Goal: Task Accomplishment & Management: Manage account settings

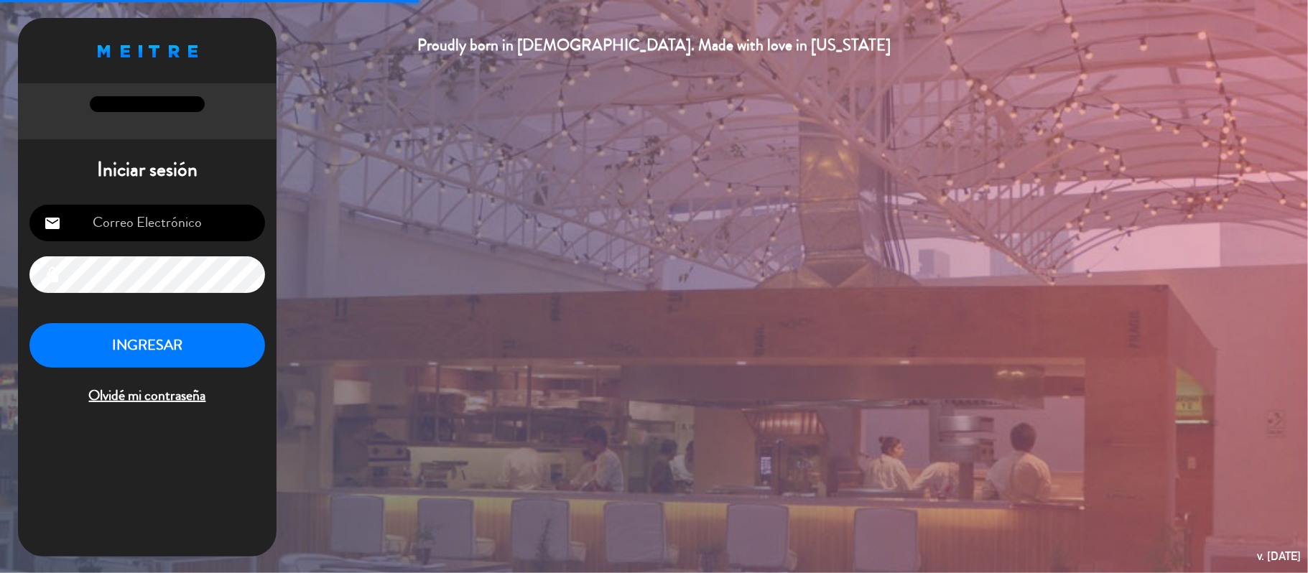
type input "[EMAIL_ADDRESS][DOMAIN_NAME]"
click at [73, 338] on button "INGRESAR" at bounding box center [147, 345] width 236 height 45
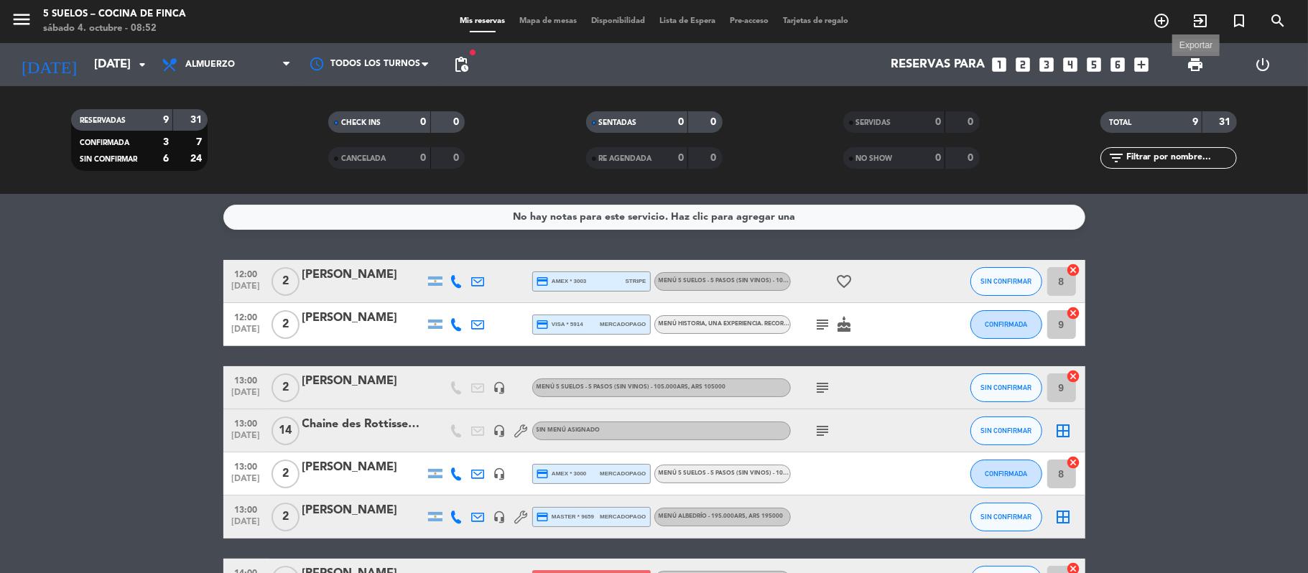
click at [1187, 73] on span "print" at bounding box center [1194, 64] width 17 height 17
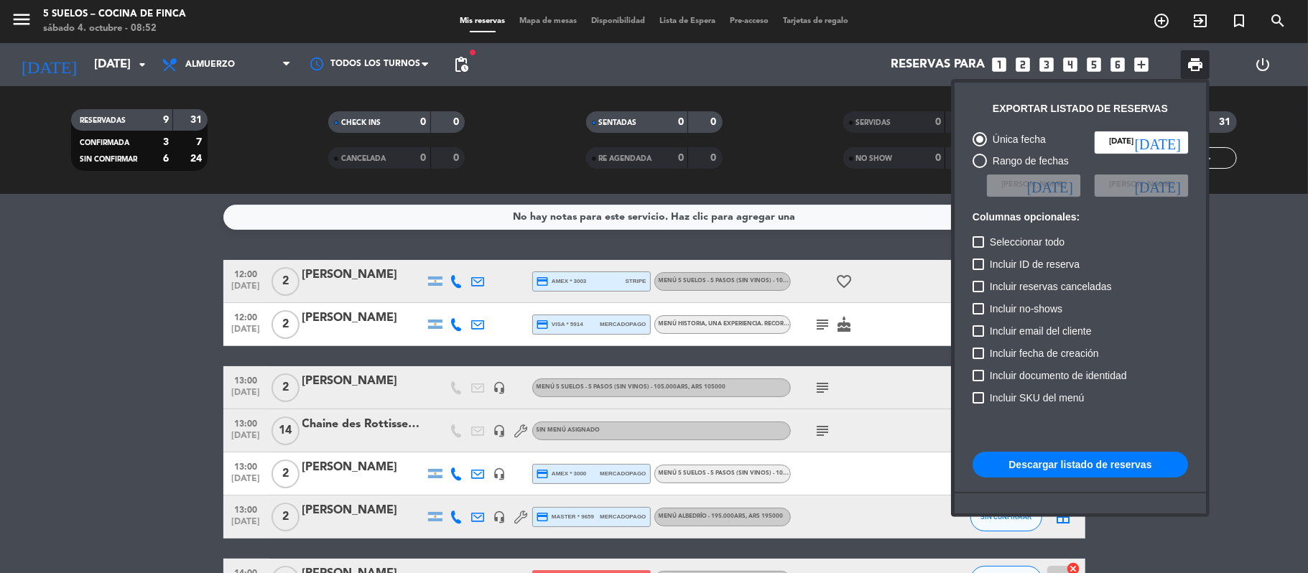
click at [1064, 471] on button "Descargar listado de reservas" at bounding box center [1079, 465] width 215 height 26
click at [1041, 424] on div at bounding box center [1079, 429] width 215 height 14
click at [20, 26] on div at bounding box center [654, 286] width 1308 height 573
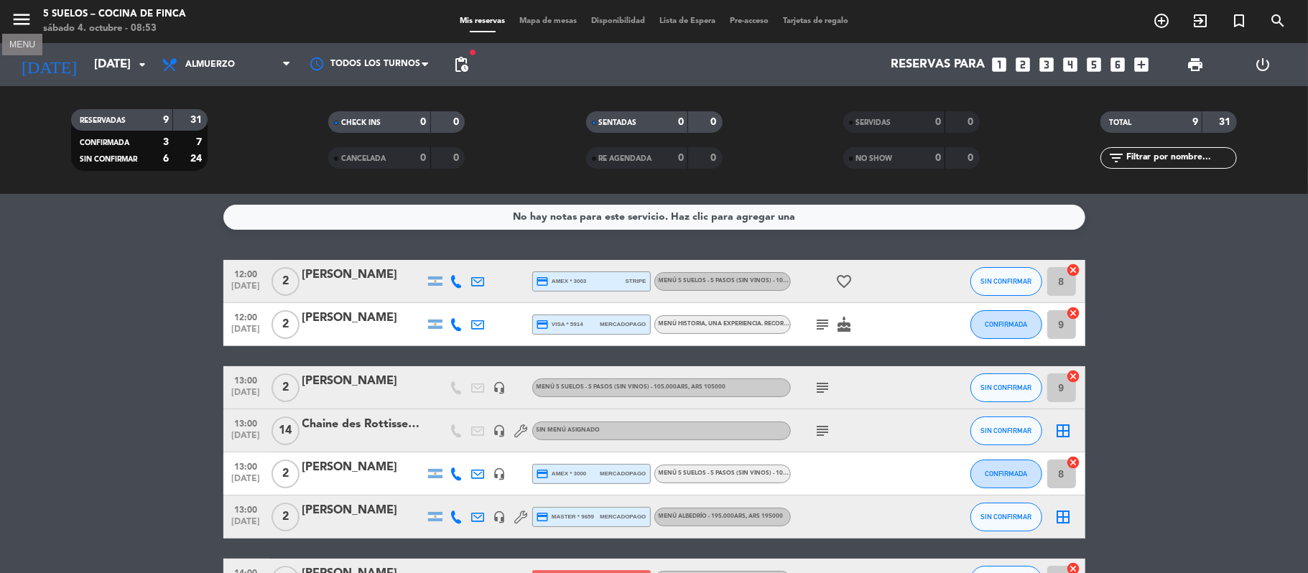
click at [20, 26] on icon "menu" at bounding box center [22, 20] width 22 height 22
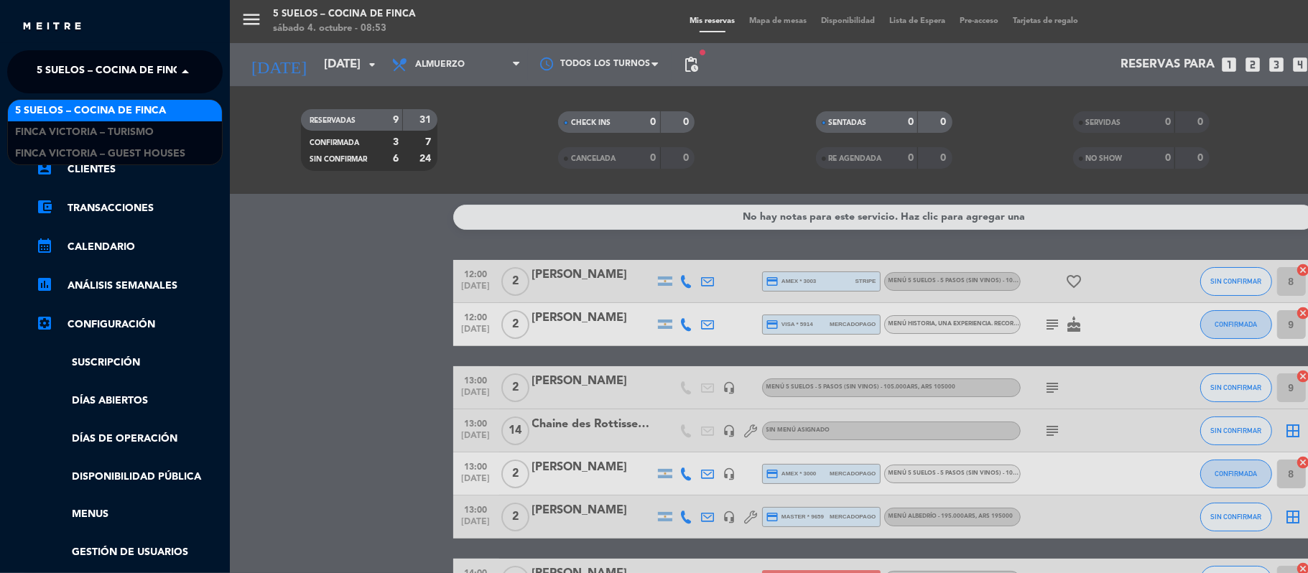
click at [85, 85] on span "5 SUELOS – COCINA DE FINCA" at bounding box center [112, 72] width 151 height 30
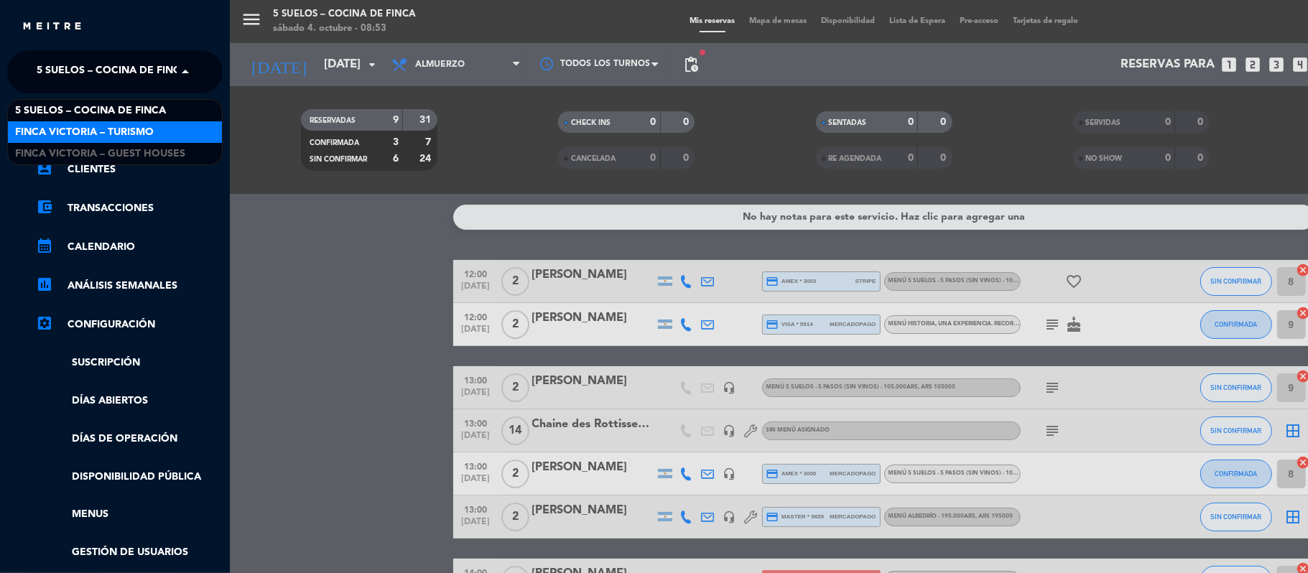
click at [84, 124] on span "FINCA VICTORIA – TURISMO" at bounding box center [84, 132] width 139 height 17
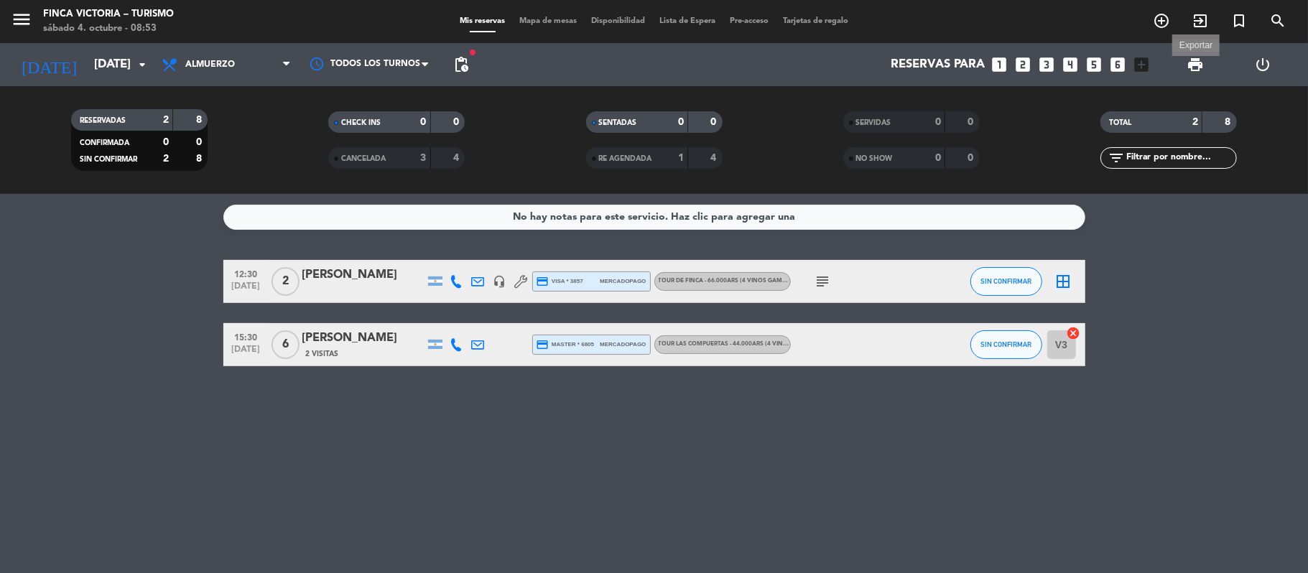
click at [1186, 61] on span "print" at bounding box center [1194, 64] width 17 height 17
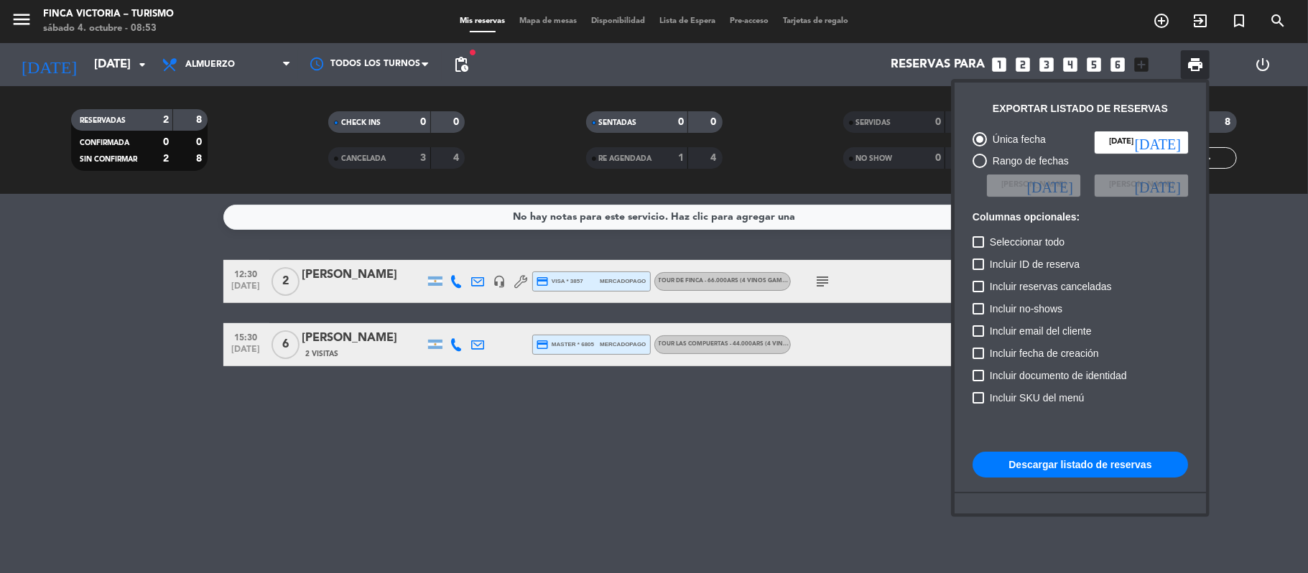
click at [1025, 457] on button "Descargar listado de reservas" at bounding box center [1079, 465] width 215 height 26
click at [457, 67] on div at bounding box center [654, 286] width 1308 height 573
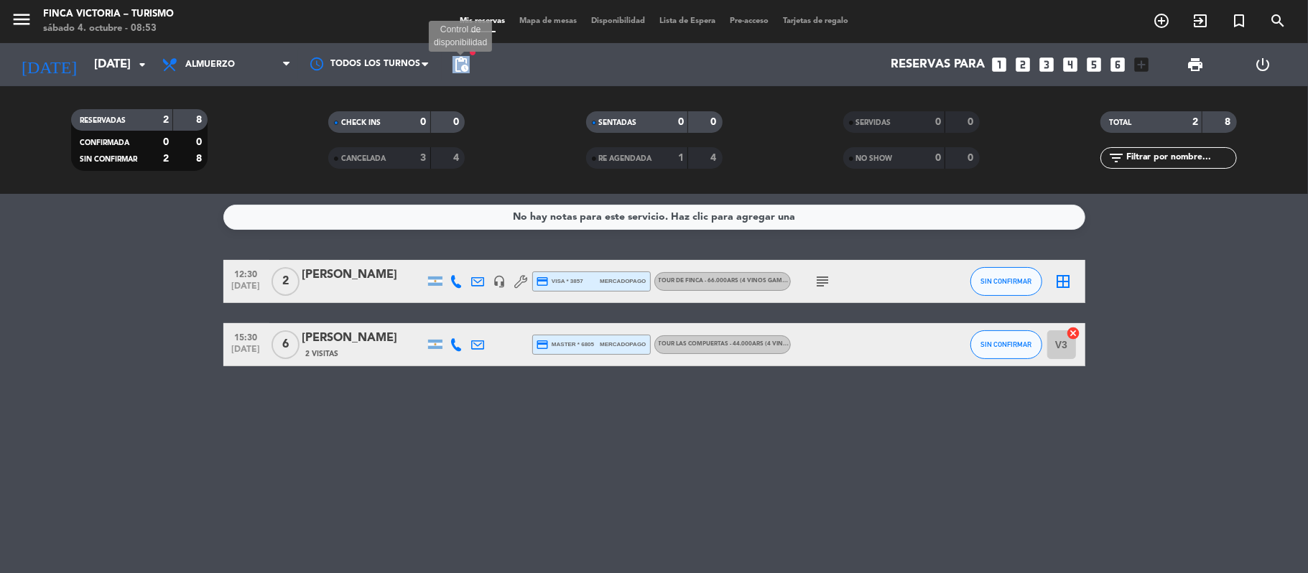
click at [457, 67] on span "pending_actions" at bounding box center [460, 64] width 17 height 17
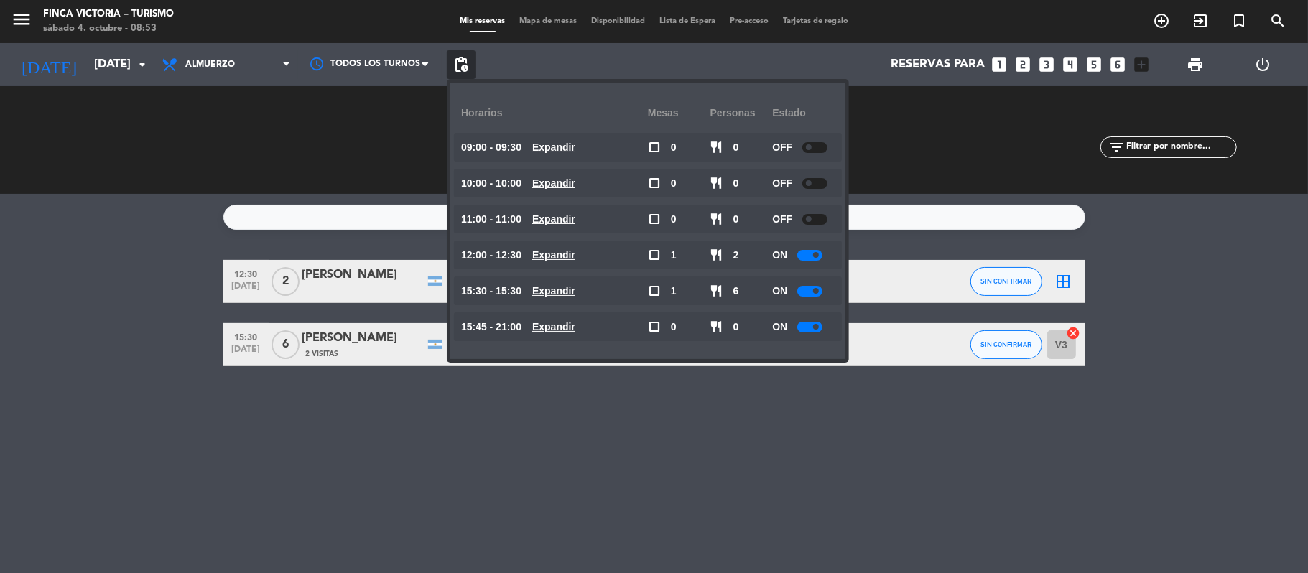
click at [69, 348] on bookings-row "12:30 [DATE] 2 [PERSON_NAME] headset_mic credit_card visa * 3857 mercadopago TO…" at bounding box center [654, 313] width 1308 height 106
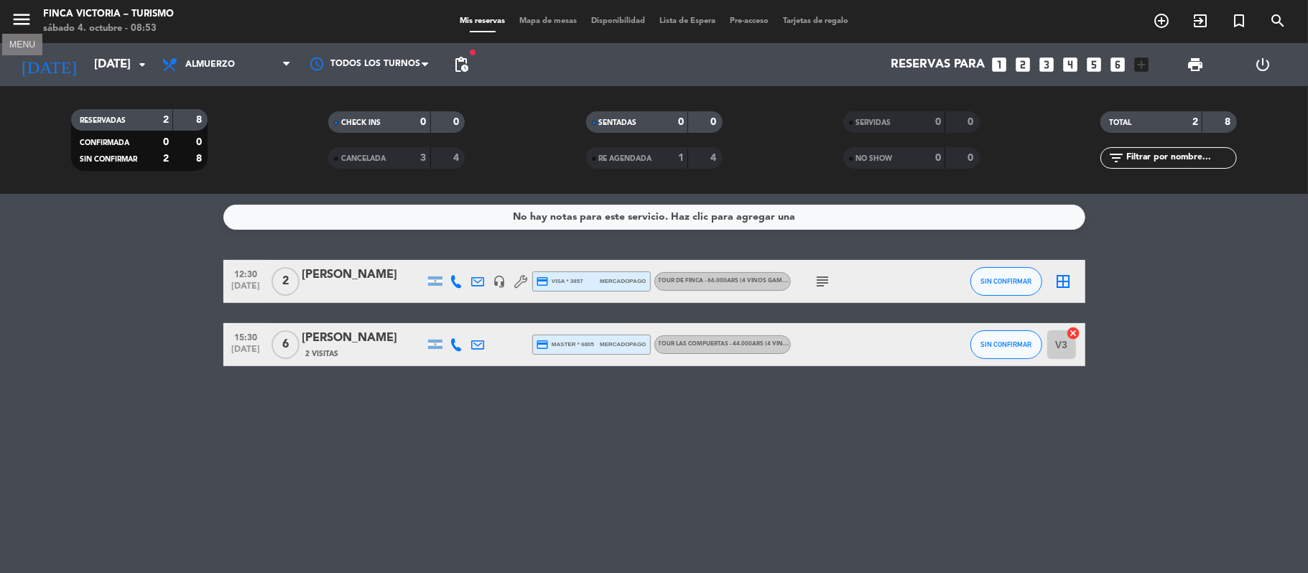
click at [21, 11] on icon "menu" at bounding box center [22, 20] width 22 height 22
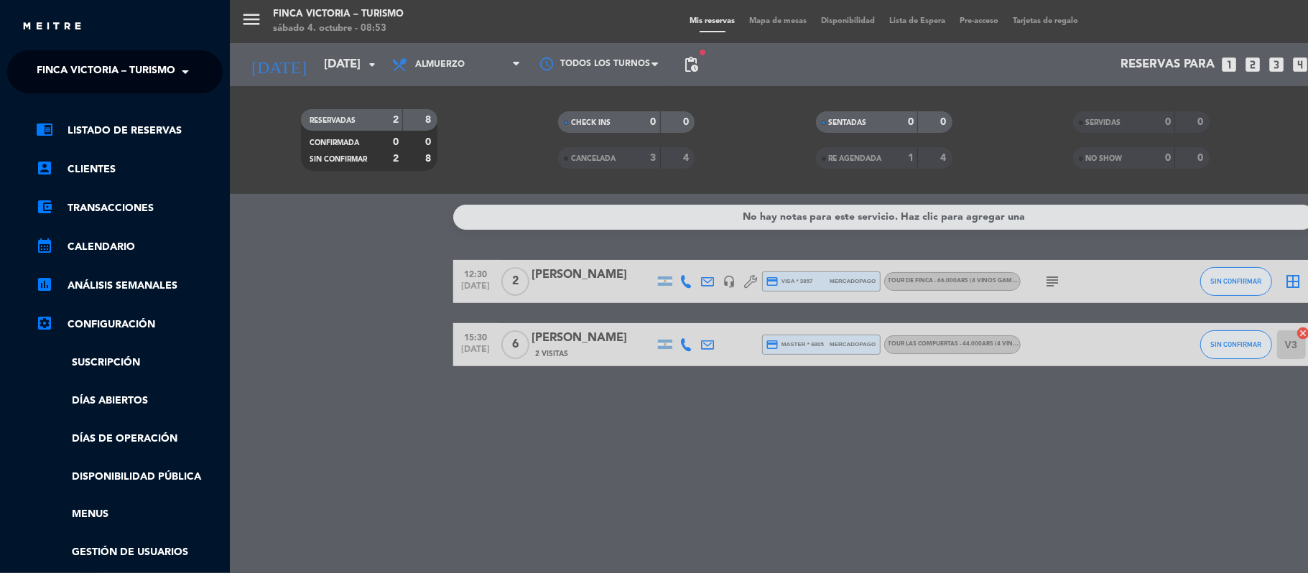
click at [52, 64] on span "FINCA VICTORIA – TURISMO" at bounding box center [106, 72] width 139 height 30
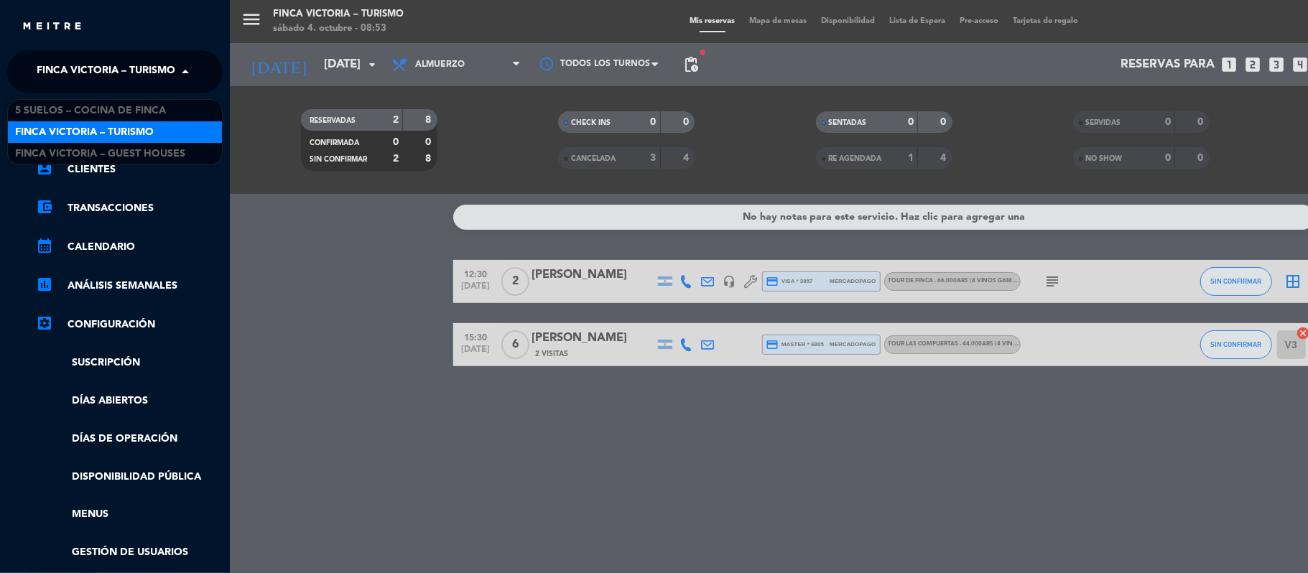
click at [66, 144] on div "FINCA VICTORIA – GUEST HOUSES" at bounding box center [115, 154] width 214 height 22
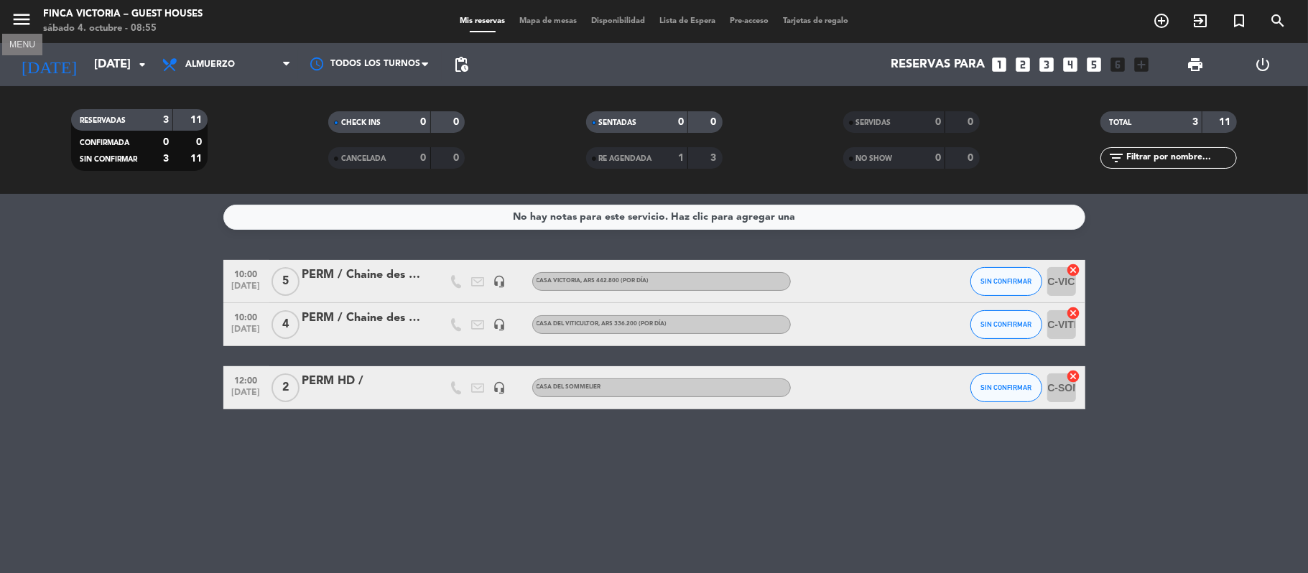
click at [16, 32] on button "menu" at bounding box center [22, 22] width 22 height 27
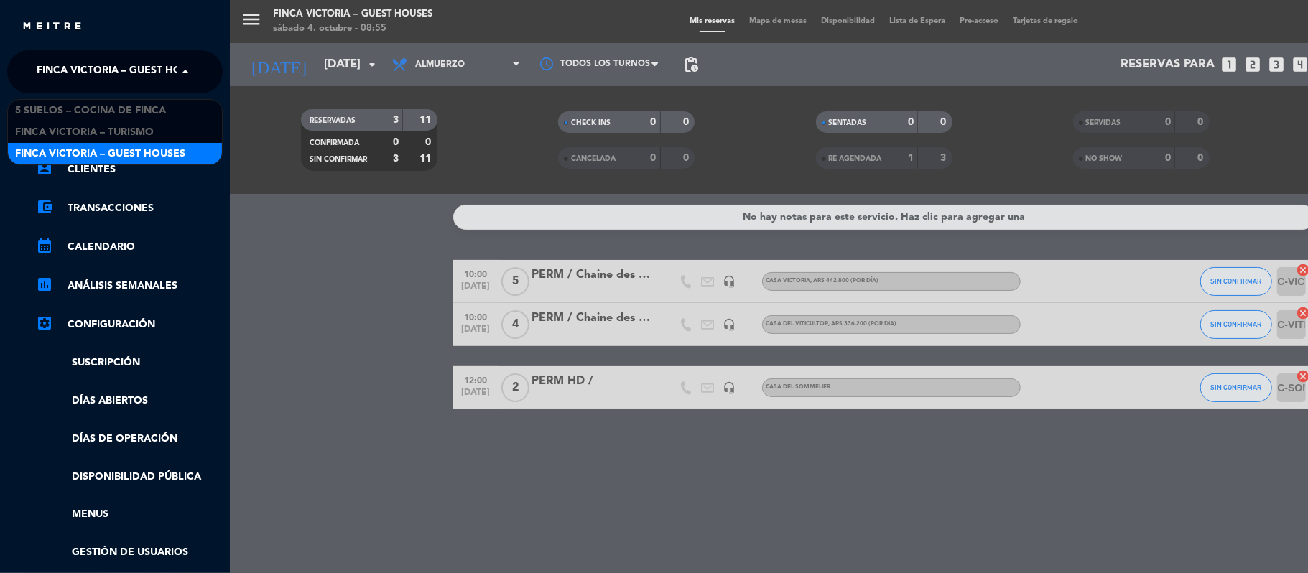
click at [32, 61] on div "× FINCA VICTORIA – GUEST HOUSES" at bounding box center [104, 72] width 146 height 30
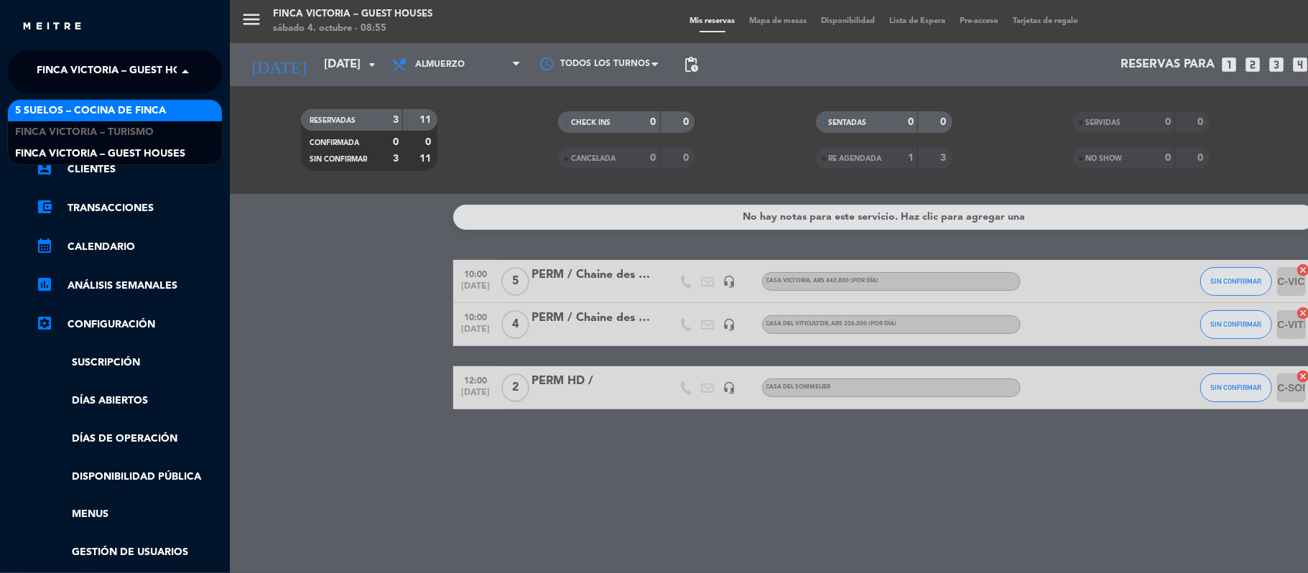
click at [50, 110] on span "5 SUELOS – COCINA DE FINCA" at bounding box center [90, 111] width 151 height 17
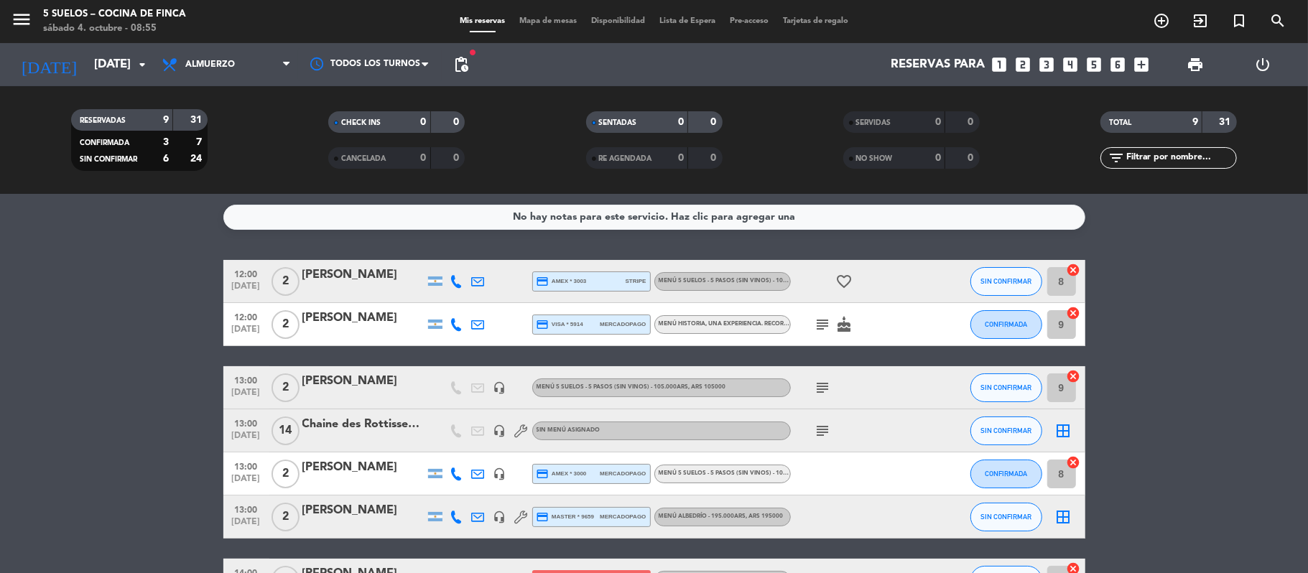
click at [811, 322] on div "subject cake" at bounding box center [855, 324] width 129 height 42
click at [814, 322] on icon "subject" at bounding box center [822, 324] width 17 height 17
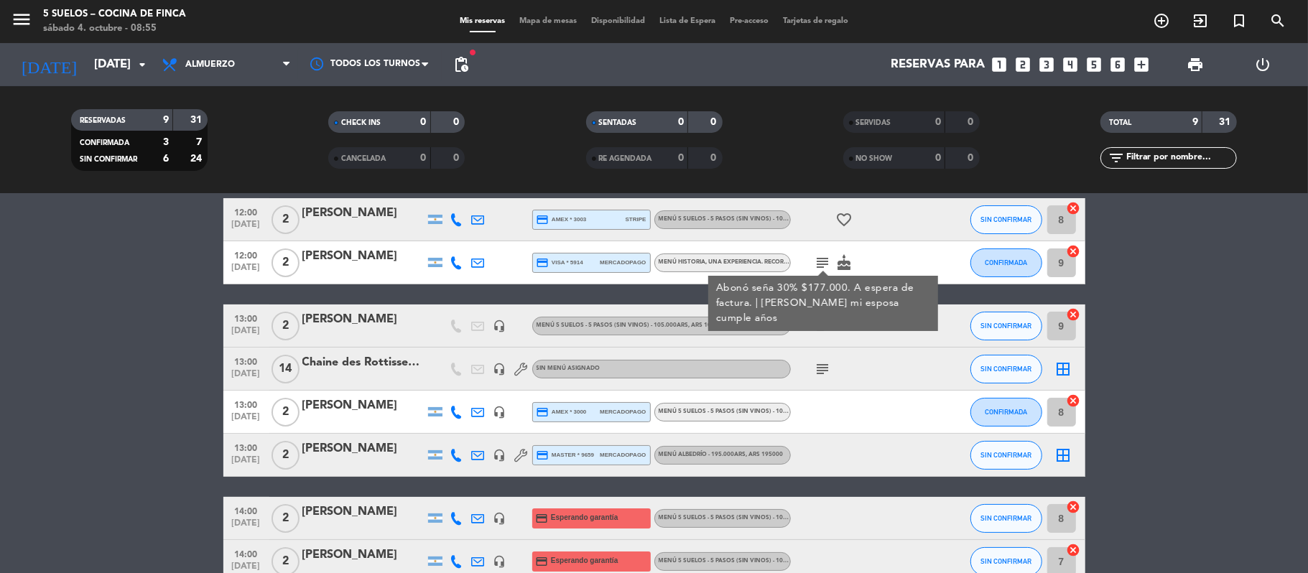
scroll to position [96, 0]
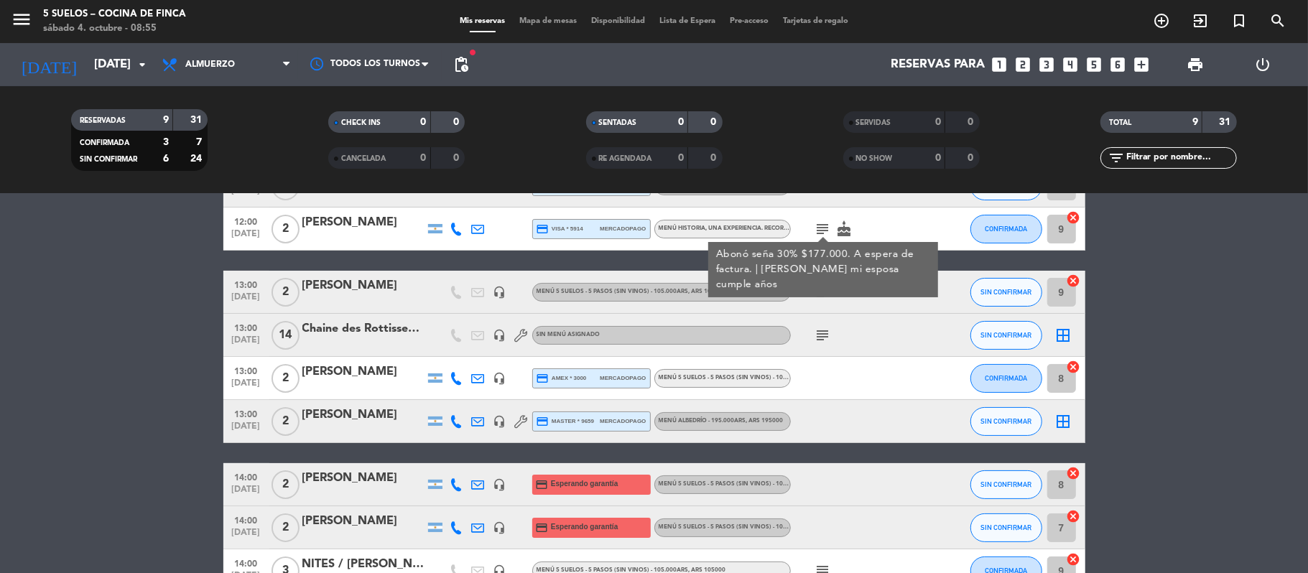
click at [145, 400] on bookings-row "12:00 [DATE] 2 [PERSON_NAME] credit_card amex * 3003 stripe MENÚ 5 SUELOS - 5 P…" at bounding box center [654, 378] width 1308 height 428
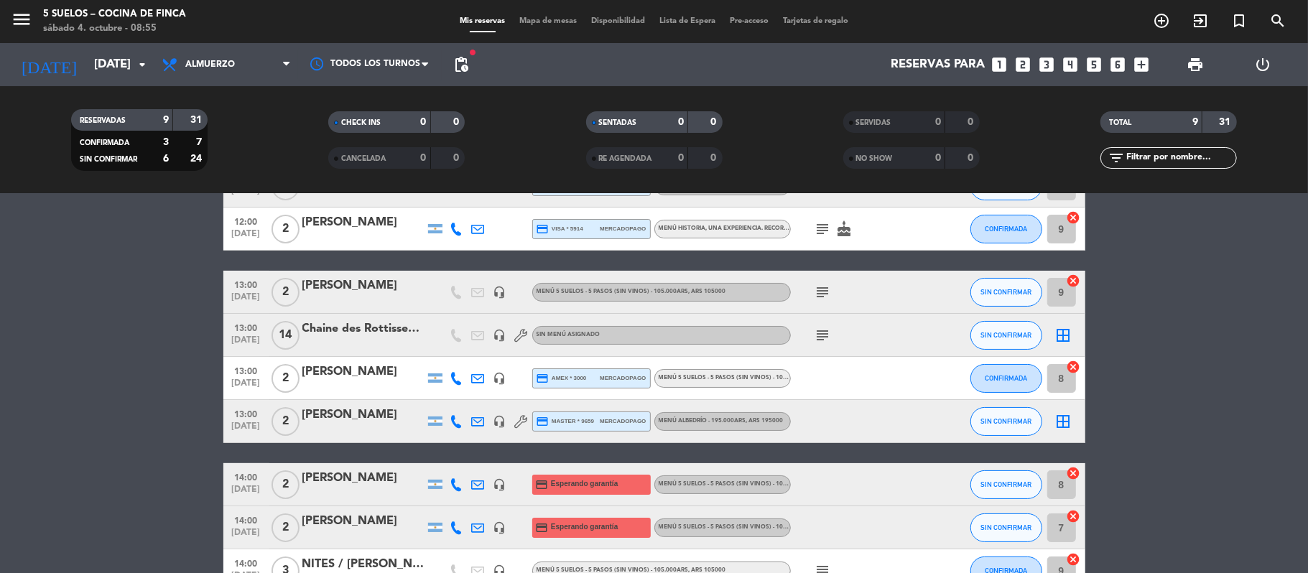
click at [817, 290] on icon "subject" at bounding box center [822, 292] width 17 height 17
click at [819, 342] on icon "subject" at bounding box center [822, 335] width 17 height 17
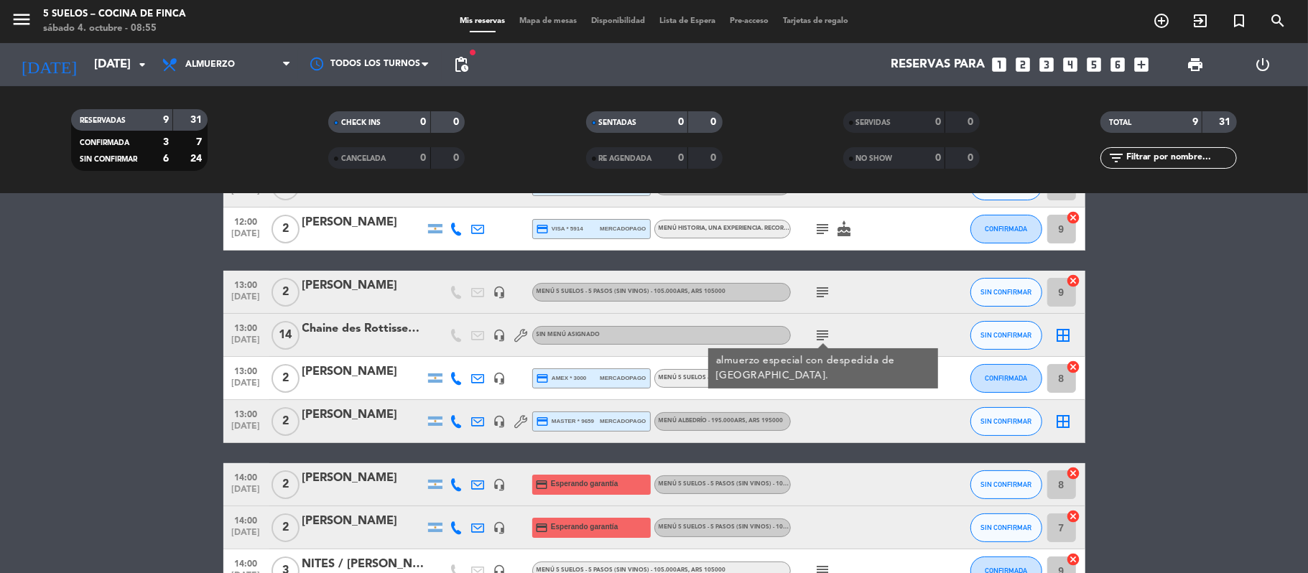
click at [498, 287] on icon "headset_mic" at bounding box center [499, 292] width 13 height 13
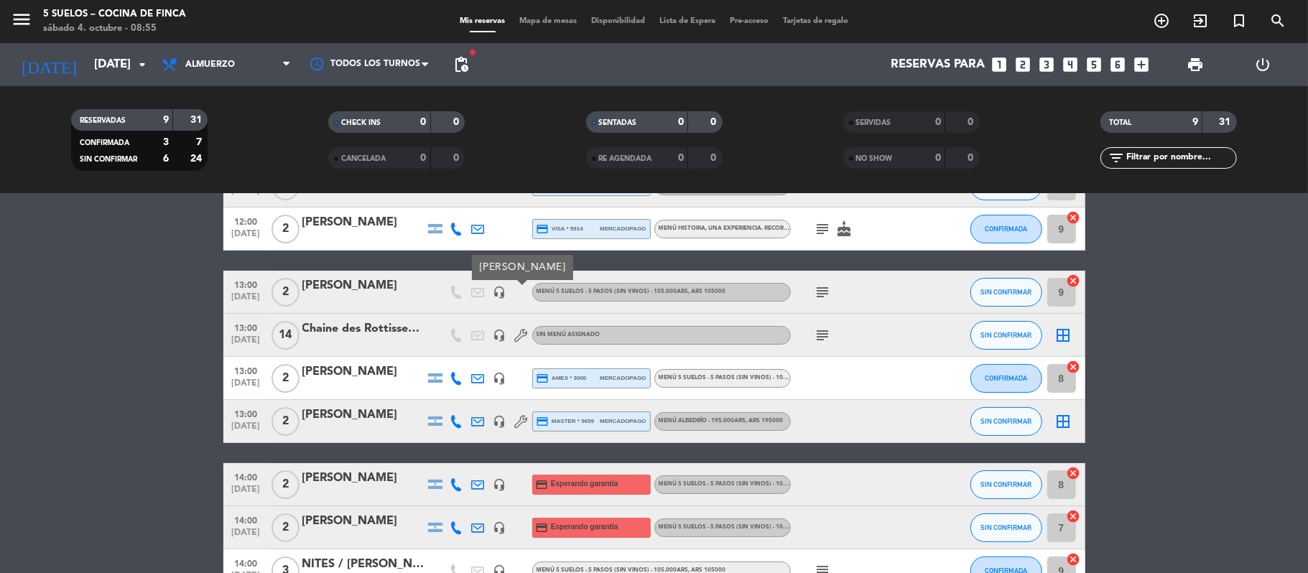
click at [832, 337] on span "subject" at bounding box center [823, 335] width 22 height 17
click at [828, 337] on icon "subject" at bounding box center [822, 335] width 17 height 17
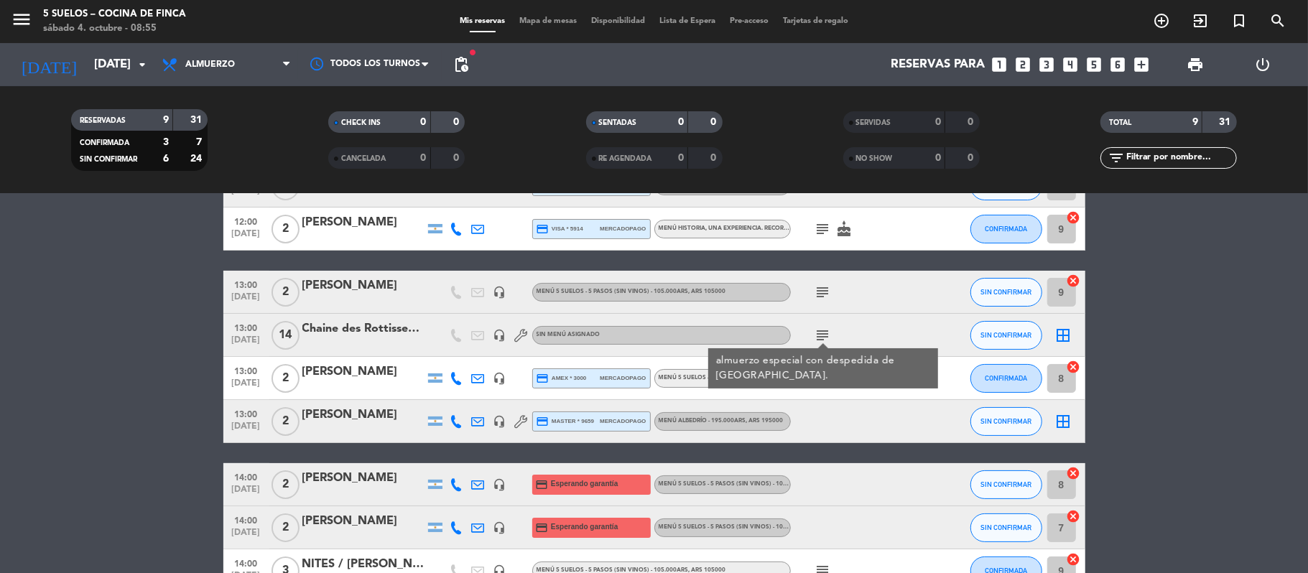
click at [205, 397] on bookings-row "12:00 [DATE] 2 [PERSON_NAME] credit_card amex * 3003 stripe MENÚ 5 SUELOS - 5 P…" at bounding box center [654, 378] width 1308 height 428
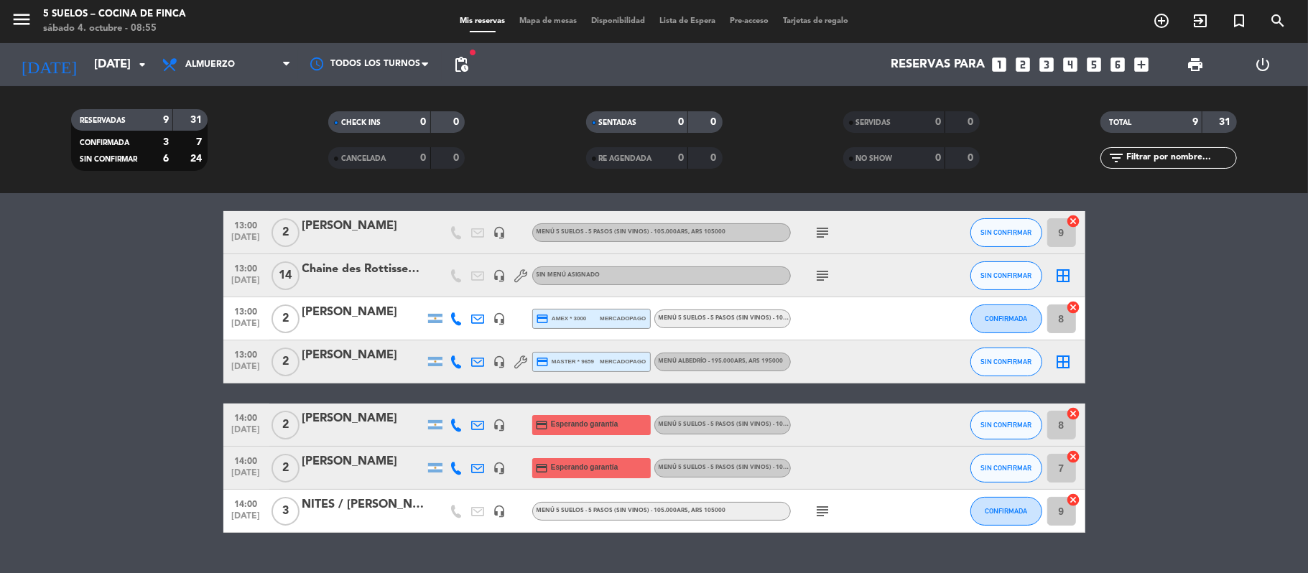
scroll to position [185, 0]
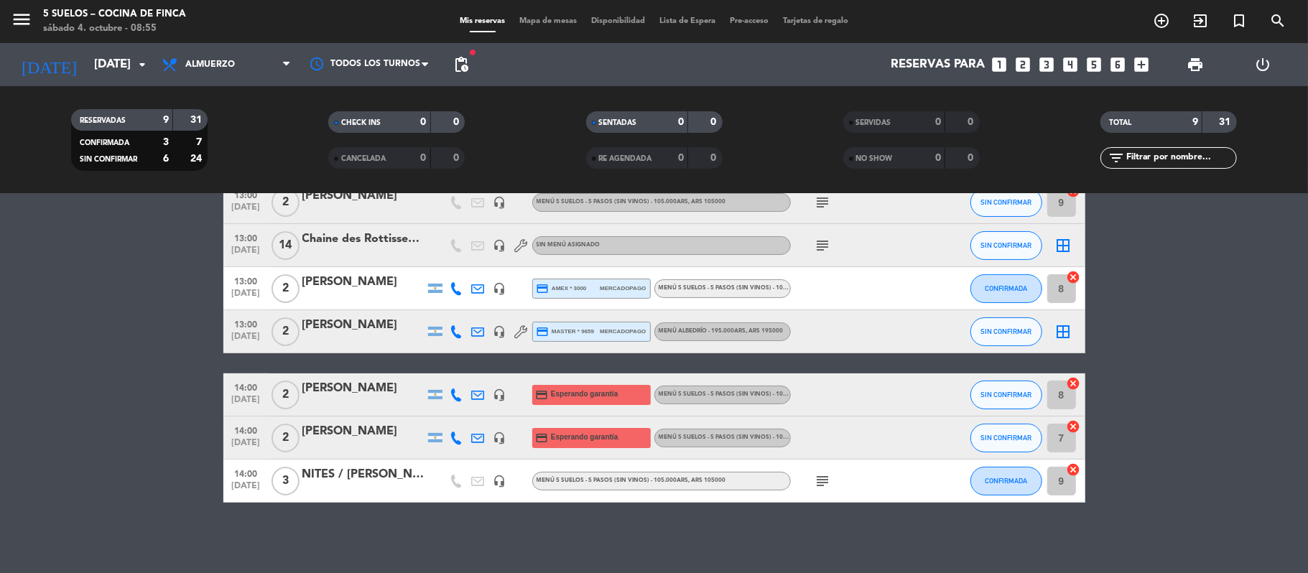
click at [822, 480] on icon "subject" at bounding box center [822, 481] width 17 height 17
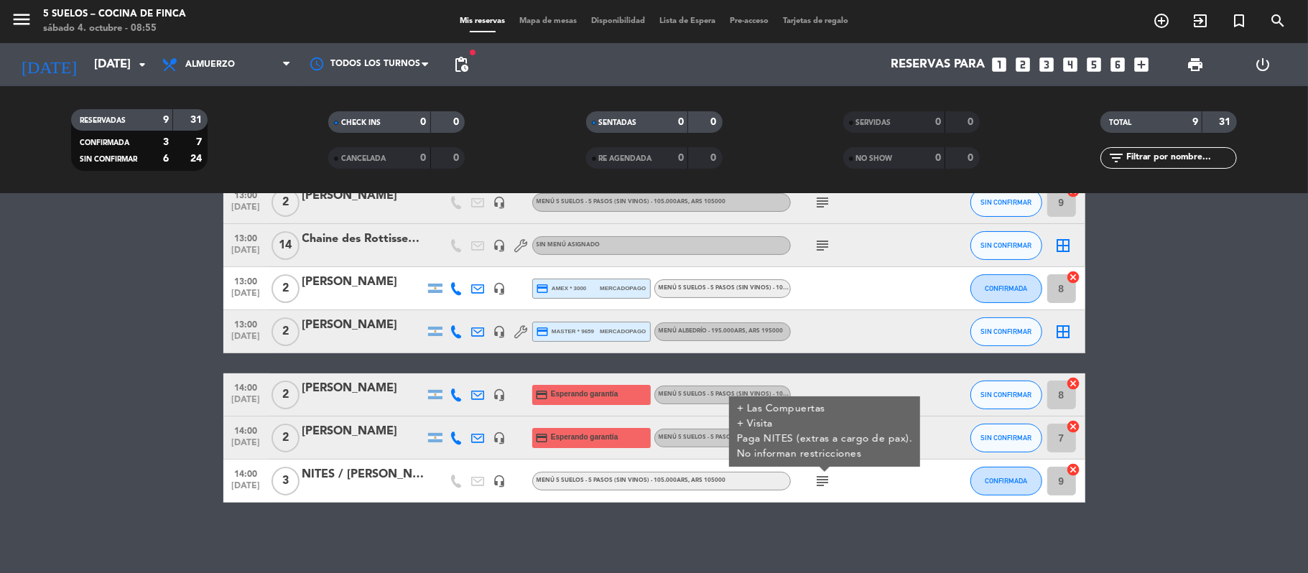
click at [70, 411] on bookings-row "12:00 [DATE] 2 [PERSON_NAME] credit_card amex * 3003 stripe MENÚ 5 SUELOS - 5 P…" at bounding box center [654, 289] width 1308 height 428
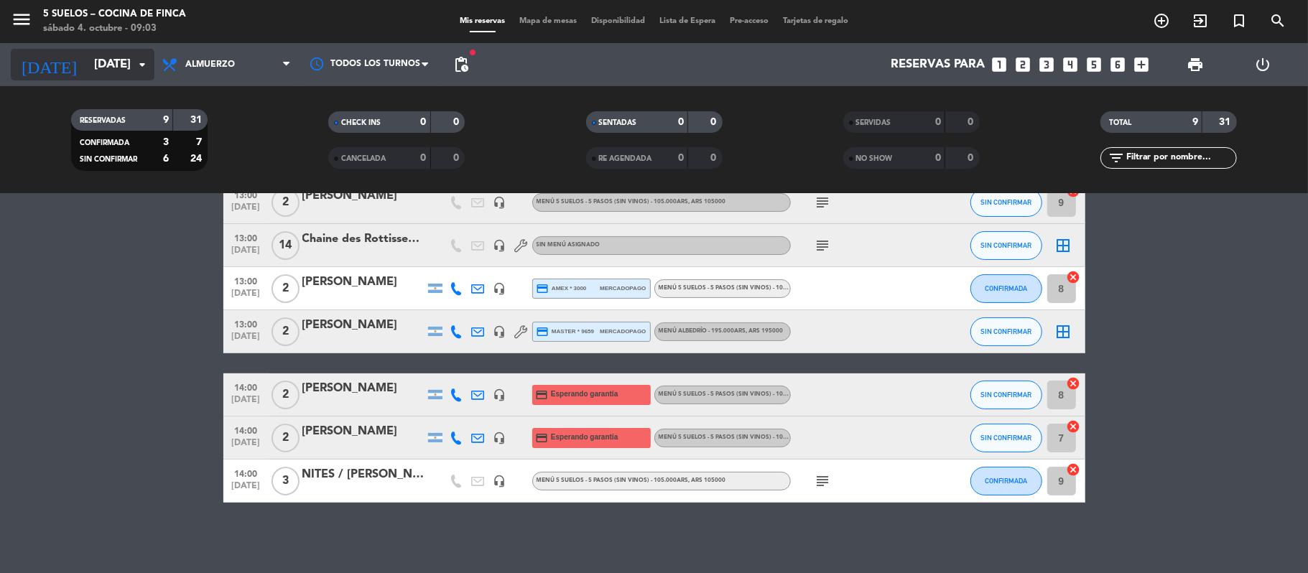
click at [87, 65] on input "[DATE]" at bounding box center [164, 65] width 155 height 28
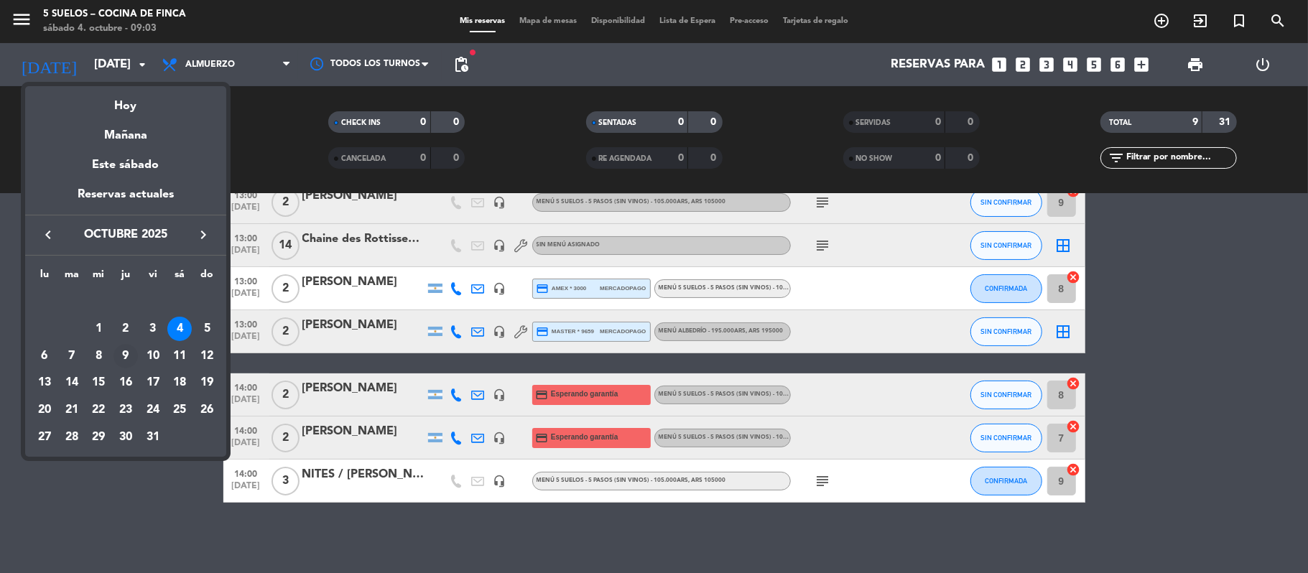
click at [127, 349] on div "9" at bounding box center [125, 356] width 24 height 24
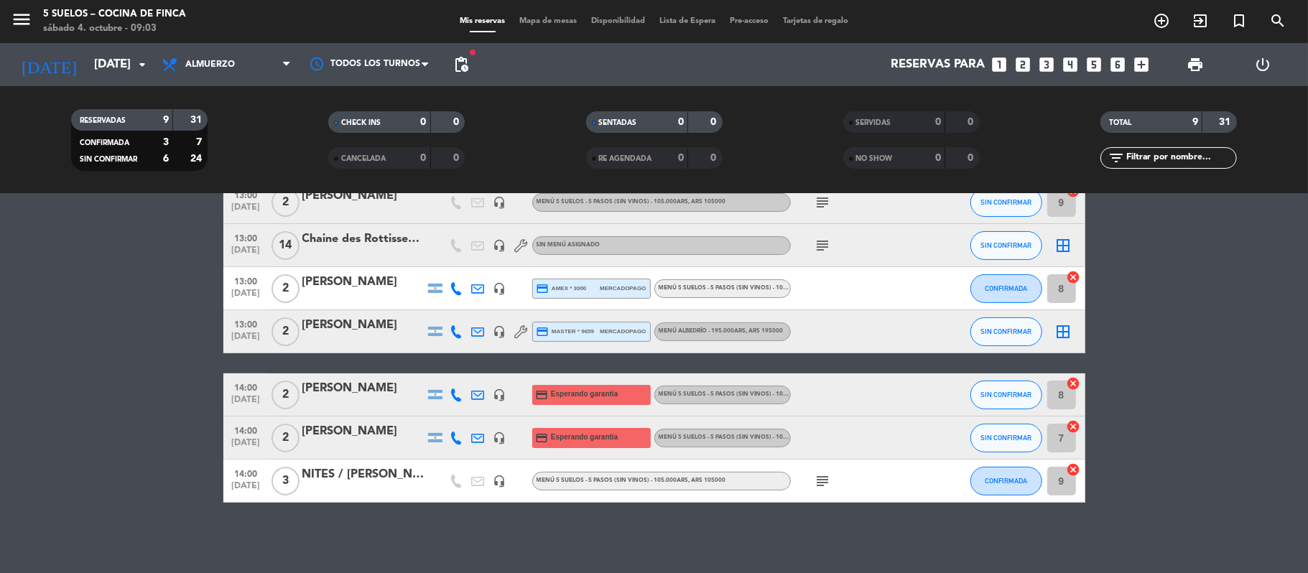
type input "[DEMOGRAPHIC_DATA][DATE]"
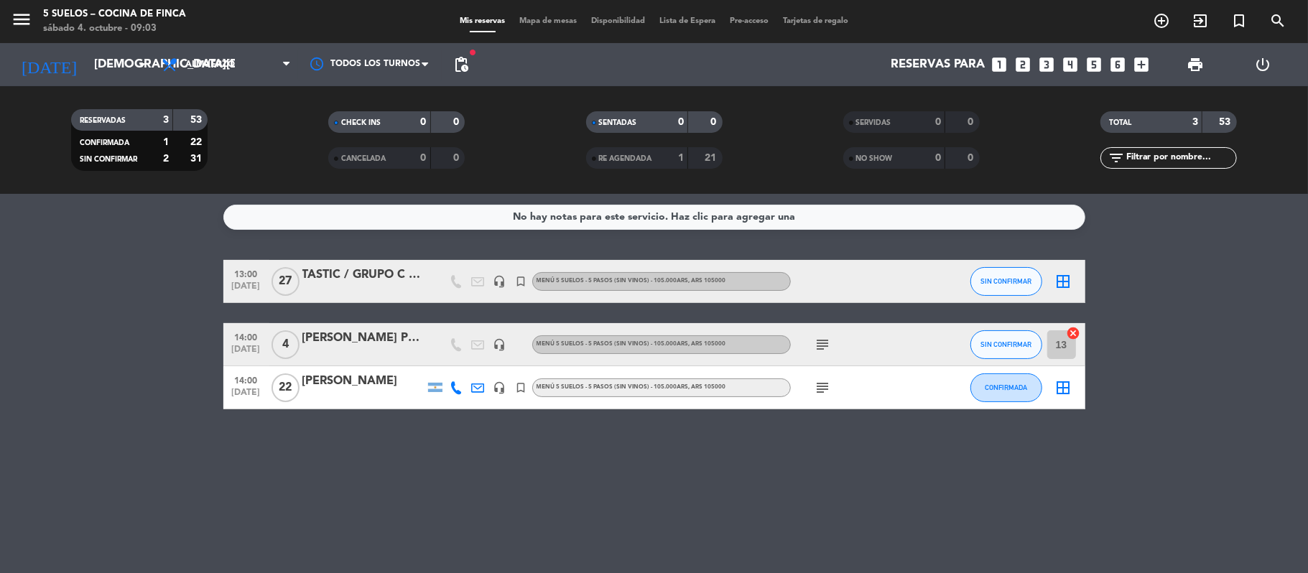
click at [368, 350] on div at bounding box center [363, 353] width 122 height 11
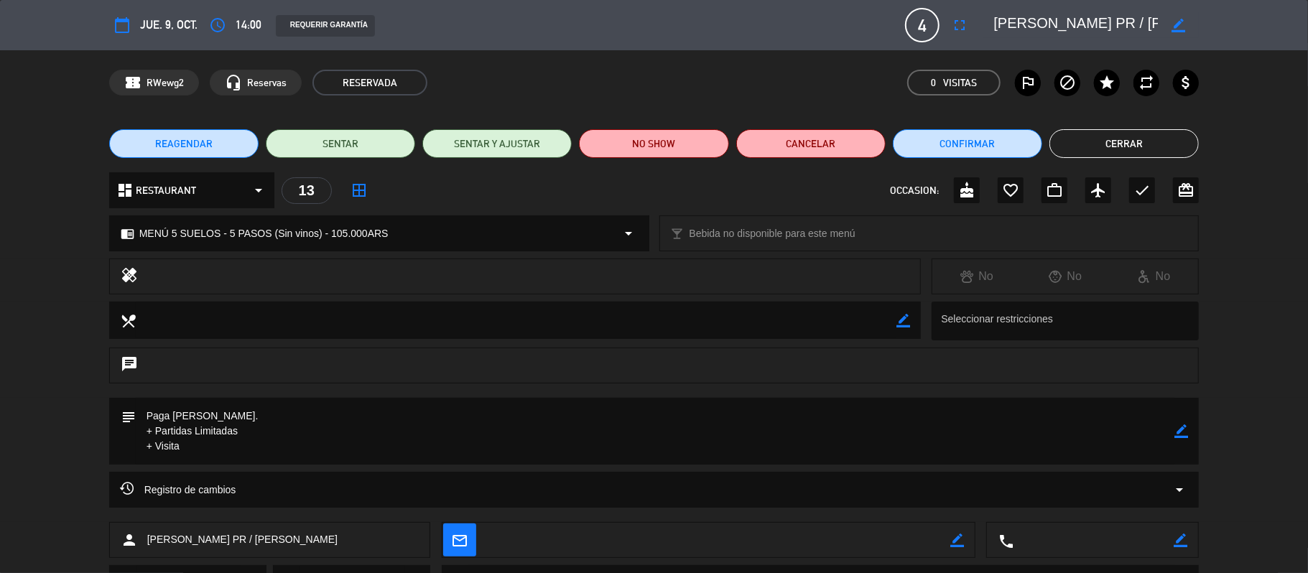
click at [1178, 426] on icon "border_color" at bounding box center [1181, 431] width 14 height 14
drag, startPoint x: 277, startPoint y: 409, endPoint x: 125, endPoint y: 419, distance: 152.6
click at [125, 419] on div "subject" at bounding box center [654, 431] width 1090 height 67
click at [1178, 437] on icon at bounding box center [1181, 431] width 14 height 14
click at [1176, 432] on icon "border_color" at bounding box center [1181, 431] width 14 height 14
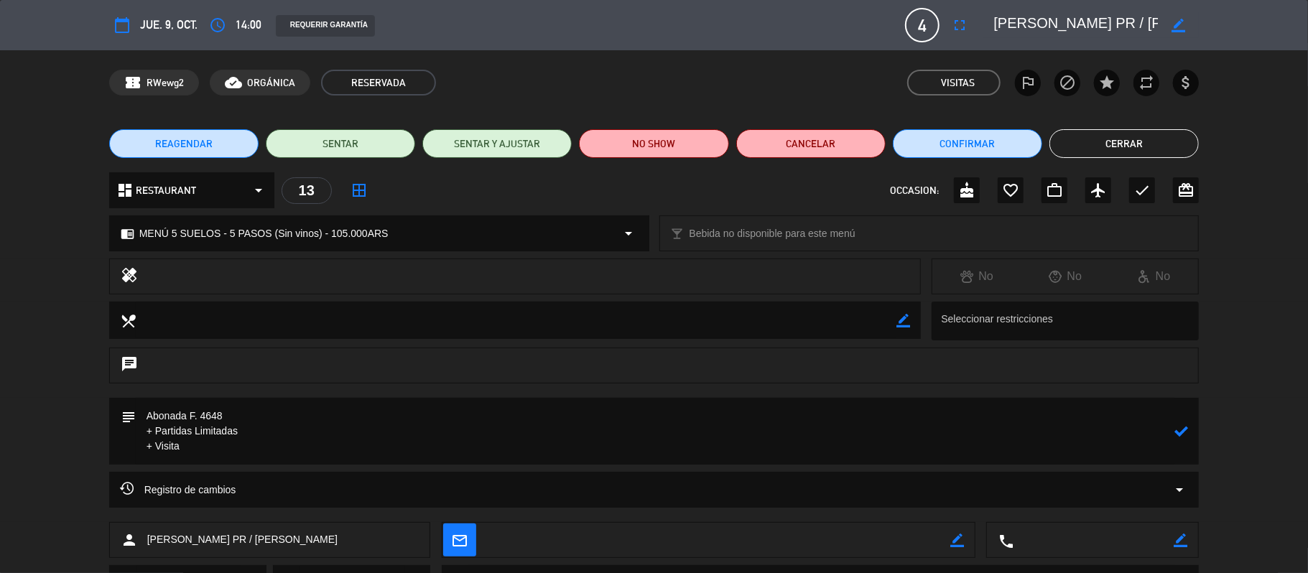
click at [202, 417] on textarea at bounding box center [655, 431] width 1039 height 67
type textarea "Abonada F. 6-4648 + Partidas Limitadas + Visita"
click at [1183, 432] on icon at bounding box center [1181, 431] width 14 height 14
click at [1112, 145] on button "Cerrar" at bounding box center [1123, 143] width 149 height 29
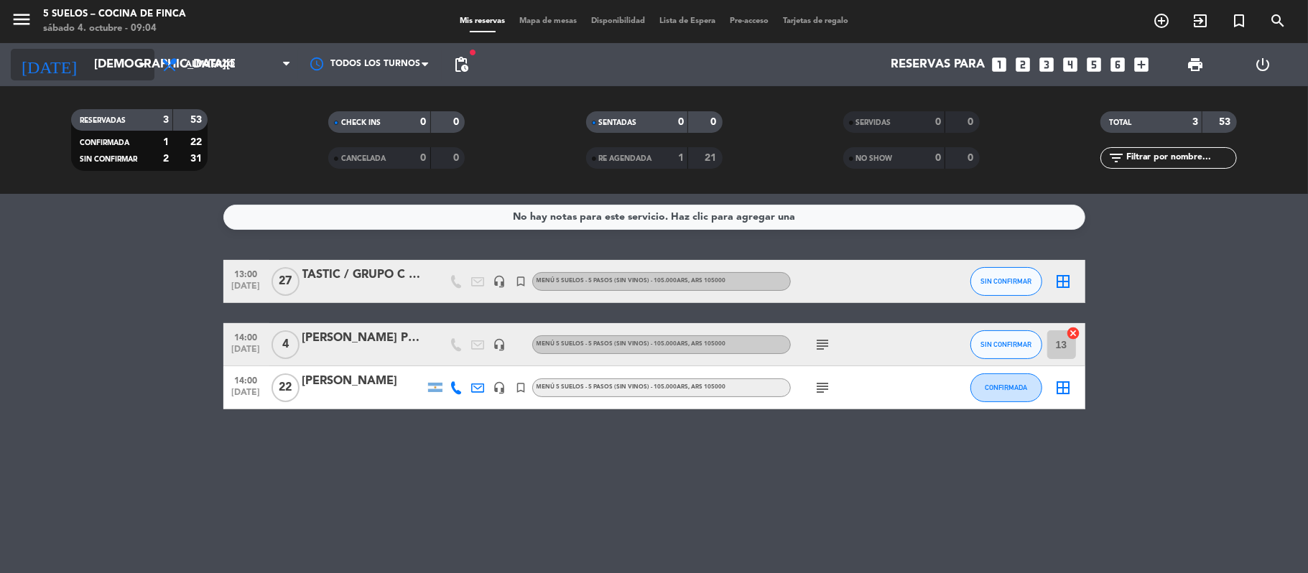
click at [87, 63] on input "[DEMOGRAPHIC_DATA][DATE]" at bounding box center [164, 65] width 155 height 28
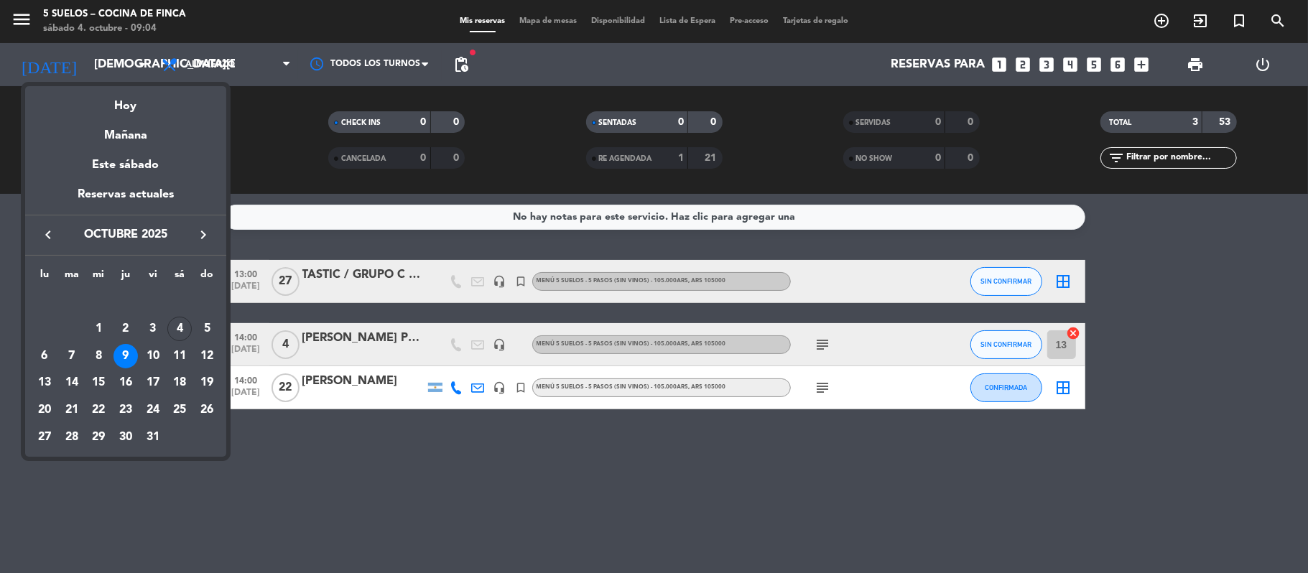
click at [197, 239] on icon "keyboard_arrow_right" at bounding box center [203, 234] width 17 height 17
click at [131, 386] on div "20" at bounding box center [125, 383] width 24 height 24
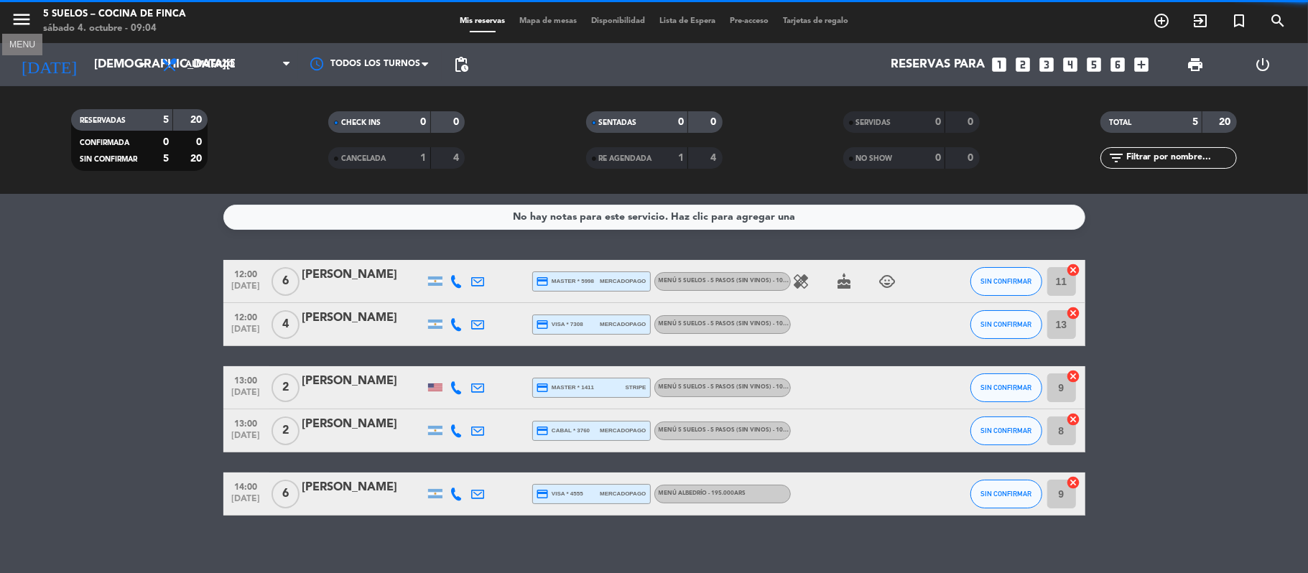
click at [27, 21] on icon "menu" at bounding box center [22, 20] width 22 height 22
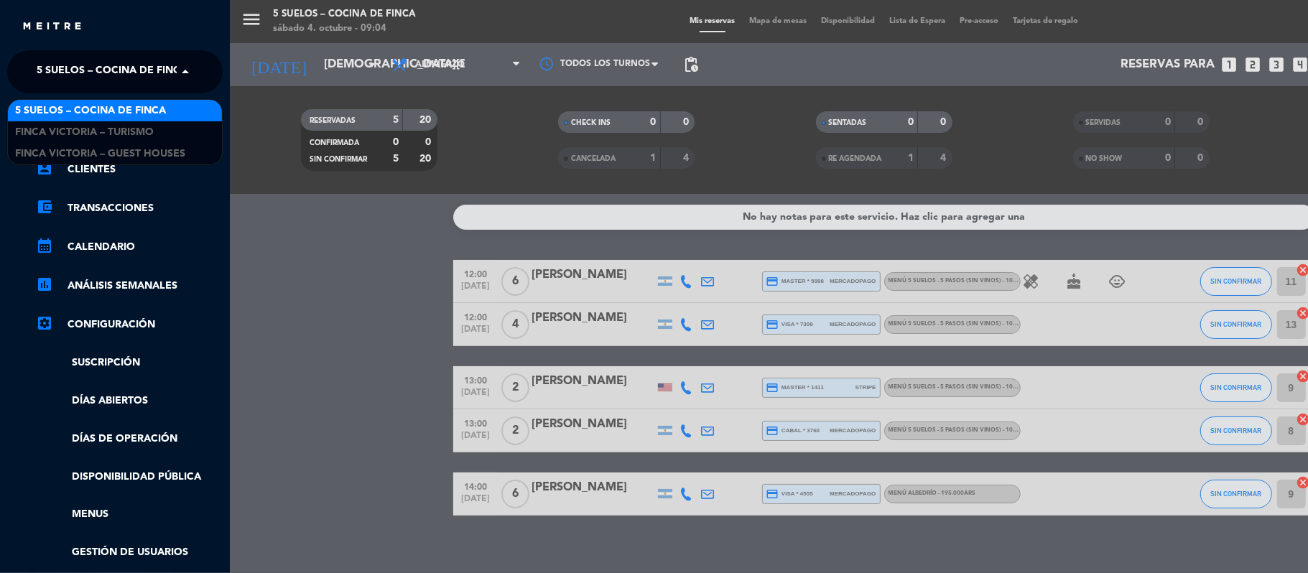
click at [47, 58] on span "5 SUELOS – COCINA DE FINCA" at bounding box center [112, 72] width 151 height 30
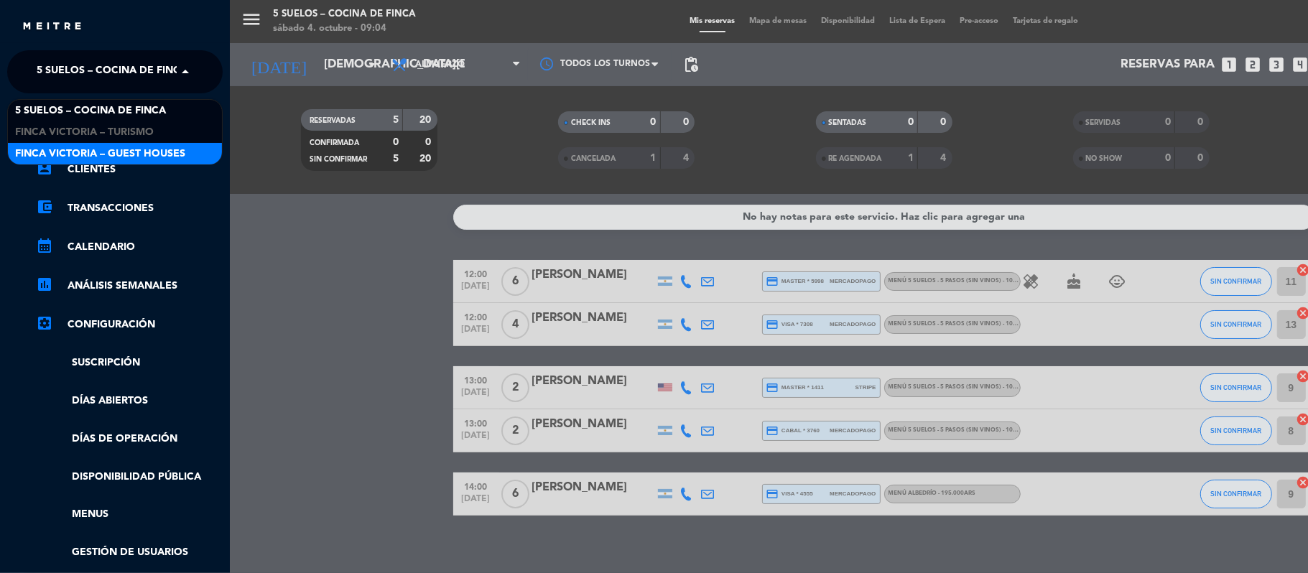
click at [50, 146] on span "FINCA VICTORIA – GUEST HOUSES" at bounding box center [100, 154] width 170 height 17
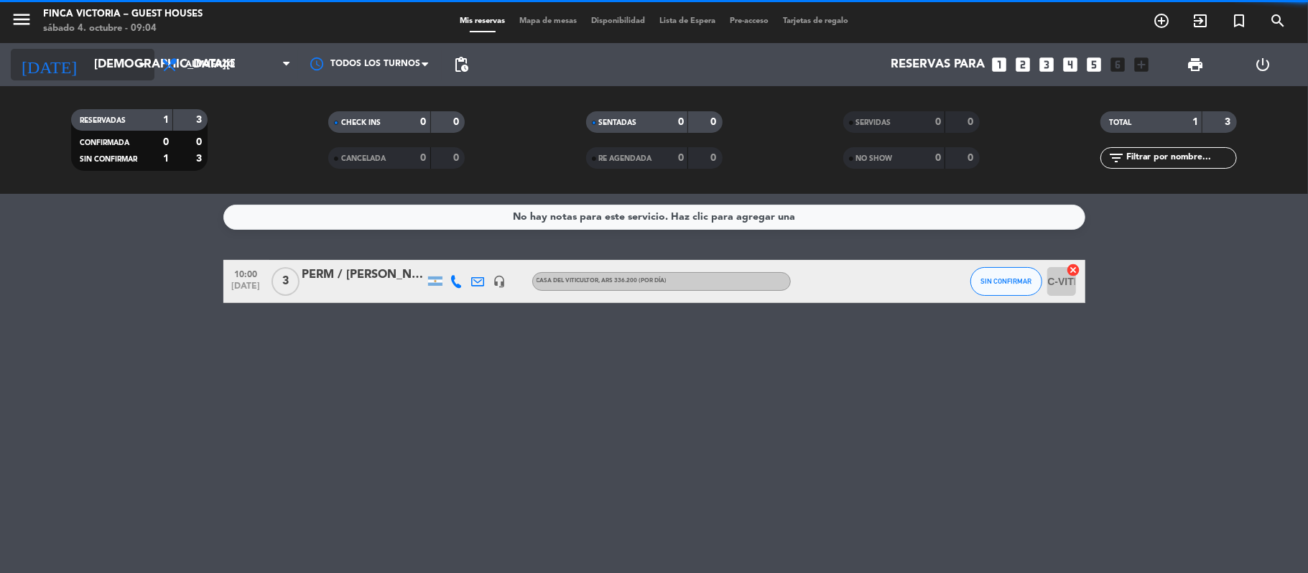
click at [87, 58] on input "[DEMOGRAPHIC_DATA][DATE]" at bounding box center [164, 65] width 155 height 28
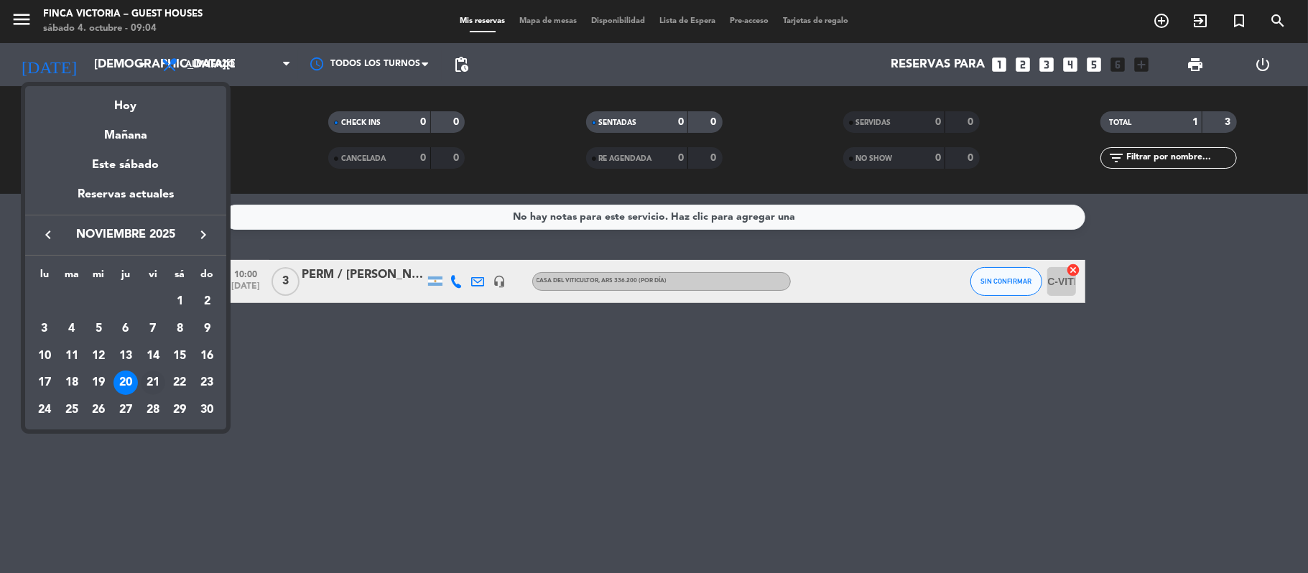
click at [151, 379] on div "21" at bounding box center [153, 383] width 24 height 24
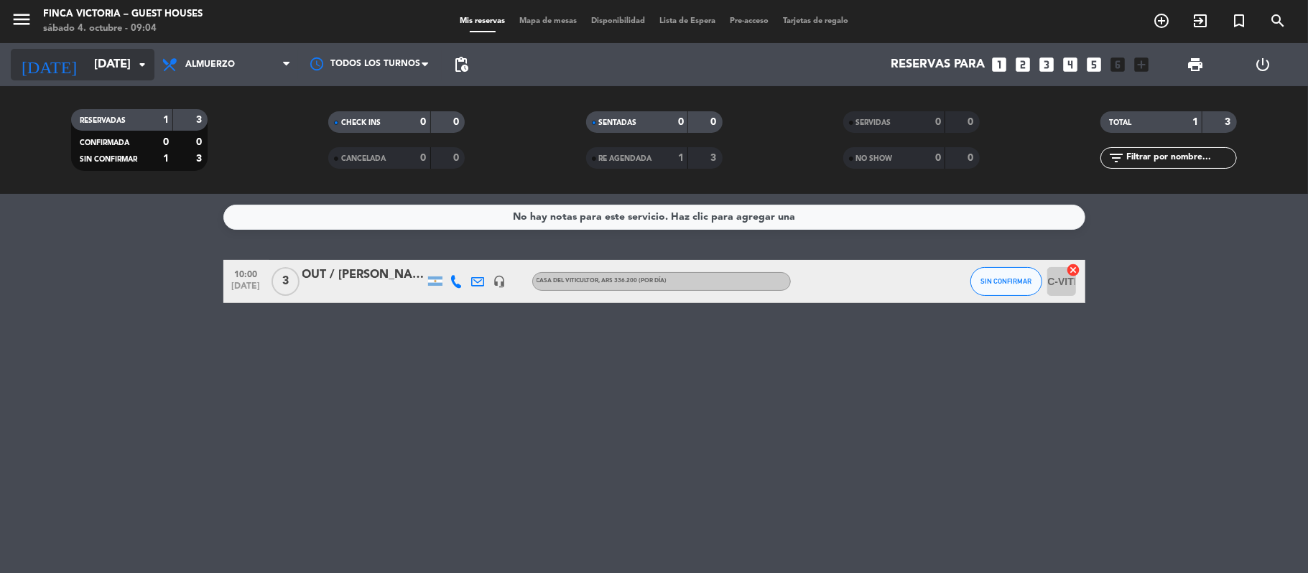
click at [87, 73] on input "[DATE]" at bounding box center [164, 65] width 155 height 28
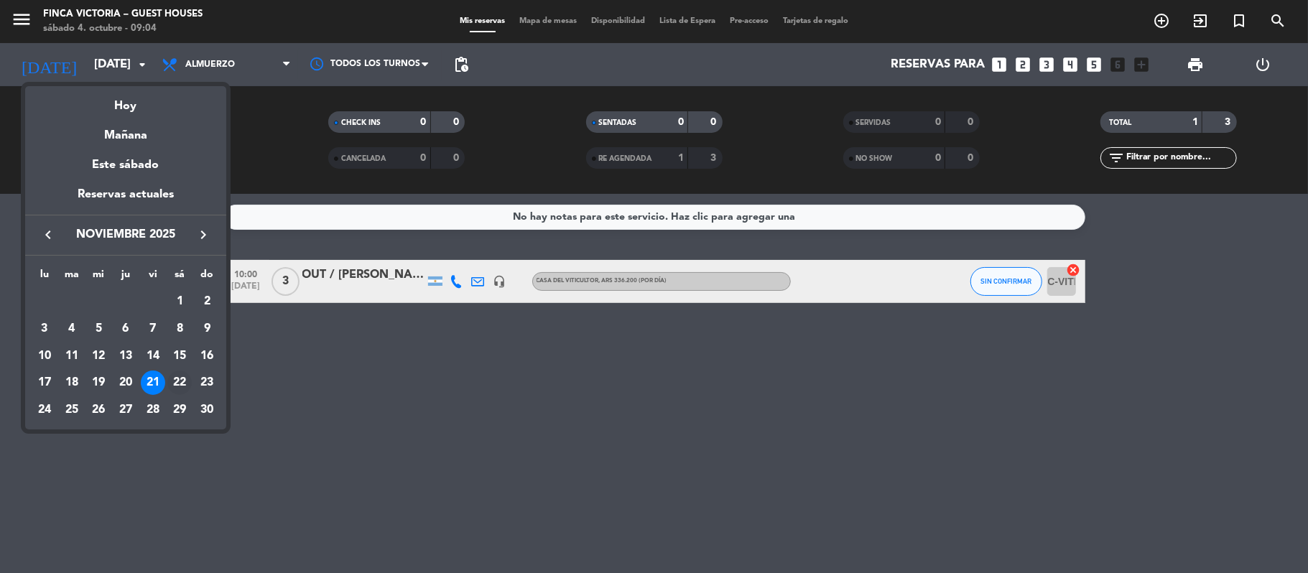
click at [179, 381] on div "22" at bounding box center [179, 383] width 24 height 24
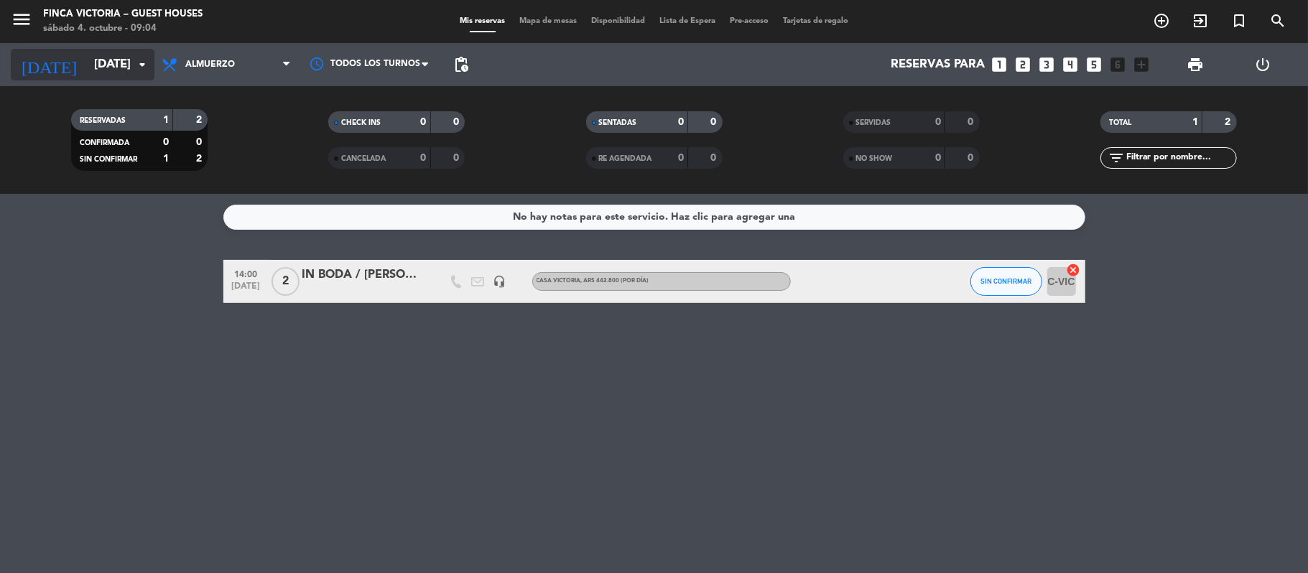
click at [118, 53] on input "[DATE]" at bounding box center [164, 65] width 155 height 28
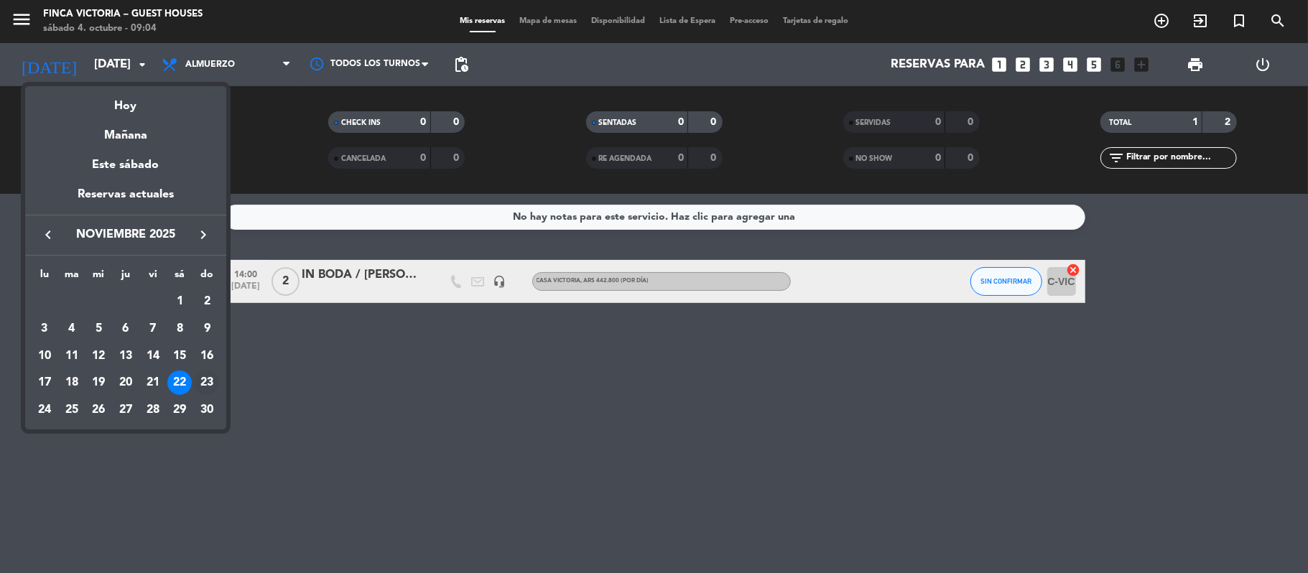
click at [208, 385] on div "23" at bounding box center [207, 383] width 24 height 24
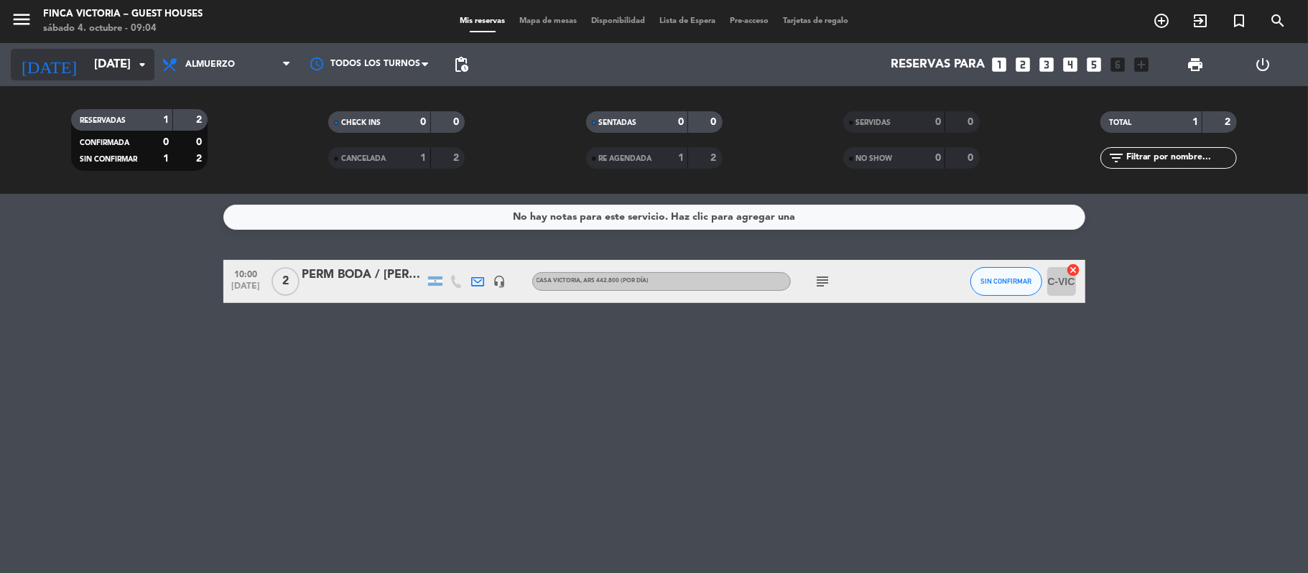
click at [99, 58] on input "[DATE]" at bounding box center [164, 65] width 155 height 28
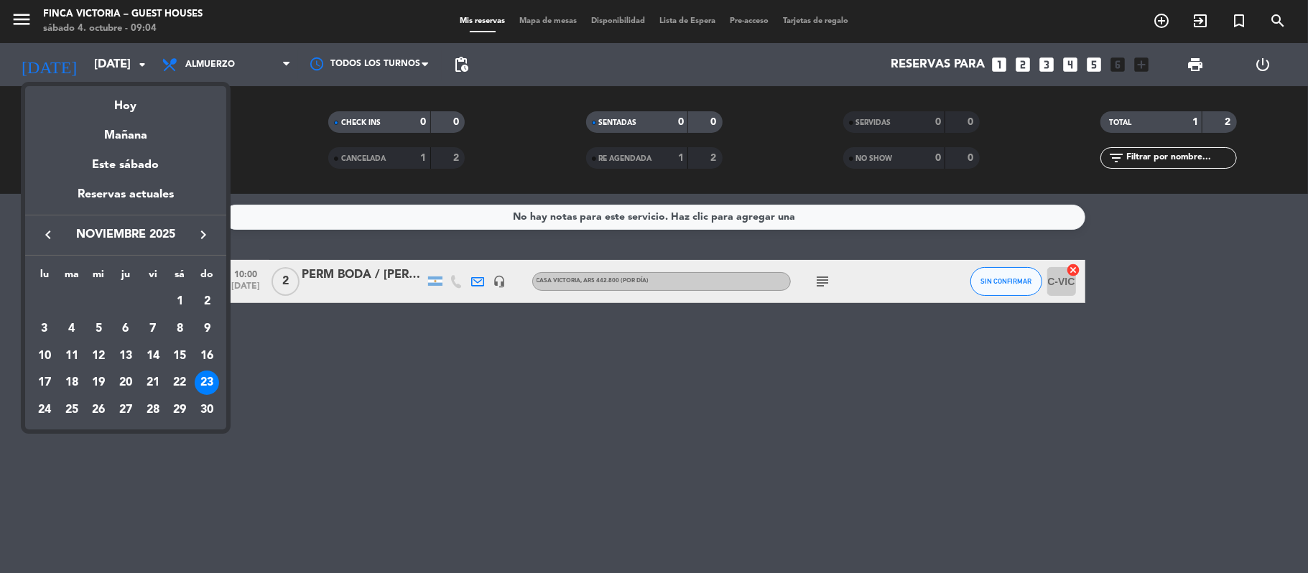
click at [125, 382] on div "20" at bounding box center [125, 383] width 24 height 24
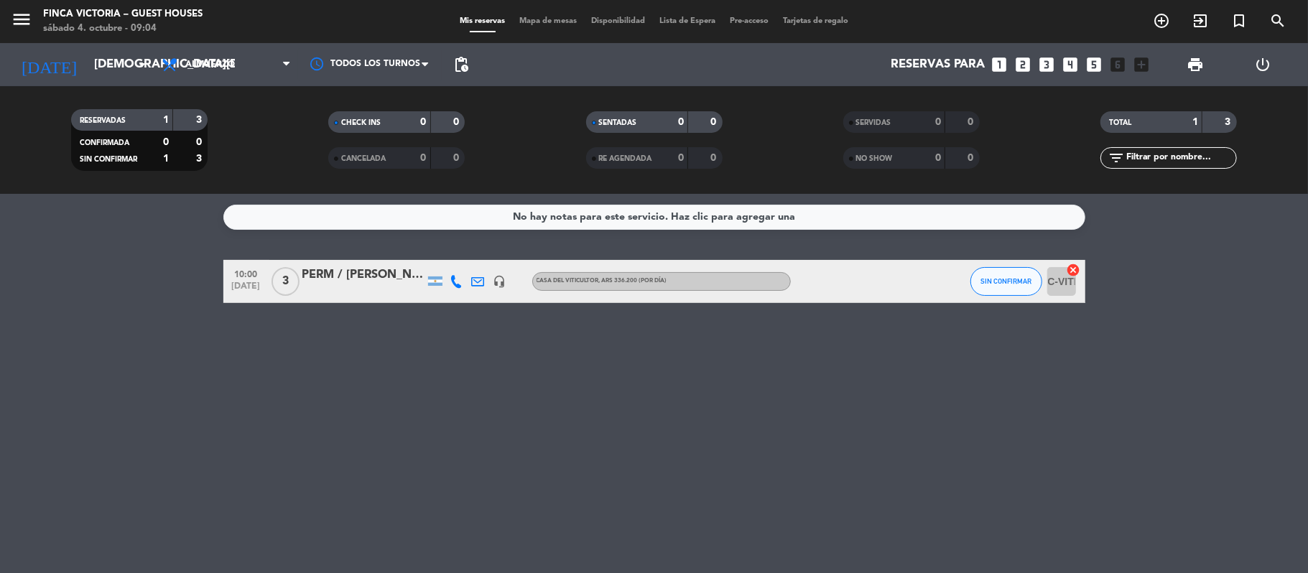
click at [110, 82] on div "[DATE] [DATE] arrow_drop_down" at bounding box center [83, 64] width 144 height 43
click at [125, 52] on input "[DEMOGRAPHIC_DATA][DATE]" at bounding box center [164, 65] width 155 height 28
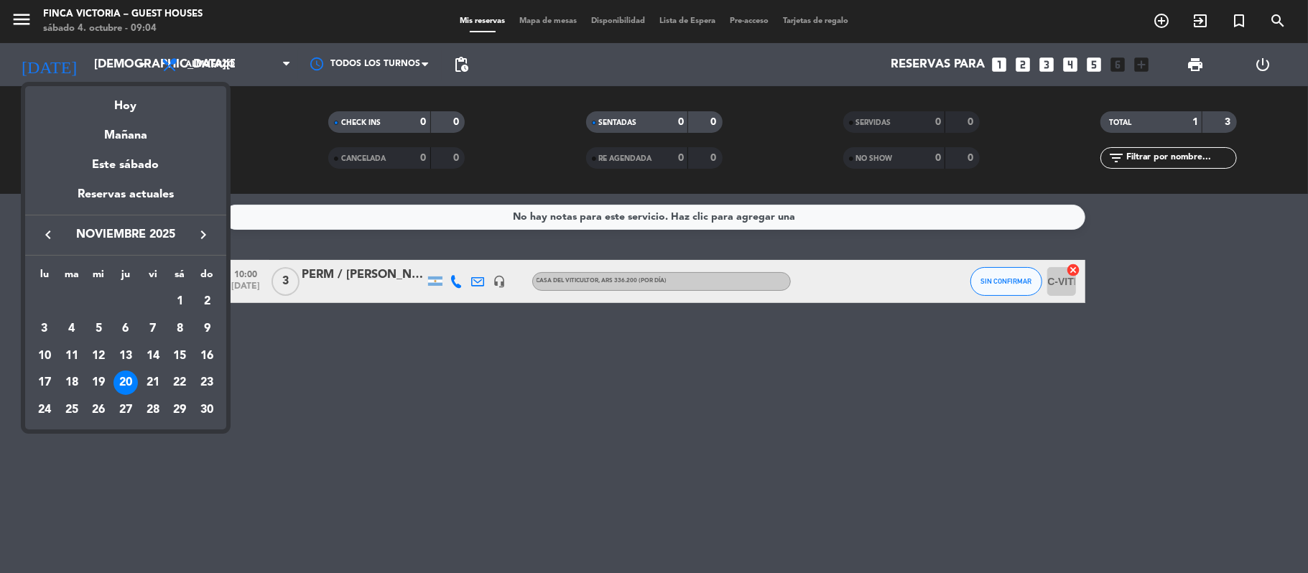
click at [147, 383] on div "21" at bounding box center [153, 383] width 24 height 24
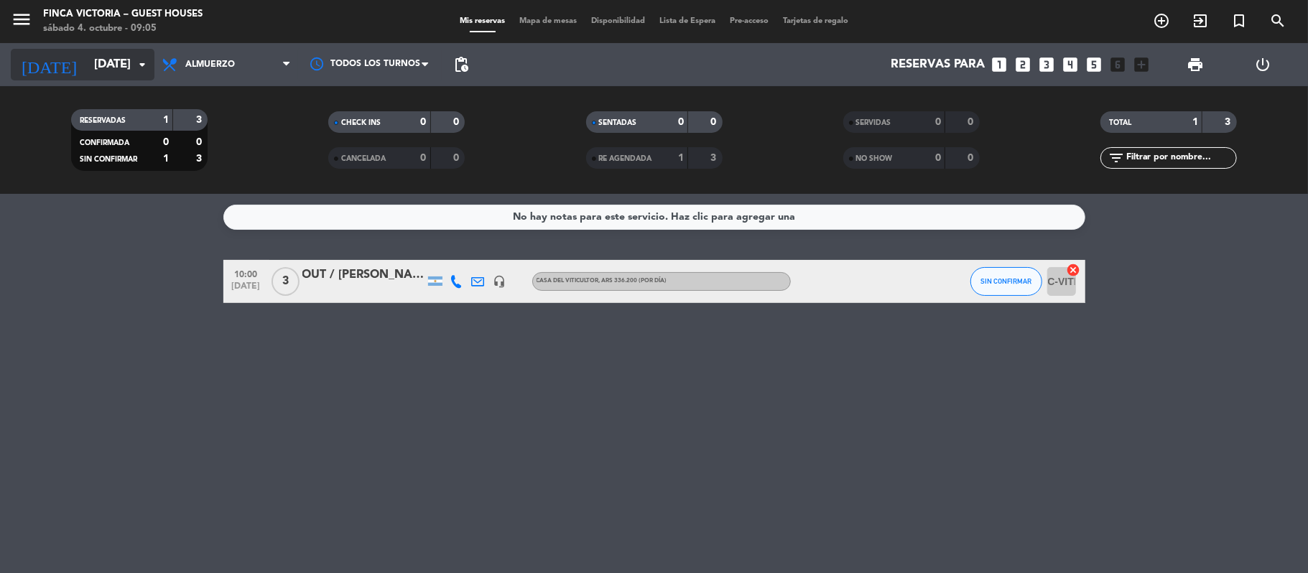
click at [98, 55] on input "[DATE]" at bounding box center [164, 65] width 155 height 28
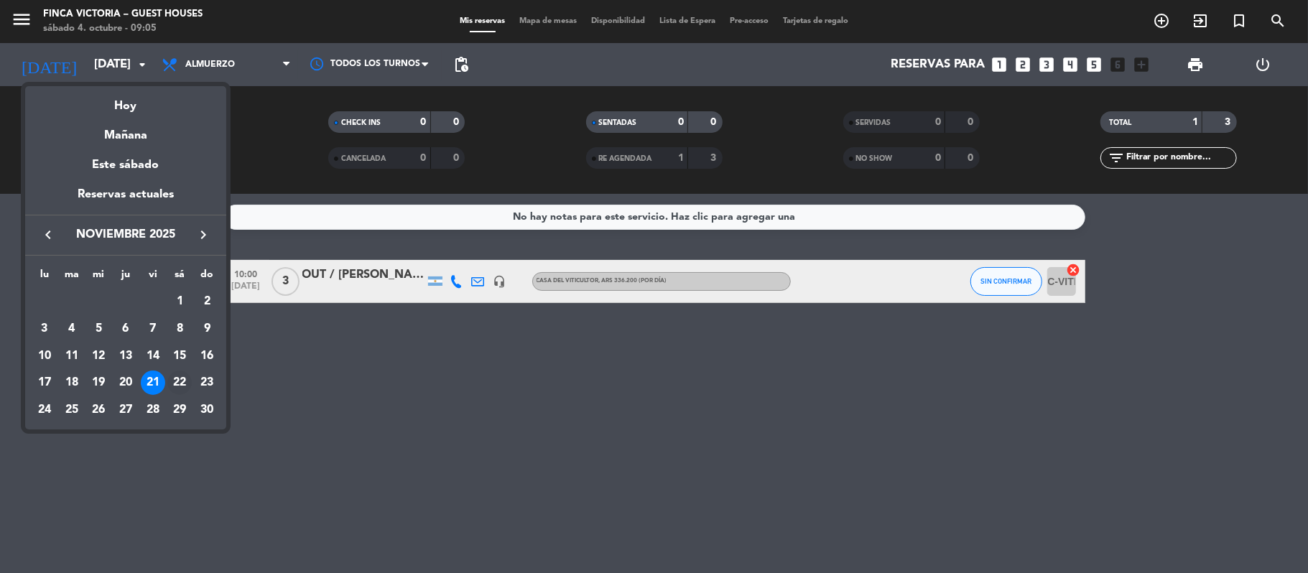
click at [185, 383] on div "22" at bounding box center [179, 383] width 24 height 24
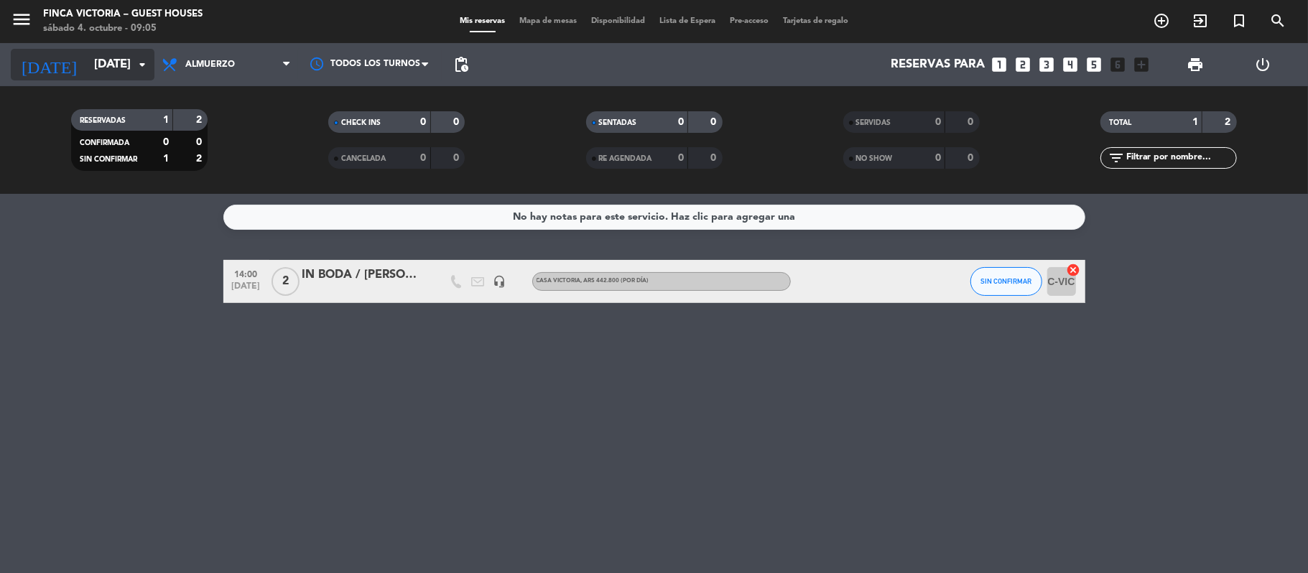
click at [90, 62] on input "[DATE]" at bounding box center [164, 65] width 155 height 28
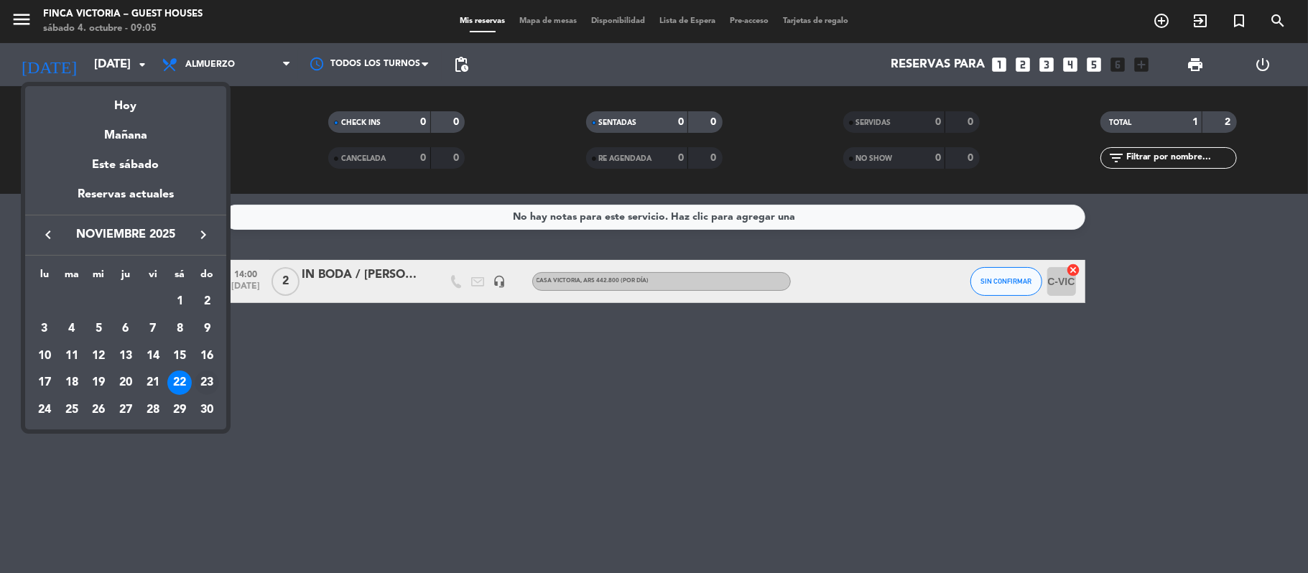
click at [217, 383] on div "23" at bounding box center [207, 383] width 24 height 24
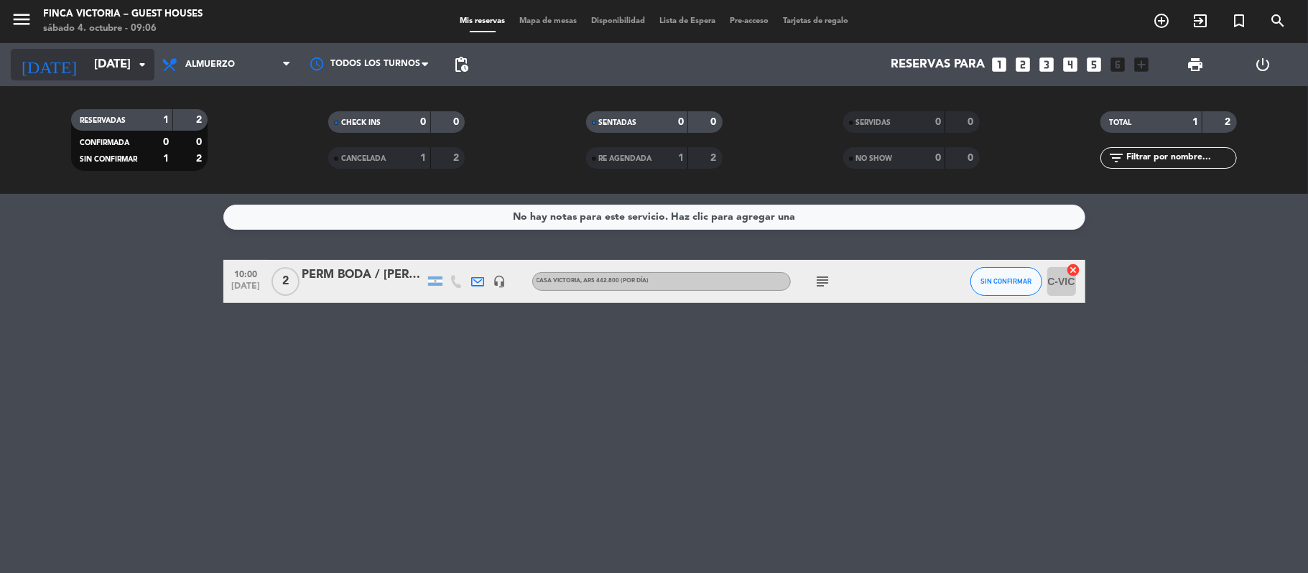
click at [87, 70] on input "[DATE]" at bounding box center [164, 65] width 155 height 28
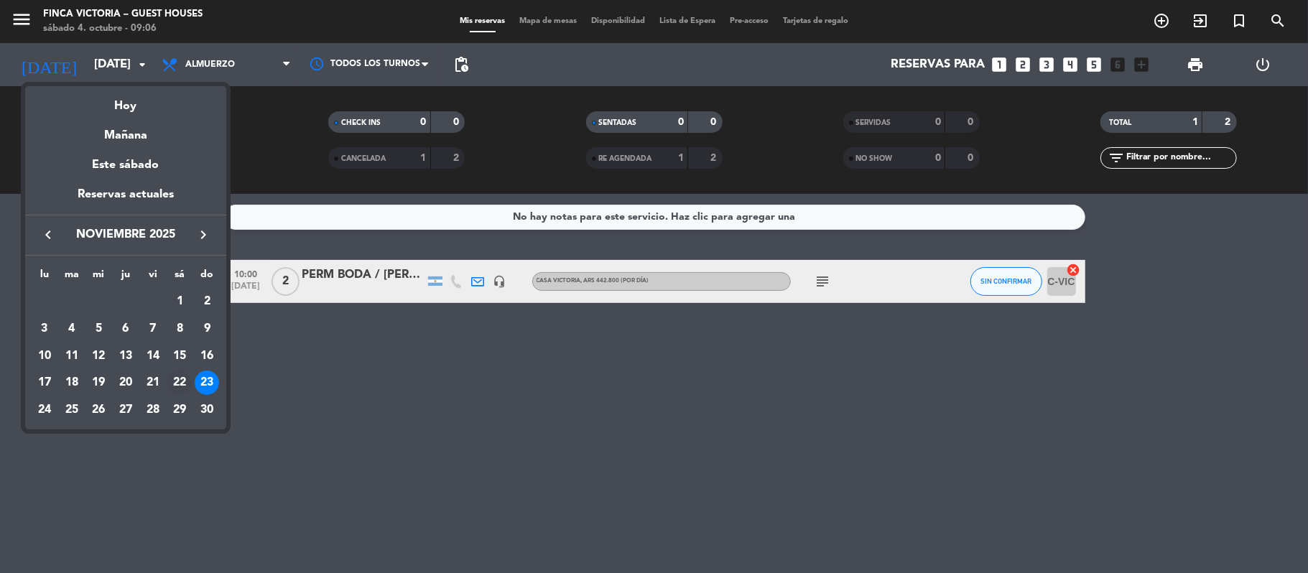
click at [172, 382] on div "22" at bounding box center [179, 383] width 24 height 24
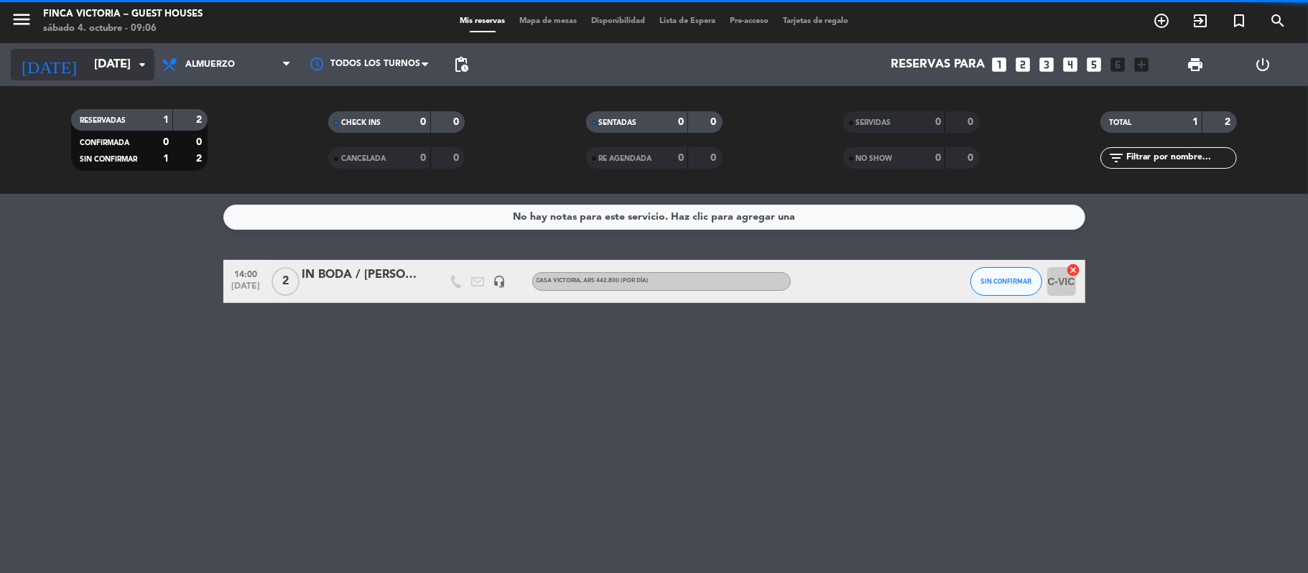
click at [115, 68] on input "[DATE]" at bounding box center [164, 65] width 155 height 28
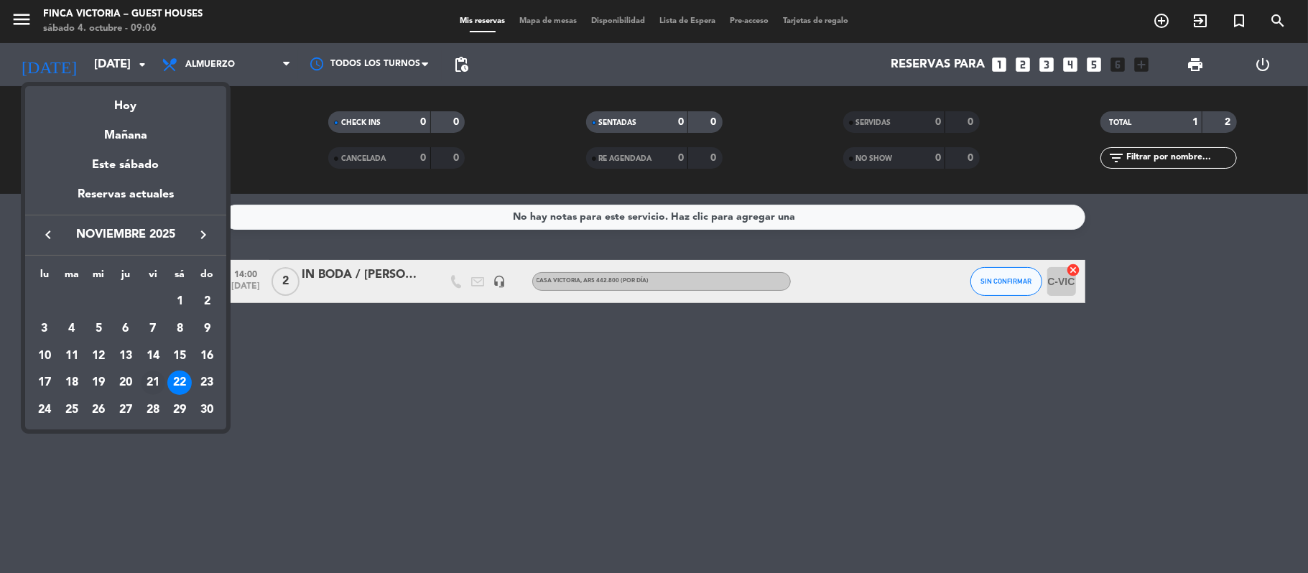
click at [148, 378] on div "21" at bounding box center [153, 383] width 24 height 24
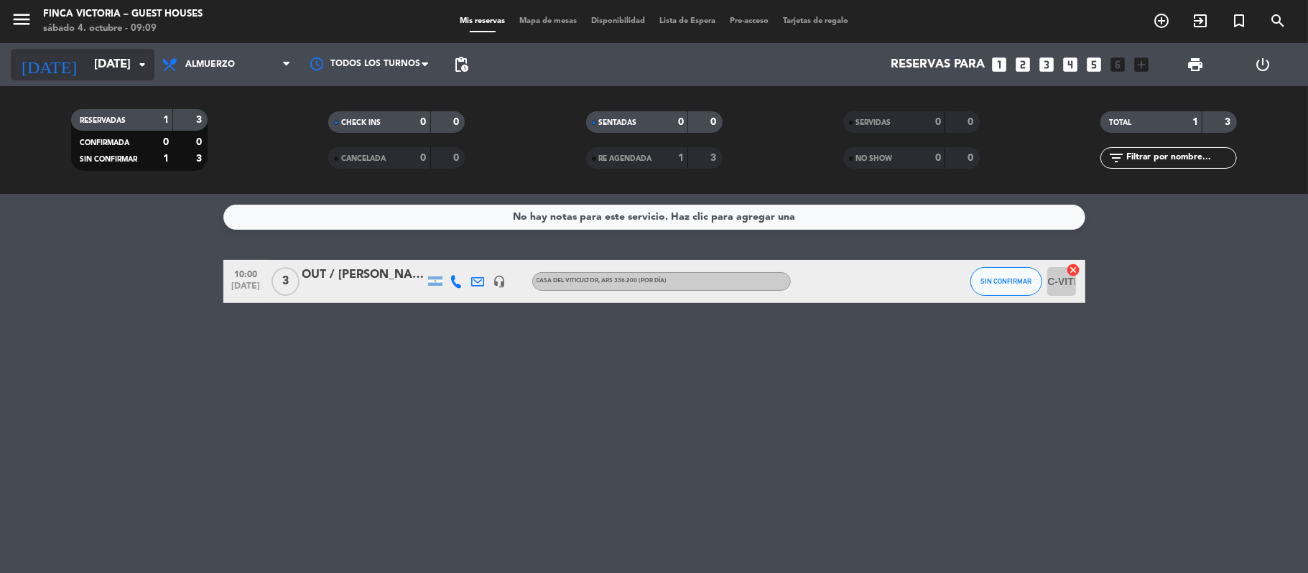
click at [87, 60] on input "[DATE]" at bounding box center [164, 65] width 155 height 28
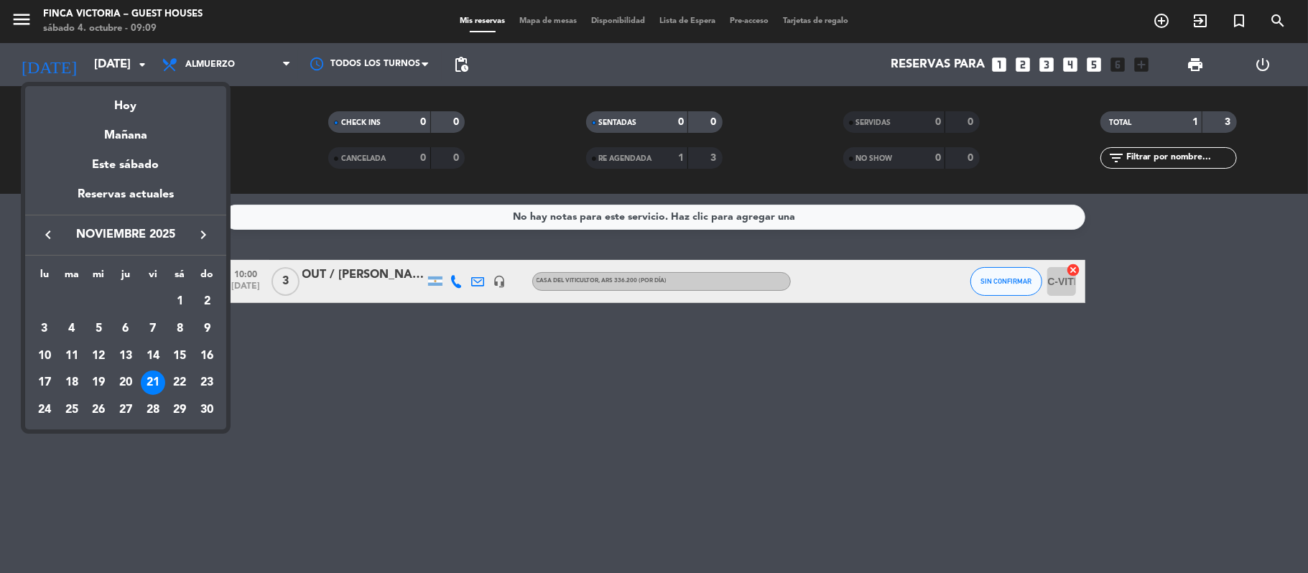
click at [50, 234] on icon "keyboard_arrow_left" at bounding box center [47, 234] width 17 height 17
click at [129, 360] on div "9" at bounding box center [125, 356] width 24 height 24
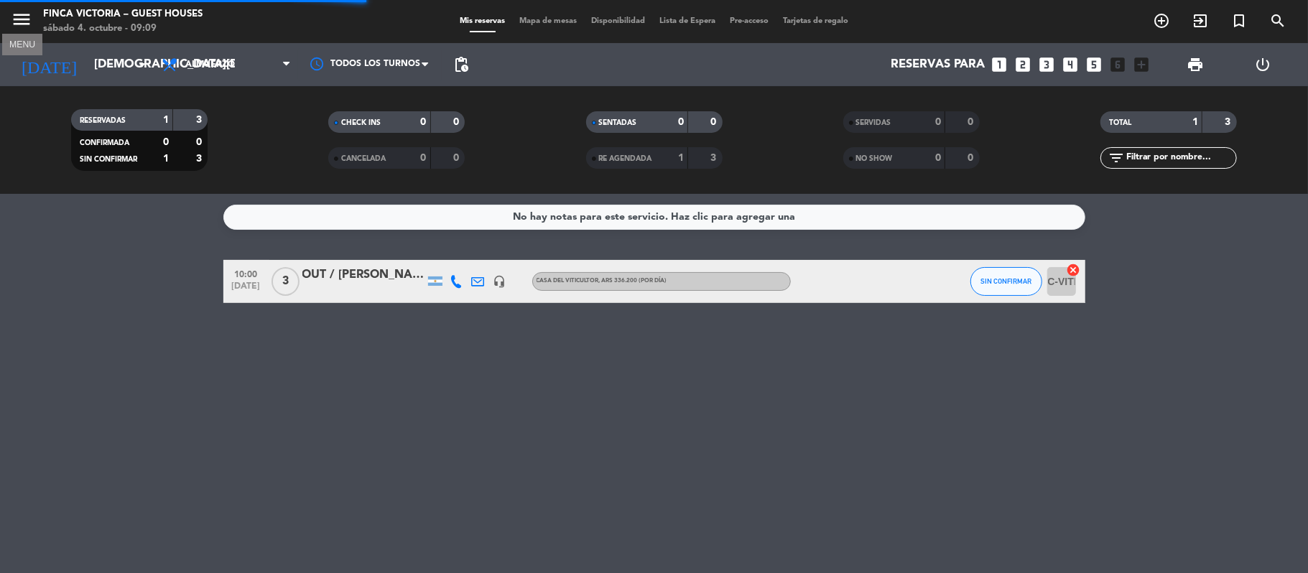
click at [14, 13] on icon "menu" at bounding box center [22, 20] width 22 height 22
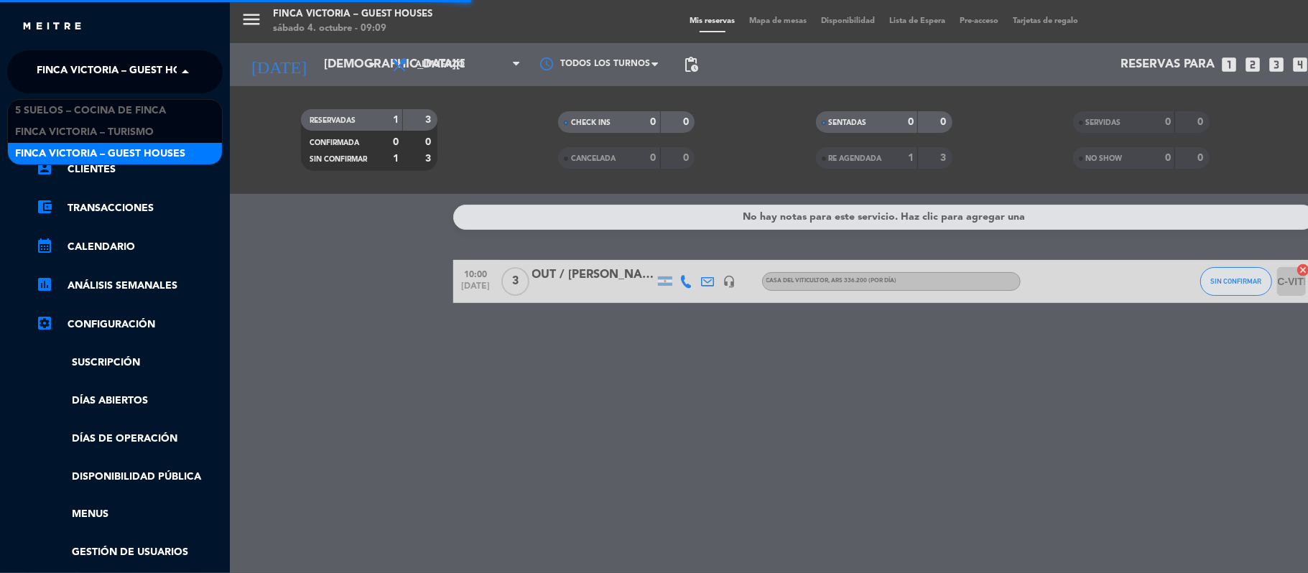
click at [49, 72] on span "FINCA VICTORIA – GUEST HOUSES" at bounding box center [122, 72] width 170 height 30
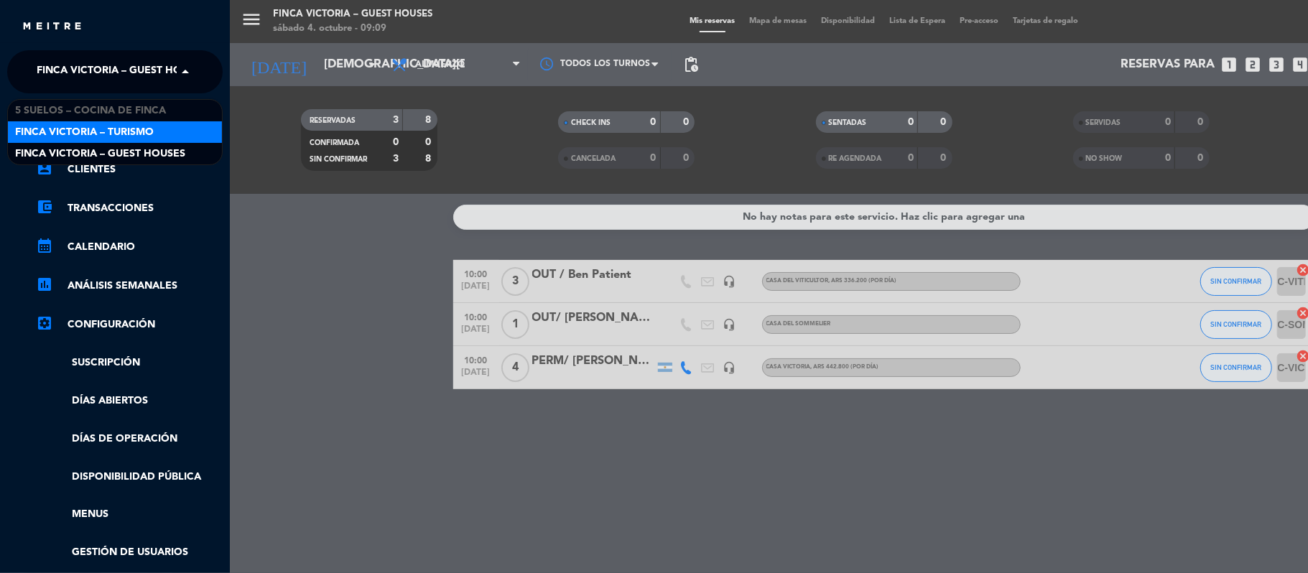
click at [58, 136] on span "FINCA VICTORIA – TURISMO" at bounding box center [84, 132] width 139 height 17
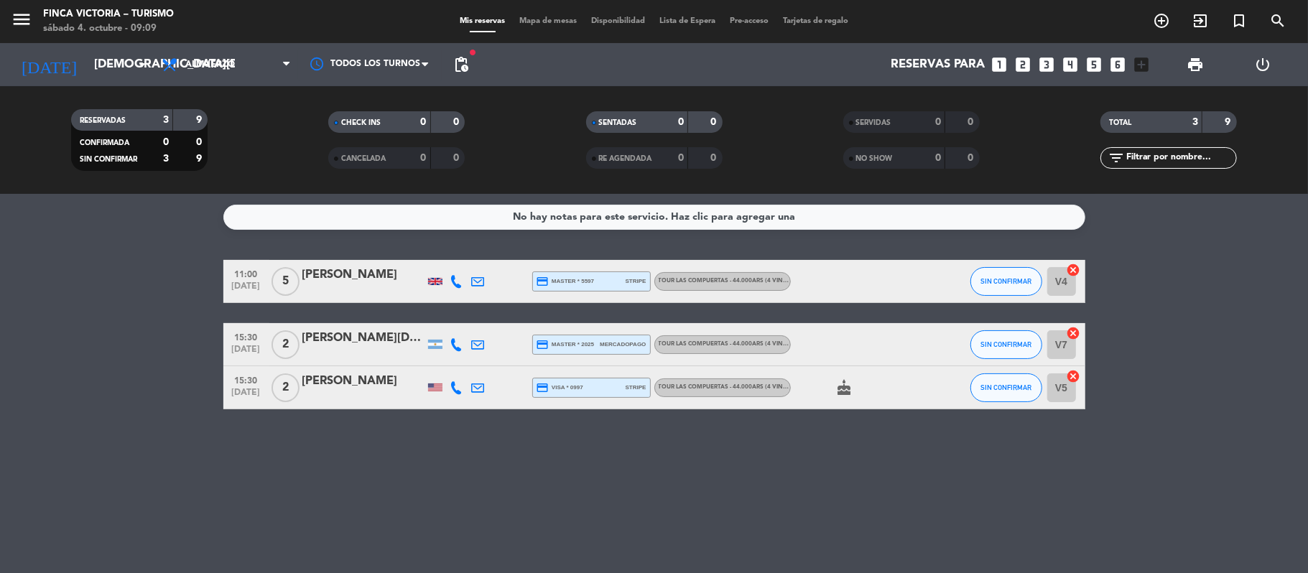
click at [467, 55] on span "pending_actions" at bounding box center [461, 64] width 29 height 29
click at [461, 60] on span "pending_actions" at bounding box center [460, 64] width 17 height 17
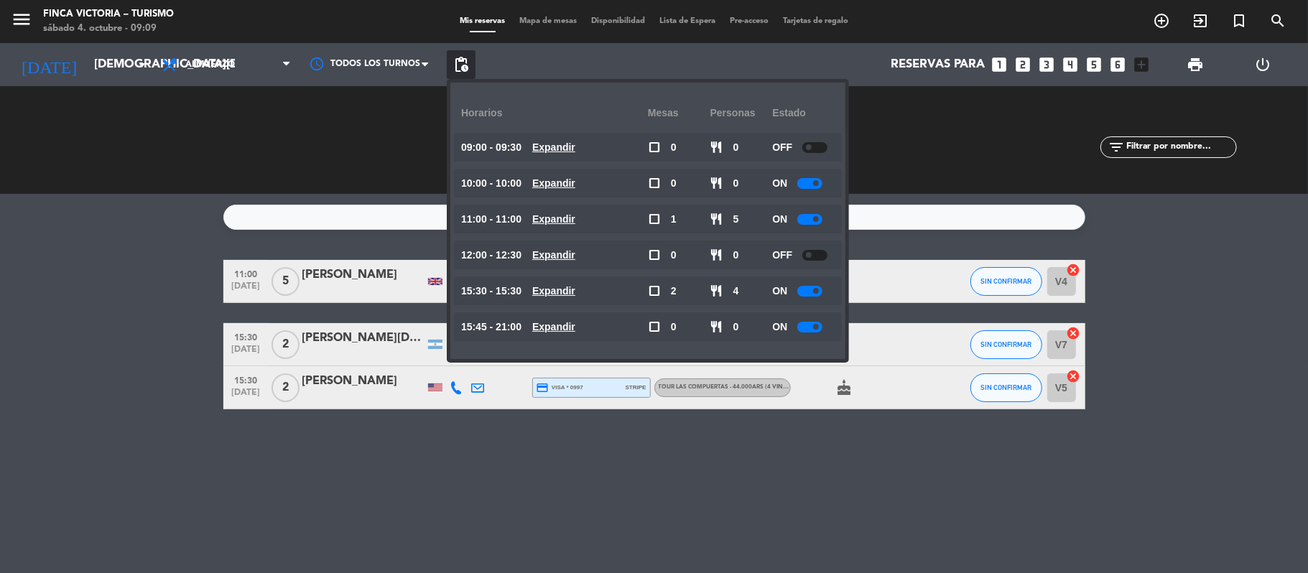
click at [92, 327] on bookings-row "11:00 [DATE] 5 [PERSON_NAME] credit_card master * 5597 stripe TOUR LAS COMPUERT…" at bounding box center [654, 334] width 1308 height 149
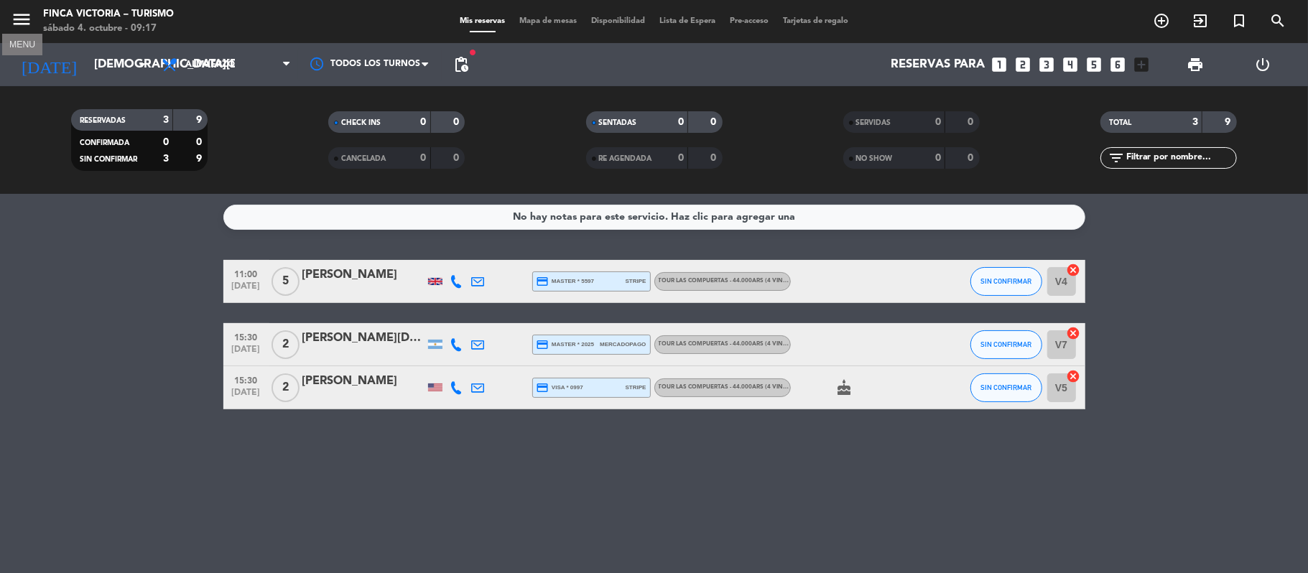
click at [21, 18] on icon "menu" at bounding box center [22, 20] width 22 height 22
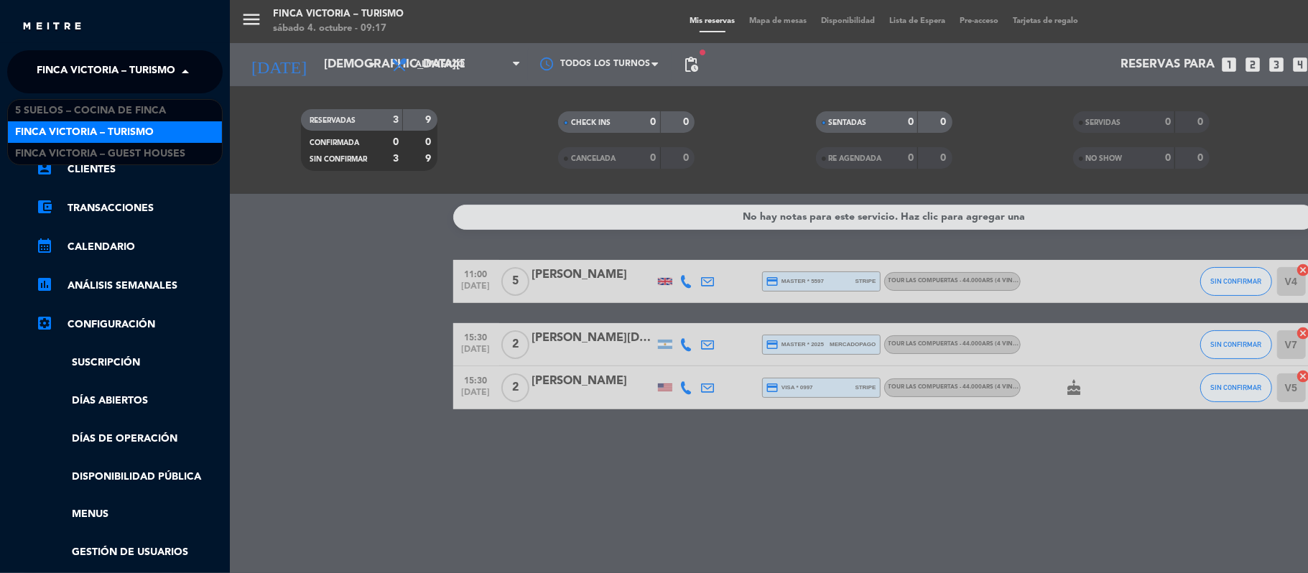
click at [60, 57] on span "FINCA VICTORIA – TURISMO" at bounding box center [106, 72] width 139 height 30
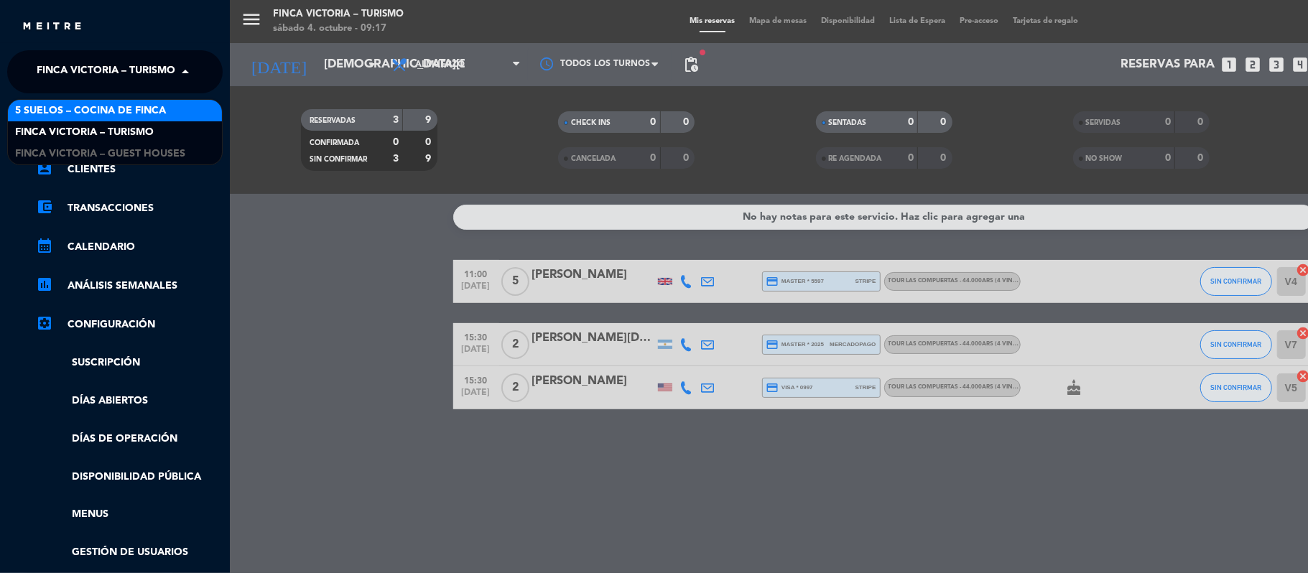
click at [106, 119] on div "5 SUELOS – COCINA DE FINCA" at bounding box center [115, 111] width 214 height 22
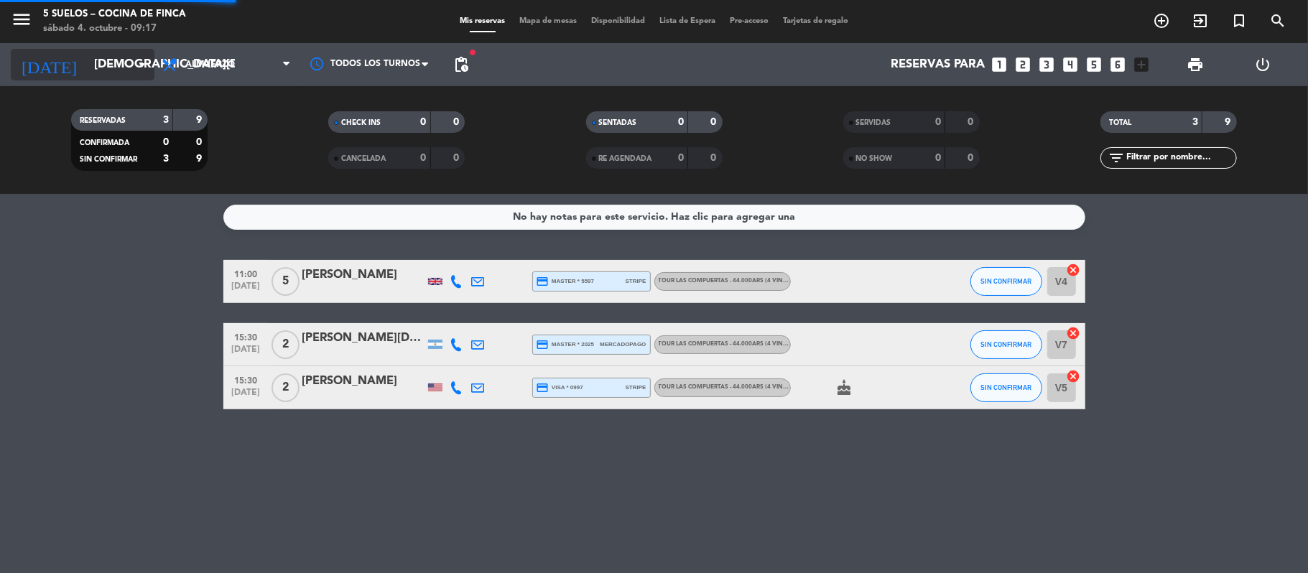
click at [87, 72] on input "[DEMOGRAPHIC_DATA][DATE]" at bounding box center [164, 65] width 155 height 28
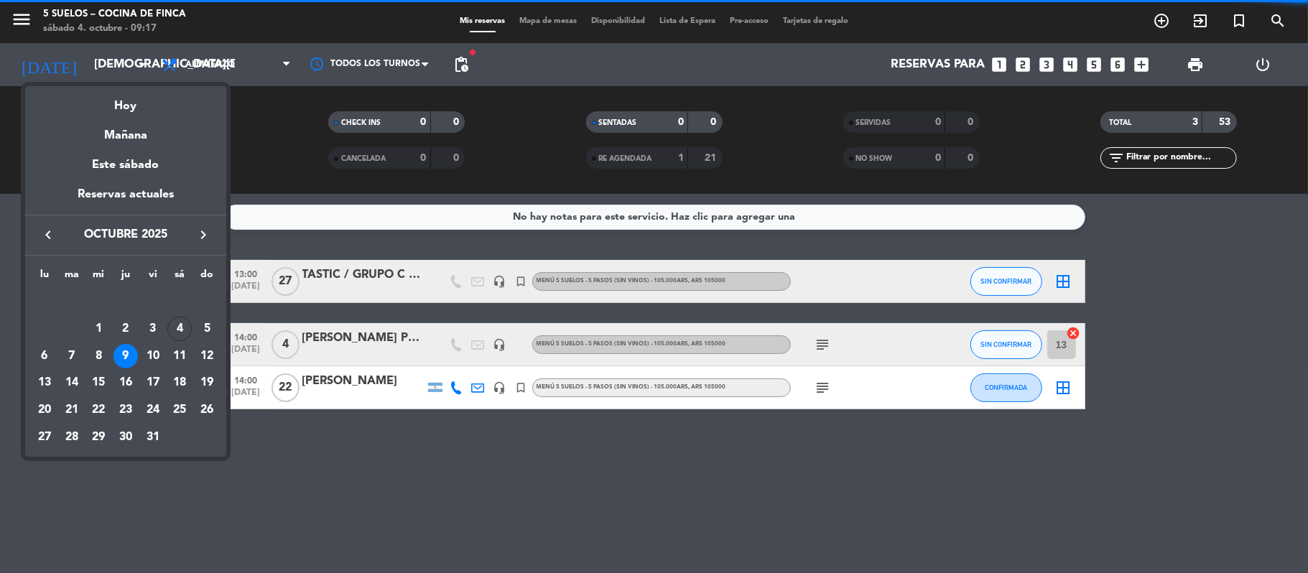
click at [205, 233] on icon "keyboard_arrow_right" at bounding box center [203, 234] width 17 height 17
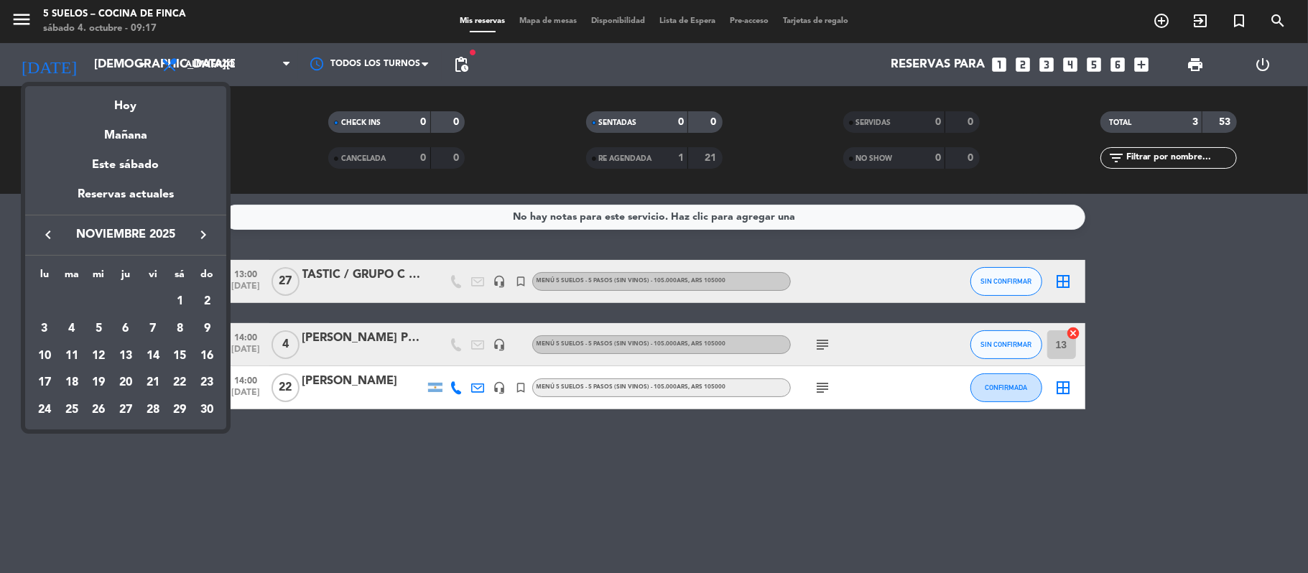
click at [205, 233] on icon "keyboard_arrow_right" at bounding box center [203, 234] width 17 height 17
click at [50, 435] on div "29" at bounding box center [44, 437] width 24 height 24
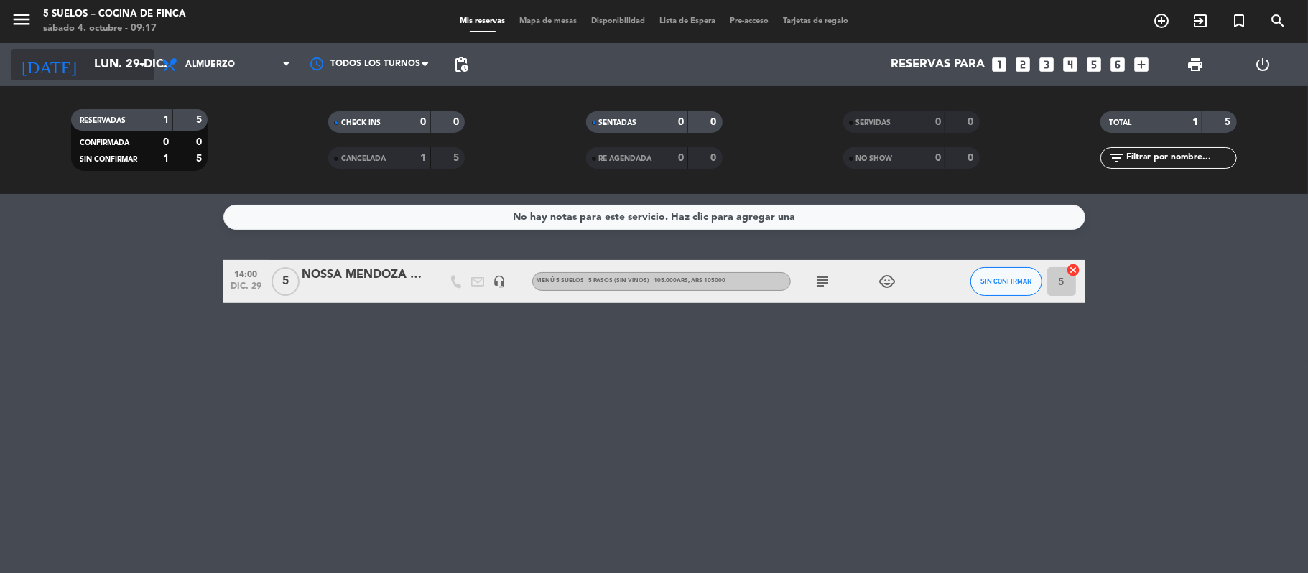
click at [98, 70] on input "lun. 29 dic." at bounding box center [164, 65] width 155 height 28
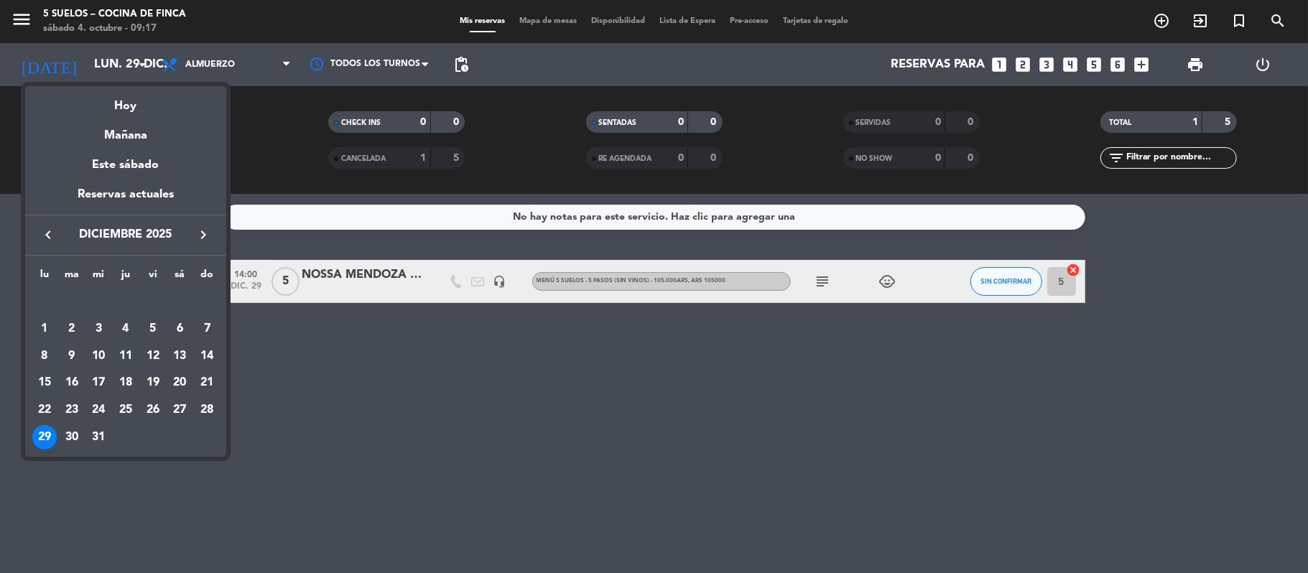
click at [81, 426] on td "30" at bounding box center [71, 437] width 27 height 27
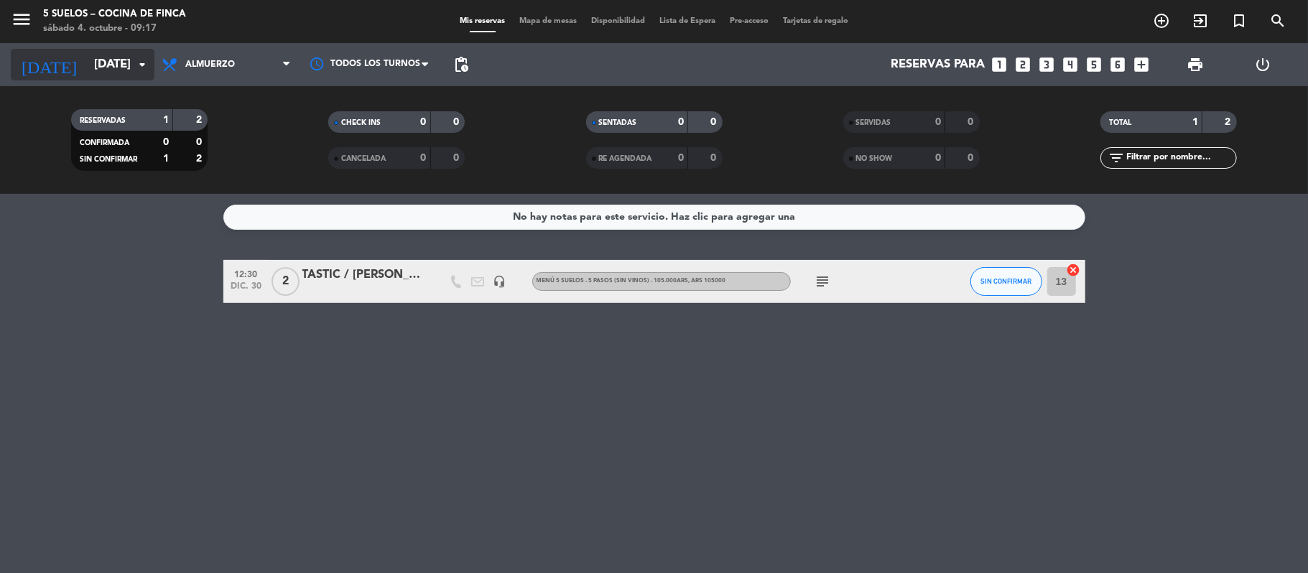
click at [87, 70] on input "[DATE]" at bounding box center [164, 65] width 155 height 28
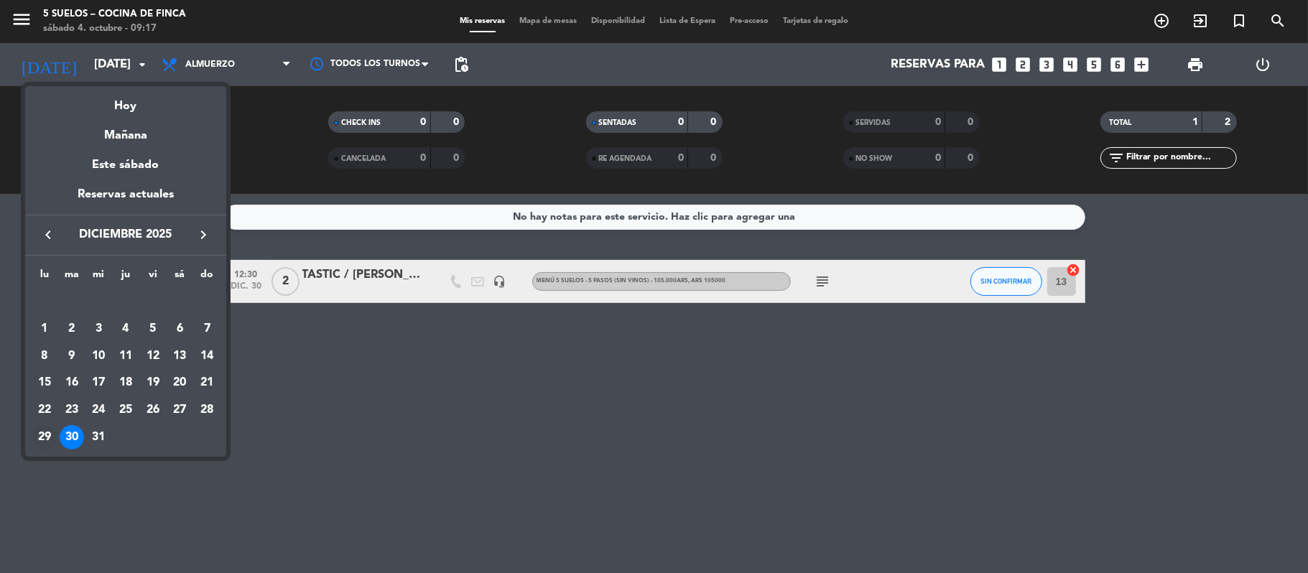
click at [46, 438] on div "29" at bounding box center [44, 437] width 24 height 24
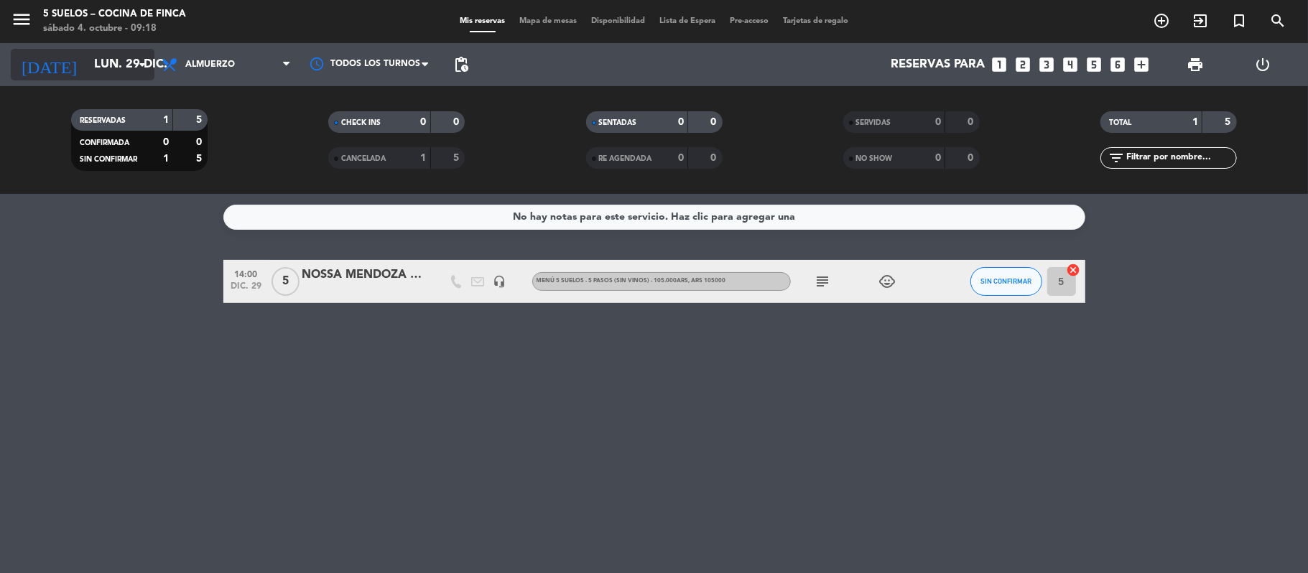
click at [87, 70] on input "lun. 29 dic." at bounding box center [164, 65] width 155 height 28
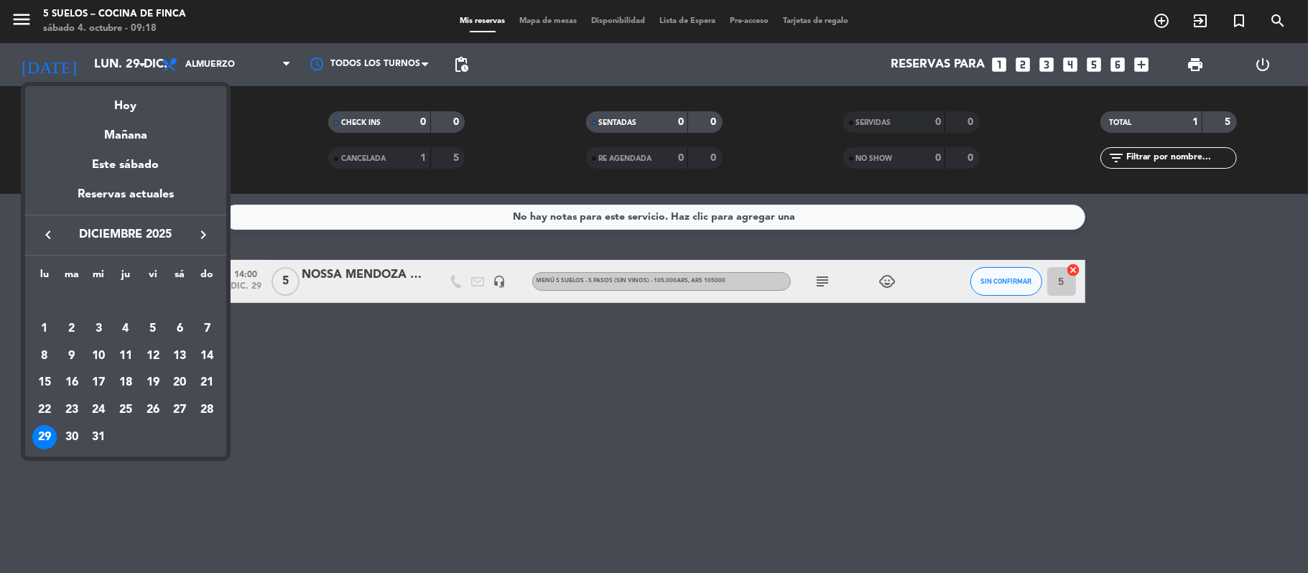
click at [43, 231] on icon "keyboard_arrow_left" at bounding box center [47, 234] width 17 height 17
click at [149, 383] on div "17" at bounding box center [153, 383] width 24 height 24
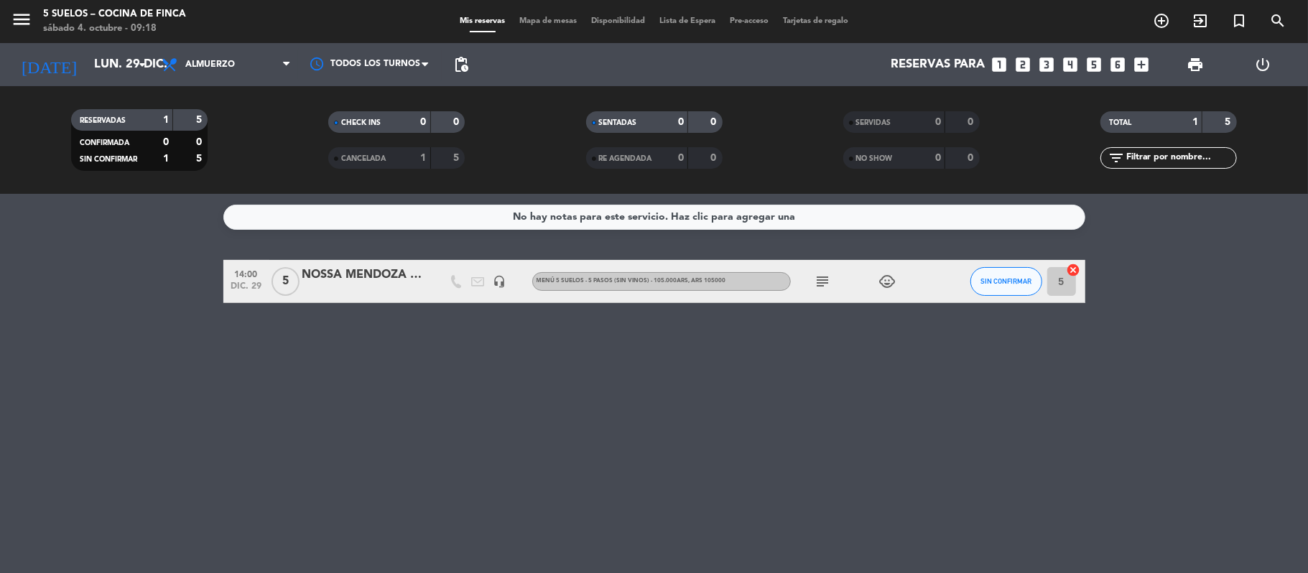
type input "[DATE]"
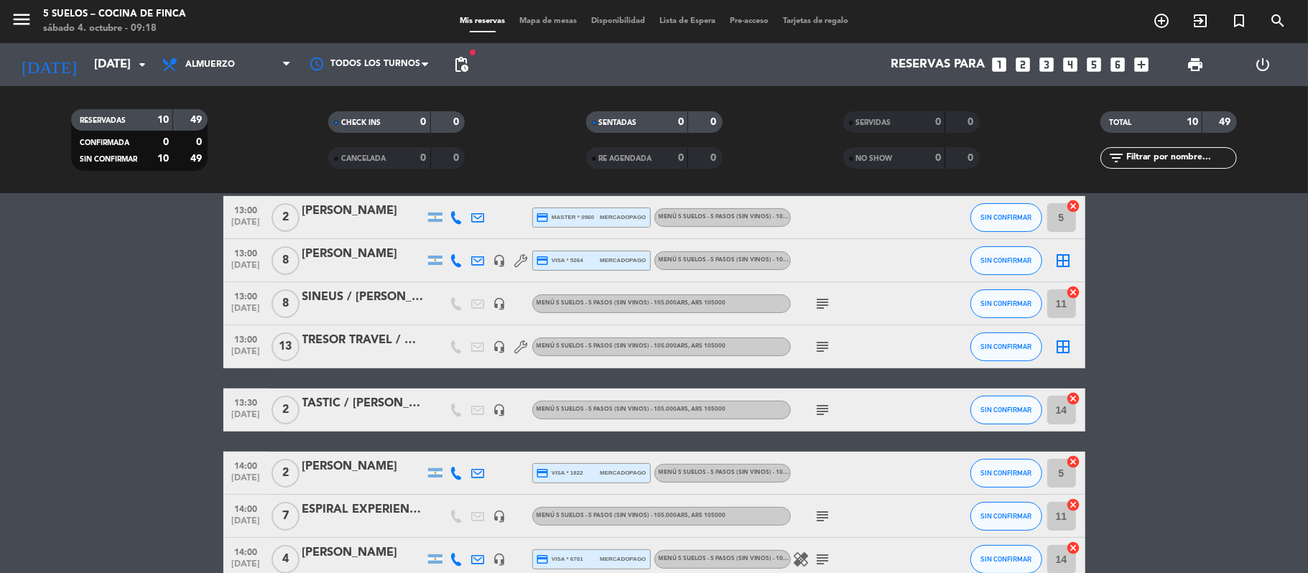
scroll to position [191, 0]
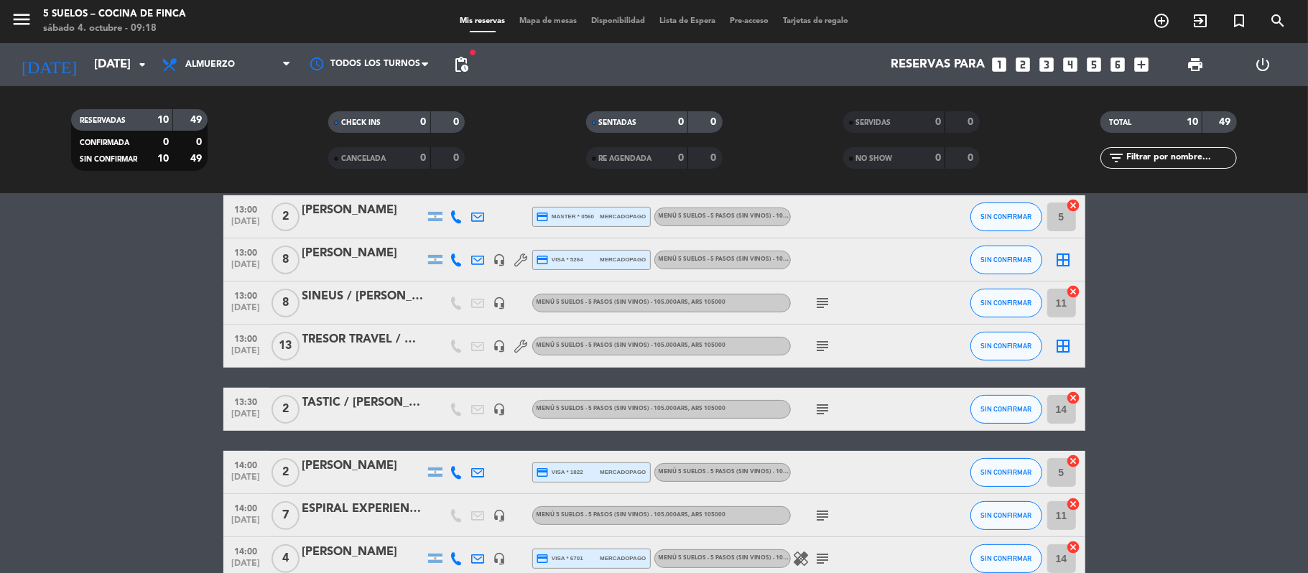
click at [322, 350] on div at bounding box center [363, 355] width 122 height 11
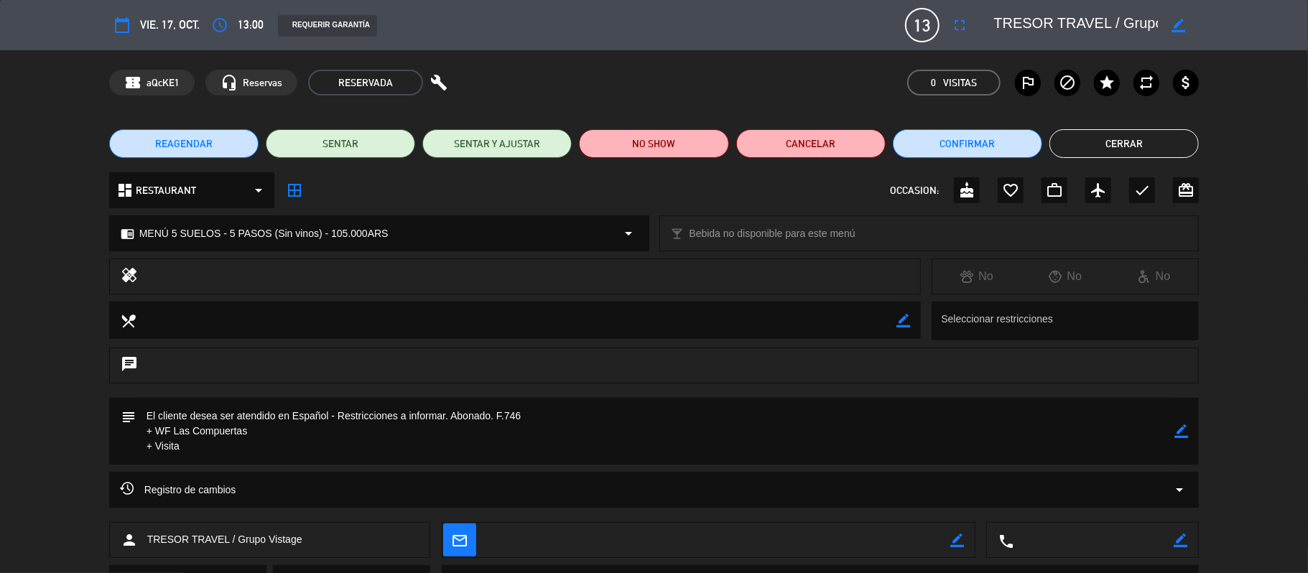
click at [1181, 429] on icon "border_color" at bounding box center [1181, 431] width 14 height 14
drag, startPoint x: 260, startPoint y: 414, endPoint x: 141, endPoint y: 411, distance: 118.5
click at [141, 411] on textarea at bounding box center [655, 431] width 1039 height 67
click at [195, 450] on textarea at bounding box center [655, 431] width 1039 height 67
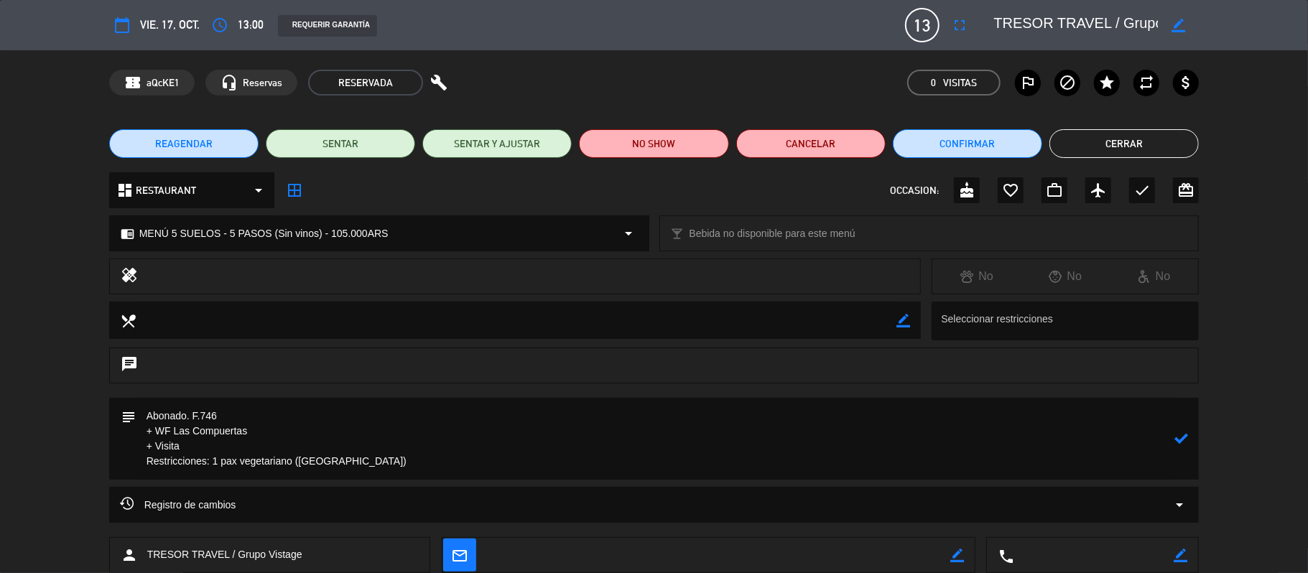
type textarea "Abonado. F.746 + WF Las Compuertas + Visita Restricciones: 1 pax vegetariano ([…"
drag, startPoint x: 349, startPoint y: 464, endPoint x: 149, endPoint y: 465, distance: 199.6
click at [149, 465] on textarea at bounding box center [655, 439] width 1039 height 82
click at [1184, 437] on icon at bounding box center [1181, 439] width 14 height 14
click at [901, 320] on icon "border_color" at bounding box center [903, 321] width 14 height 14
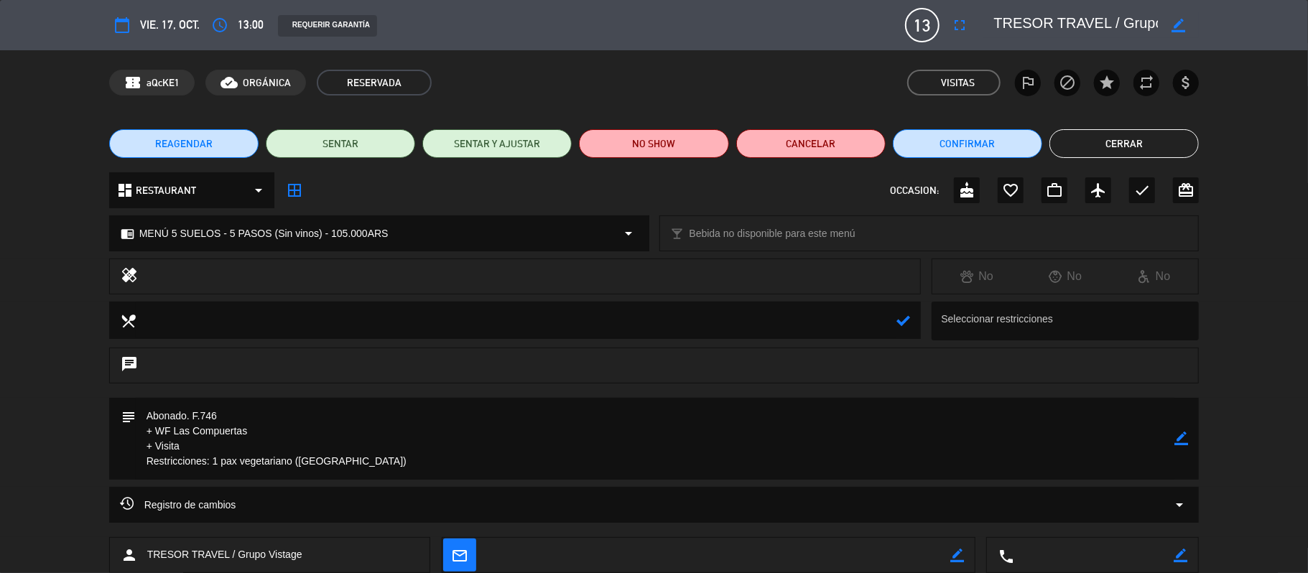
click at [437, 319] on textarea at bounding box center [516, 320] width 761 height 37
paste textarea "Restricciones: 1 pax vegetariano ([GEOGRAPHIC_DATA])"
type textarea "Restricciones: 1 pax vegetariano ([GEOGRAPHIC_DATA])"
click at [900, 320] on icon at bounding box center [903, 321] width 14 height 14
click at [1107, 151] on button "Cerrar" at bounding box center [1123, 143] width 149 height 29
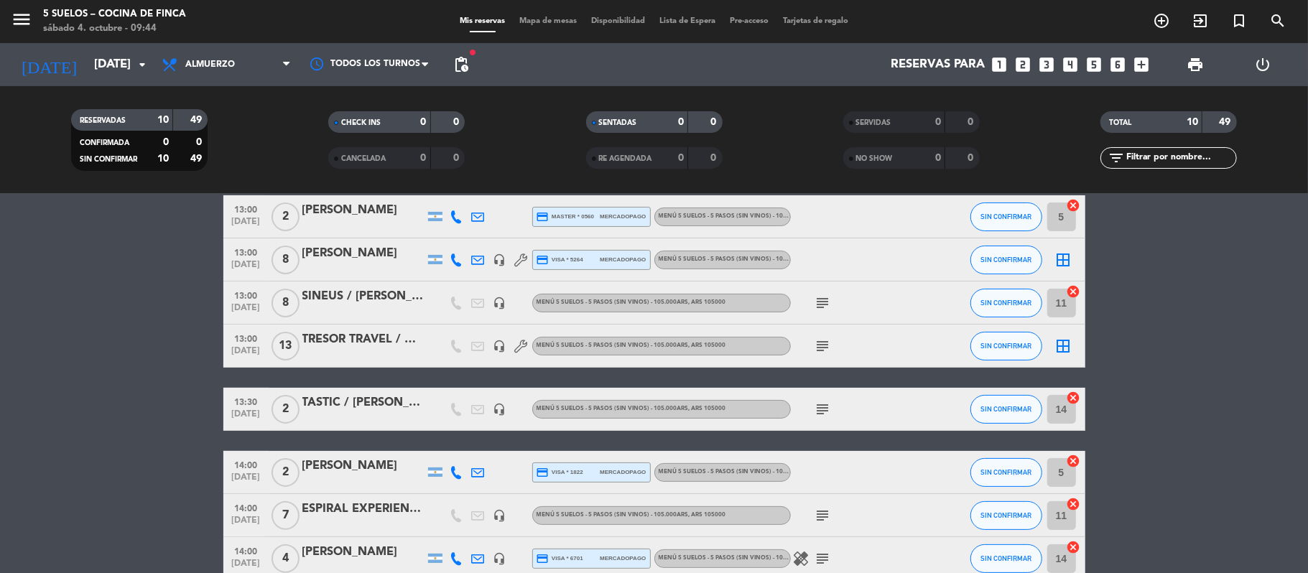
scroll to position [269, 0]
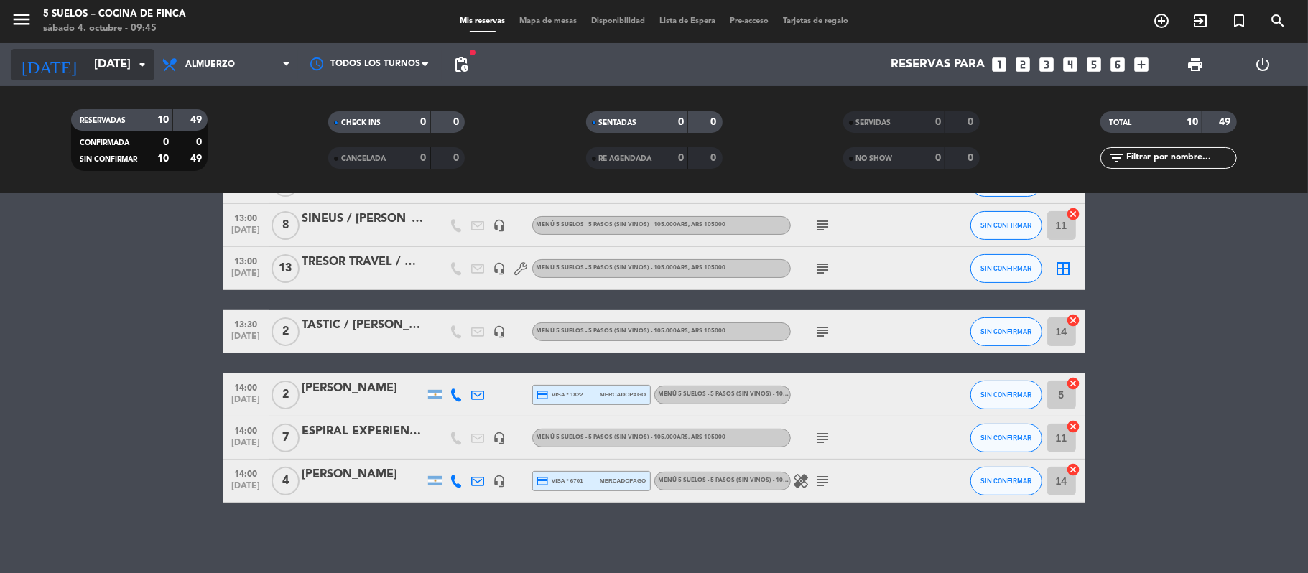
click at [87, 51] on input "[DATE]" at bounding box center [164, 65] width 155 height 28
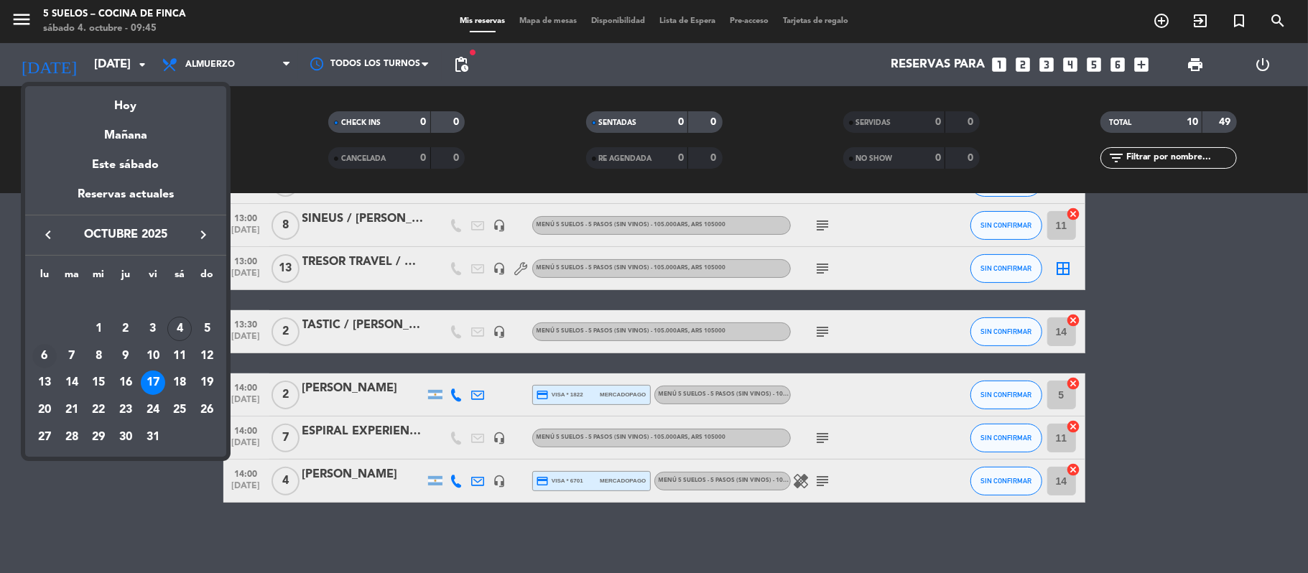
click at [46, 357] on div "6" at bounding box center [44, 356] width 24 height 24
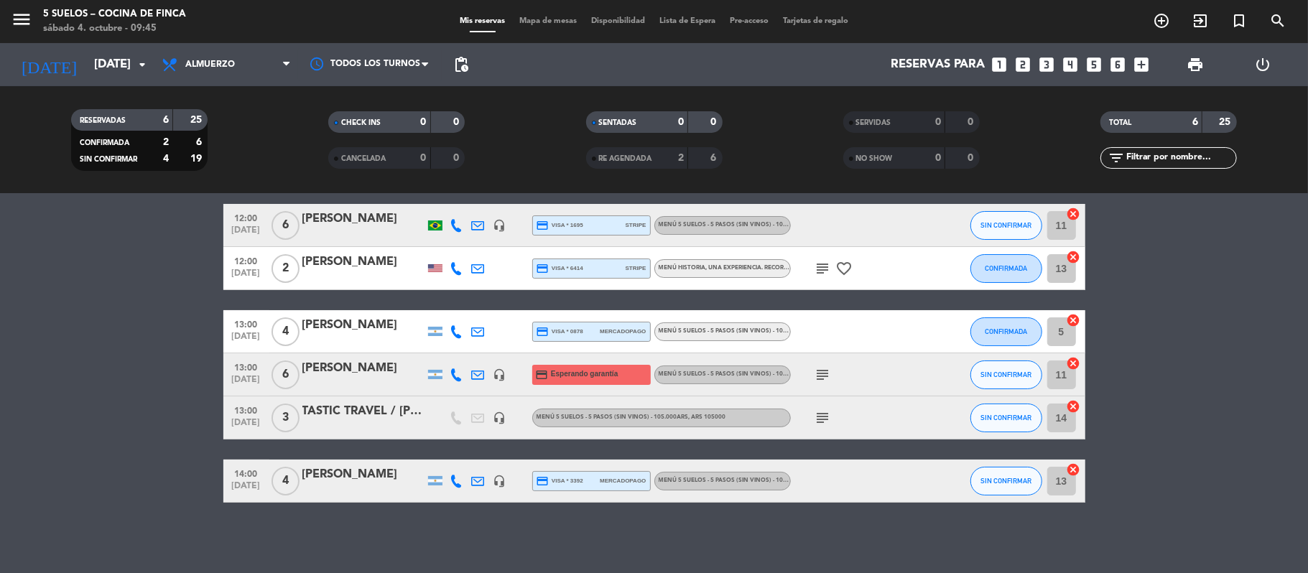
scroll to position [0, 0]
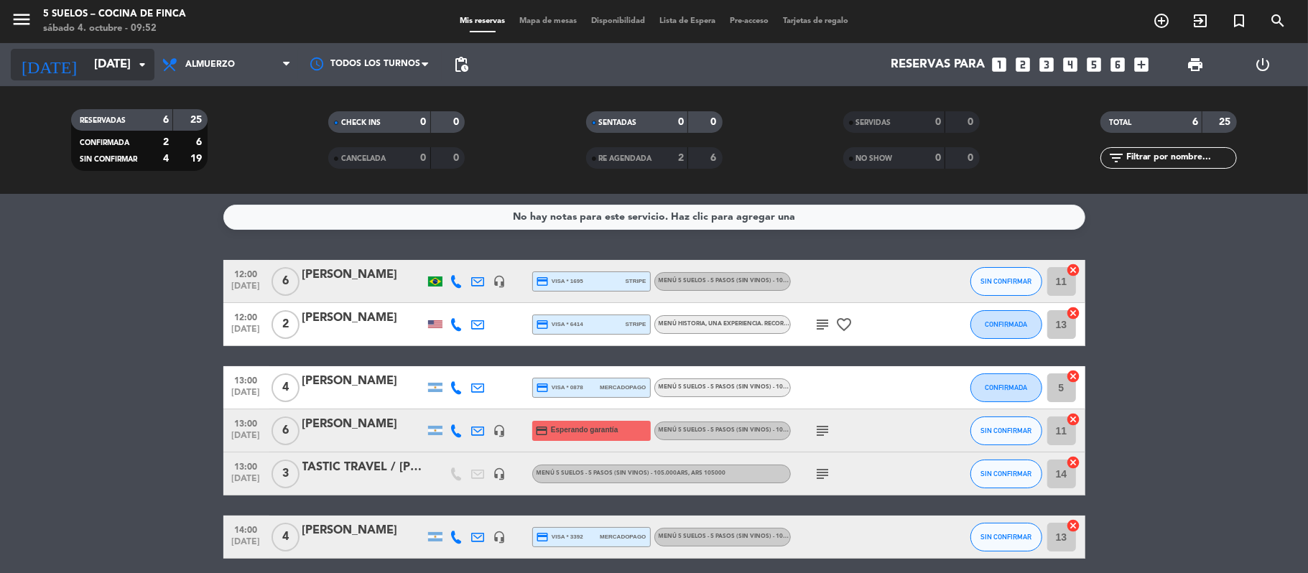
click at [124, 70] on input "[DATE]" at bounding box center [164, 65] width 155 height 28
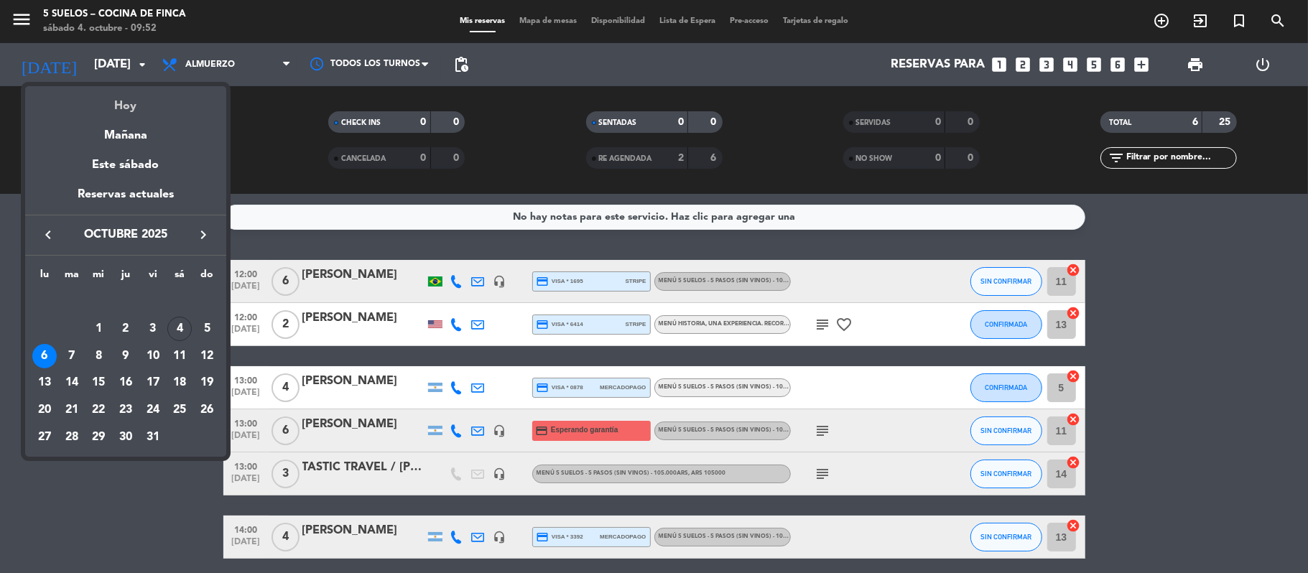
click at [133, 115] on div "Hoy" at bounding box center [125, 100] width 201 height 29
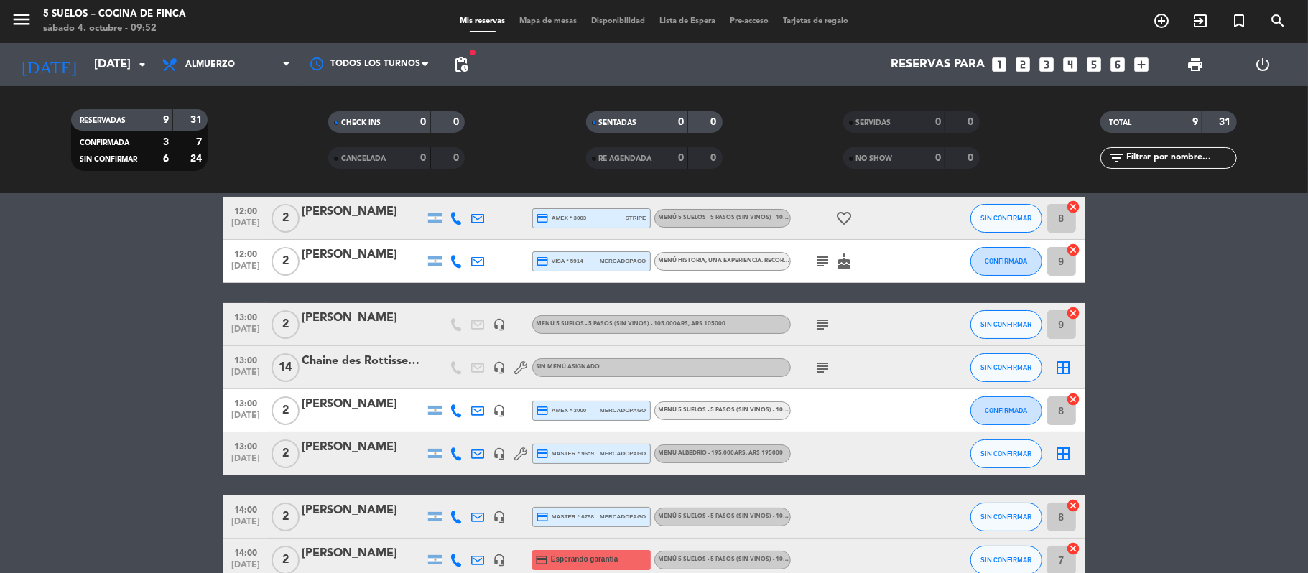
scroll to position [185, 0]
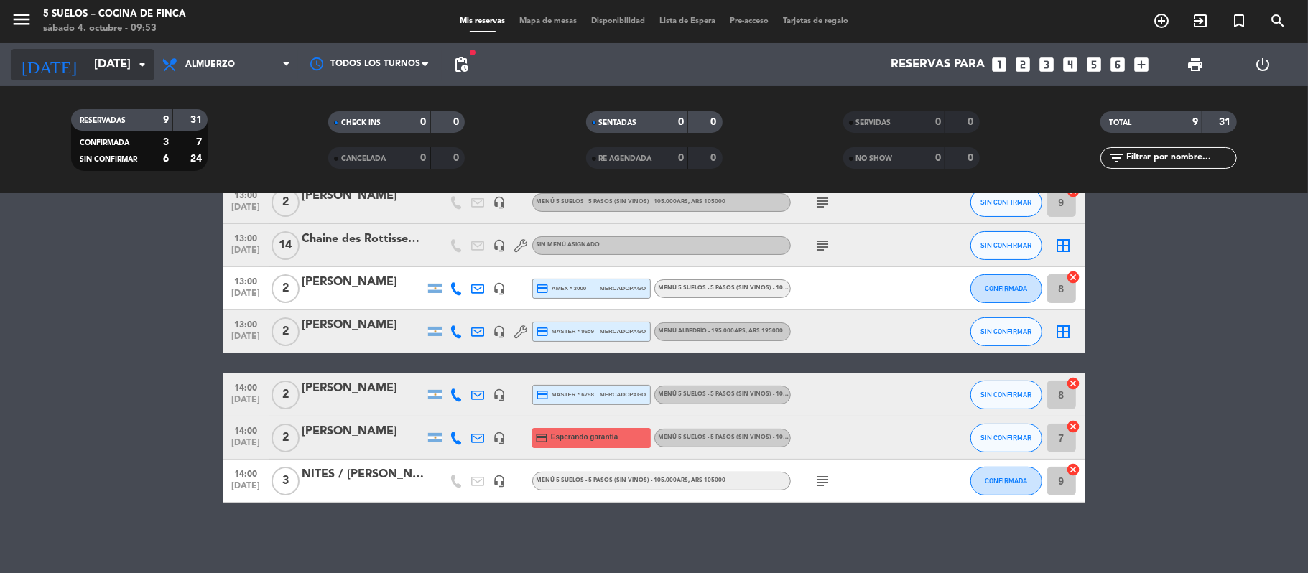
click at [87, 78] on input "[DATE]" at bounding box center [164, 65] width 155 height 28
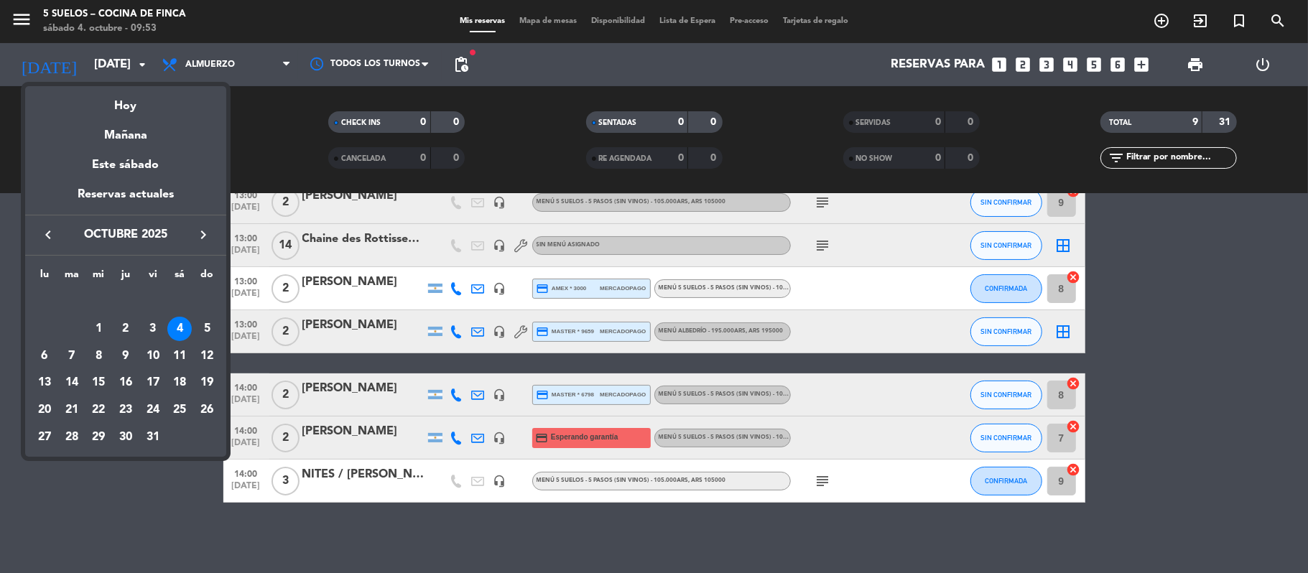
click at [207, 233] on icon "keyboard_arrow_right" at bounding box center [203, 234] width 17 height 17
click at [40, 382] on div "17" at bounding box center [44, 383] width 24 height 24
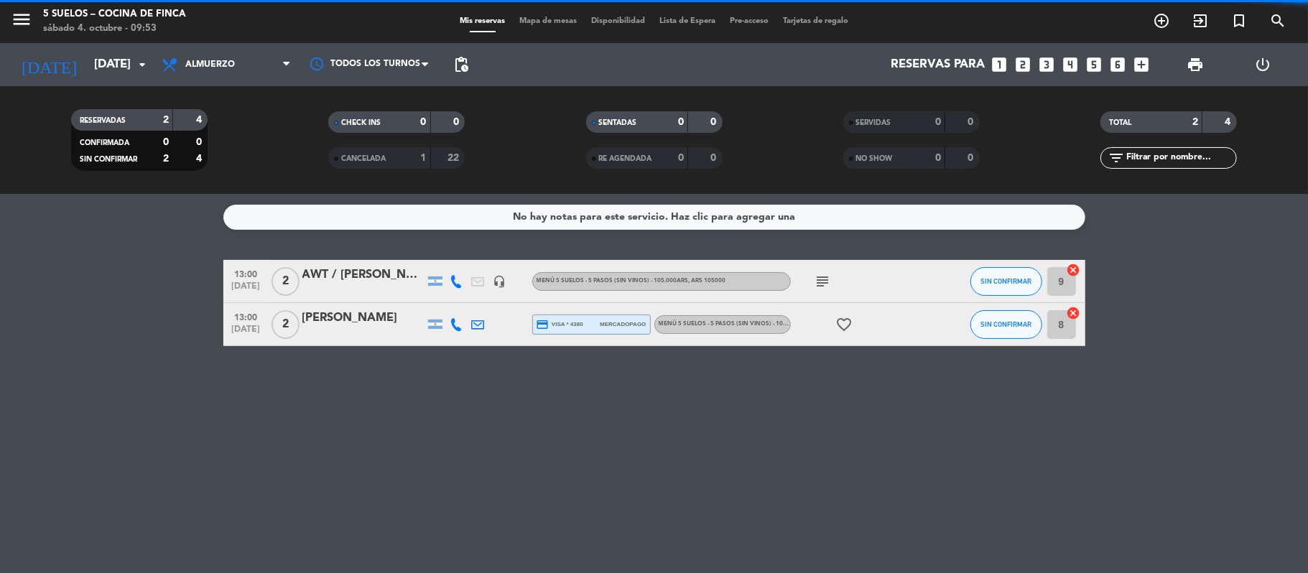
scroll to position [0, 0]
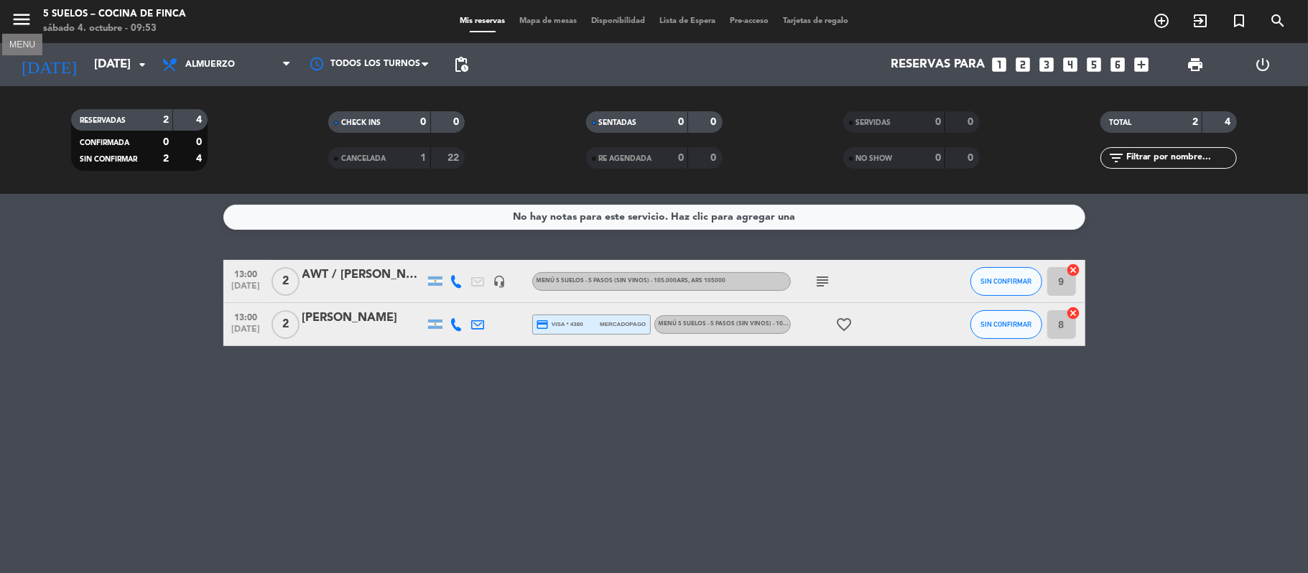
click at [16, 19] on icon "menu" at bounding box center [22, 20] width 22 height 22
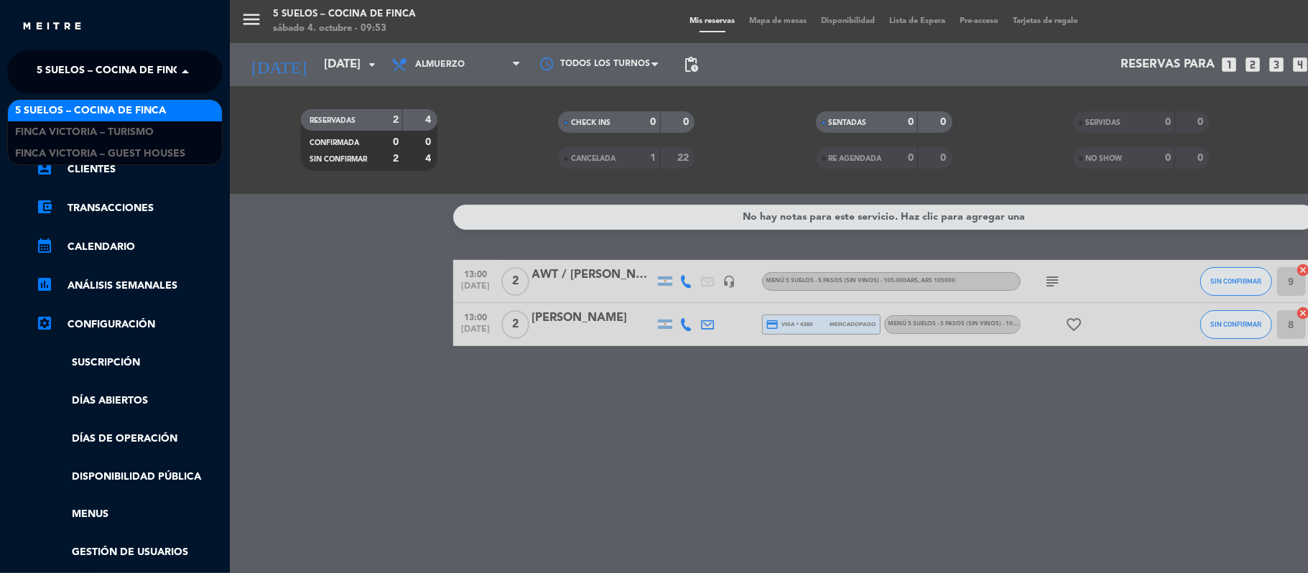
click at [34, 68] on div "× 5 SUELOS – COCINA DE FINCA" at bounding box center [104, 72] width 146 height 30
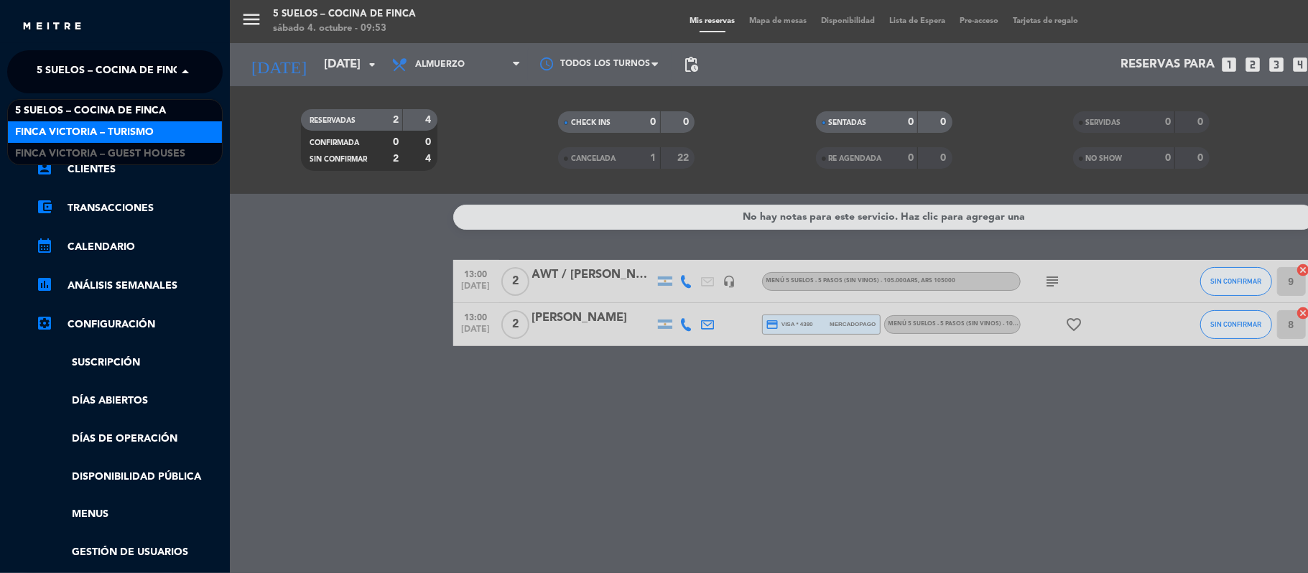
click at [33, 125] on span "FINCA VICTORIA – TURISMO" at bounding box center [84, 132] width 139 height 17
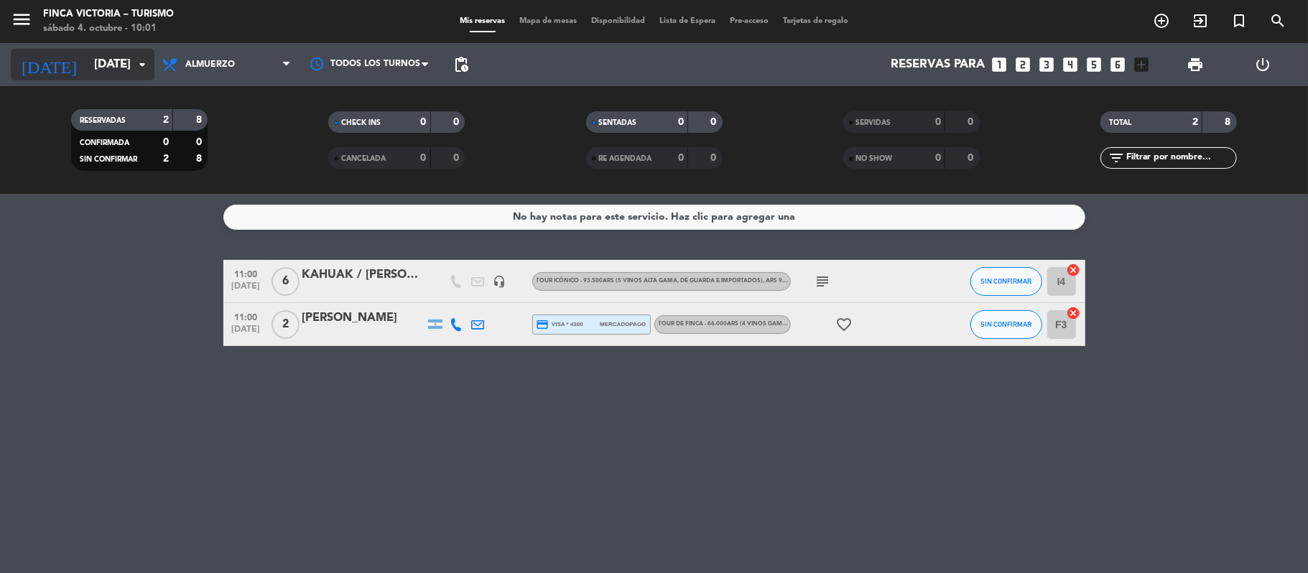
click at [87, 72] on input "[DATE]" at bounding box center [164, 65] width 155 height 28
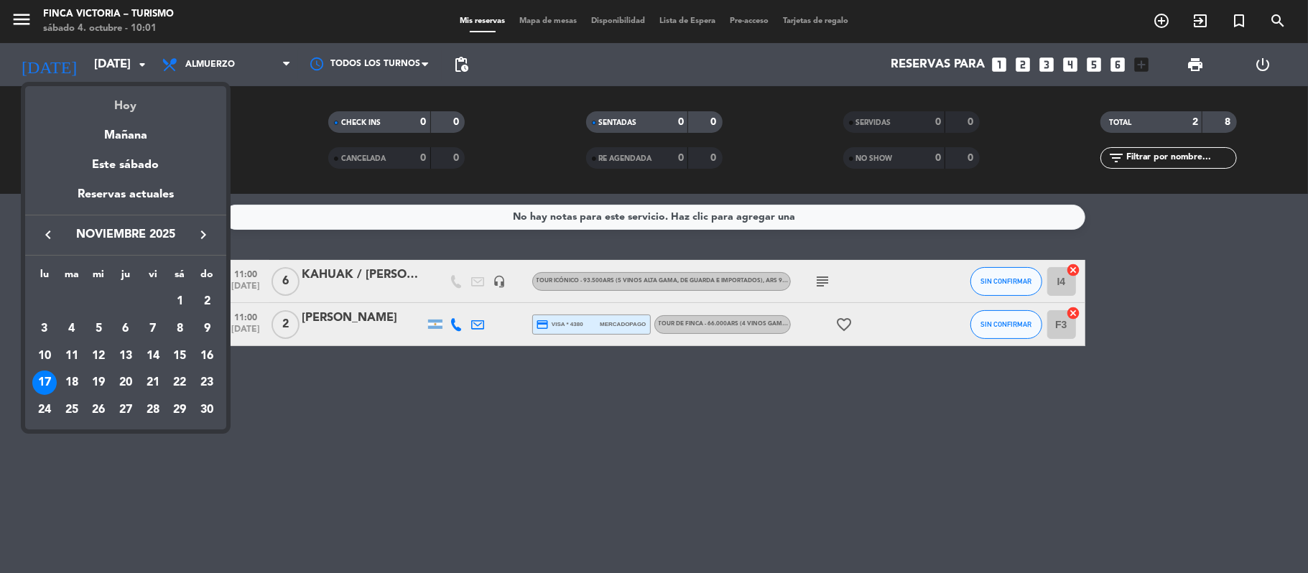
click at [105, 98] on div "Hoy" at bounding box center [125, 100] width 201 height 29
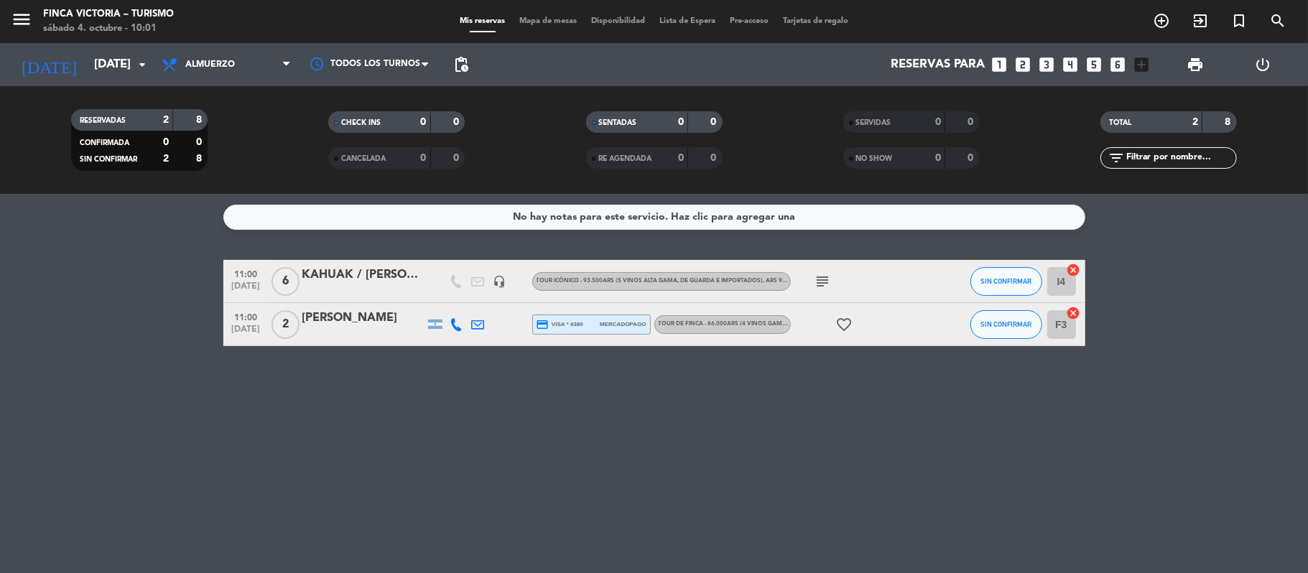
type input "[DATE]"
click at [22, 19] on icon "menu" at bounding box center [22, 20] width 22 height 22
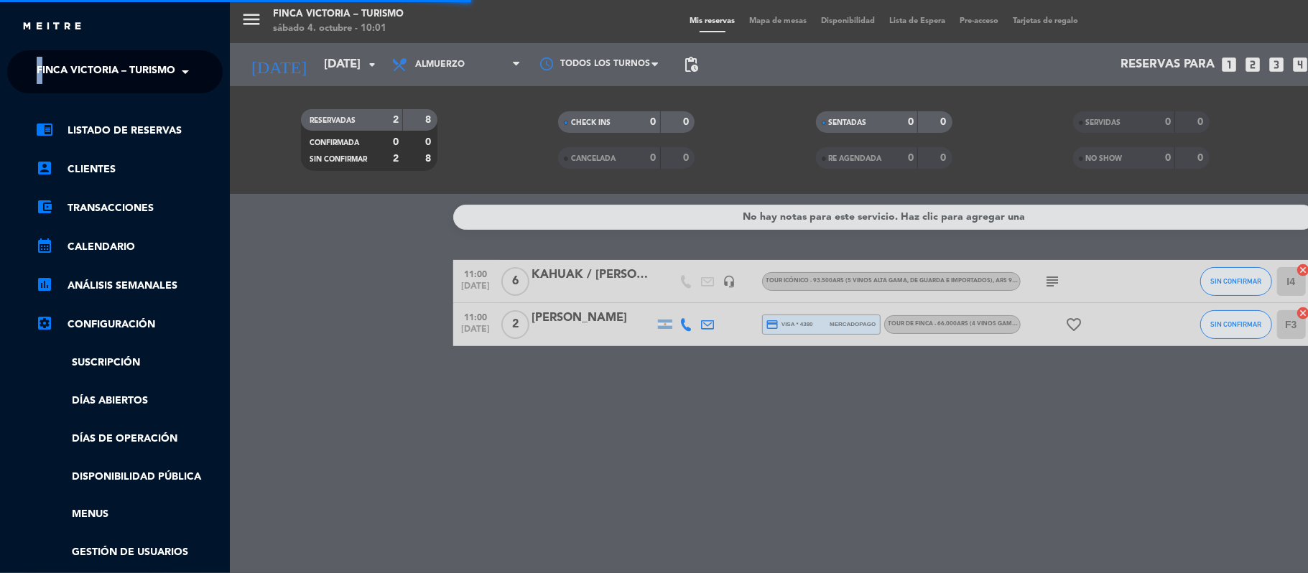
click at [41, 55] on ng-select "× FINCA VICTORIA – TURISMO ×" at bounding box center [114, 71] width 215 height 43
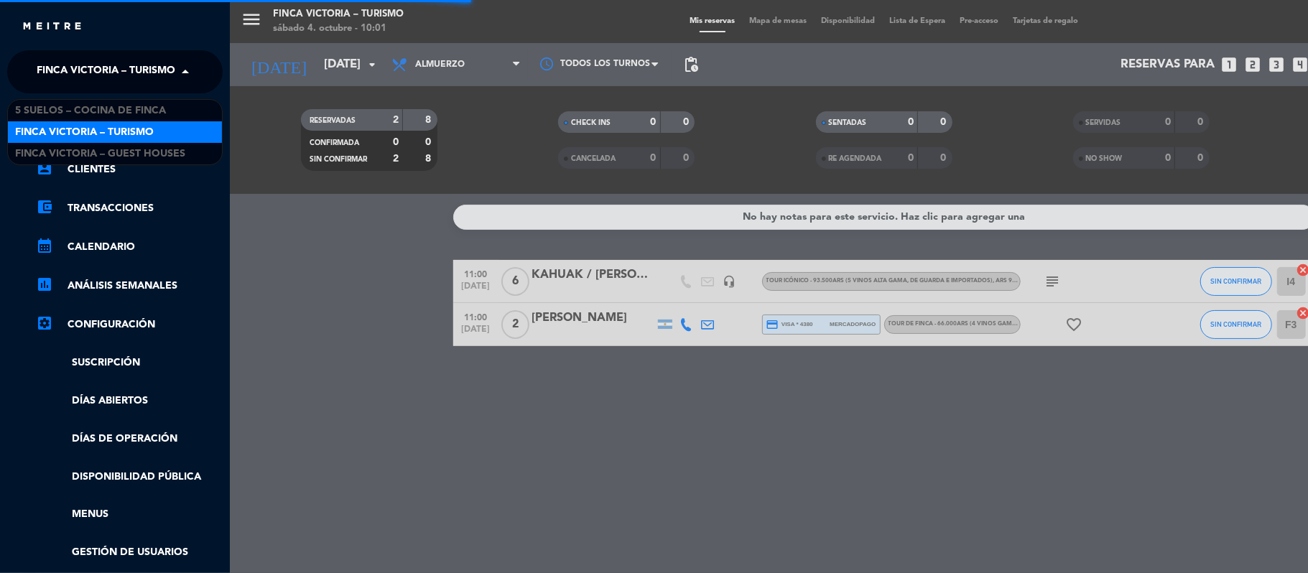
click at [45, 64] on span "FINCA VICTORIA – TURISMO" at bounding box center [106, 72] width 139 height 30
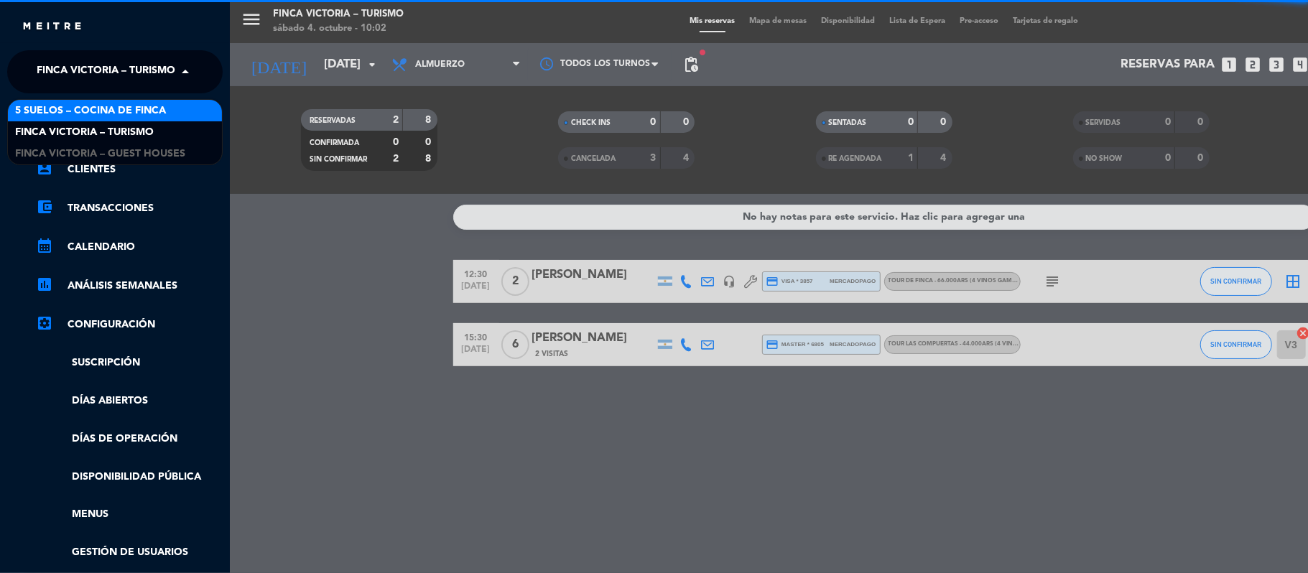
click at [50, 104] on span "5 SUELOS – COCINA DE FINCA" at bounding box center [90, 111] width 151 height 17
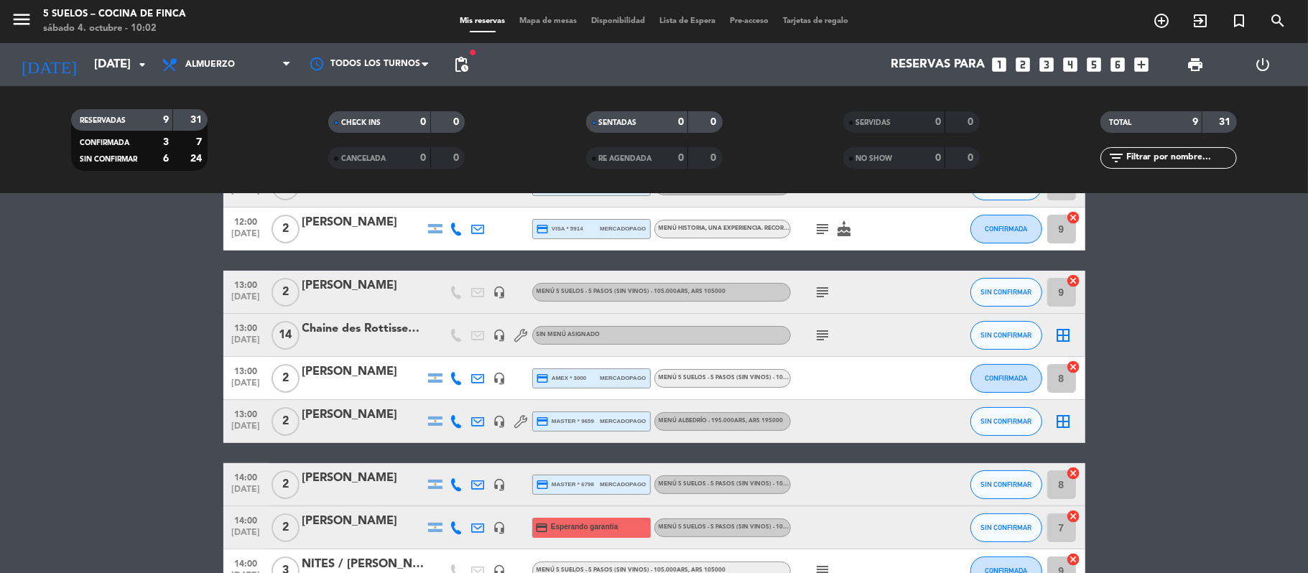
scroll to position [185, 0]
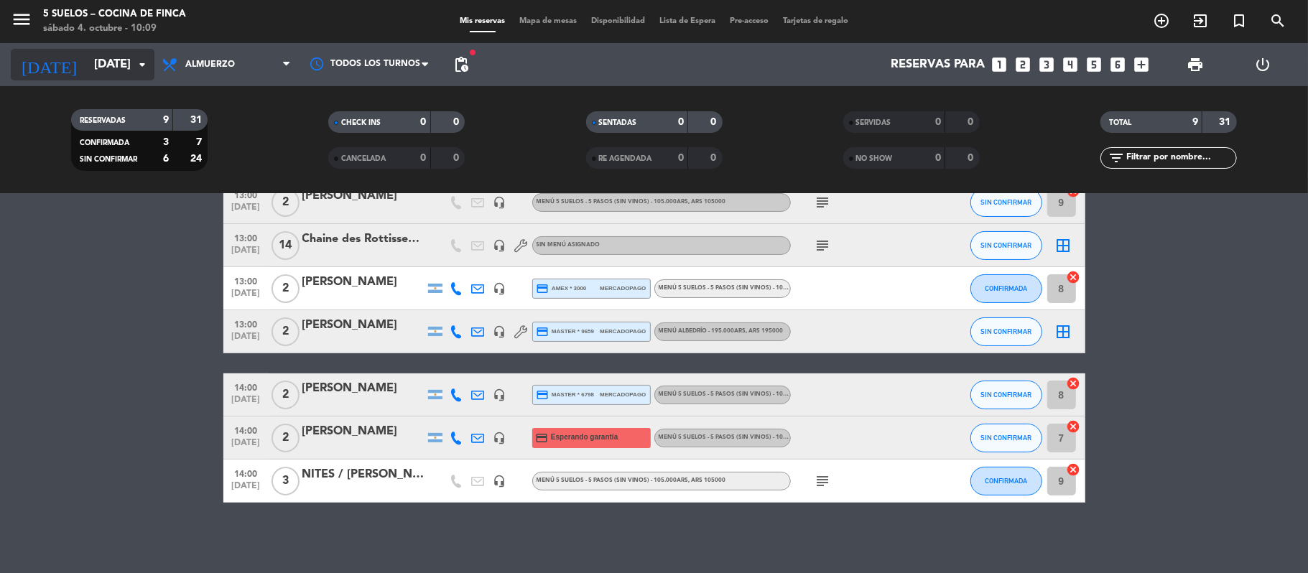
click at [87, 52] on input "[DATE]" at bounding box center [164, 65] width 155 height 28
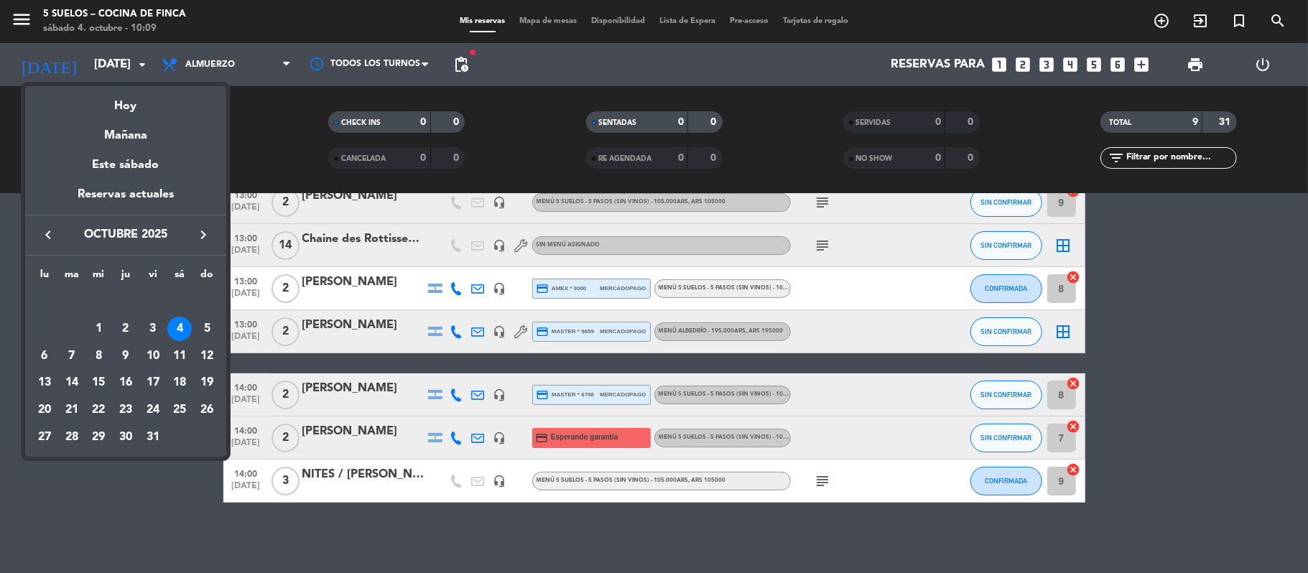
click at [27, 552] on div at bounding box center [654, 286] width 1308 height 573
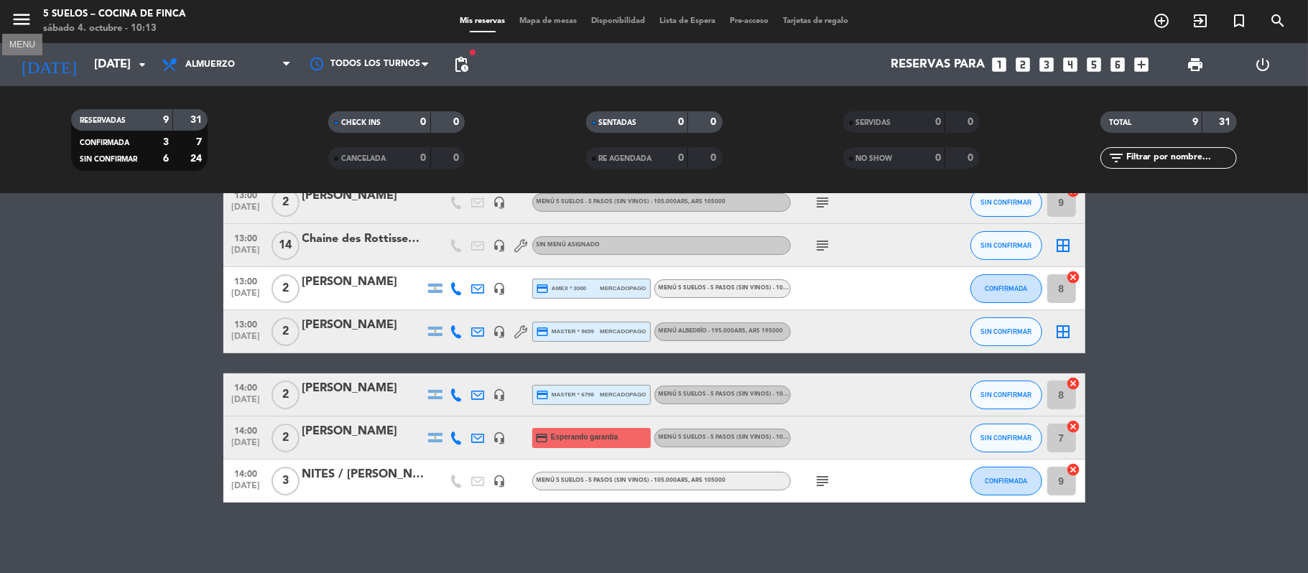
click at [15, 20] on icon "menu" at bounding box center [22, 20] width 22 height 22
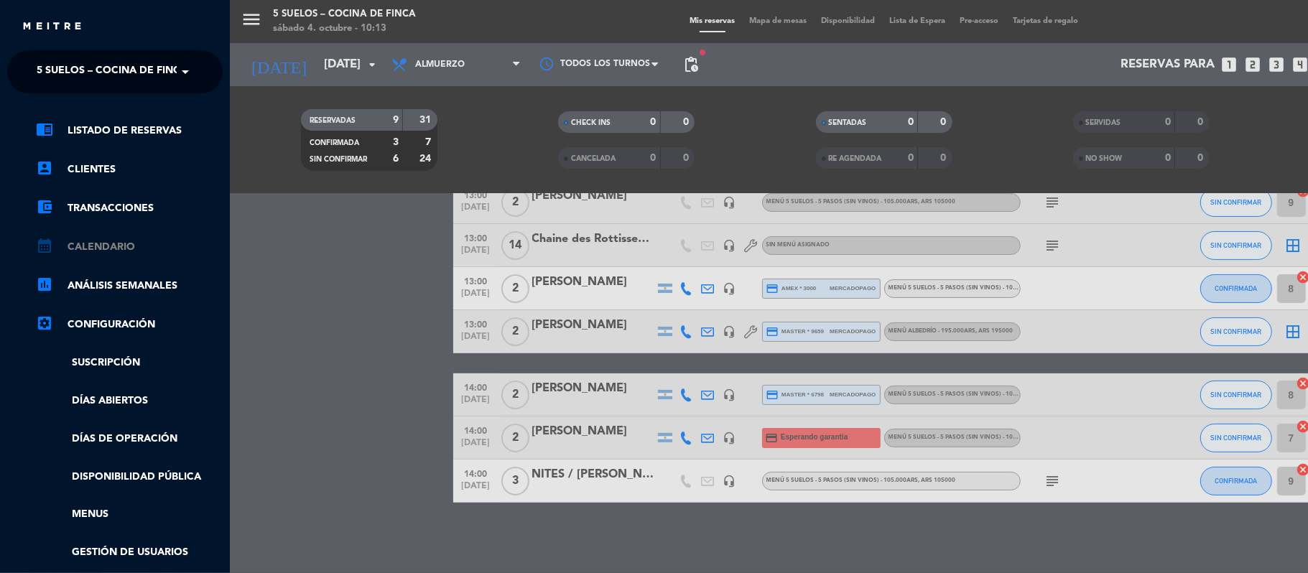
click at [65, 240] on link "calendar_month Calendario" at bounding box center [129, 246] width 187 height 17
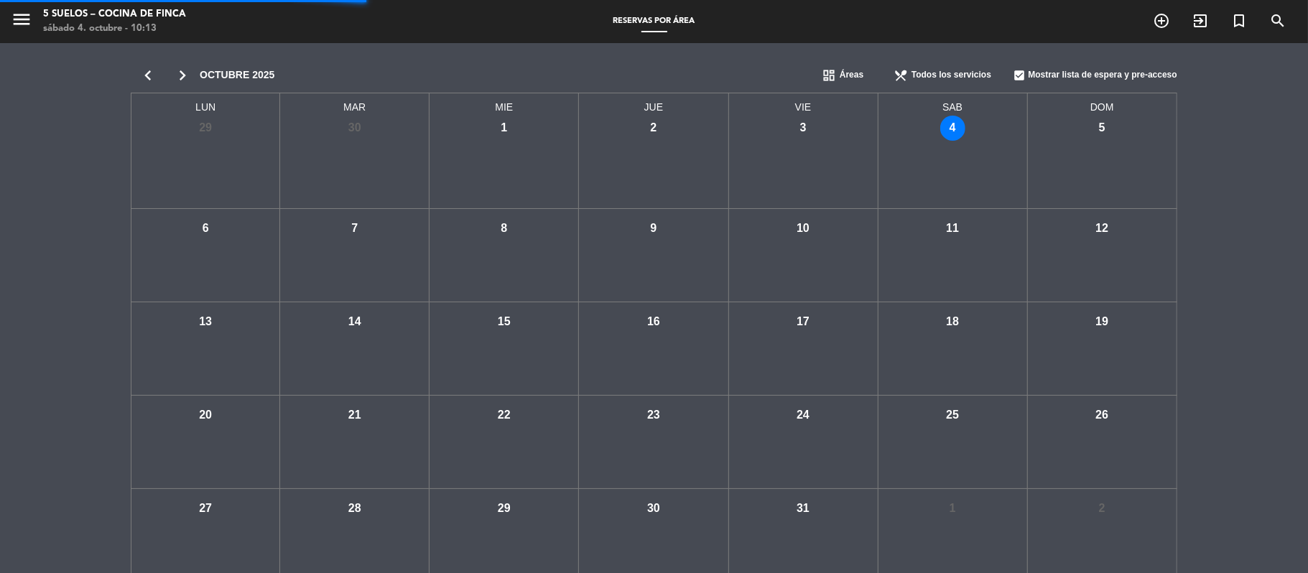
click at [19, 11] on icon "menu" at bounding box center [22, 20] width 22 height 22
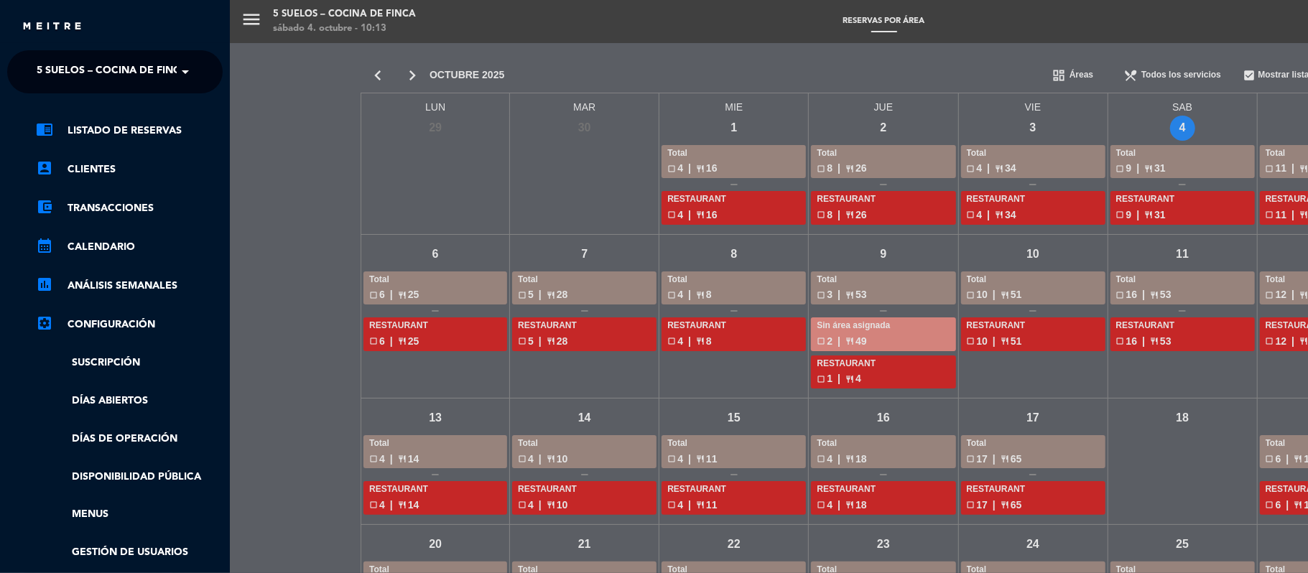
click at [34, 52] on ng-select "× 5 SUELOS – COCINA DE FINCA ×" at bounding box center [114, 71] width 215 height 43
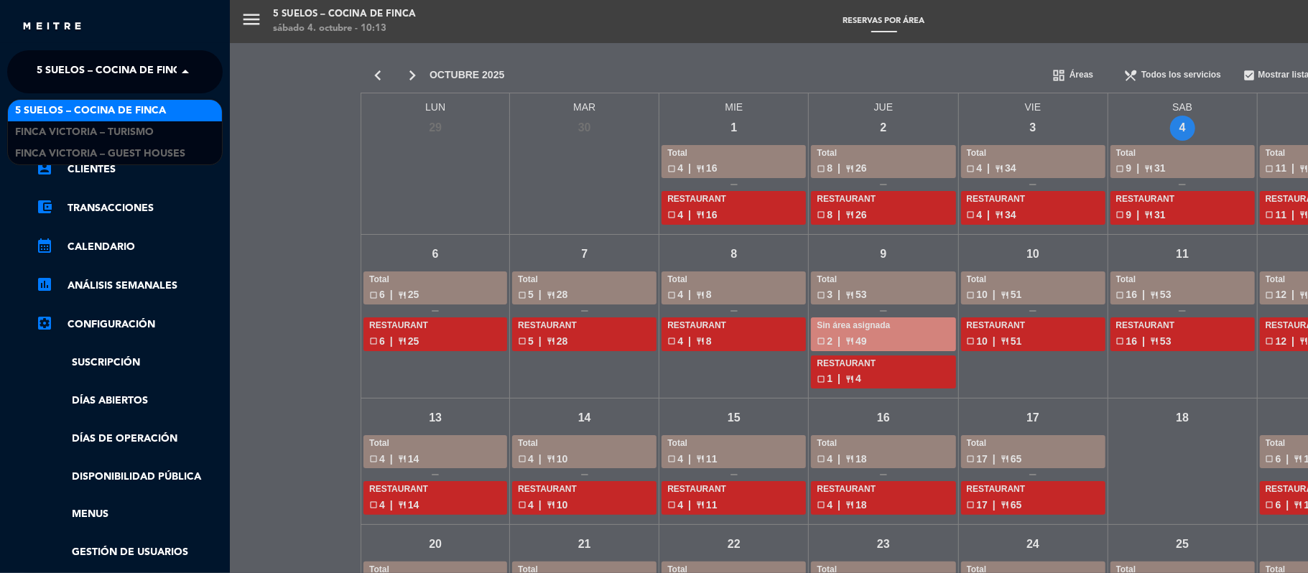
click at [40, 70] on span "5 SUELOS – COCINA DE FINCA" at bounding box center [112, 72] width 151 height 30
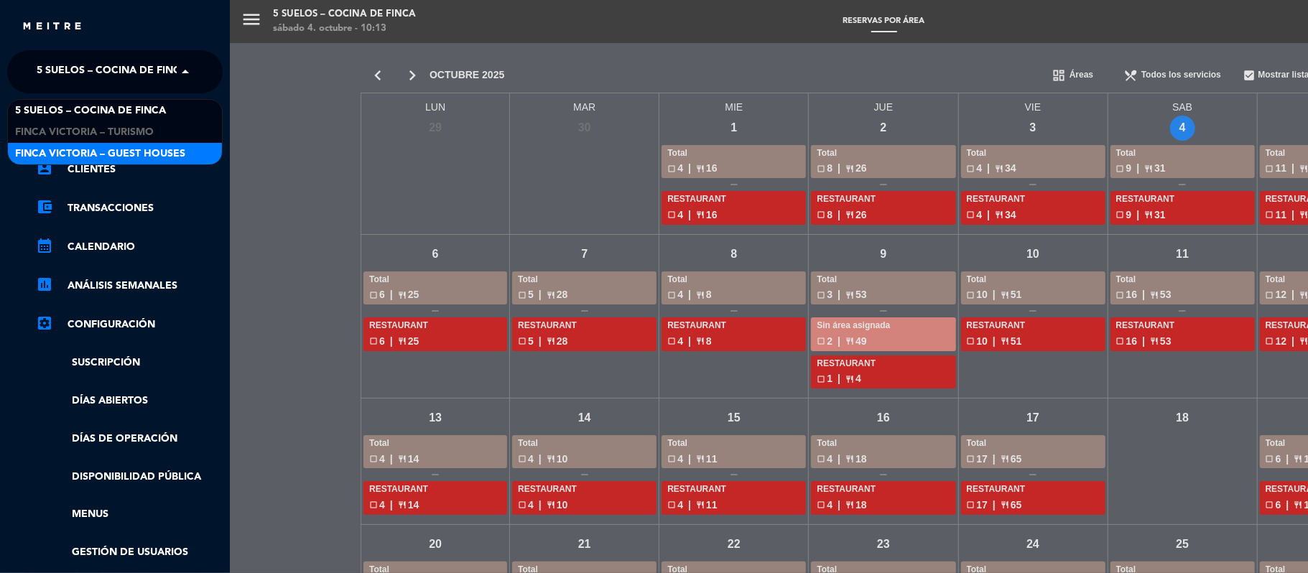
click at [46, 147] on span "FINCA VICTORIA – GUEST HOUSES" at bounding box center [100, 154] width 170 height 17
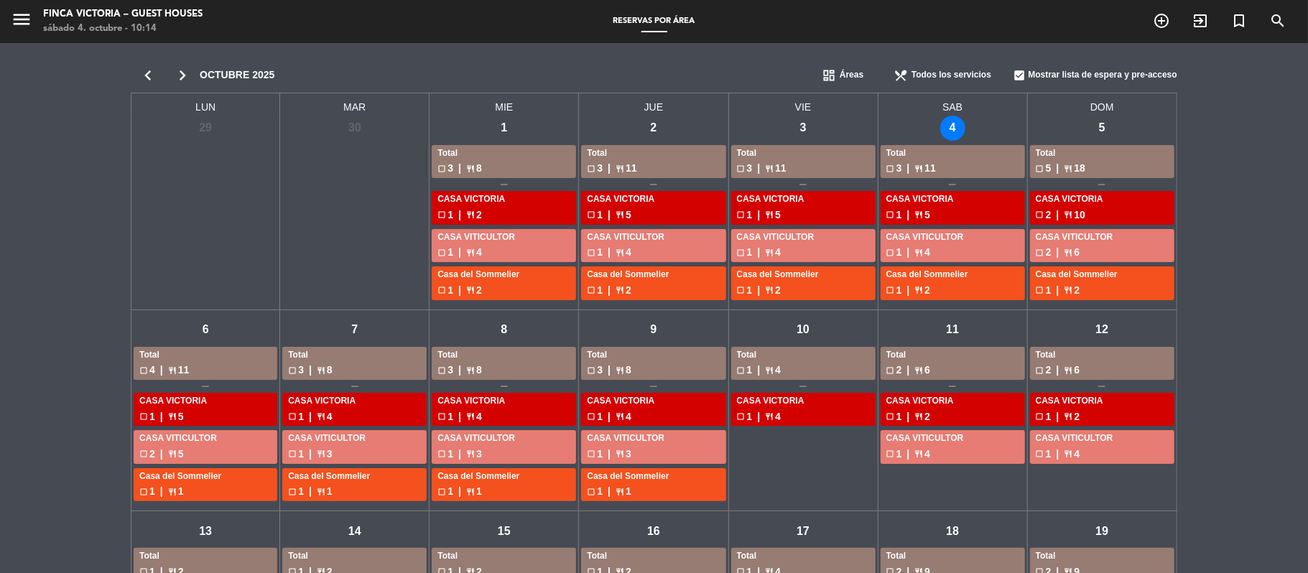
click at [29, 20] on icon "menu" at bounding box center [22, 20] width 22 height 22
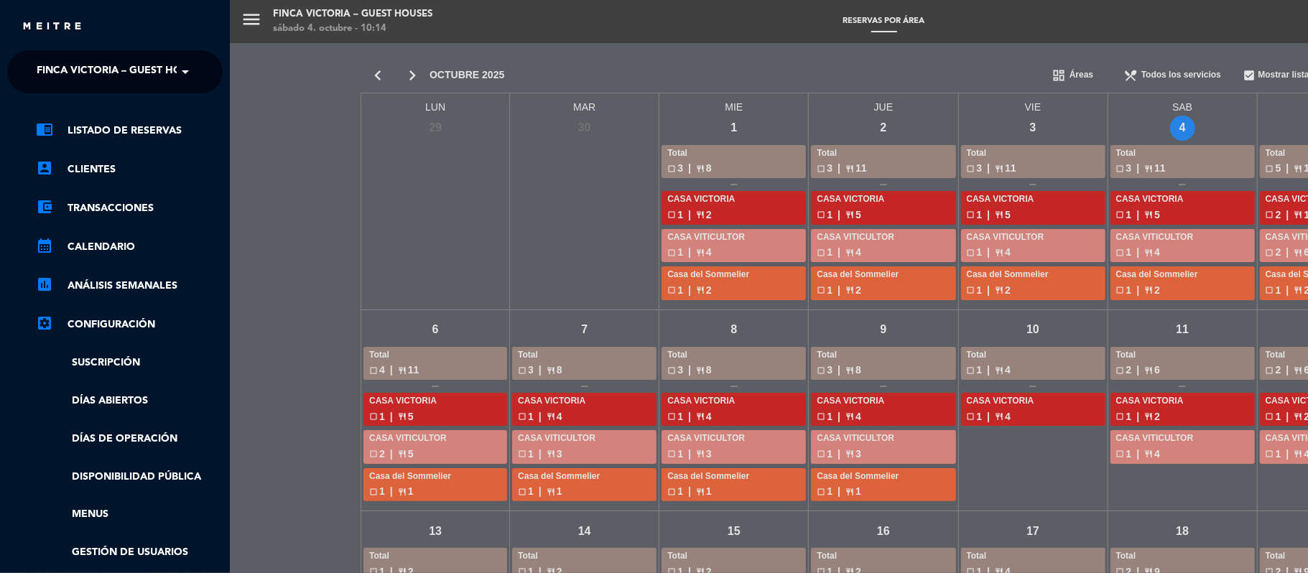
click at [35, 52] on ng-select "× FINCA VICTORIA – GUEST HOUSES ×" at bounding box center [114, 71] width 215 height 43
click at [37, 57] on ng-select "× FINCA VICTORIA – GUEST HOUSES ×" at bounding box center [114, 71] width 215 height 43
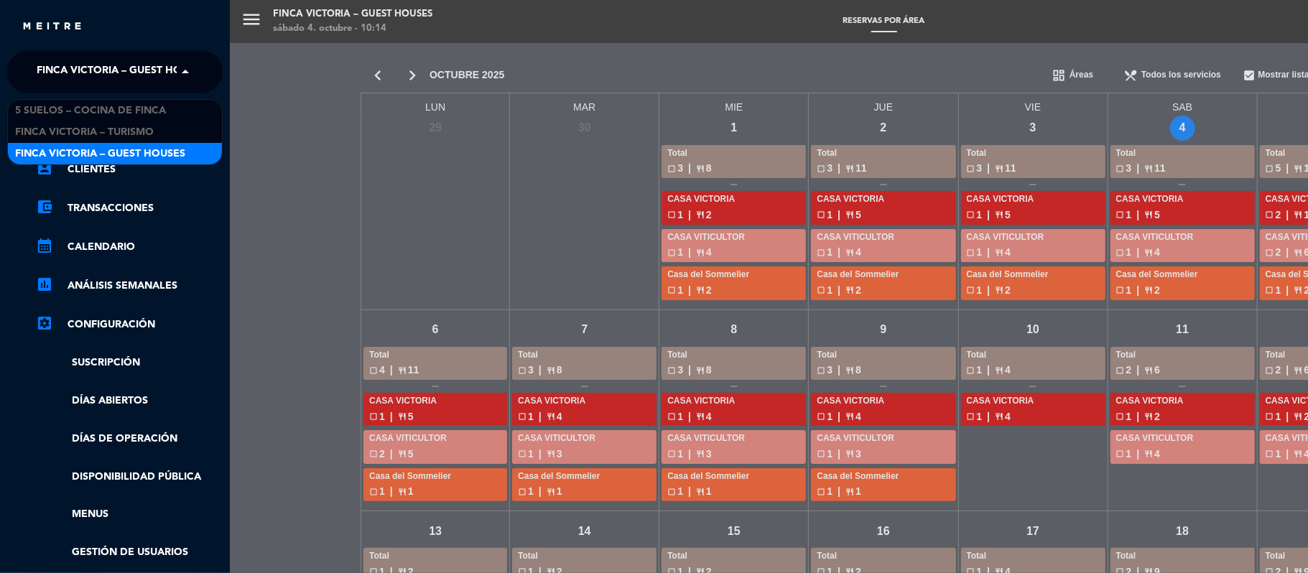
click at [37, 60] on span "FINCA VICTORIA – GUEST HOUSES" at bounding box center [122, 72] width 170 height 30
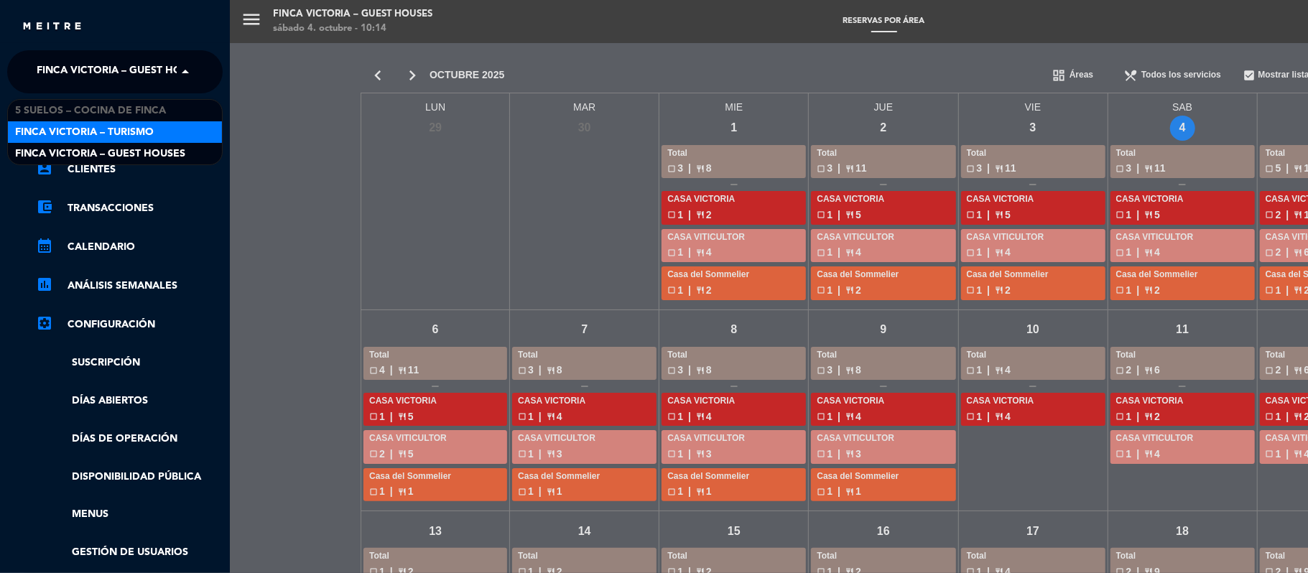
drag, startPoint x: 50, startPoint y: 109, endPoint x: 41, endPoint y: 124, distance: 17.1
click at [41, 124] on div "5 SUELOS – COCINA DE FINCA FINCA VICTORIA – TURISMO FINCA VICTORIA – GUEST HOUS…" at bounding box center [115, 132] width 214 height 65
click at [41, 124] on span "FINCA VICTORIA – TURISMO" at bounding box center [84, 132] width 139 height 17
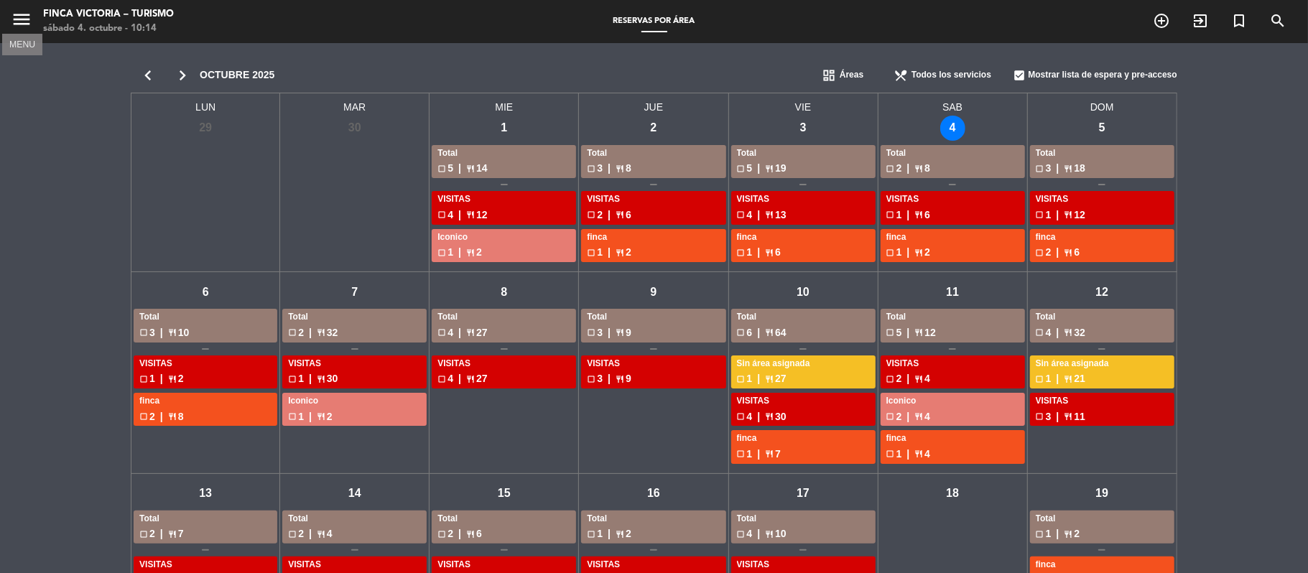
click at [22, 23] on icon "menu" at bounding box center [22, 20] width 22 height 22
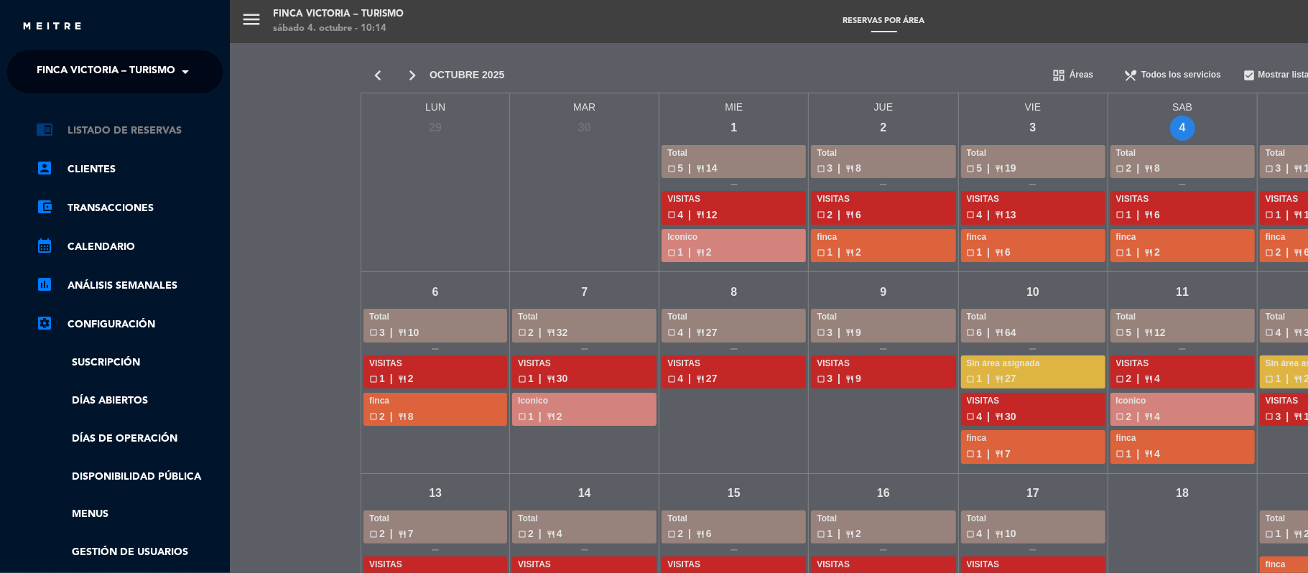
click at [68, 139] on link "chrome_reader_mode Listado de Reservas" at bounding box center [129, 130] width 187 height 17
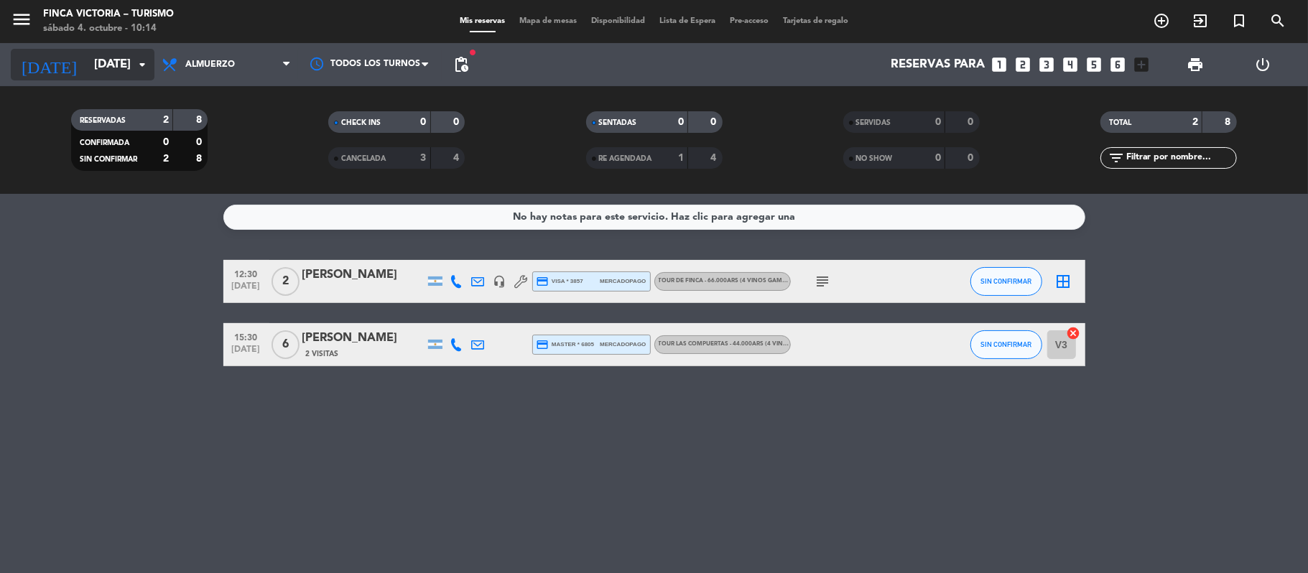
click at [89, 70] on input "[DATE]" at bounding box center [164, 65] width 155 height 28
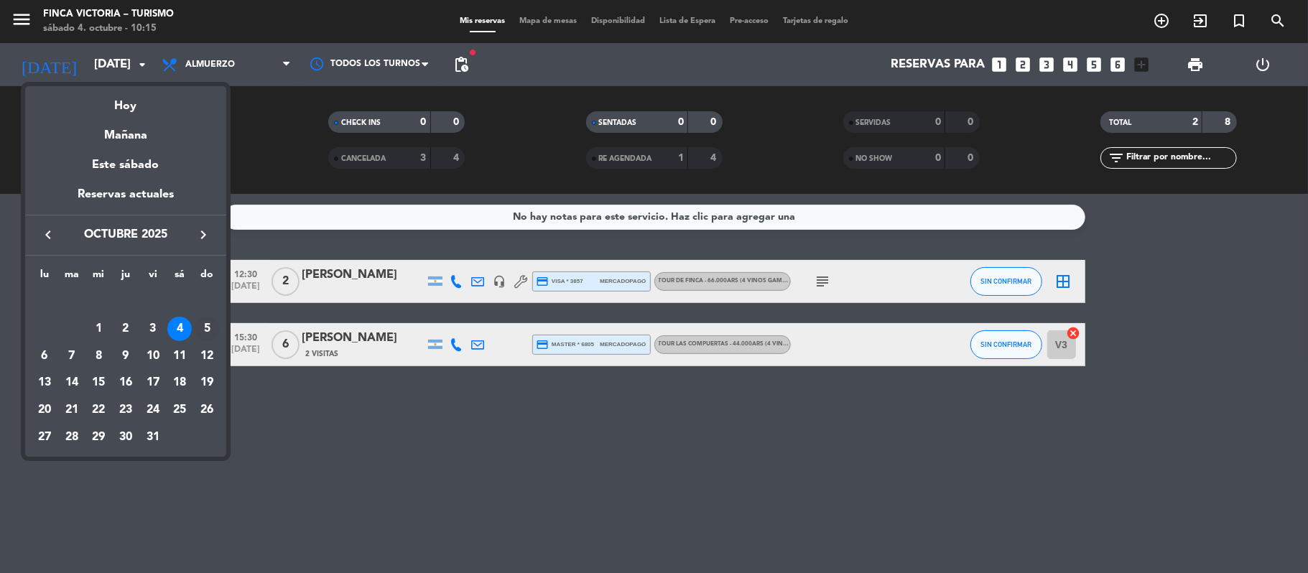
click at [210, 322] on div "5" at bounding box center [207, 329] width 24 height 24
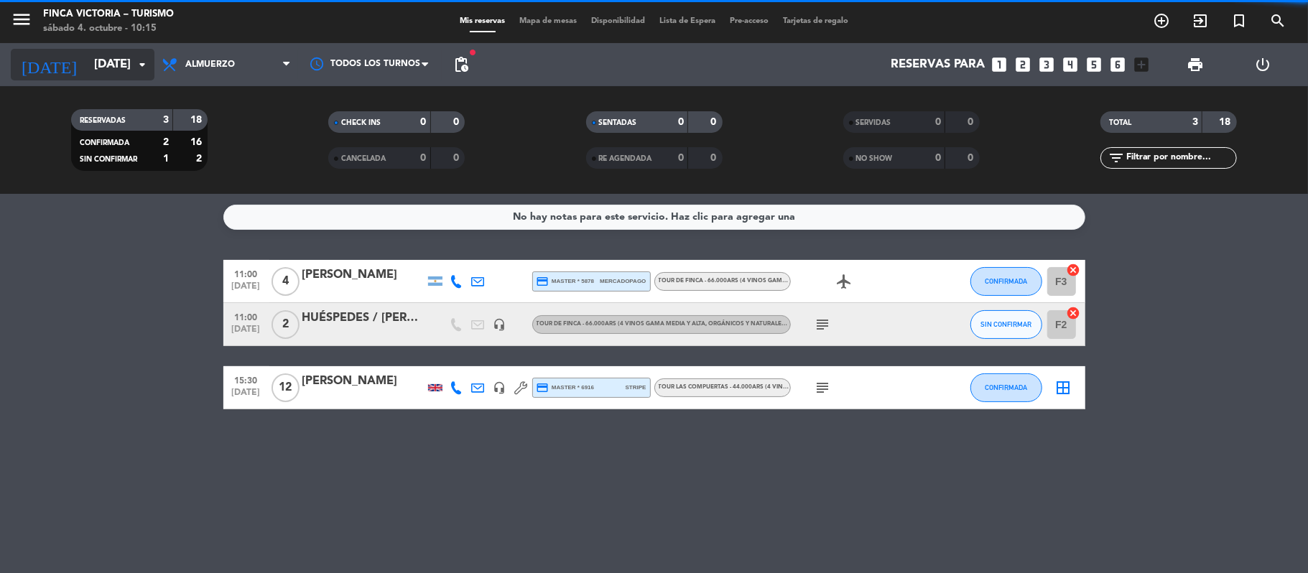
click at [104, 58] on input "[DATE]" at bounding box center [164, 65] width 155 height 28
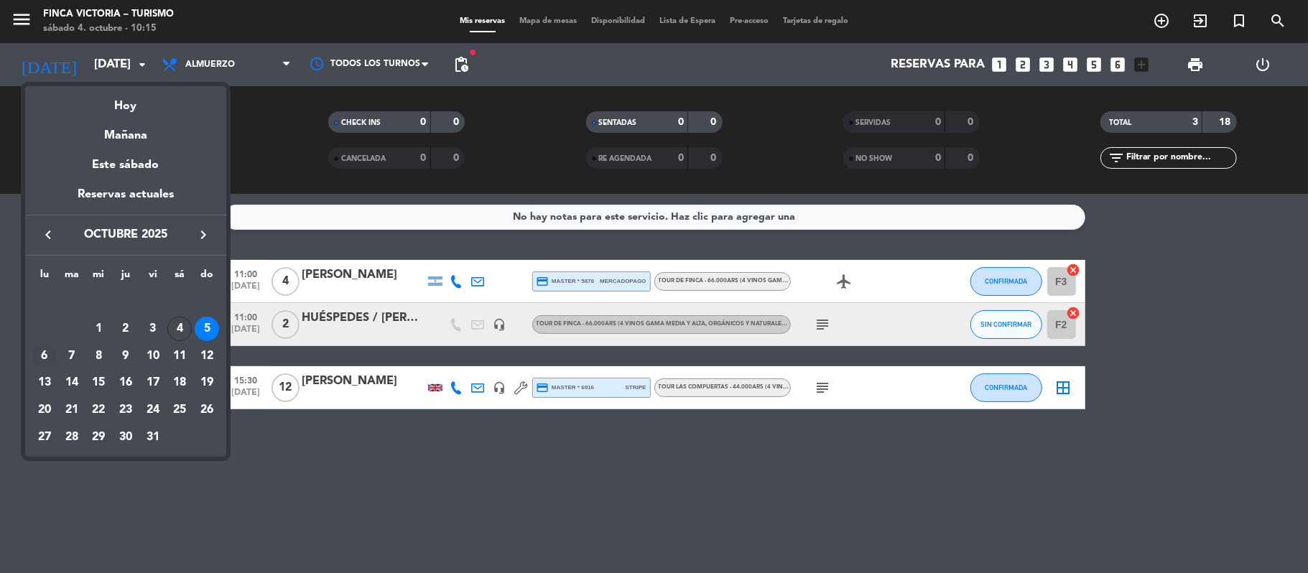
click at [46, 346] on div "6" at bounding box center [44, 356] width 24 height 24
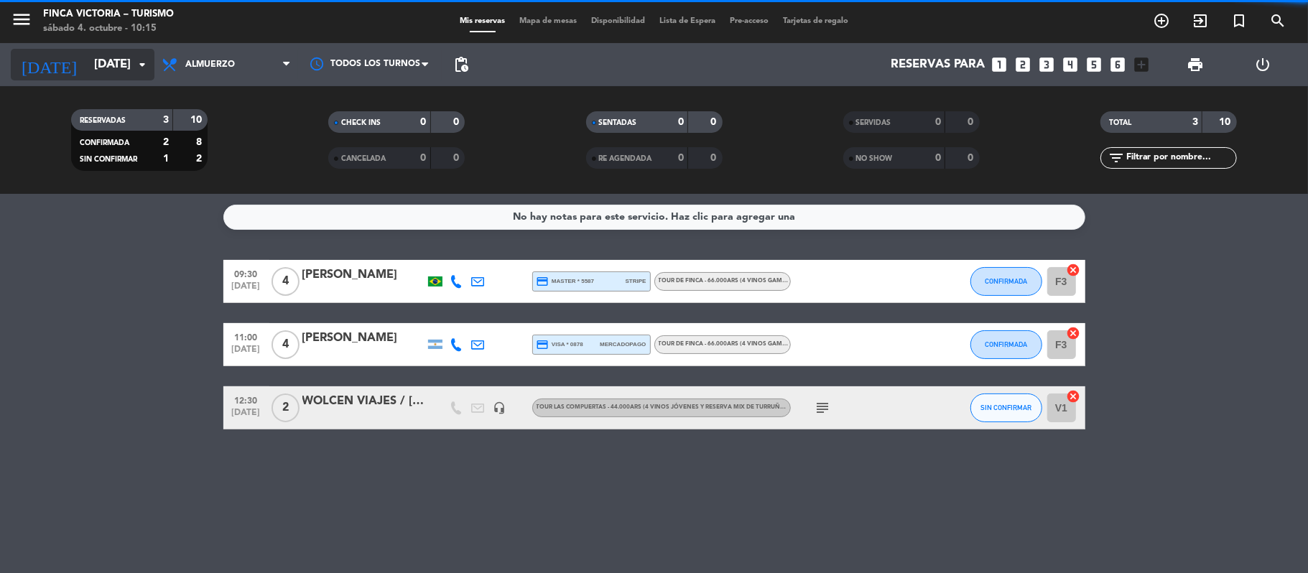
click at [109, 70] on input "[DATE]" at bounding box center [164, 65] width 155 height 28
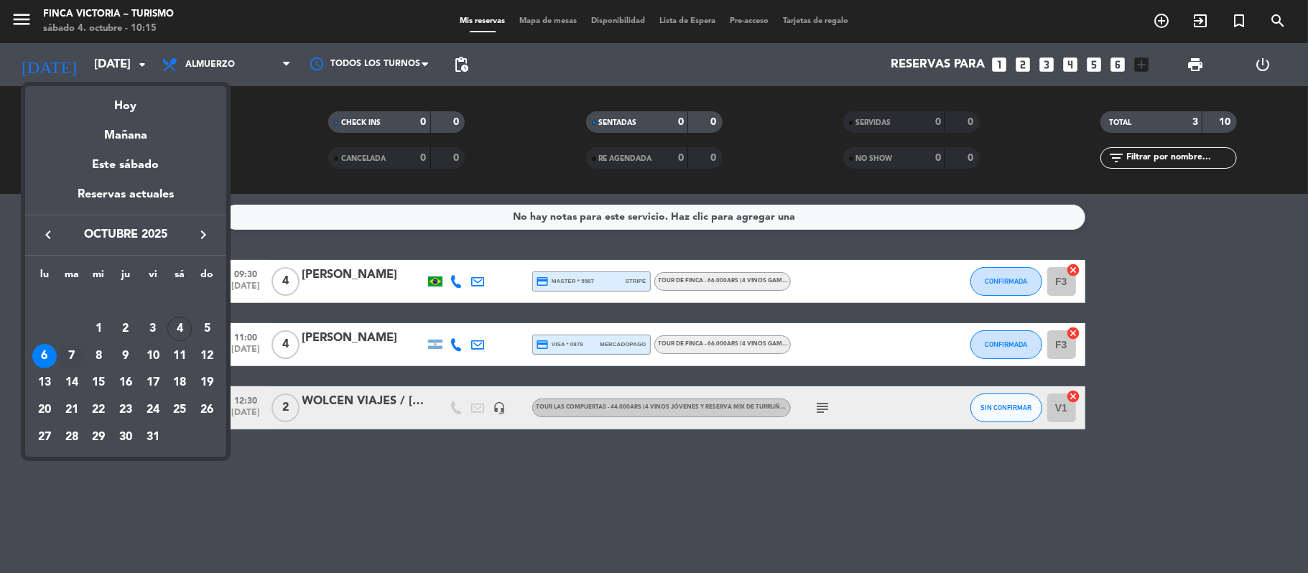
click at [62, 343] on td "7" at bounding box center [71, 356] width 27 height 27
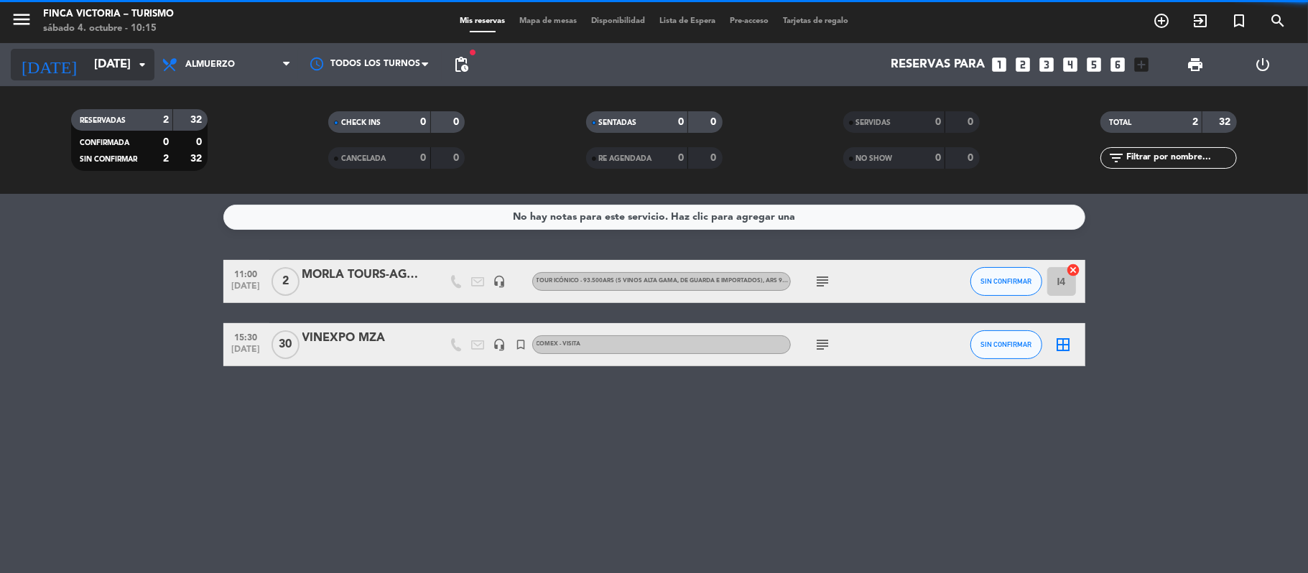
click at [102, 75] on input "[DATE]" at bounding box center [164, 65] width 155 height 28
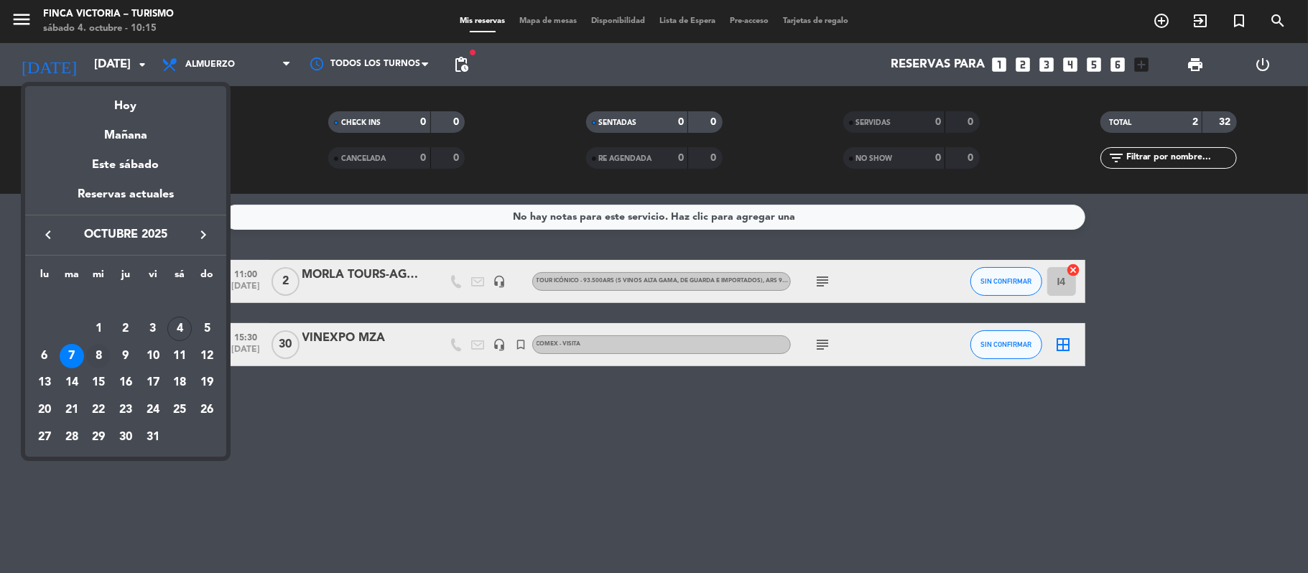
click at [98, 357] on div "8" at bounding box center [98, 356] width 24 height 24
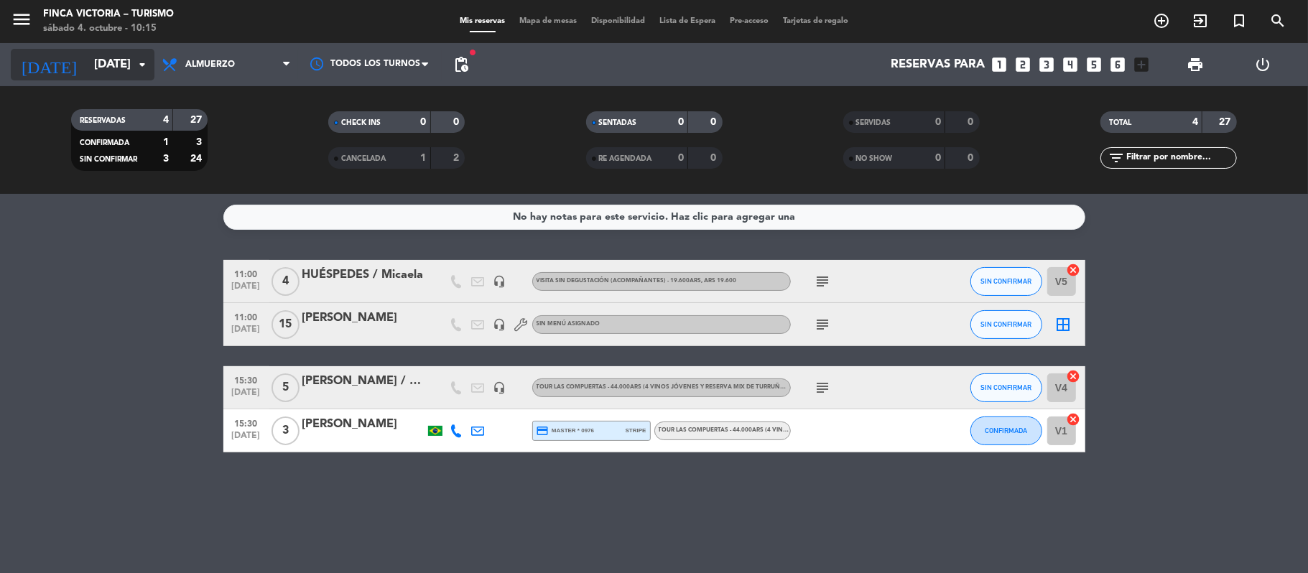
click at [87, 69] on input "[DATE]" at bounding box center [164, 65] width 155 height 28
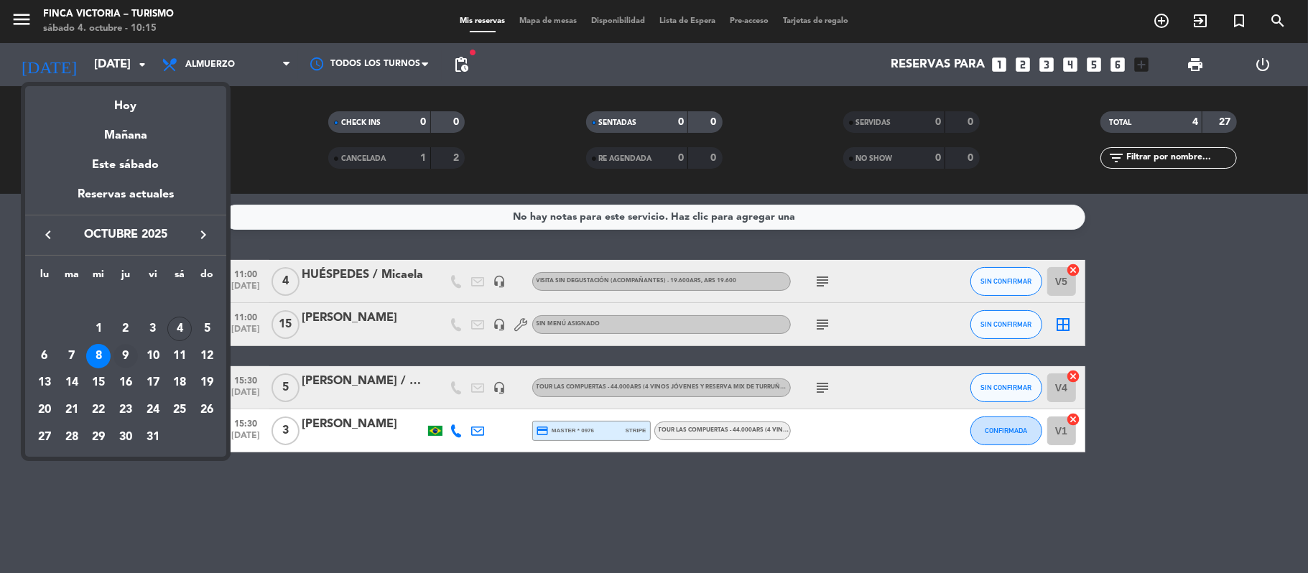
click at [121, 356] on div "9" at bounding box center [125, 356] width 24 height 24
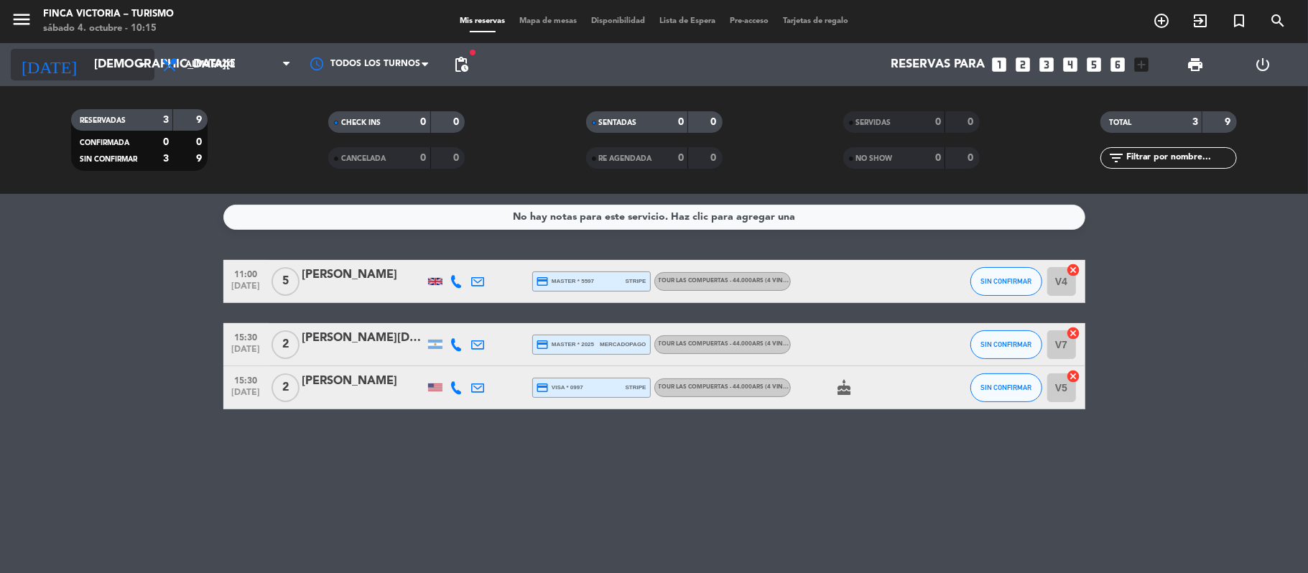
click at [96, 55] on input "[DEMOGRAPHIC_DATA][DATE]" at bounding box center [164, 65] width 155 height 28
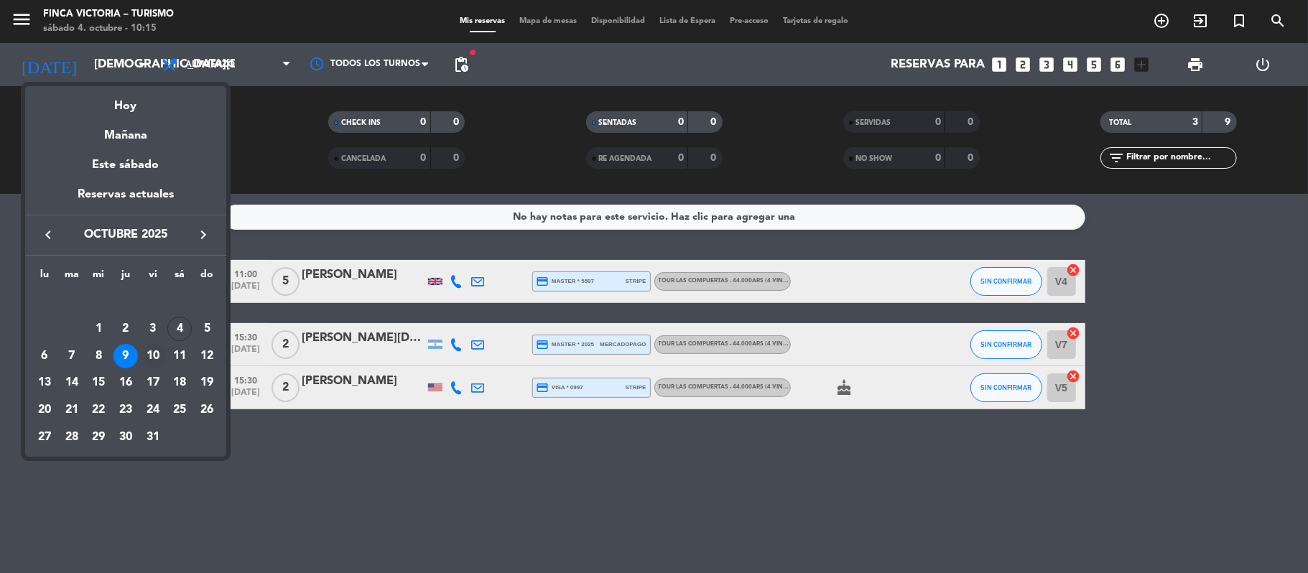
click at [149, 350] on div "10" at bounding box center [153, 356] width 24 height 24
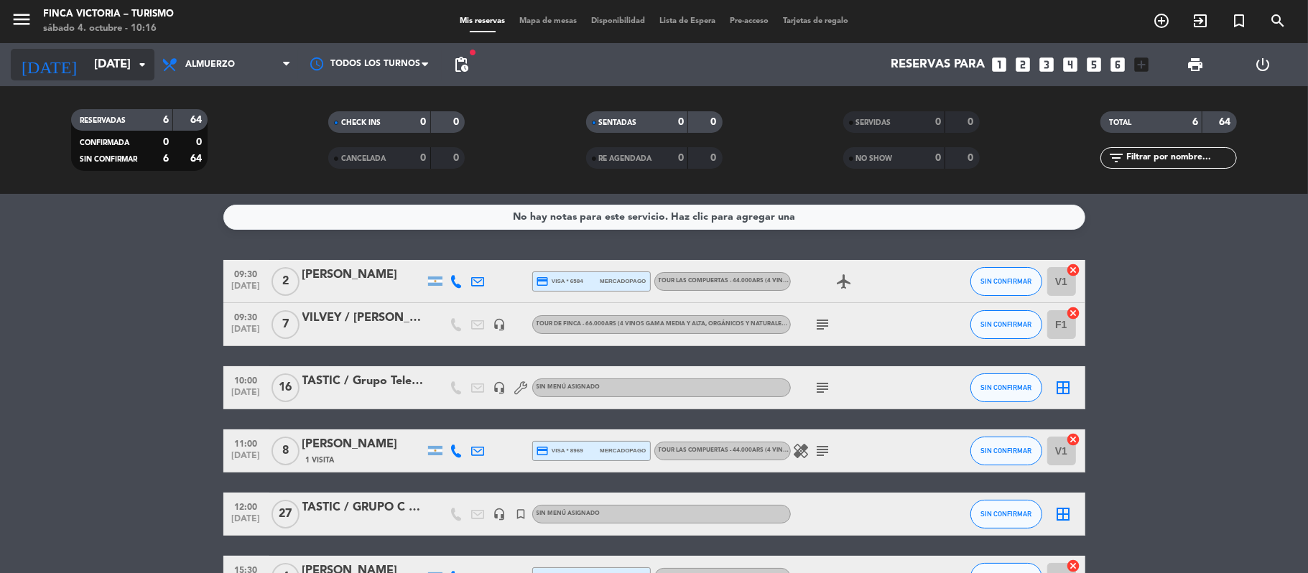
click at [87, 52] on input "[DATE]" at bounding box center [164, 65] width 155 height 28
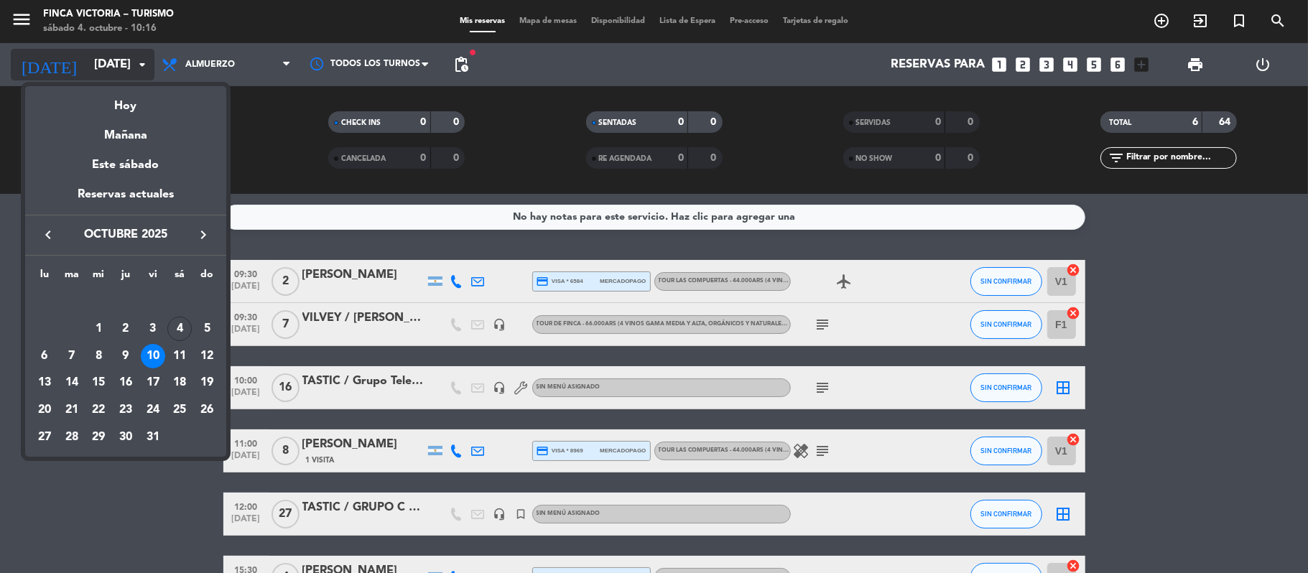
drag, startPoint x: 113, startPoint y: 96, endPoint x: 69, endPoint y: 63, distance: 54.9
click at [113, 98] on div "Hoy" at bounding box center [125, 100] width 201 height 29
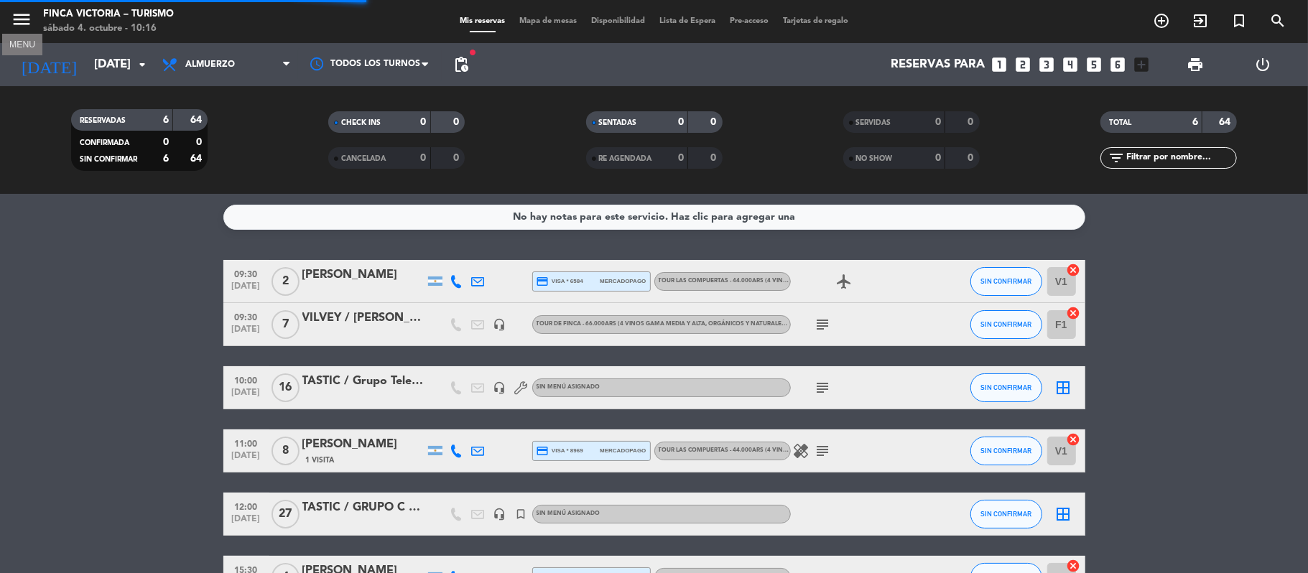
click at [29, 15] on icon "menu" at bounding box center [22, 20] width 22 height 22
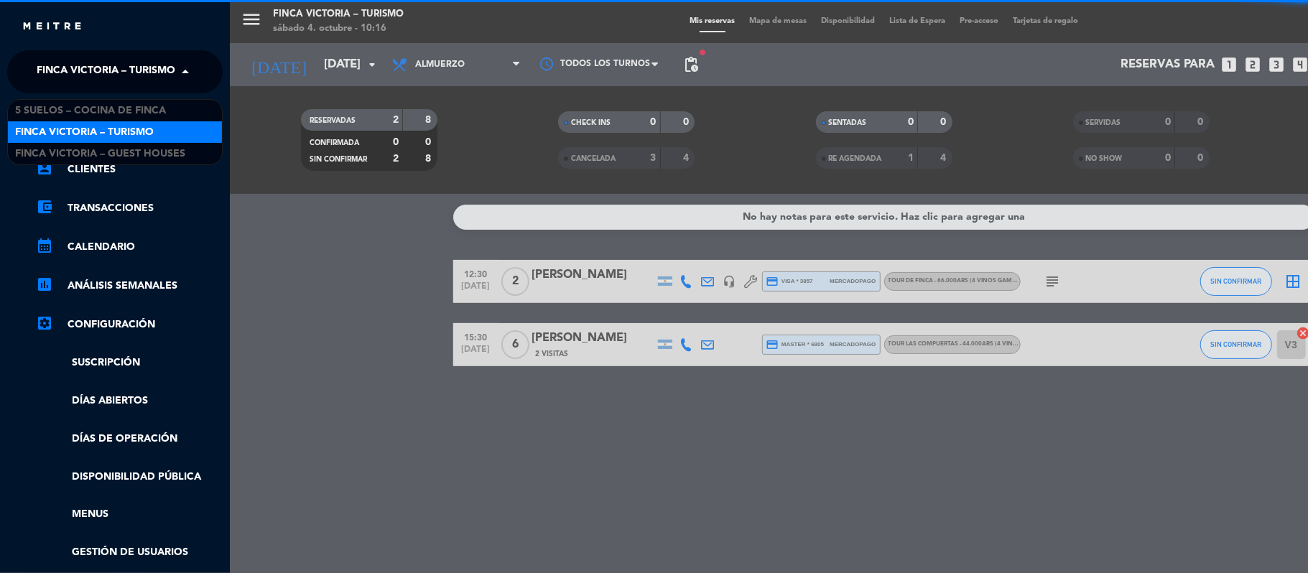
click at [55, 75] on span "FINCA VICTORIA – TURISMO" at bounding box center [106, 72] width 139 height 30
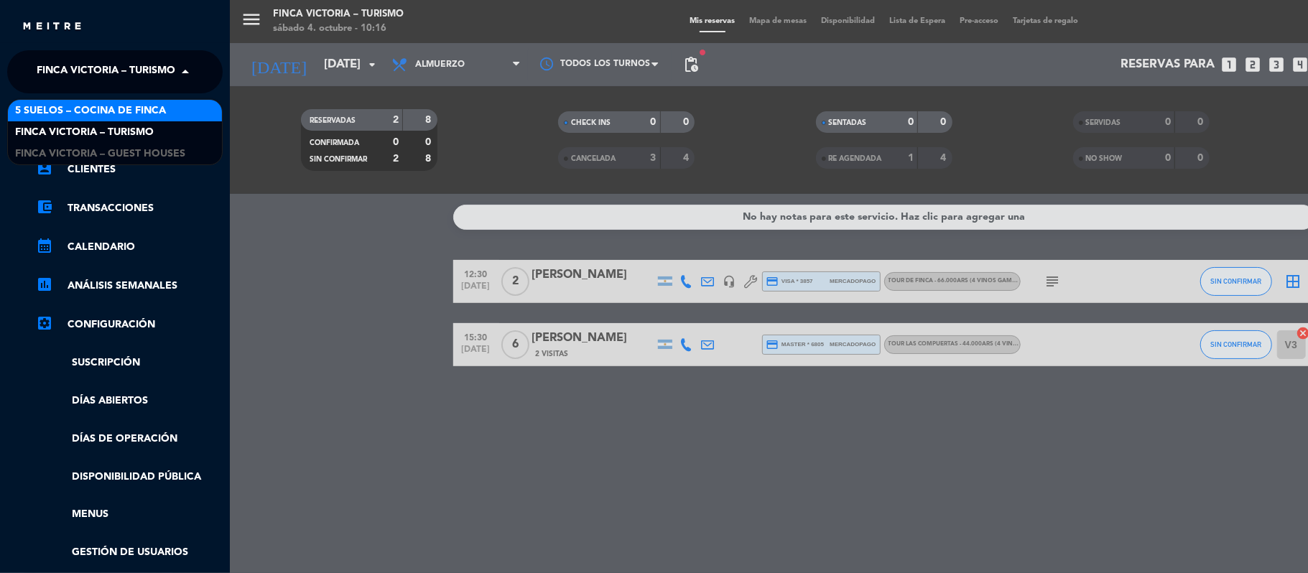
click at [73, 108] on span "5 SUELOS – COCINA DE FINCA" at bounding box center [90, 111] width 151 height 17
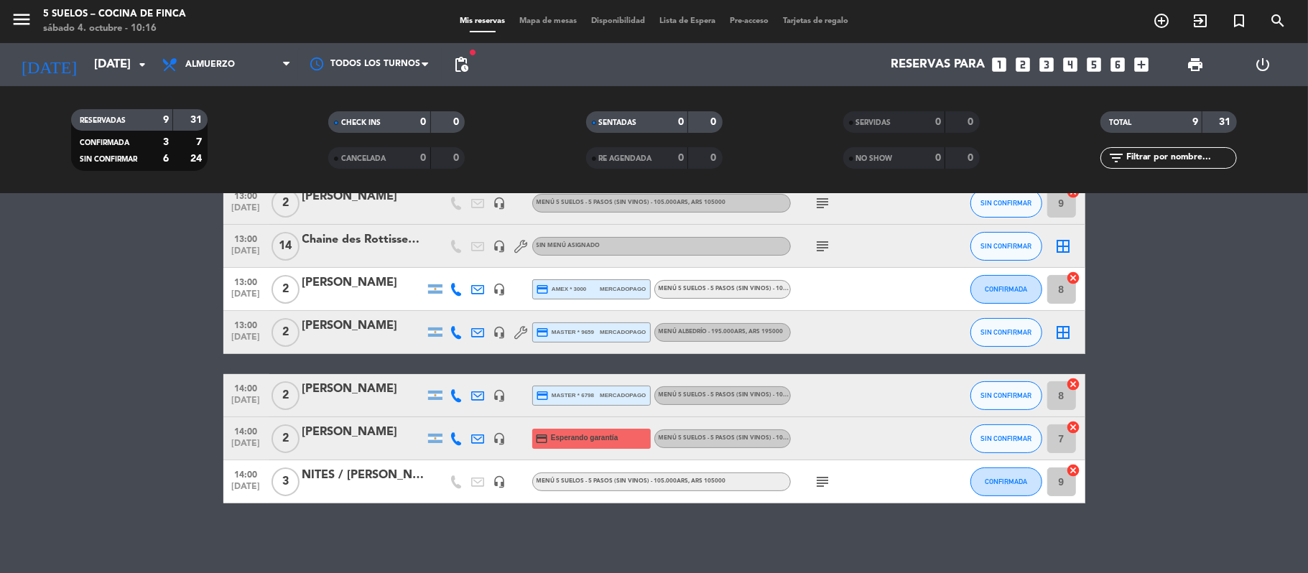
scroll to position [185, 0]
click at [90, 55] on input "[DATE]" at bounding box center [164, 65] width 155 height 28
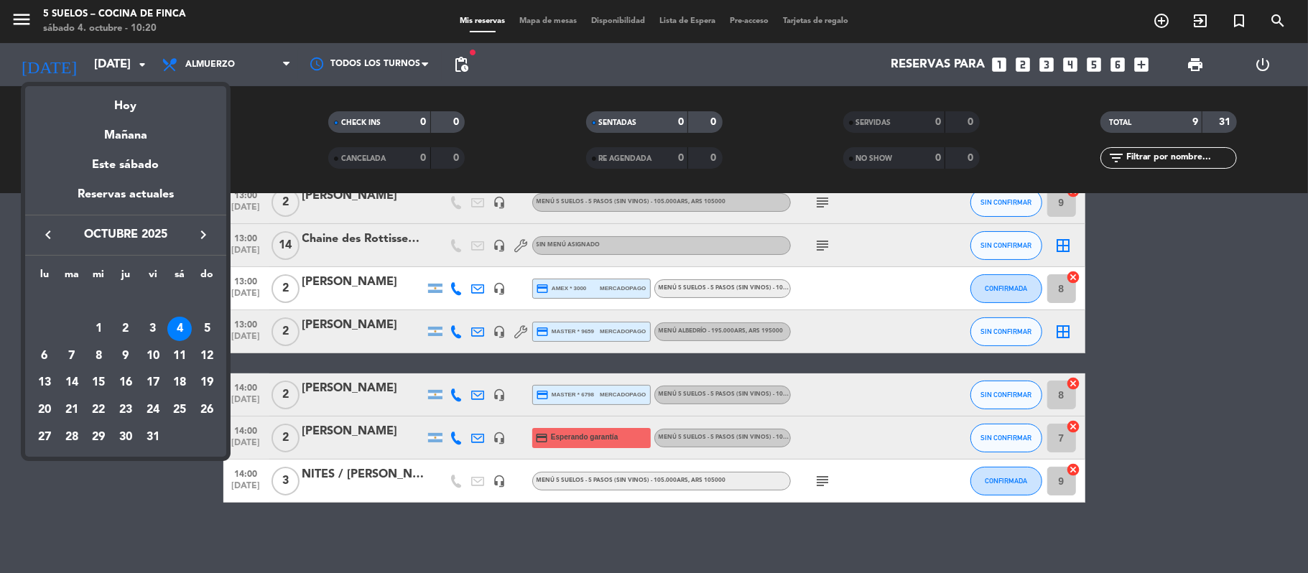
click at [127, 357] on div "9" at bounding box center [125, 356] width 24 height 24
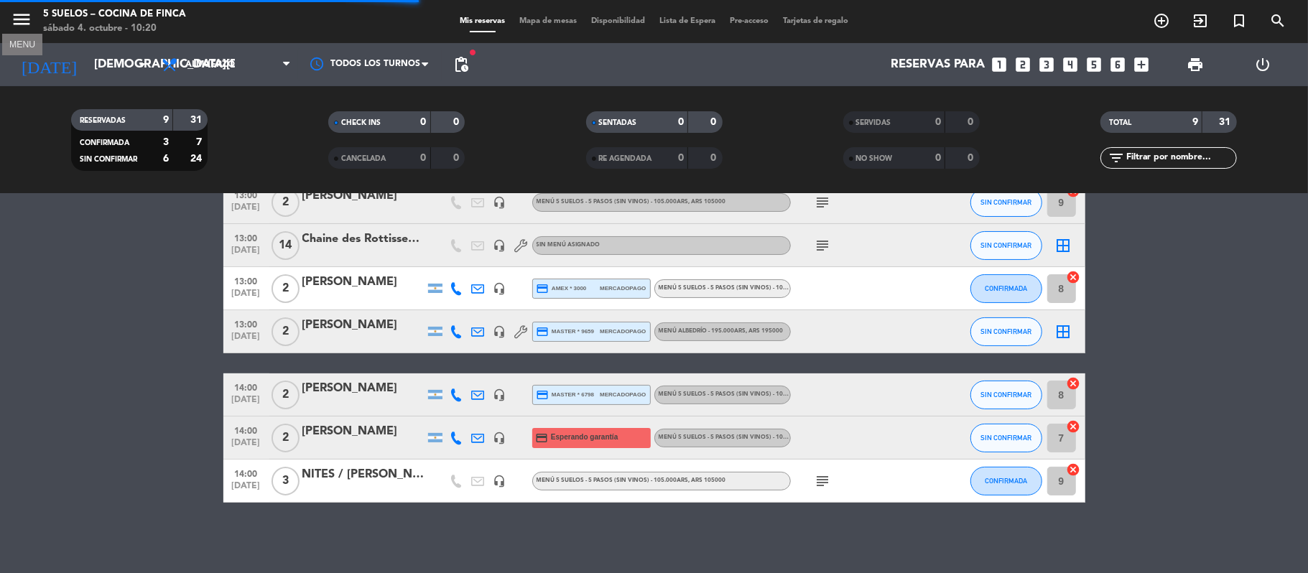
click at [26, 23] on icon "menu" at bounding box center [22, 20] width 22 height 22
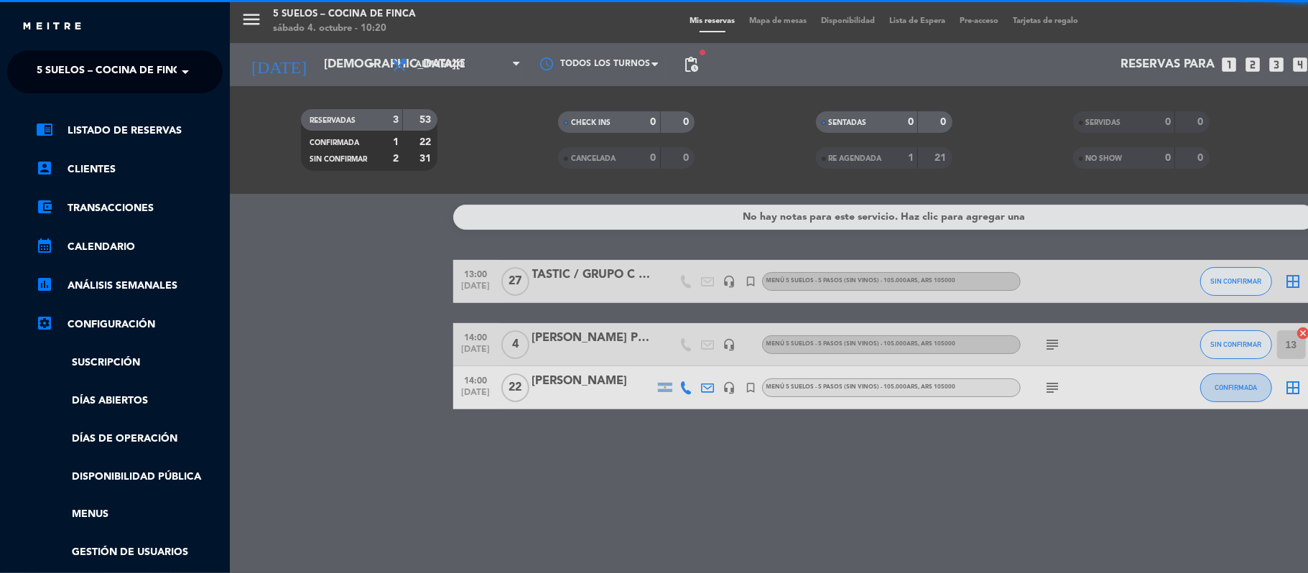
scroll to position [0, 0]
click at [44, 57] on span "5 SUELOS – COCINA DE FINCA" at bounding box center [112, 72] width 151 height 30
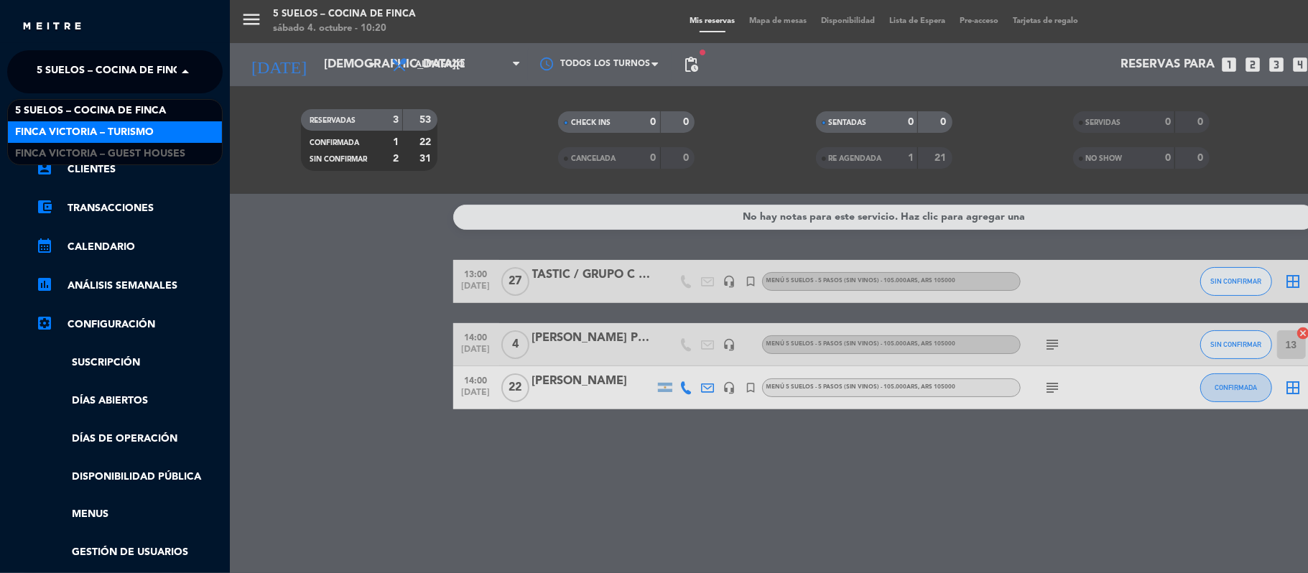
click at [45, 130] on span "FINCA VICTORIA – TURISMO" at bounding box center [84, 132] width 139 height 17
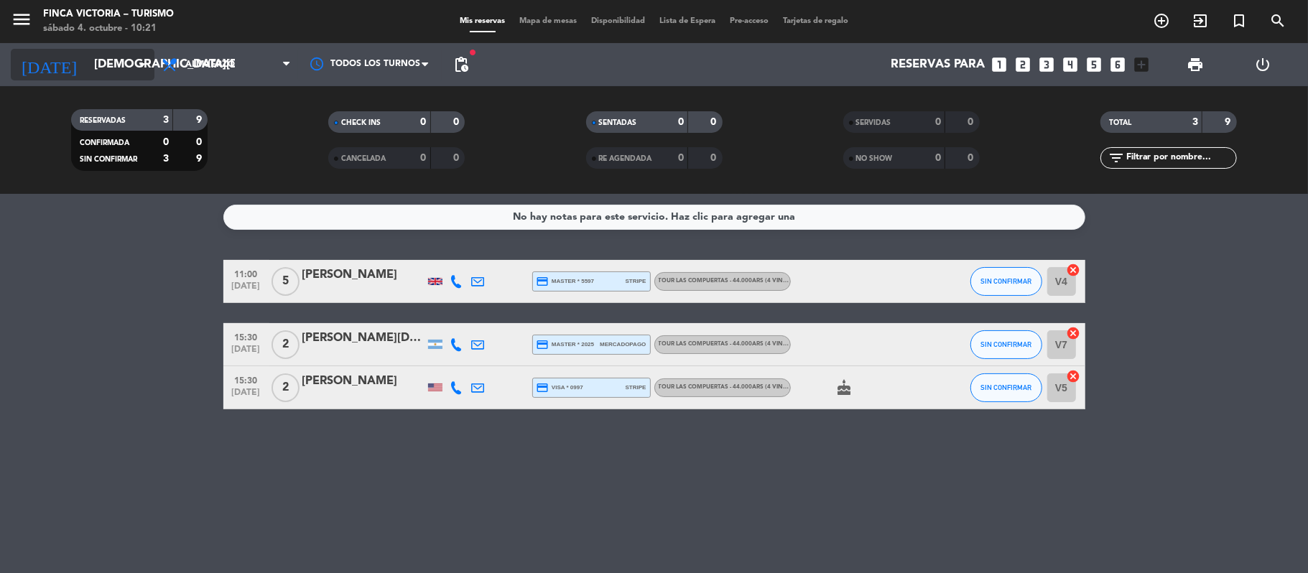
click at [90, 59] on input "[DEMOGRAPHIC_DATA][DATE]" at bounding box center [164, 65] width 155 height 28
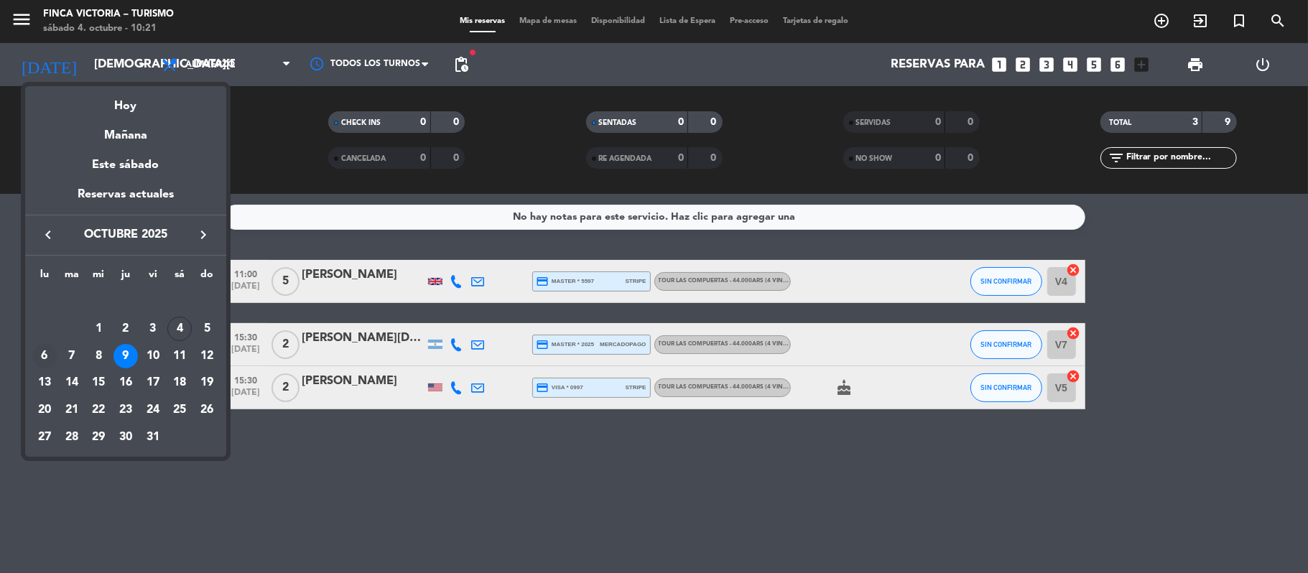
click at [38, 354] on div "6" at bounding box center [44, 356] width 24 height 24
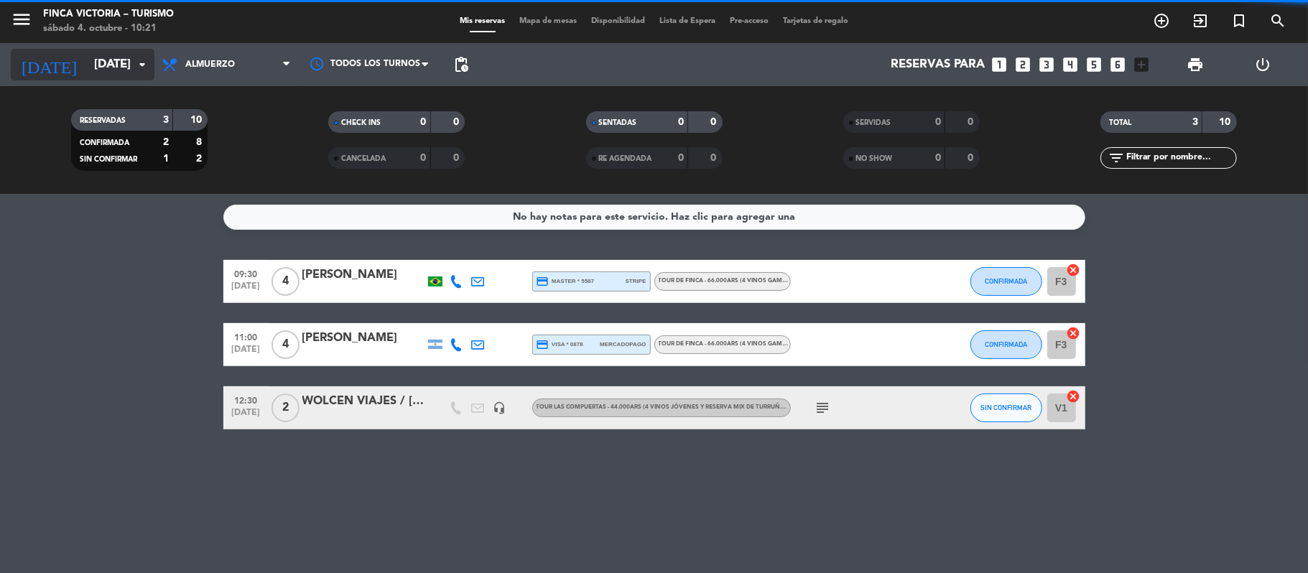
click at [87, 55] on input "[DATE]" at bounding box center [164, 65] width 155 height 28
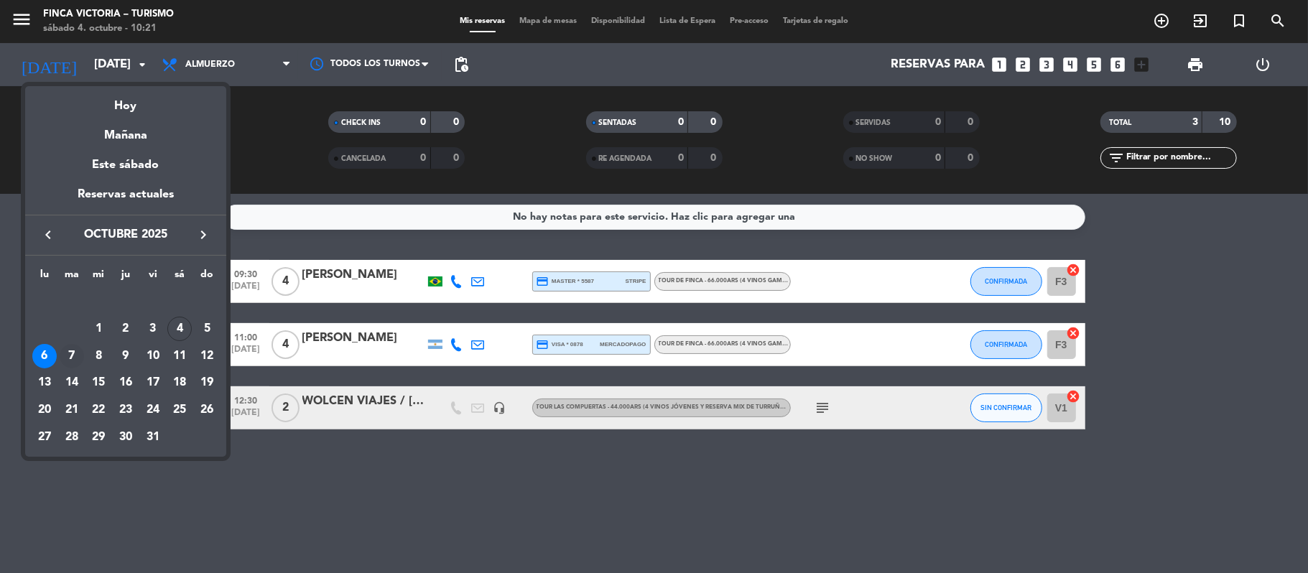
click at [75, 349] on div "7" at bounding box center [72, 356] width 24 height 24
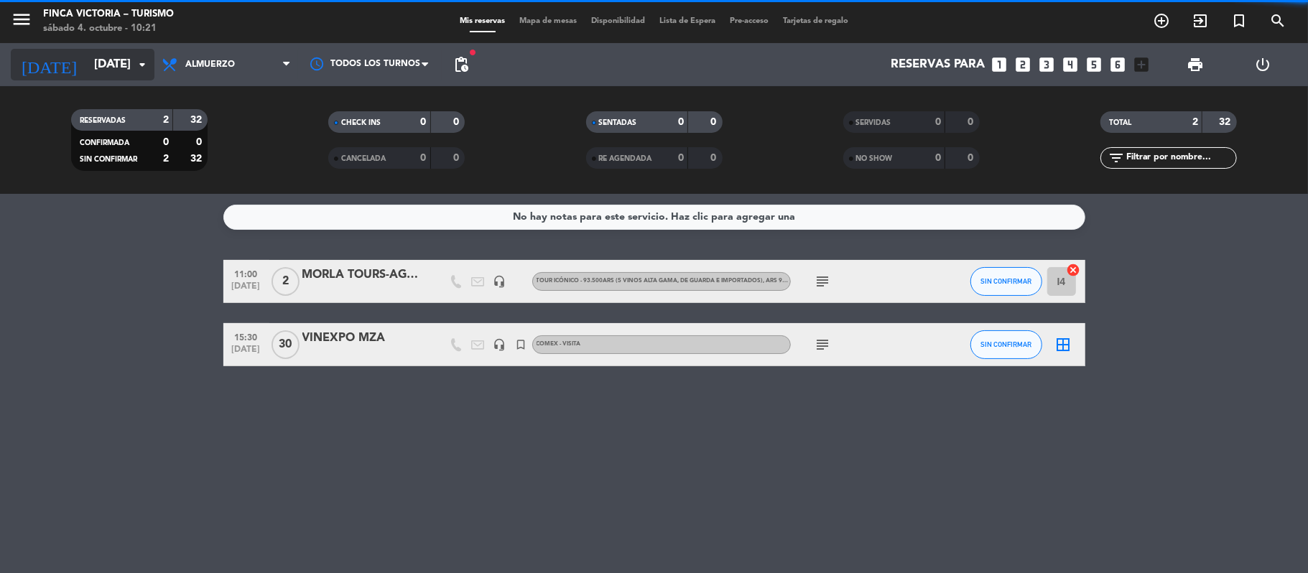
click at [87, 73] on input "[DATE]" at bounding box center [164, 65] width 155 height 28
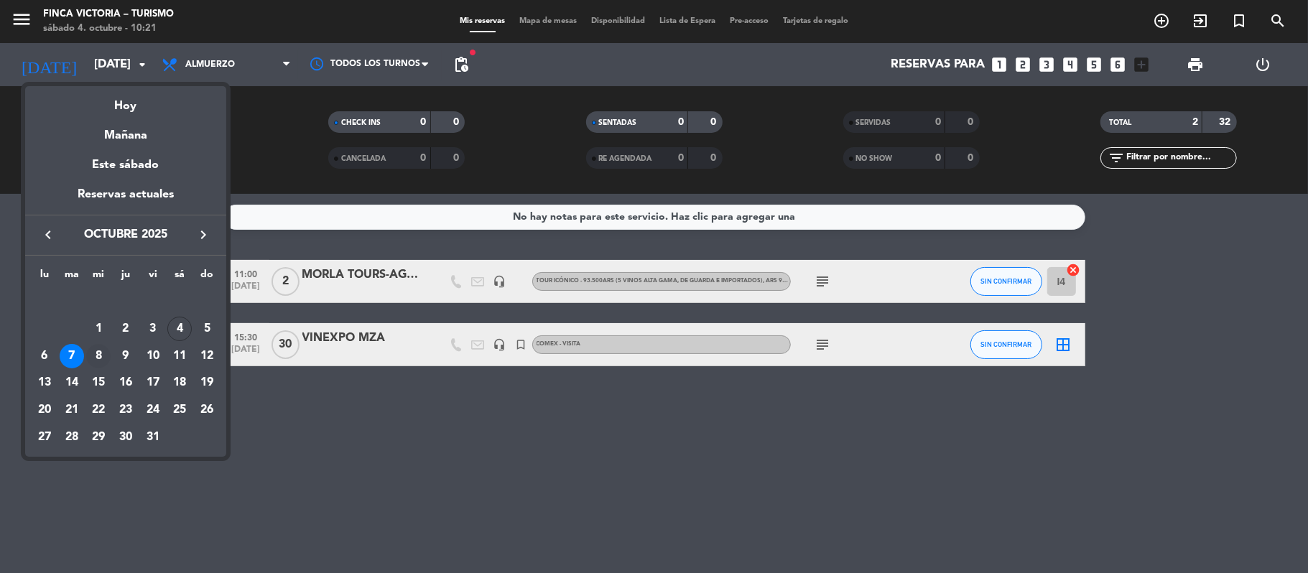
click at [99, 357] on div "8" at bounding box center [98, 356] width 24 height 24
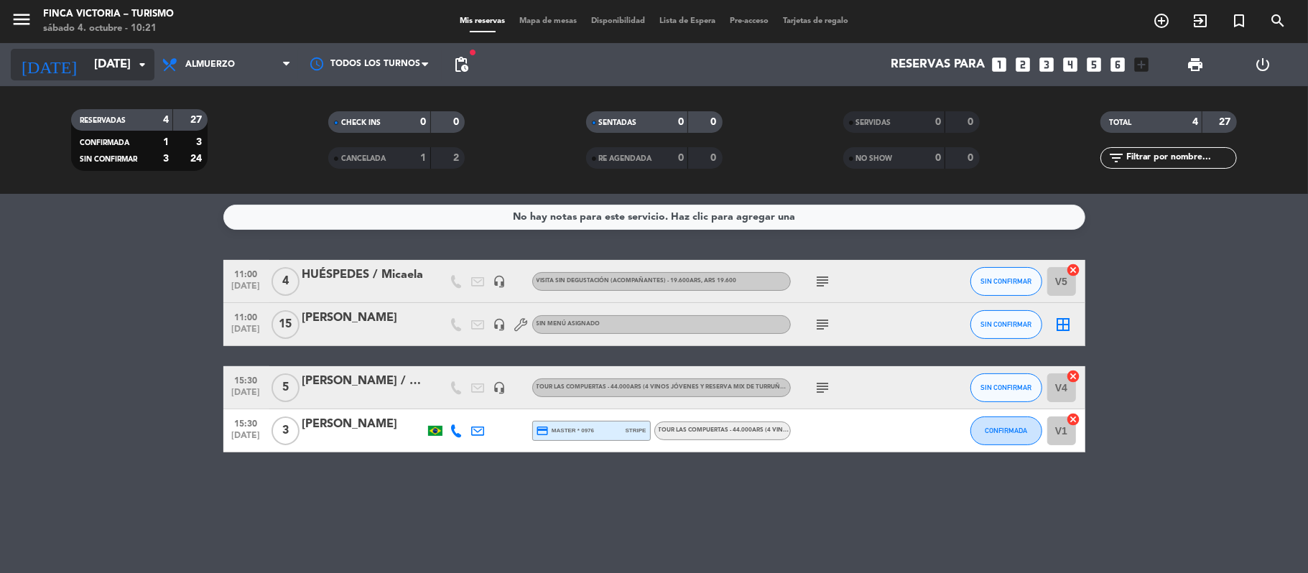
click at [87, 58] on input "[DATE]" at bounding box center [164, 65] width 155 height 28
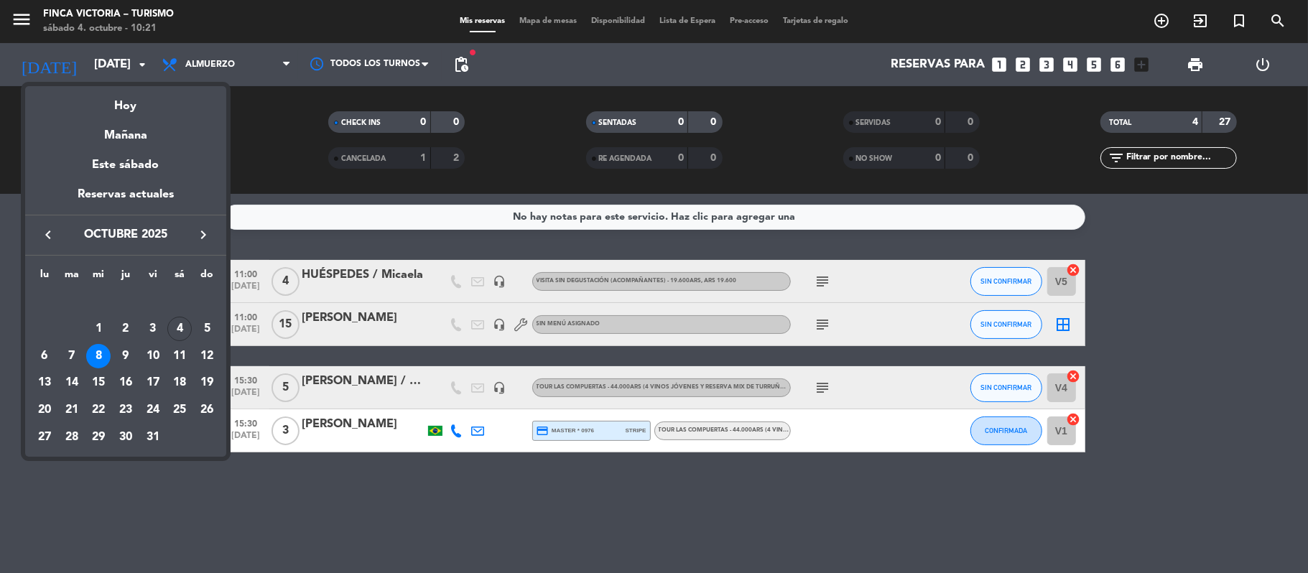
click at [589, 539] on div at bounding box center [654, 286] width 1308 height 573
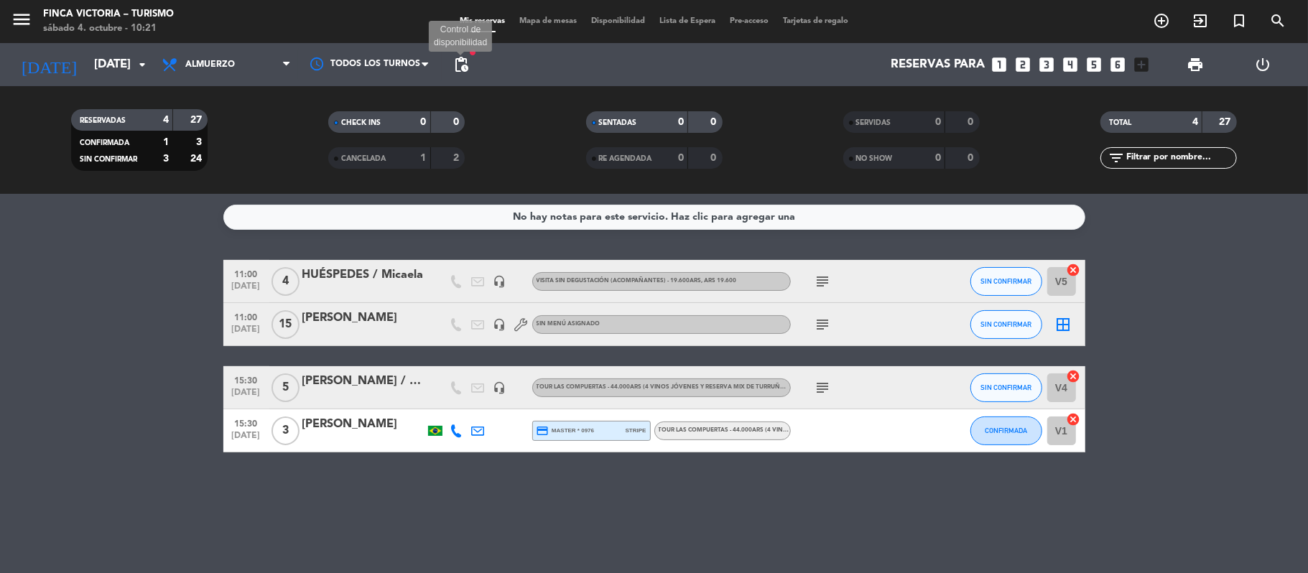
click at [469, 67] on span "pending_actions" at bounding box center [460, 64] width 17 height 17
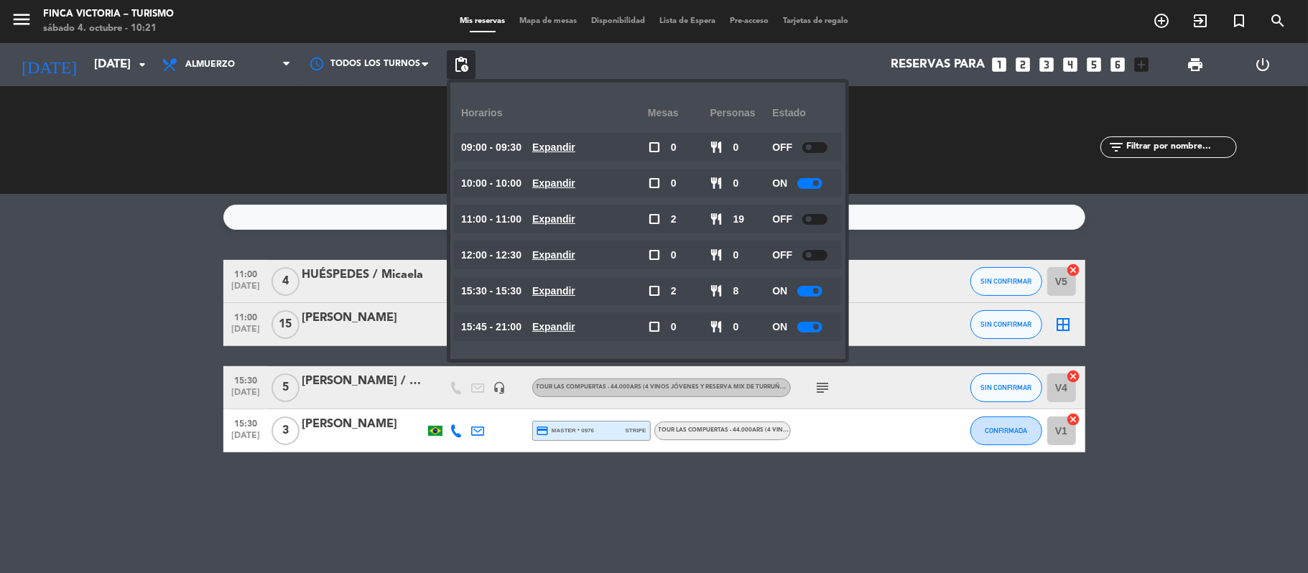
click at [167, 253] on div "No hay notas para este servicio. Haz clic para agregar una 11:00 [DATE] 4 HUÉSP…" at bounding box center [654, 383] width 1308 height 379
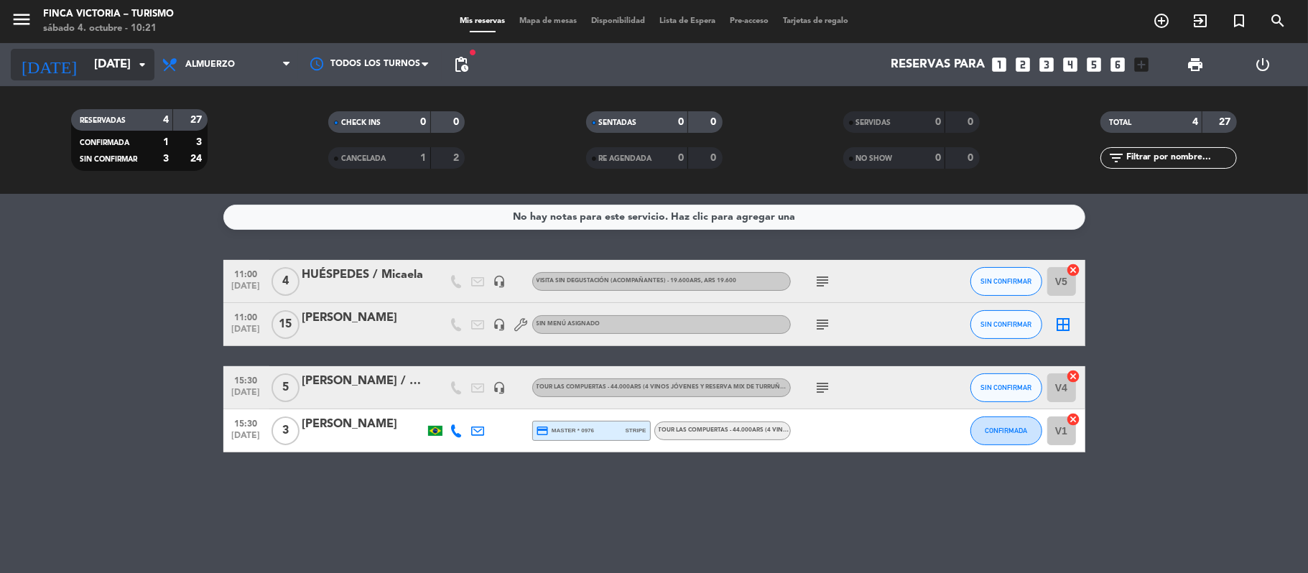
click at [99, 67] on input "[DATE]" at bounding box center [164, 65] width 155 height 28
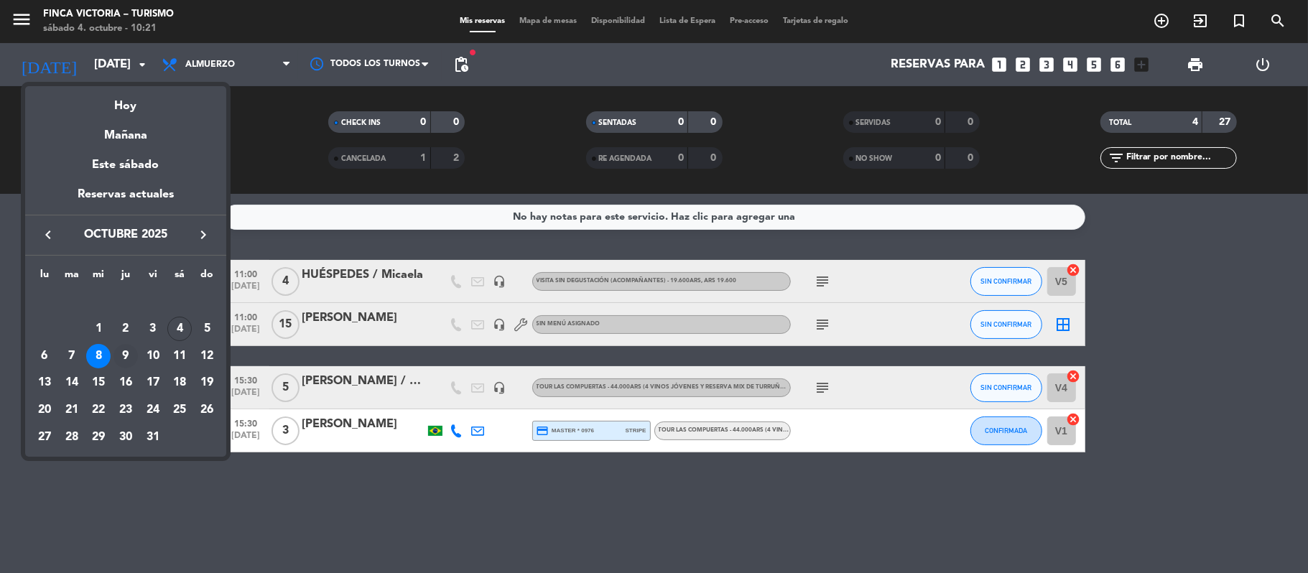
click at [116, 358] on div "9" at bounding box center [125, 356] width 24 height 24
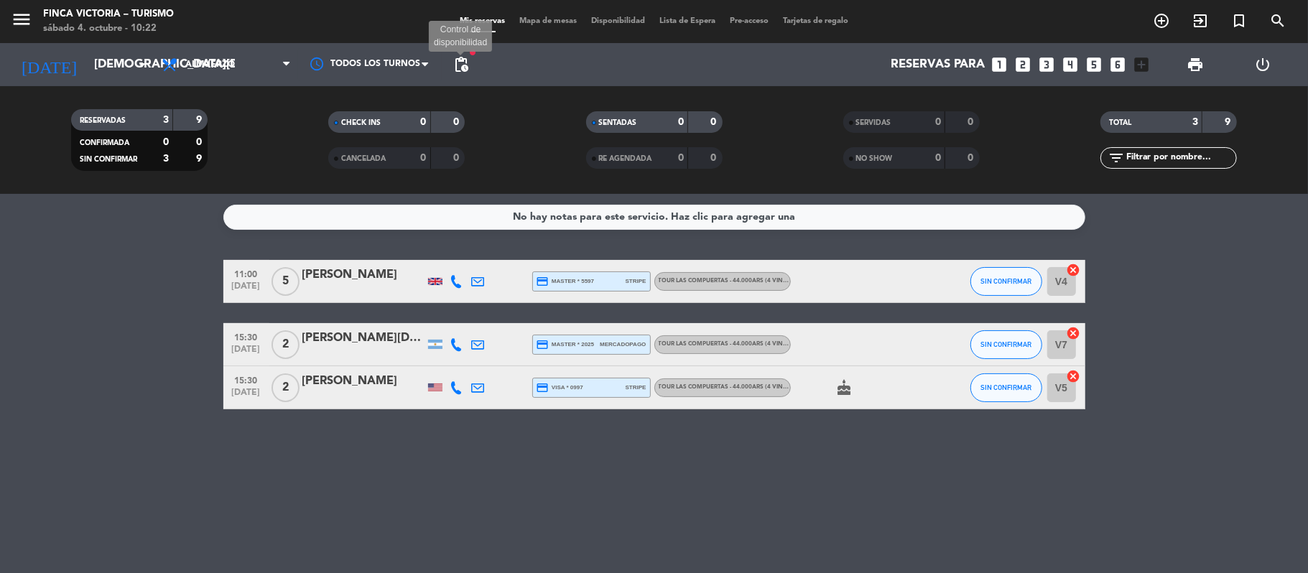
click at [457, 65] on span "pending_actions" at bounding box center [460, 64] width 17 height 17
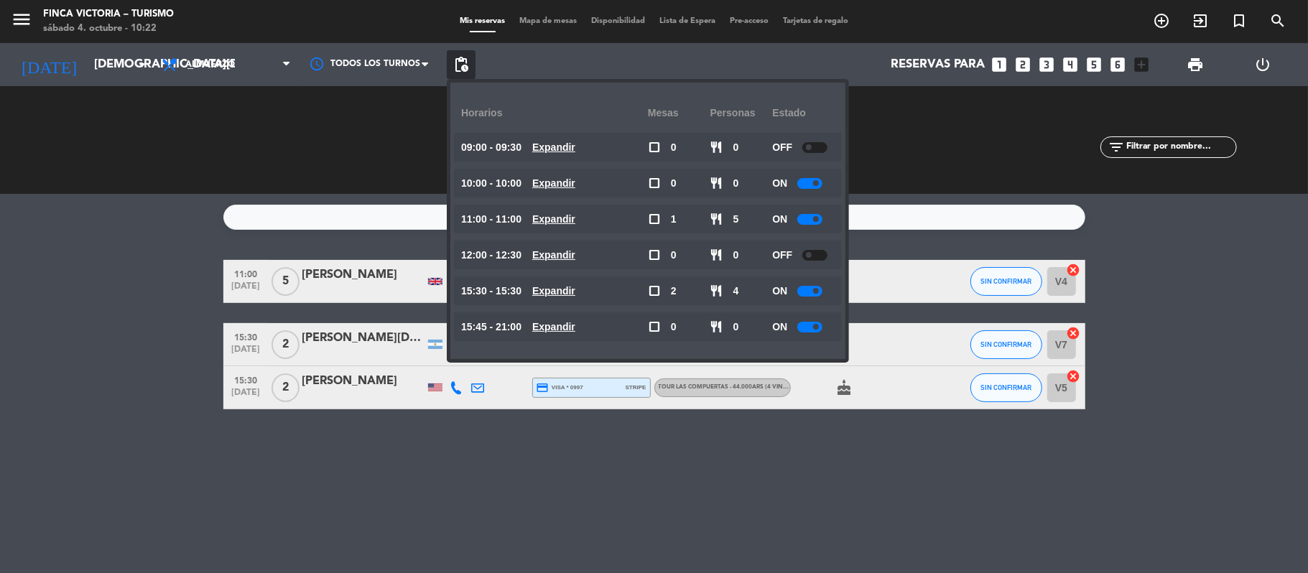
click at [169, 289] on bookings-row "11:00 [DATE] 5 [PERSON_NAME] credit_card master * 5597 stripe TOUR LAS COMPUERT…" at bounding box center [654, 334] width 1308 height 149
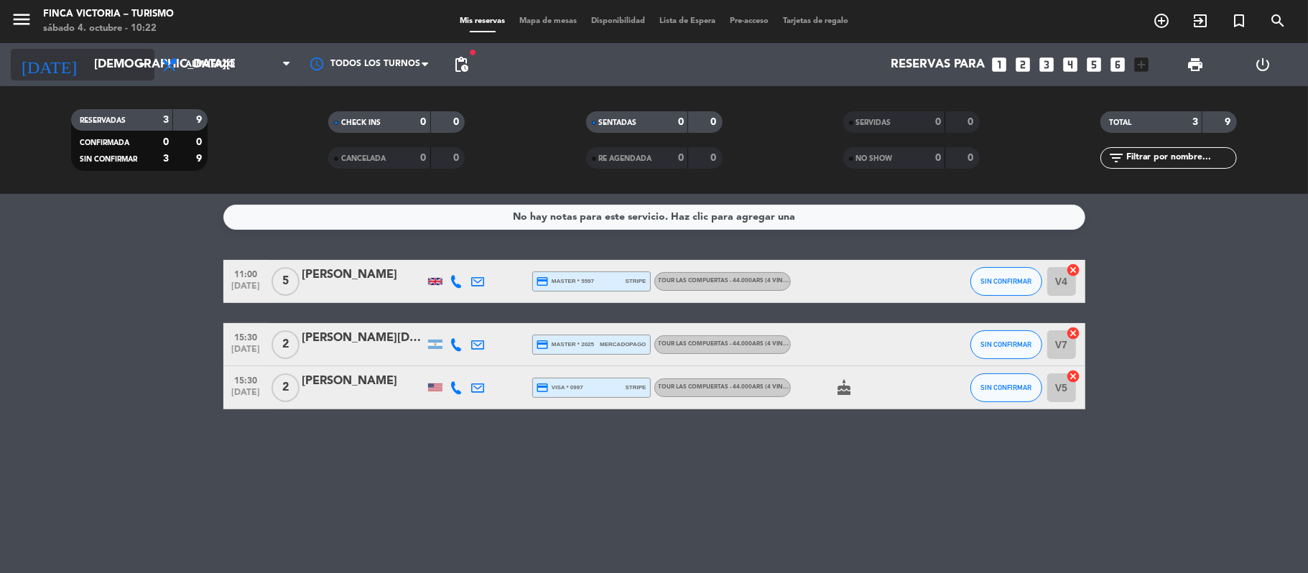
click at [87, 72] on input "[DEMOGRAPHIC_DATA][DATE]" at bounding box center [164, 65] width 155 height 28
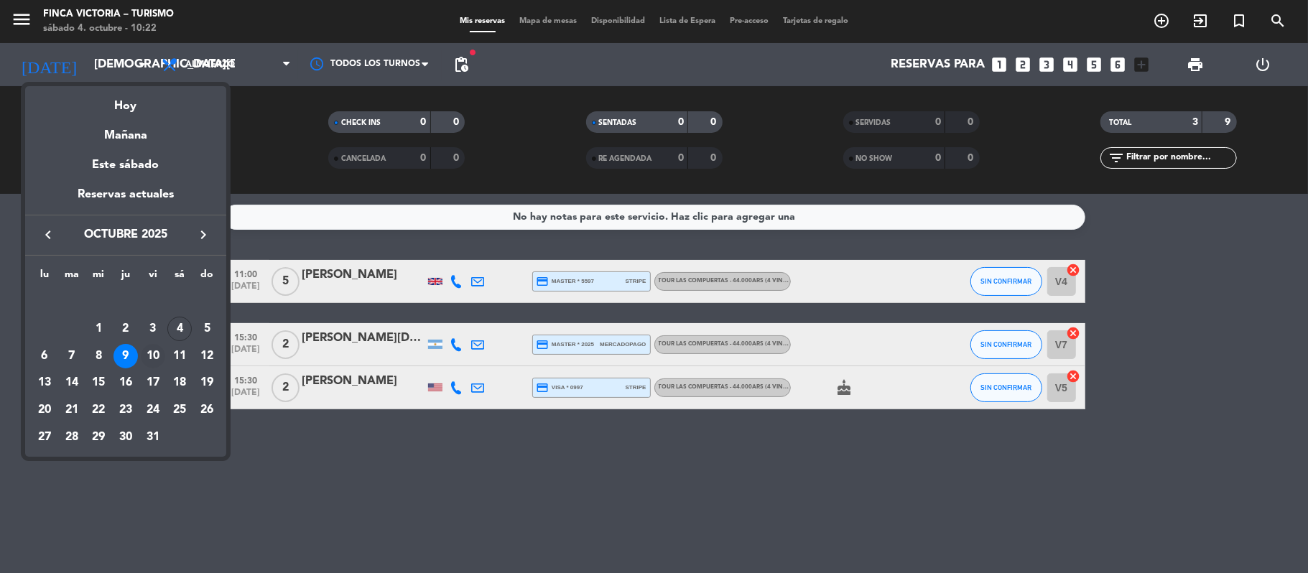
click at [155, 360] on div "10" at bounding box center [153, 356] width 24 height 24
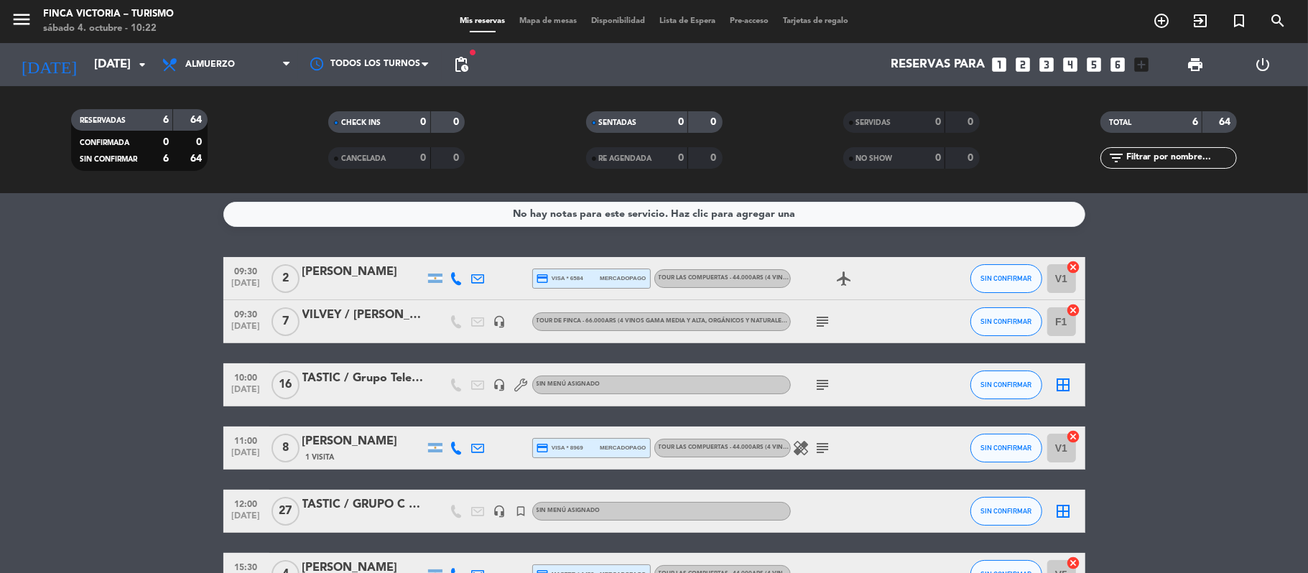
scroll to position [1, 0]
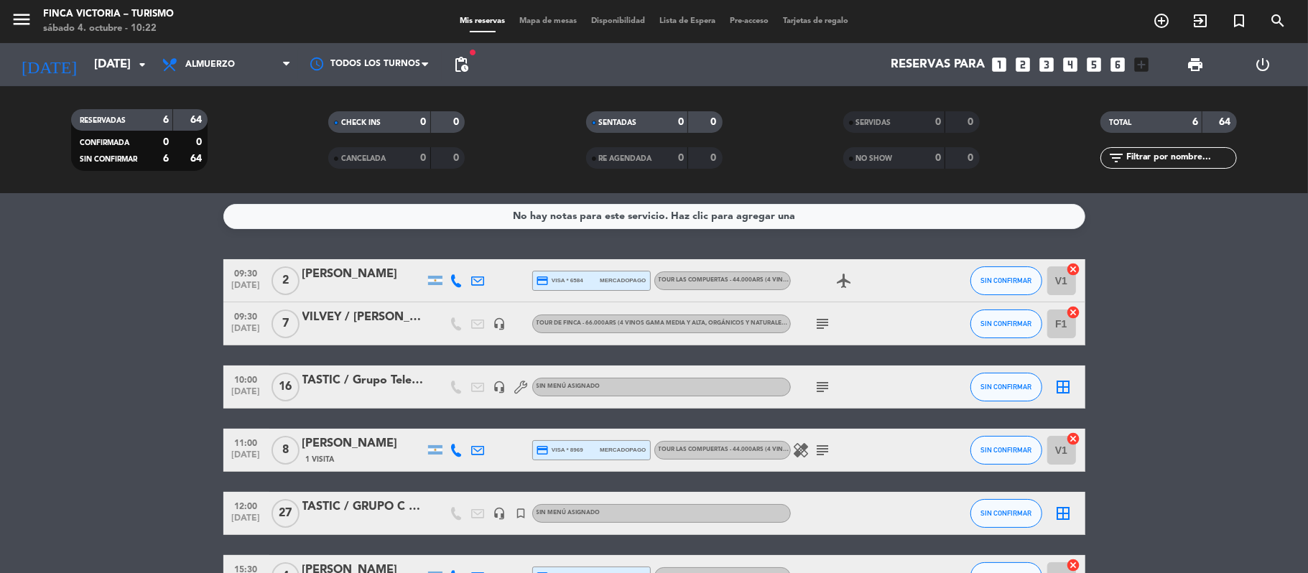
click at [822, 383] on icon "subject" at bounding box center [822, 386] width 17 height 17
click at [191, 386] on bookings-row "09:30 [DATE] 2 Carolina Bottazzini credit_card visa * 6584 mercadopago TOUR LAS…" at bounding box center [654, 428] width 1308 height 339
click at [192, 419] on bookings-row "09:30 [DATE] 2 Carolina Bottazzini credit_card visa * 6584 mercadopago TOUR LAS…" at bounding box center [654, 428] width 1308 height 339
click at [93, 73] on input "[DATE]" at bounding box center [164, 65] width 155 height 28
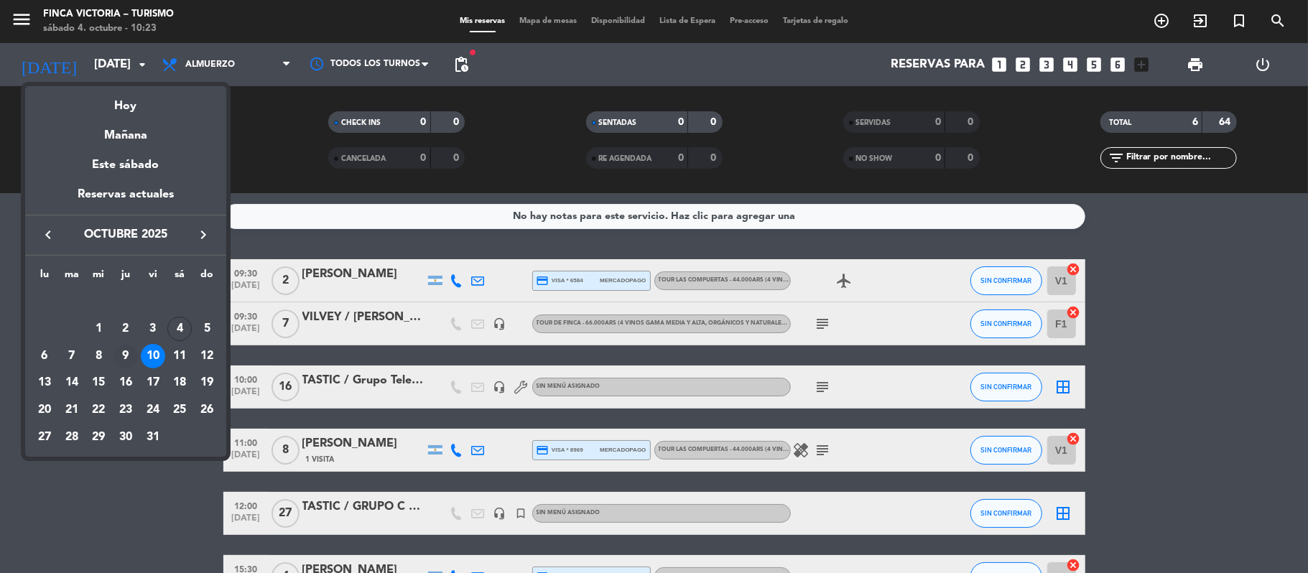
click at [119, 357] on div "9" at bounding box center [125, 356] width 24 height 24
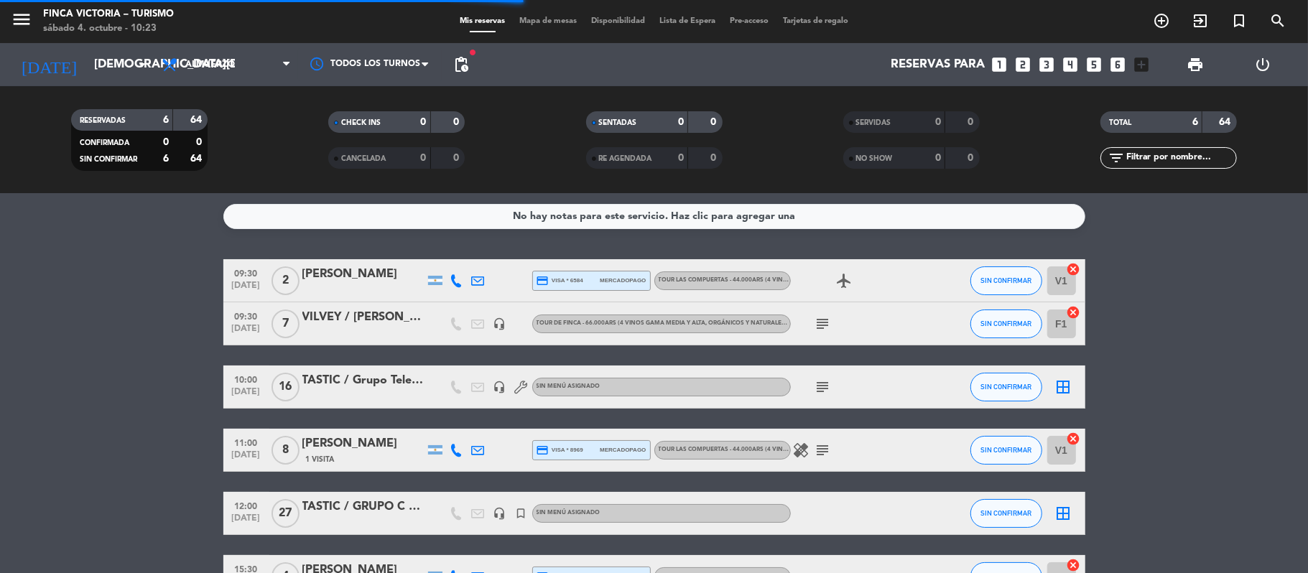
scroll to position [0, 0]
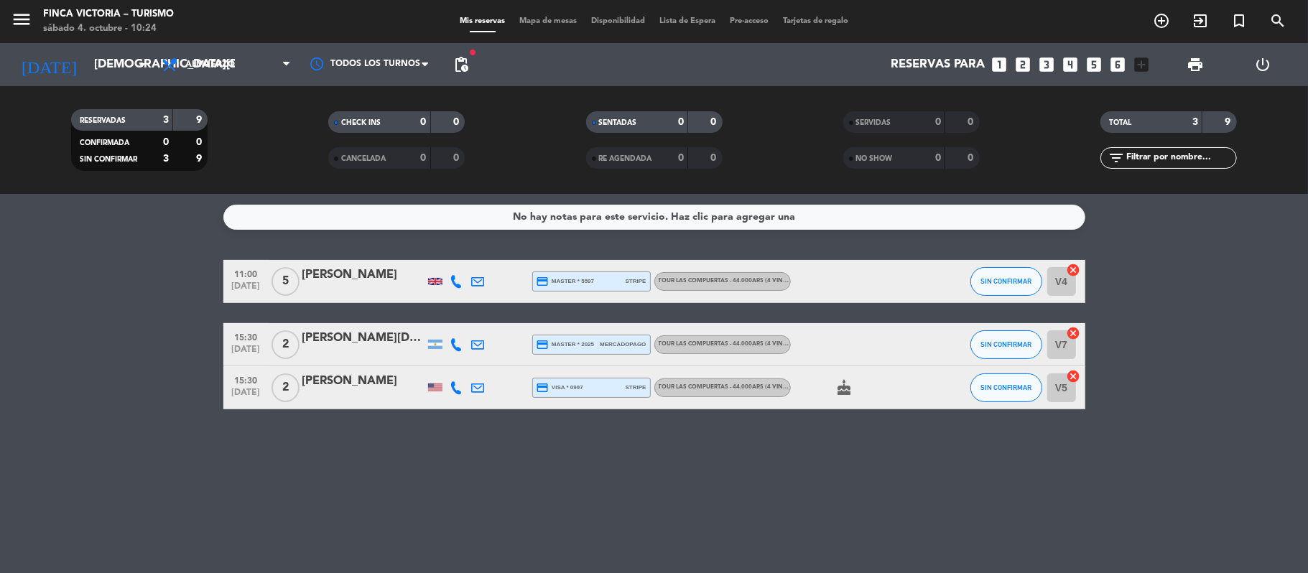
click at [109, 83] on div "[DATE] [DATE] arrow_drop_down" at bounding box center [83, 64] width 144 height 43
click at [109, 73] on input "[DEMOGRAPHIC_DATA][DATE]" at bounding box center [164, 65] width 155 height 28
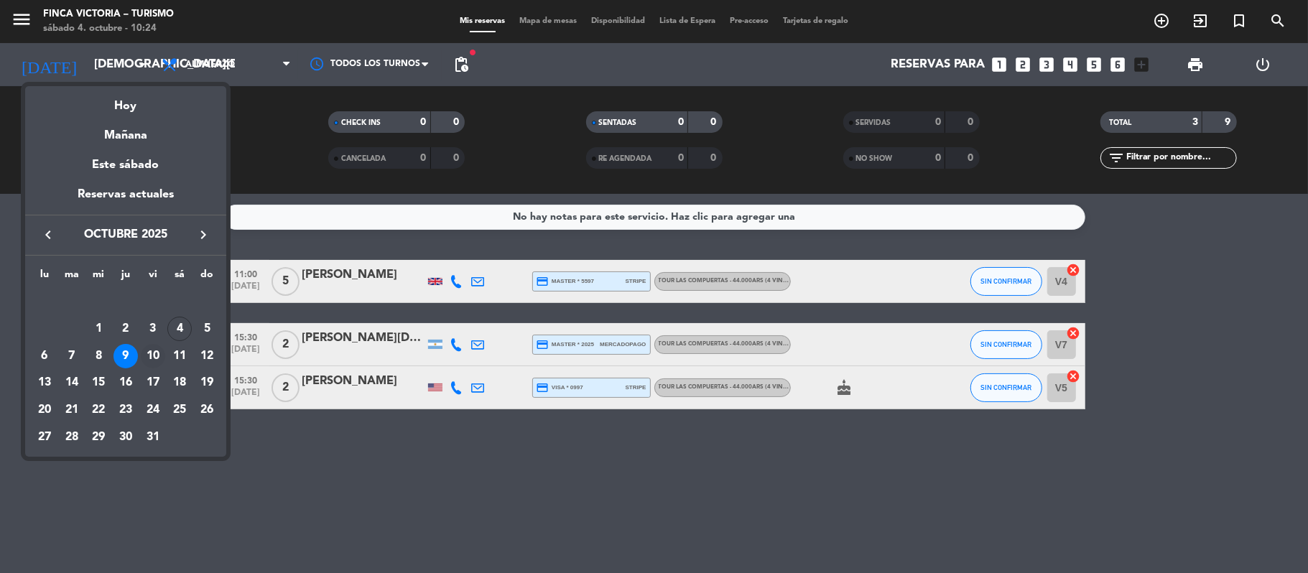
click at [152, 358] on div "10" at bounding box center [153, 356] width 24 height 24
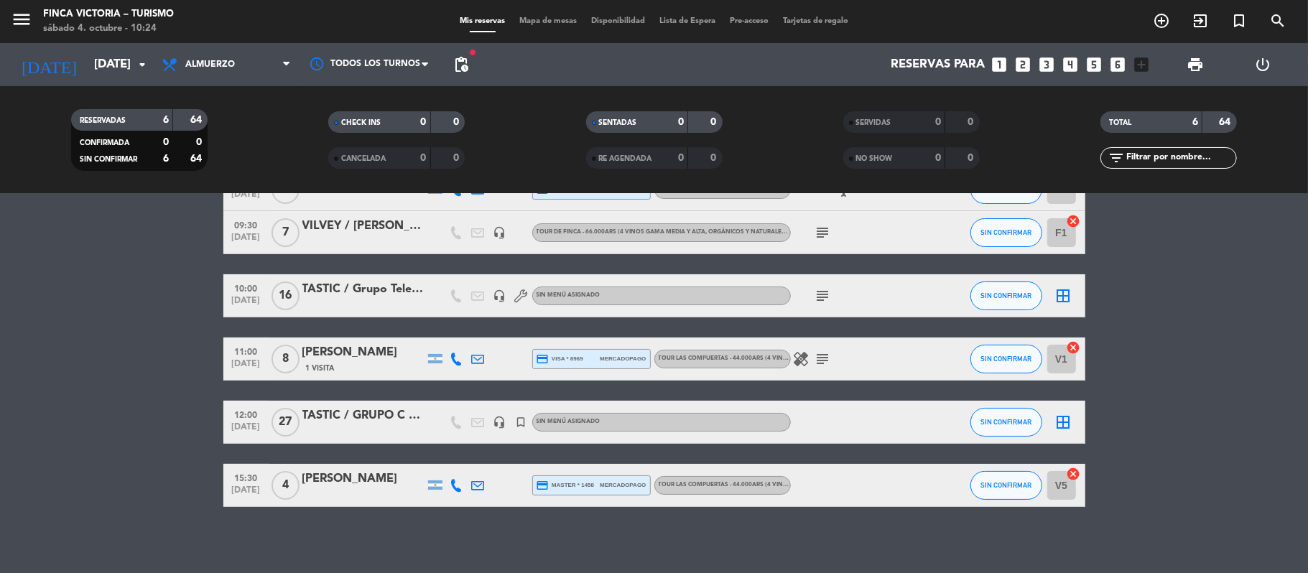
scroll to position [96, 0]
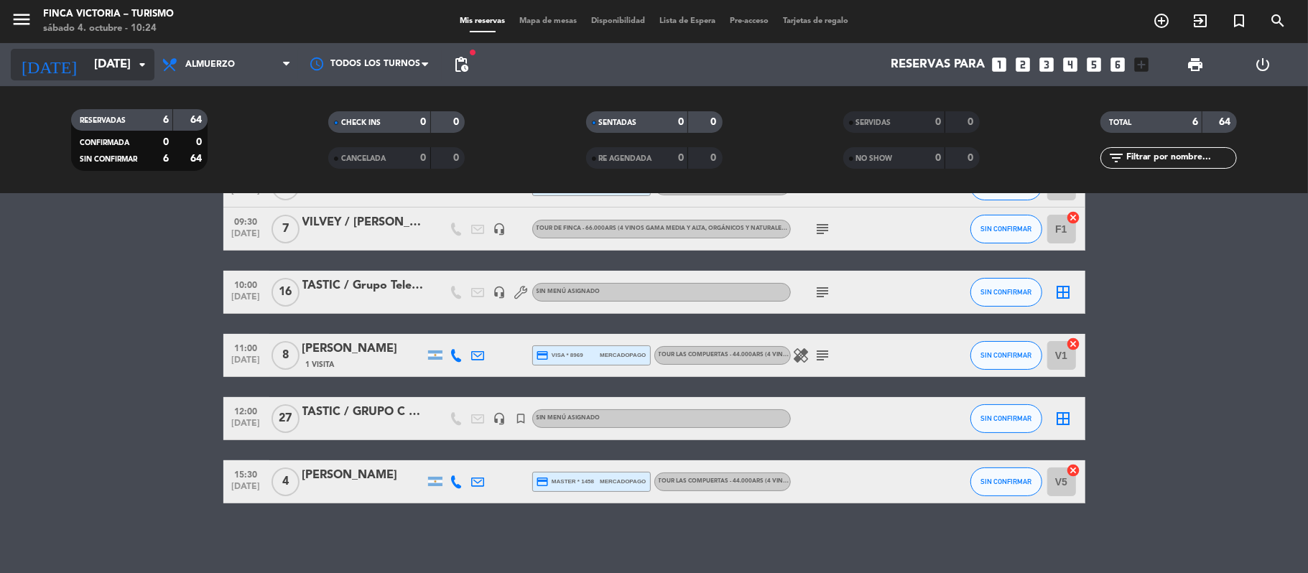
click at [87, 52] on input "[DATE]" at bounding box center [164, 65] width 155 height 28
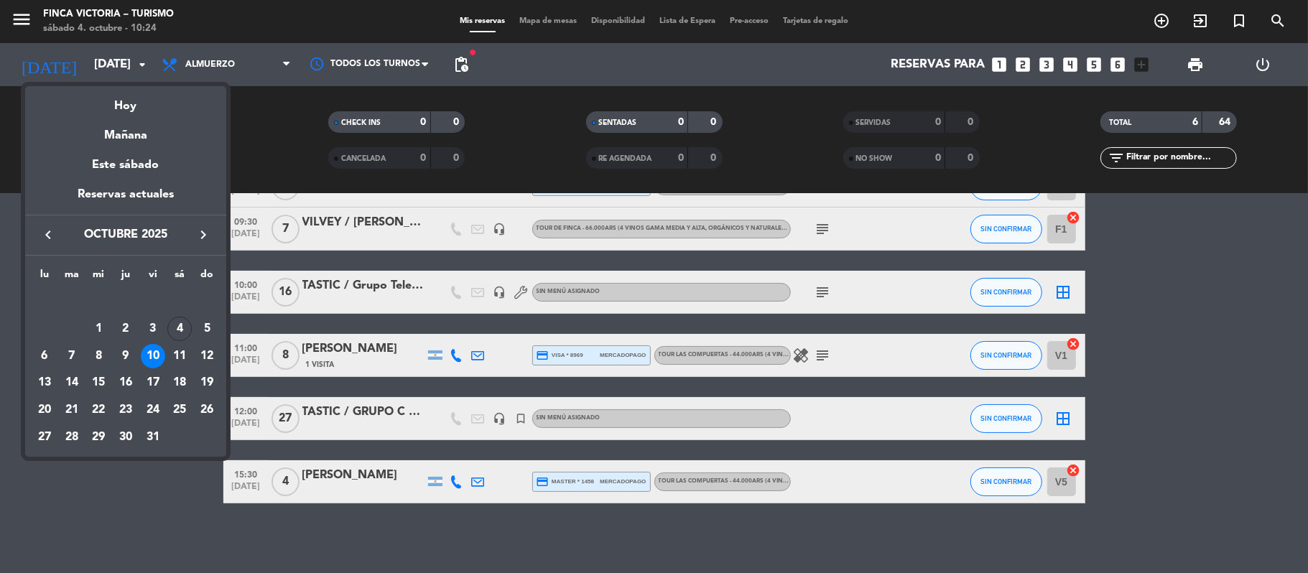
click at [208, 233] on icon "keyboard_arrow_right" at bounding box center [203, 234] width 17 height 17
click at [156, 354] on div "12" at bounding box center [153, 356] width 24 height 24
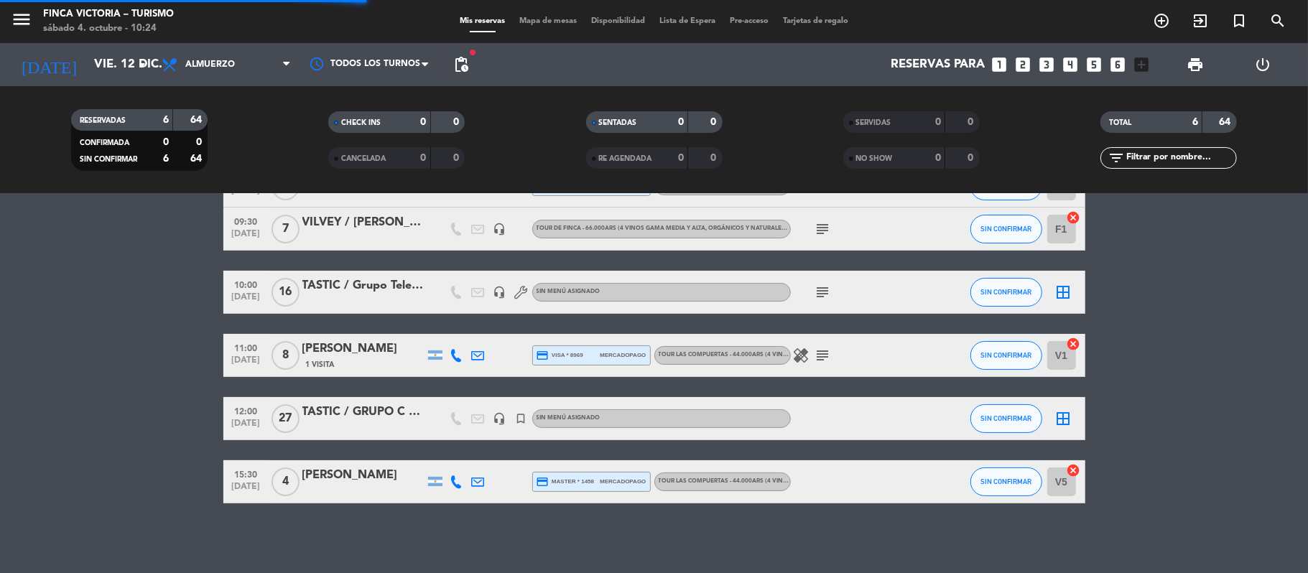
click at [13, 17] on icon "menu" at bounding box center [22, 20] width 22 height 22
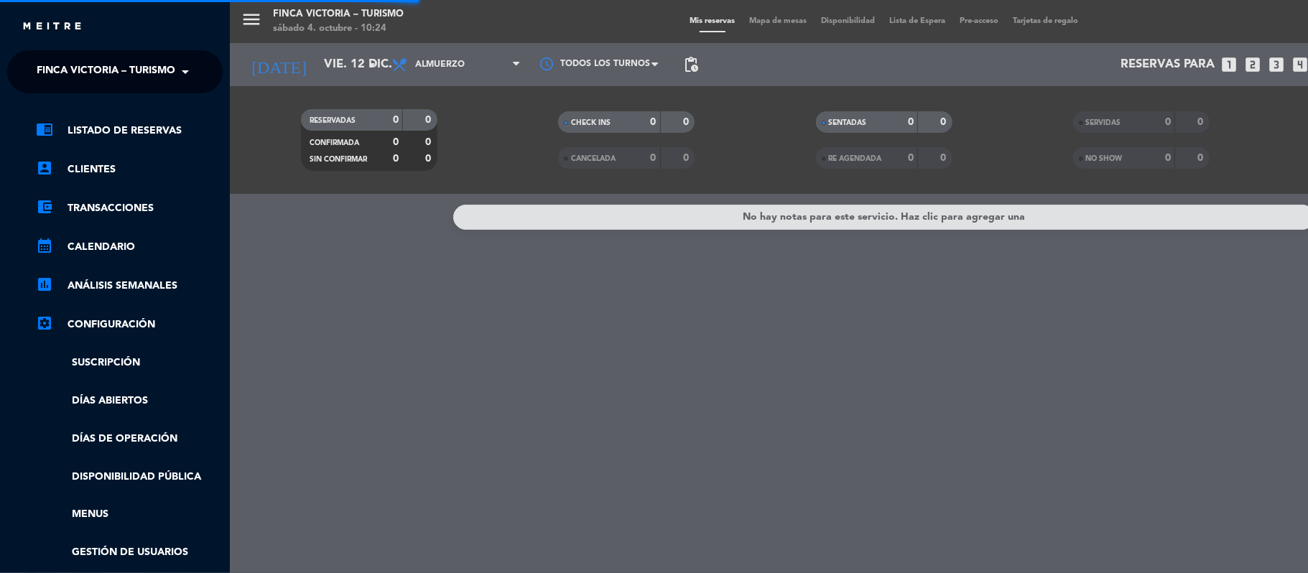
scroll to position [0, 0]
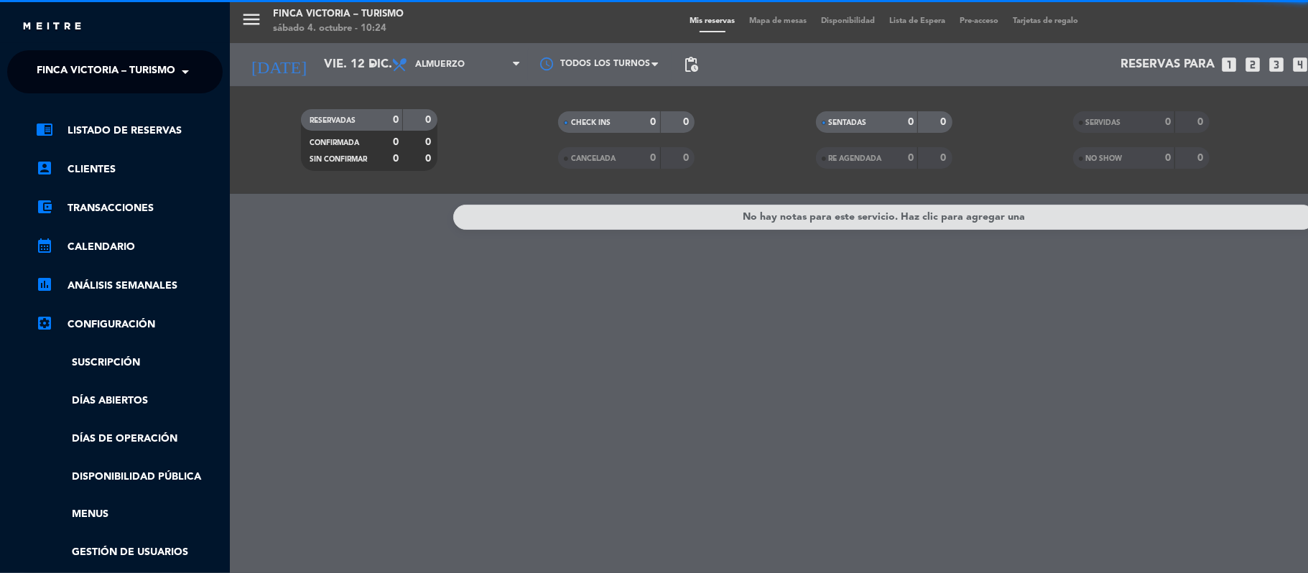
click at [52, 70] on span "FINCA VICTORIA – TURISMO" at bounding box center [106, 72] width 139 height 30
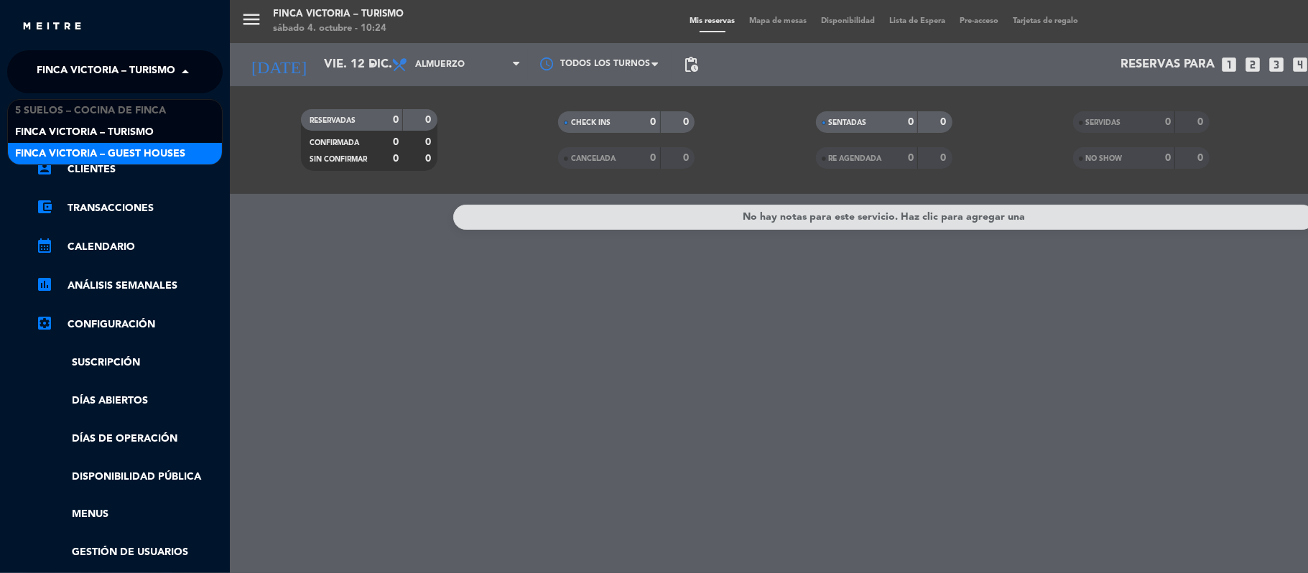
click at [62, 153] on span "FINCA VICTORIA – GUEST HOUSES" at bounding box center [100, 154] width 170 height 17
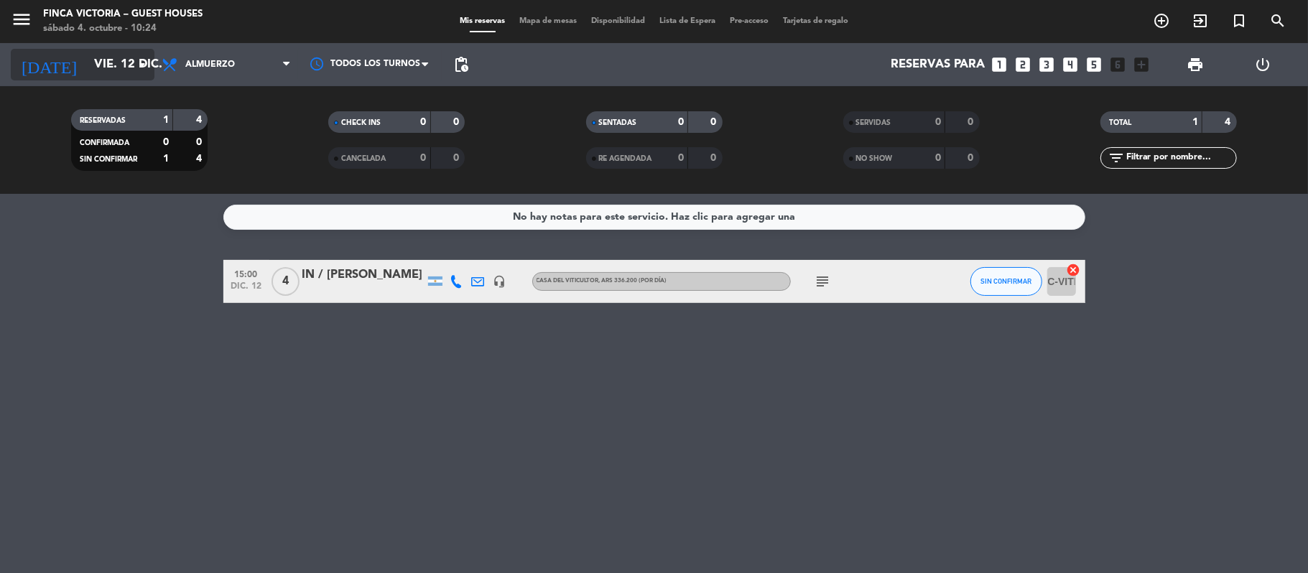
click at [112, 68] on input "vie. 12 dic." at bounding box center [164, 65] width 155 height 28
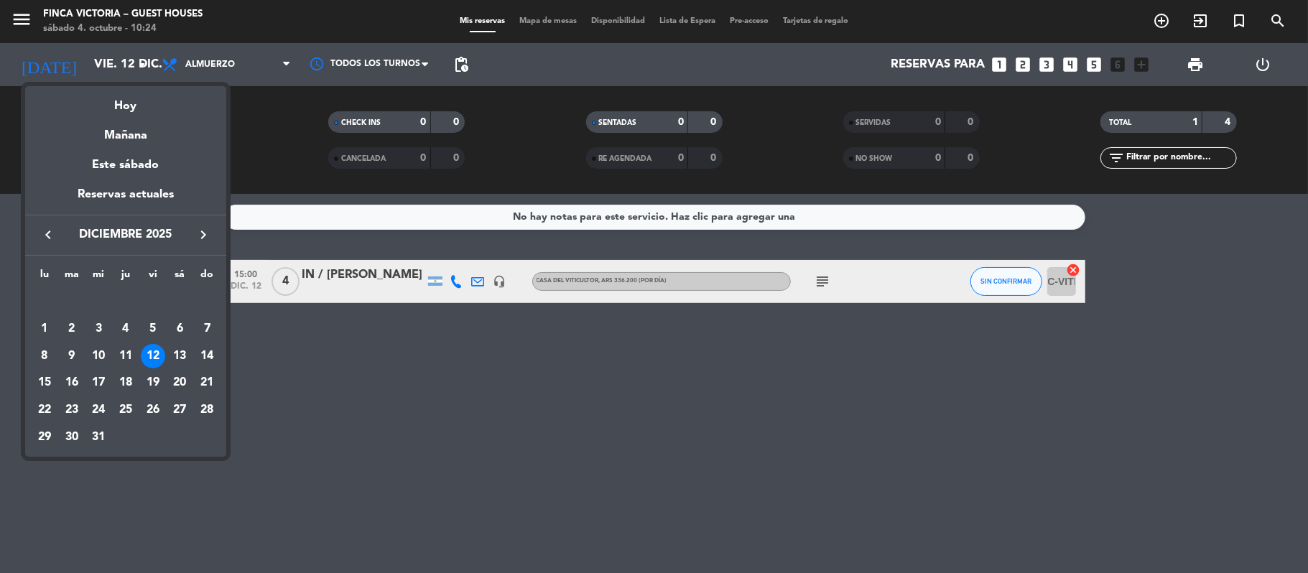
click at [171, 355] on div "13" at bounding box center [179, 356] width 24 height 24
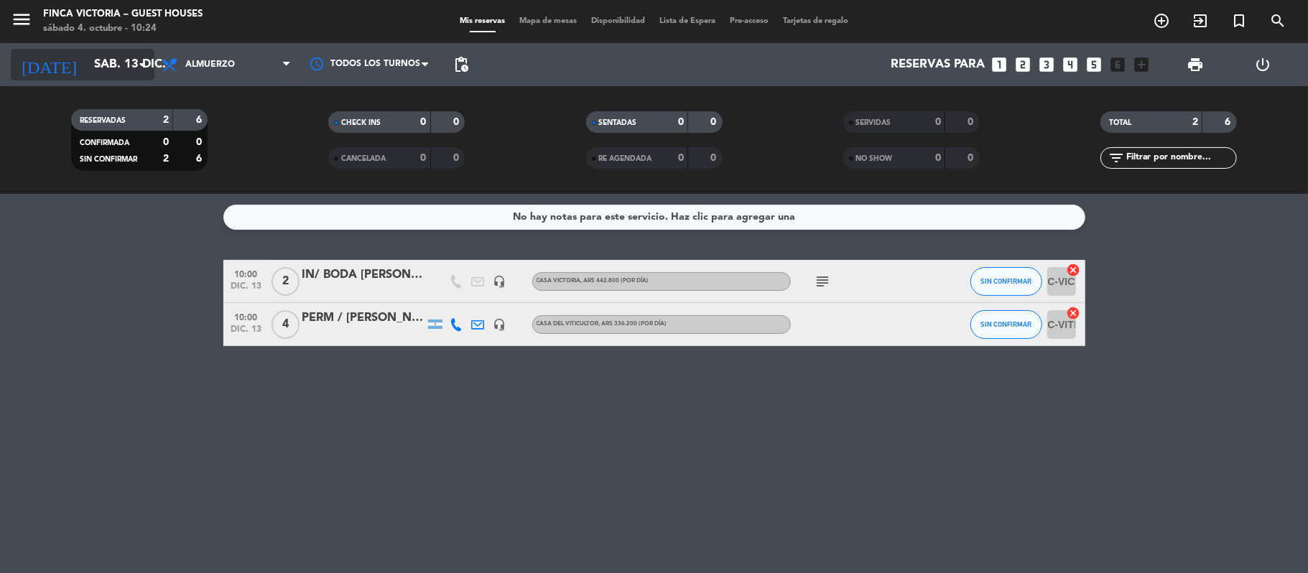
click at [101, 65] on input "sáb. 13 dic." at bounding box center [164, 65] width 155 height 28
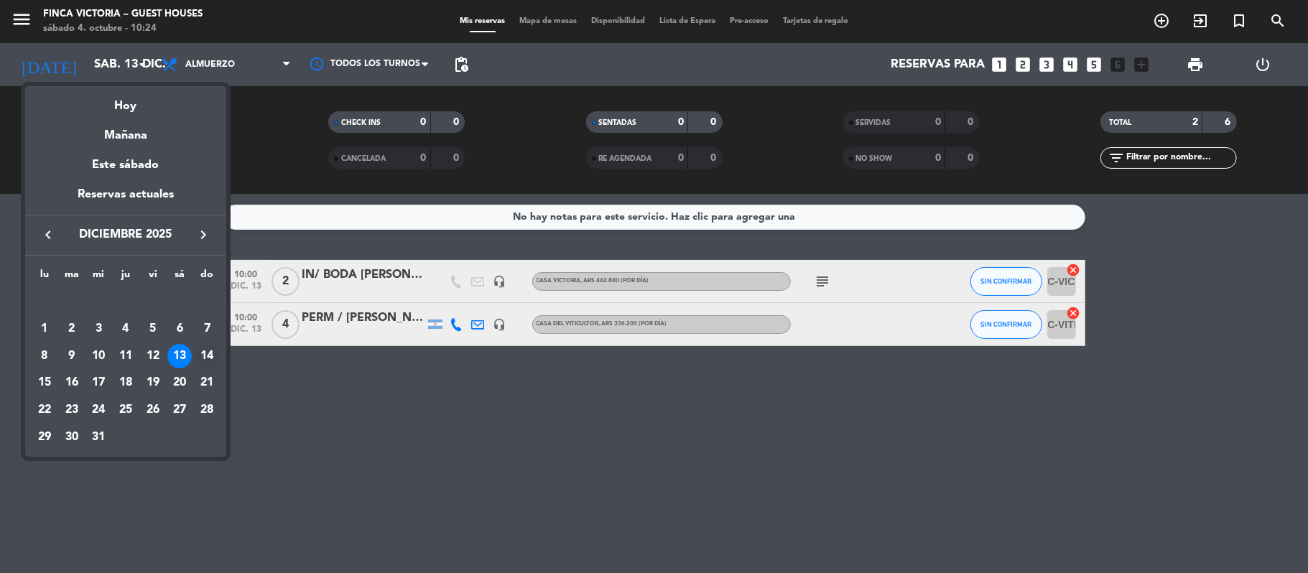
click at [205, 352] on div "14" at bounding box center [207, 356] width 24 height 24
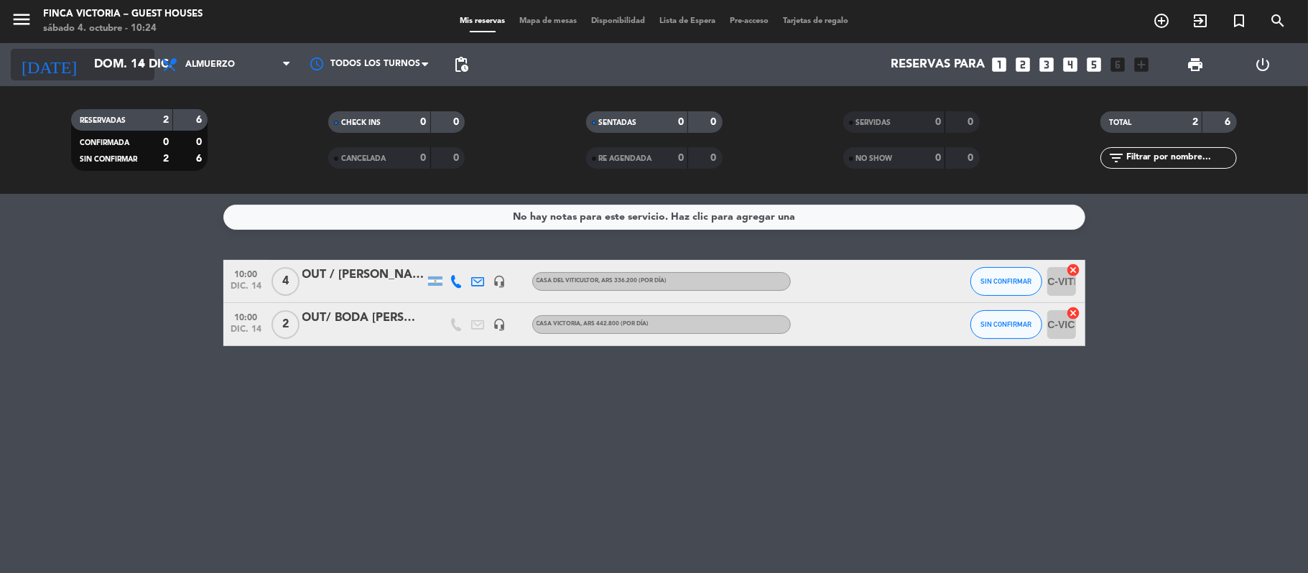
click at [115, 61] on input "dom. 14 dic." at bounding box center [164, 65] width 155 height 28
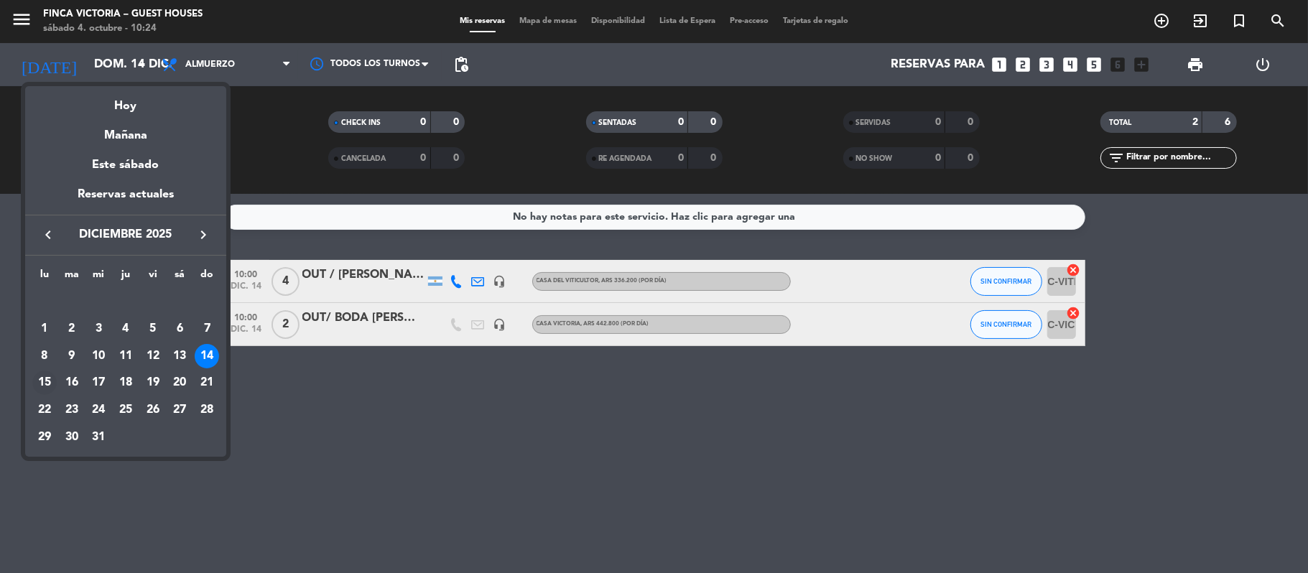
click at [50, 379] on div "15" at bounding box center [44, 383] width 24 height 24
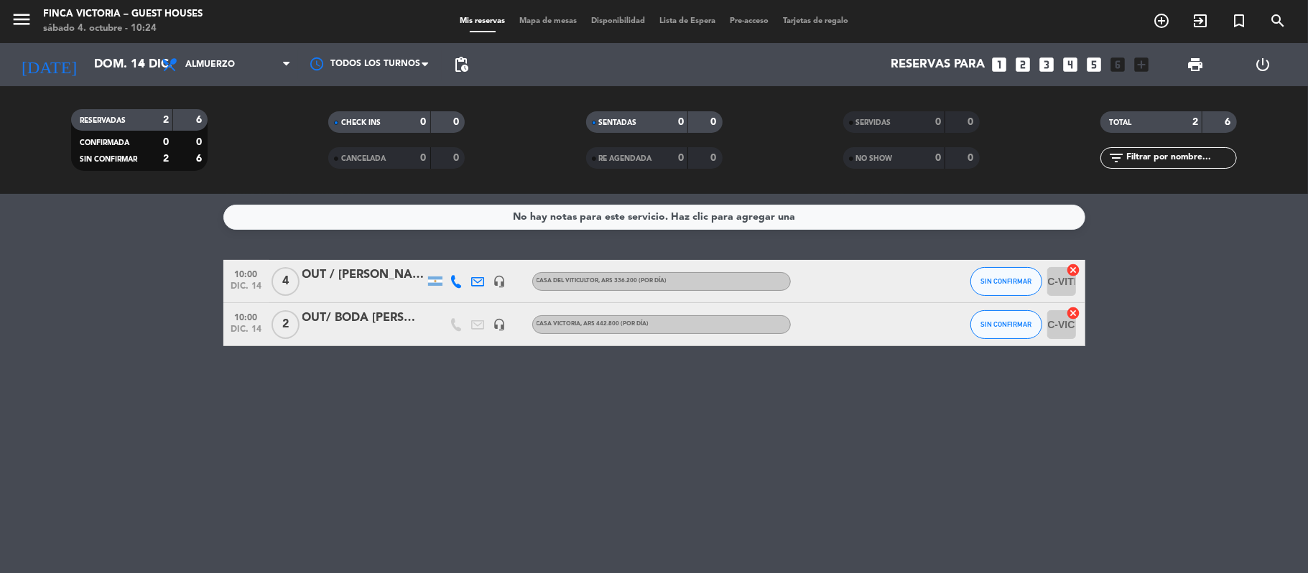
type input "lun. 15 dic."
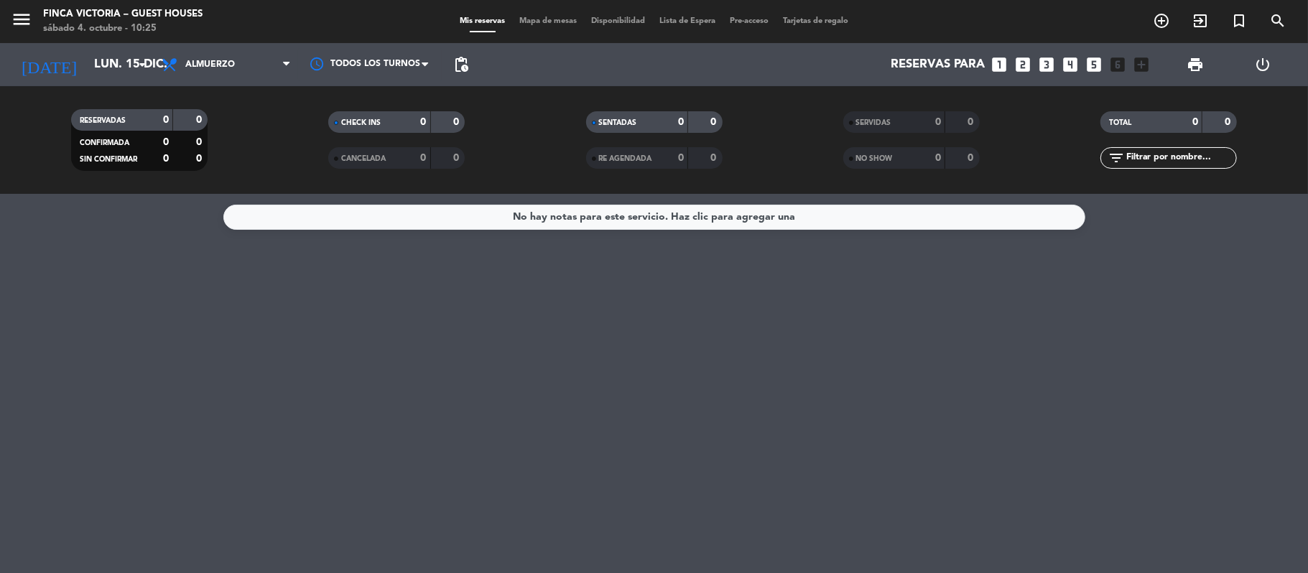
click at [39, 24] on span "menu" at bounding box center [27, 22] width 32 height 34
click at [27, 21] on icon "menu" at bounding box center [22, 20] width 22 height 22
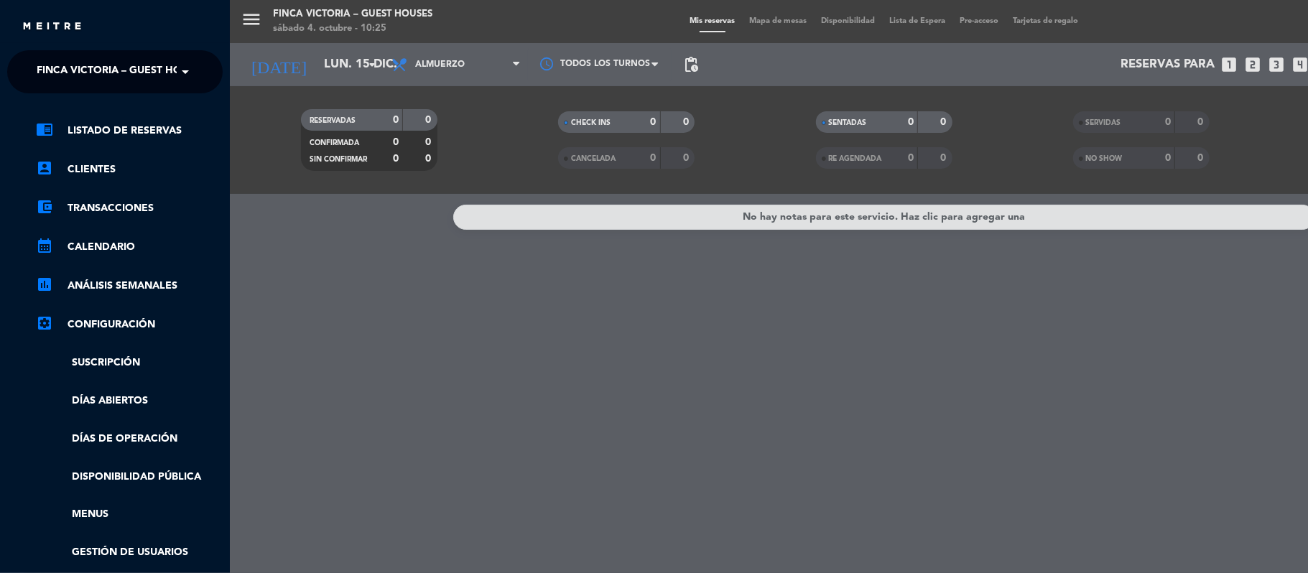
click at [39, 63] on span "FINCA VICTORIA – GUEST HOUSES" at bounding box center [122, 72] width 170 height 30
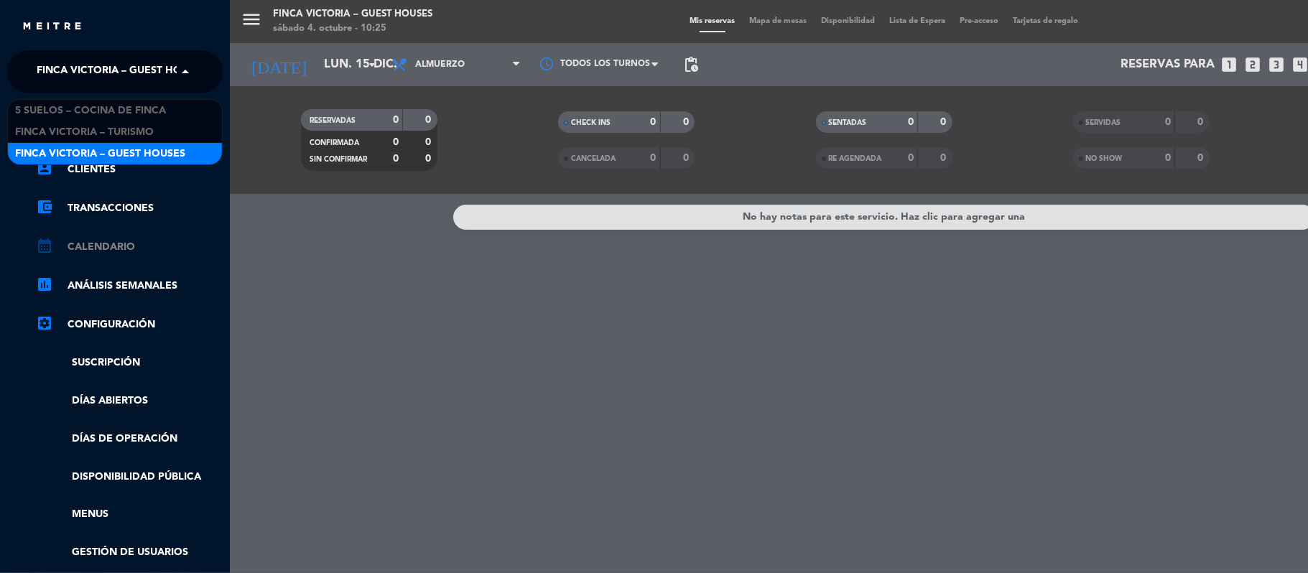
click at [78, 240] on link "calendar_month Calendario" at bounding box center [129, 246] width 187 height 17
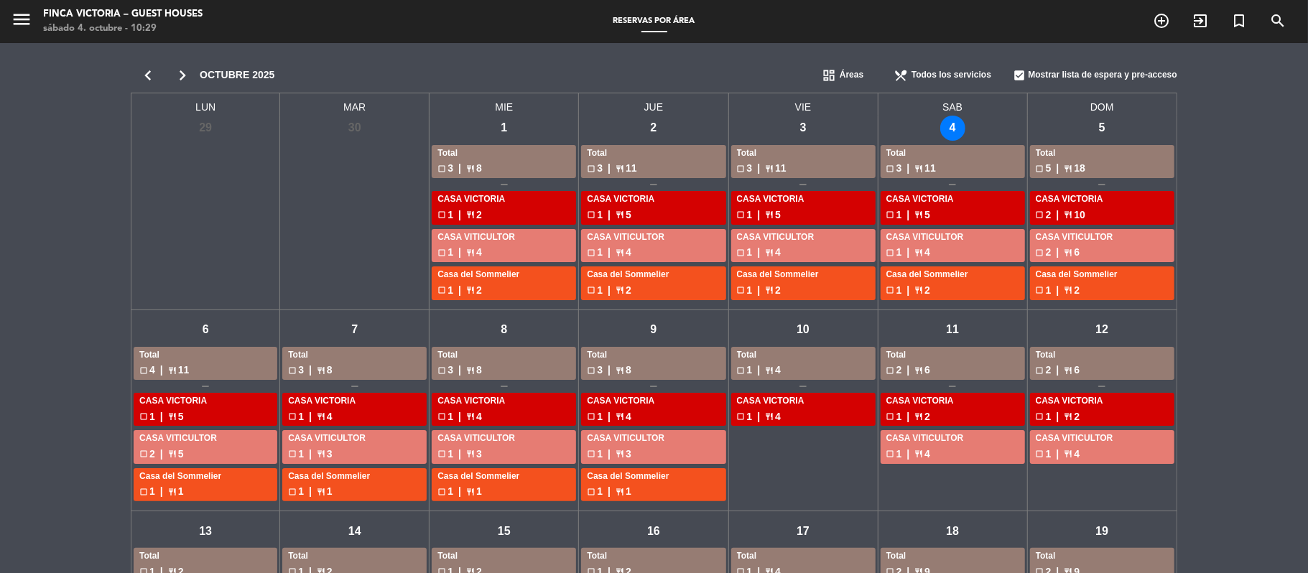
click at [159, 72] on icon "chevron_left" at bounding box center [148, 75] width 34 height 20
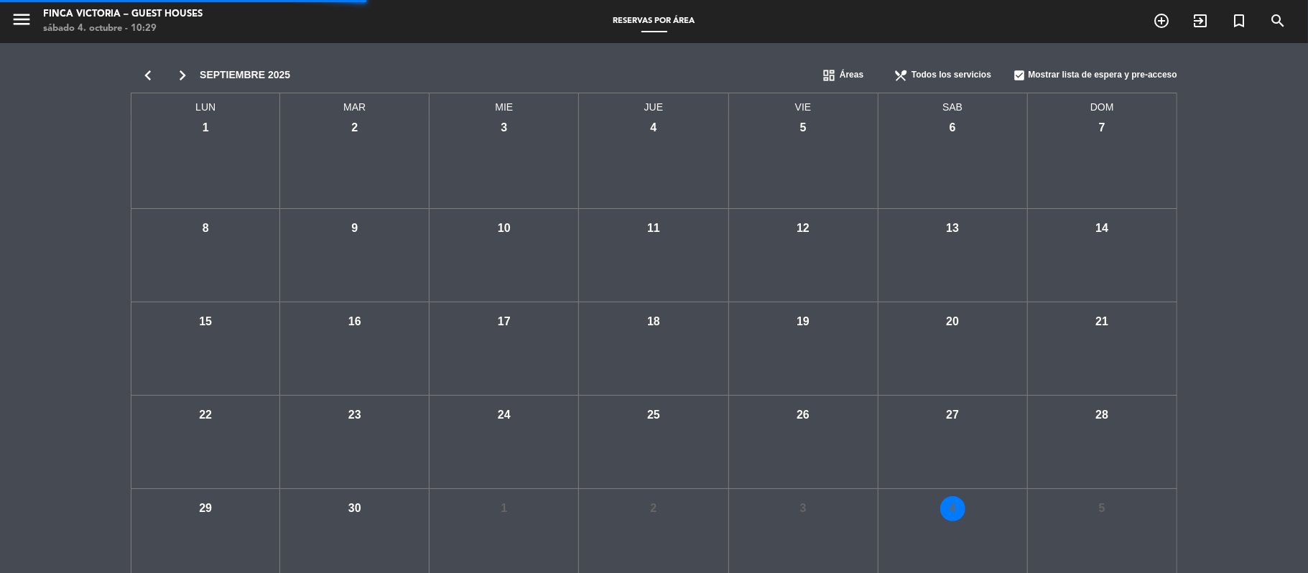
click at [159, 72] on icon "chevron_left" at bounding box center [148, 75] width 34 height 20
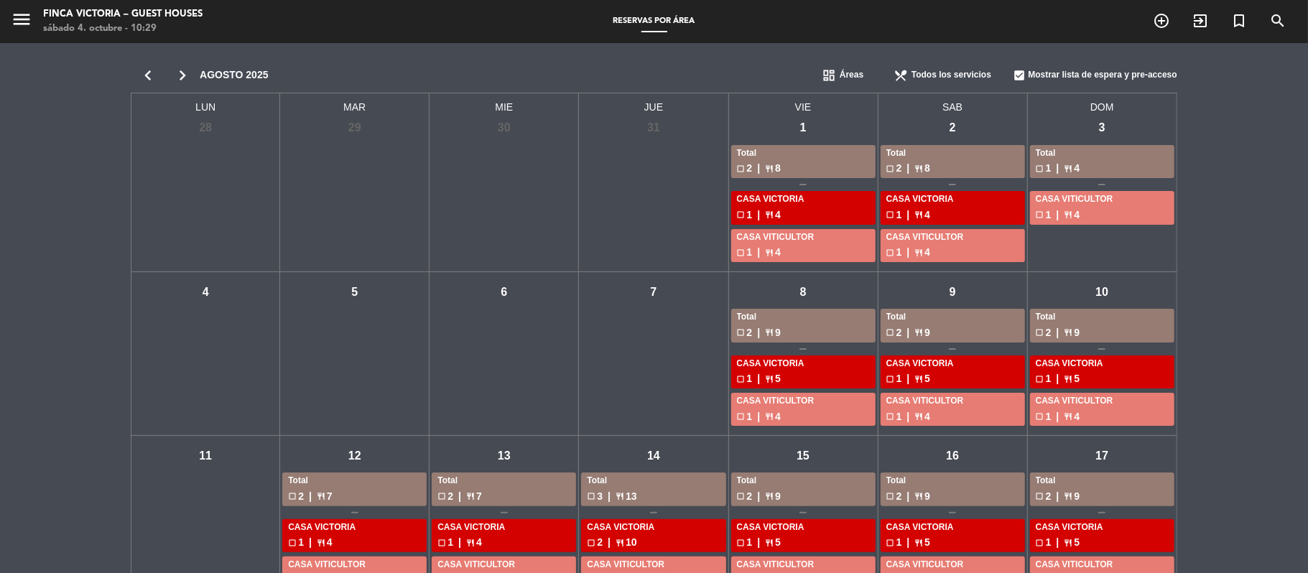
click at [180, 73] on icon "chevron_right" at bounding box center [182, 75] width 34 height 20
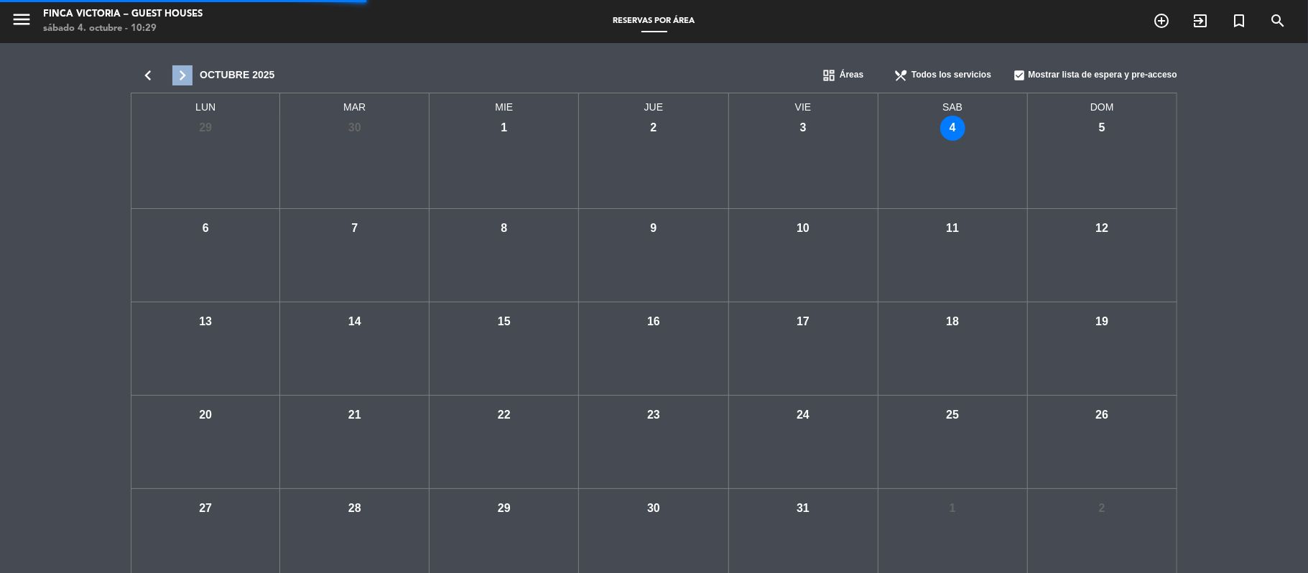
click at [180, 73] on icon "chevron_right" at bounding box center [182, 75] width 34 height 20
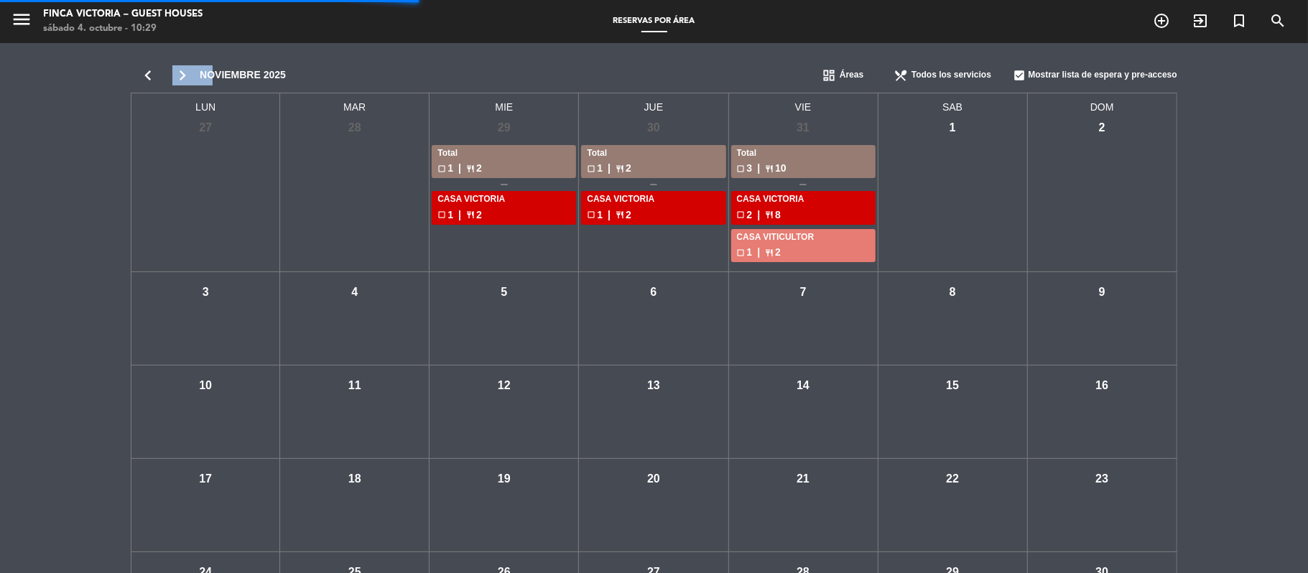
click at [180, 73] on icon "chevron_right" at bounding box center [182, 75] width 34 height 20
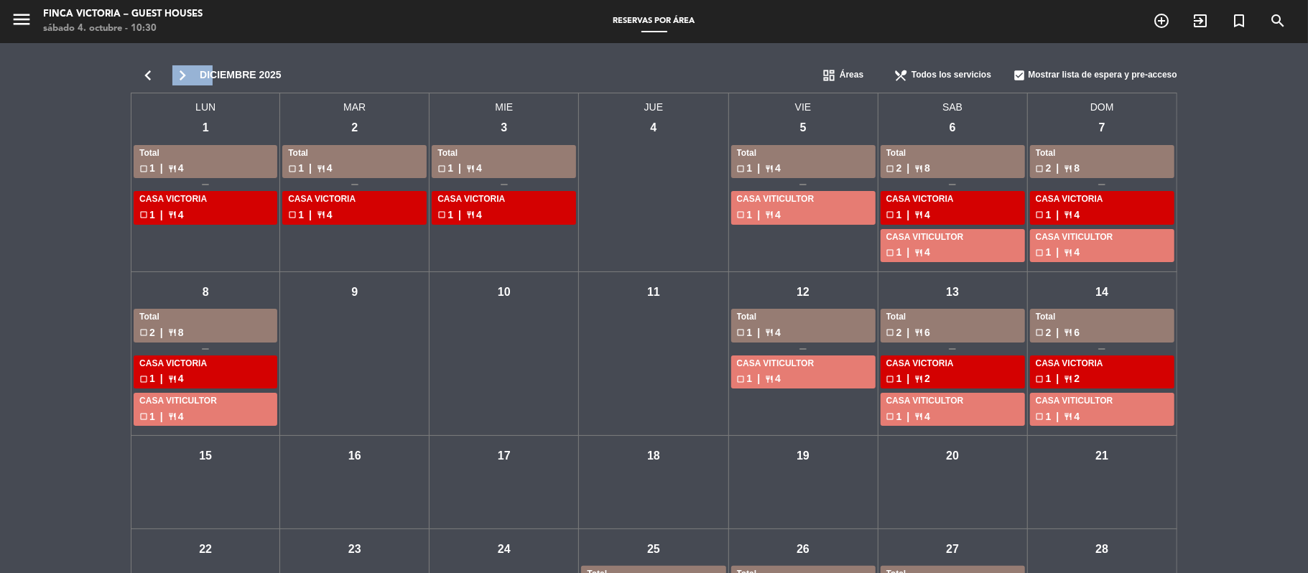
click at [653, 287] on div "jue - 11" at bounding box center [653, 291] width 25 height 25
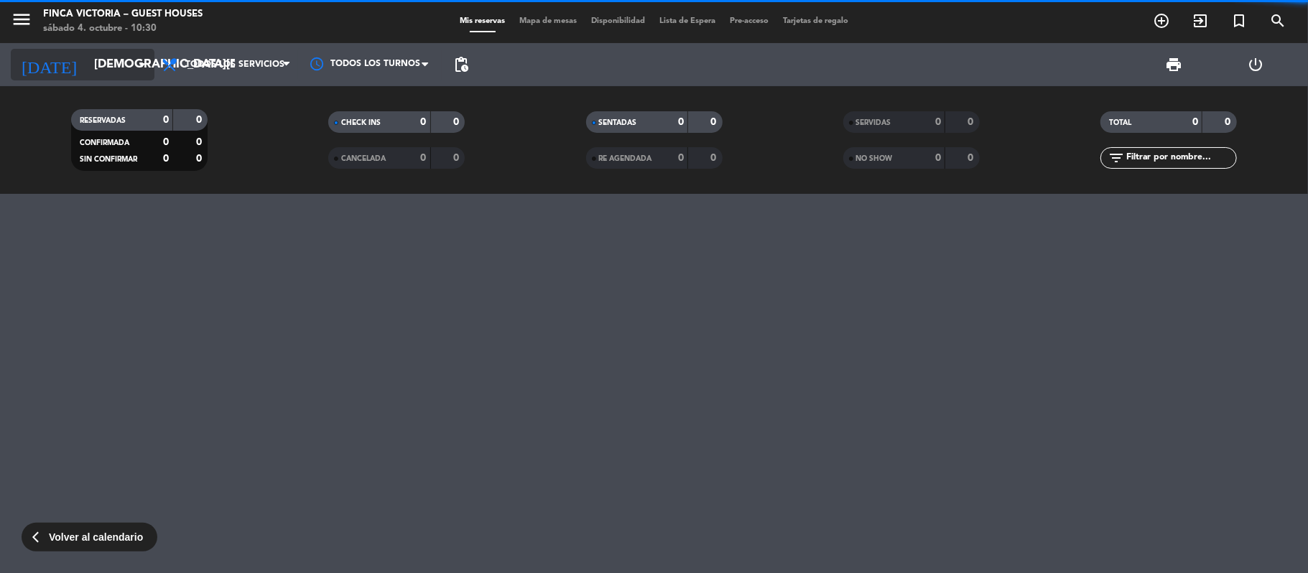
click at [87, 59] on input "[DEMOGRAPHIC_DATA][DATE]" at bounding box center [164, 65] width 155 height 28
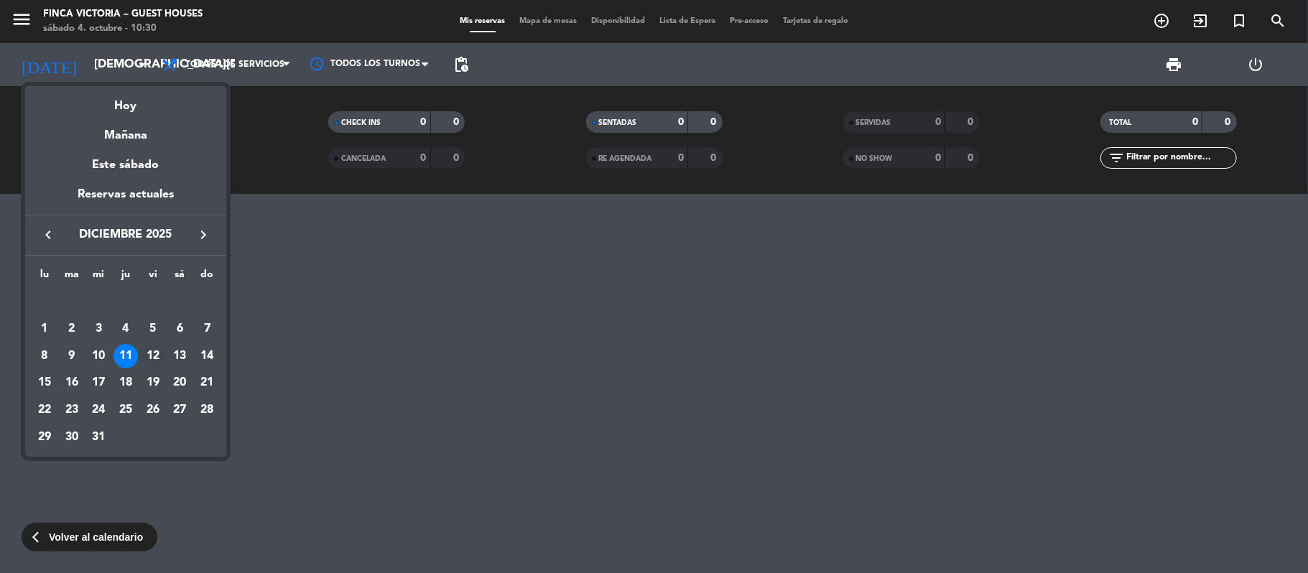
click at [154, 360] on div "12" at bounding box center [153, 356] width 24 height 24
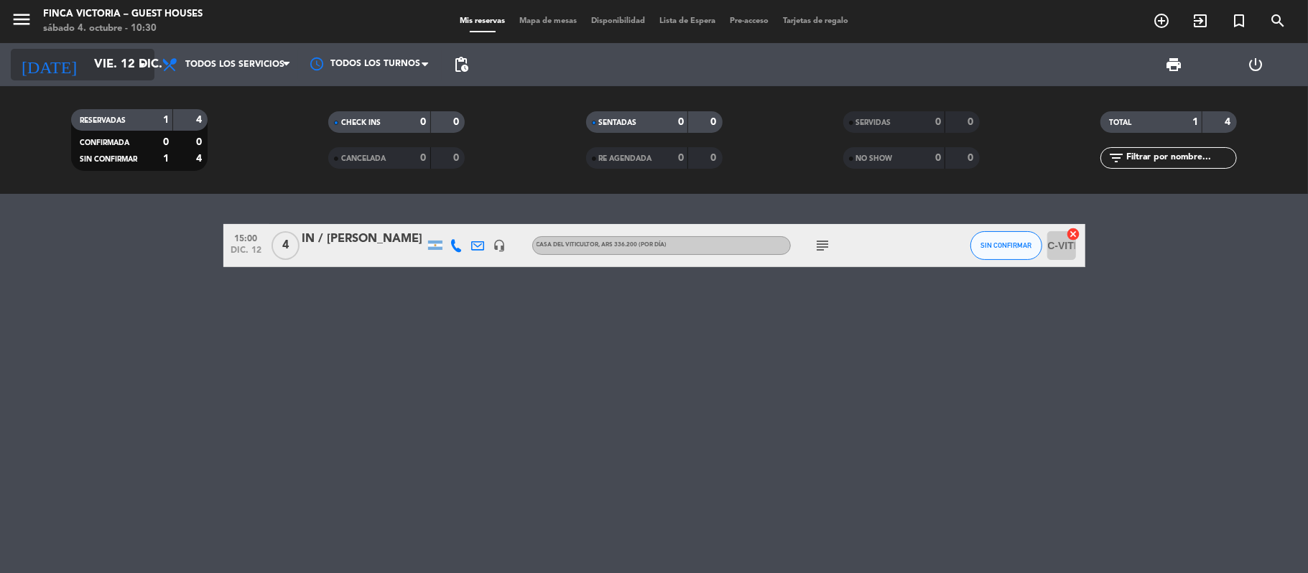
click at [102, 65] on input "vie. 12 dic." at bounding box center [164, 65] width 155 height 28
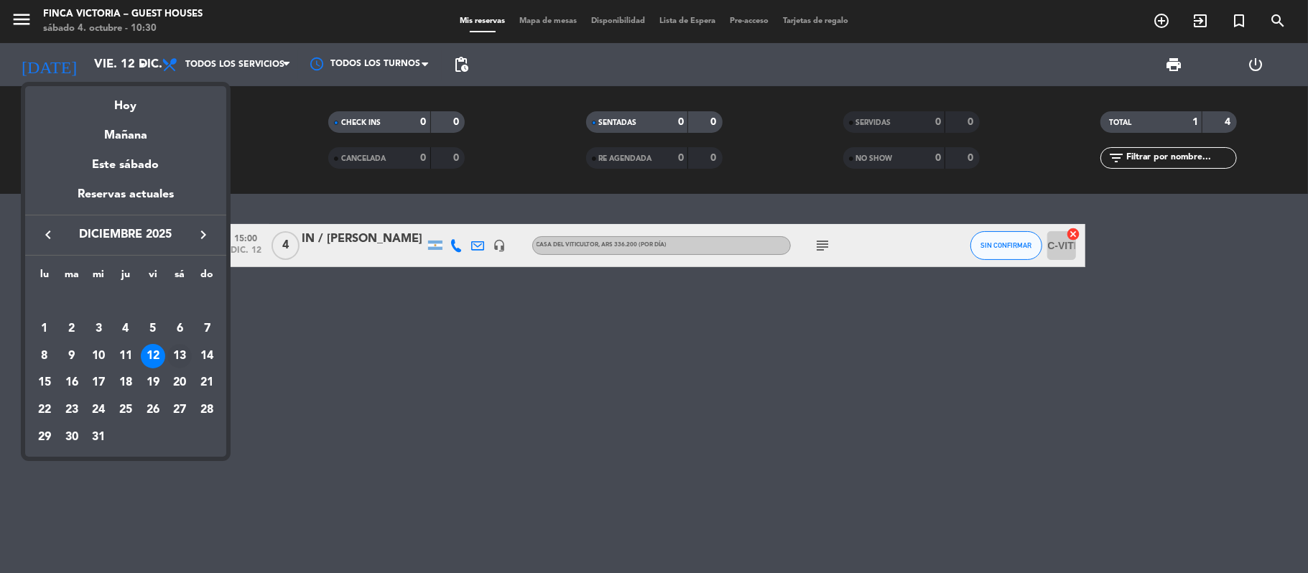
click at [179, 357] on div "13" at bounding box center [179, 356] width 24 height 24
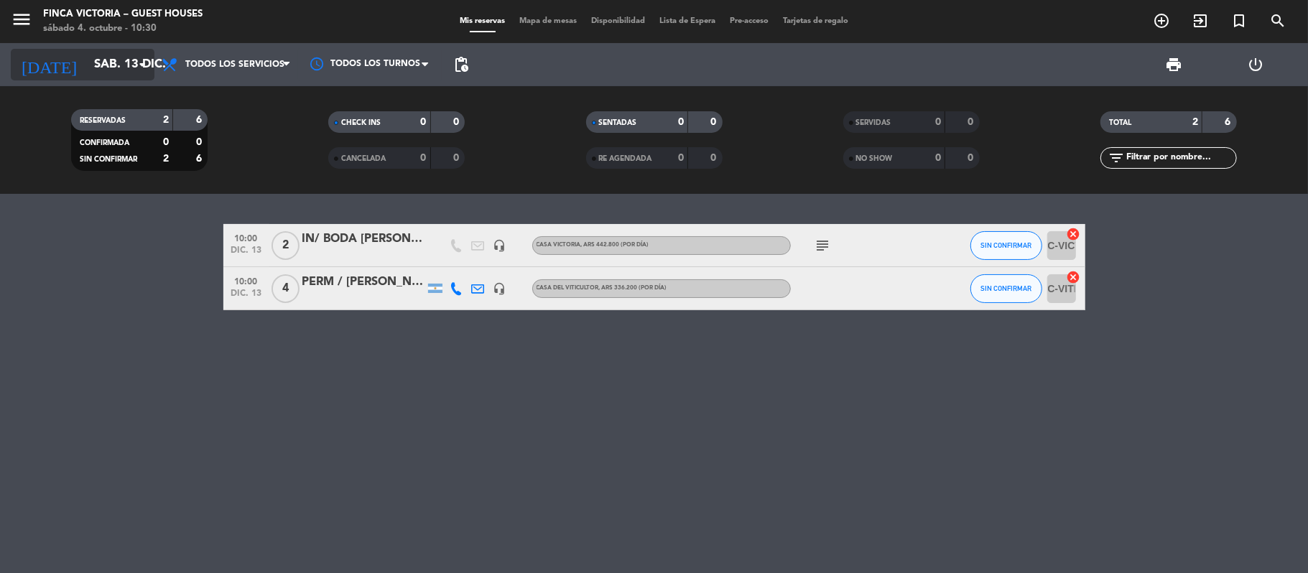
click at [87, 51] on input "sáb. 13 dic." at bounding box center [164, 65] width 155 height 28
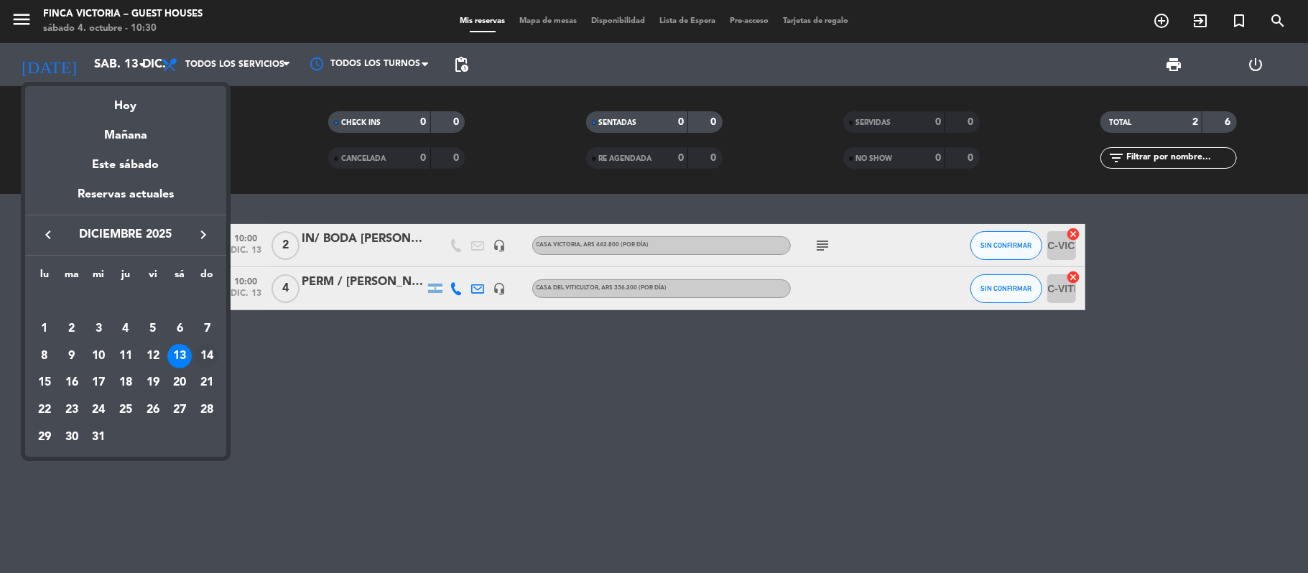
click at [219, 356] on td "14" at bounding box center [206, 356] width 27 height 27
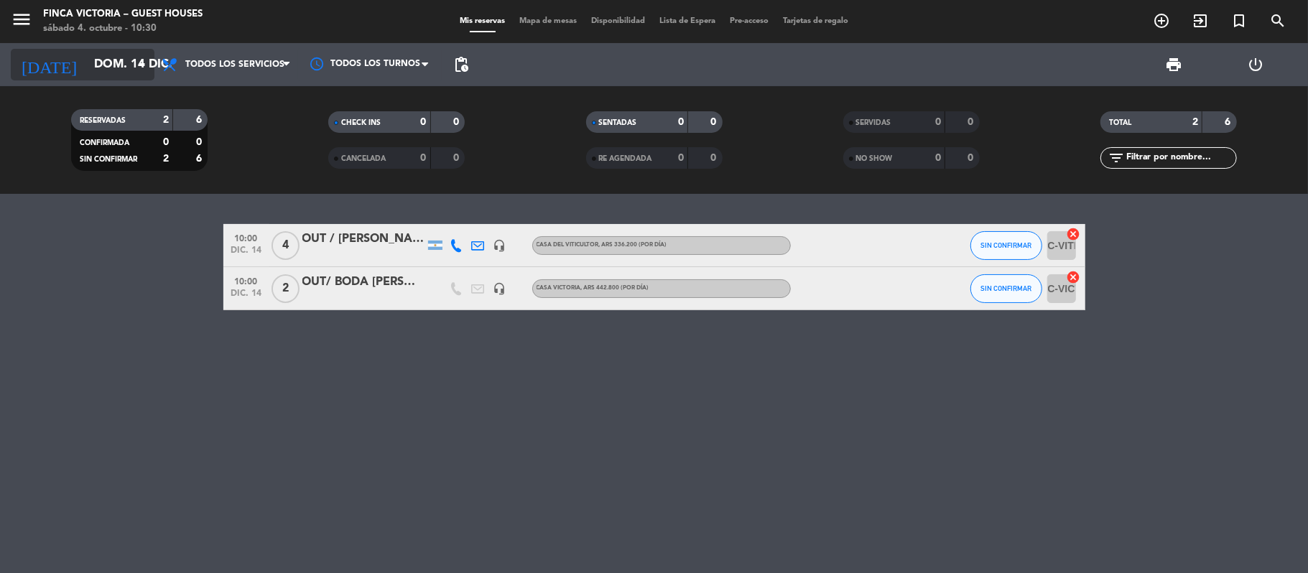
click at [111, 63] on input "dom. 14 dic." at bounding box center [164, 65] width 155 height 28
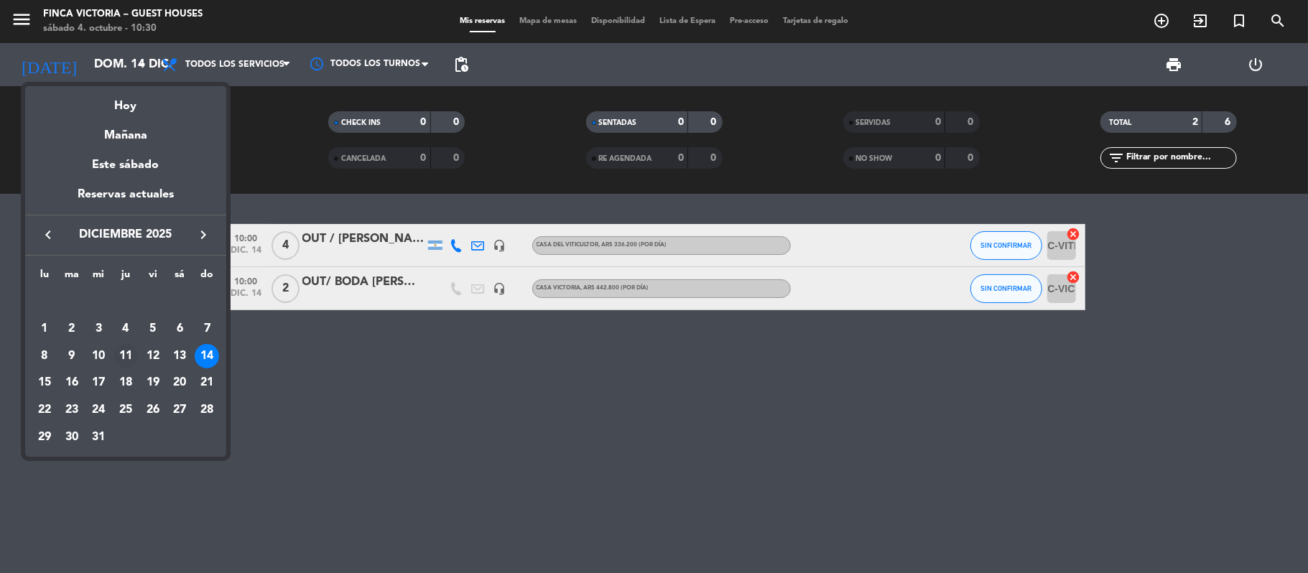
click at [118, 358] on div "11" at bounding box center [125, 356] width 24 height 24
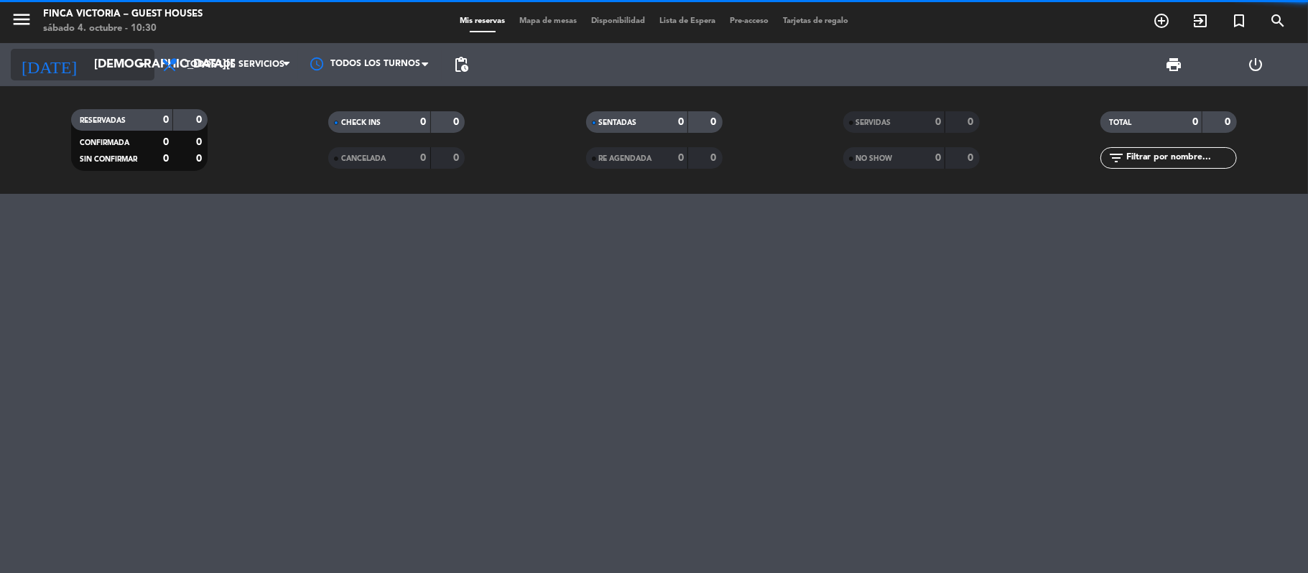
click at [101, 55] on input "[DEMOGRAPHIC_DATA][DATE]" at bounding box center [164, 65] width 155 height 28
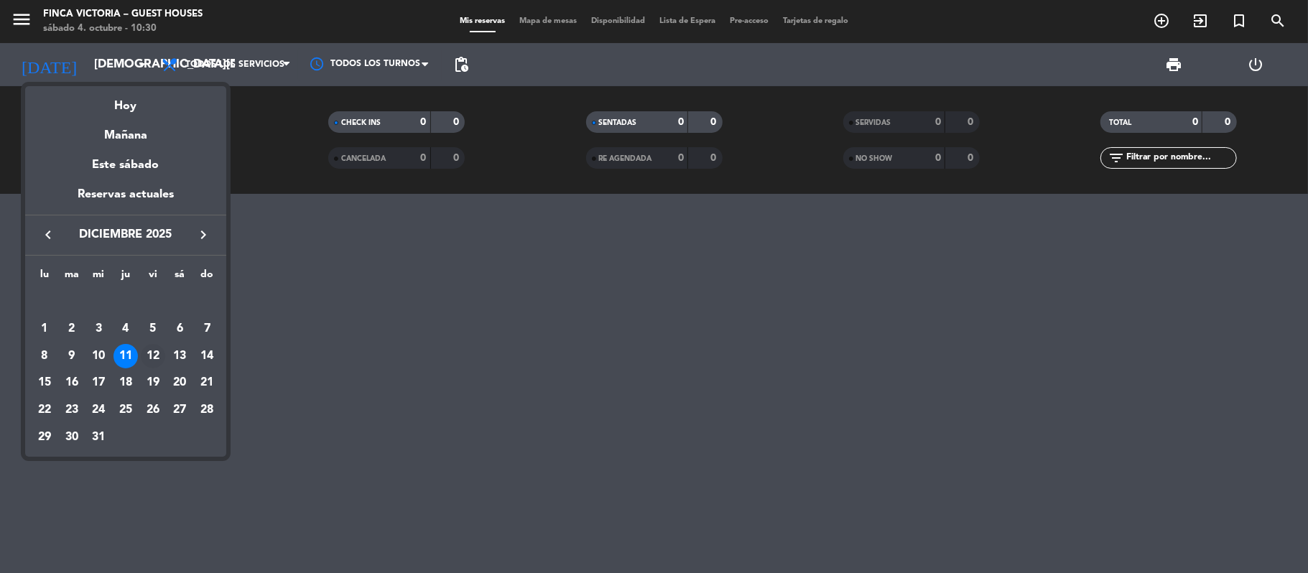
click at [156, 358] on div "12" at bounding box center [153, 356] width 24 height 24
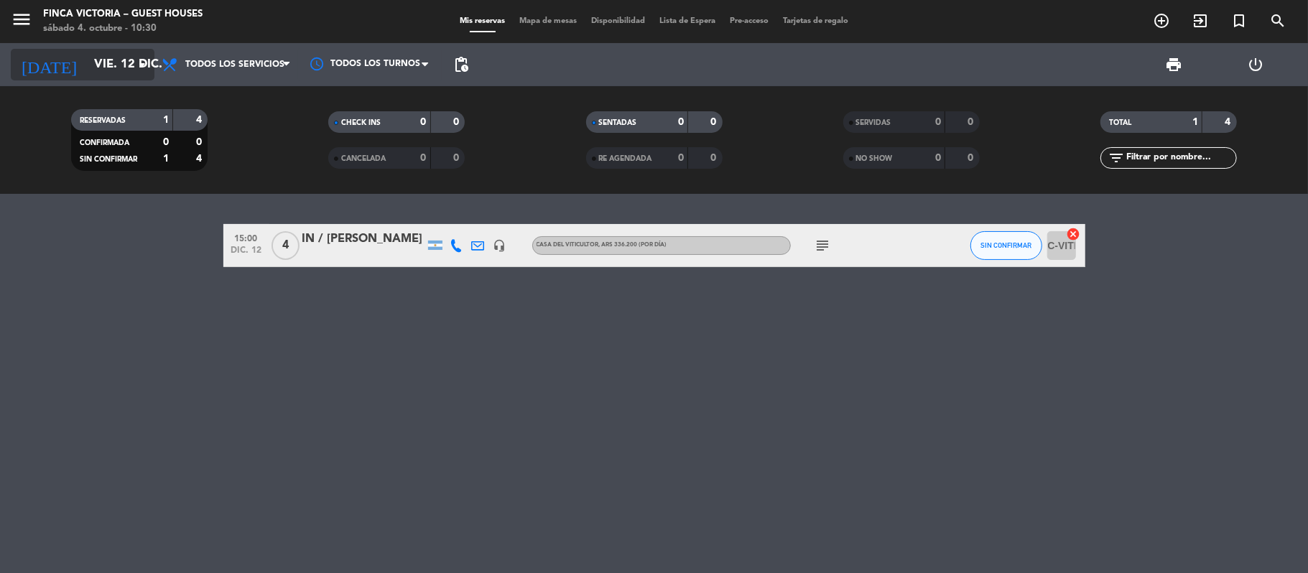
click at [93, 76] on input "vie. 12 dic." at bounding box center [164, 65] width 155 height 28
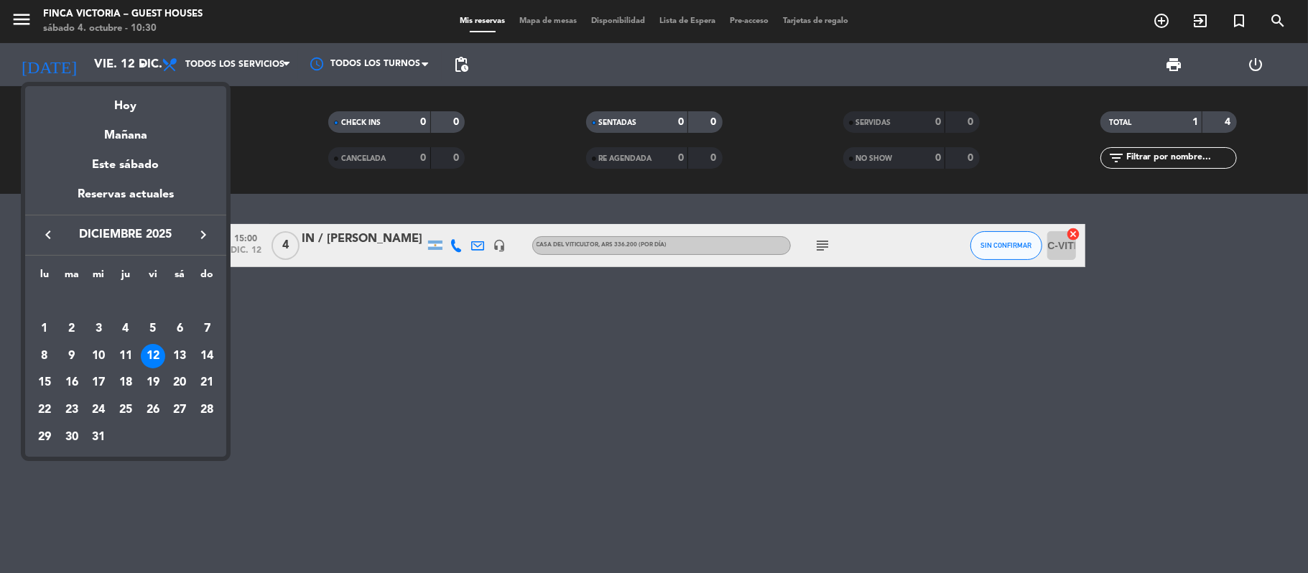
click at [176, 352] on div "13" at bounding box center [179, 356] width 24 height 24
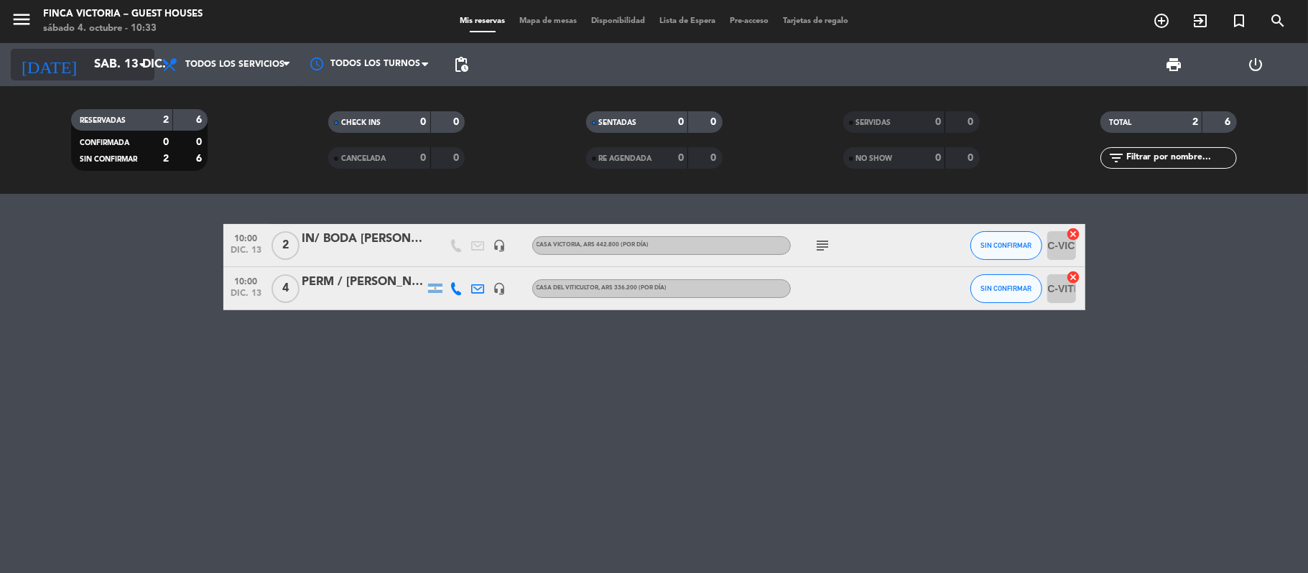
click at [87, 70] on input "sáb. 13 dic." at bounding box center [164, 65] width 155 height 28
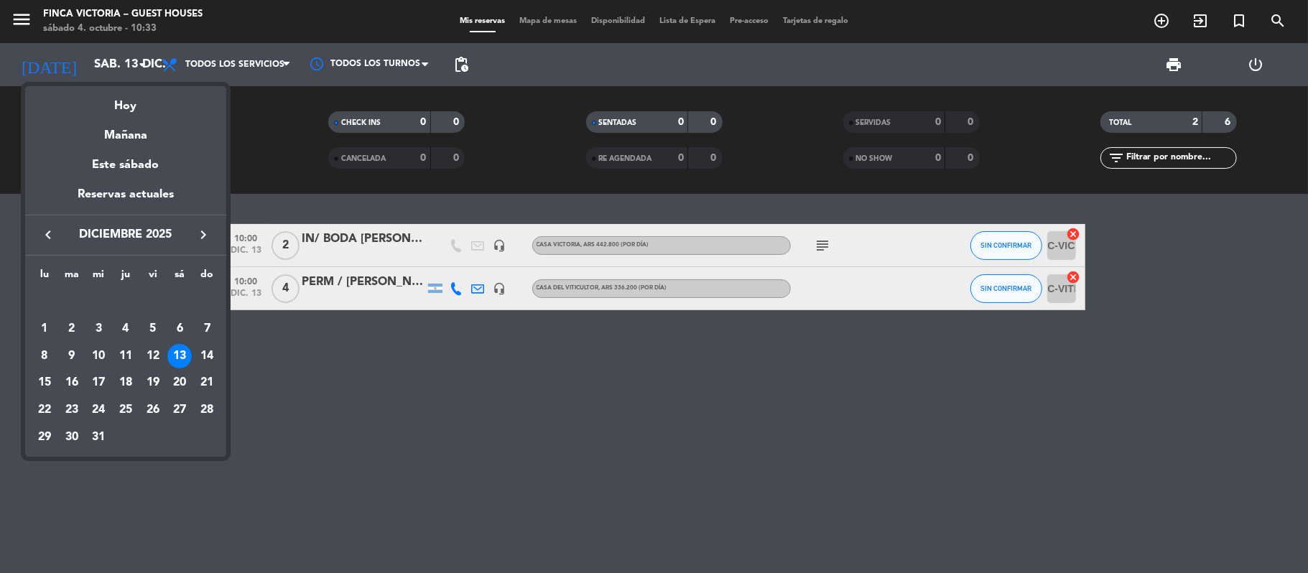
click at [113, 118] on div "Mañana" at bounding box center [125, 130] width 201 height 29
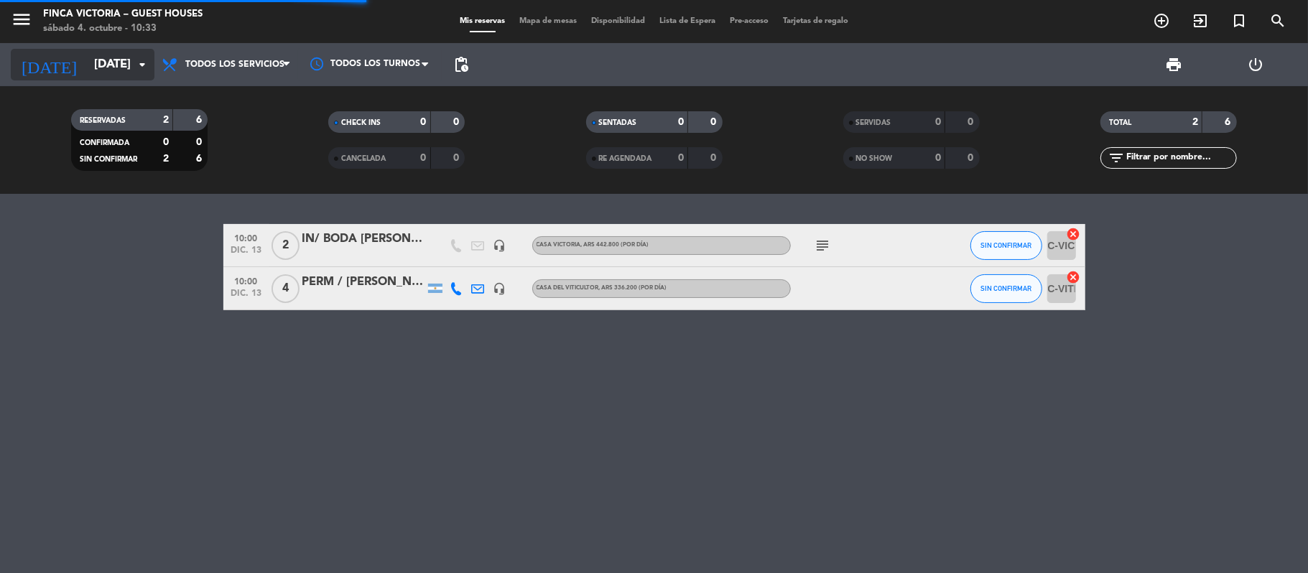
click at [87, 56] on input "[DATE]" at bounding box center [164, 65] width 155 height 28
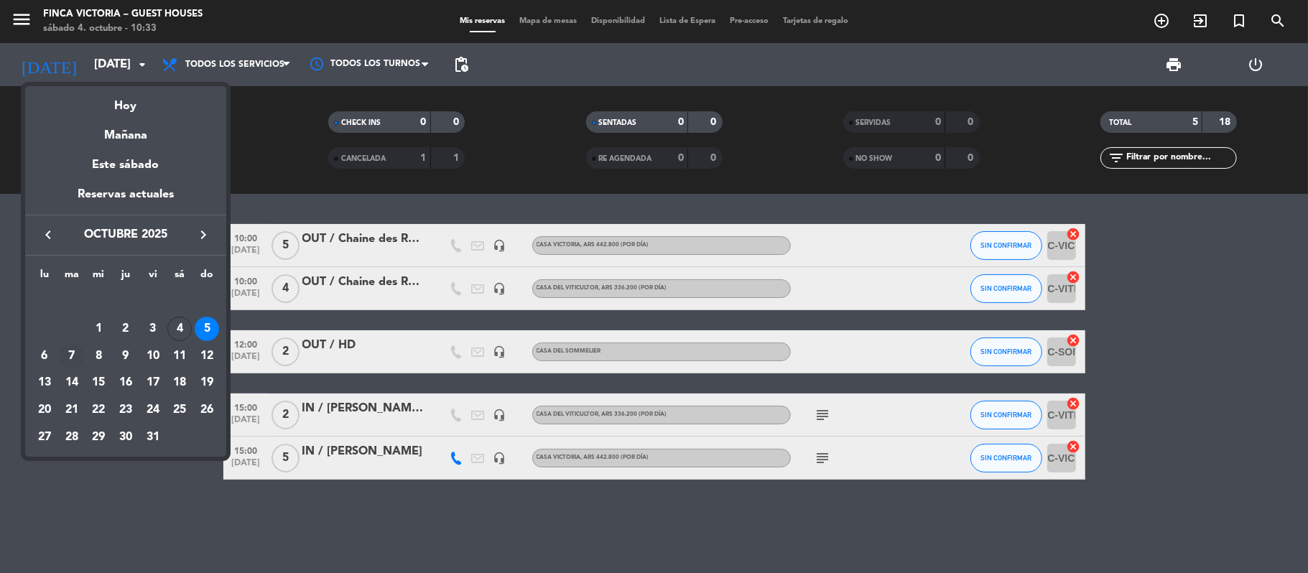
click at [78, 343] on td "7" at bounding box center [71, 356] width 27 height 27
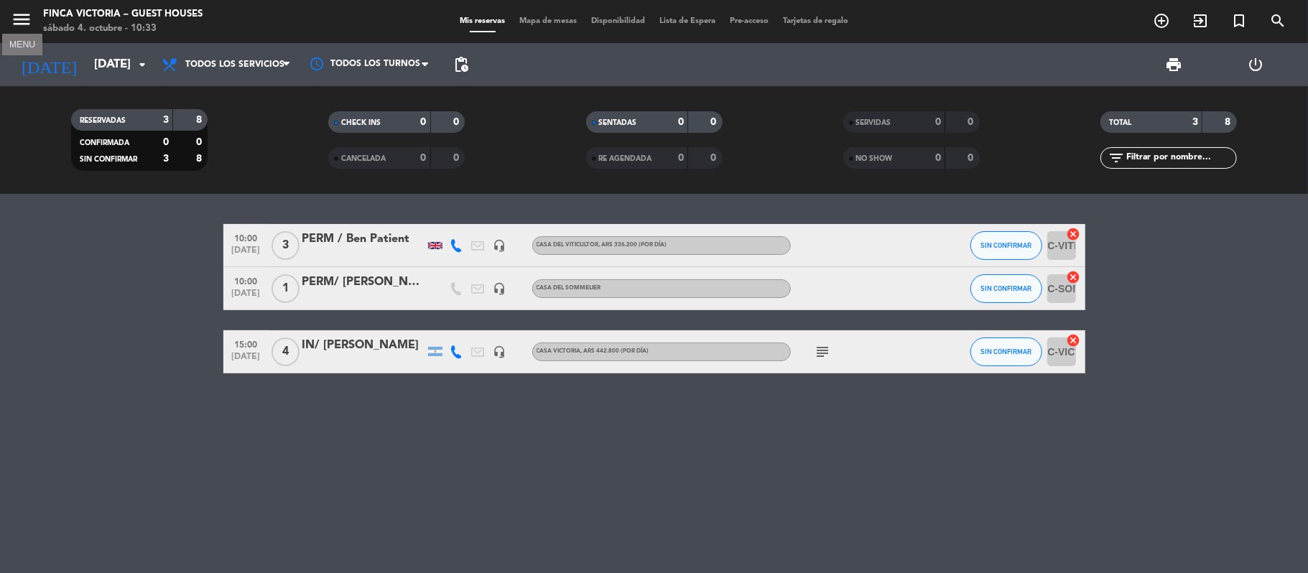
click at [24, 10] on icon "menu" at bounding box center [22, 20] width 22 height 22
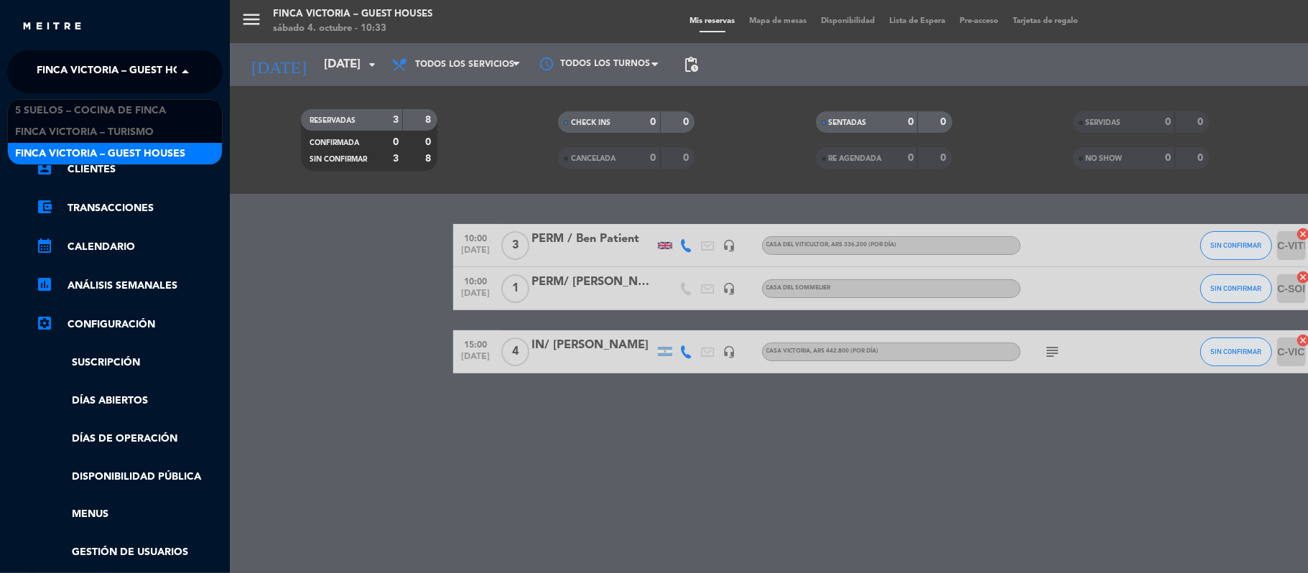
click at [50, 79] on span "FINCA VICTORIA – GUEST HOUSES" at bounding box center [122, 72] width 170 height 30
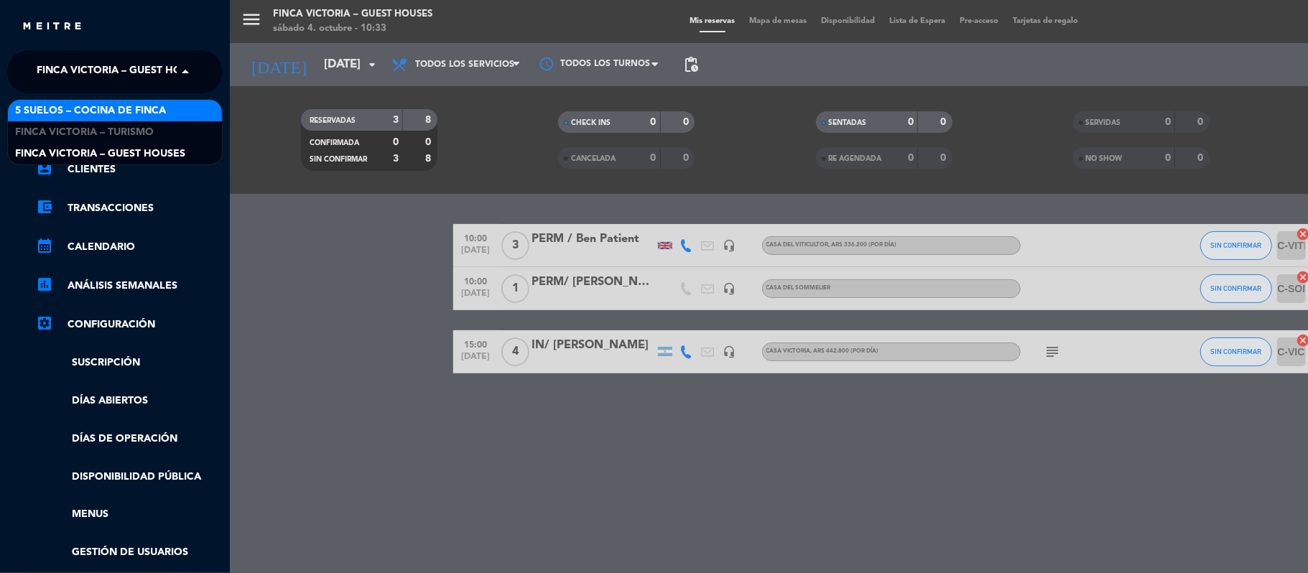
click at [65, 113] on span "5 SUELOS – COCINA DE FINCA" at bounding box center [90, 111] width 151 height 17
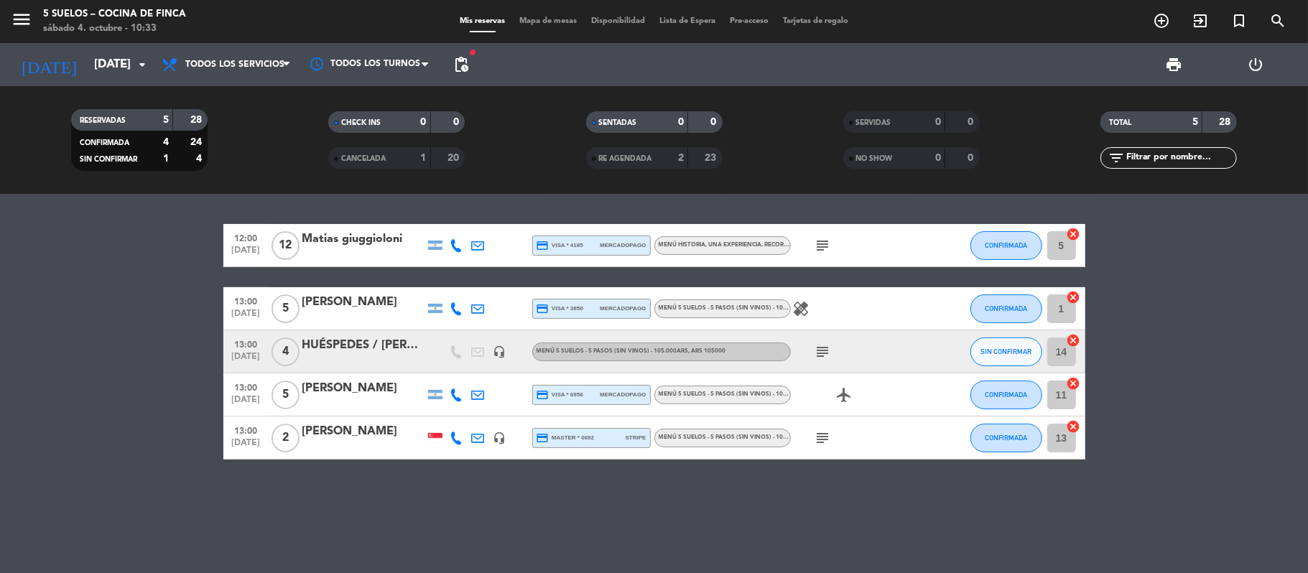
click at [455, 306] on icon at bounding box center [456, 308] width 13 height 13
click at [460, 394] on icon at bounding box center [456, 395] width 13 height 13
click at [455, 437] on icon at bounding box center [456, 438] width 13 height 13
click at [287, 486] on div "12:00 [DATE] Matias giuggioloni credit_card visa * 4185 mercadopago MENÚ HISTOR…" at bounding box center [654, 383] width 1308 height 379
click at [87, 61] on input "[DATE]" at bounding box center [164, 65] width 155 height 28
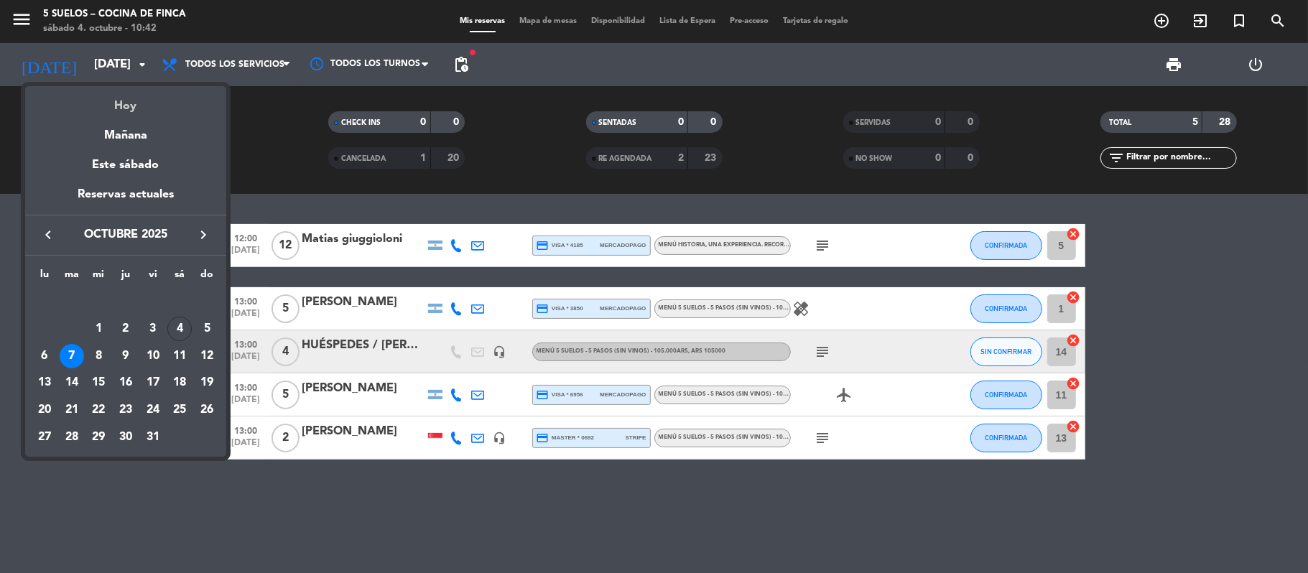
click at [131, 111] on div "Hoy" at bounding box center [125, 100] width 201 height 29
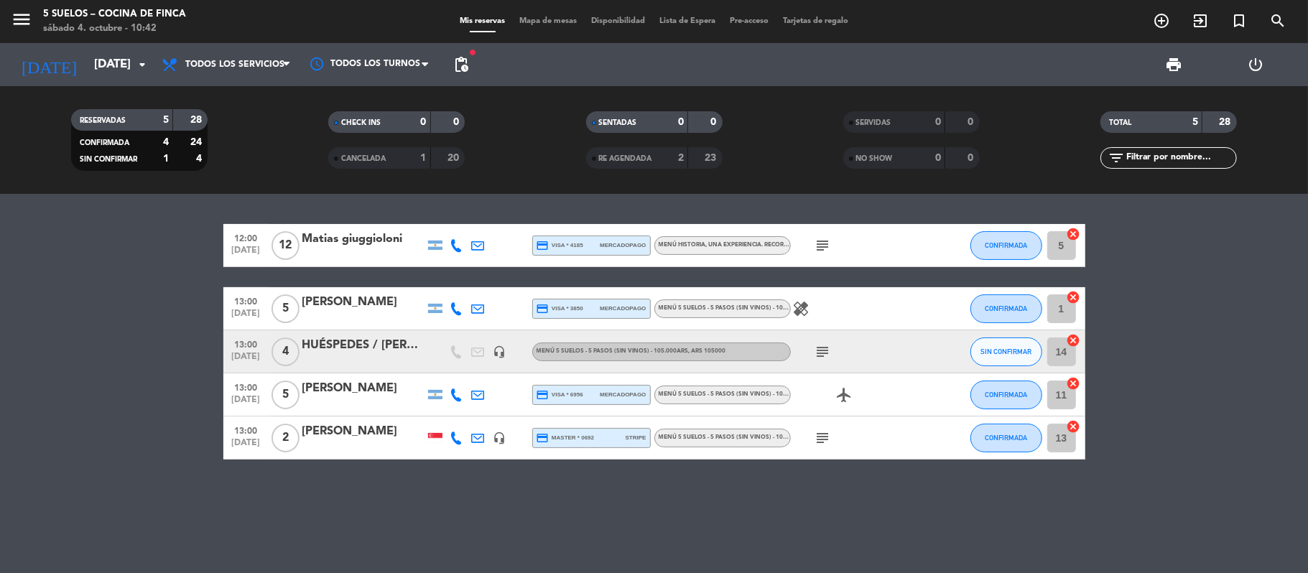
type input "[DATE]"
click at [17, 23] on icon "menu" at bounding box center [22, 20] width 22 height 22
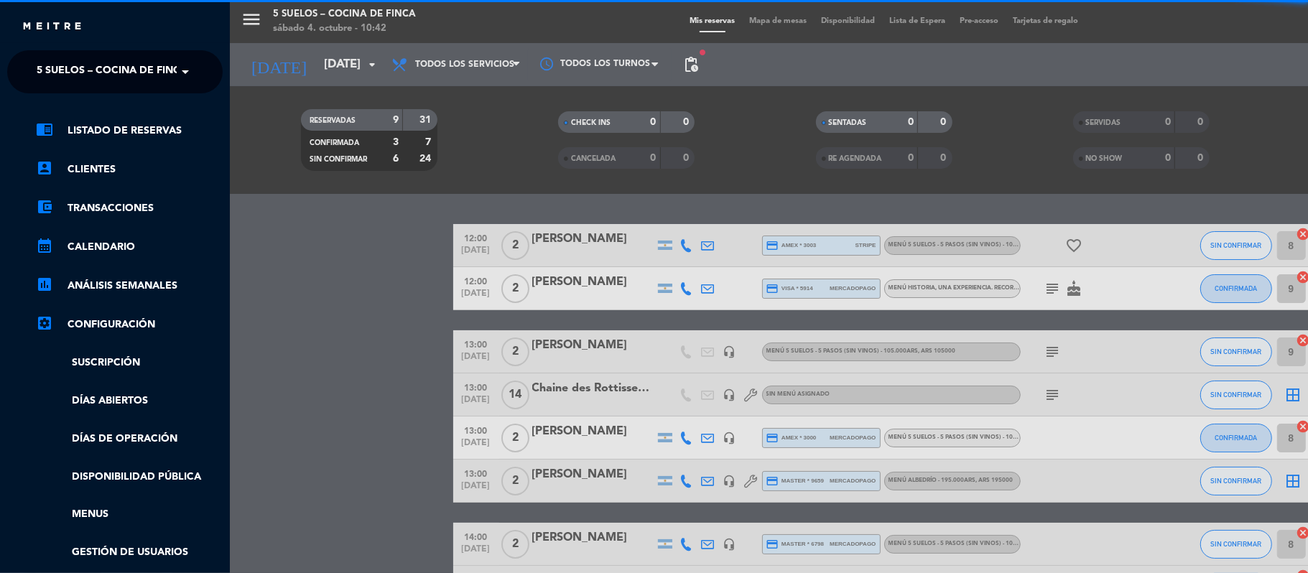
click at [50, 57] on span "5 SUELOS – COCINA DE FINCA" at bounding box center [112, 72] width 151 height 30
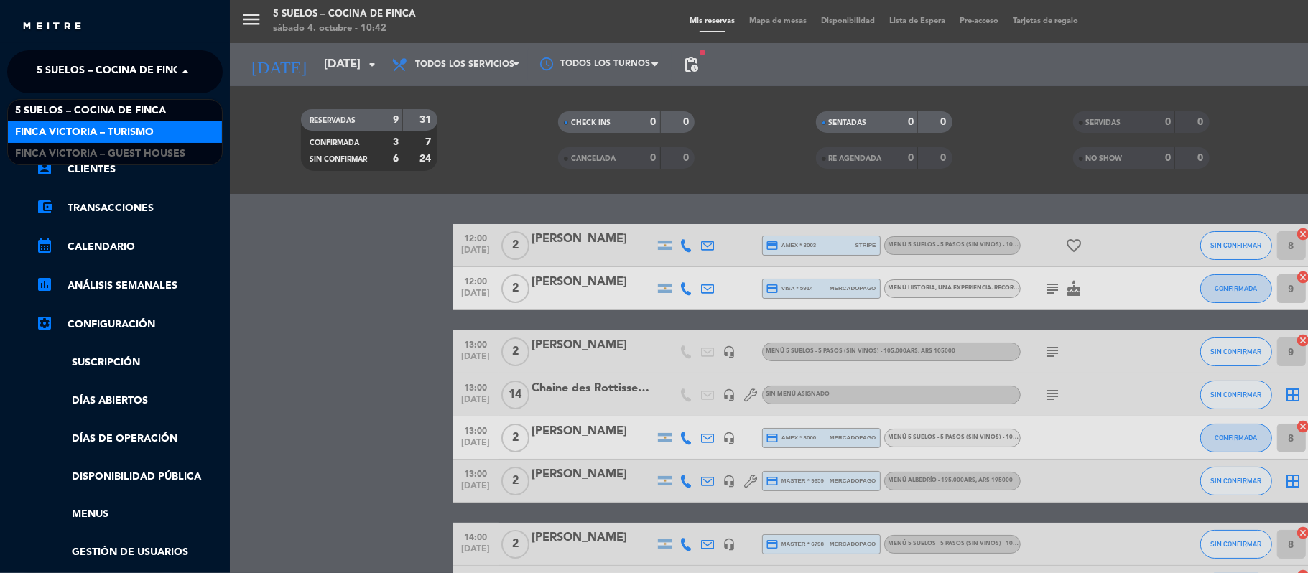
click at [52, 121] on div "FINCA VICTORIA – TURISMO" at bounding box center [115, 132] width 214 height 22
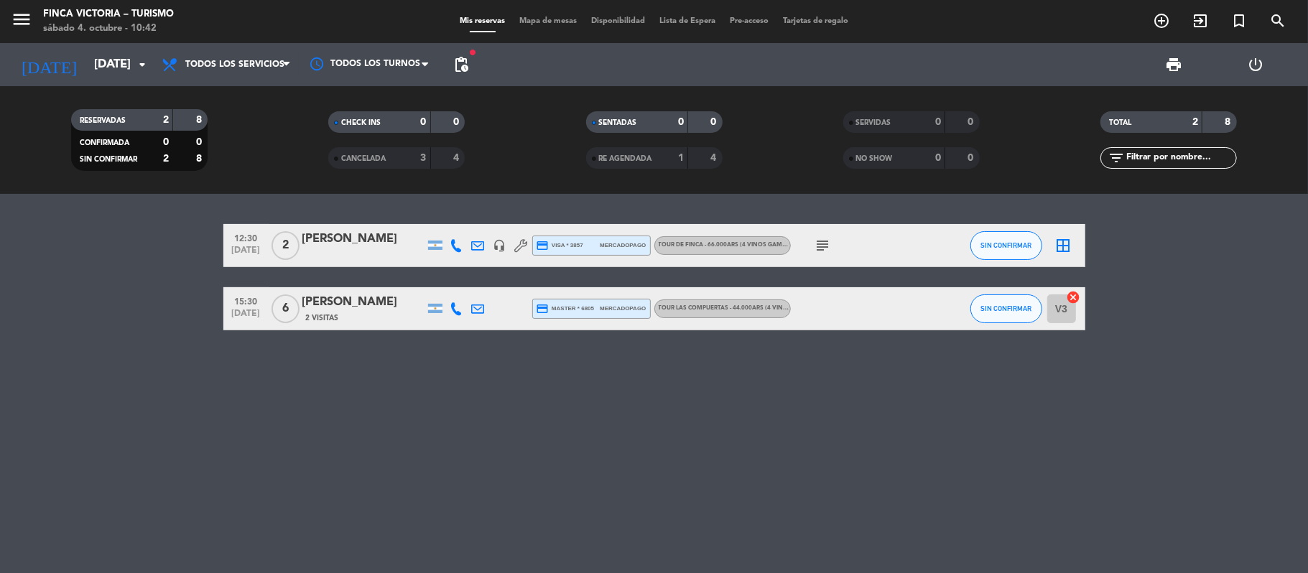
click at [822, 246] on icon "subject" at bounding box center [822, 245] width 17 height 17
click at [578, 391] on div "12:30 [DATE] 2 [PERSON_NAME] headset_mic credit_card visa * 3857 mercadopago TO…" at bounding box center [654, 383] width 1308 height 379
click at [817, 257] on div "subject" at bounding box center [855, 245] width 129 height 42
click at [828, 246] on icon "subject" at bounding box center [822, 245] width 17 height 17
click at [124, 246] on bookings-row "12:30 [DATE] 2 [PERSON_NAME] headset_mic credit_card visa * 3857 mercadopago TO…" at bounding box center [654, 277] width 1308 height 106
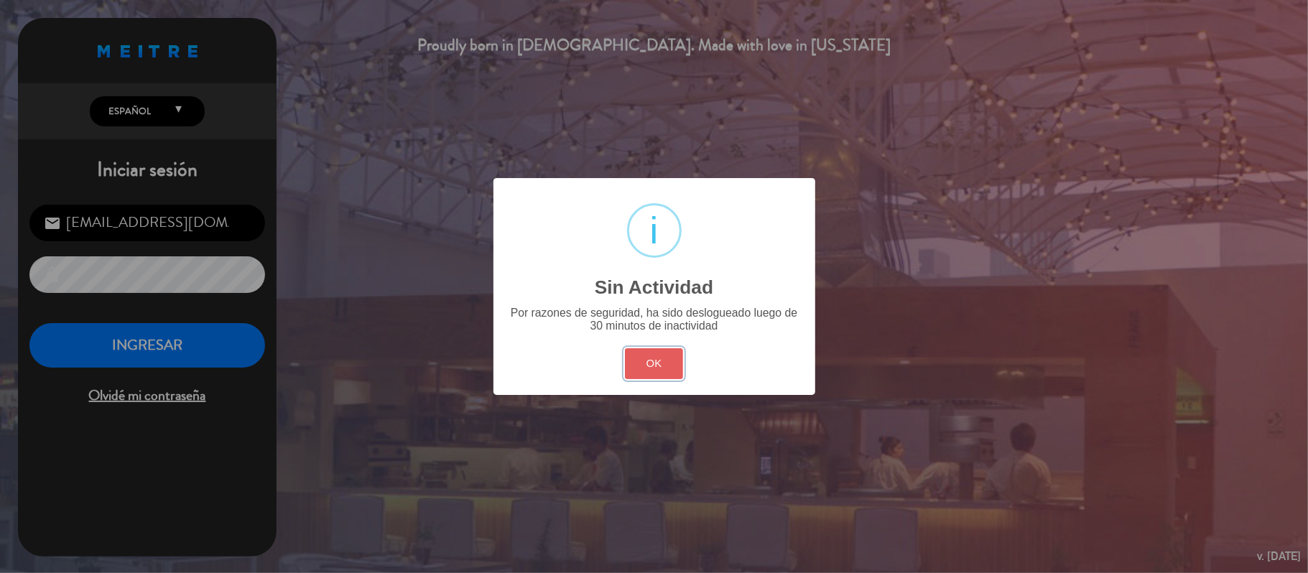
click at [674, 365] on button "OK" at bounding box center [654, 363] width 58 height 31
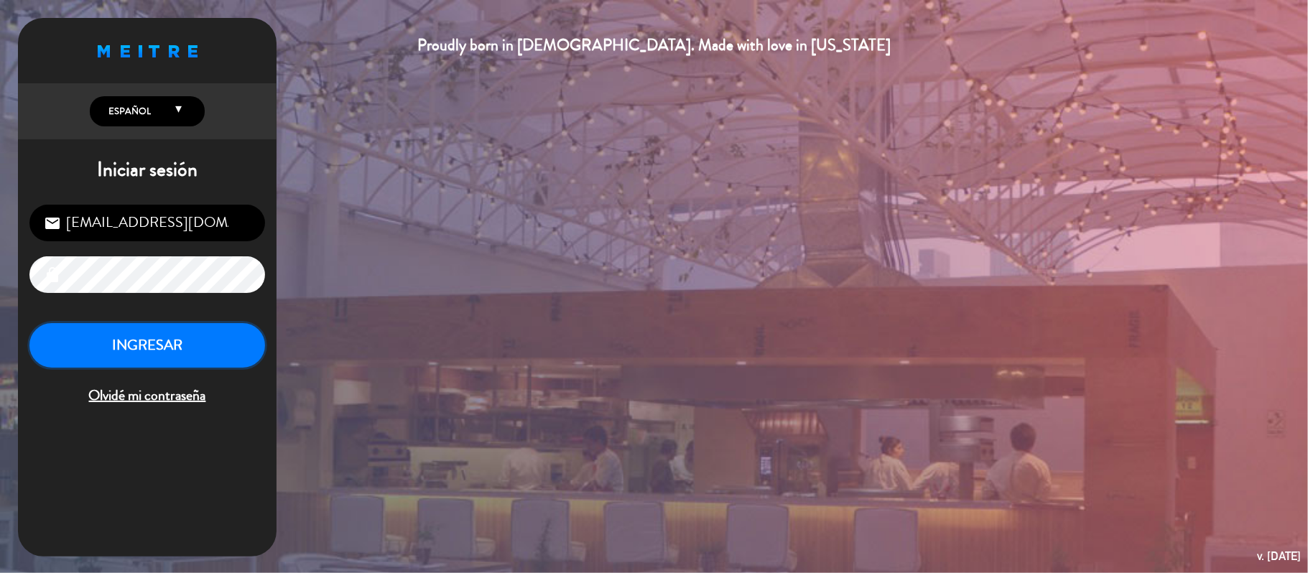
click at [139, 345] on button "INGRESAR" at bounding box center [147, 345] width 236 height 45
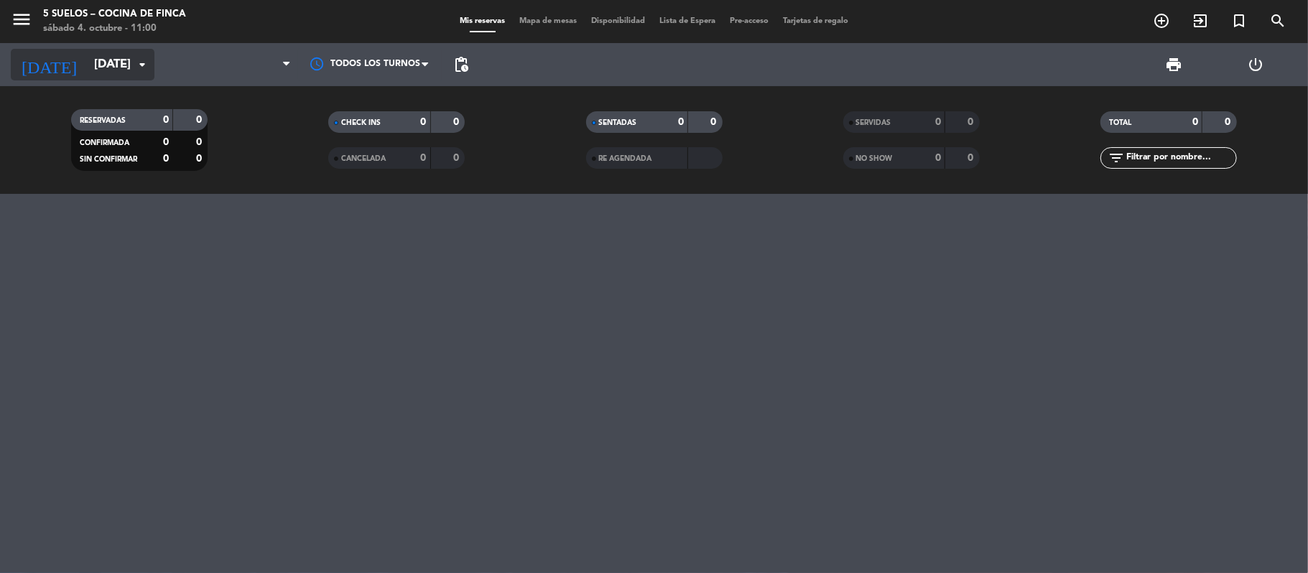
click at [103, 69] on input "[DATE]" at bounding box center [164, 65] width 155 height 28
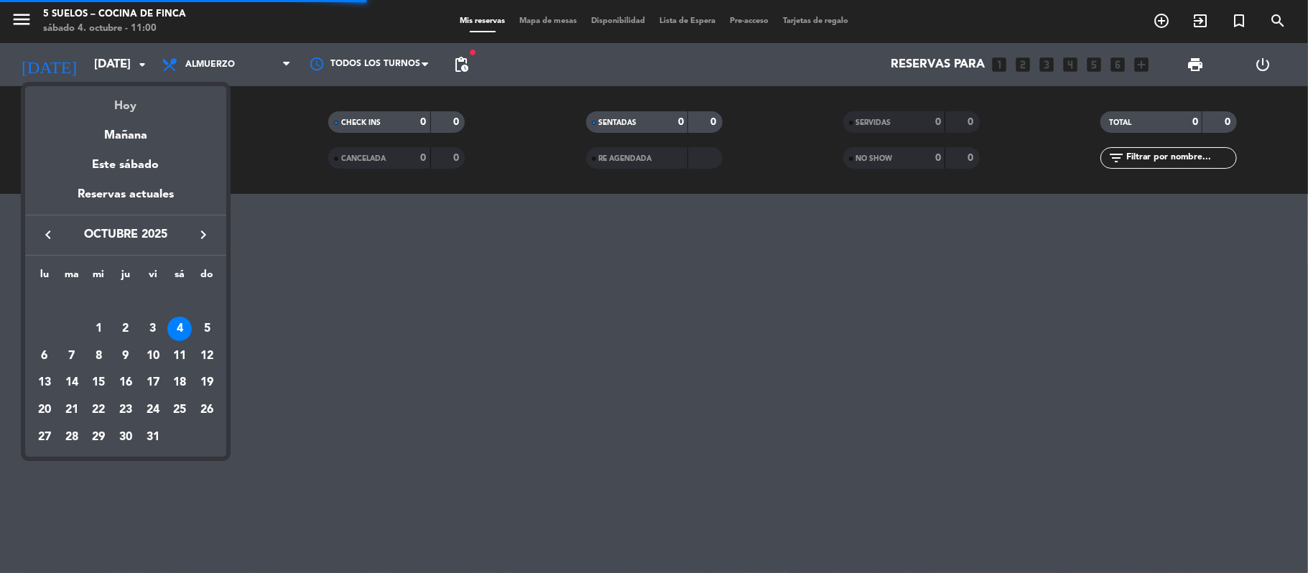
click at [103, 101] on div "Hoy" at bounding box center [125, 100] width 201 height 29
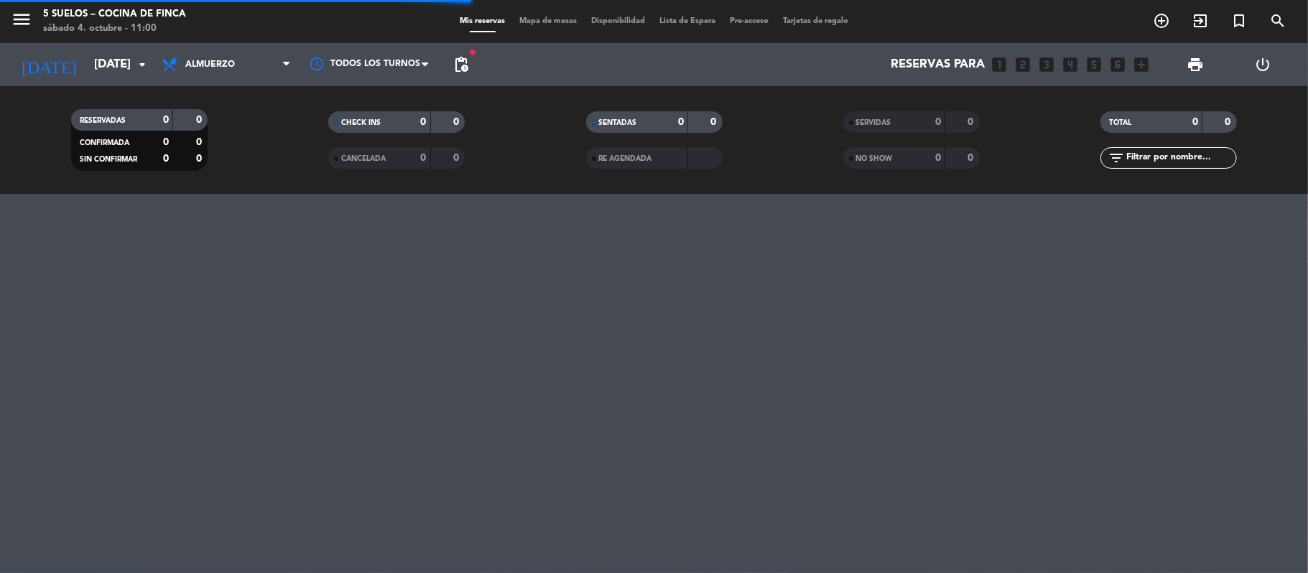
click at [325, 362] on div "menu 5 SUELOS – COCINA DE FINCA sábado 4. octubre - 11:00 Mis reservas Mapa de …" at bounding box center [654, 286] width 1308 height 573
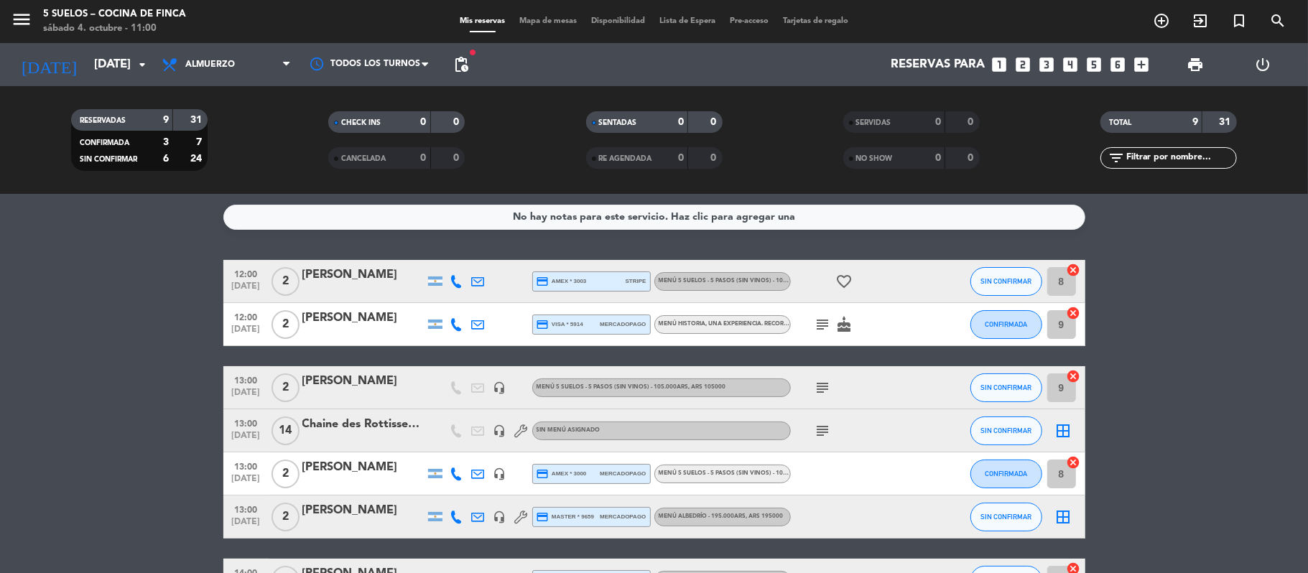
click at [320, 328] on div at bounding box center [363, 333] width 122 height 11
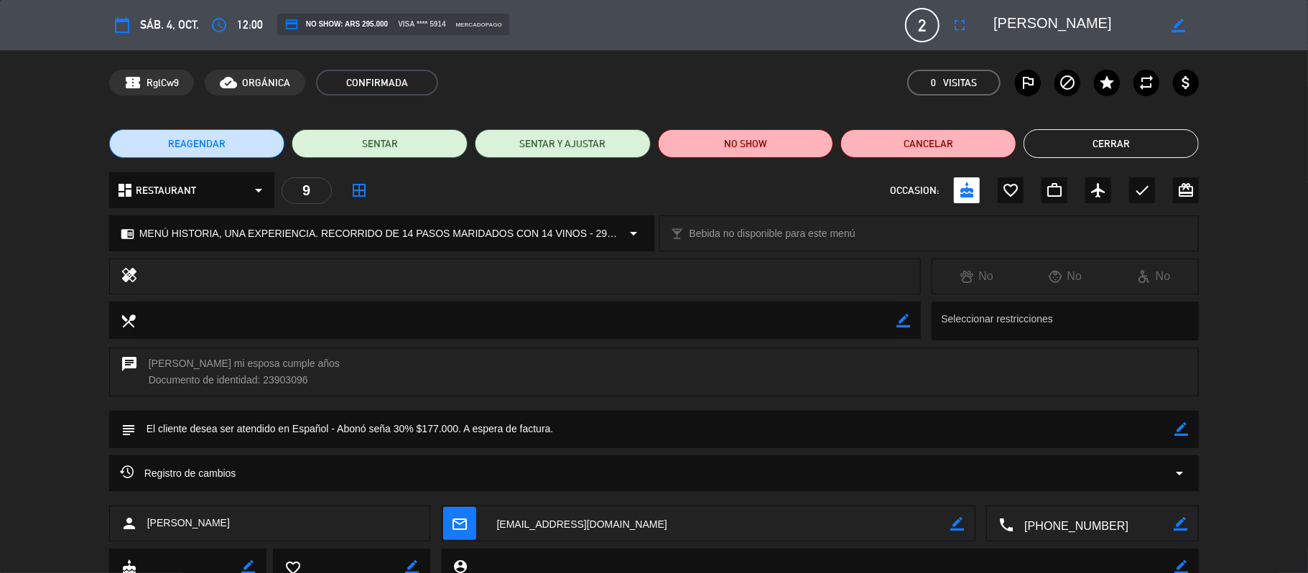
click at [1179, 424] on icon "border_color" at bounding box center [1181, 429] width 14 height 14
drag, startPoint x: 366, startPoint y: 429, endPoint x: 273, endPoint y: 426, distance: 93.4
click at [273, 426] on textarea at bounding box center [655, 429] width 1039 height 37
click at [279, 427] on textarea at bounding box center [655, 429] width 1039 height 37
type textarea "Abonó seña 30% $177.000. F. 6-4645"
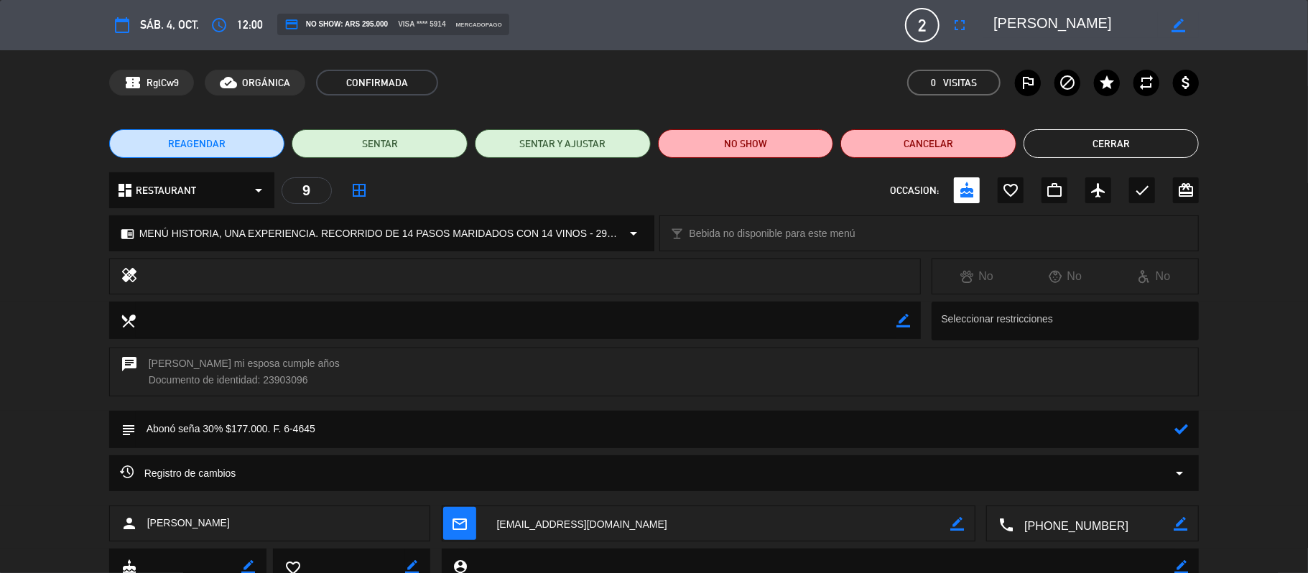
click at [1178, 429] on icon at bounding box center [1181, 429] width 14 height 14
click at [1100, 149] on button "Cerrar" at bounding box center [1111, 143] width 176 height 29
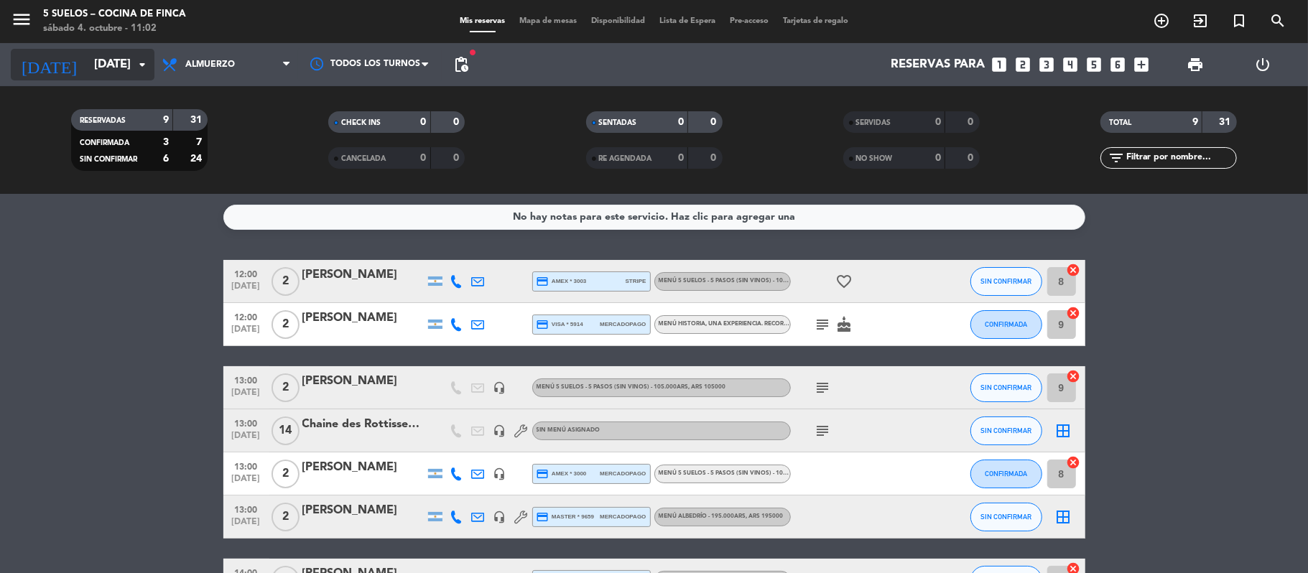
click at [87, 55] on input "[DATE]" at bounding box center [164, 65] width 155 height 28
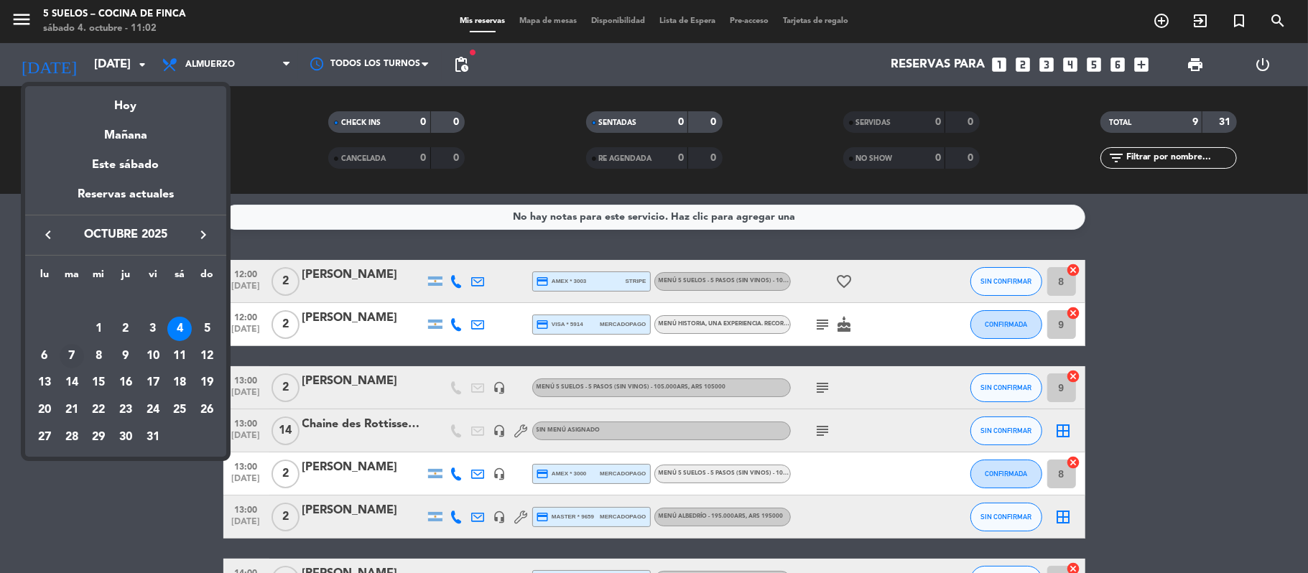
click at [82, 353] on div "7" at bounding box center [72, 356] width 24 height 24
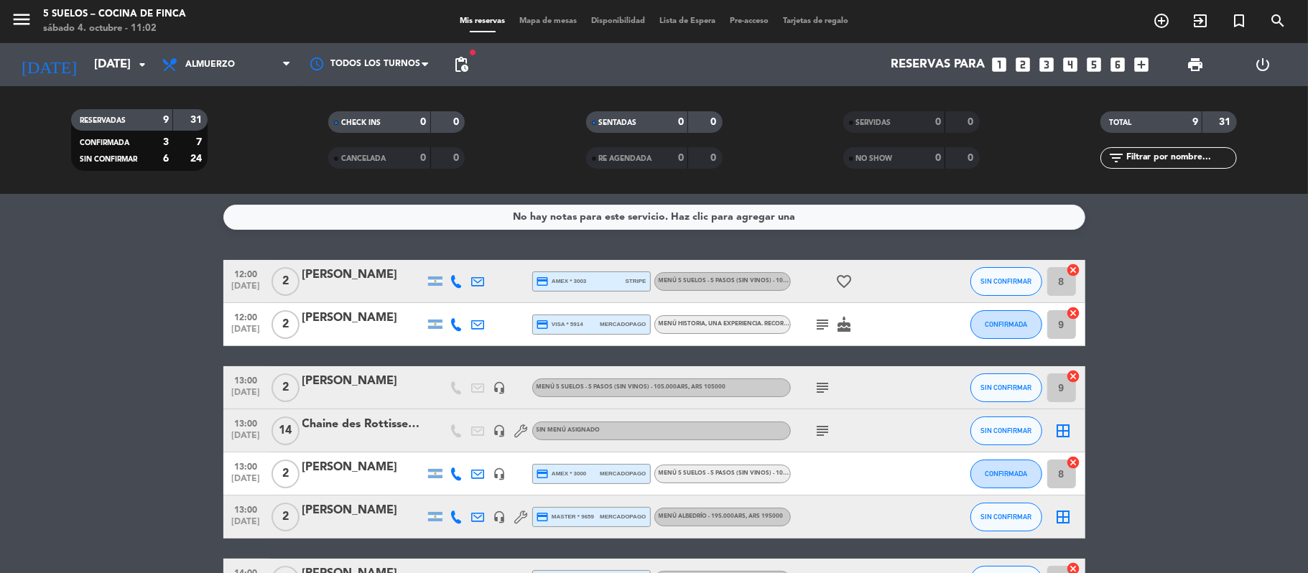
type input "[DATE]"
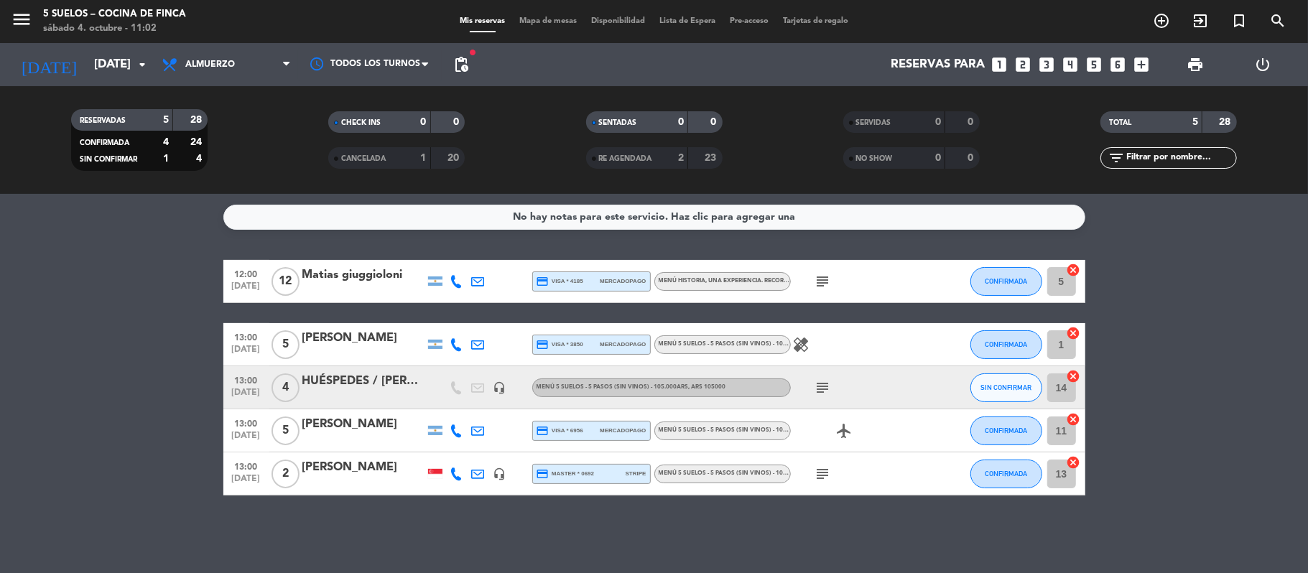
click at [394, 279] on div "Matias giuggioloni" at bounding box center [363, 275] width 122 height 19
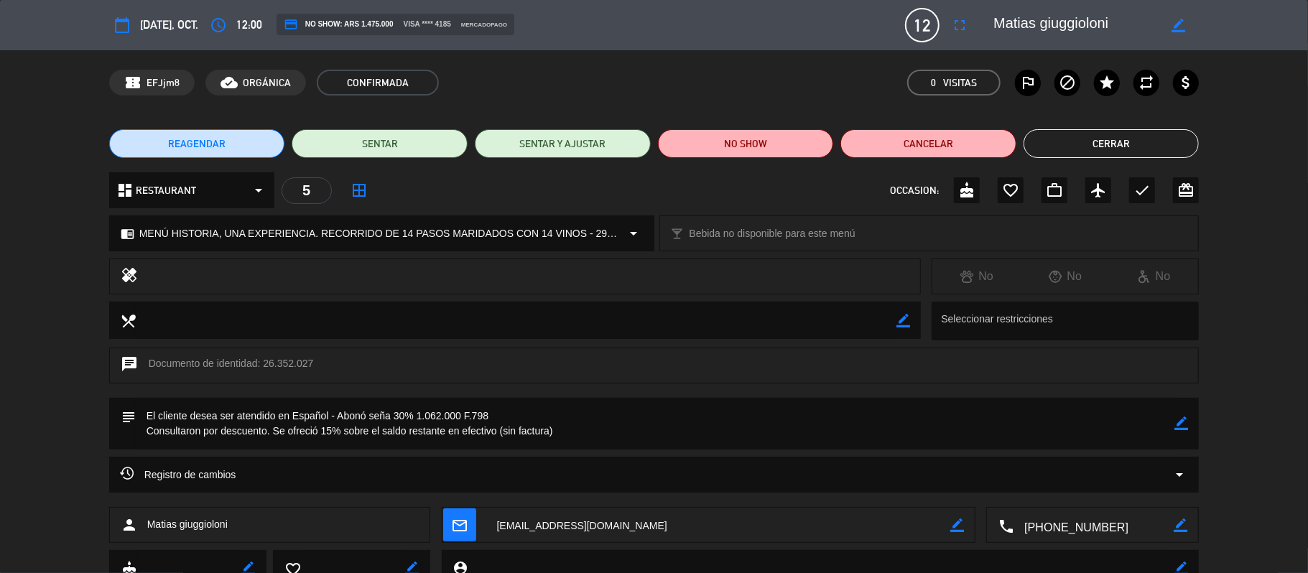
click at [899, 317] on icon "border_color" at bounding box center [903, 321] width 14 height 14
click at [903, 320] on icon at bounding box center [903, 321] width 14 height 14
click at [1176, 432] on div "border_color" at bounding box center [1181, 424] width 14 height 52
click at [1176, 426] on icon "border_color" at bounding box center [1181, 424] width 14 height 14
click at [598, 434] on textarea at bounding box center [655, 424] width 1039 height 52
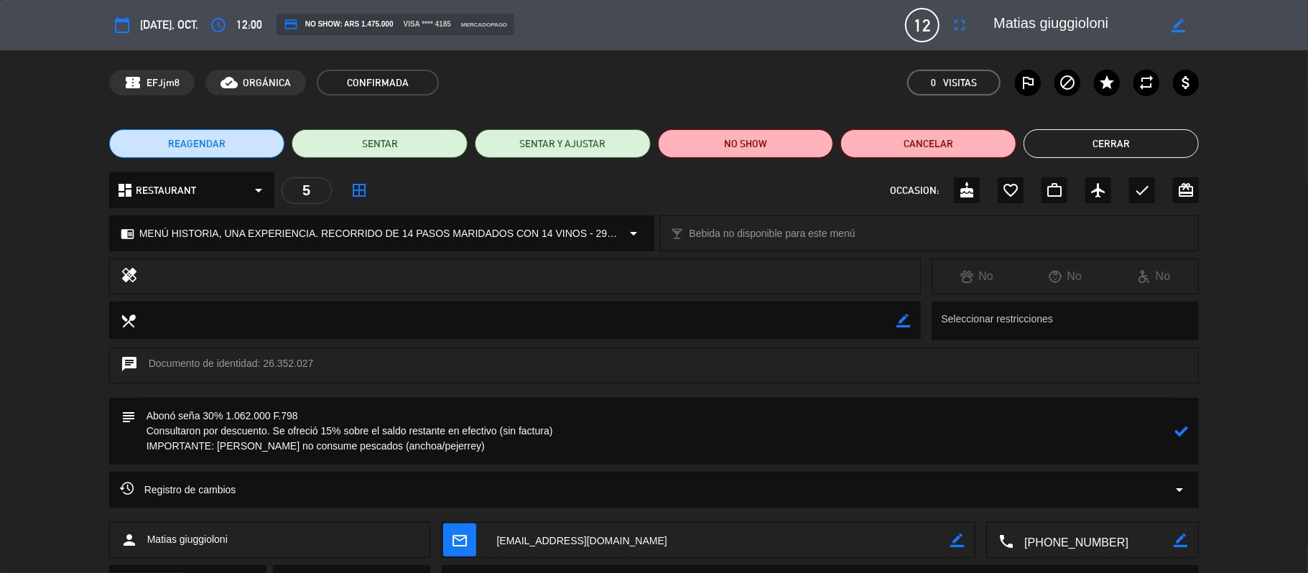
click at [325, 451] on textarea at bounding box center [655, 431] width 1039 height 67
drag, startPoint x: 530, startPoint y: 451, endPoint x: 517, endPoint y: 450, distance: 13.0
click at [517, 450] on textarea at bounding box center [655, 431] width 1039 height 67
click at [452, 447] on textarea at bounding box center [655, 431] width 1039 height 67
click at [517, 446] on textarea at bounding box center [655, 431] width 1039 height 67
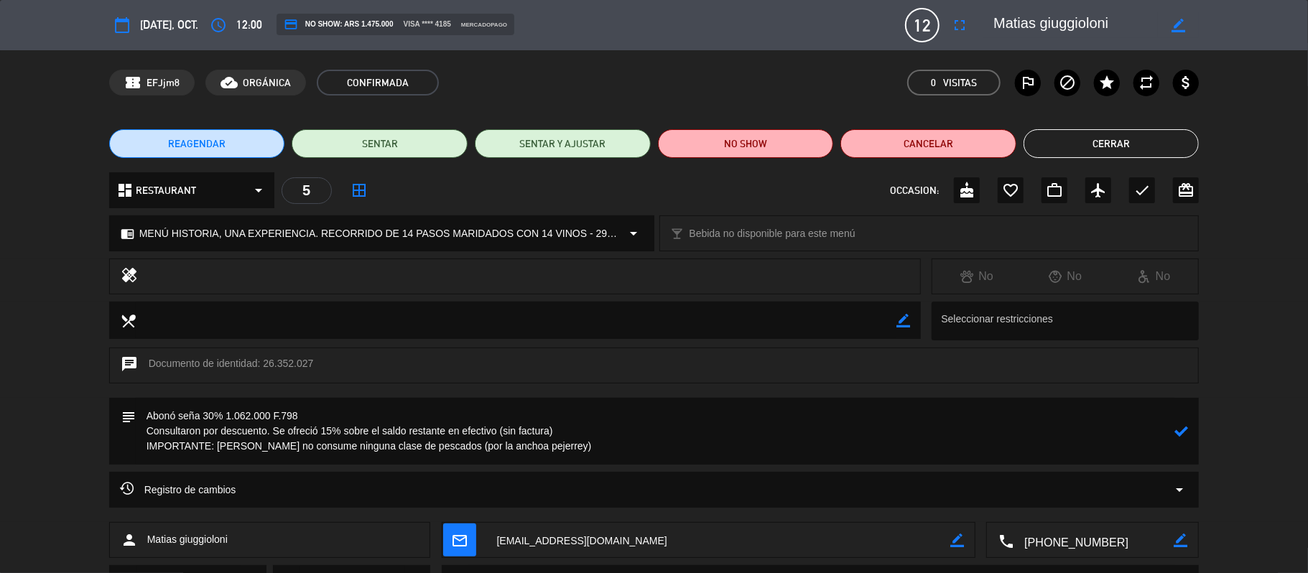
click at [557, 452] on textarea at bounding box center [655, 431] width 1039 height 67
drag, startPoint x: 575, startPoint y: 444, endPoint x: 130, endPoint y: 457, distance: 445.4
click at [130, 457] on div "subject" at bounding box center [654, 431] width 1090 height 67
type textarea "Abonó seña 30% 1.062.000 F.798 Consultaron por descuento. Se ofreció 15% sobre …"
click at [1181, 434] on icon at bounding box center [1181, 431] width 14 height 14
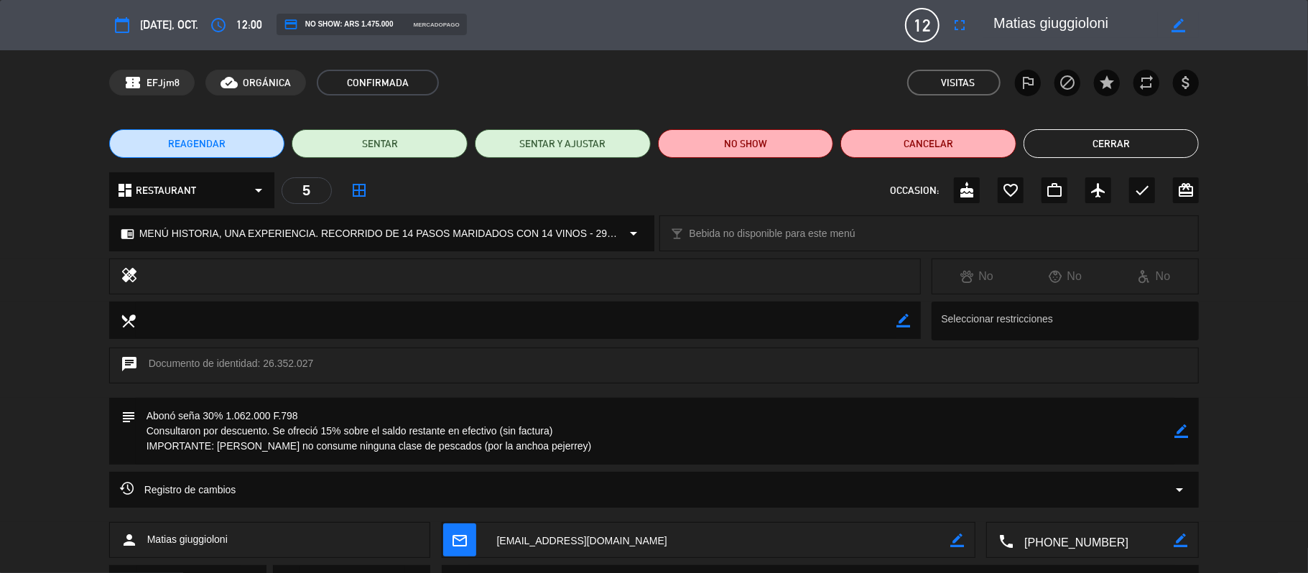
click at [900, 310] on div "border_color" at bounding box center [903, 320] width 14 height 37
click at [901, 319] on icon "border_color" at bounding box center [903, 321] width 14 height 14
click at [839, 319] on textarea at bounding box center [516, 320] width 761 height 37
paste textarea "IMPORTANTE: [PERSON_NAME] no consume ninguna clase de pescados (por la anchoa p…"
type textarea "IMPORTANTE: [PERSON_NAME] no consume ninguna clase de pescados (por la anchoa p…"
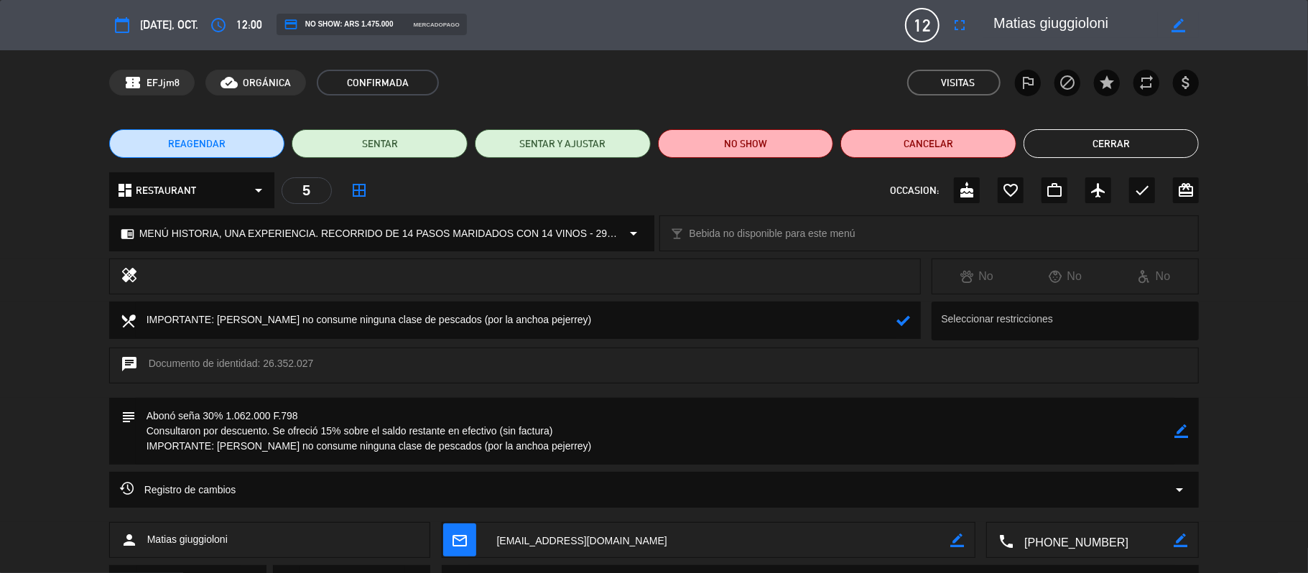
click at [902, 314] on icon at bounding box center [903, 321] width 14 height 14
click at [1121, 152] on button "Cerrar" at bounding box center [1111, 143] width 176 height 29
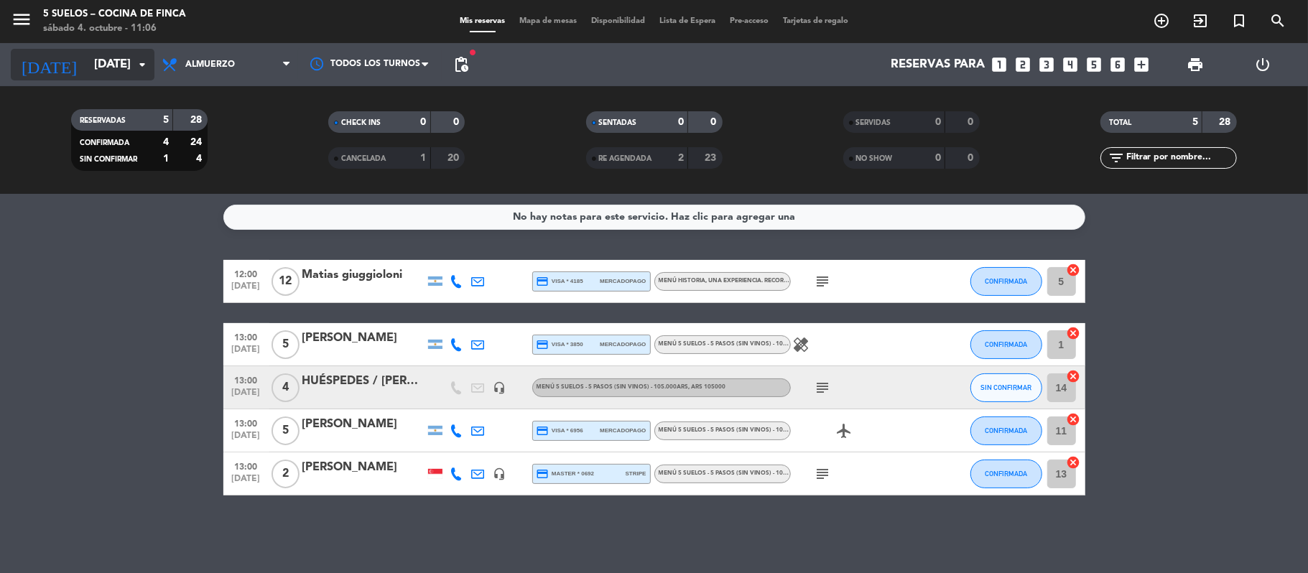
click at [87, 66] on input "[DATE]" at bounding box center [164, 65] width 155 height 28
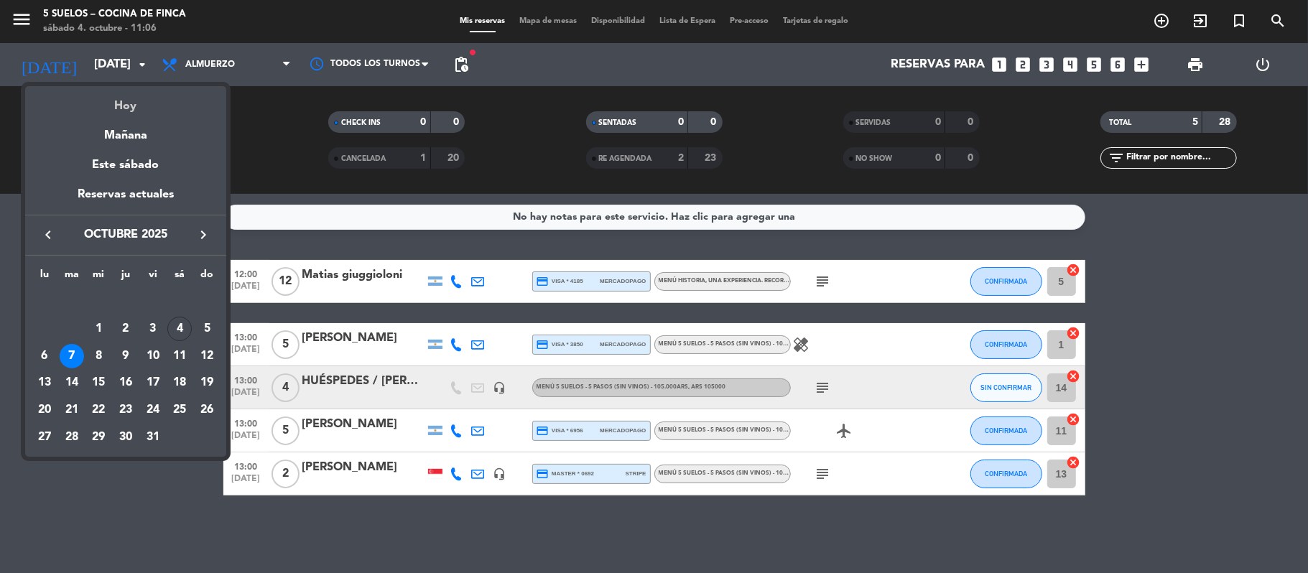
click at [108, 96] on div "Hoy" at bounding box center [125, 100] width 201 height 29
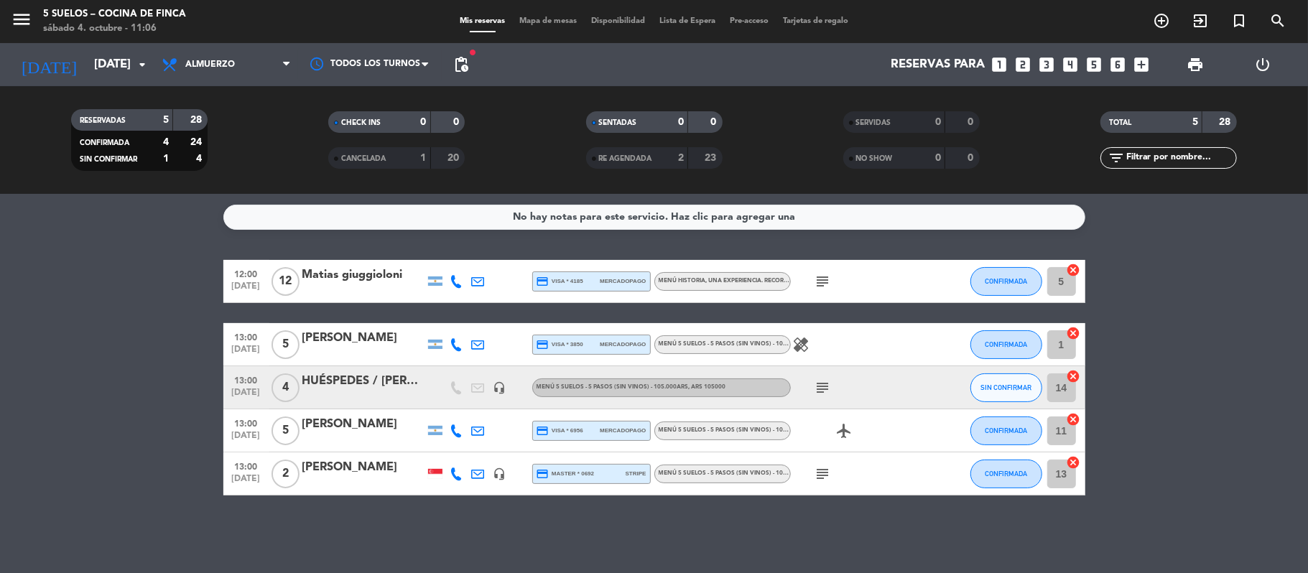
type input "[DATE]"
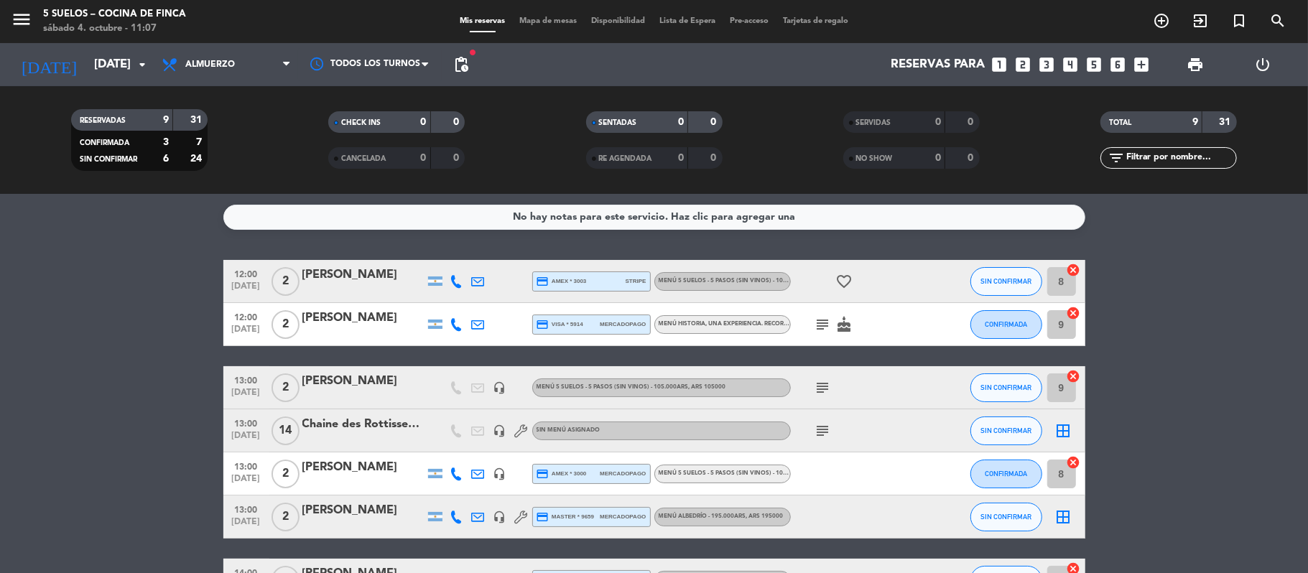
click at [820, 428] on icon "subject" at bounding box center [822, 430] width 17 height 17
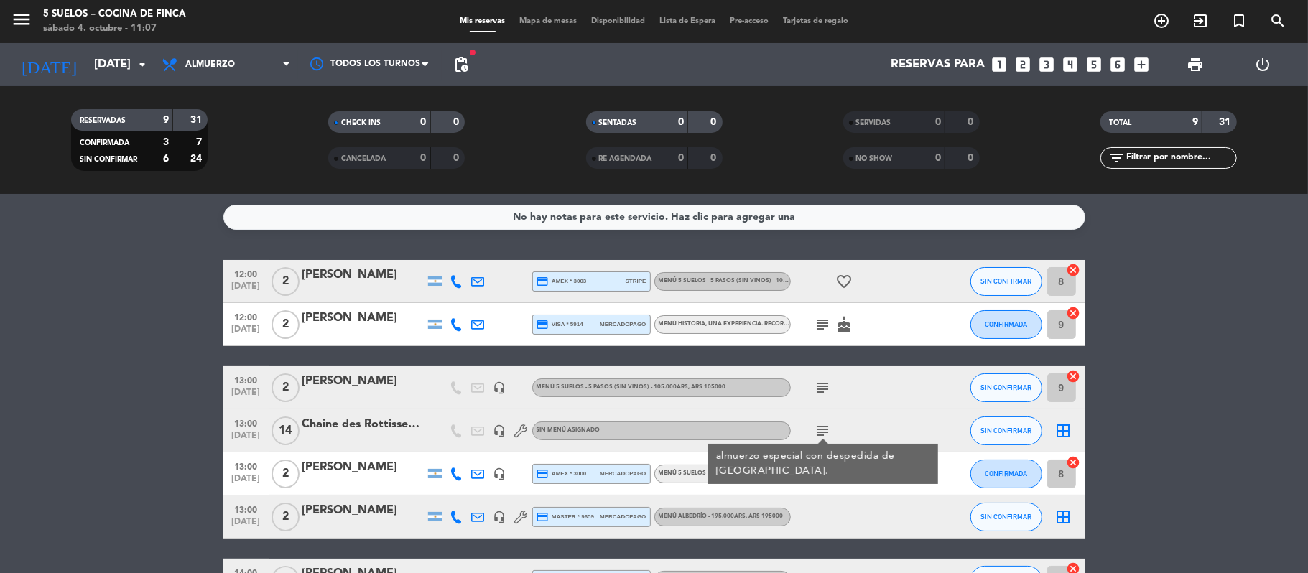
click at [78, 373] on bookings-row "12:00 [DATE] 2 [PERSON_NAME] credit_card amex * 3003 stripe MENÚ 5 SUELOS - 5 P…" at bounding box center [654, 474] width 1308 height 428
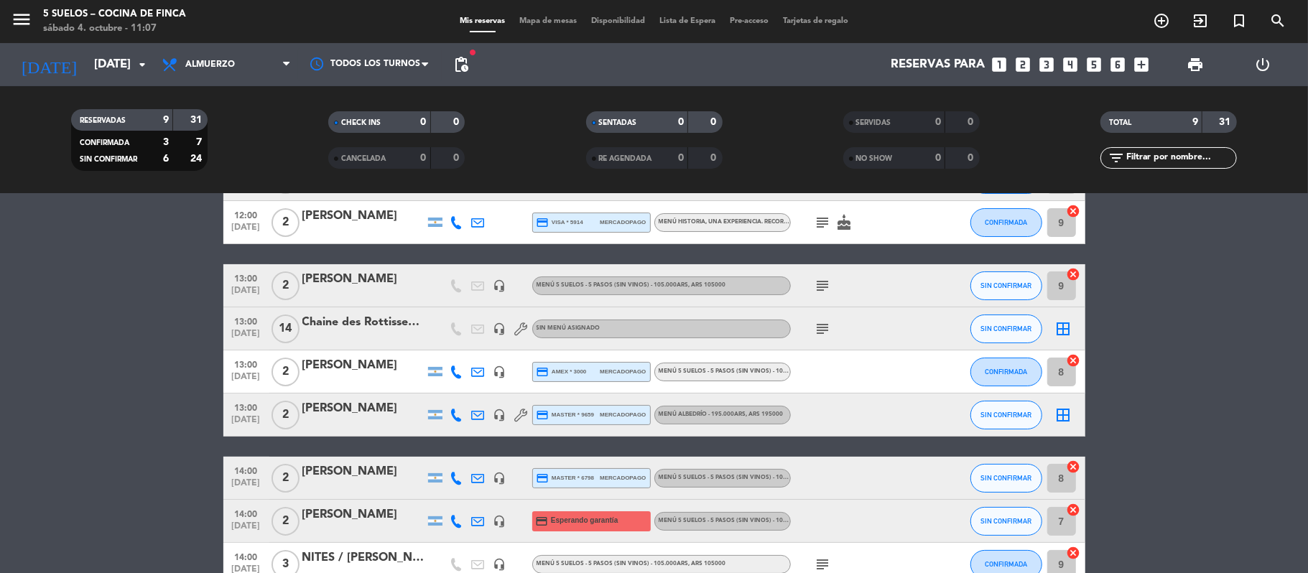
scroll to position [185, 0]
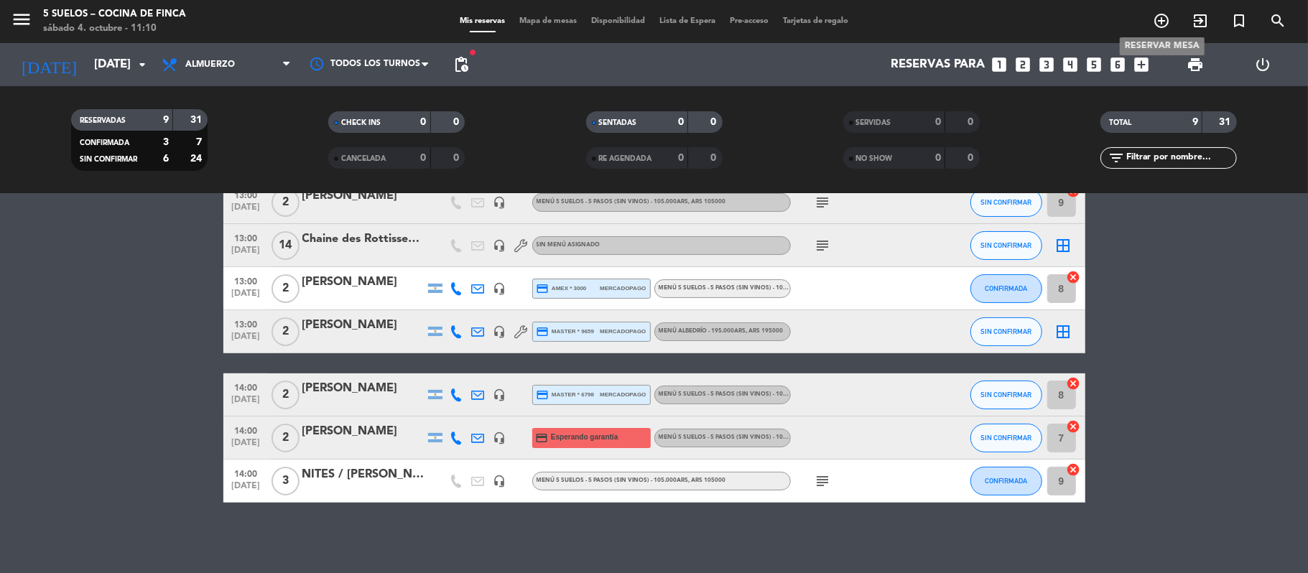
click at [1161, 11] on span "add_circle_outline" at bounding box center [1161, 21] width 39 height 24
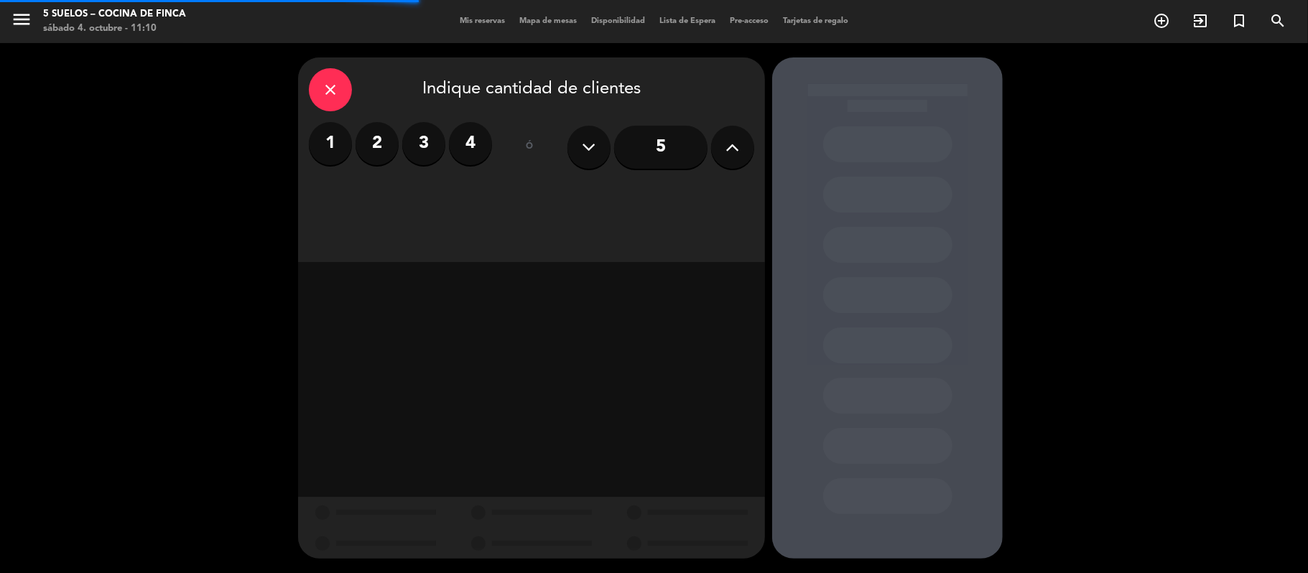
click at [471, 144] on label "4" at bounding box center [470, 143] width 43 height 43
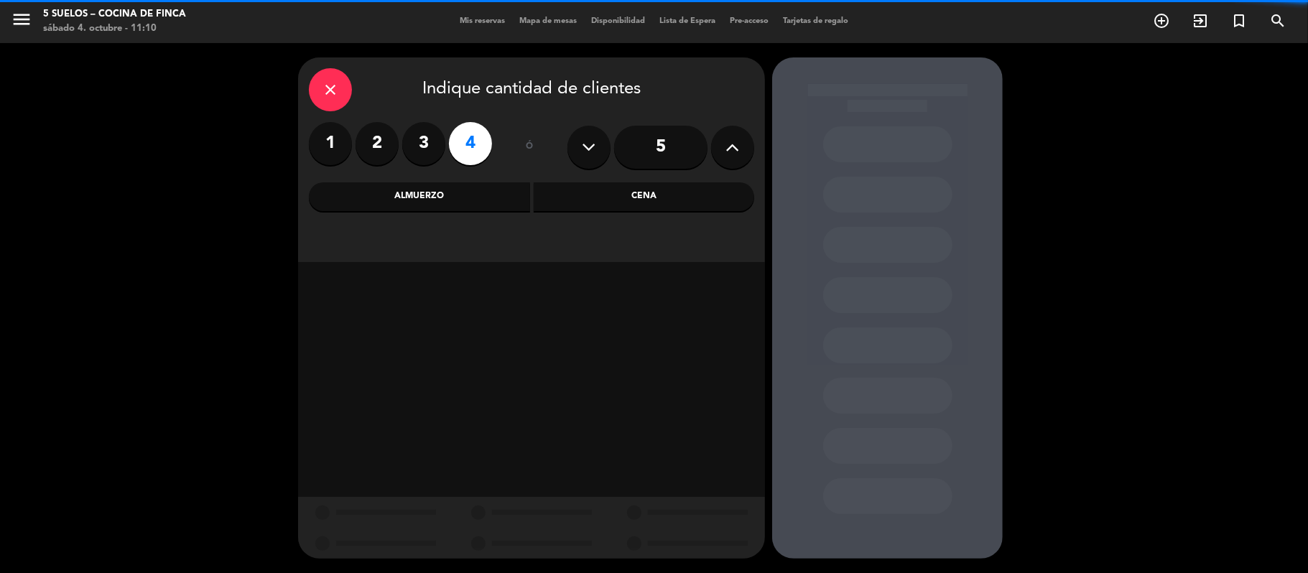
click at [437, 200] on div "Almuerzo" at bounding box center [419, 196] width 221 height 29
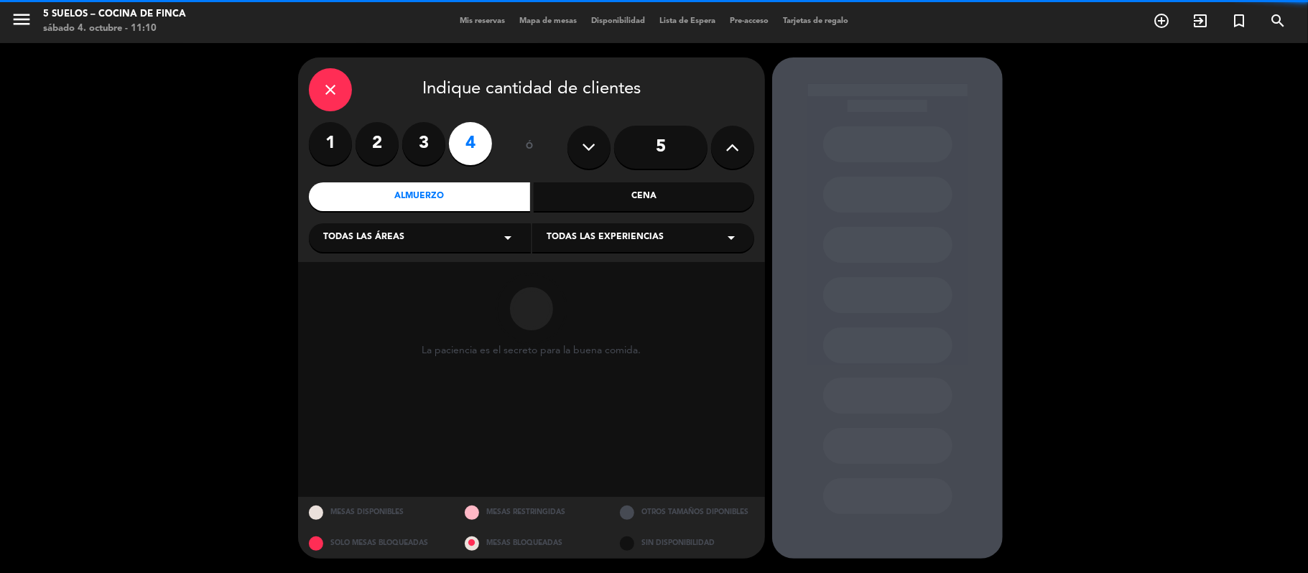
click at [405, 250] on div "Todas las áreas arrow_drop_down" at bounding box center [420, 237] width 222 height 29
click at [369, 317] on div "Restaurante" at bounding box center [419, 316] width 193 height 14
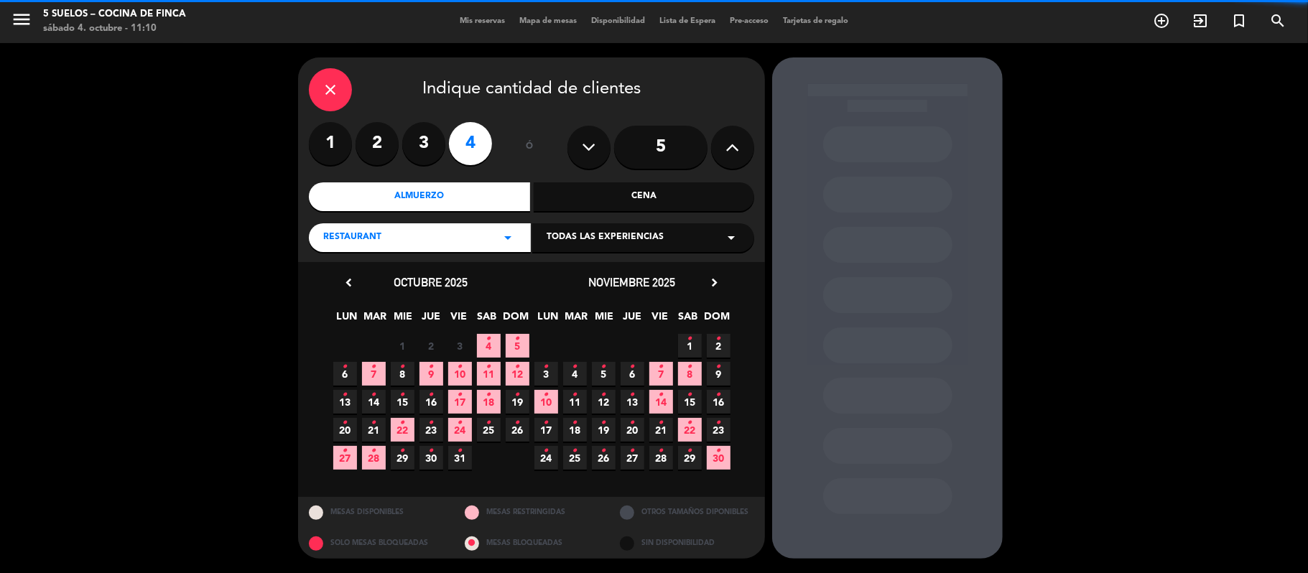
click at [557, 246] on div "Todas las experiencias arrow_drop_down" at bounding box center [643, 237] width 222 height 29
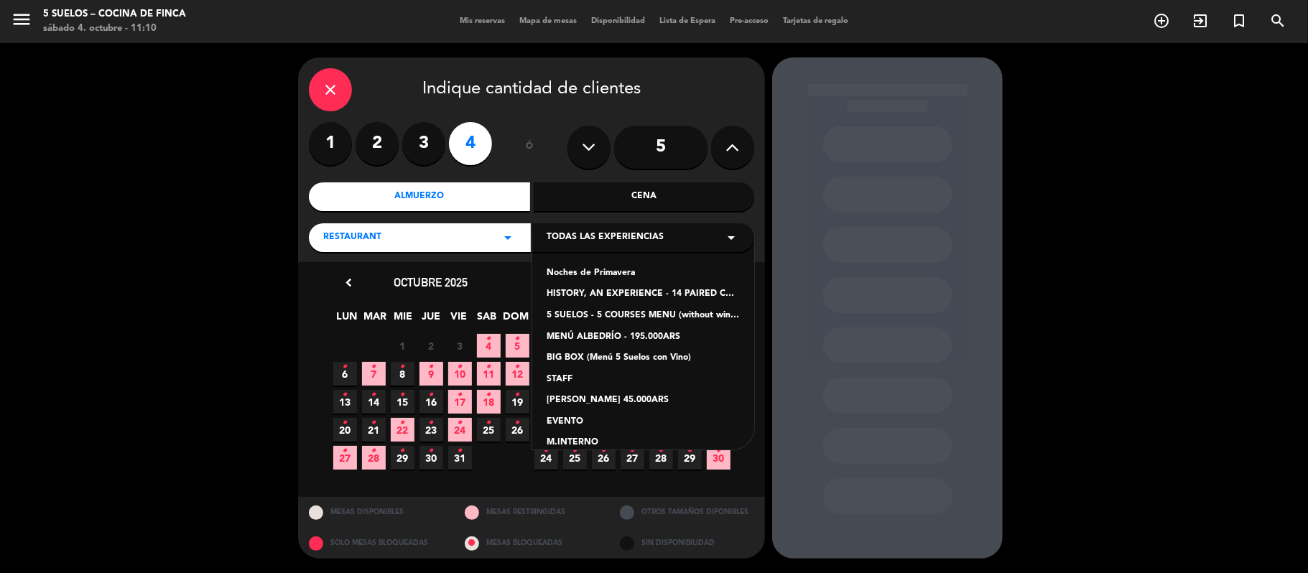
click at [557, 315] on div "5 SUELOS - 5 COURSES MENU (without wines) - ARS105,000" at bounding box center [642, 316] width 193 height 14
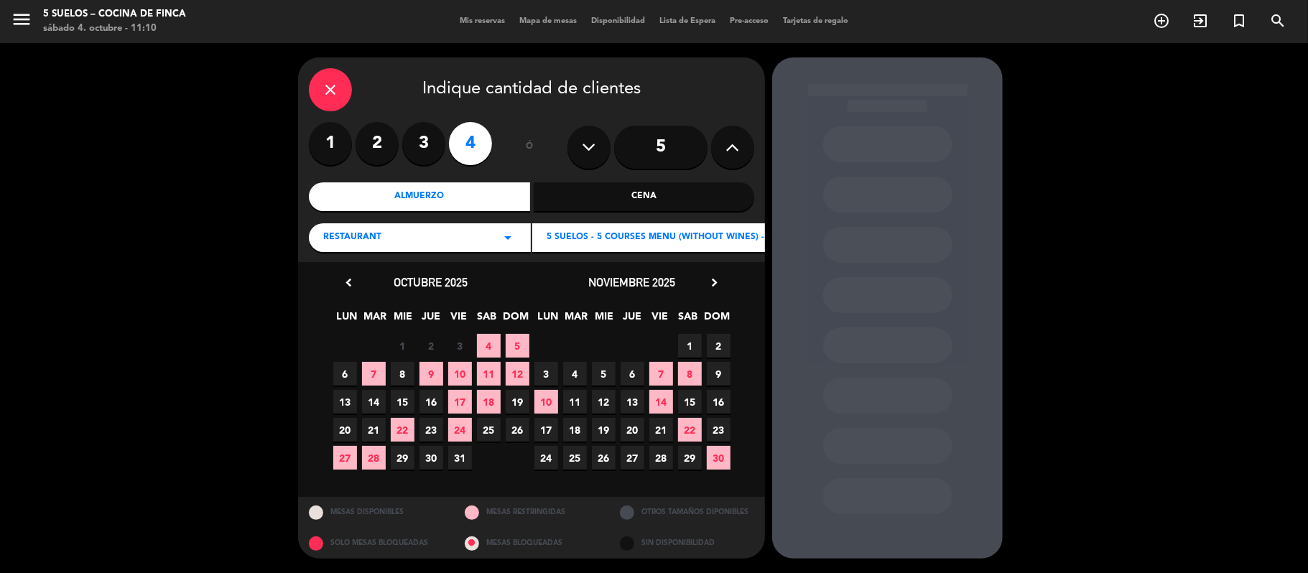
click at [485, 345] on span "4" at bounding box center [489, 346] width 24 height 24
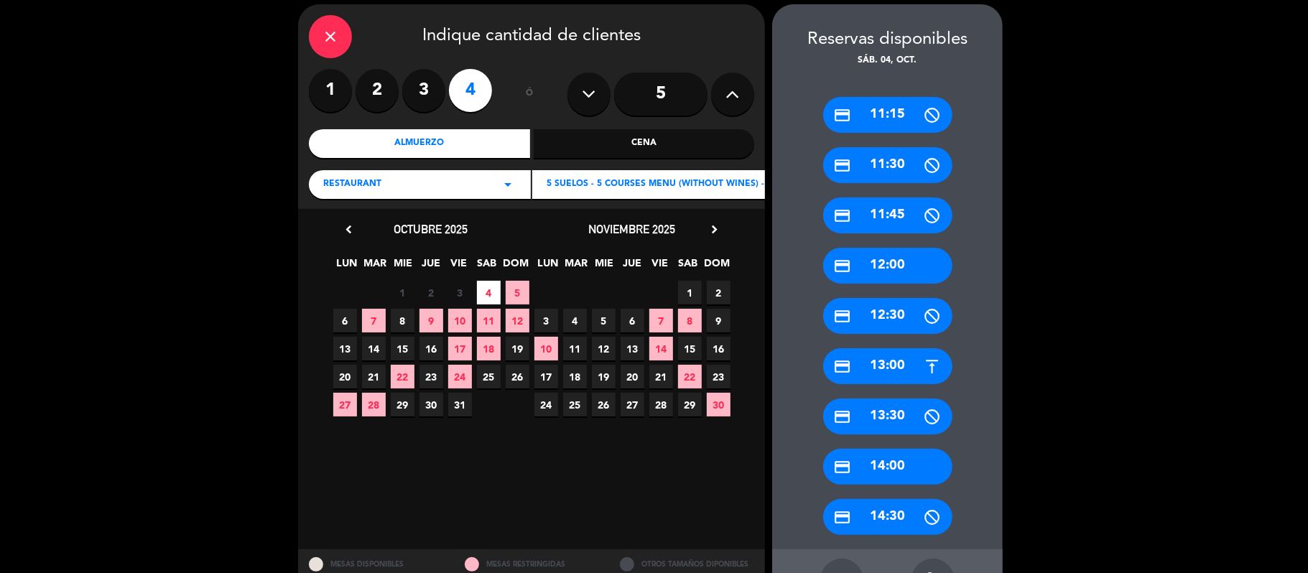
scroll to position [105, 0]
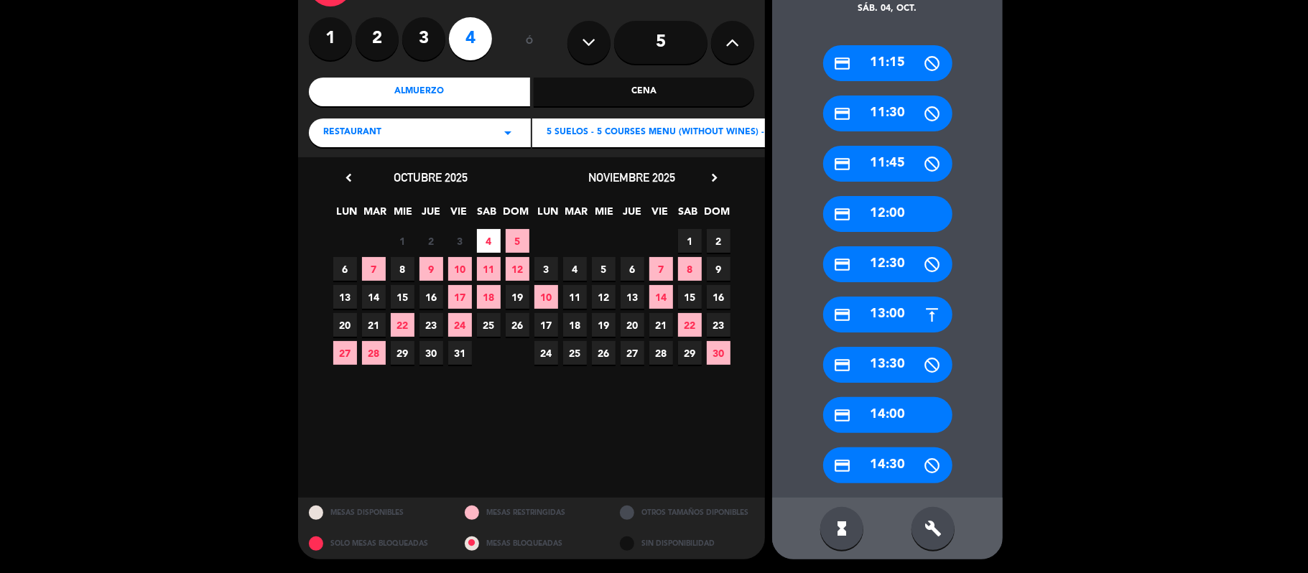
click at [845, 406] on icon "credit_card" at bounding box center [843, 415] width 18 height 18
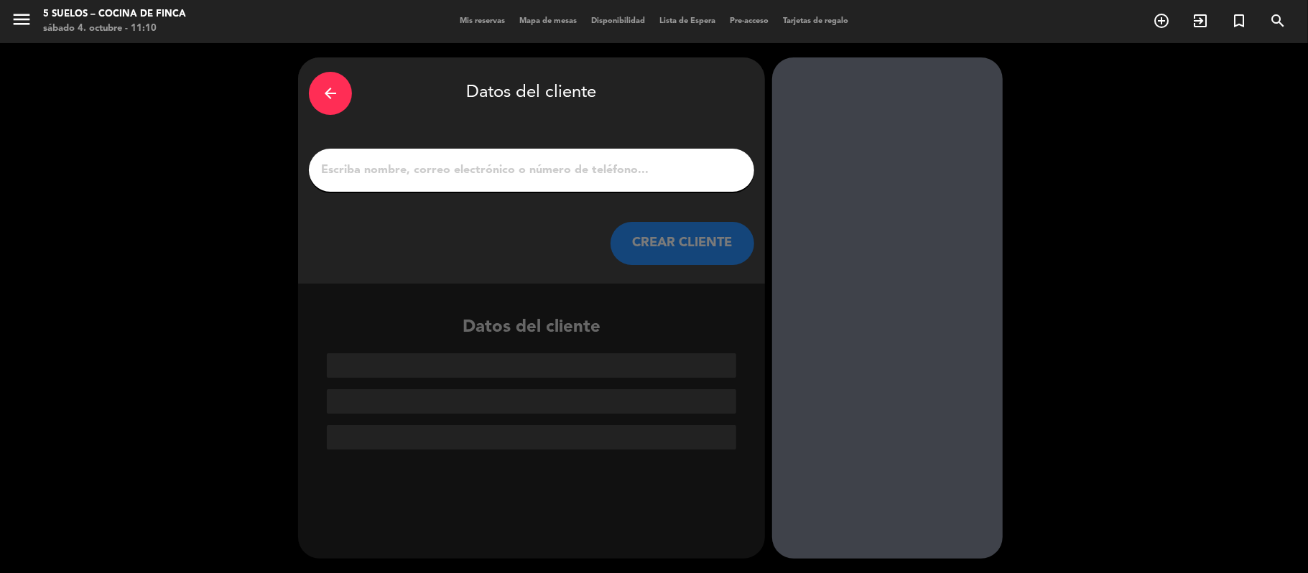
scroll to position [0, 0]
click at [437, 172] on input "1" at bounding box center [532, 170] width 424 height 20
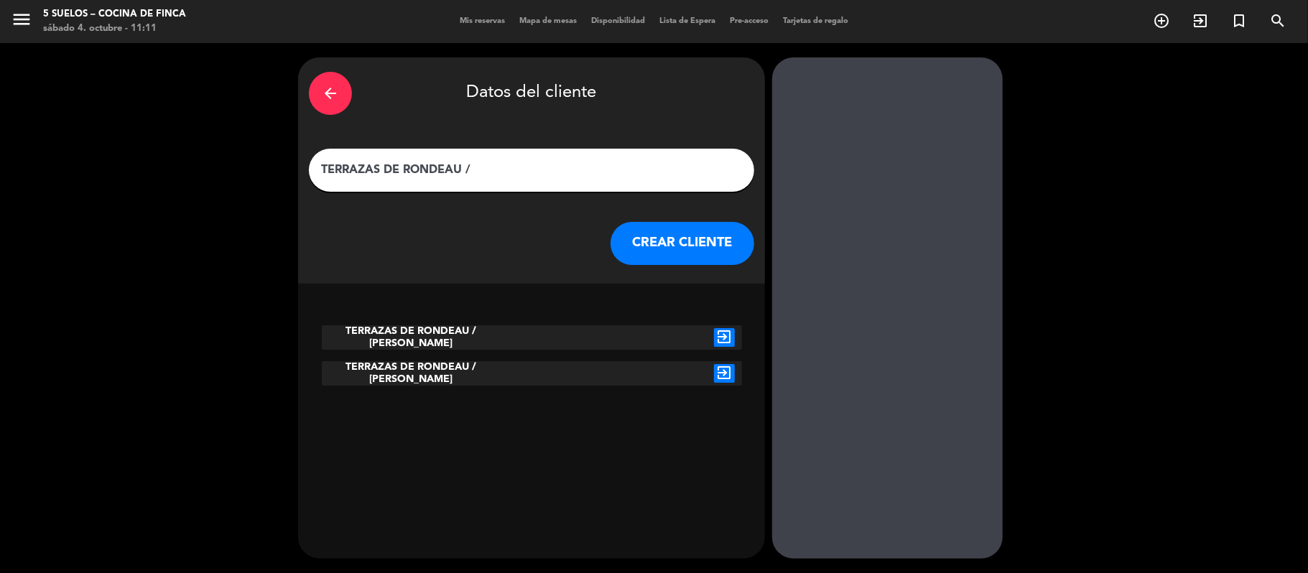
paste input "[PERSON_NAME] a Camerlinckx"
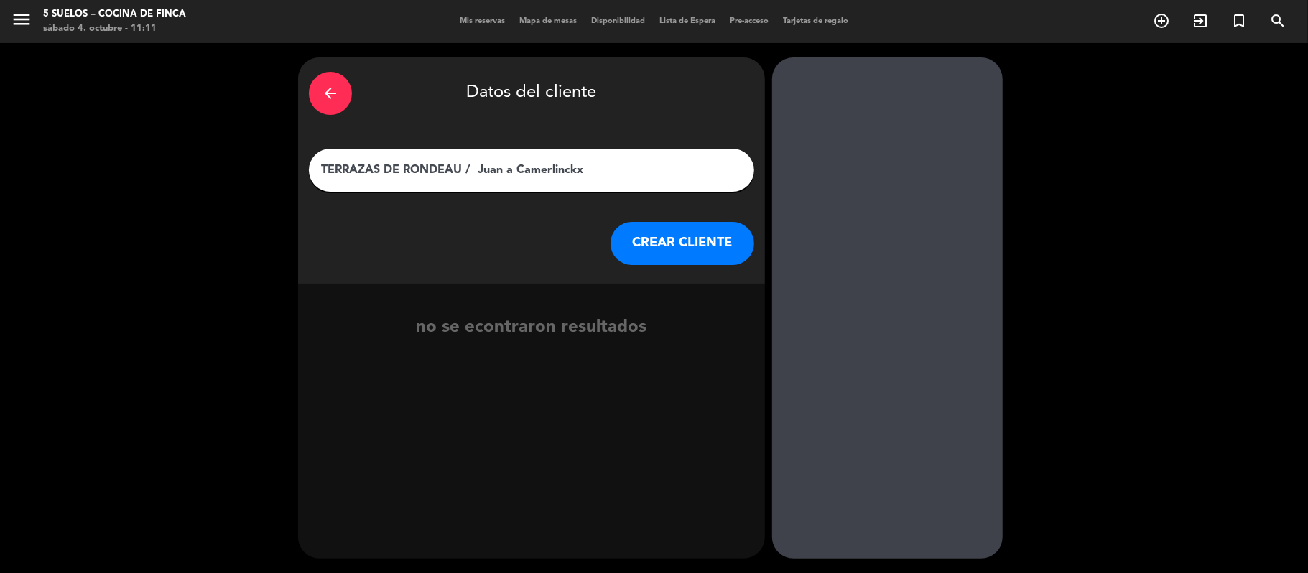
type input "TERRAZAS DE RONDEAU / Juan a Camerlinckx"
click at [644, 236] on button "CREAR CLIENTE" at bounding box center [682, 243] width 144 height 43
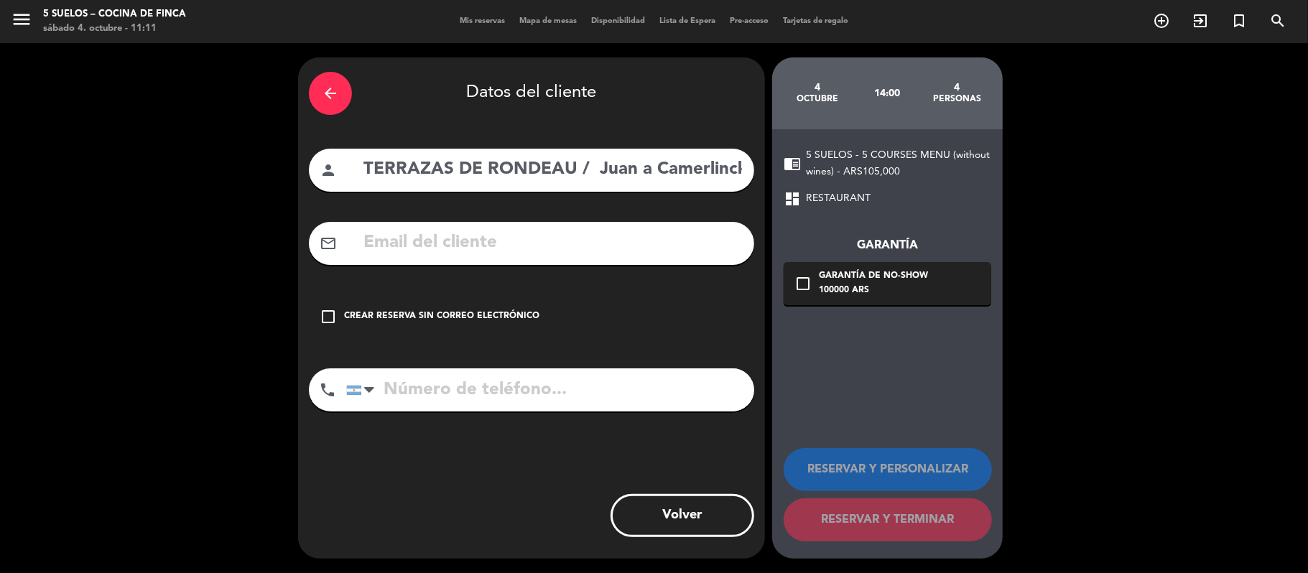
click at [473, 303] on div "check_box_outline_blank Crear reserva sin correo electrónico" at bounding box center [531, 316] width 445 height 43
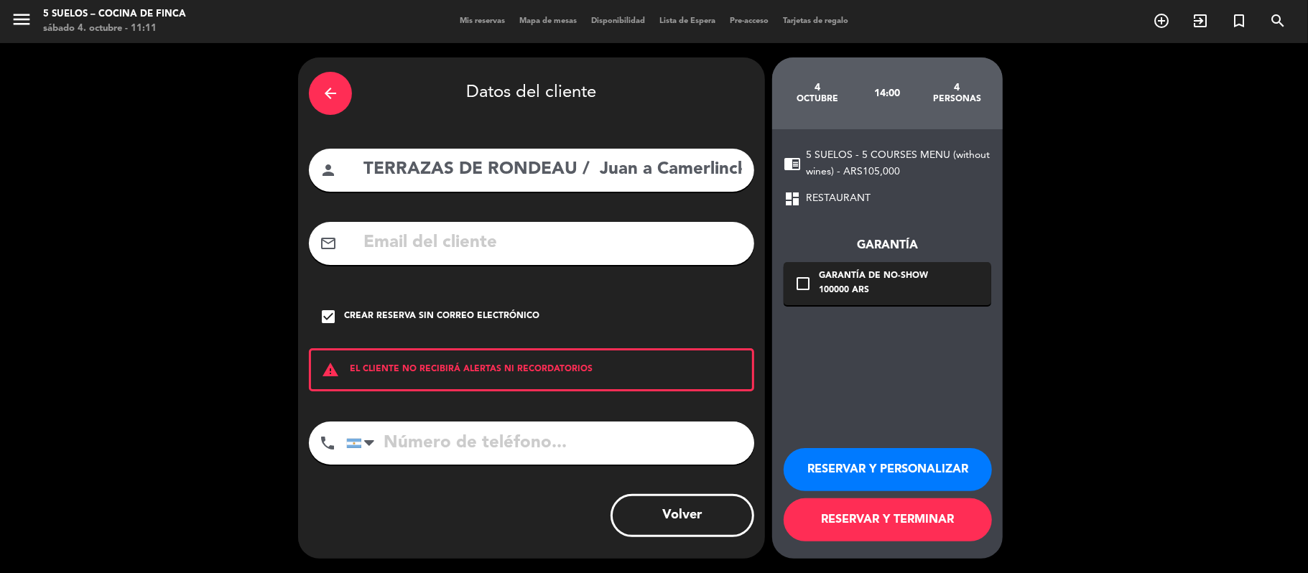
click at [808, 461] on button "RESERVAR Y PERSONALIZAR" at bounding box center [887, 469] width 208 height 43
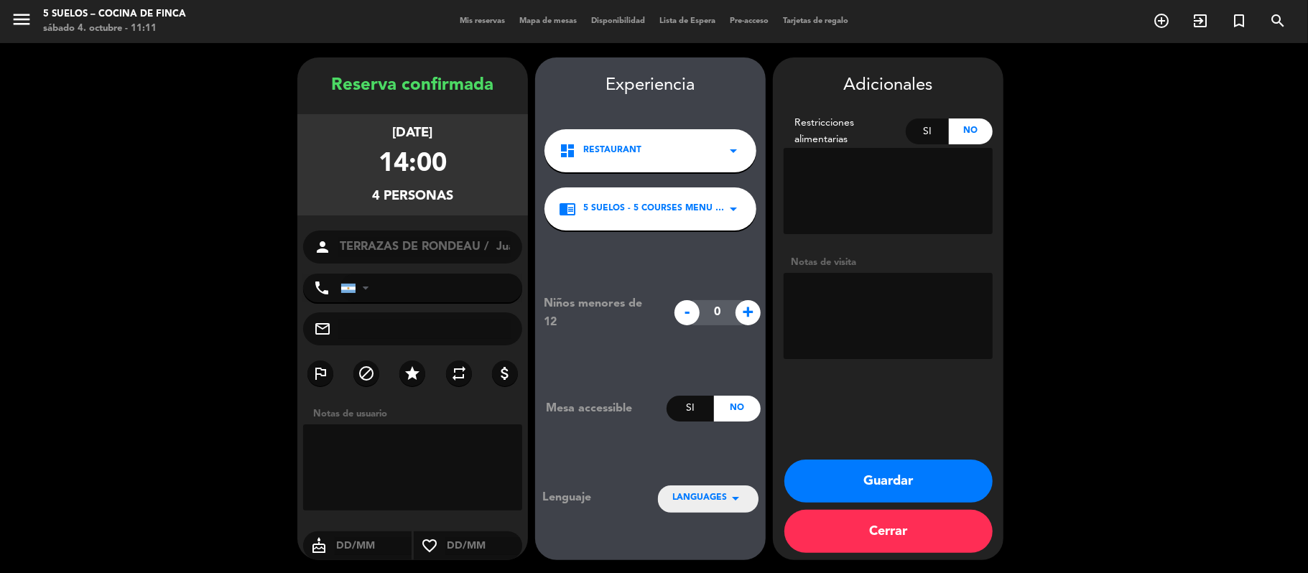
drag, startPoint x: 811, startPoint y: 471, endPoint x: 829, endPoint y: 478, distance: 19.3
click at [829, 478] on button "Guardar" at bounding box center [888, 481] width 208 height 43
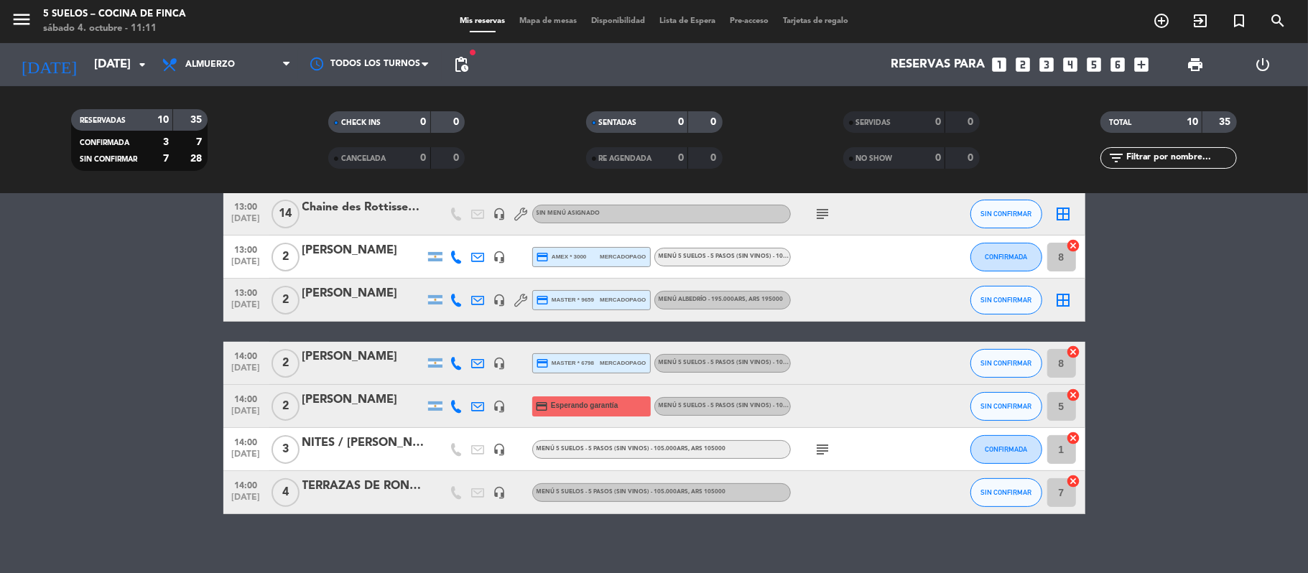
scroll to position [228, 0]
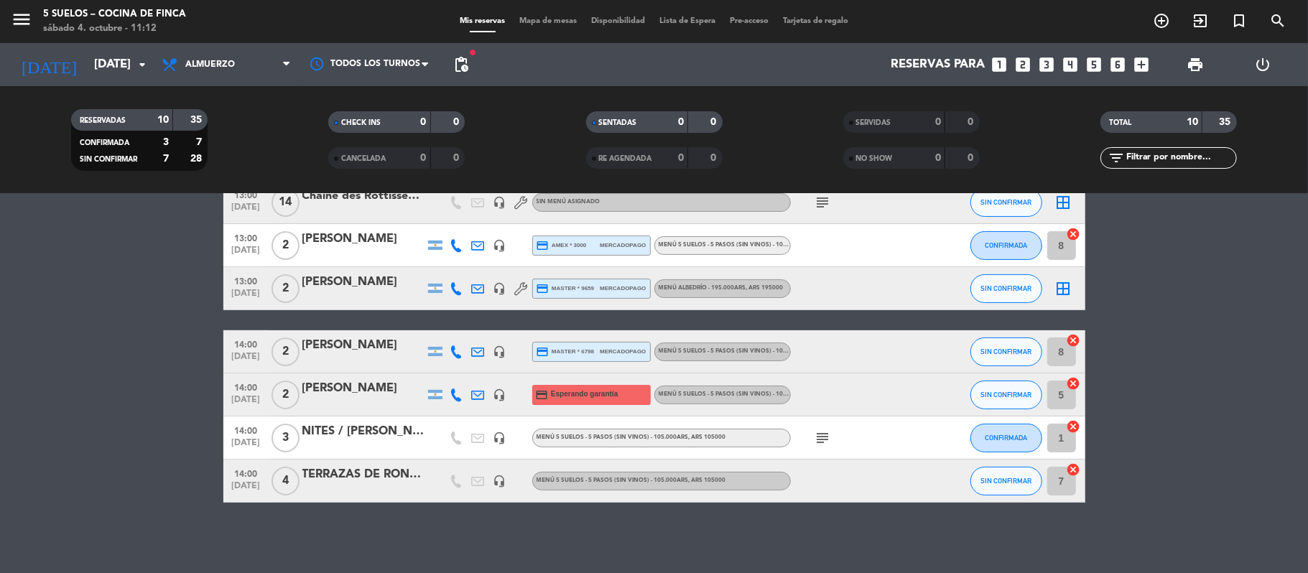
click at [398, 471] on div "TERRAZAS DE RONDEAU / Juan a Camerlinckx" at bounding box center [363, 474] width 122 height 19
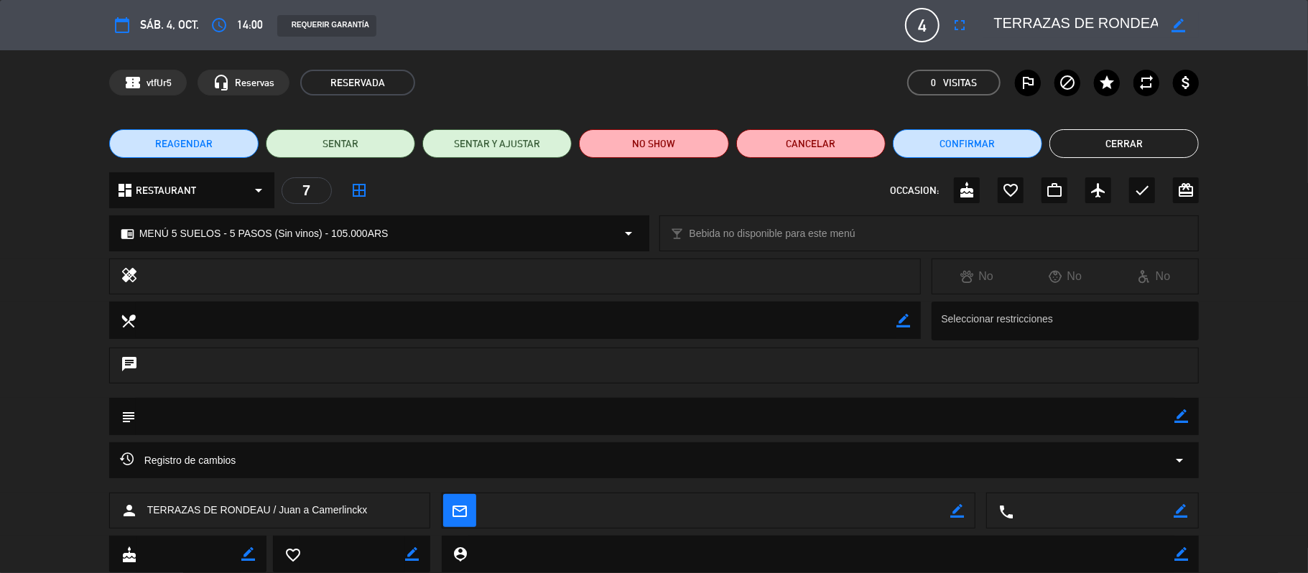
click at [1133, 144] on button "Cerrar" at bounding box center [1123, 143] width 149 height 29
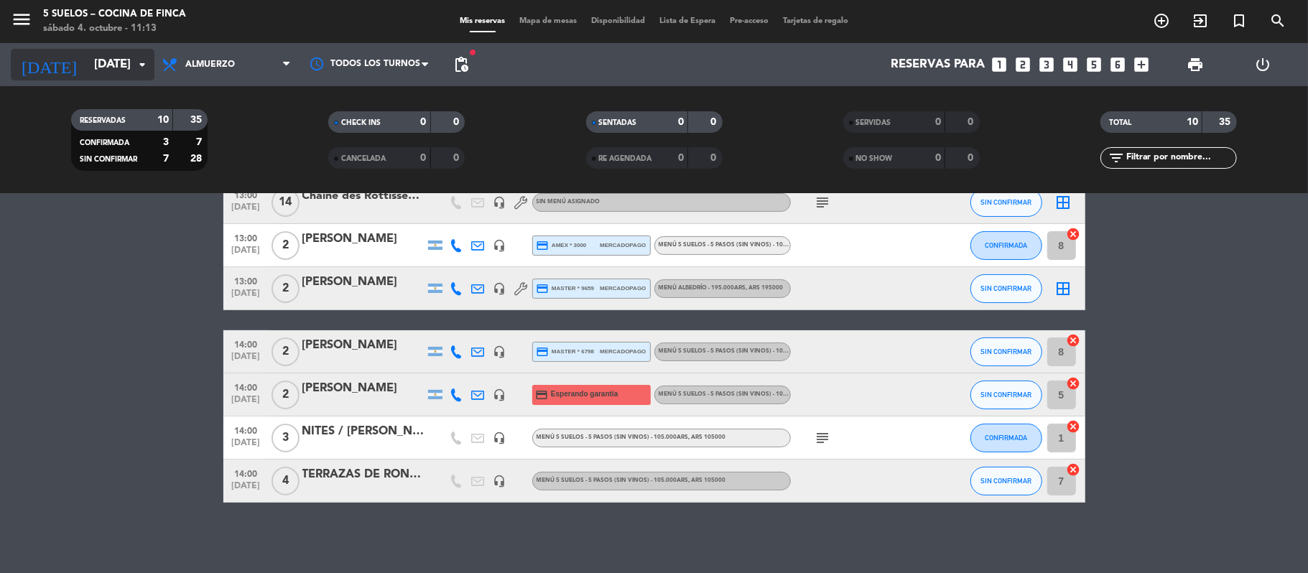
click at [88, 60] on input "[DATE]" at bounding box center [164, 65] width 155 height 28
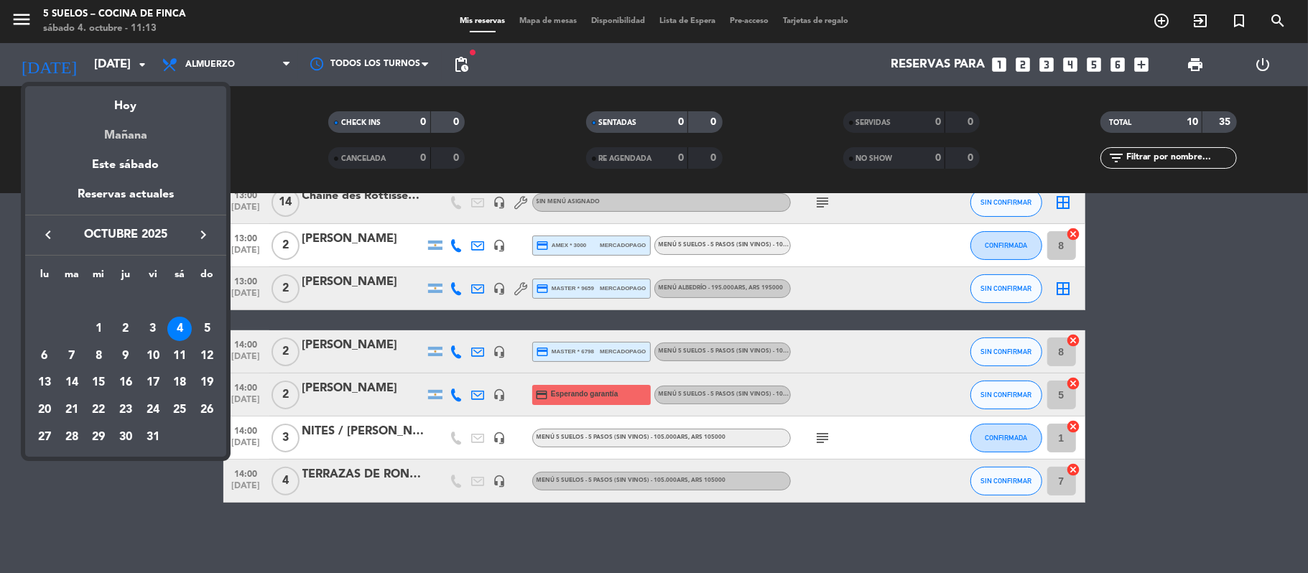
click at [107, 130] on div "Mañana" at bounding box center [125, 130] width 201 height 29
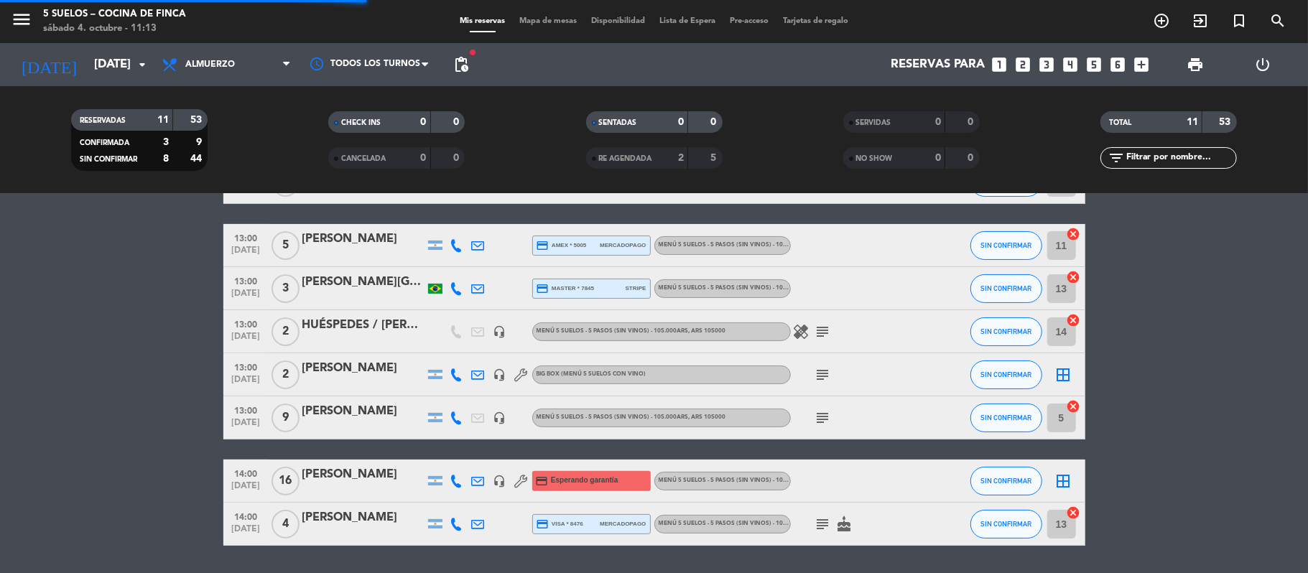
click at [9, 26] on div "menu 5 SUELOS – COCINA DE FINCA sábado 4. octubre - 11:13" at bounding box center [163, 22] width 327 height 34
click at [19, 21] on icon "menu" at bounding box center [22, 20] width 22 height 22
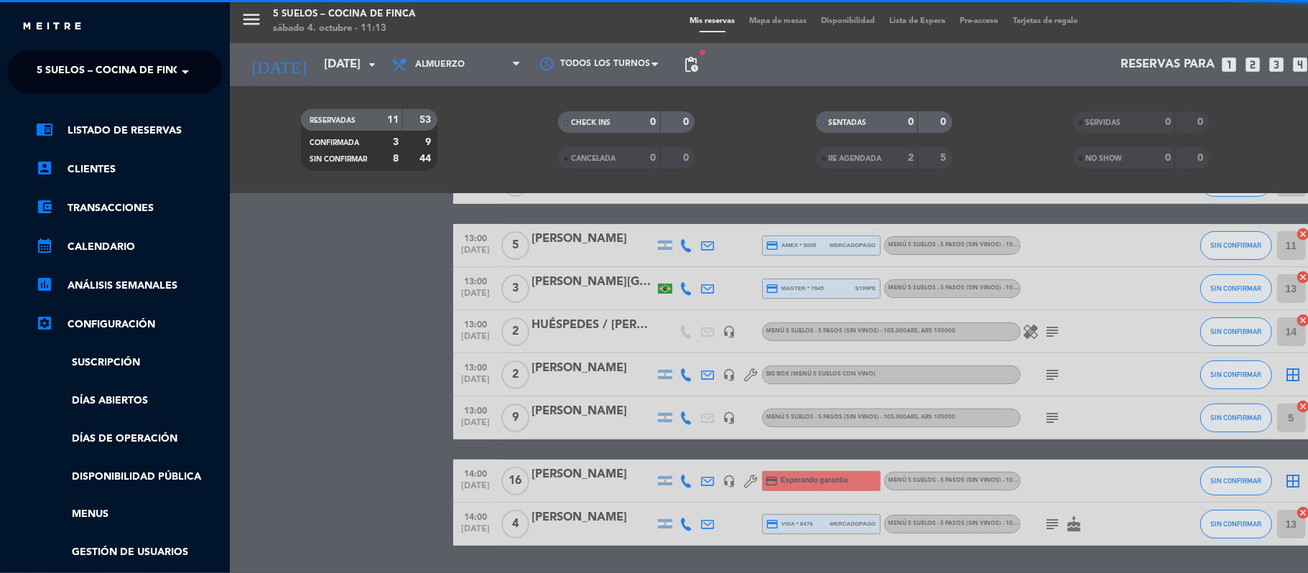
click at [42, 64] on span "5 SUELOS – COCINA DE FINCA" at bounding box center [112, 72] width 151 height 30
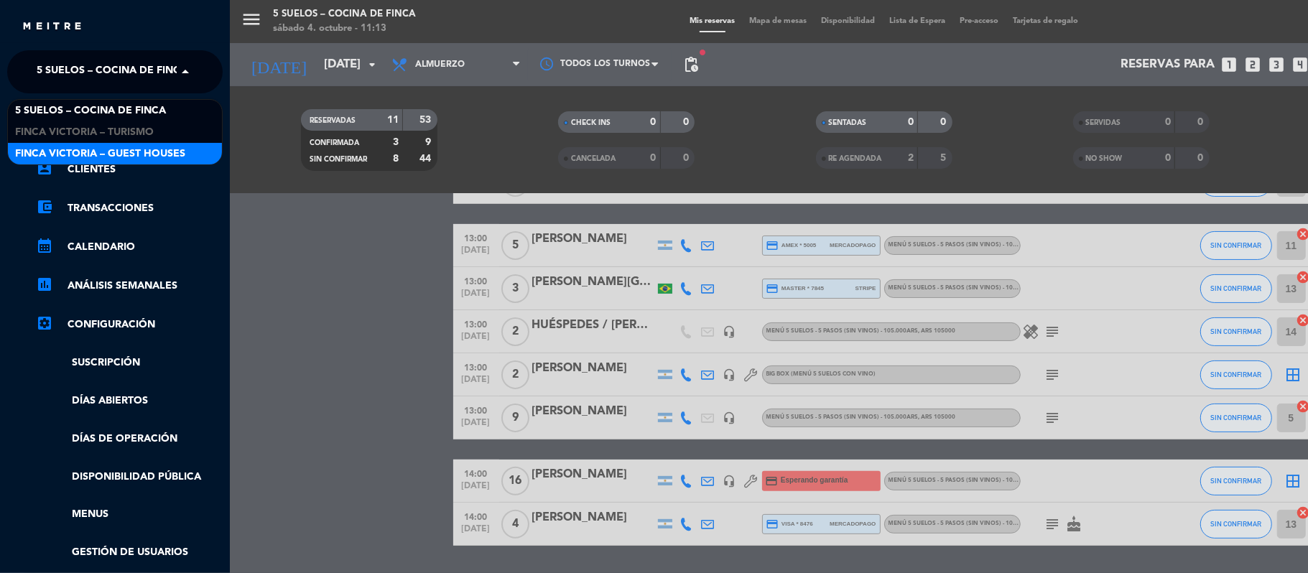
click at [52, 144] on div "FINCA VICTORIA – GUEST HOUSES" at bounding box center [115, 154] width 214 height 22
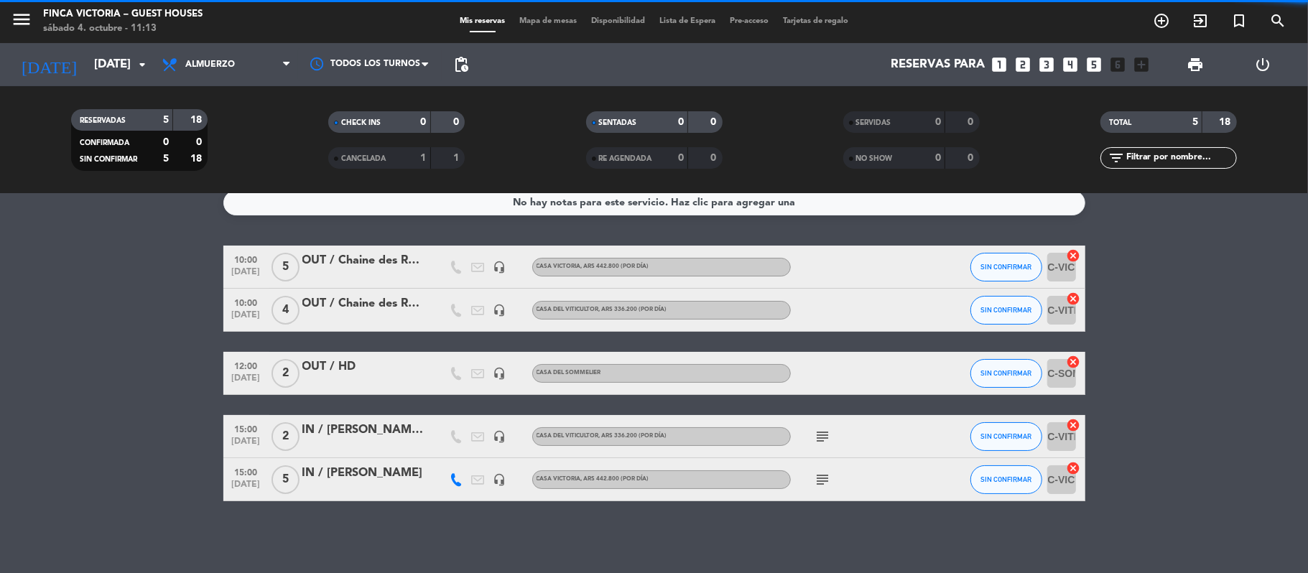
scroll to position [13, 0]
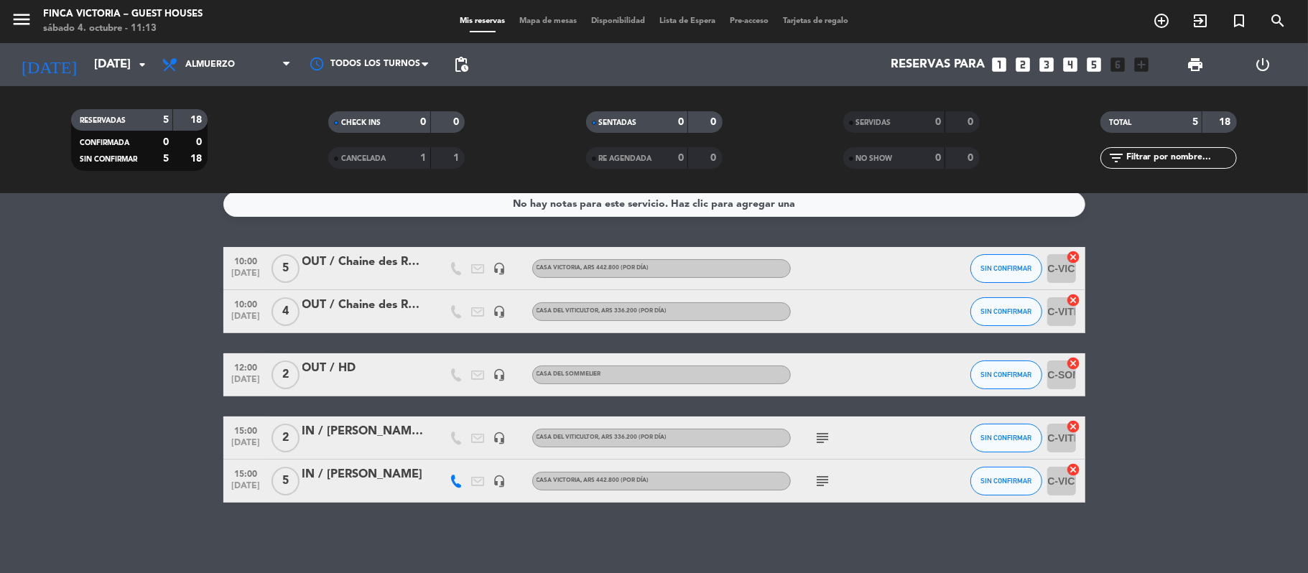
click at [822, 475] on icon "subject" at bounding box center [822, 481] width 17 height 17
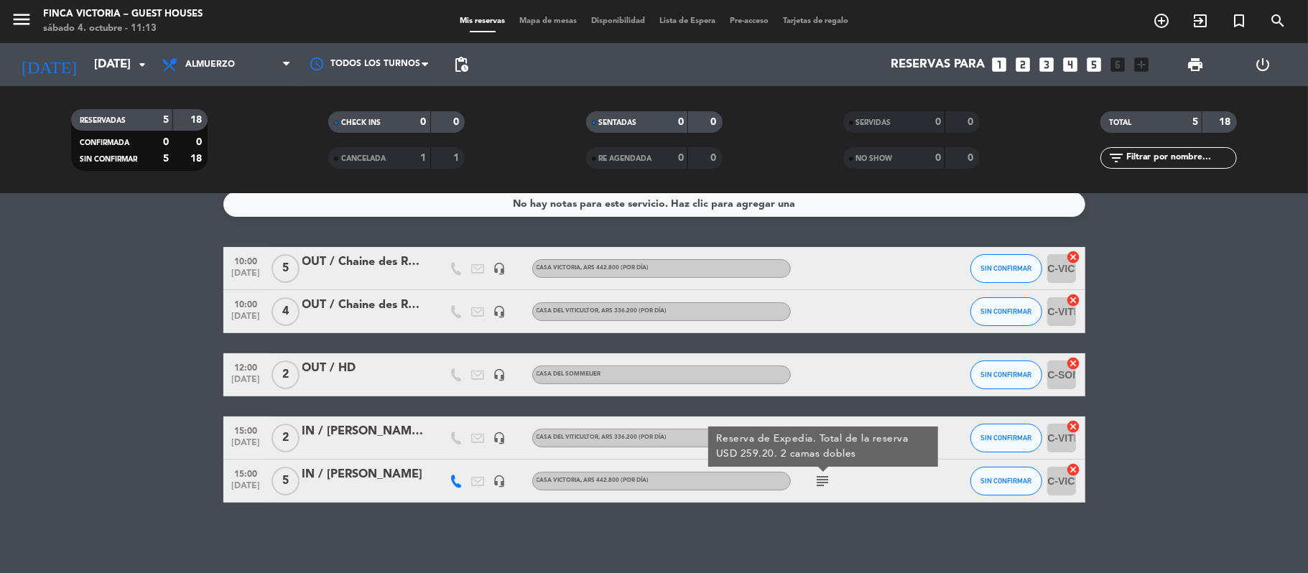
click at [379, 487] on div at bounding box center [363, 490] width 122 height 11
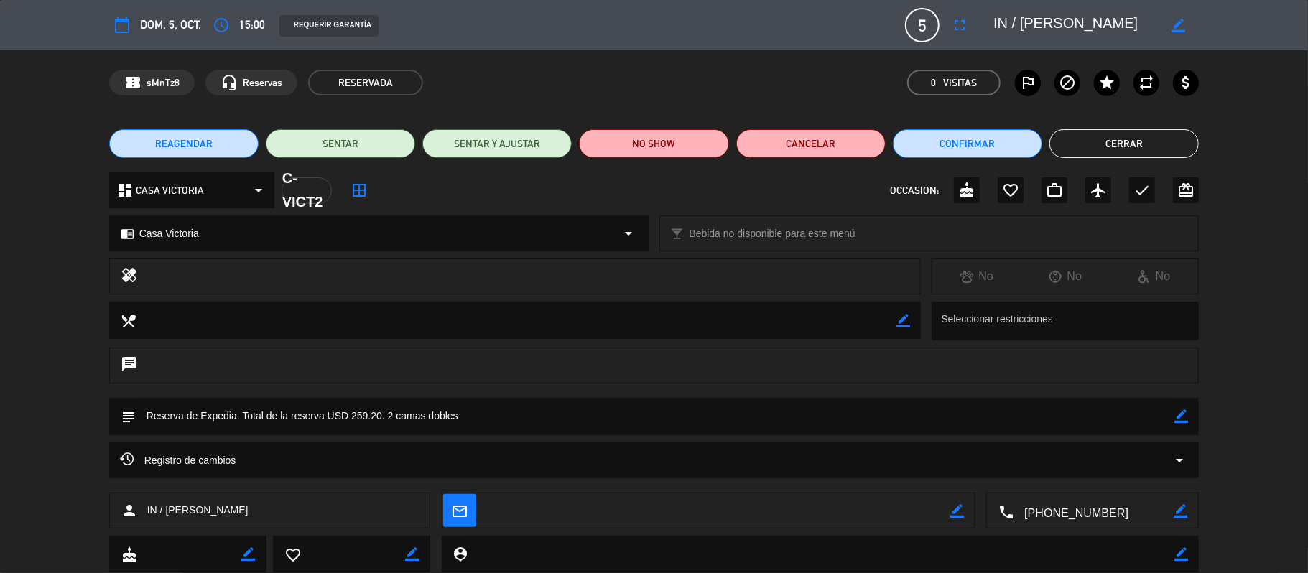
click at [1104, 139] on button "Cerrar" at bounding box center [1123, 143] width 149 height 29
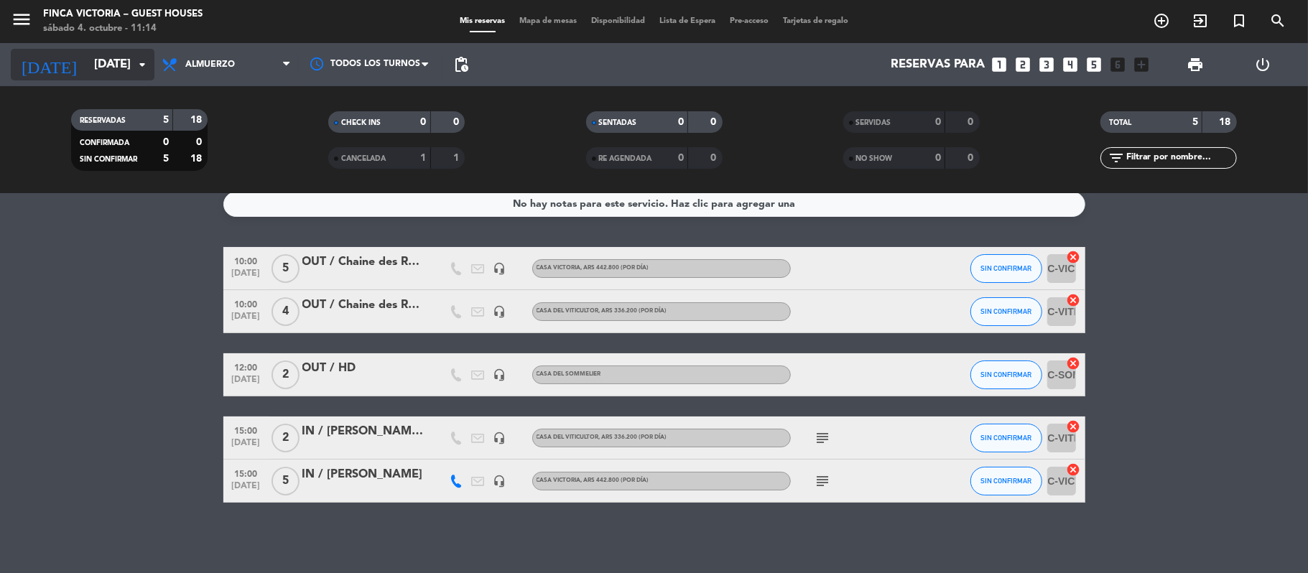
click at [87, 63] on input "[DATE]" at bounding box center [164, 65] width 155 height 28
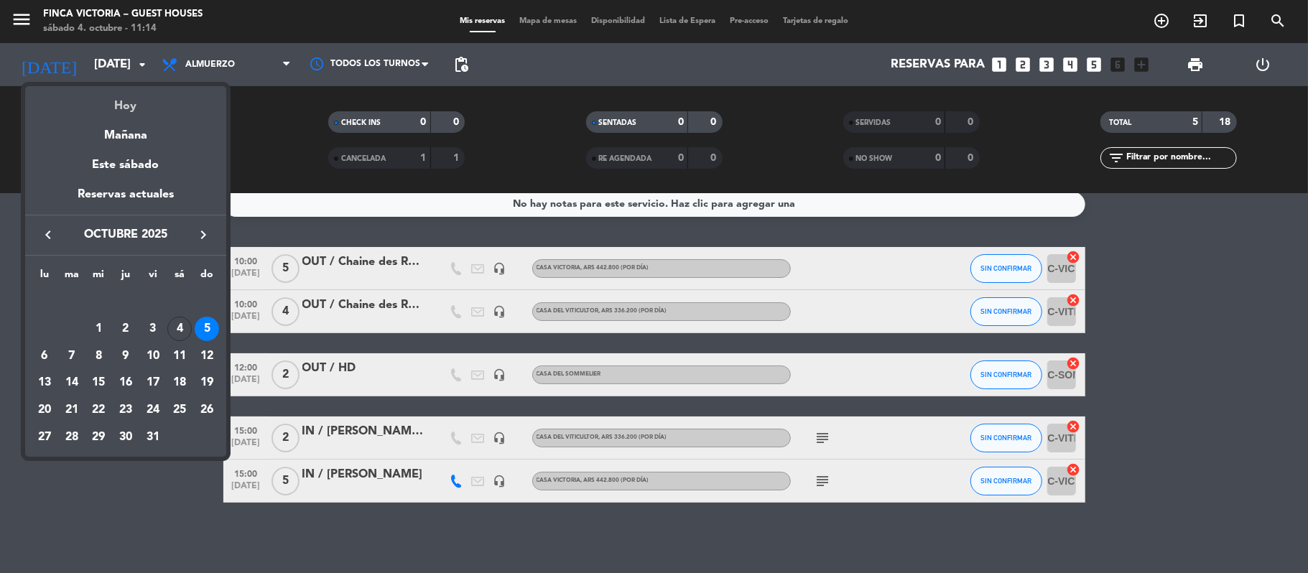
click at [121, 101] on div "Hoy" at bounding box center [125, 100] width 201 height 29
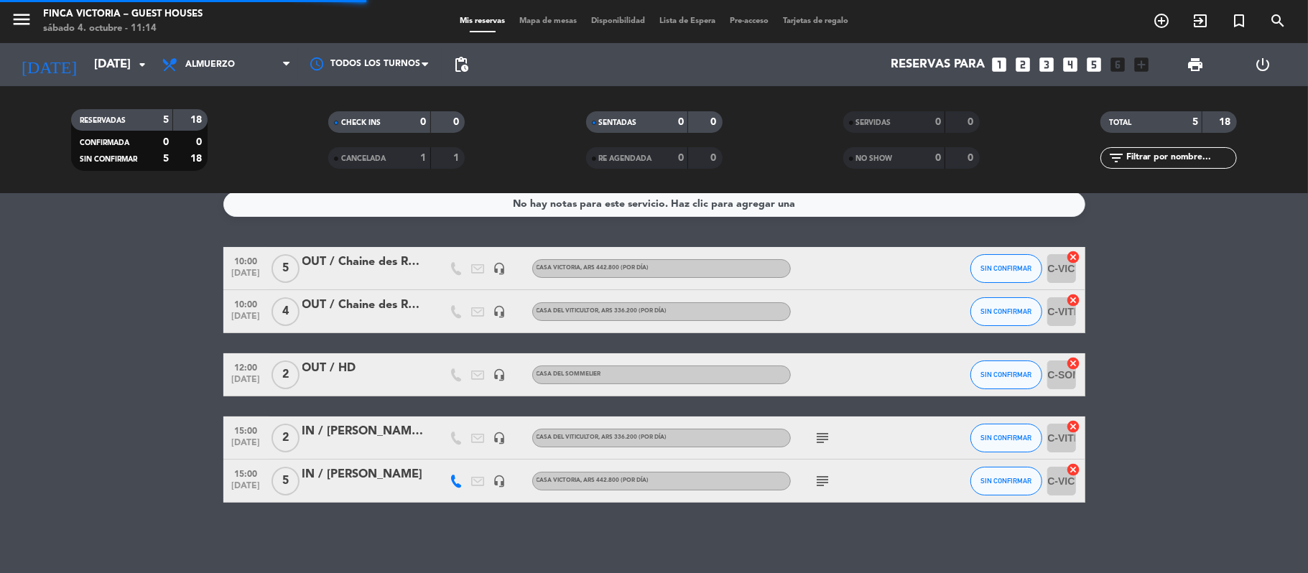
scroll to position [0, 0]
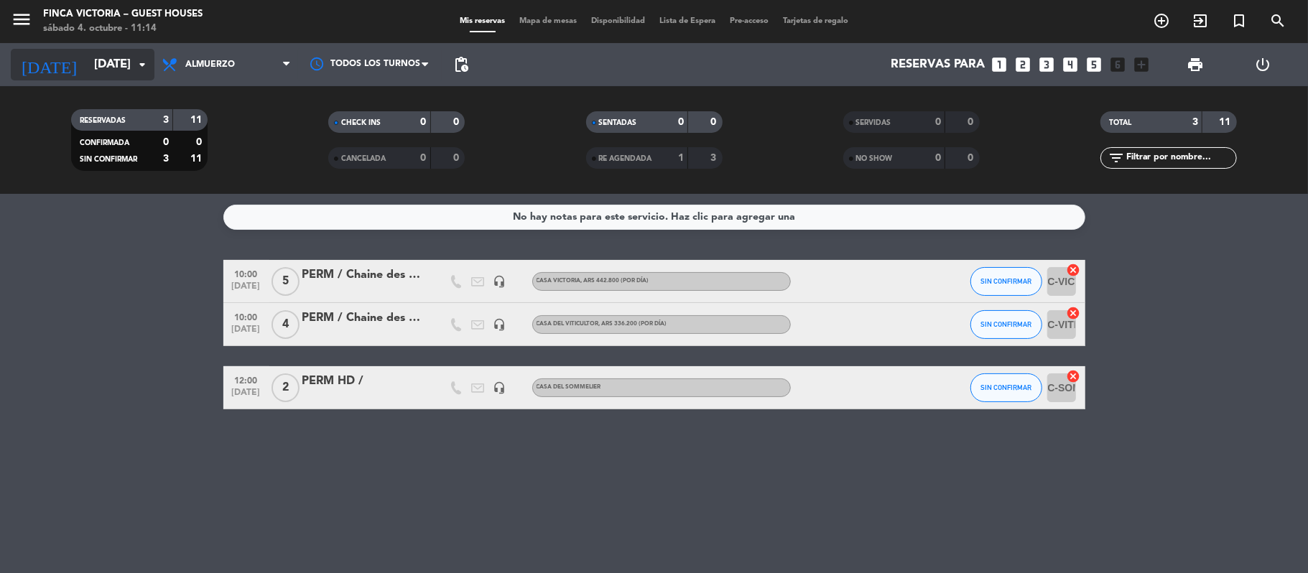
click at [87, 76] on input "[DATE]" at bounding box center [164, 65] width 155 height 28
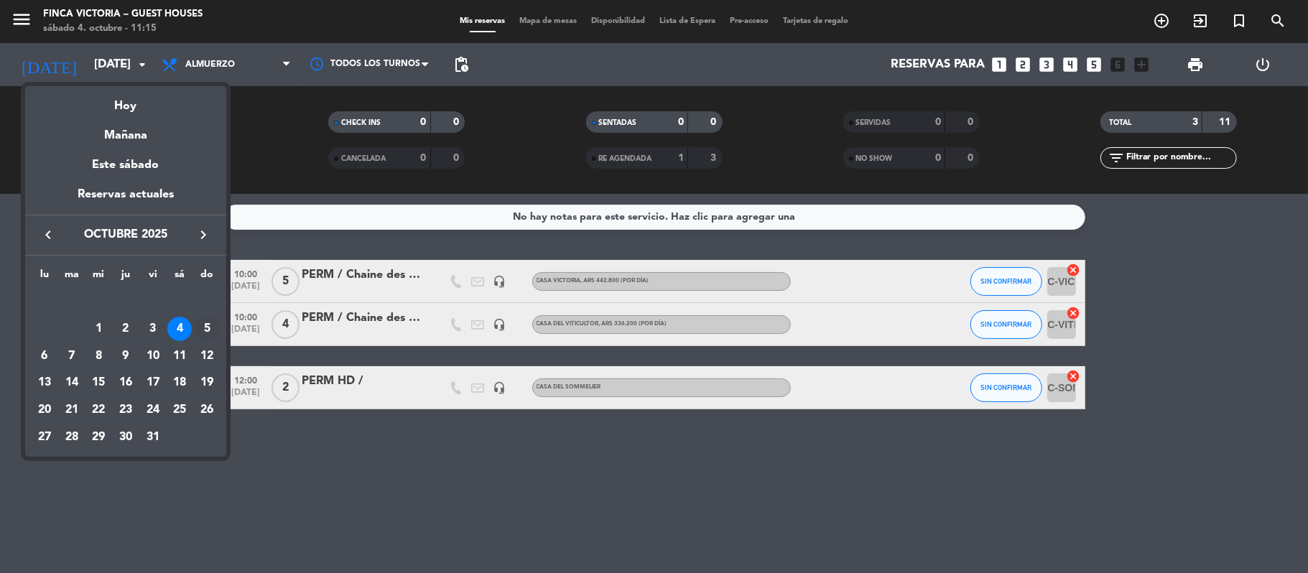
click at [202, 332] on div "5" at bounding box center [207, 329] width 24 height 24
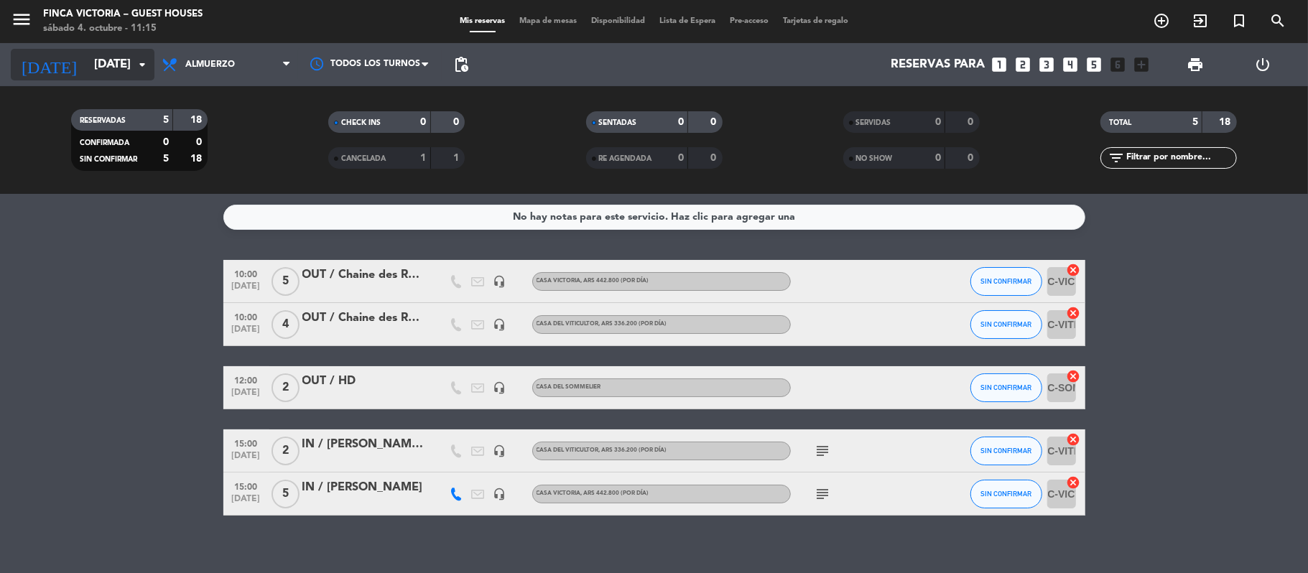
click at [87, 72] on input "[DATE]" at bounding box center [164, 65] width 155 height 28
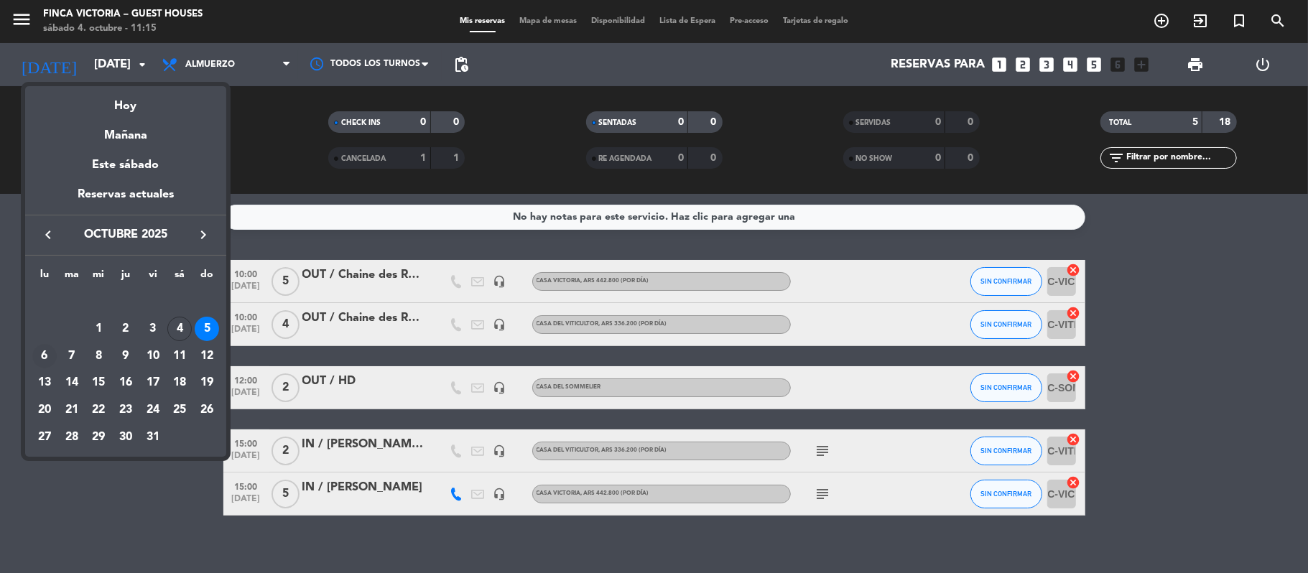
click at [41, 353] on div "6" at bounding box center [44, 356] width 24 height 24
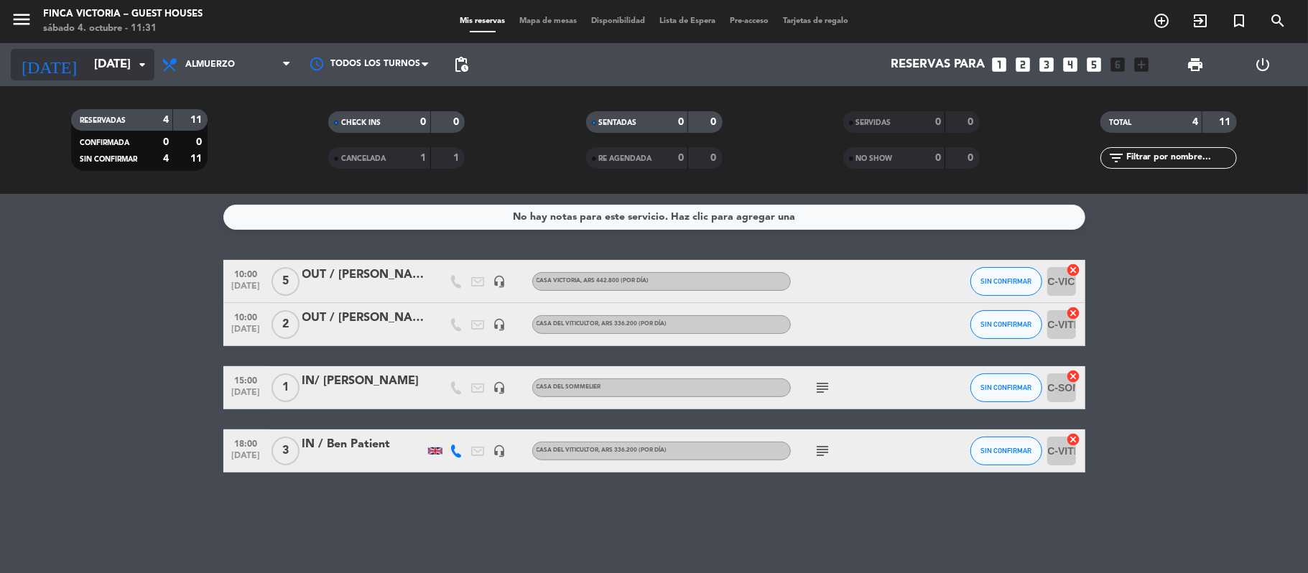
click at [89, 57] on input "[DATE]" at bounding box center [164, 65] width 155 height 28
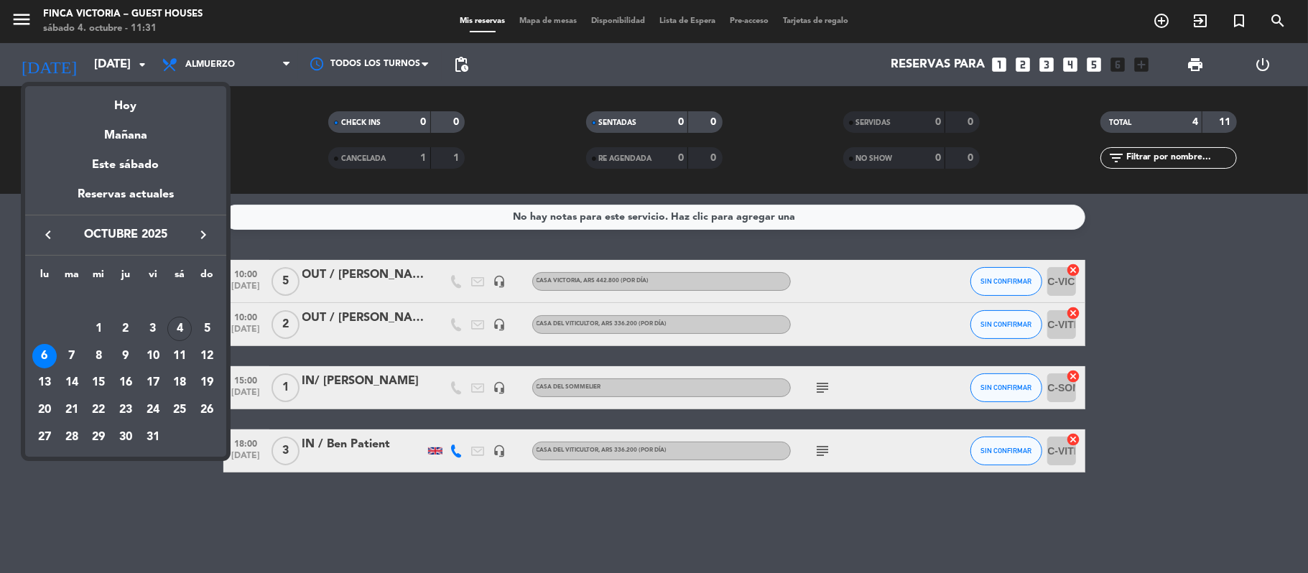
click at [210, 325] on div "5" at bounding box center [207, 329] width 24 height 24
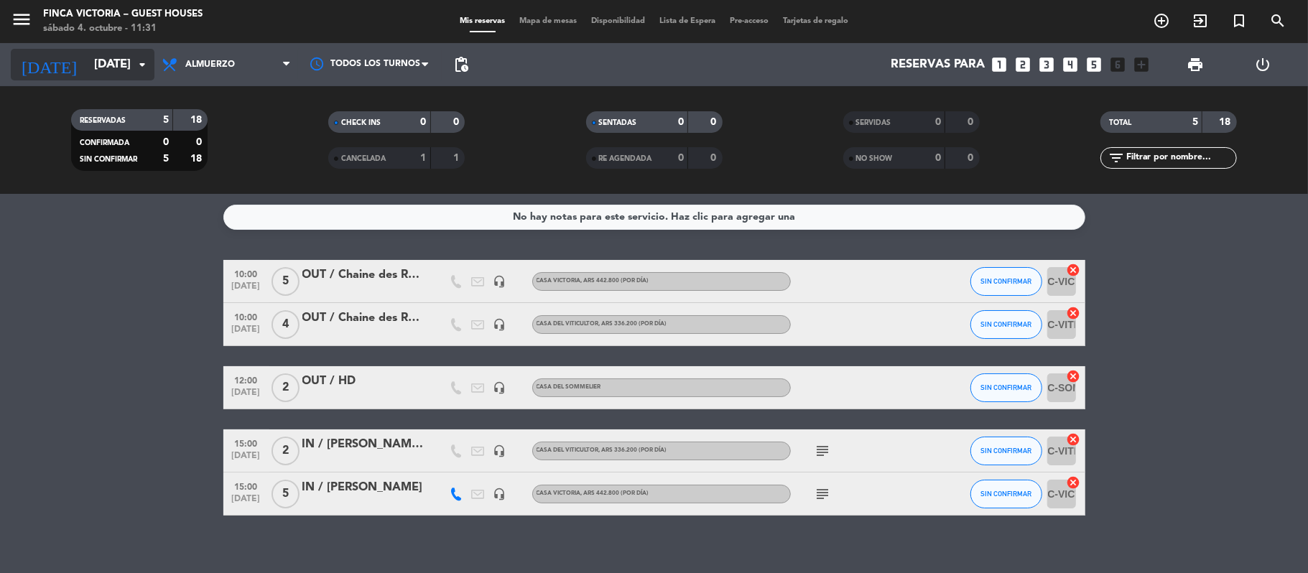
click at [87, 61] on input "[DATE]" at bounding box center [164, 65] width 155 height 28
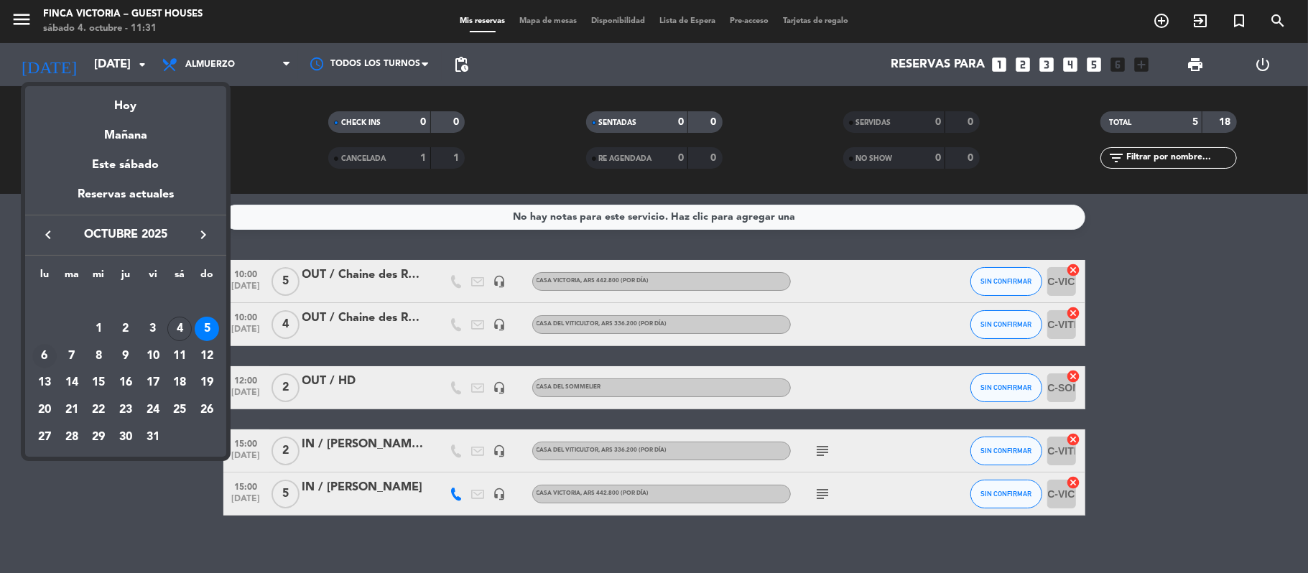
click at [44, 355] on div "6" at bounding box center [44, 356] width 24 height 24
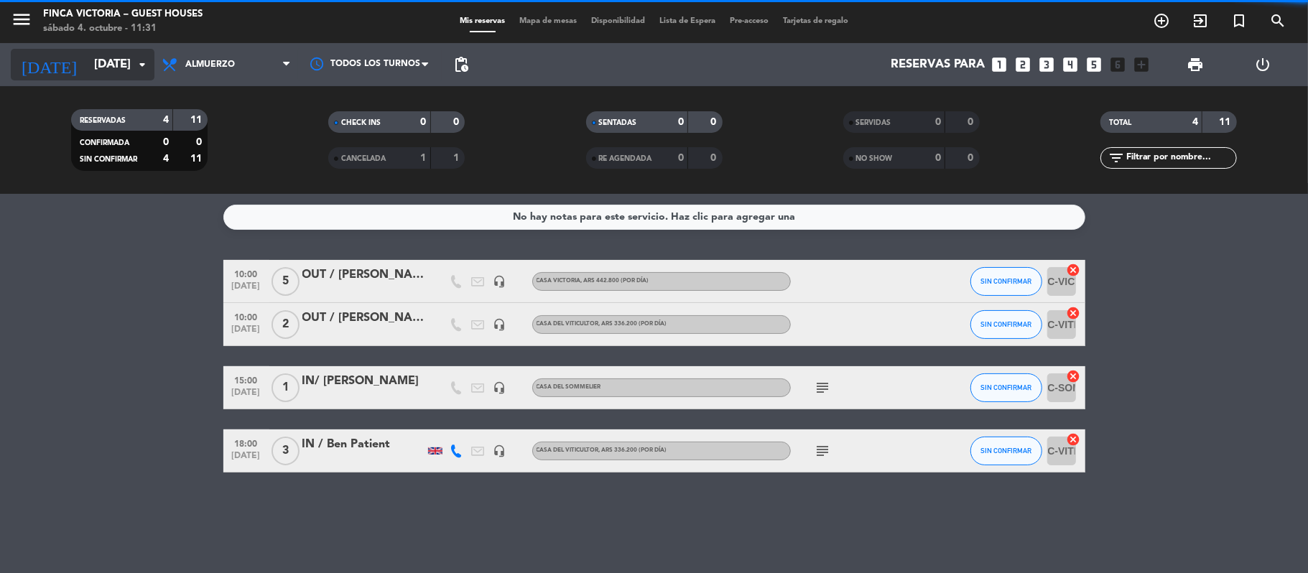
click at [109, 49] on div "[DATE] [DATE] arrow_drop_down" at bounding box center [83, 65] width 144 height 32
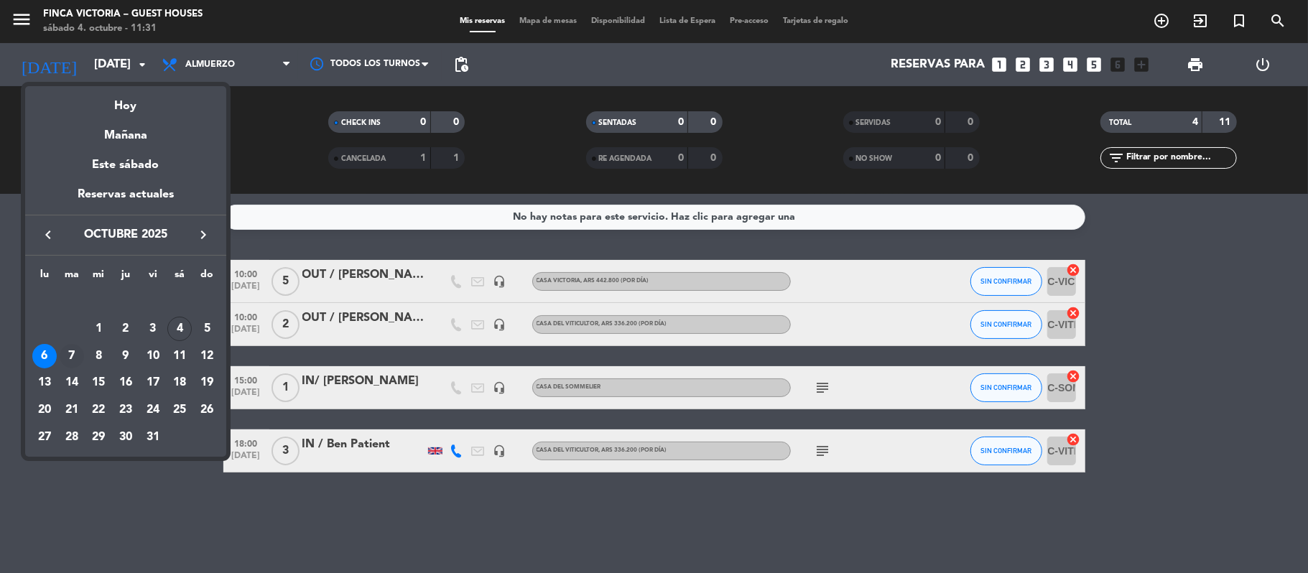
click at [67, 352] on div "7" at bounding box center [72, 356] width 24 height 24
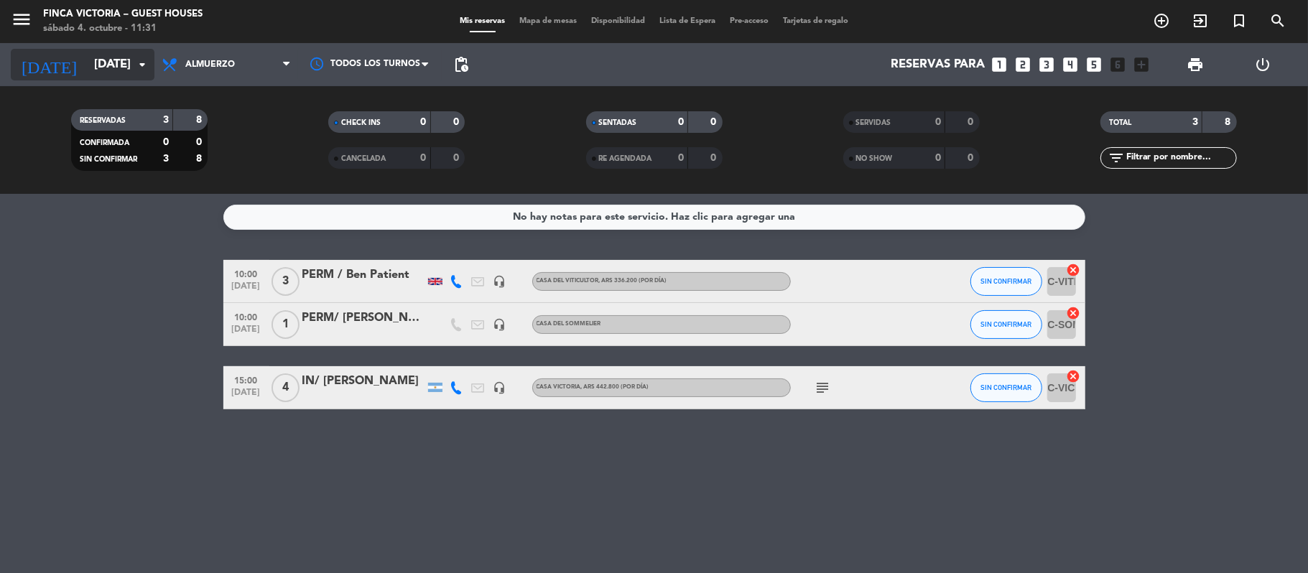
click at [87, 52] on input "[DATE]" at bounding box center [164, 65] width 155 height 28
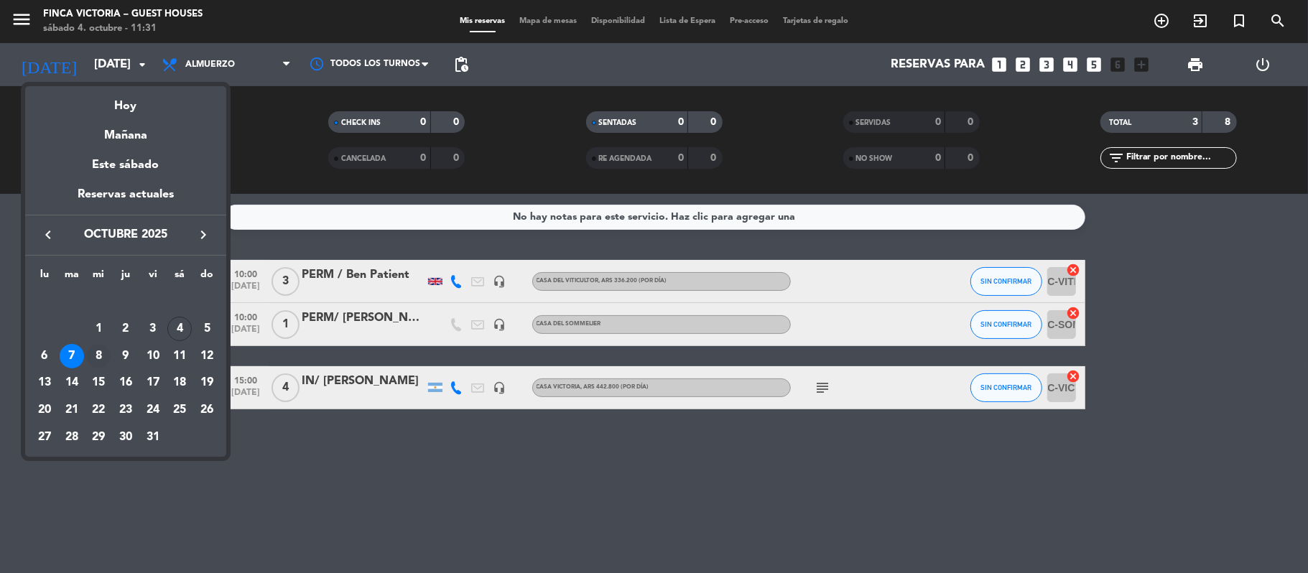
click at [98, 351] on div "8" at bounding box center [98, 356] width 24 height 24
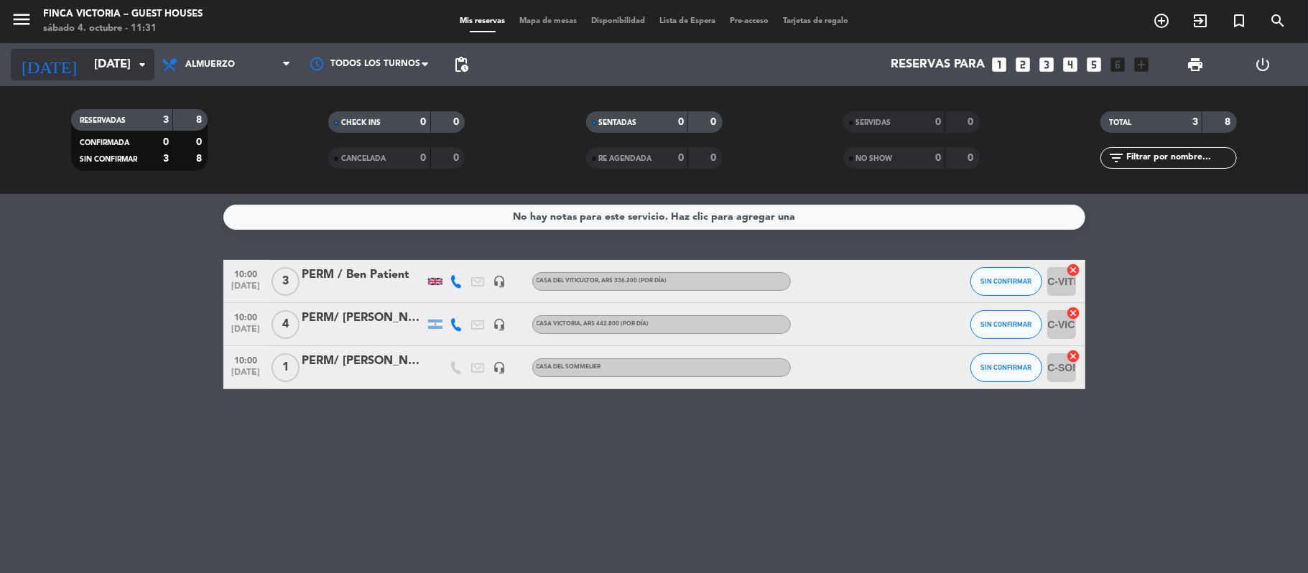
click at [95, 78] on input "[DATE]" at bounding box center [164, 65] width 155 height 28
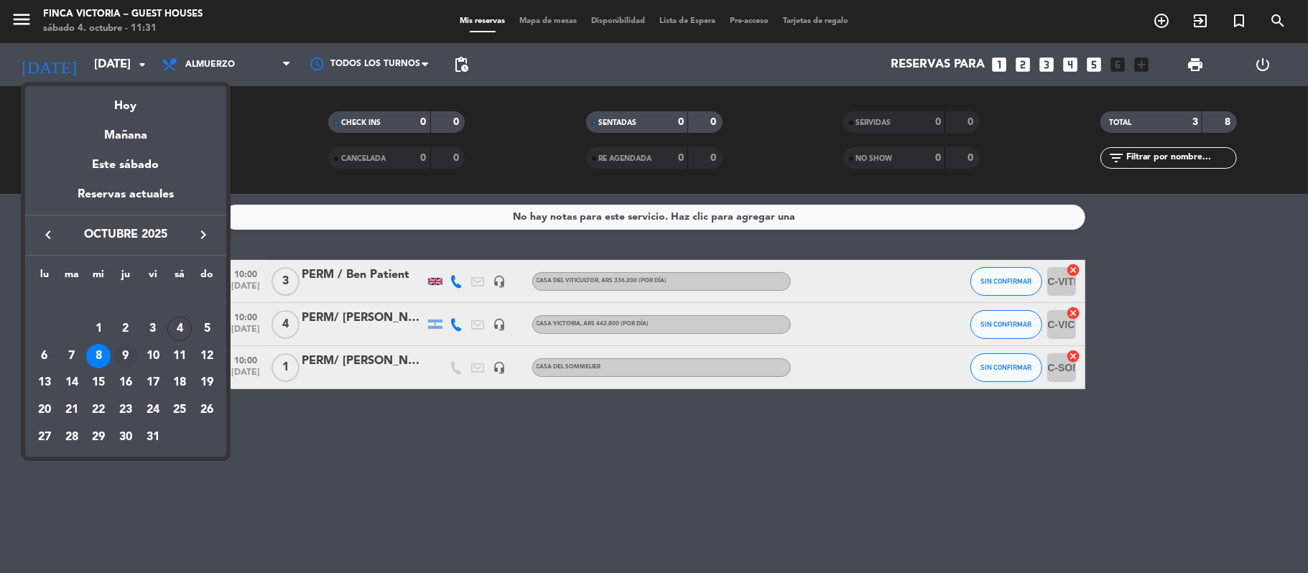
click at [124, 353] on div "9" at bounding box center [125, 356] width 24 height 24
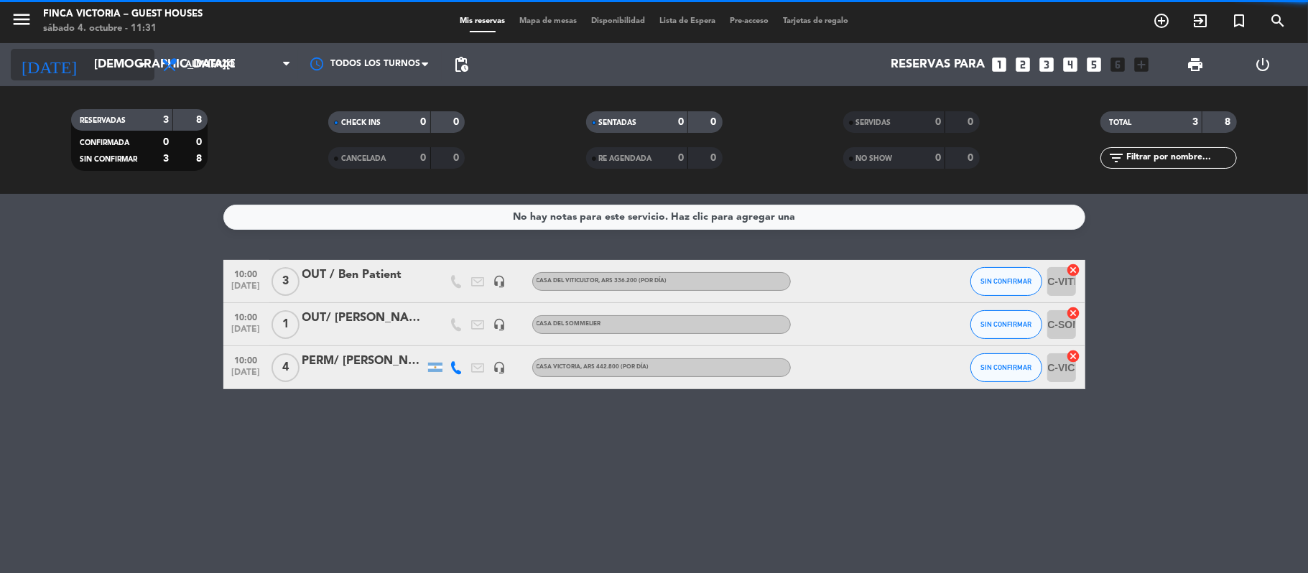
click at [95, 60] on input "[DEMOGRAPHIC_DATA][DATE]" at bounding box center [164, 65] width 155 height 28
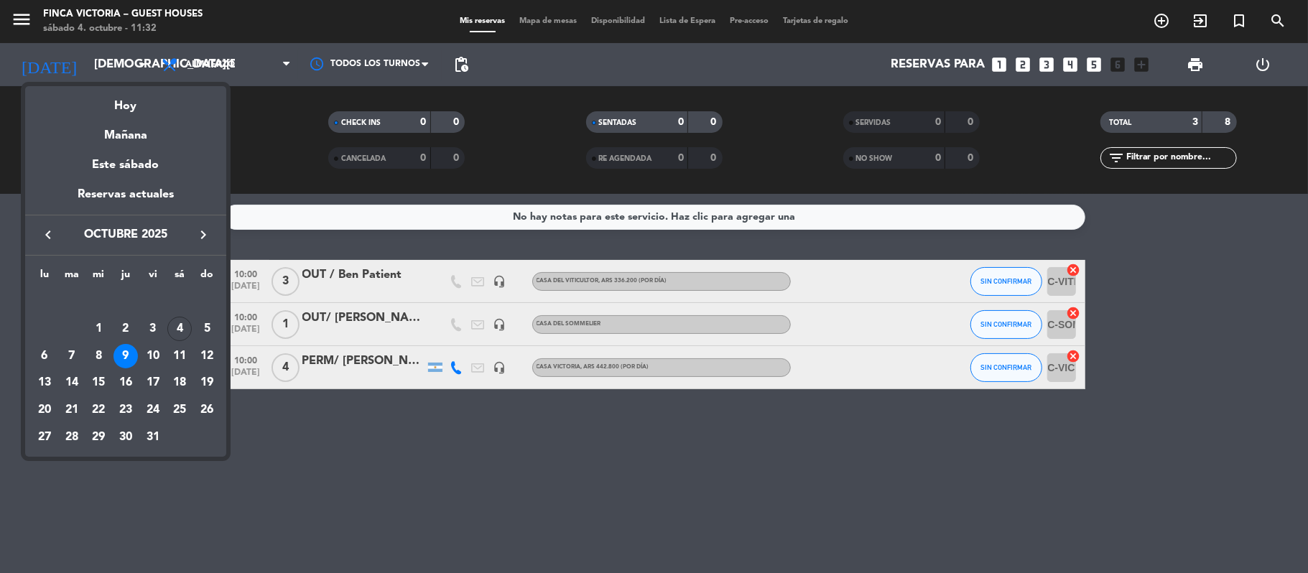
drag, startPoint x: 286, startPoint y: 480, endPoint x: 211, endPoint y: 228, distance: 262.9
click at [280, 437] on div at bounding box center [654, 286] width 1308 height 573
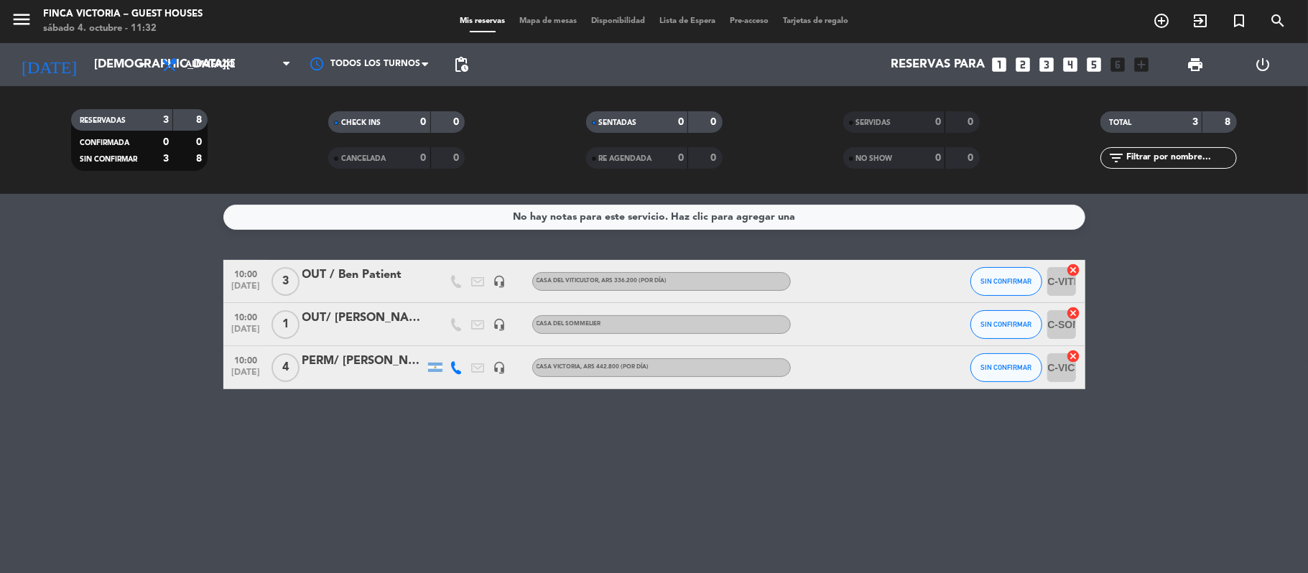
click at [89, 90] on div "RESERVADAS 3 8 CONFIRMADA 0 0 SIN CONFIRMAR 3 8 CHECK INS 0 0 CANCELADA 0 0 SEN…" at bounding box center [654, 140] width 1308 height 108
click at [90, 78] on input "[DEMOGRAPHIC_DATA][DATE]" at bounding box center [164, 65] width 155 height 28
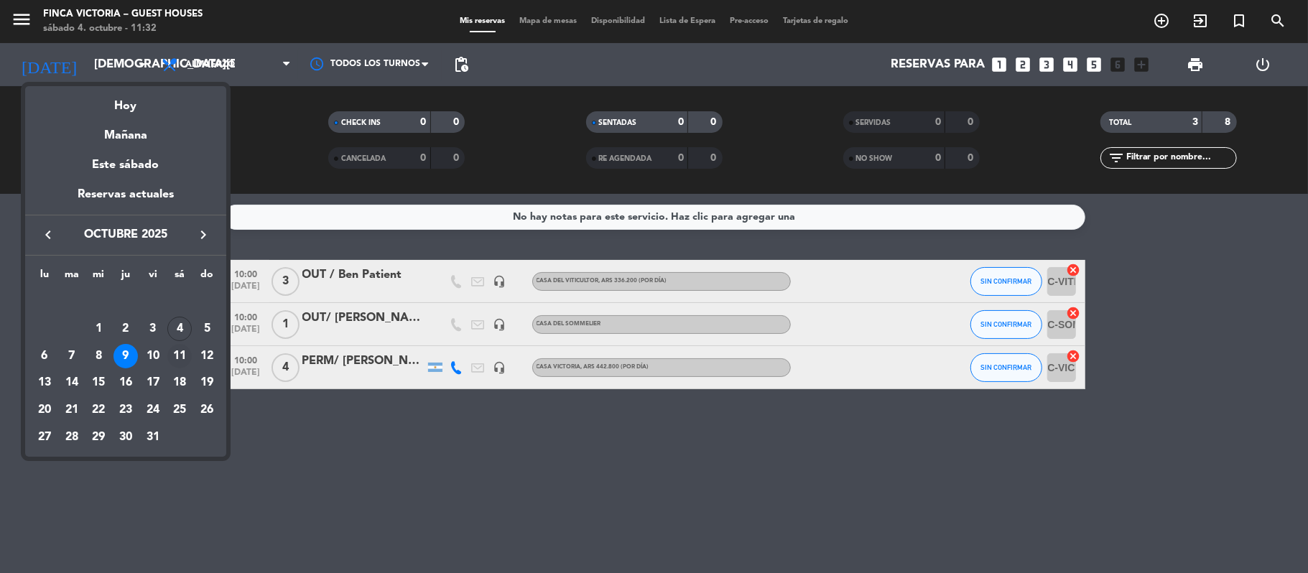
click at [182, 363] on div "11" at bounding box center [179, 356] width 24 height 24
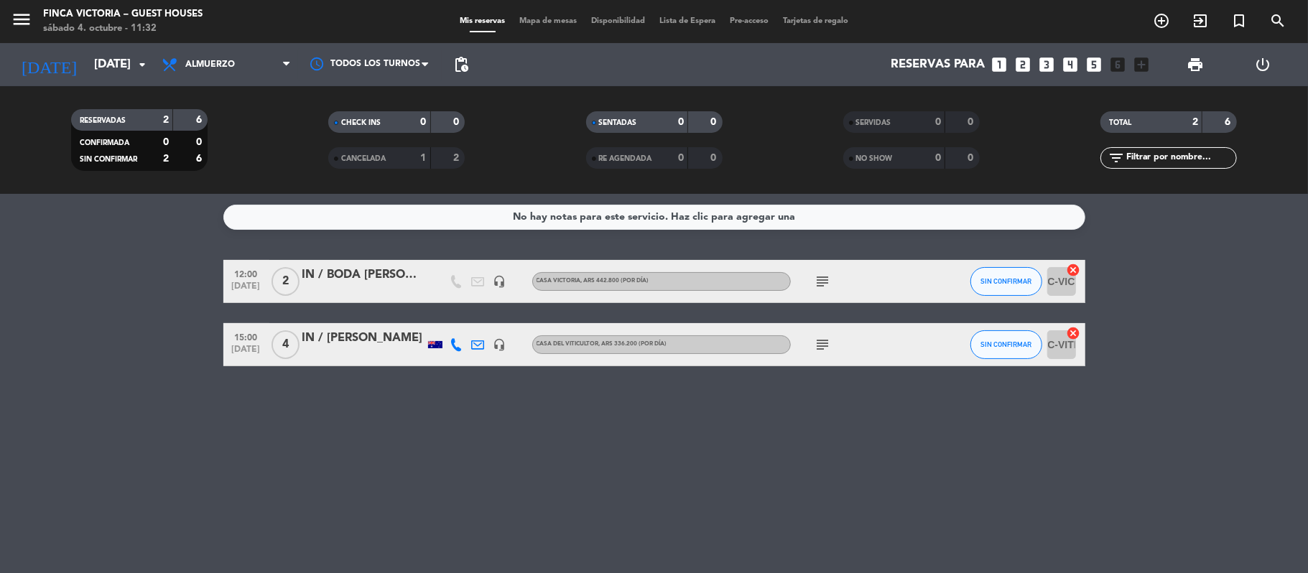
click at [435, 345] on div at bounding box center [435, 344] width 14 height 7
click at [820, 346] on icon "subject" at bounding box center [822, 344] width 17 height 17
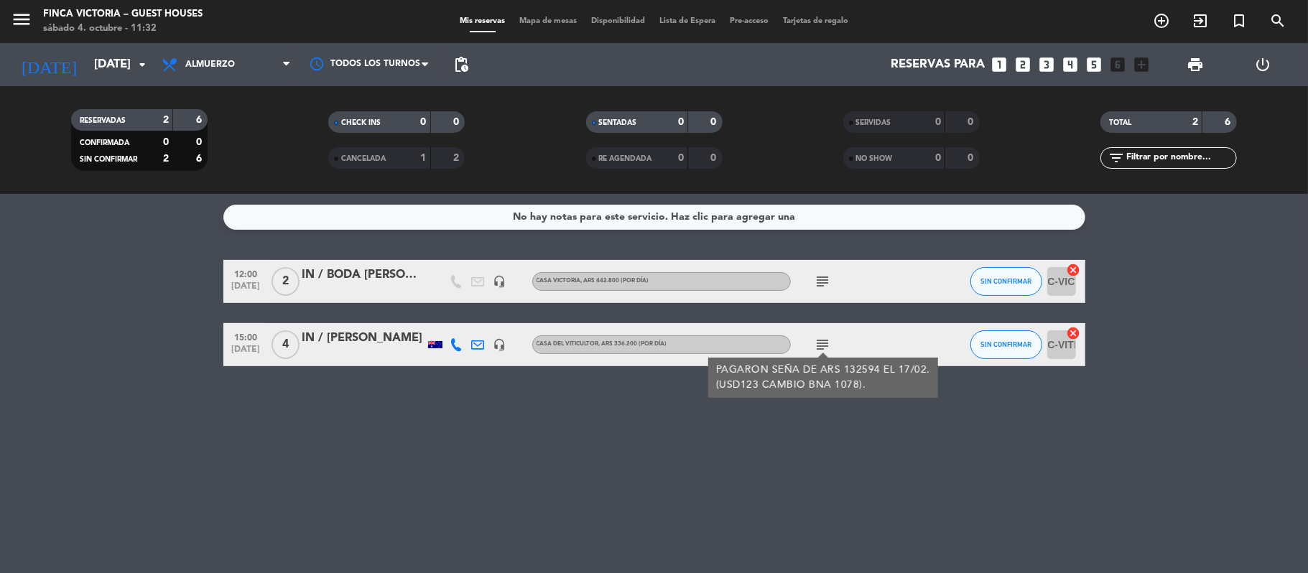
click at [508, 346] on div "headset_mic" at bounding box center [500, 344] width 22 height 42
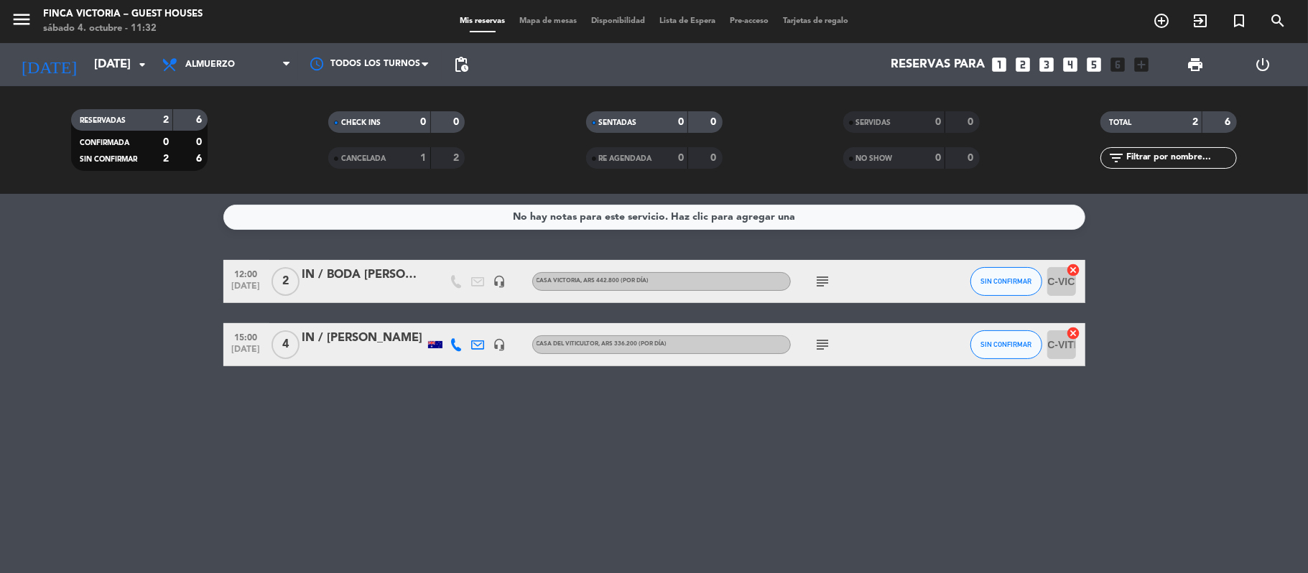
click at [501, 345] on icon "headset_mic" at bounding box center [499, 344] width 13 height 13
click at [822, 350] on icon "subject" at bounding box center [822, 344] width 17 height 17
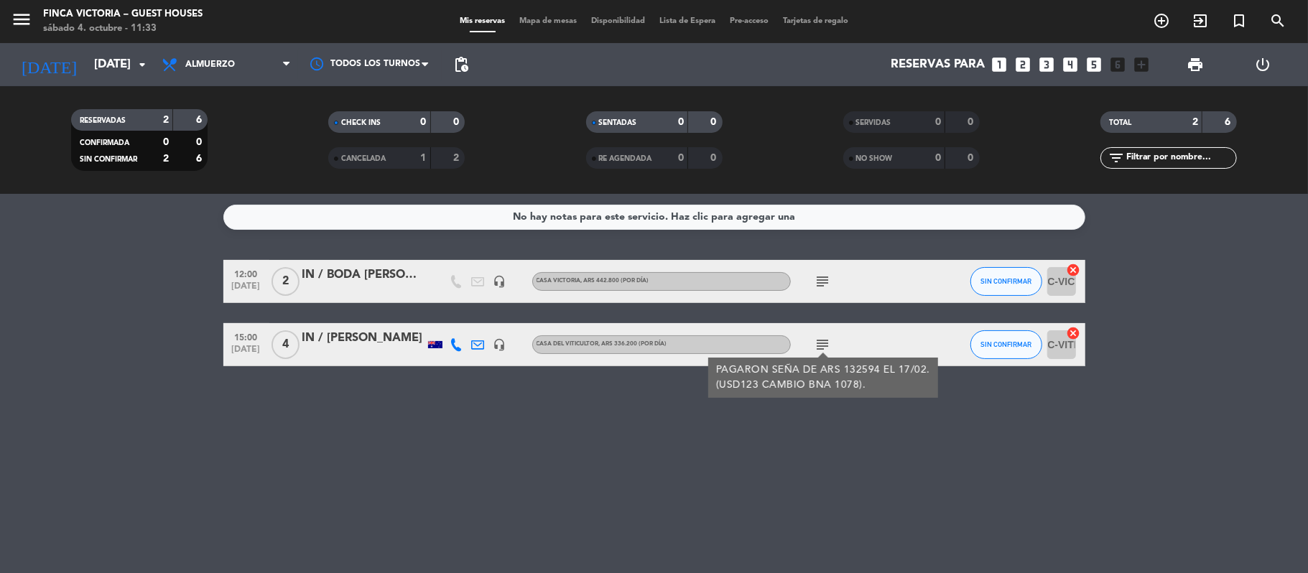
click at [238, 345] on span "[DATE]" at bounding box center [246, 353] width 36 height 17
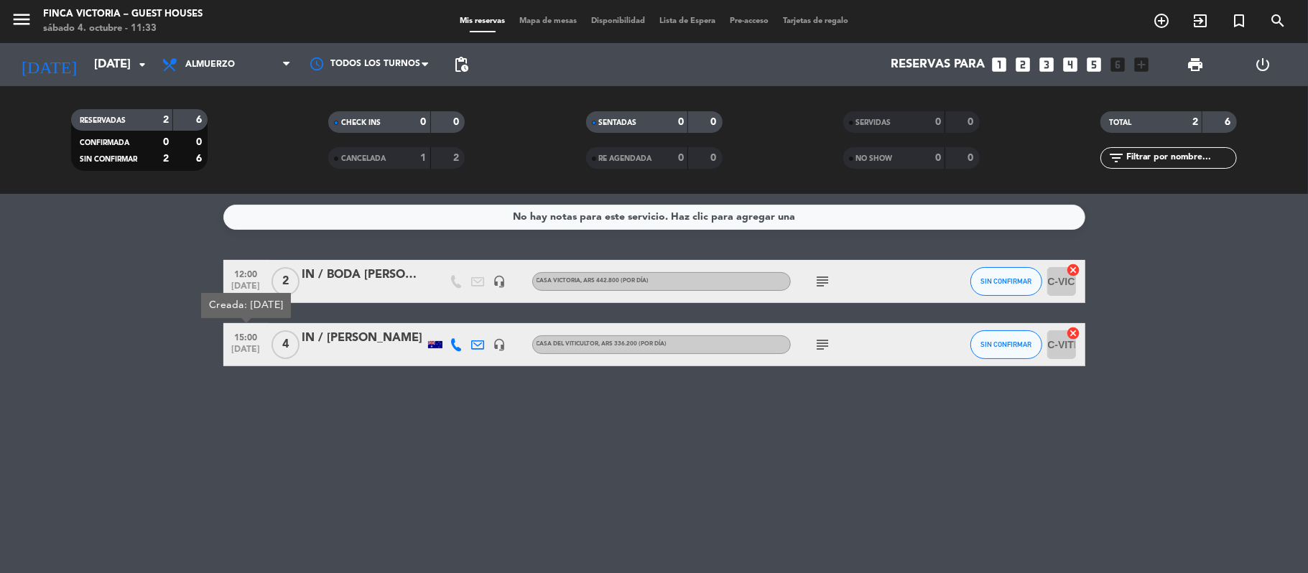
click at [228, 394] on div "No hay notas para este servicio. Haz clic para agregar una 12:00 [DATE] 2 IN / …" at bounding box center [654, 383] width 1308 height 379
click at [496, 342] on icon "headset_mic" at bounding box center [499, 344] width 13 height 13
click at [455, 339] on icon at bounding box center [456, 344] width 13 height 13
click at [395, 343] on div "IN / [PERSON_NAME]" at bounding box center [363, 338] width 122 height 19
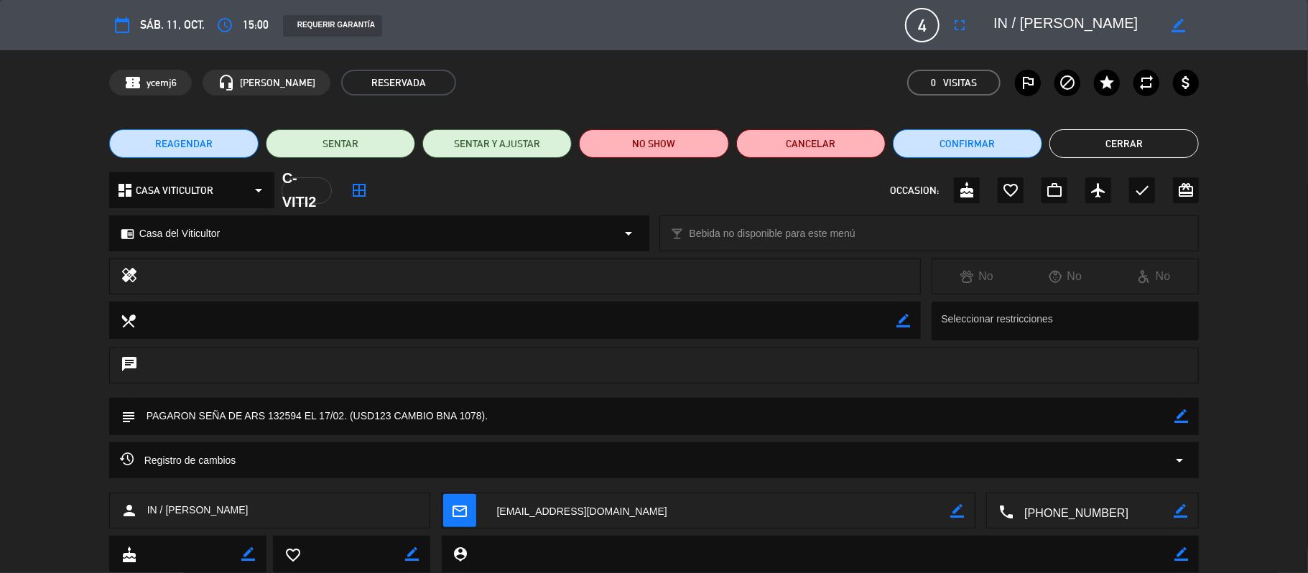
click at [1136, 149] on button "Cerrar" at bounding box center [1123, 143] width 149 height 29
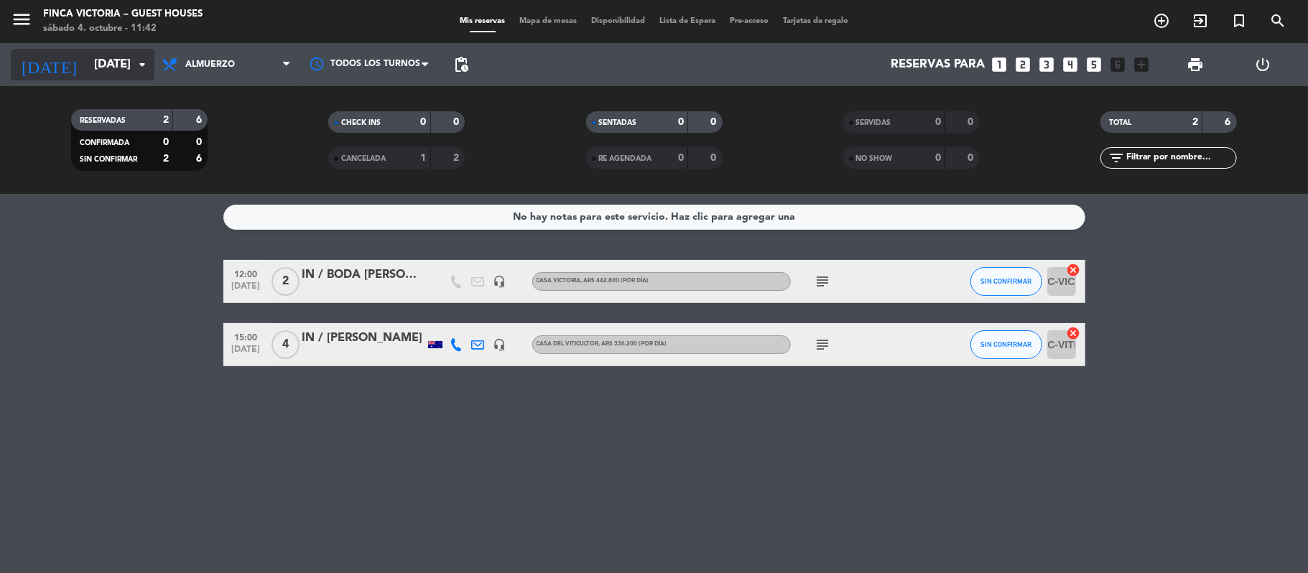
click at [102, 61] on input "[DATE]" at bounding box center [164, 65] width 155 height 28
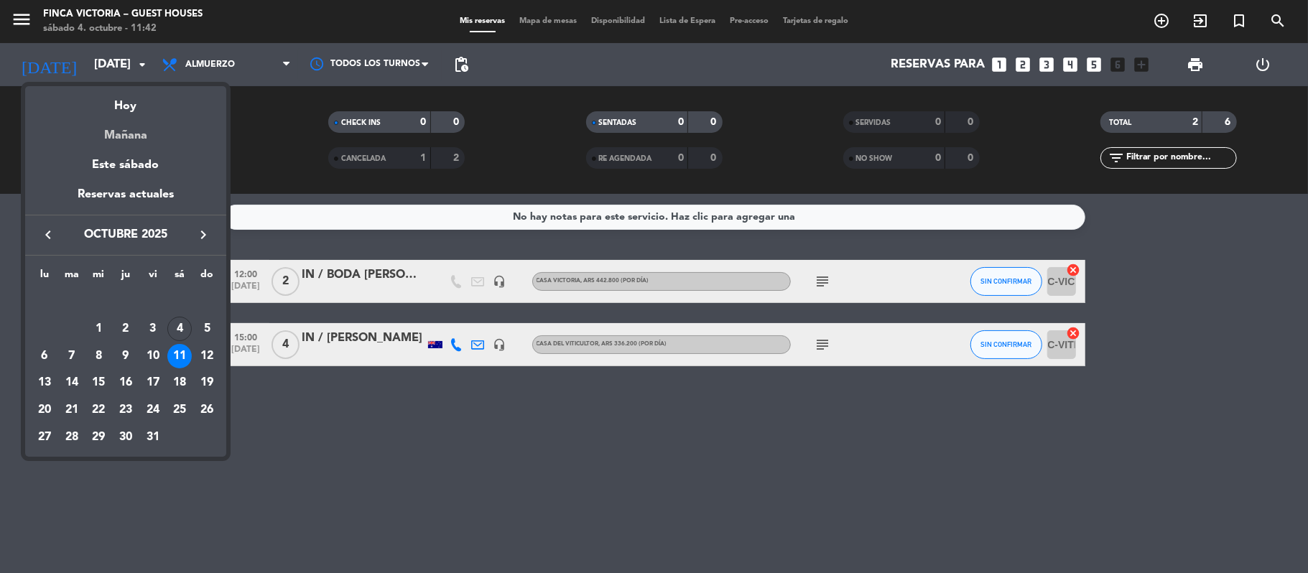
click at [128, 131] on div "Mañana" at bounding box center [125, 130] width 201 height 29
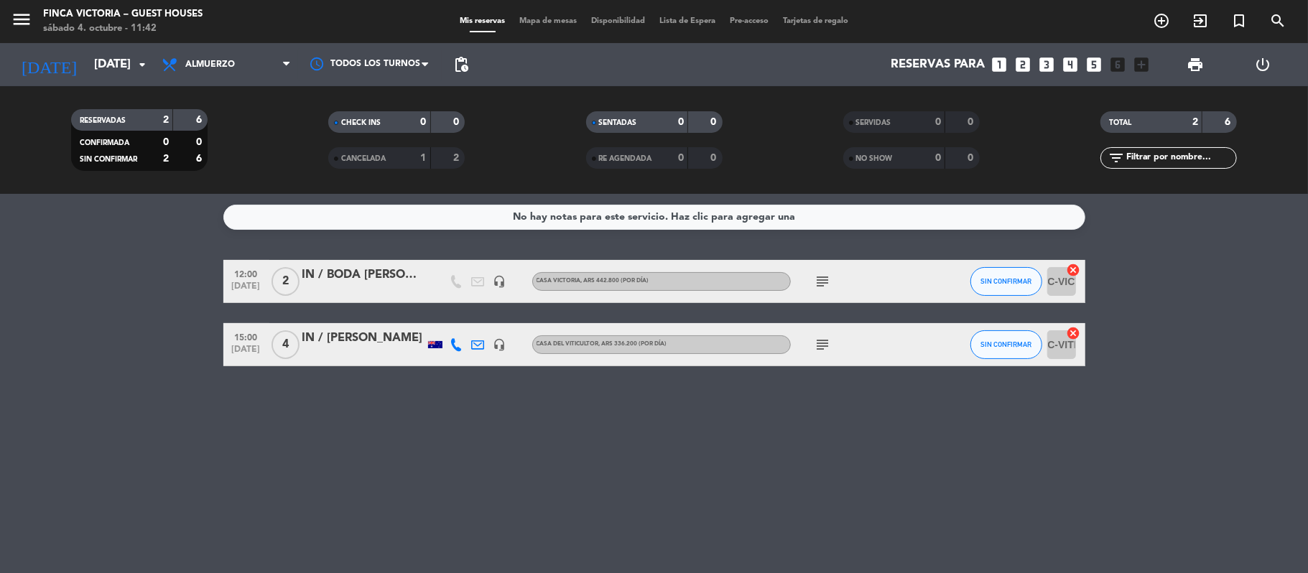
type input "[DATE]"
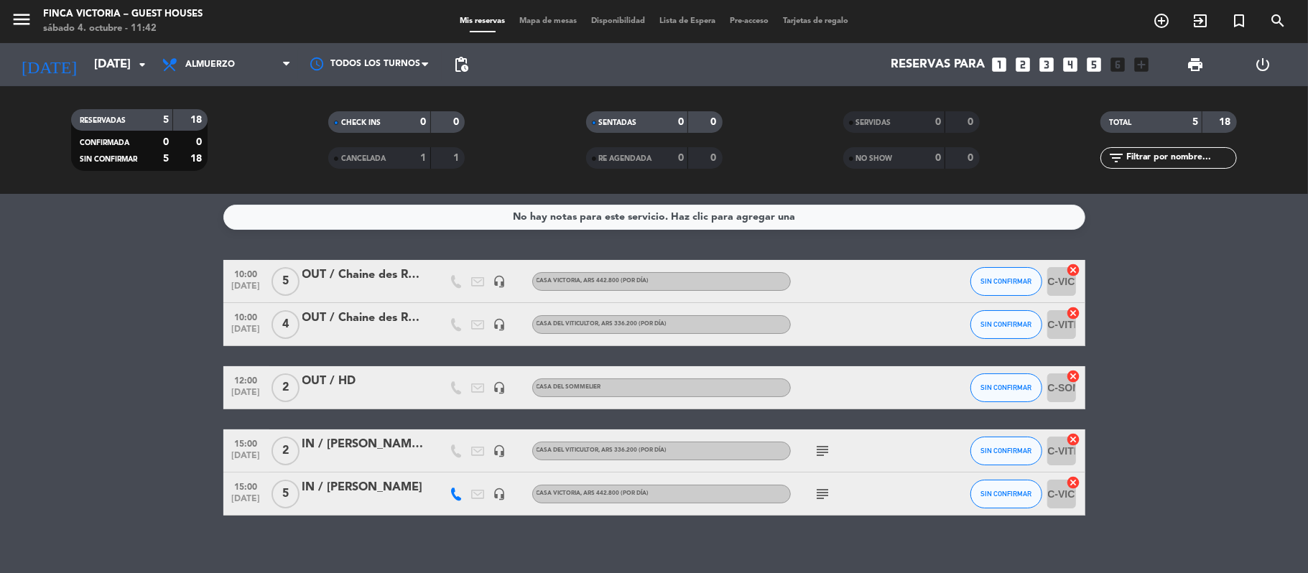
click at [339, 495] on div "IN / [PERSON_NAME]" at bounding box center [363, 487] width 122 height 19
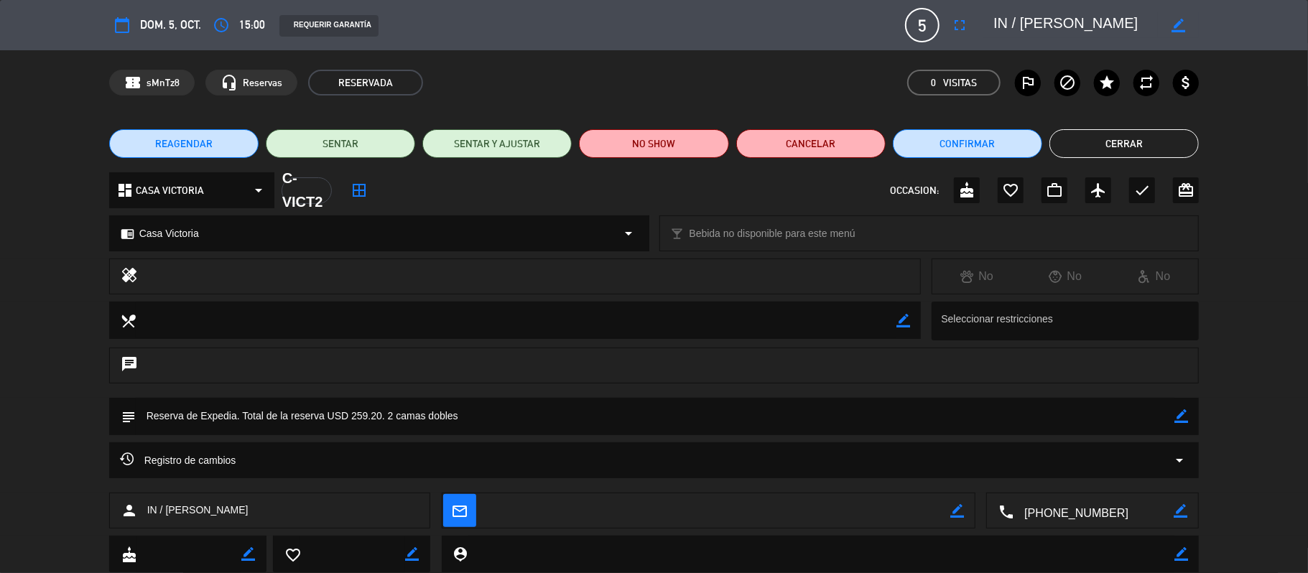
click at [1060, 141] on button "Cerrar" at bounding box center [1123, 143] width 149 height 29
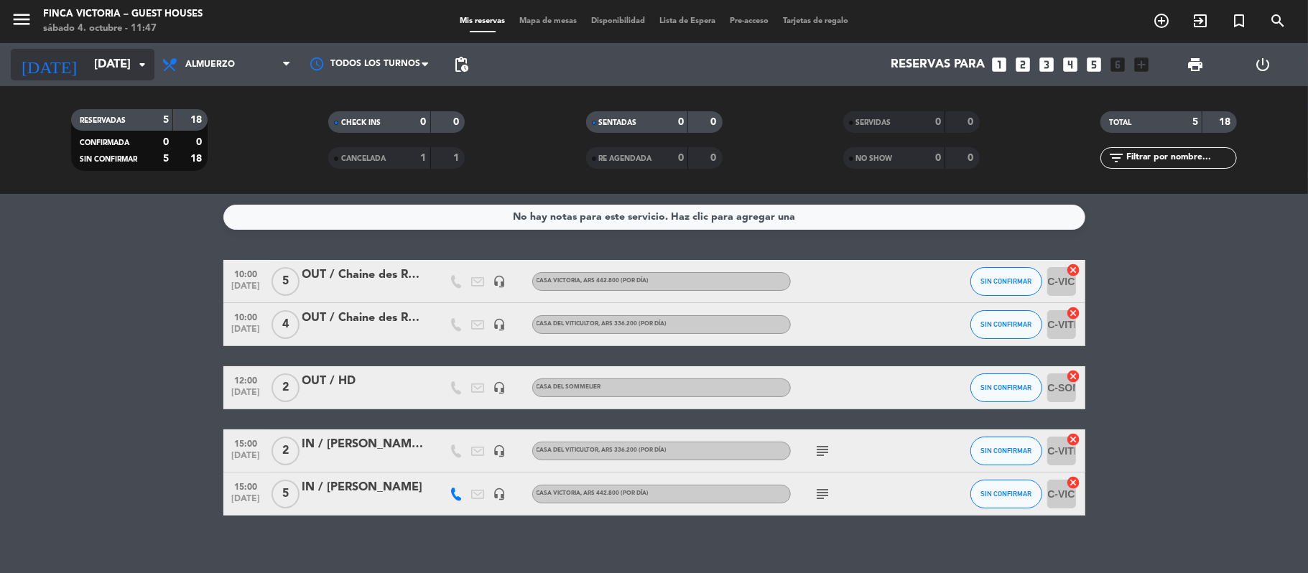
click at [87, 70] on input "[DATE]" at bounding box center [164, 65] width 155 height 28
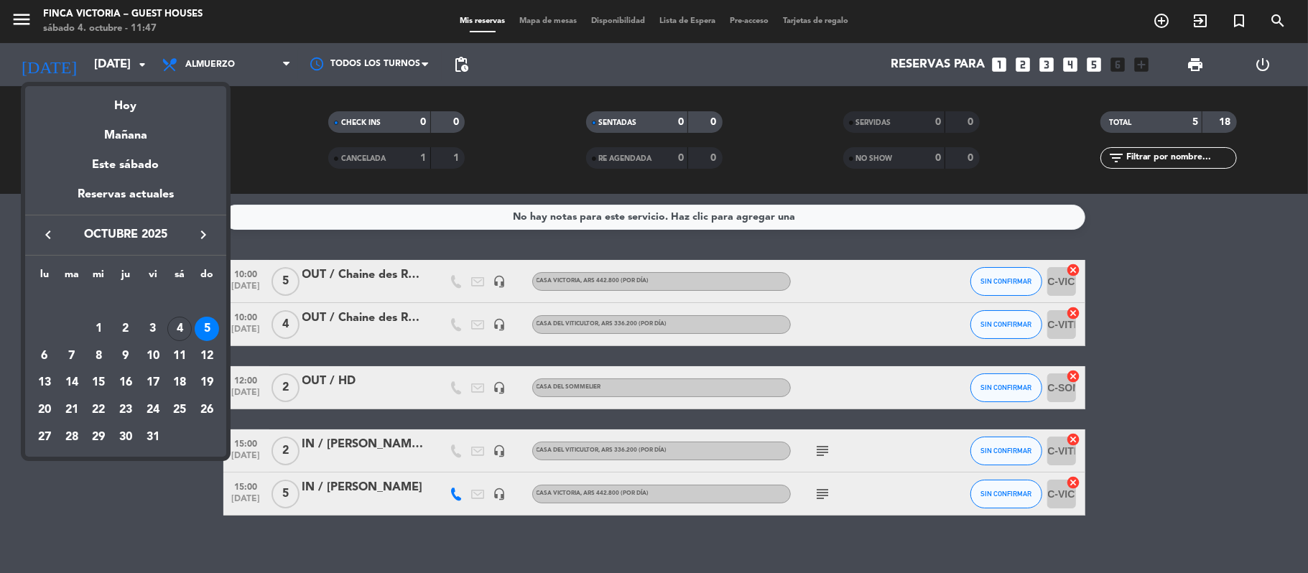
click at [208, 325] on div "5" at bounding box center [207, 329] width 24 height 24
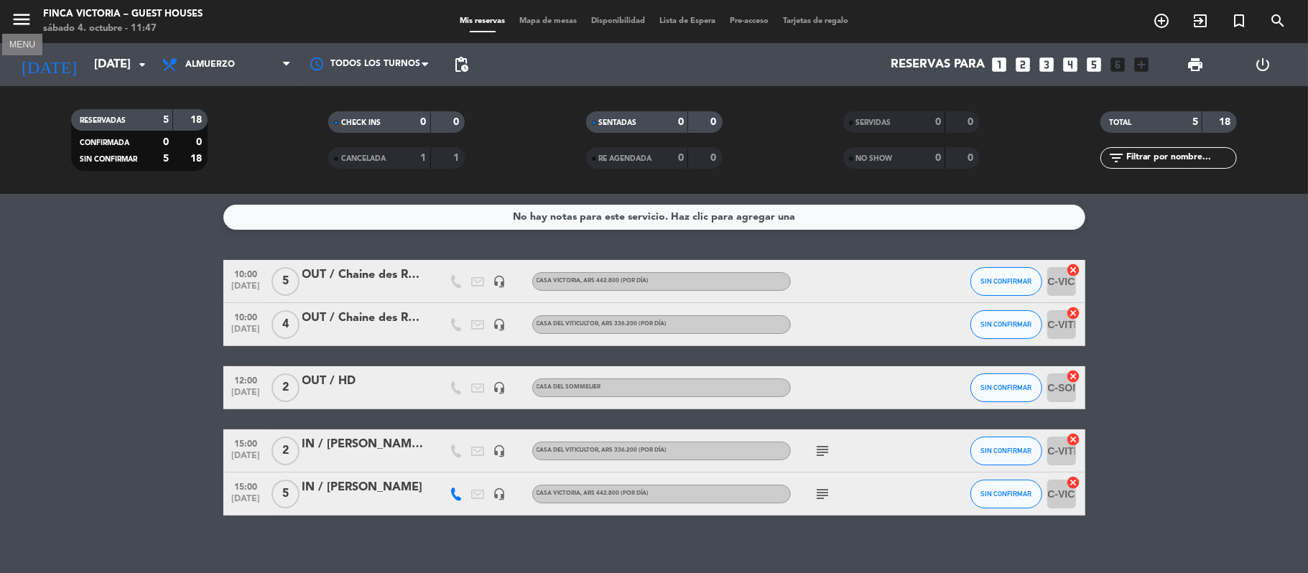
click at [14, 21] on icon "menu" at bounding box center [22, 20] width 22 height 22
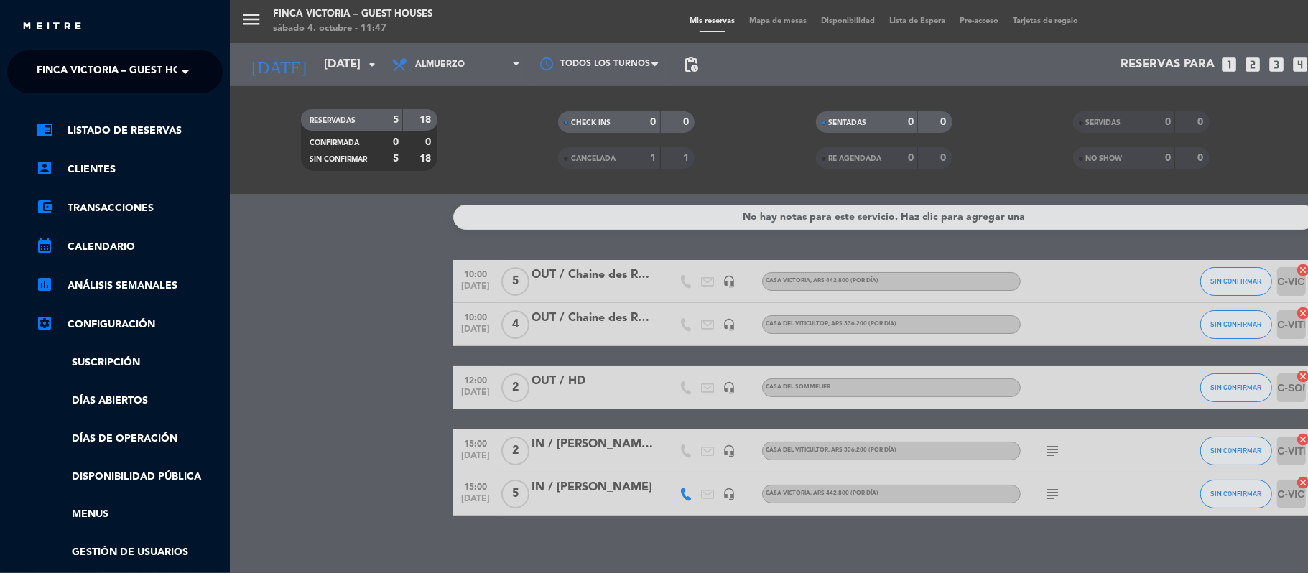
click at [58, 92] on ng-select "× FINCA VICTORIA – GUEST HOUSES ×" at bounding box center [114, 71] width 215 height 43
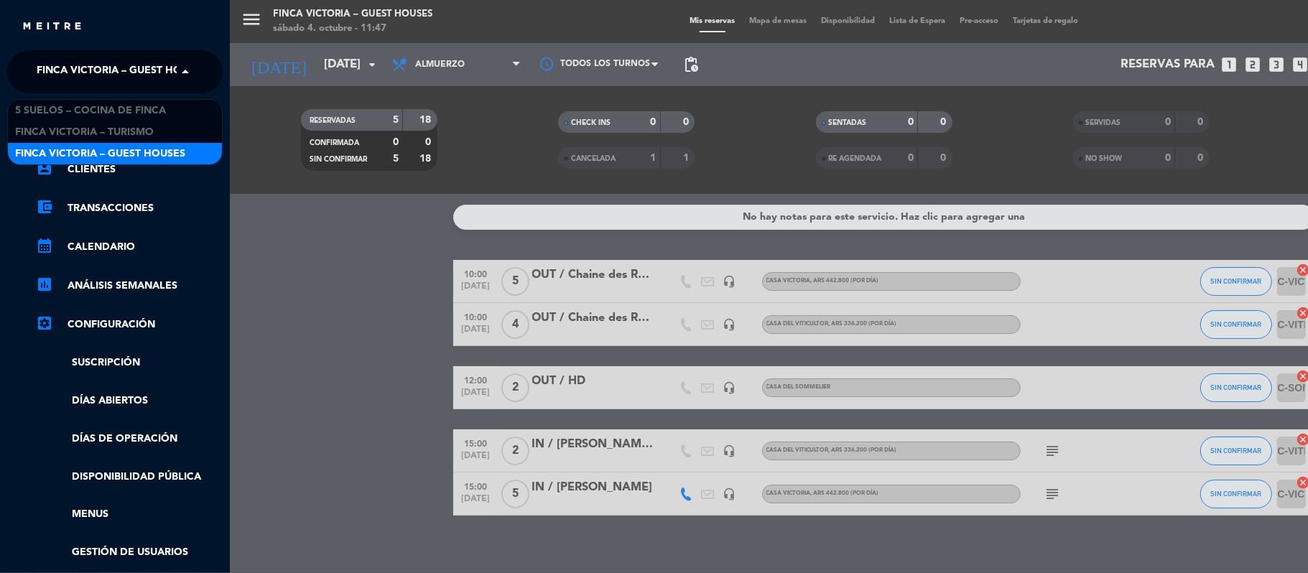
click at [65, 81] on span "FINCA VICTORIA – GUEST HOUSES" at bounding box center [122, 72] width 170 height 30
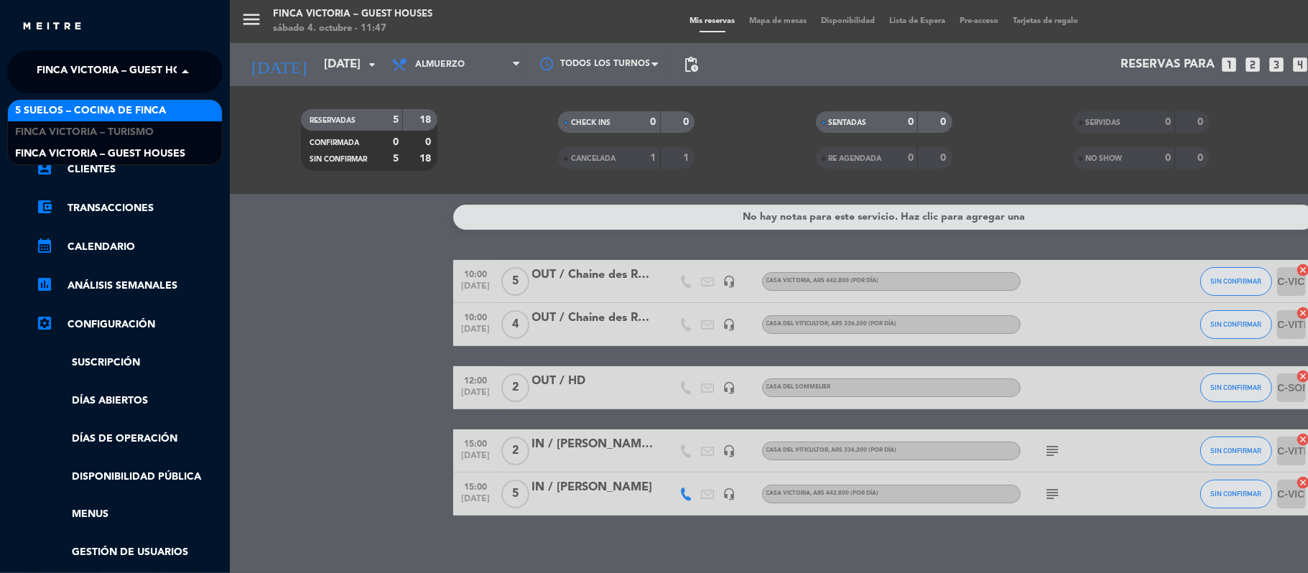
click at [69, 118] on span "5 SUELOS – COCINA DE FINCA" at bounding box center [90, 111] width 151 height 17
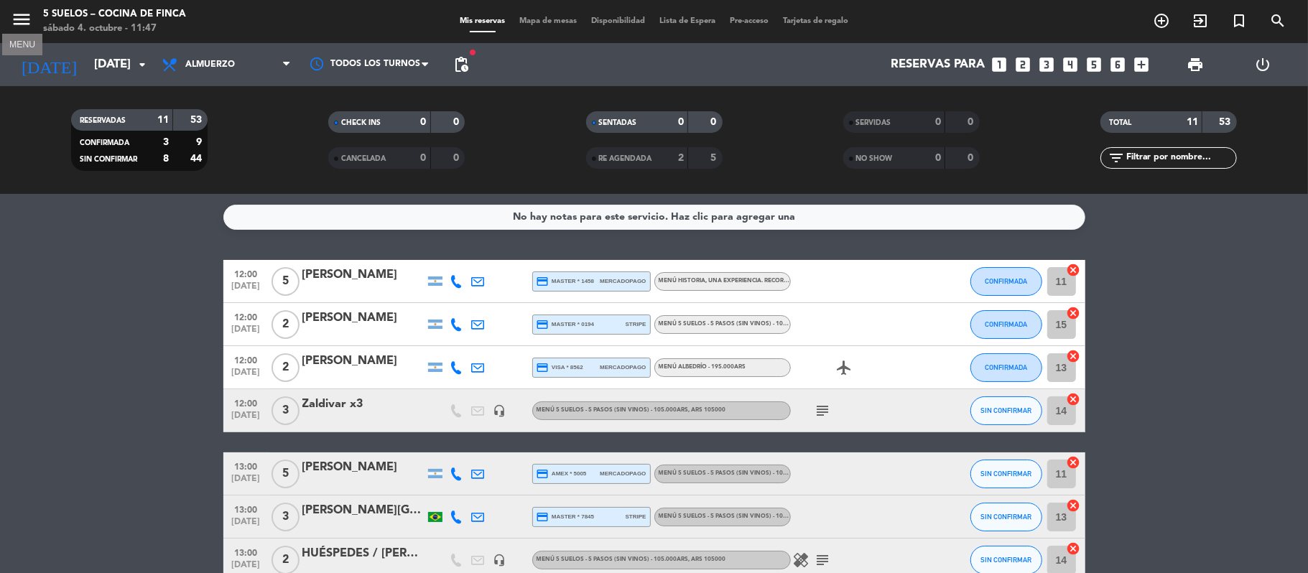
click at [20, 20] on icon "menu" at bounding box center [22, 20] width 22 height 22
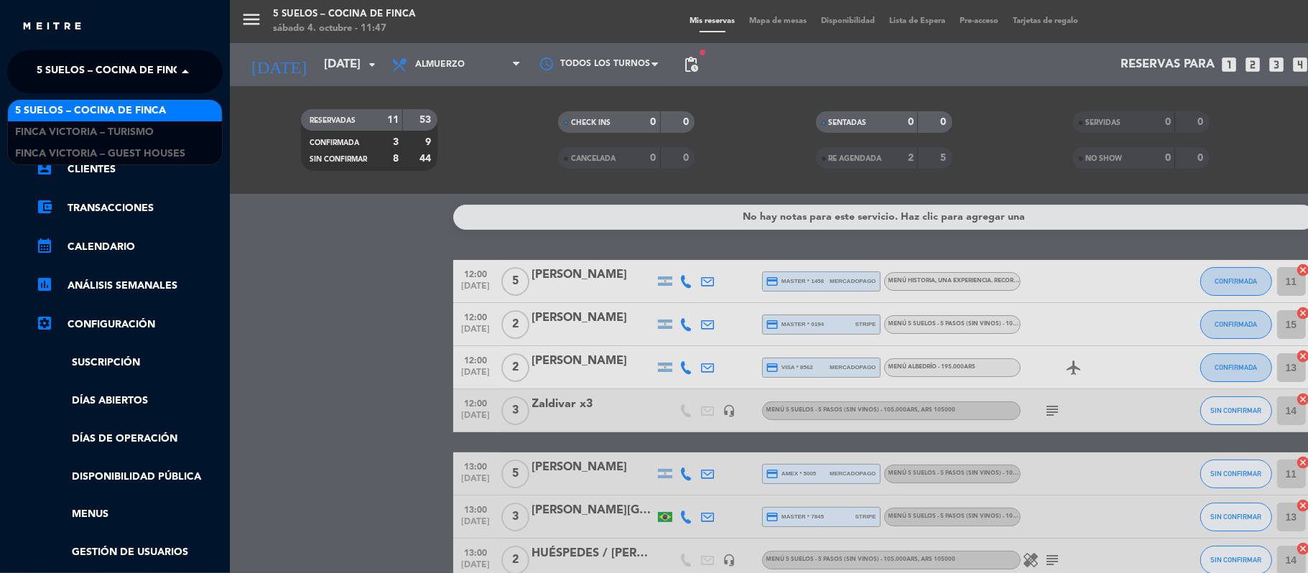
click at [50, 63] on span "5 SUELOS – COCINA DE FINCA" at bounding box center [112, 72] width 151 height 30
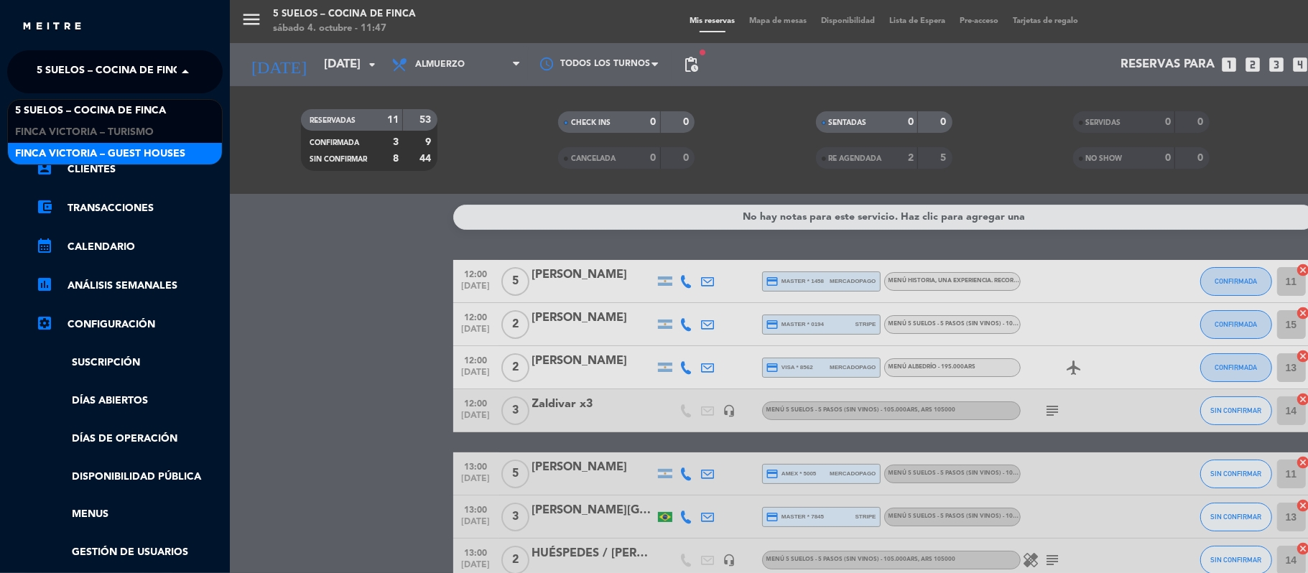
click at [59, 144] on div "FINCA VICTORIA – GUEST HOUSES" at bounding box center [115, 154] width 214 height 22
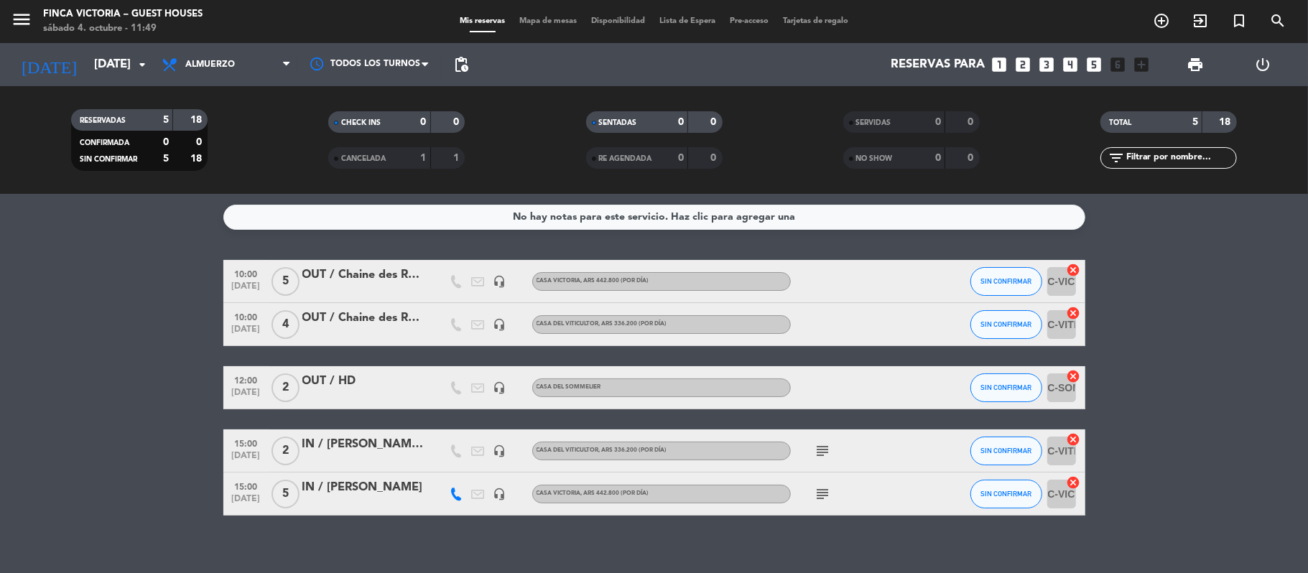
click at [819, 495] on icon "subject" at bounding box center [822, 493] width 17 height 17
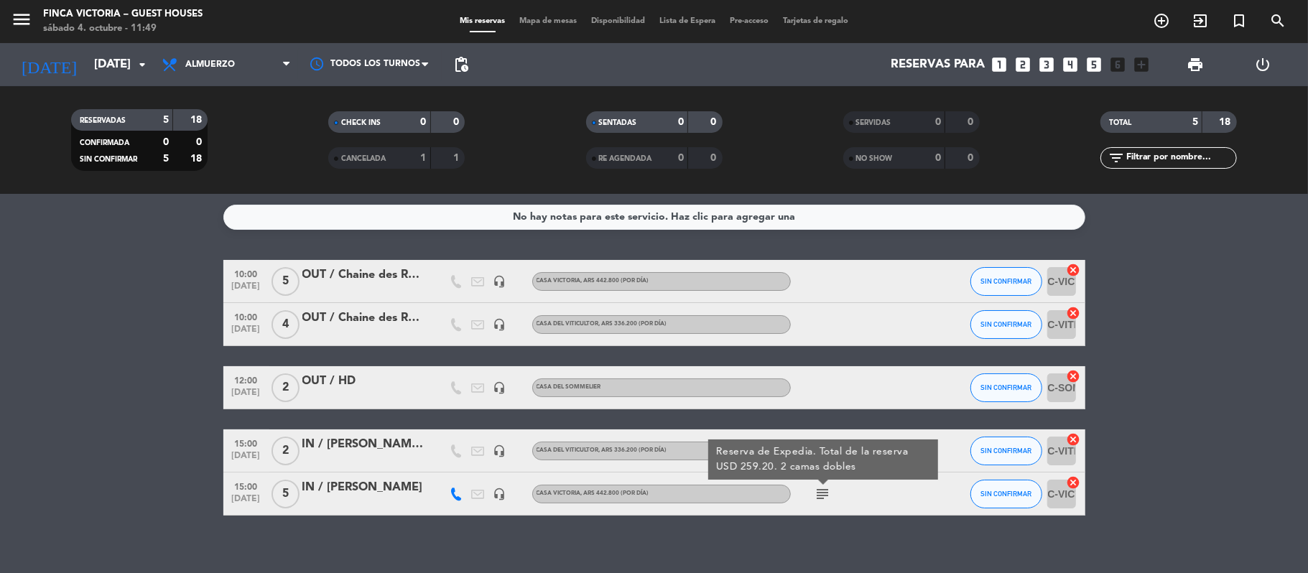
click at [283, 489] on span "5" at bounding box center [285, 494] width 28 height 29
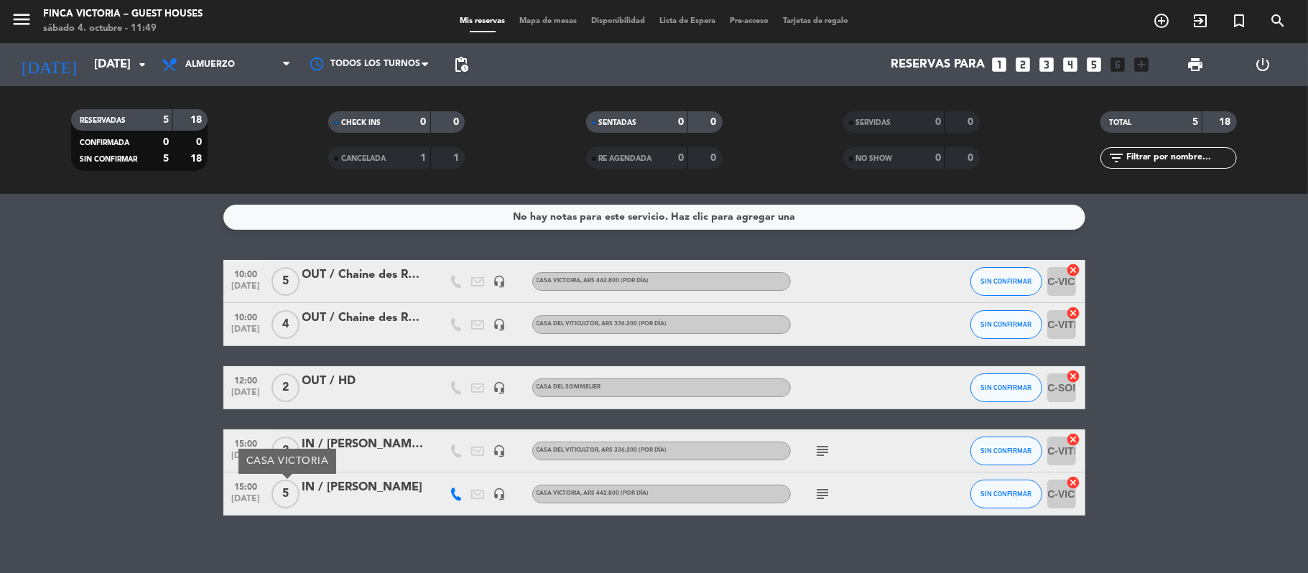
click at [819, 483] on div "subject" at bounding box center [855, 494] width 129 height 42
click at [819, 494] on icon "subject" at bounding box center [822, 493] width 17 height 17
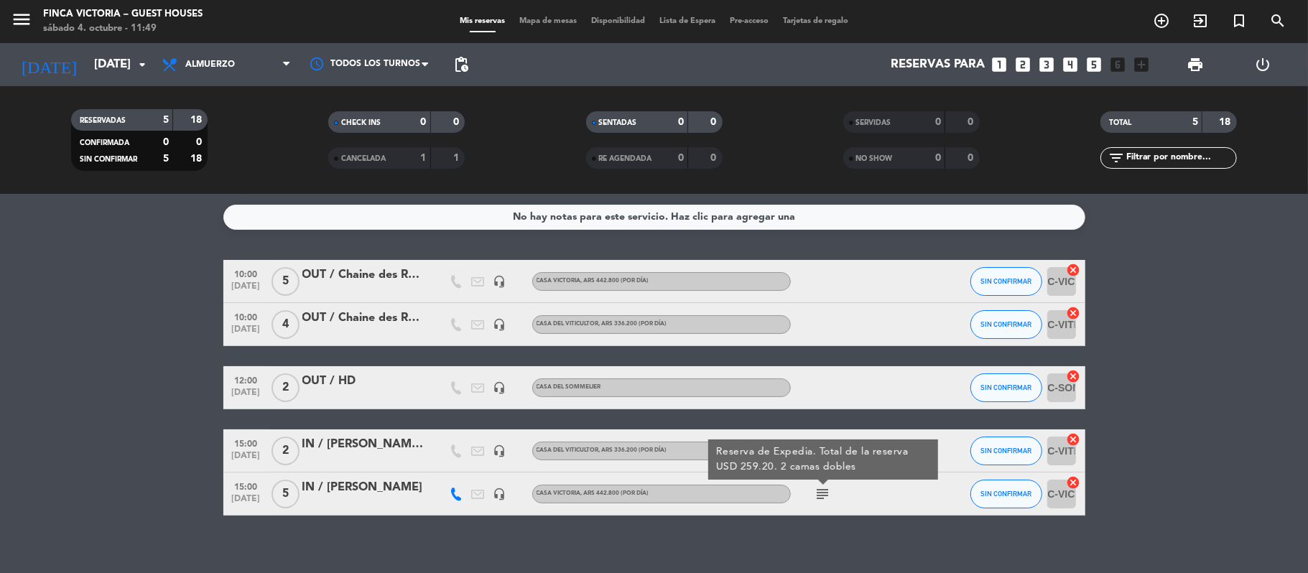
click at [116, 404] on bookings-row "10:00 [DATE] 5 OUT / Chaine des Rottisseurs headset_mic Casa Victoria , ARS 442…" at bounding box center [654, 388] width 1308 height 256
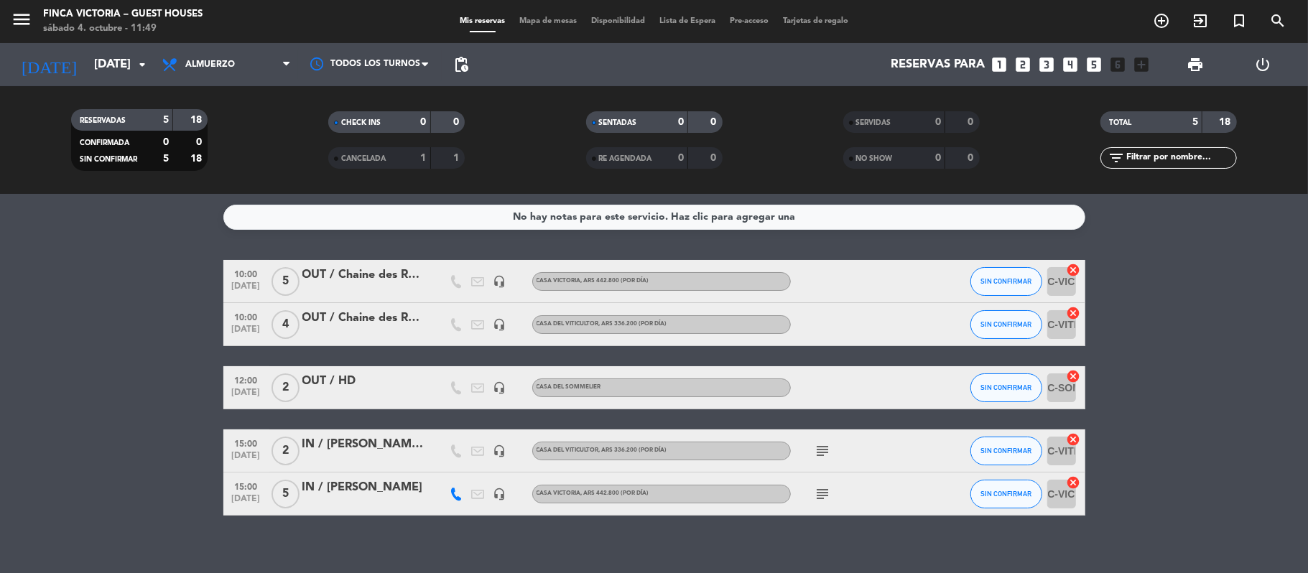
click at [234, 451] on span "[DATE]" at bounding box center [246, 459] width 36 height 17
click at [242, 478] on span "15:00" at bounding box center [246, 486] width 36 height 17
click at [151, 487] on bookings-row "10:00 [DATE] 5 OUT / Chaine des Rottisseurs headset_mic Casa Victoria , ARS 442…" at bounding box center [654, 388] width 1308 height 256
click at [498, 496] on icon "headset_mic" at bounding box center [499, 494] width 13 height 13
click at [241, 484] on span "15:00" at bounding box center [246, 486] width 36 height 17
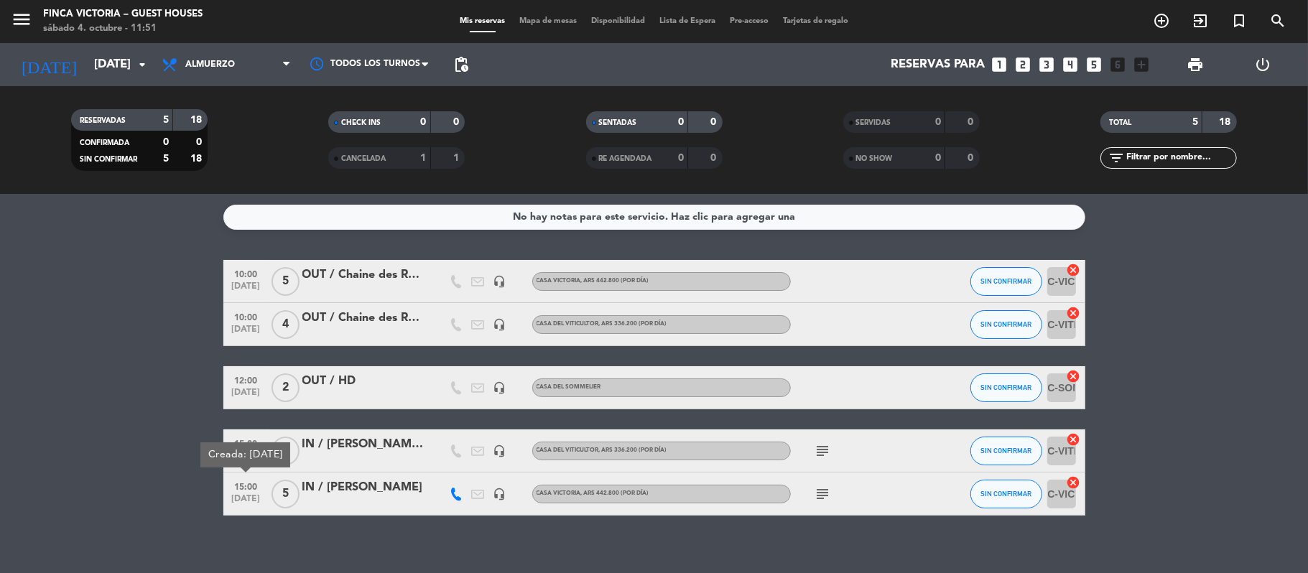
click at [826, 495] on icon "subject" at bounding box center [822, 493] width 17 height 17
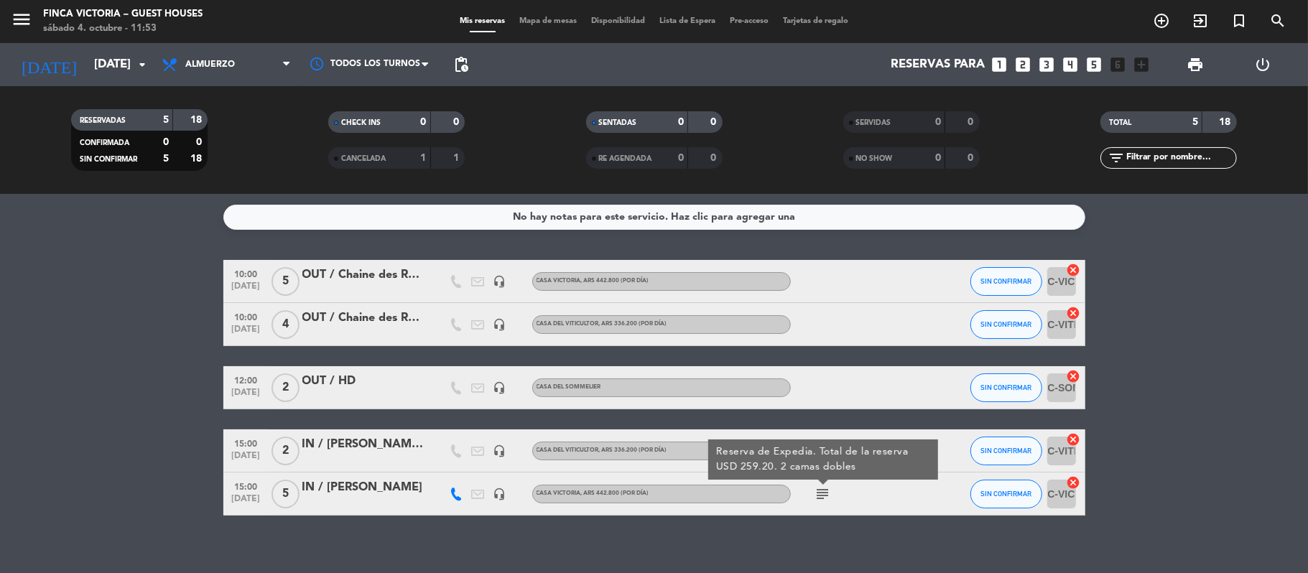
click at [350, 496] on div "IN / [PERSON_NAME]" at bounding box center [363, 487] width 122 height 19
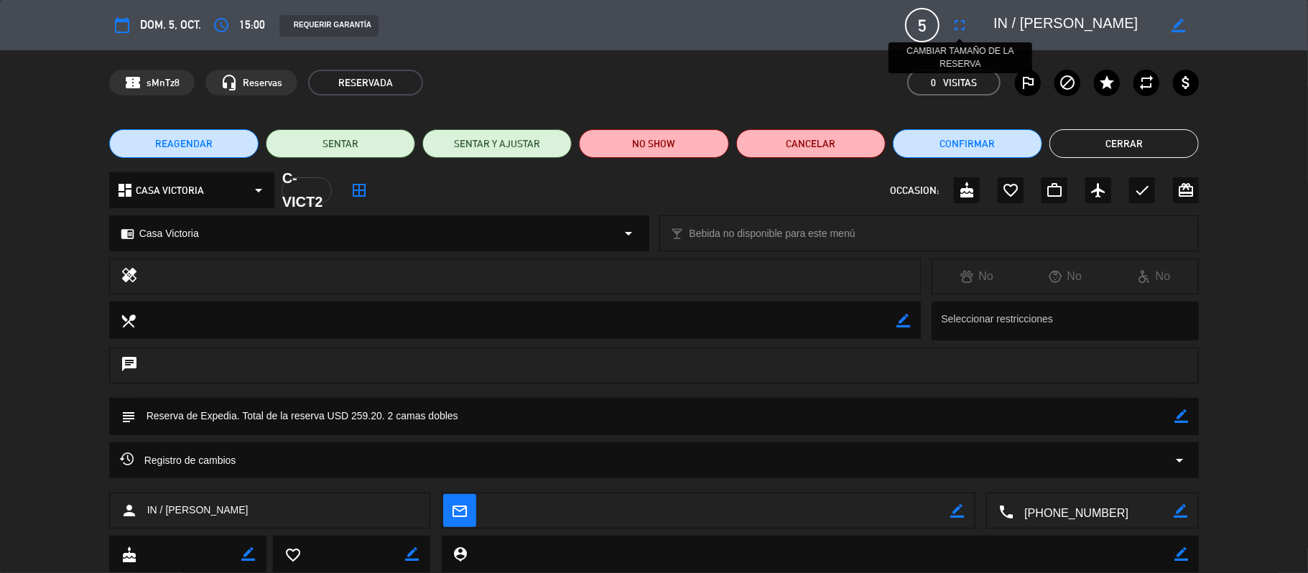
click at [961, 17] on icon "fullscreen" at bounding box center [959, 25] width 17 height 17
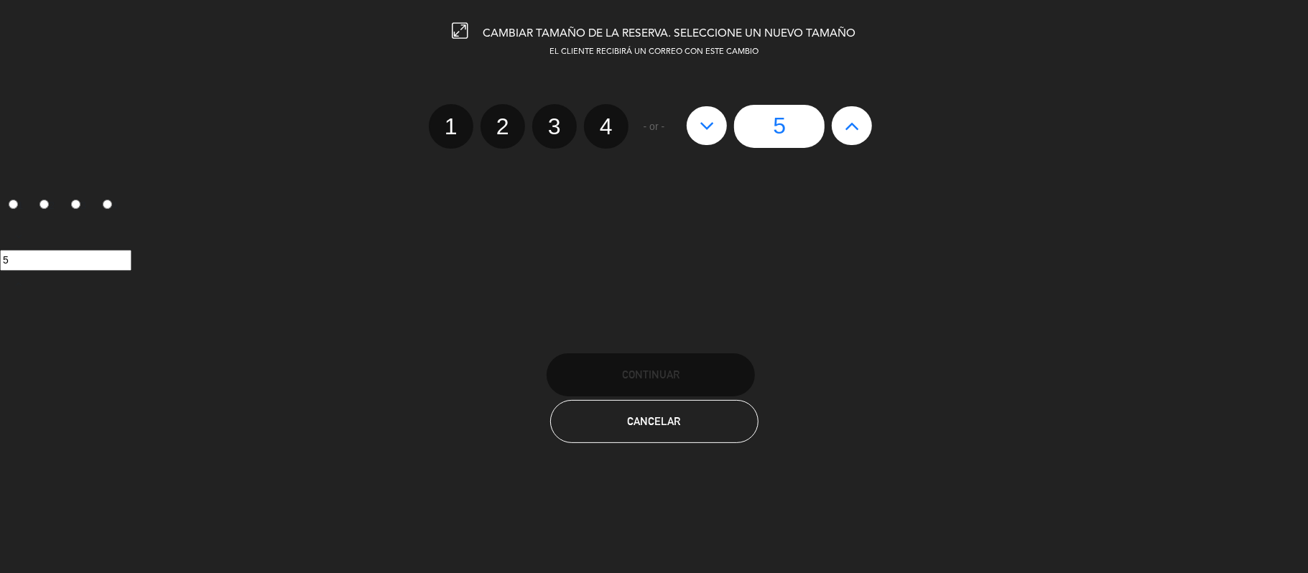
click at [508, 124] on label "2" at bounding box center [502, 126] width 45 height 45
click at [506, 118] on input "2" at bounding box center [500, 113] width 9 height 9
radio input "true"
radio input "false"
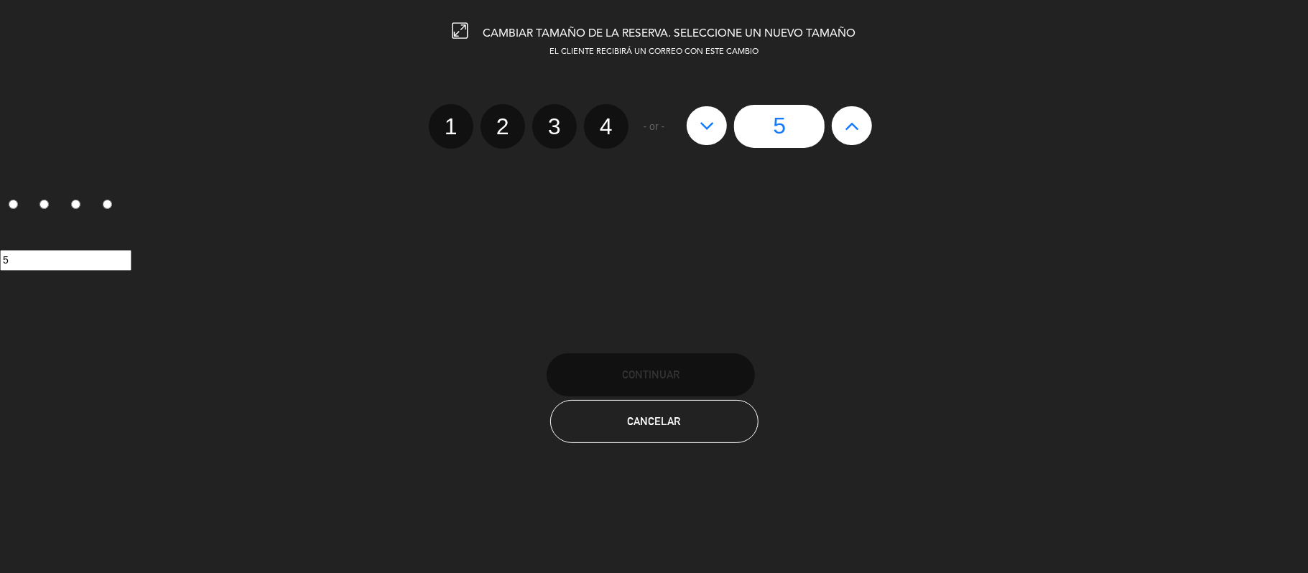
radio input "false"
radio input "true"
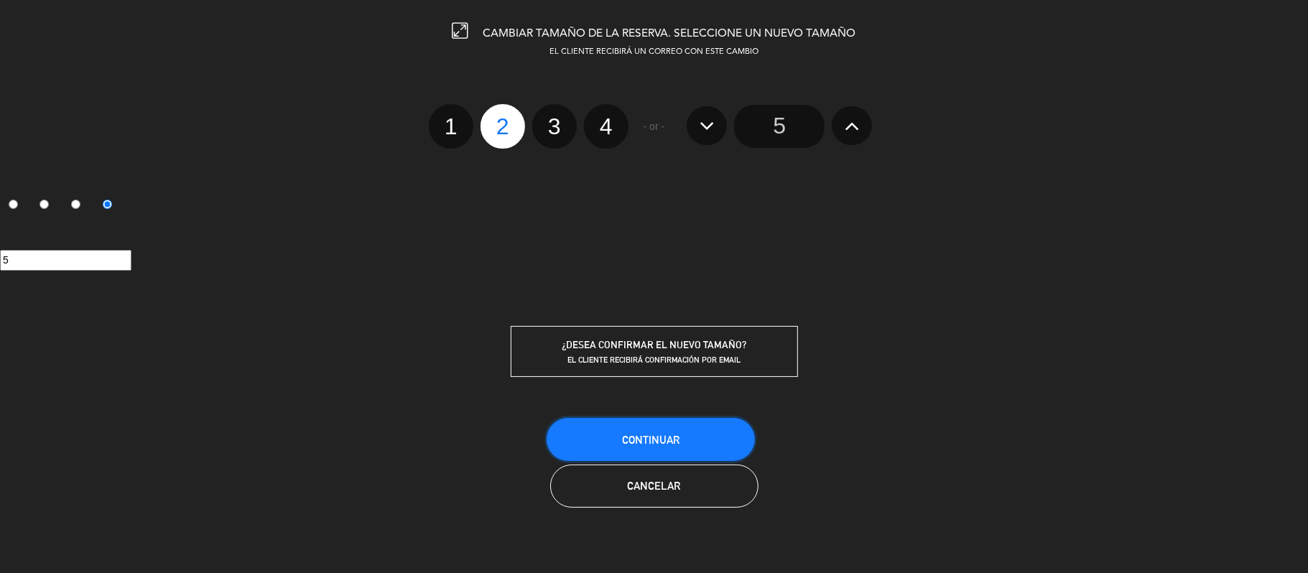
click at [580, 429] on button "Continuar" at bounding box center [650, 439] width 208 height 43
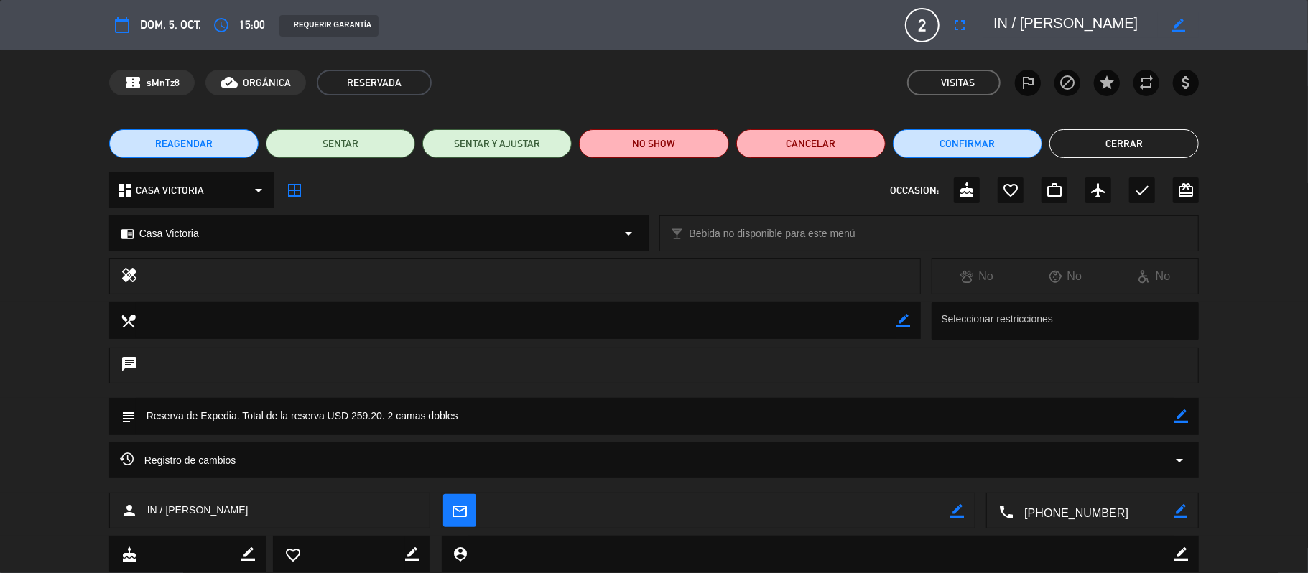
click at [1098, 147] on button "Cerrar" at bounding box center [1123, 143] width 149 height 29
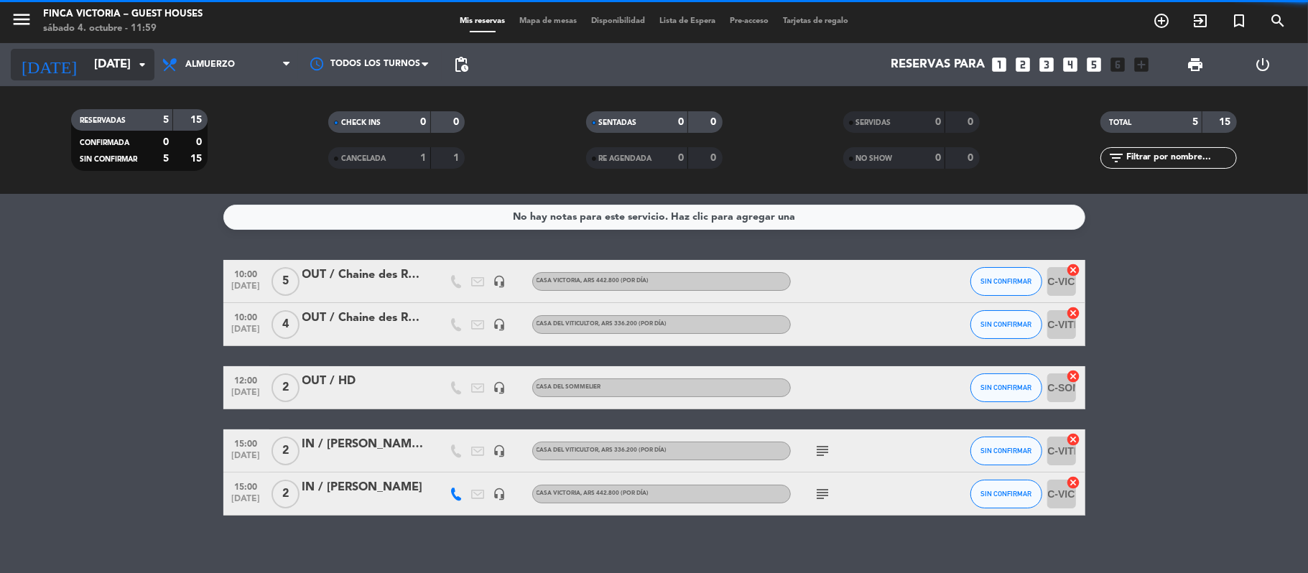
click at [87, 70] on input "[DATE]" at bounding box center [164, 65] width 155 height 28
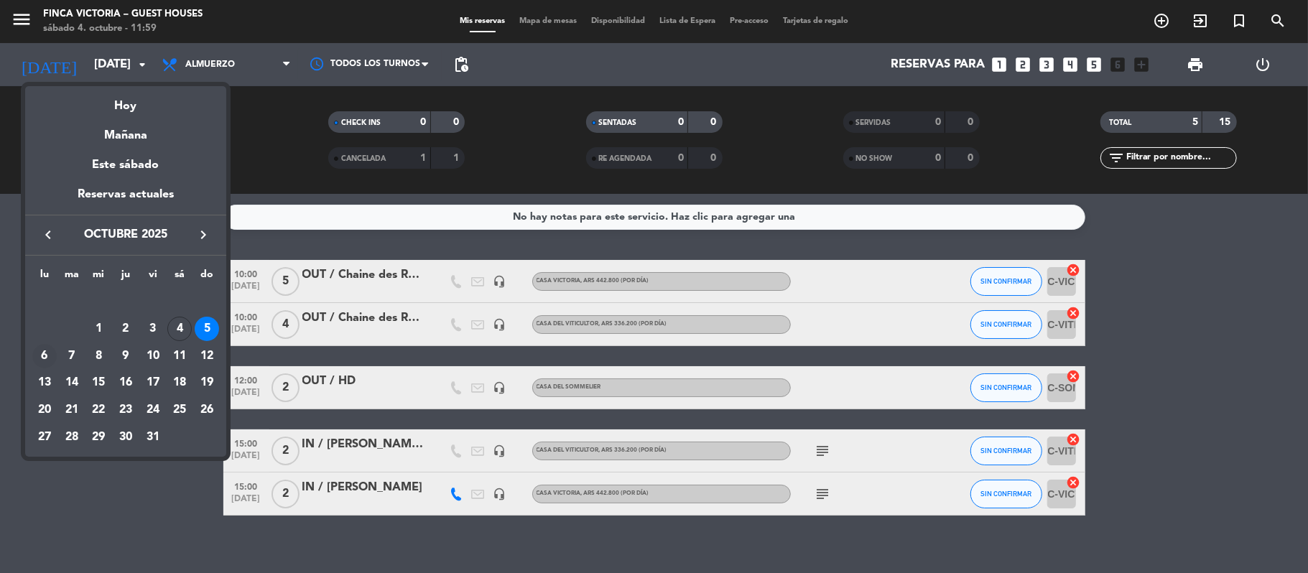
click at [50, 350] on div "6" at bounding box center [44, 356] width 24 height 24
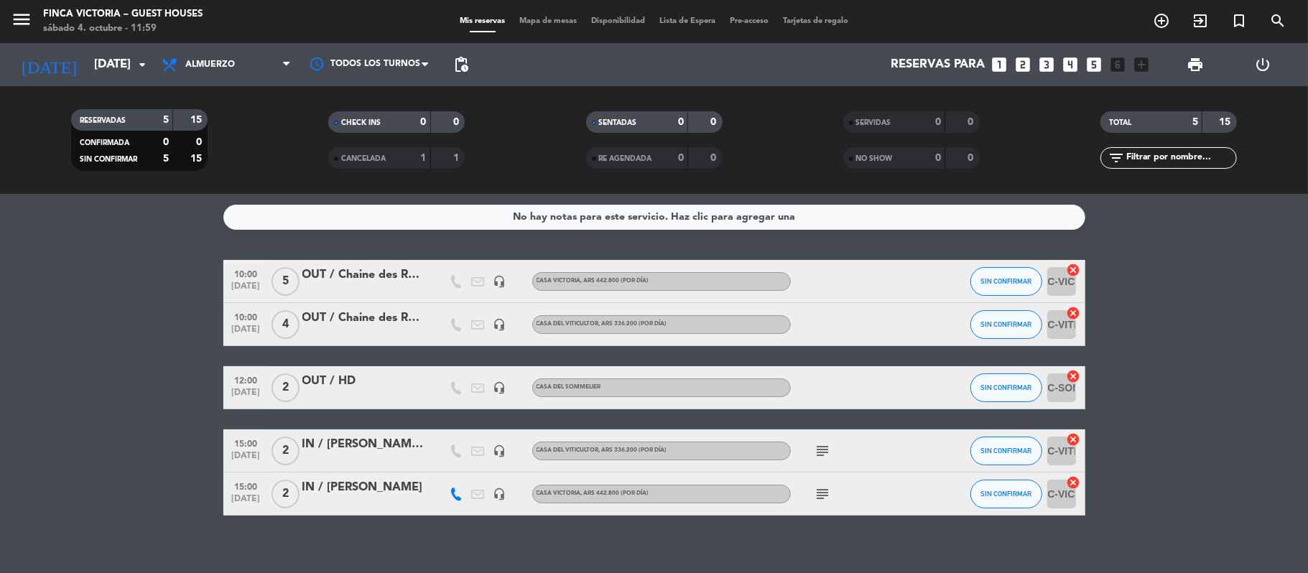
type input "[DATE]"
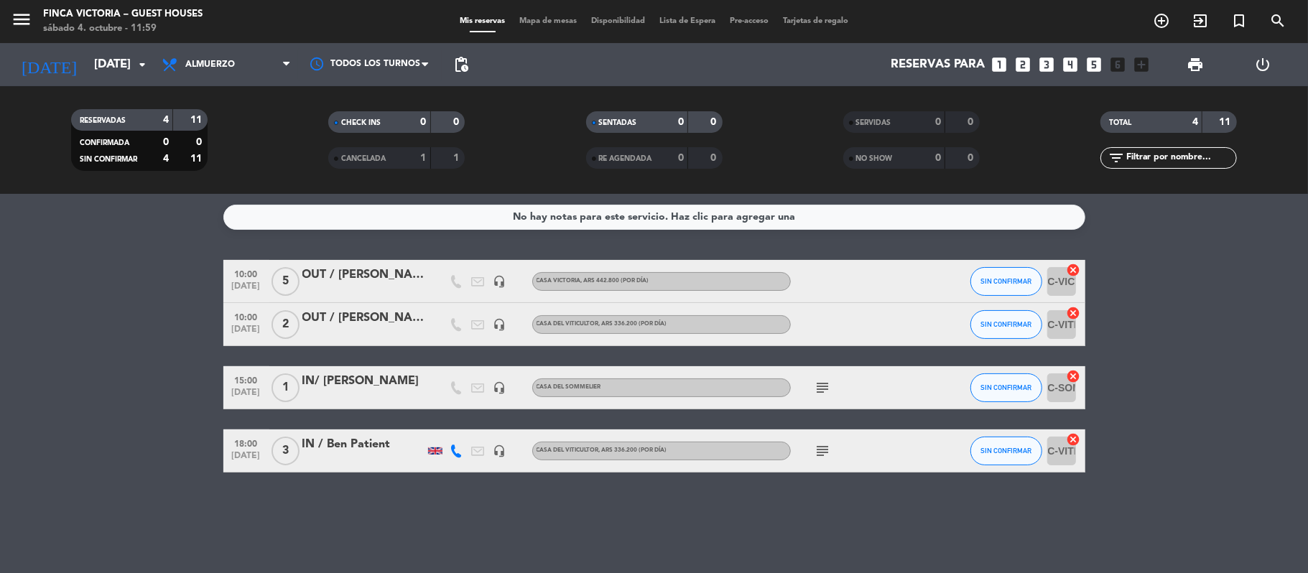
click at [333, 294] on div at bounding box center [363, 290] width 122 height 11
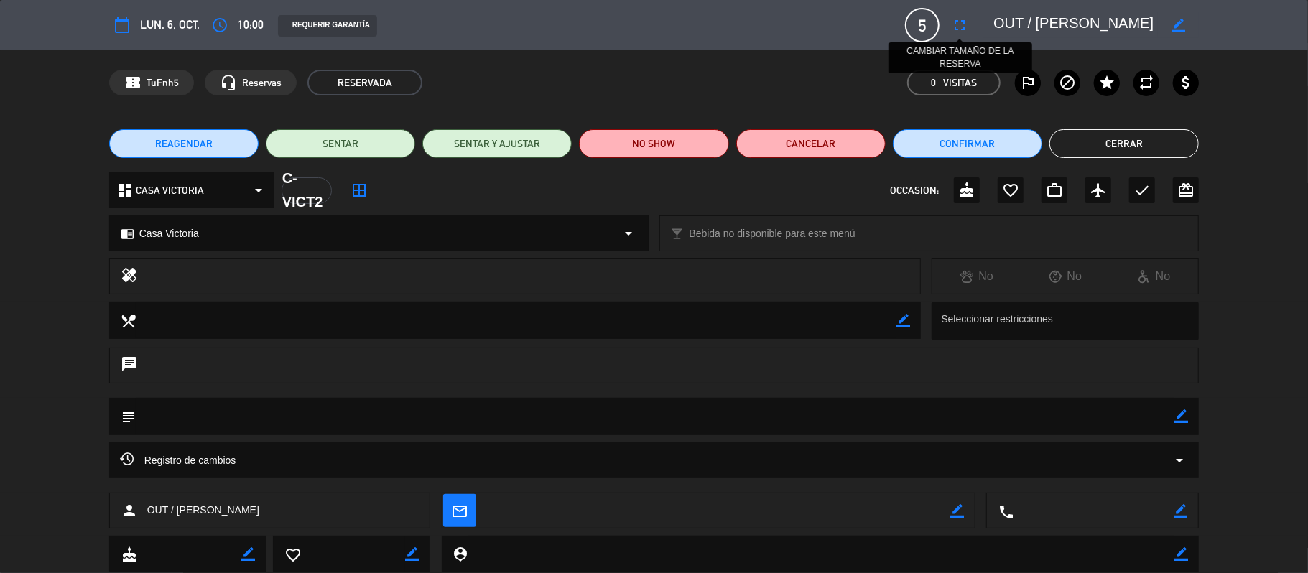
click at [959, 19] on icon "fullscreen" at bounding box center [959, 25] width 17 height 17
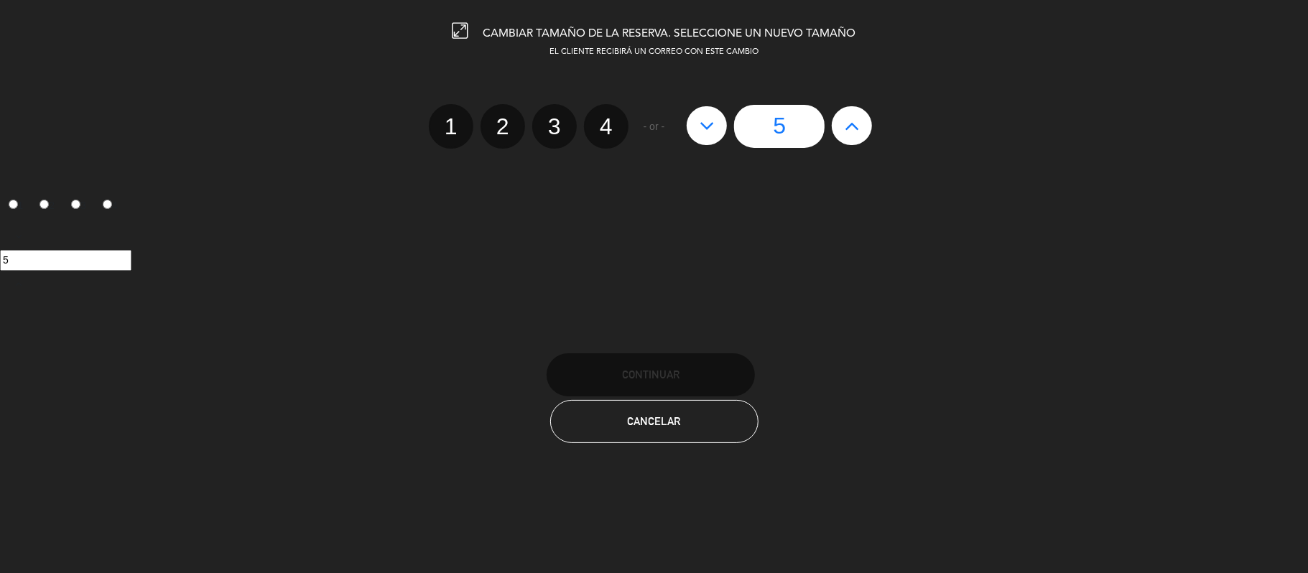
click at [497, 125] on label "2" at bounding box center [502, 126] width 45 height 45
click at [497, 118] on input "2" at bounding box center [500, 113] width 9 height 9
radio input "true"
radio input "false"
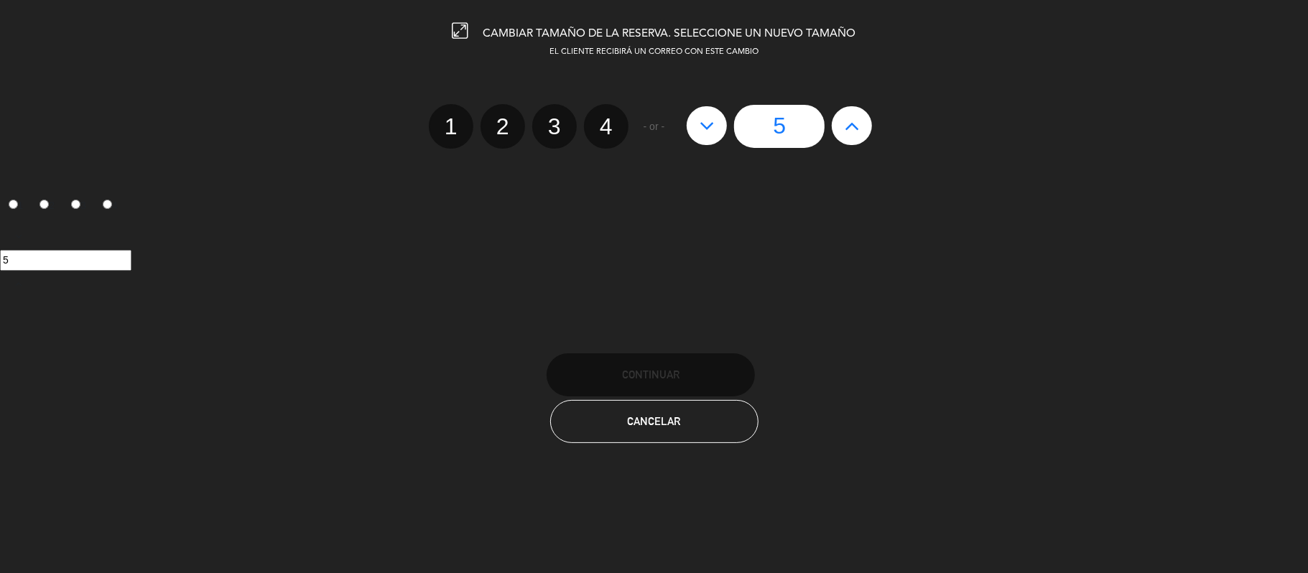
radio input "false"
radio input "true"
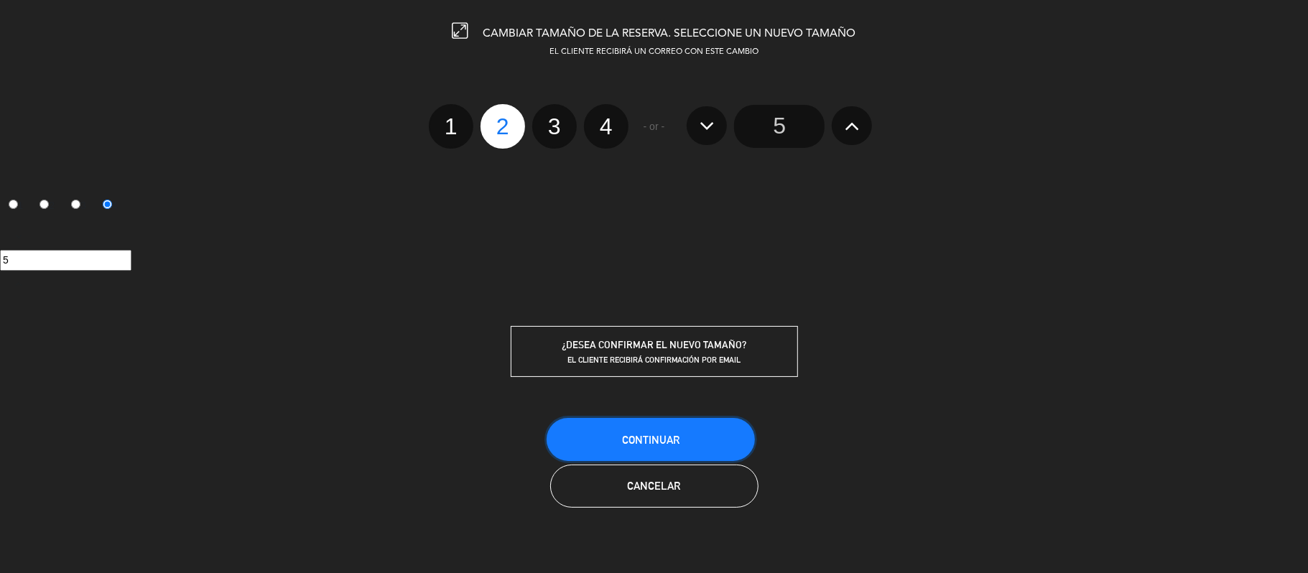
click at [613, 435] on button "Continuar" at bounding box center [650, 439] width 208 height 43
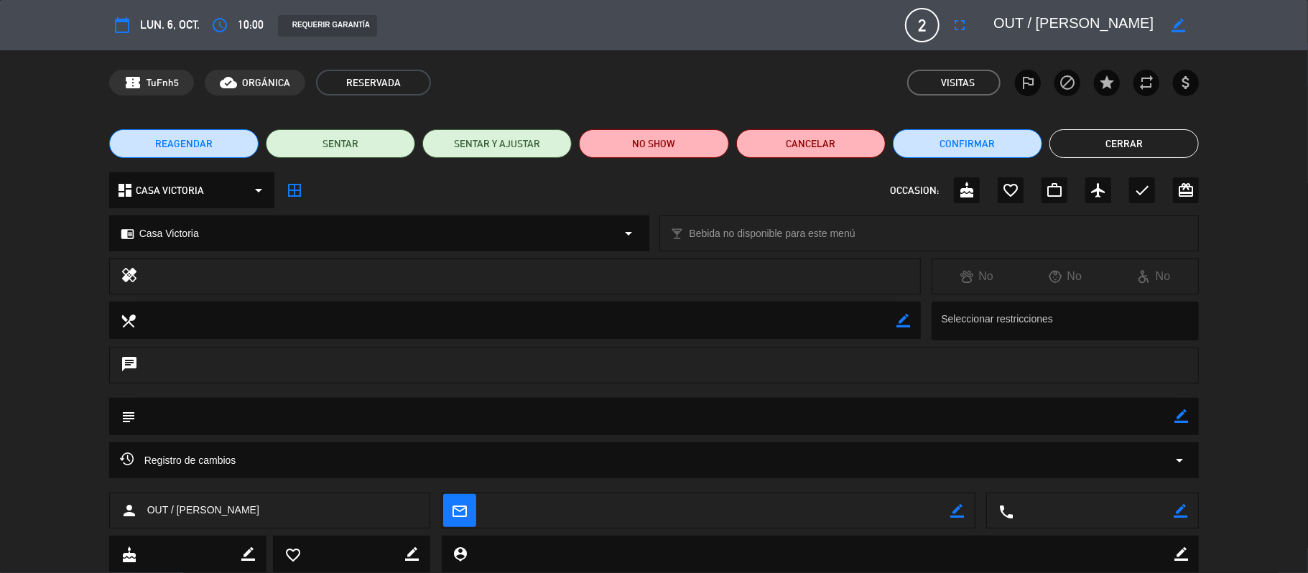
drag, startPoint x: 1096, startPoint y: 154, endPoint x: 989, endPoint y: 24, distance: 167.8
click at [1096, 153] on button "Cerrar" at bounding box center [1123, 143] width 149 height 29
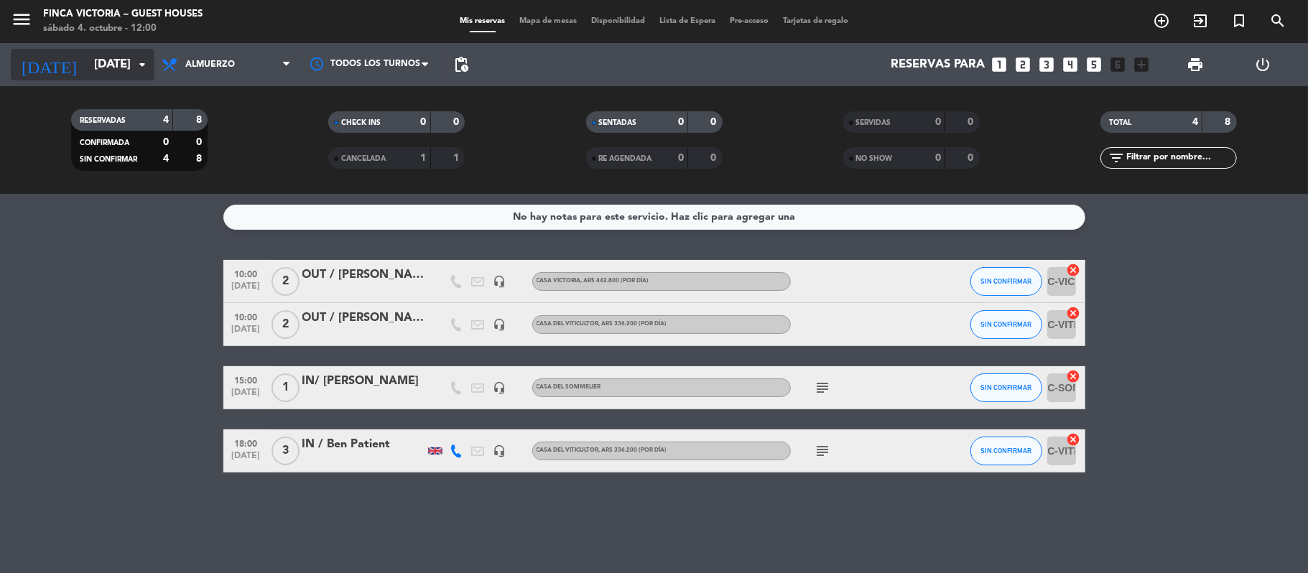
click at [99, 76] on input "[DATE]" at bounding box center [164, 65] width 155 height 28
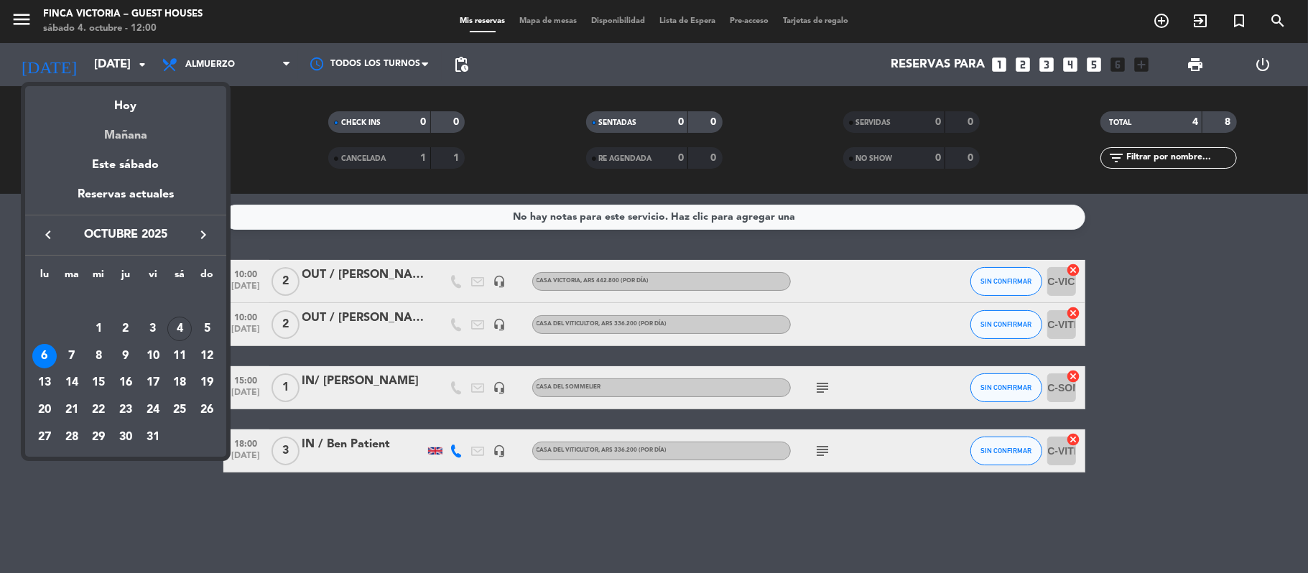
click at [118, 142] on div "Mañana" at bounding box center [125, 130] width 201 height 29
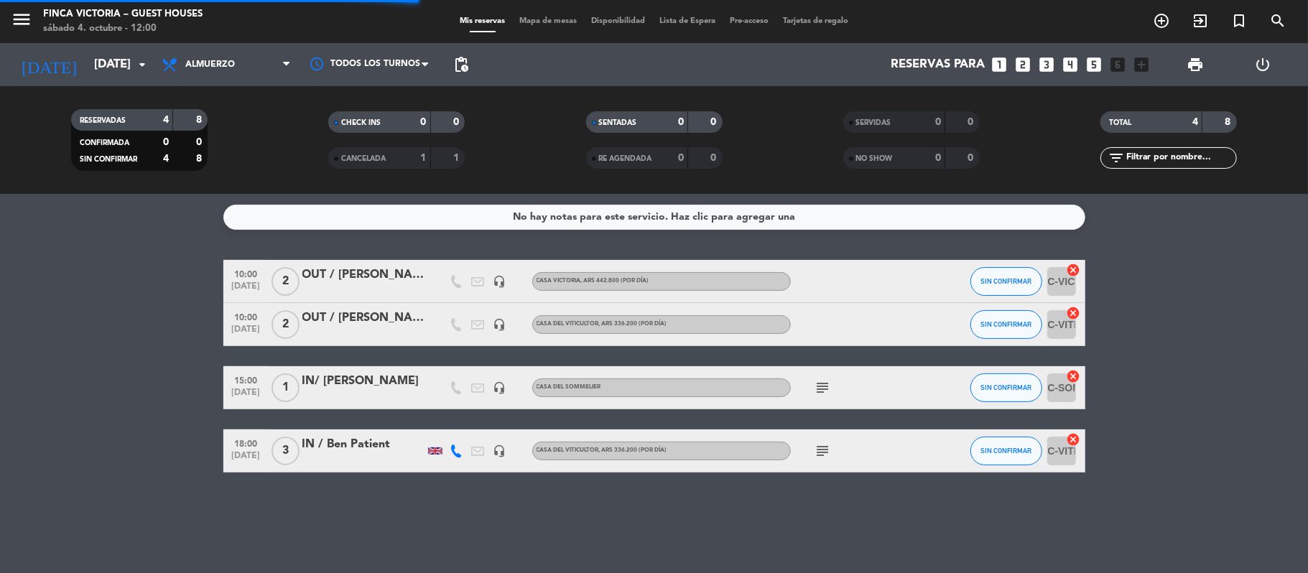
click at [32, 22] on span "menu" at bounding box center [27, 22] width 32 height 34
click at [29, 21] on icon "menu" at bounding box center [22, 20] width 22 height 22
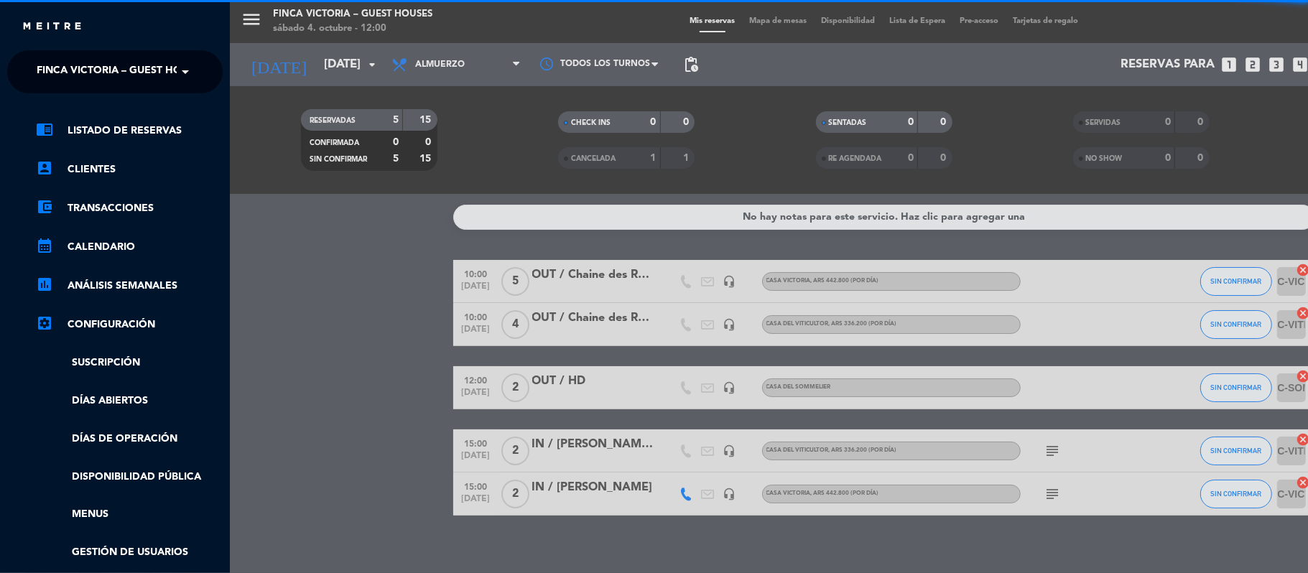
click at [59, 59] on span "FINCA VICTORIA – GUEST HOUSES" at bounding box center [122, 72] width 170 height 30
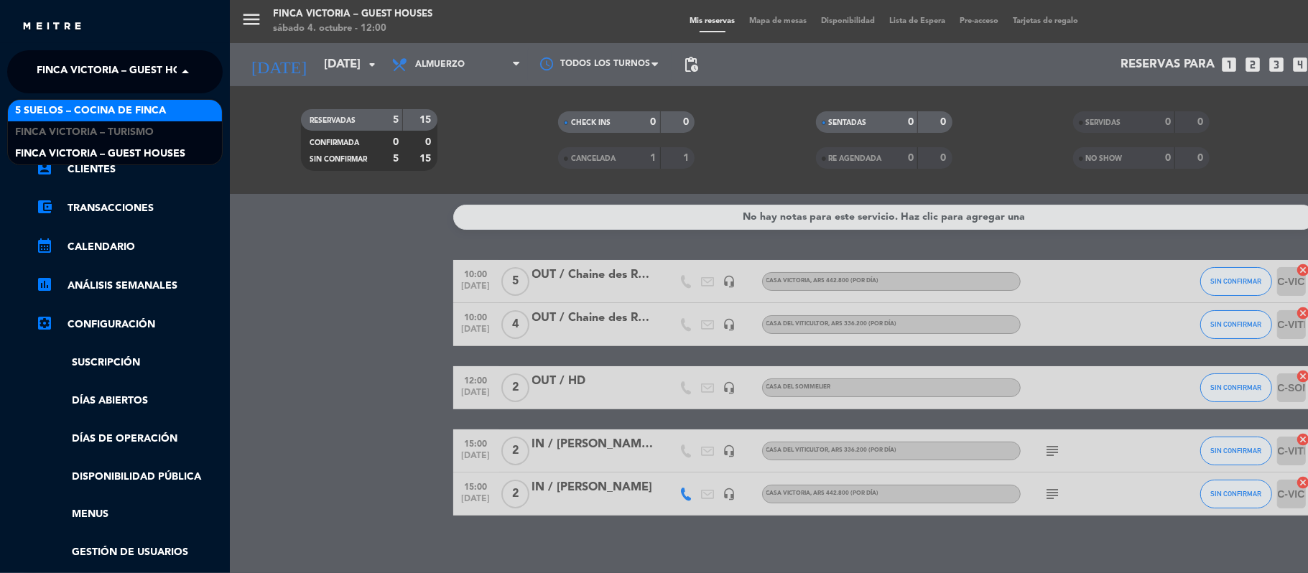
click at [75, 106] on span "5 SUELOS – COCINA DE FINCA" at bounding box center [90, 111] width 151 height 17
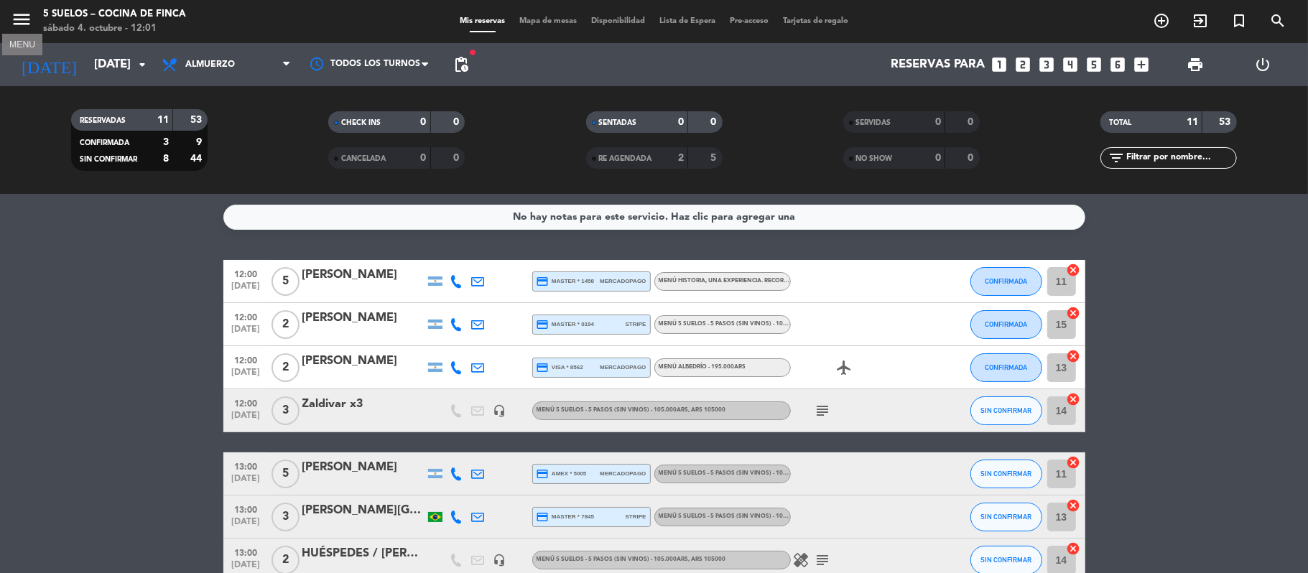
click at [20, 27] on icon "menu" at bounding box center [22, 20] width 22 height 22
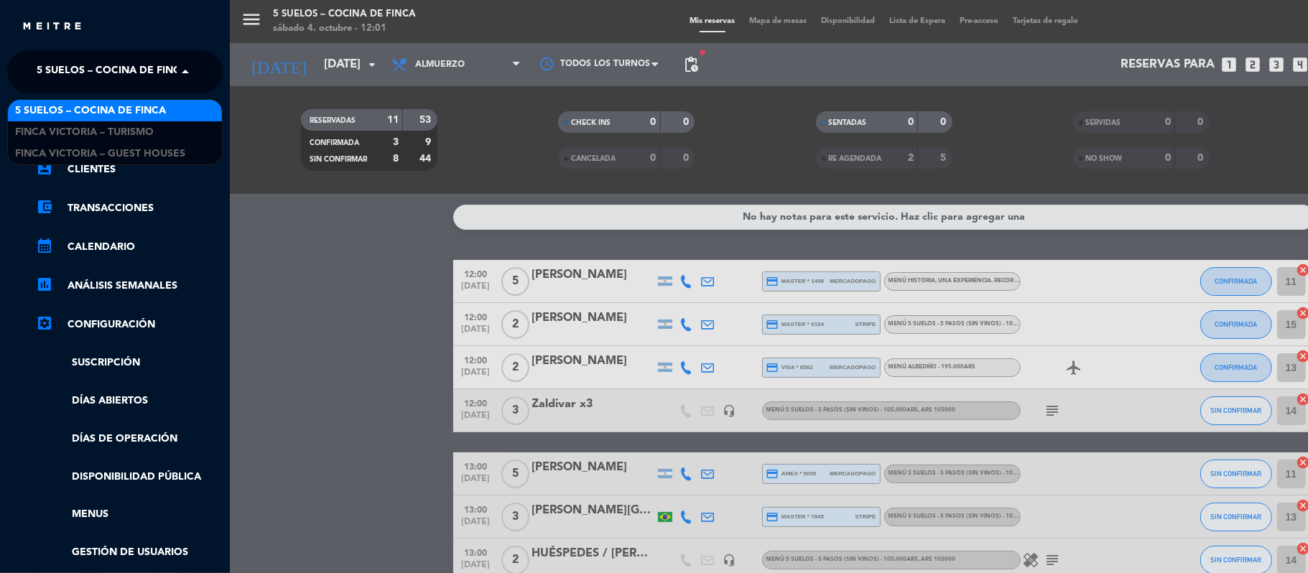
click at [37, 60] on span "5 SUELOS – COCINA DE FINCA" at bounding box center [112, 72] width 151 height 30
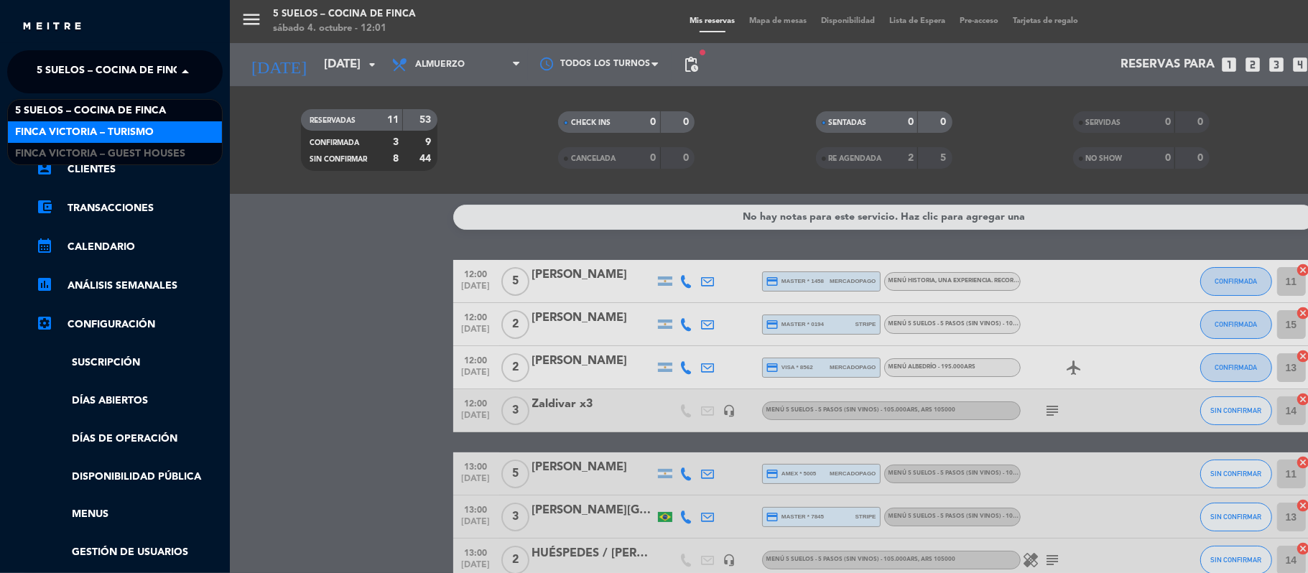
click at [36, 122] on div "FINCA VICTORIA – TURISMO" at bounding box center [115, 132] width 214 height 22
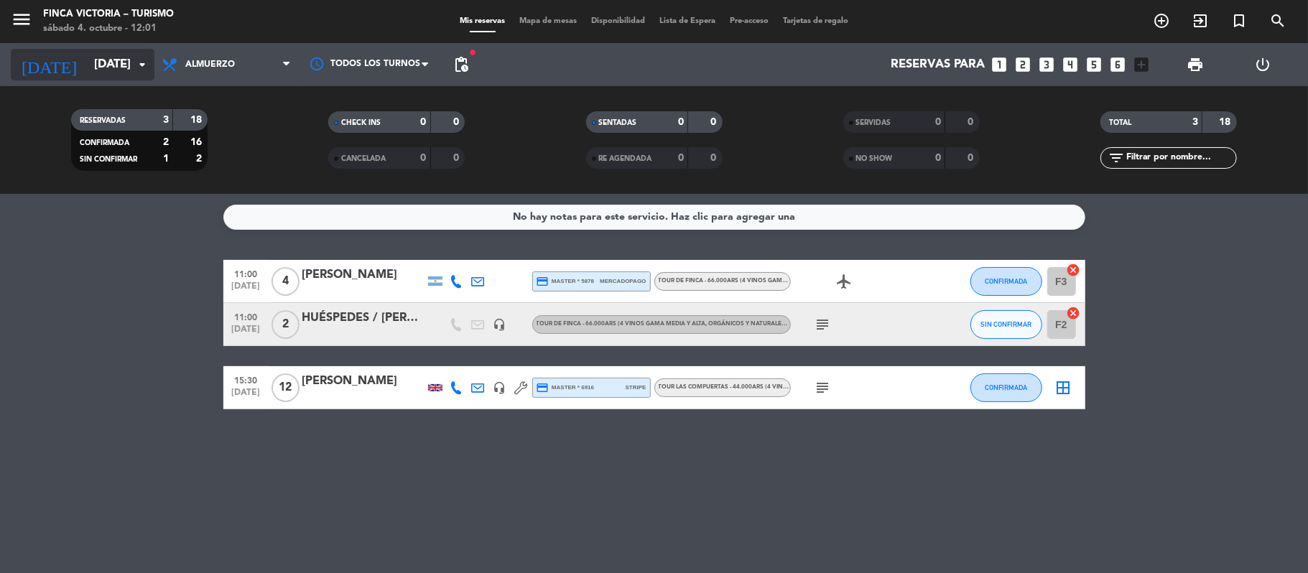
click at [87, 70] on input "[DATE]" at bounding box center [164, 65] width 155 height 28
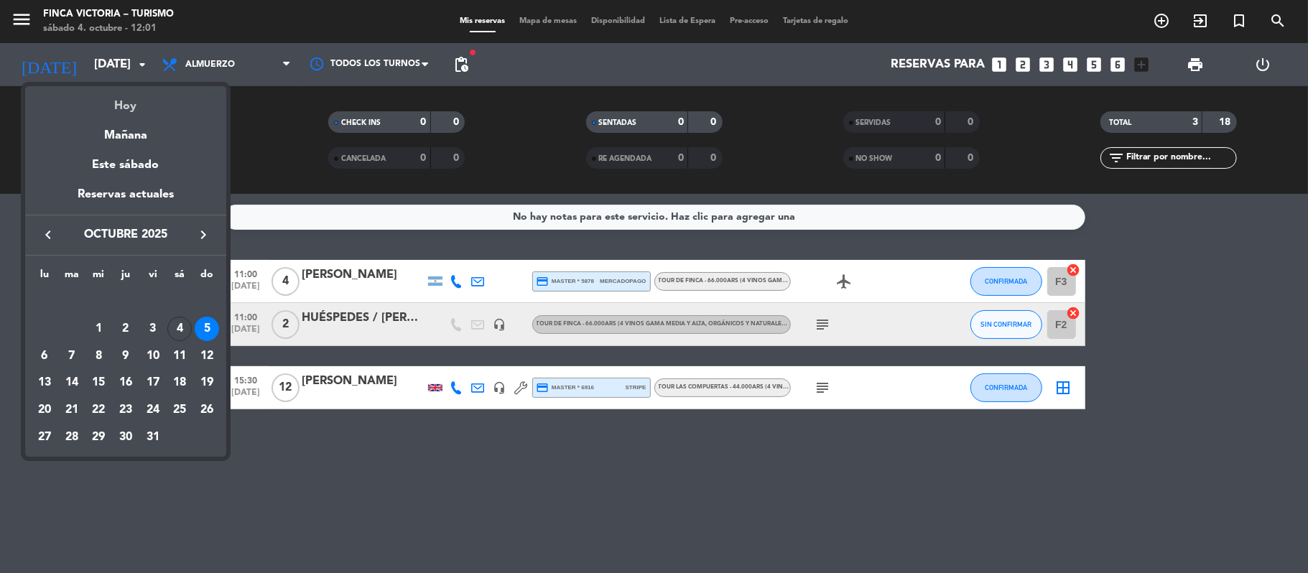
click at [102, 103] on div "Hoy" at bounding box center [125, 100] width 201 height 29
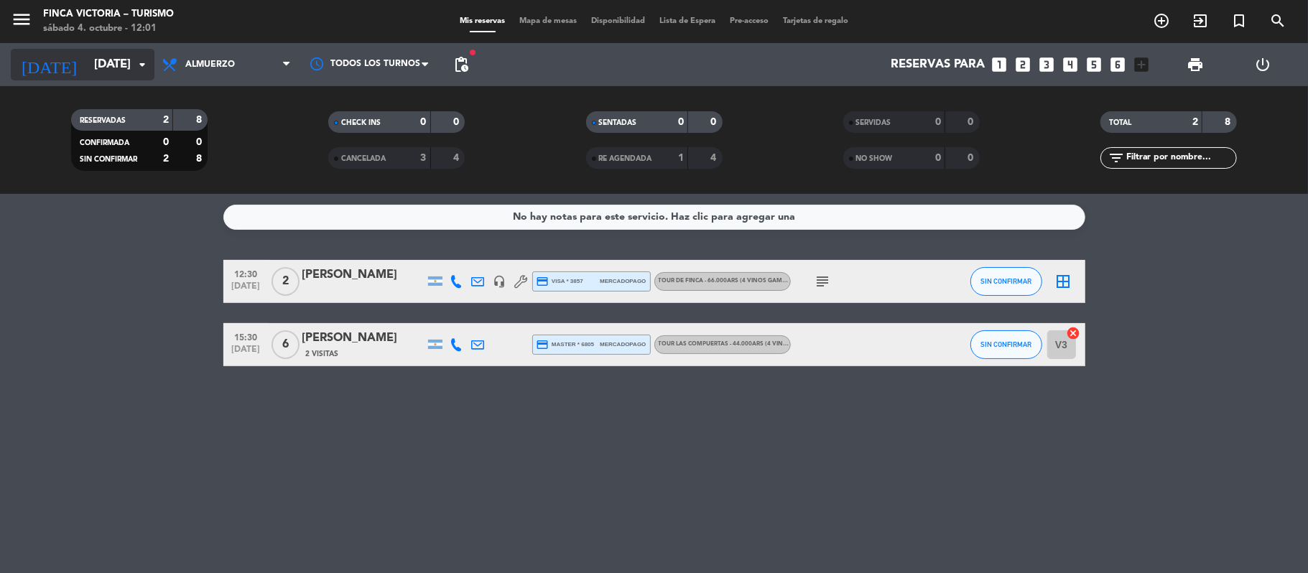
click at [90, 57] on input "[DATE]" at bounding box center [164, 65] width 155 height 28
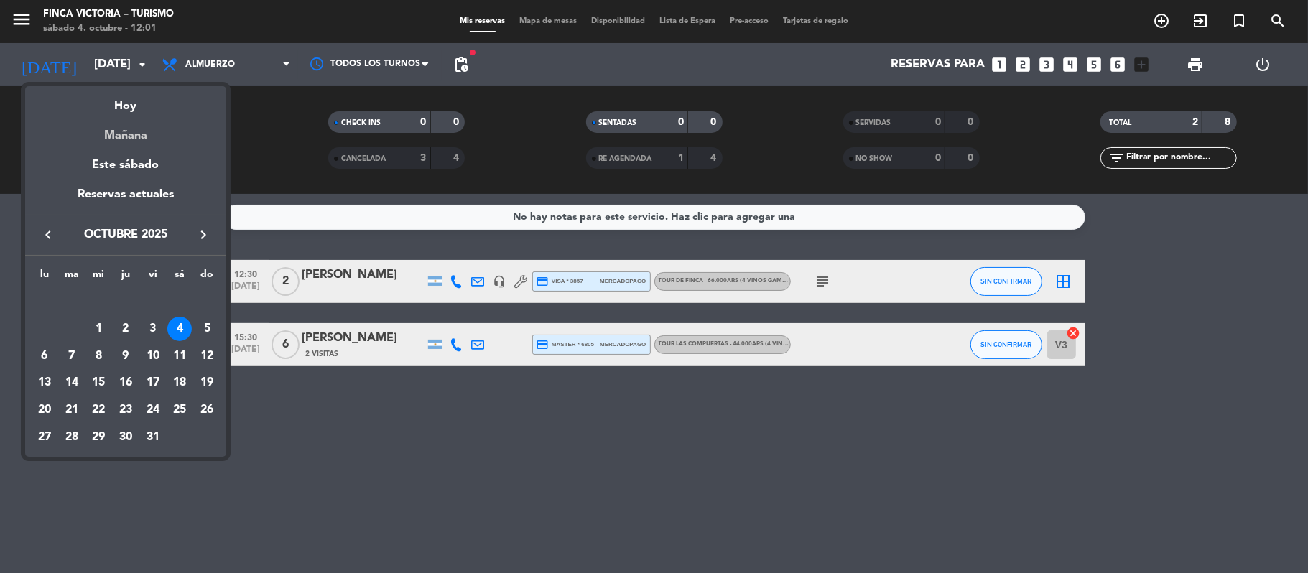
click at [115, 124] on div "Mañana" at bounding box center [125, 130] width 201 height 29
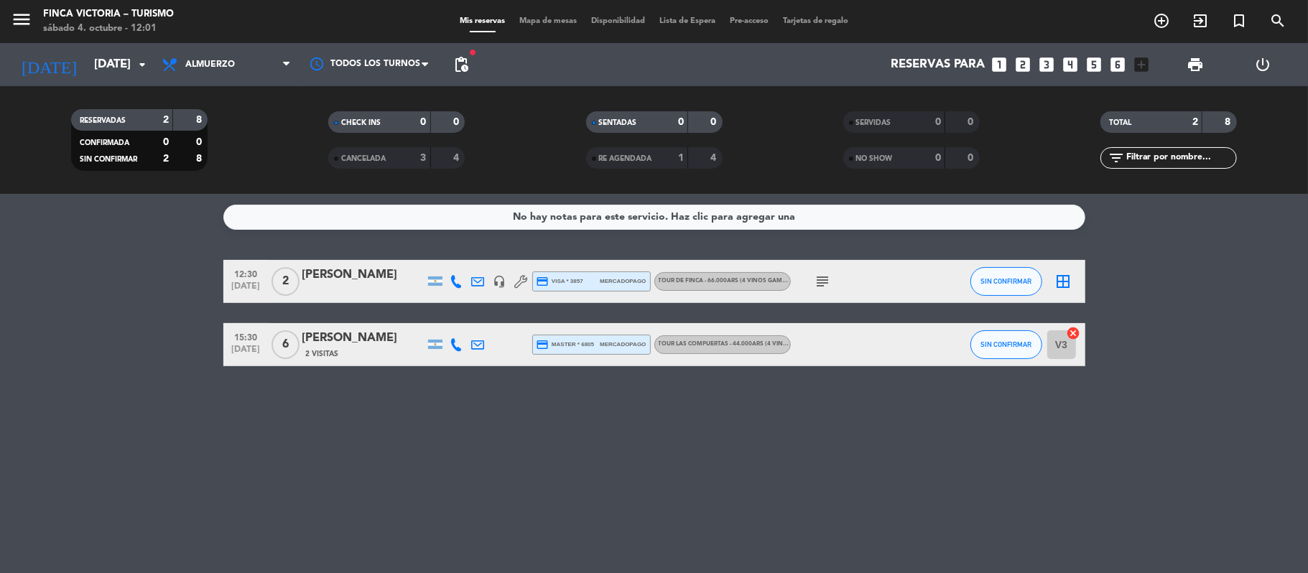
type input "[DATE]"
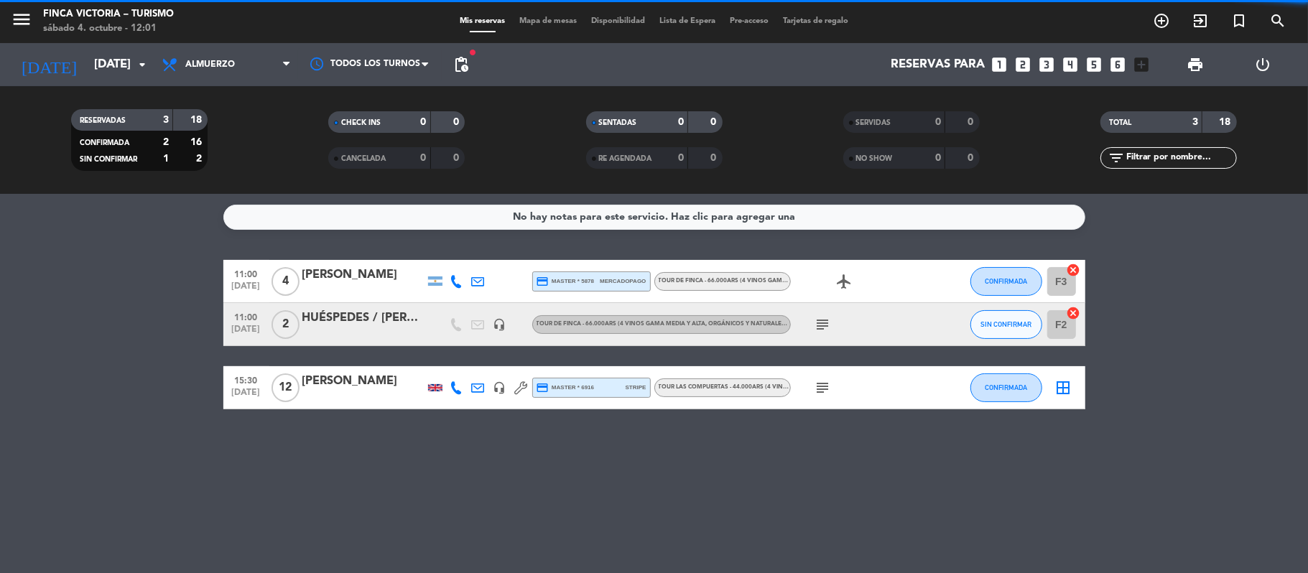
click at [32, 19] on span "menu" at bounding box center [27, 22] width 32 height 34
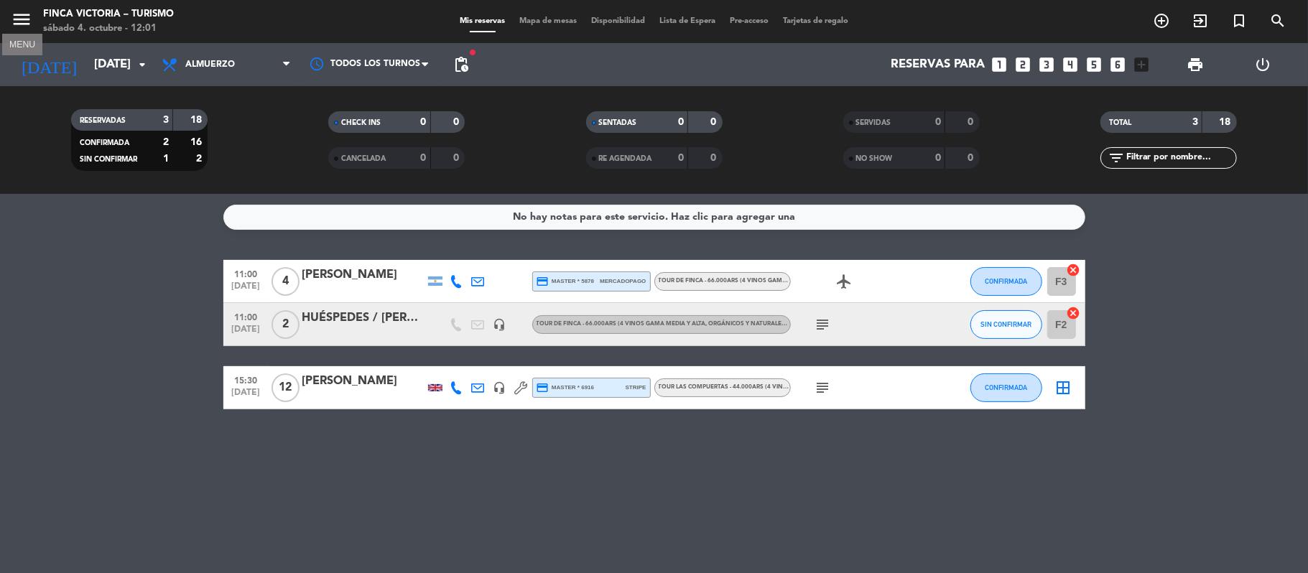
click at [29, 29] on icon "menu" at bounding box center [22, 20] width 22 height 22
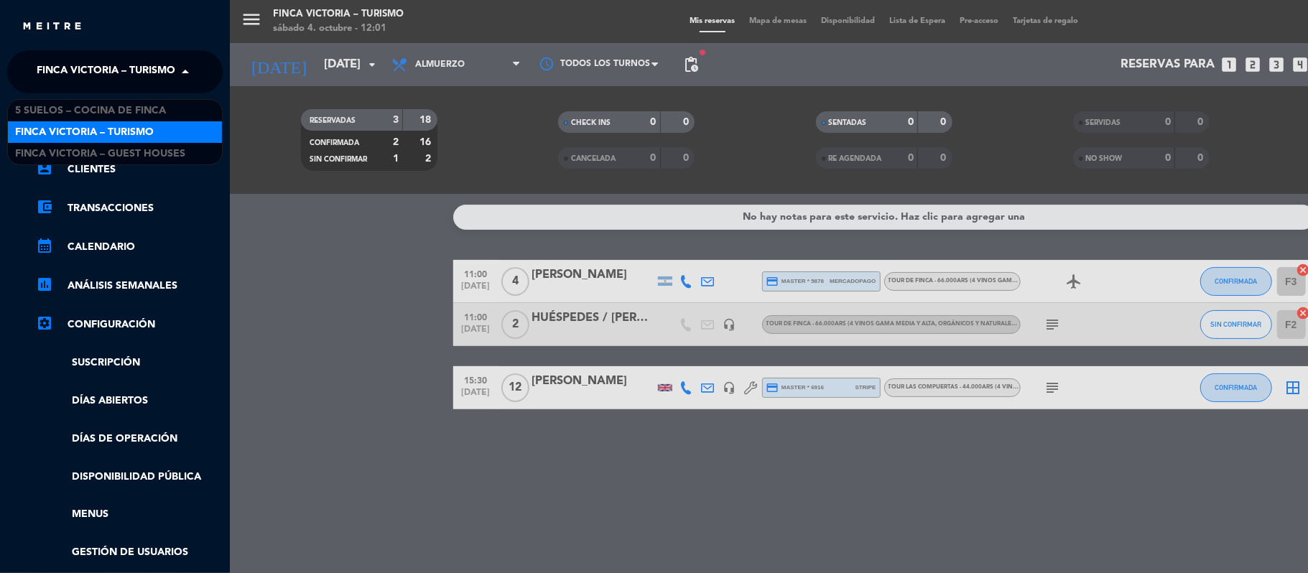
click at [53, 65] on span "FINCA VICTORIA – TURISMO" at bounding box center [106, 72] width 139 height 30
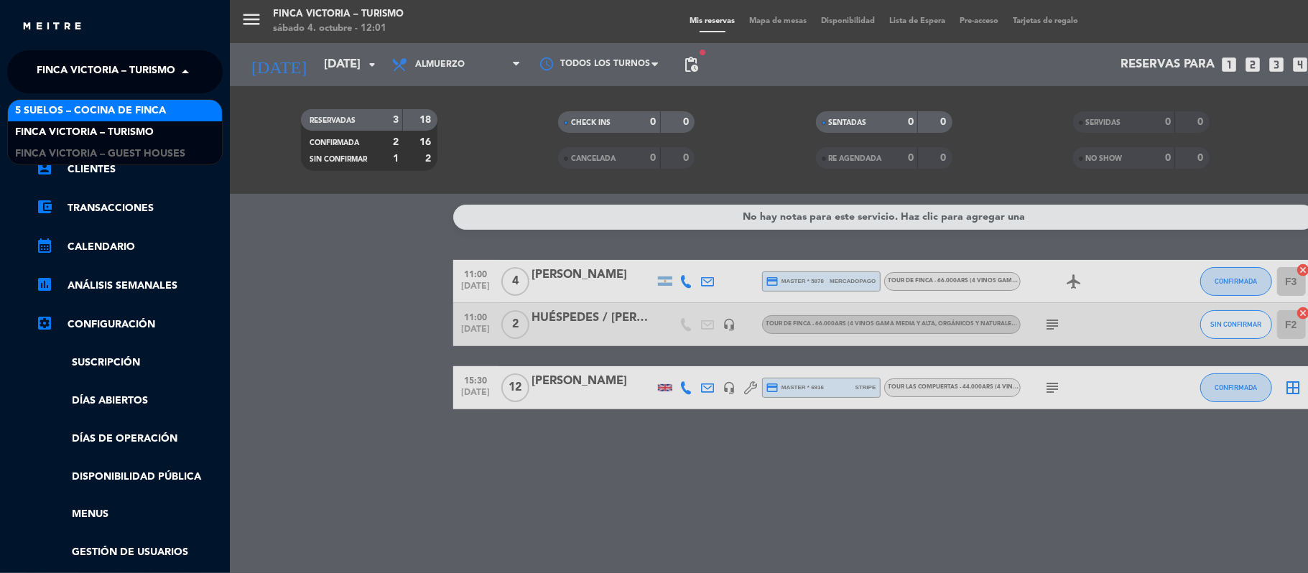
click at [58, 101] on div "5 SUELOS – COCINA DE FINCA" at bounding box center [115, 111] width 214 height 22
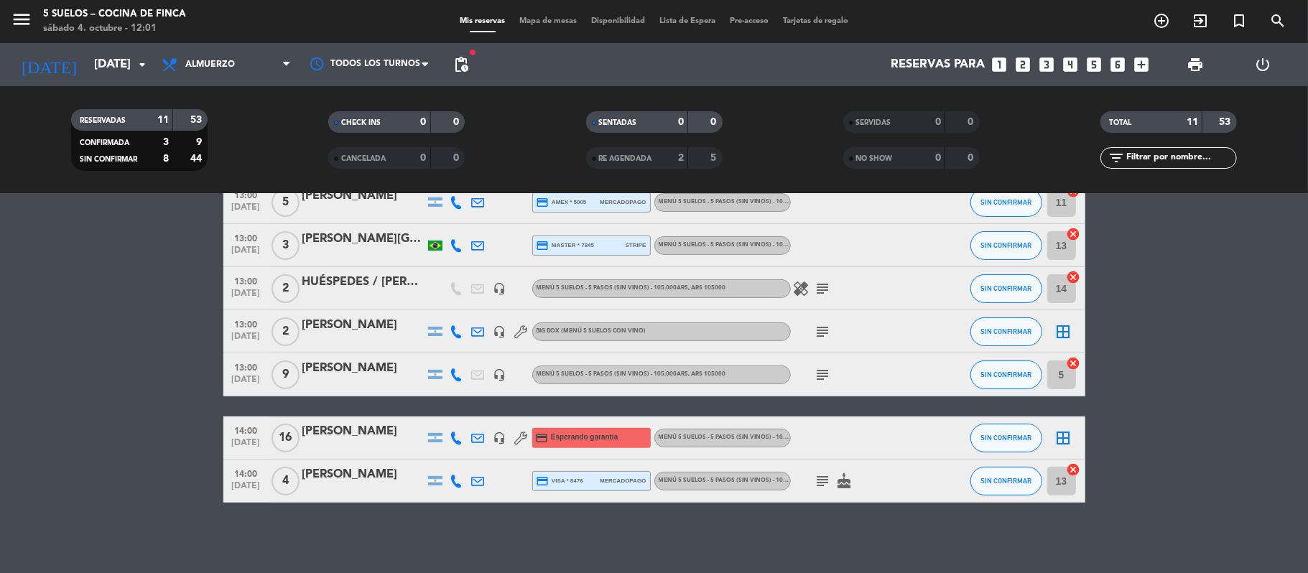
scroll to position [177, 0]
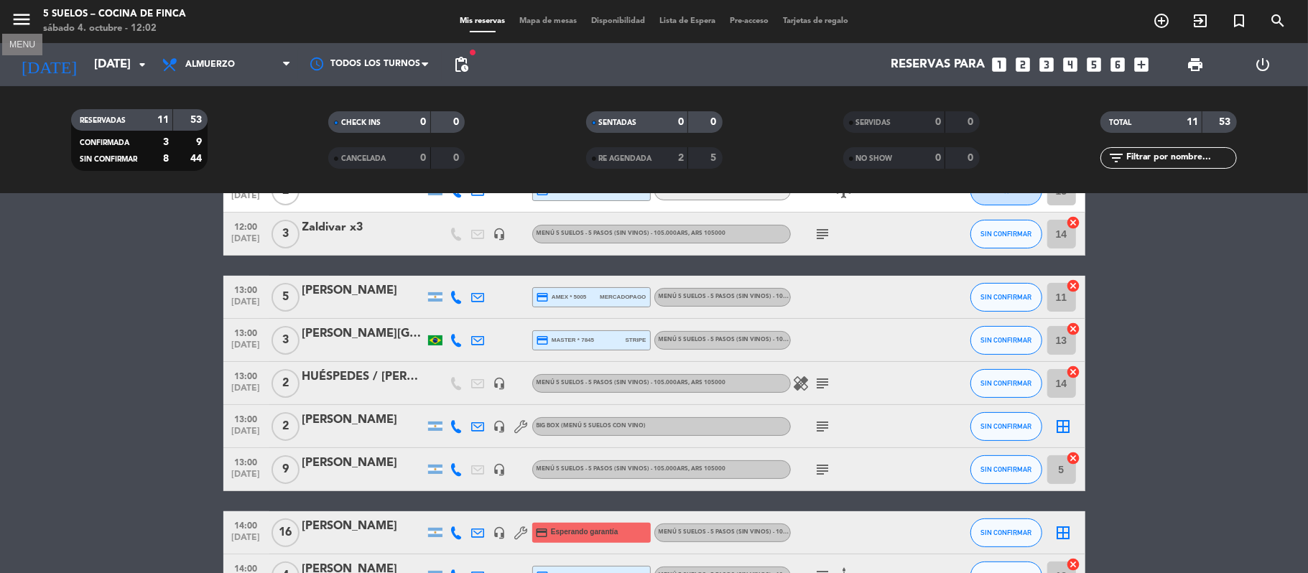
click at [12, 9] on icon "menu" at bounding box center [22, 20] width 22 height 22
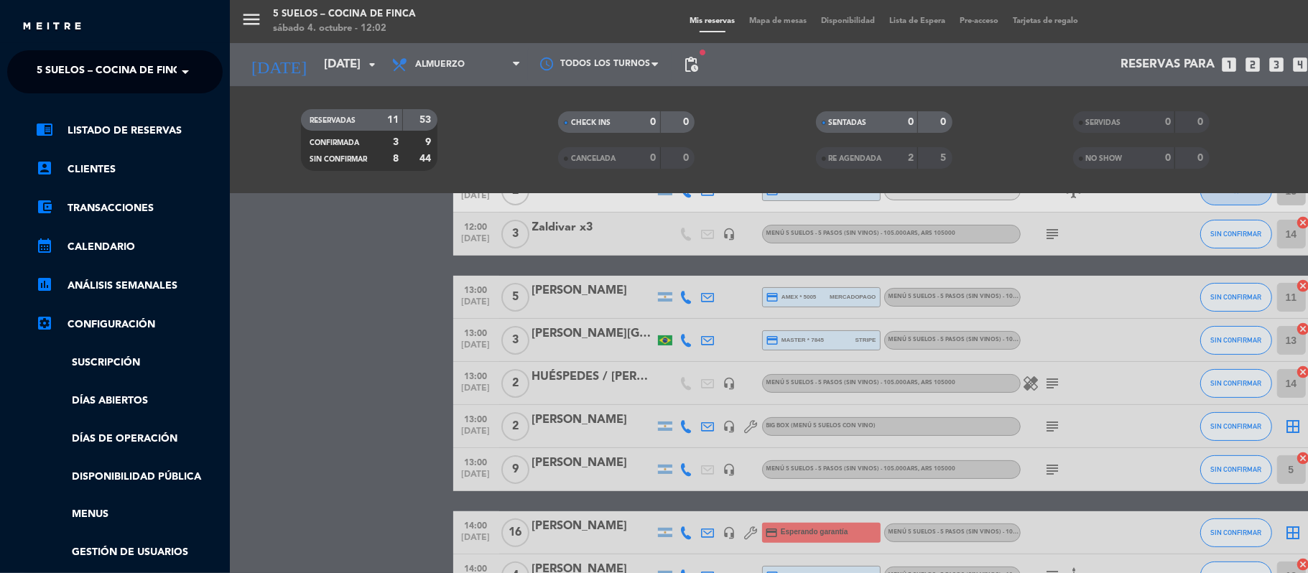
click at [32, 65] on div "× 5 SUELOS – COCINA DE FINCA" at bounding box center [104, 72] width 146 height 30
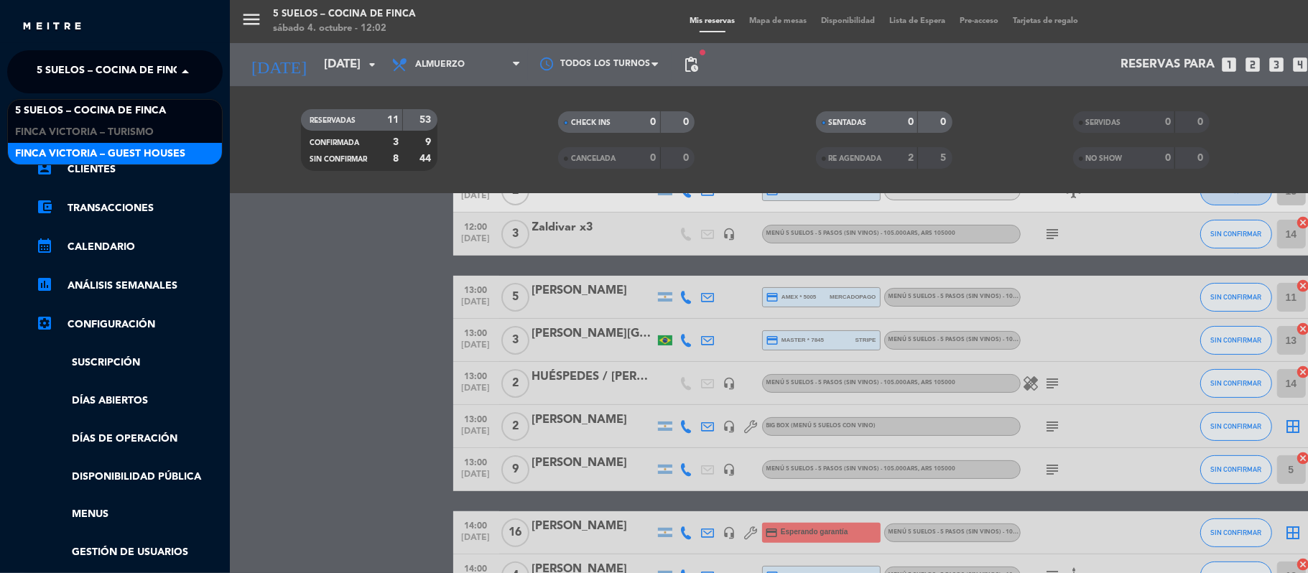
click at [29, 147] on span "FINCA VICTORIA – GUEST HOUSES" at bounding box center [100, 154] width 170 height 17
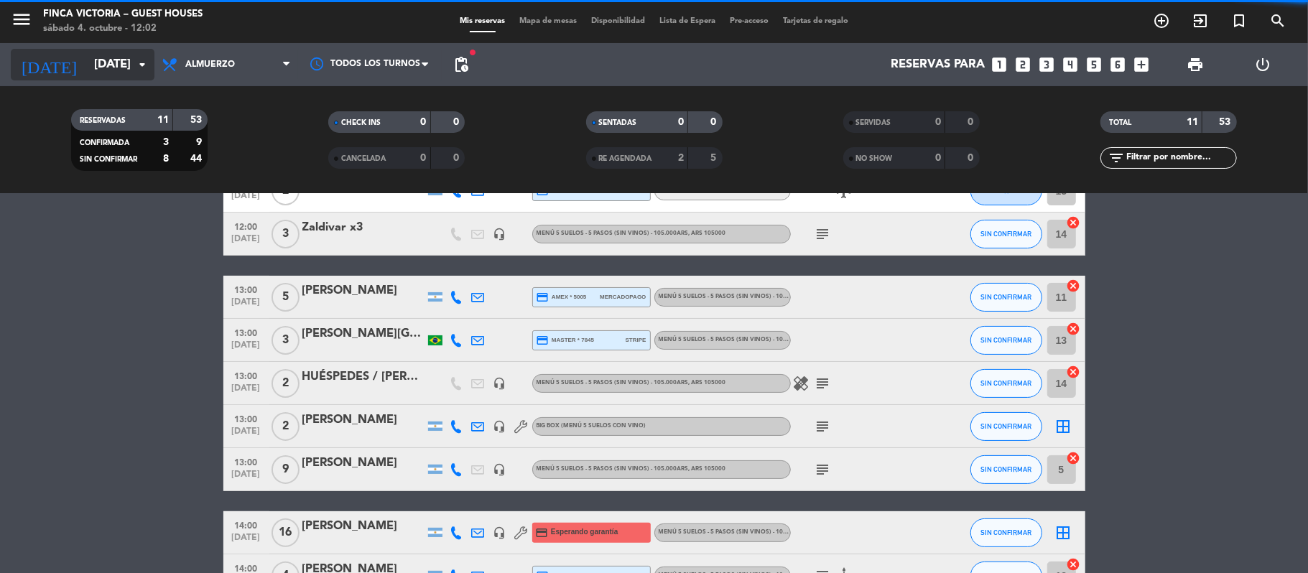
click at [87, 79] on div "[DATE] [DATE] arrow_drop_down" at bounding box center [83, 65] width 144 height 32
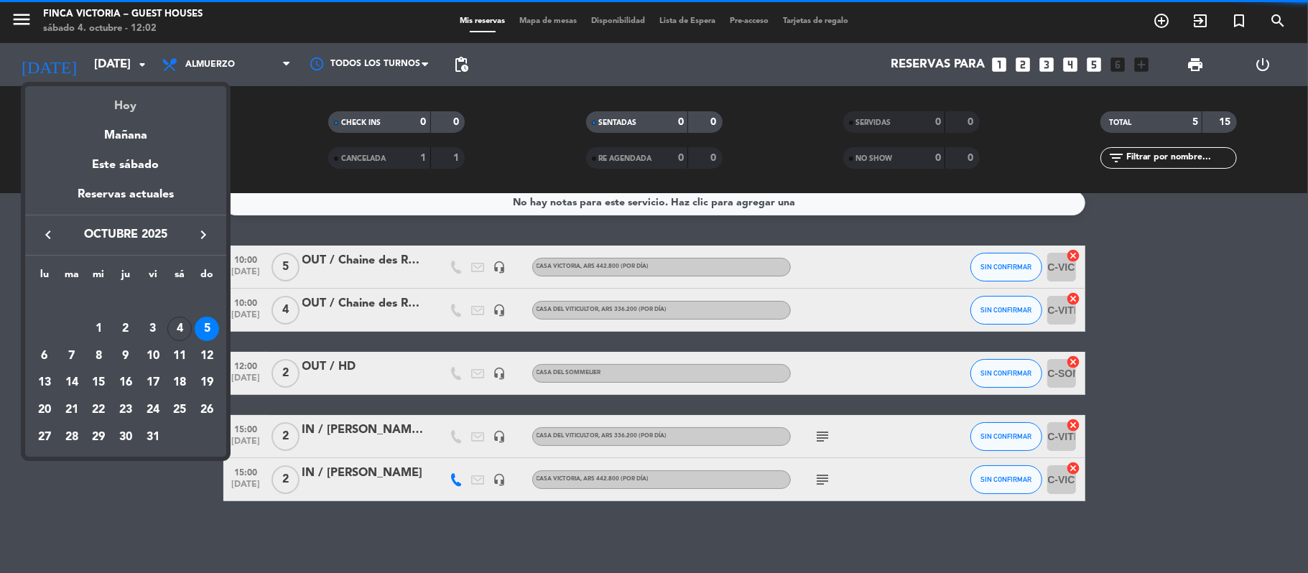
scroll to position [13, 0]
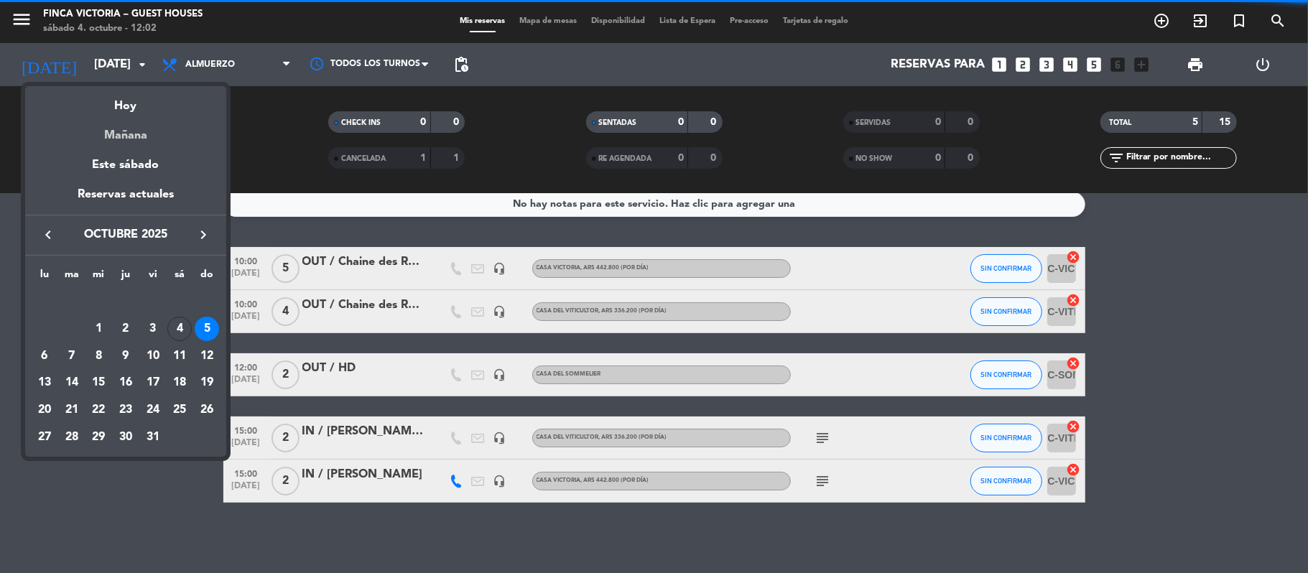
click at [111, 122] on div "Mañana" at bounding box center [125, 130] width 201 height 29
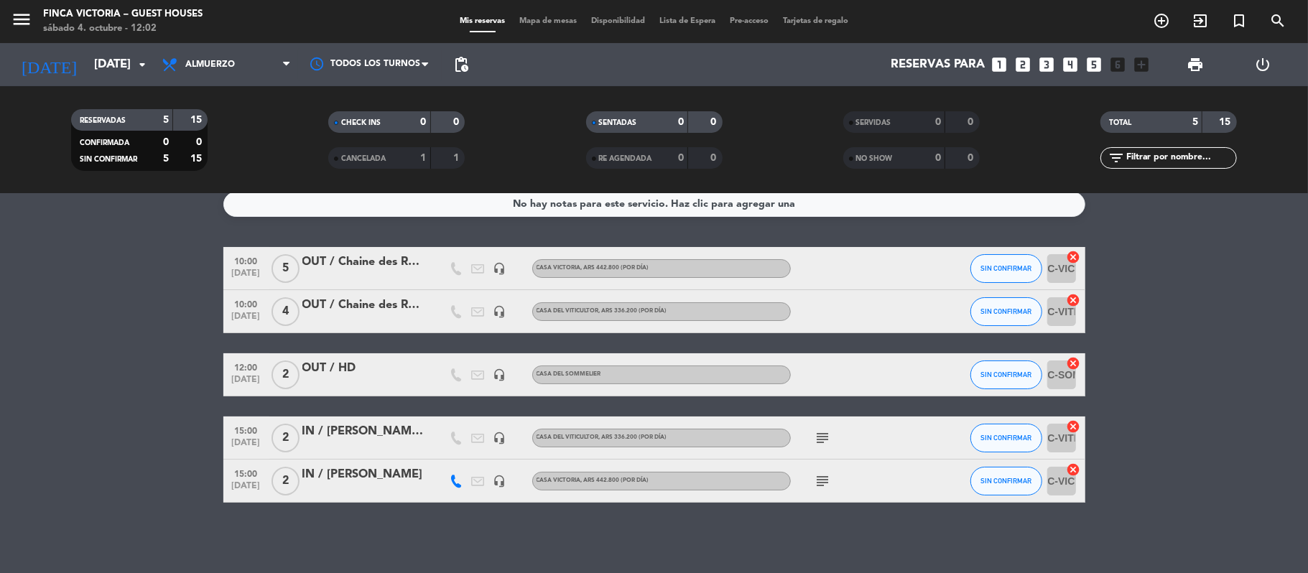
click at [348, 488] on div at bounding box center [363, 490] width 122 height 11
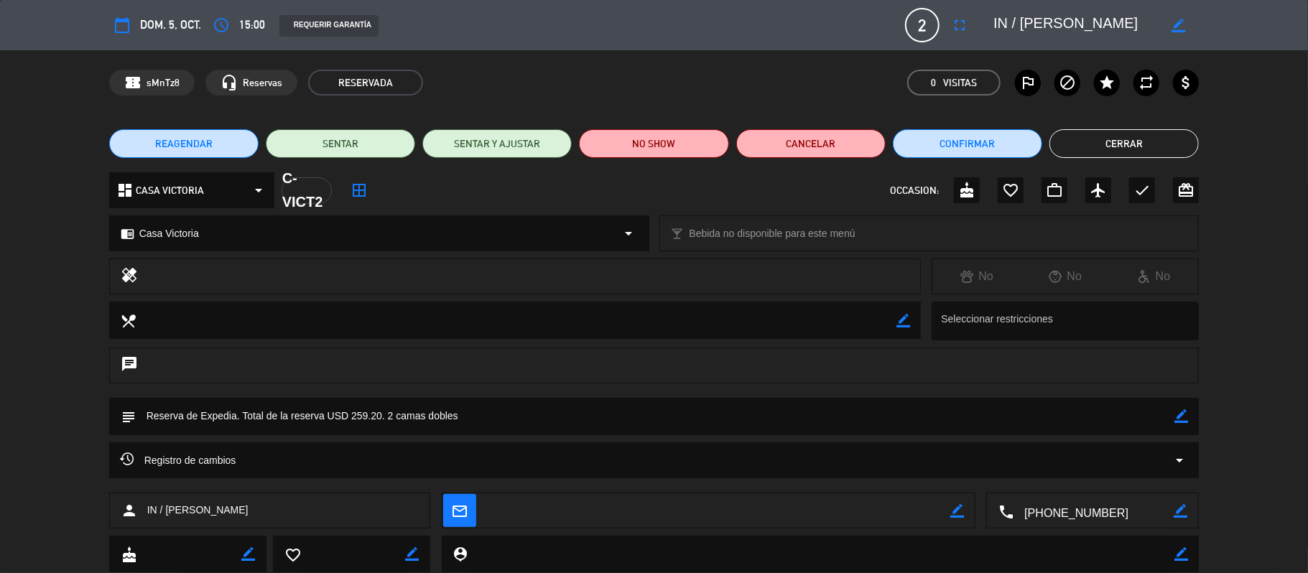
click at [1185, 417] on icon "border_color" at bounding box center [1181, 416] width 14 height 14
click at [391, 411] on textarea at bounding box center [655, 416] width 1039 height 37
click at [425, 412] on textarea at bounding box center [655, 416] width 1039 height 37
click at [455, 412] on textarea at bounding box center [655, 416] width 1039 height 37
type textarea "Reserva de Expedia. Total de la reserva USD 259.20. 1 cama matrimonial"
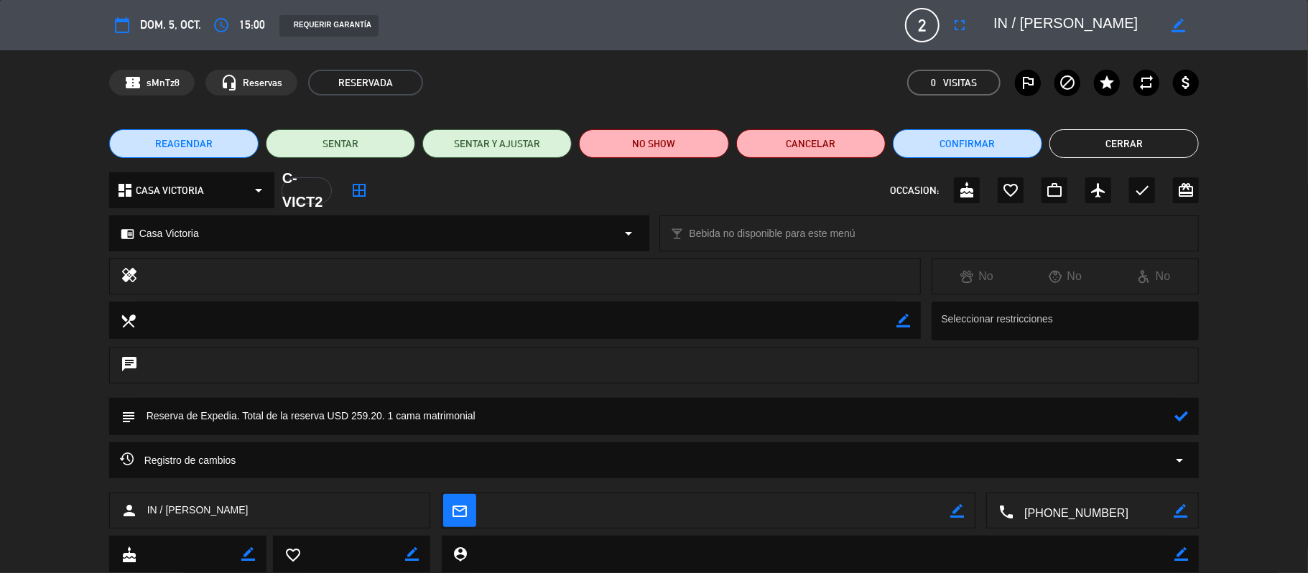
click at [1176, 417] on icon at bounding box center [1181, 416] width 14 height 14
click at [1147, 141] on button "Cerrar" at bounding box center [1123, 143] width 149 height 29
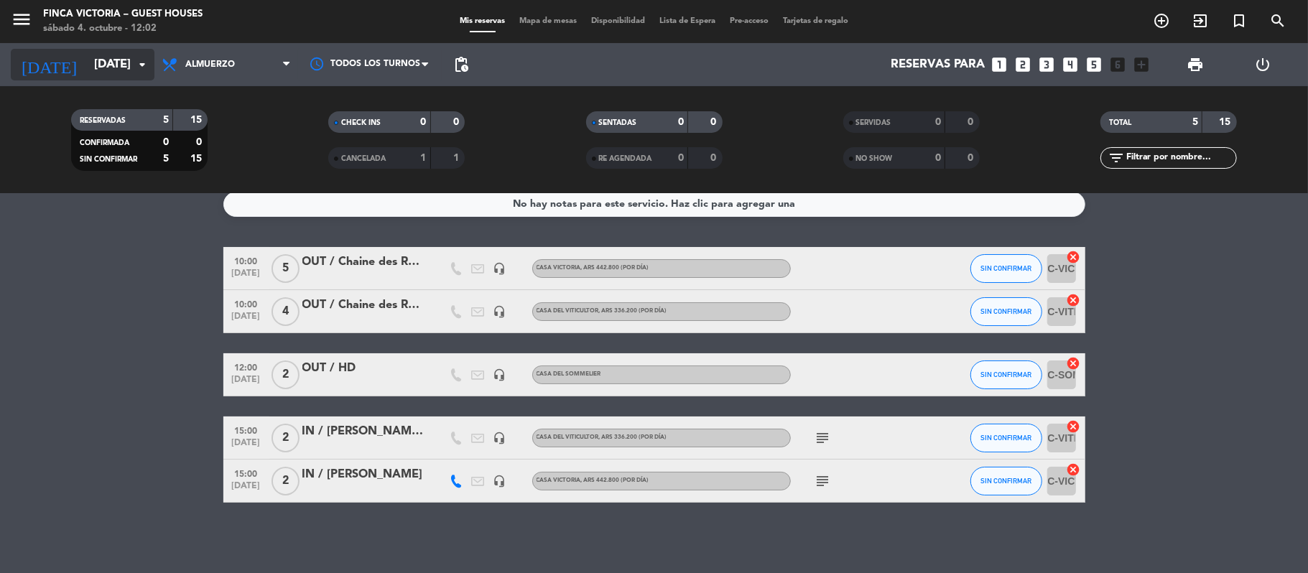
click at [106, 65] on input "[DATE]" at bounding box center [164, 65] width 155 height 28
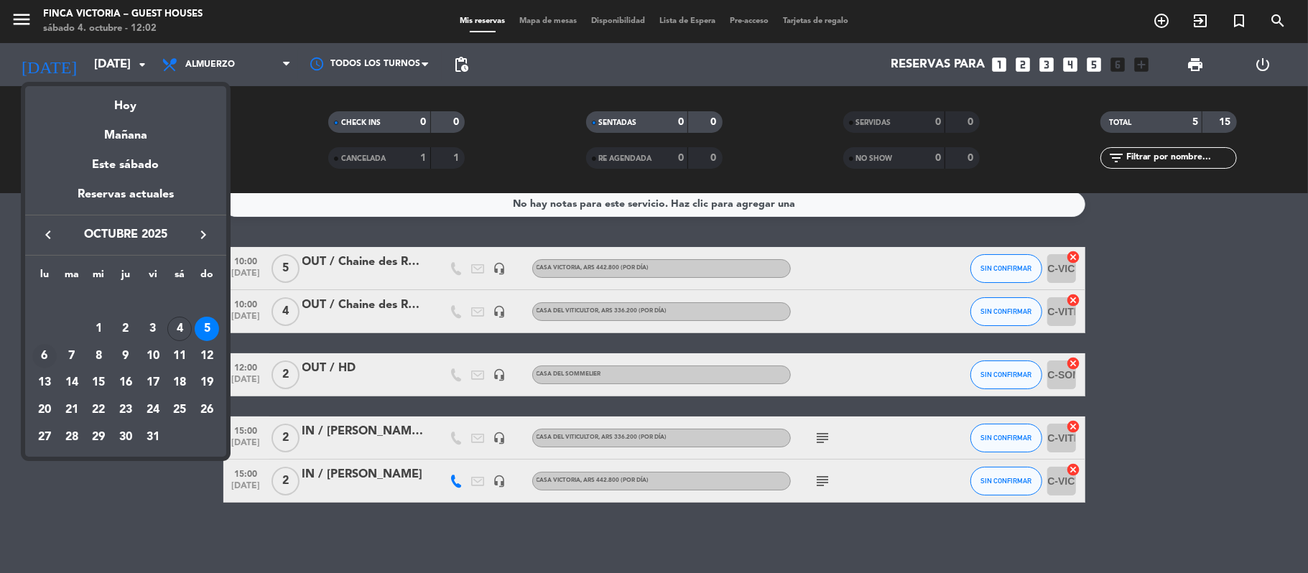
click at [49, 351] on div "6" at bounding box center [44, 356] width 24 height 24
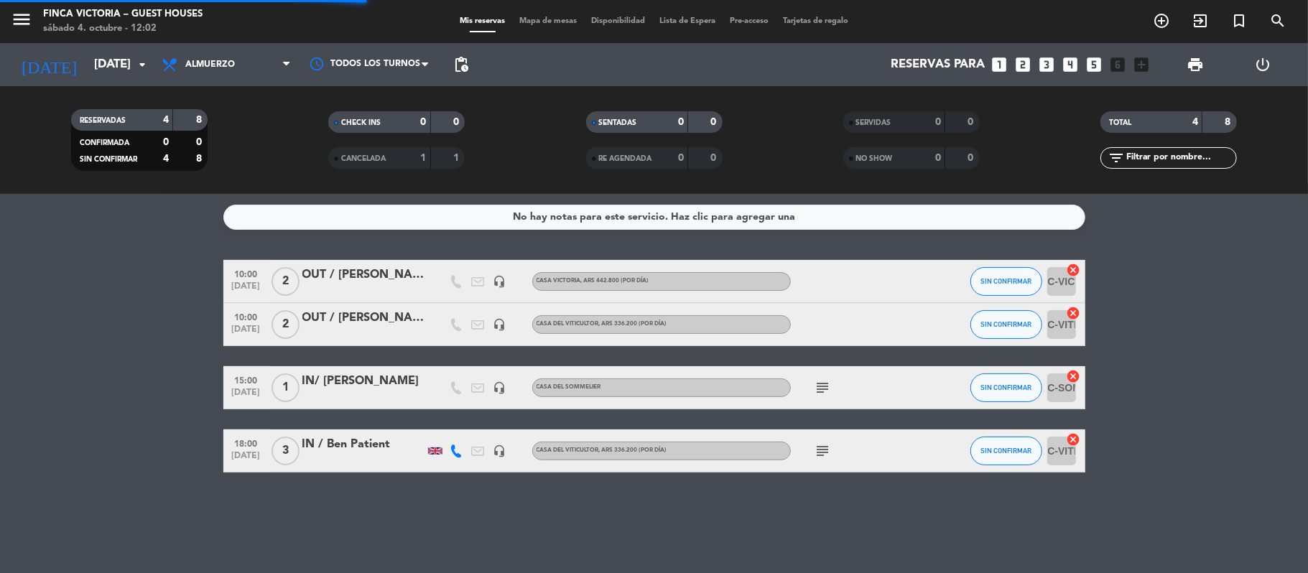
scroll to position [0, 0]
click at [93, 75] on input "[DATE]" at bounding box center [164, 65] width 155 height 28
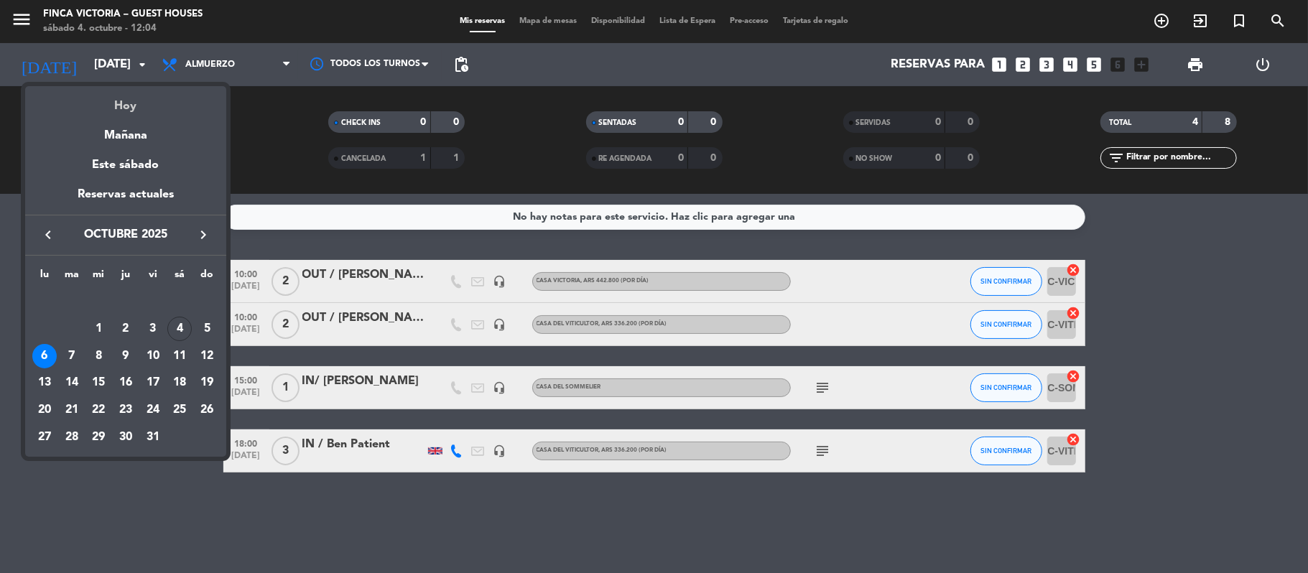
click at [125, 90] on div "Hoy" at bounding box center [125, 100] width 201 height 29
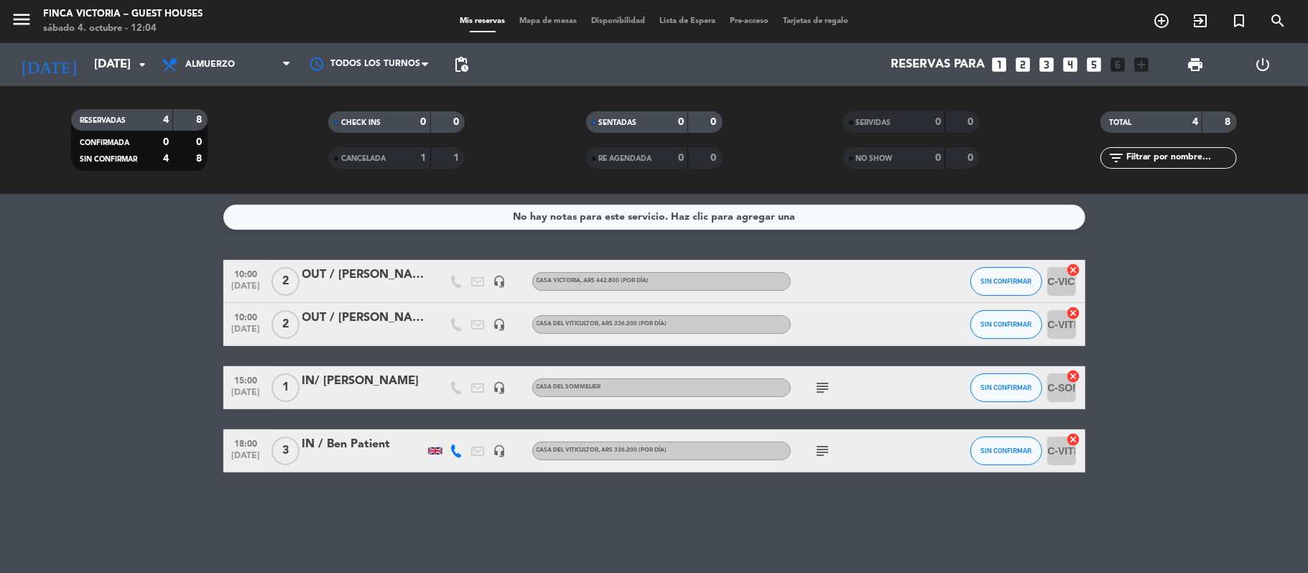
type input "[DATE]"
click at [17, 5] on span "menu" at bounding box center [27, 22] width 32 height 34
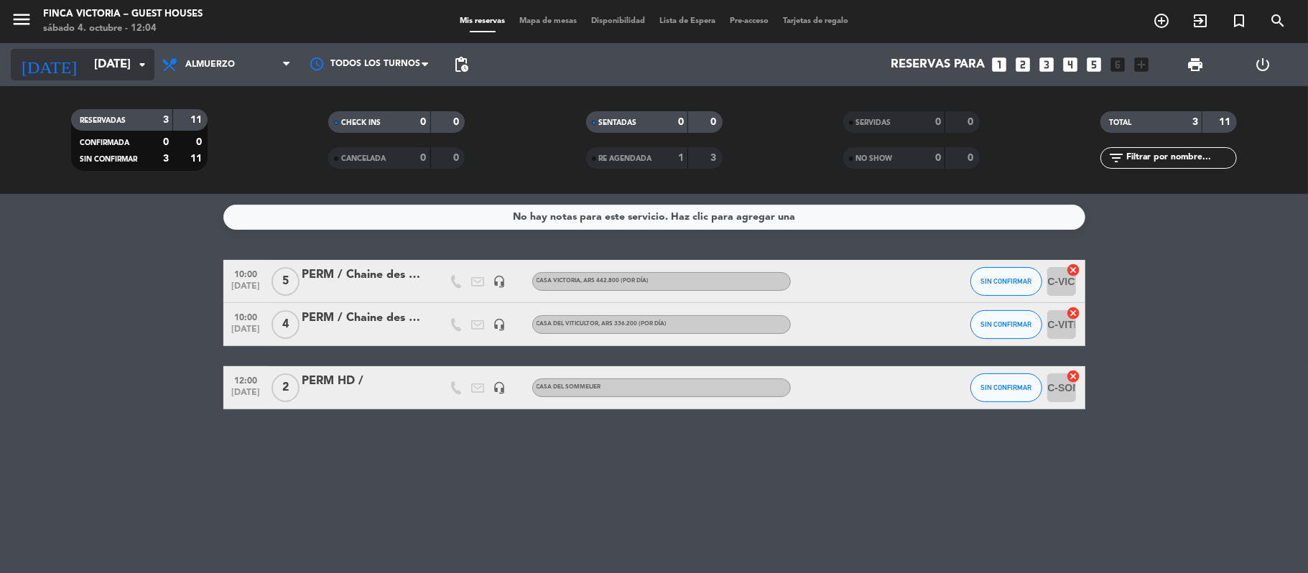
click at [87, 55] on input "[DATE]" at bounding box center [164, 65] width 155 height 28
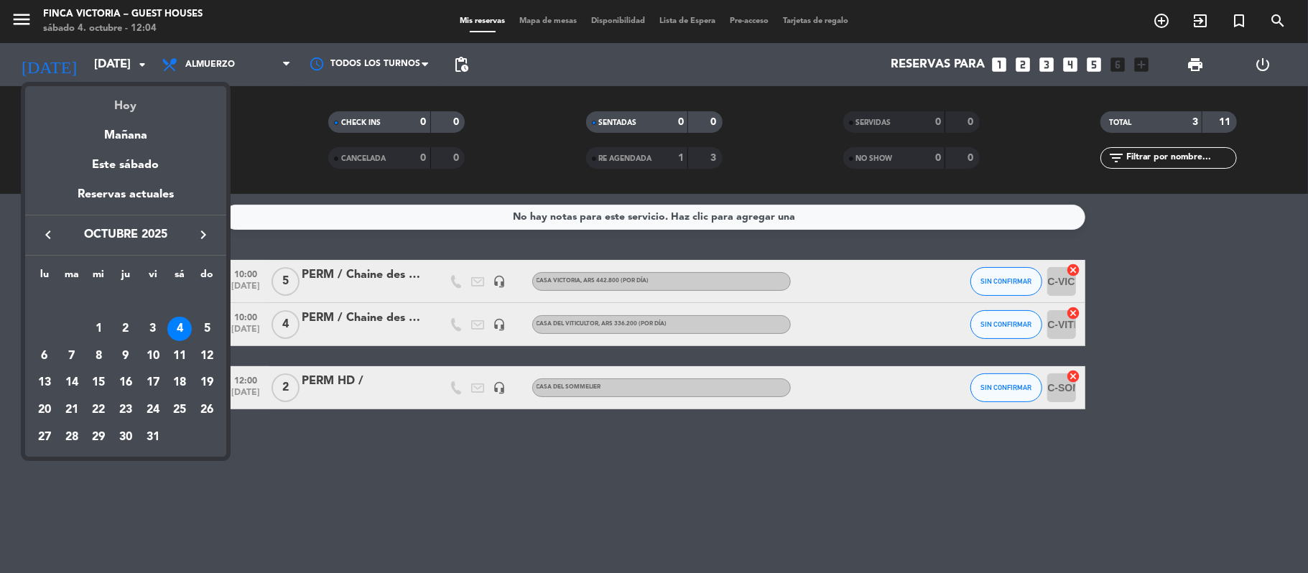
click at [106, 93] on div "Hoy" at bounding box center [125, 100] width 201 height 29
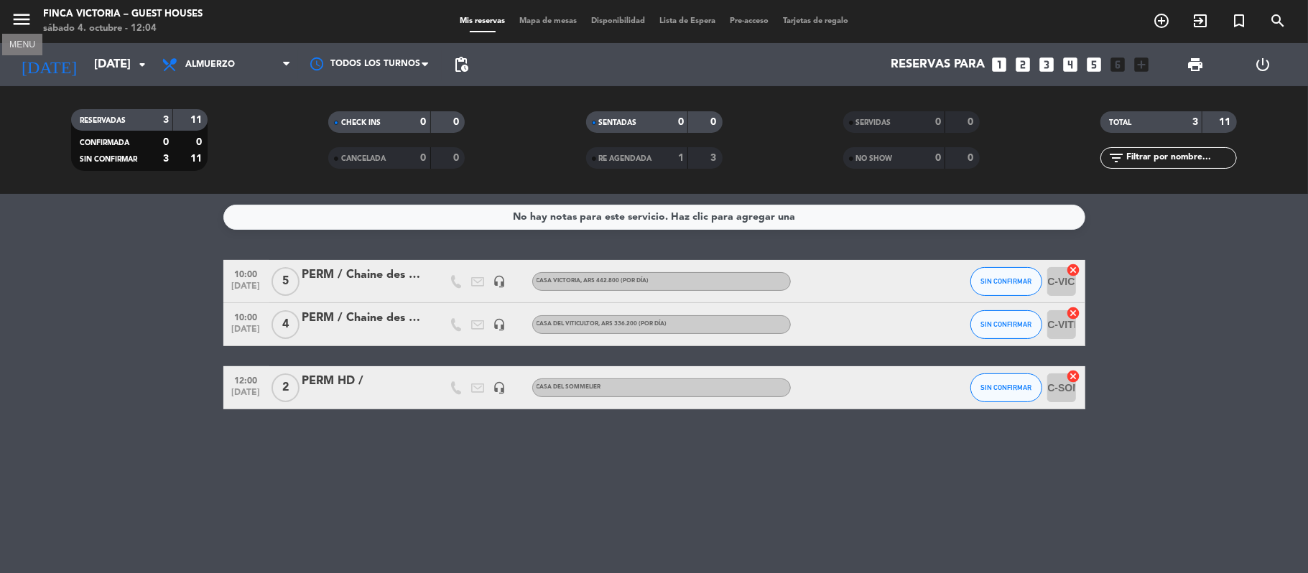
click at [24, 15] on icon "menu" at bounding box center [22, 20] width 22 height 22
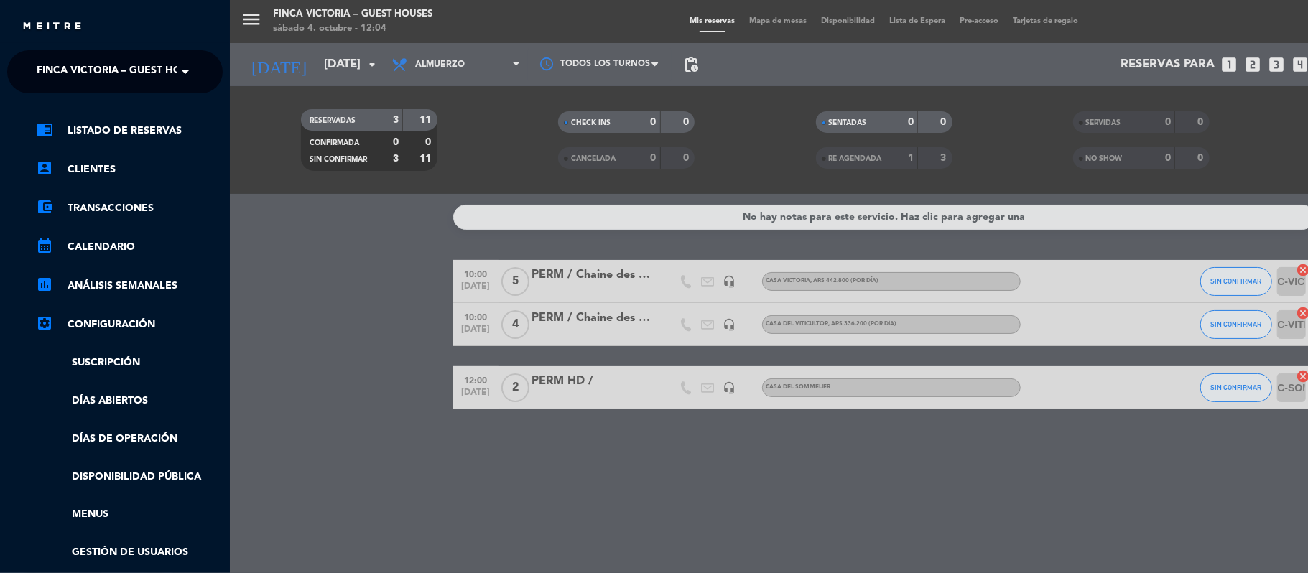
click at [55, 64] on span "FINCA VICTORIA – GUEST HOUSES" at bounding box center [122, 72] width 170 height 30
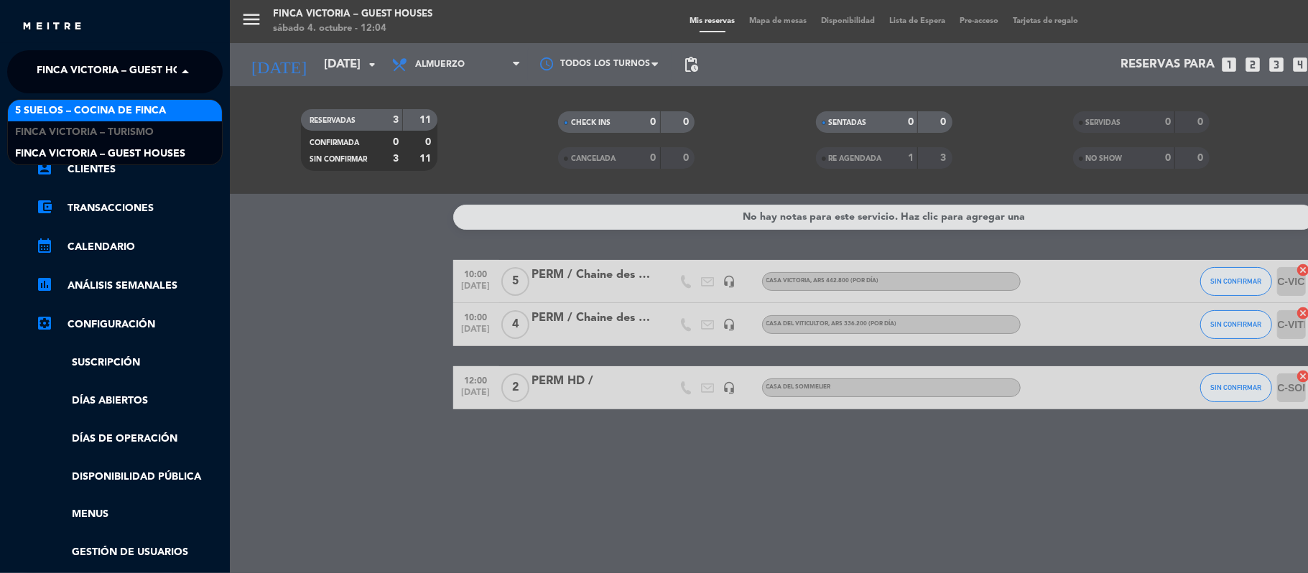
click at [58, 108] on span "5 SUELOS – COCINA DE FINCA" at bounding box center [90, 111] width 151 height 17
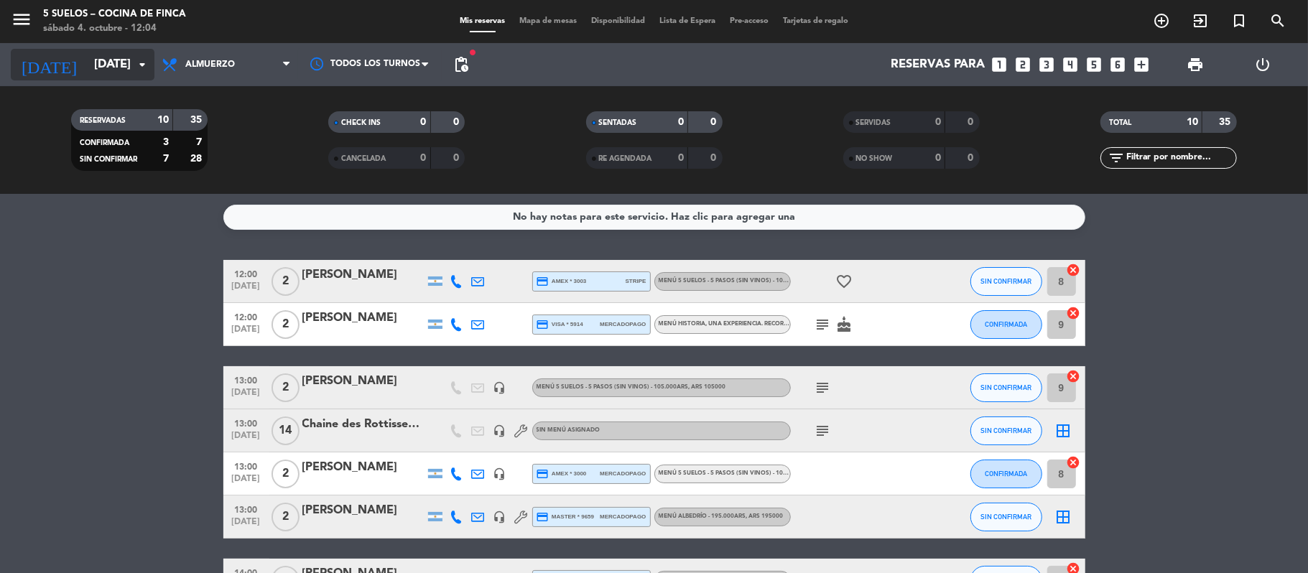
click at [87, 58] on input "[DATE]" at bounding box center [164, 65] width 155 height 28
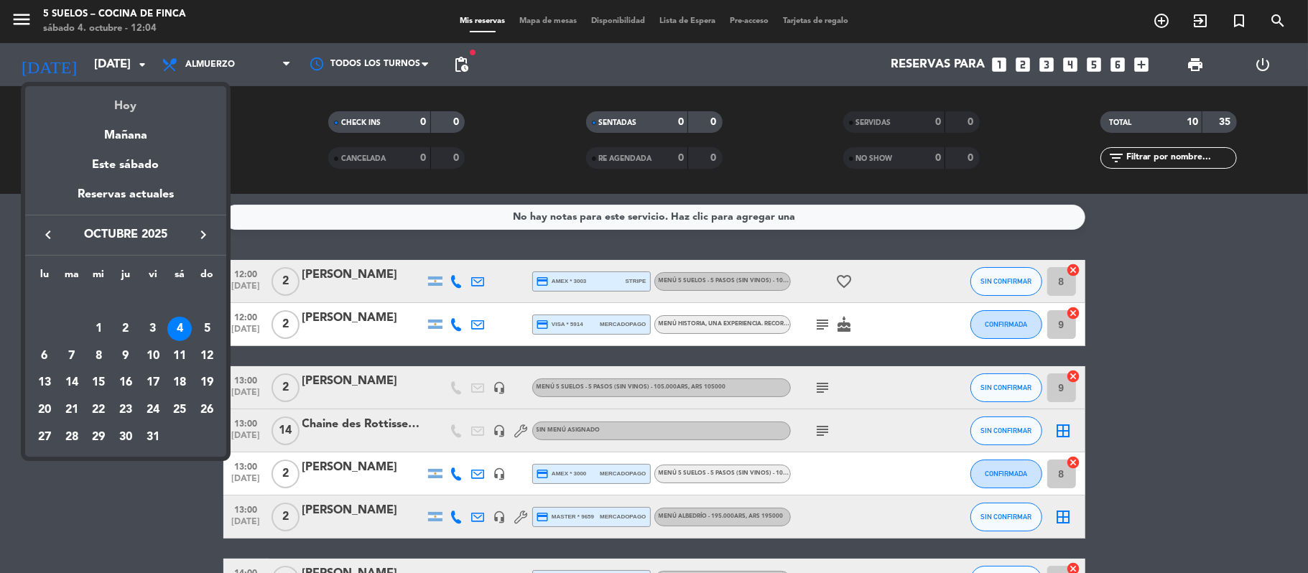
click at [101, 105] on div "Hoy" at bounding box center [125, 100] width 201 height 29
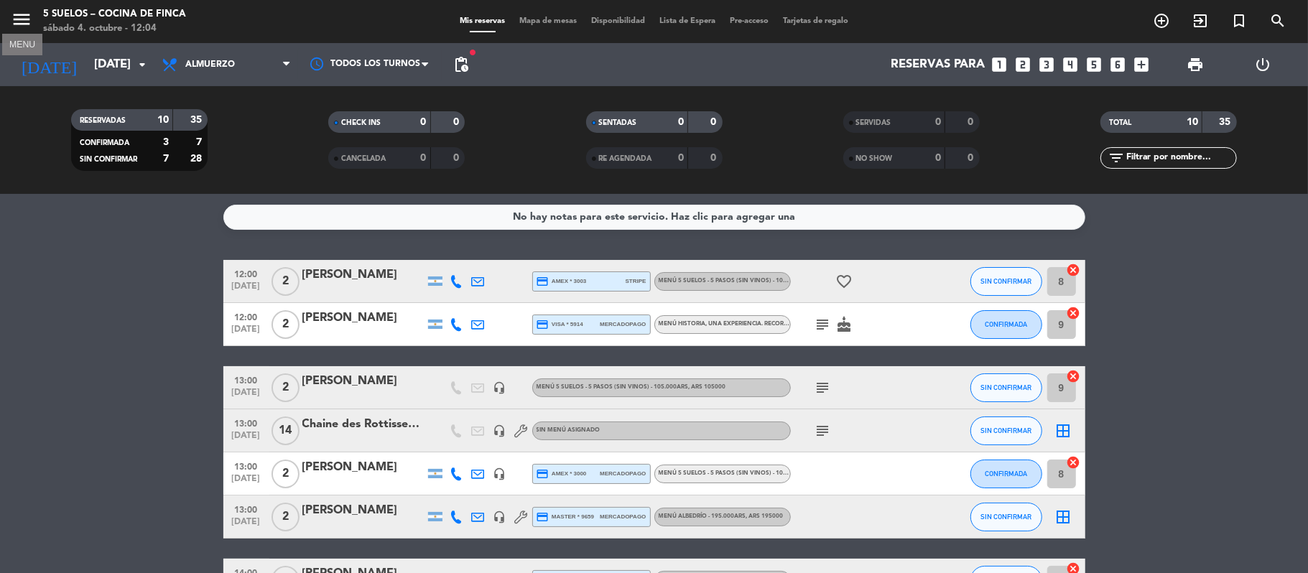
click at [24, 19] on icon "menu" at bounding box center [22, 20] width 22 height 22
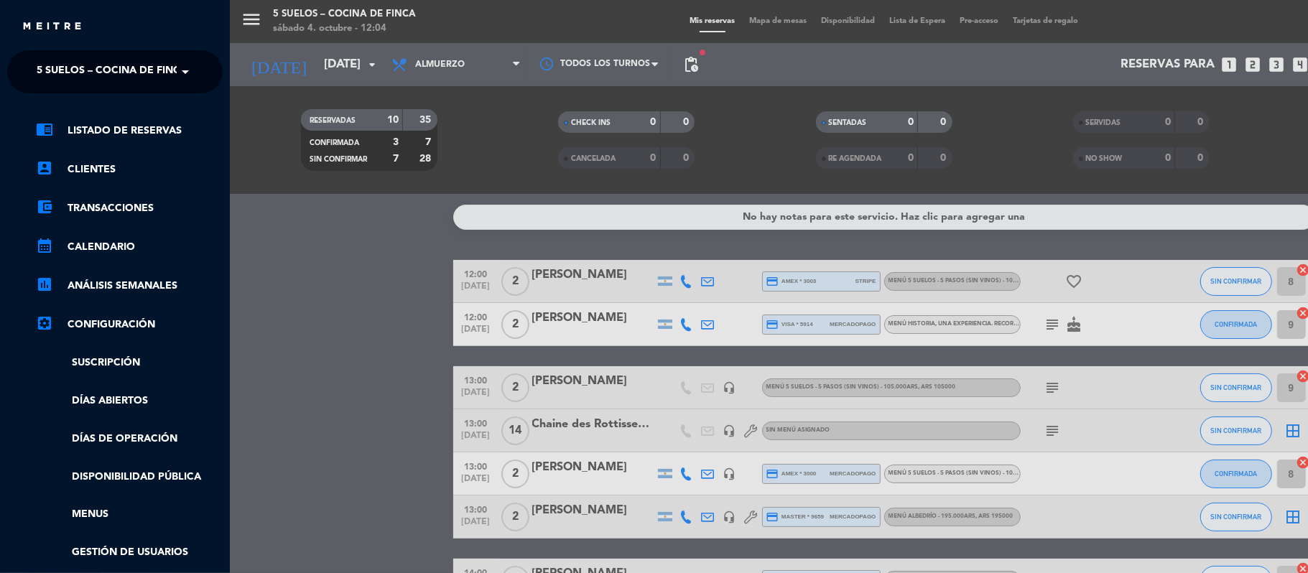
click at [292, 221] on div "menu 5 SUELOS – COCINA DE FINCA sábado 4. octubre - 12:04 Mis reservas Mapa de …" at bounding box center [884, 286] width 1308 height 573
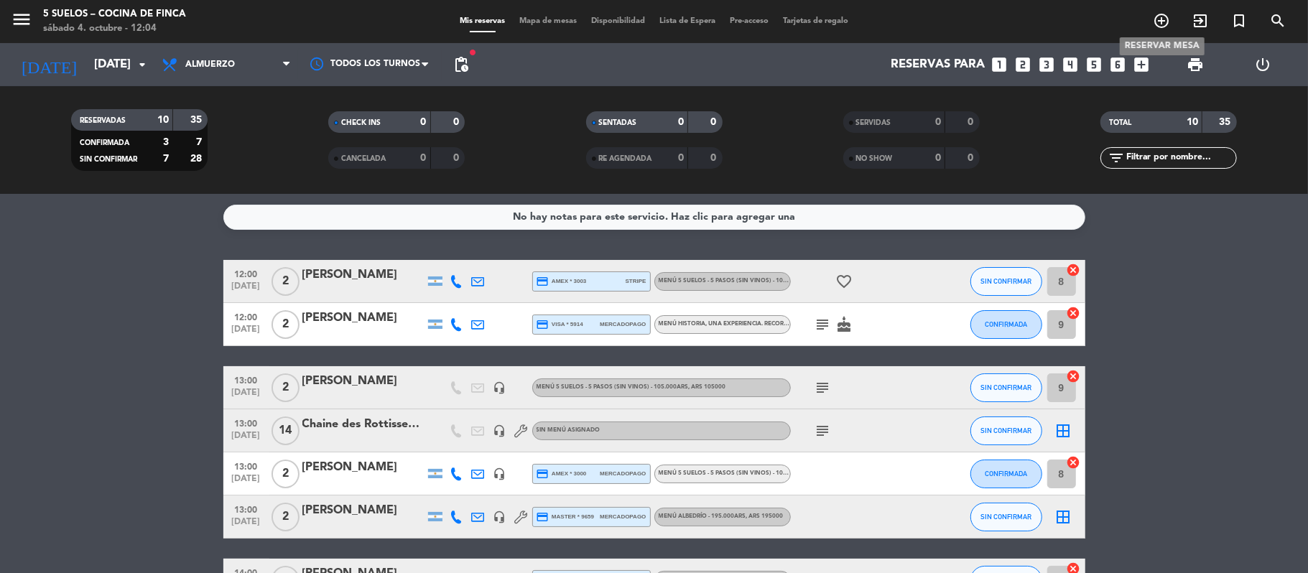
click at [1150, 29] on span "add_circle_outline" at bounding box center [1161, 21] width 39 height 24
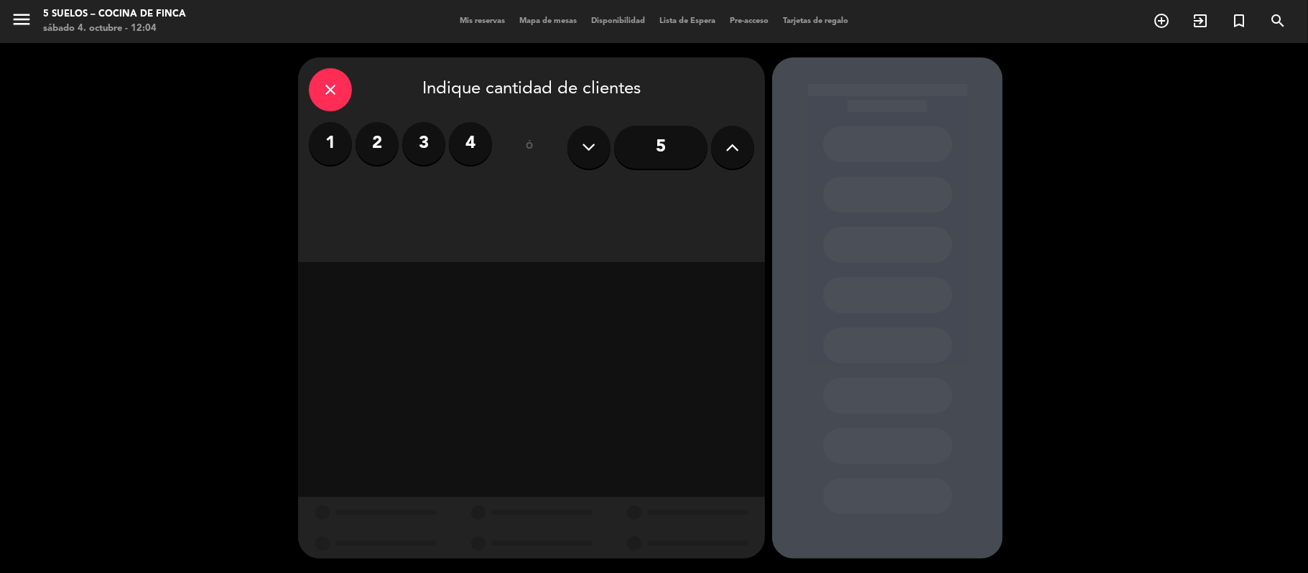
click at [372, 136] on label "2" at bounding box center [376, 143] width 43 height 43
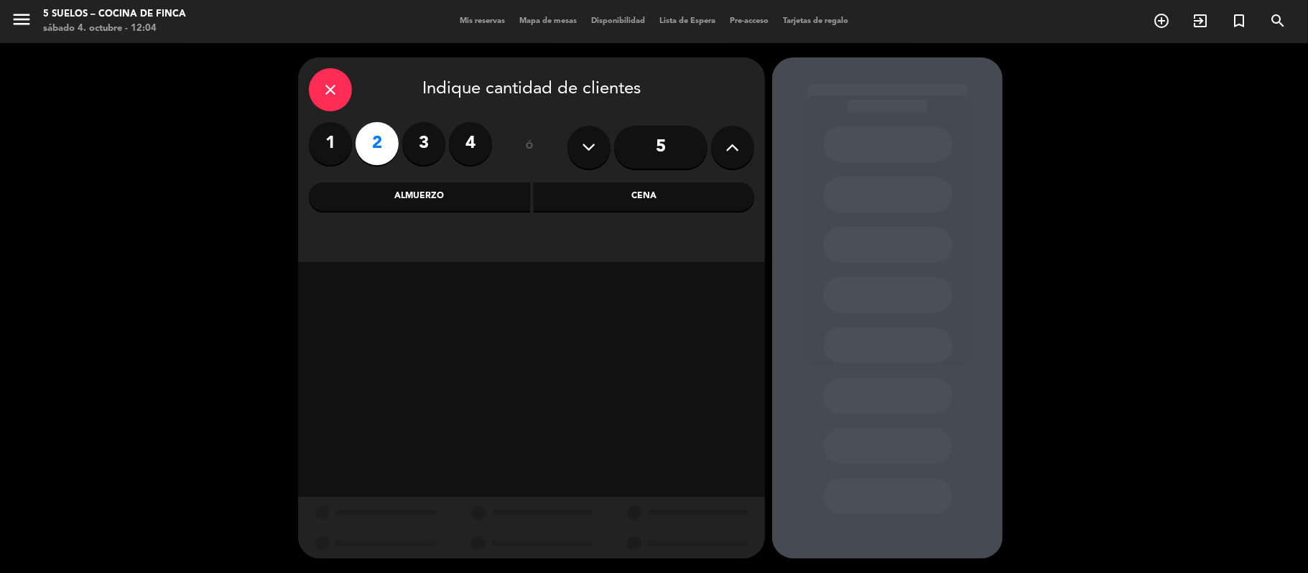
click at [363, 175] on div "close Indique cantidad de clientes 1 2 3 4 ó 5 Almuerzo Cena" at bounding box center [531, 159] width 467 height 205
click at [363, 205] on div "Almuerzo" at bounding box center [419, 196] width 221 height 29
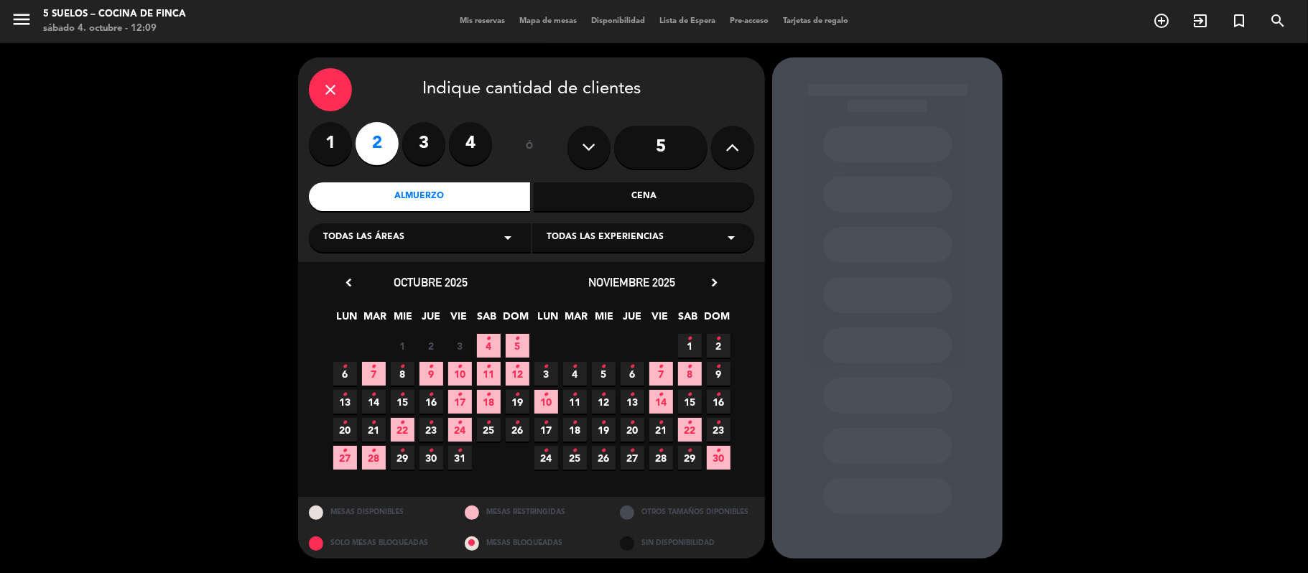
click at [325, 87] on icon "close" at bounding box center [330, 89] width 17 height 17
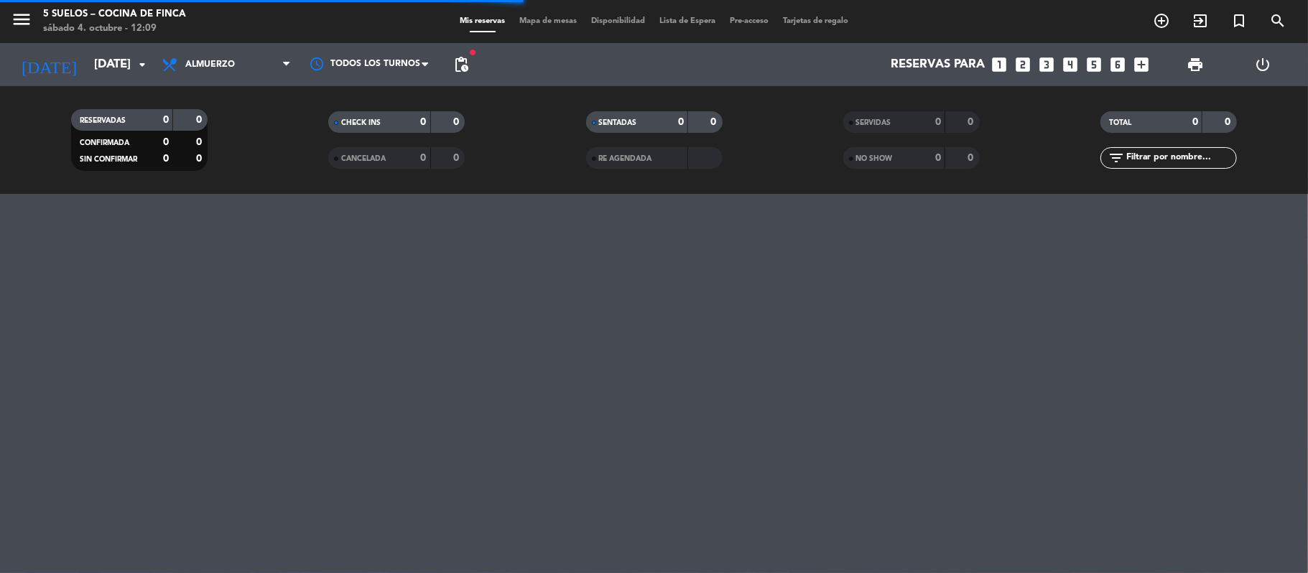
click at [17, 9] on icon "menu" at bounding box center [22, 20] width 22 height 22
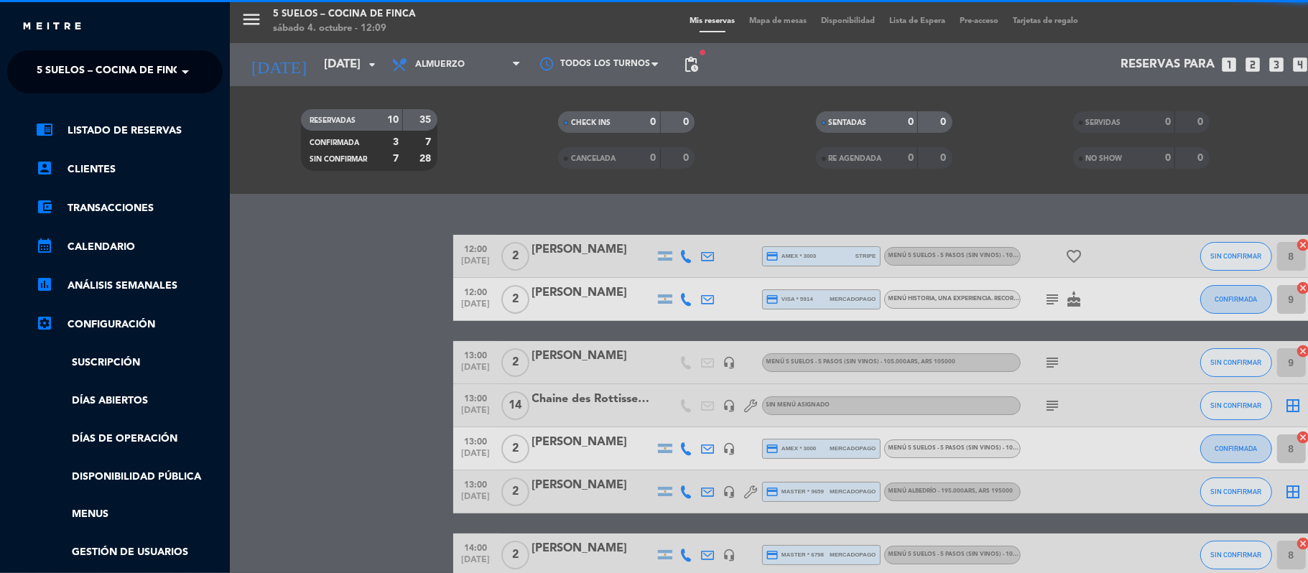
click at [44, 60] on span "5 SUELOS – COCINA DE FINCA" at bounding box center [112, 72] width 151 height 30
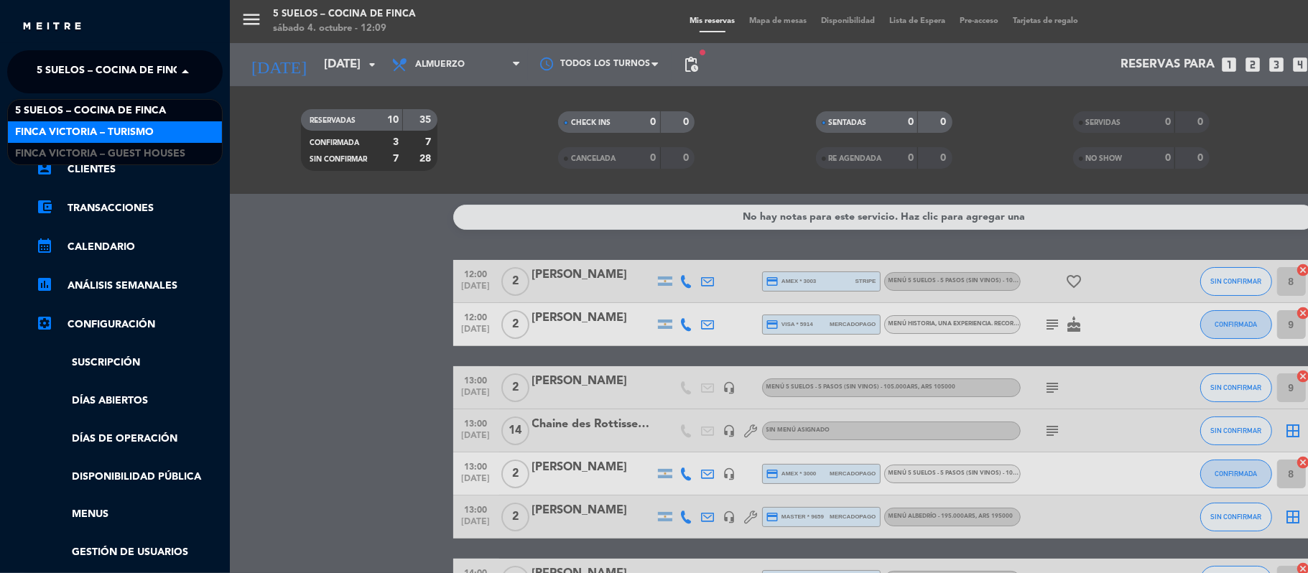
click at [55, 136] on span "FINCA VICTORIA – TURISMO" at bounding box center [84, 132] width 139 height 17
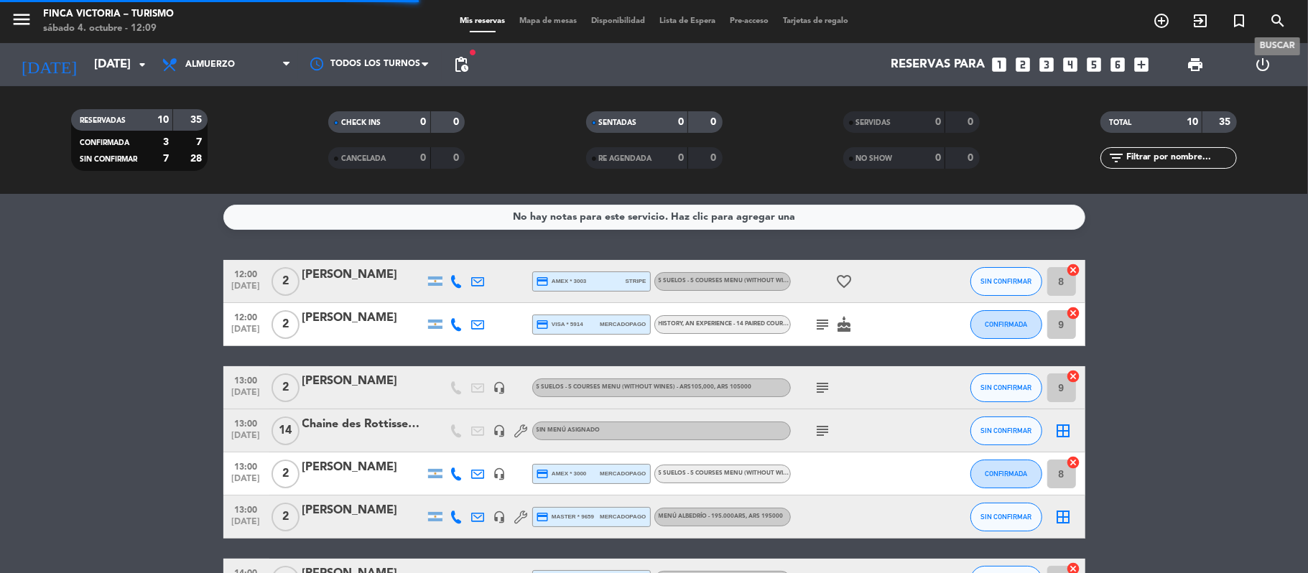
click at [1273, 22] on icon "search" at bounding box center [1277, 20] width 17 height 17
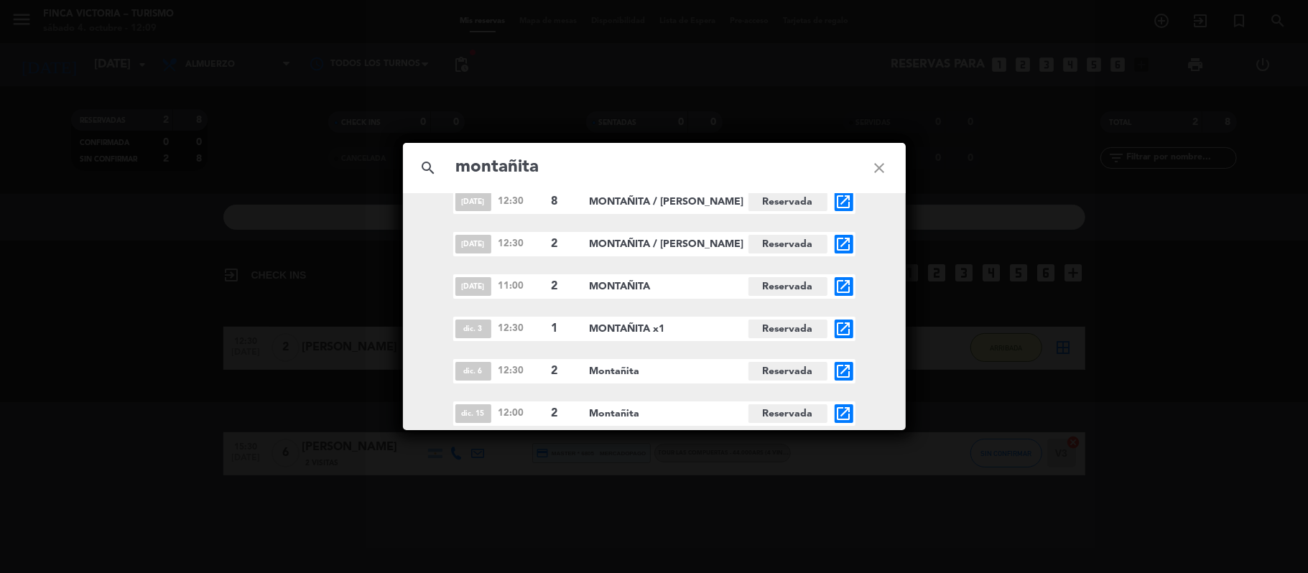
scroll to position [695, 0]
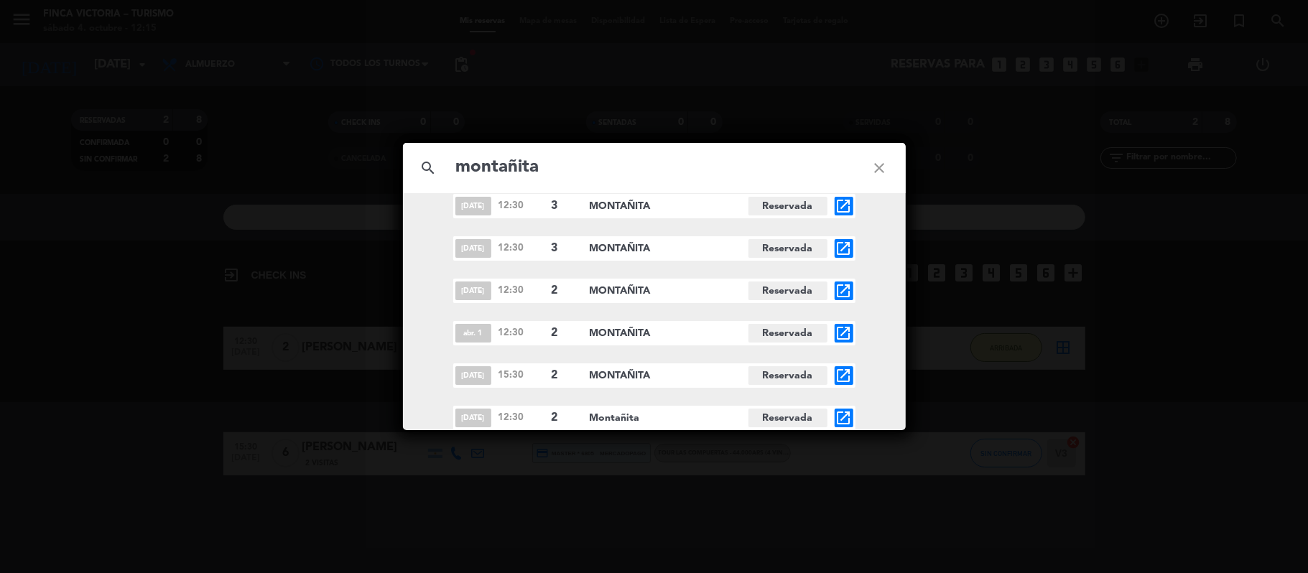
type input "montañita"
click at [883, 175] on icon "close" at bounding box center [880, 168] width 52 height 52
click at [875, 171] on icon "close" at bounding box center [880, 168] width 52 height 52
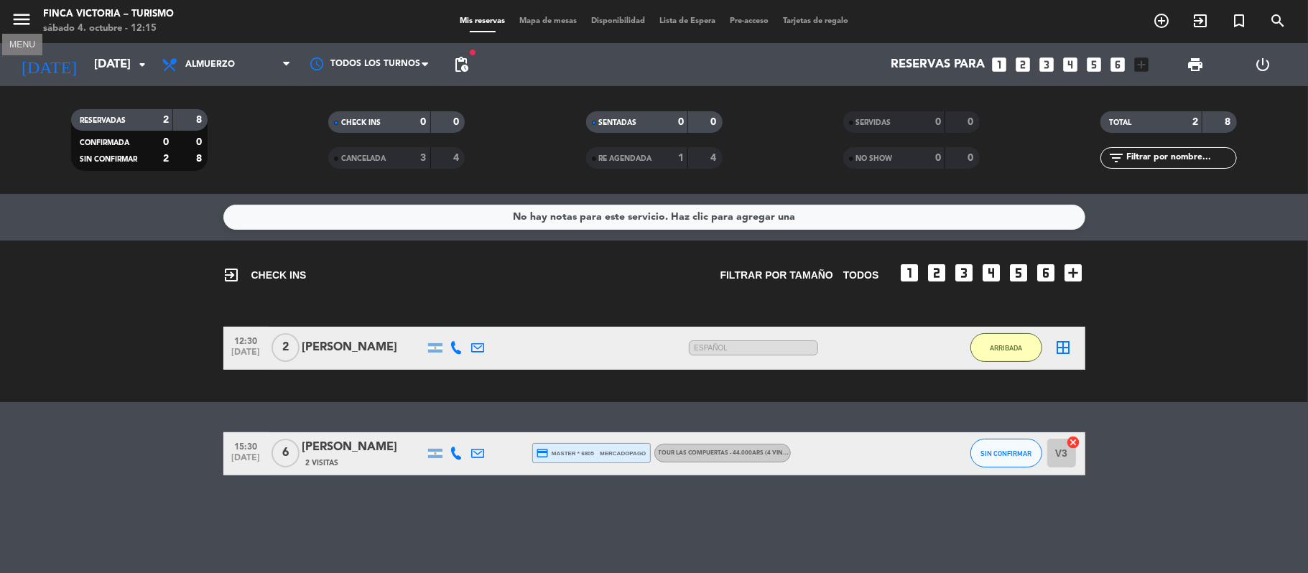
click at [24, 24] on icon "menu" at bounding box center [22, 20] width 22 height 22
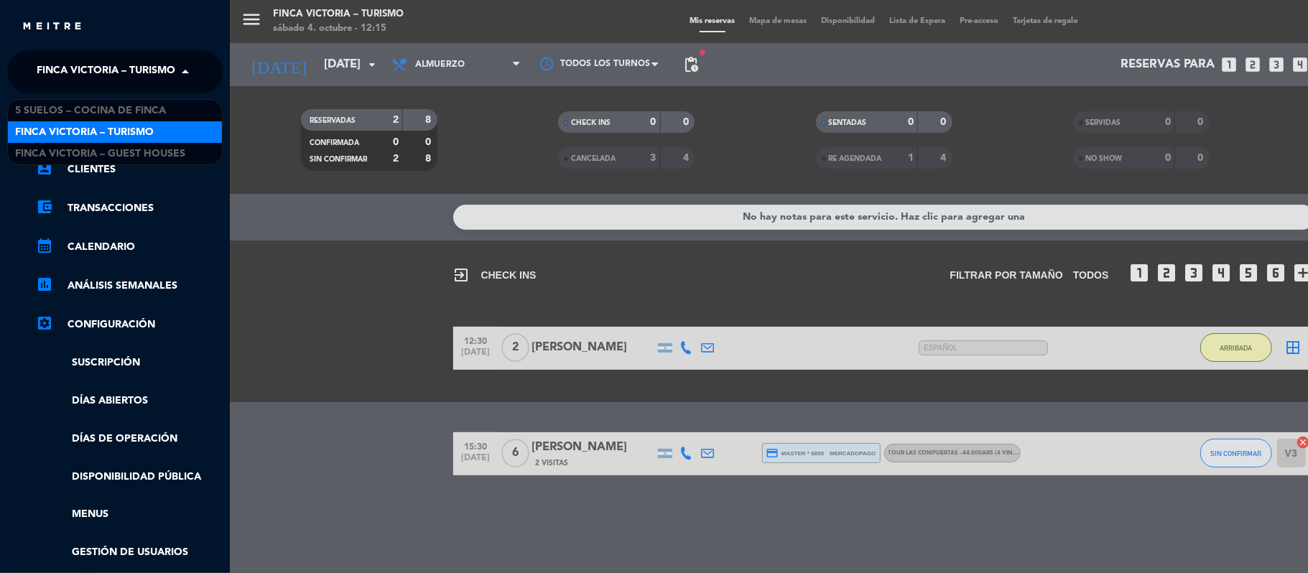
click at [50, 79] on span "FINCA VICTORIA – TURISMO" at bounding box center [106, 72] width 139 height 30
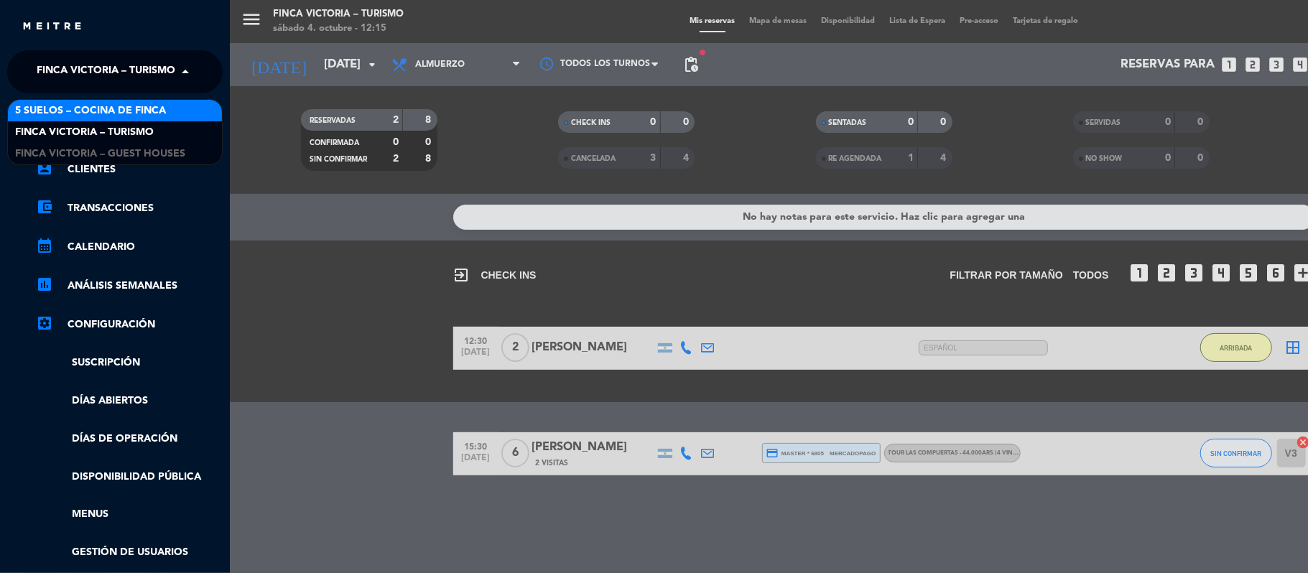
click at [69, 113] on span "5 SUELOS – COCINA DE FINCA" at bounding box center [90, 111] width 151 height 17
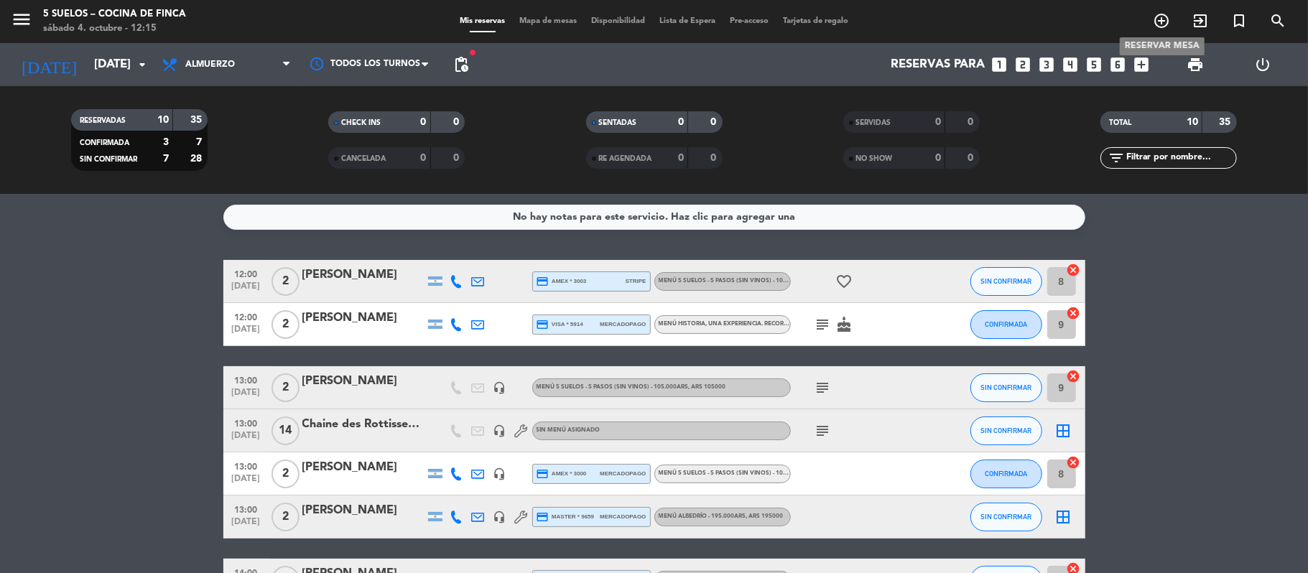
click at [1165, 21] on icon "add_circle_outline" at bounding box center [1161, 20] width 17 height 17
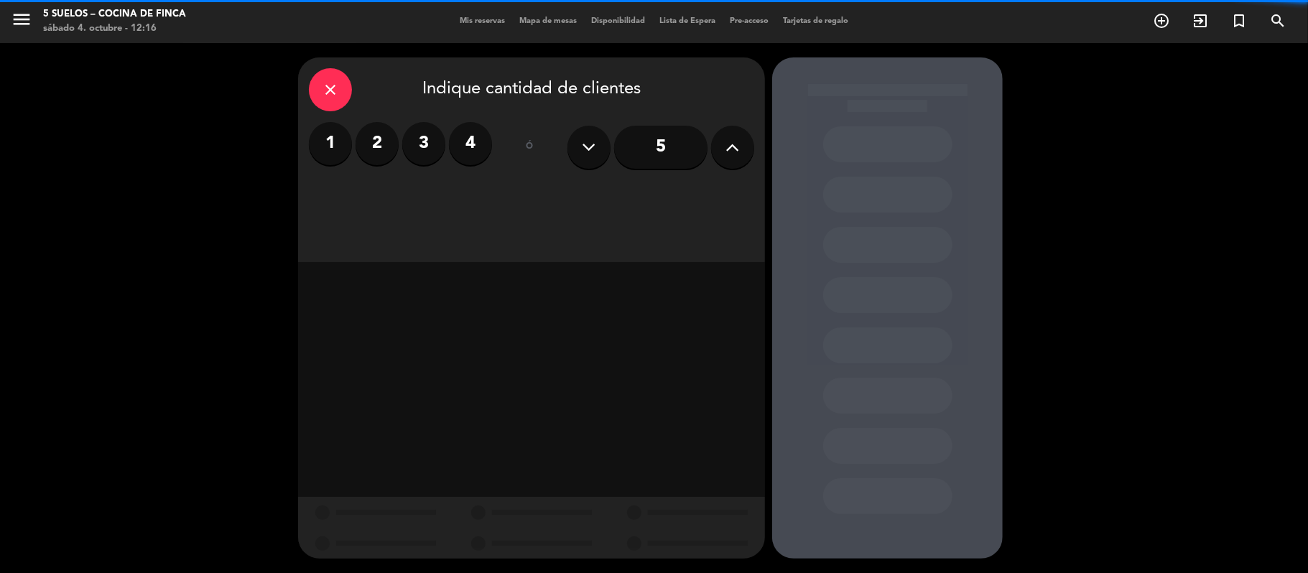
click at [392, 142] on label "2" at bounding box center [376, 143] width 43 height 43
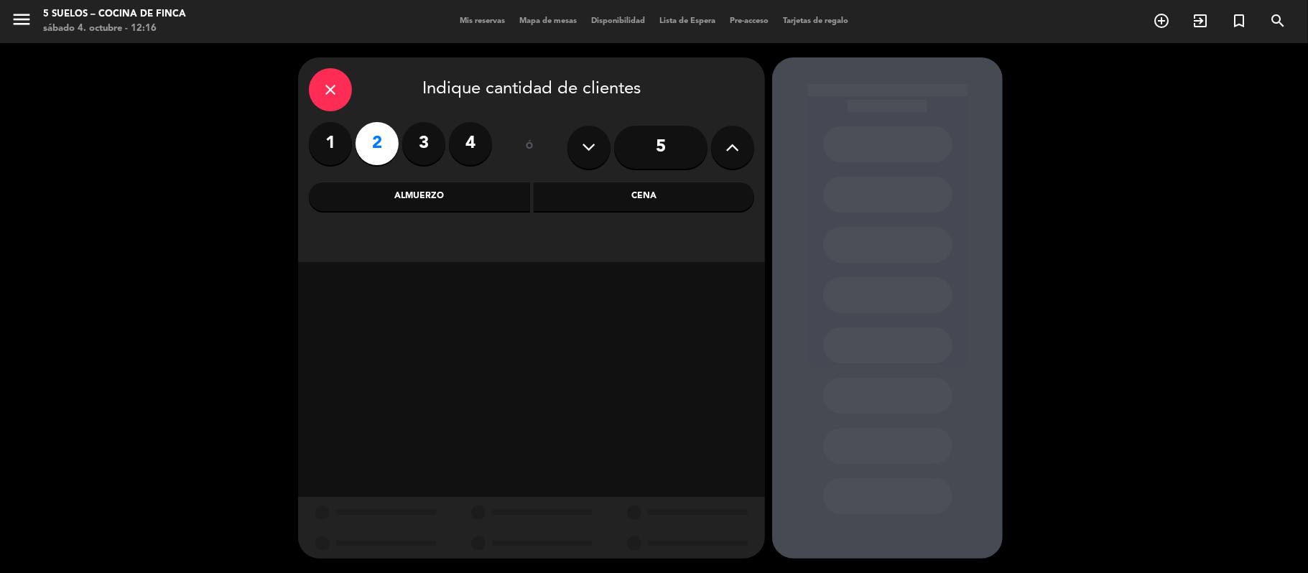
click at [379, 197] on div "Almuerzo" at bounding box center [419, 196] width 221 height 29
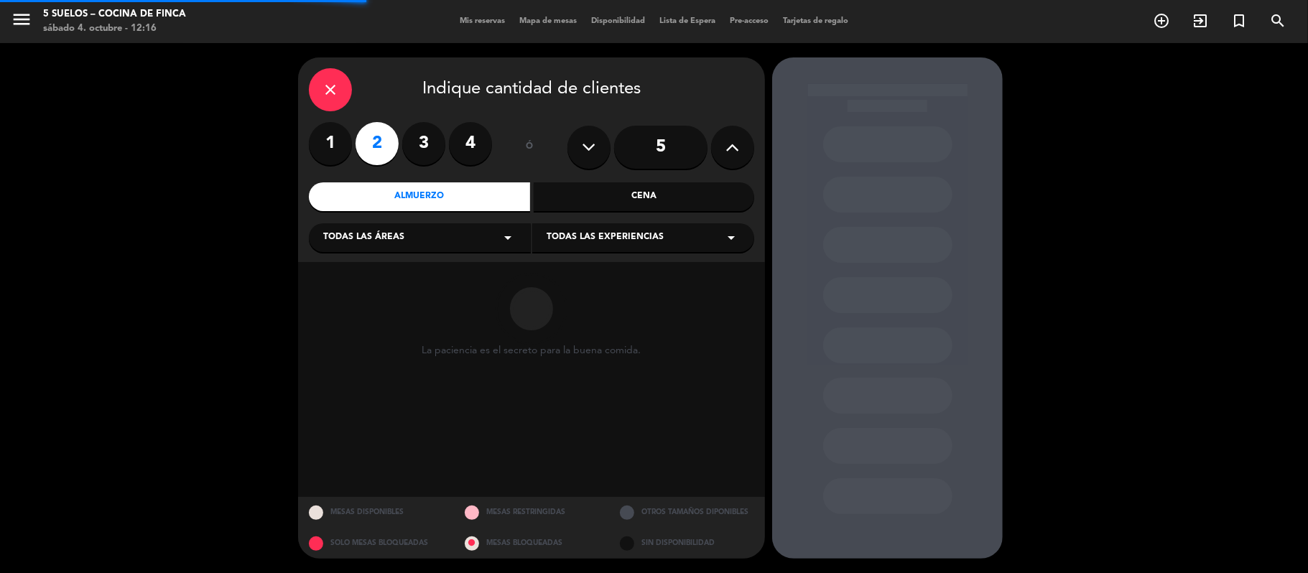
click at [374, 248] on div "Todas las áreas arrow_drop_down" at bounding box center [420, 237] width 222 height 29
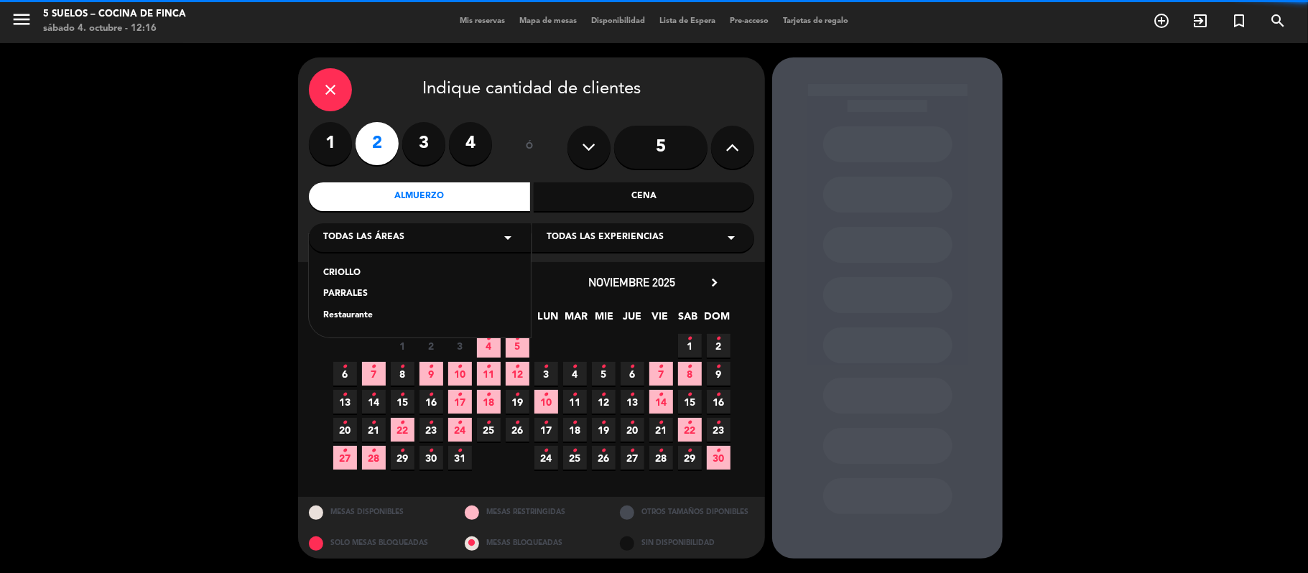
click at [358, 314] on div "Restaurante" at bounding box center [419, 316] width 193 height 14
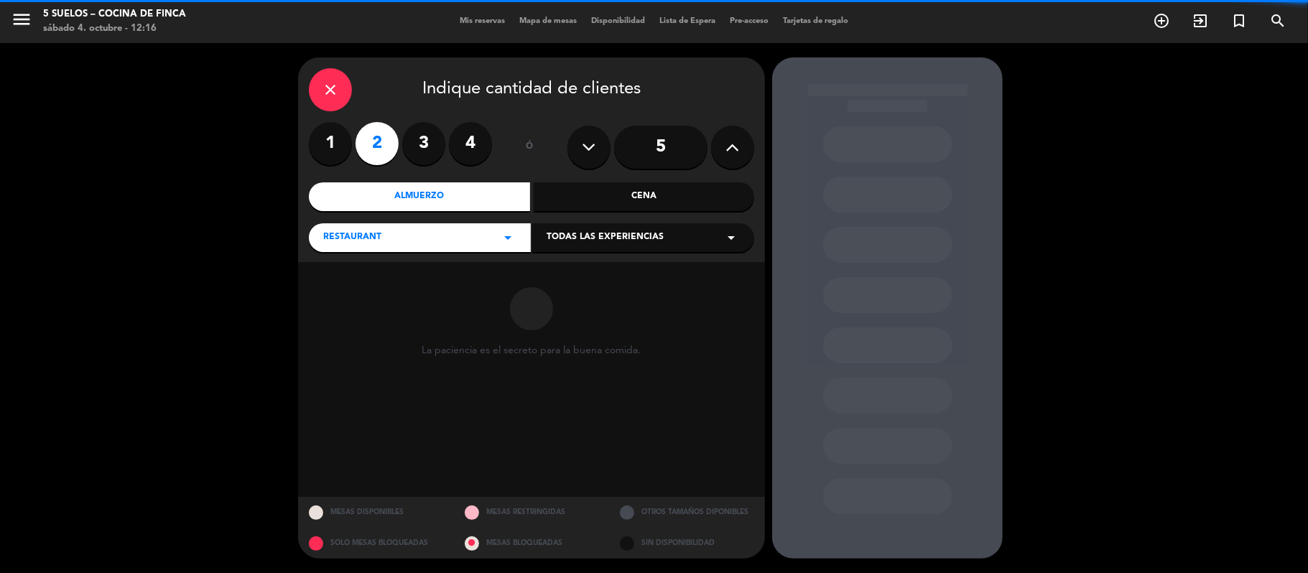
click at [674, 236] on div "Todas las experiencias arrow_drop_down" at bounding box center [643, 237] width 222 height 29
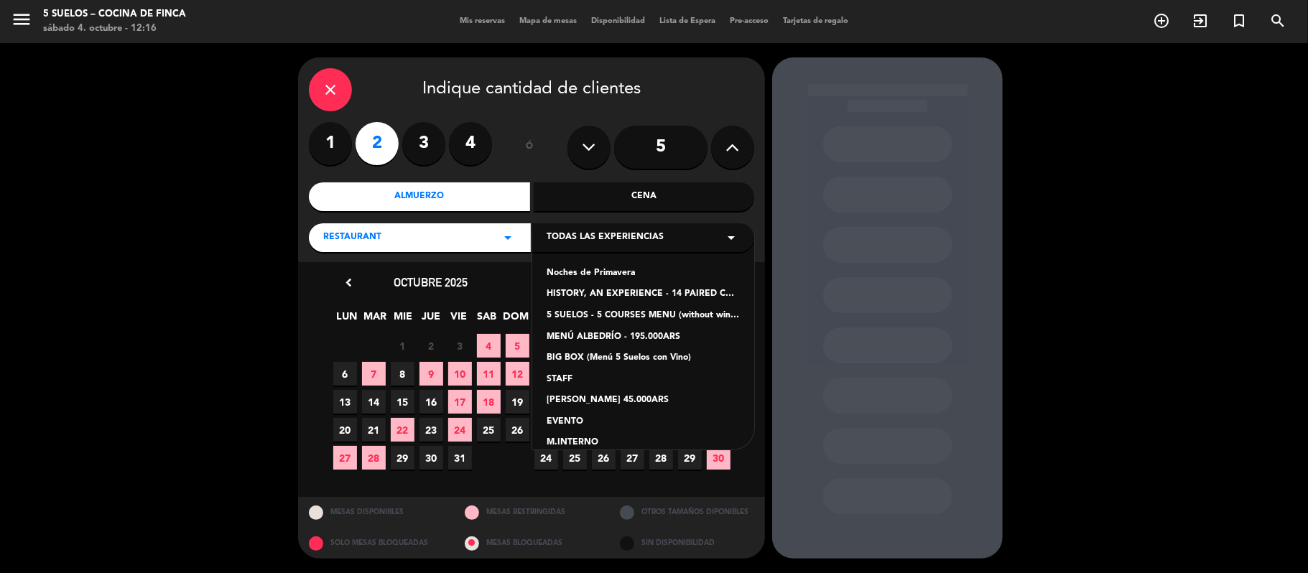
click at [590, 314] on div "5 SUELOS - 5 COURSES MENU (without wines) - ARS105,000" at bounding box center [642, 316] width 193 height 14
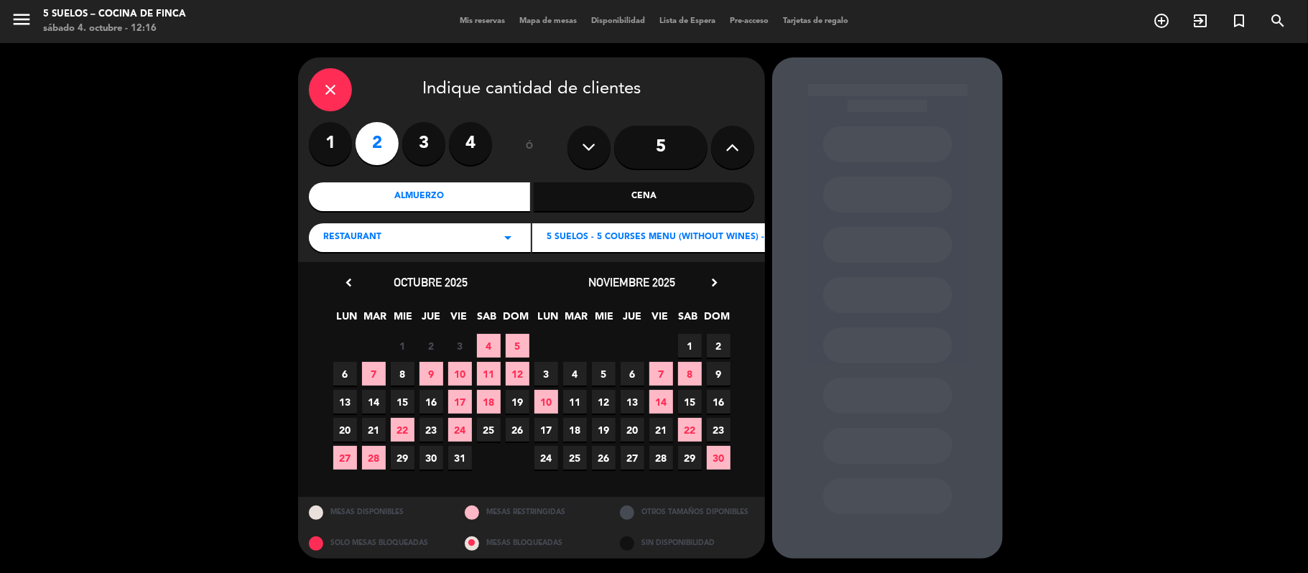
click at [514, 343] on span "5" at bounding box center [518, 346] width 24 height 24
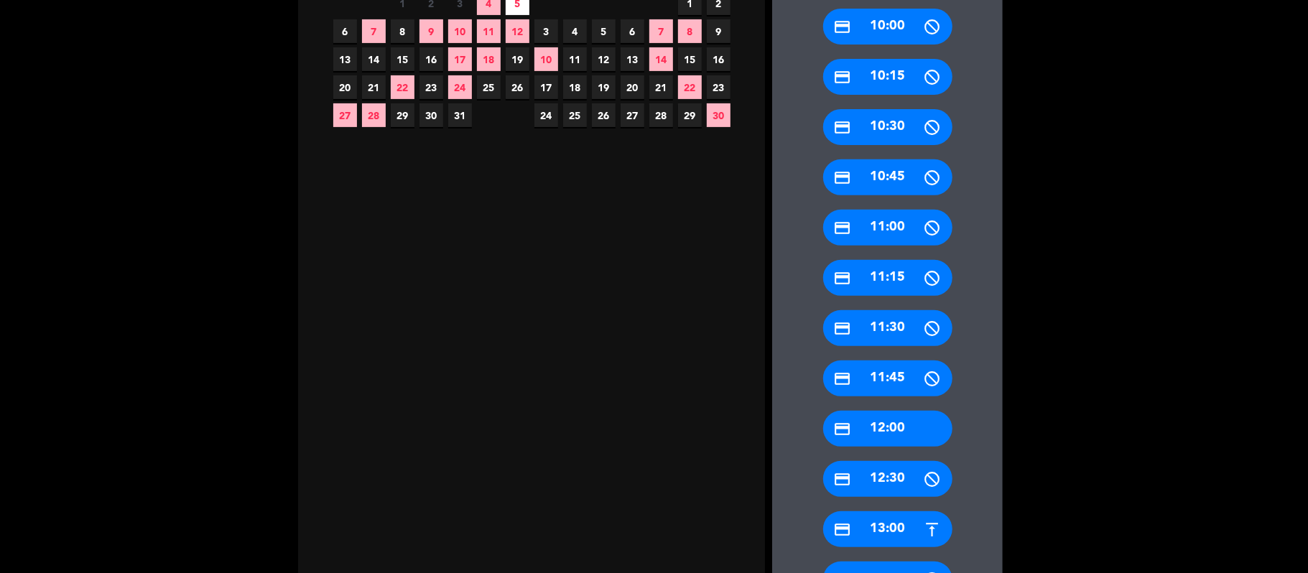
scroll to position [383, 0]
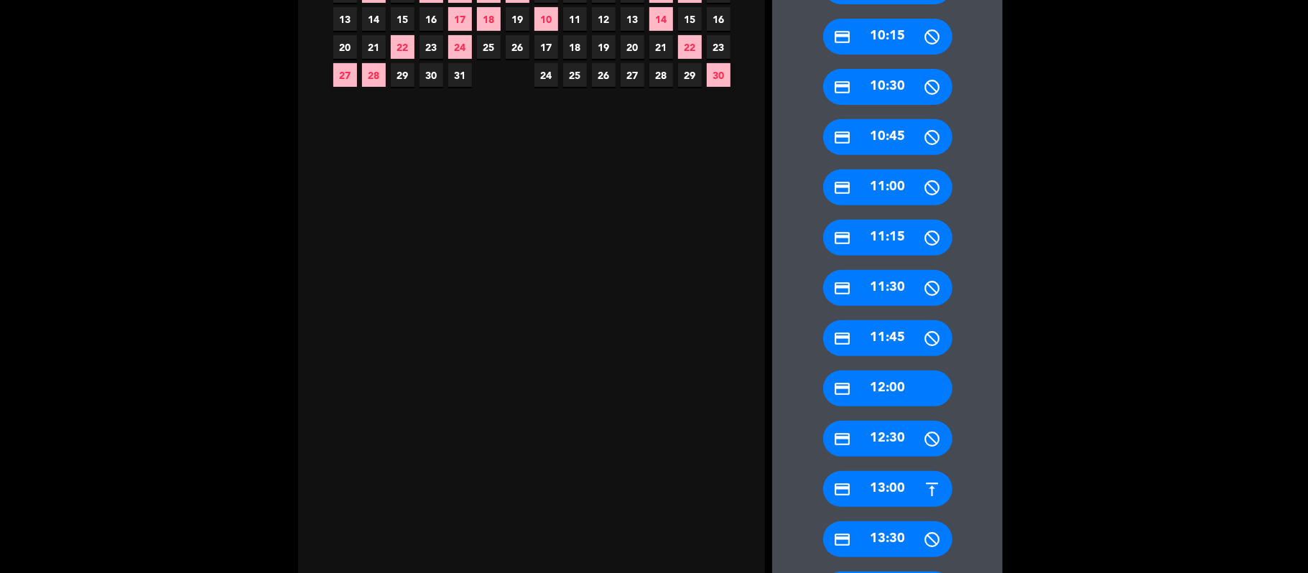
click at [867, 394] on div "credit_card 12:00" at bounding box center [887, 389] width 129 height 36
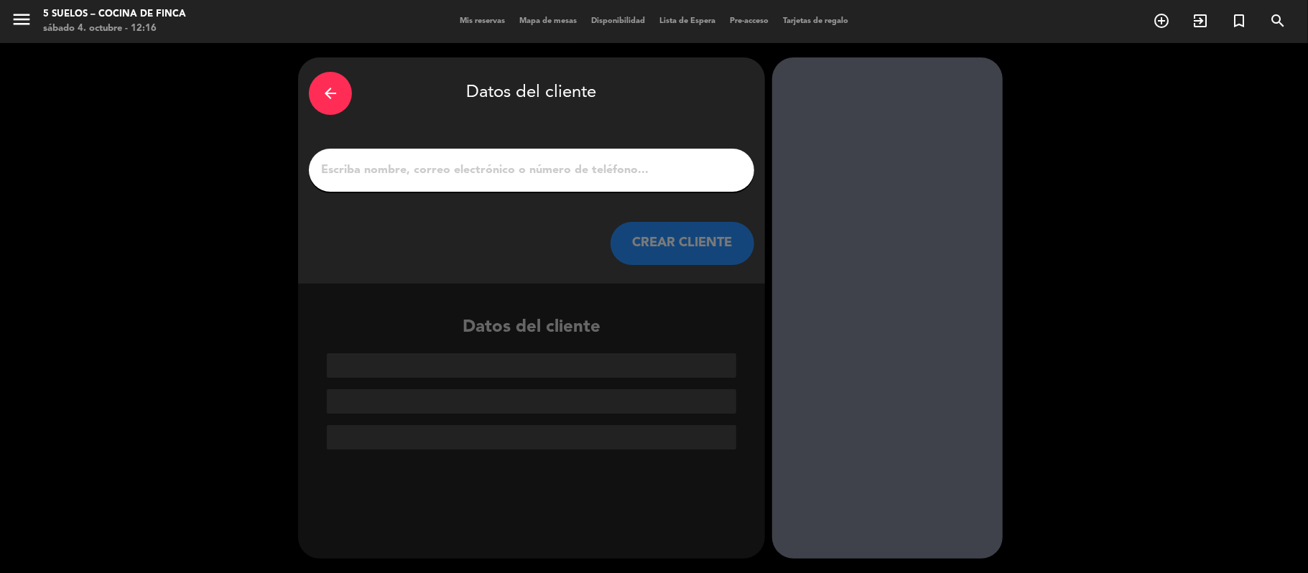
scroll to position [0, 0]
click at [434, 169] on input "1" at bounding box center [532, 170] width 424 height 20
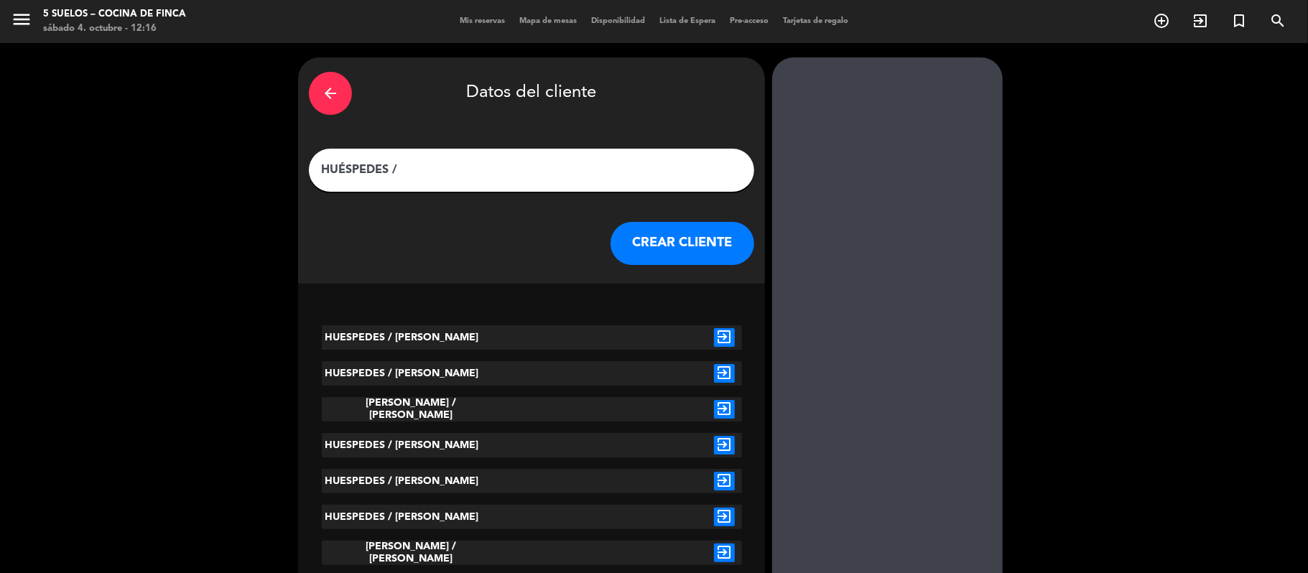
paste input "[PERSON_NAME]"
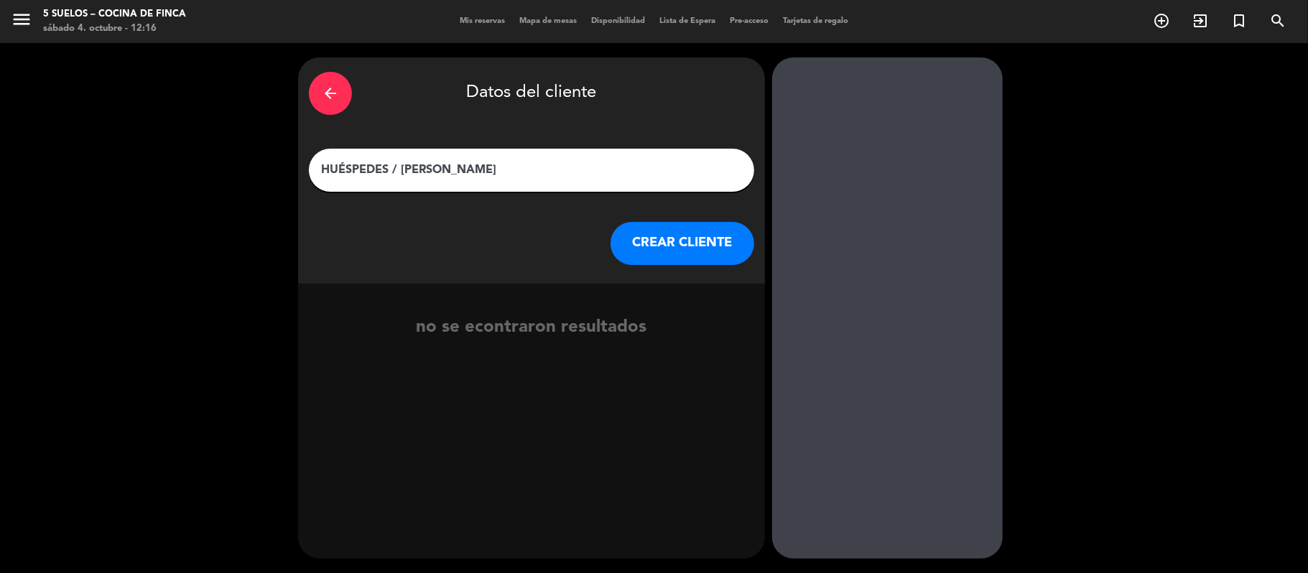
type input "HUÉSPEDES / [PERSON_NAME]"
click at [655, 244] on button "CREAR CLIENTE" at bounding box center [682, 243] width 144 height 43
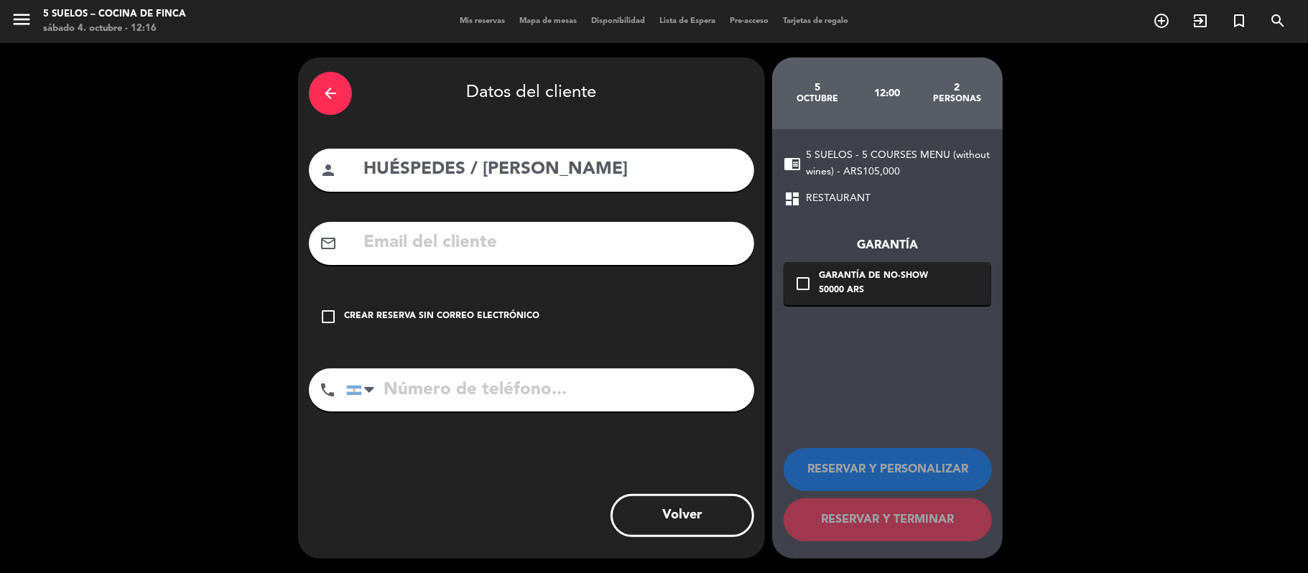
click at [467, 307] on div "check_box_outline_blank Crear reserva sin correo electrónico" at bounding box center [531, 316] width 445 height 43
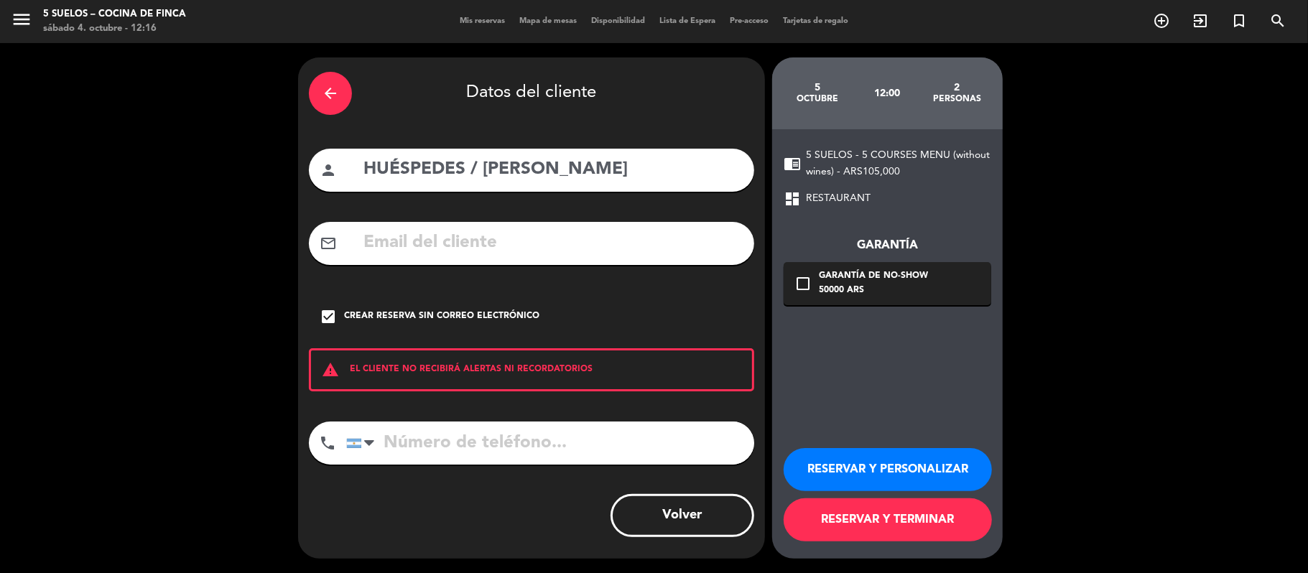
click at [906, 473] on button "RESERVAR Y PERSONALIZAR" at bounding box center [887, 469] width 208 height 43
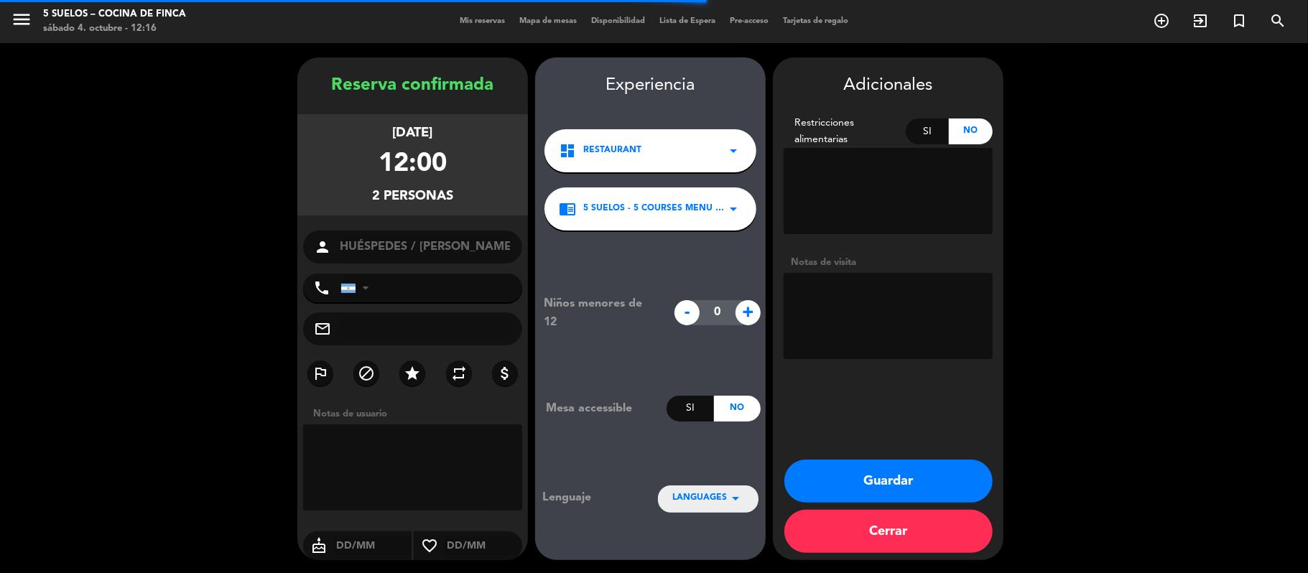
click at [827, 282] on textarea at bounding box center [887, 316] width 209 height 86
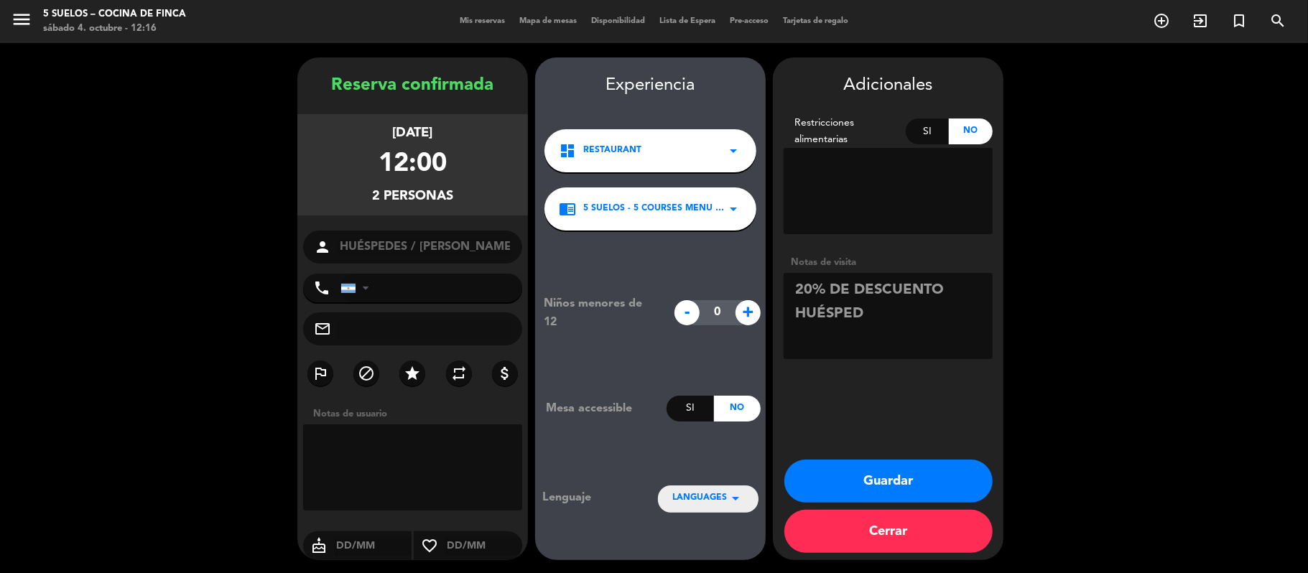
type textarea "20% DE DESCUENTO HUÉSPED"
click at [722, 498] on span "LANGUAGES" at bounding box center [699, 498] width 55 height 14
click at [710, 426] on div "Español" at bounding box center [708, 433] width 72 height 14
click at [854, 462] on button "Guardar" at bounding box center [888, 481] width 208 height 43
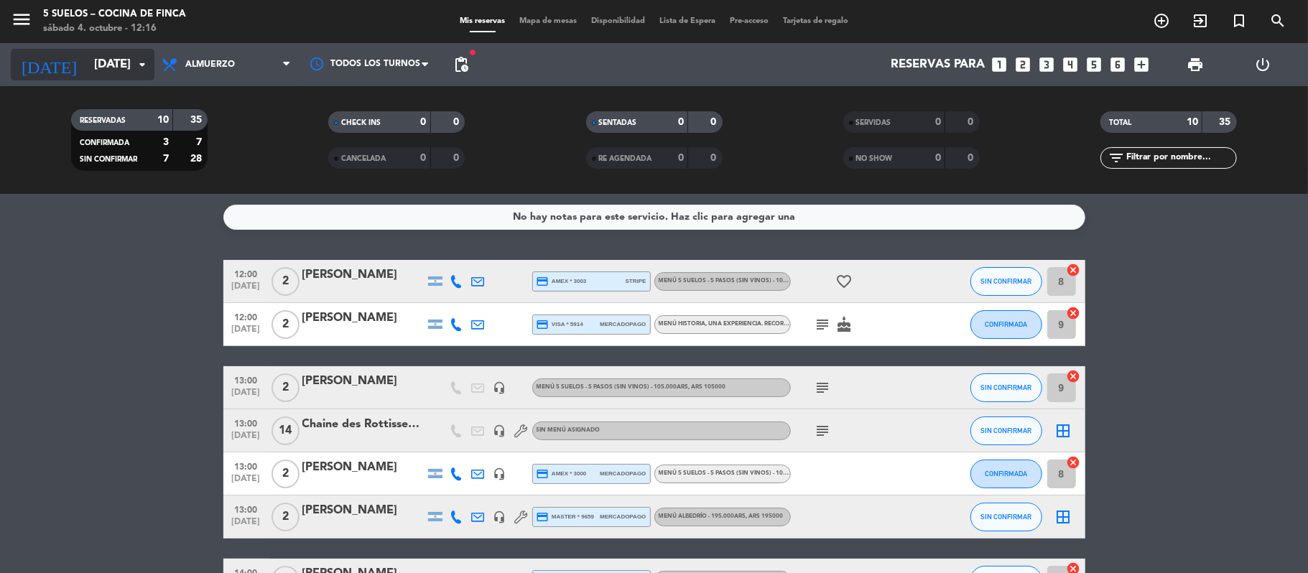
click at [101, 73] on input "[DATE]" at bounding box center [164, 65] width 155 height 28
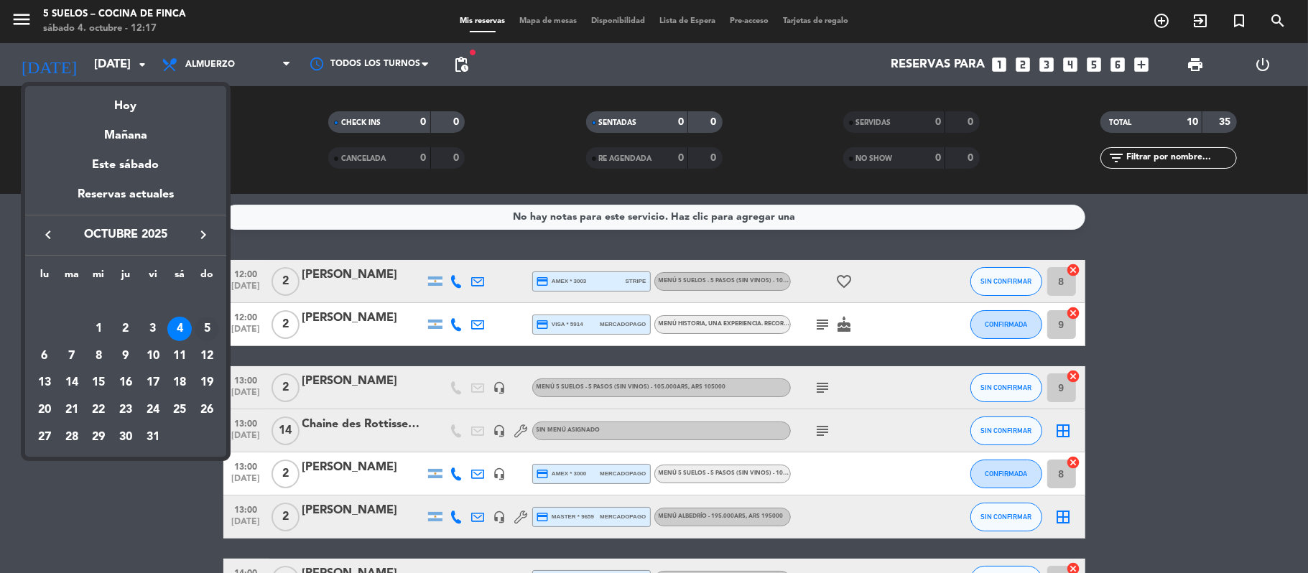
click at [213, 334] on div "5" at bounding box center [207, 329] width 24 height 24
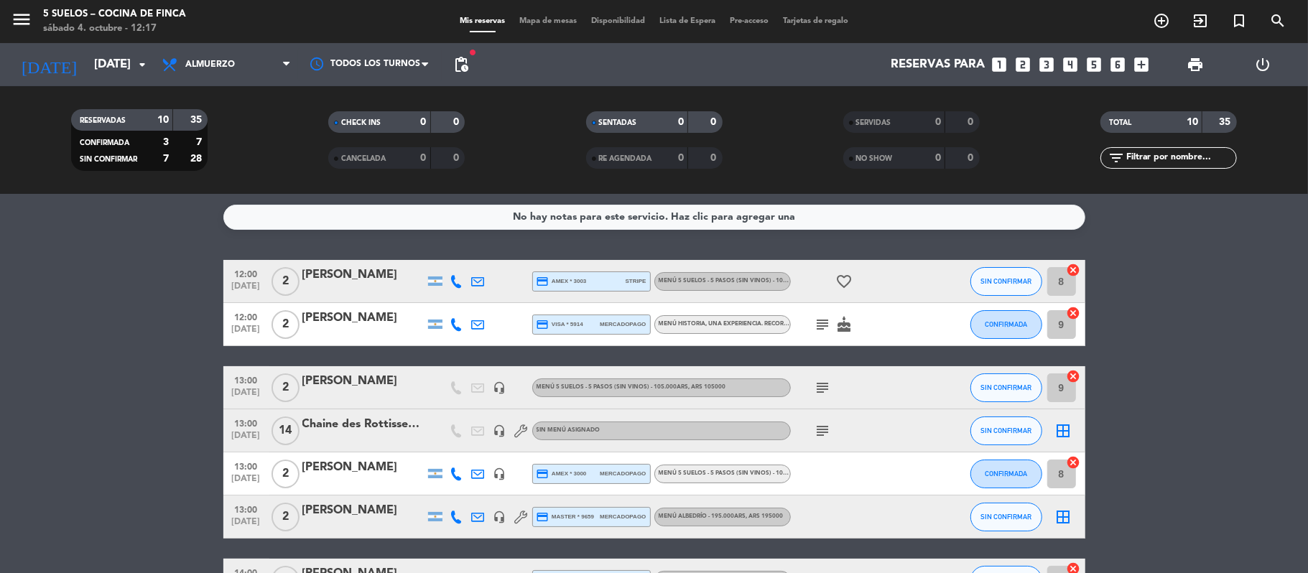
type input "[DATE]"
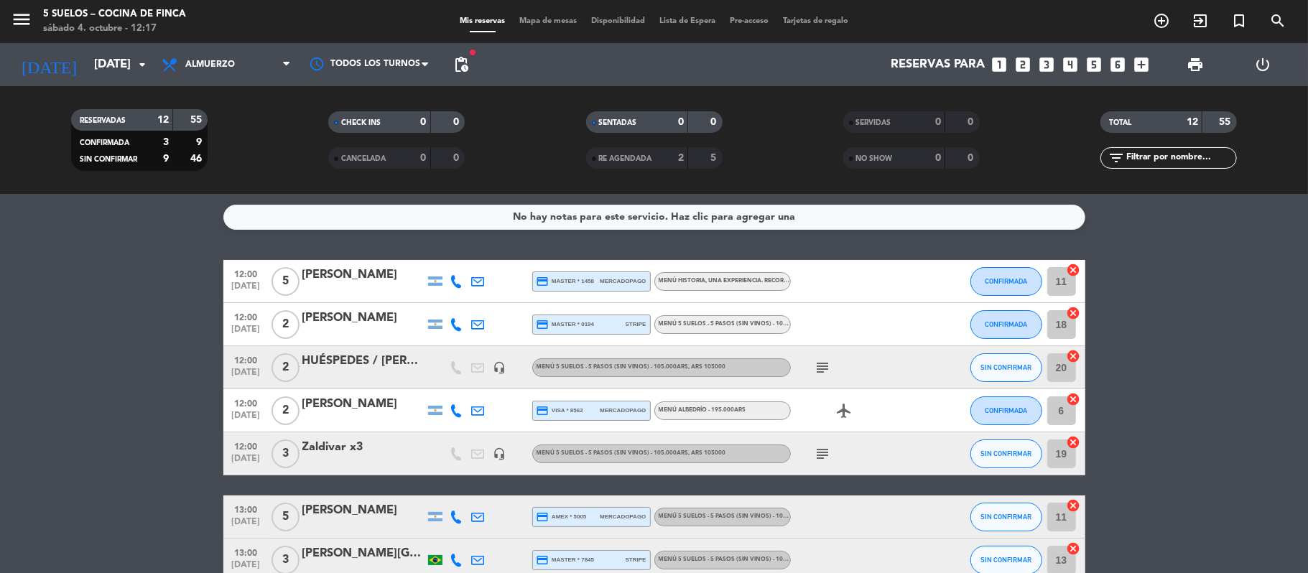
click at [40, 26] on span "menu" at bounding box center [27, 22] width 32 height 34
click at [1159, 16] on icon "add_circle_outline" at bounding box center [1161, 20] width 17 height 17
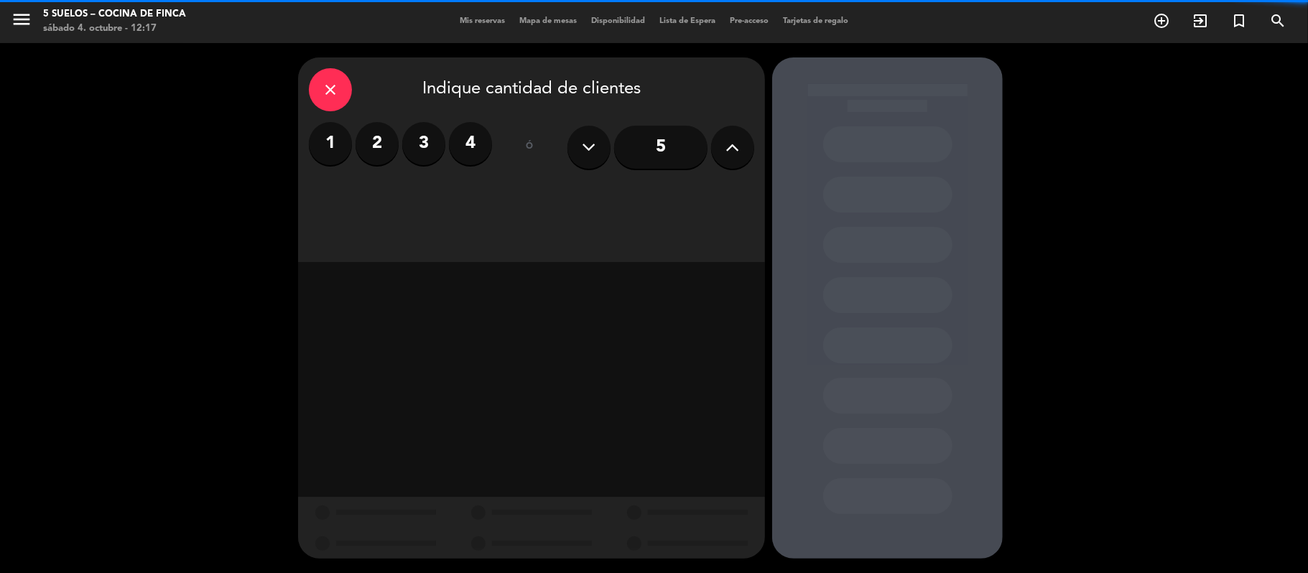
click at [679, 135] on input "5" at bounding box center [660, 147] width 93 height 43
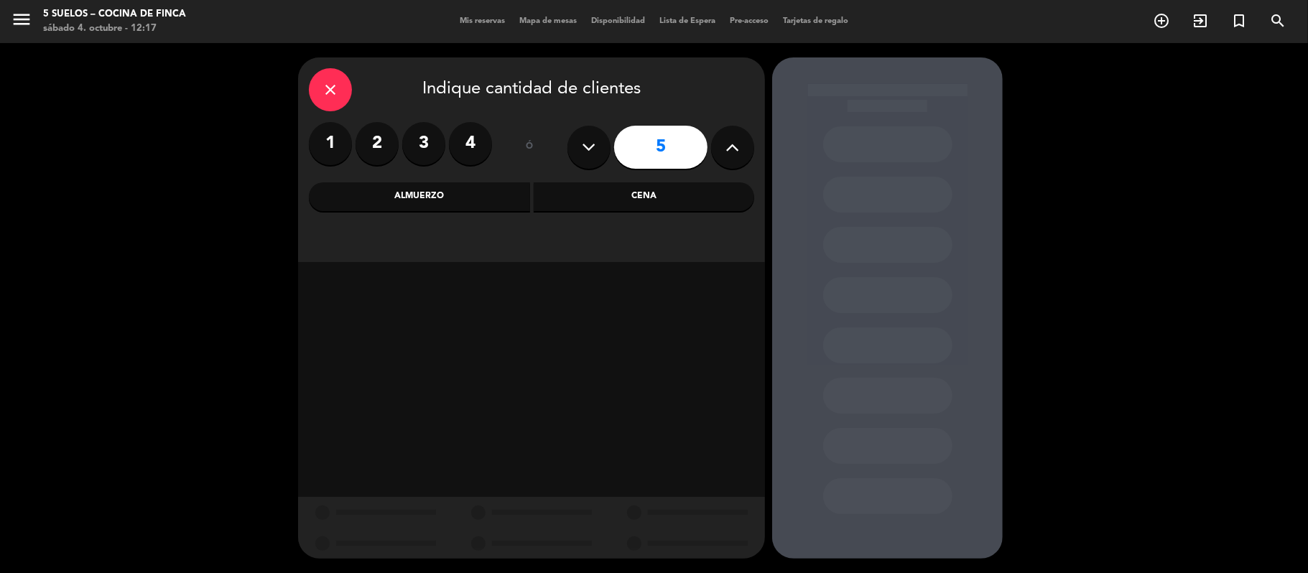
click at [358, 195] on div "Almuerzo" at bounding box center [419, 196] width 221 height 29
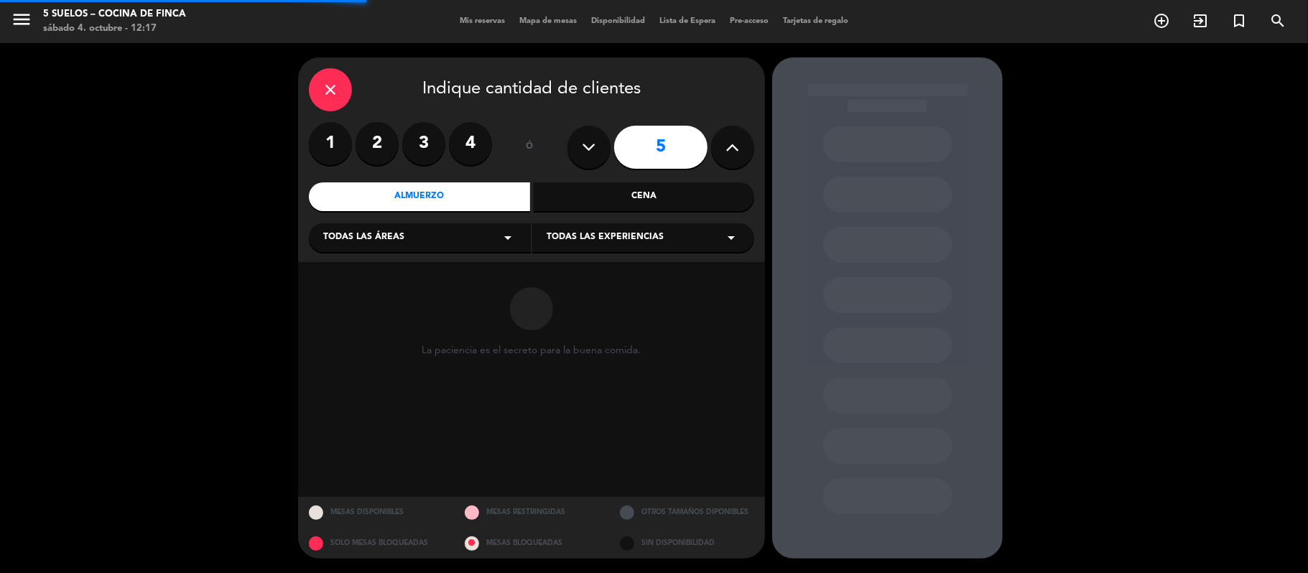
click at [353, 228] on div "Todas las áreas arrow_drop_down" at bounding box center [420, 237] width 222 height 29
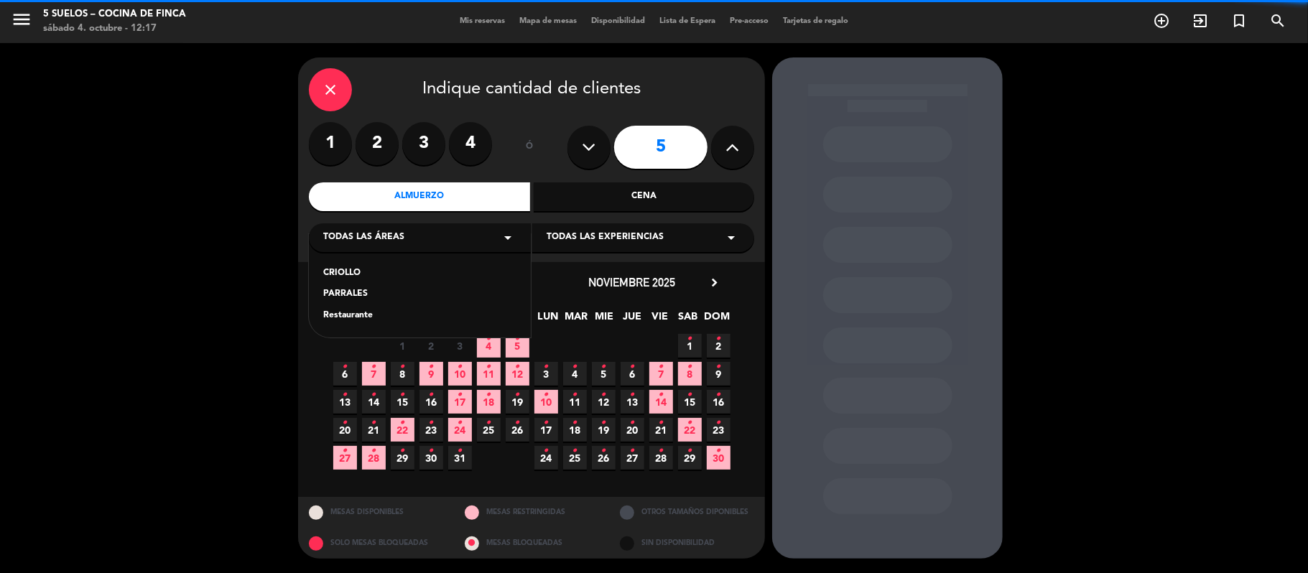
drag, startPoint x: 335, startPoint y: 320, endPoint x: 517, endPoint y: 254, distance: 193.8
click at [339, 320] on div "Restaurante" at bounding box center [419, 316] width 193 height 14
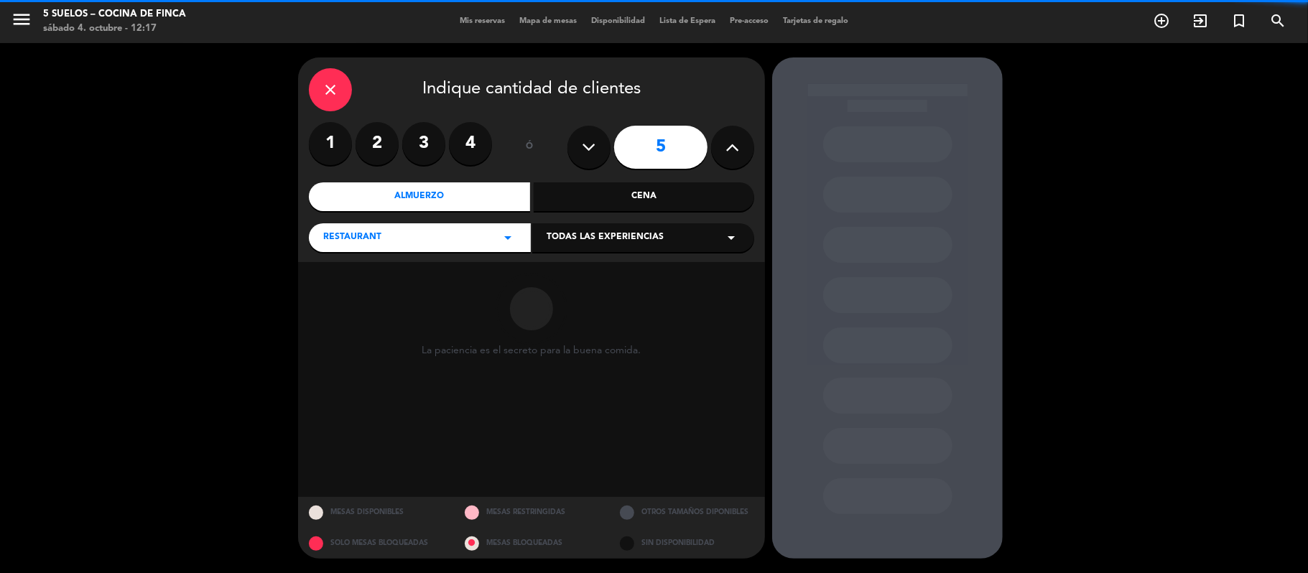
click at [562, 238] on span "Todas las experiencias" at bounding box center [604, 238] width 117 height 14
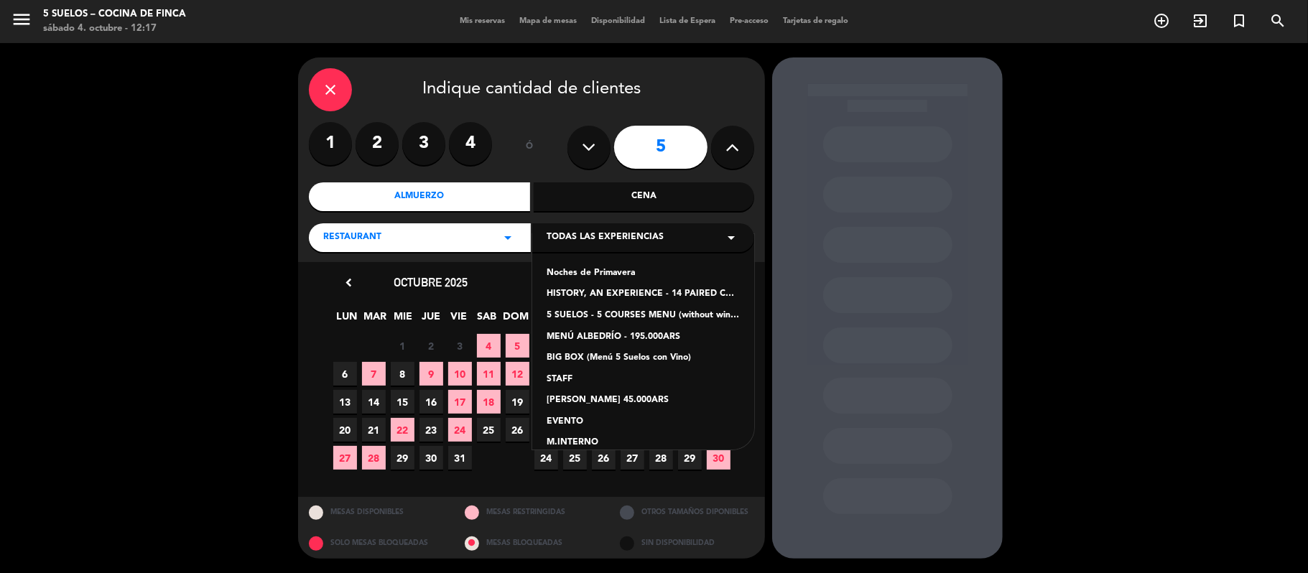
click at [549, 320] on div "5 SUELOS - 5 COURSES MENU (without wines) - ARS105,000" at bounding box center [642, 316] width 193 height 14
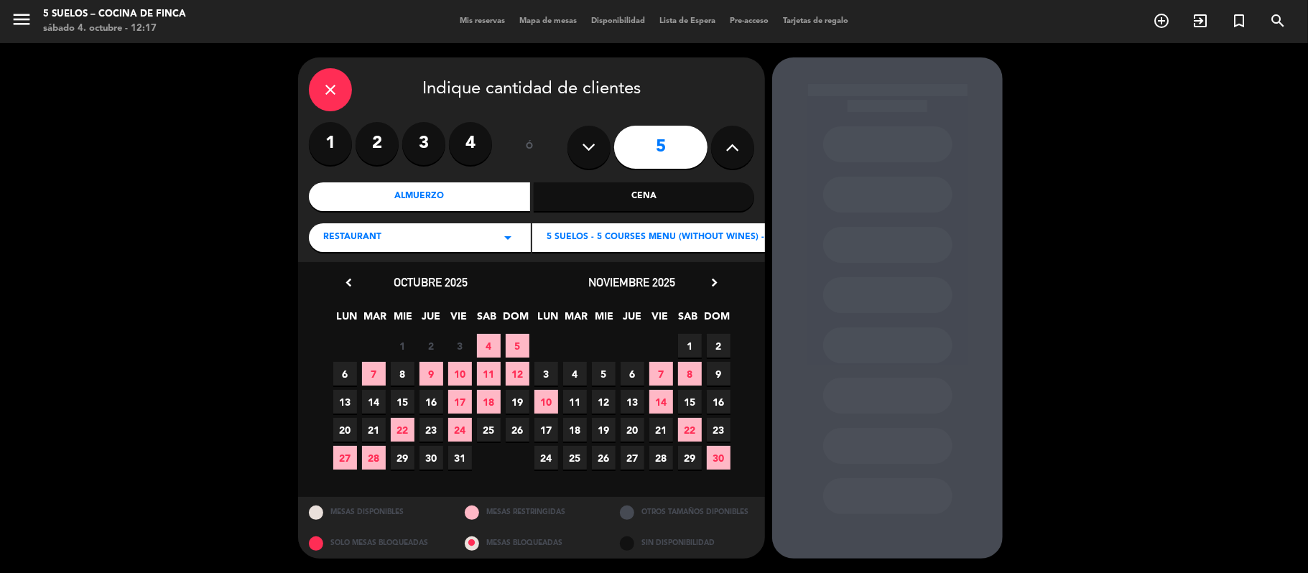
click at [497, 342] on span "4" at bounding box center [489, 346] width 24 height 24
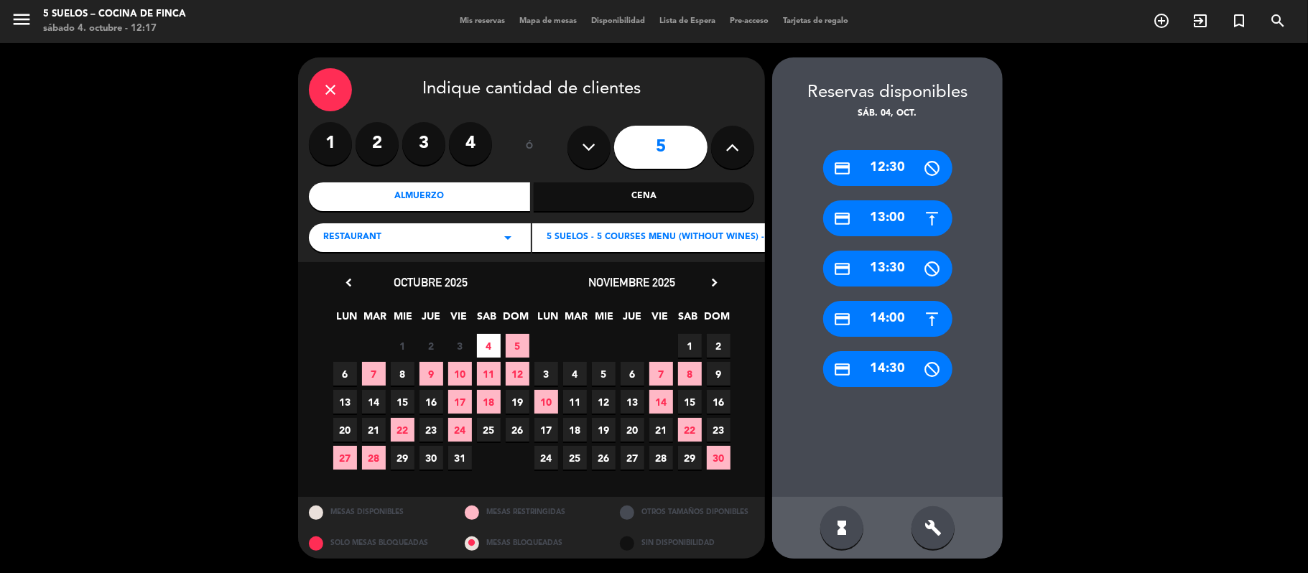
click at [849, 310] on icon "credit_card" at bounding box center [843, 319] width 18 height 18
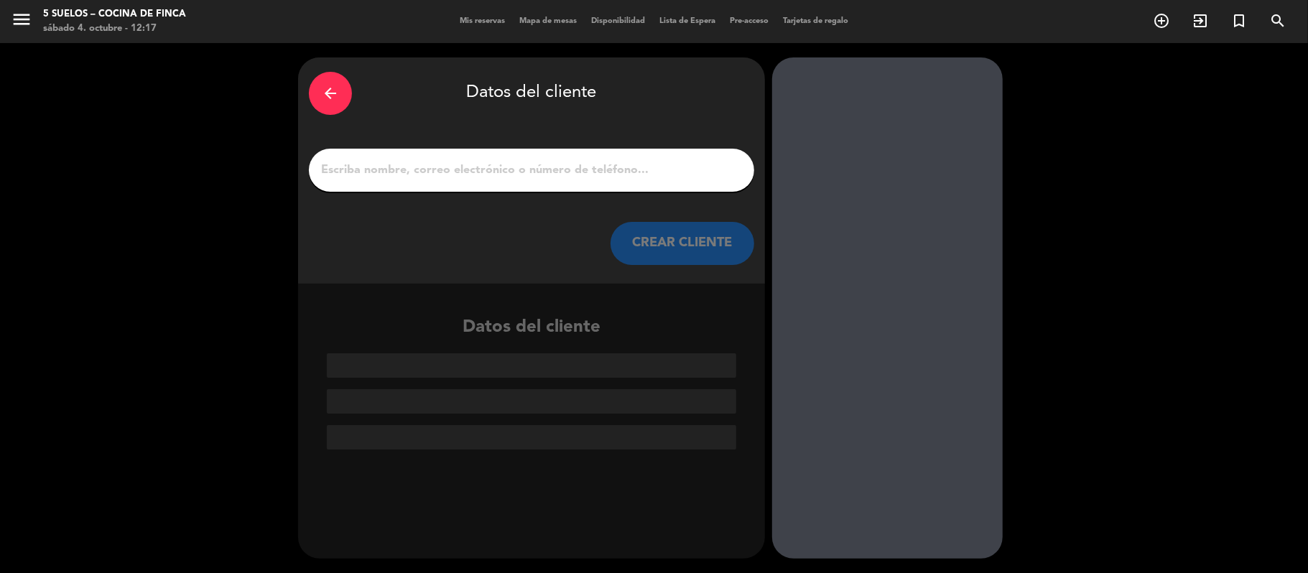
click at [411, 175] on input "1" at bounding box center [532, 170] width 424 height 20
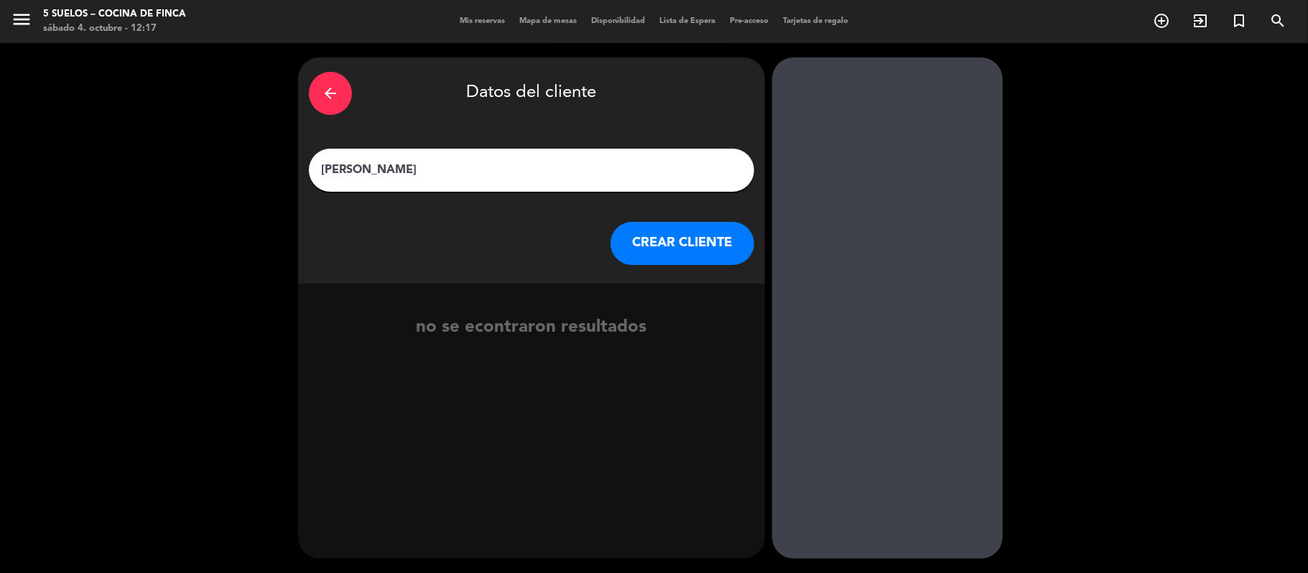
type input "[PERSON_NAME]"
click at [619, 244] on button "CREAR CLIENTE" at bounding box center [682, 243] width 144 height 43
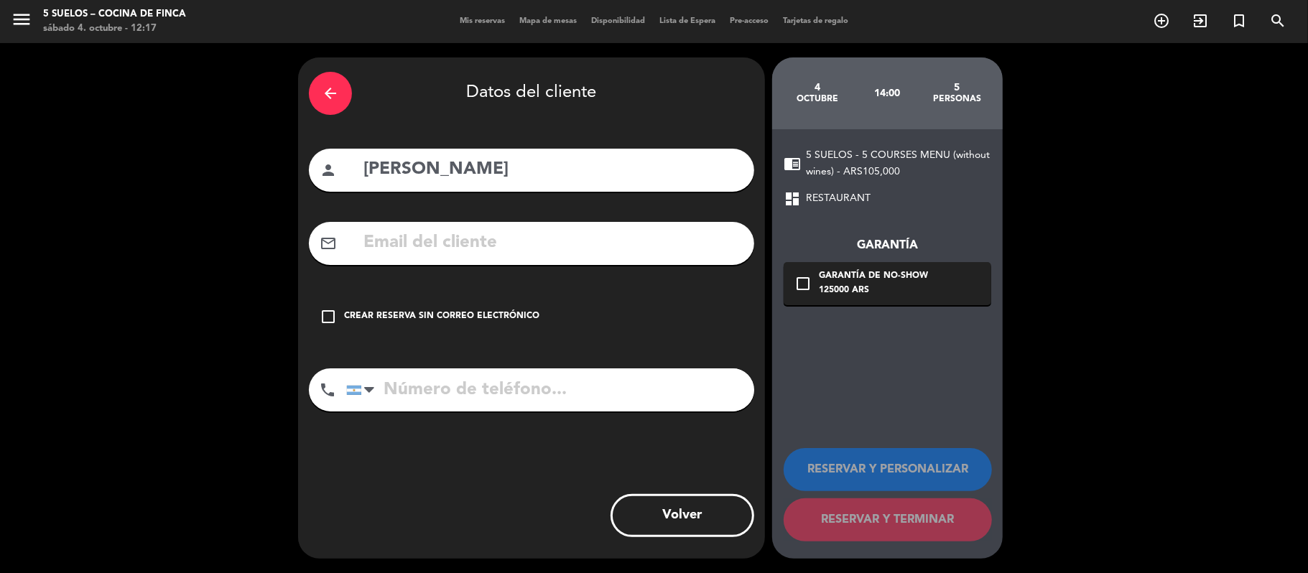
click at [447, 251] on input "text" at bounding box center [552, 242] width 381 height 29
paste input "[EMAIL_ADDRESS][DOMAIN_NAME]"
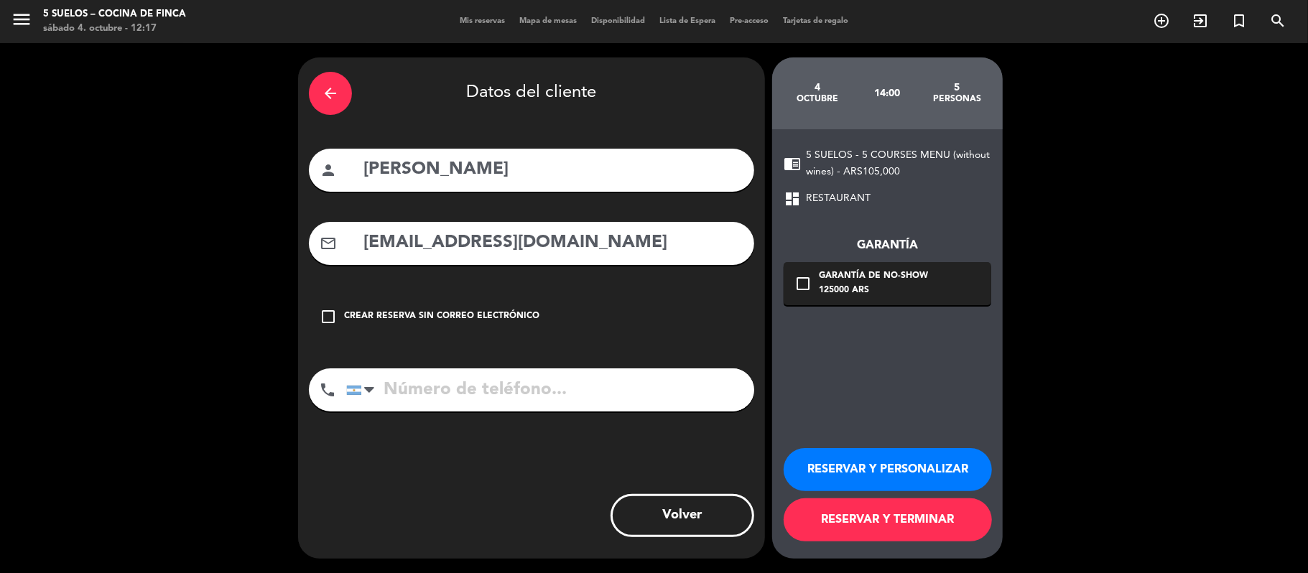
type input "[EMAIL_ADDRESS][DOMAIN_NAME]"
click at [371, 322] on div "Crear reserva sin correo electrónico" at bounding box center [441, 317] width 195 height 14
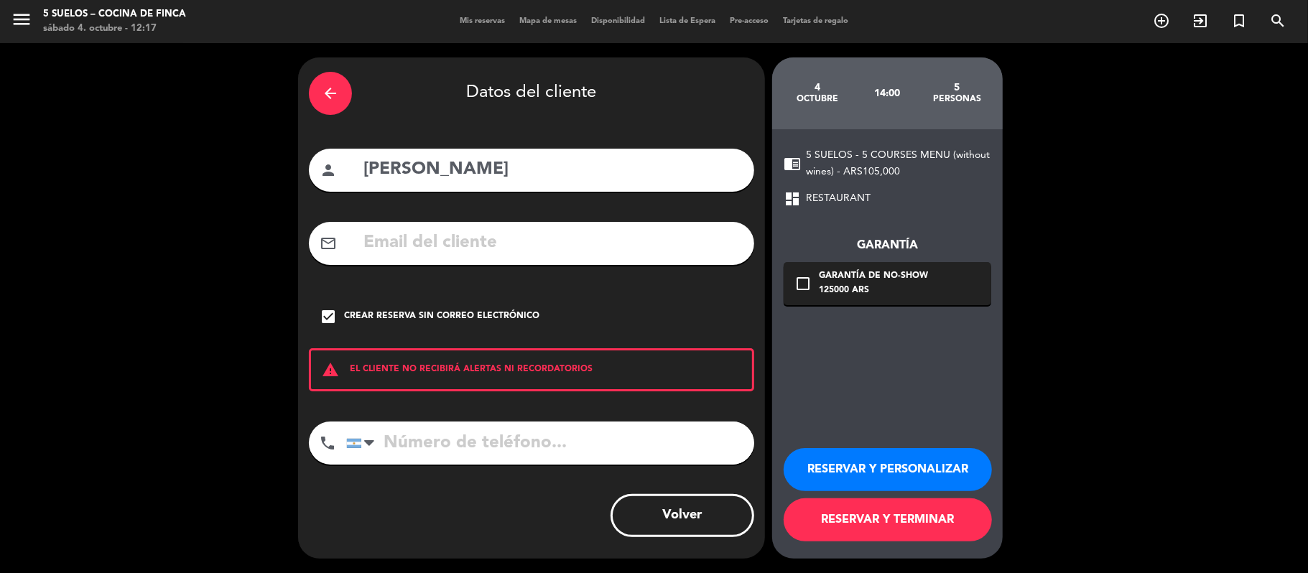
click at [877, 452] on button "RESERVAR Y PERSONALIZAR" at bounding box center [887, 469] width 208 height 43
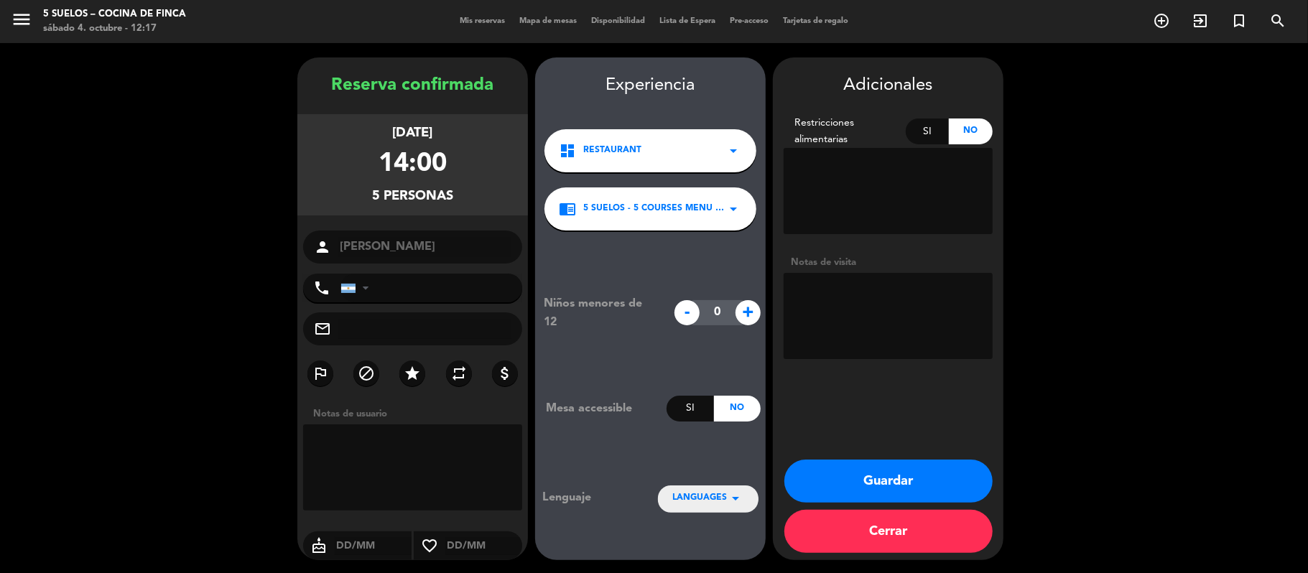
click at [727, 508] on div "LANGUAGES arrow_drop_down" at bounding box center [708, 498] width 101 height 26
click at [722, 426] on div "Español" at bounding box center [708, 433] width 72 height 14
click at [831, 480] on button "Guardar" at bounding box center [888, 481] width 208 height 43
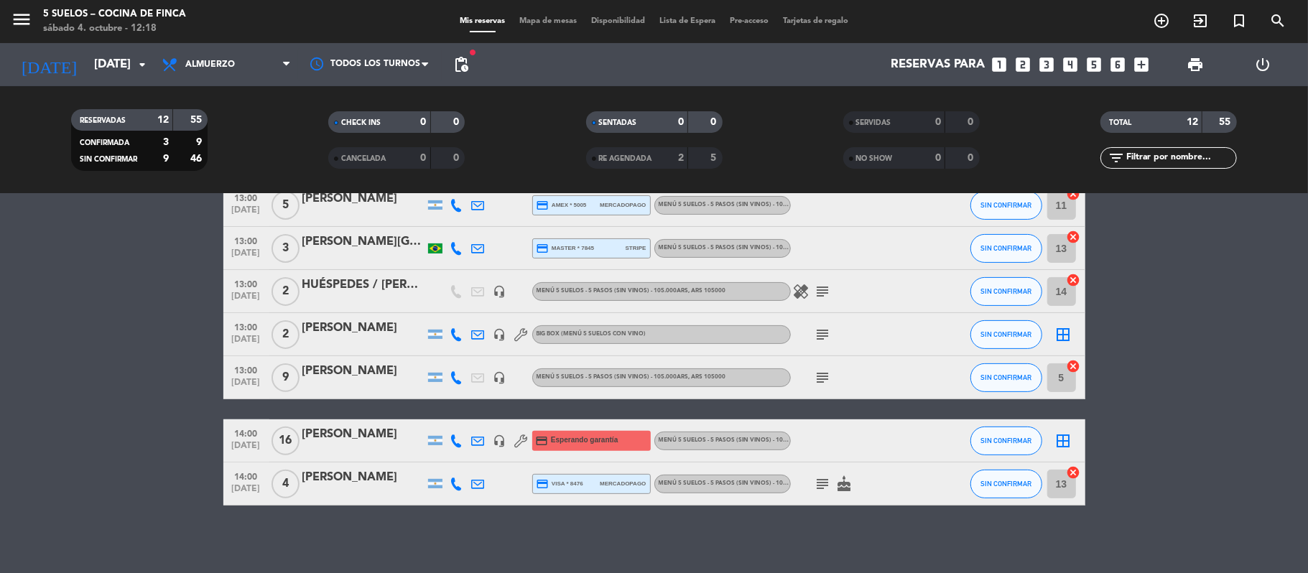
scroll to position [315, 0]
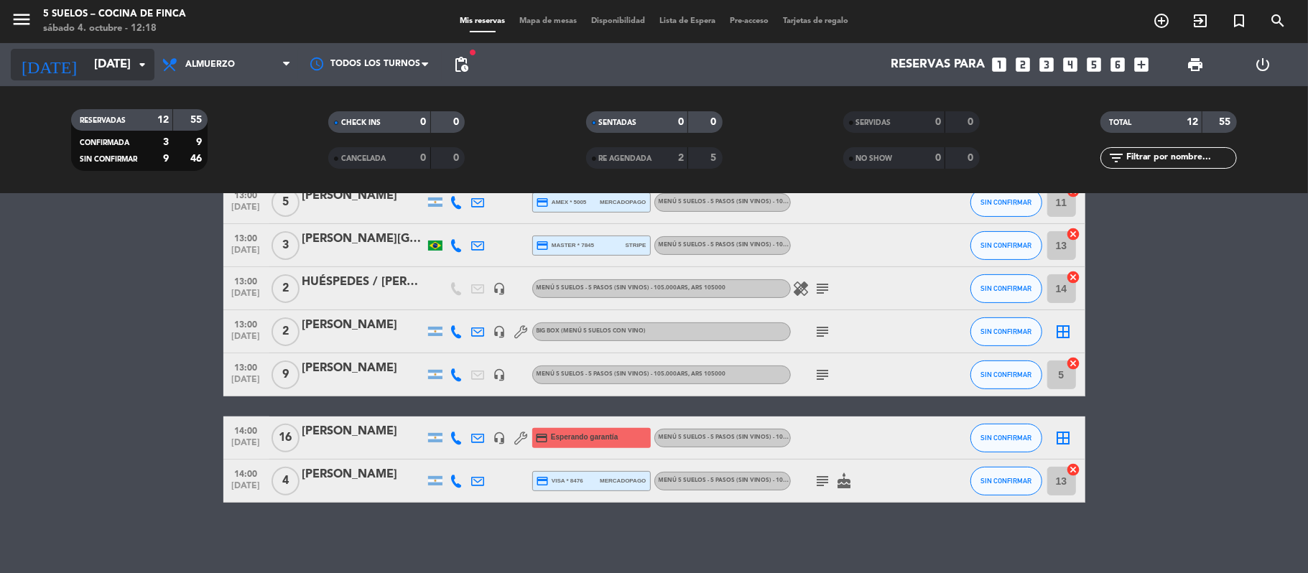
click at [101, 63] on input "[DATE]" at bounding box center [164, 65] width 155 height 28
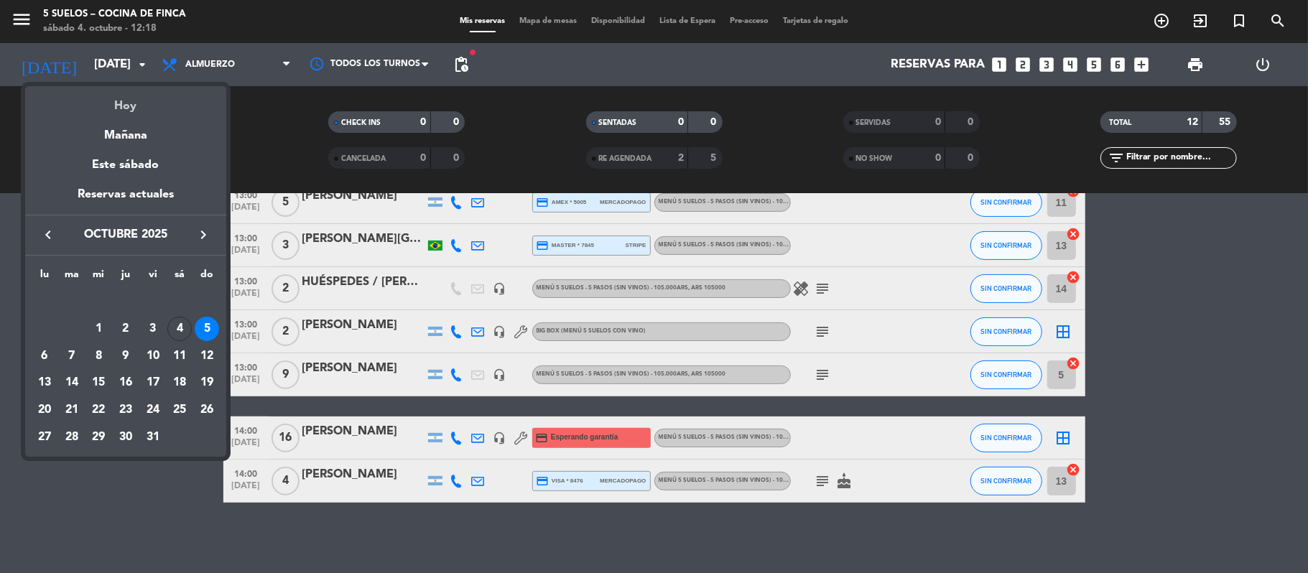
click at [122, 96] on div "Hoy" at bounding box center [125, 100] width 201 height 29
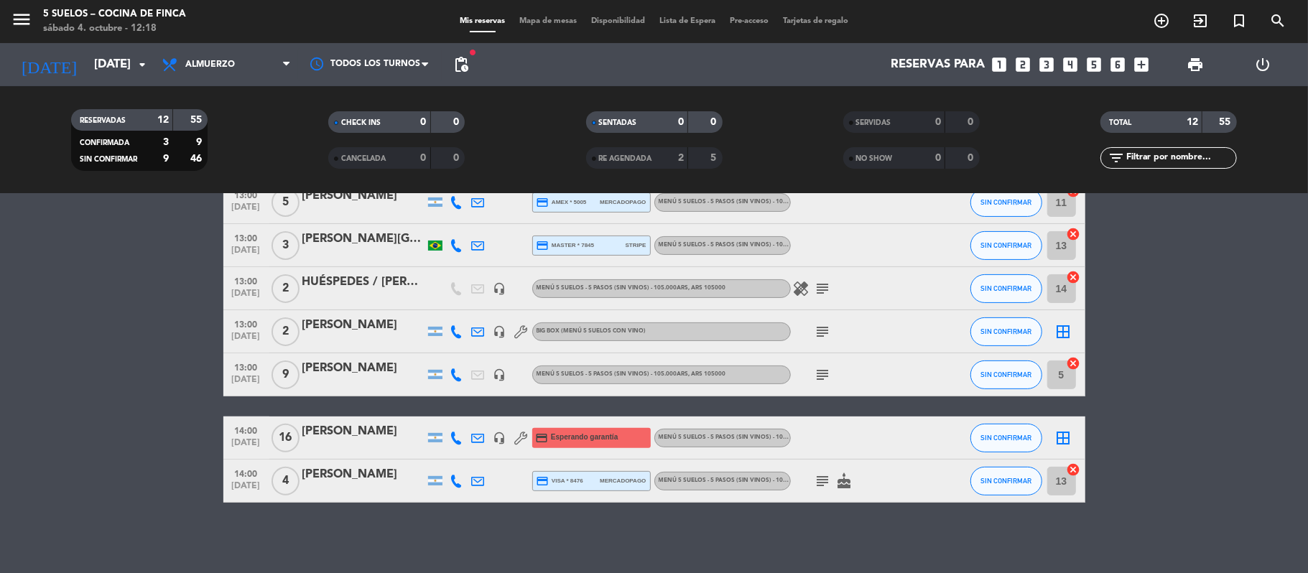
type input "[DATE]"
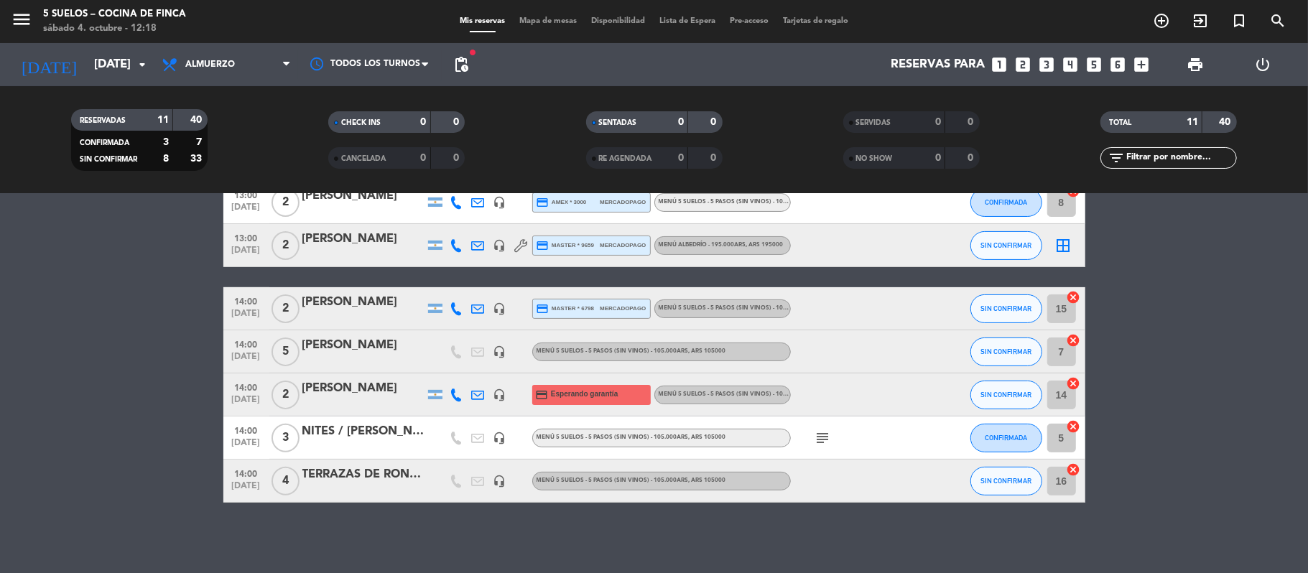
click at [348, 348] on div "[PERSON_NAME]" at bounding box center [363, 345] width 122 height 19
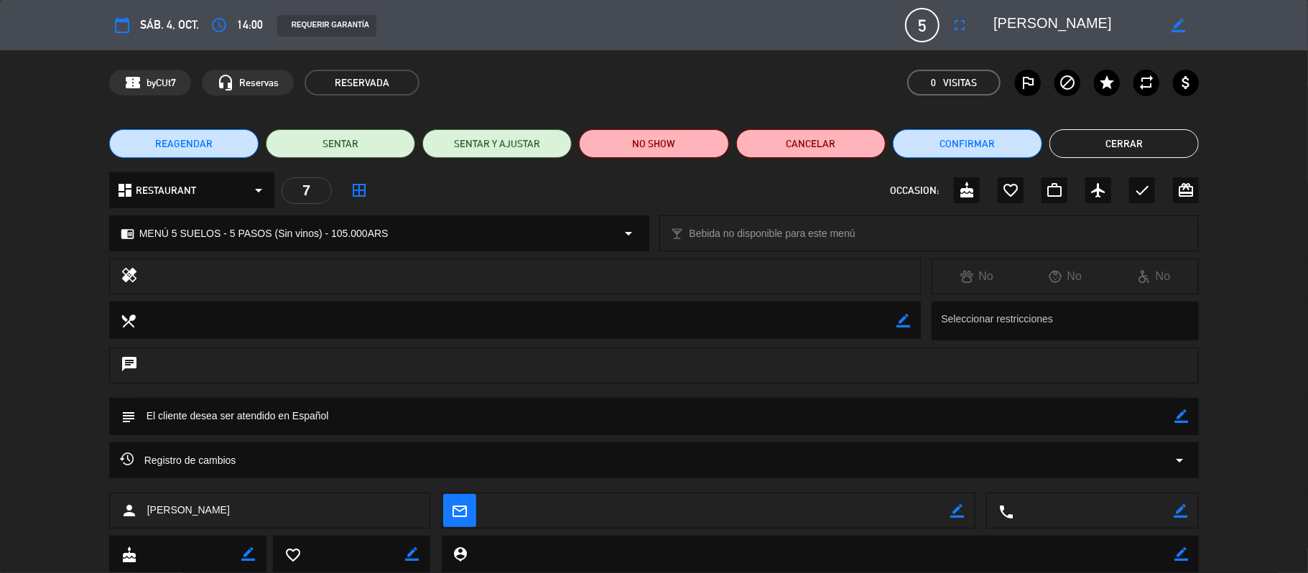
click at [952, 509] on icon "border_color" at bounding box center [957, 511] width 14 height 14
click at [905, 509] on textarea at bounding box center [718, 511] width 465 height 36
paste textarea "[EMAIL_ADDRESS][DOMAIN_NAME]"
click at [941, 509] on textarea at bounding box center [718, 511] width 465 height 36
type textarea "[EMAIL_ADDRESS][DOMAIN_NAME]"
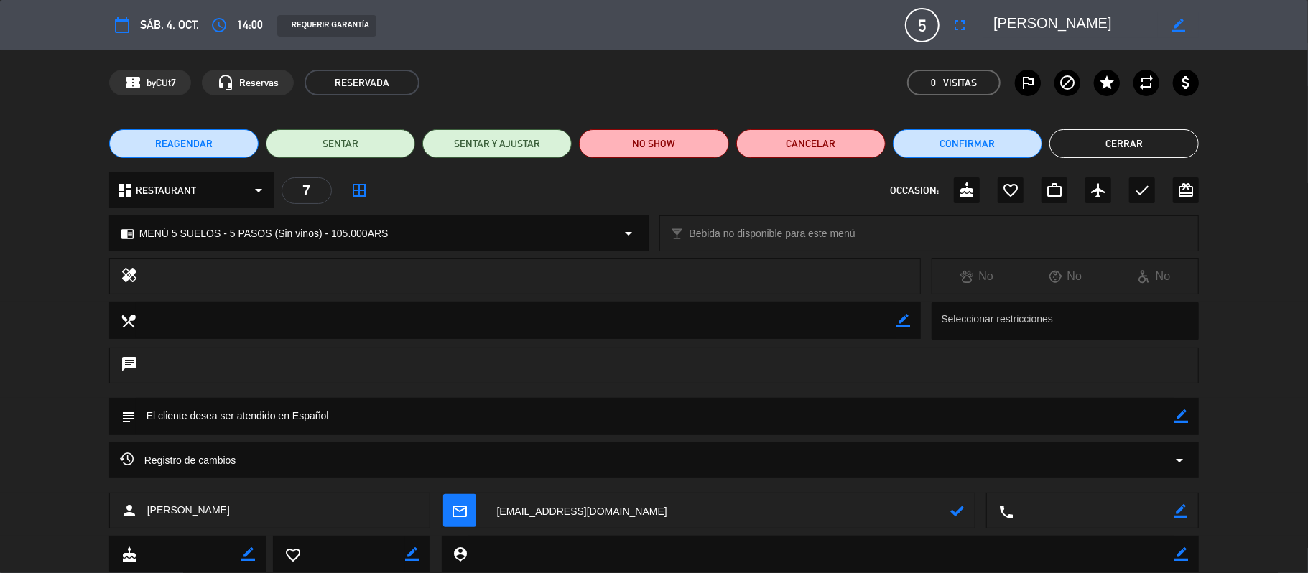
click at [951, 509] on icon at bounding box center [957, 511] width 14 height 14
click at [294, 21] on div "REQUERIR GARANTÍA" at bounding box center [326, 26] width 99 height 22
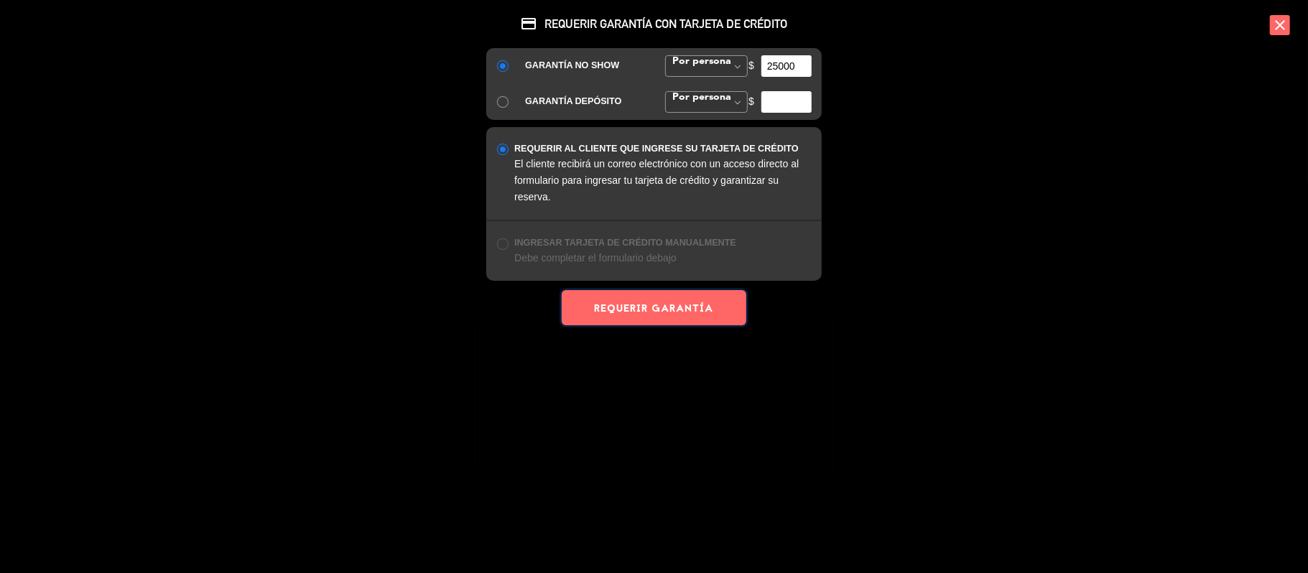
click at [697, 297] on button "REQUERIR GARANTÍA" at bounding box center [654, 307] width 184 height 35
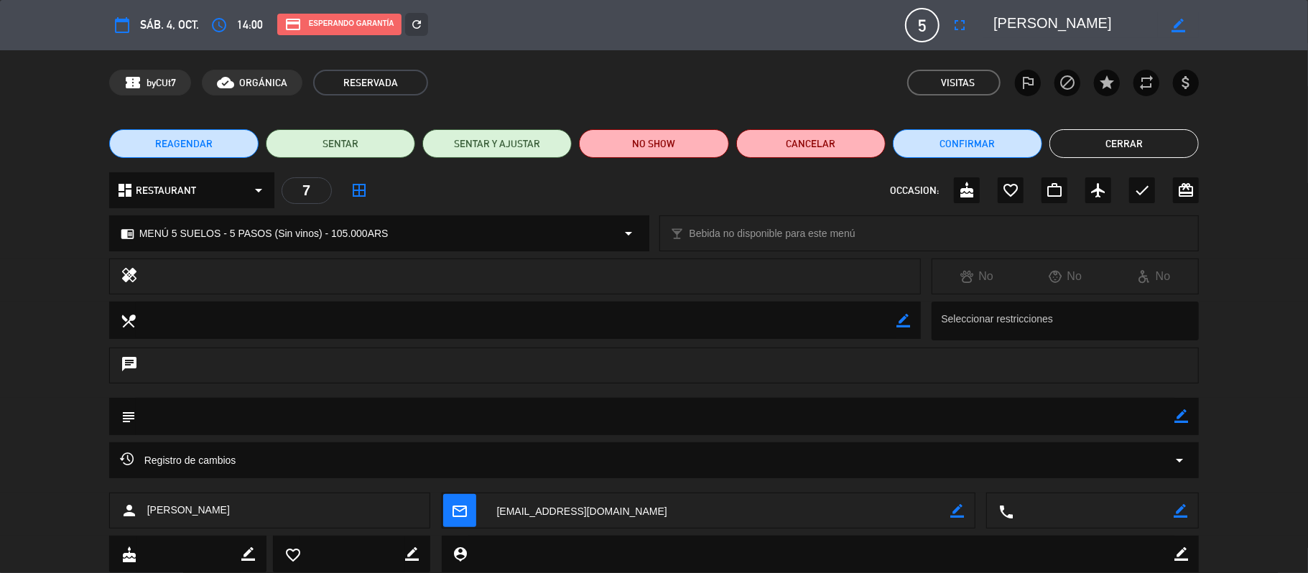
click at [1073, 135] on button "Cerrar" at bounding box center [1123, 143] width 149 height 29
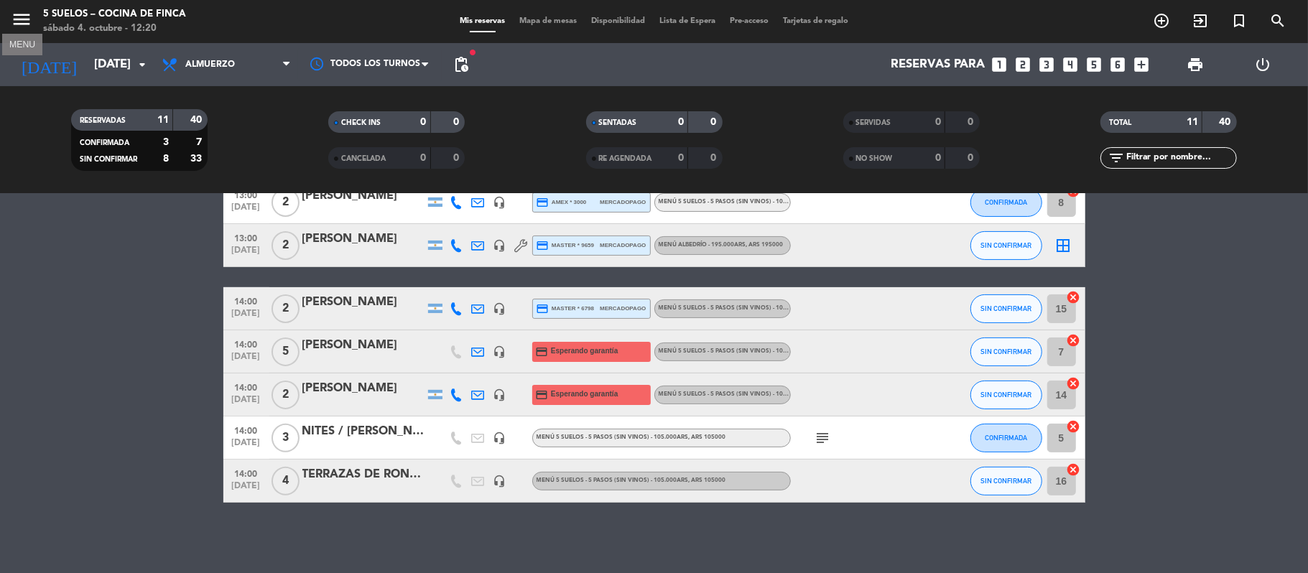
click at [24, 24] on icon "menu" at bounding box center [22, 20] width 22 height 22
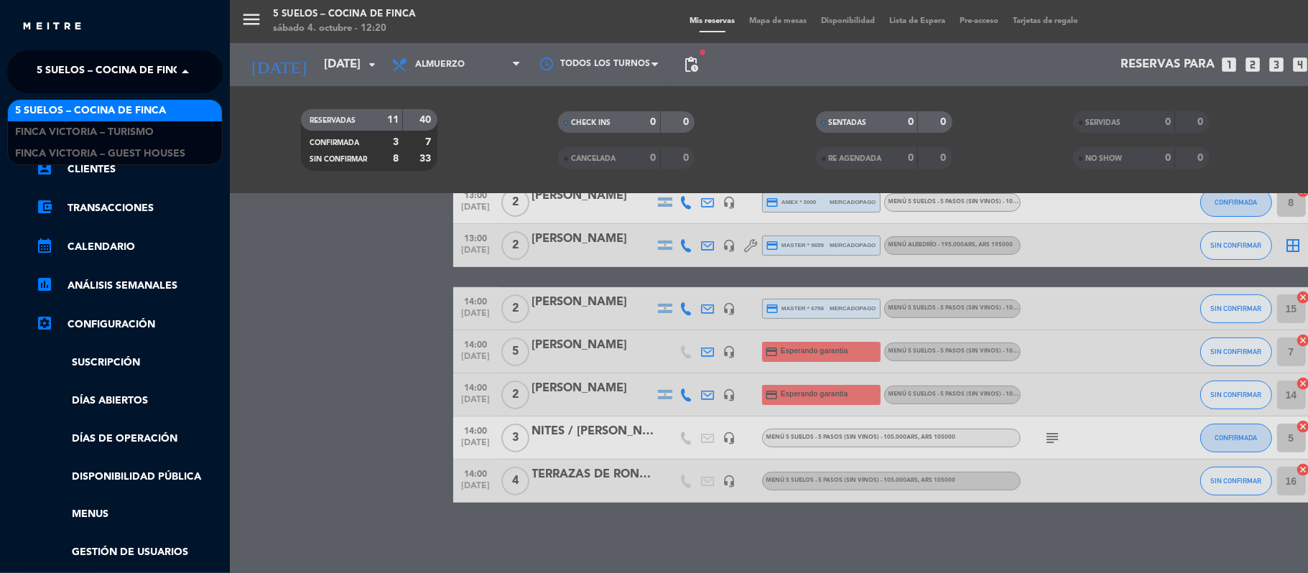
click at [32, 62] on div "× 5 SUELOS – COCINA DE FINCA" at bounding box center [104, 72] width 146 height 30
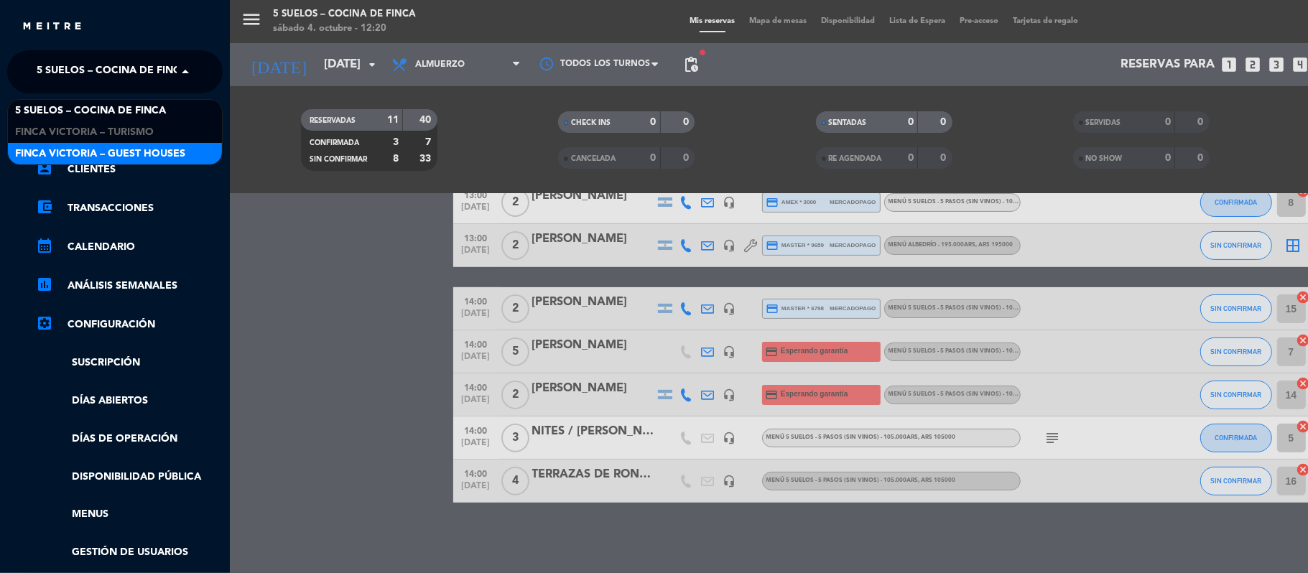
click at [45, 153] on span "FINCA VICTORIA – GUEST HOUSES" at bounding box center [100, 154] width 170 height 17
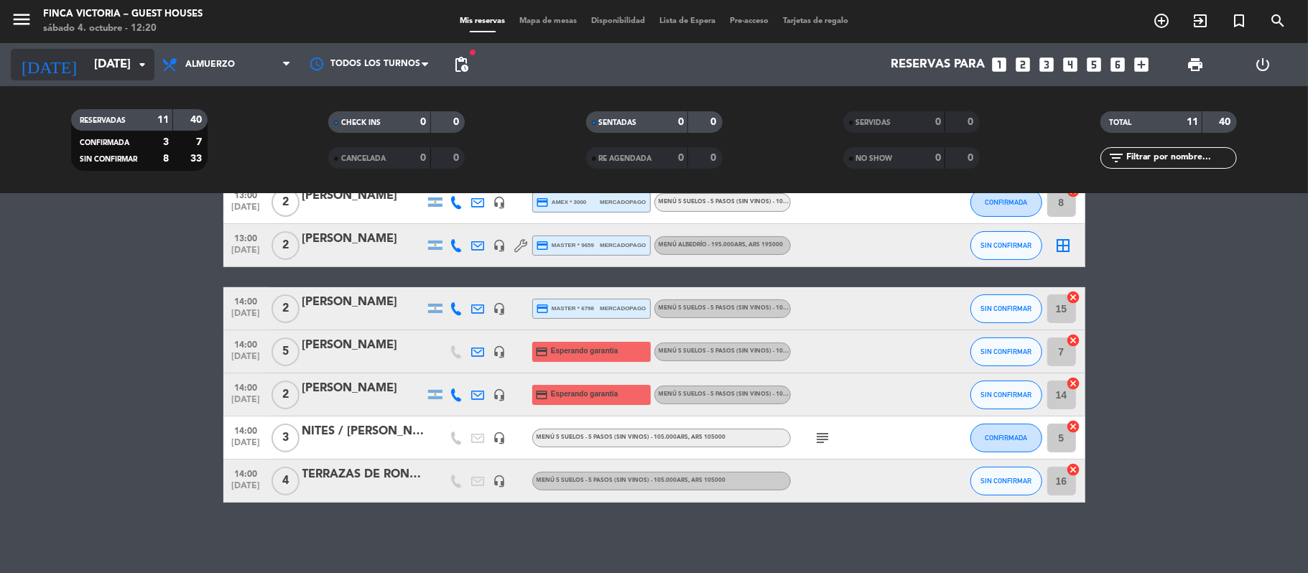
click at [87, 63] on input "[DATE]" at bounding box center [164, 65] width 155 height 28
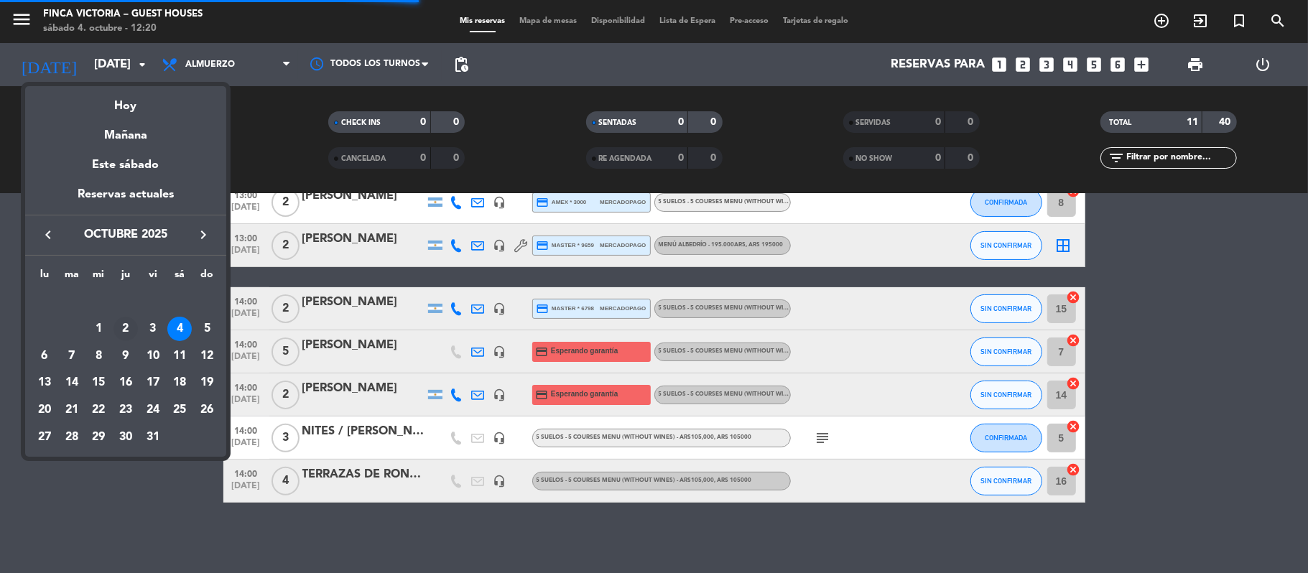
scroll to position [0, 0]
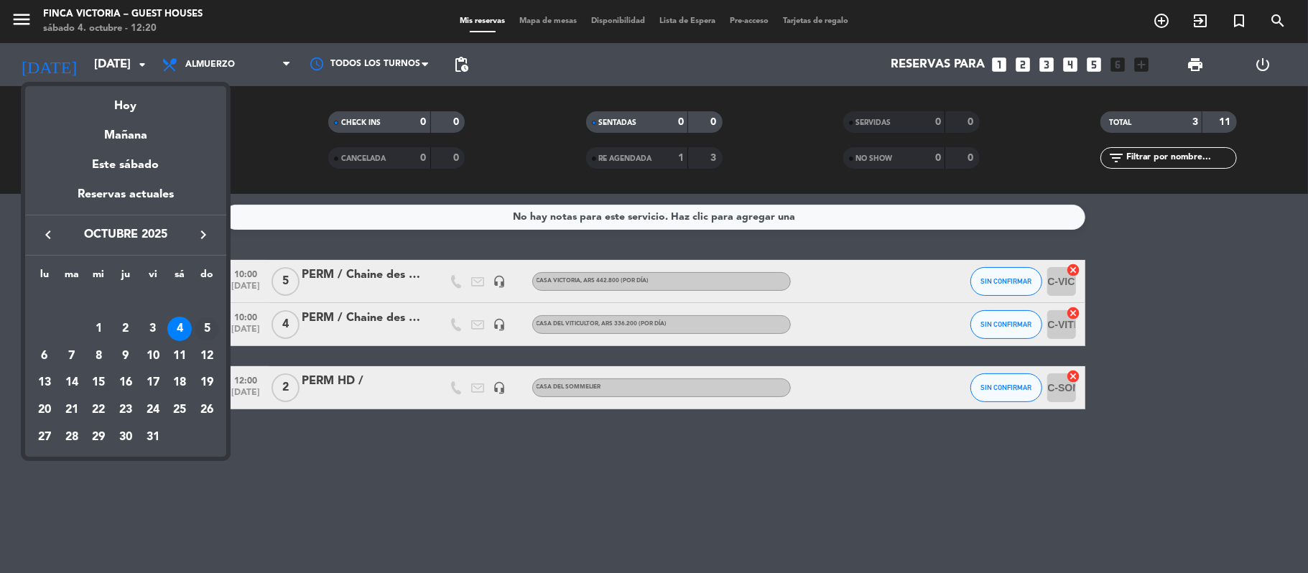
click at [197, 322] on div "5" at bounding box center [207, 329] width 24 height 24
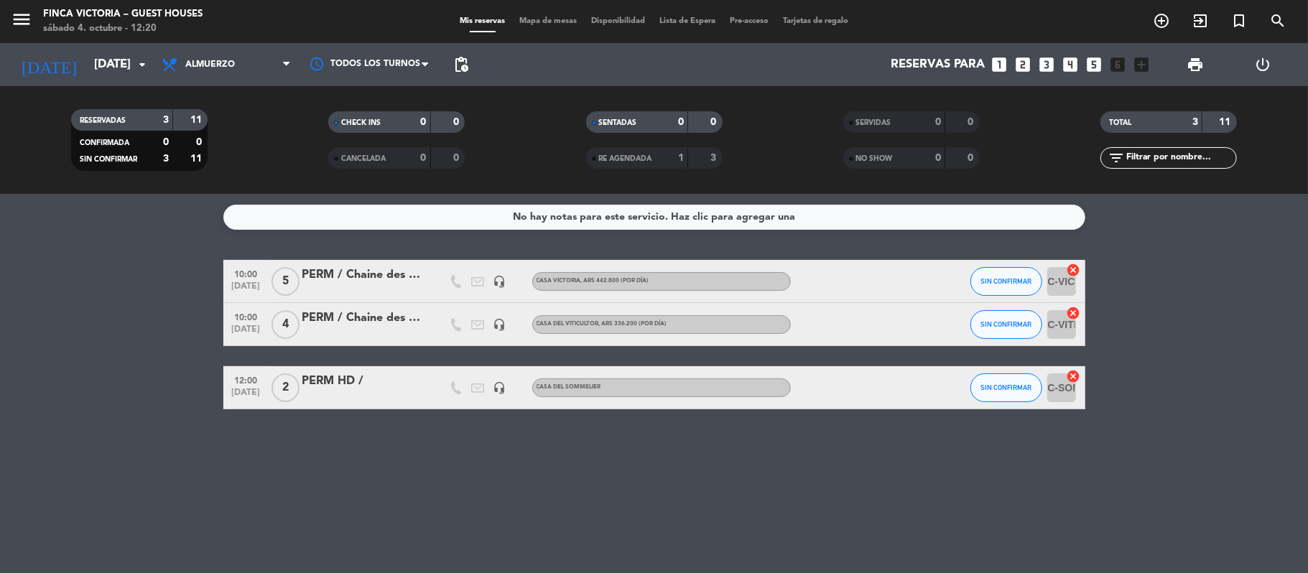
type input "[DATE]"
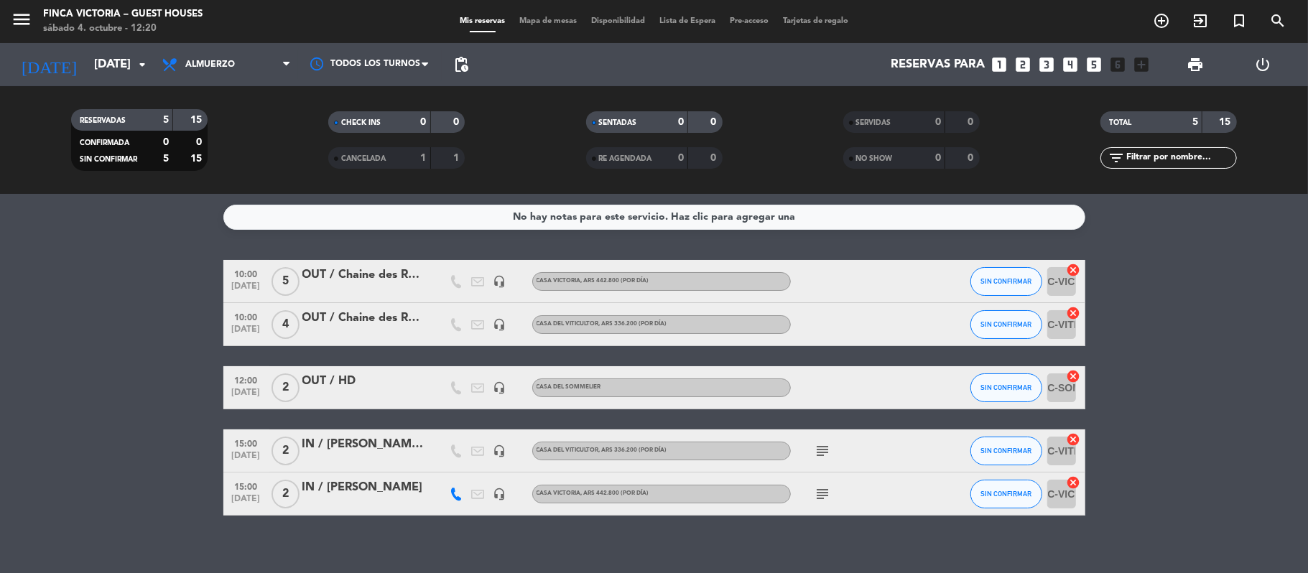
click at [310, 484] on div "IN / [PERSON_NAME]" at bounding box center [363, 487] width 122 height 19
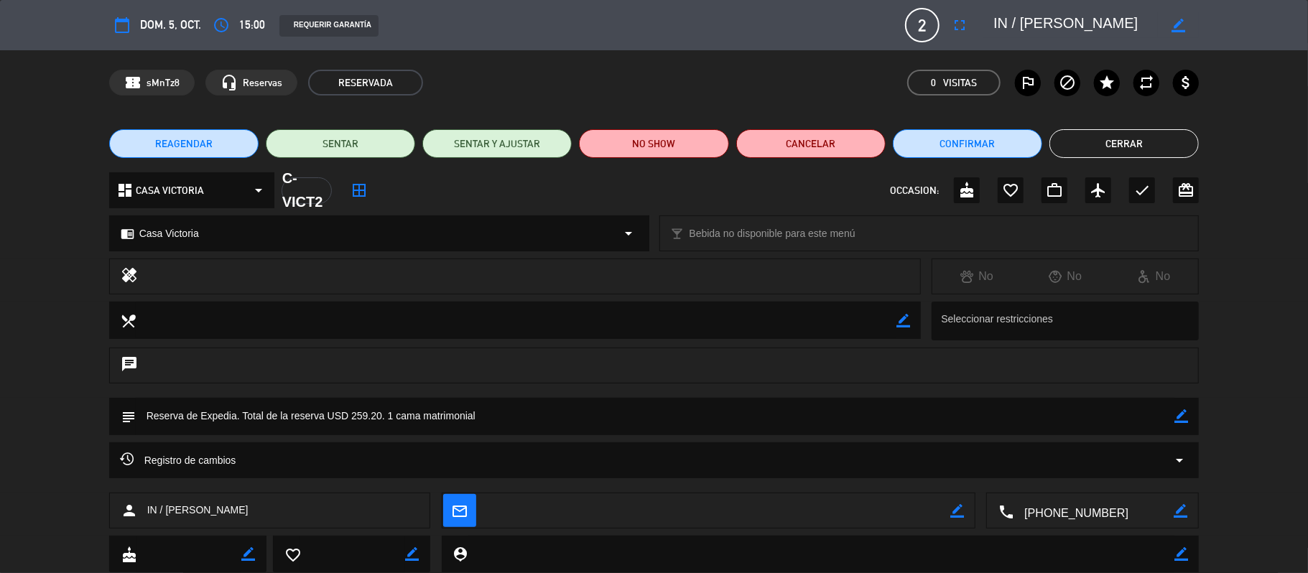
click at [1179, 415] on icon "border_color" at bounding box center [1181, 416] width 14 height 14
click at [582, 428] on textarea at bounding box center [655, 416] width 1039 height 37
type textarea "Reserva de Expedia. Total de la reserva USD 259.20. 1 cama matrimonial. Cobrar …"
click at [1184, 418] on icon at bounding box center [1181, 416] width 14 height 14
click at [1140, 149] on button "Cerrar" at bounding box center [1123, 143] width 149 height 29
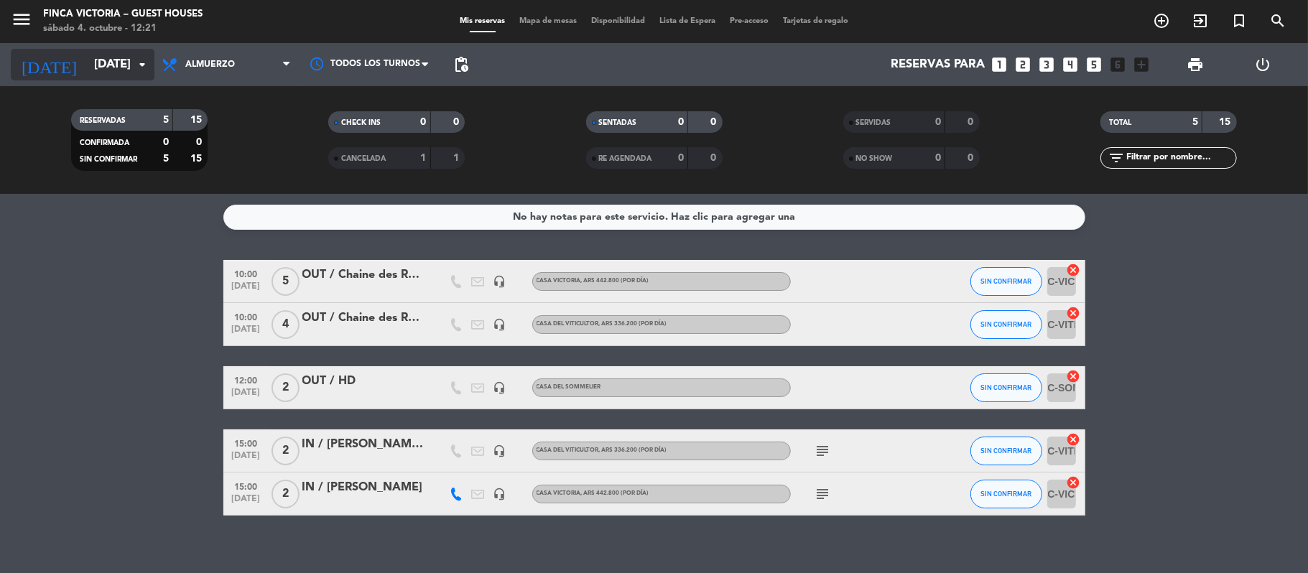
click at [90, 57] on input "[DATE]" at bounding box center [164, 65] width 155 height 28
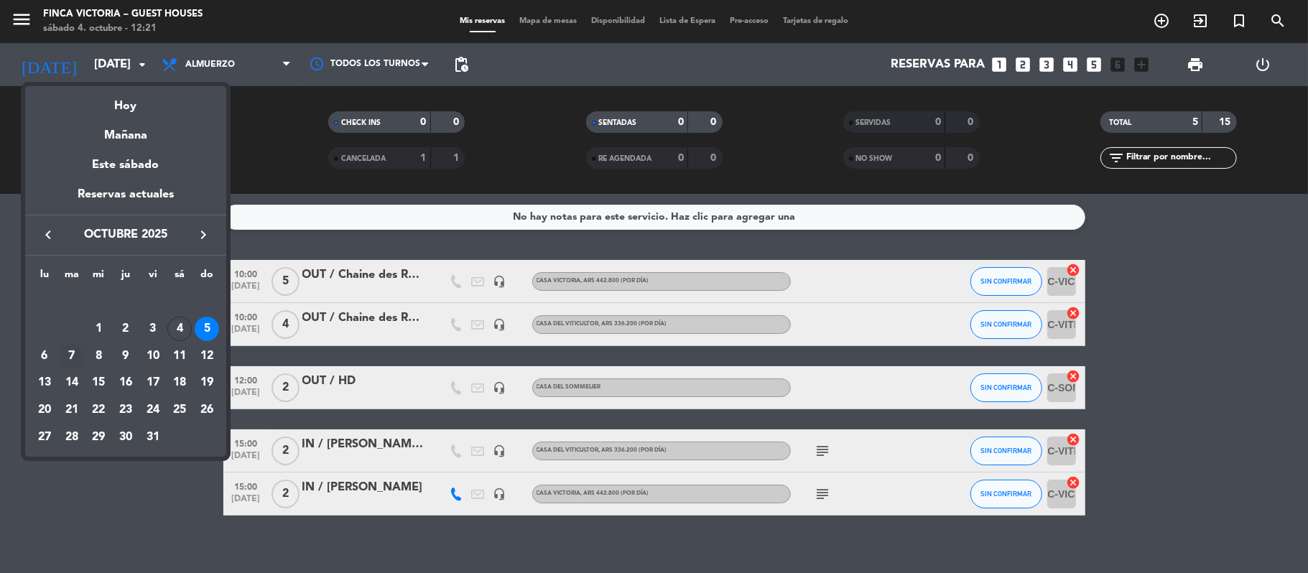
click at [79, 346] on td "7" at bounding box center [71, 356] width 27 height 27
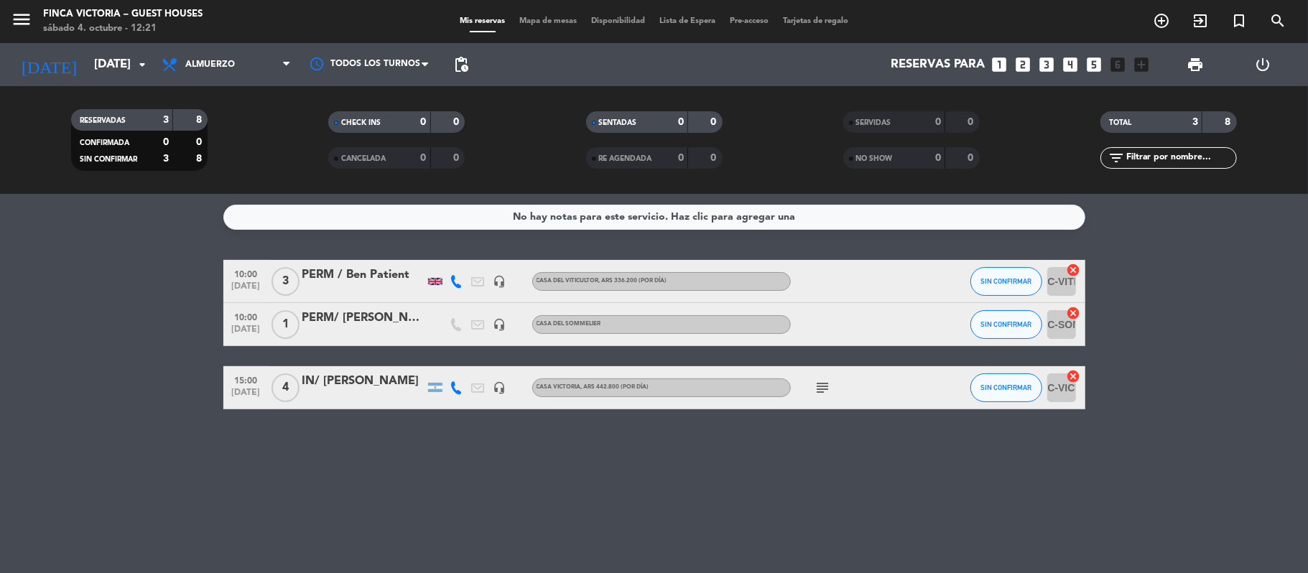
click at [819, 389] on icon "subject" at bounding box center [822, 387] width 17 height 17
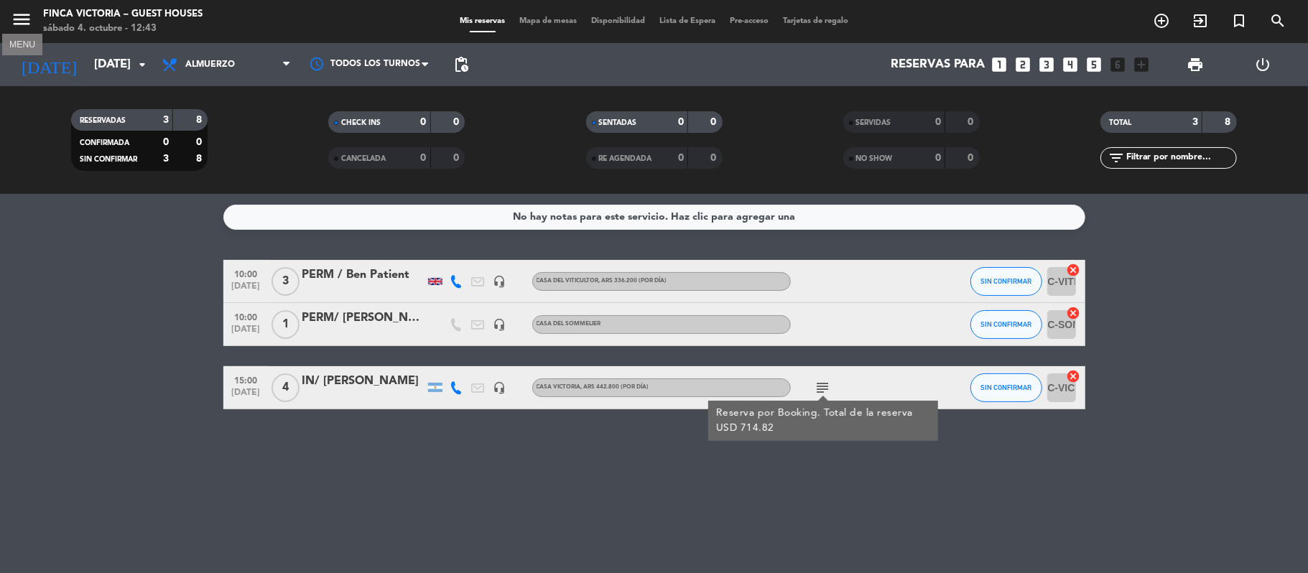
click at [17, 24] on icon "menu" at bounding box center [22, 20] width 22 height 22
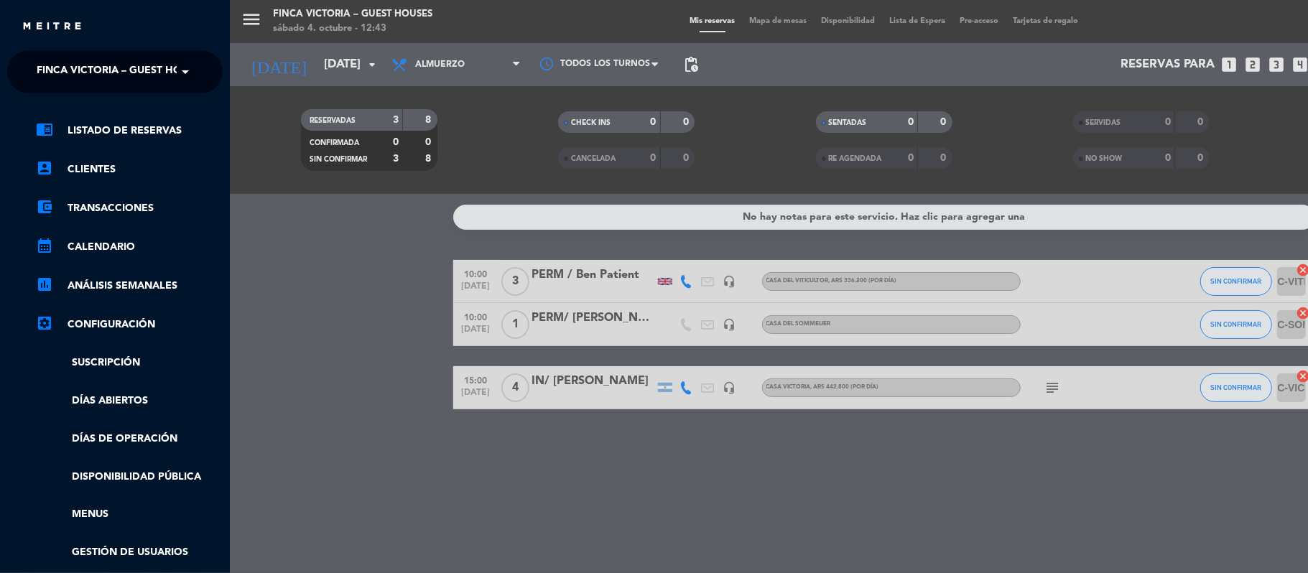
click at [32, 57] on div "× FINCA VICTORIA – GUEST HOUSES" at bounding box center [104, 72] width 146 height 30
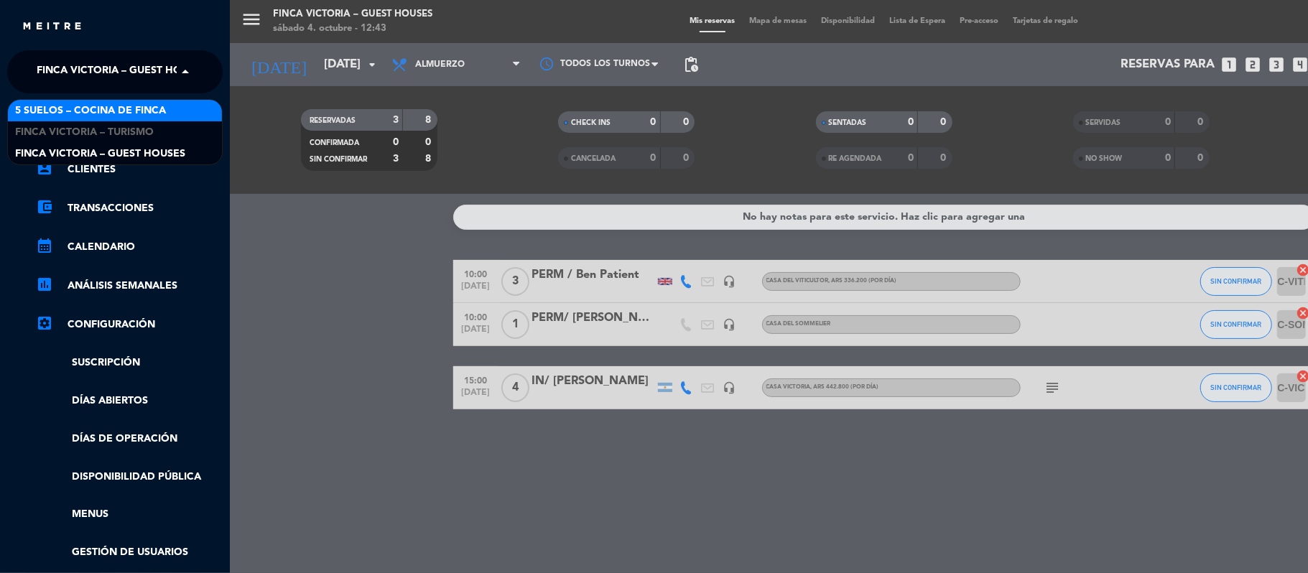
click at [55, 115] on span "5 SUELOS – COCINA DE FINCA" at bounding box center [90, 111] width 151 height 17
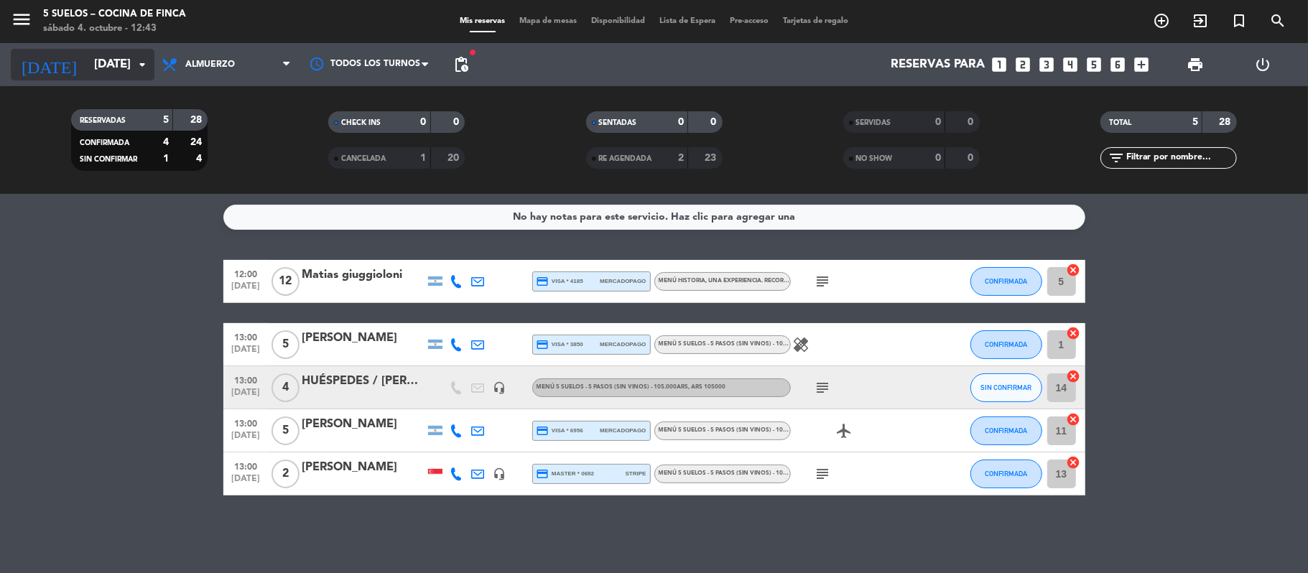
click at [92, 66] on input "[DATE]" at bounding box center [164, 65] width 155 height 28
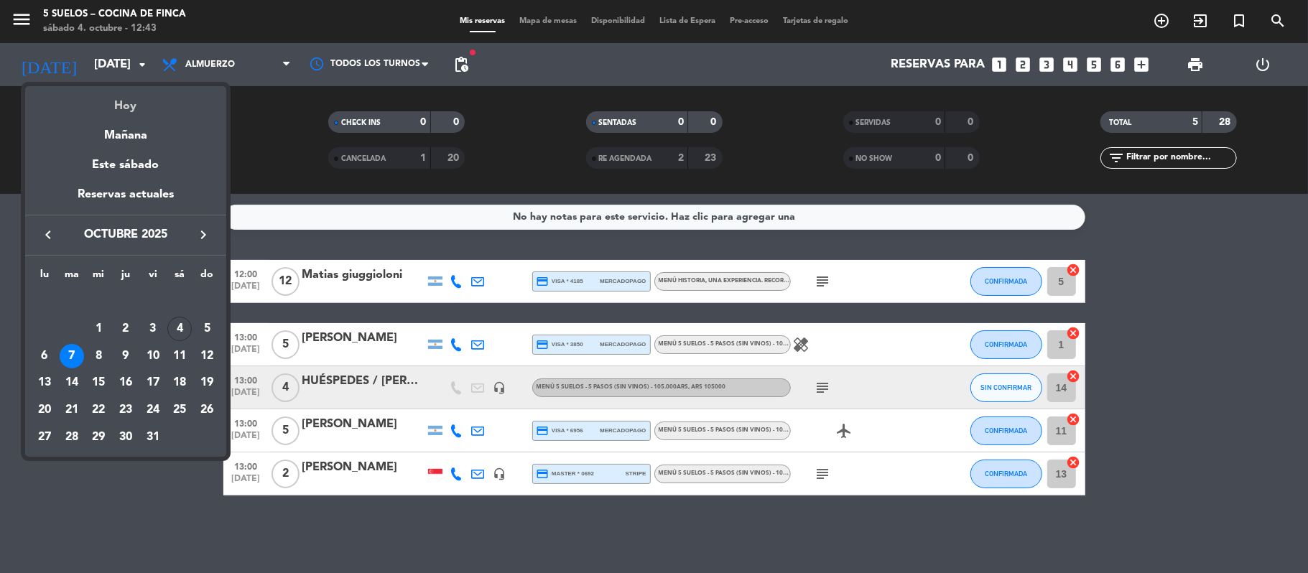
click at [107, 101] on div "Hoy" at bounding box center [125, 100] width 201 height 29
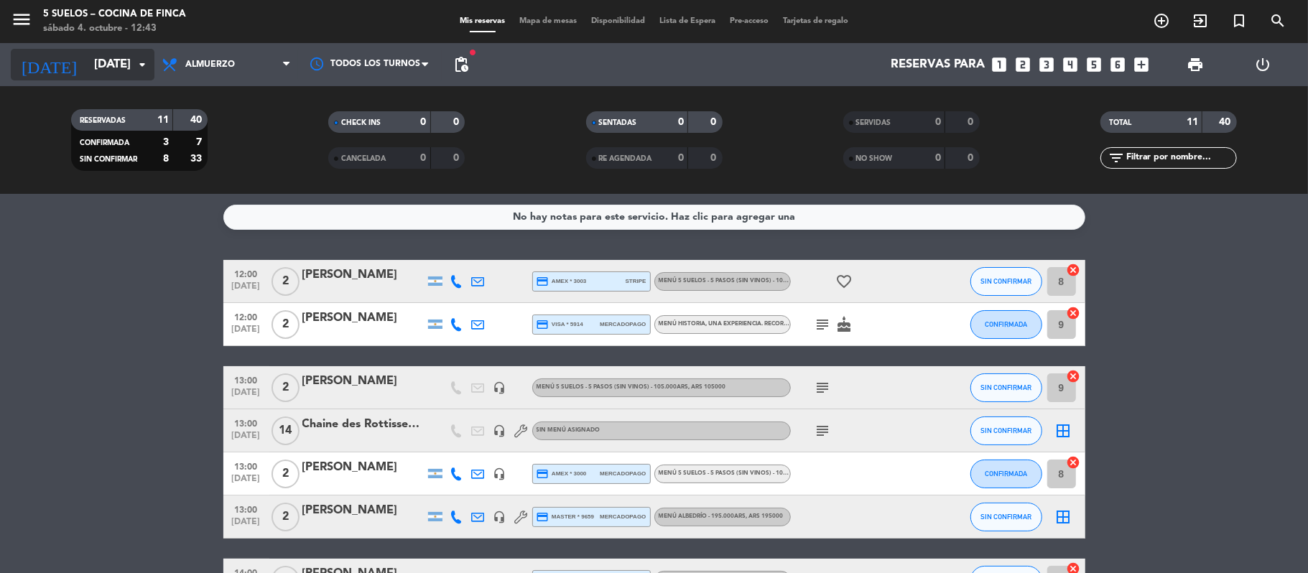
click at [87, 73] on input "[DATE]" at bounding box center [164, 65] width 155 height 28
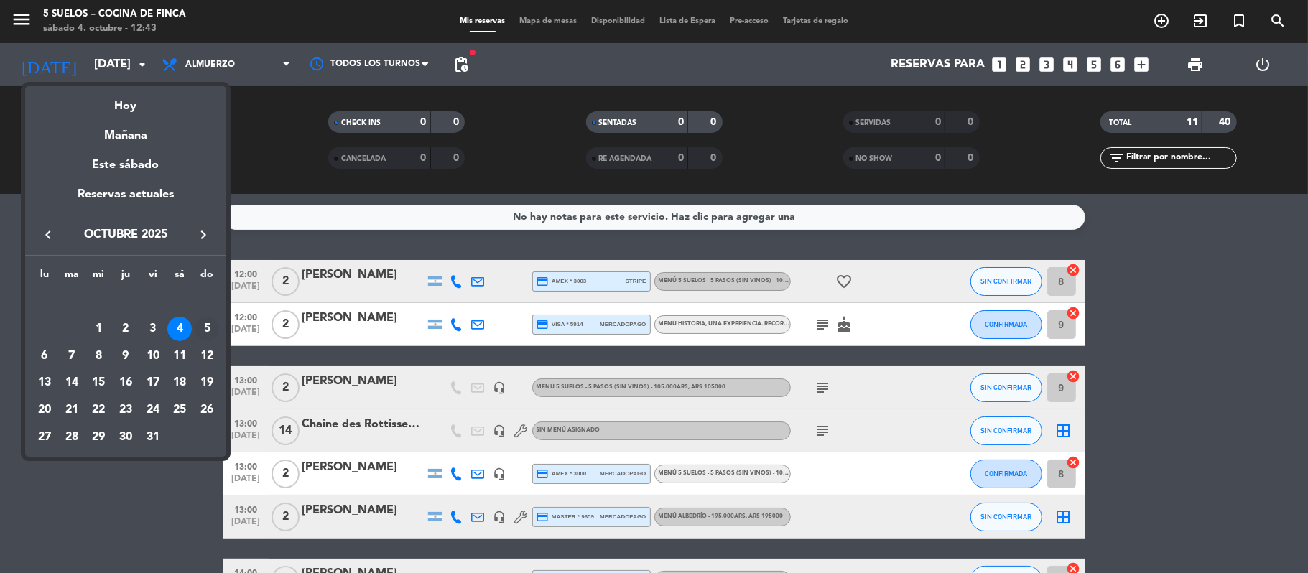
click at [202, 322] on div "5" at bounding box center [207, 329] width 24 height 24
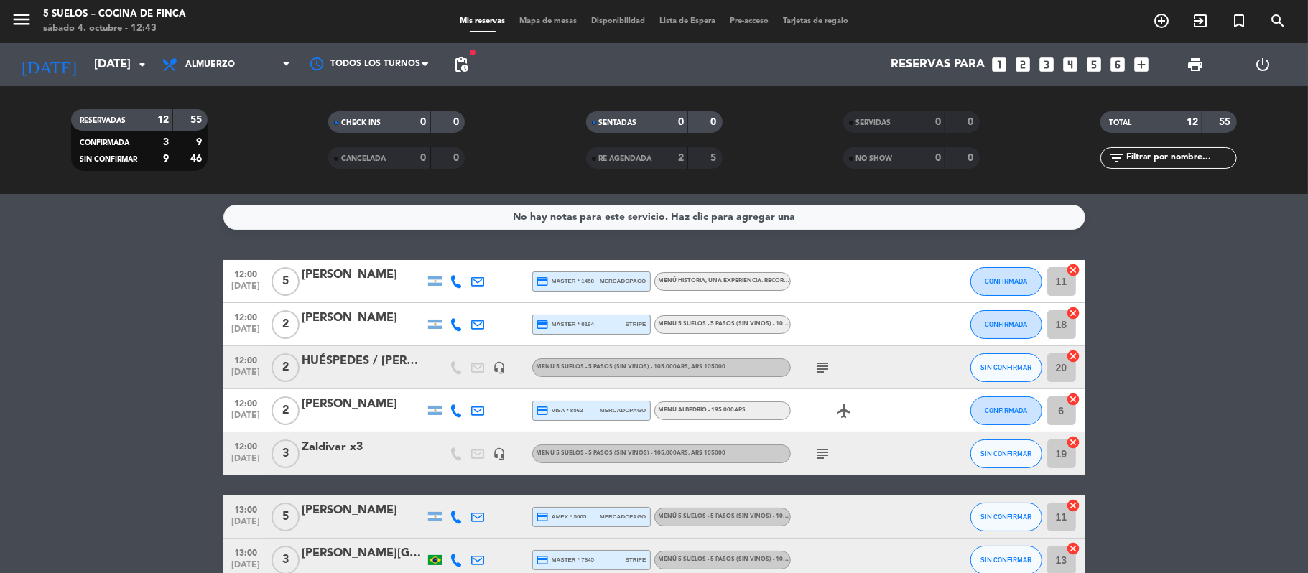
click at [121, 267] on bookings-row "12:00 [DATE] 5 [PERSON_NAME] credit_card master * 1458 mercadopago MENÚ HISTORI…" at bounding box center [654, 538] width 1308 height 557
click at [27, 19] on icon "menu" at bounding box center [22, 20] width 22 height 22
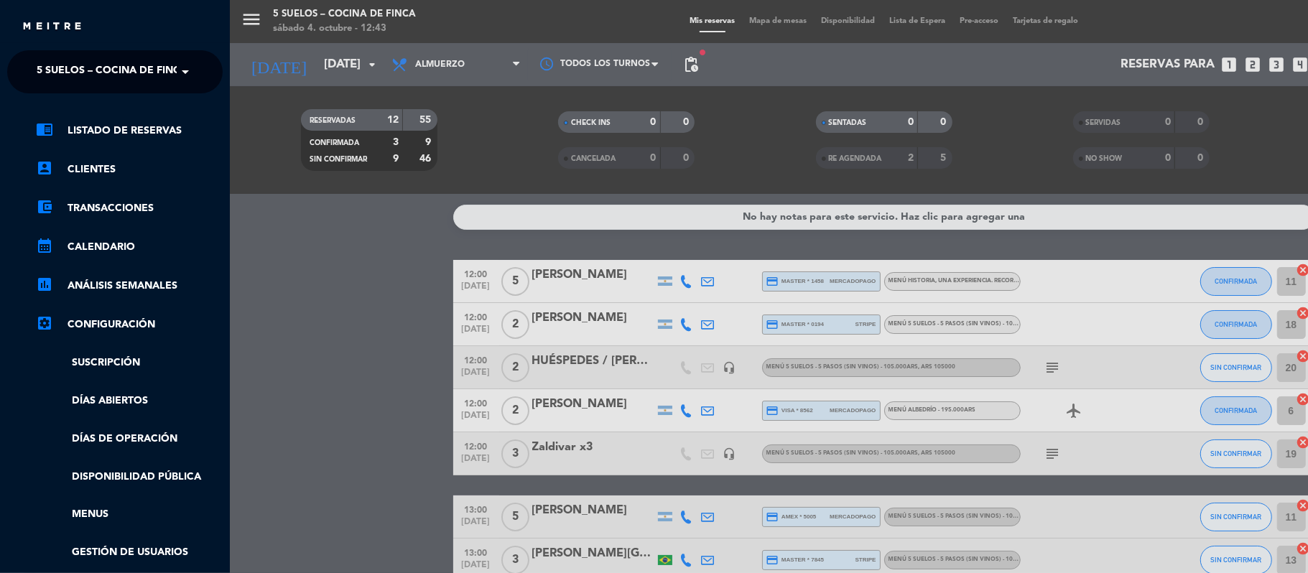
click at [44, 79] on span "5 SUELOS – COCINA DE FINCA" at bounding box center [112, 72] width 151 height 30
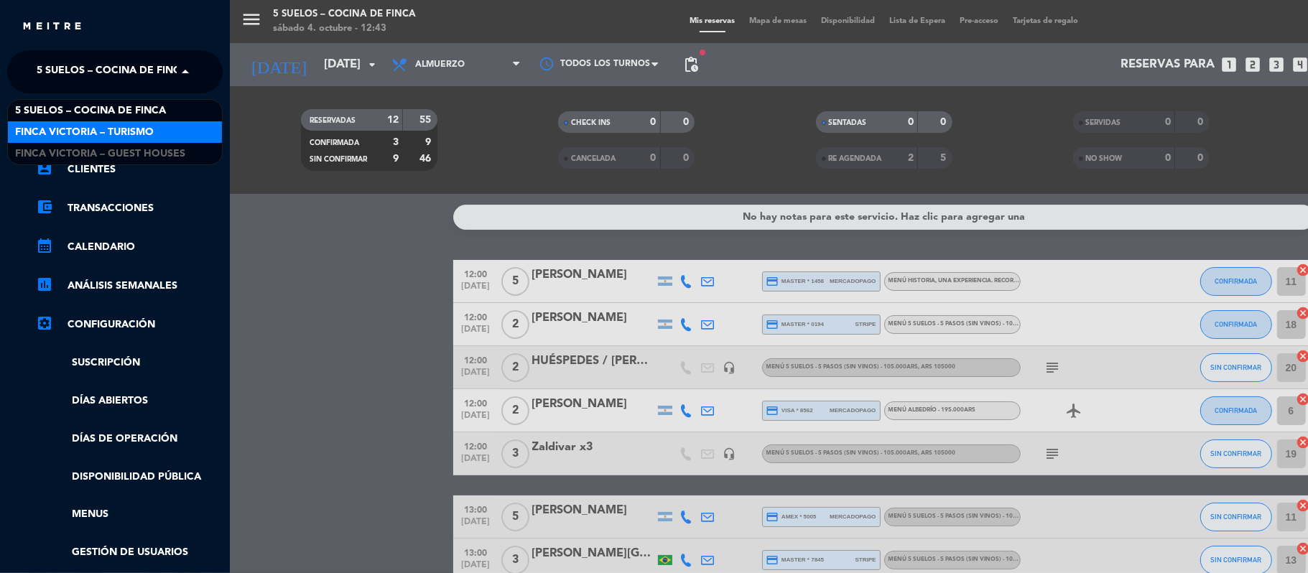
click at [57, 127] on span "FINCA VICTORIA – TURISMO" at bounding box center [84, 132] width 139 height 17
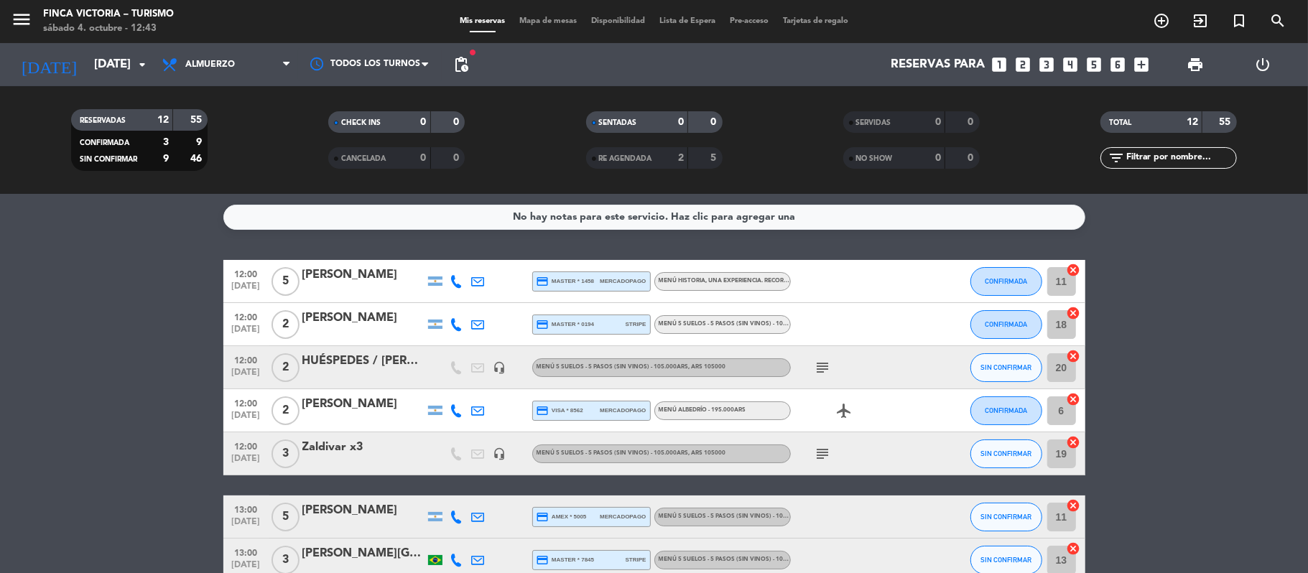
click at [75, 87] on div "RESERVADAS 12 55 CONFIRMADA 3 9 SIN CONFIRMAR 9 46 CHECK INS 0 0 CANCELADA 0 0 …" at bounding box center [654, 140] width 1308 height 108
click at [87, 73] on input "[DATE]" at bounding box center [164, 65] width 155 height 28
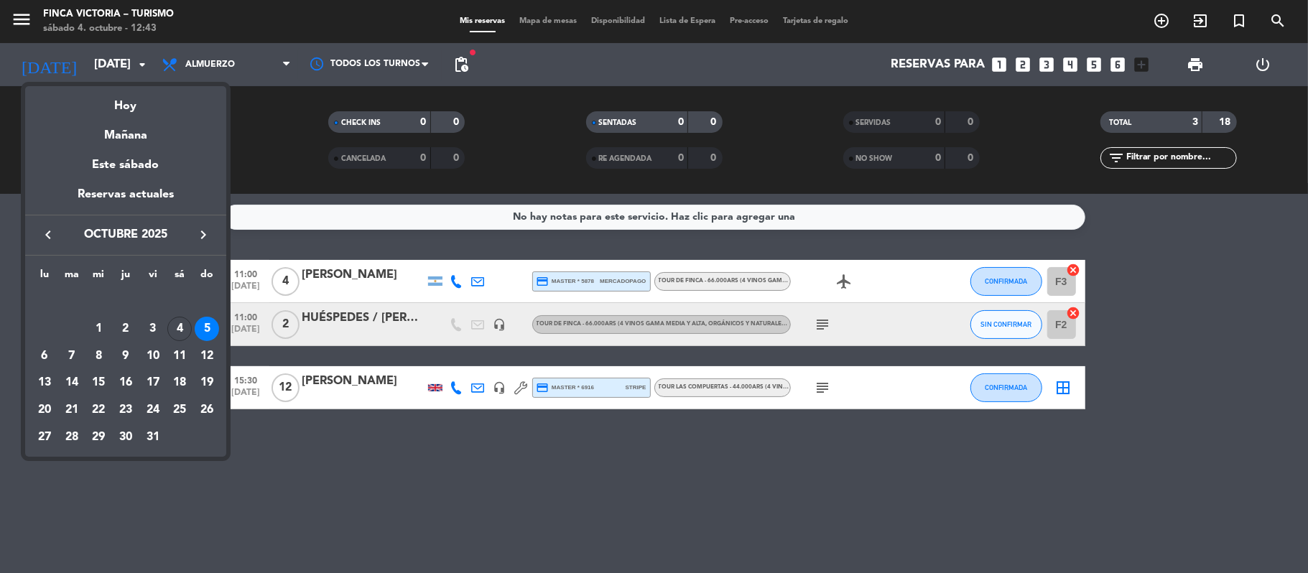
click at [103, 497] on div at bounding box center [654, 286] width 1308 height 573
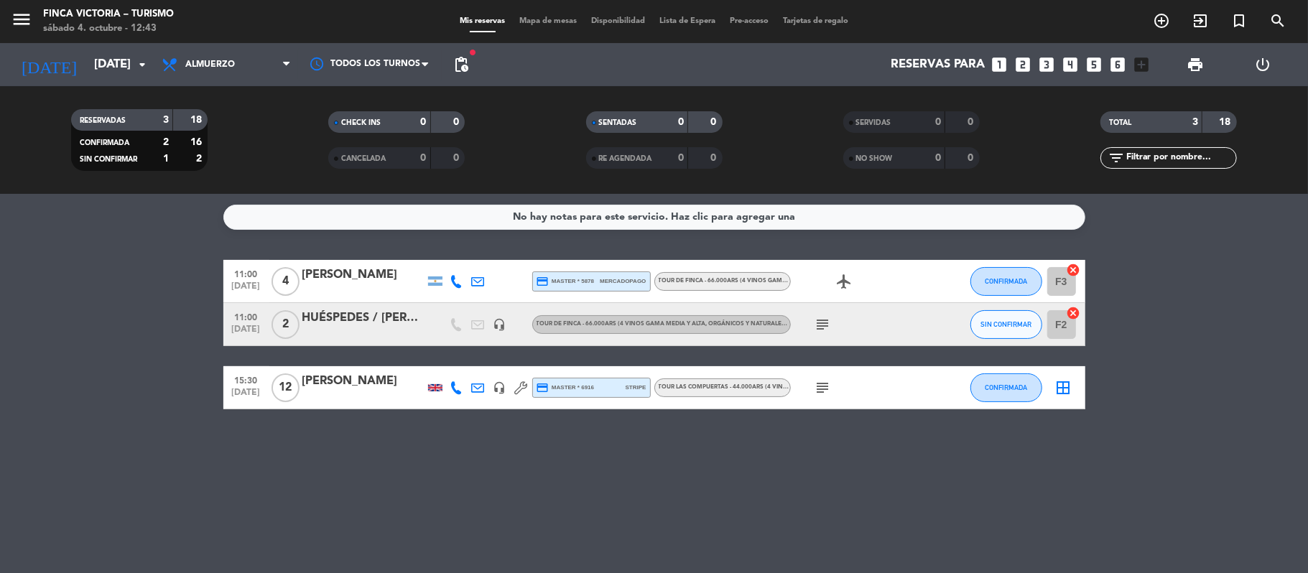
click at [60, 345] on bookings-row "11:00 [DATE] 4 [PERSON_NAME] credit_card master * 5878 mercadopago TOUR DE FINC…" at bounding box center [654, 334] width 1308 height 149
click at [414, 439] on div "No hay notas para este servicio. Haz clic para agregar una 11:00 [DATE] 4 [PERS…" at bounding box center [654, 383] width 1308 height 379
click at [320, 444] on div "No hay notas para este servicio. Haz clic para agregar una 11:00 [DATE] 4 [PERS…" at bounding box center [654, 383] width 1308 height 379
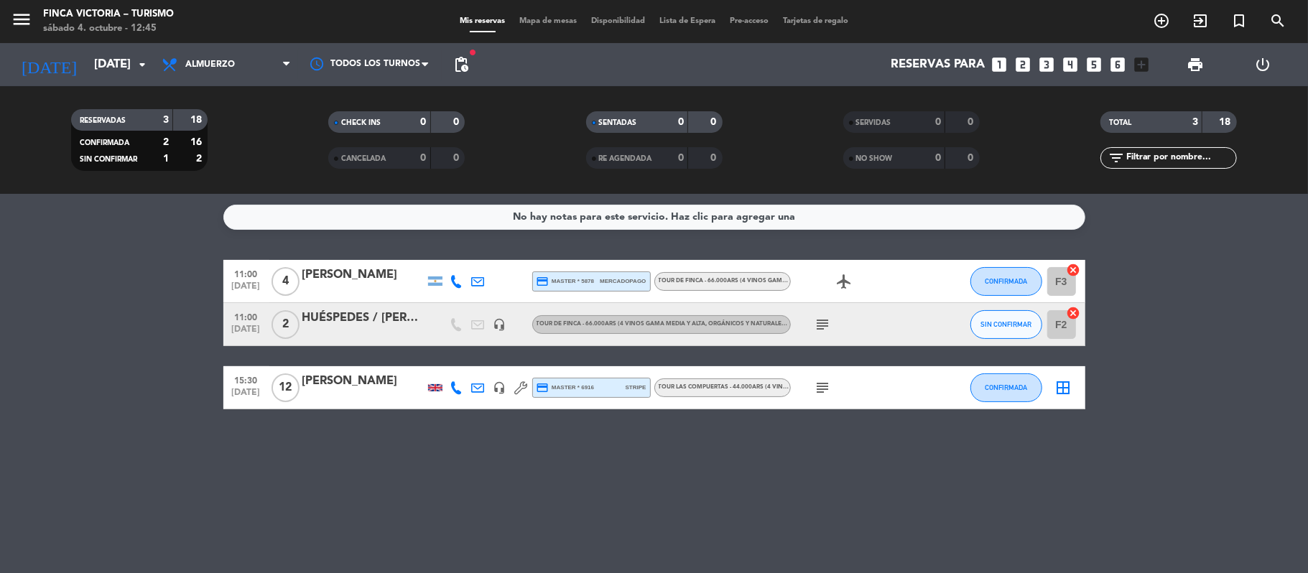
click at [320, 444] on div "No hay notas para este servicio. Haz clic para agregar una 11:00 [DATE] 4 [PERS…" at bounding box center [654, 383] width 1308 height 379
click at [95, 396] on bookings-row "11:00 [DATE] 4 [PERSON_NAME] credit_card master * 5878 mercadopago TOUR DE FINC…" at bounding box center [654, 334] width 1308 height 149
click at [87, 55] on input "[DATE]" at bounding box center [164, 65] width 155 height 28
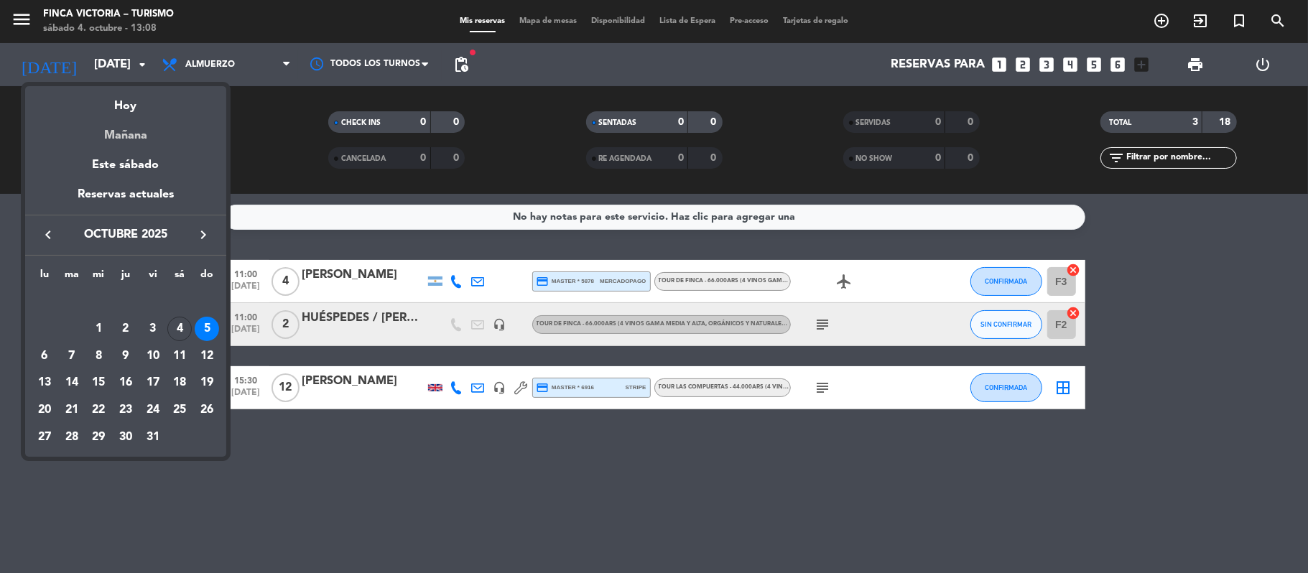
click at [101, 135] on div "Mañana" at bounding box center [125, 130] width 201 height 29
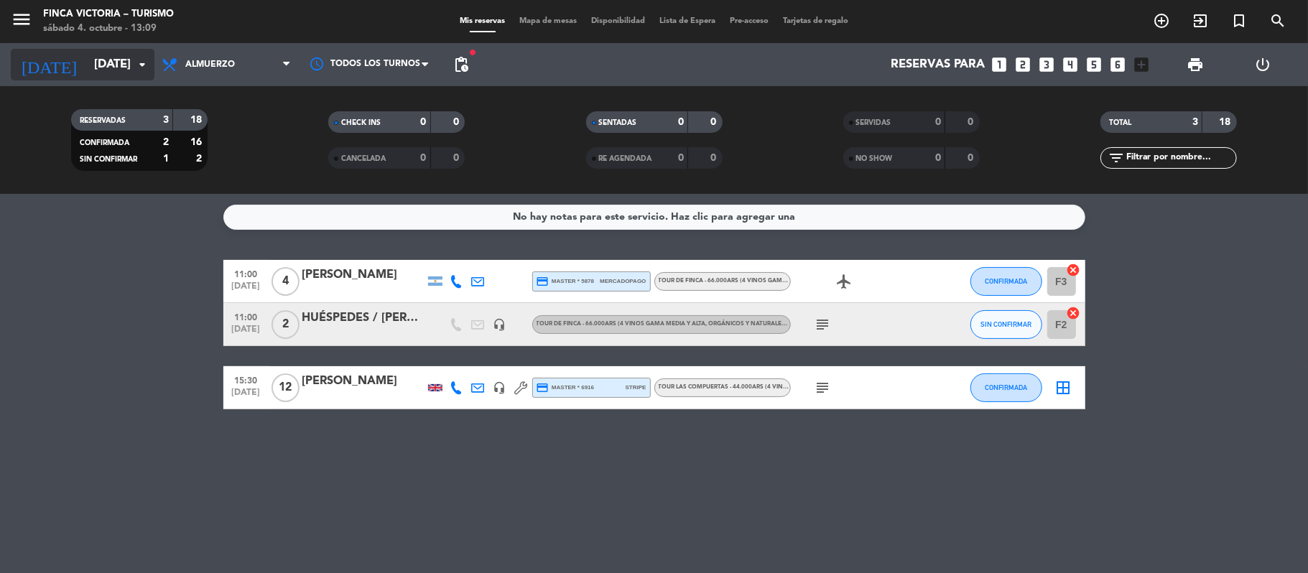
click at [87, 67] on input "[DATE]" at bounding box center [164, 65] width 155 height 28
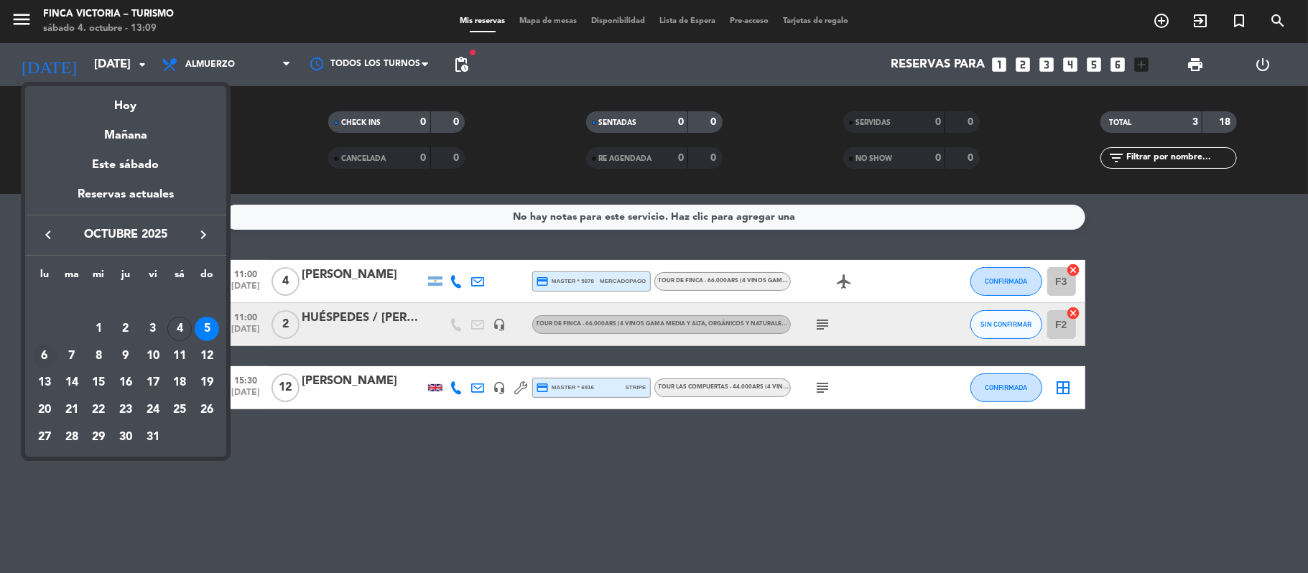
click at [41, 357] on div "6" at bounding box center [44, 356] width 24 height 24
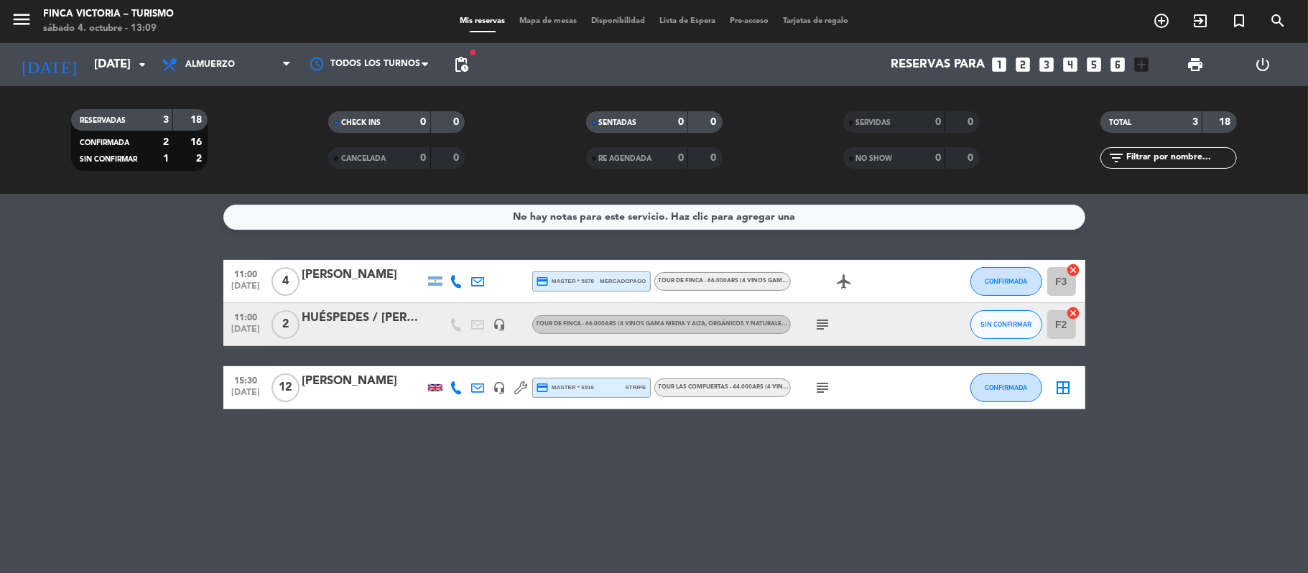
type input "[DATE]"
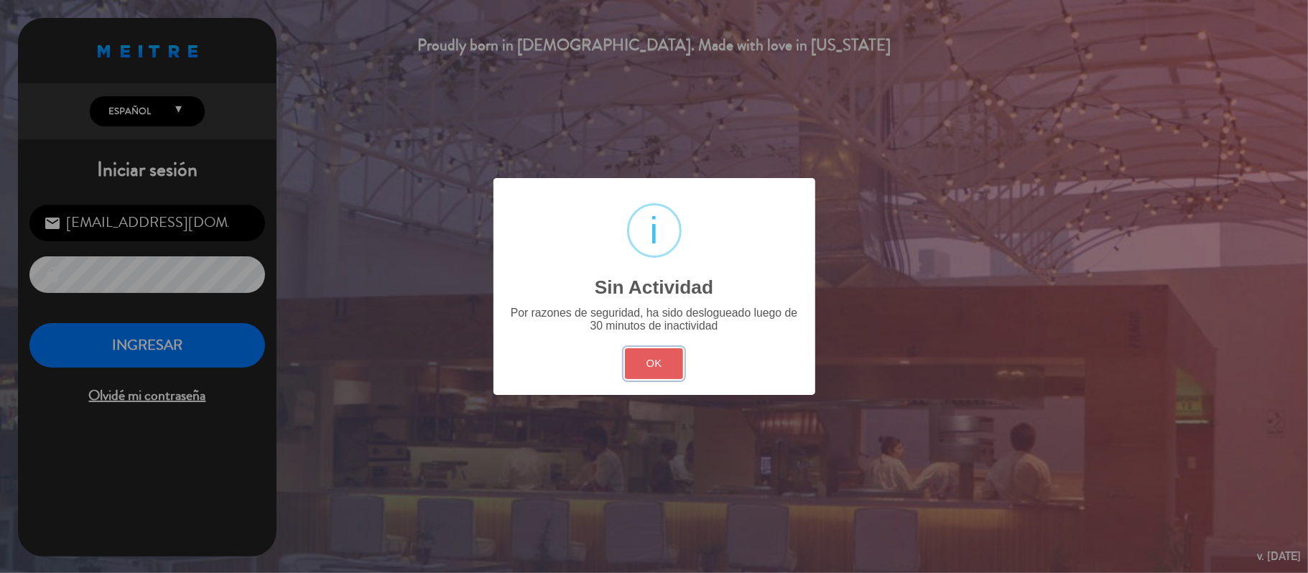
click at [678, 354] on button "OK" at bounding box center [654, 363] width 58 height 31
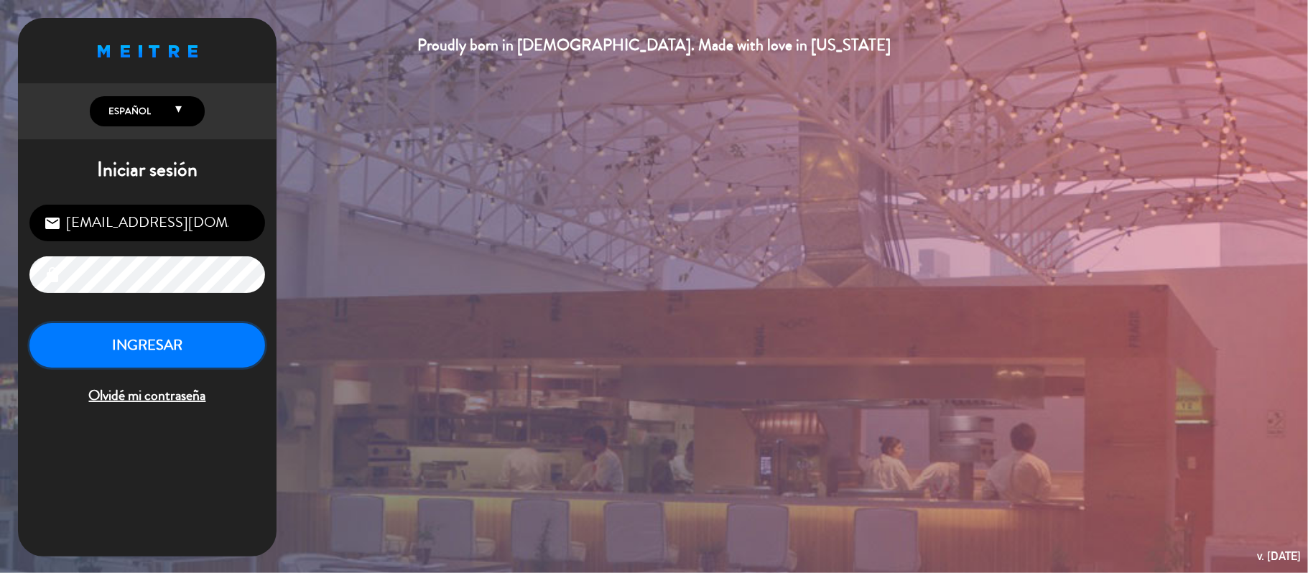
click at [144, 330] on button "INGRESAR" at bounding box center [147, 345] width 236 height 45
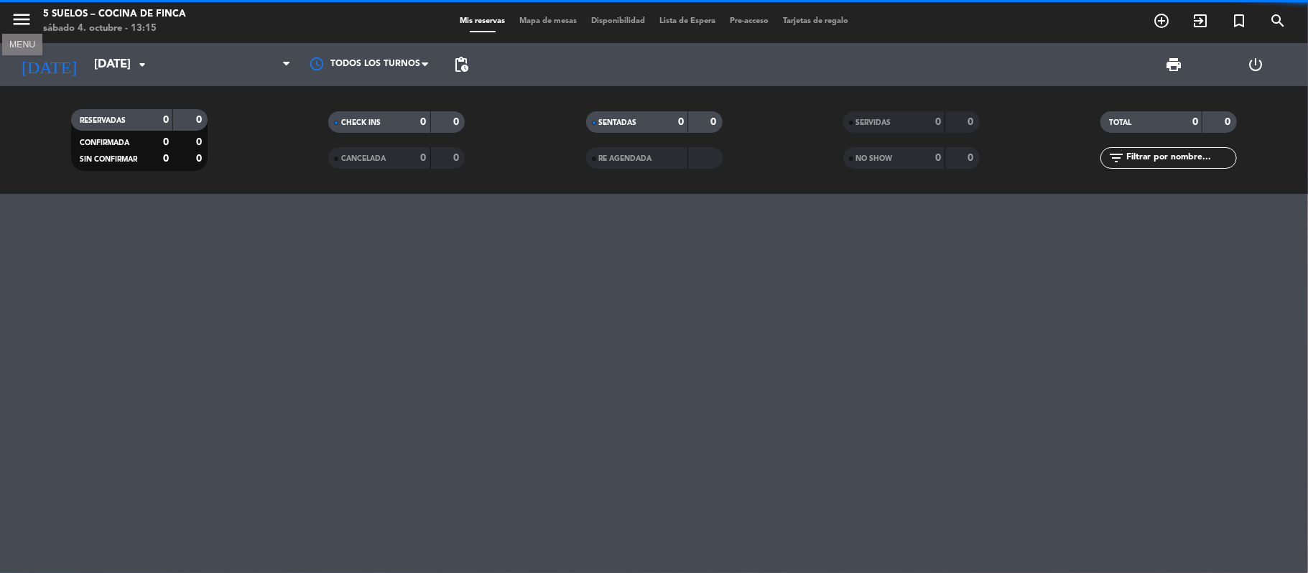
click at [18, 19] on icon "menu" at bounding box center [22, 20] width 22 height 22
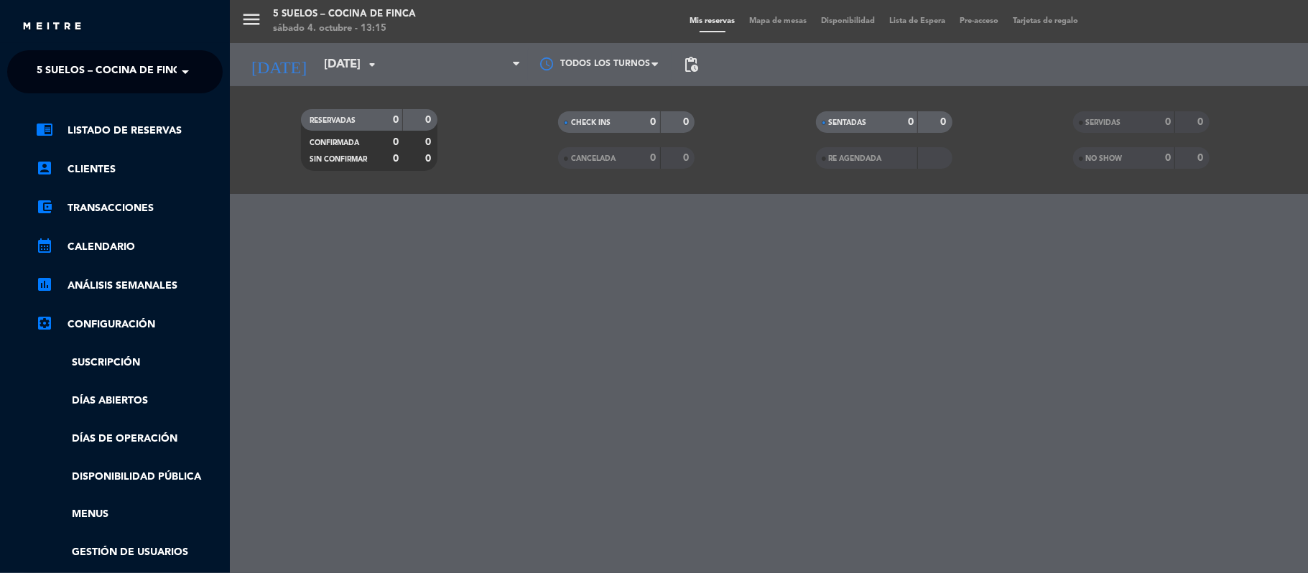
click at [37, 57] on span "5 SUELOS – COCINA DE FINCA" at bounding box center [112, 72] width 151 height 30
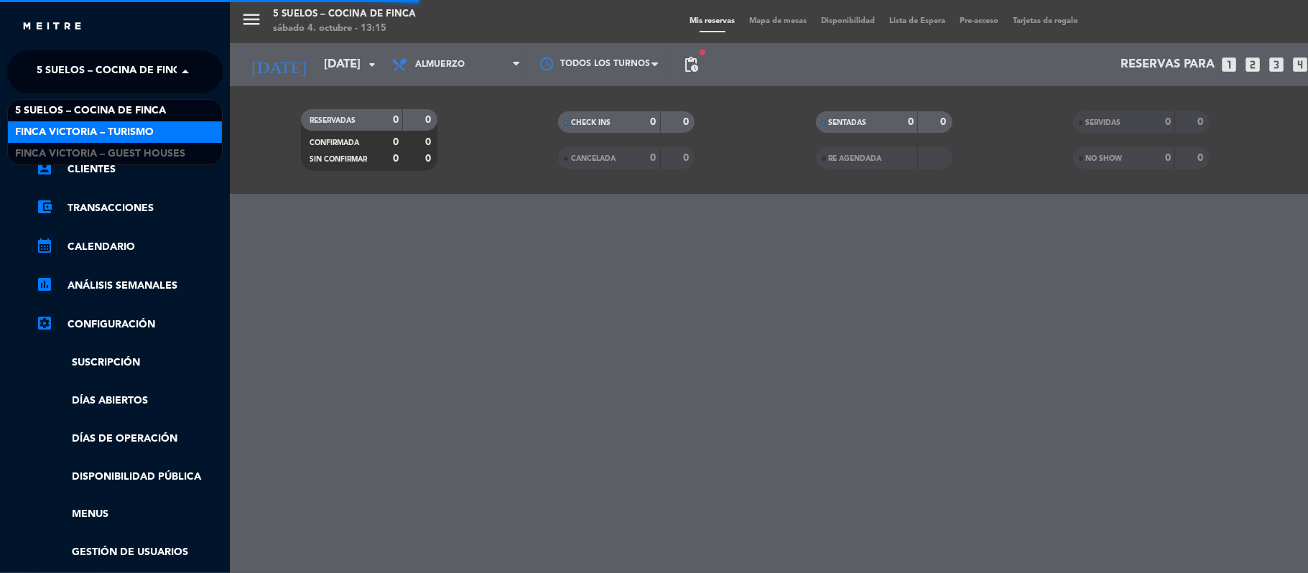
click at [43, 134] on span "FINCA VICTORIA – TURISMO" at bounding box center [84, 132] width 139 height 17
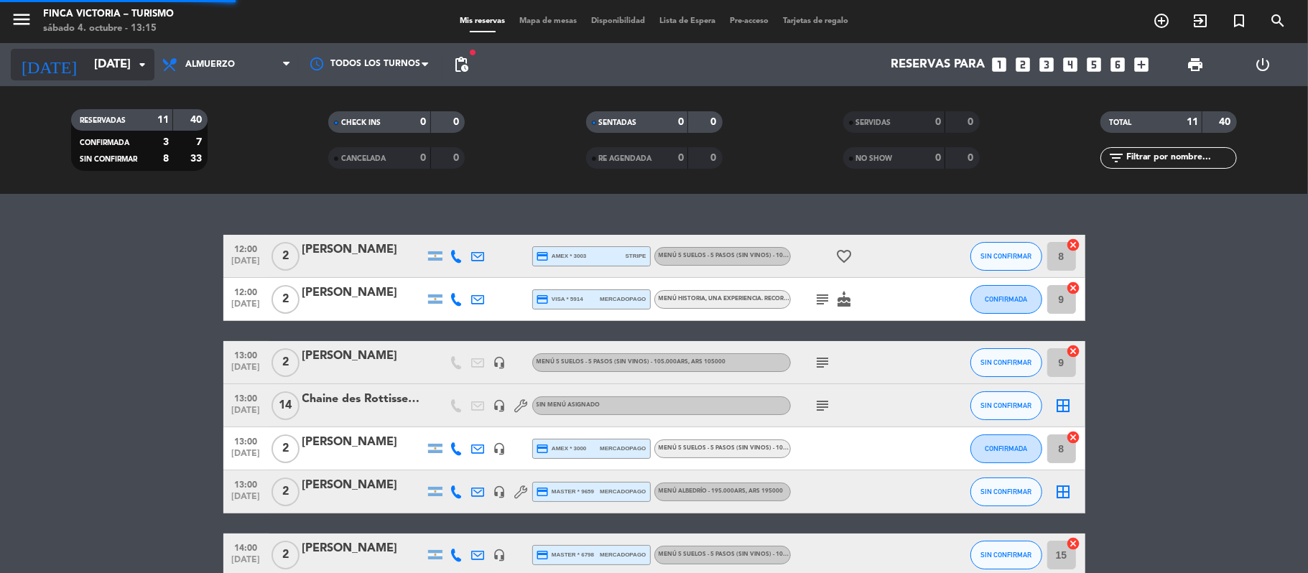
click at [87, 62] on input "[DATE]" at bounding box center [164, 65] width 155 height 28
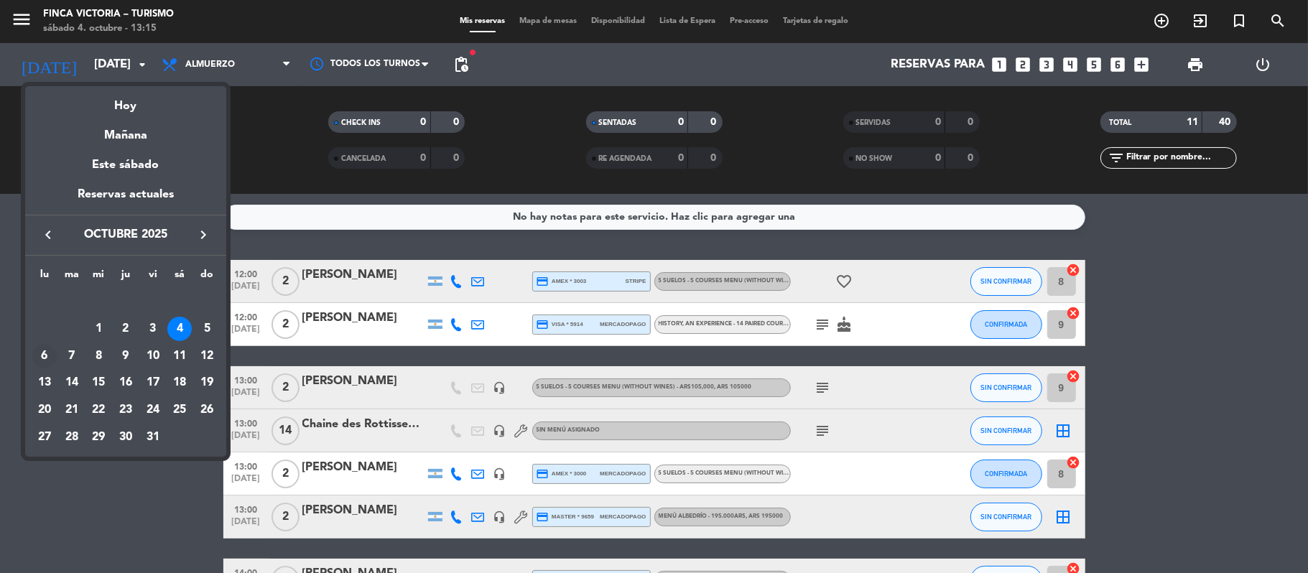
click at [41, 350] on div "6" at bounding box center [44, 356] width 24 height 24
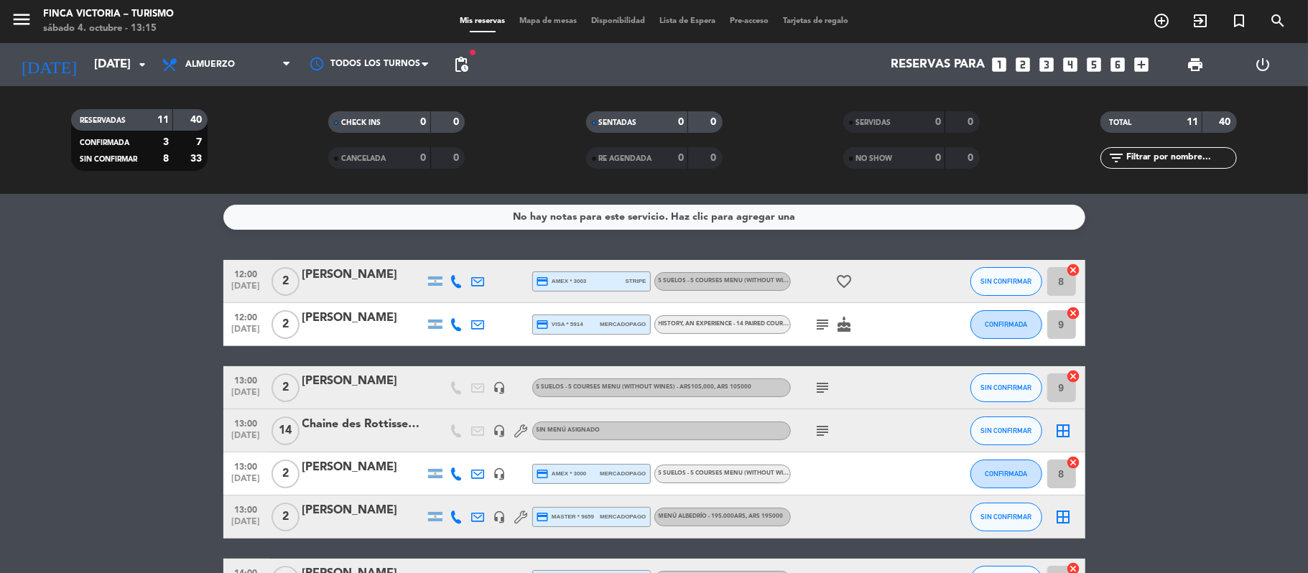
type input "[DATE]"
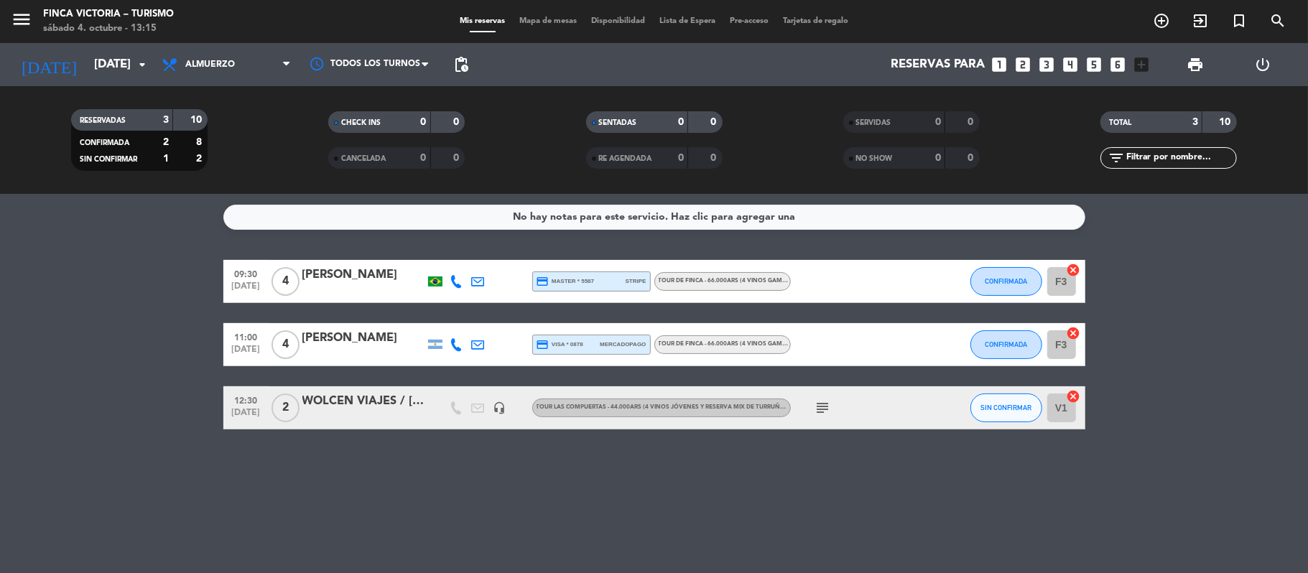
click at [317, 342] on div "[PERSON_NAME]" at bounding box center [363, 338] width 122 height 19
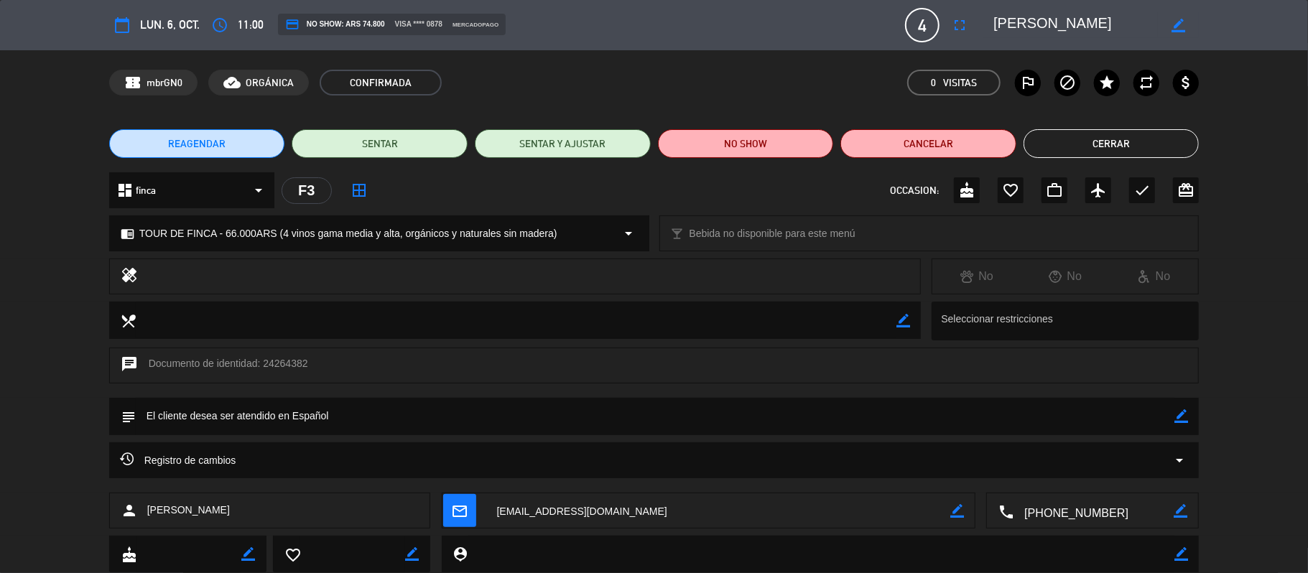
click at [1083, 130] on button "Cerrar" at bounding box center [1111, 143] width 176 height 29
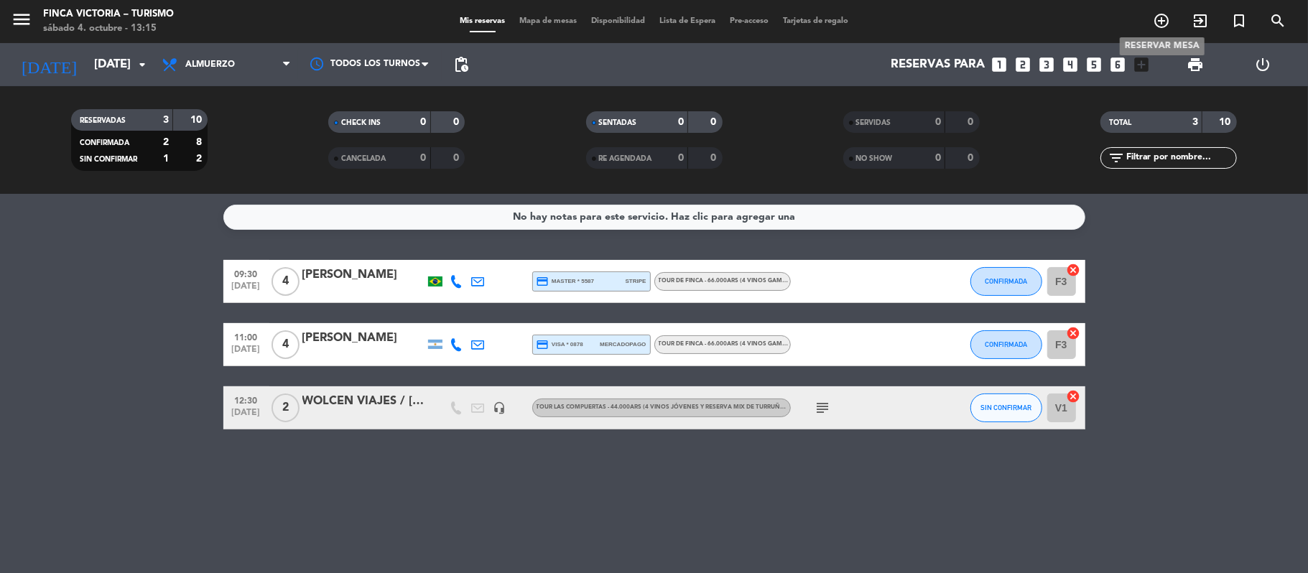
click at [1159, 9] on span "add_circle_outline" at bounding box center [1161, 21] width 39 height 24
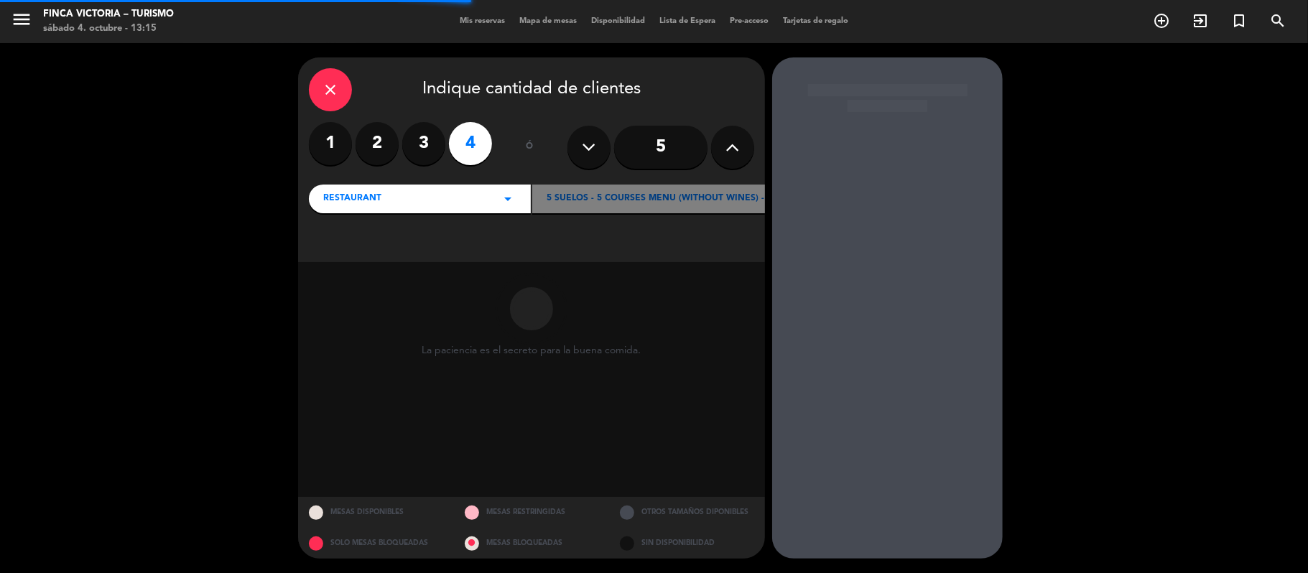
click at [333, 75] on div "close" at bounding box center [330, 89] width 43 height 43
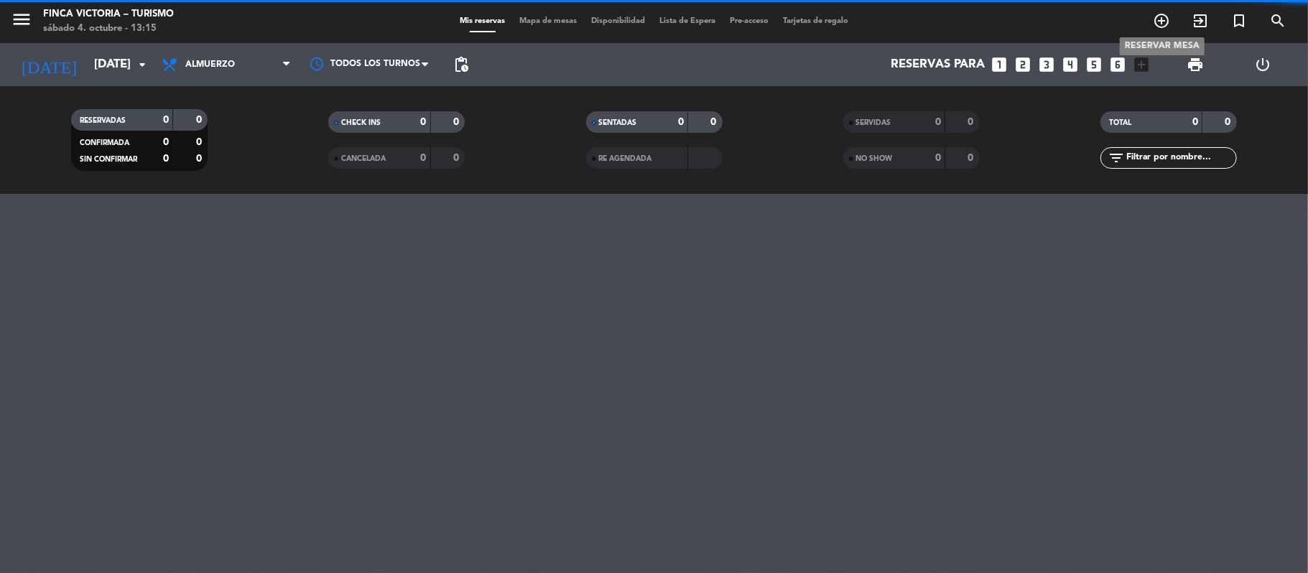
click at [1155, 29] on icon "add_circle_outline" at bounding box center [1161, 20] width 17 height 17
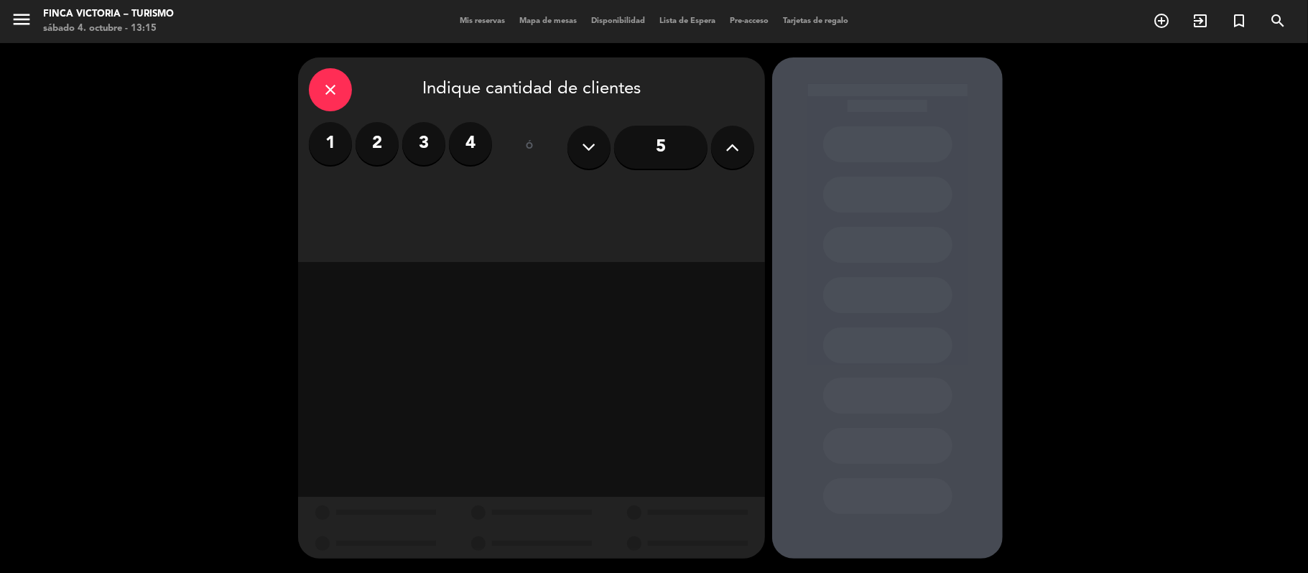
click at [385, 153] on label "2" at bounding box center [376, 143] width 43 height 43
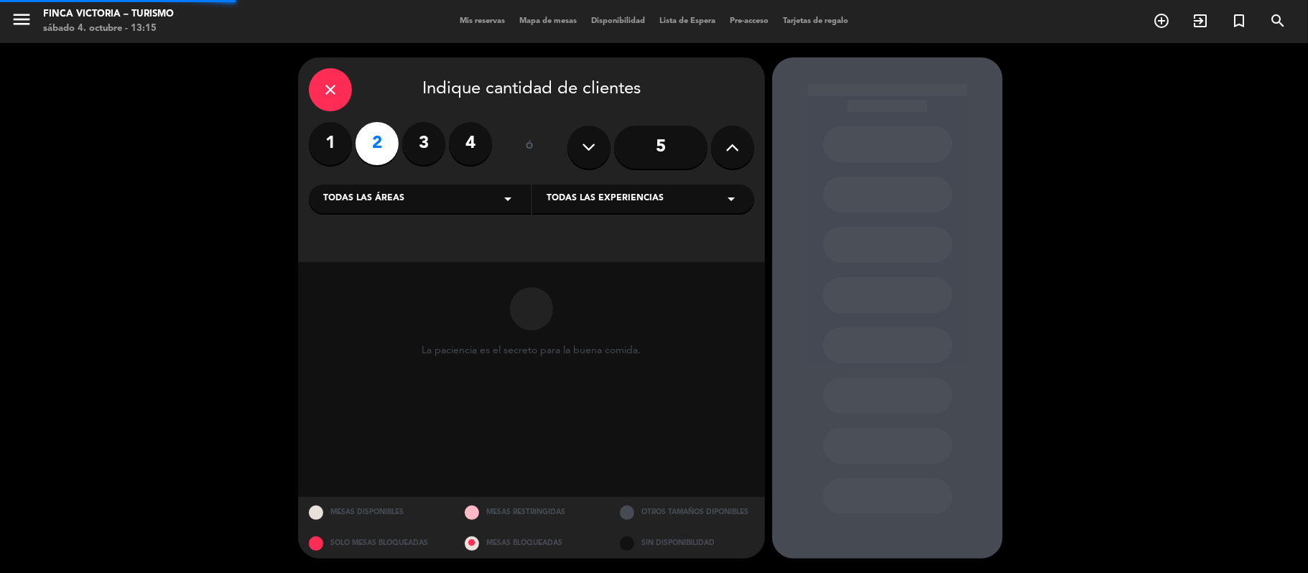
click at [382, 190] on div "Todas las áreas arrow_drop_down" at bounding box center [420, 199] width 222 height 29
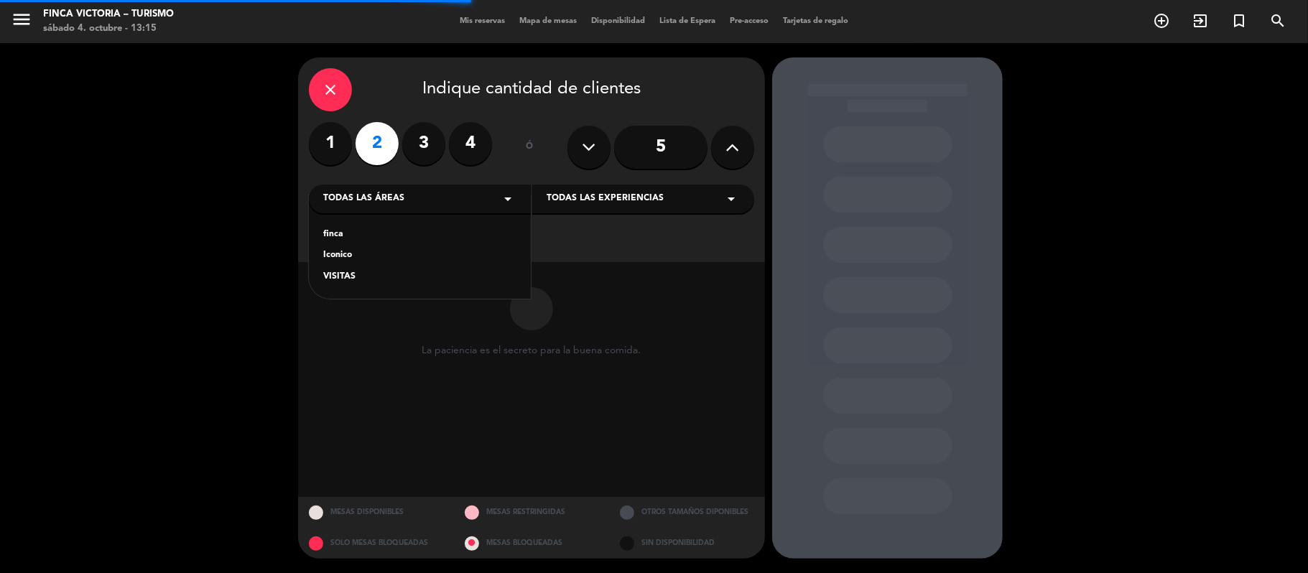
click at [349, 276] on div "VISITAS" at bounding box center [419, 277] width 193 height 14
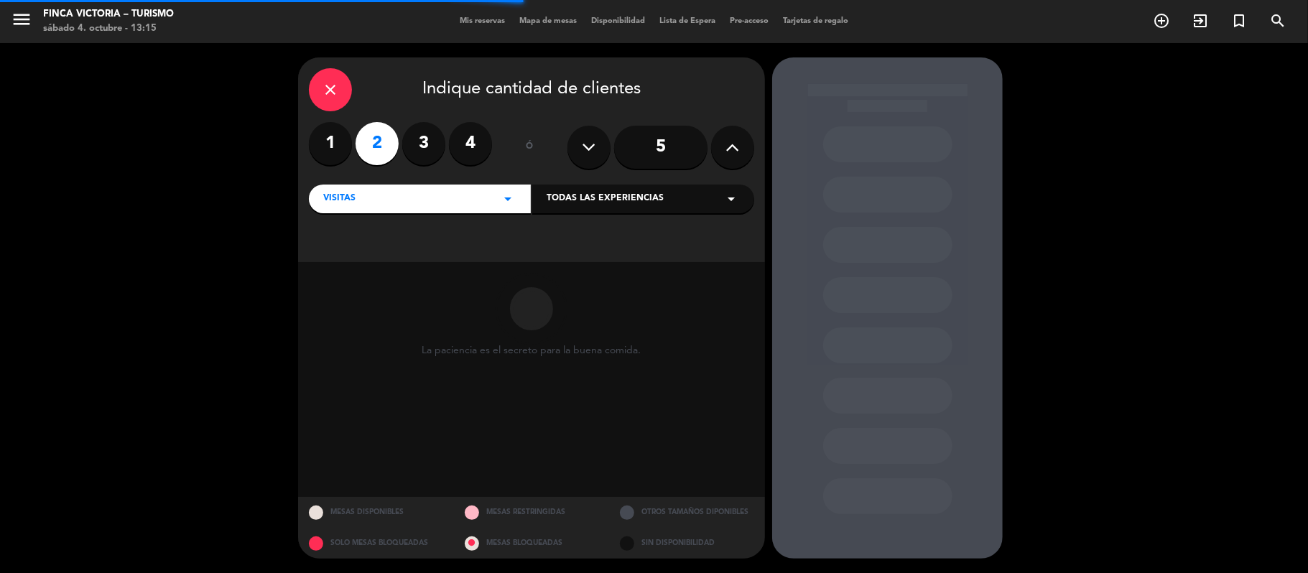
click at [610, 185] on div "Todas las experiencias arrow_drop_down" at bounding box center [643, 199] width 222 height 29
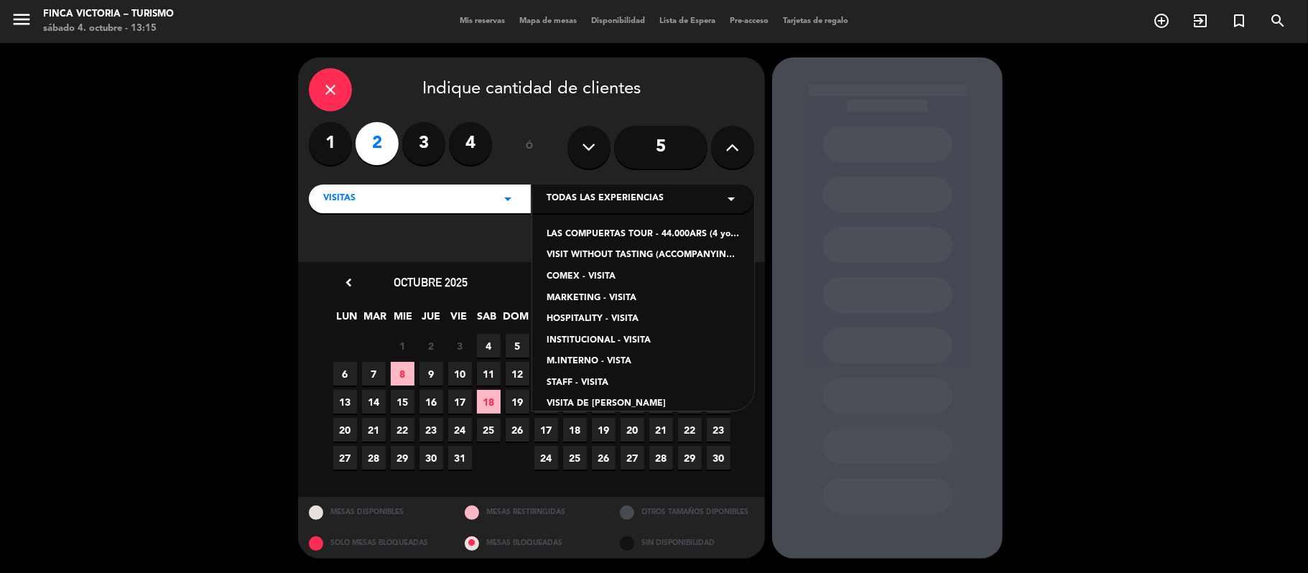
click at [560, 256] on div "VISIT WITHOUT TASTING (ACCOMPANYING PEOPLE) - 19.600ARS" at bounding box center [642, 255] width 193 height 14
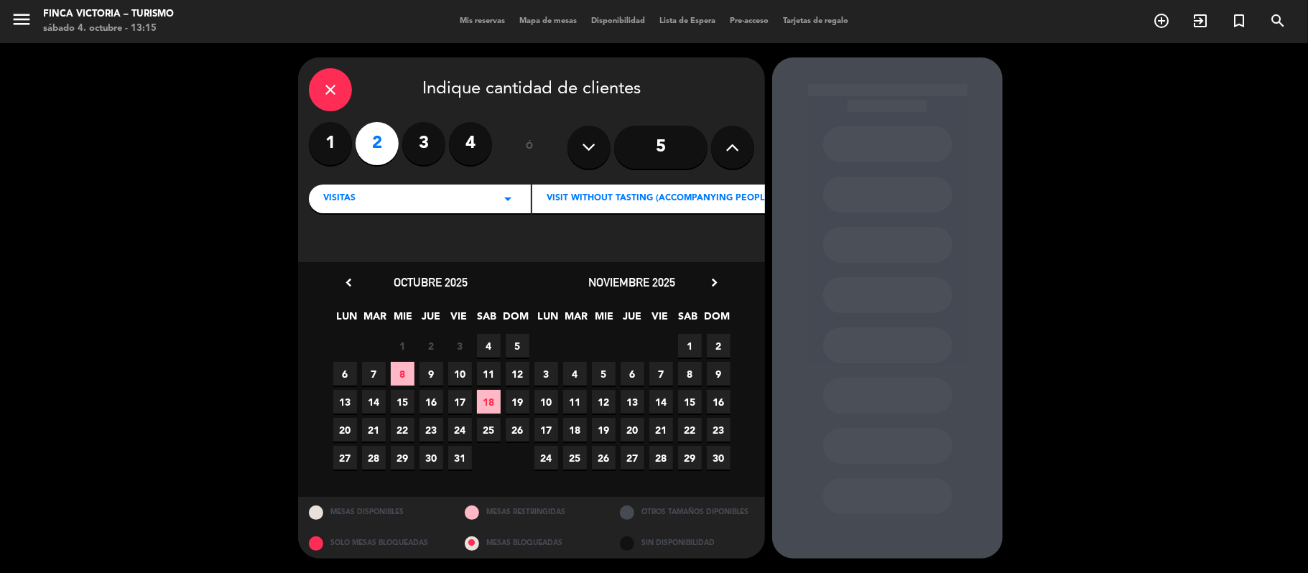
click at [345, 372] on span "6" at bounding box center [345, 374] width 24 height 24
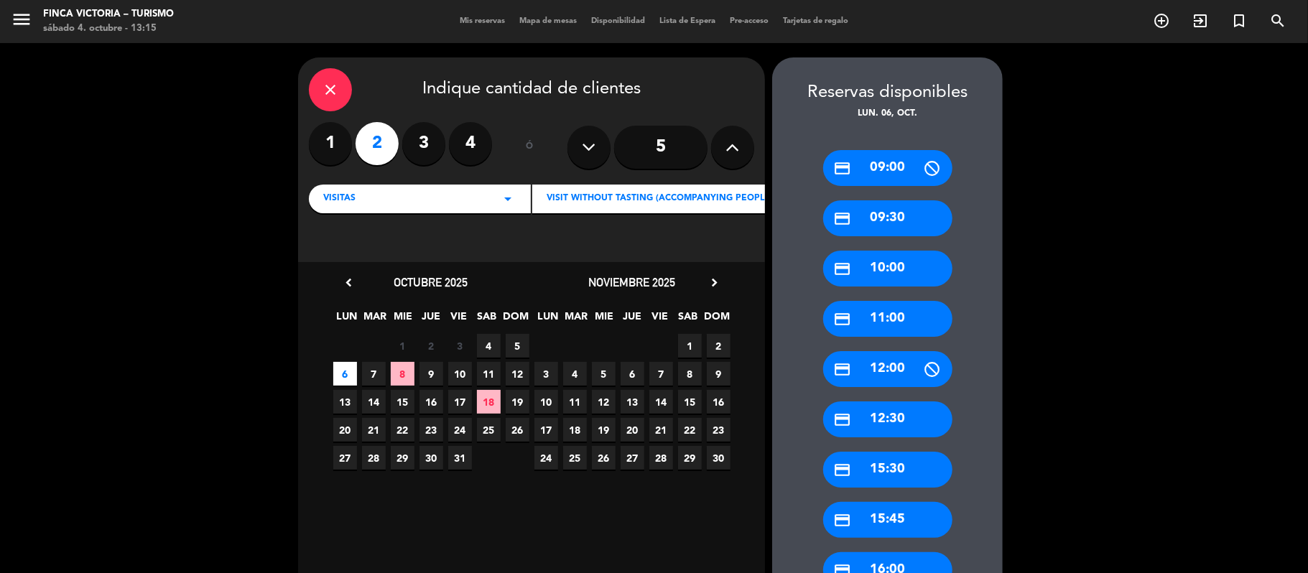
click at [839, 323] on icon "credit_card" at bounding box center [843, 319] width 18 height 18
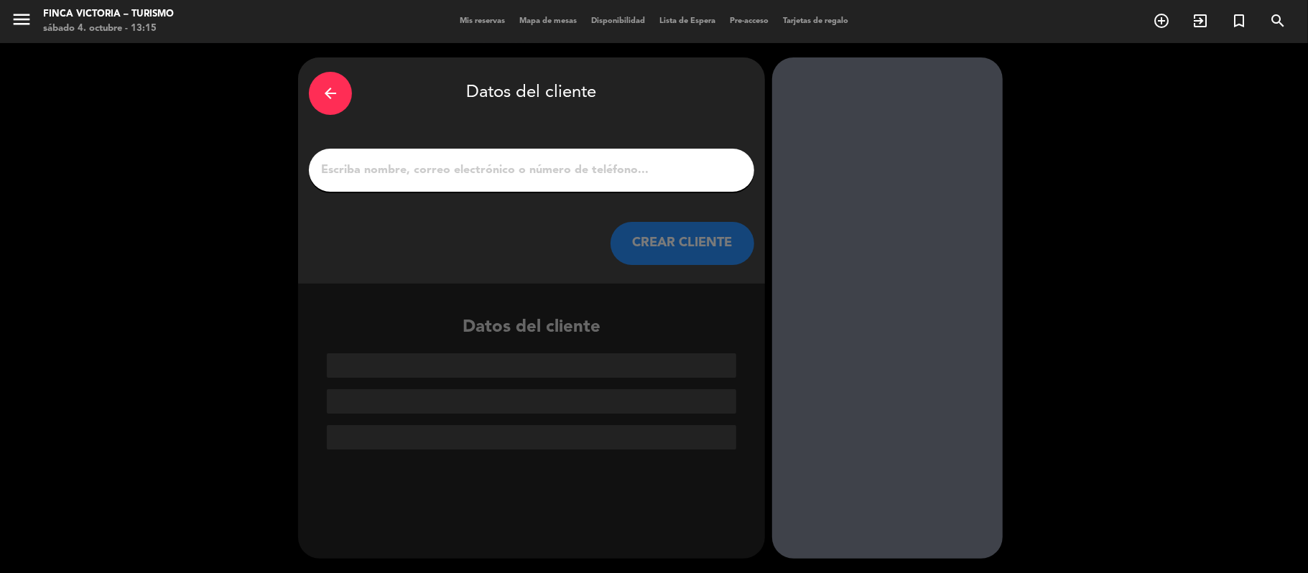
click at [518, 162] on input "1" at bounding box center [532, 170] width 424 height 20
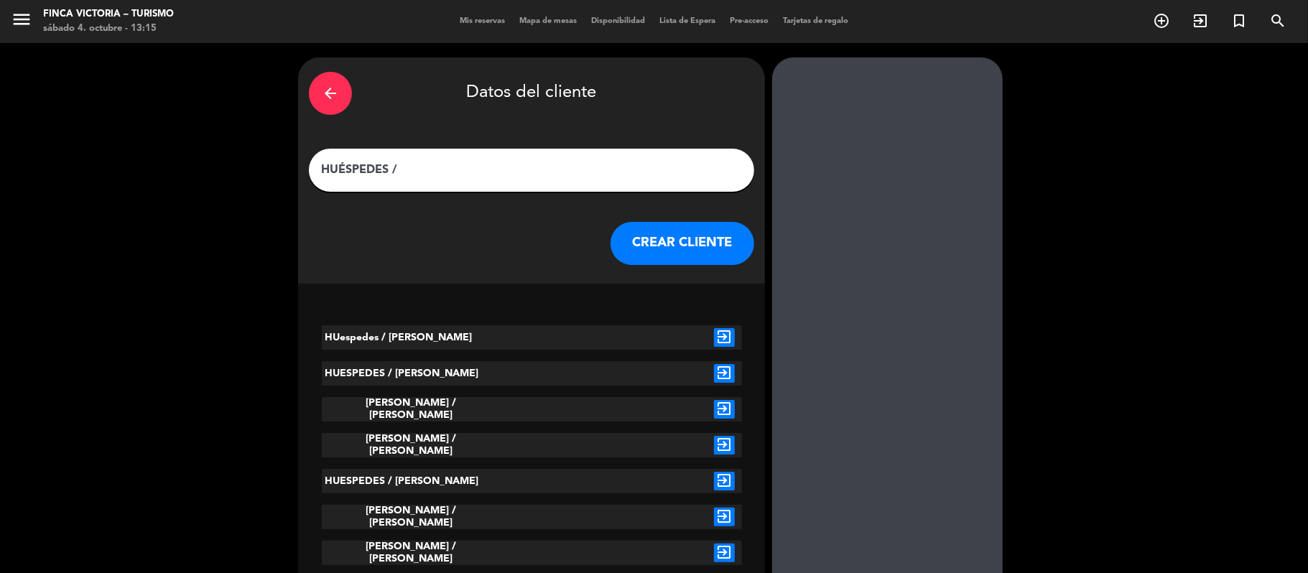
paste input "[PERSON_NAME]"
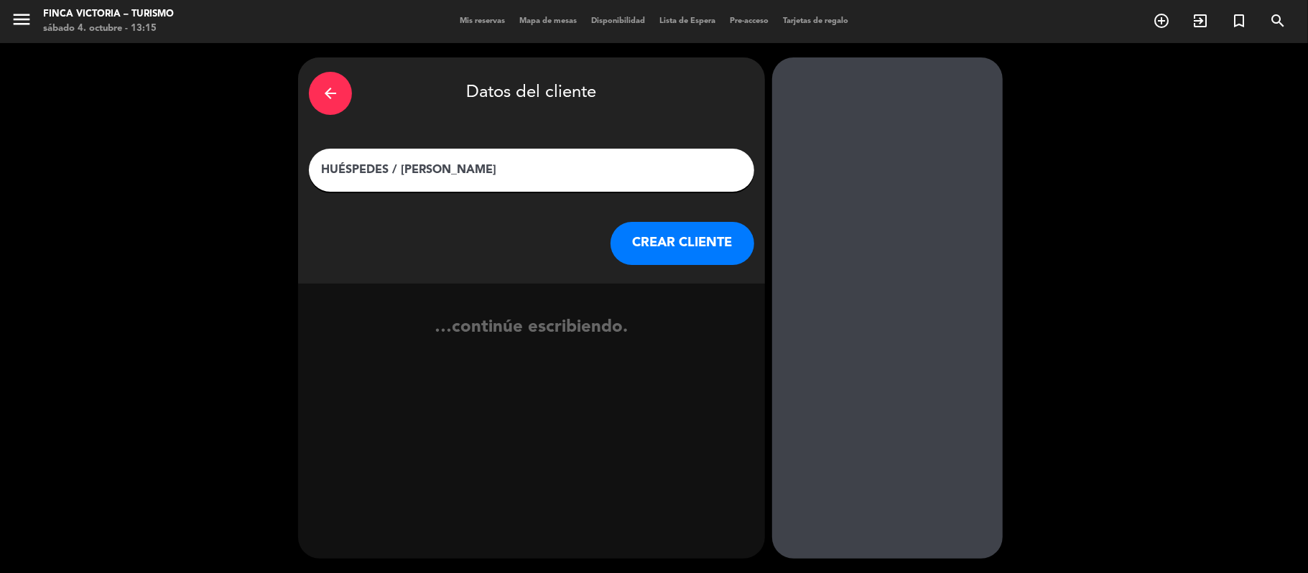
type input "HUÉSPEDES / [PERSON_NAME]"
click at [668, 228] on button "CREAR CLIENTE" at bounding box center [682, 243] width 144 height 43
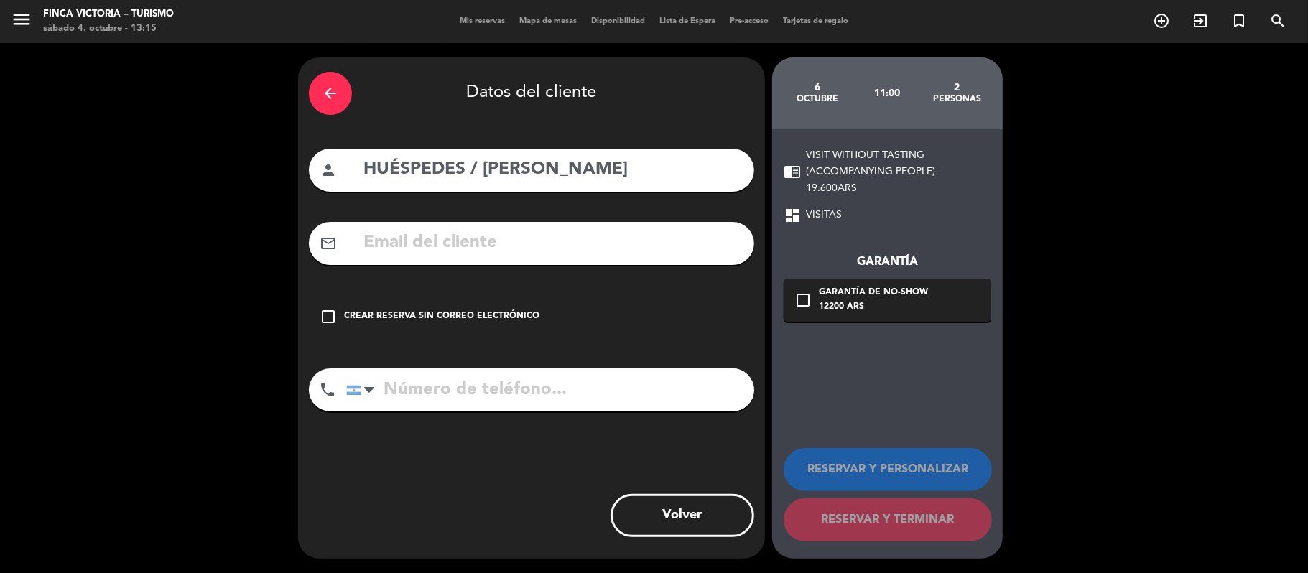
click at [386, 312] on div "Crear reserva sin correo electrónico" at bounding box center [441, 317] width 195 height 14
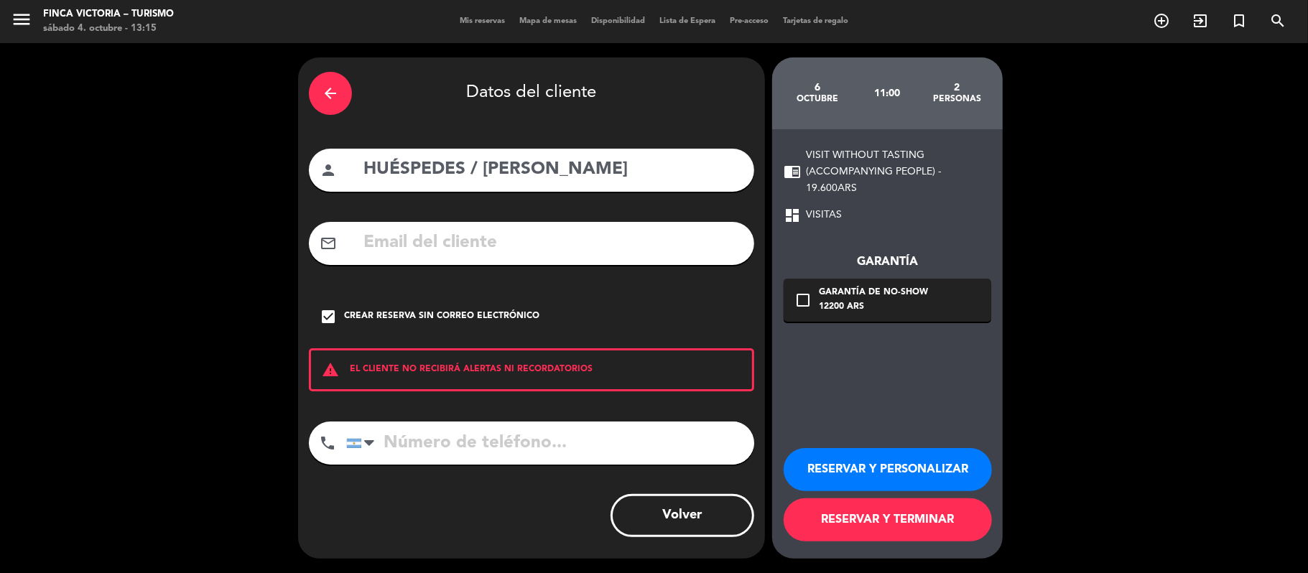
click at [894, 465] on button "RESERVAR Y PERSONALIZAR" at bounding box center [887, 469] width 208 height 43
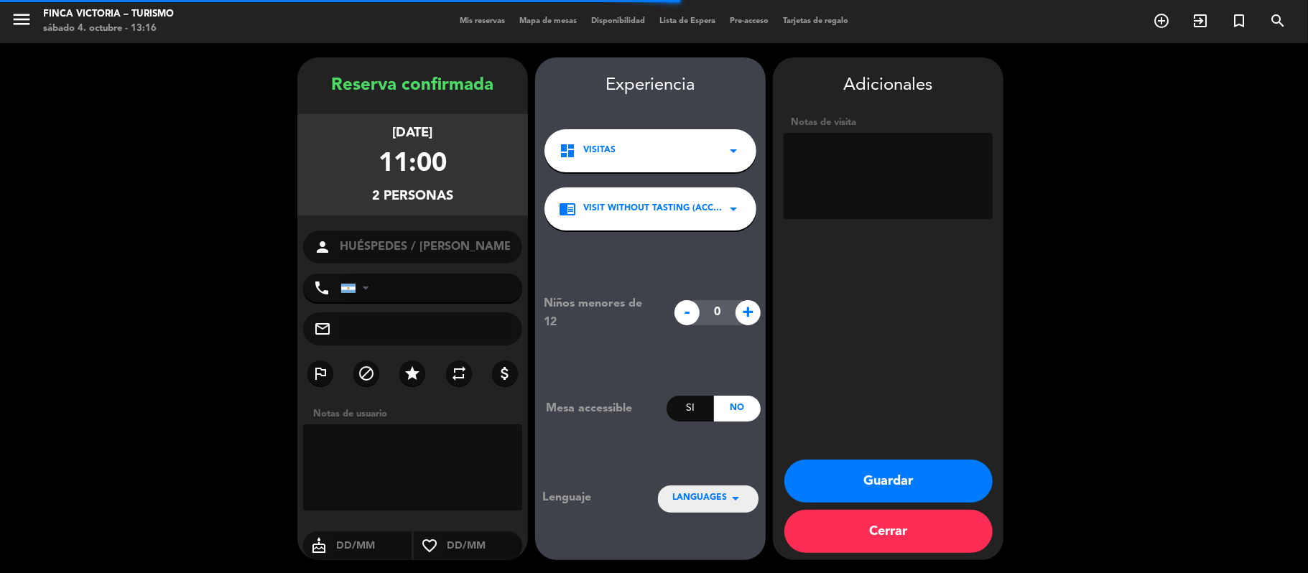
click at [852, 185] on textarea at bounding box center [887, 176] width 209 height 86
type textarea "i"
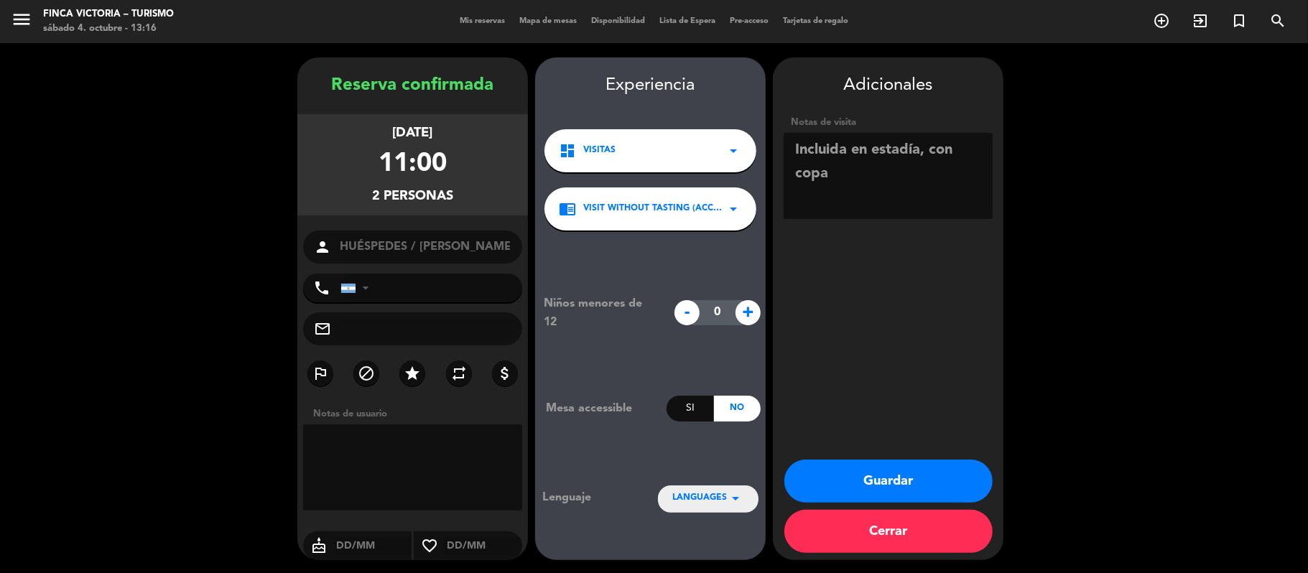
click at [668, 506] on div "LANGUAGES arrow_drop_down" at bounding box center [708, 498] width 101 height 26
click at [710, 432] on div "Español" at bounding box center [708, 433] width 72 height 14
click at [797, 156] on textarea at bounding box center [887, 176] width 209 height 86
type textarea "ESPAÑOL. Incluida en estadía, con copa"
click at [845, 469] on button "Guardar" at bounding box center [888, 481] width 208 height 43
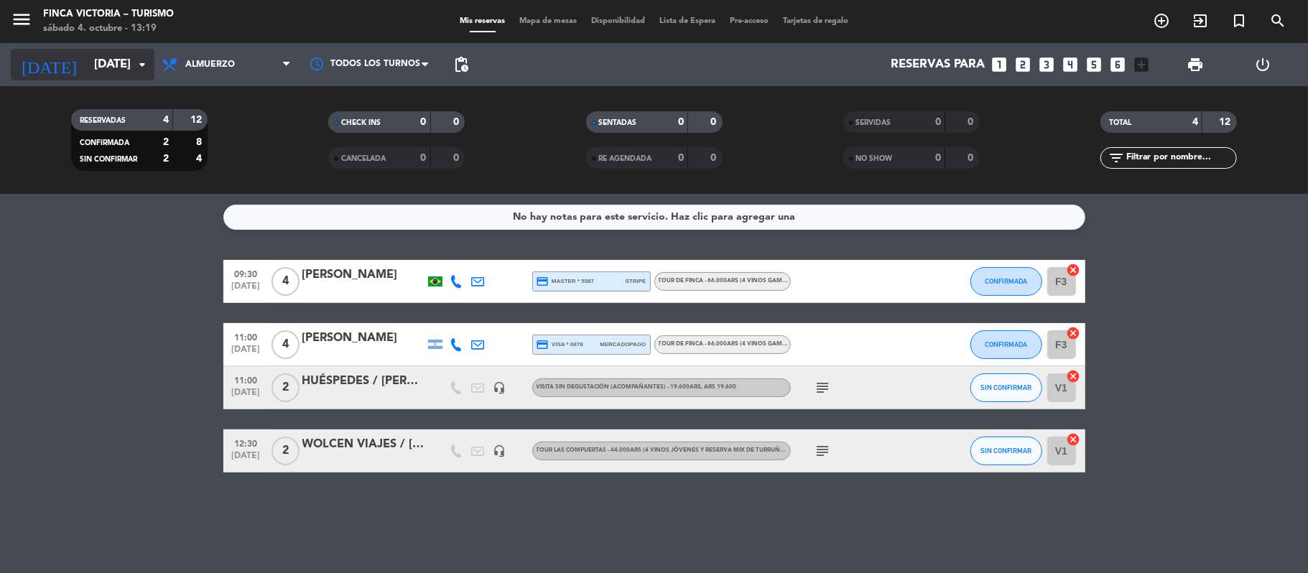
click at [87, 56] on input "[DATE]" at bounding box center [164, 65] width 155 height 28
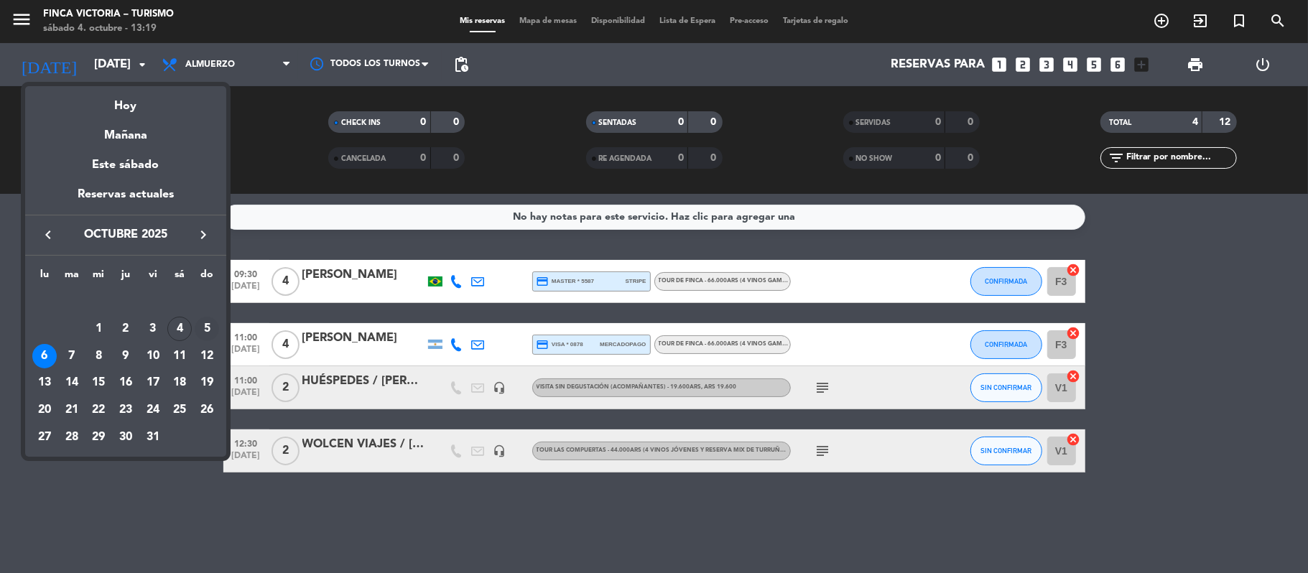
click at [202, 320] on div "5" at bounding box center [207, 329] width 24 height 24
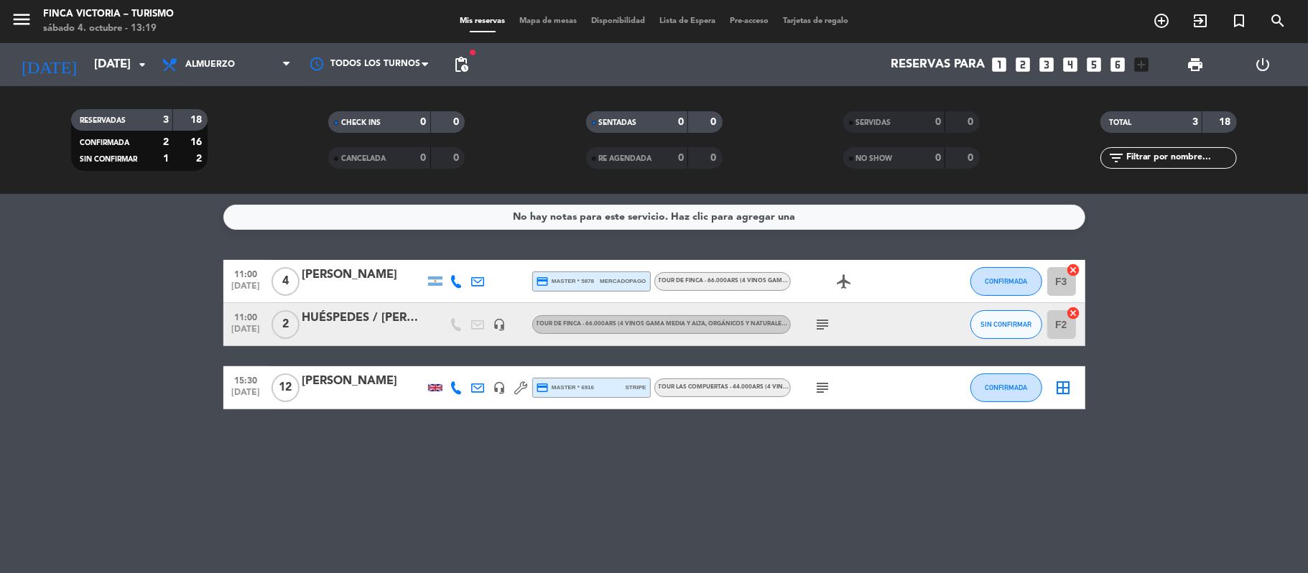
click at [517, 386] on icon at bounding box center [521, 387] width 13 height 13
click at [461, 437] on div "No hay notas para este servicio. Haz clic para agregar una 11:00 [DATE] 4 [PERS…" at bounding box center [654, 383] width 1308 height 379
click at [463, 59] on span "pending_actions" at bounding box center [460, 64] width 17 height 17
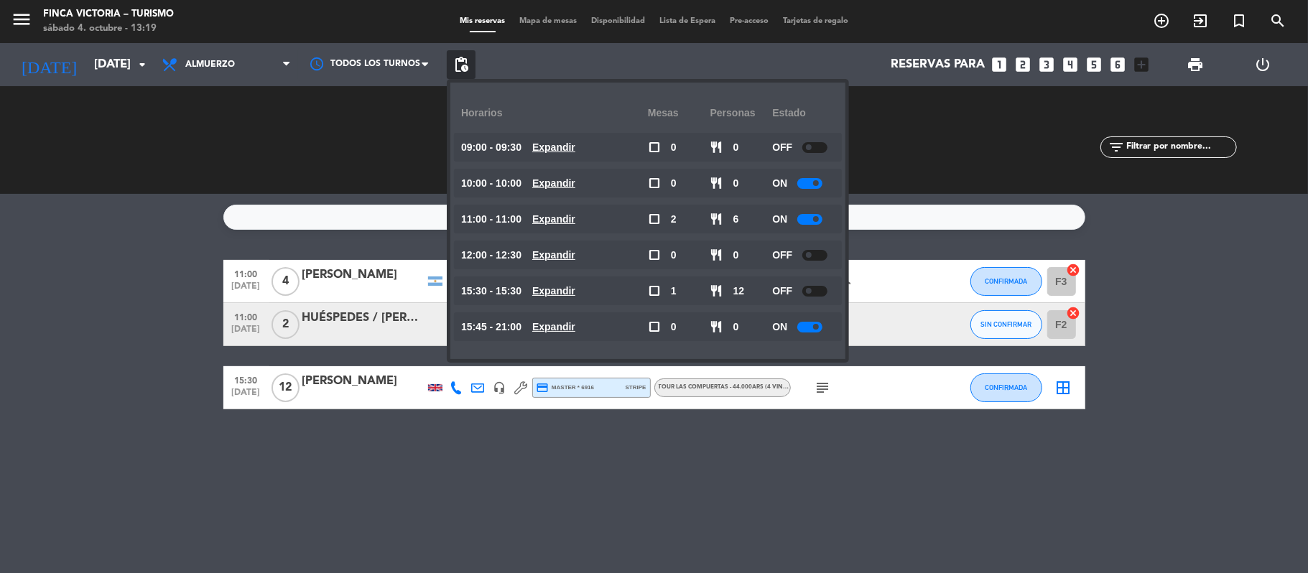
click at [661, 444] on div "No hay notas para este servicio. Haz clic para agregar una 11:00 [DATE] 4 [PERS…" at bounding box center [654, 383] width 1308 height 379
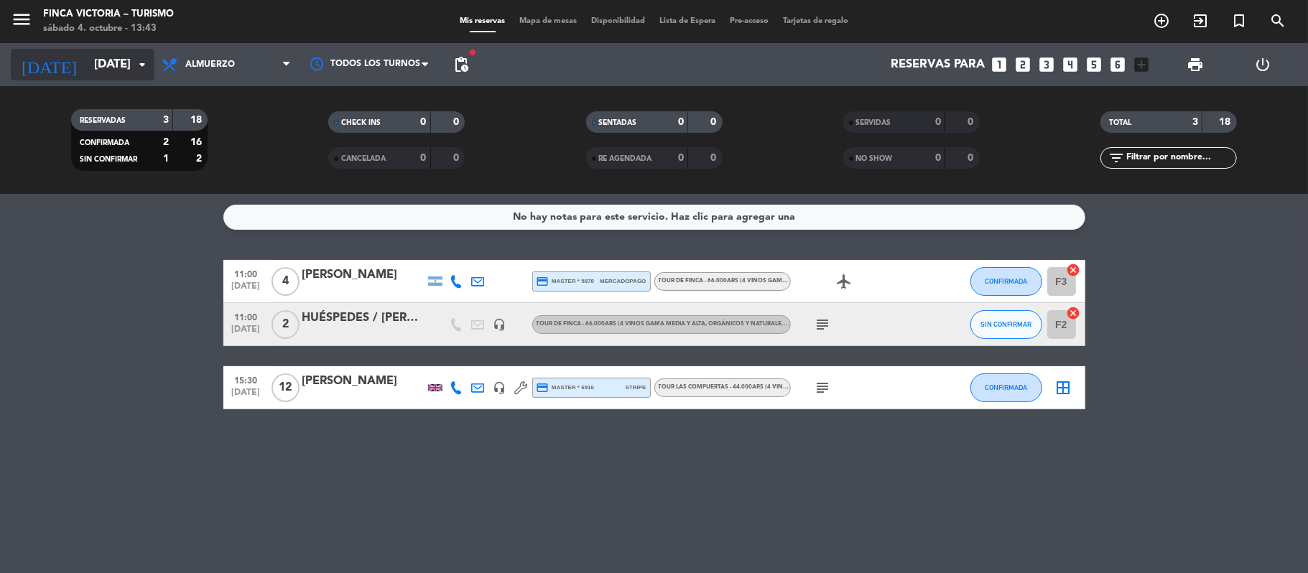
click at [98, 64] on input "[DATE]" at bounding box center [164, 65] width 155 height 28
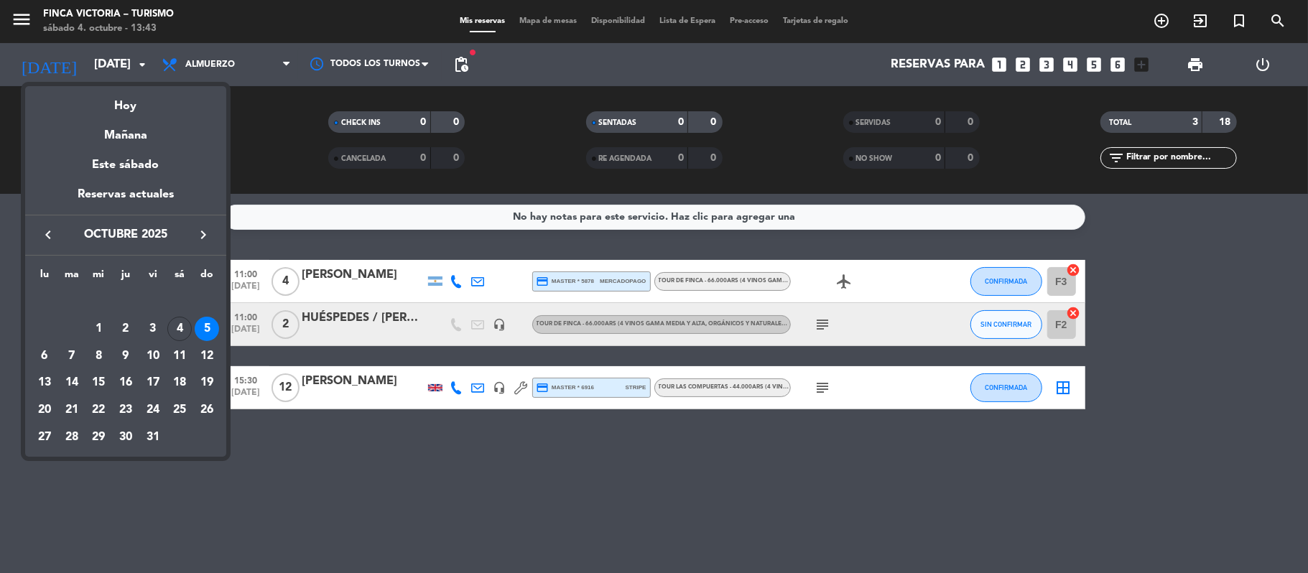
click at [198, 242] on icon "keyboard_arrow_right" at bounding box center [203, 234] width 17 height 17
click at [204, 414] on div "30" at bounding box center [207, 410] width 24 height 24
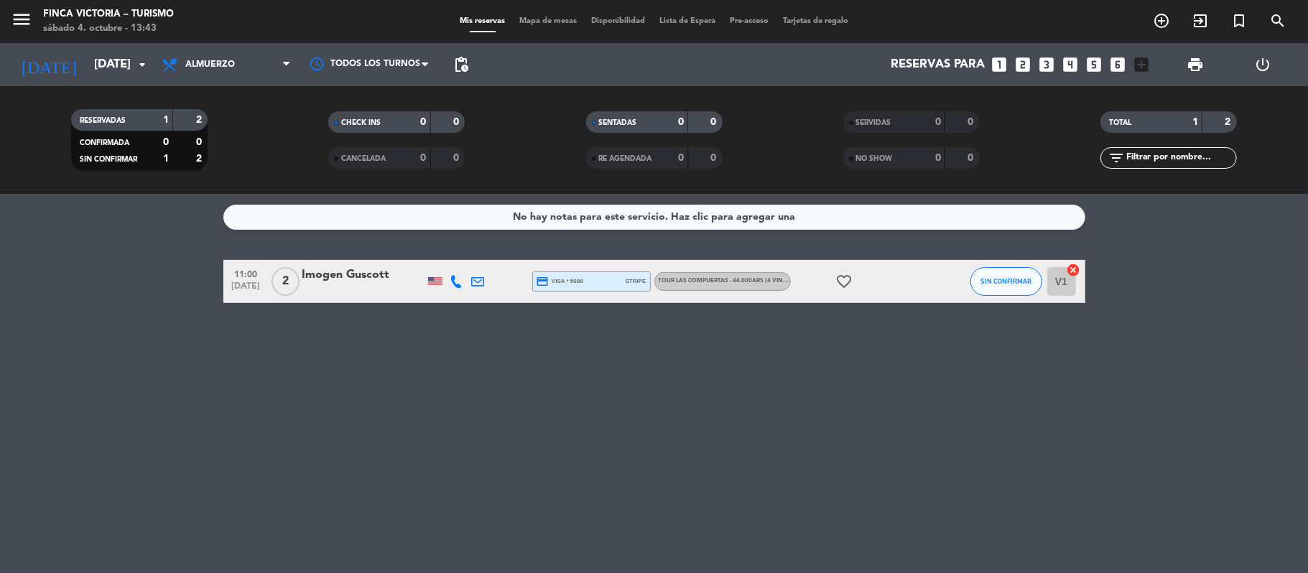
click at [471, 50] on span "pending_actions" at bounding box center [461, 64] width 29 height 29
click at [23, 27] on icon "menu" at bounding box center [22, 20] width 22 height 22
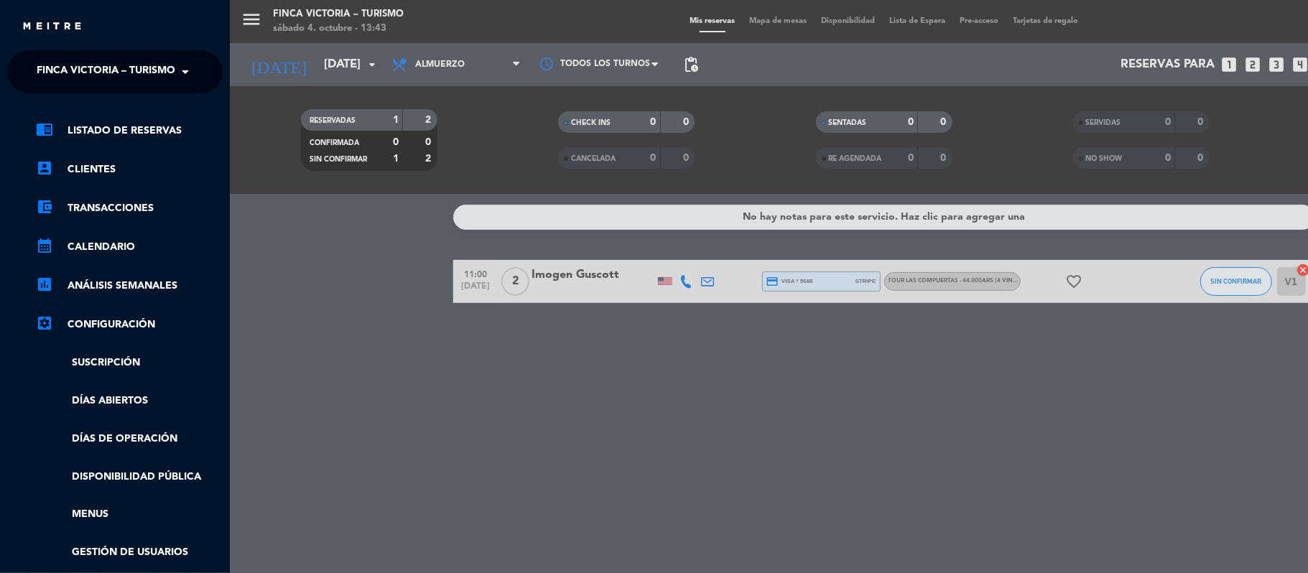
click at [50, 67] on span "FINCA VICTORIA – TURISMO" at bounding box center [106, 72] width 139 height 30
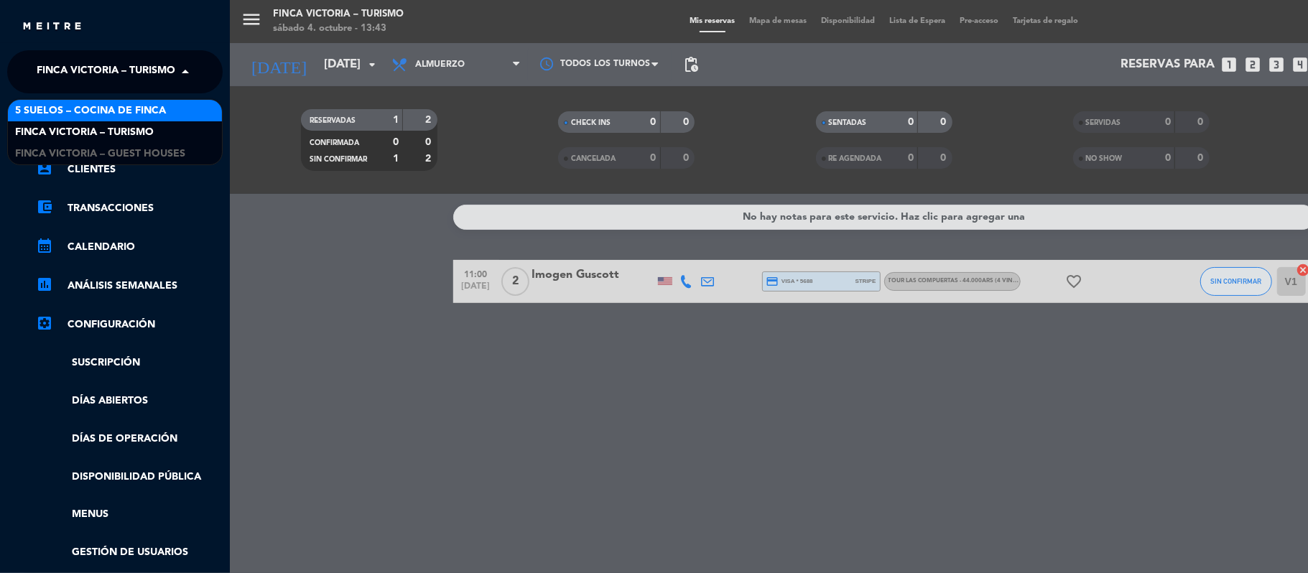
click at [50, 103] on span "5 SUELOS – COCINA DE FINCA" at bounding box center [90, 111] width 151 height 17
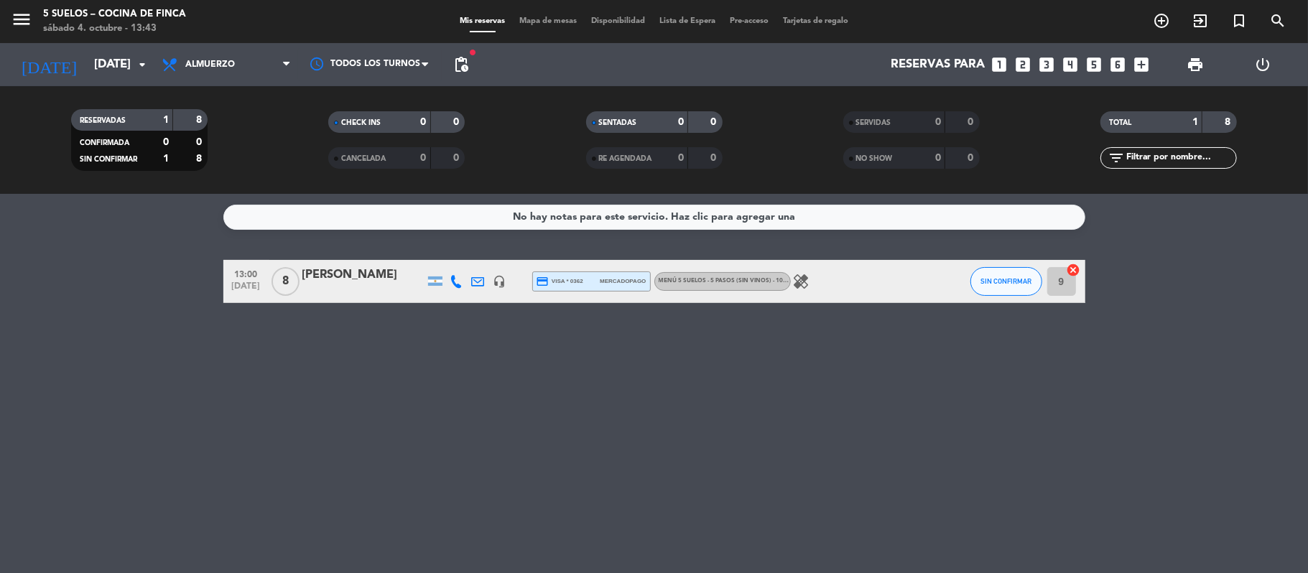
click at [452, 56] on span "pending_actions" at bounding box center [460, 64] width 17 height 17
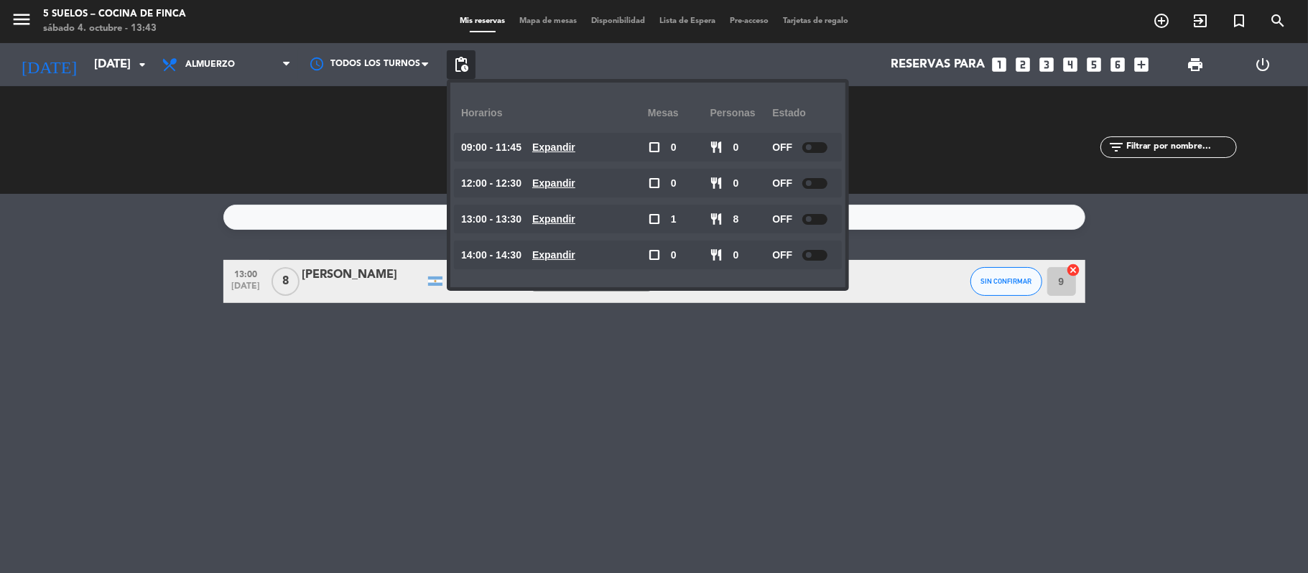
click at [814, 150] on div at bounding box center [814, 147] width 25 height 11
click at [814, 187] on div at bounding box center [814, 183] width 25 height 11
click at [811, 219] on span at bounding box center [809, 219] width 6 height 6
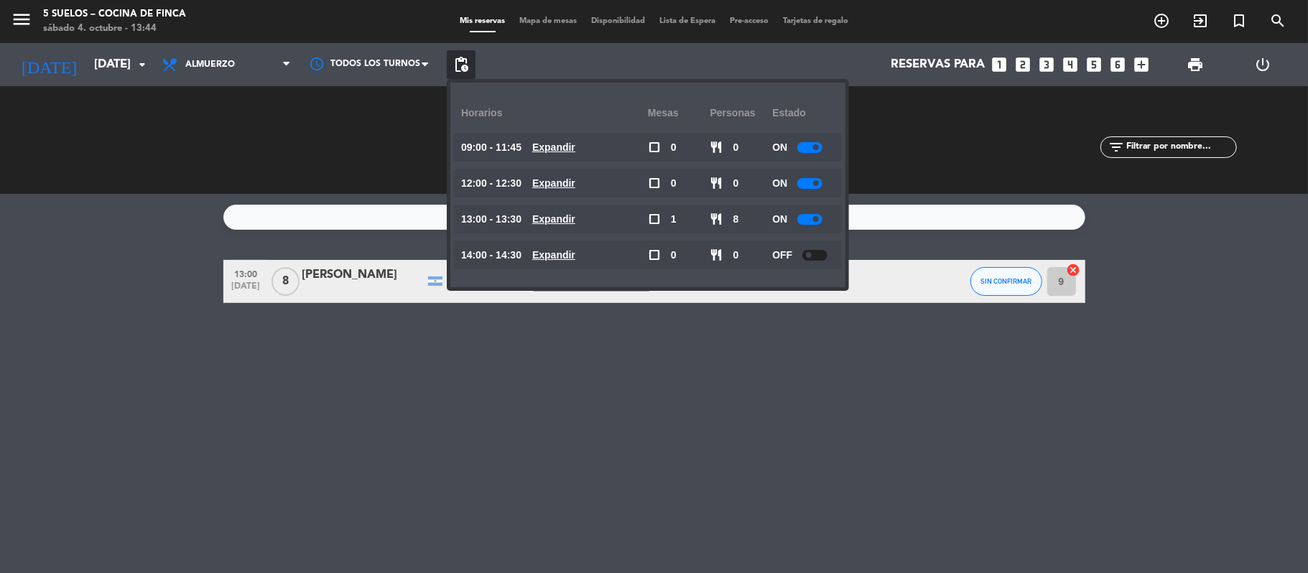
click at [811, 248] on div "OFF" at bounding box center [803, 255] width 62 height 29
click at [811, 251] on div at bounding box center [814, 255] width 25 height 11
click at [648, 401] on div "No hay notas para este servicio. Haz clic para agregar una 13:00 [DATE] 8 [PERS…" at bounding box center [654, 383] width 1308 height 379
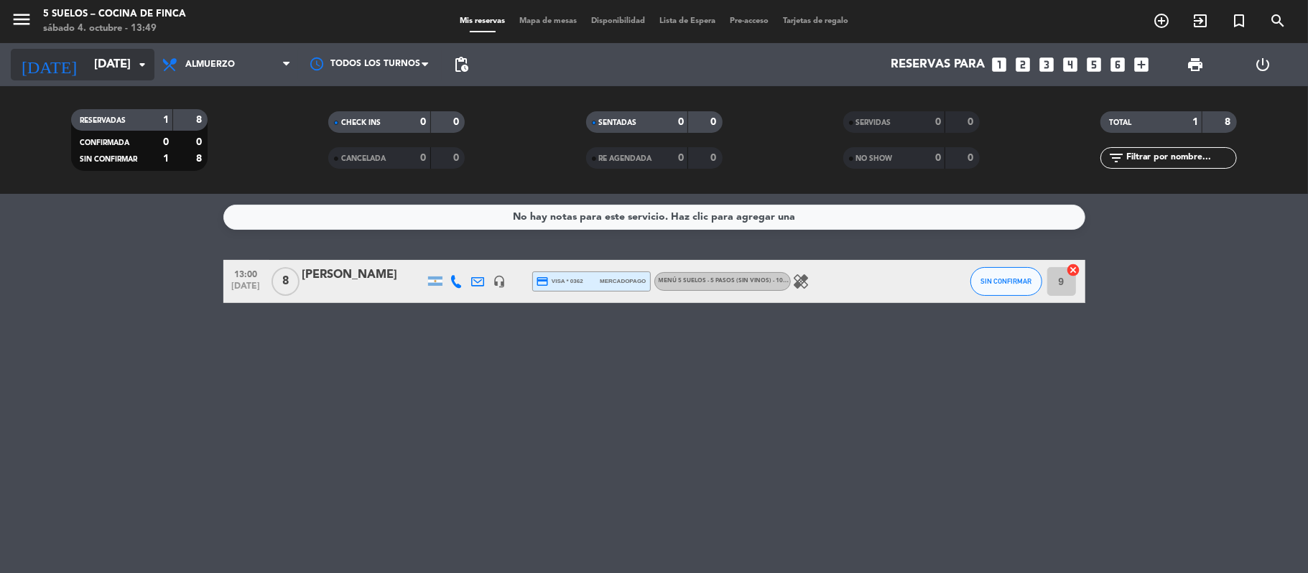
click at [87, 64] on input "[DATE]" at bounding box center [164, 65] width 155 height 28
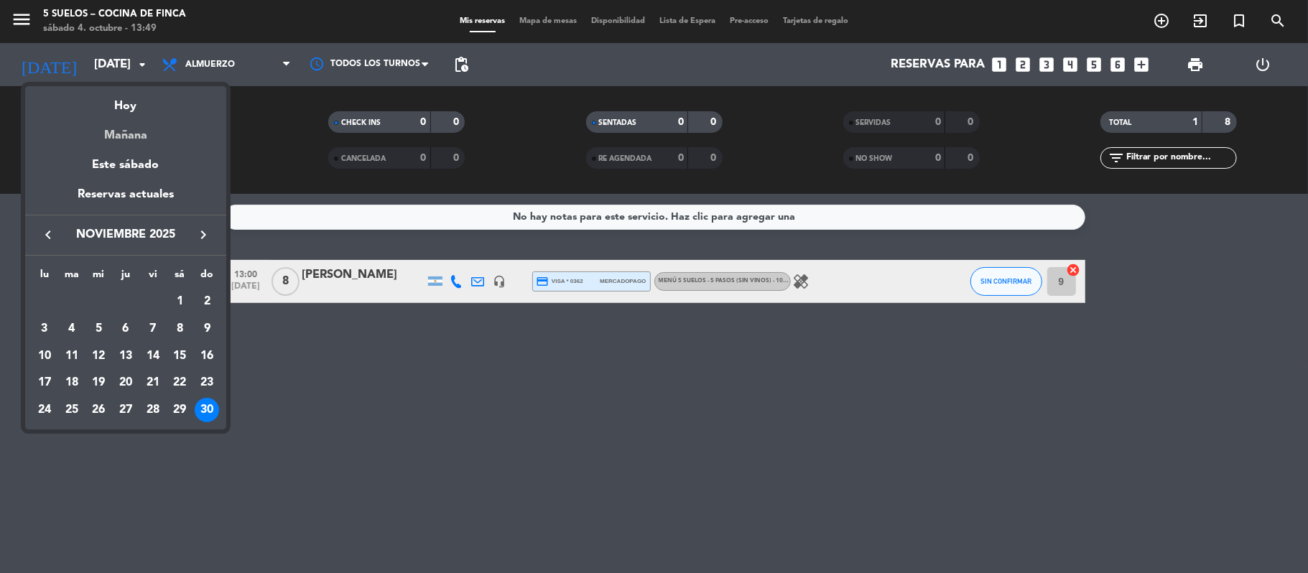
click at [102, 127] on div "Mañana" at bounding box center [125, 130] width 201 height 29
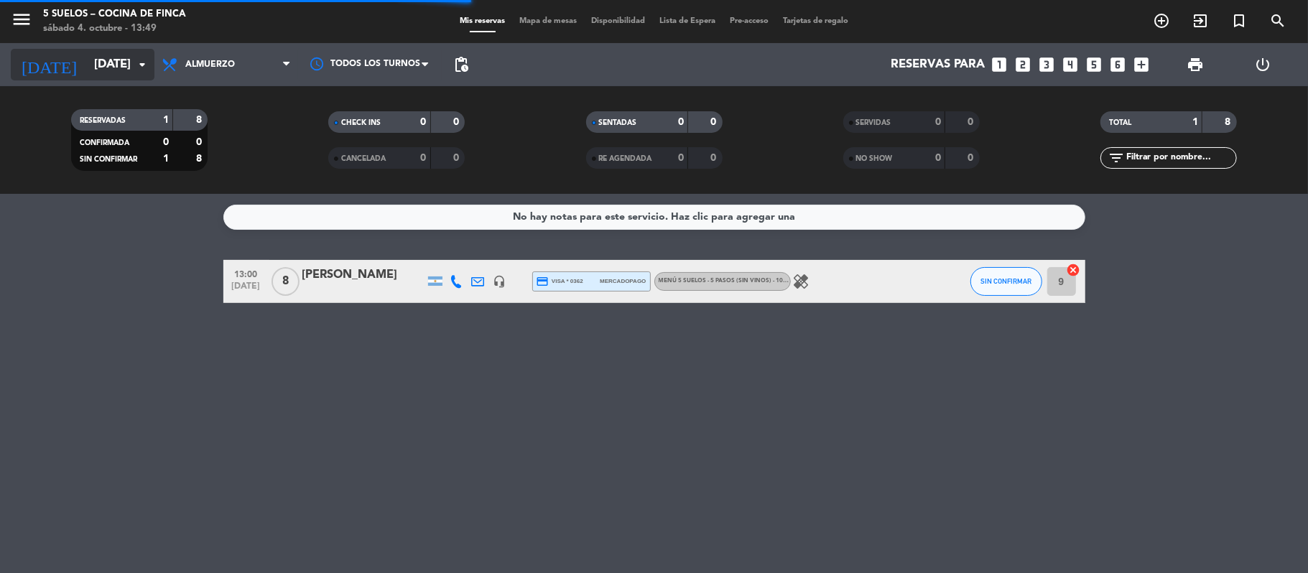
click at [87, 55] on input "[DATE]" at bounding box center [164, 65] width 155 height 28
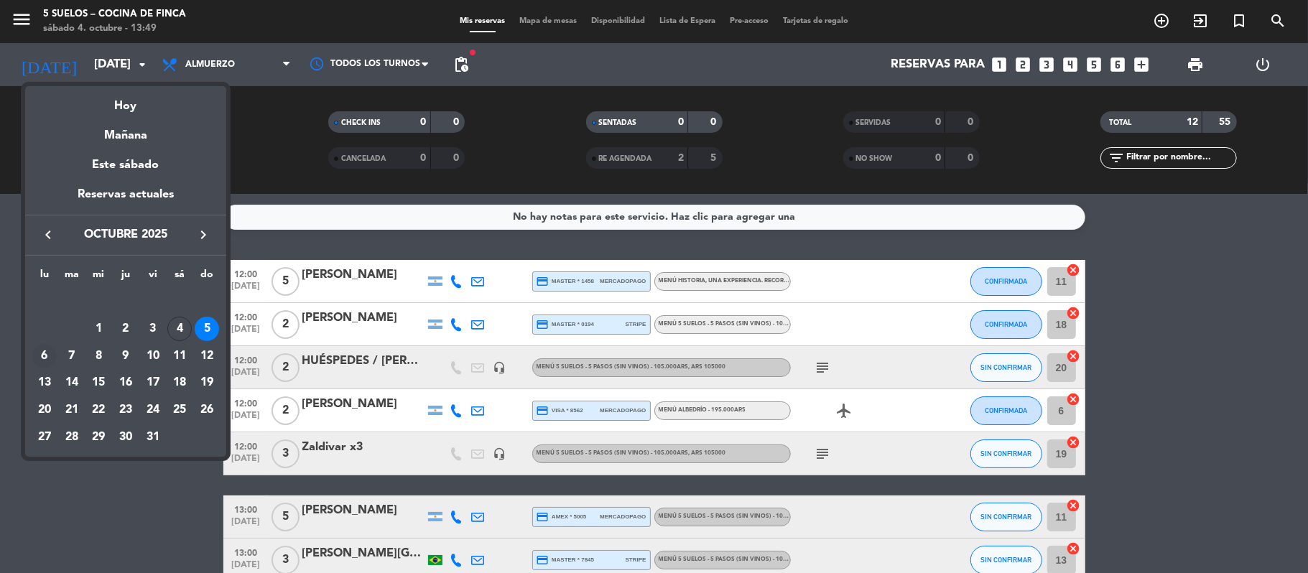
click at [36, 358] on div "6" at bounding box center [44, 356] width 24 height 24
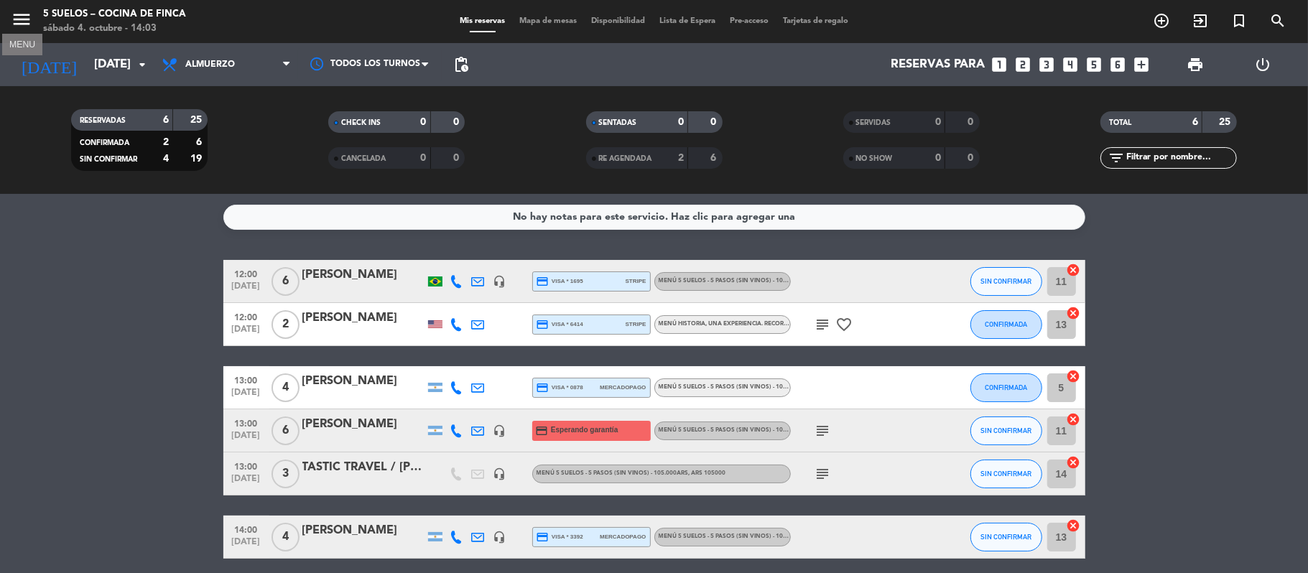
click at [22, 27] on icon "menu" at bounding box center [22, 20] width 22 height 22
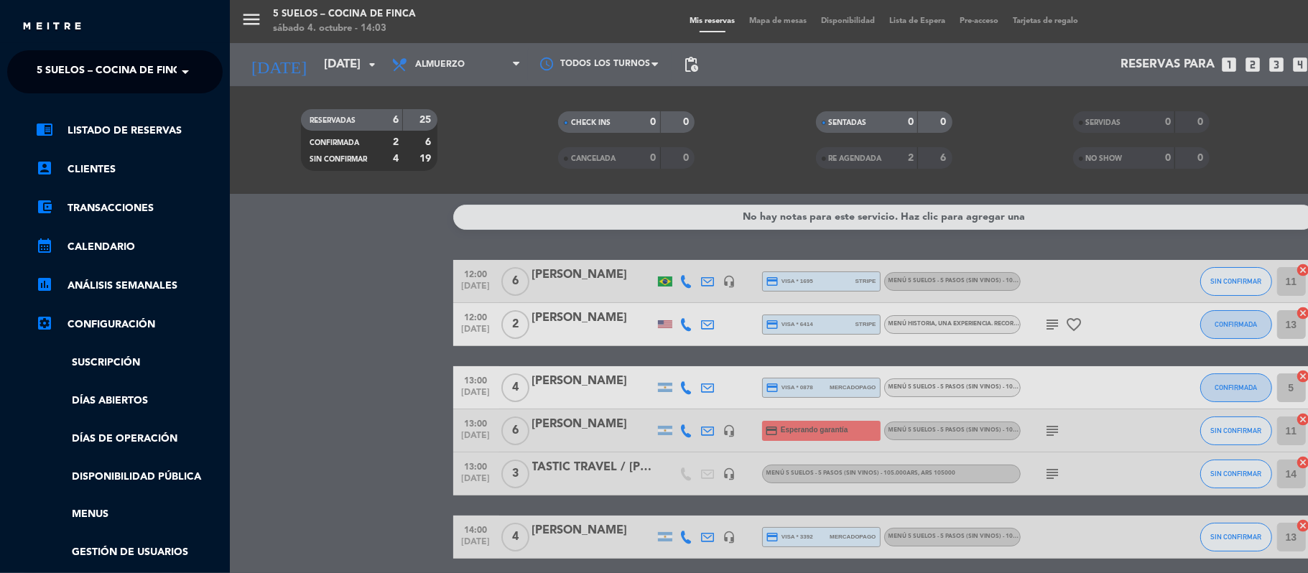
click at [38, 50] on ng-select "× 5 SUELOS – COCINA DE FINCA ×" at bounding box center [114, 71] width 215 height 43
click at [41, 60] on span "5 SUELOS – COCINA DE FINCA" at bounding box center [112, 72] width 151 height 30
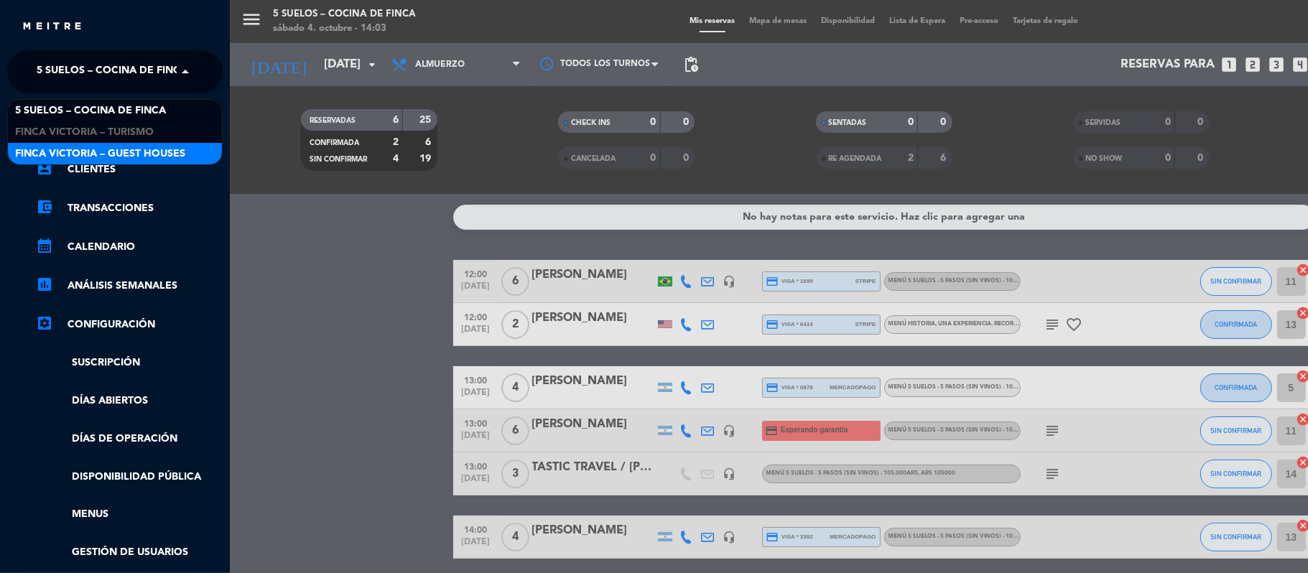
click at [55, 146] on span "FINCA VICTORIA – GUEST HOUSES" at bounding box center [100, 154] width 170 height 17
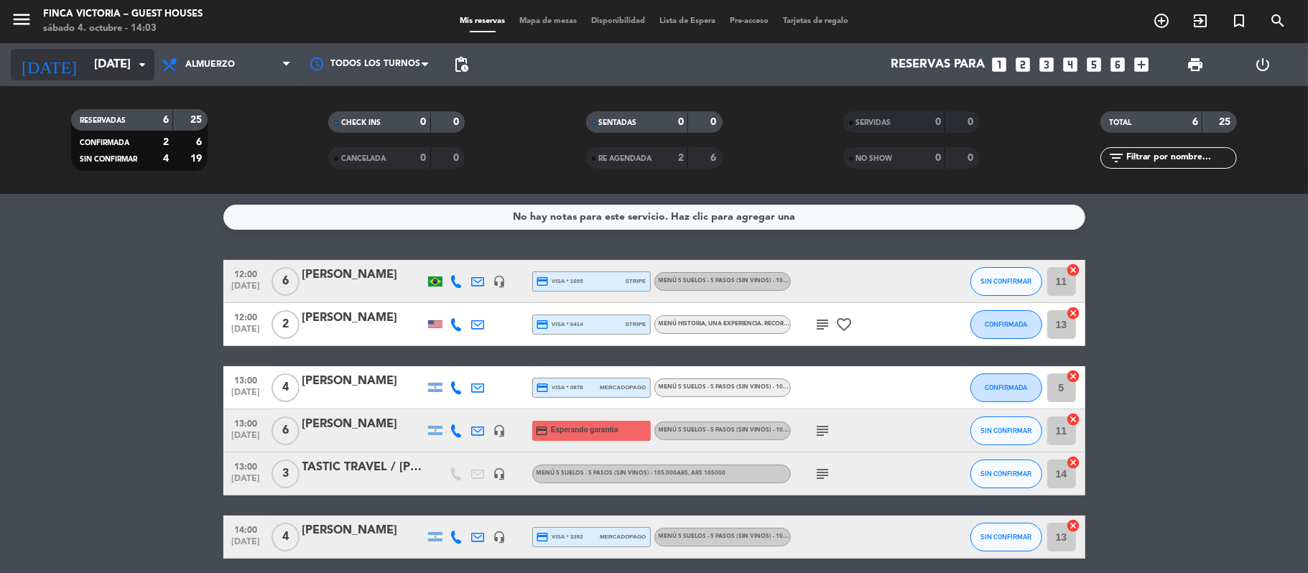
click at [87, 73] on input "[DATE]" at bounding box center [164, 65] width 155 height 28
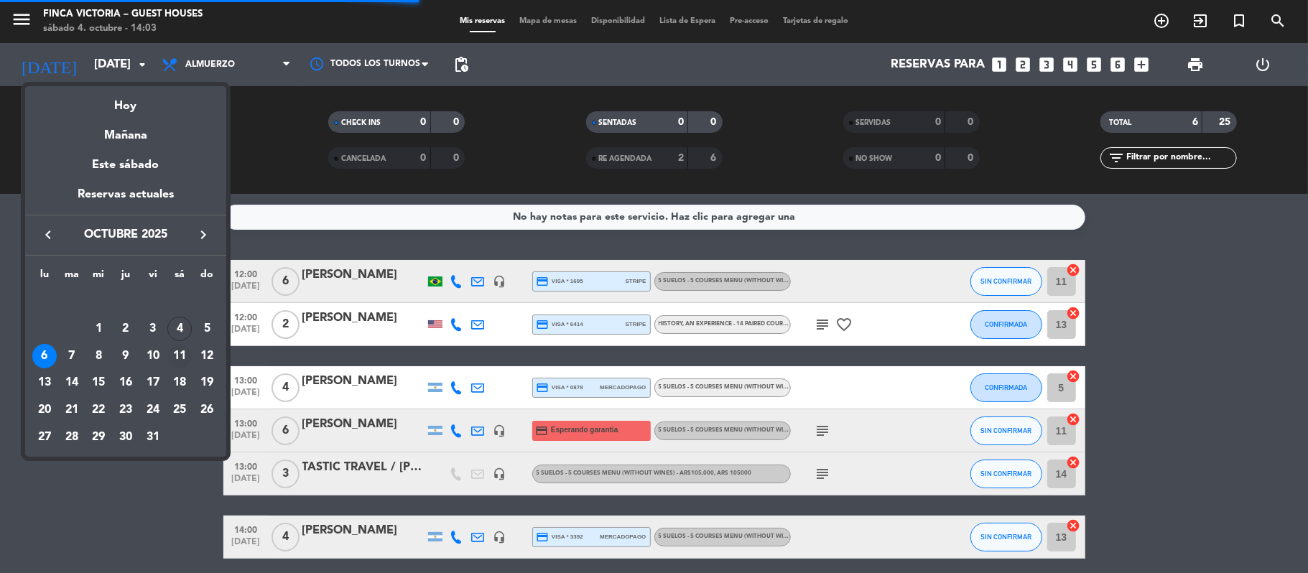
click at [179, 359] on div "11" at bounding box center [179, 356] width 24 height 24
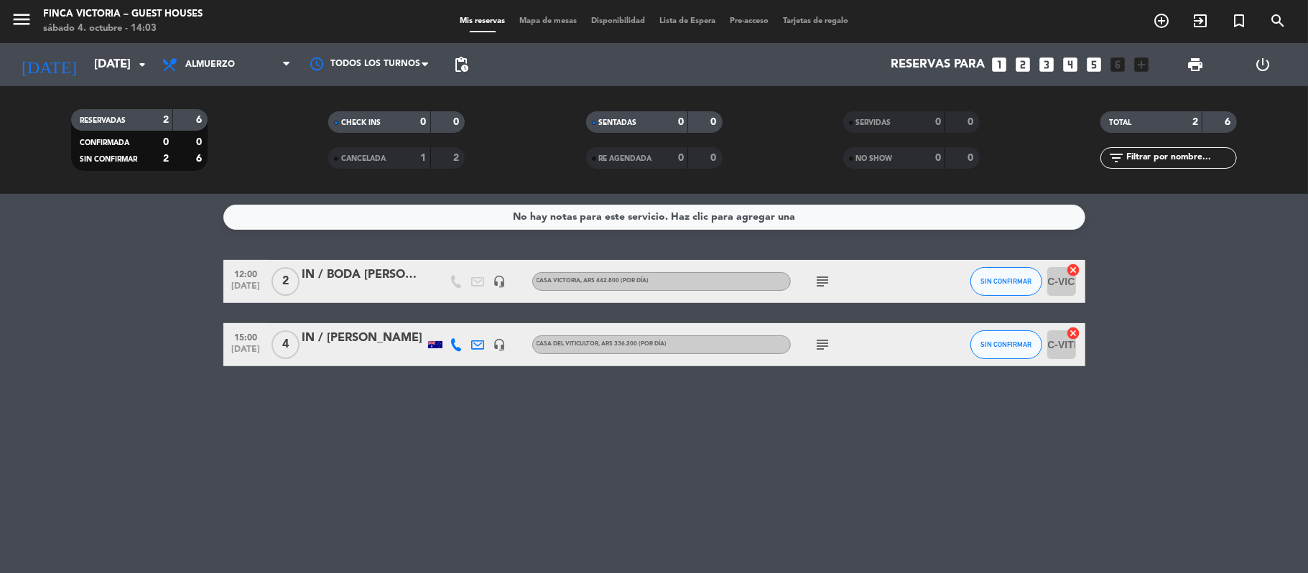
click at [823, 336] on icon "subject" at bounding box center [822, 344] width 17 height 17
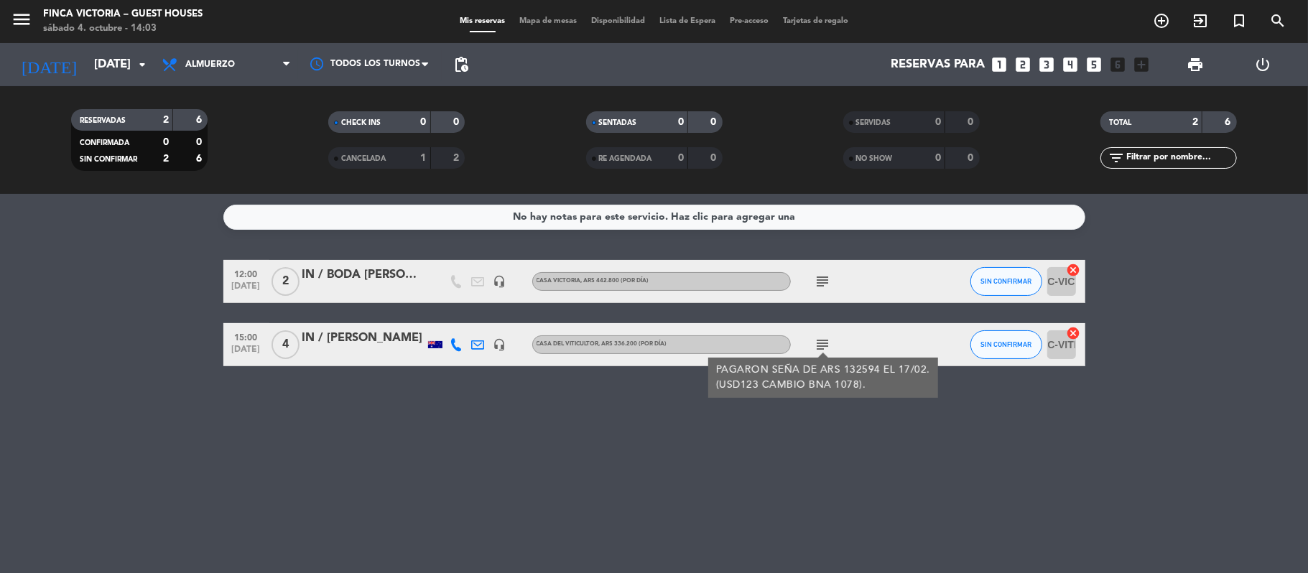
click at [149, 355] on bookings-row "12:00 [DATE] 2 IN / BODA [PERSON_NAME] headset_mic Casa Victoria , ARS 442.800 …" at bounding box center [654, 313] width 1308 height 106
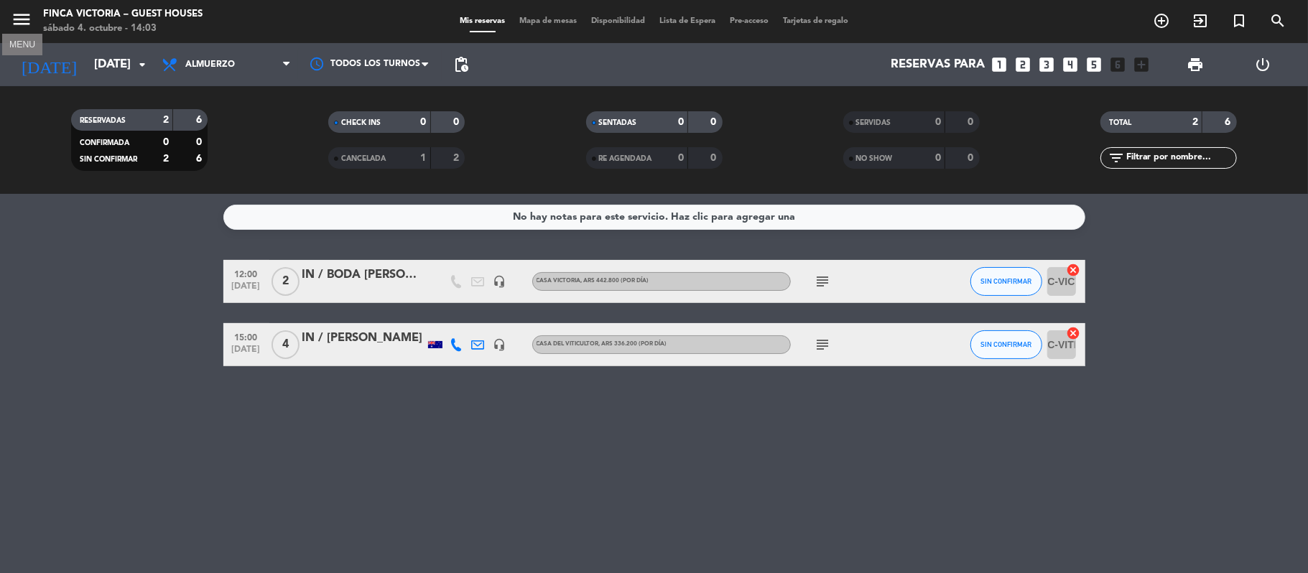
click at [22, 9] on icon "menu" at bounding box center [22, 20] width 22 height 22
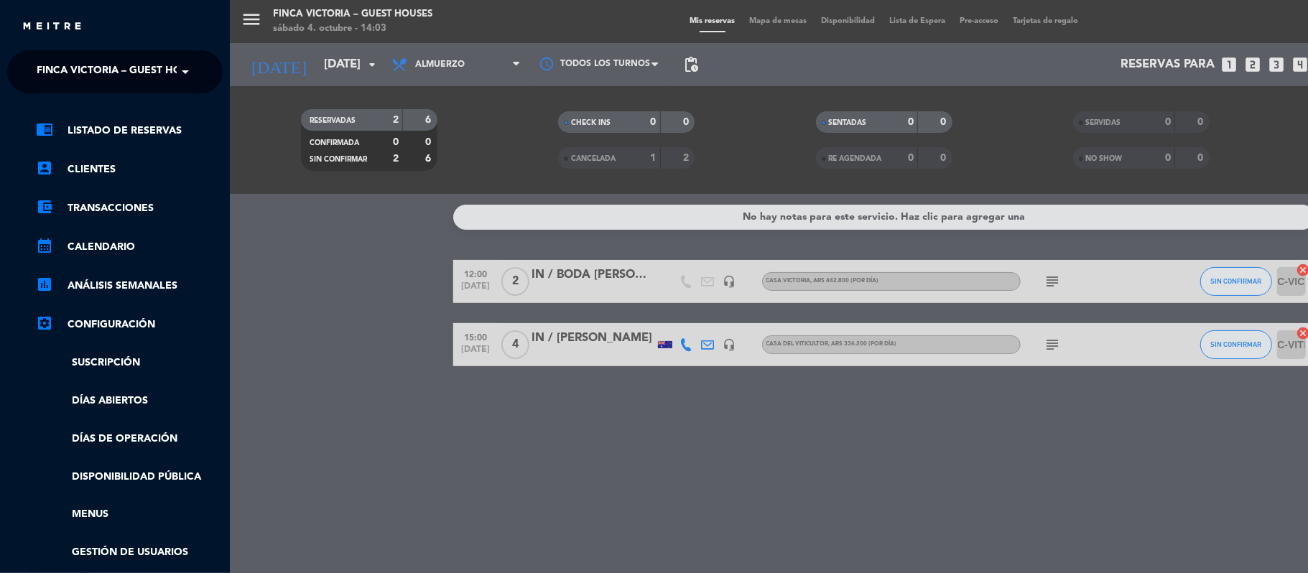
click at [37, 67] on span "FINCA VICTORIA – GUEST HOUSES" at bounding box center [122, 72] width 170 height 30
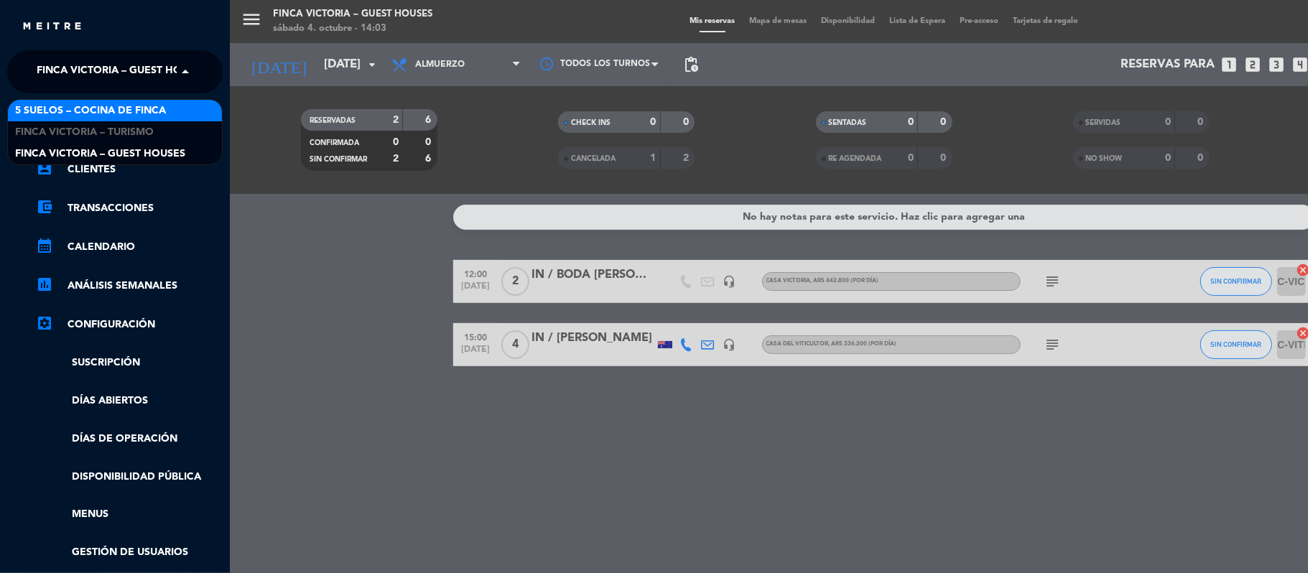
click at [44, 115] on span "5 SUELOS – COCINA DE FINCA" at bounding box center [90, 111] width 151 height 17
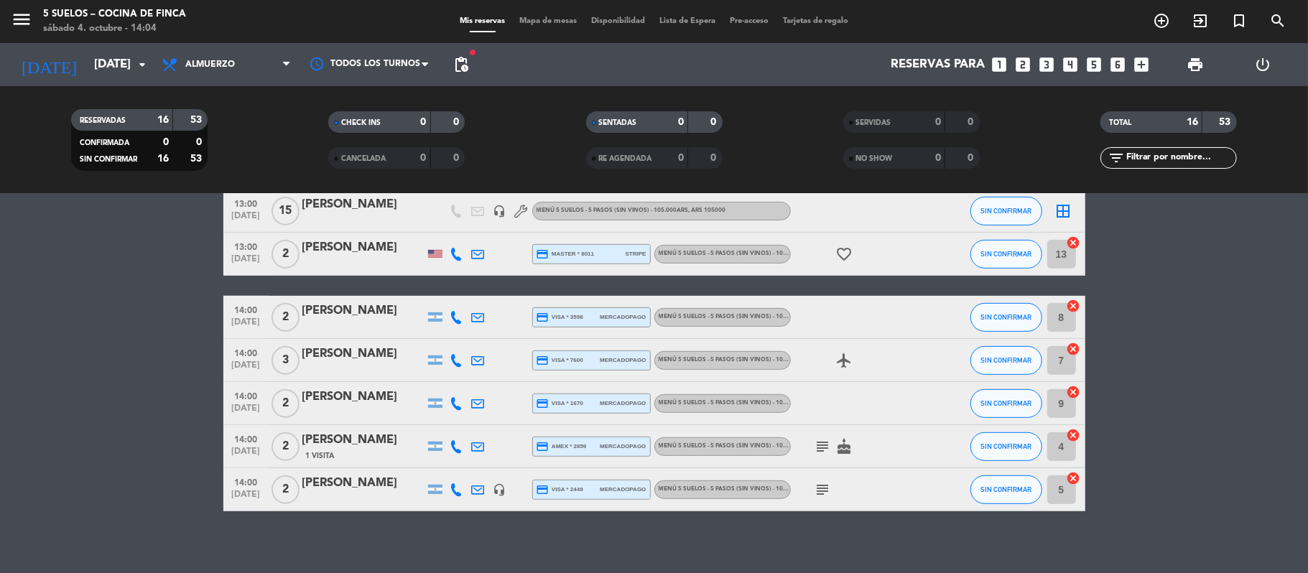
scroll to position [487, 0]
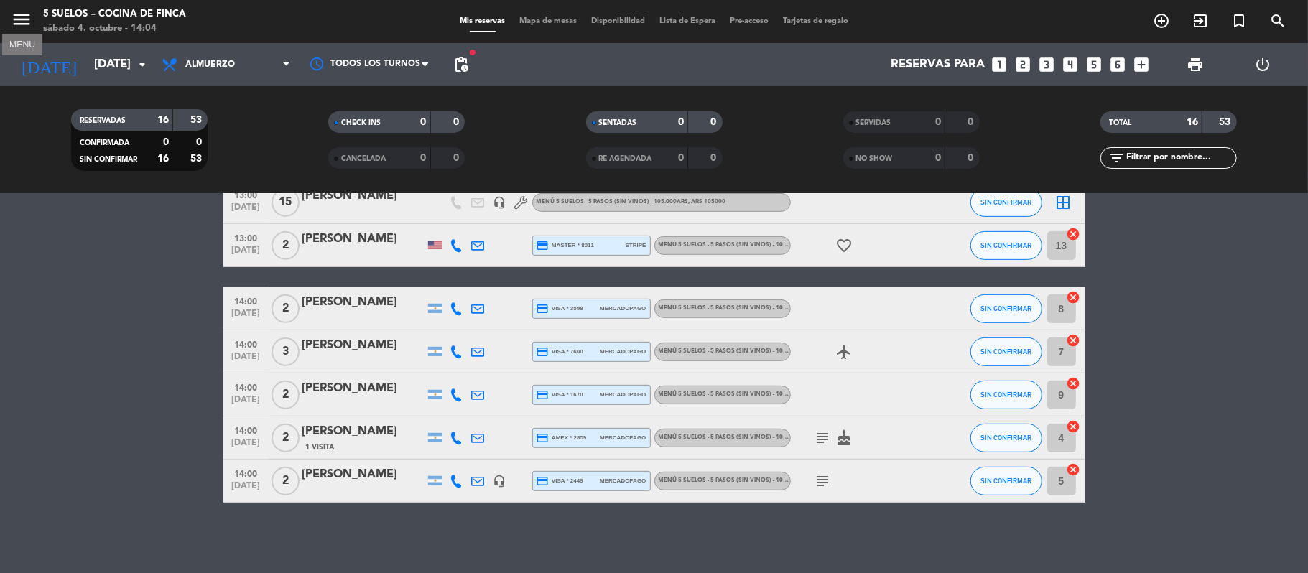
click at [29, 15] on icon "menu" at bounding box center [22, 20] width 22 height 22
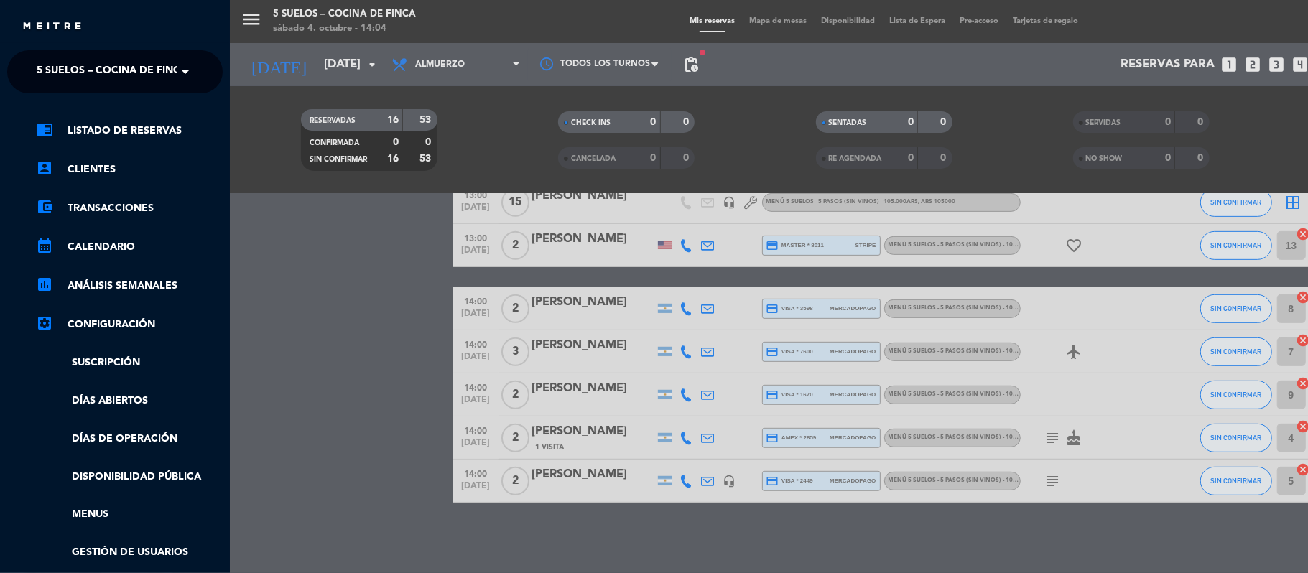
click at [37, 59] on span "5 SUELOS – COCINA DE FINCA" at bounding box center [112, 72] width 151 height 30
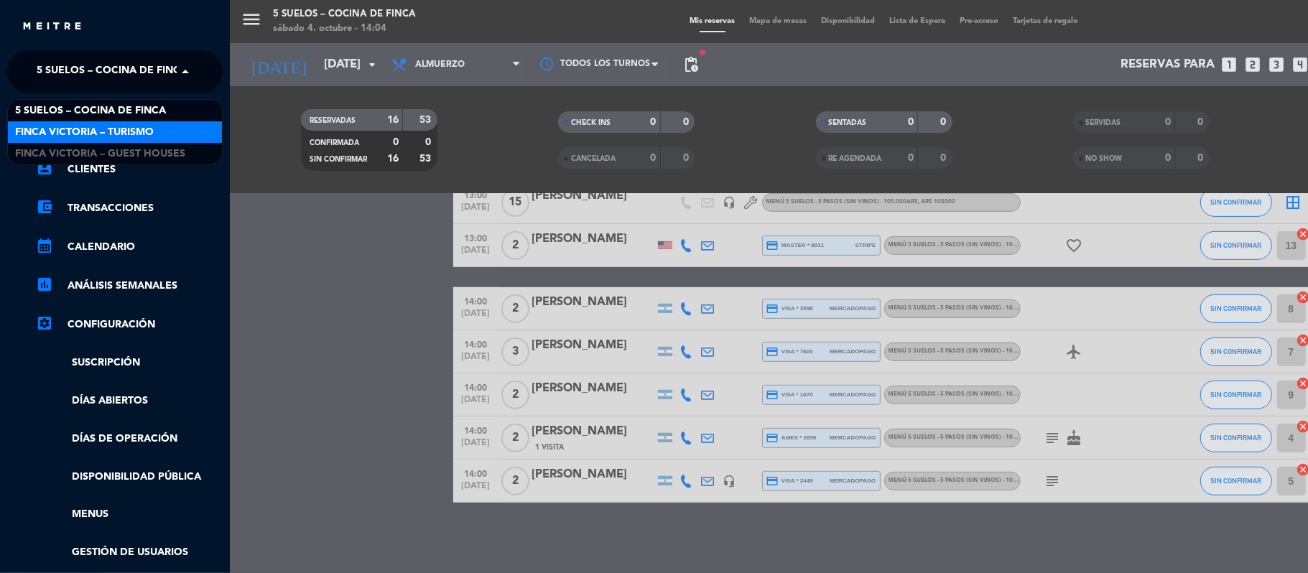
click at [53, 126] on span "FINCA VICTORIA – TURISMO" at bounding box center [84, 132] width 139 height 17
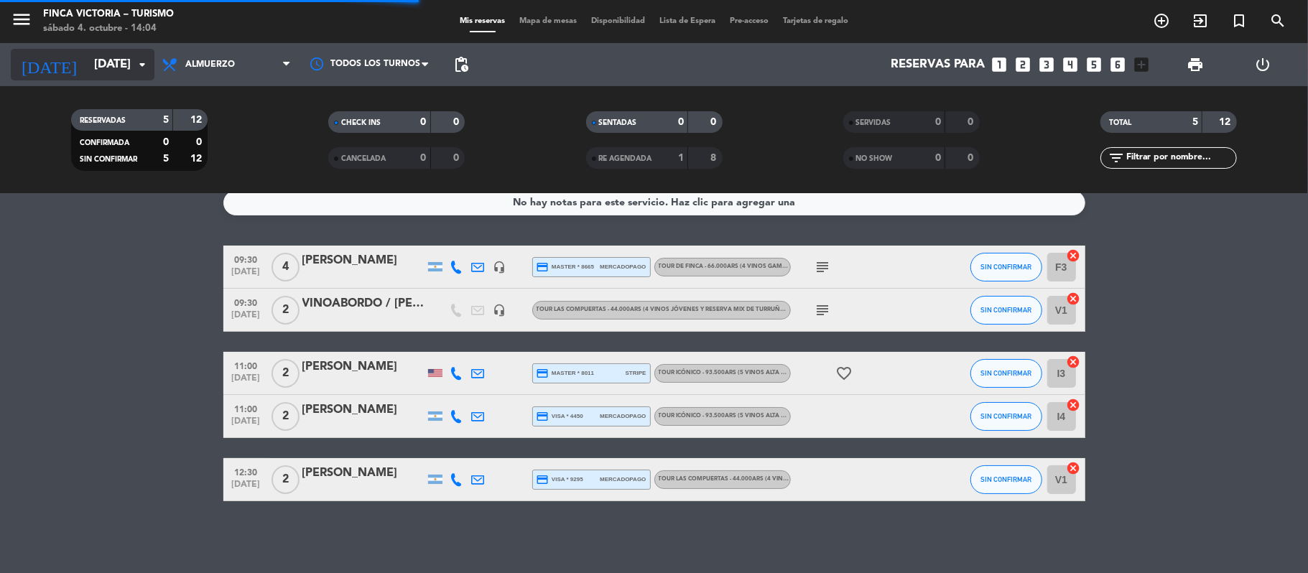
scroll to position [13, 0]
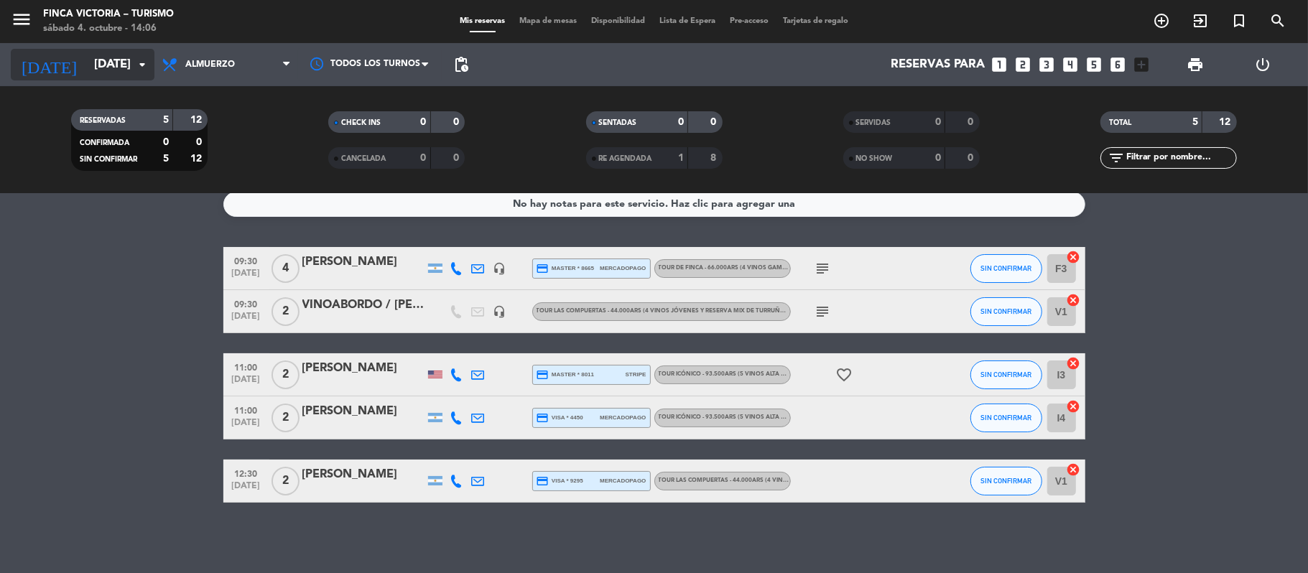
click at [47, 76] on icon "[DATE]" at bounding box center [49, 65] width 76 height 32
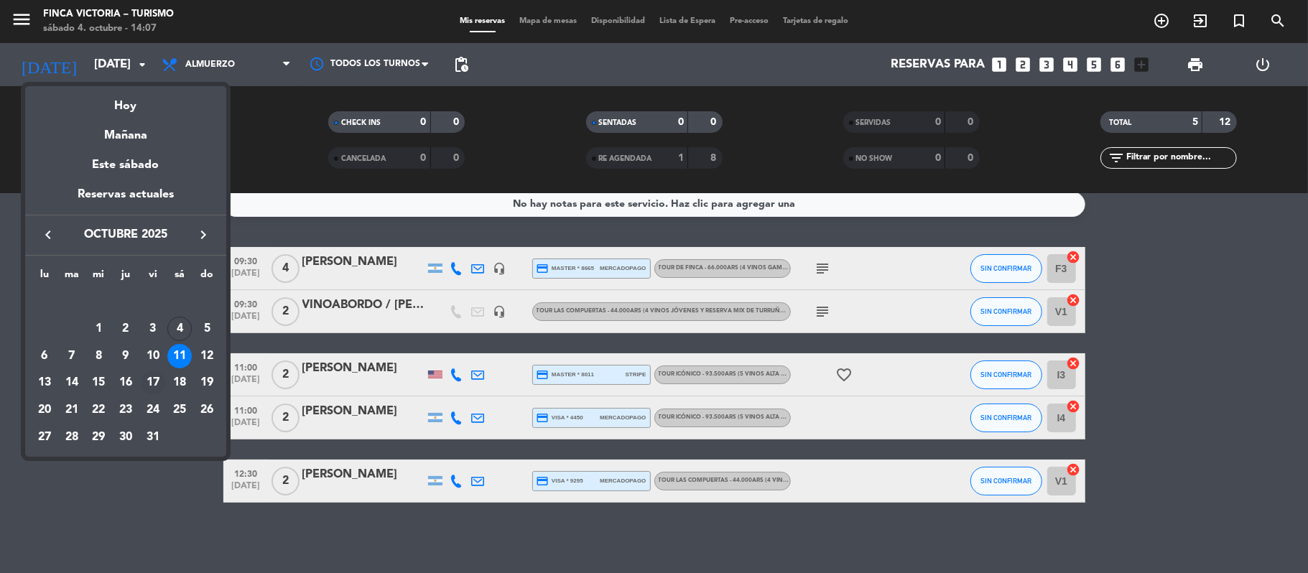
click at [153, 383] on div "17" at bounding box center [153, 383] width 24 height 24
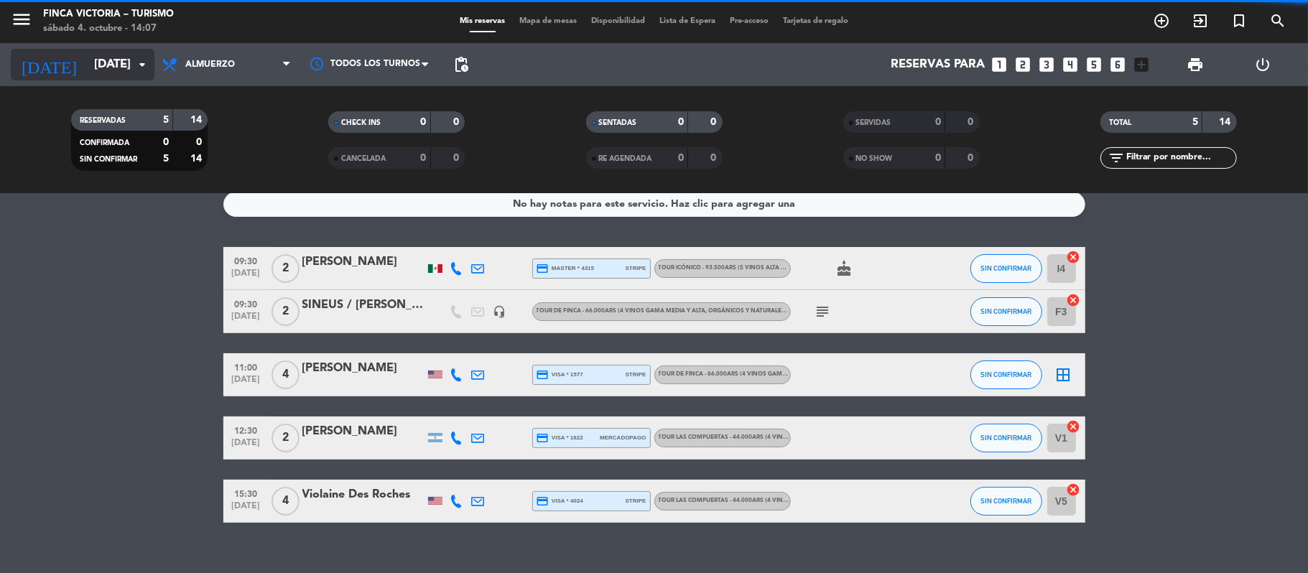
scroll to position [33, 0]
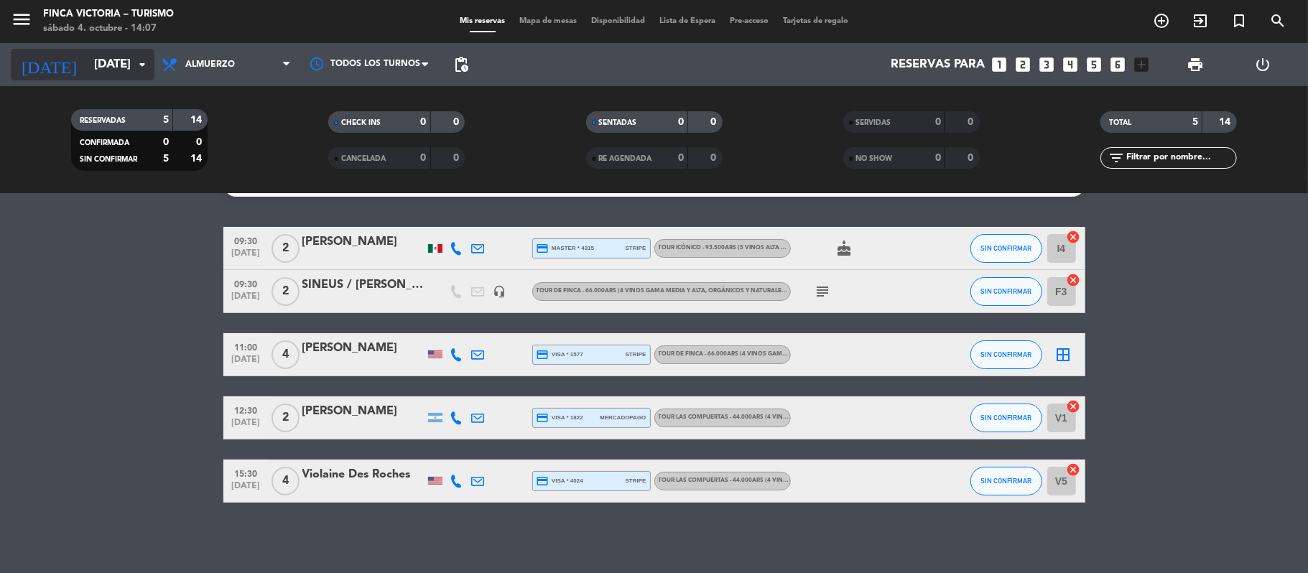
click at [87, 62] on input "[DATE]" at bounding box center [164, 65] width 155 height 28
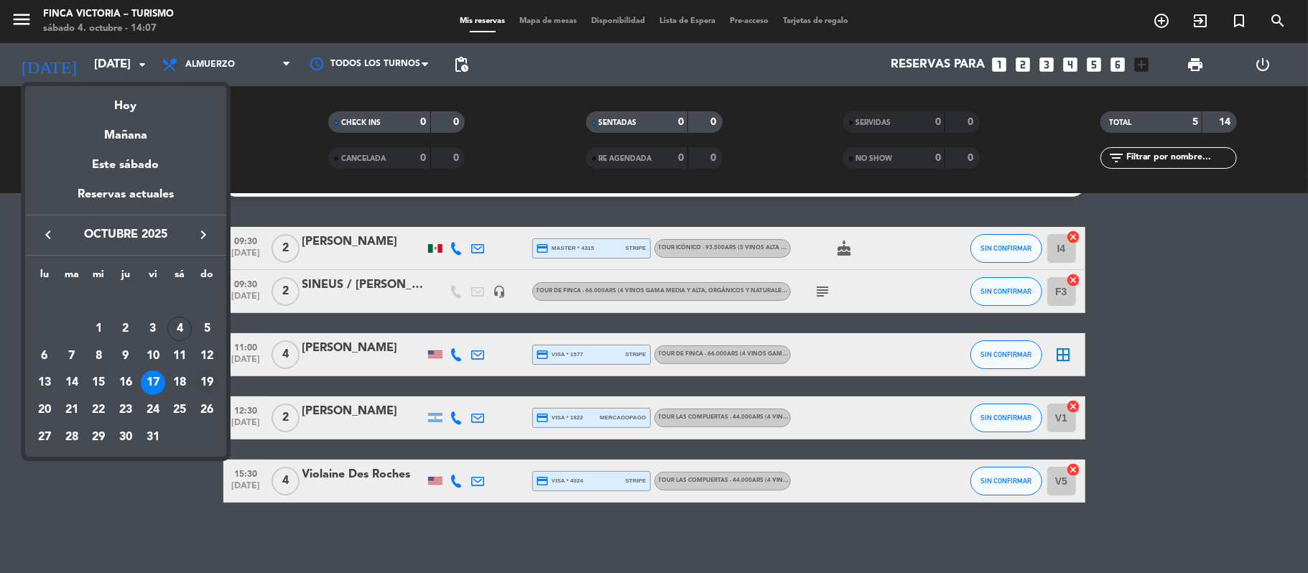
click at [205, 378] on div "19" at bounding box center [207, 383] width 24 height 24
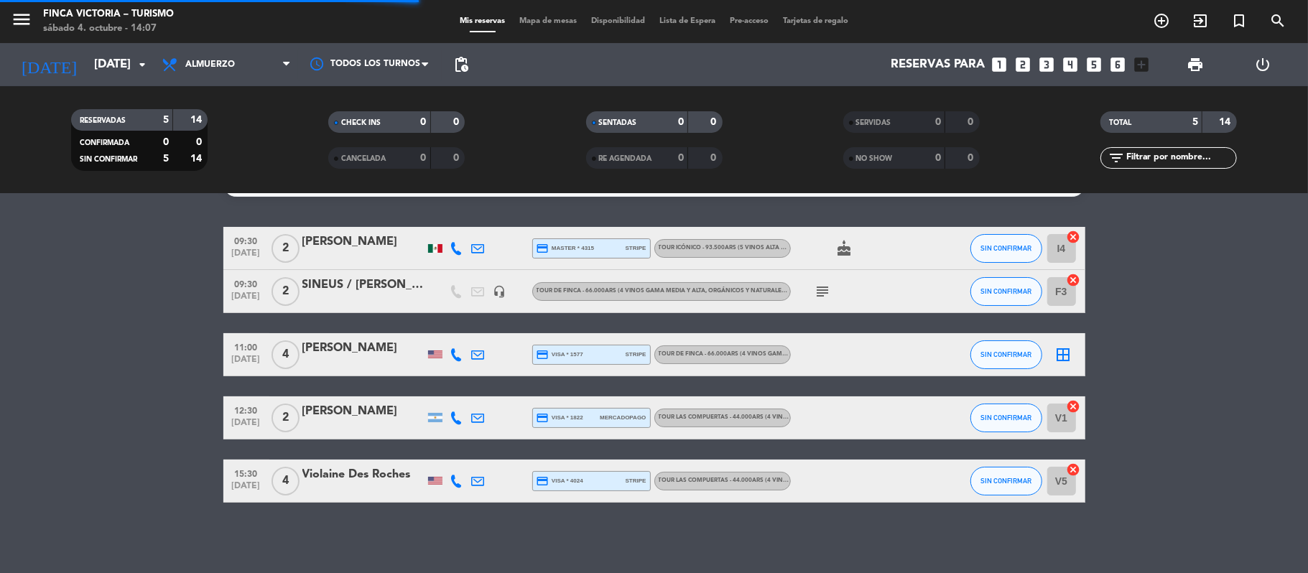
scroll to position [0, 0]
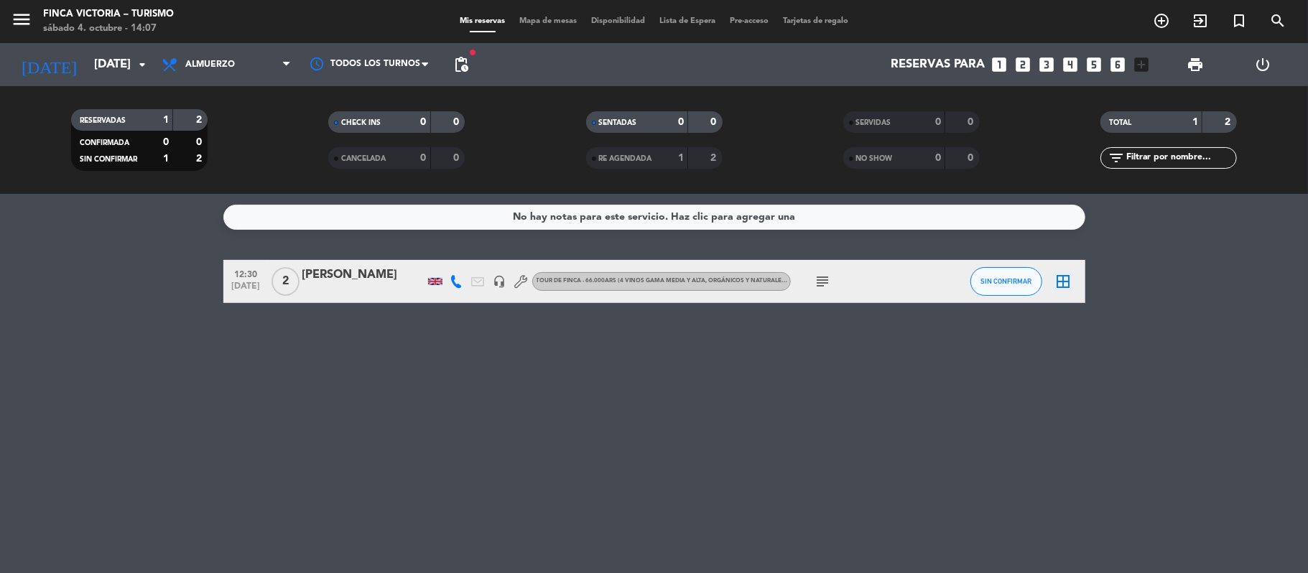
click at [464, 53] on span "pending_actions" at bounding box center [461, 64] width 29 height 29
click at [465, 66] on span "pending_actions" at bounding box center [460, 64] width 17 height 17
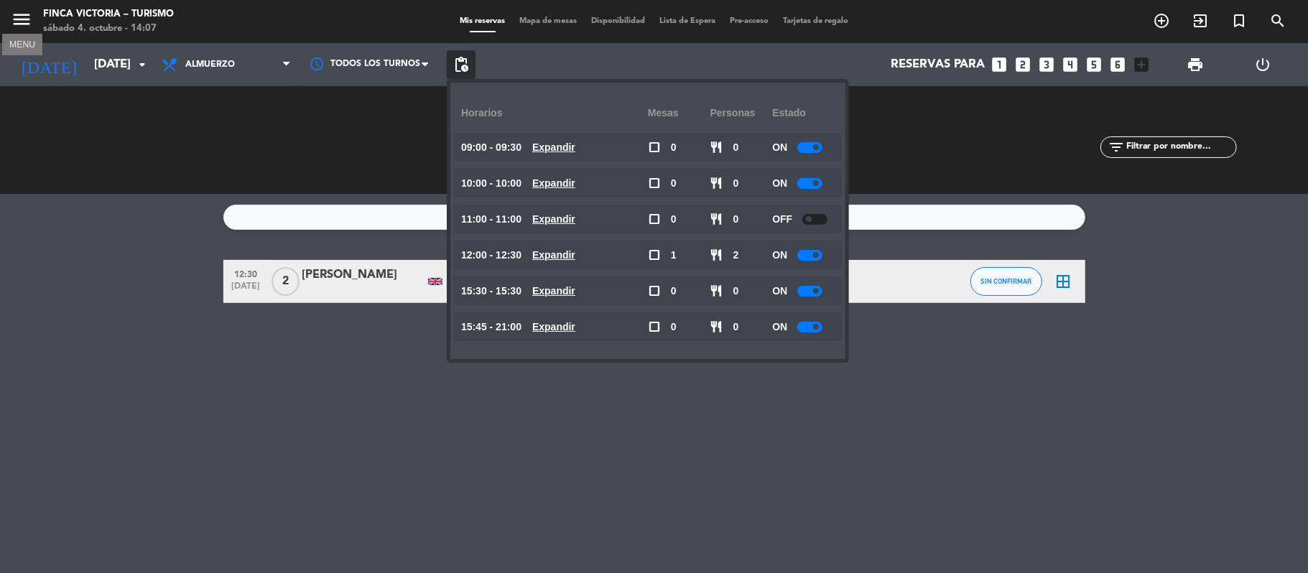
click at [30, 21] on icon "menu" at bounding box center [22, 20] width 22 height 22
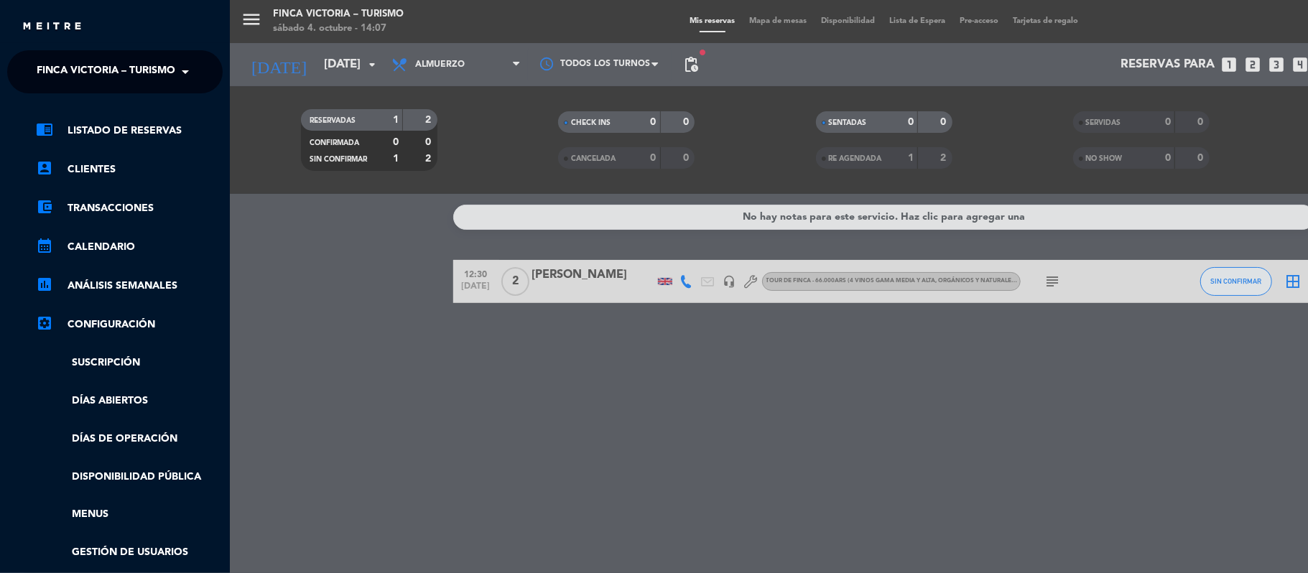
click at [42, 63] on span "FINCA VICTORIA – TURISMO" at bounding box center [106, 72] width 139 height 30
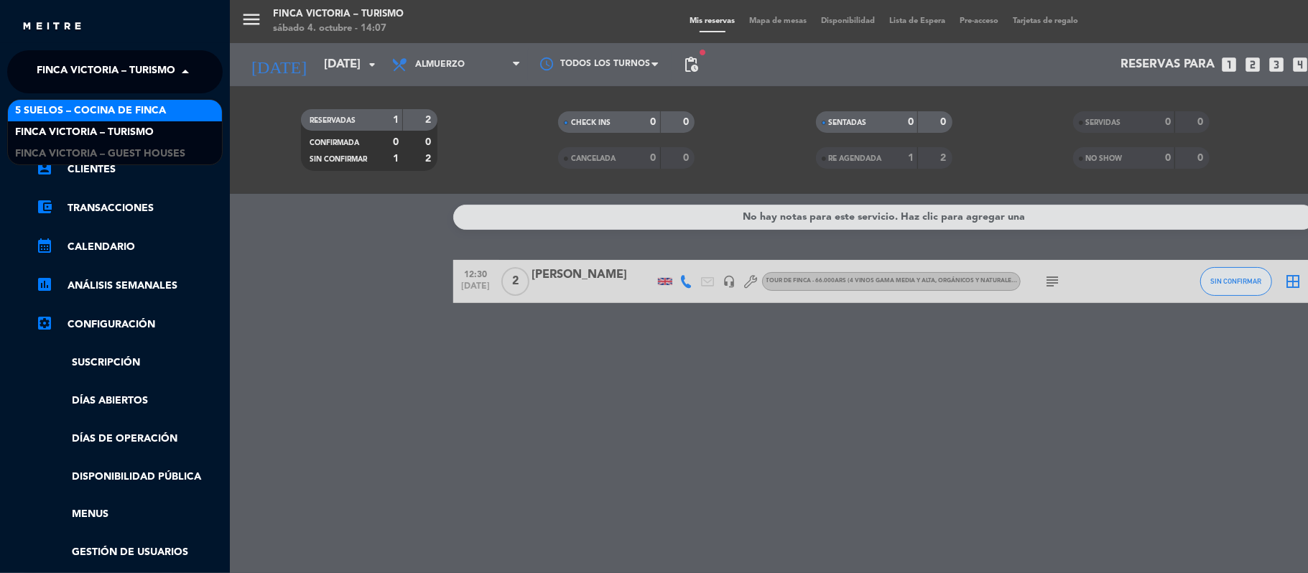
click at [57, 103] on span "5 SUELOS – COCINA DE FINCA" at bounding box center [90, 111] width 151 height 17
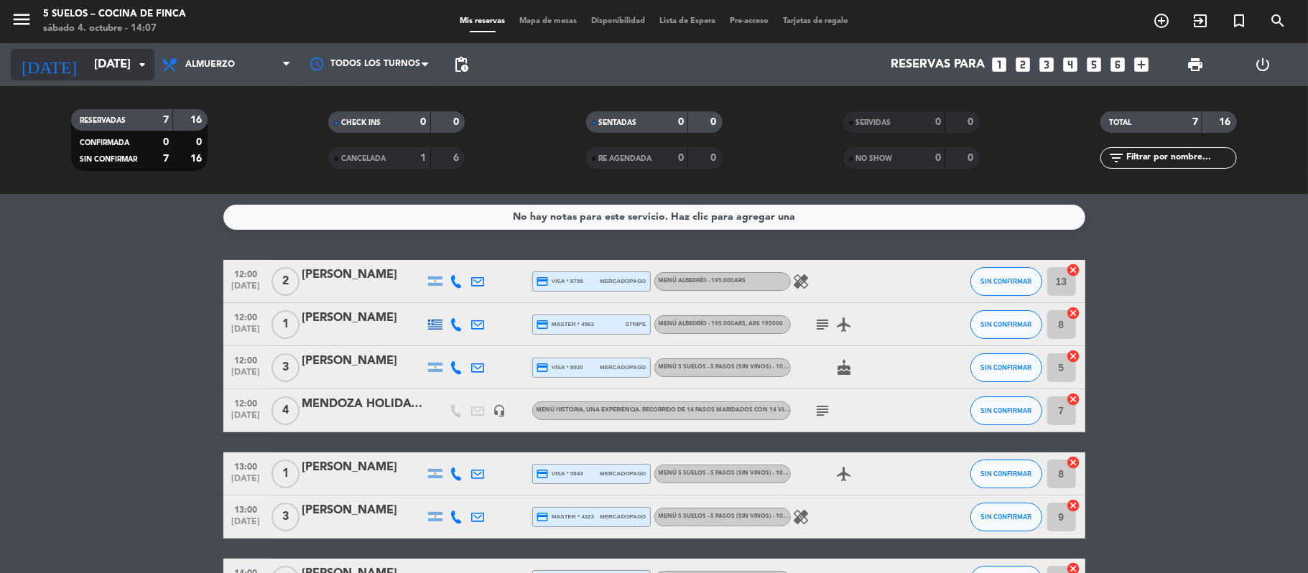
click at [87, 60] on input "[DATE]" at bounding box center [164, 65] width 155 height 28
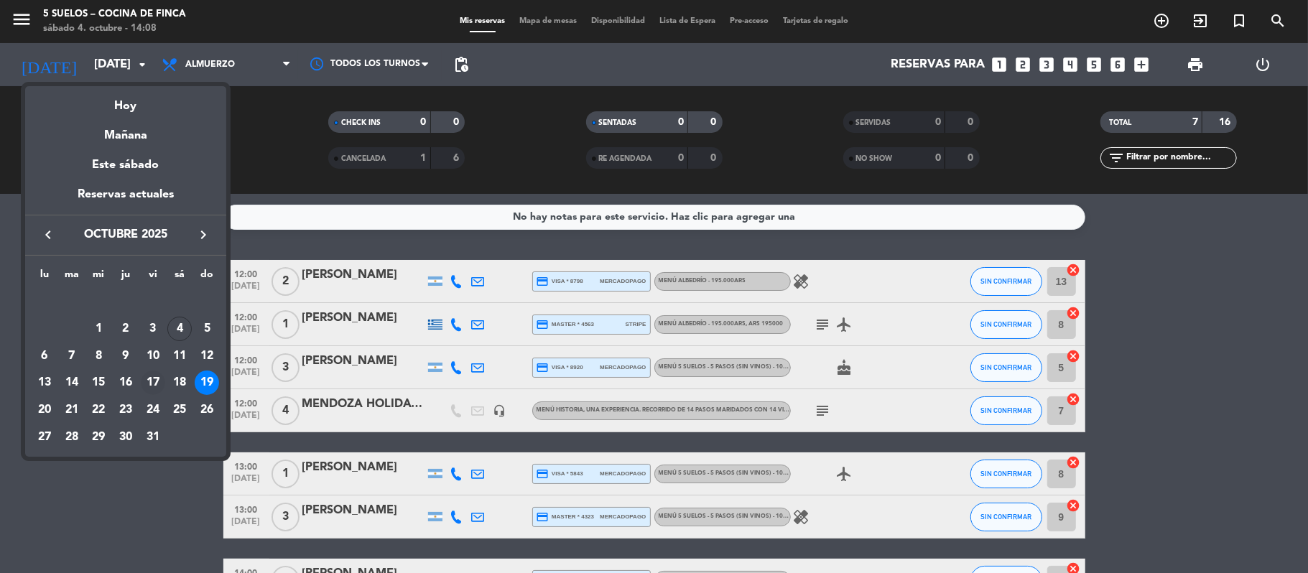
click at [147, 376] on div "17" at bounding box center [153, 383] width 24 height 24
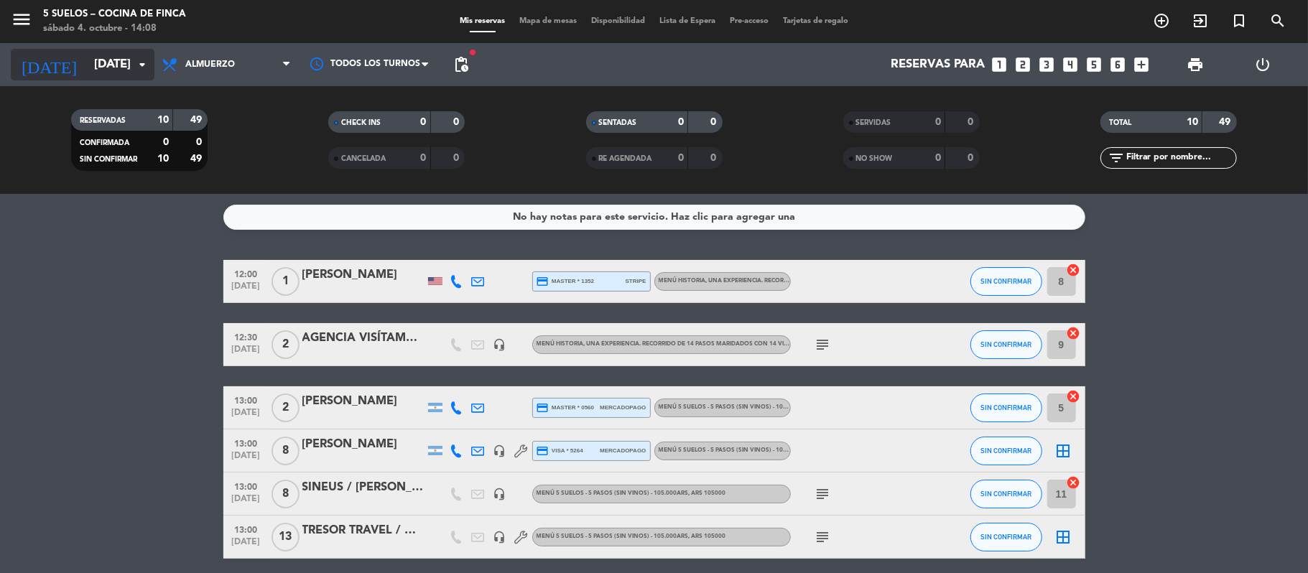
click at [93, 52] on input "[DATE]" at bounding box center [164, 65] width 155 height 28
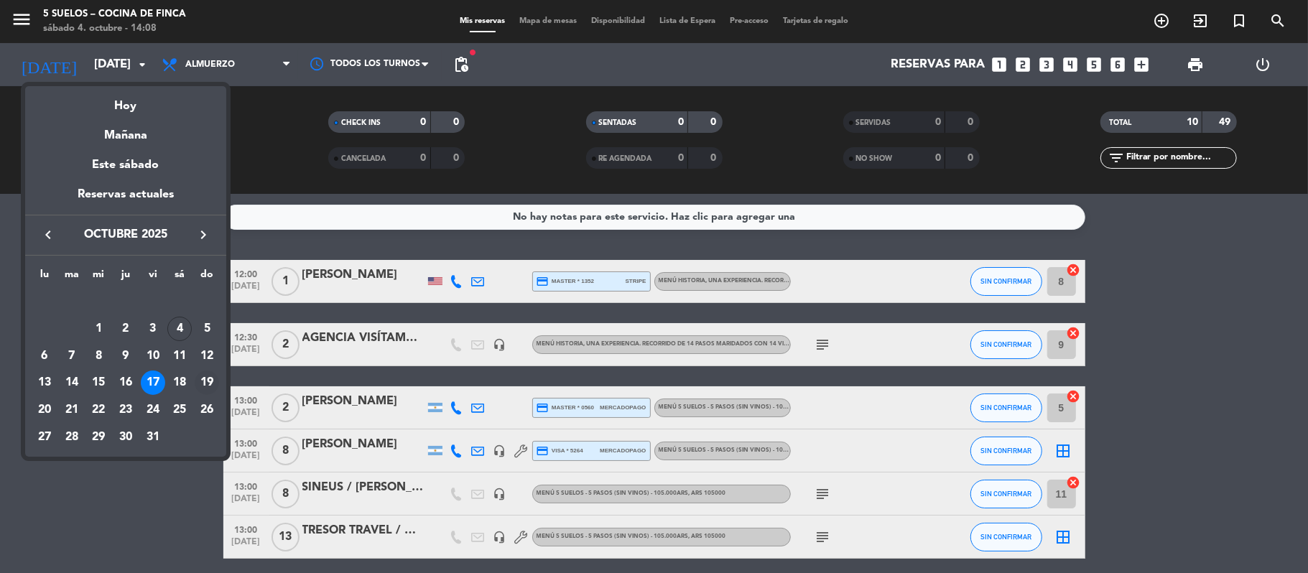
click at [208, 389] on div "19" at bounding box center [207, 383] width 24 height 24
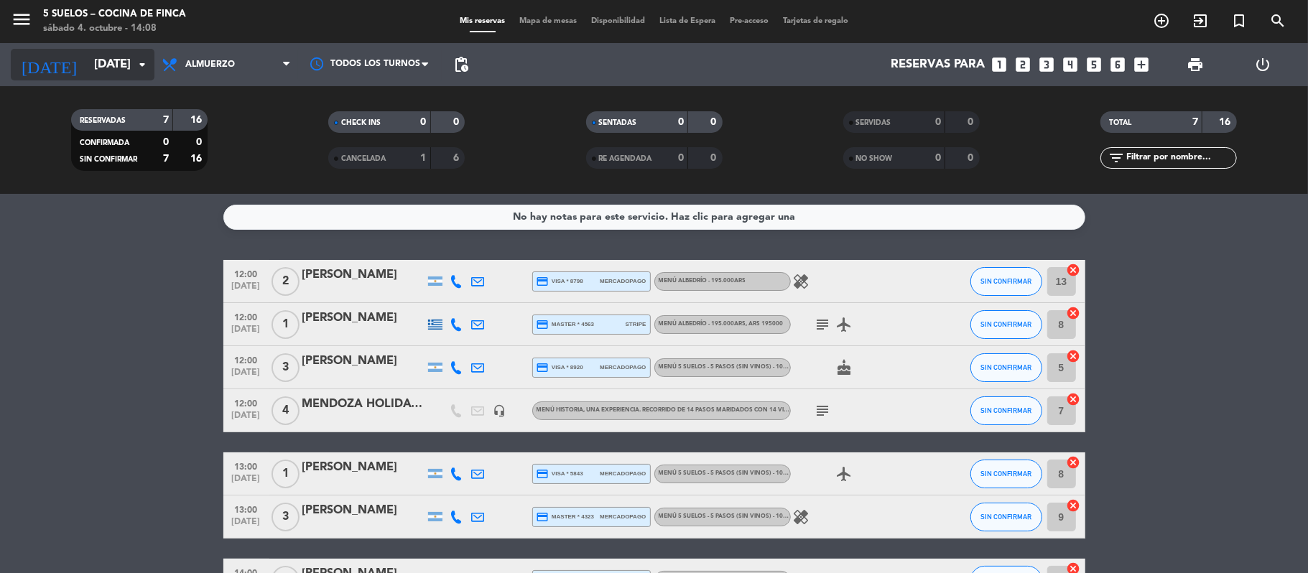
click at [87, 70] on input "[DATE]" at bounding box center [164, 65] width 155 height 28
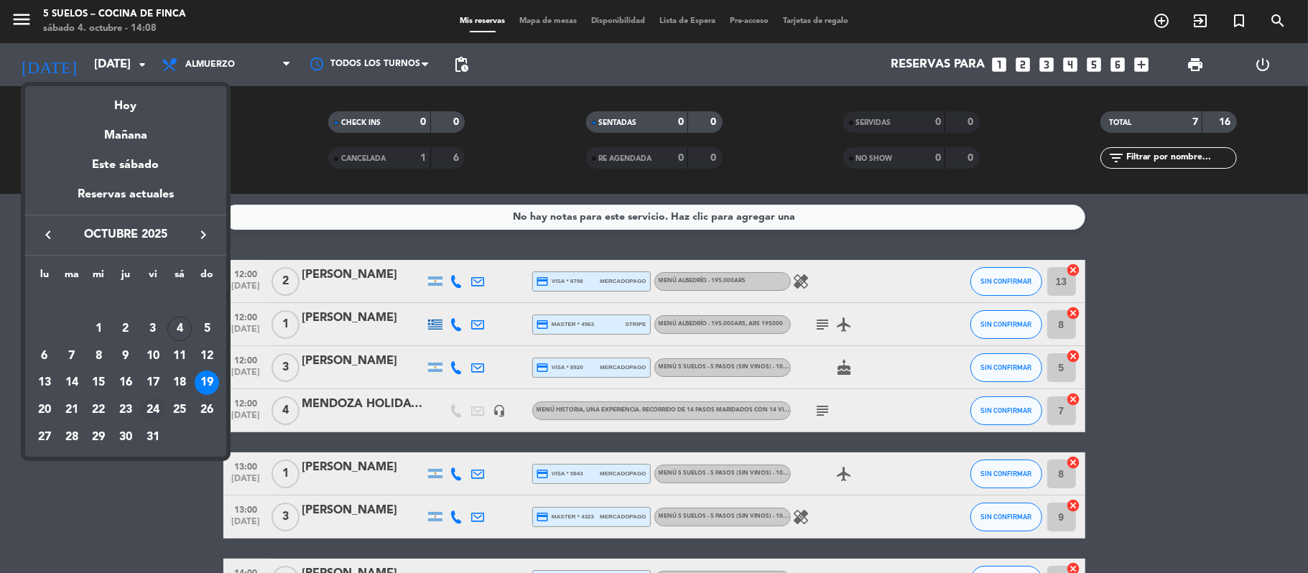
click at [153, 403] on div "24" at bounding box center [153, 410] width 24 height 24
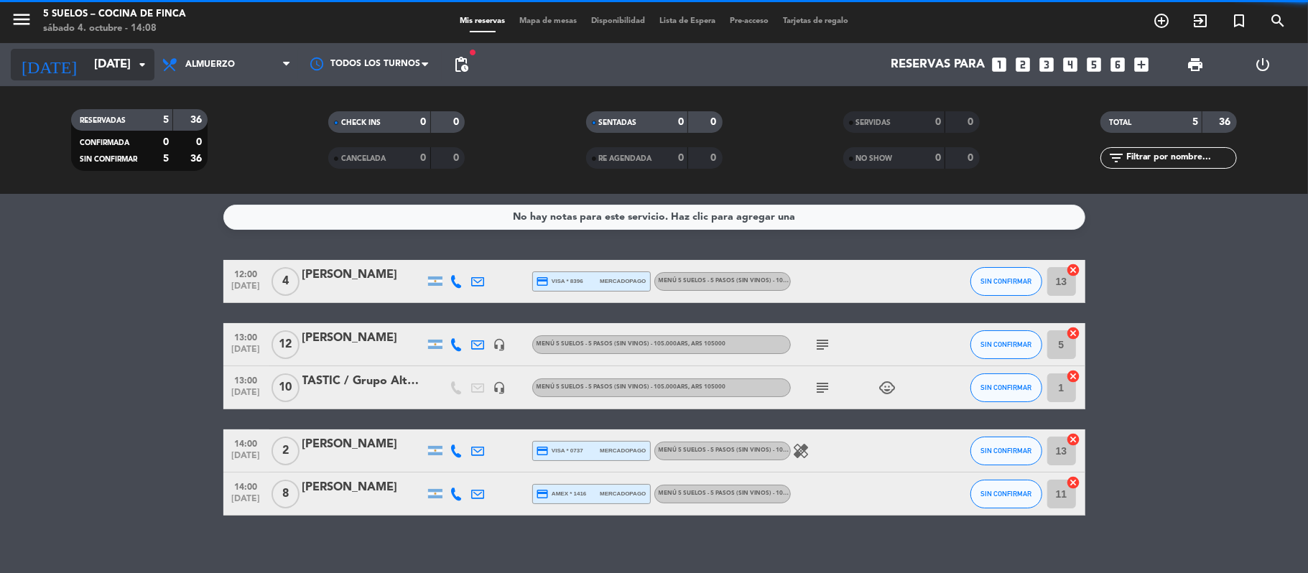
click at [107, 70] on input "[DATE]" at bounding box center [164, 65] width 155 height 28
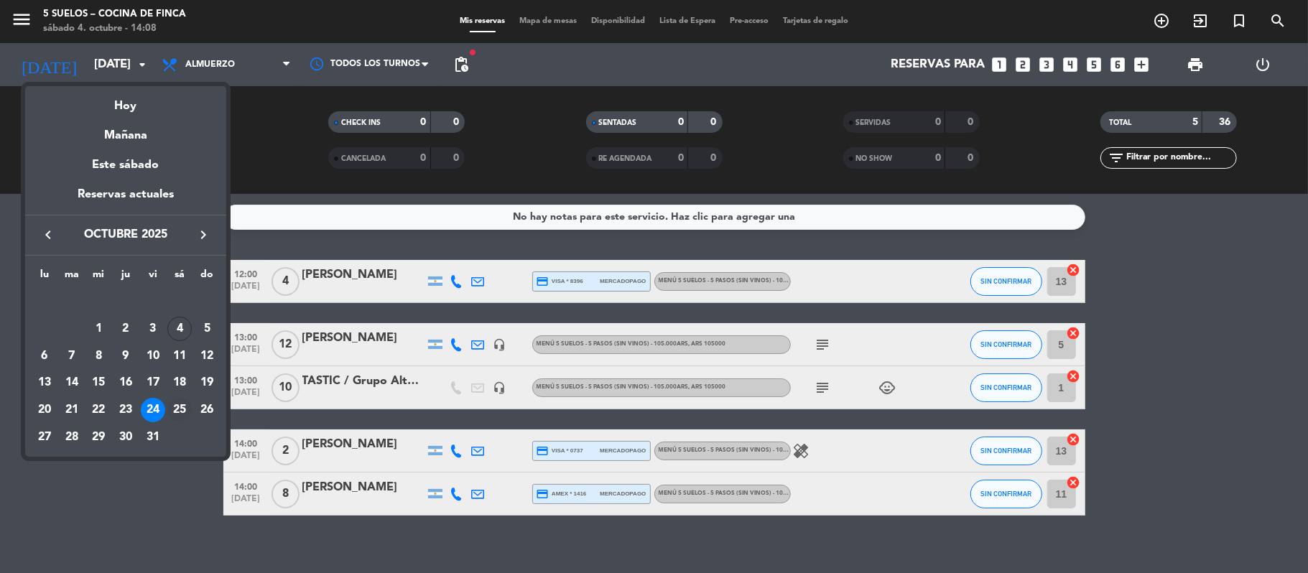
click at [177, 408] on div "25" at bounding box center [179, 410] width 24 height 24
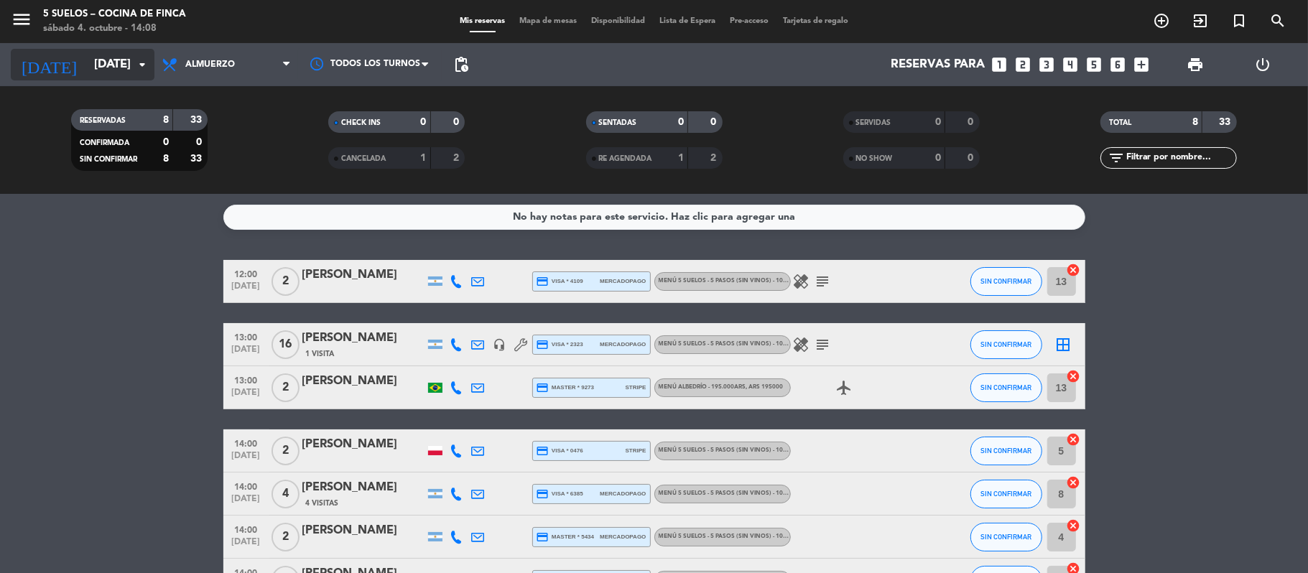
click at [107, 63] on input "[DATE]" at bounding box center [164, 65] width 155 height 28
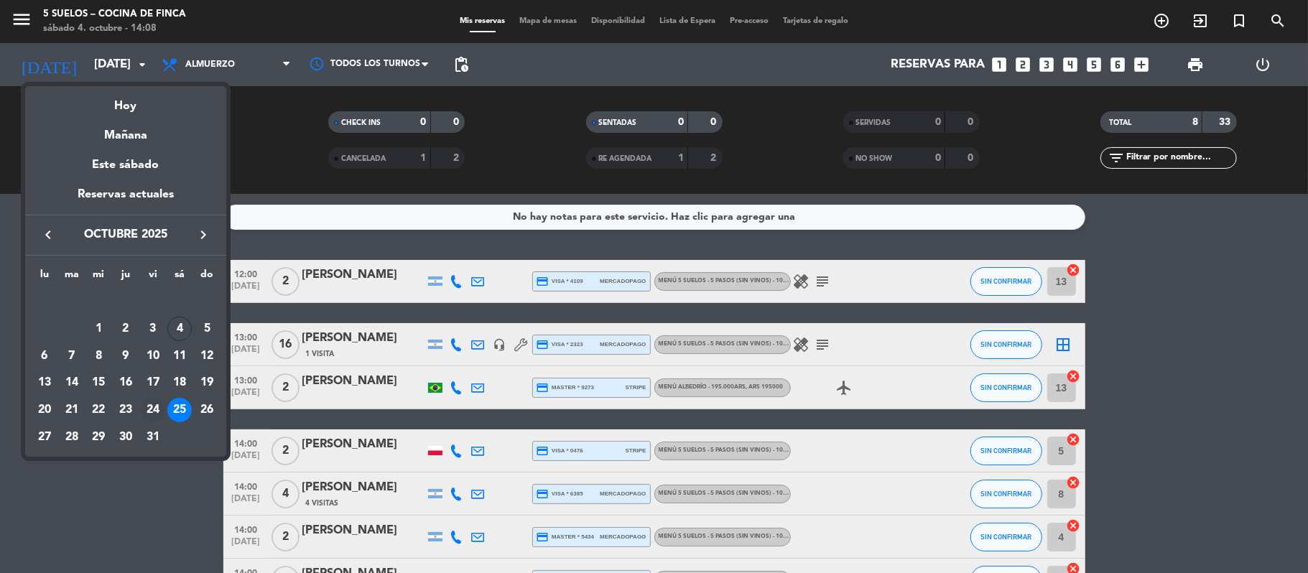
click at [157, 411] on div "24" at bounding box center [153, 410] width 24 height 24
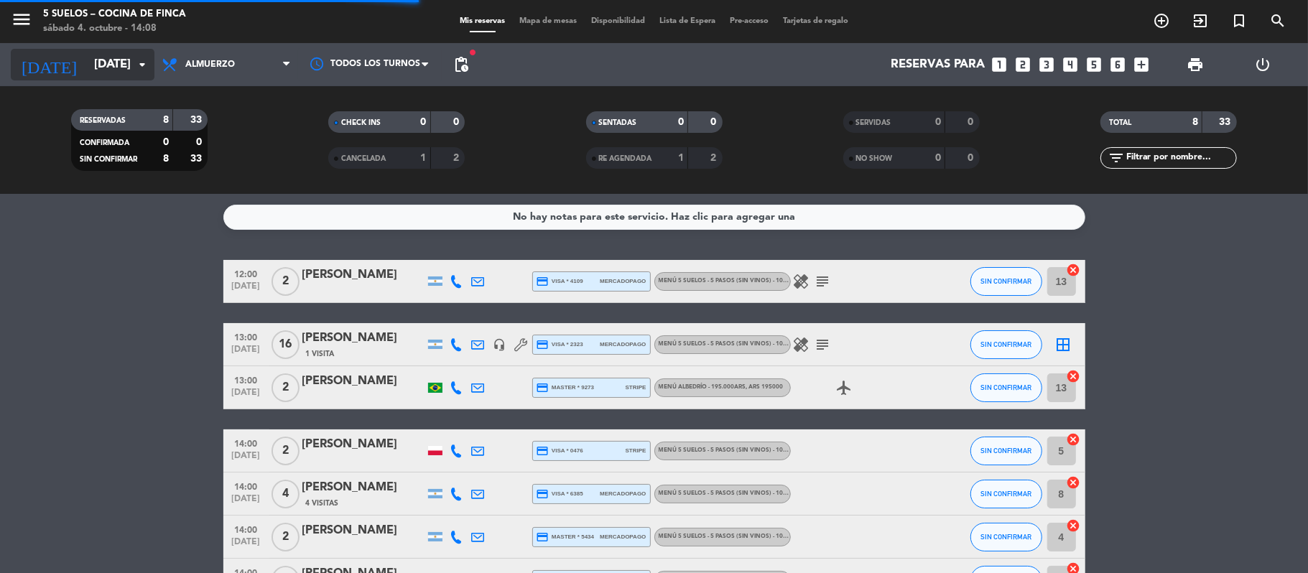
click at [92, 79] on div "[DATE] [DATE] arrow_drop_down" at bounding box center [83, 65] width 144 height 32
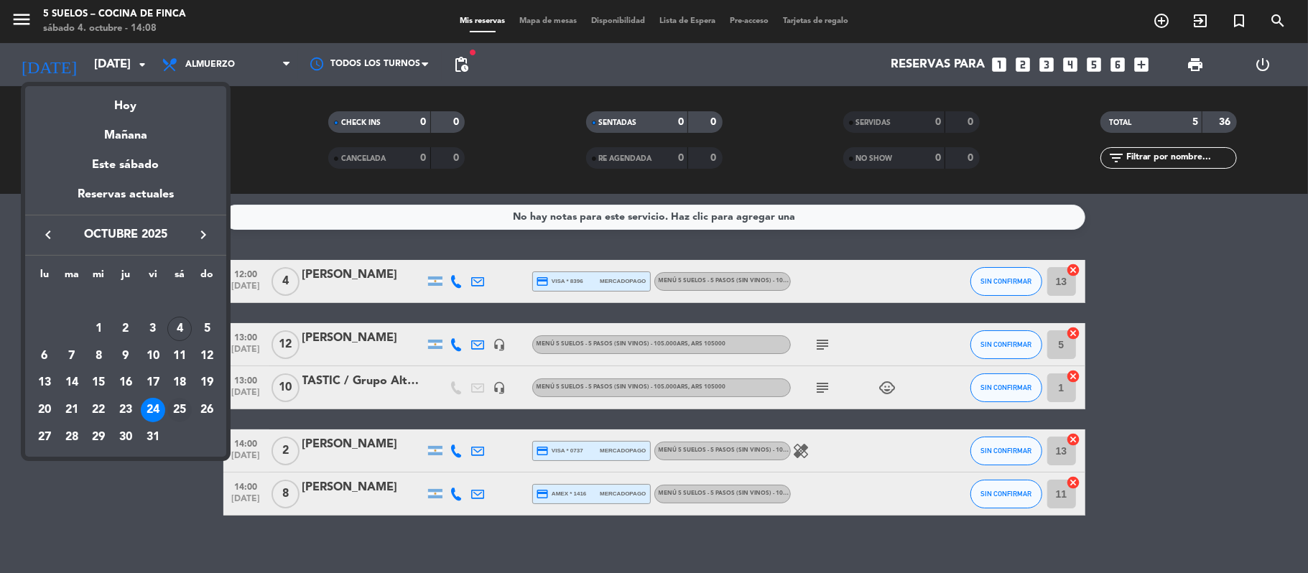
click at [182, 414] on div "25" at bounding box center [179, 410] width 24 height 24
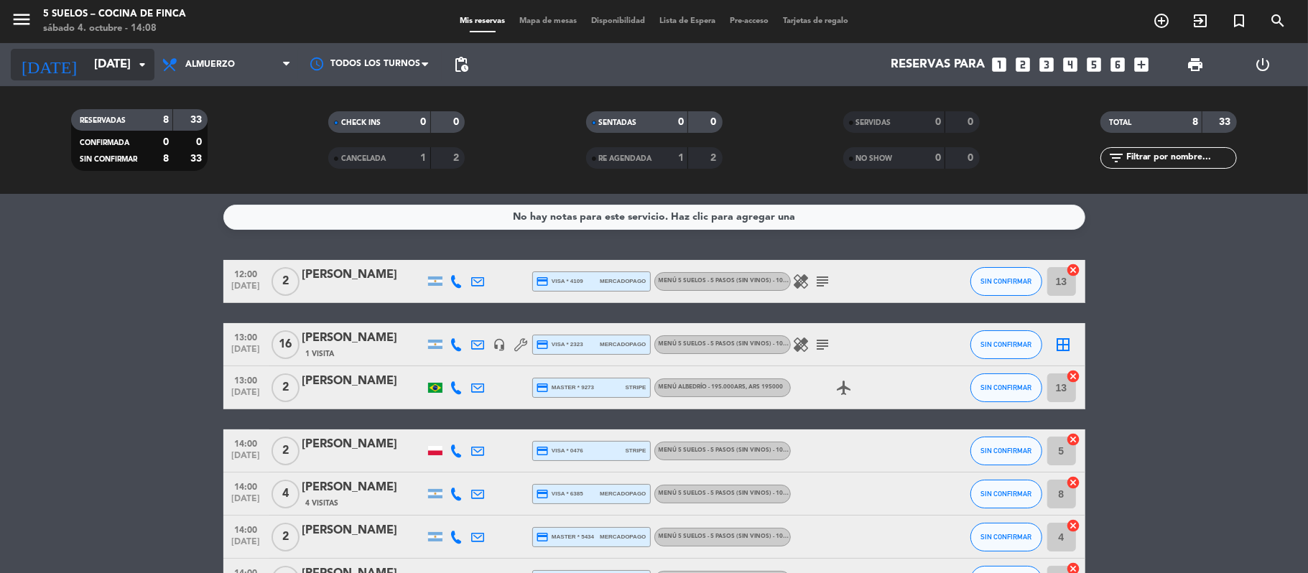
click at [107, 69] on input "[DATE]" at bounding box center [164, 65] width 155 height 28
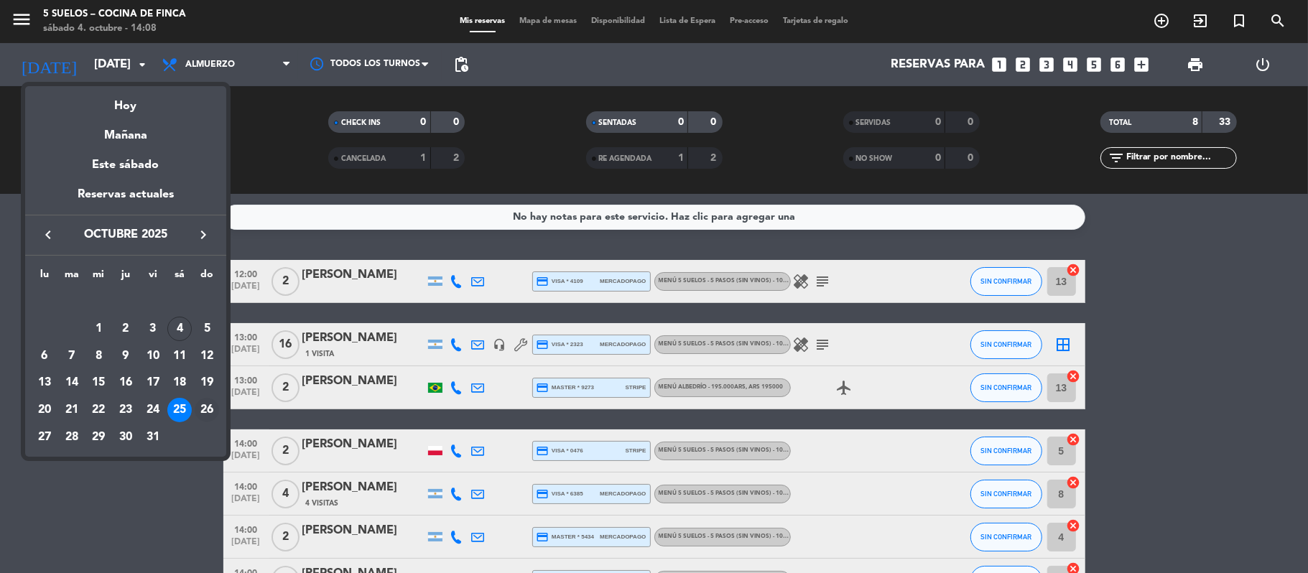
click at [211, 404] on div "26" at bounding box center [207, 410] width 24 height 24
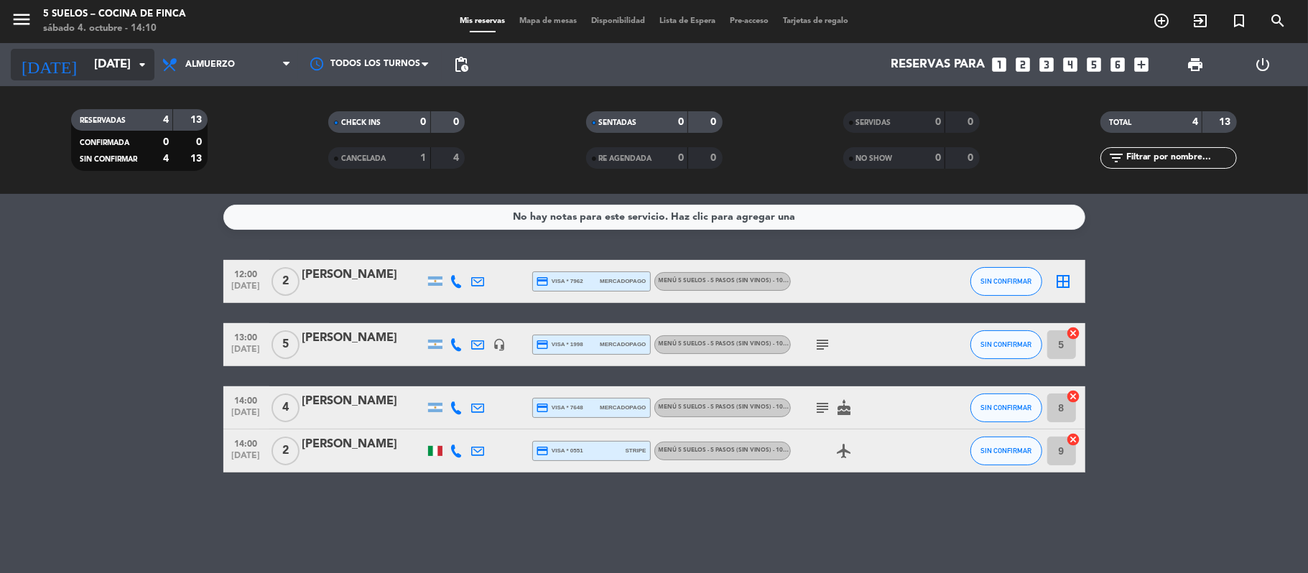
click at [88, 57] on input "[DATE]" at bounding box center [164, 65] width 155 height 28
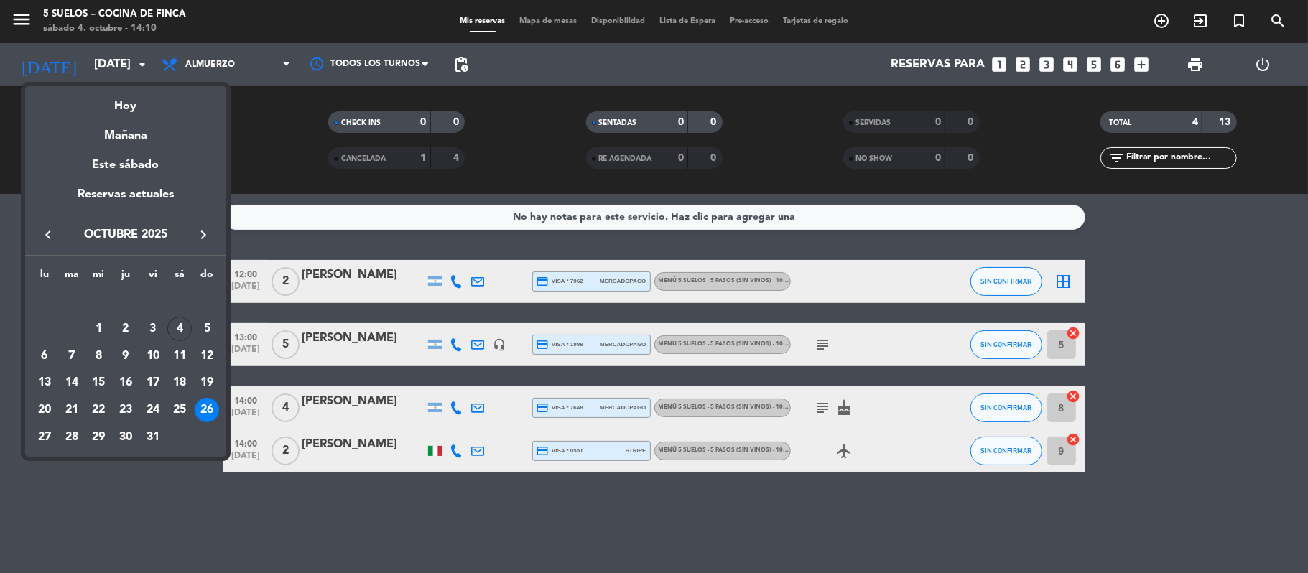
click at [208, 228] on icon "keyboard_arrow_right" at bounding box center [203, 234] width 17 height 17
click at [187, 294] on div "1" at bounding box center [179, 301] width 24 height 24
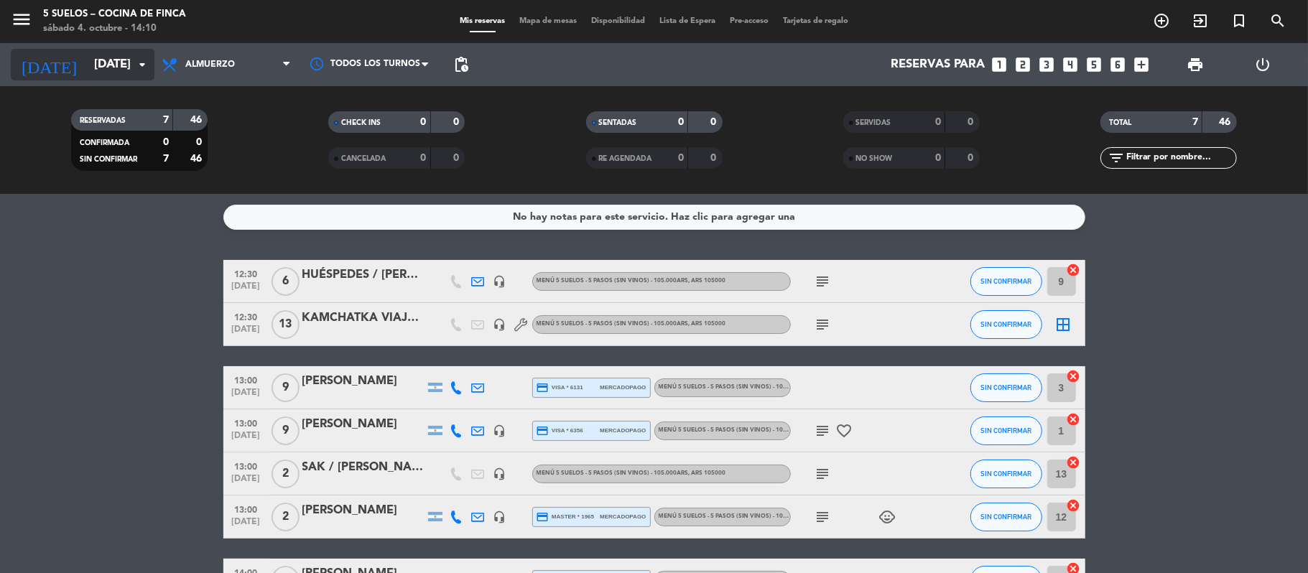
click at [96, 66] on input "[DATE]" at bounding box center [164, 65] width 155 height 28
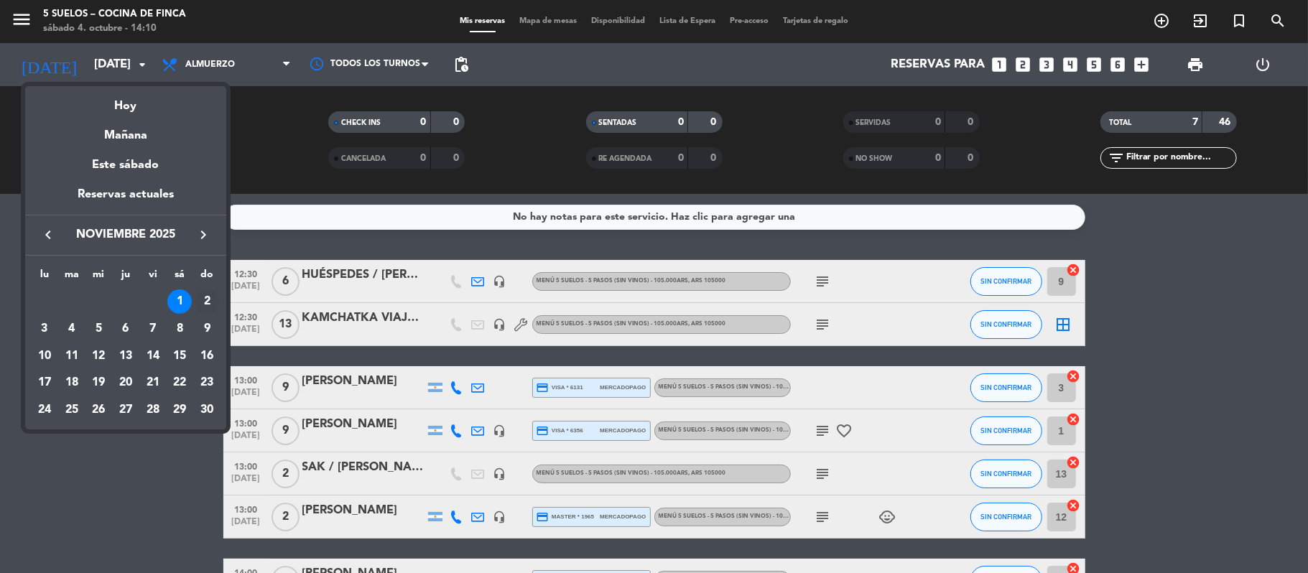
click at [205, 297] on div "2" at bounding box center [207, 301] width 24 height 24
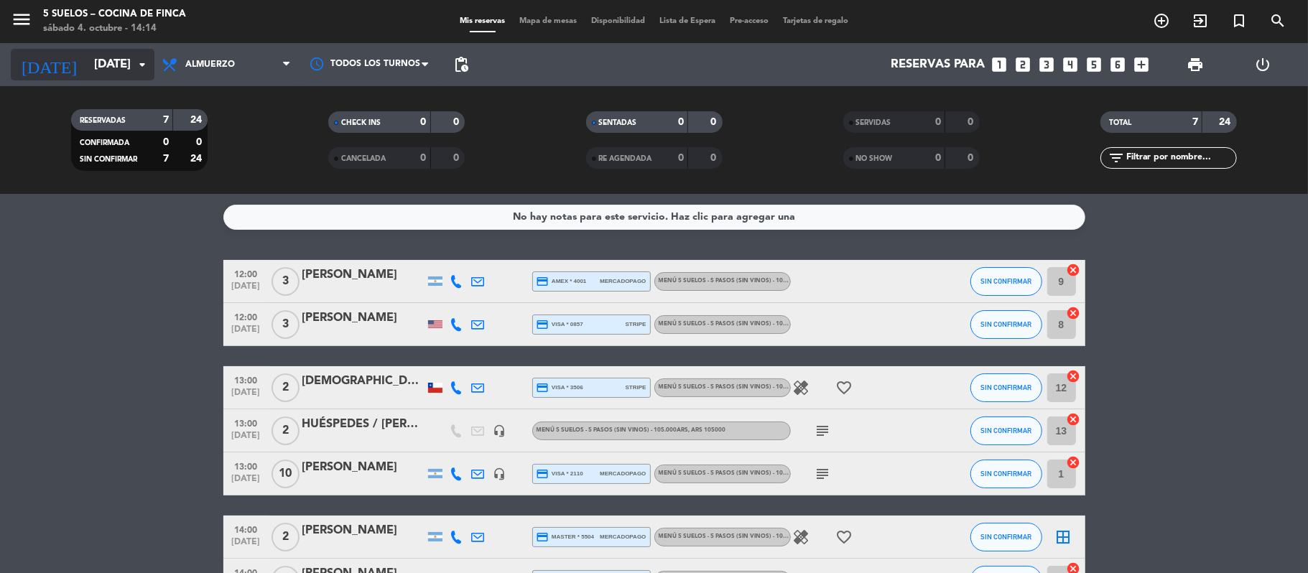
click at [87, 57] on input "[DATE]" at bounding box center [164, 65] width 155 height 28
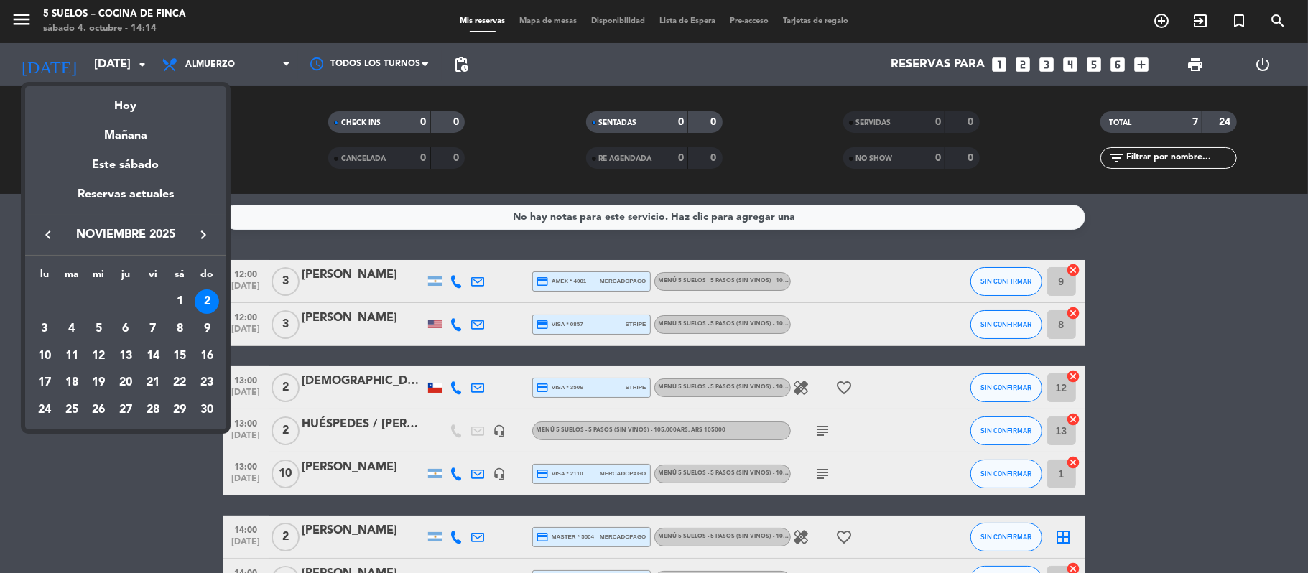
click at [26, 16] on div at bounding box center [654, 286] width 1308 height 573
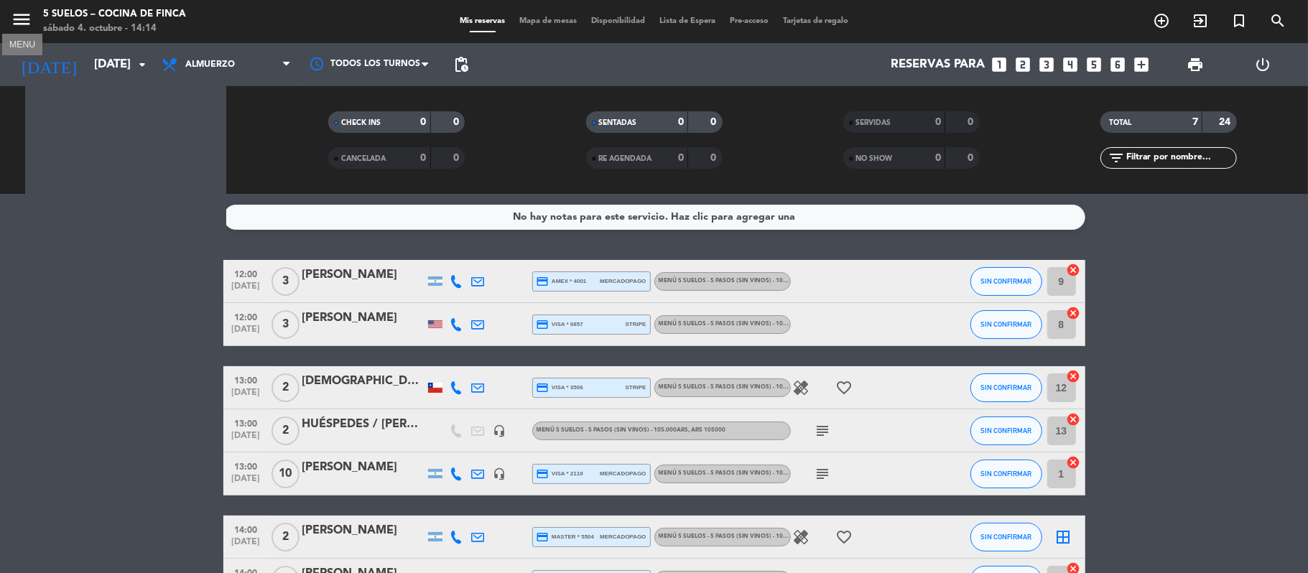
click at [26, 16] on icon "menu" at bounding box center [22, 20] width 22 height 22
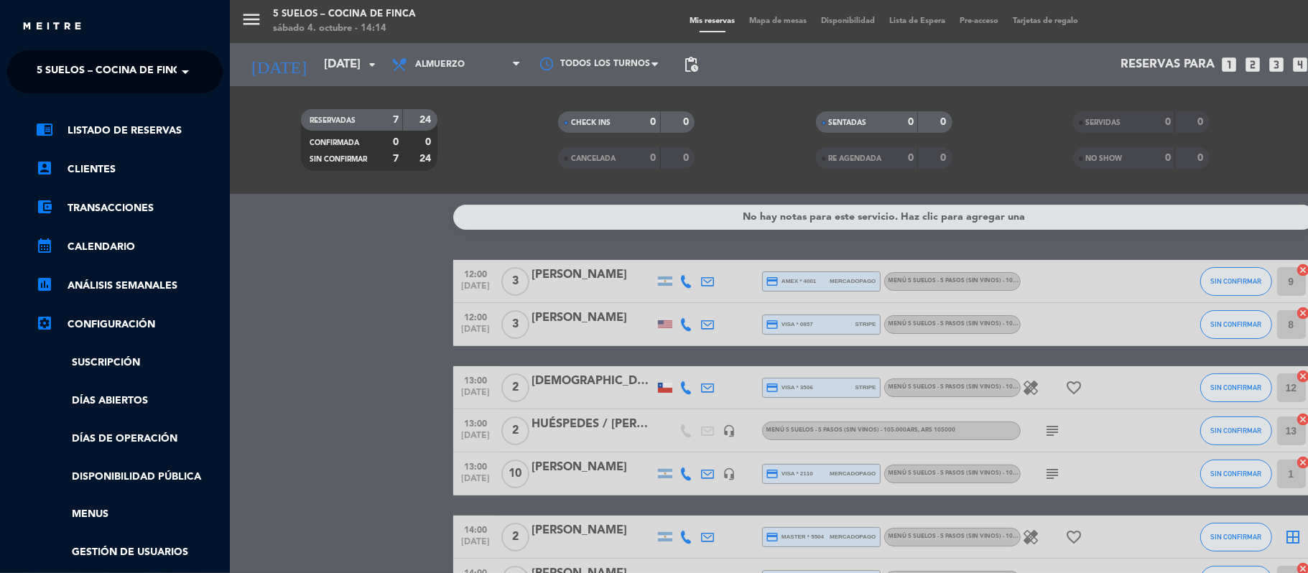
click at [42, 62] on span "5 SUELOS – COCINA DE FINCA" at bounding box center [112, 72] width 151 height 30
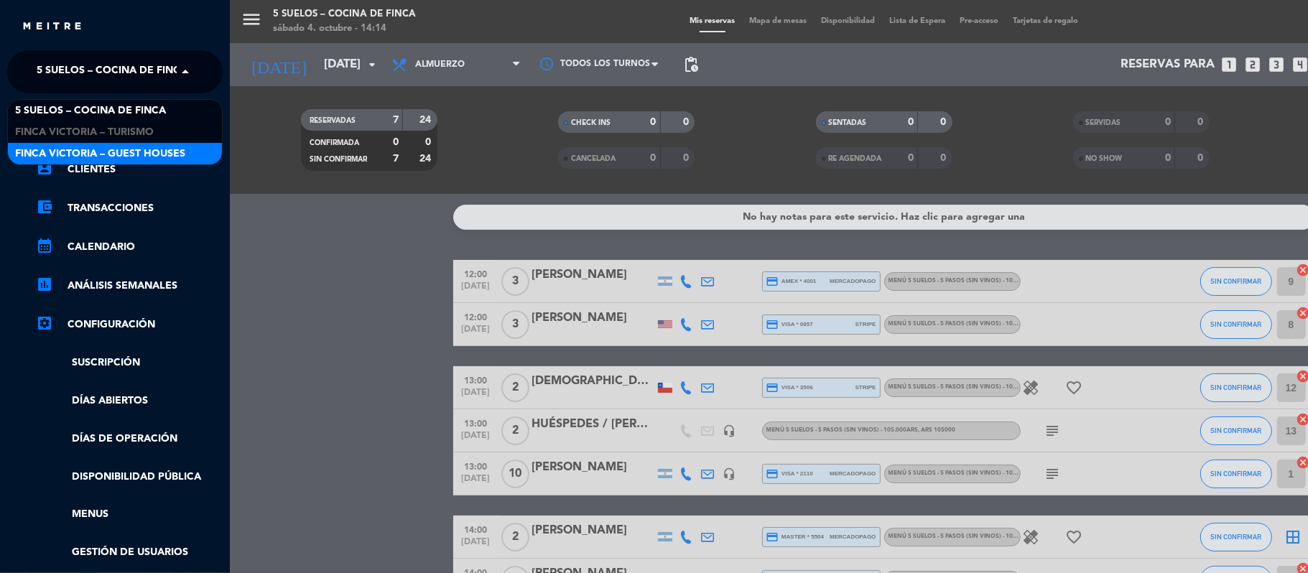
click at [50, 159] on span "FINCA VICTORIA – GUEST HOUSES" at bounding box center [100, 154] width 170 height 17
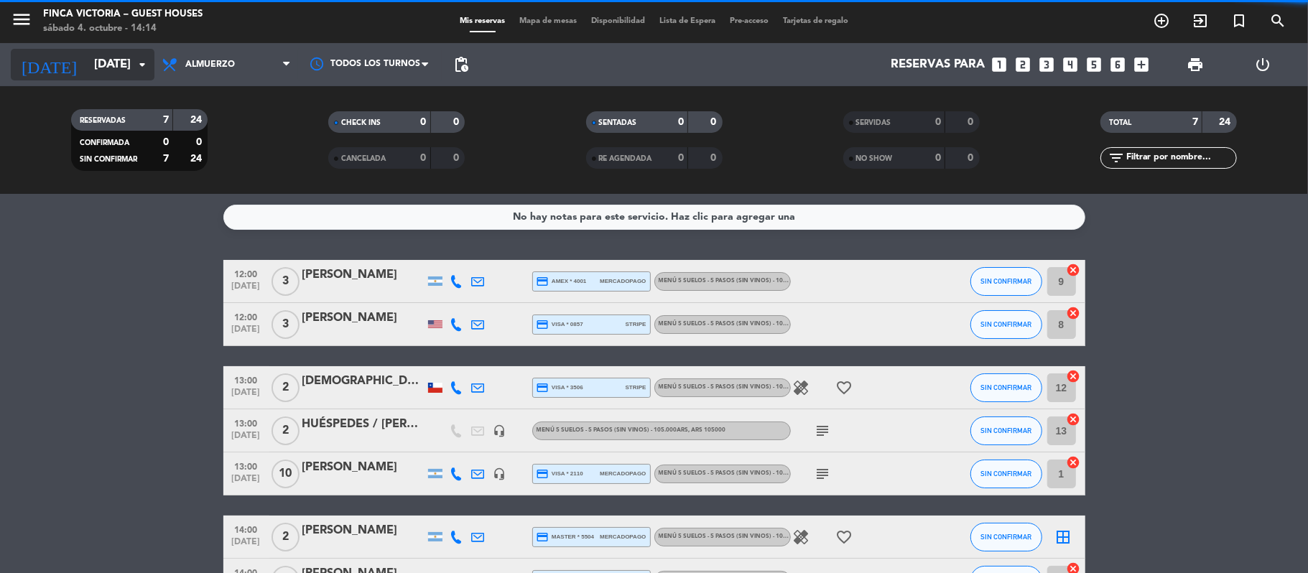
click at [87, 69] on input "[DATE]" at bounding box center [164, 65] width 155 height 28
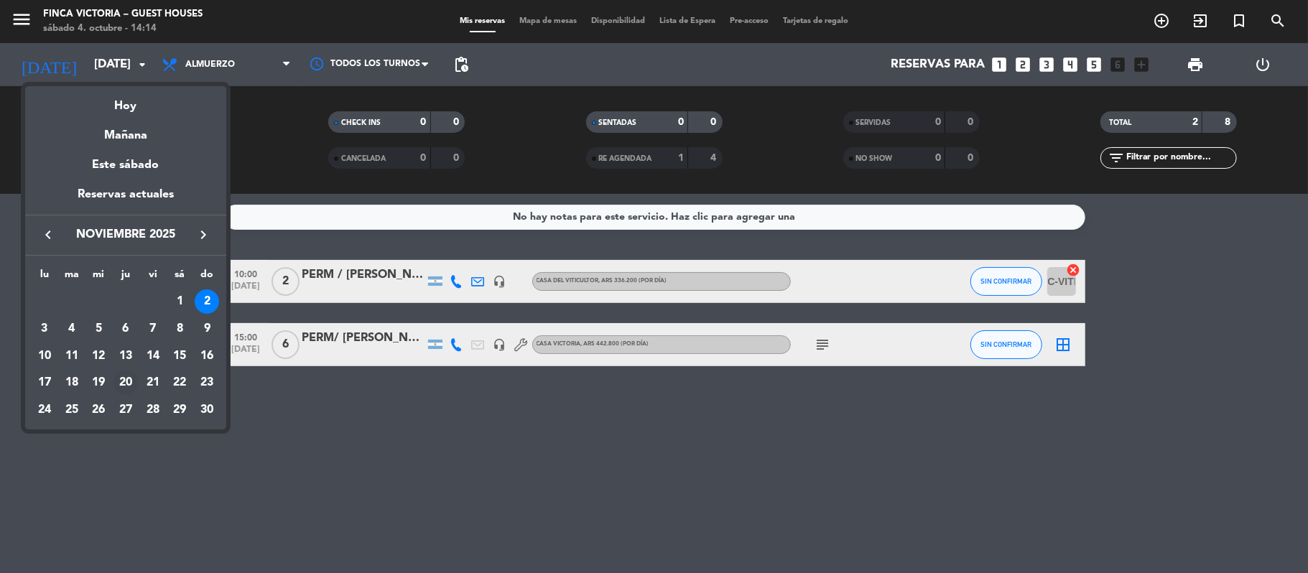
click at [128, 380] on div "20" at bounding box center [125, 383] width 24 height 24
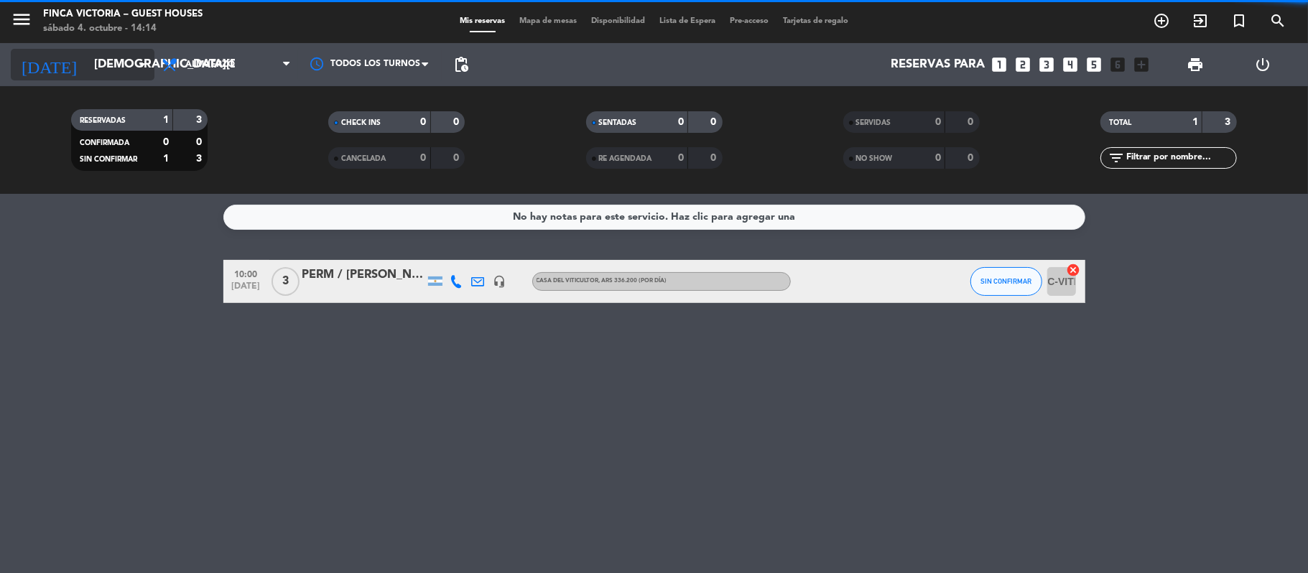
click at [103, 61] on input "[DEMOGRAPHIC_DATA][DATE]" at bounding box center [164, 65] width 155 height 28
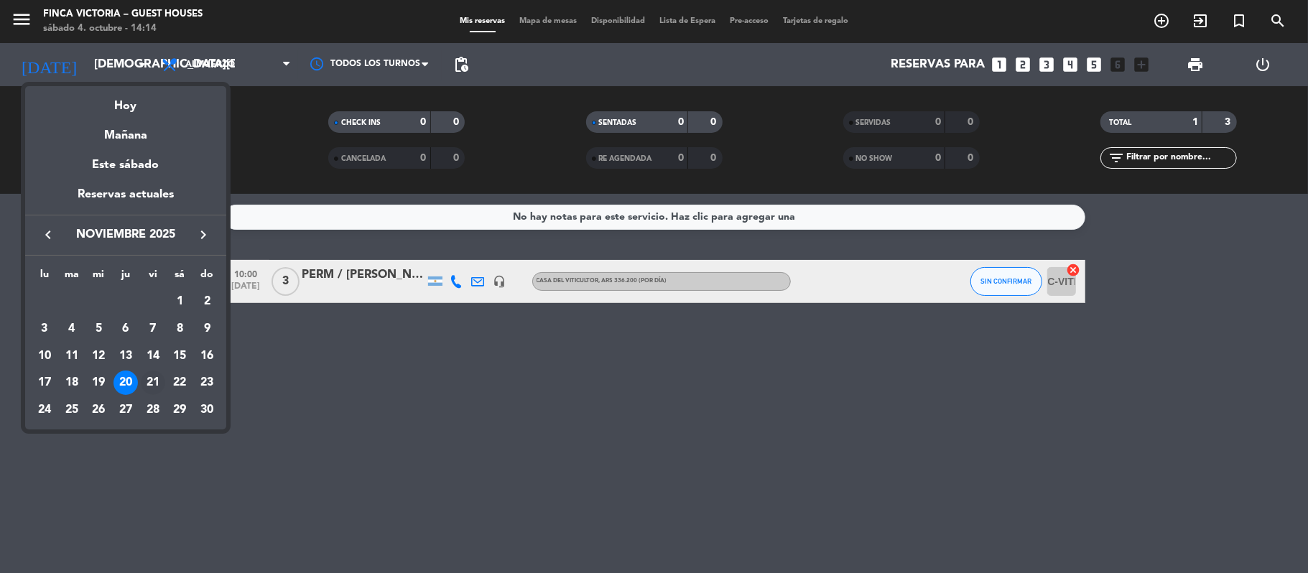
click at [150, 378] on div "21" at bounding box center [153, 383] width 24 height 24
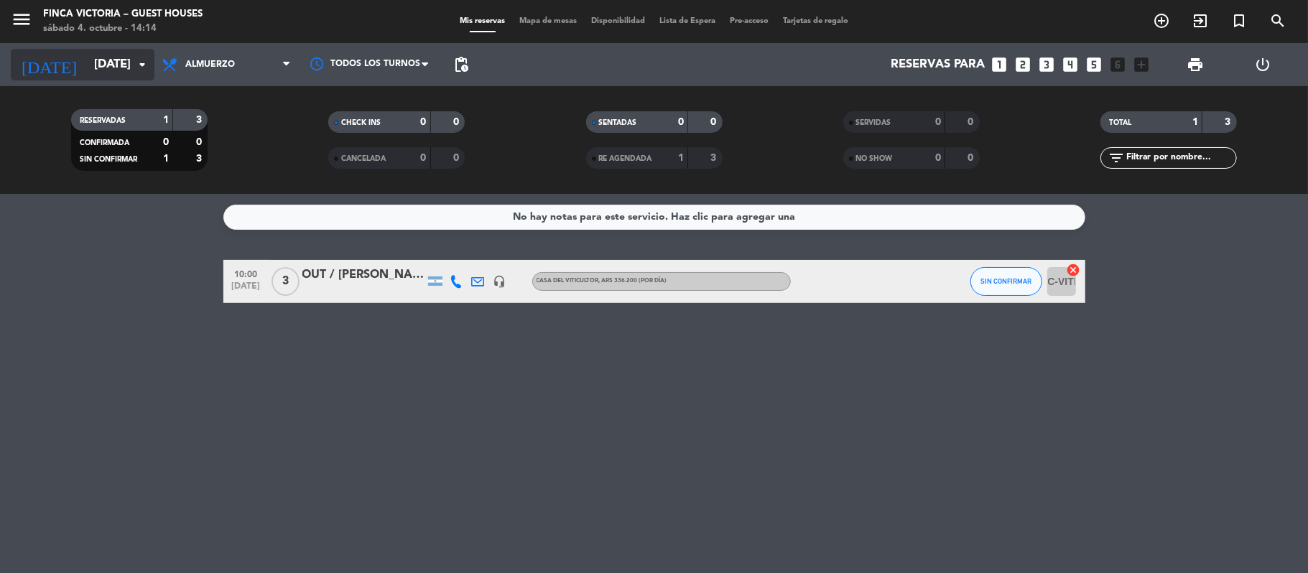
click at [106, 75] on input "[DATE]" at bounding box center [164, 65] width 155 height 28
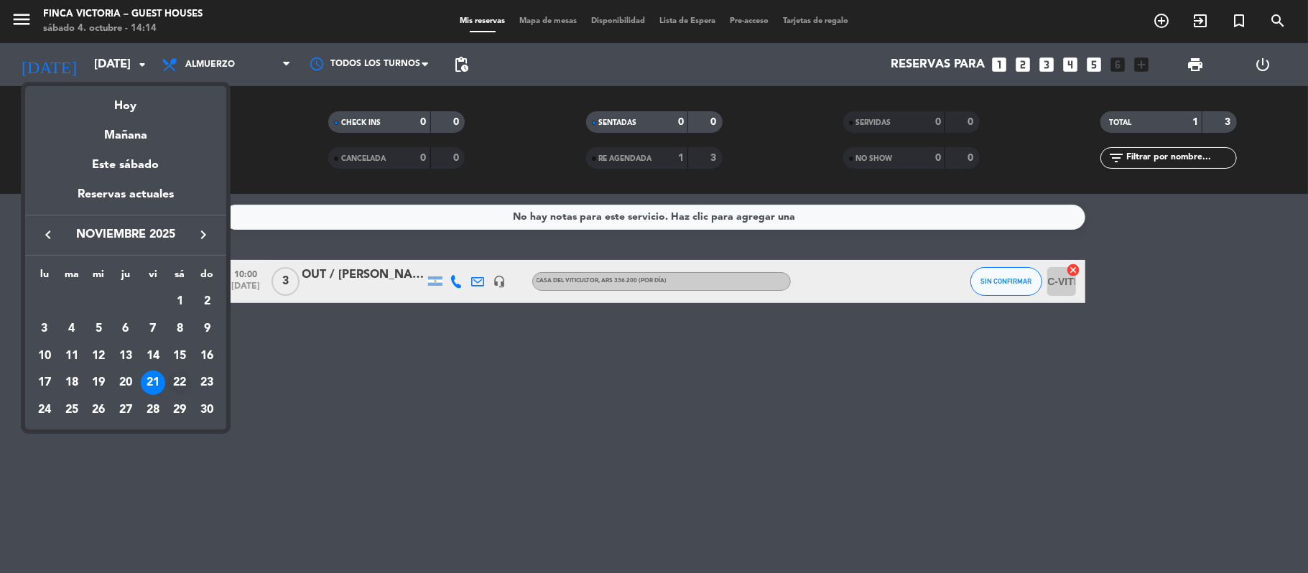
click at [175, 385] on div "22" at bounding box center [179, 383] width 24 height 24
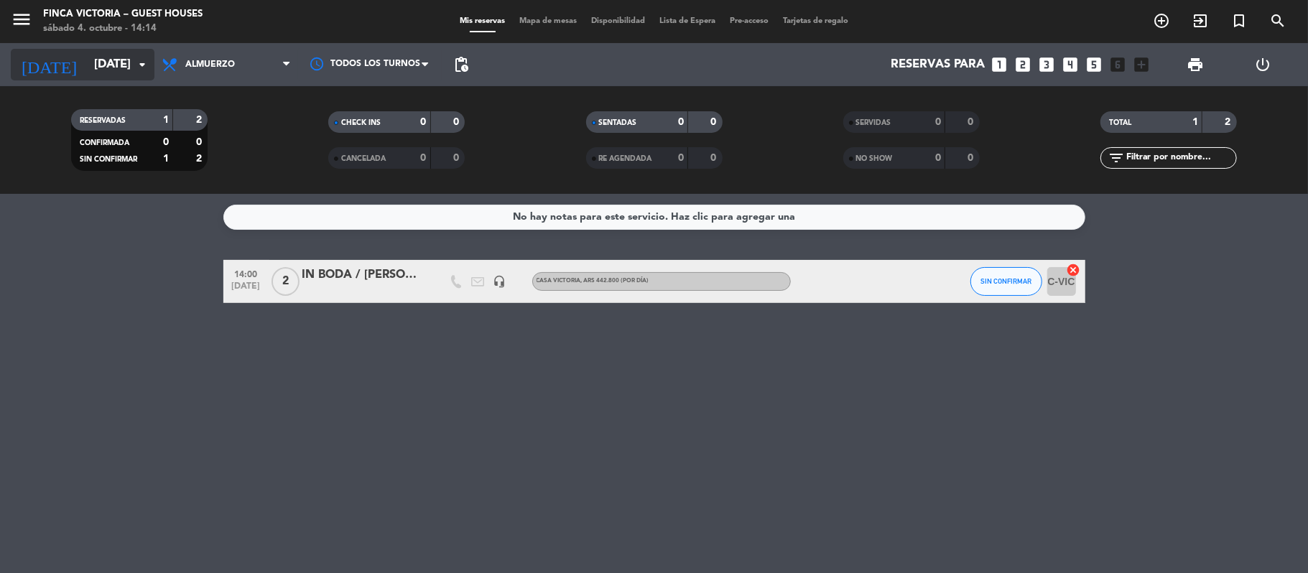
click at [87, 52] on input "[DATE]" at bounding box center [164, 65] width 155 height 28
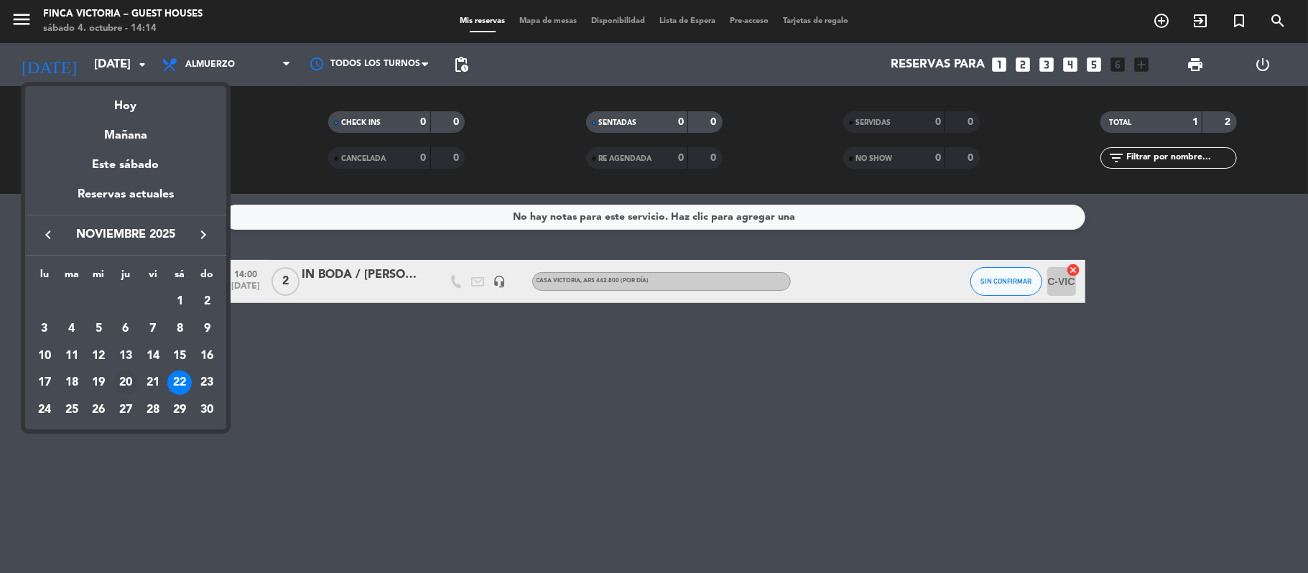
click at [132, 383] on div "20" at bounding box center [125, 383] width 24 height 24
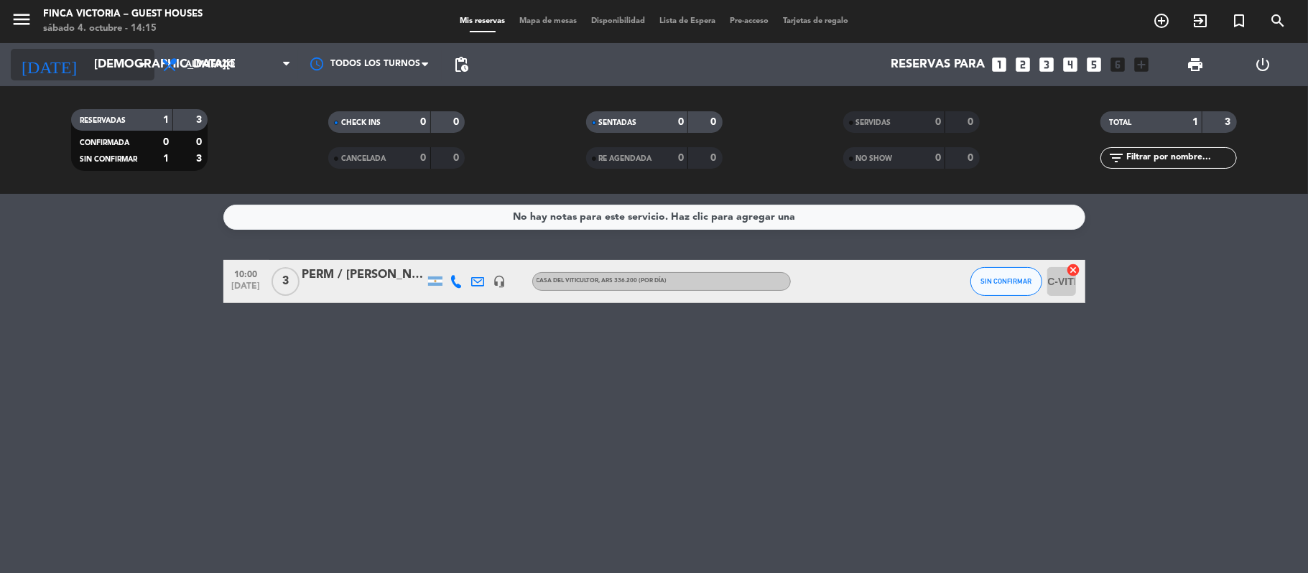
click at [110, 65] on input "[DEMOGRAPHIC_DATA][DATE]" at bounding box center [164, 65] width 155 height 28
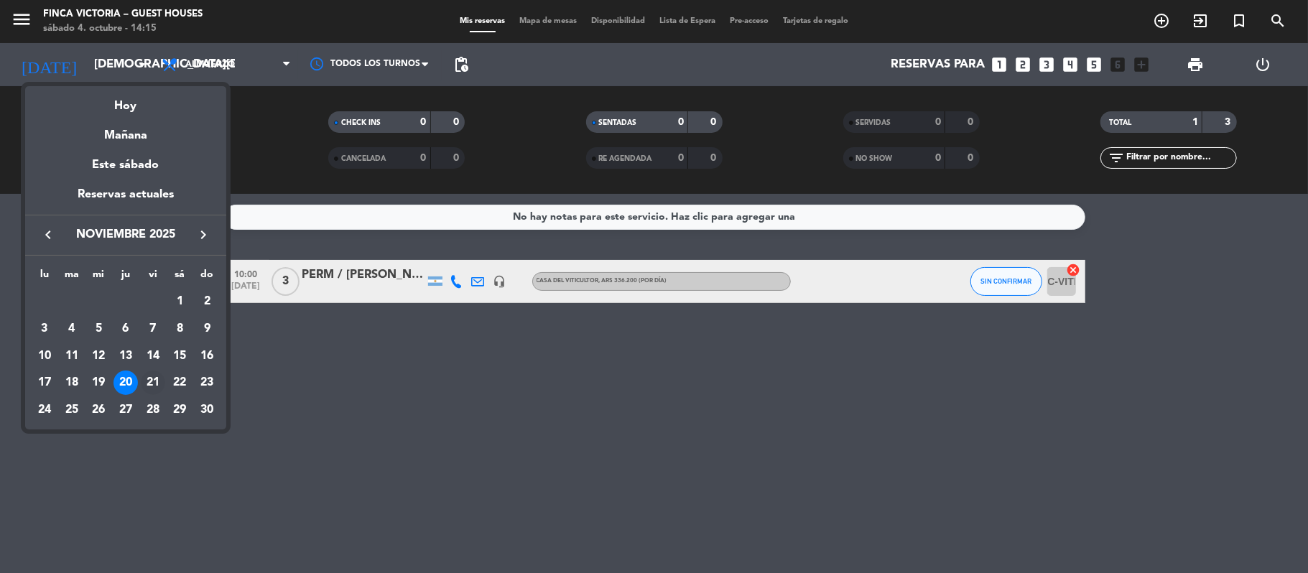
click at [152, 383] on div "21" at bounding box center [153, 383] width 24 height 24
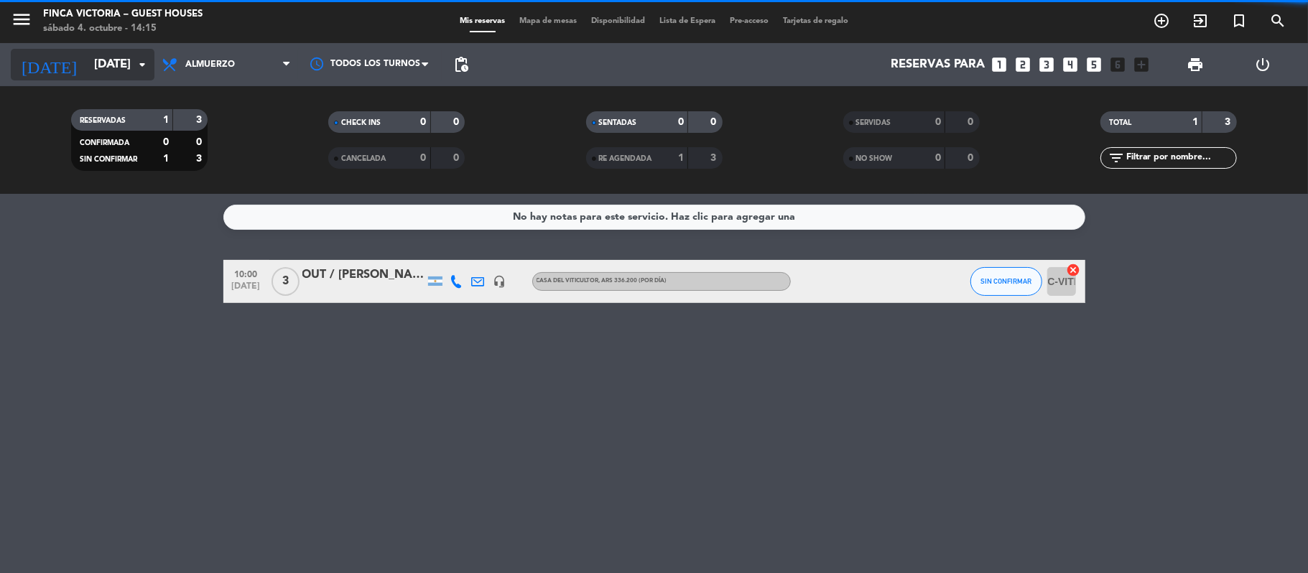
click at [115, 67] on input "[DATE]" at bounding box center [164, 65] width 155 height 28
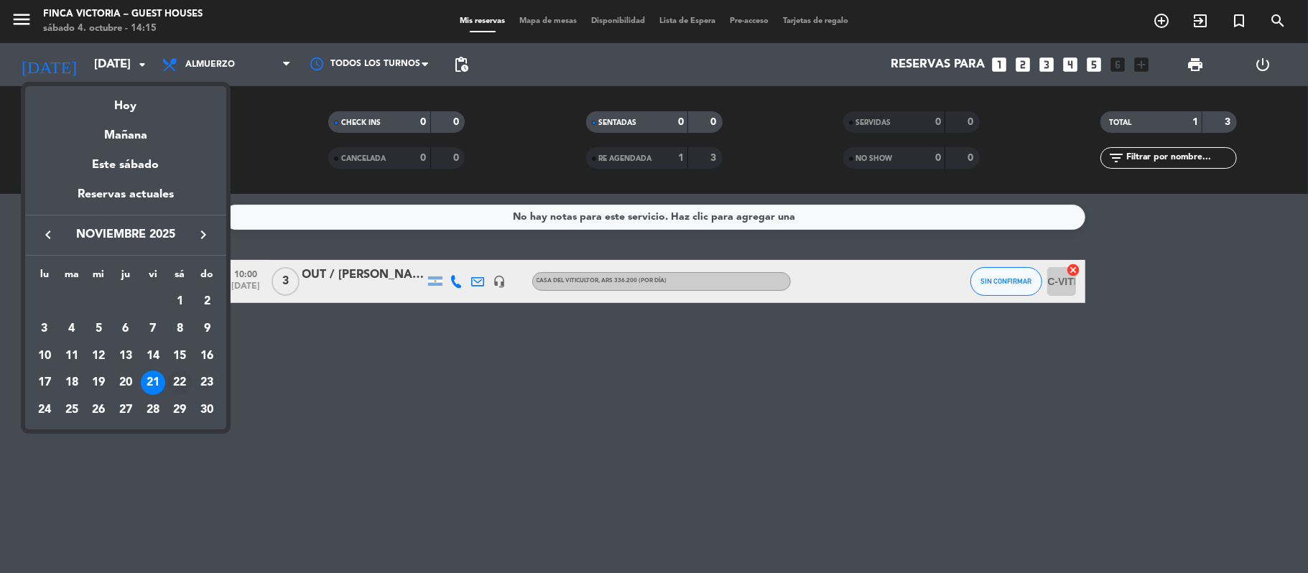
click at [179, 388] on div "22" at bounding box center [179, 383] width 24 height 24
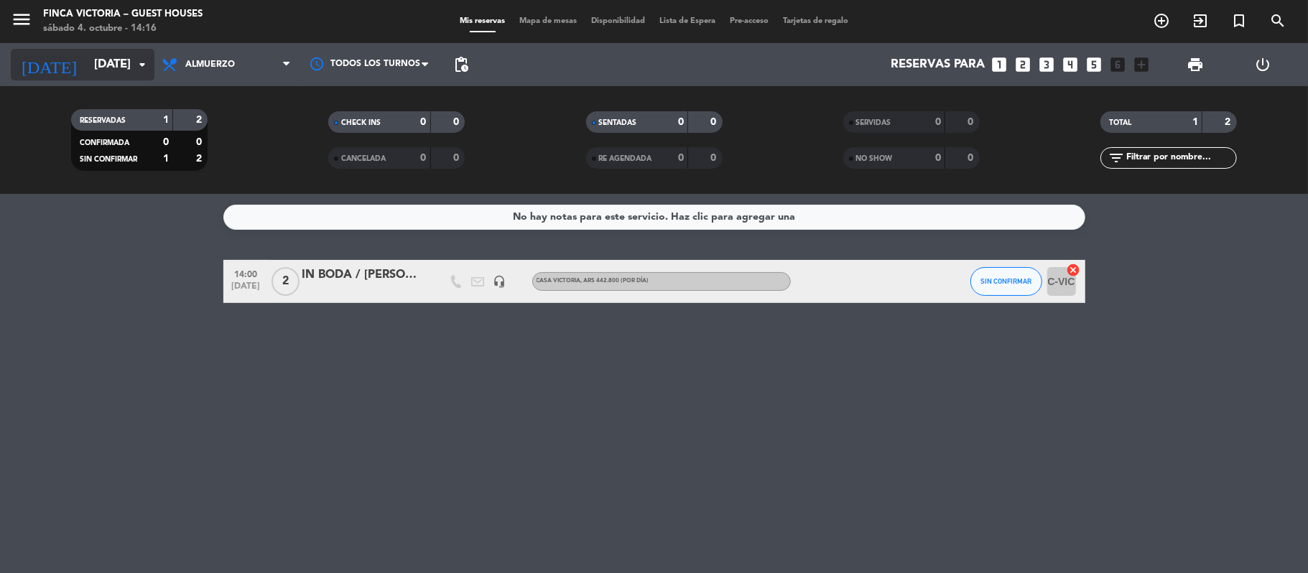
click at [87, 55] on input "[DATE]" at bounding box center [164, 65] width 155 height 28
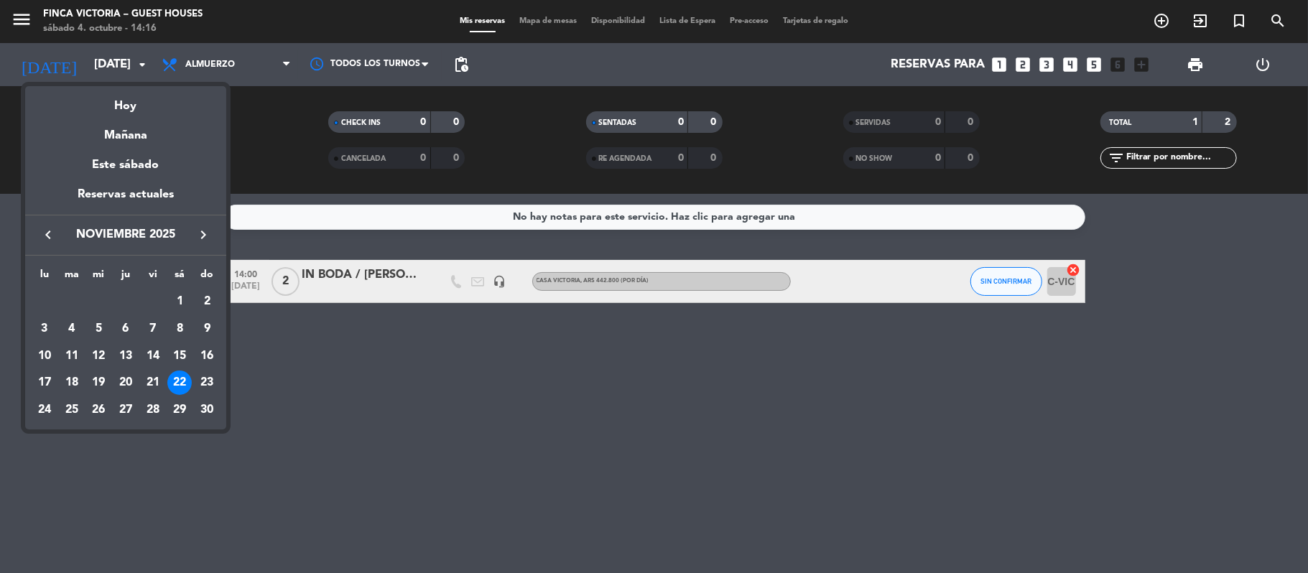
click at [202, 239] on icon "keyboard_arrow_right" at bounding box center [203, 234] width 17 height 17
click at [44, 360] on div "8" at bounding box center [44, 356] width 24 height 24
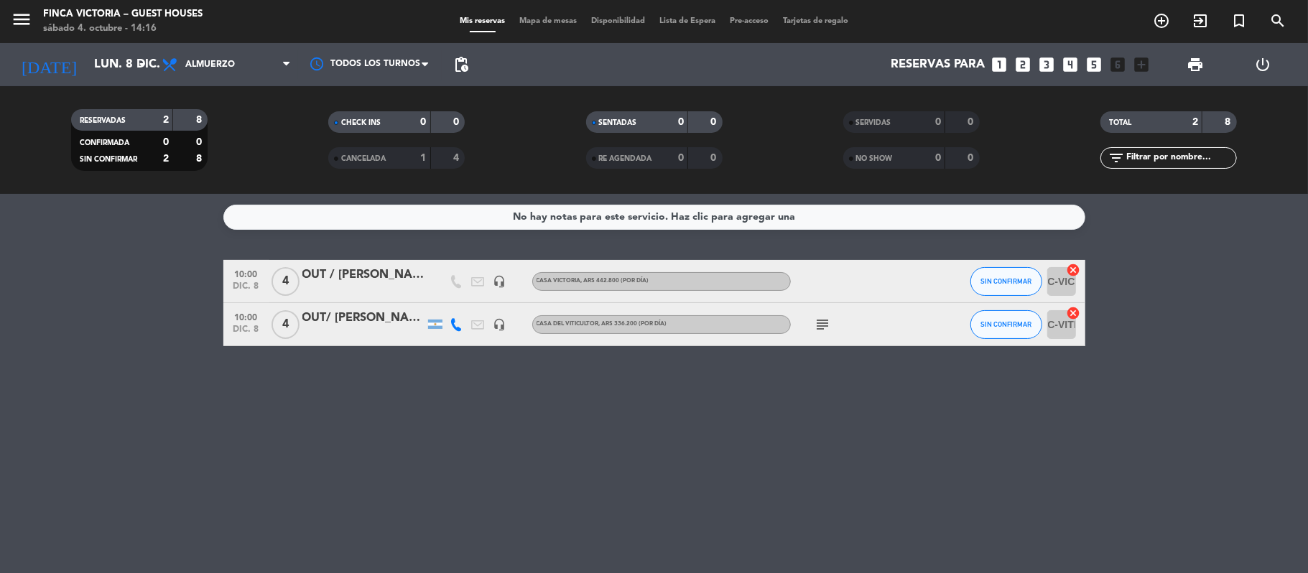
click at [4, 17] on div "menu FINCA VICTORIA – GUEST HOUSES sábado 4. octubre - 14:16" at bounding box center [163, 22] width 327 height 34
click at [14, 18] on icon "menu" at bounding box center [22, 20] width 22 height 22
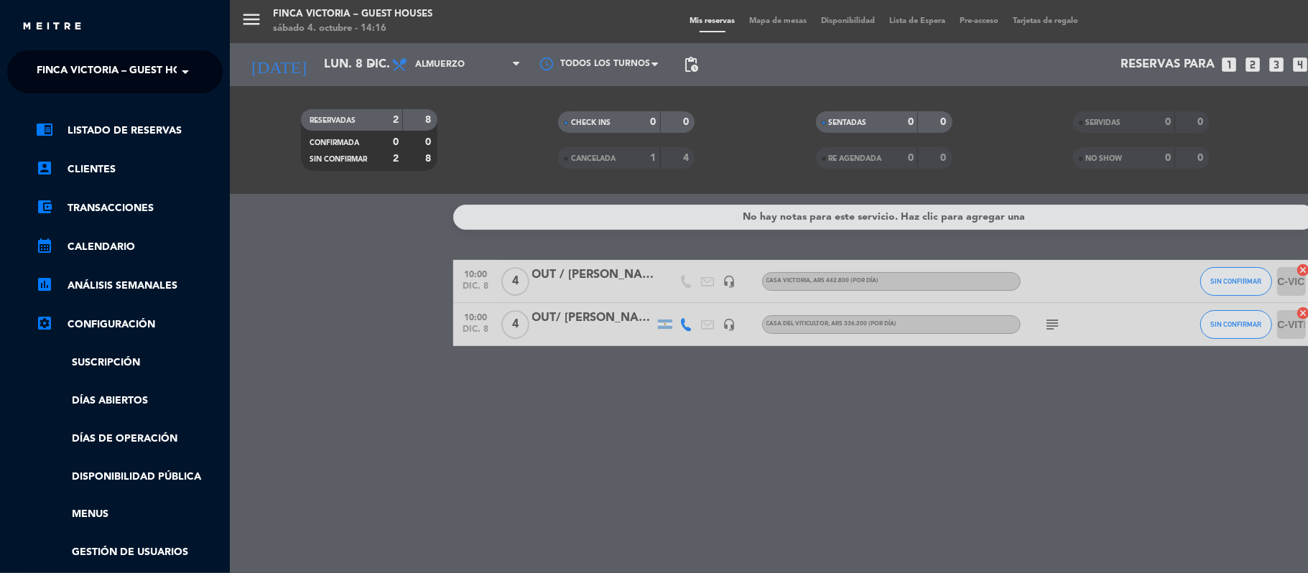
click at [37, 62] on span "FINCA VICTORIA – GUEST HOUSES" at bounding box center [122, 72] width 170 height 30
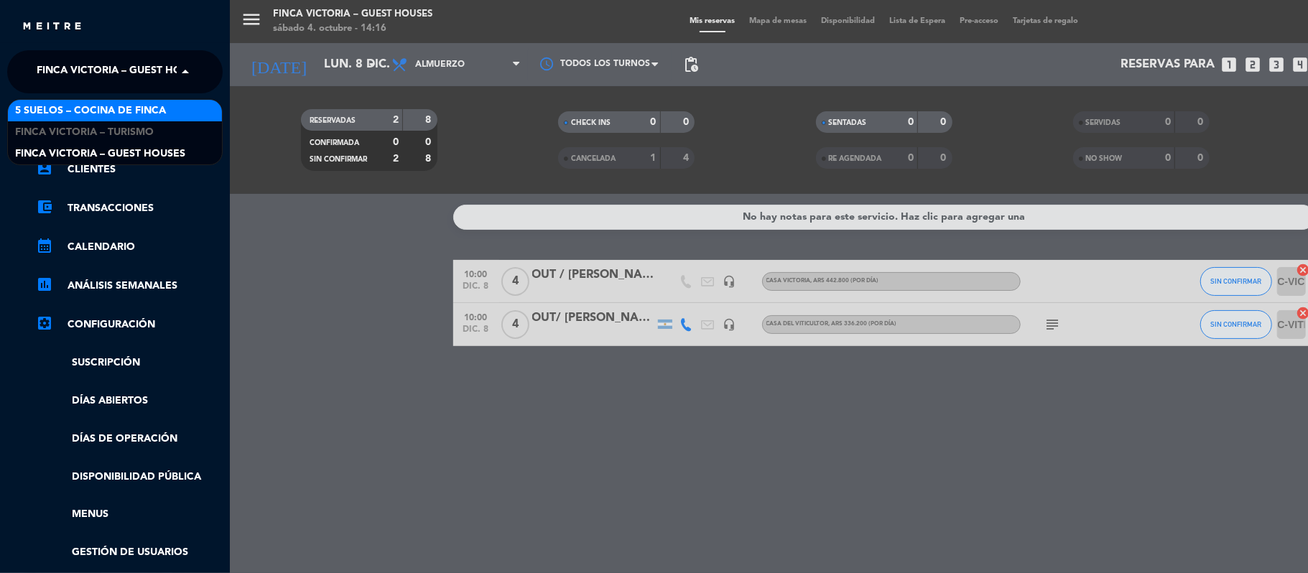
click at [47, 107] on span "5 SUELOS – COCINA DE FINCA" at bounding box center [90, 111] width 151 height 17
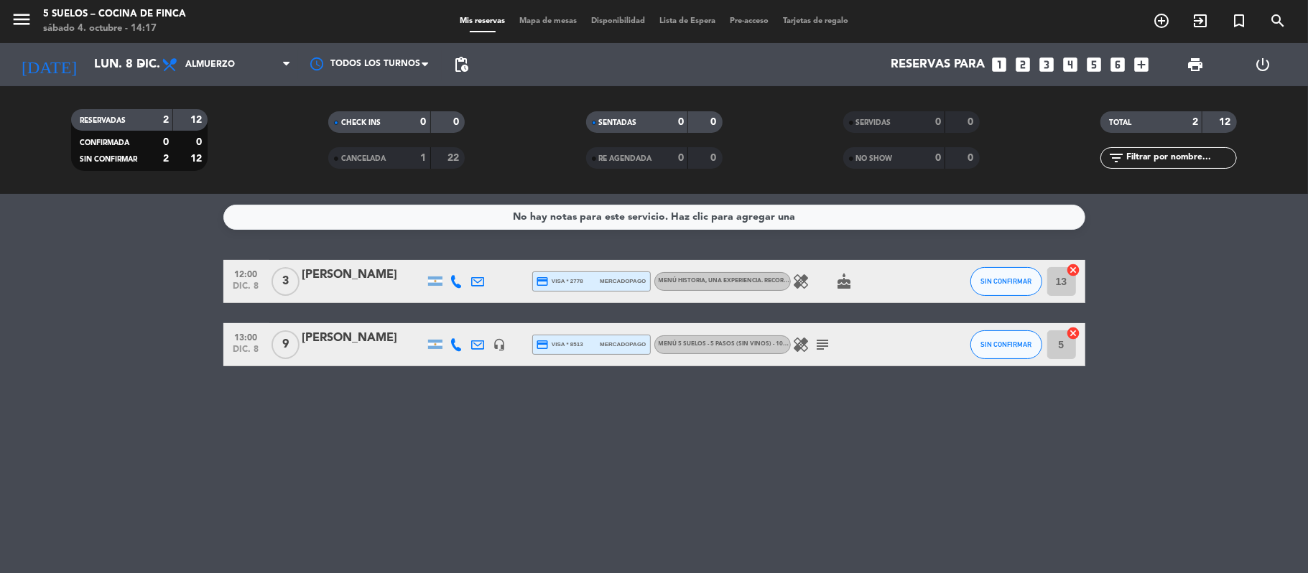
click at [807, 273] on icon "healing" at bounding box center [801, 281] width 17 height 17
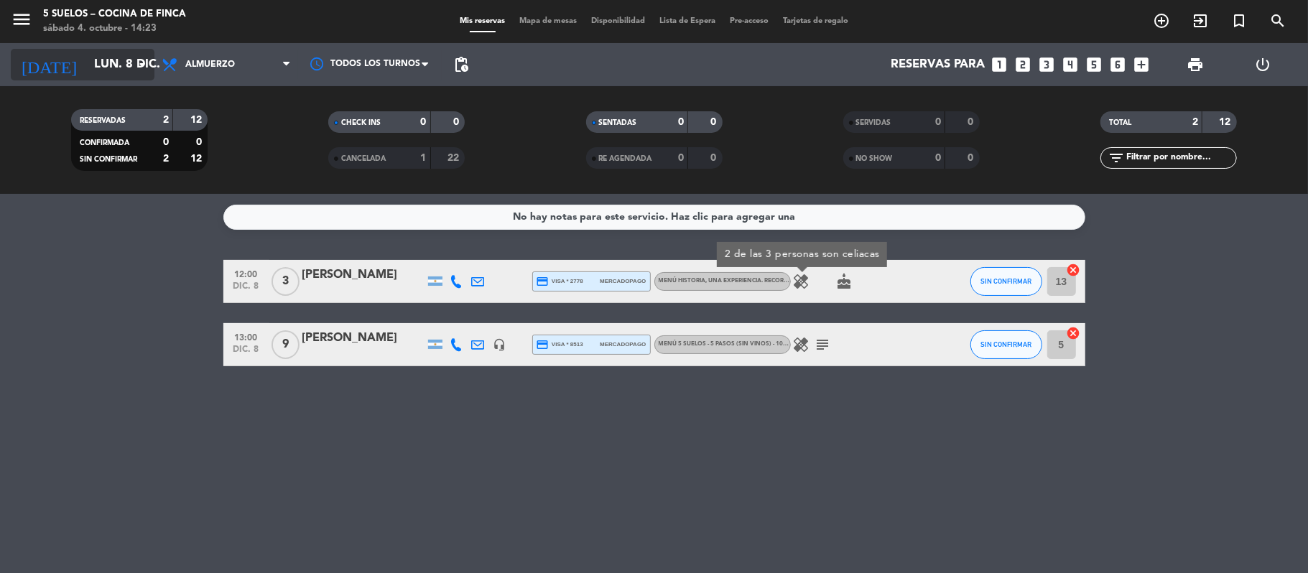
click at [87, 78] on input "lun. 8 dic." at bounding box center [164, 65] width 155 height 28
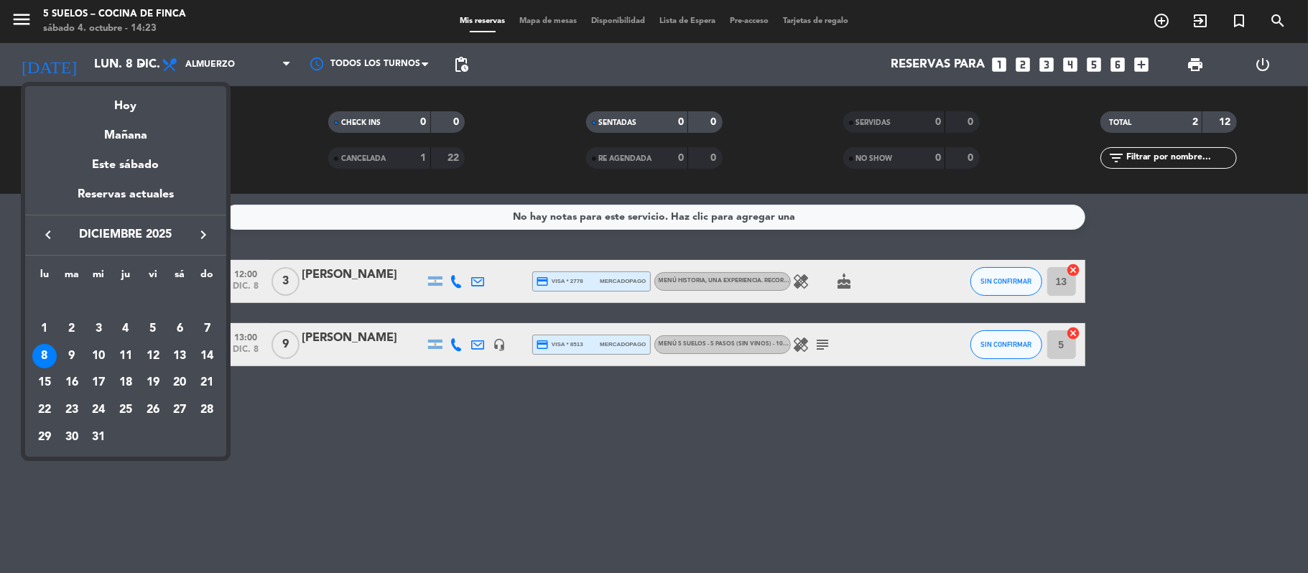
click at [200, 228] on icon "keyboard_arrow_right" at bounding box center [203, 234] width 17 height 17
click at [44, 228] on icon "keyboard_arrow_left" at bounding box center [47, 234] width 17 height 17
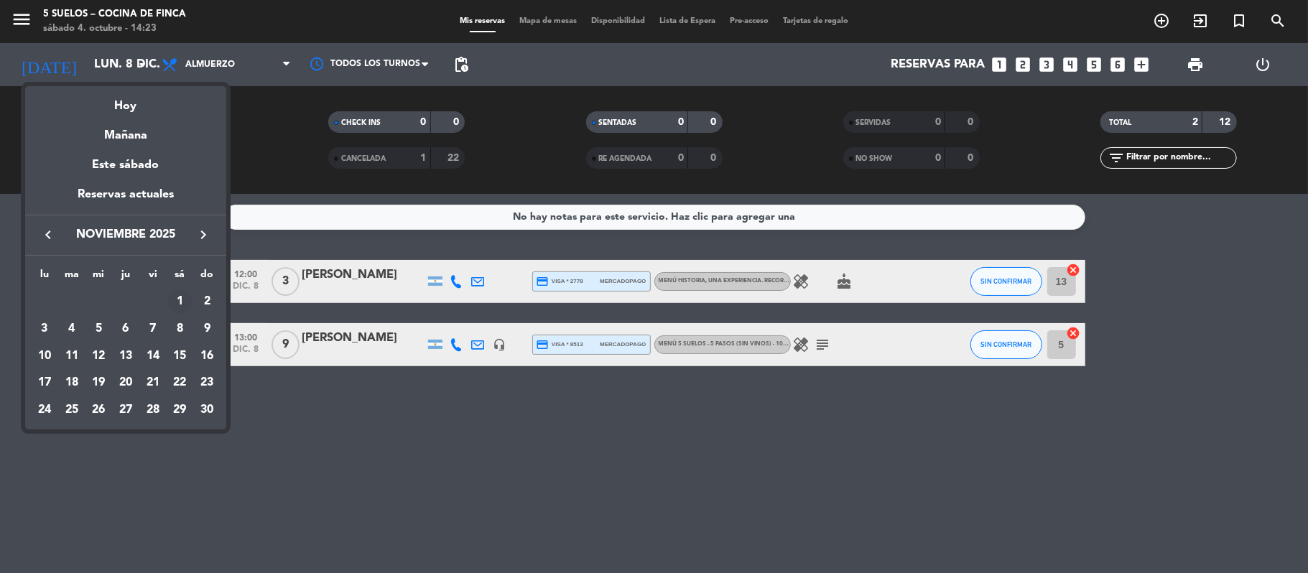
click at [182, 299] on div "1" at bounding box center [179, 301] width 24 height 24
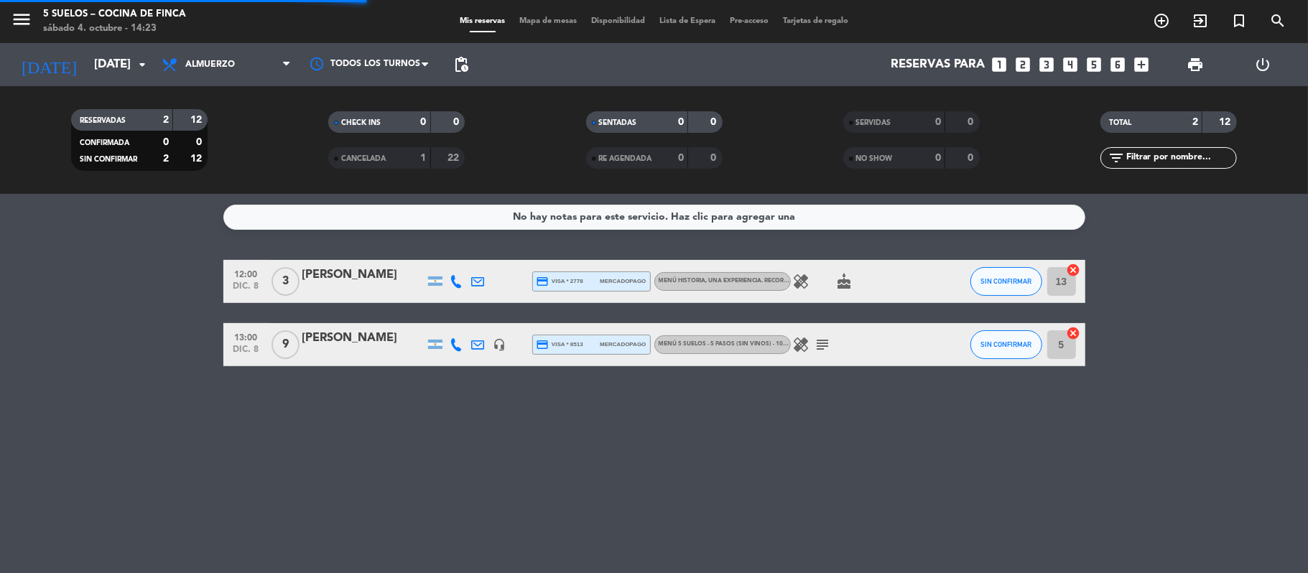
click at [36, 22] on span "menu" at bounding box center [27, 22] width 32 height 34
click at [9, 16] on div "menu 5 SUELOS – COCINA DE FINCA sábado 4. octubre - 14:23" at bounding box center [163, 22] width 327 height 34
click at [7, 17] on div "menu 5 SUELOS – COCINA DE FINCA sábado 4. octubre - 14:23" at bounding box center [163, 22] width 327 height 34
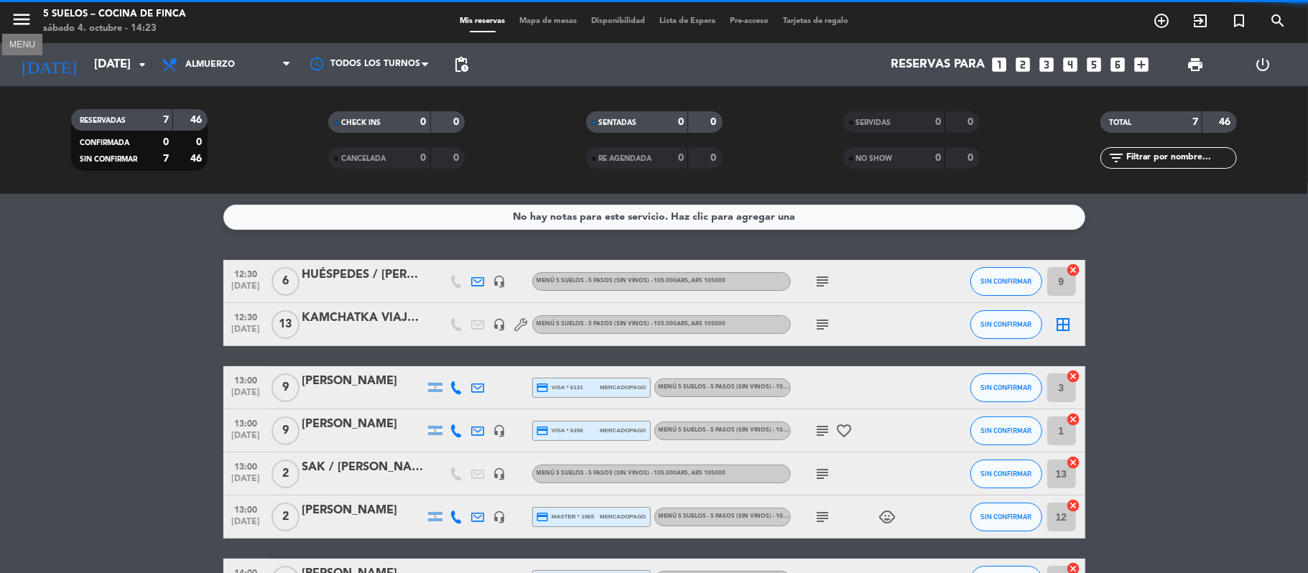
click at [16, 23] on icon "menu" at bounding box center [22, 20] width 22 height 22
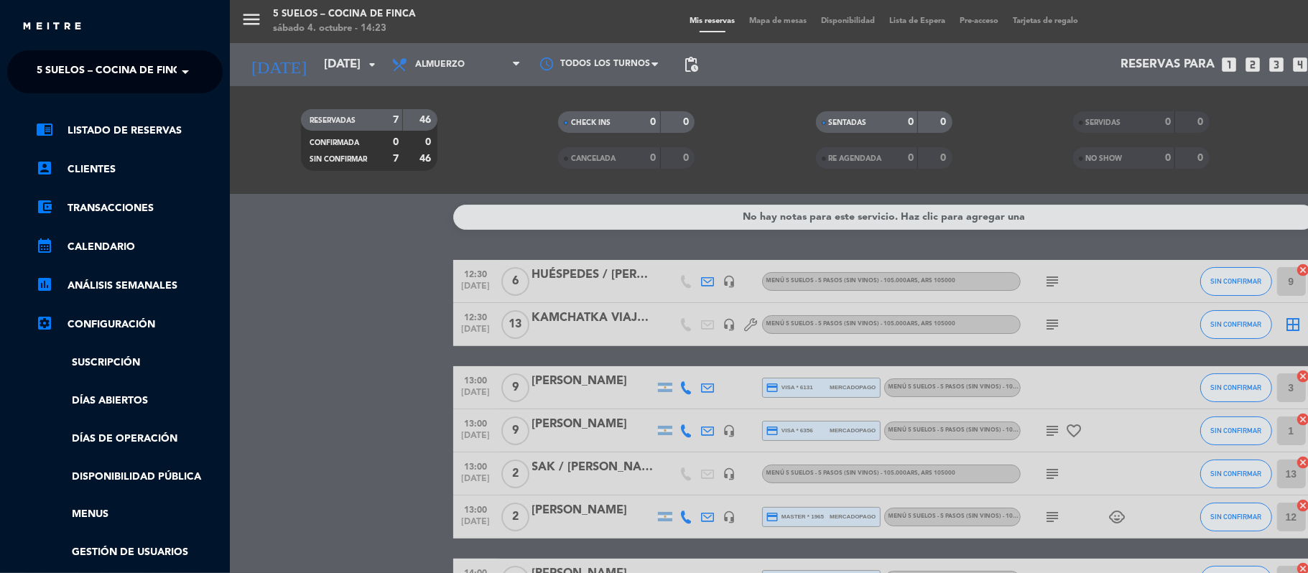
click at [43, 57] on span "5 SUELOS – COCINA DE FINCA" at bounding box center [112, 72] width 151 height 30
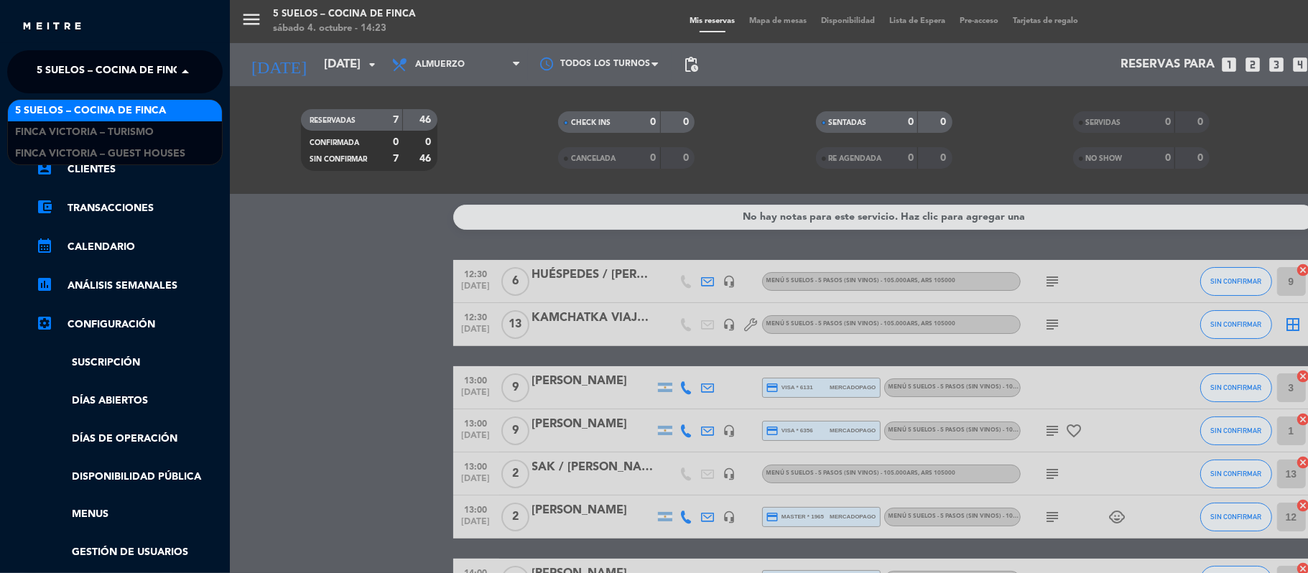
drag, startPoint x: 56, startPoint y: 138, endPoint x: 65, endPoint y: 110, distance: 29.3
click at [65, 110] on div "5 SUELOS – COCINA DE FINCA FINCA VICTORIA – TURISMO FINCA VICTORIA – GUEST HOUS…" at bounding box center [115, 132] width 214 height 65
click at [65, 110] on span "5 SUELOS – COCINA DE FINCA" at bounding box center [90, 111] width 151 height 17
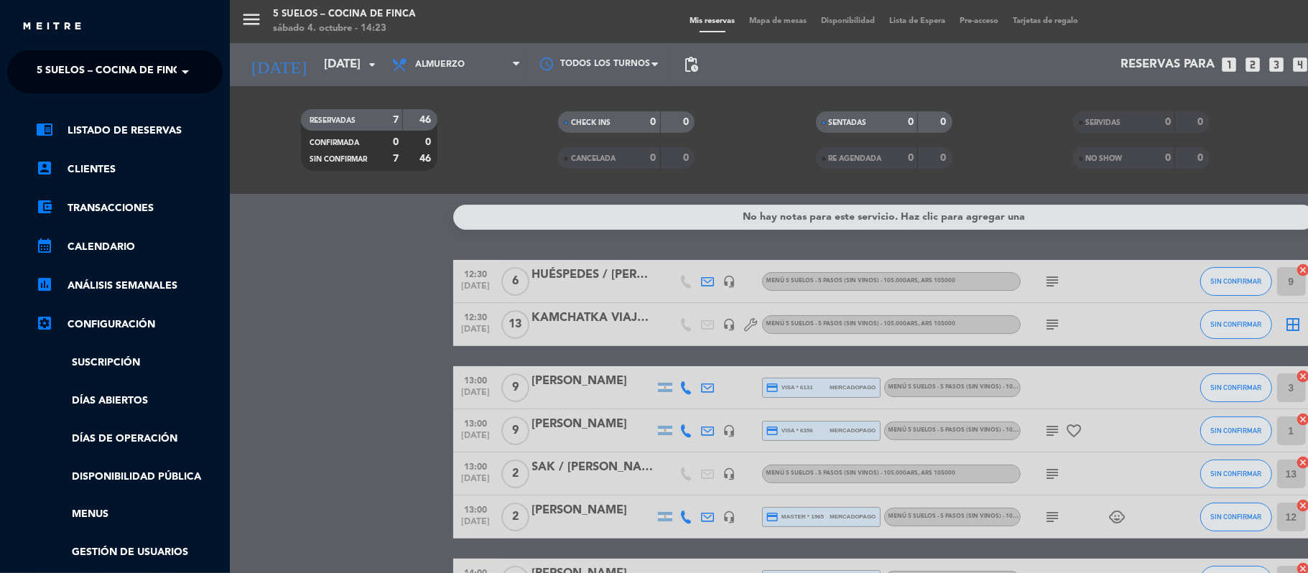
click at [256, 220] on div "menu 5 SUELOS – COCINA DE FINCA sábado 4. octubre - 14:23 Mis reservas Mapa de …" at bounding box center [884, 286] width 1308 height 573
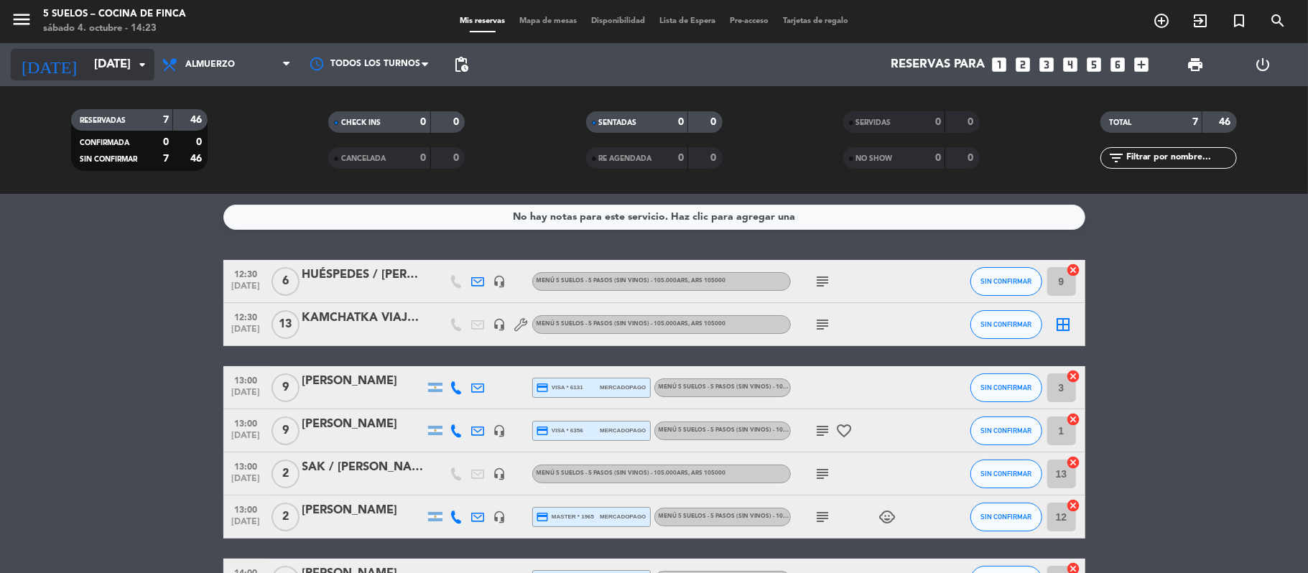
click at [125, 60] on input "[DATE]" at bounding box center [164, 65] width 155 height 28
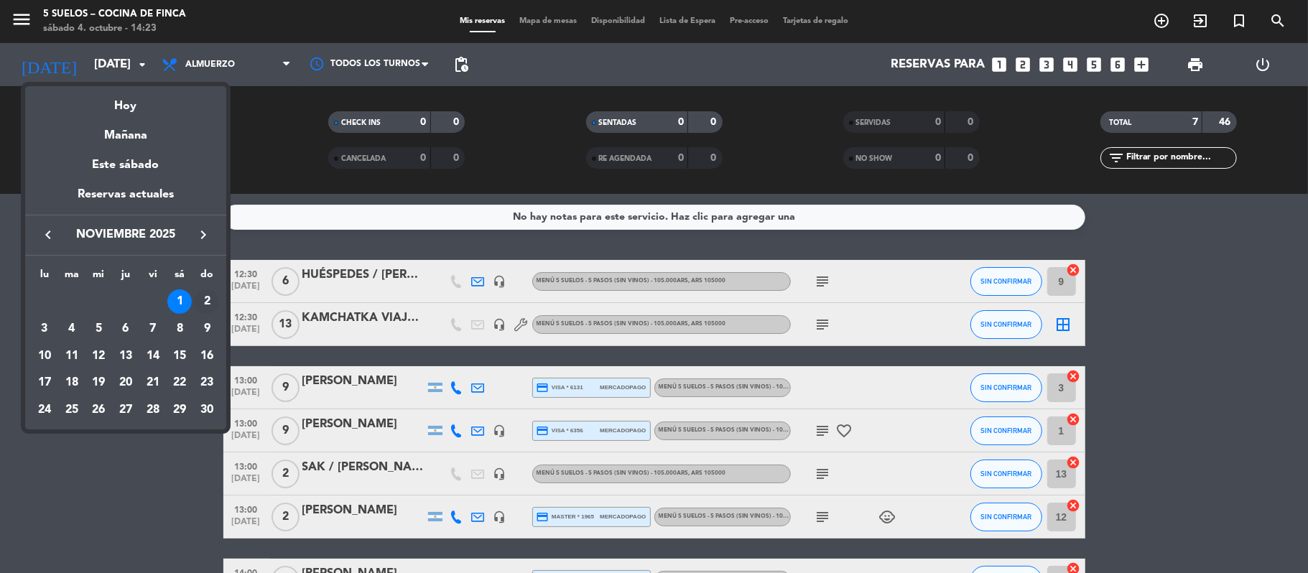
click at [202, 304] on div "2" at bounding box center [207, 301] width 24 height 24
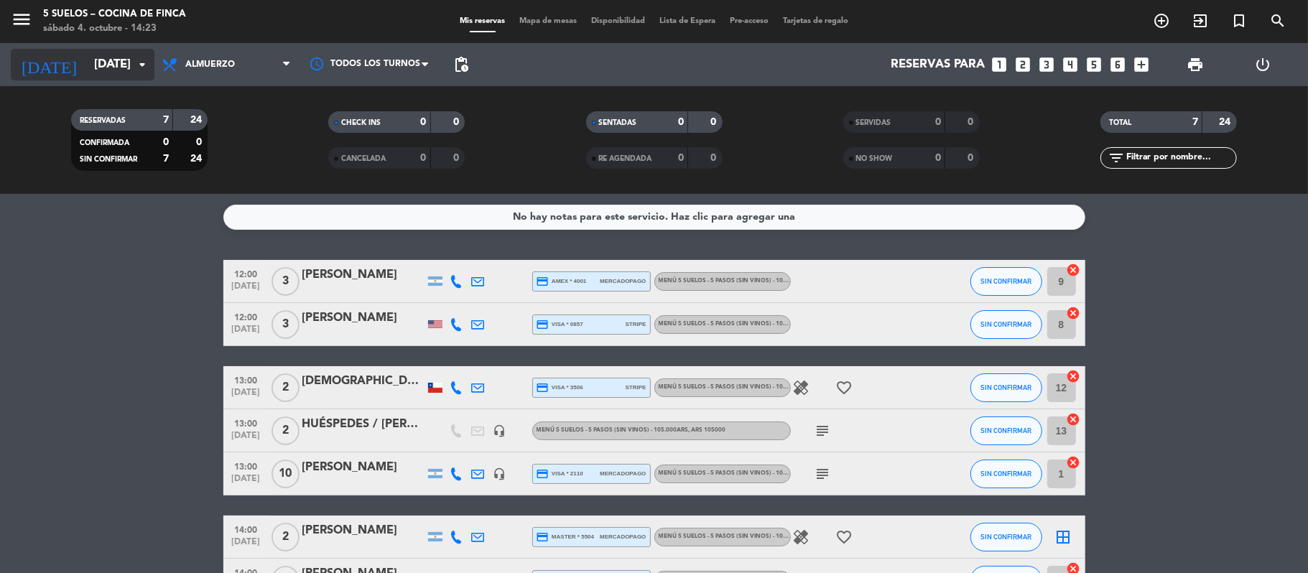
click at [104, 64] on input "[DATE]" at bounding box center [164, 65] width 155 height 28
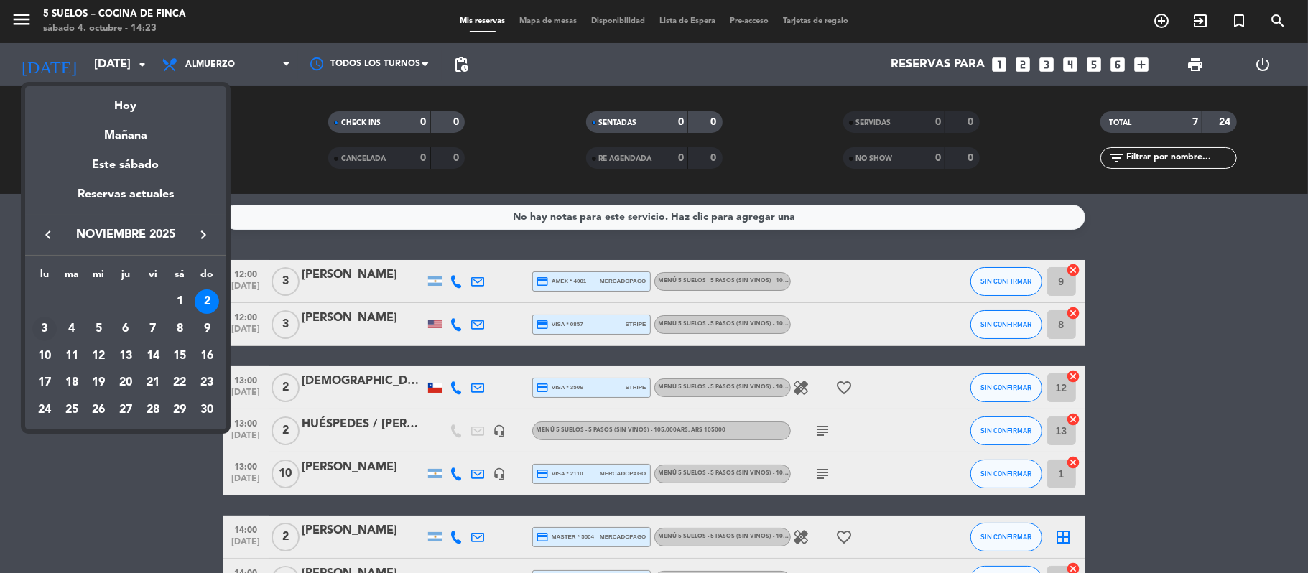
click at [47, 326] on div "3" at bounding box center [44, 329] width 24 height 24
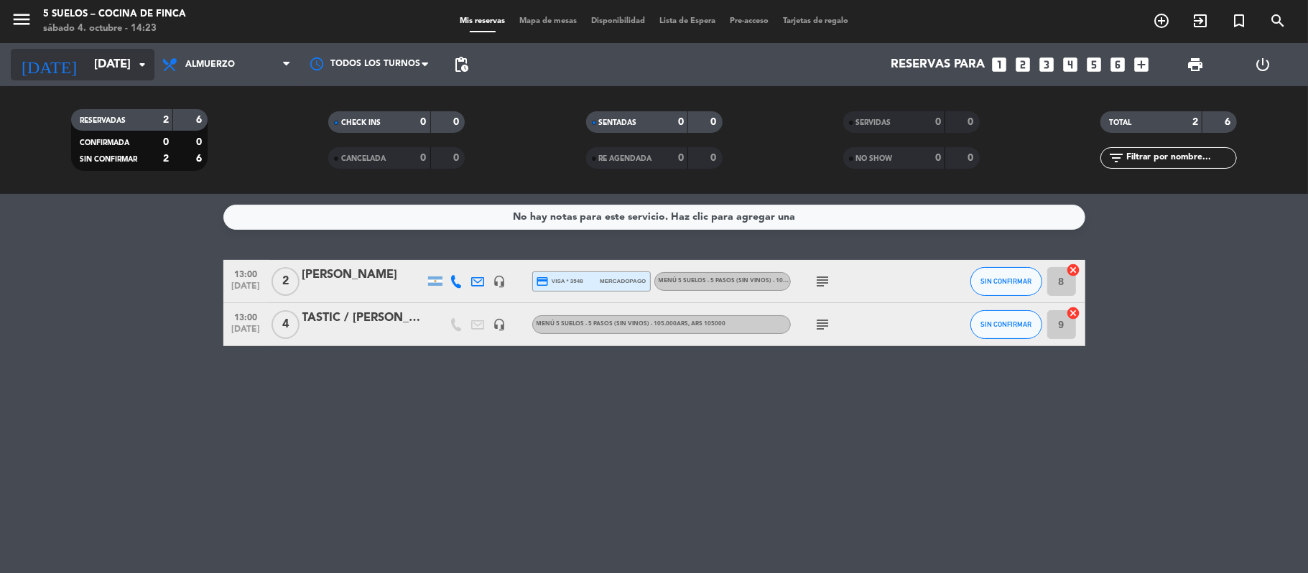
click at [96, 63] on input "[DATE]" at bounding box center [164, 65] width 155 height 28
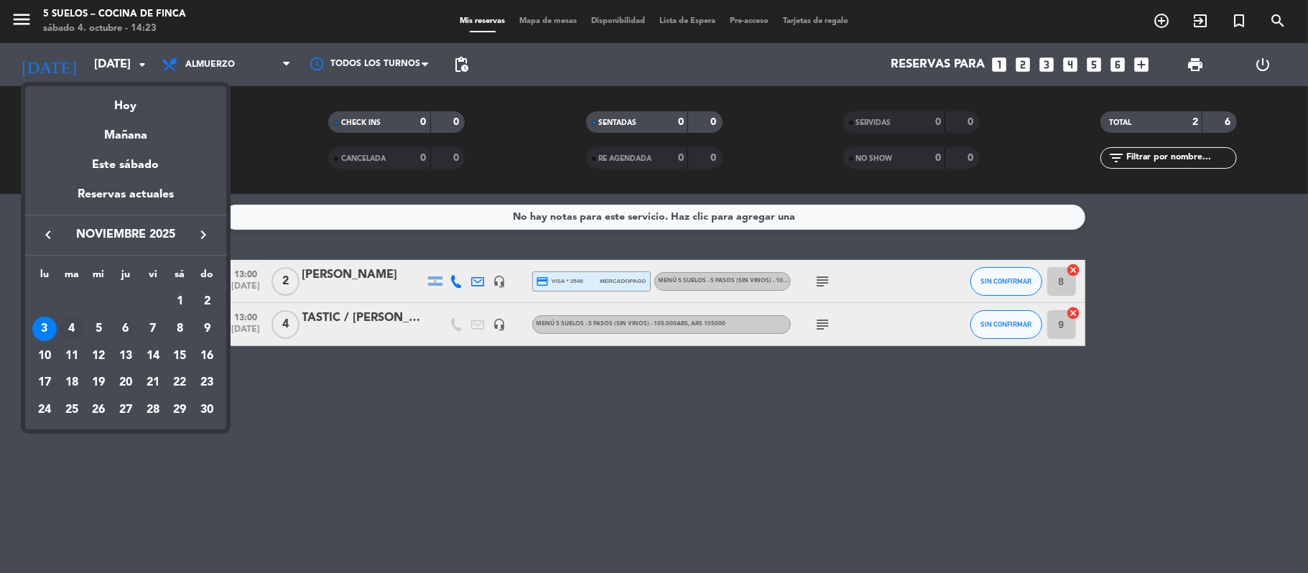
click at [78, 322] on div "4" at bounding box center [72, 329] width 24 height 24
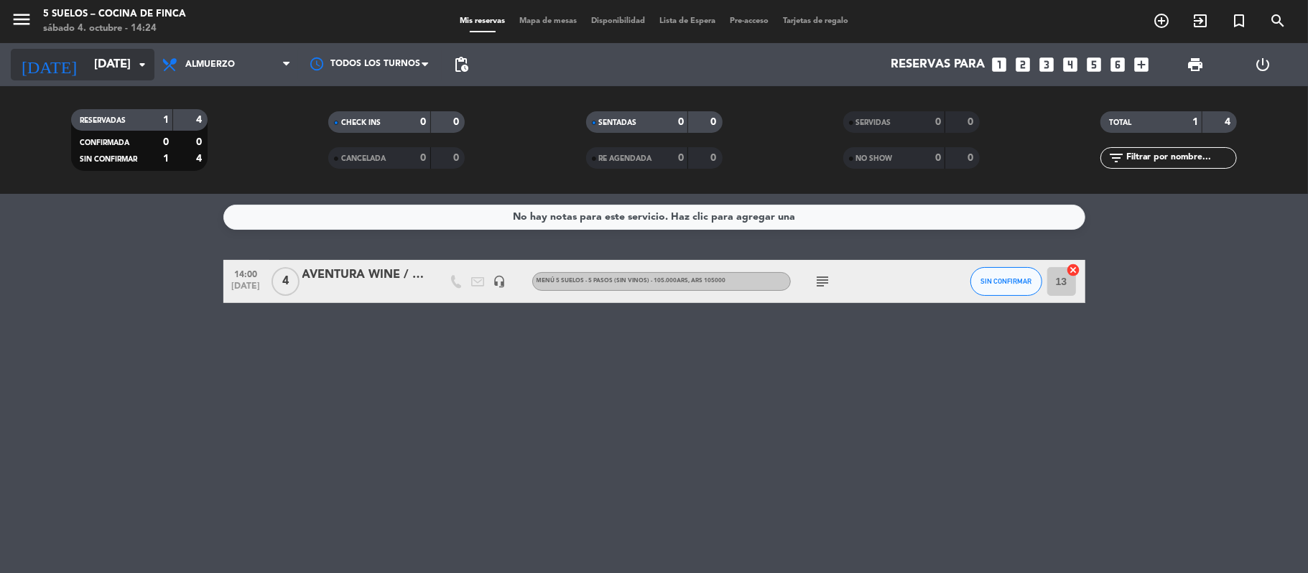
click at [87, 52] on input "[DATE]" at bounding box center [164, 65] width 155 height 28
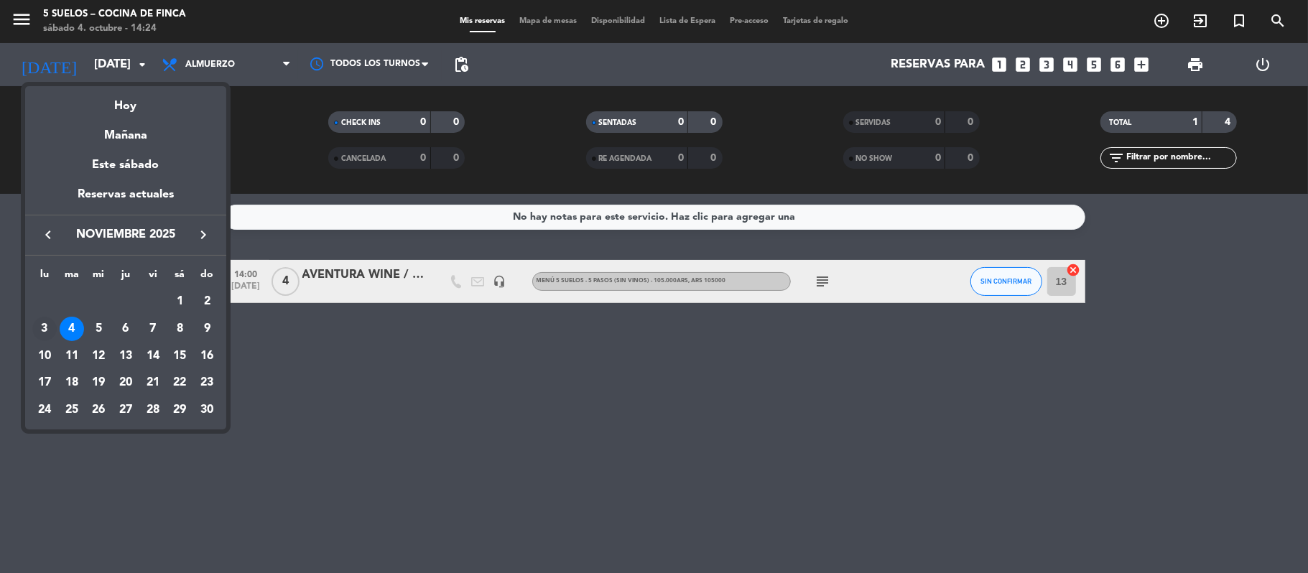
click at [37, 335] on div "3" at bounding box center [44, 329] width 24 height 24
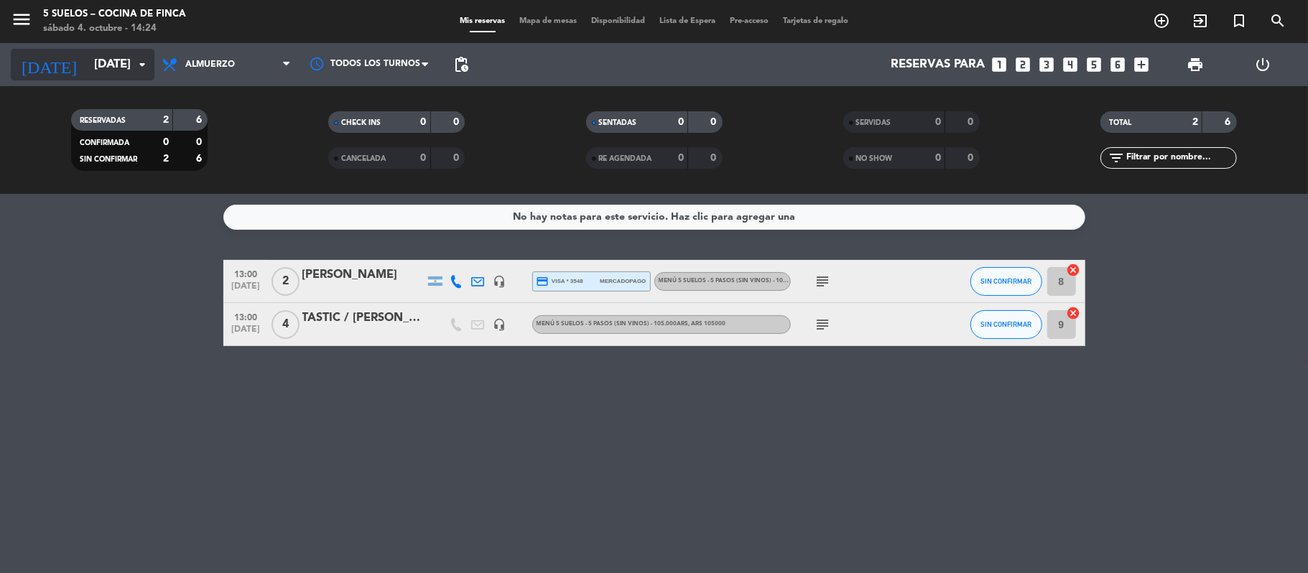
click at [98, 64] on input "[DATE]" at bounding box center [164, 65] width 155 height 28
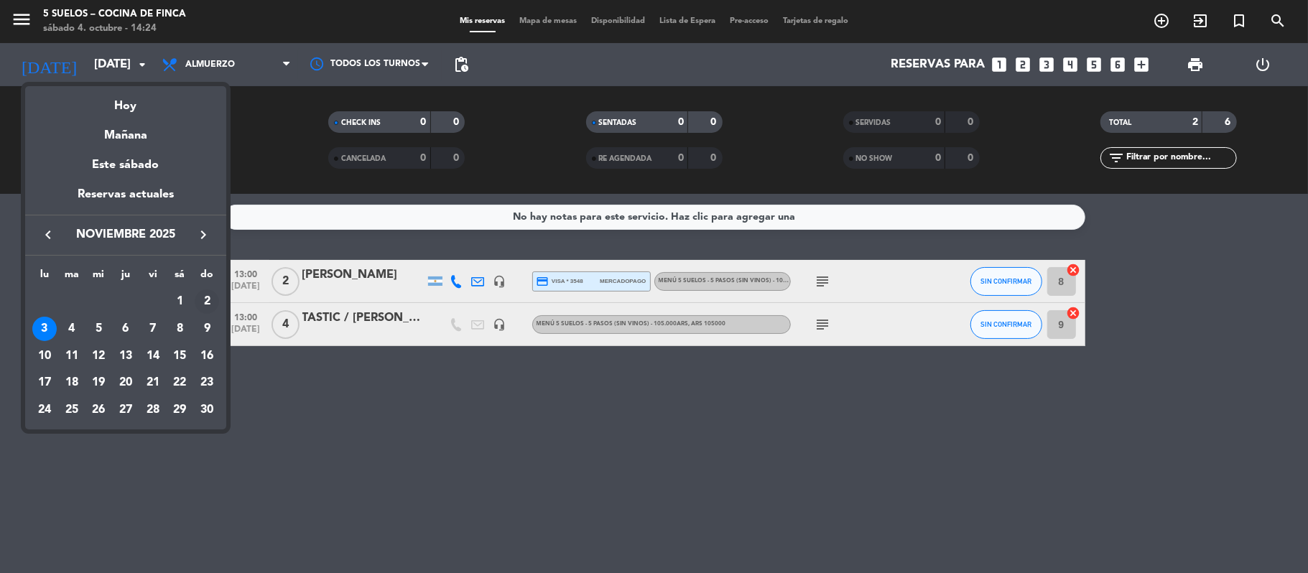
click at [208, 304] on div "2" at bounding box center [207, 301] width 24 height 24
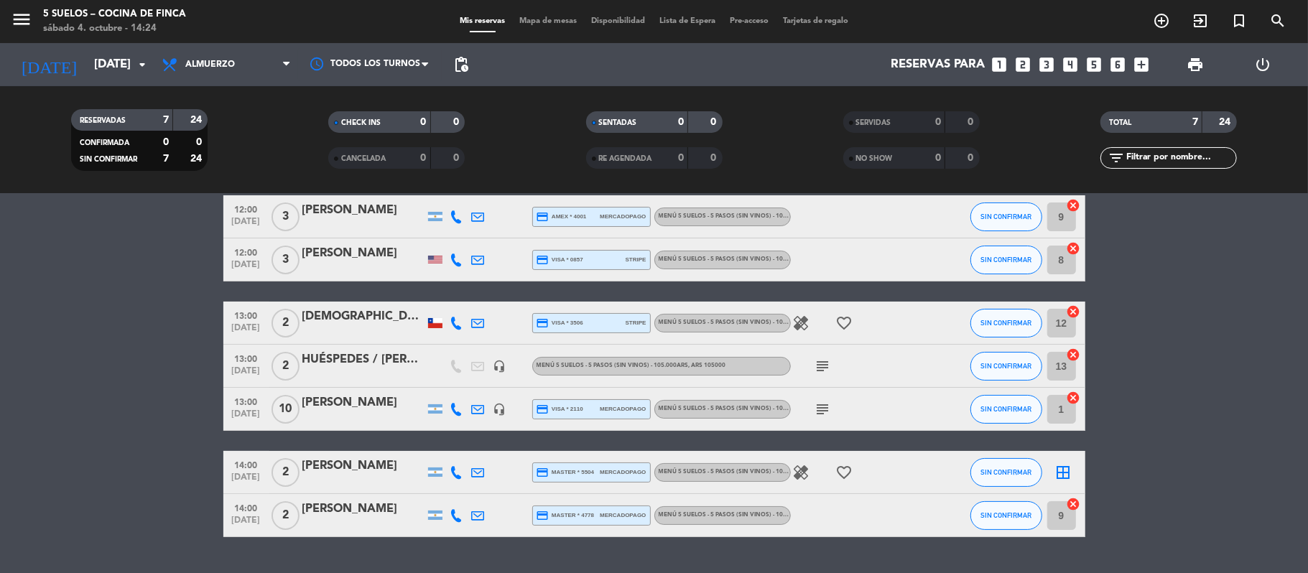
scroll to position [96, 0]
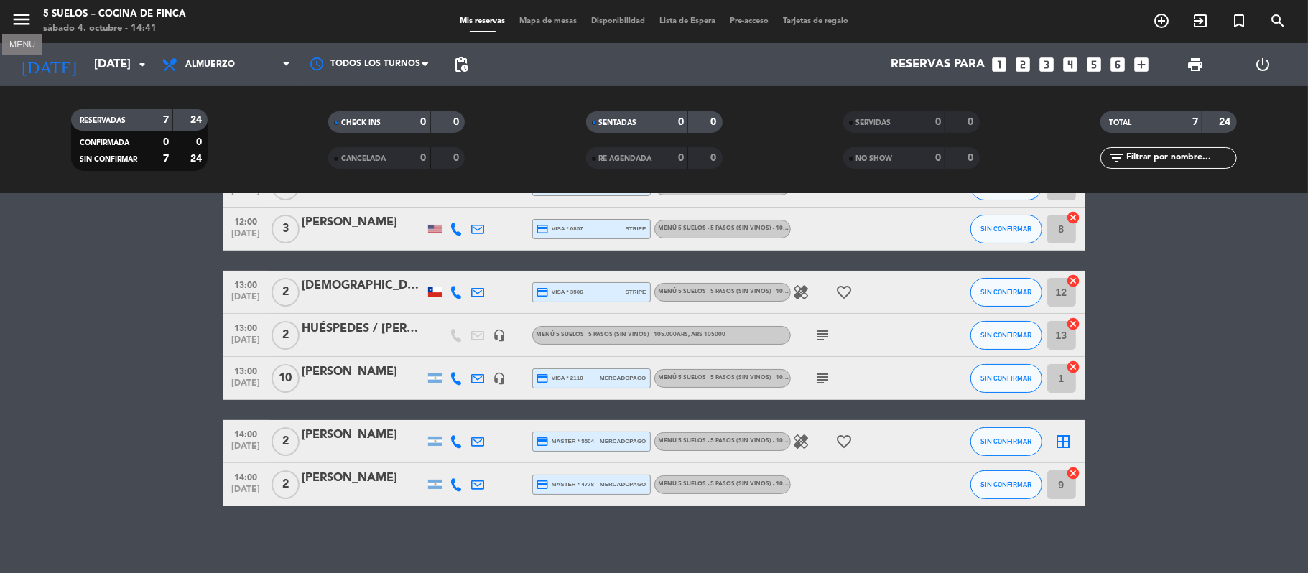
click at [26, 27] on icon "menu" at bounding box center [22, 20] width 22 height 22
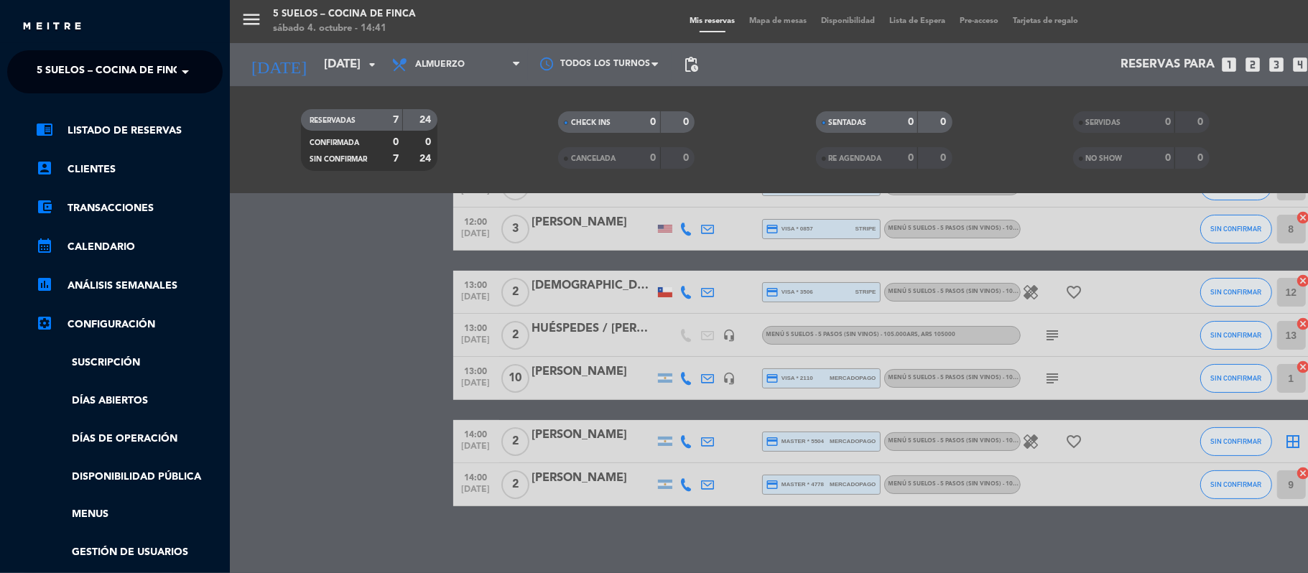
click at [52, 75] on span "5 SUELOS – COCINA DE FINCA" at bounding box center [112, 72] width 151 height 30
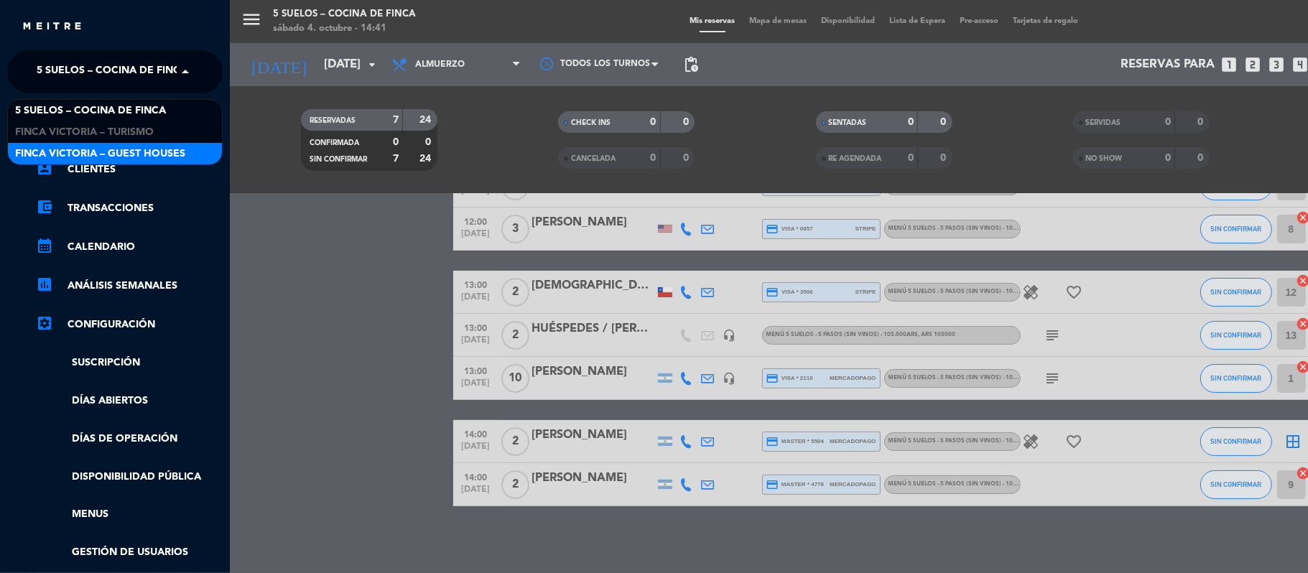
click at [65, 144] on div "FINCA VICTORIA – GUEST HOUSES" at bounding box center [115, 154] width 214 height 22
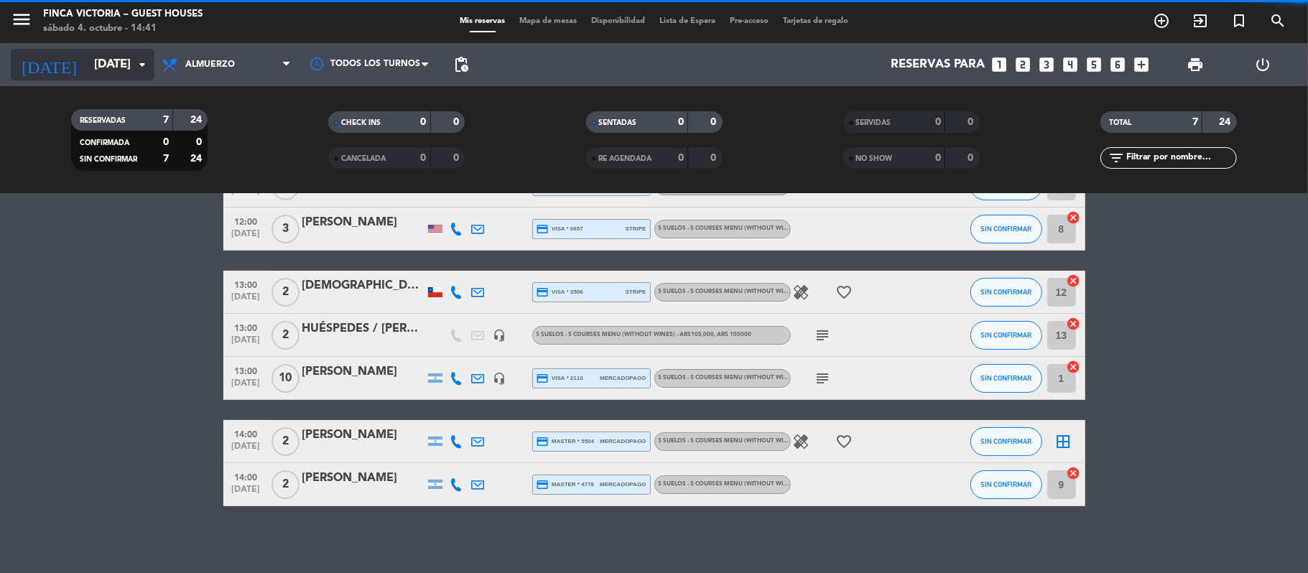
click at [109, 73] on input "[DATE]" at bounding box center [164, 65] width 155 height 28
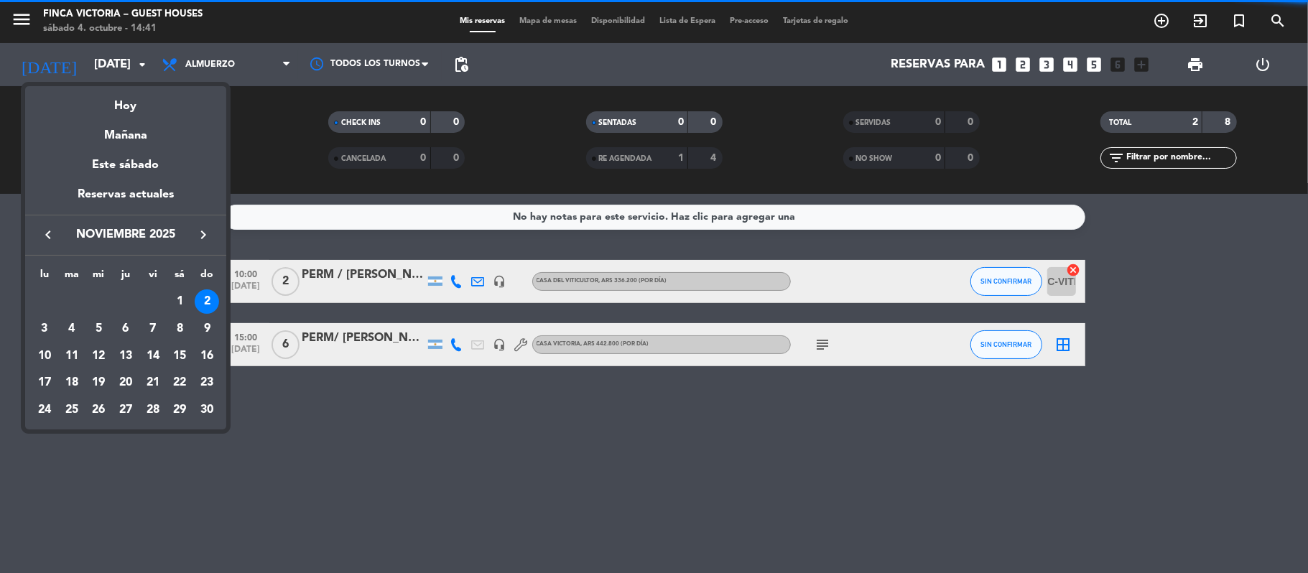
scroll to position [0, 0]
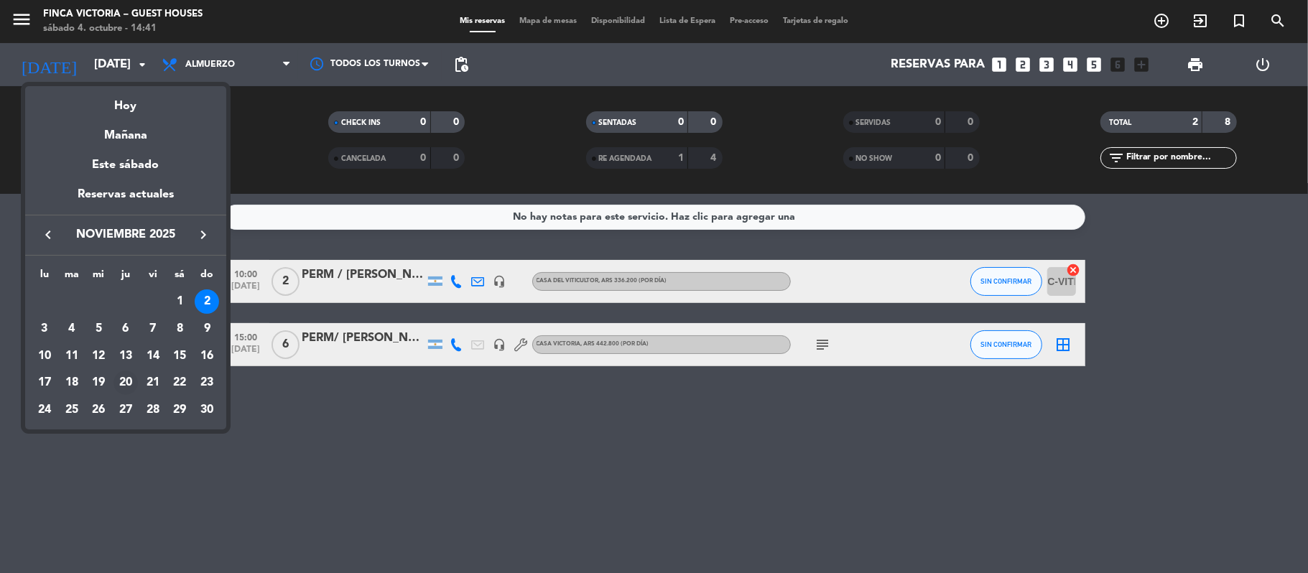
click at [122, 380] on div "20" at bounding box center [125, 383] width 24 height 24
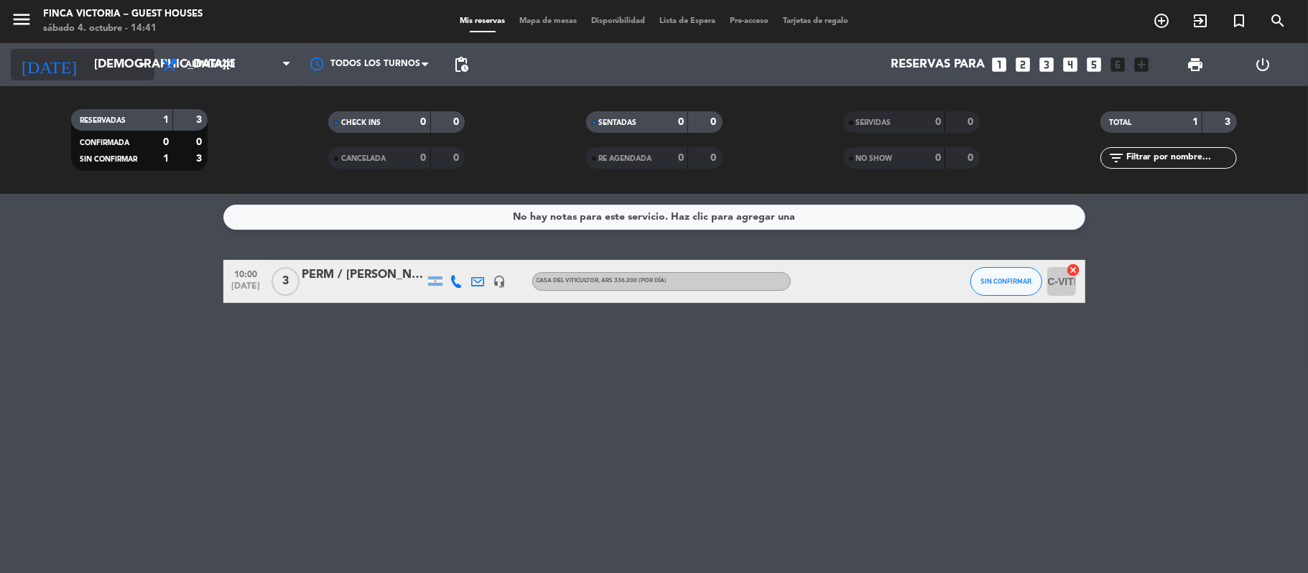
click at [102, 69] on input "[DEMOGRAPHIC_DATA][DATE]" at bounding box center [164, 65] width 155 height 28
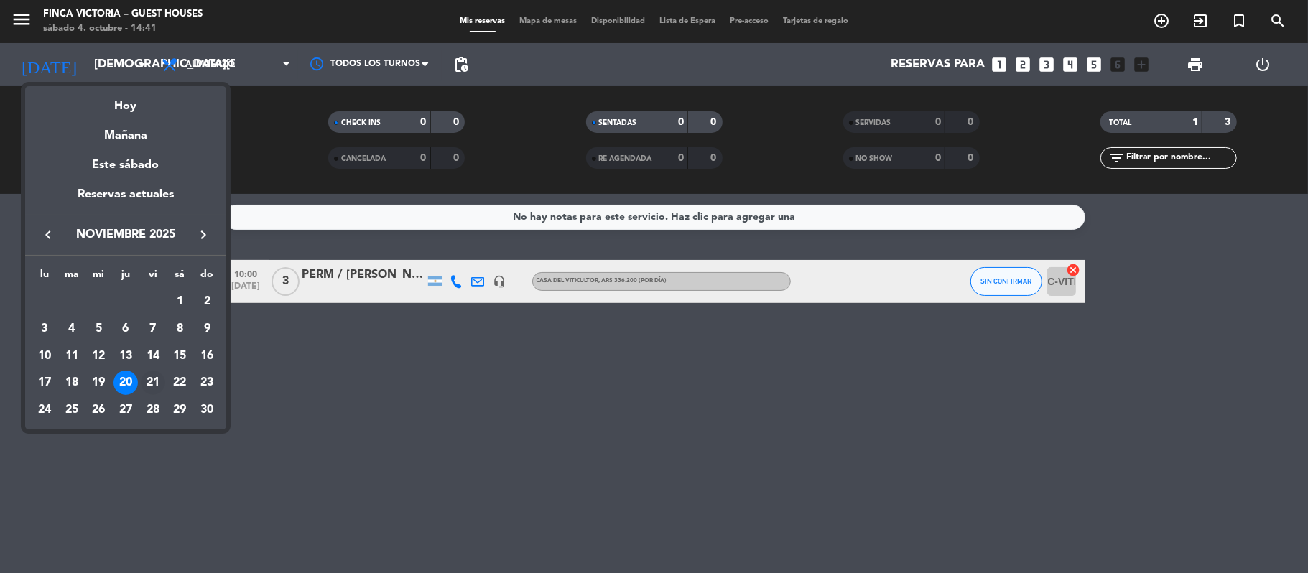
click at [144, 381] on div "21" at bounding box center [153, 383] width 24 height 24
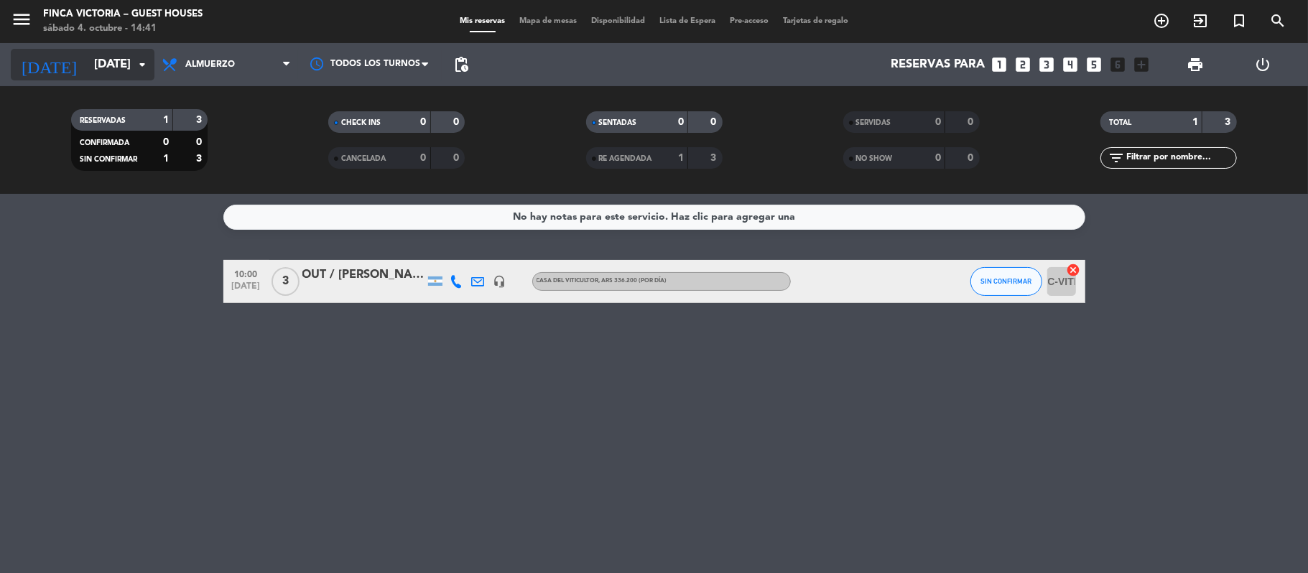
click at [87, 55] on input "[DATE]" at bounding box center [164, 65] width 155 height 28
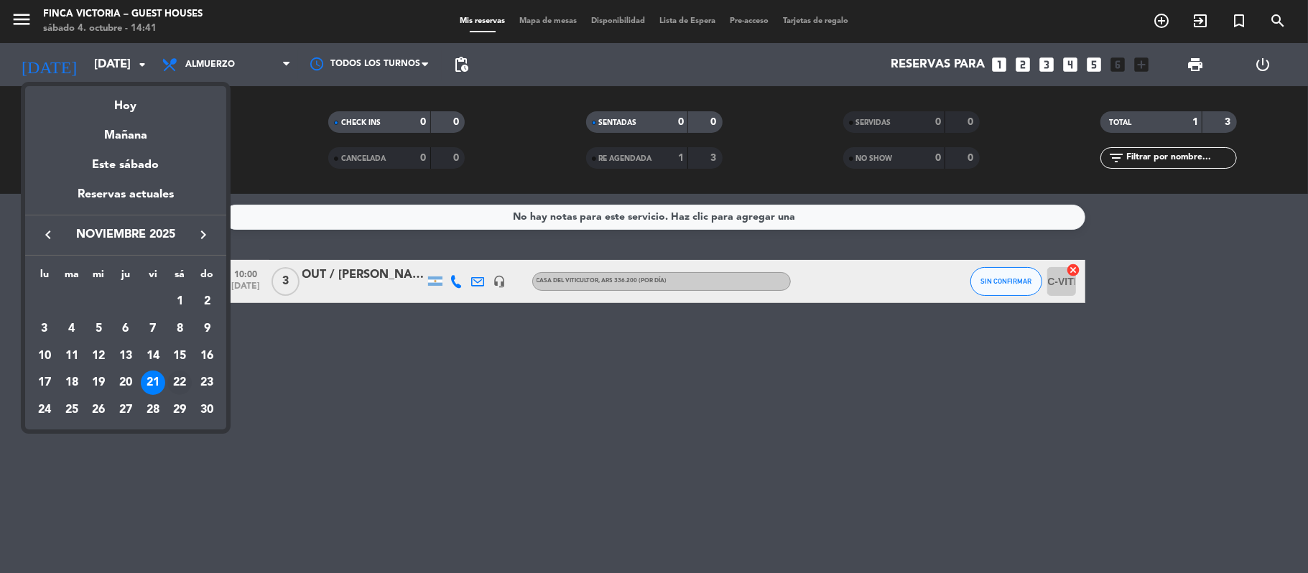
click at [175, 385] on div "22" at bounding box center [179, 383] width 24 height 24
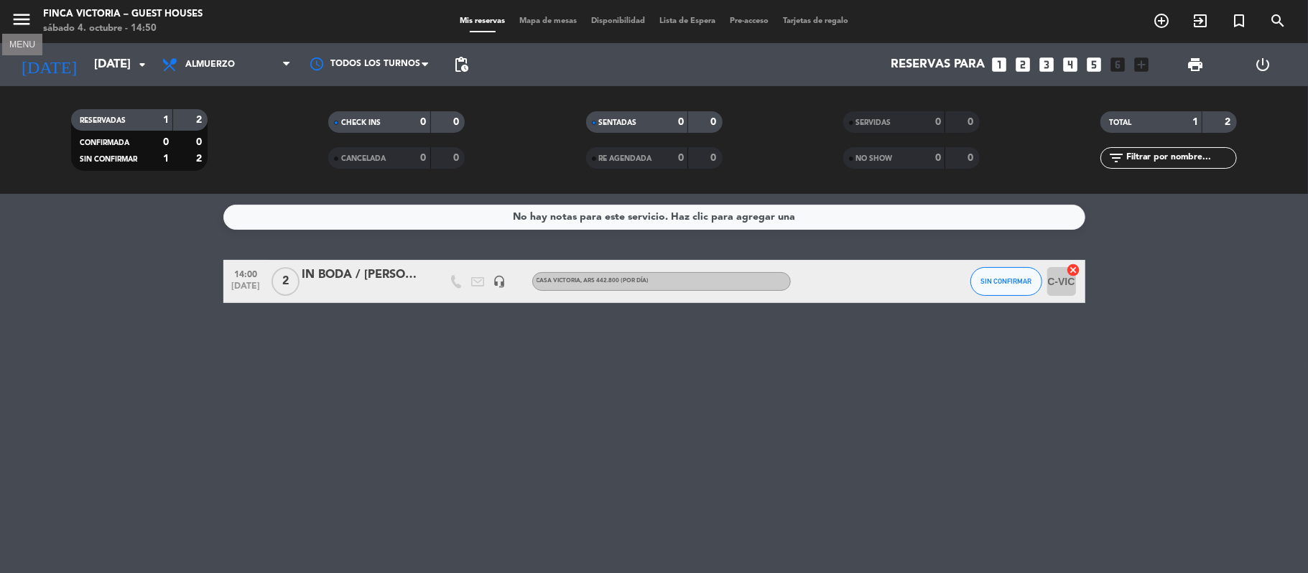
click at [22, 19] on icon "menu" at bounding box center [22, 20] width 22 height 22
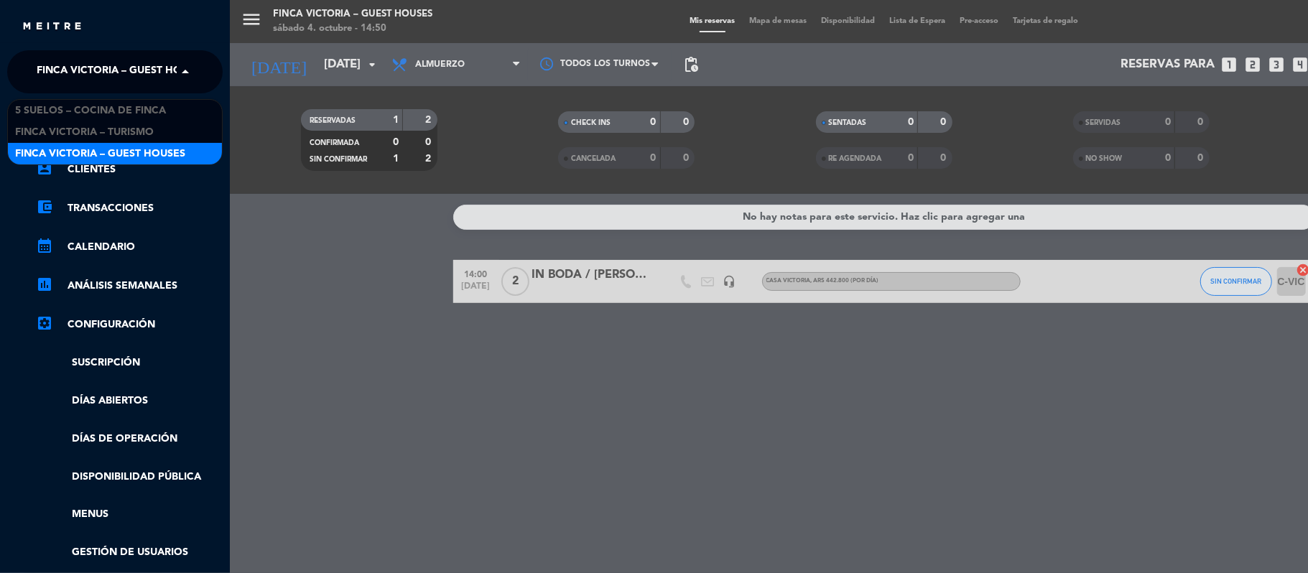
click at [55, 78] on span "FINCA VICTORIA – GUEST HOUSES" at bounding box center [122, 72] width 170 height 30
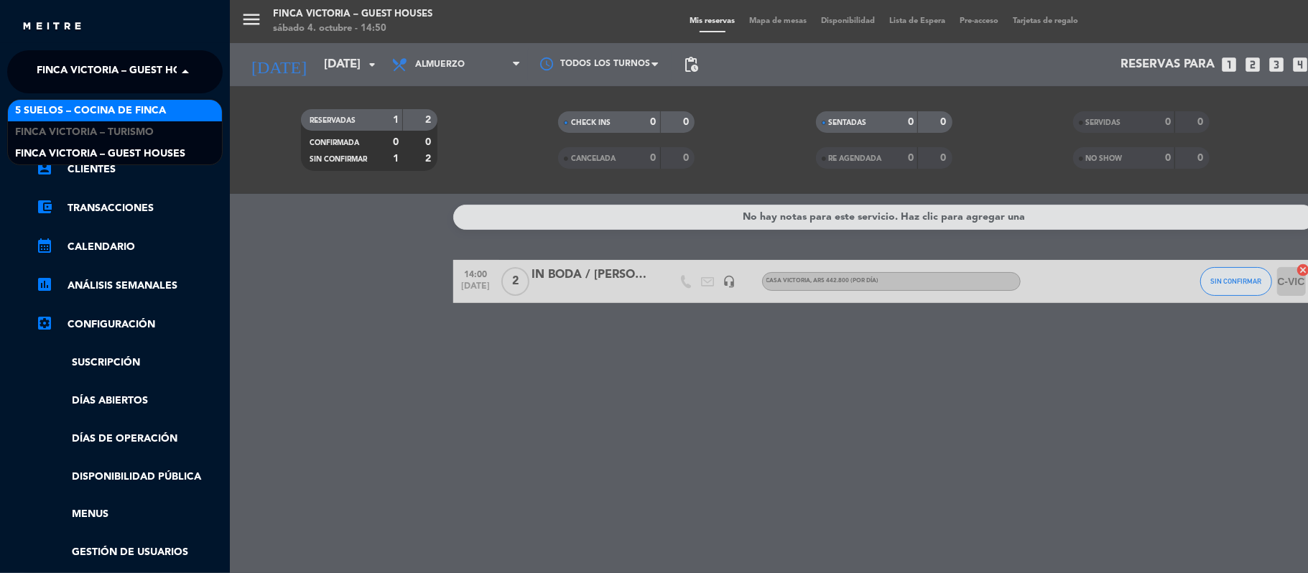
click at [76, 121] on div "5 SUELOS – COCINA DE FINCA" at bounding box center [115, 111] width 214 height 22
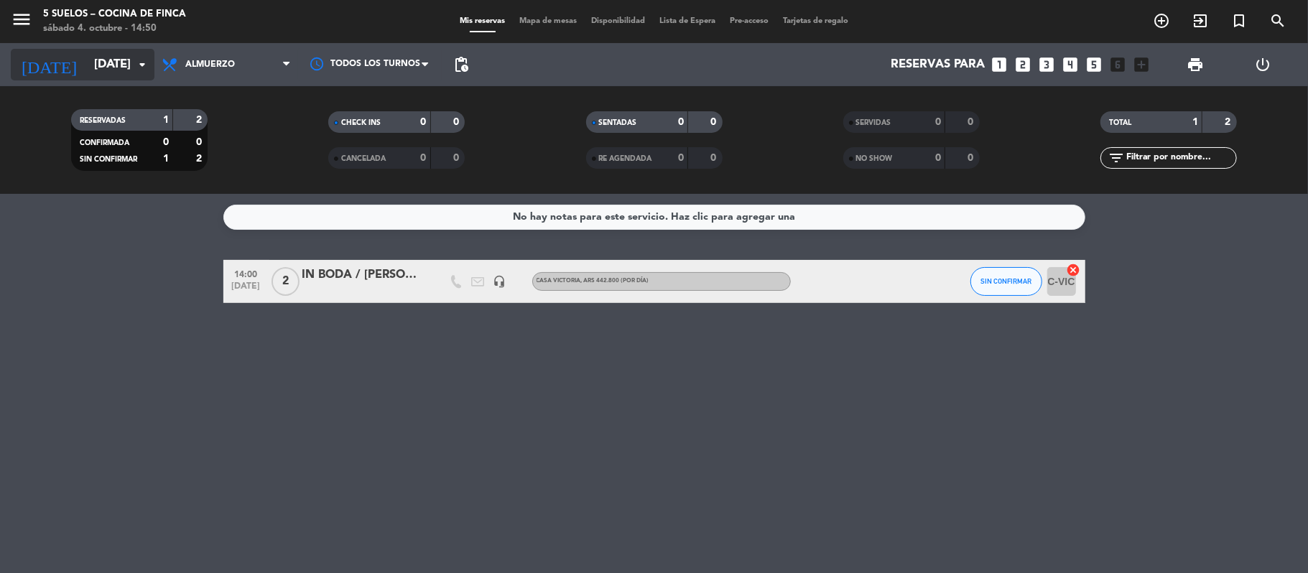
click at [101, 66] on input "[DATE]" at bounding box center [164, 65] width 155 height 28
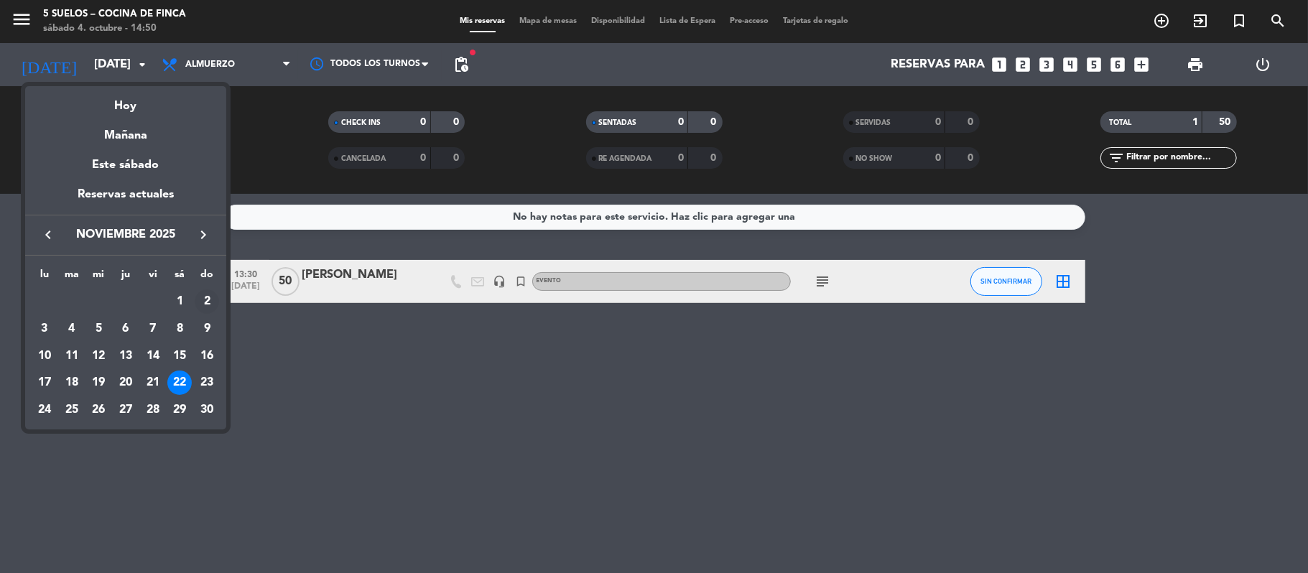
click at [202, 303] on div "2" at bounding box center [207, 301] width 24 height 24
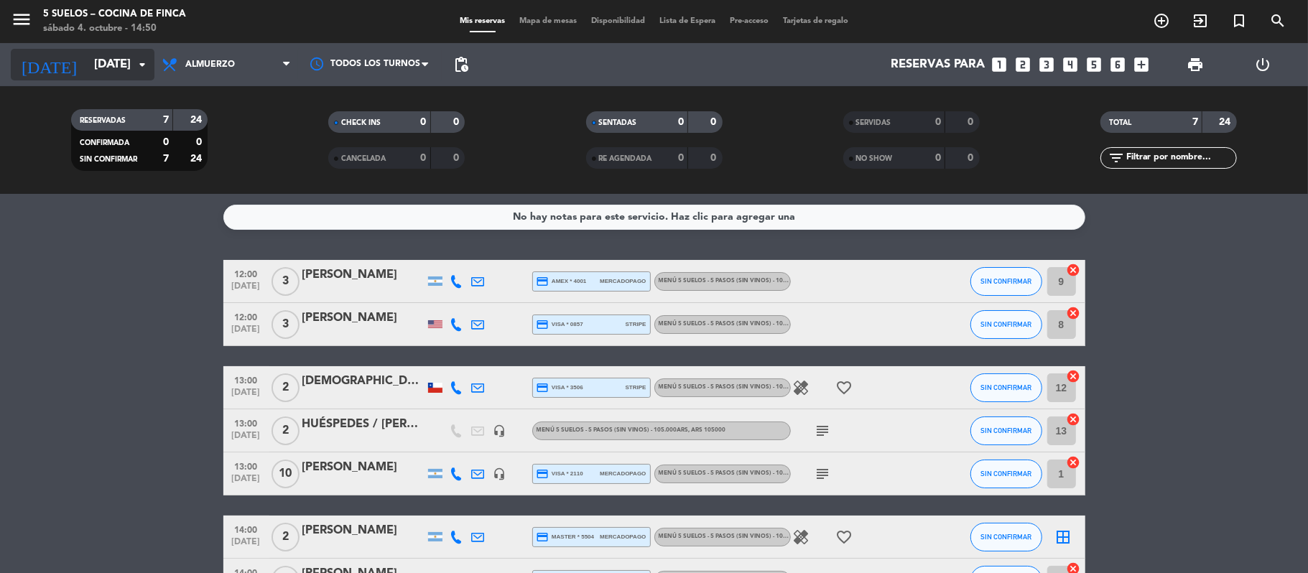
click at [90, 58] on input "[DATE]" at bounding box center [164, 65] width 155 height 28
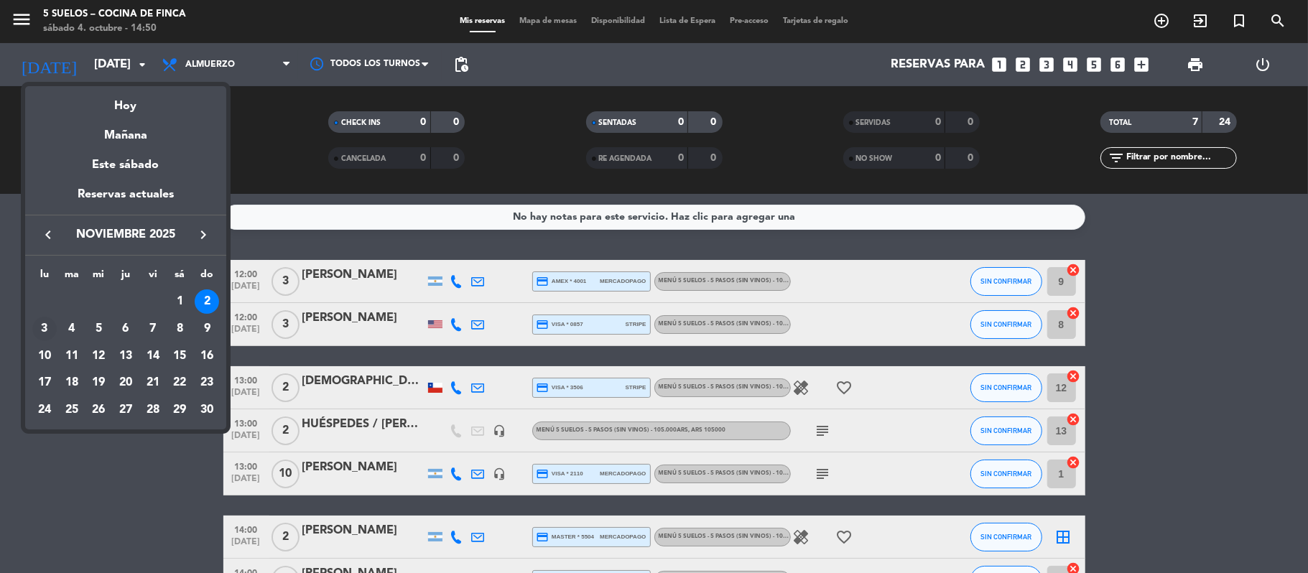
click at [39, 330] on div "3" at bounding box center [44, 329] width 24 height 24
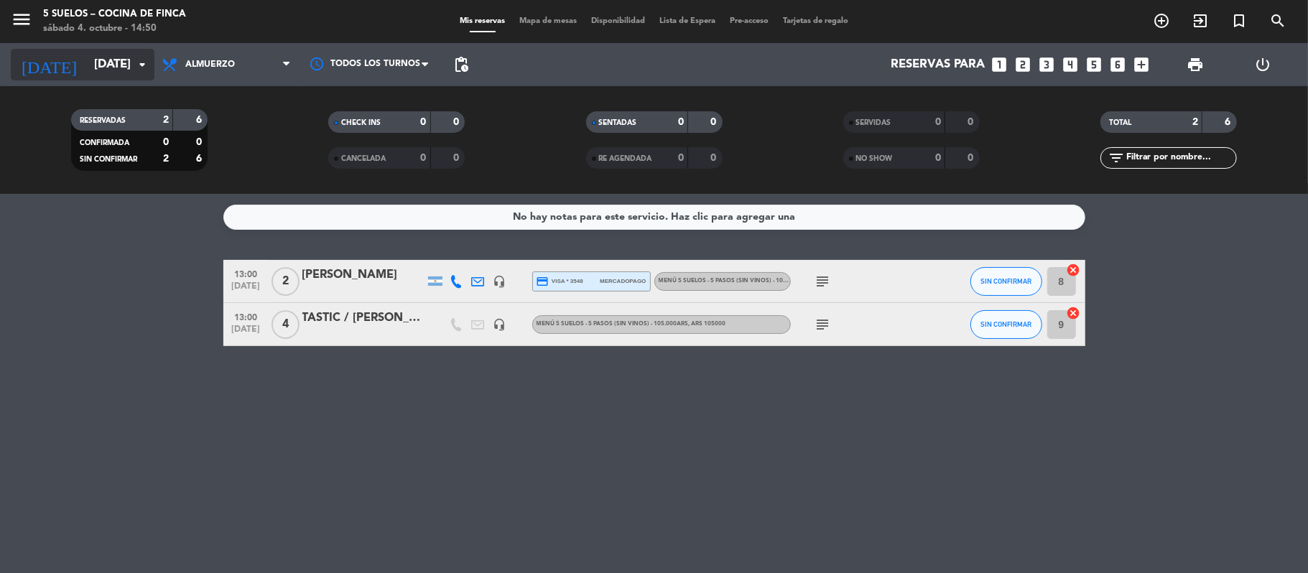
click at [87, 64] on input "[DATE]" at bounding box center [164, 65] width 155 height 28
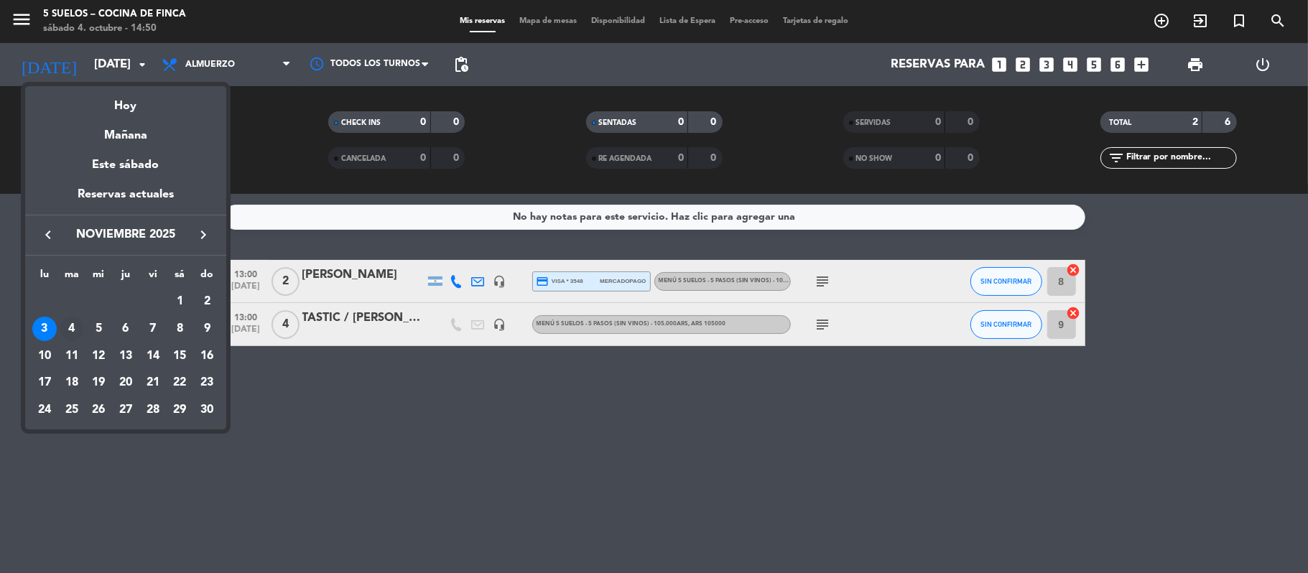
click at [73, 330] on div "4" at bounding box center [72, 329] width 24 height 24
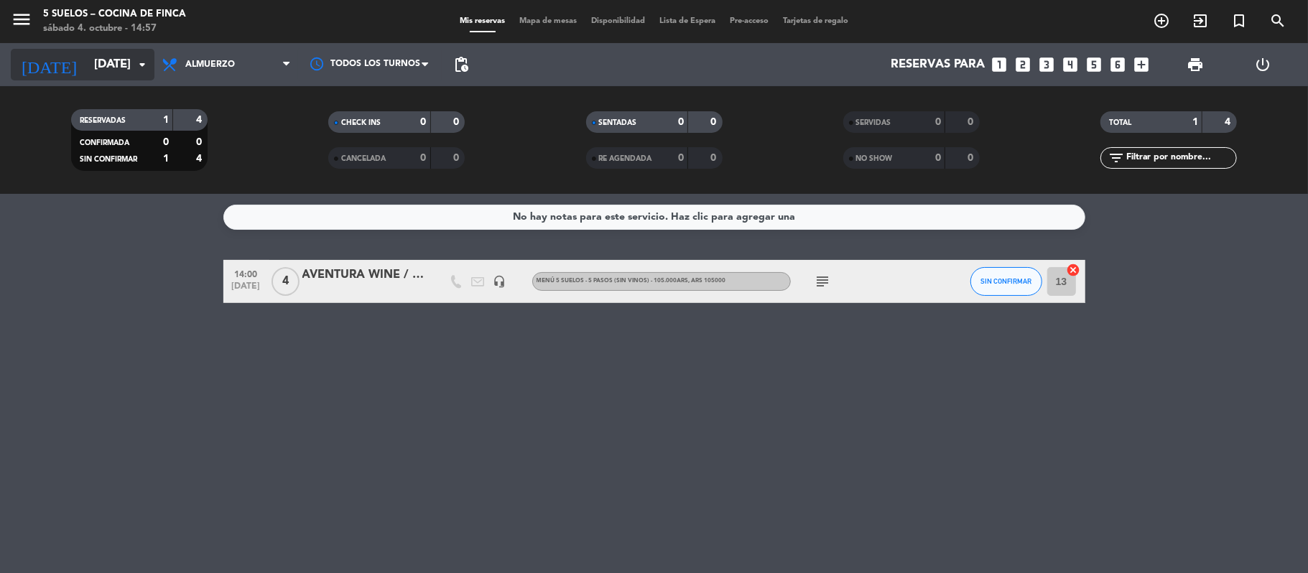
click at [87, 57] on input "[DATE]" at bounding box center [164, 65] width 155 height 28
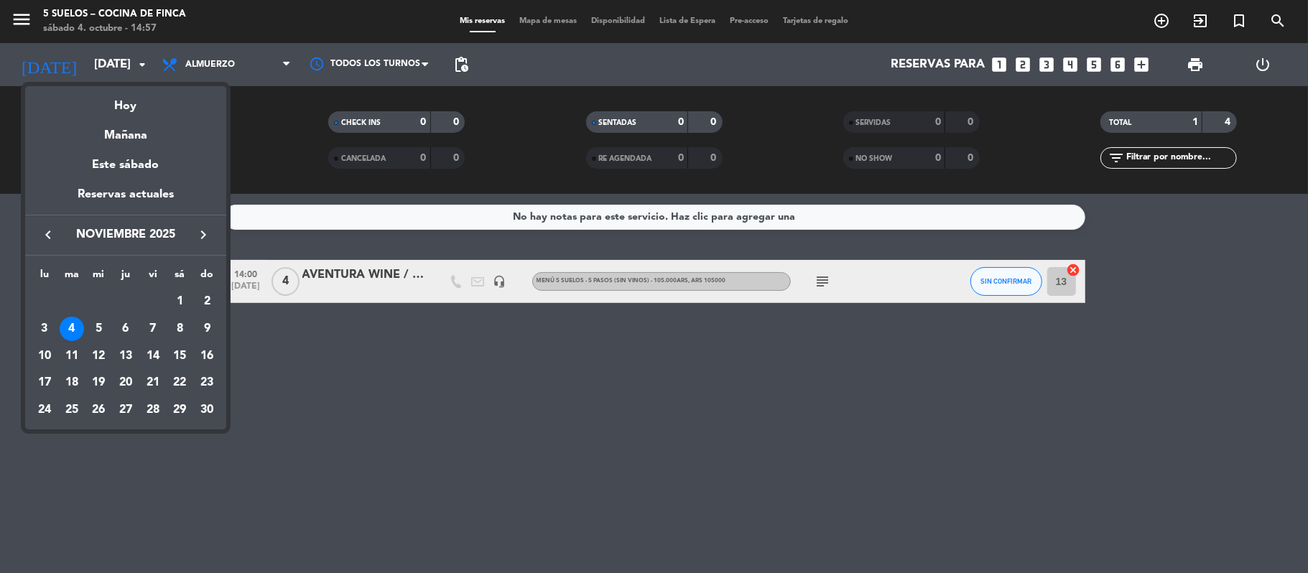
click at [44, 228] on icon "keyboard_arrow_left" at bounding box center [47, 234] width 17 height 17
click at [192, 231] on button "keyboard_arrow_right" at bounding box center [203, 234] width 26 height 19
click at [68, 385] on div "14" at bounding box center [72, 383] width 24 height 24
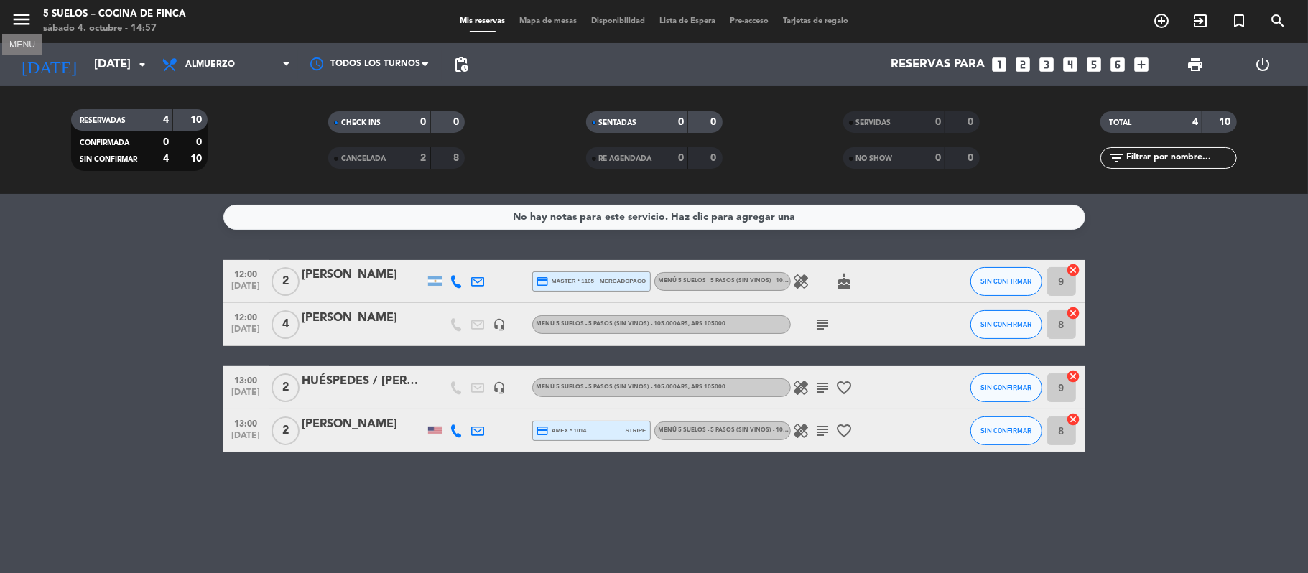
click at [29, 23] on icon "menu" at bounding box center [22, 20] width 22 height 22
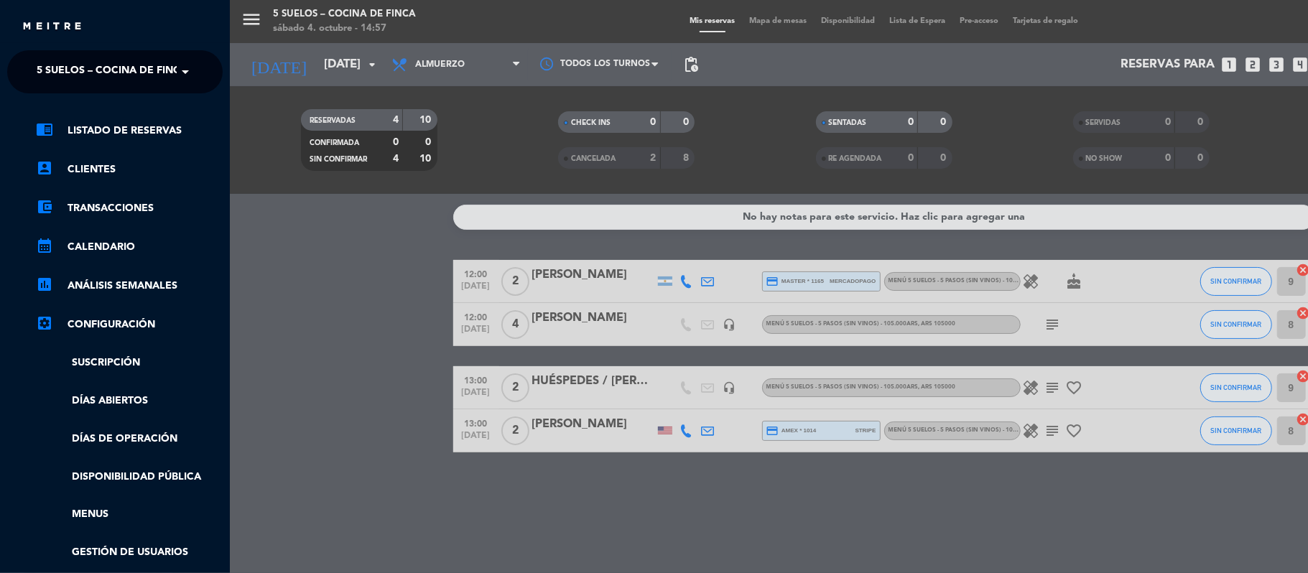
click at [38, 52] on ng-select "× 5 SUELOS – COCINA DE FINCA ×" at bounding box center [114, 71] width 215 height 43
click at [40, 59] on span "5 SUELOS – COCINA DE FINCA" at bounding box center [112, 72] width 151 height 30
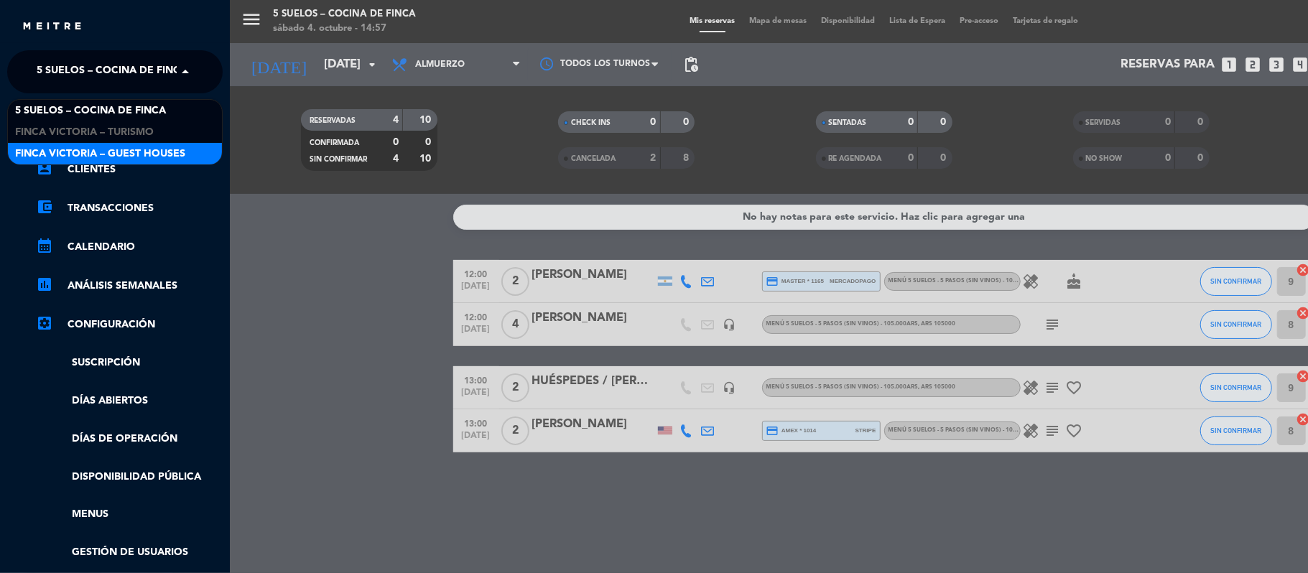
click at [58, 143] on div "FINCA VICTORIA – GUEST HOUSES" at bounding box center [115, 154] width 214 height 22
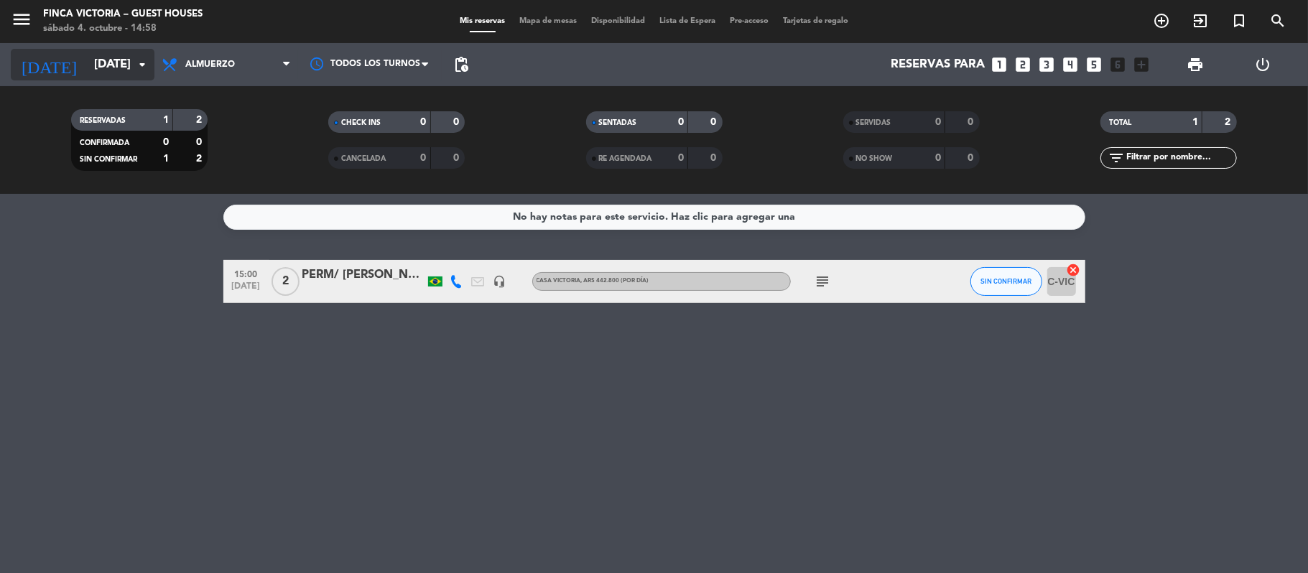
click at [87, 57] on input "[DATE]" at bounding box center [164, 65] width 155 height 28
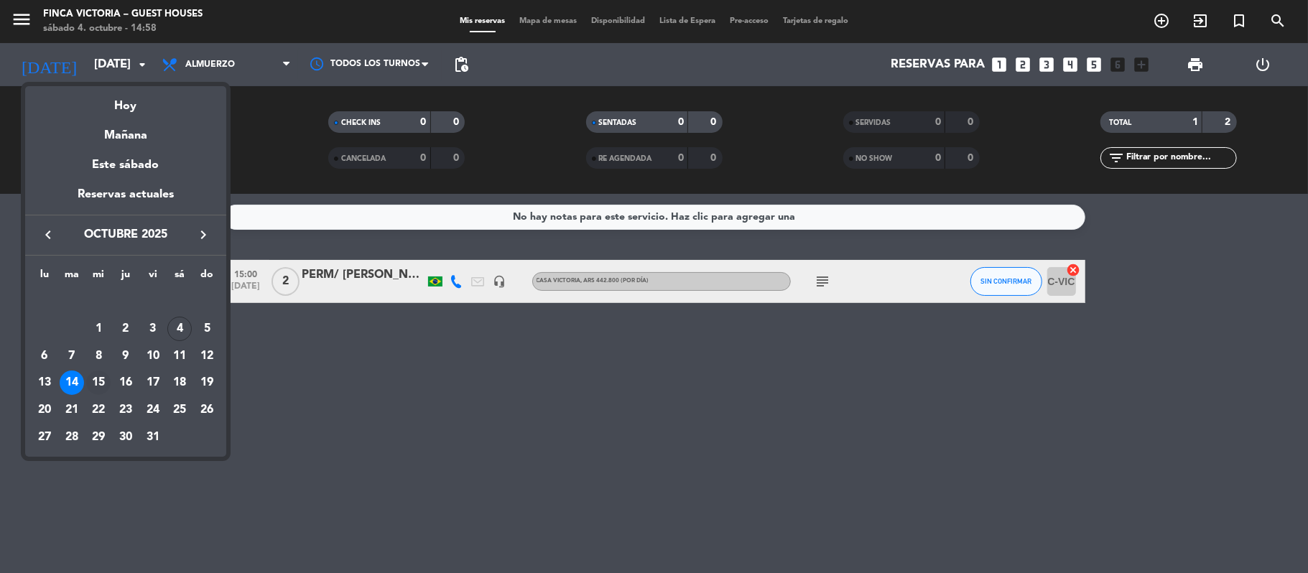
click at [99, 378] on div "15" at bounding box center [98, 383] width 24 height 24
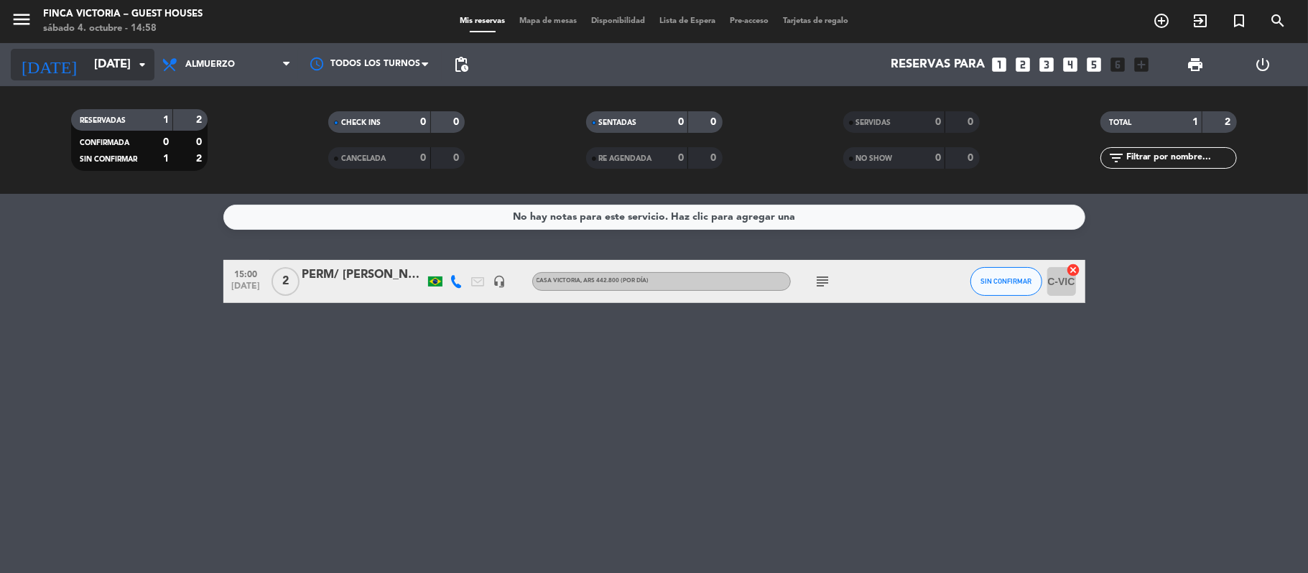
click at [96, 61] on input "[DATE]" at bounding box center [164, 65] width 155 height 28
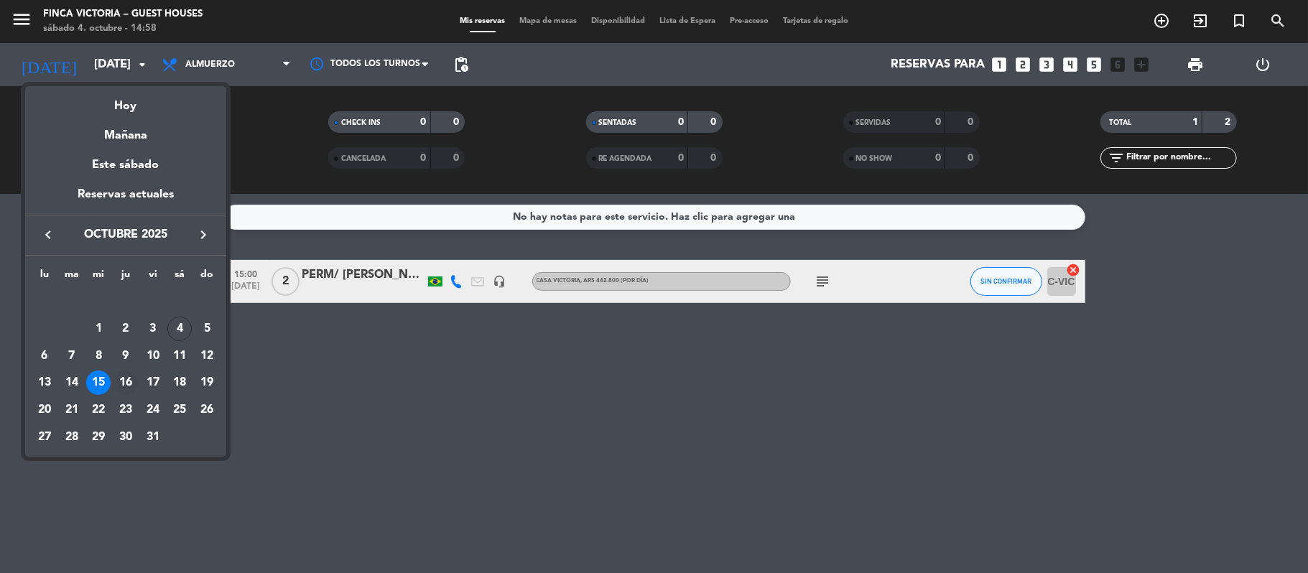
click at [124, 386] on div "16" at bounding box center [125, 383] width 24 height 24
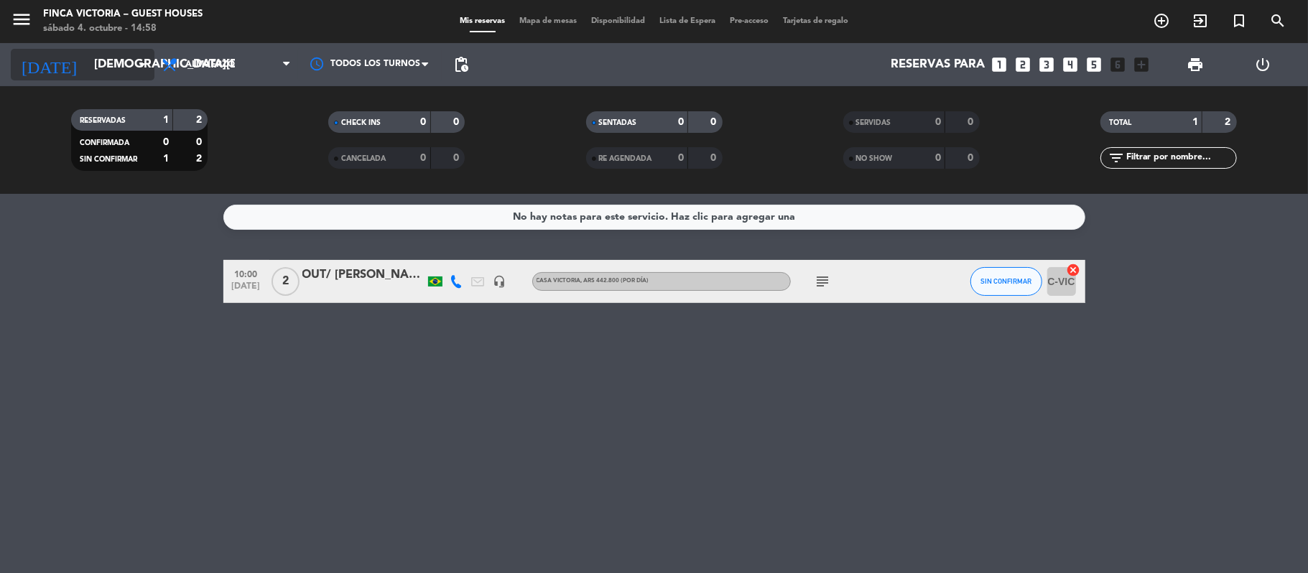
click at [104, 58] on input "[DEMOGRAPHIC_DATA][DATE]" at bounding box center [164, 65] width 155 height 28
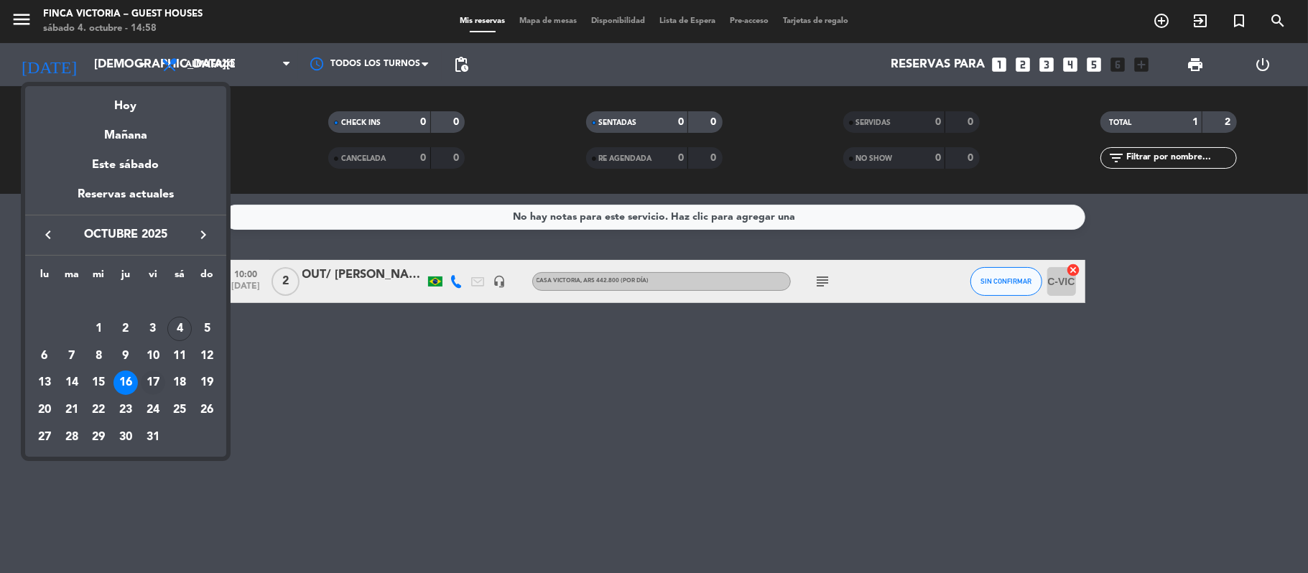
click at [149, 383] on div "17" at bounding box center [153, 383] width 24 height 24
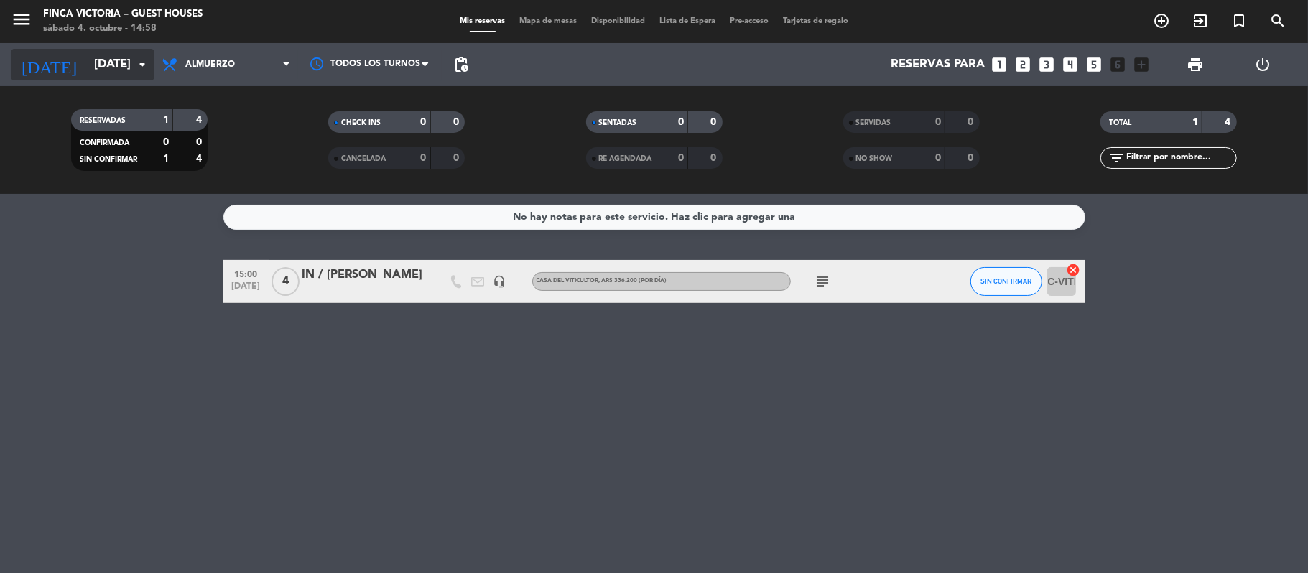
click at [110, 51] on input "[DATE]" at bounding box center [164, 65] width 155 height 28
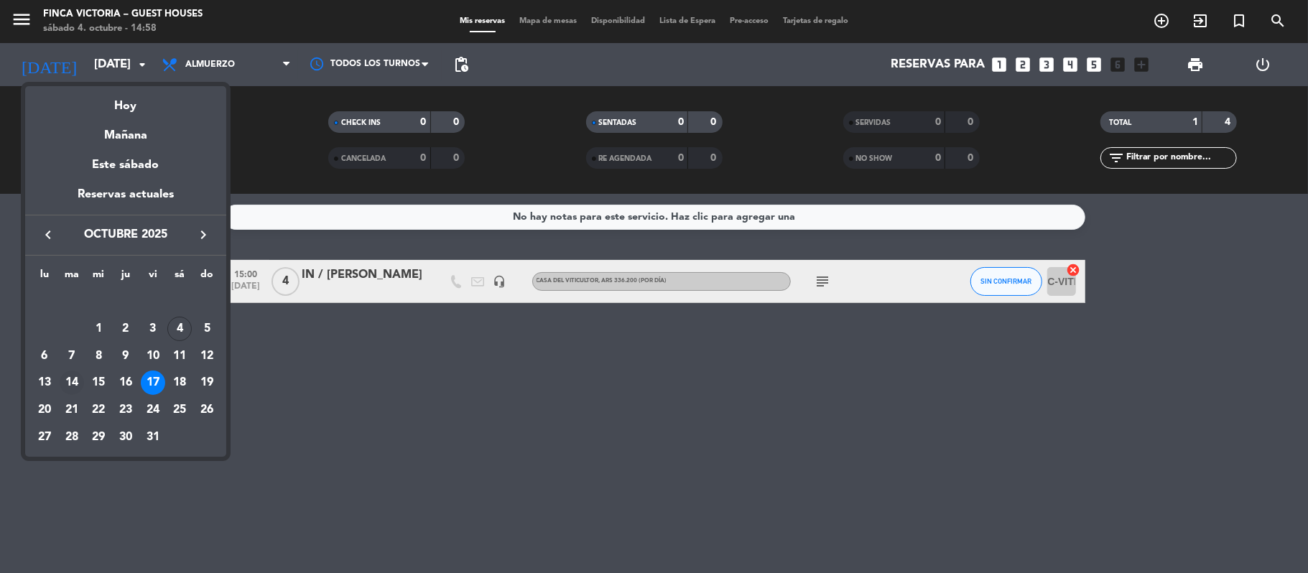
click at [65, 376] on div "14" at bounding box center [72, 383] width 24 height 24
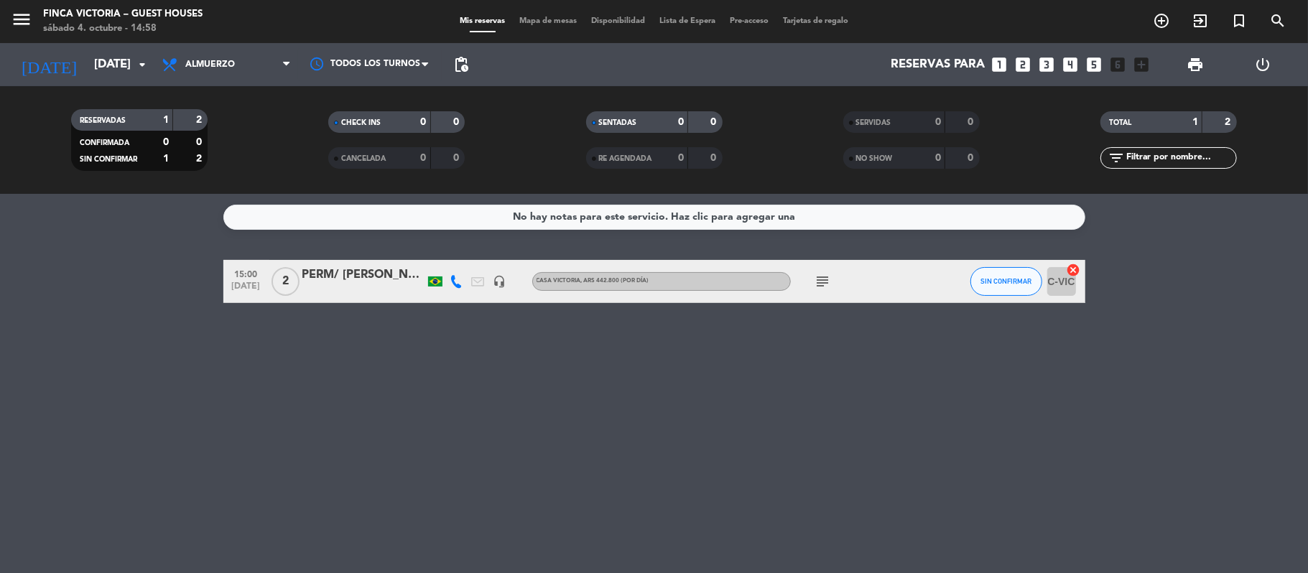
click at [69, 80] on div "[DATE] [DATE] arrow_drop_down" at bounding box center [83, 64] width 144 height 43
click at [87, 75] on input "[DATE]" at bounding box center [164, 65] width 155 height 28
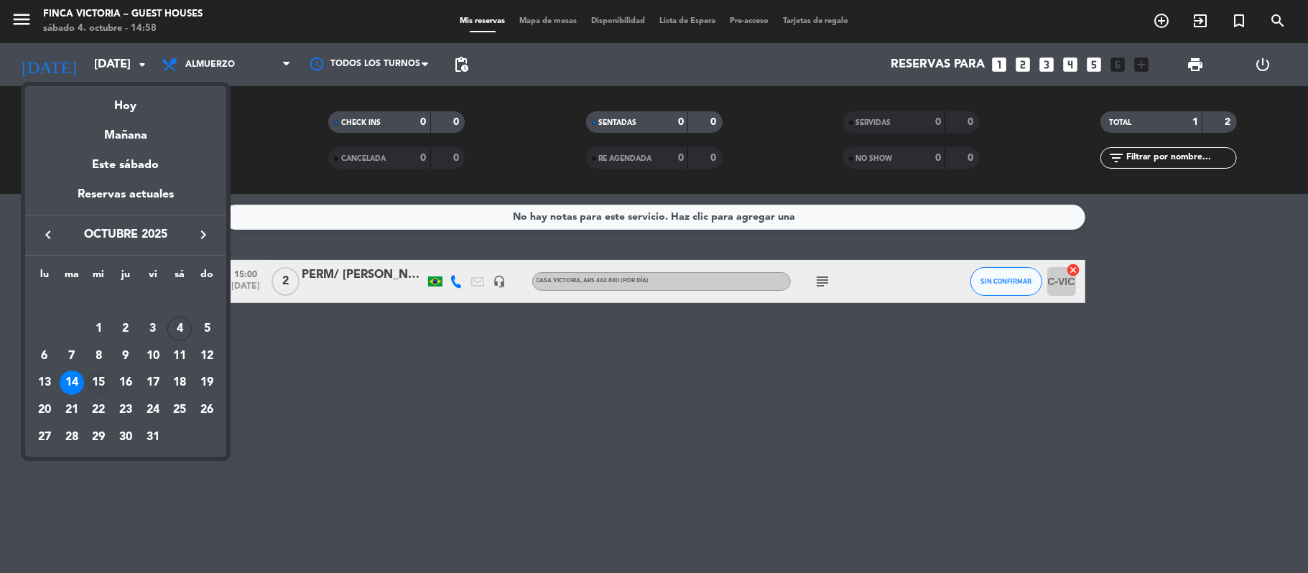
click at [96, 377] on div "15" at bounding box center [98, 383] width 24 height 24
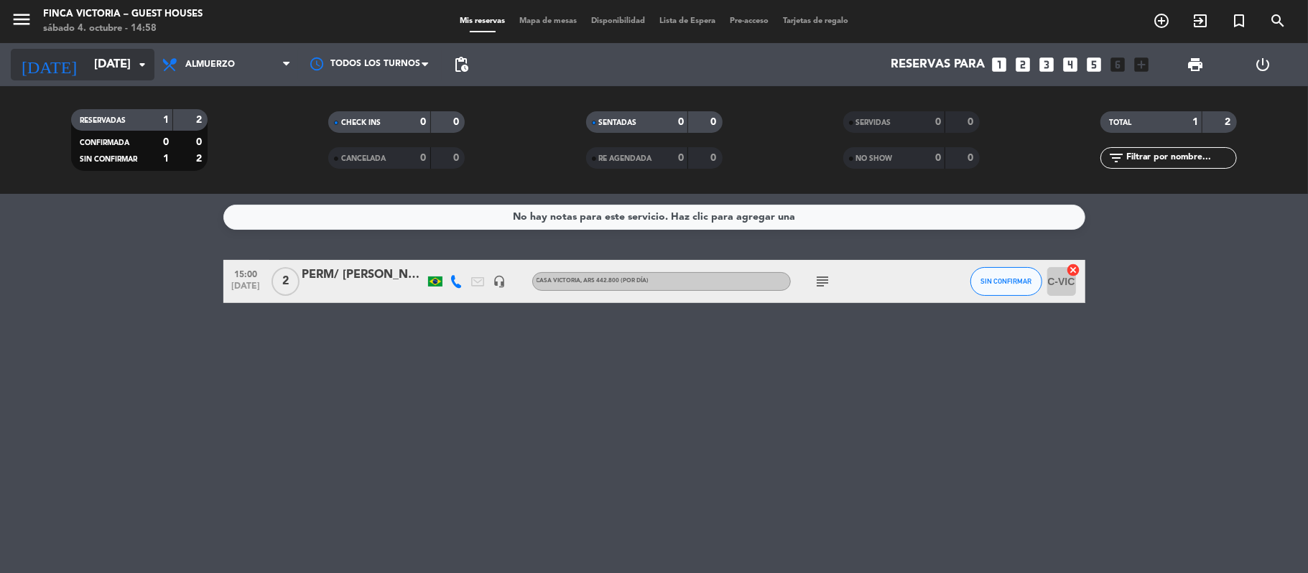
click at [101, 66] on input "[DATE]" at bounding box center [164, 65] width 155 height 28
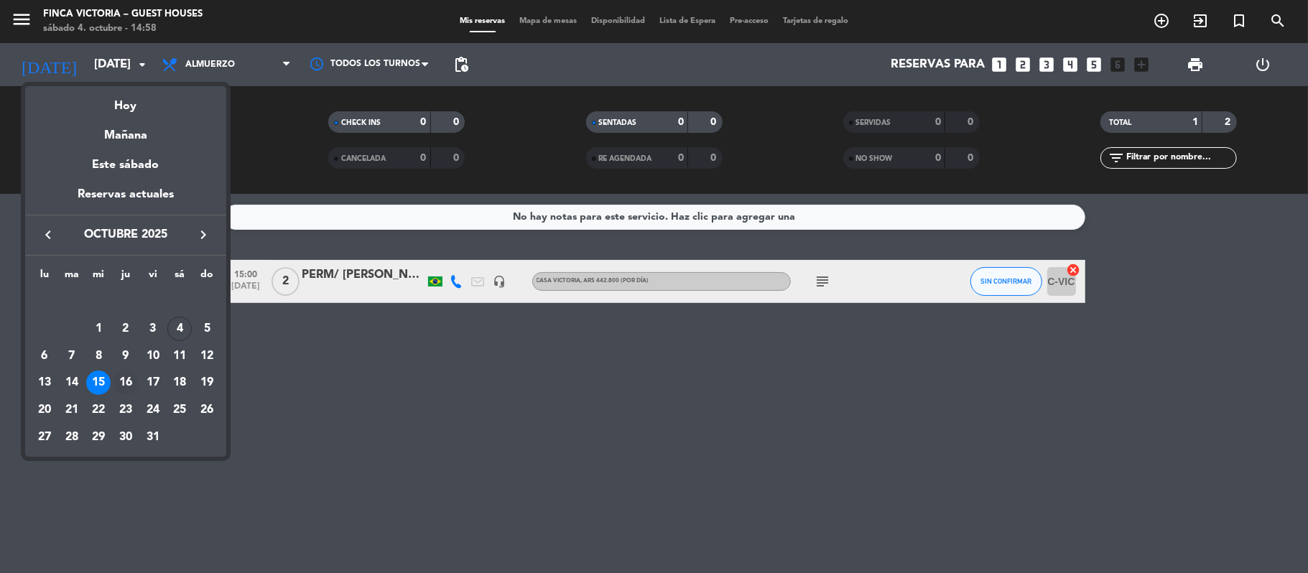
click at [121, 379] on div "16" at bounding box center [125, 383] width 24 height 24
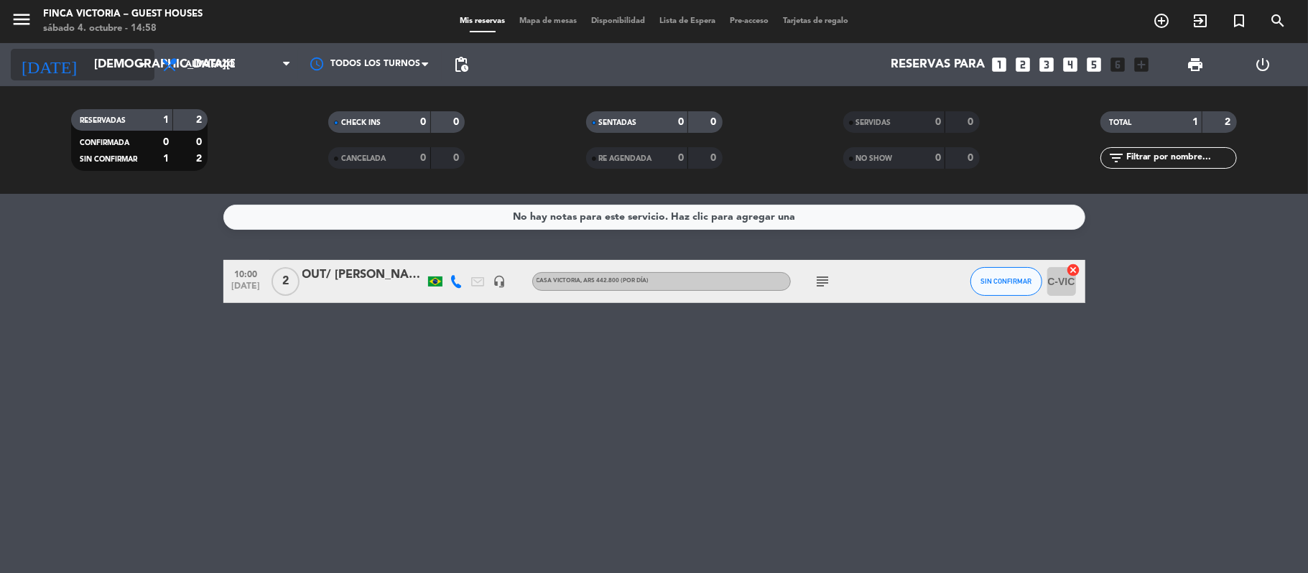
click at [113, 57] on input "[DEMOGRAPHIC_DATA][DATE]" at bounding box center [164, 65] width 155 height 28
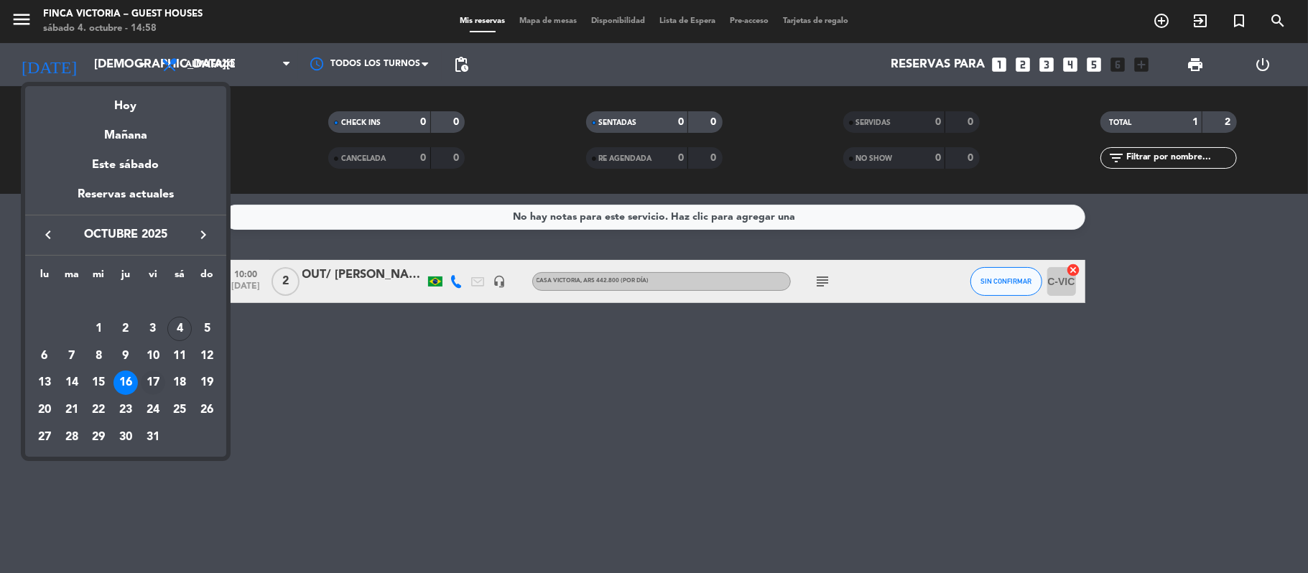
click at [149, 382] on div "17" at bounding box center [153, 383] width 24 height 24
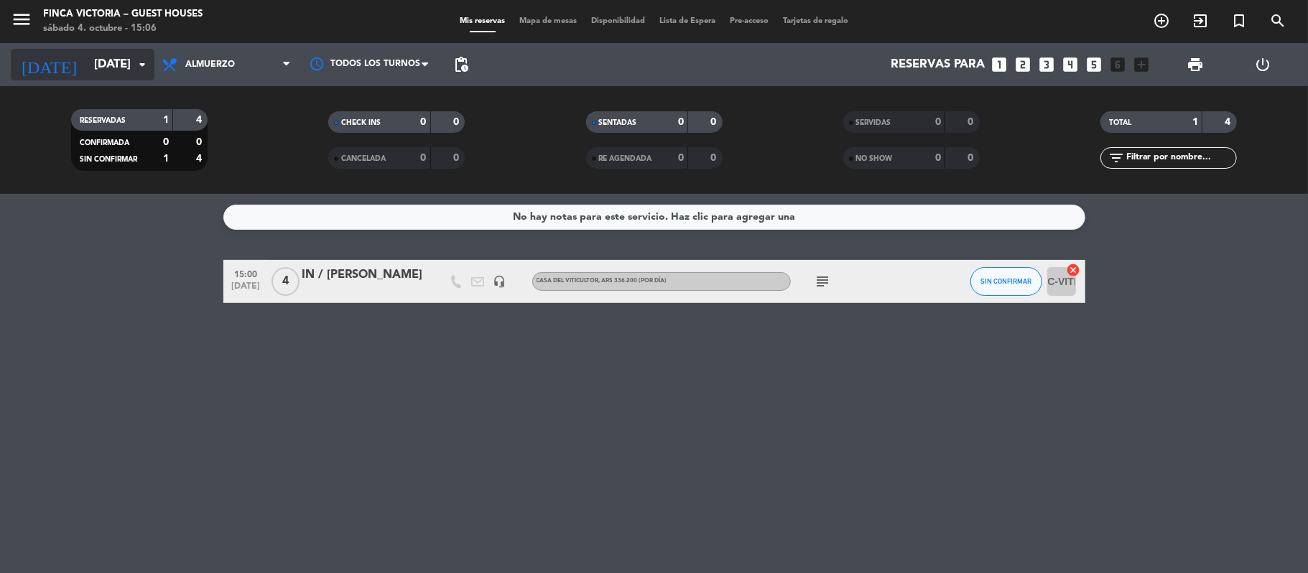
click at [87, 67] on input "[DATE]" at bounding box center [164, 65] width 155 height 28
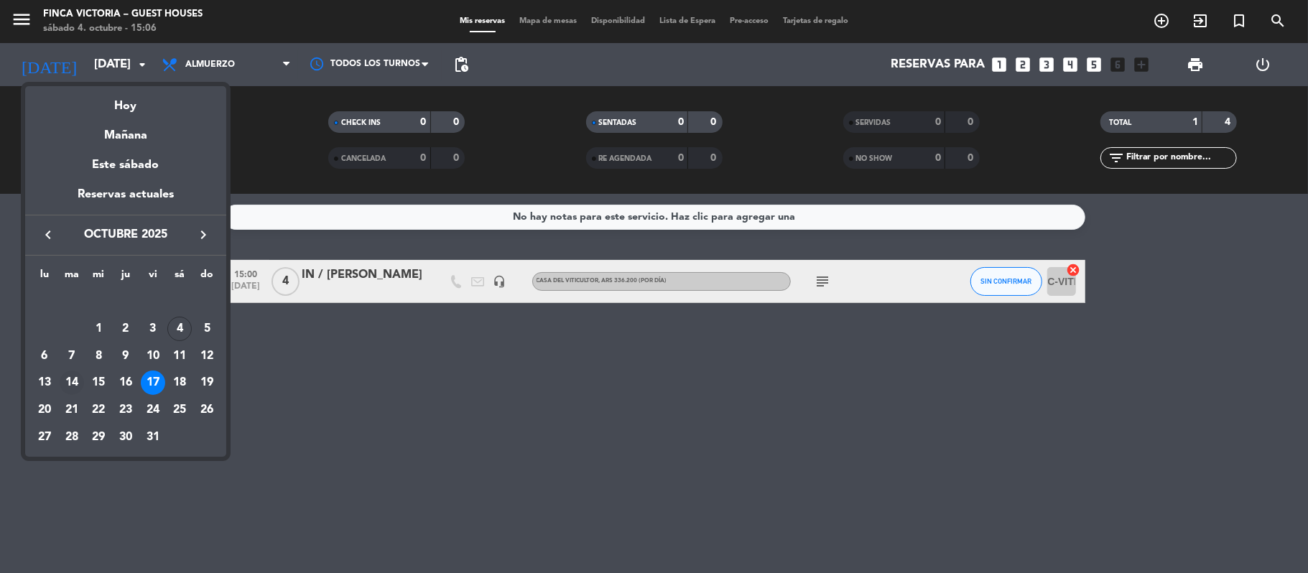
click at [65, 381] on div "14" at bounding box center [72, 383] width 24 height 24
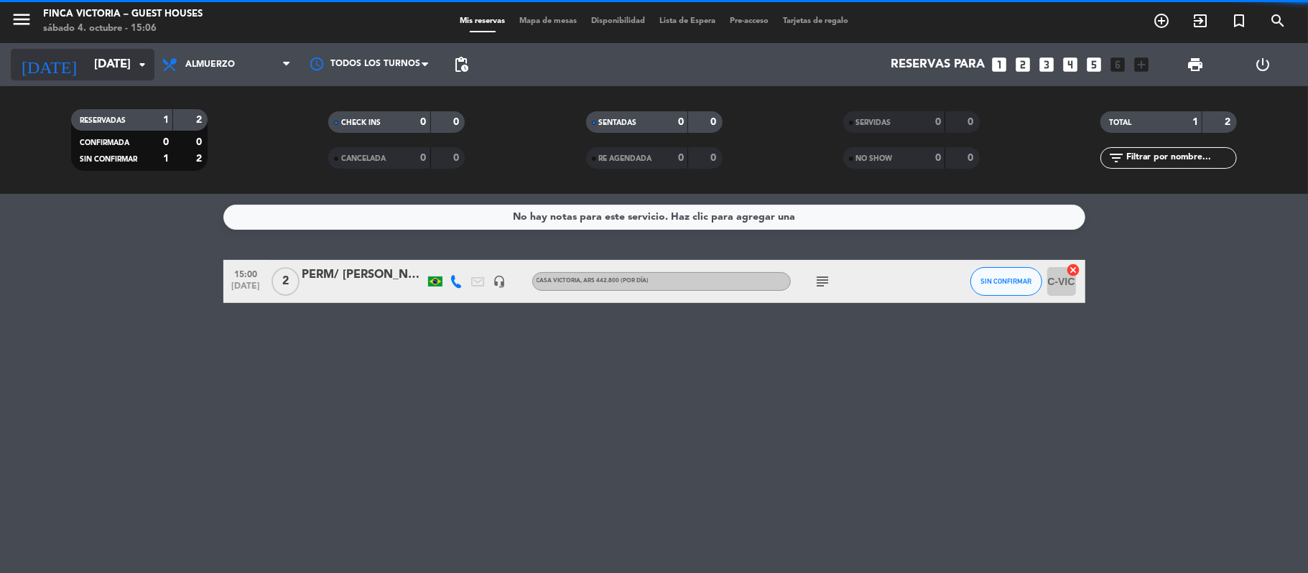
click at [87, 57] on input "[DATE]" at bounding box center [164, 65] width 155 height 28
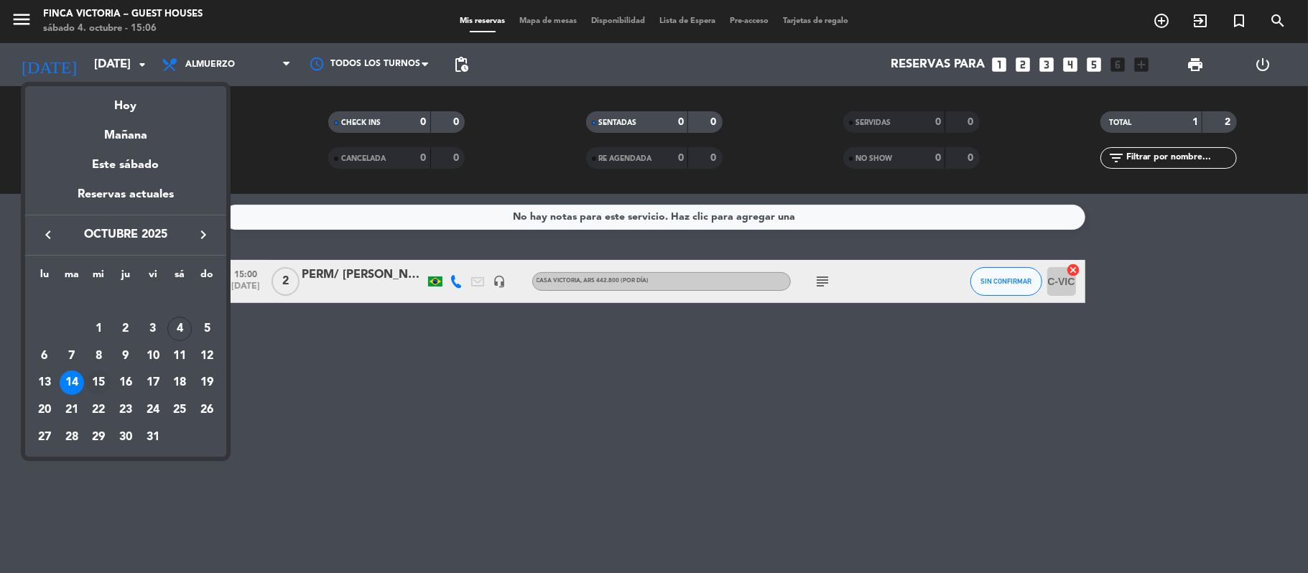
click at [96, 380] on div "15" at bounding box center [98, 383] width 24 height 24
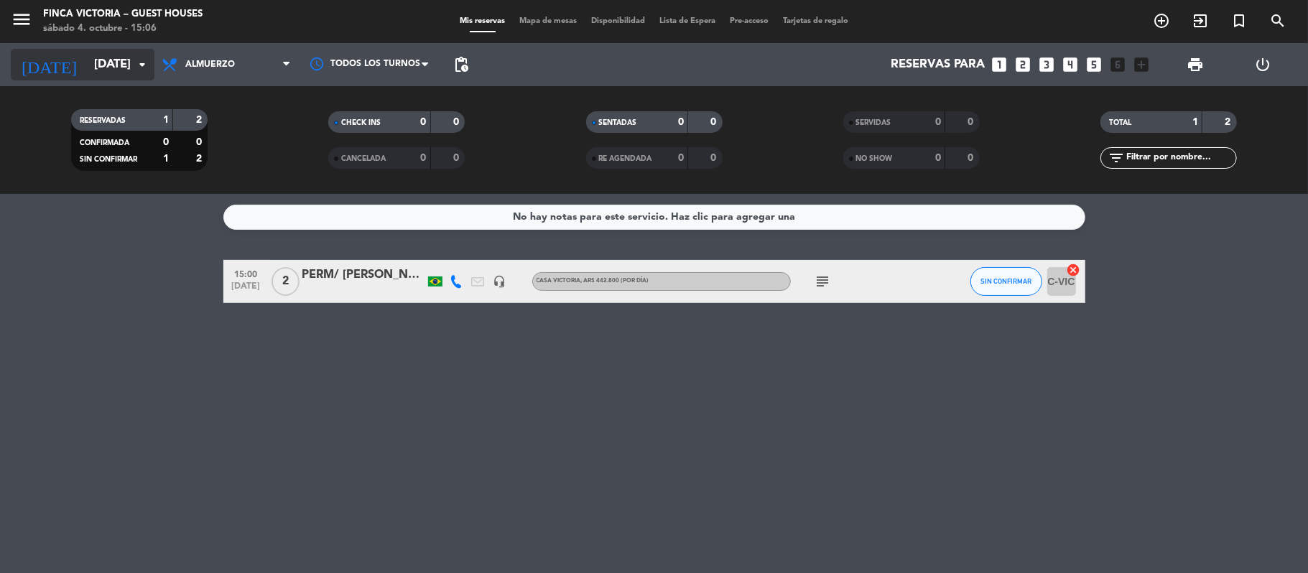
click at [96, 57] on input "[DATE]" at bounding box center [164, 65] width 155 height 28
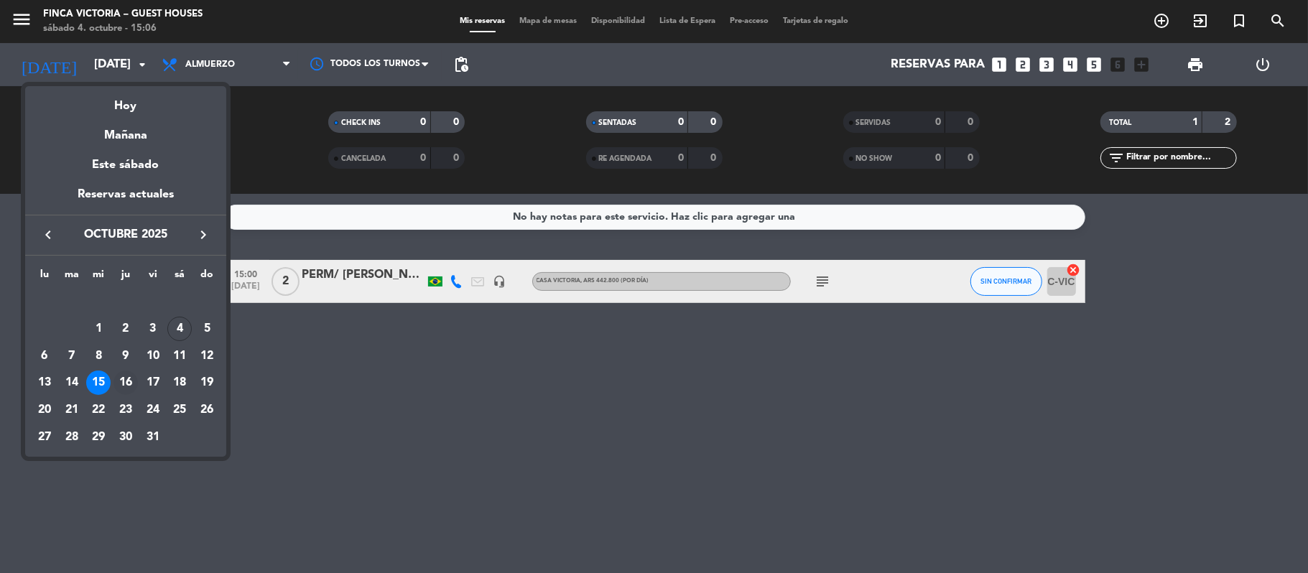
click at [134, 379] on div "16" at bounding box center [125, 383] width 24 height 24
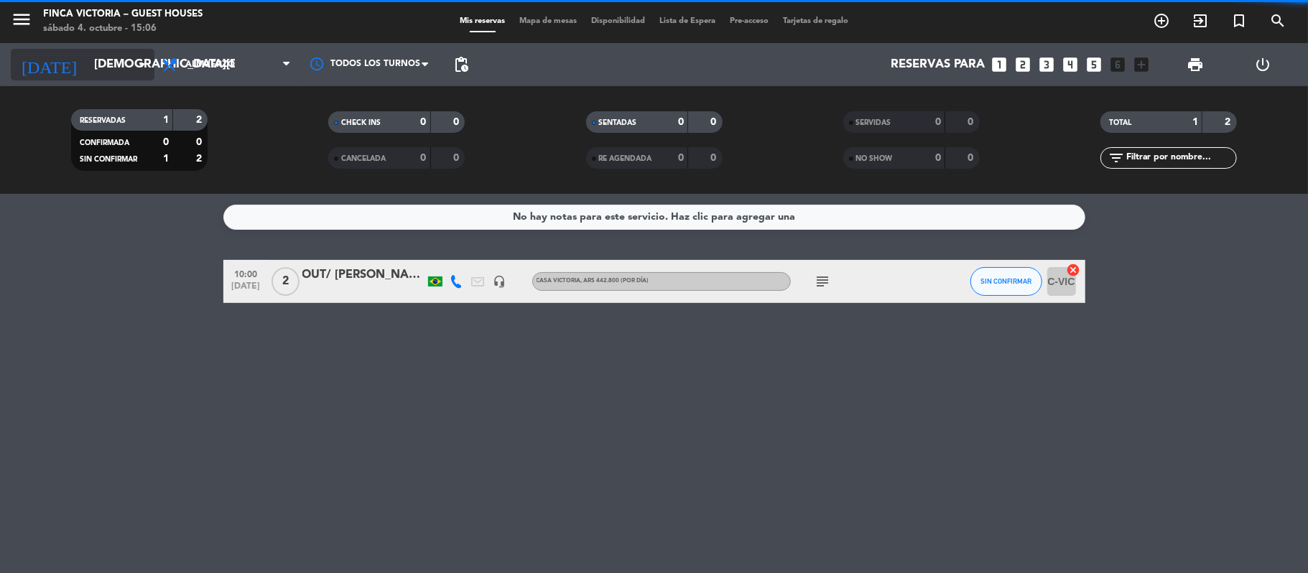
click at [87, 56] on input "[DEMOGRAPHIC_DATA][DATE]" at bounding box center [164, 65] width 155 height 28
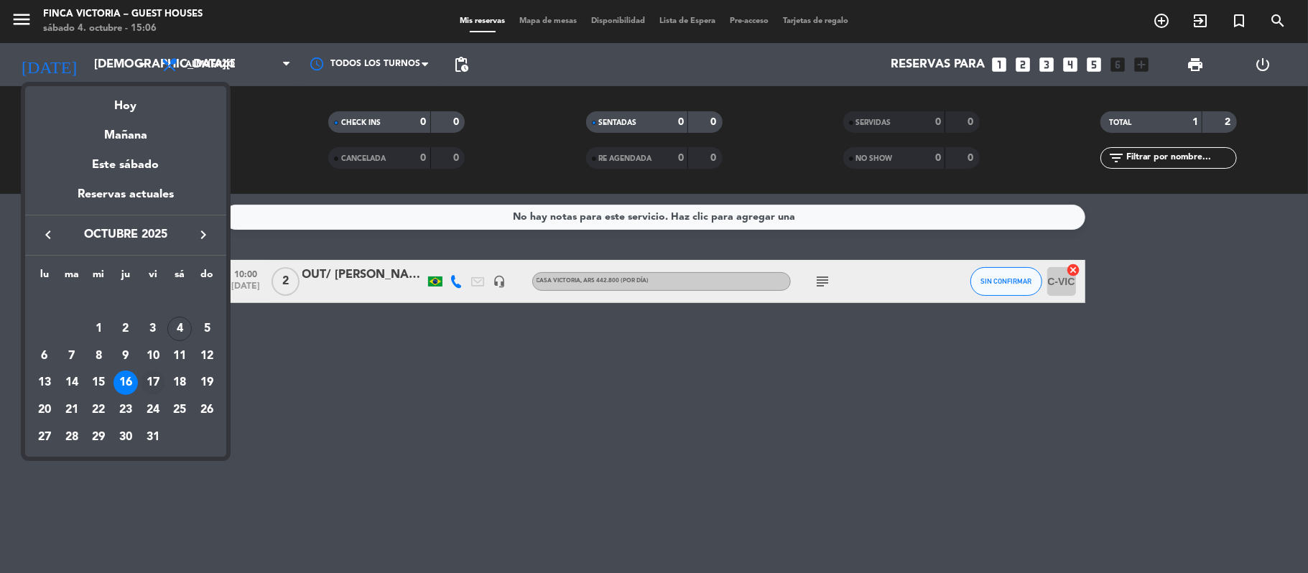
click at [149, 386] on div "17" at bounding box center [153, 383] width 24 height 24
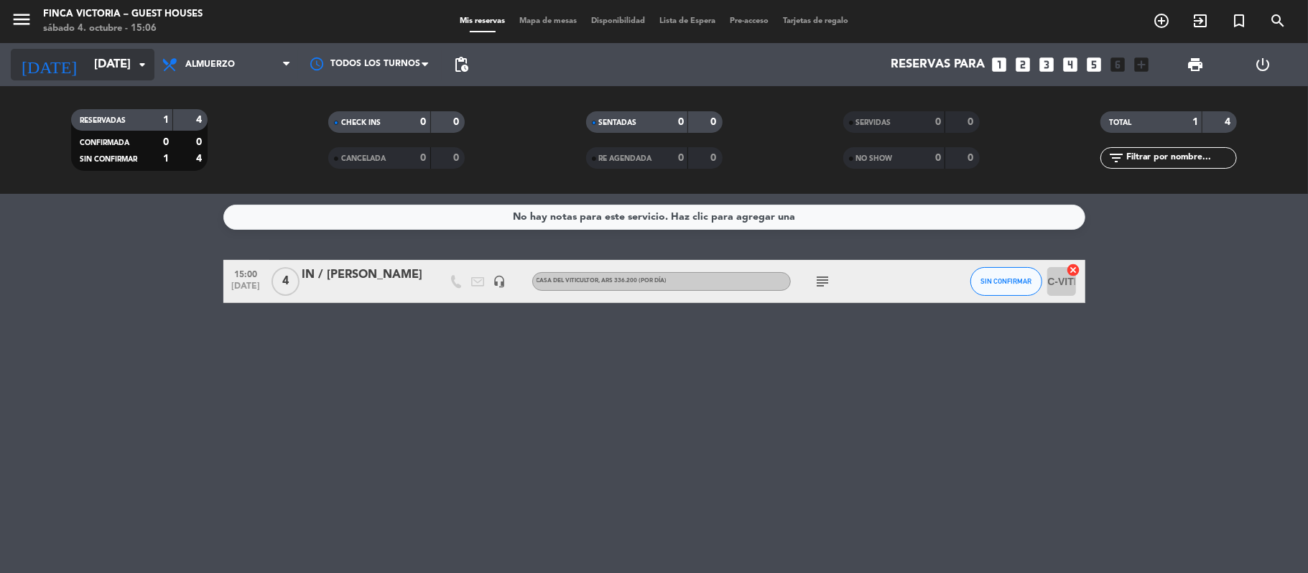
click at [87, 66] on input "[DATE]" at bounding box center [164, 65] width 155 height 28
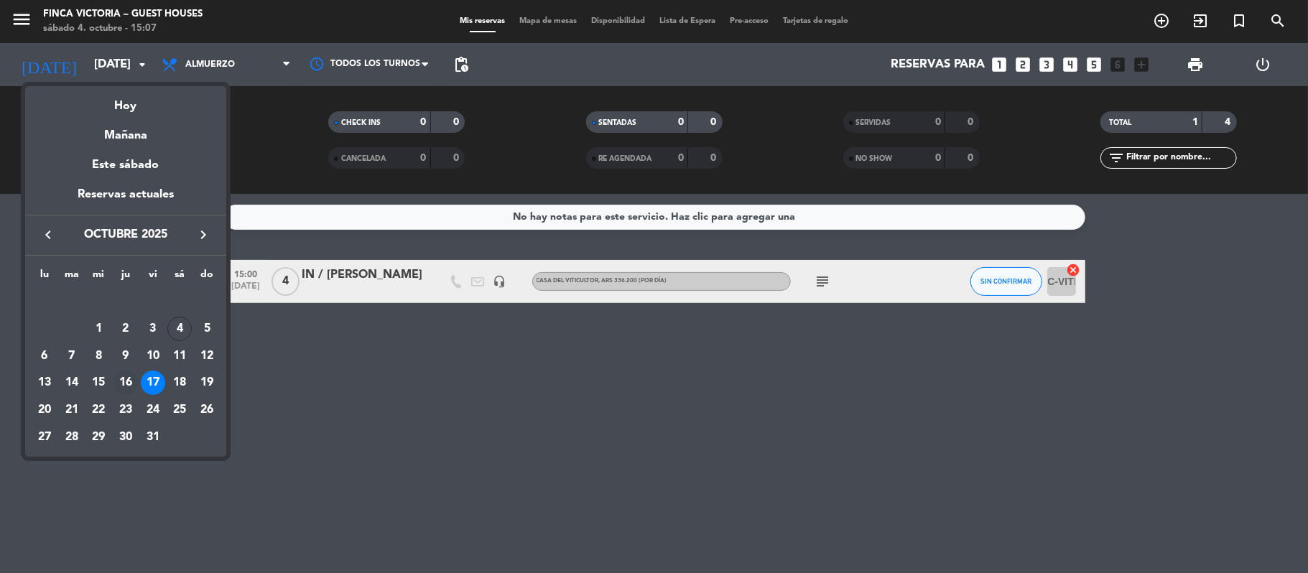
click at [128, 376] on div "16" at bounding box center [125, 383] width 24 height 24
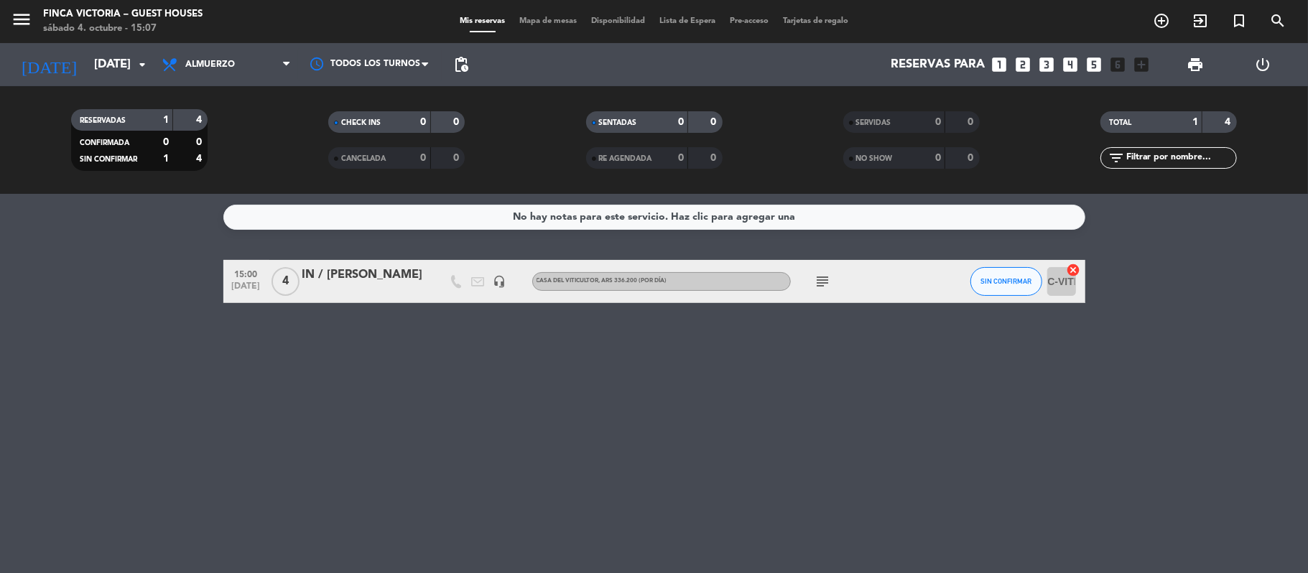
type input "[DEMOGRAPHIC_DATA][DATE]"
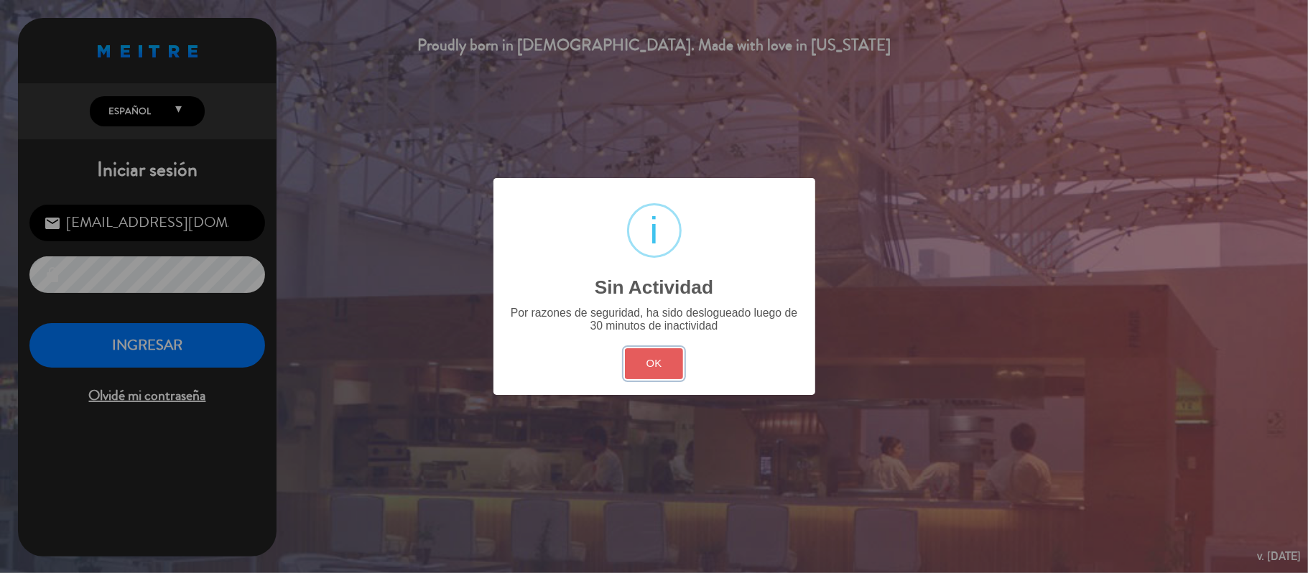
click at [625, 357] on button "OK" at bounding box center [654, 363] width 58 height 31
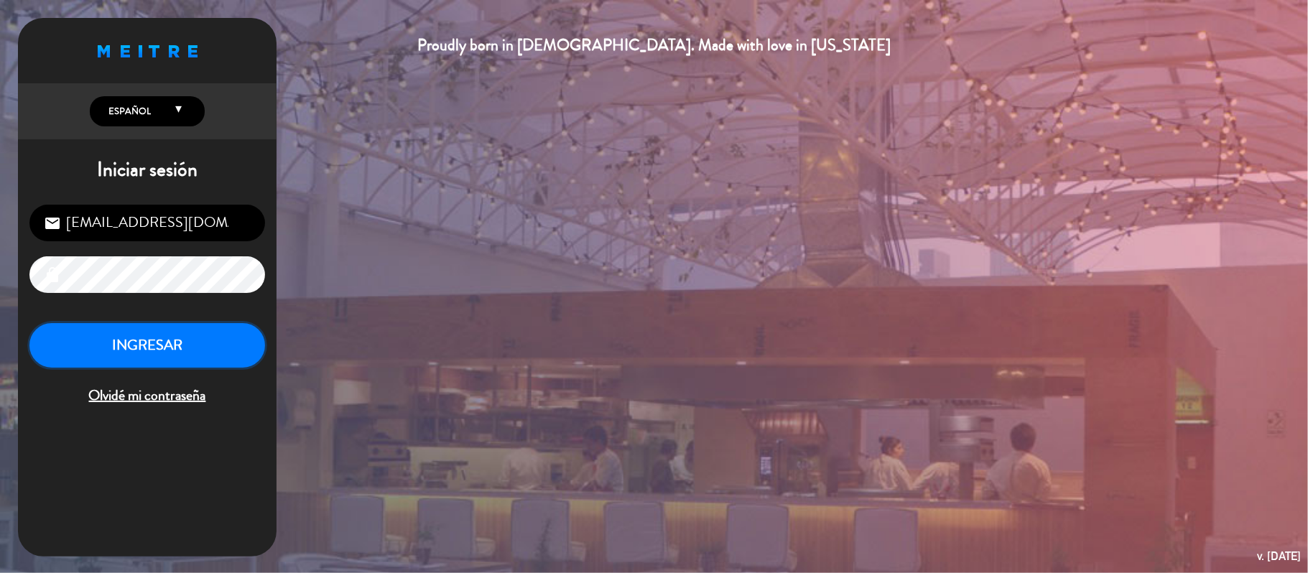
click at [108, 362] on button "INGRESAR" at bounding box center [147, 345] width 236 height 45
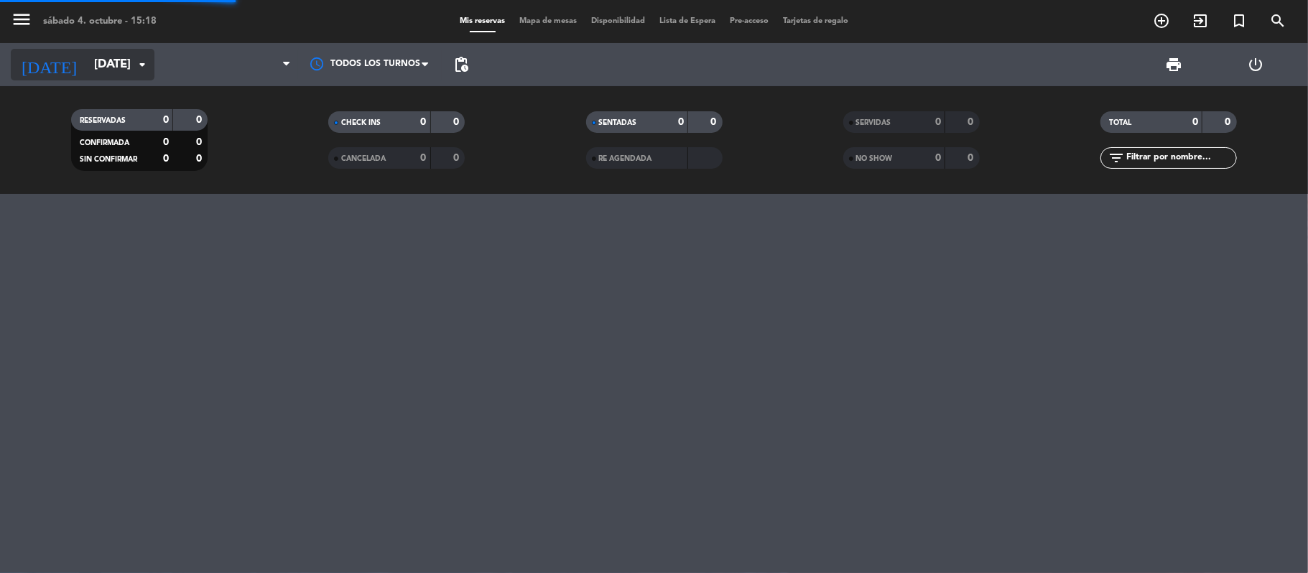
click at [92, 73] on input "[DATE]" at bounding box center [164, 65] width 155 height 28
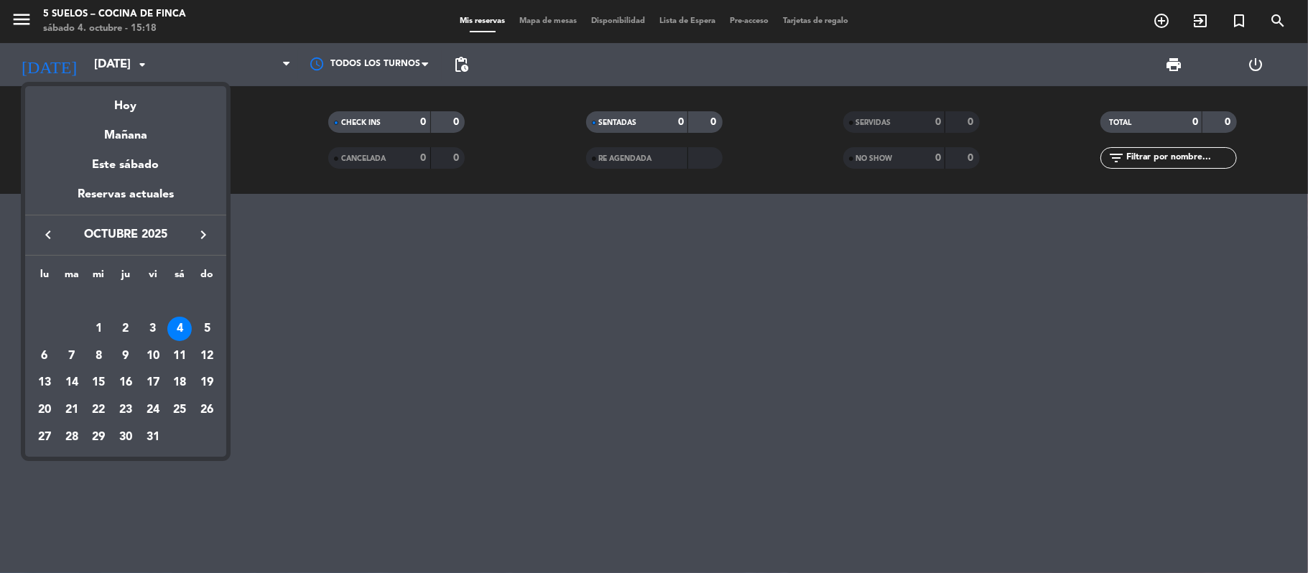
click at [201, 233] on icon "keyboard_arrow_right" at bounding box center [203, 234] width 17 height 17
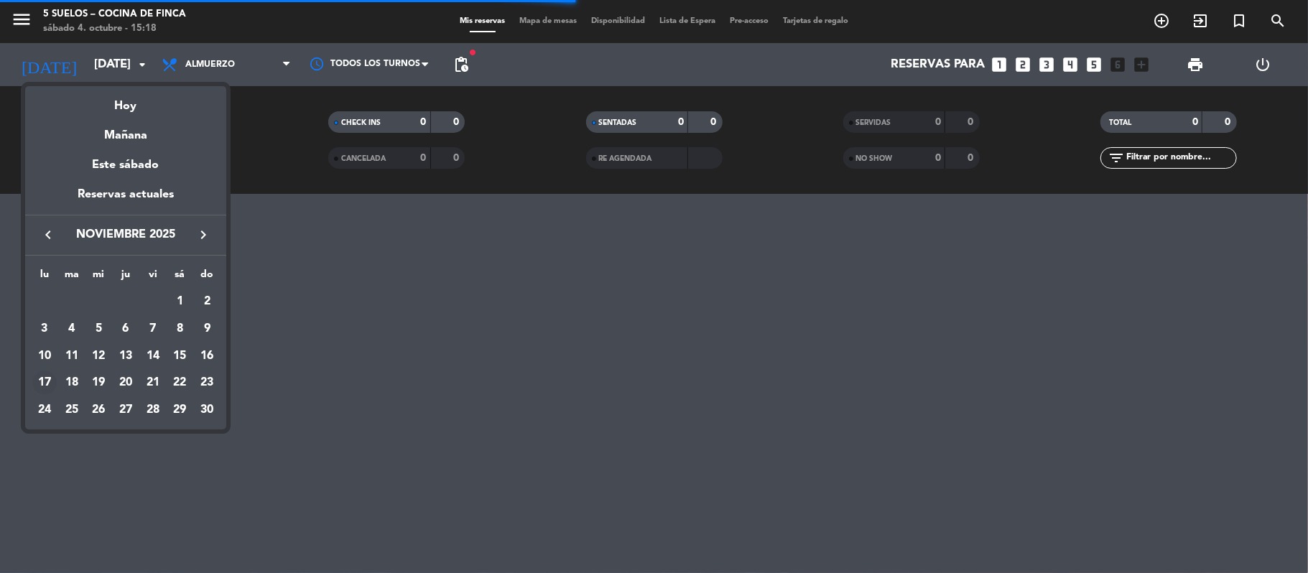
click at [42, 383] on div "17" at bounding box center [44, 383] width 24 height 24
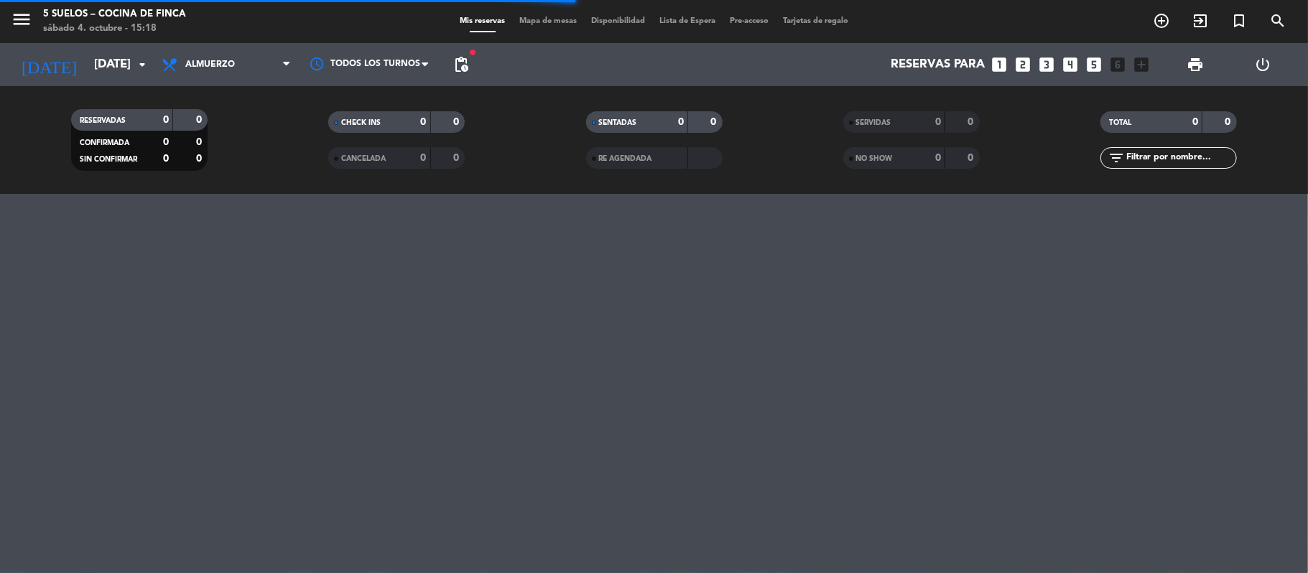
type input "[DATE]"
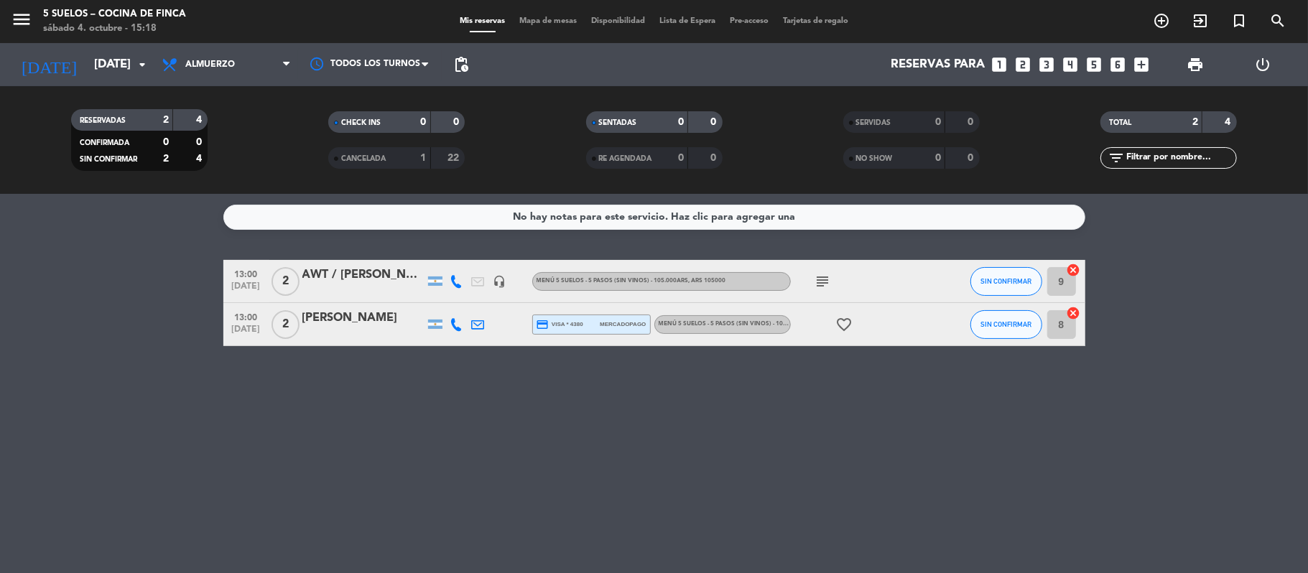
click at [323, 323] on div "[PERSON_NAME]" at bounding box center [363, 318] width 122 height 19
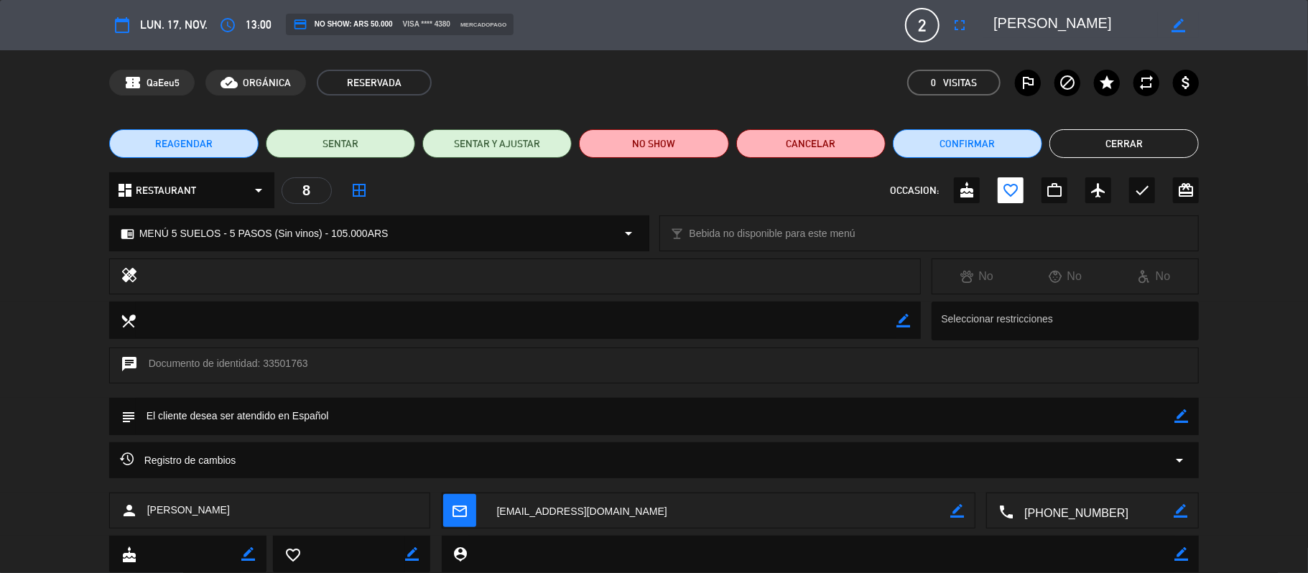
click at [352, 405] on textarea at bounding box center [655, 416] width 1039 height 37
click at [1176, 412] on icon "border_color" at bounding box center [1181, 416] width 14 height 14
click at [969, 434] on textarea at bounding box center [655, 416] width 1039 height 37
type textarea "Se le ofreció la copa de cortesía para brindar."
click at [1183, 414] on icon at bounding box center [1181, 416] width 14 height 14
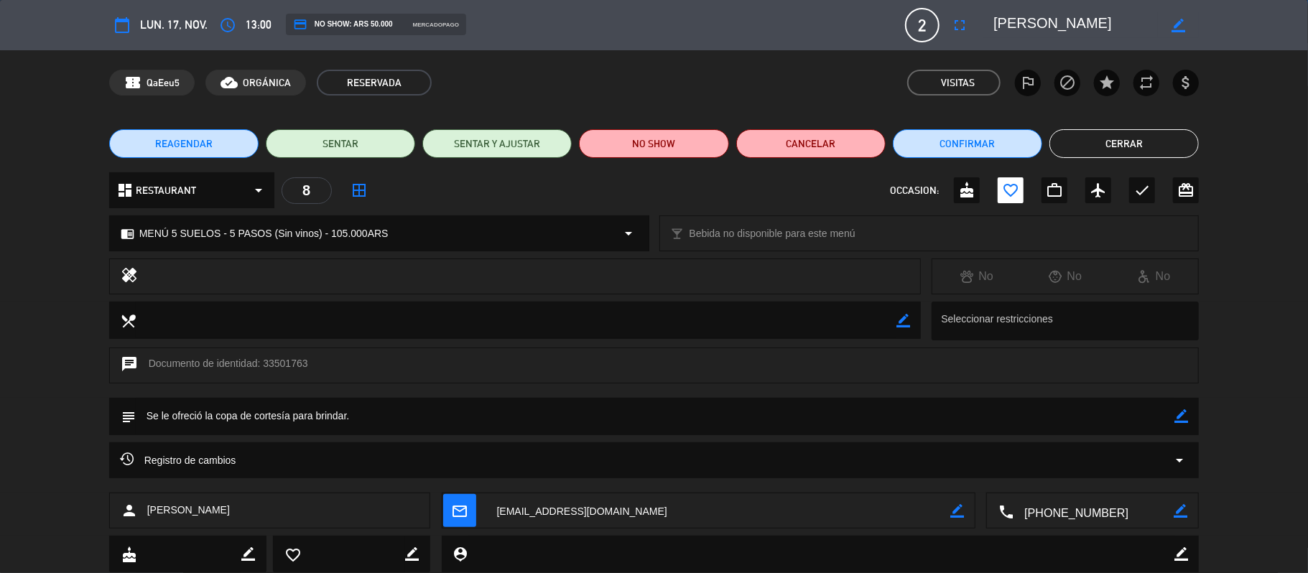
click at [1081, 135] on button "Cerrar" at bounding box center [1123, 143] width 149 height 29
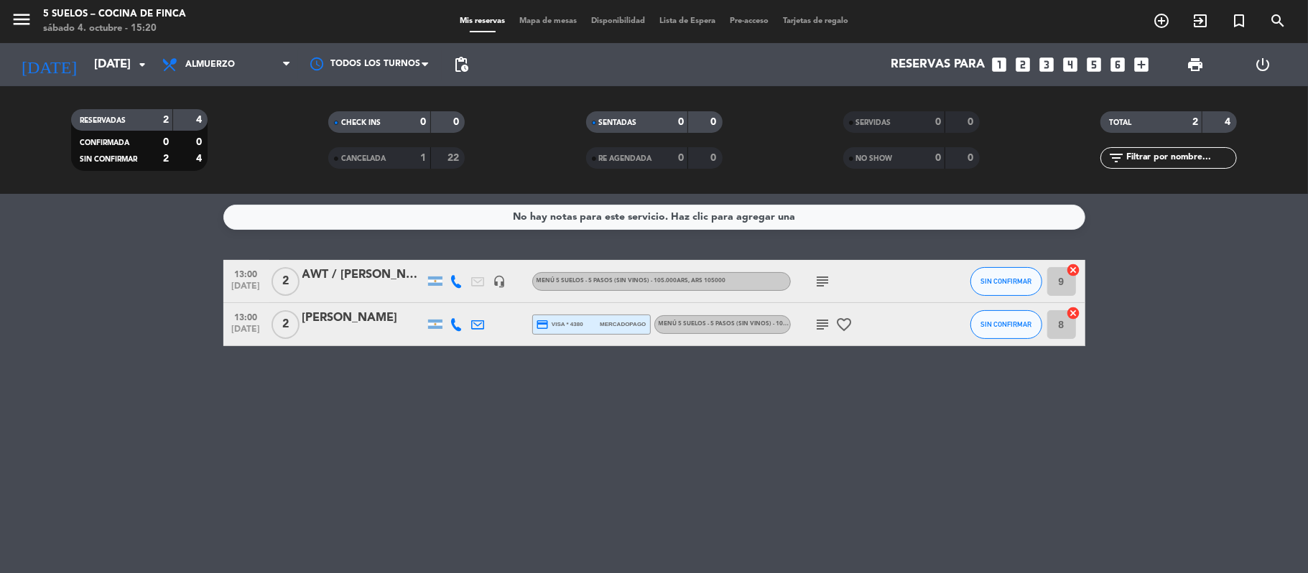
click at [333, 320] on div "[PERSON_NAME]" at bounding box center [363, 318] width 122 height 19
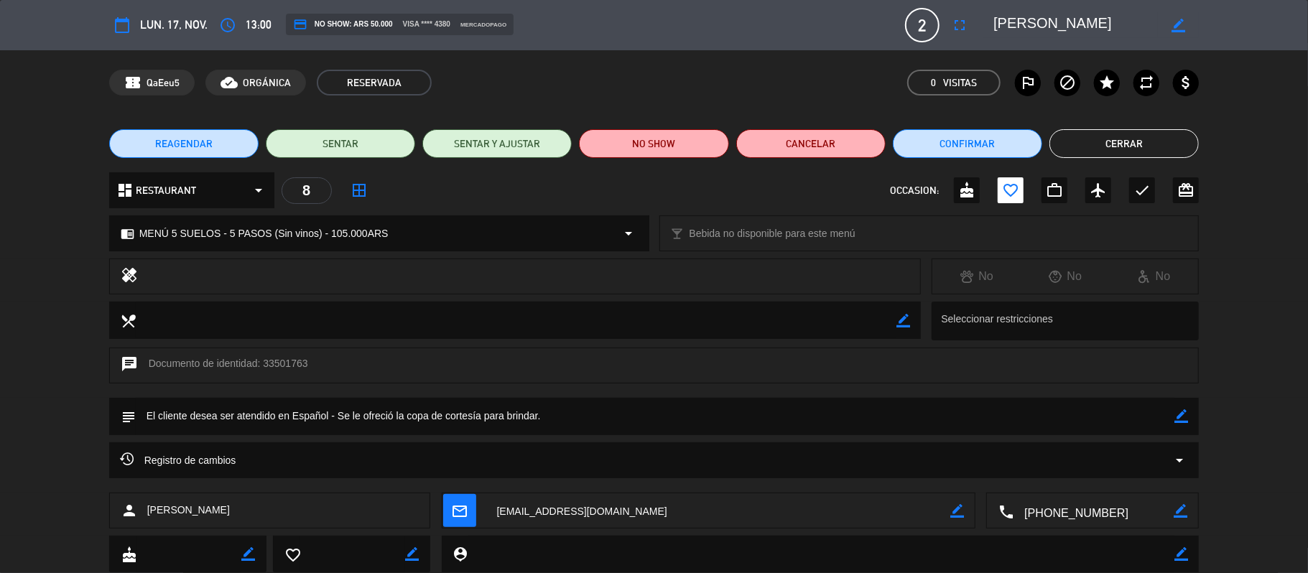
click at [1178, 411] on icon "border_color" at bounding box center [1181, 416] width 14 height 14
click at [490, 422] on textarea at bounding box center [655, 416] width 1039 height 37
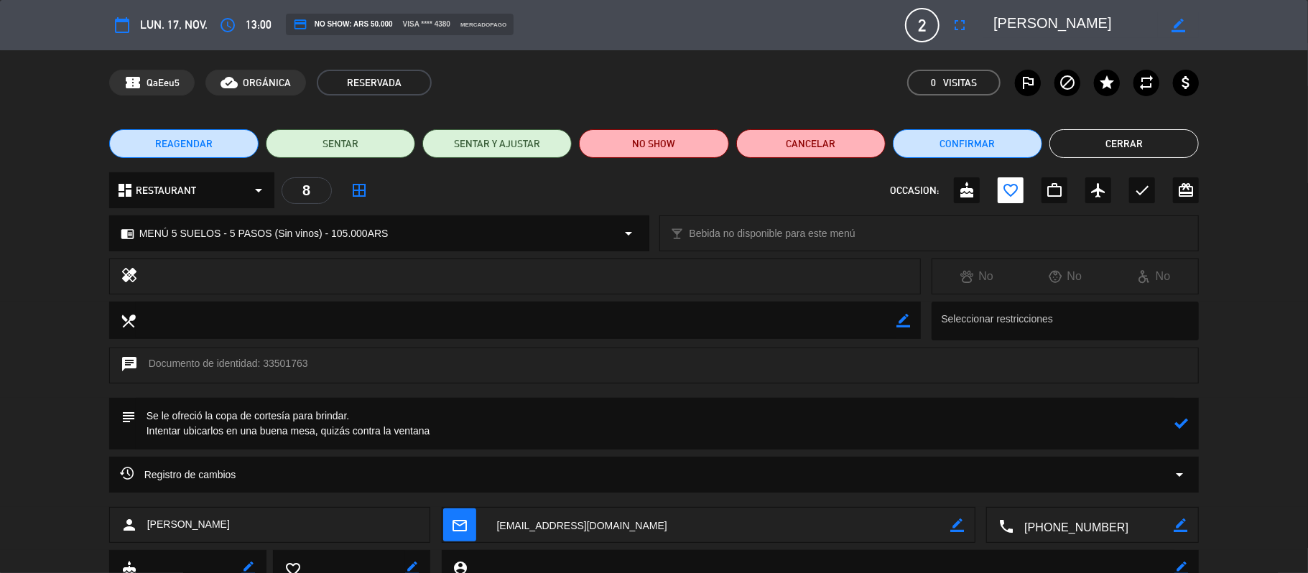
type textarea "Se le ofreció la copa de cortesía para brindar. Intentar ubicarlos en una buena…"
click at [1188, 428] on div "subject" at bounding box center [654, 424] width 1090 height 52
click at [1187, 422] on icon at bounding box center [1181, 424] width 14 height 14
click at [1087, 136] on button "Cerrar" at bounding box center [1123, 143] width 149 height 29
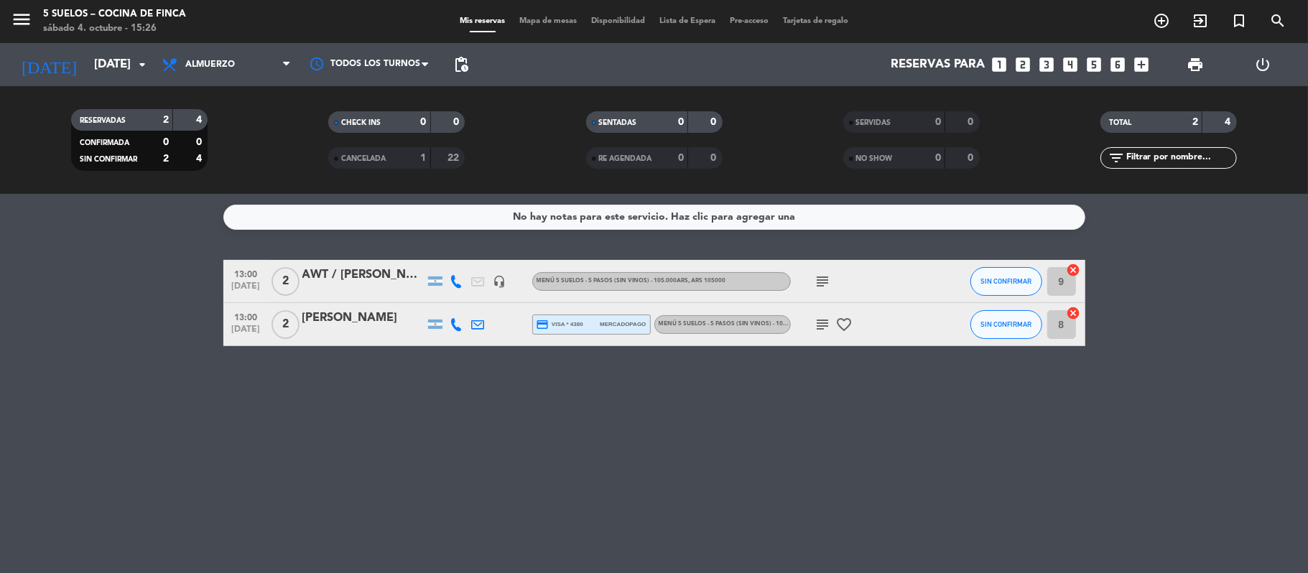
click at [827, 317] on icon "subject" at bounding box center [822, 324] width 17 height 17
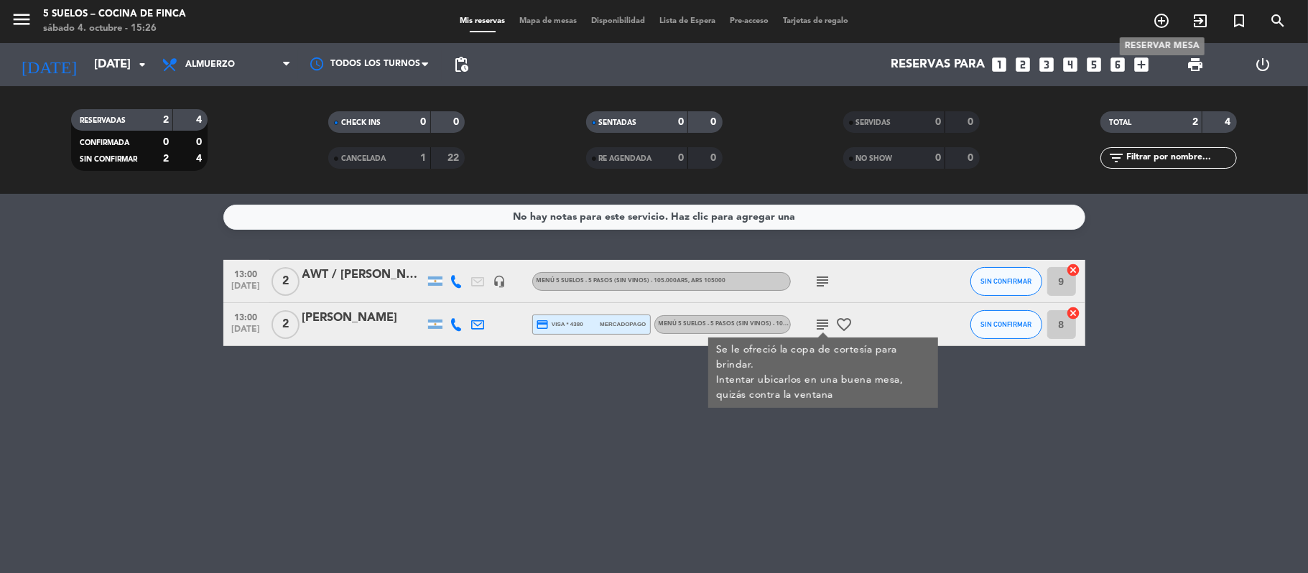
click at [1155, 20] on icon "add_circle_outline" at bounding box center [1161, 20] width 17 height 17
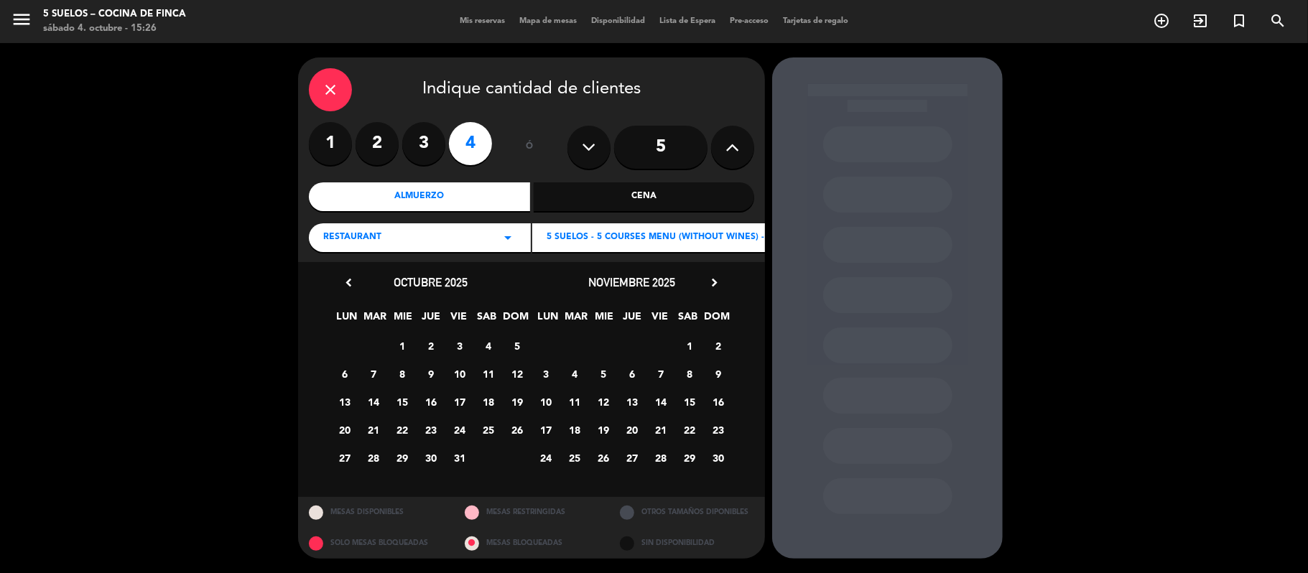
click at [552, 237] on span "5 SUELOS - 5 COURSES MENU (without wines) - ARS105,000" at bounding box center [681, 238] width 271 height 14
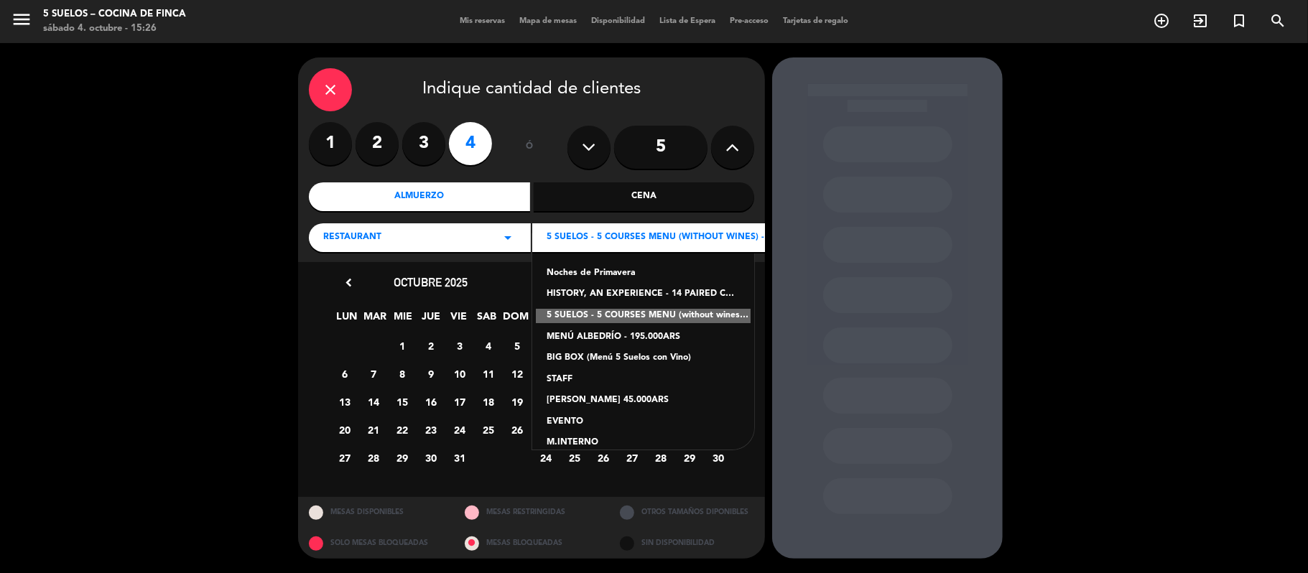
click at [557, 291] on div "HISTORY, AN EXPERIENCE - 14 PAIRED COURSES MENU paired courses (only for [DEMOG…" at bounding box center [642, 294] width 193 height 14
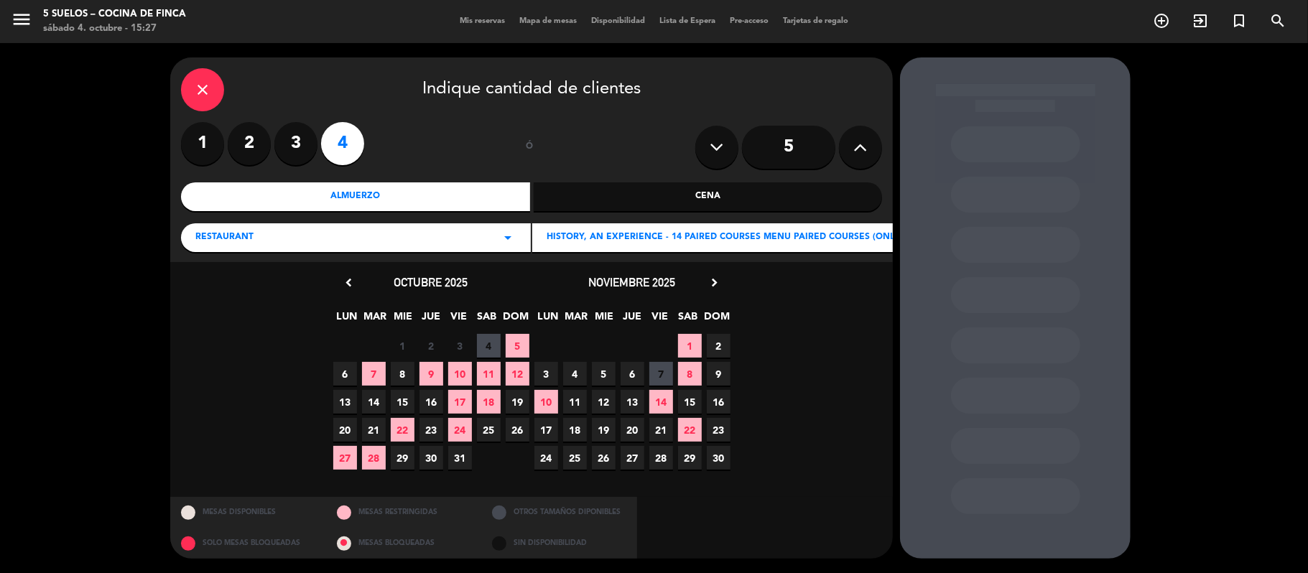
click at [710, 458] on span "30" at bounding box center [719, 458] width 24 height 24
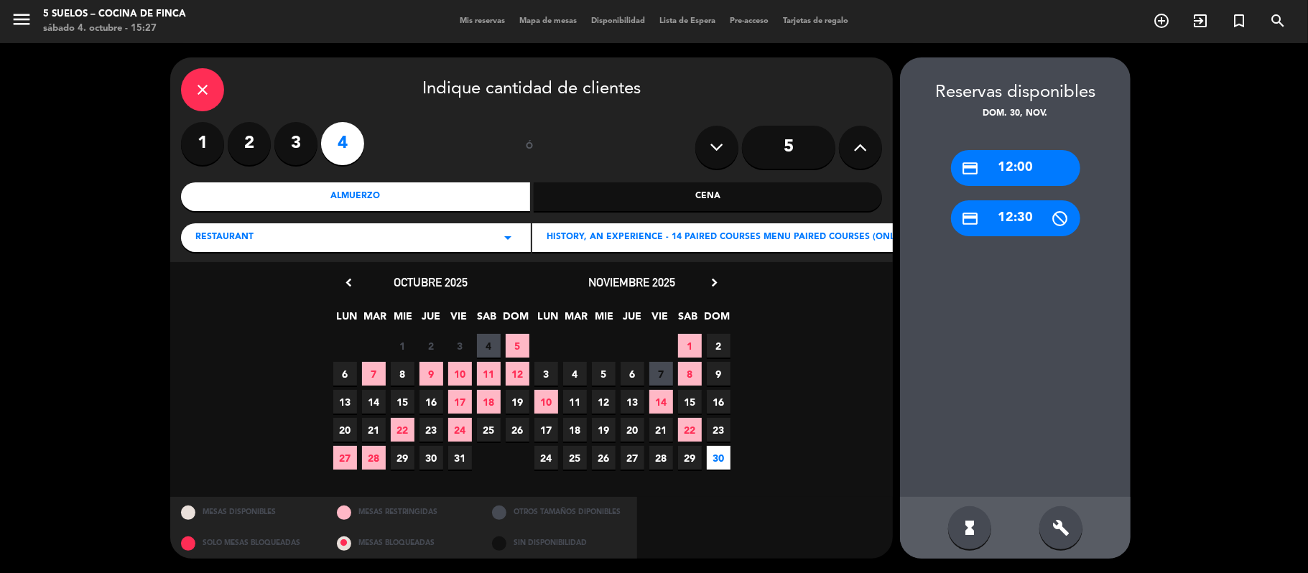
click at [962, 176] on icon "credit_card" at bounding box center [971, 168] width 18 height 18
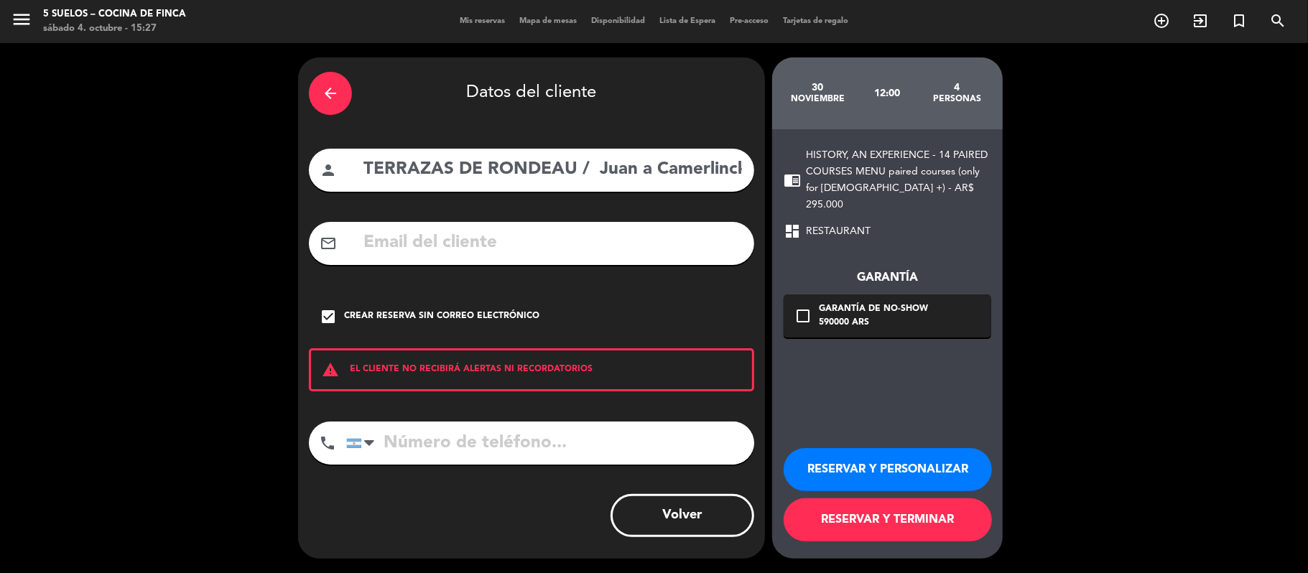
scroll to position [0, 13]
drag, startPoint x: 369, startPoint y: 164, endPoint x: 776, endPoint y: 196, distance: 408.5
click at [776, 196] on div "arrow_back Datos del cliente person TERRAZAS DE RONDEAU / Juan a Camerlinckx ma…" at bounding box center [654, 308] width 1308 height 530
type input "T"
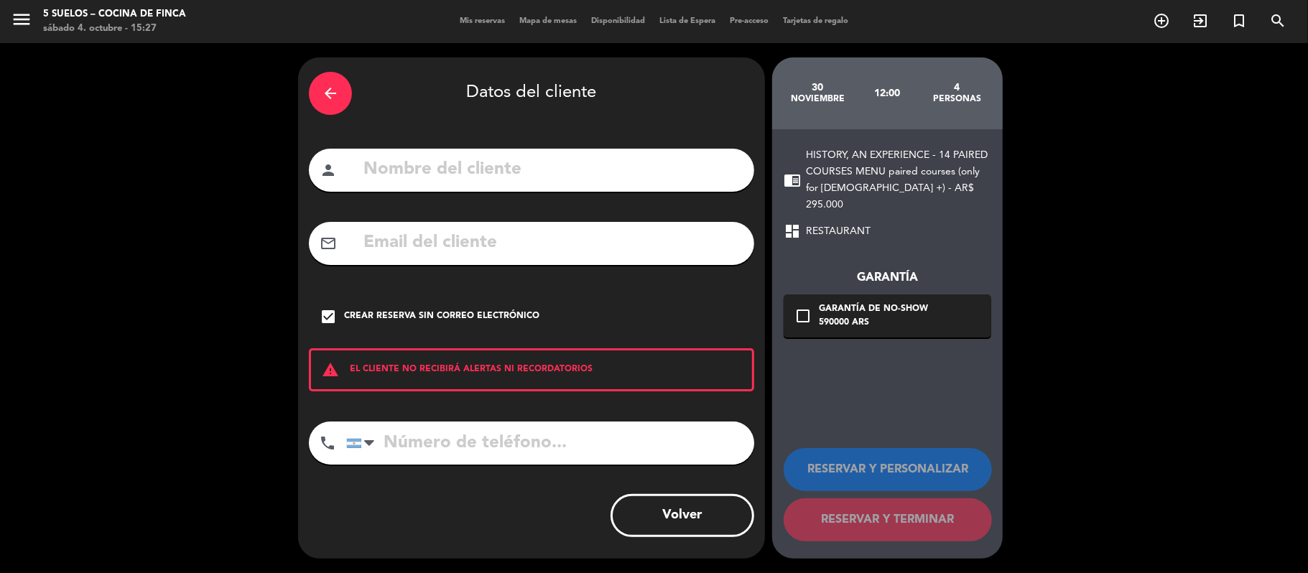
paste input "[PERSON_NAME]"
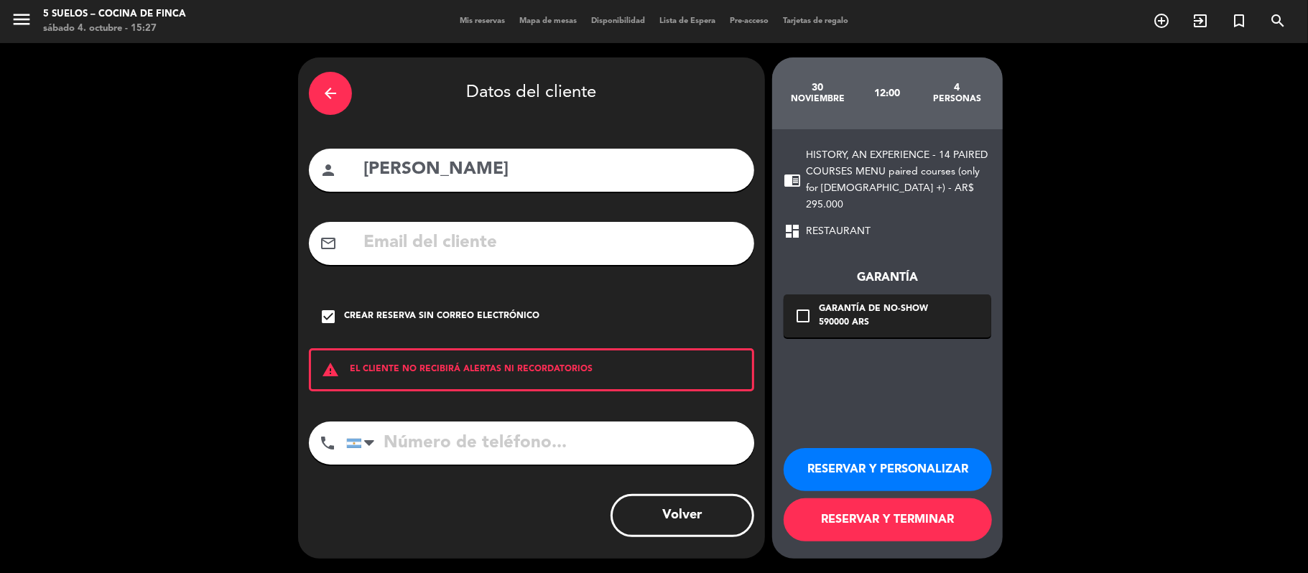
type input "[PERSON_NAME]"
click at [403, 432] on input "tel" at bounding box center [550, 443] width 408 height 43
paste input "[PHONE_NUMBER]"
type input "[PHONE_NUMBER]"
click at [325, 320] on icon "check_box" at bounding box center [328, 316] width 17 height 17
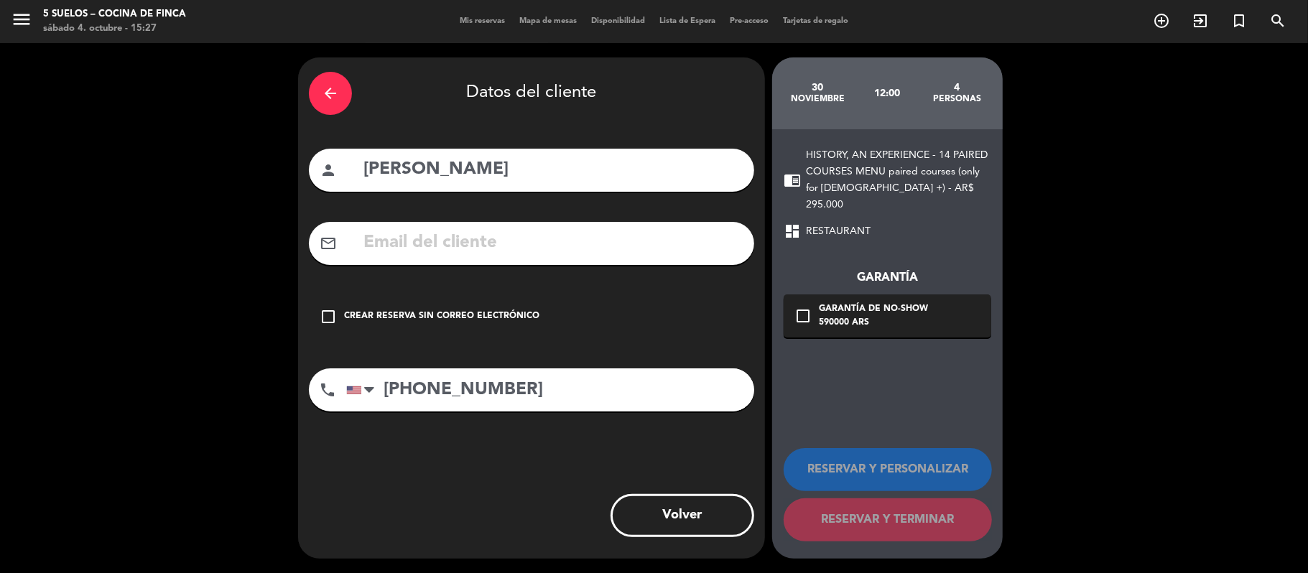
click at [388, 228] on input "text" at bounding box center [552, 242] width 381 height 29
paste input "[EMAIL_ADDRESS][DOMAIN_NAME]"
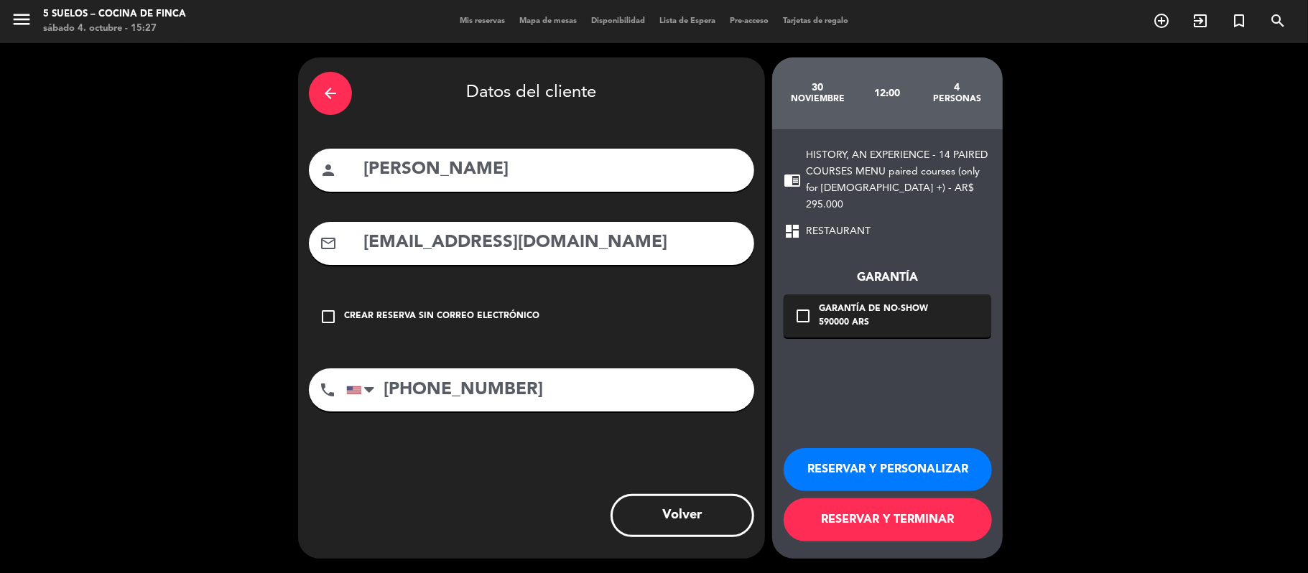
type input "[EMAIL_ADDRESS][DOMAIN_NAME]"
click at [822, 316] on div "590000 ARS" at bounding box center [873, 323] width 109 height 14
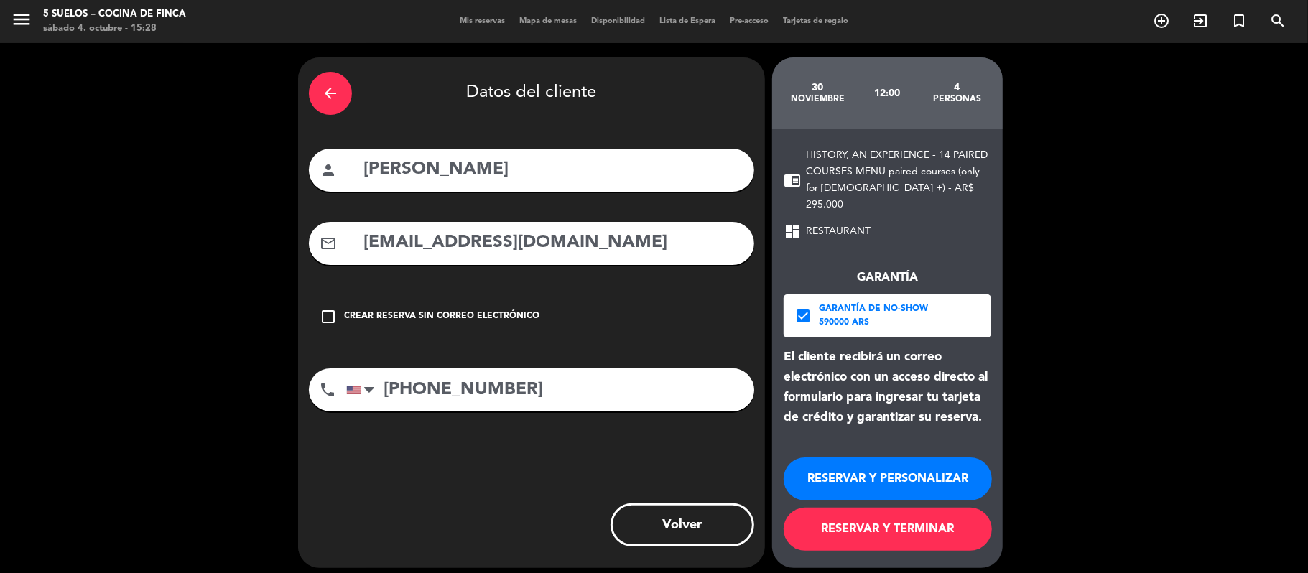
click at [828, 474] on button "RESERVAR Y PERSONALIZAR" at bounding box center [887, 478] width 208 height 43
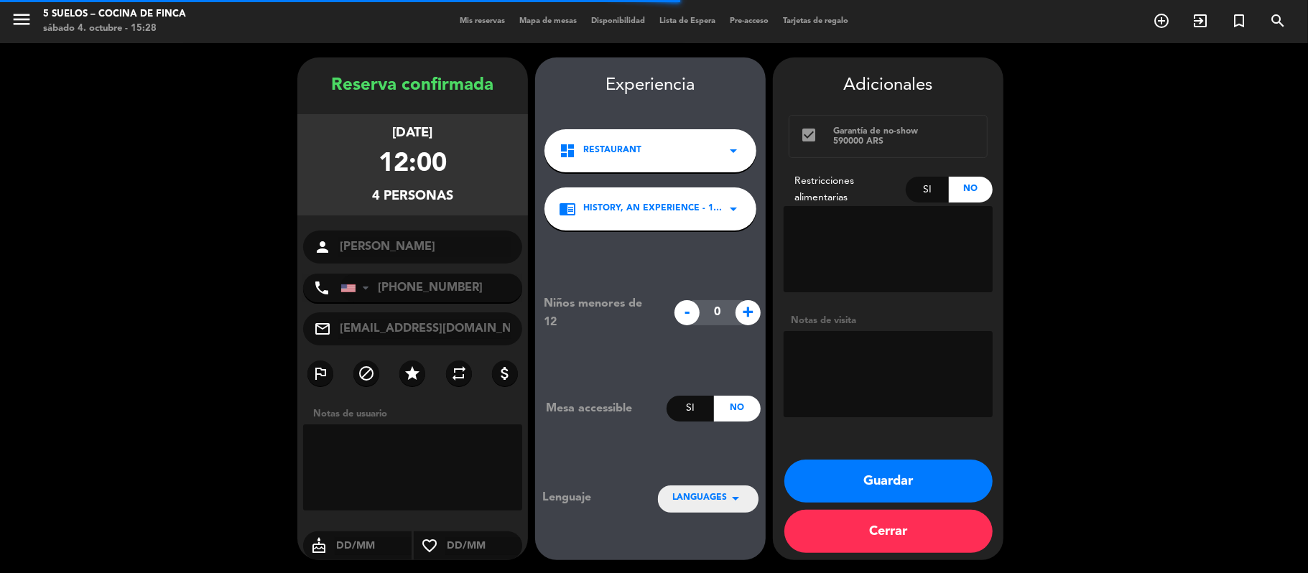
click at [714, 503] on span "LANGUAGES" at bounding box center [699, 498] width 55 height 14
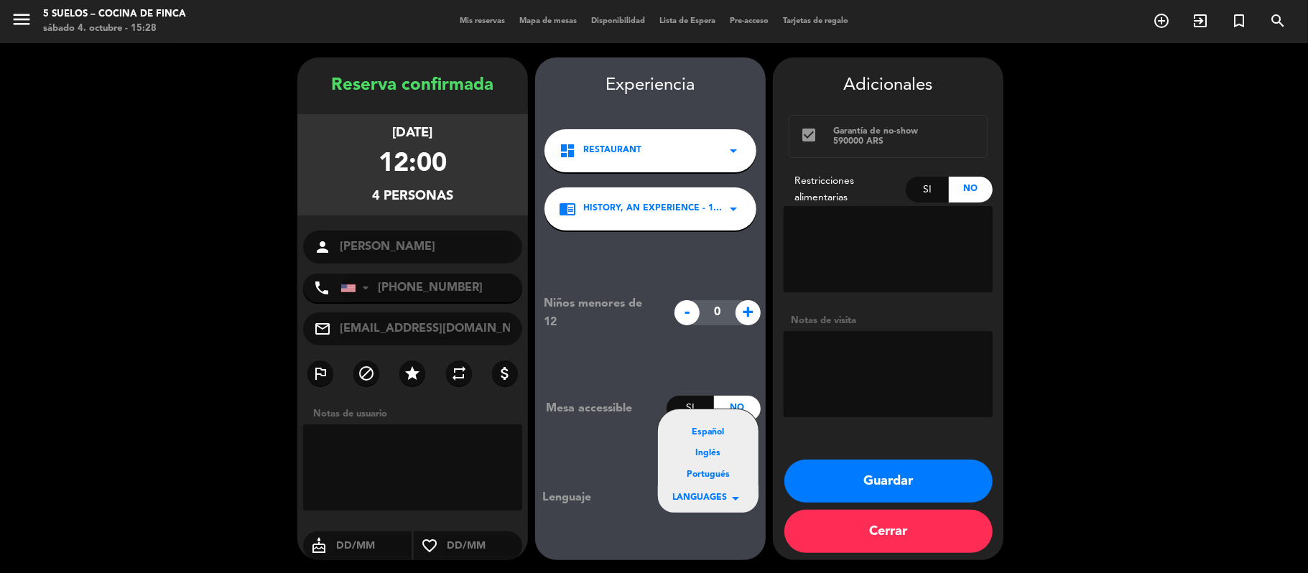
click at [707, 455] on div "Inglés" at bounding box center [708, 454] width 72 height 14
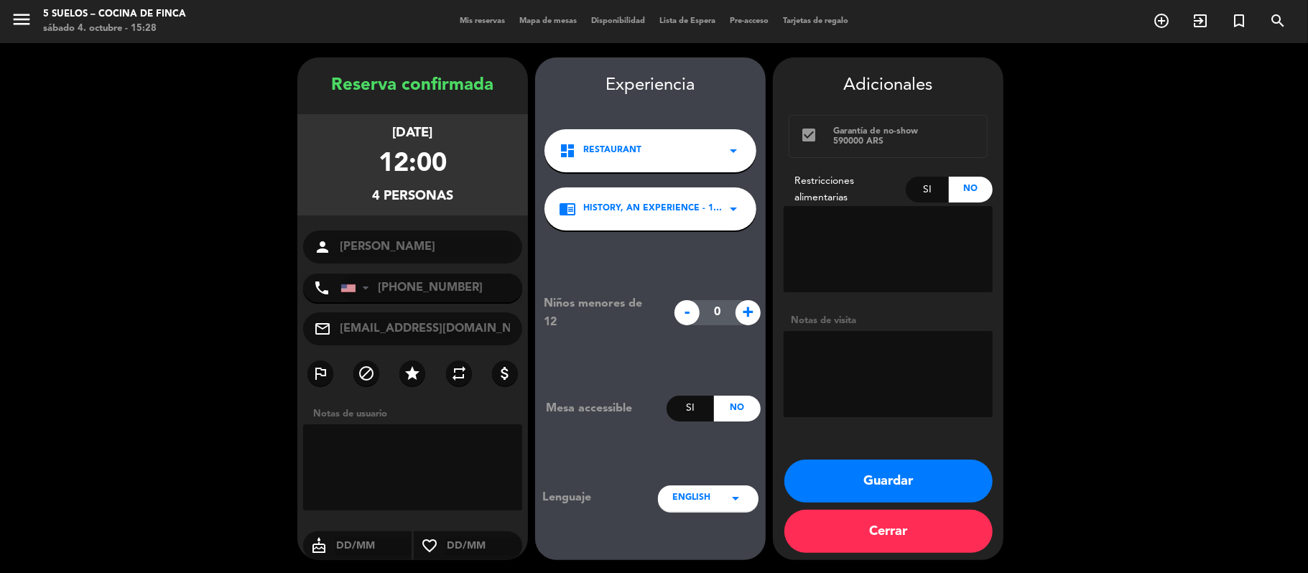
click at [925, 196] on div "Si" at bounding box center [928, 190] width 44 height 26
click at [875, 234] on textarea at bounding box center [887, 249] width 209 height 86
click at [804, 221] on textarea at bounding box center [887, 249] width 209 height 86
click at [860, 221] on textarea at bounding box center [887, 249] width 209 height 86
drag, startPoint x: 890, startPoint y: 220, endPoint x: 903, endPoint y: 219, distance: 12.9
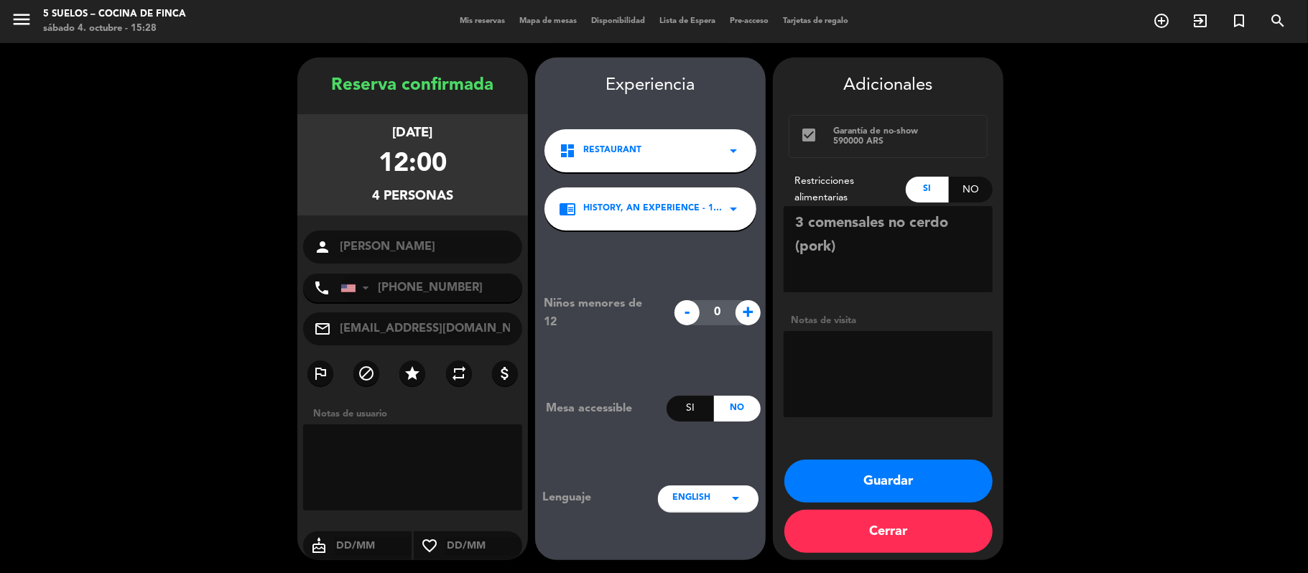
click at [903, 219] on textarea at bounding box center [887, 249] width 209 height 86
click at [800, 241] on textarea at bounding box center [887, 249] width 209 height 86
click at [853, 262] on textarea at bounding box center [887, 249] width 209 height 86
type textarea "3 comensales sin cerdo (no pork)"
click at [817, 473] on button "Guardar" at bounding box center [888, 481] width 208 height 43
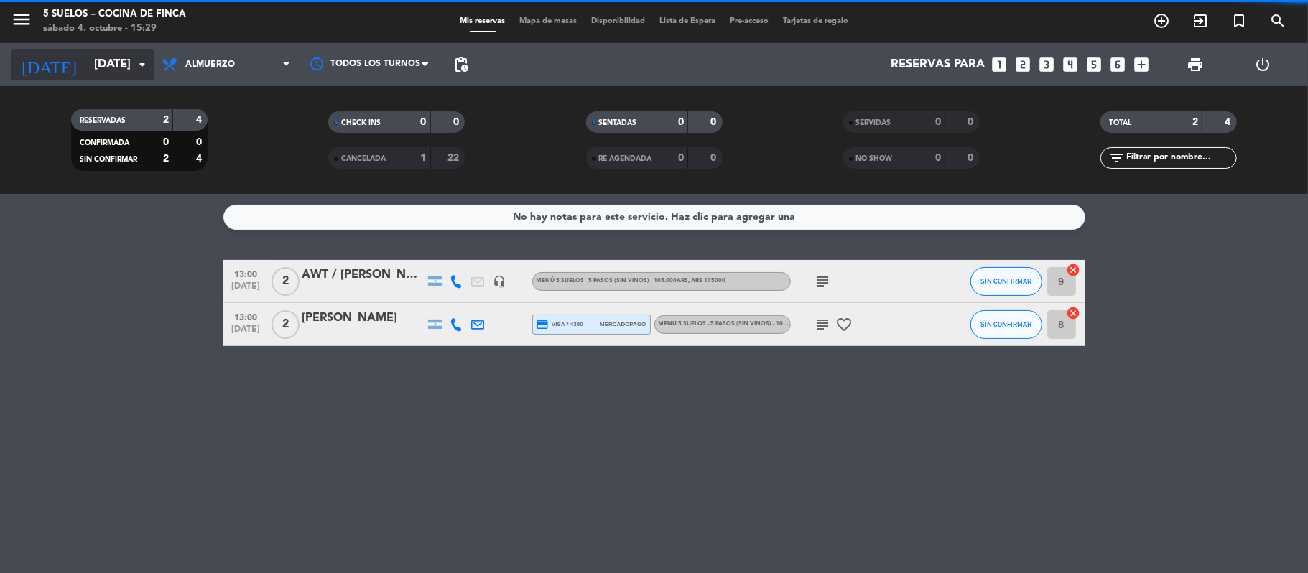
click at [87, 63] on input "[DATE]" at bounding box center [164, 65] width 155 height 28
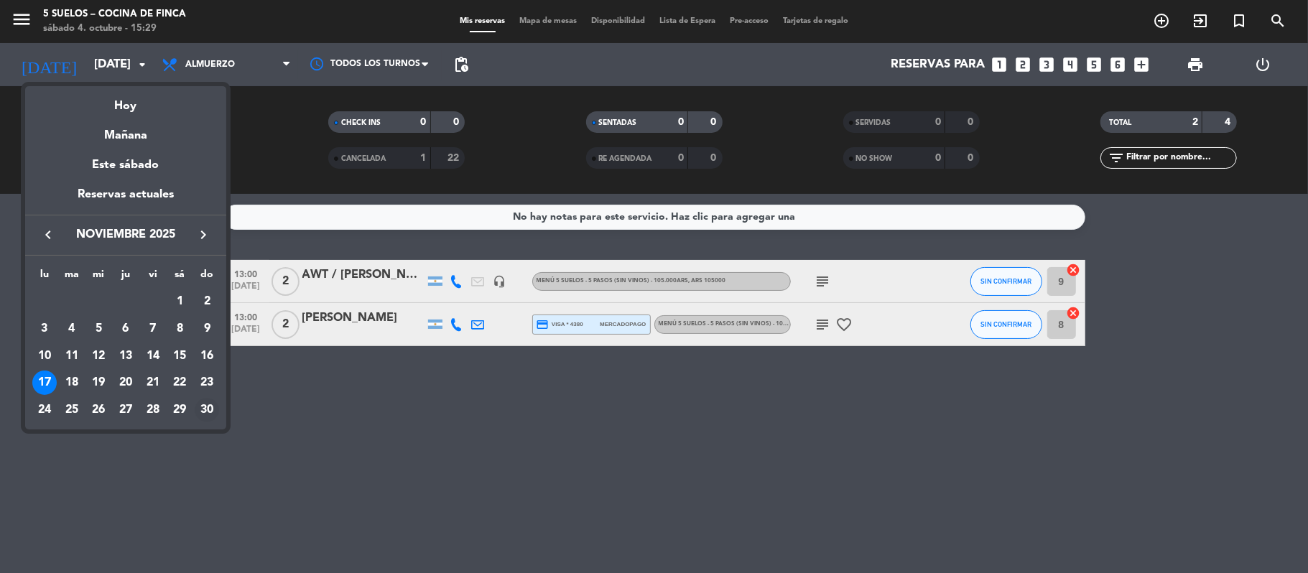
click at [208, 405] on div "30" at bounding box center [207, 410] width 24 height 24
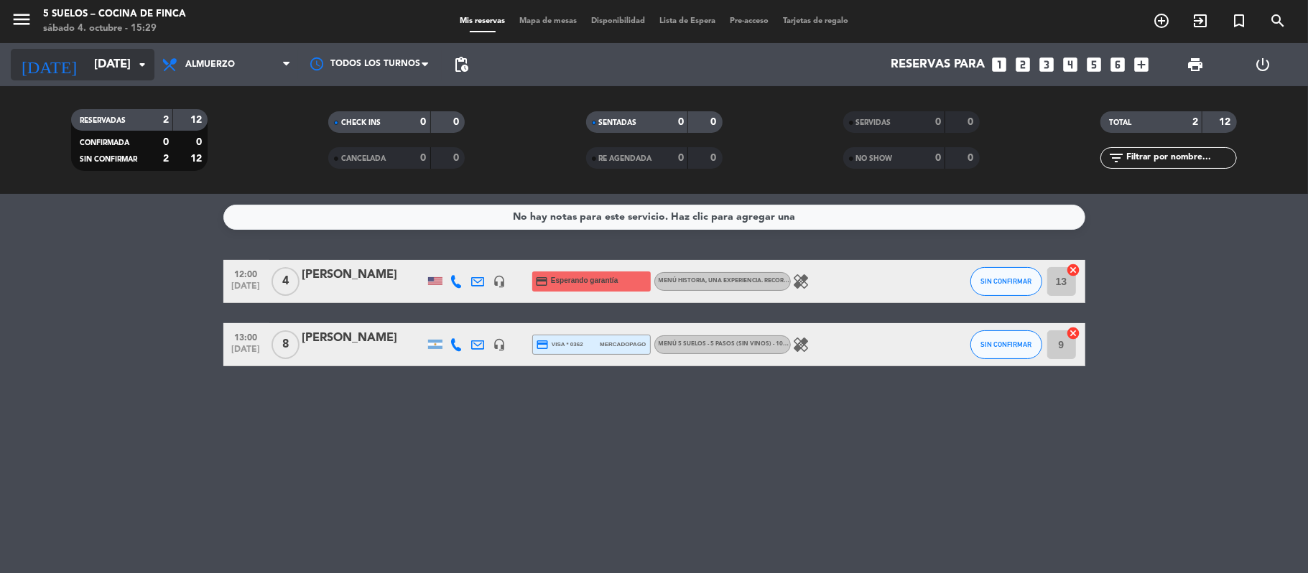
click at [124, 56] on input "[DATE]" at bounding box center [164, 65] width 155 height 28
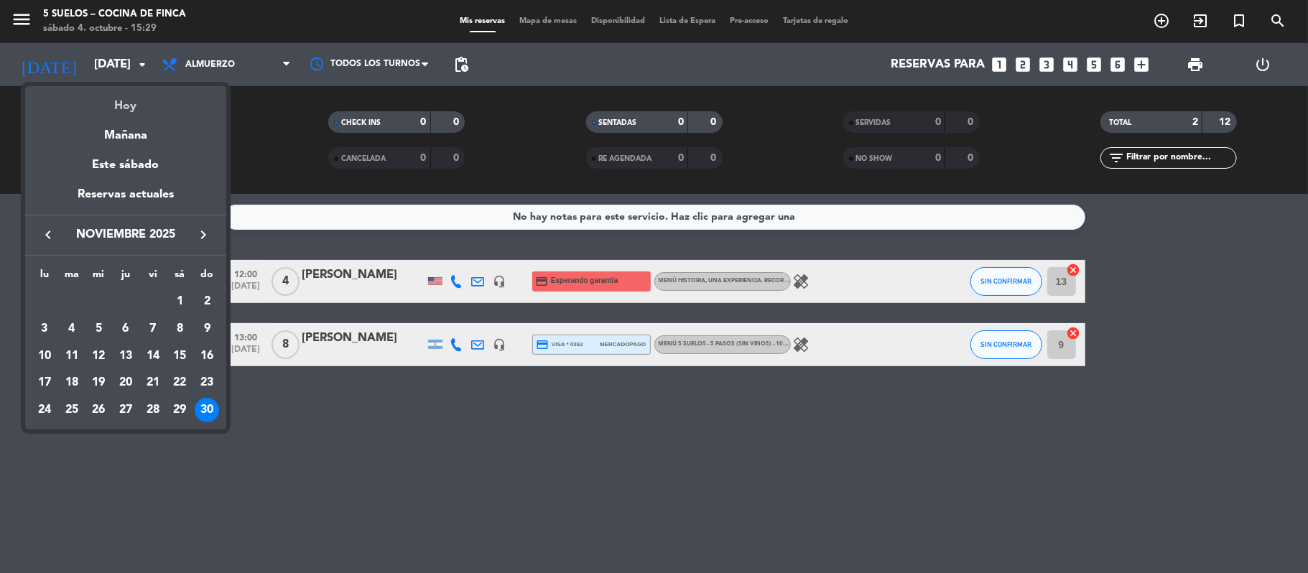
click at [130, 105] on div "Hoy" at bounding box center [125, 100] width 201 height 29
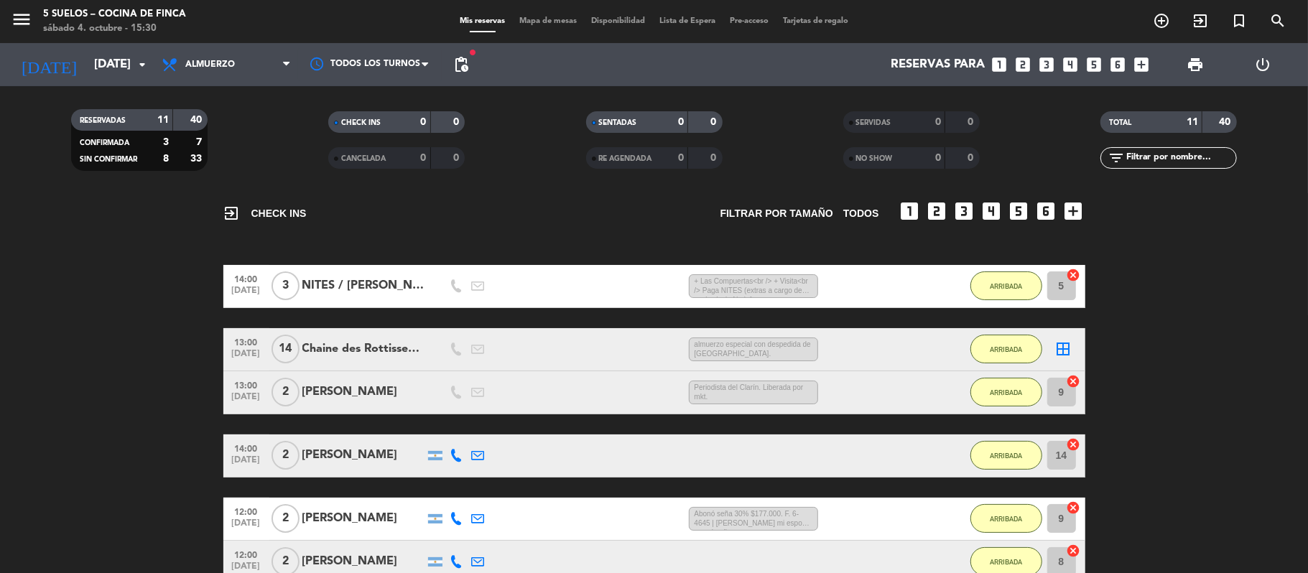
scroll to position [96, 0]
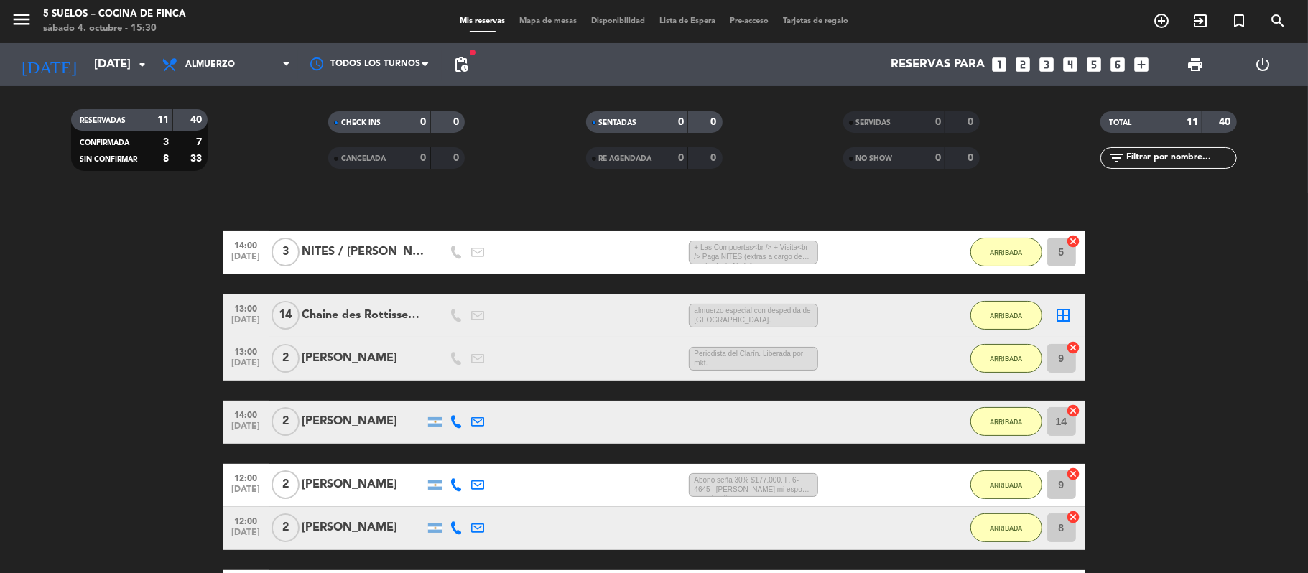
click at [338, 244] on div "NITES / [PERSON_NAME]" at bounding box center [363, 252] width 122 height 19
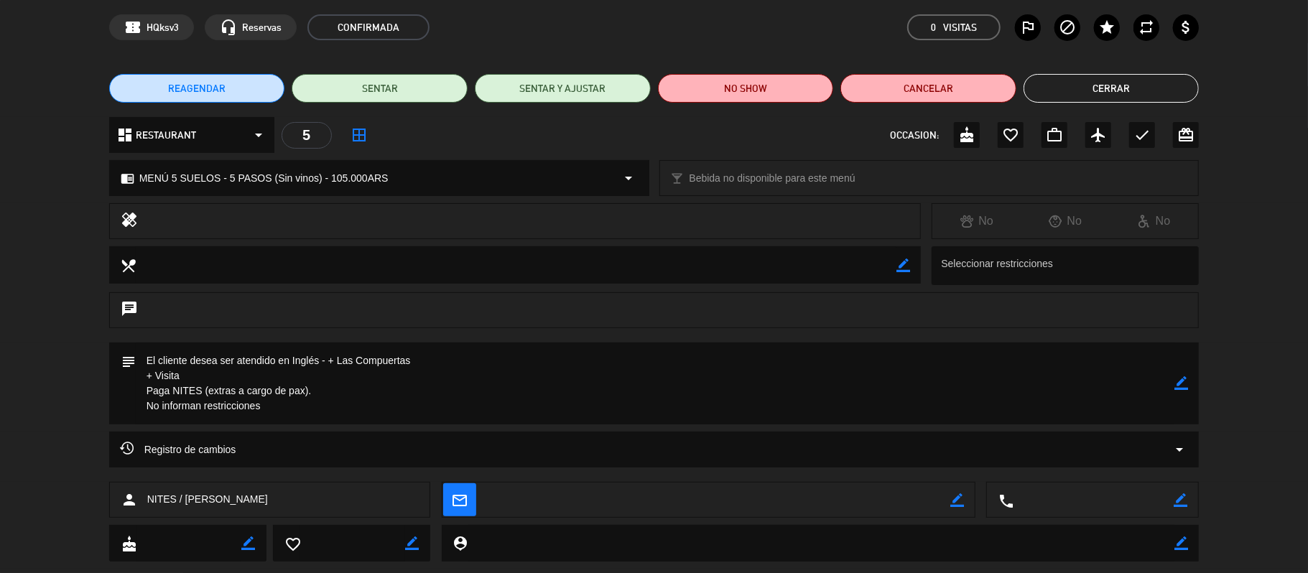
scroll to position [86, 0]
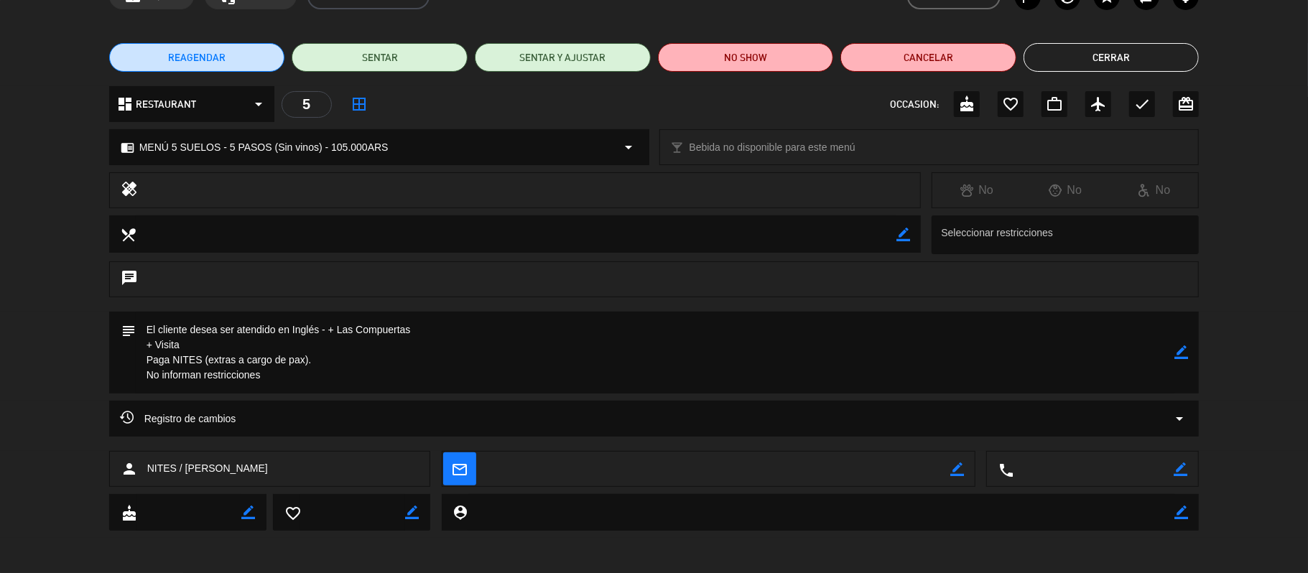
drag, startPoint x: 273, startPoint y: 552, endPoint x: 187, endPoint y: 463, distance: 123.9
click at [187, 463] on div "person NITES / [PERSON_NAME]" at bounding box center [270, 469] width 322 height 36
copy span "[PERSON_NAME]"
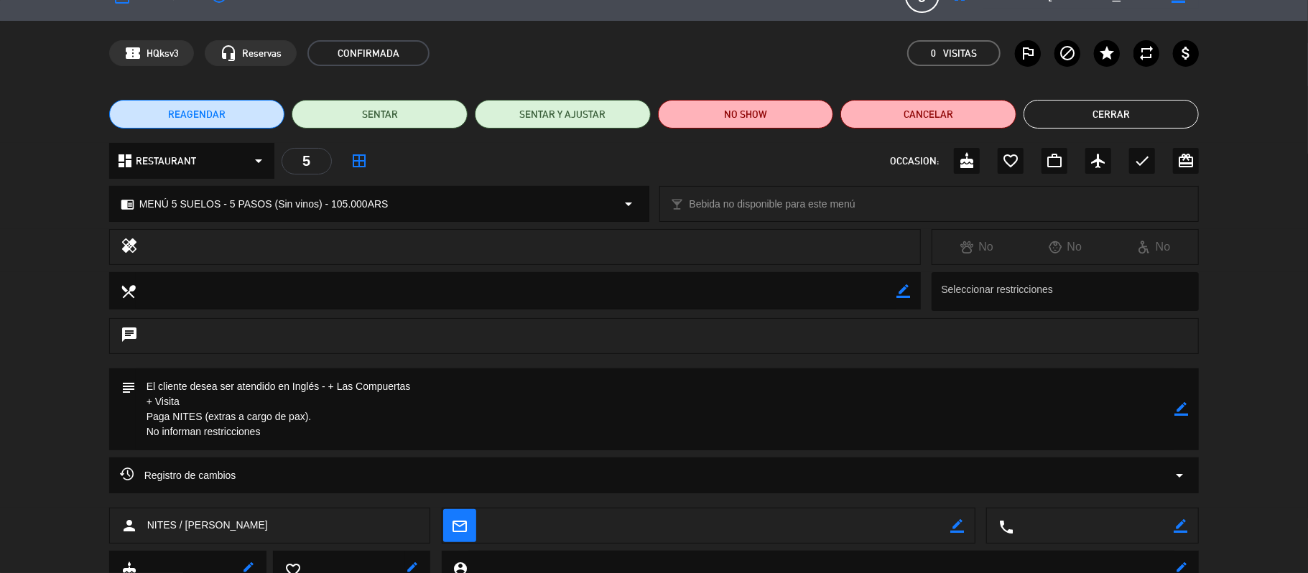
scroll to position [0, 0]
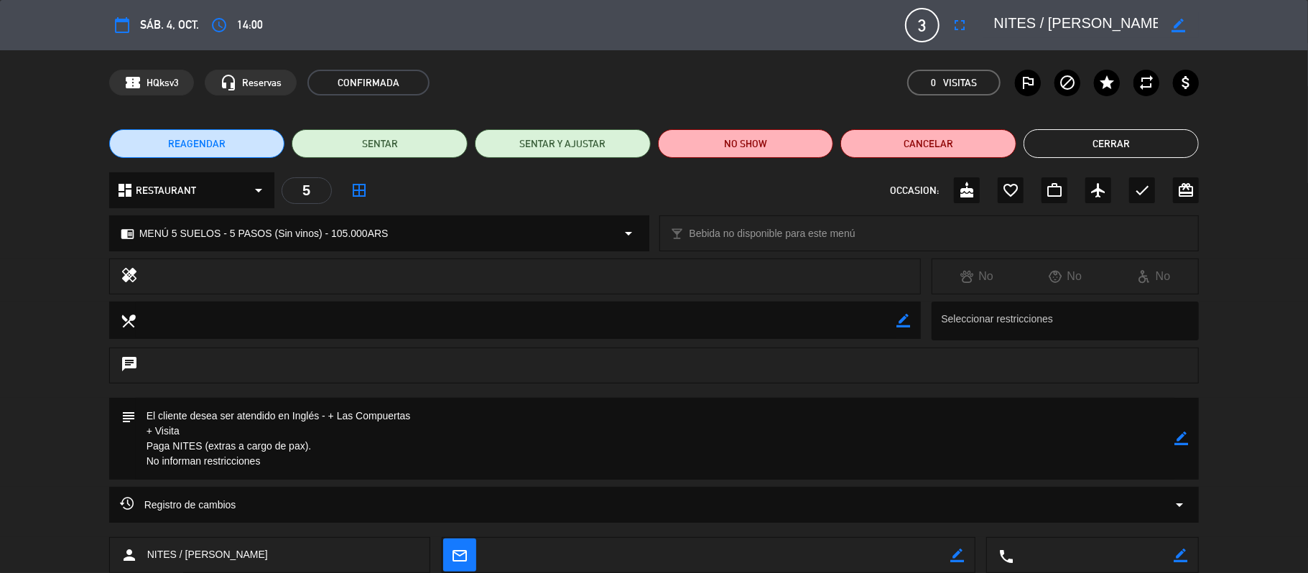
click at [1070, 144] on button "Cerrar" at bounding box center [1111, 143] width 176 height 29
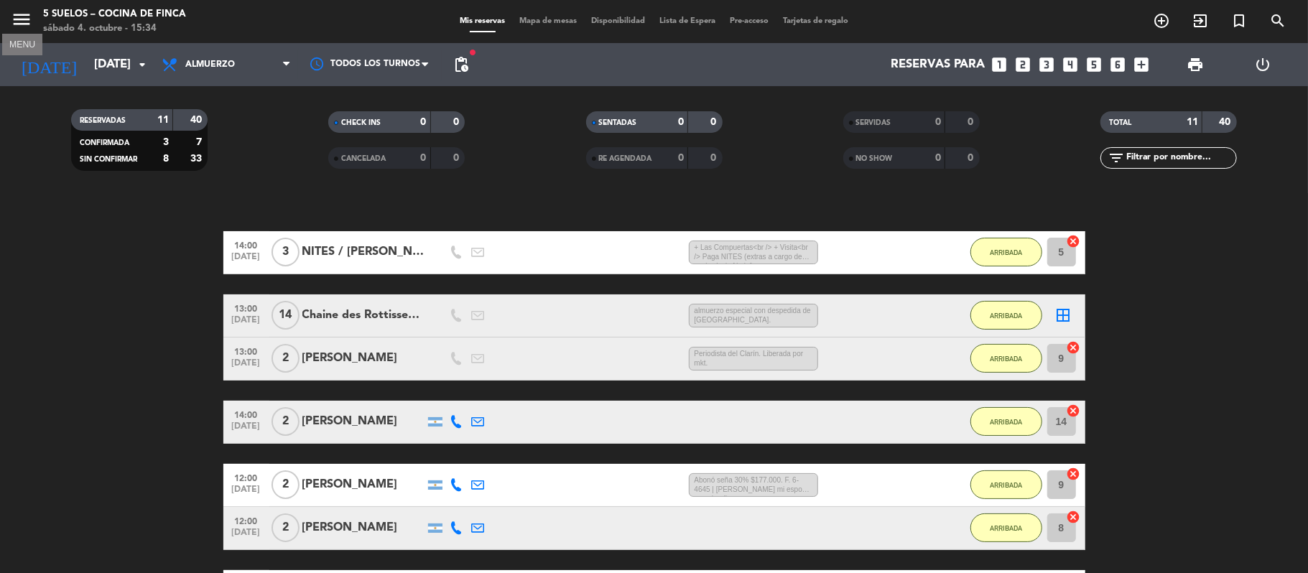
click at [26, 20] on icon "menu" at bounding box center [22, 20] width 22 height 22
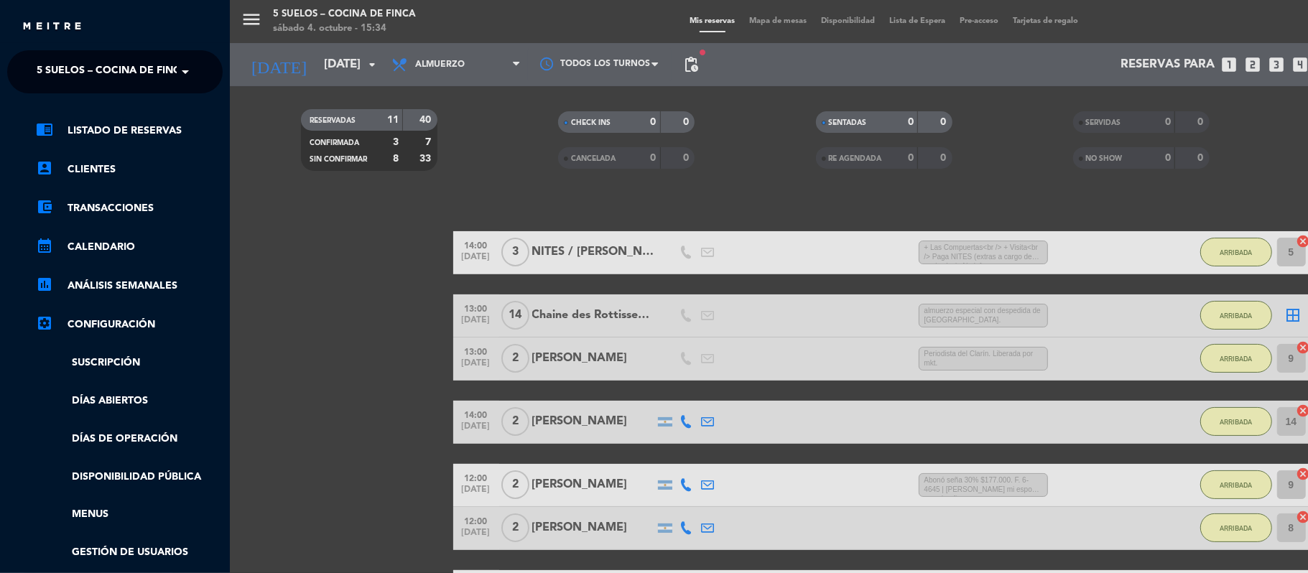
click at [47, 67] on span "5 SUELOS – COCINA DE FINCA" at bounding box center [112, 72] width 151 height 30
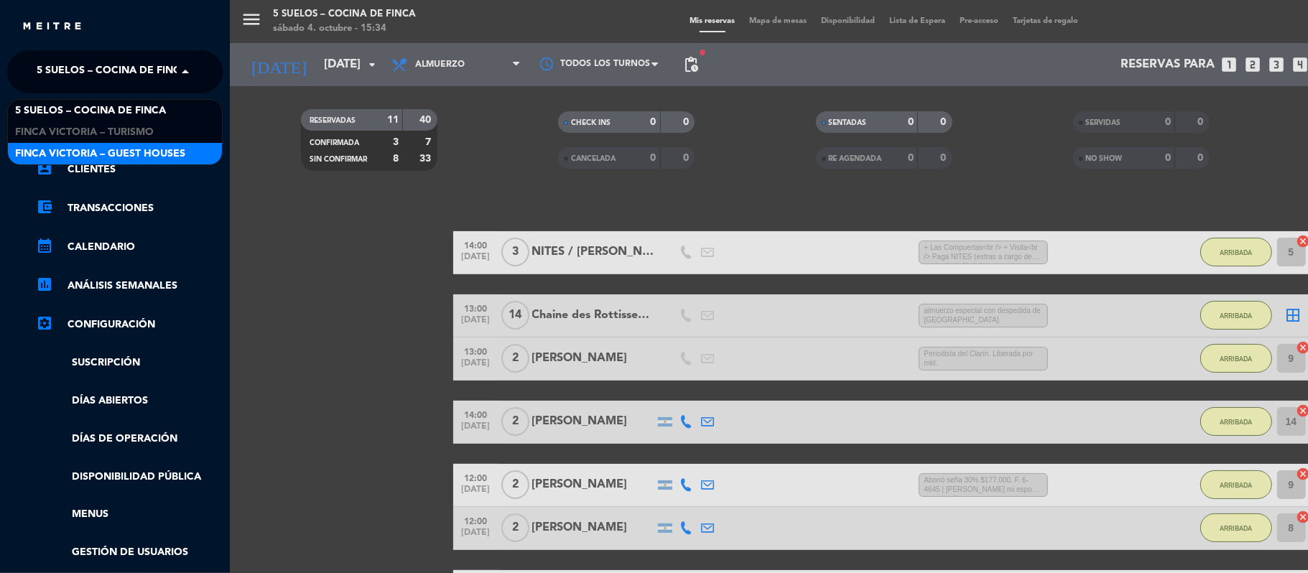
click at [47, 149] on span "FINCA VICTORIA – GUEST HOUSES" at bounding box center [100, 154] width 170 height 17
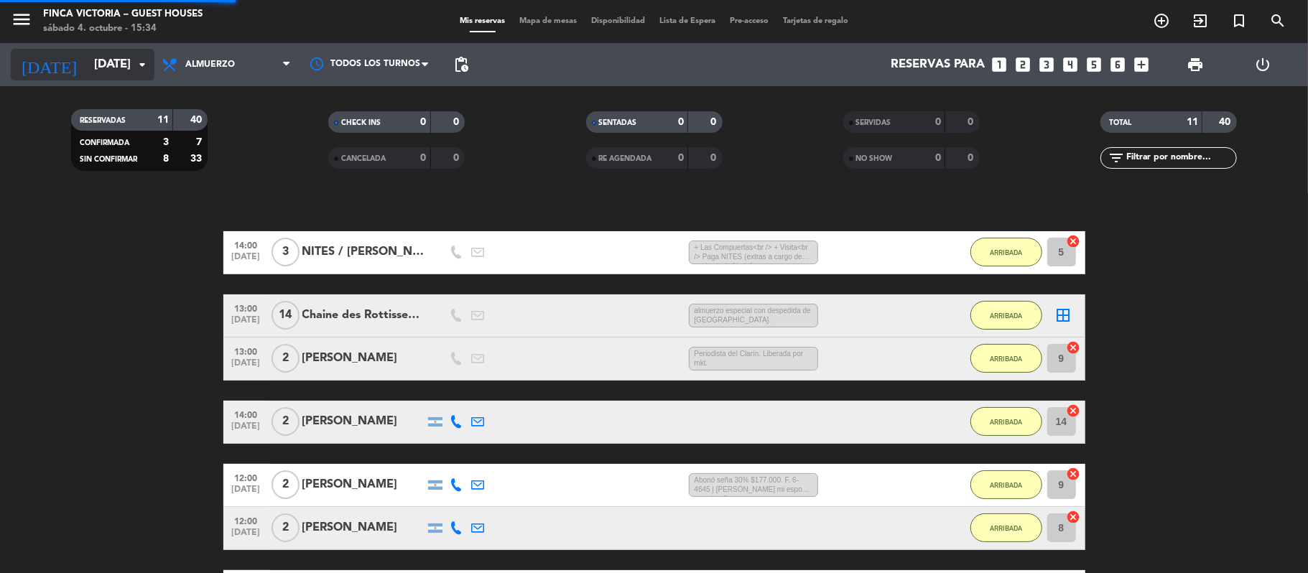
click at [87, 61] on input "[DATE]" at bounding box center [164, 65] width 155 height 28
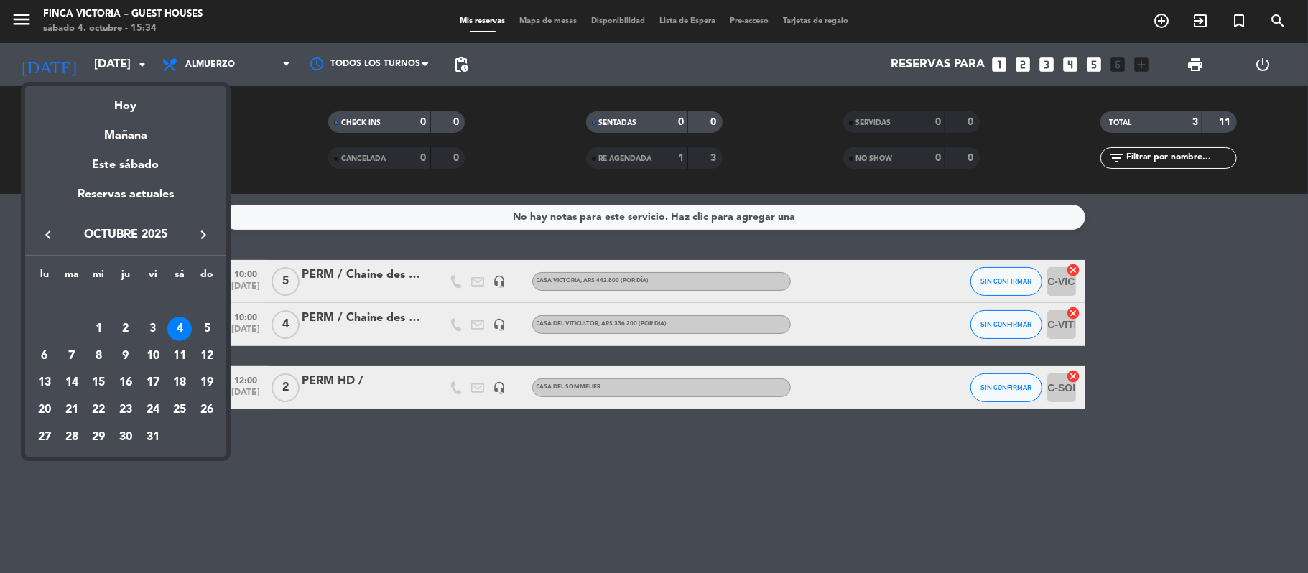
click at [208, 236] on icon "keyboard_arrow_right" at bounding box center [203, 234] width 17 height 17
click at [148, 405] on div "28" at bounding box center [153, 410] width 24 height 24
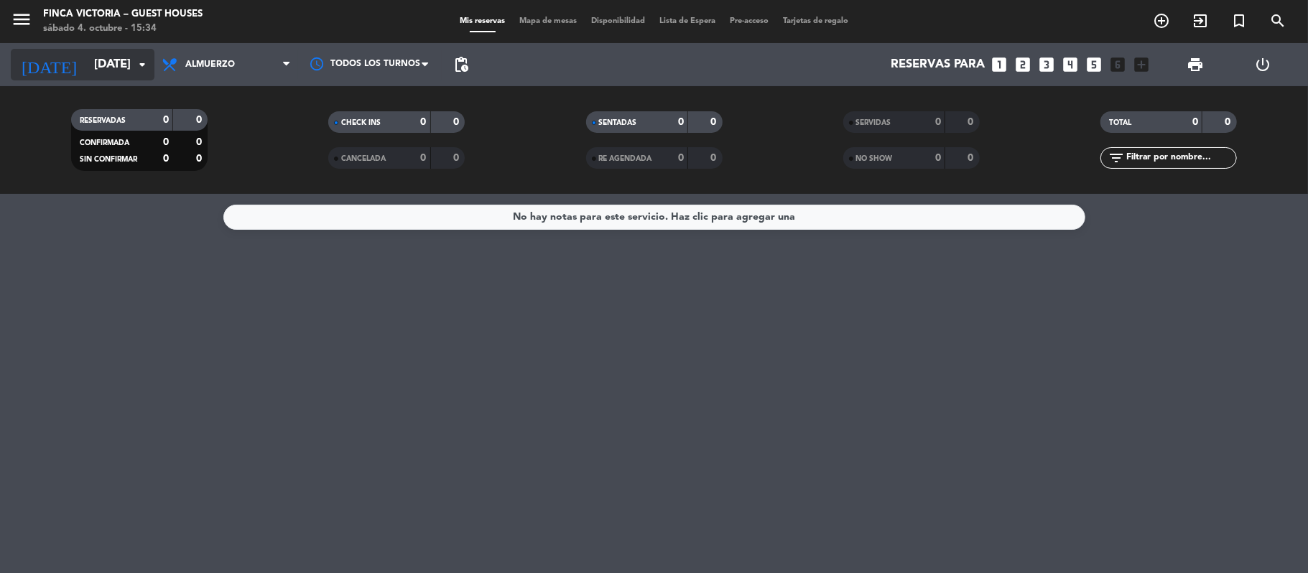
click at [90, 55] on input "[DATE]" at bounding box center [164, 65] width 155 height 28
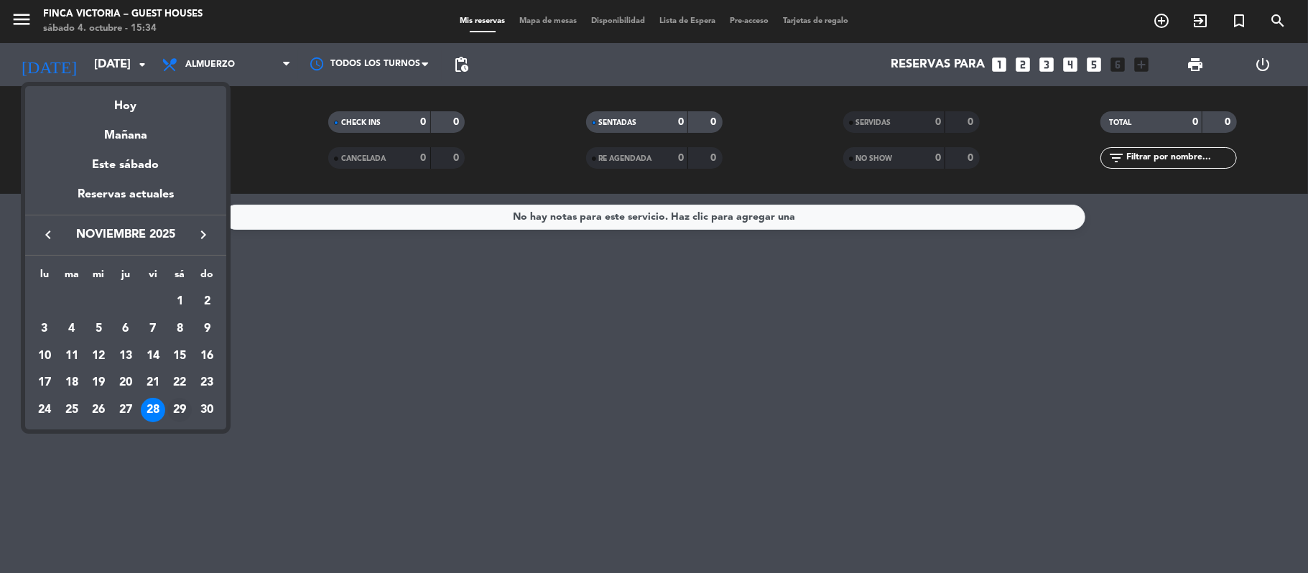
click at [177, 408] on div "29" at bounding box center [179, 410] width 24 height 24
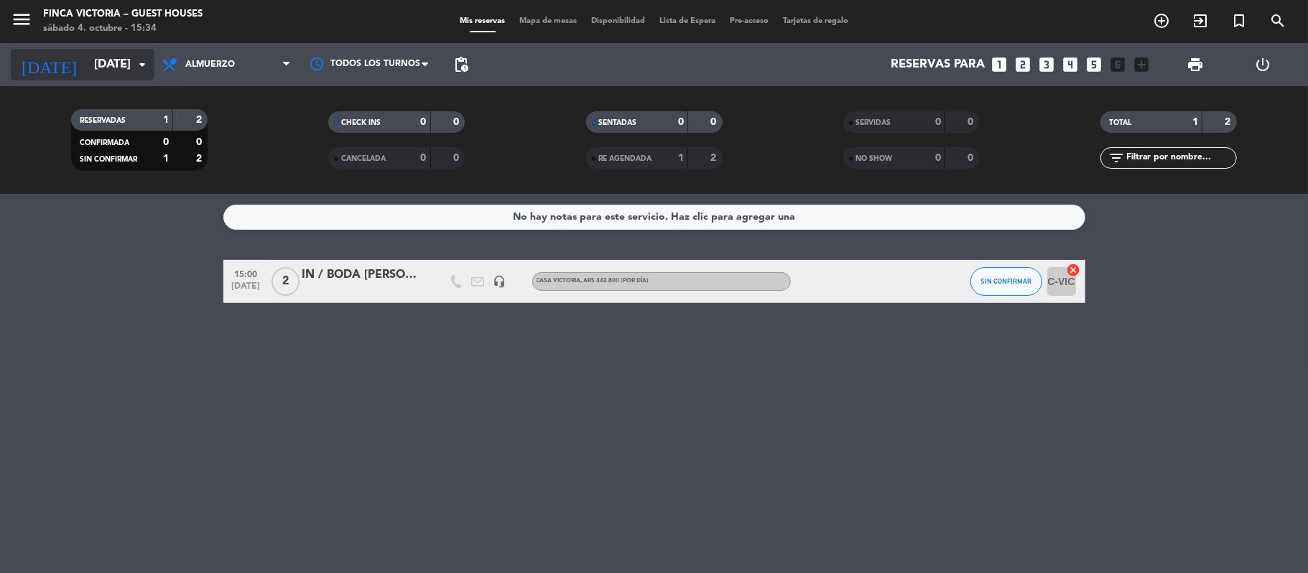
click at [89, 64] on input "[DATE]" at bounding box center [164, 65] width 155 height 28
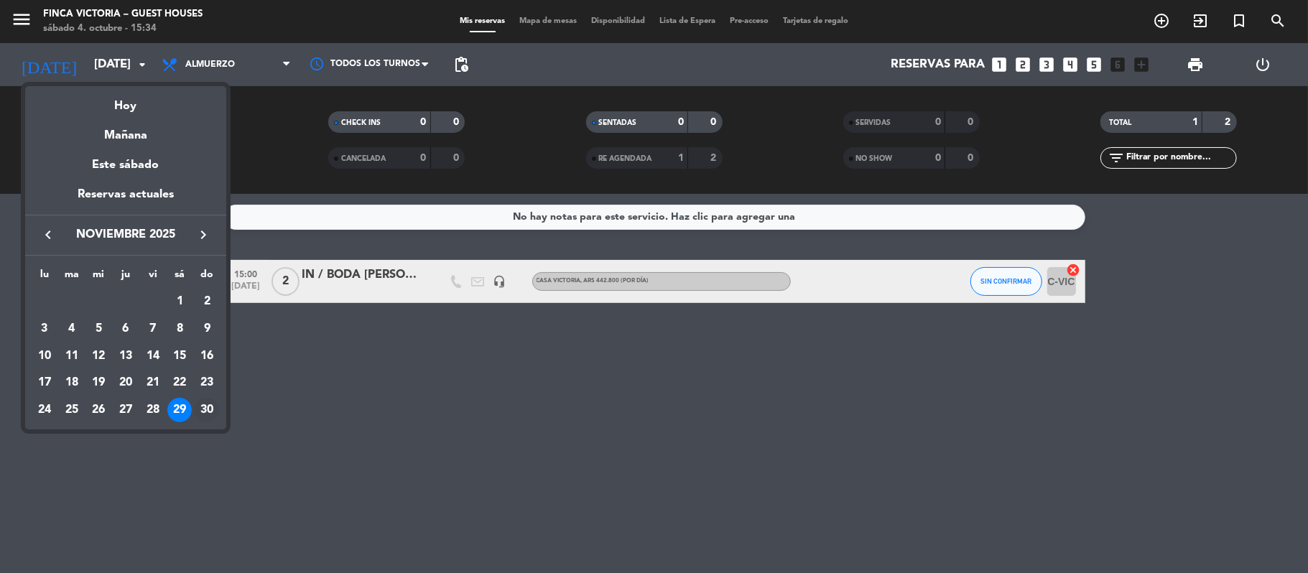
click at [208, 399] on div "30" at bounding box center [207, 410] width 24 height 24
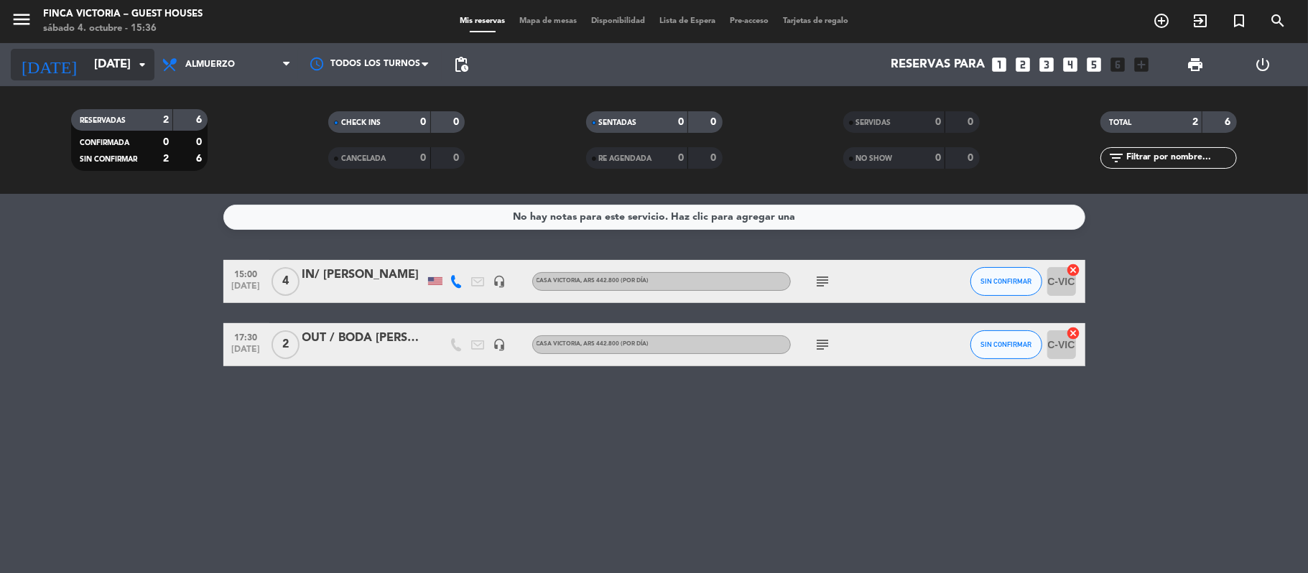
click at [87, 62] on input "[DATE]" at bounding box center [164, 65] width 155 height 28
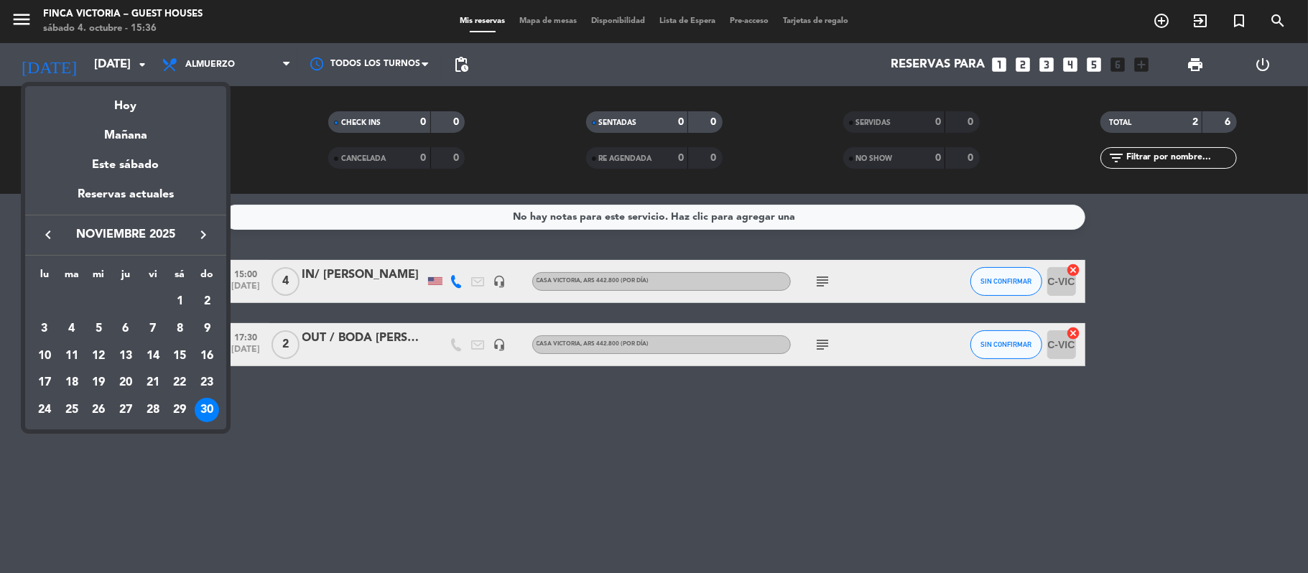
click at [256, 484] on div at bounding box center [654, 286] width 1308 height 573
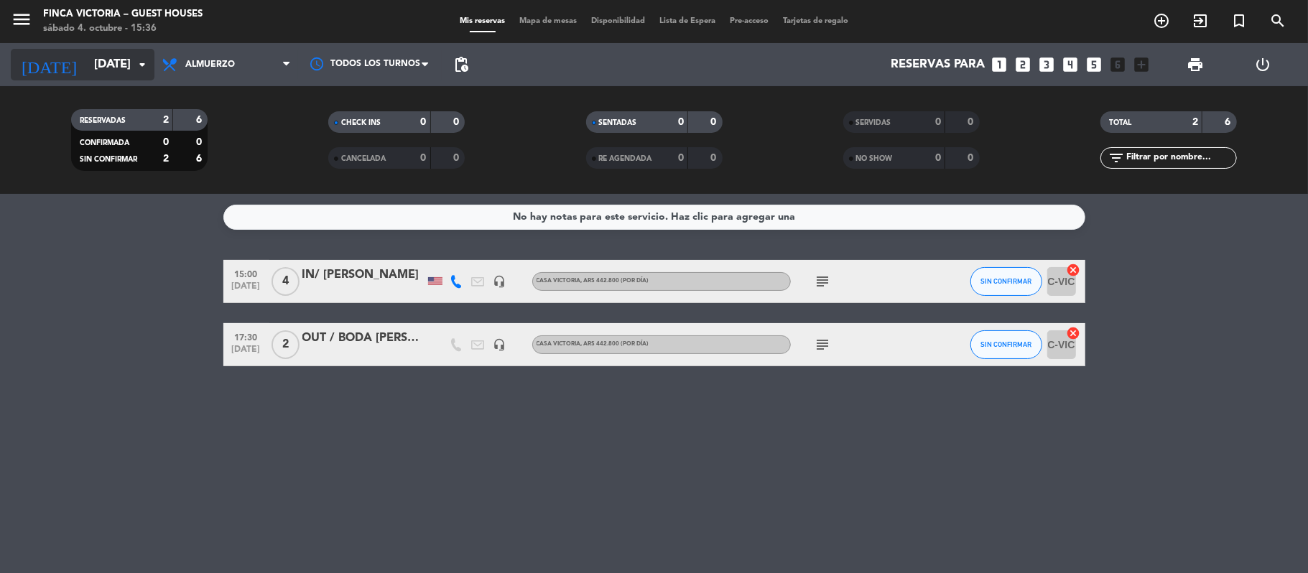
click at [87, 59] on input "[DATE]" at bounding box center [164, 65] width 155 height 28
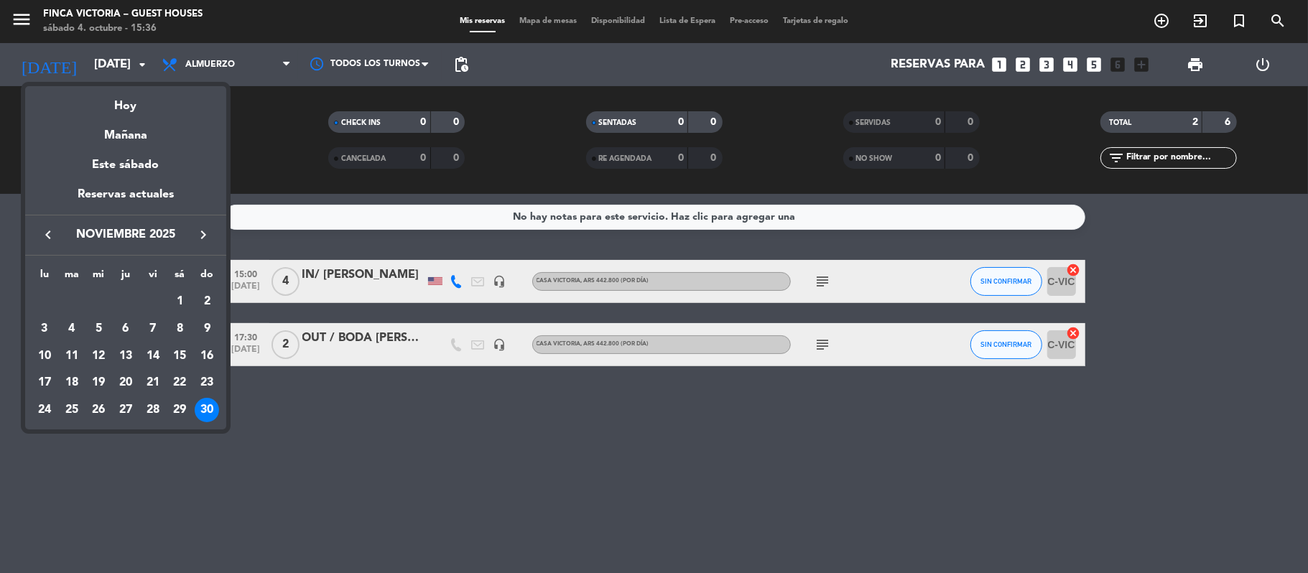
click at [200, 236] on icon "keyboard_arrow_right" at bounding box center [203, 234] width 17 height 17
click at [49, 325] on div "1" at bounding box center [44, 329] width 24 height 24
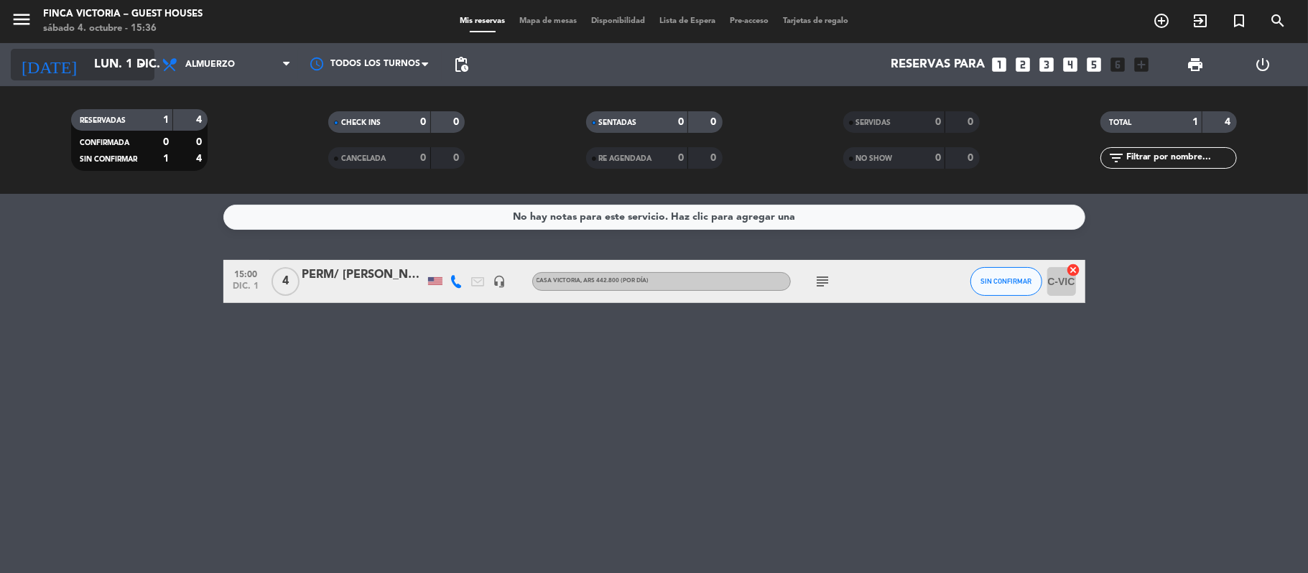
click at [90, 78] on input "lun. 1 dic." at bounding box center [164, 65] width 155 height 28
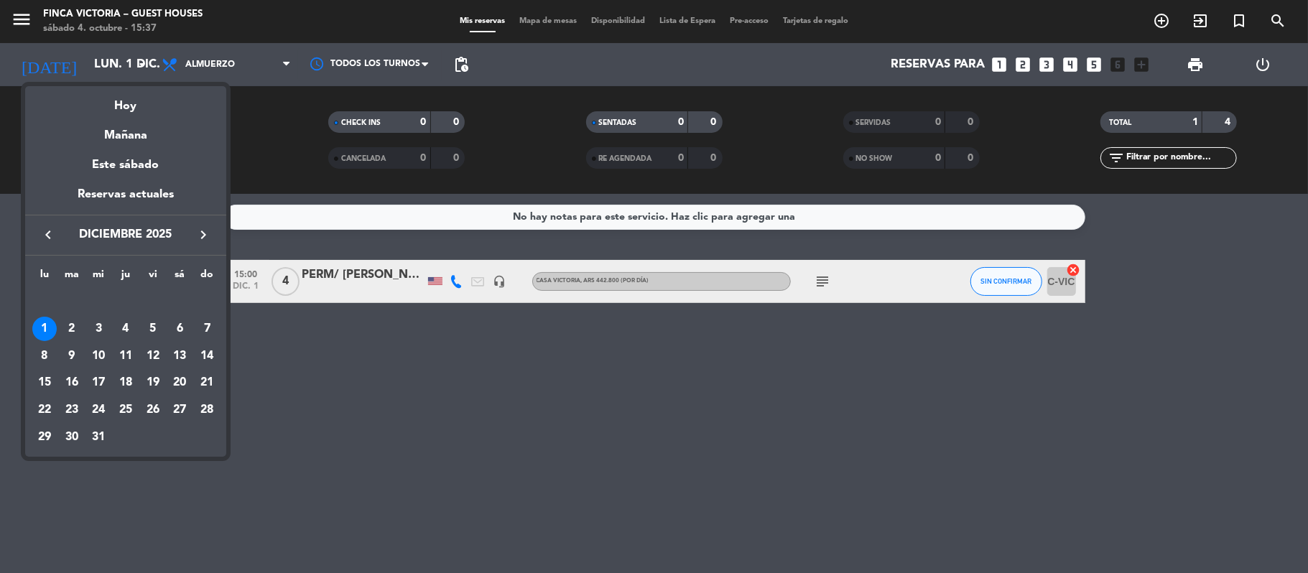
click at [56, 234] on icon "keyboard_arrow_left" at bounding box center [47, 234] width 17 height 17
click at [134, 408] on div "27" at bounding box center [125, 410] width 24 height 24
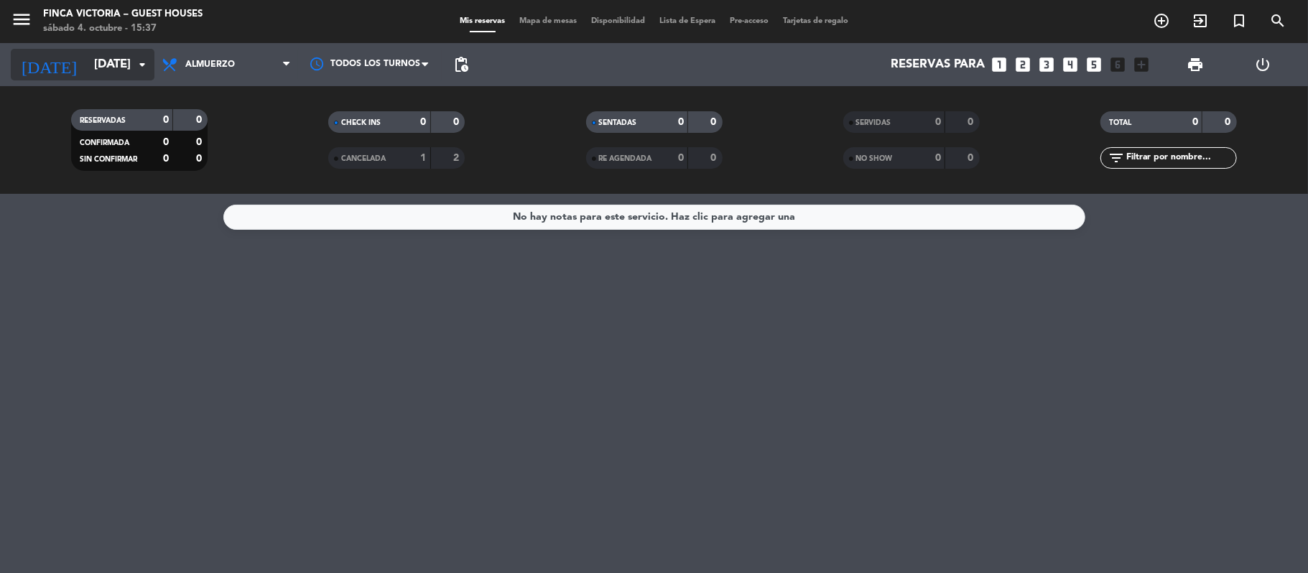
click at [87, 63] on input "[DATE]" at bounding box center [164, 65] width 155 height 28
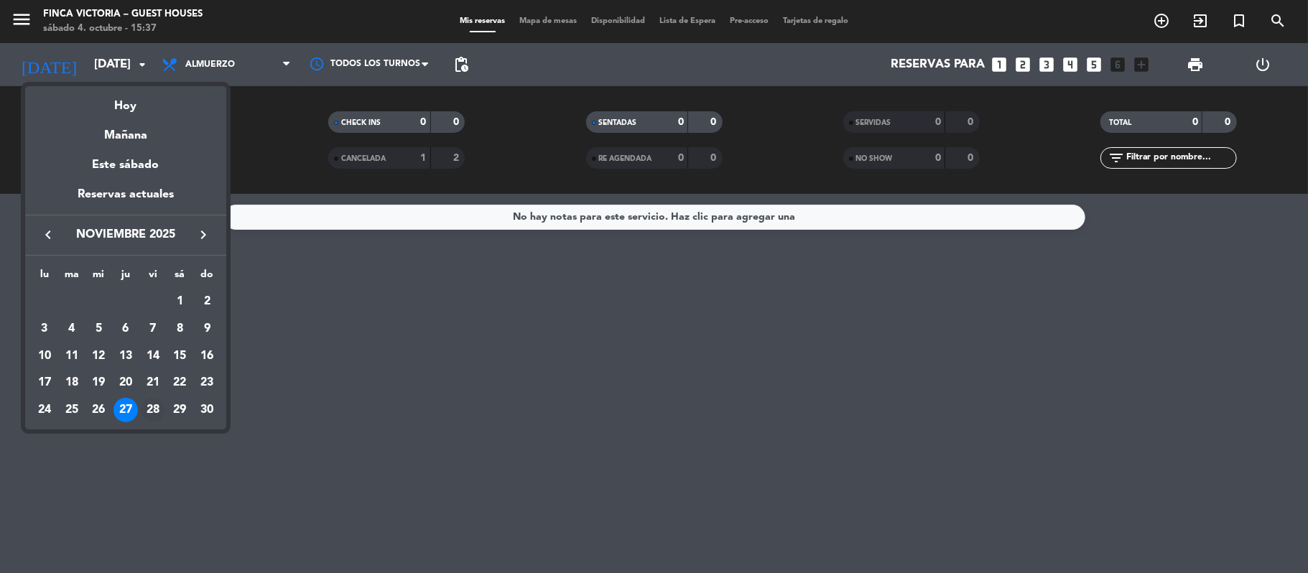
click at [149, 404] on div "28" at bounding box center [153, 410] width 24 height 24
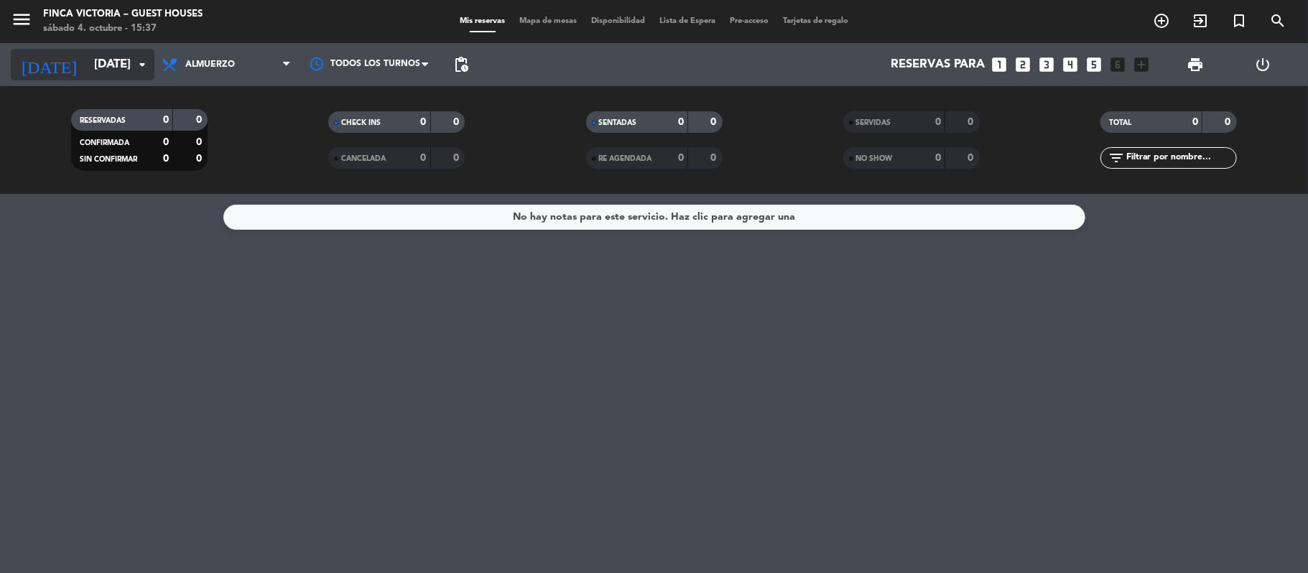
click at [87, 63] on input "[DATE]" at bounding box center [164, 65] width 155 height 28
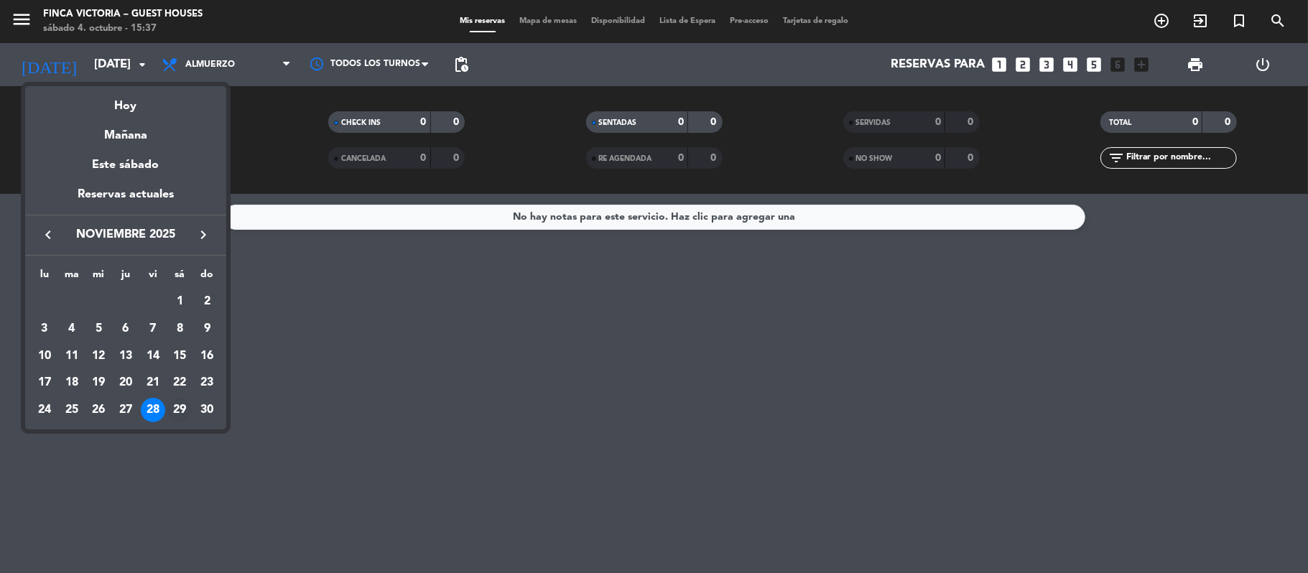
click at [179, 411] on div "29" at bounding box center [179, 410] width 24 height 24
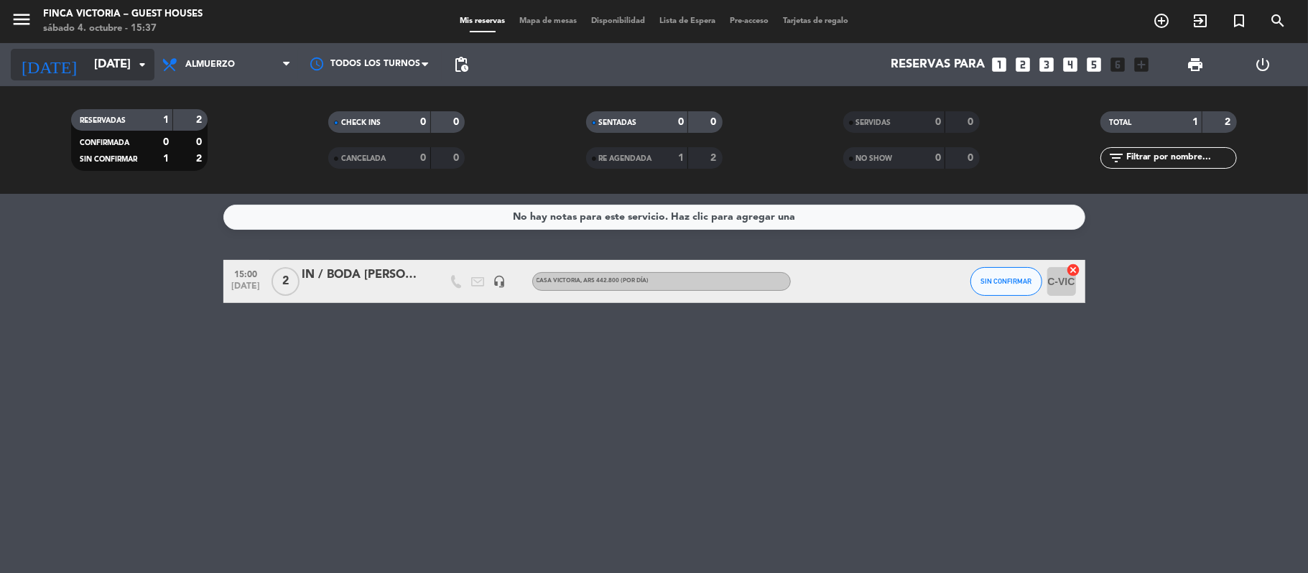
click at [119, 65] on input "[DATE]" at bounding box center [164, 65] width 155 height 28
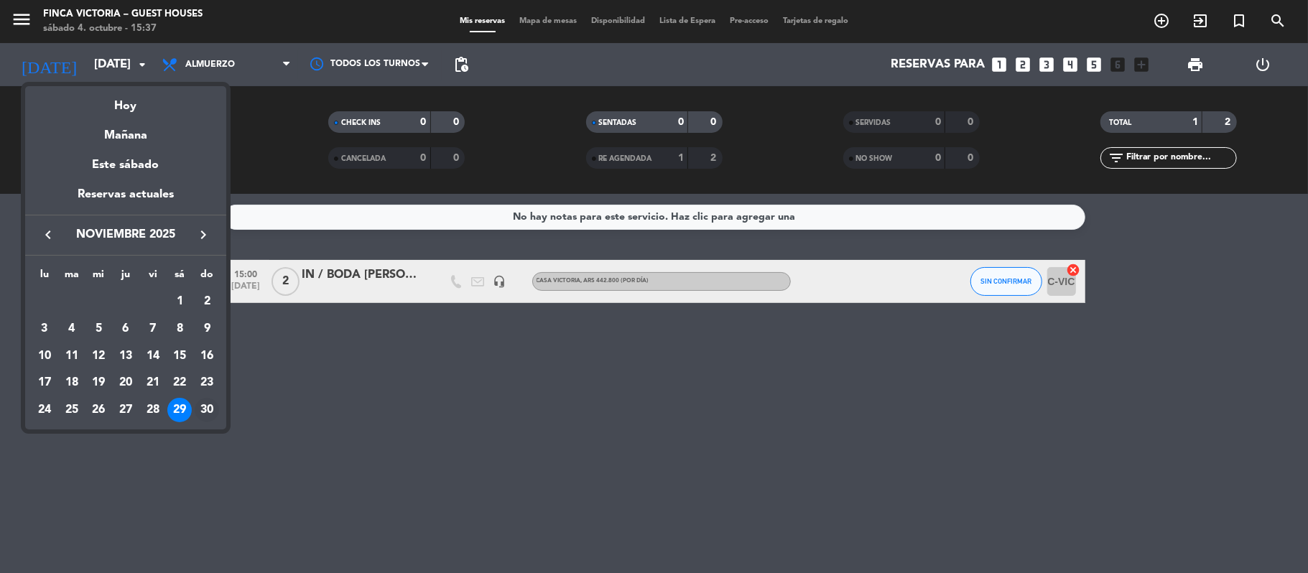
click at [201, 406] on div "30" at bounding box center [207, 410] width 24 height 24
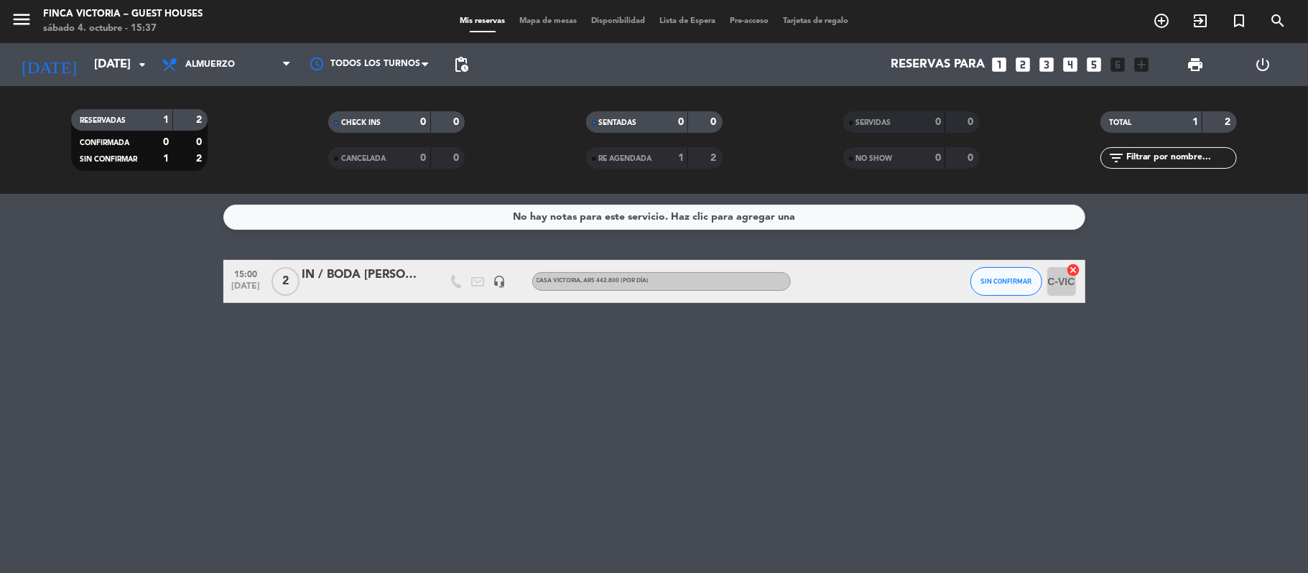
type input "[DATE]"
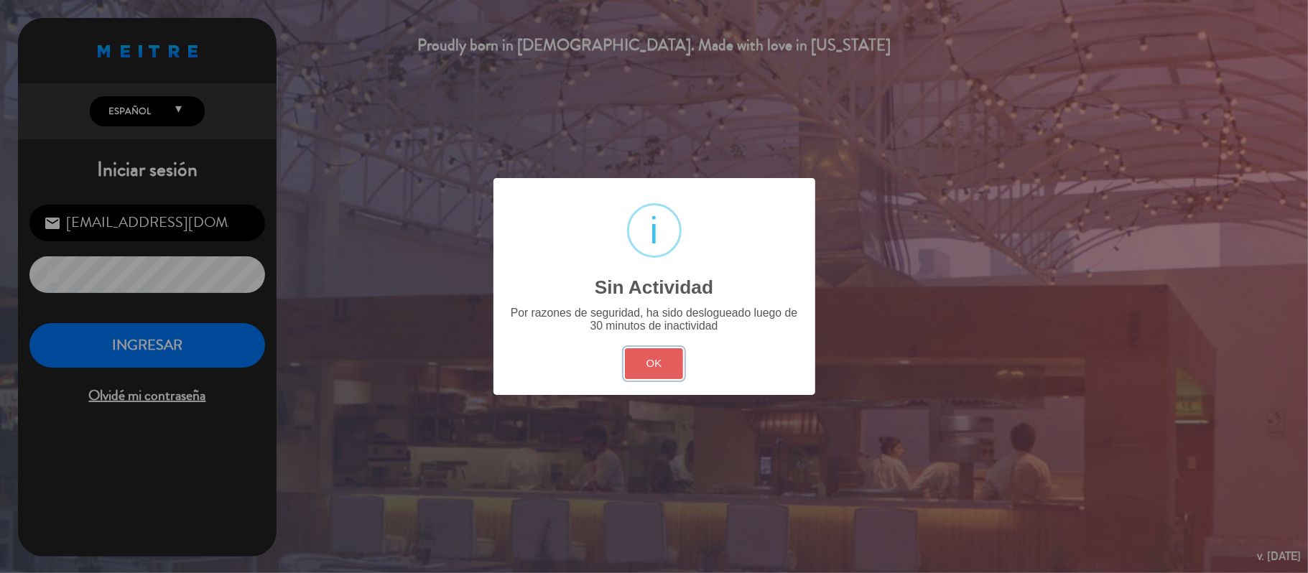
click at [681, 355] on button "OK" at bounding box center [654, 363] width 58 height 31
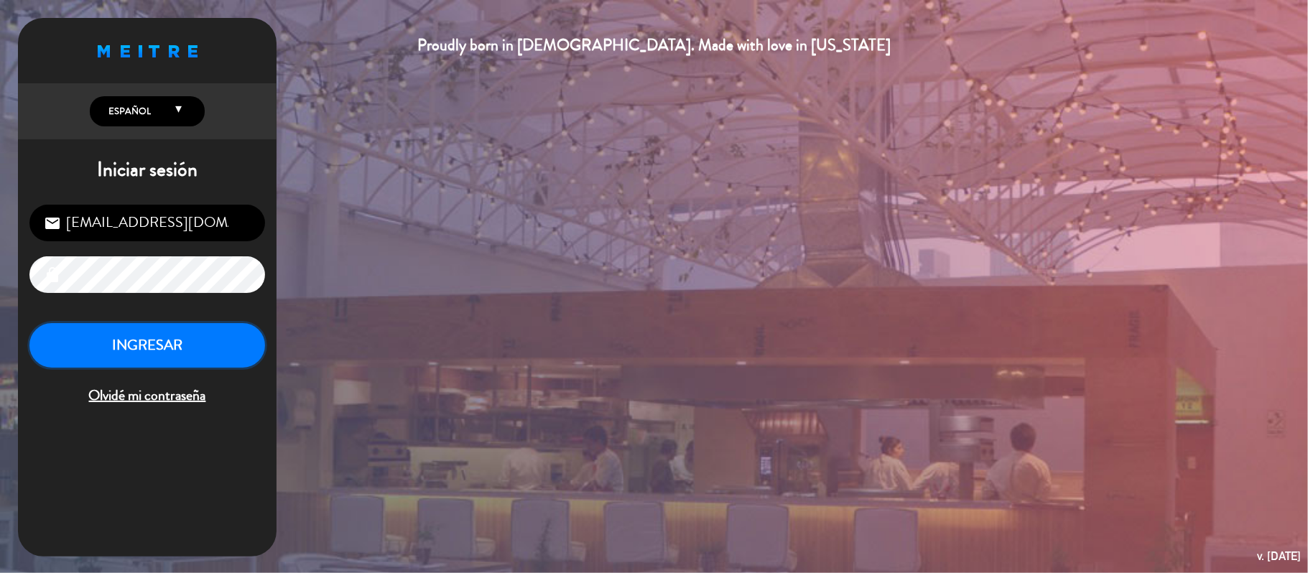
click at [80, 343] on button "INGRESAR" at bounding box center [147, 345] width 236 height 45
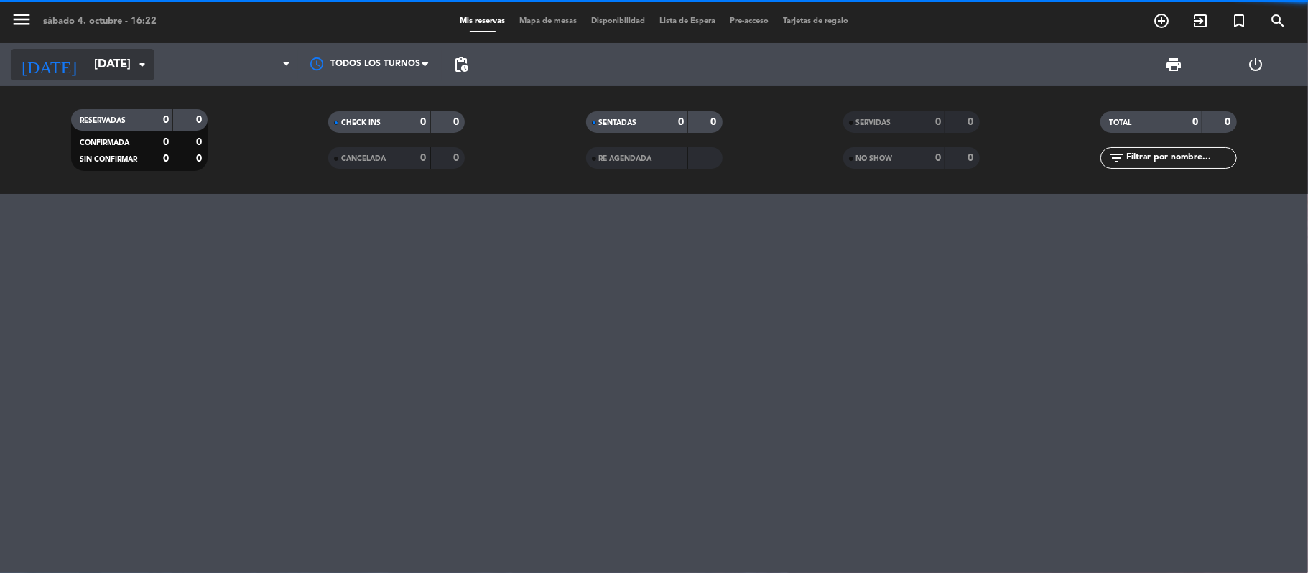
click at [87, 66] on input "[DATE]" at bounding box center [164, 65] width 155 height 28
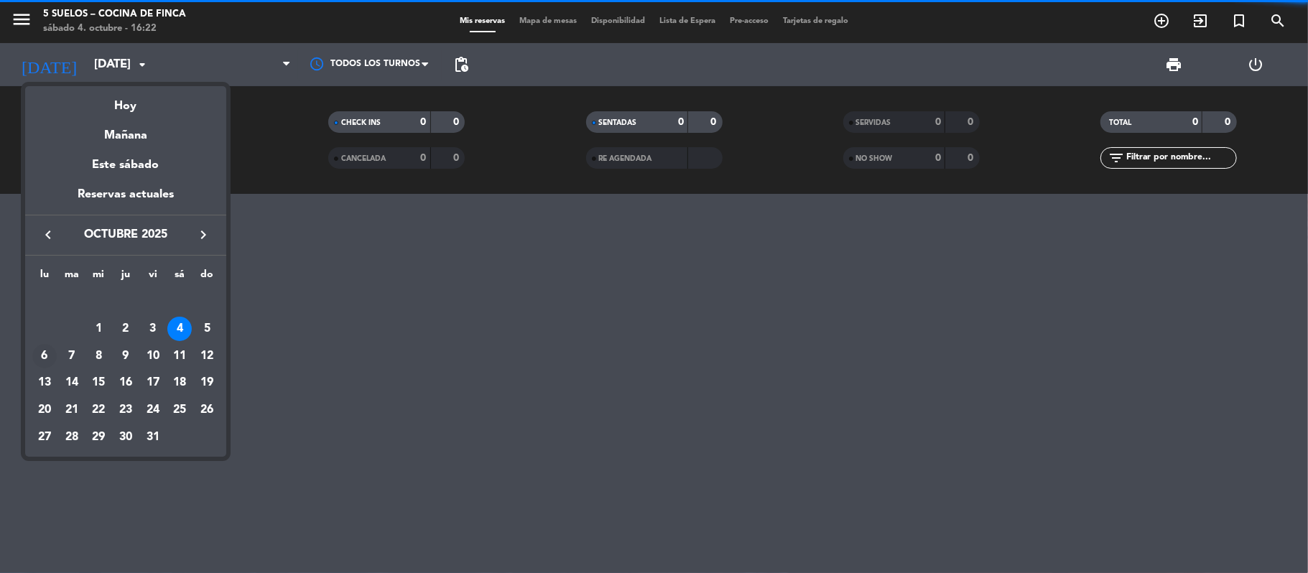
click at [39, 346] on div "6" at bounding box center [44, 356] width 24 height 24
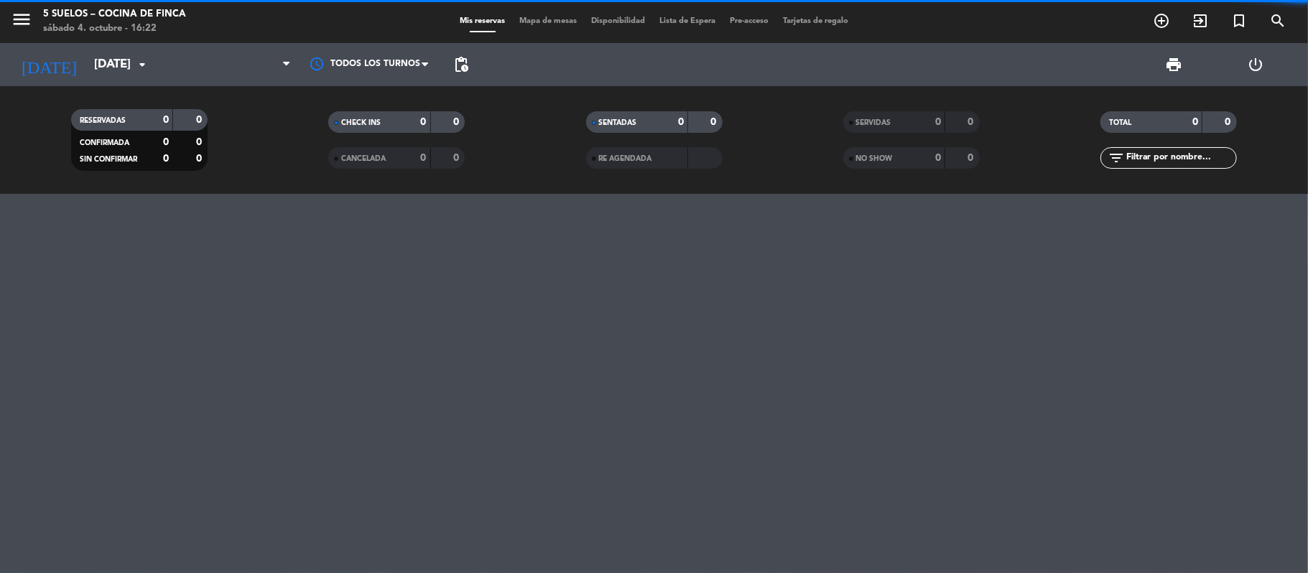
type input "[DATE]"
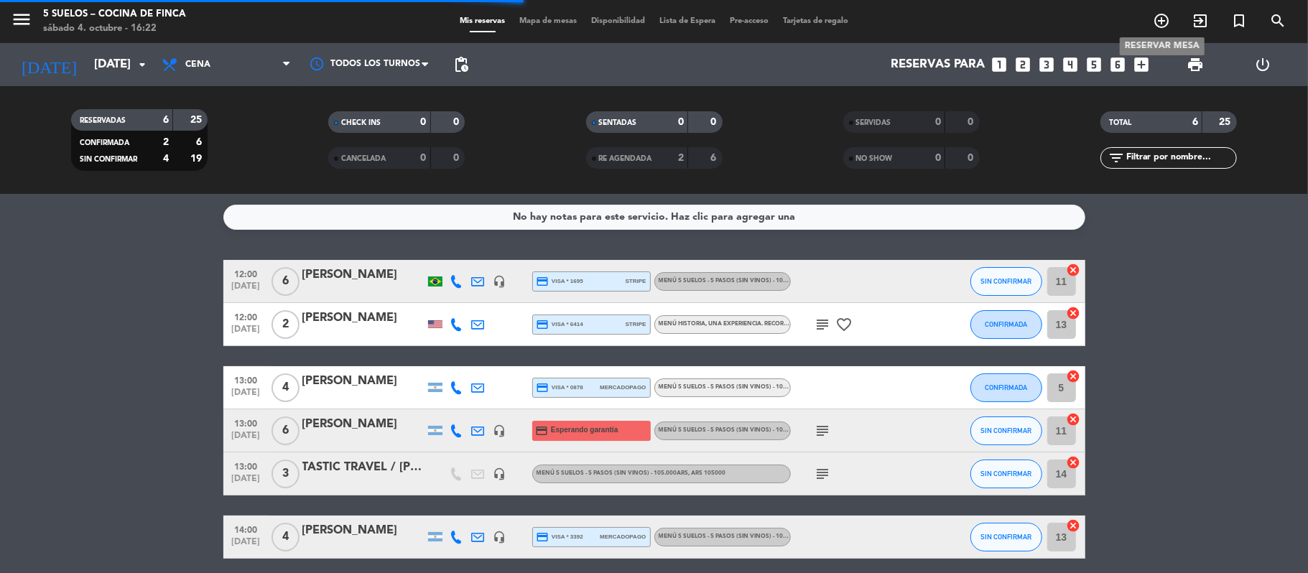
click at [1153, 14] on icon "add_circle_outline" at bounding box center [1161, 20] width 17 height 17
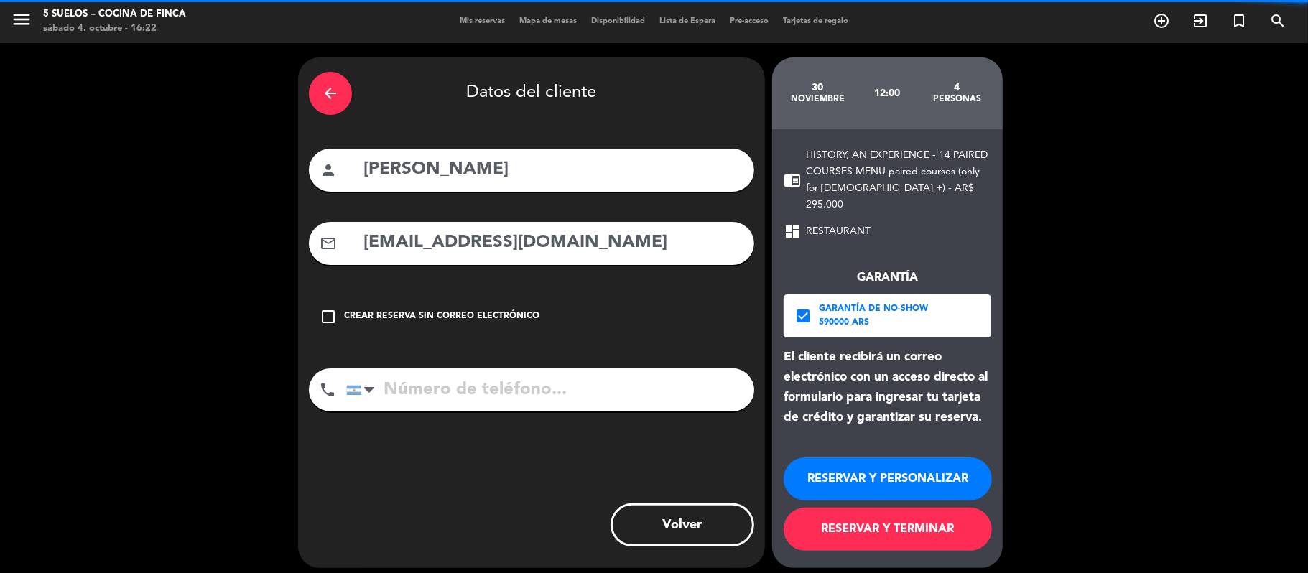
click at [331, 83] on div "arrow_back" at bounding box center [330, 93] width 43 height 43
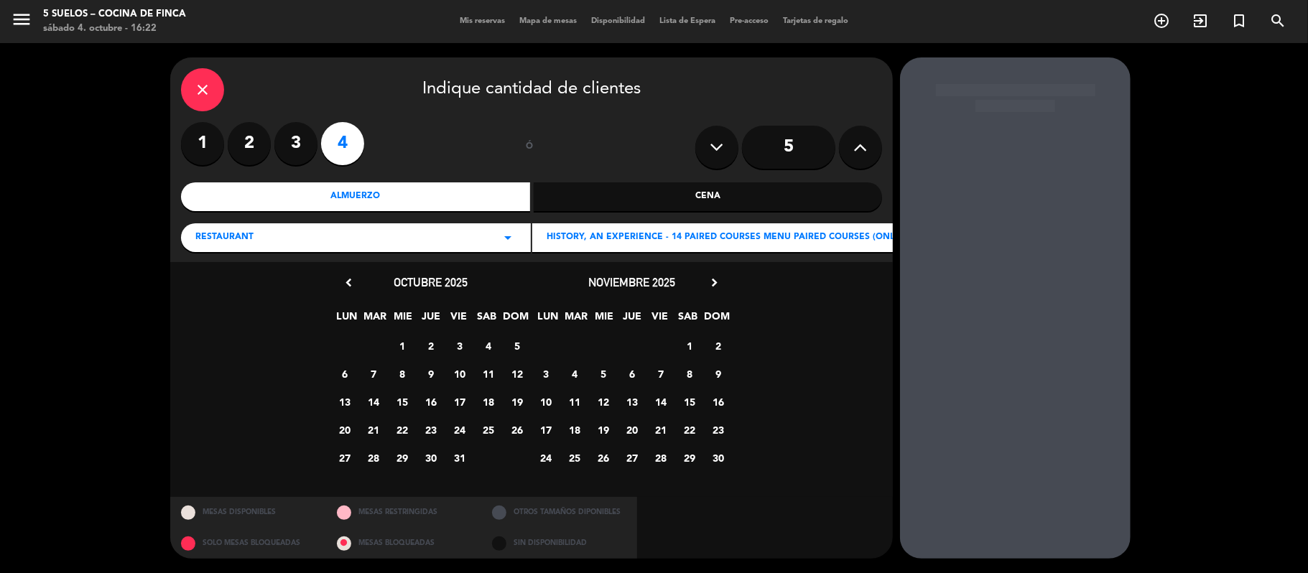
click at [214, 95] on div "close" at bounding box center [202, 89] width 43 height 43
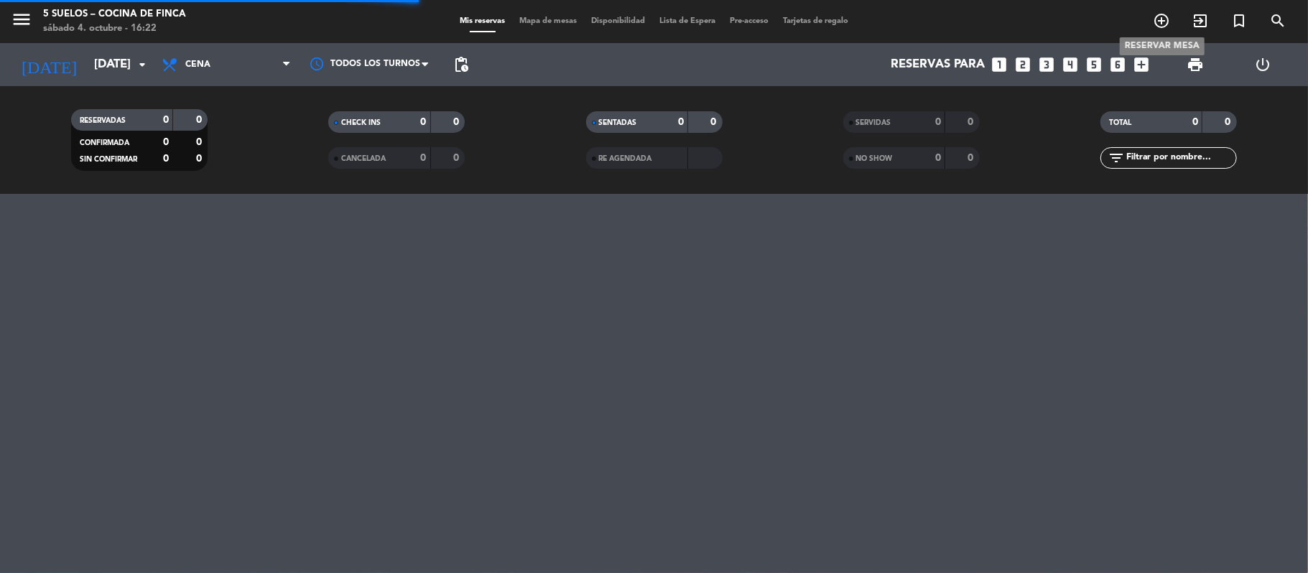
click at [1160, 22] on icon "add_circle_outline" at bounding box center [1161, 20] width 17 height 17
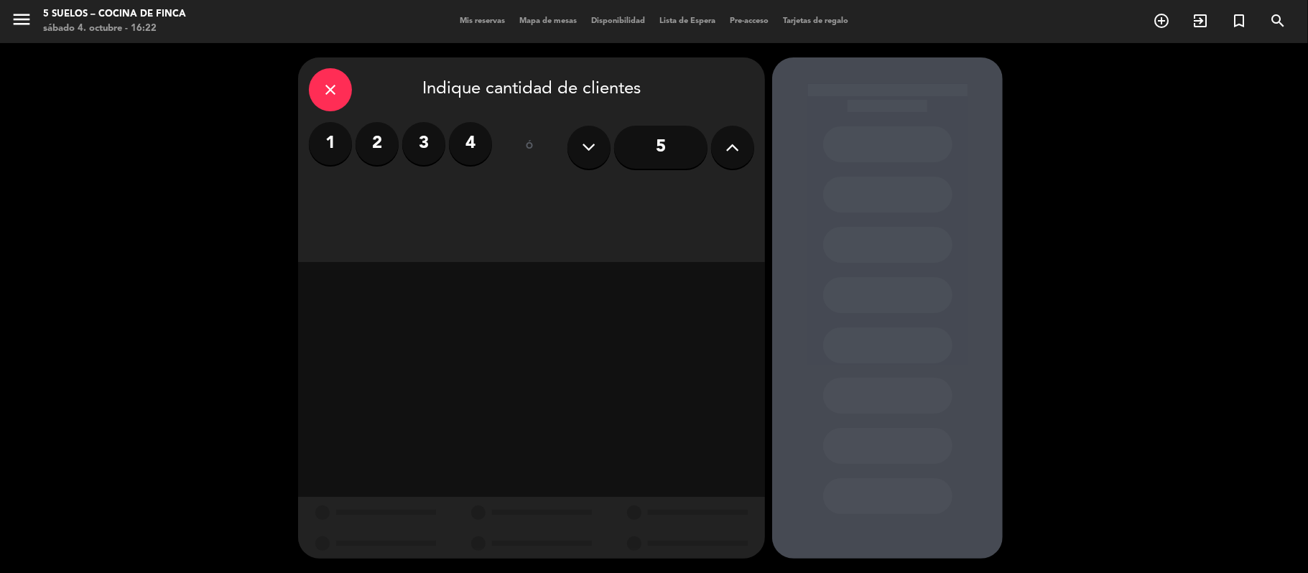
click at [383, 136] on label "2" at bounding box center [376, 143] width 43 height 43
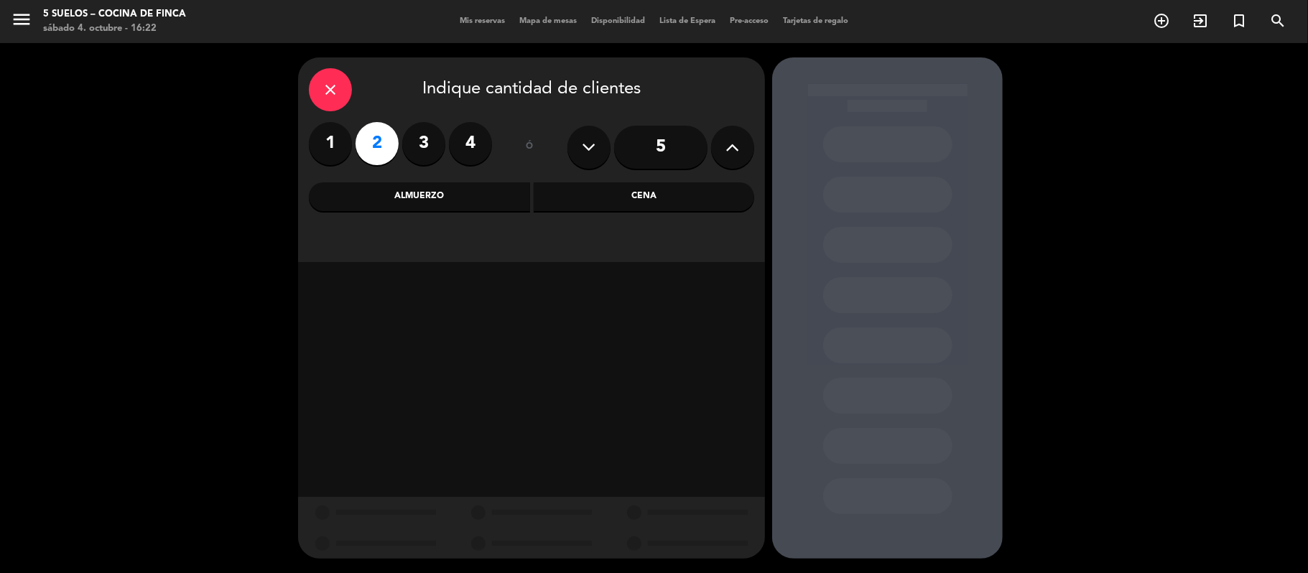
click at [355, 200] on div "Almuerzo" at bounding box center [419, 196] width 221 height 29
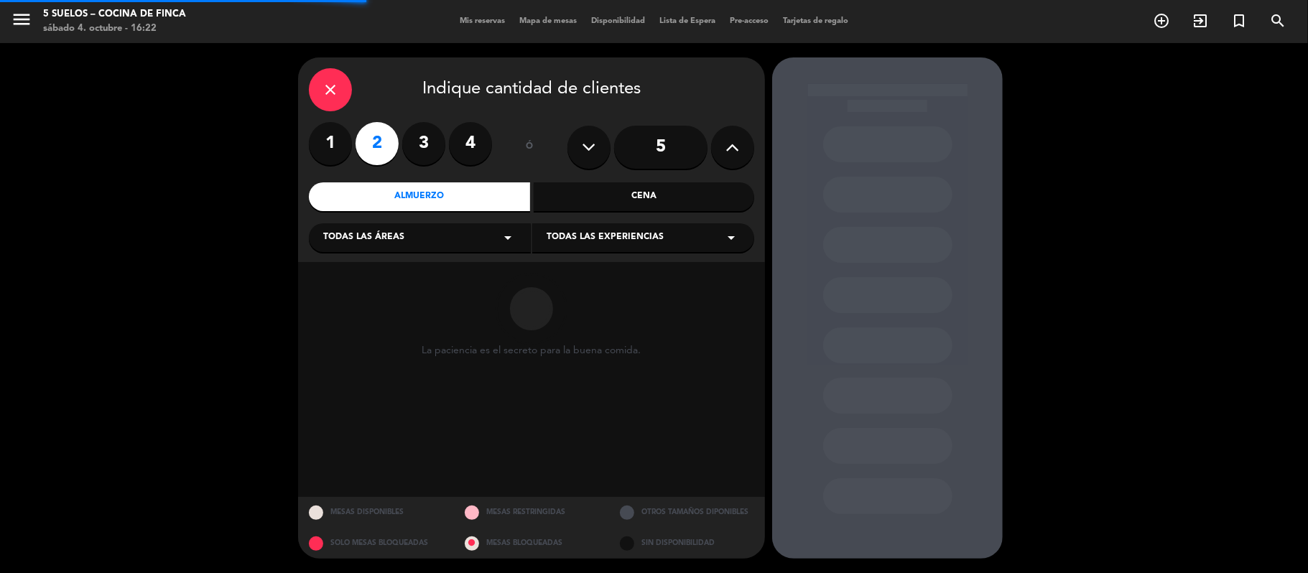
click at [356, 223] on div "Todas las áreas arrow_drop_down" at bounding box center [420, 237] width 222 height 29
click at [336, 320] on div "Restaurante" at bounding box center [419, 316] width 193 height 14
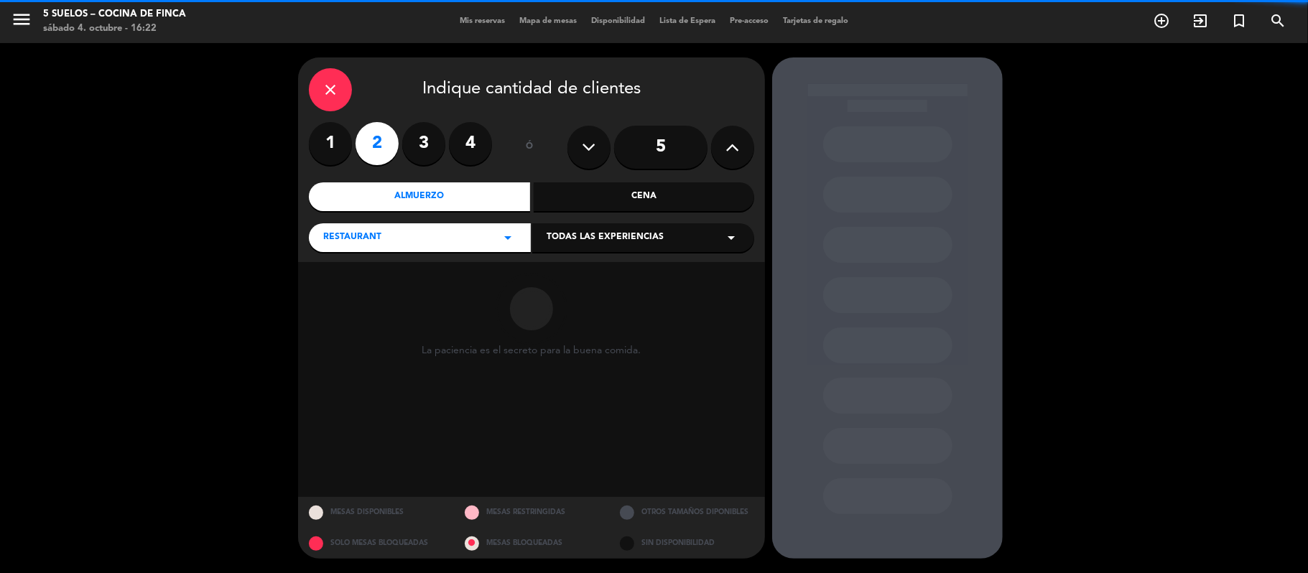
click at [589, 251] on div "Todas las experiencias arrow_drop_down" at bounding box center [643, 237] width 222 height 29
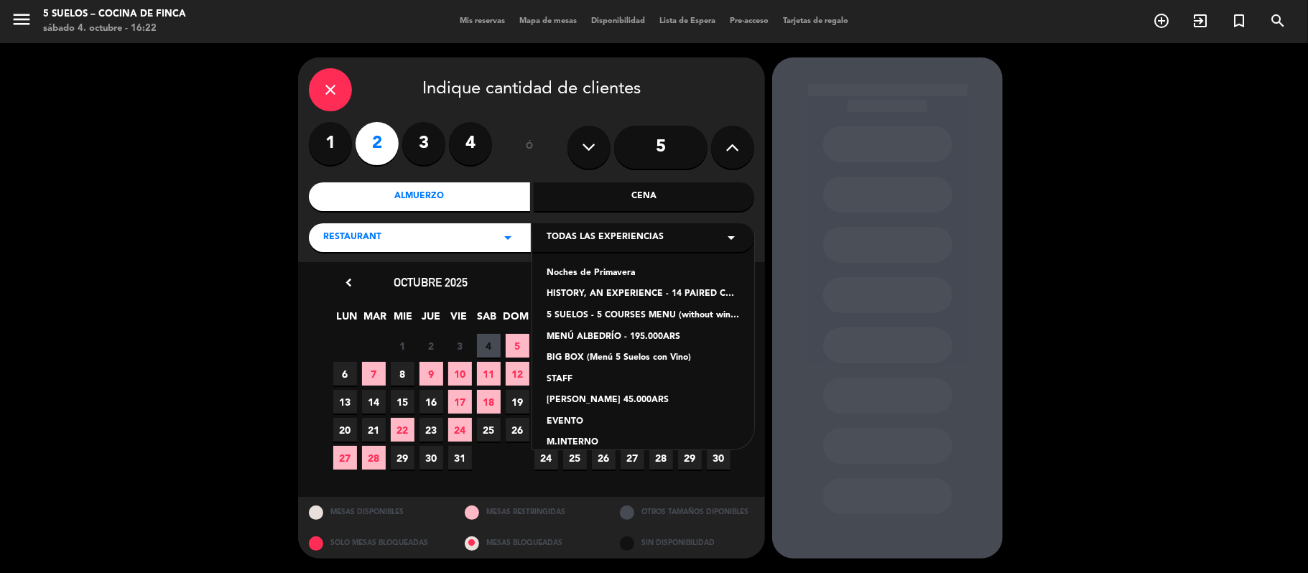
click at [559, 316] on div "5 SUELOS - 5 COURSES MENU (without wines) - ARS105,000" at bounding box center [642, 316] width 193 height 14
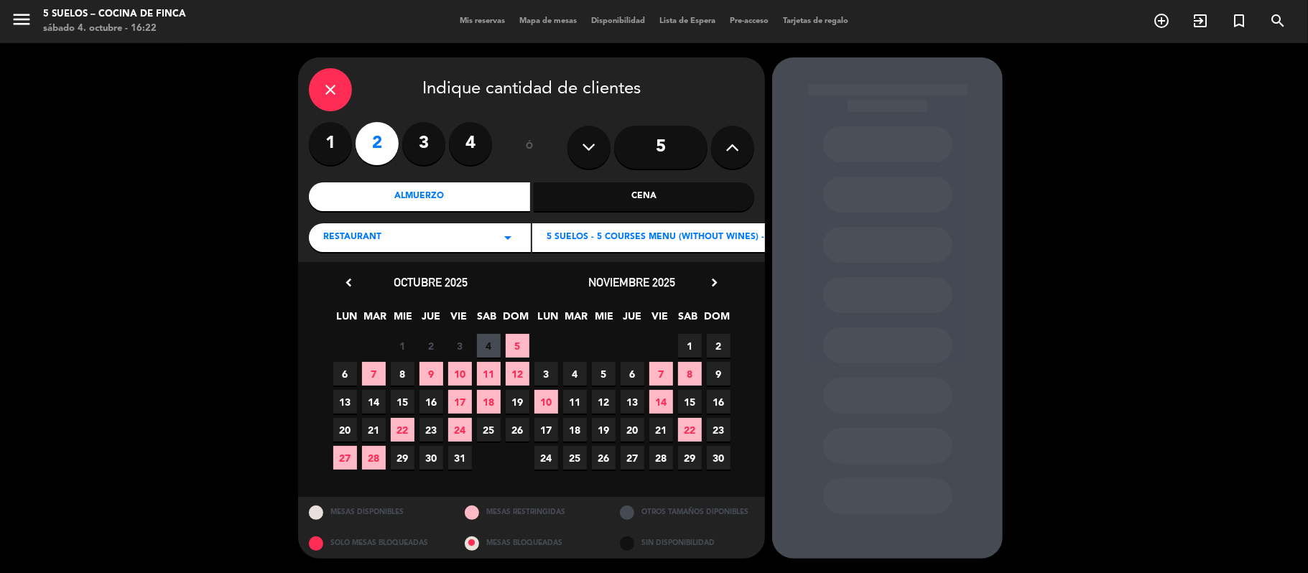
click at [348, 373] on span "6" at bounding box center [345, 374] width 24 height 24
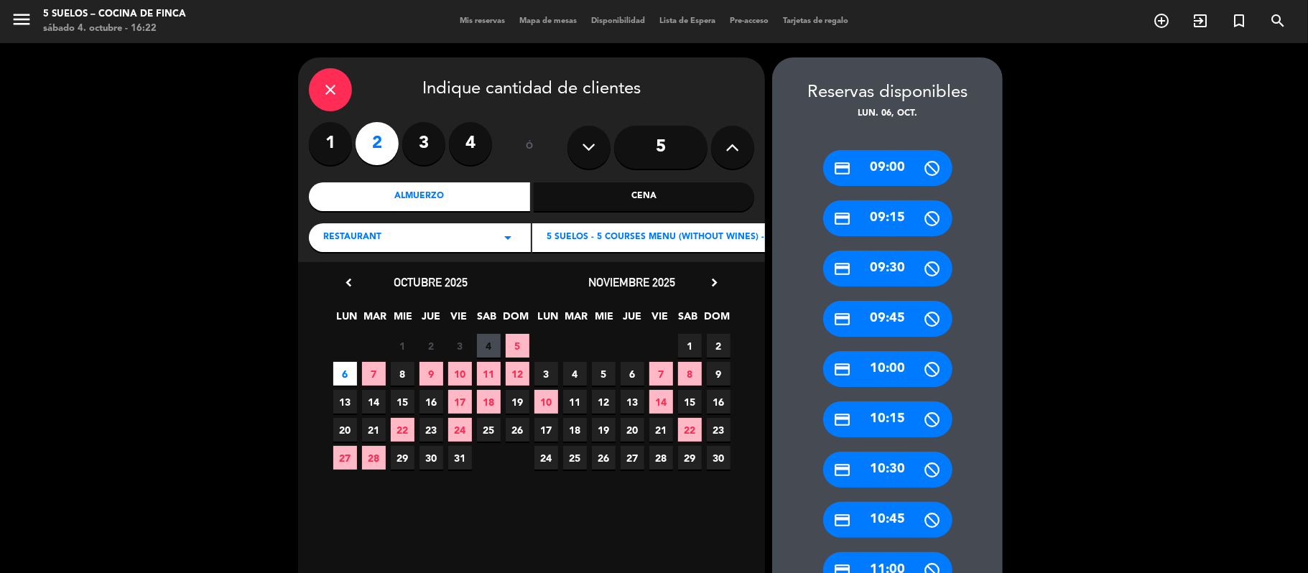
scroll to position [478, 0]
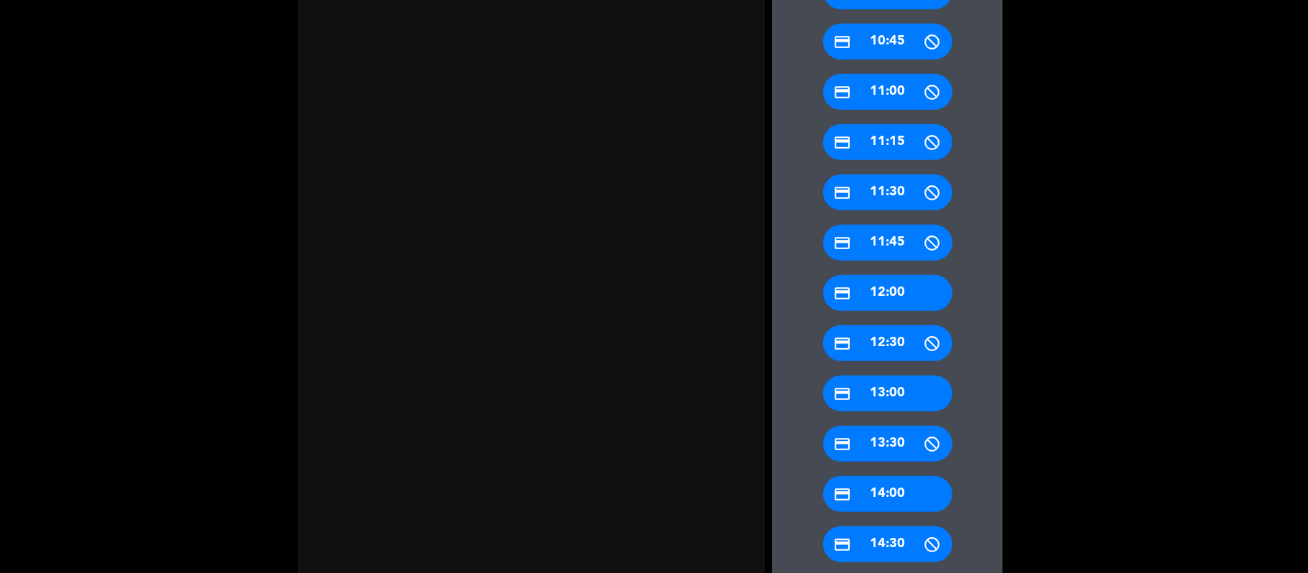
click at [847, 481] on div "credit_card 14:00" at bounding box center [887, 494] width 129 height 36
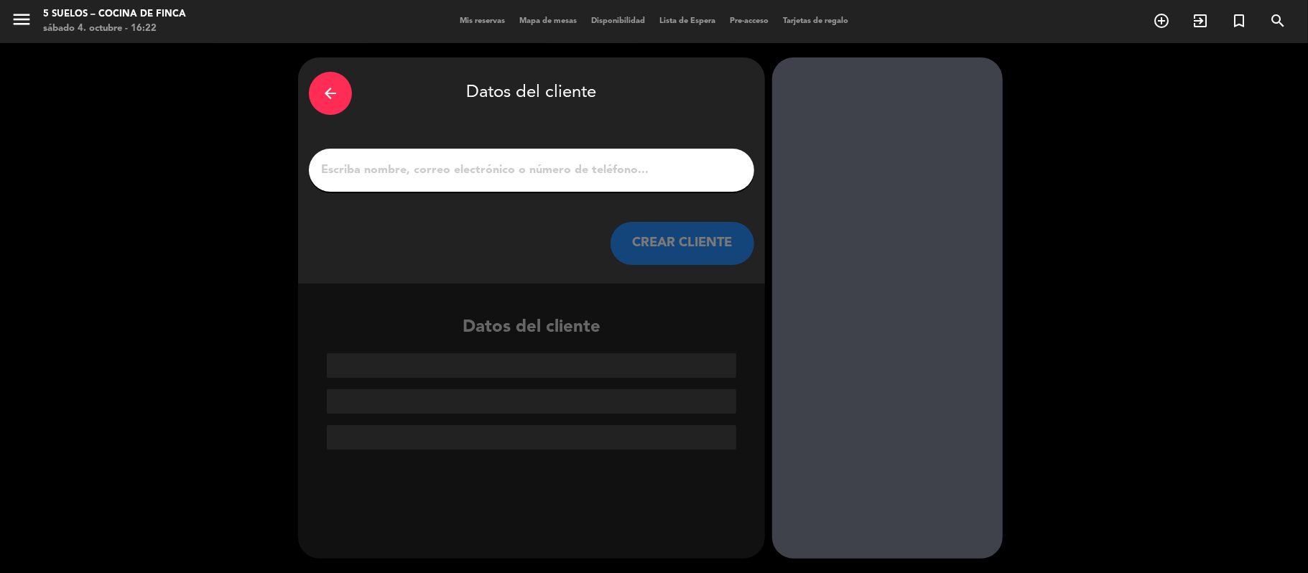
scroll to position [0, 0]
click at [421, 181] on div at bounding box center [531, 170] width 445 height 43
click at [391, 162] on input "1" at bounding box center [532, 170] width 424 height 20
paste input "[PERSON_NAME]"
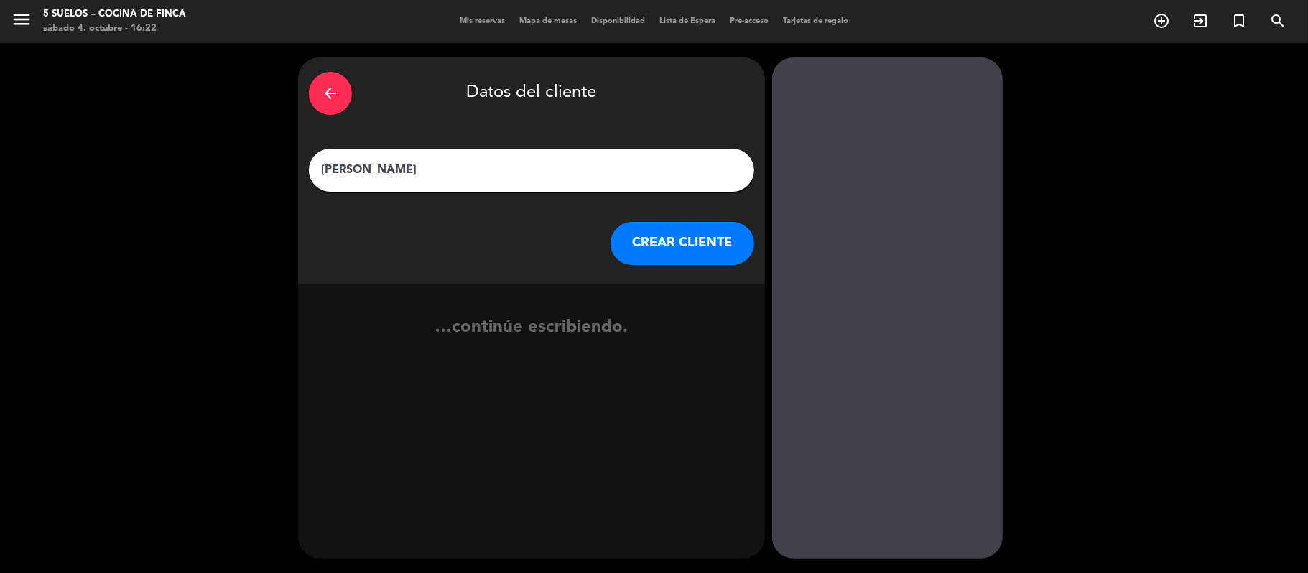
type input "[PERSON_NAME]"
click at [650, 248] on button "CREAR CLIENTE" at bounding box center [682, 243] width 144 height 43
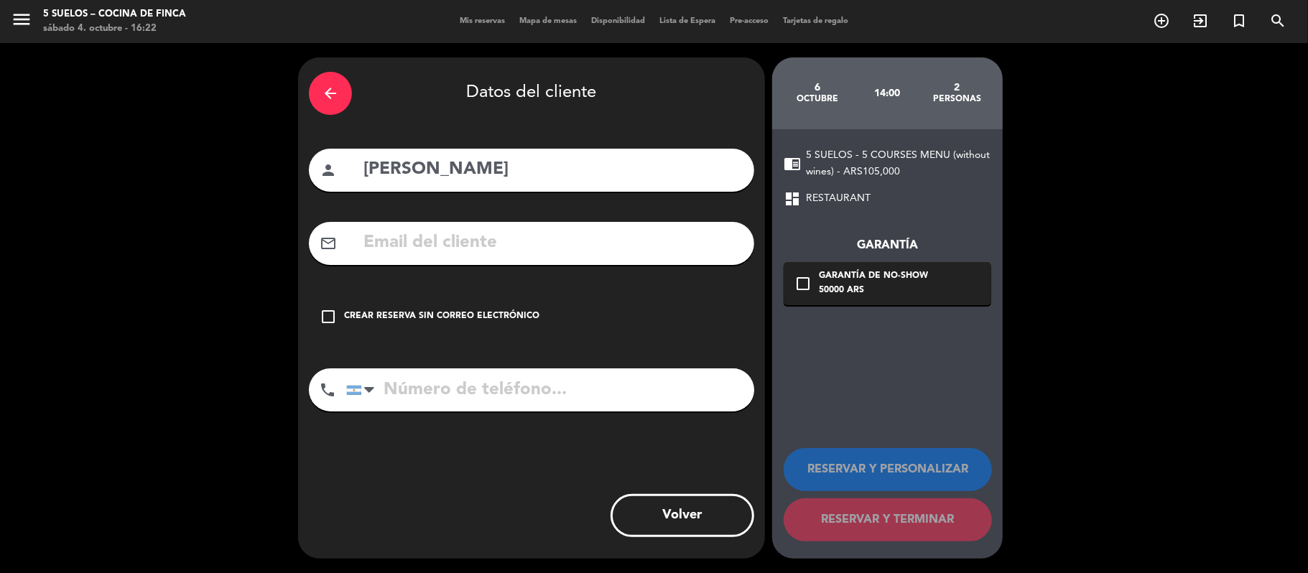
click at [400, 231] on input "text" at bounding box center [552, 242] width 381 height 29
paste input "[PERSON_NAME][EMAIL_ADDRESS][DOMAIN_NAME]"
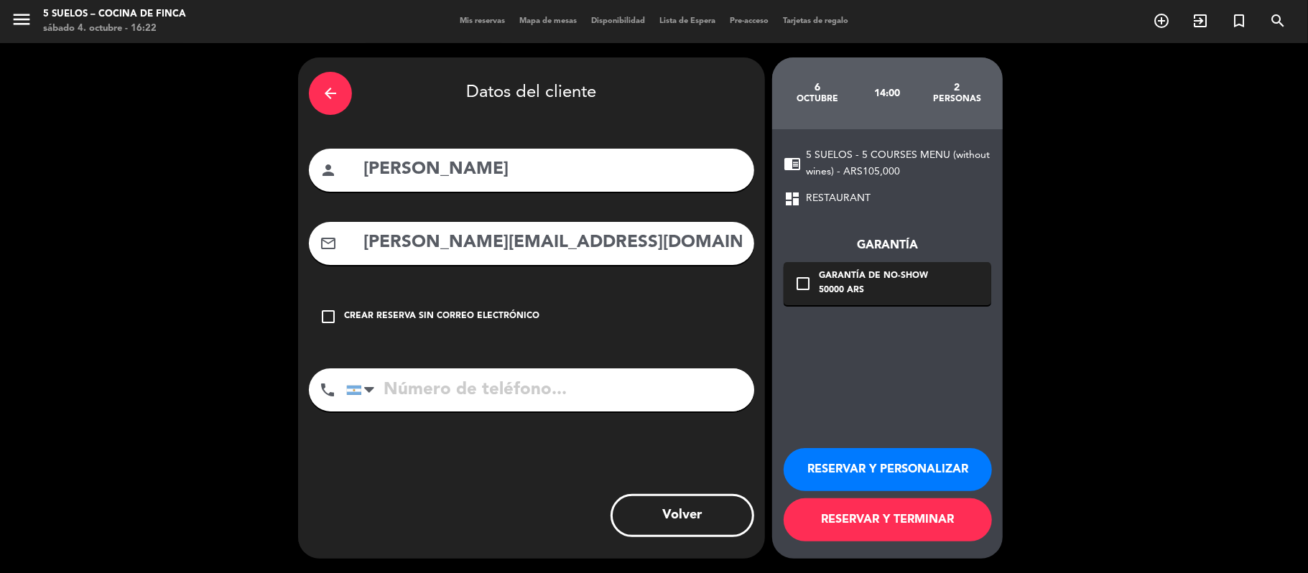
type input "[PERSON_NAME][EMAIL_ADDRESS][DOMAIN_NAME]"
click at [400, 383] on input "tel" at bounding box center [550, 389] width 408 height 43
paste input "[PHONE_NUMBER]"
type input "[PHONE_NUMBER]"
click at [869, 286] on div "50000 ARS" at bounding box center [873, 291] width 109 height 14
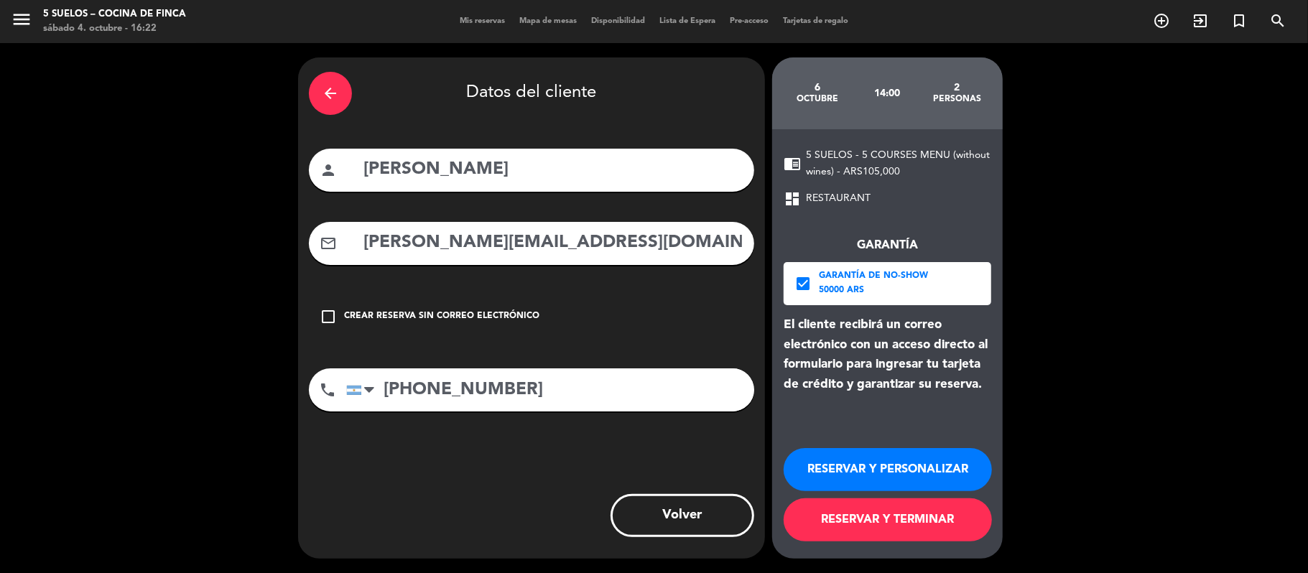
click at [819, 478] on button "RESERVAR Y PERSONALIZAR" at bounding box center [887, 469] width 208 height 43
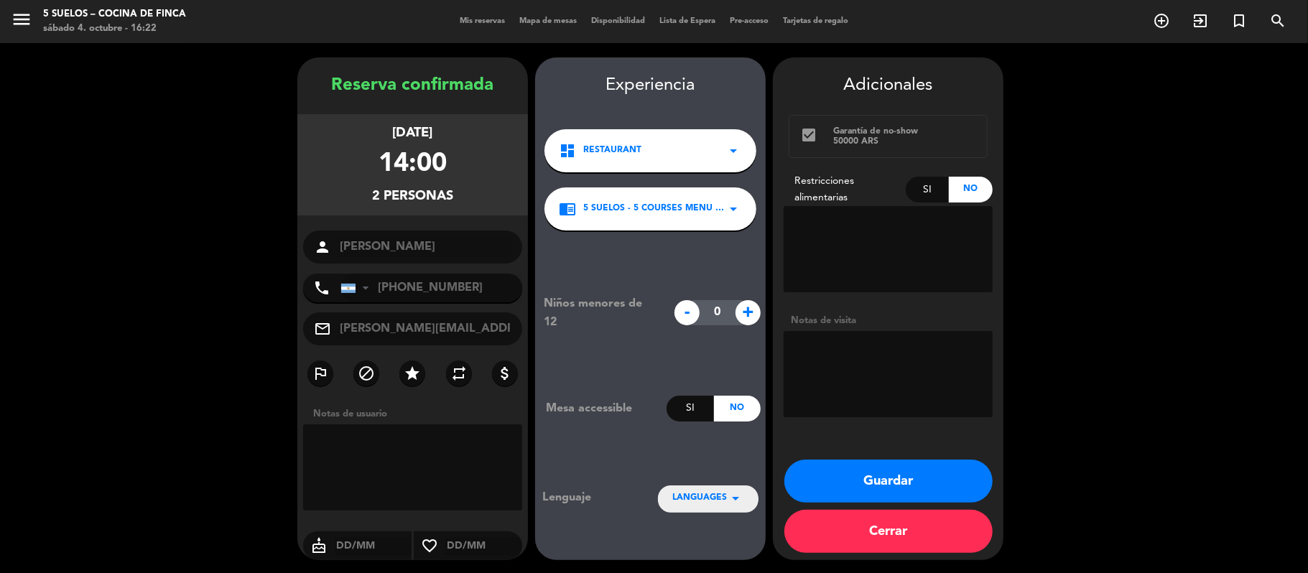
click at [727, 498] on icon "arrow_drop_down" at bounding box center [735, 498] width 17 height 17
click at [704, 432] on div "Español" at bounding box center [708, 433] width 72 height 14
click at [860, 472] on button "Guardar" at bounding box center [888, 481] width 208 height 43
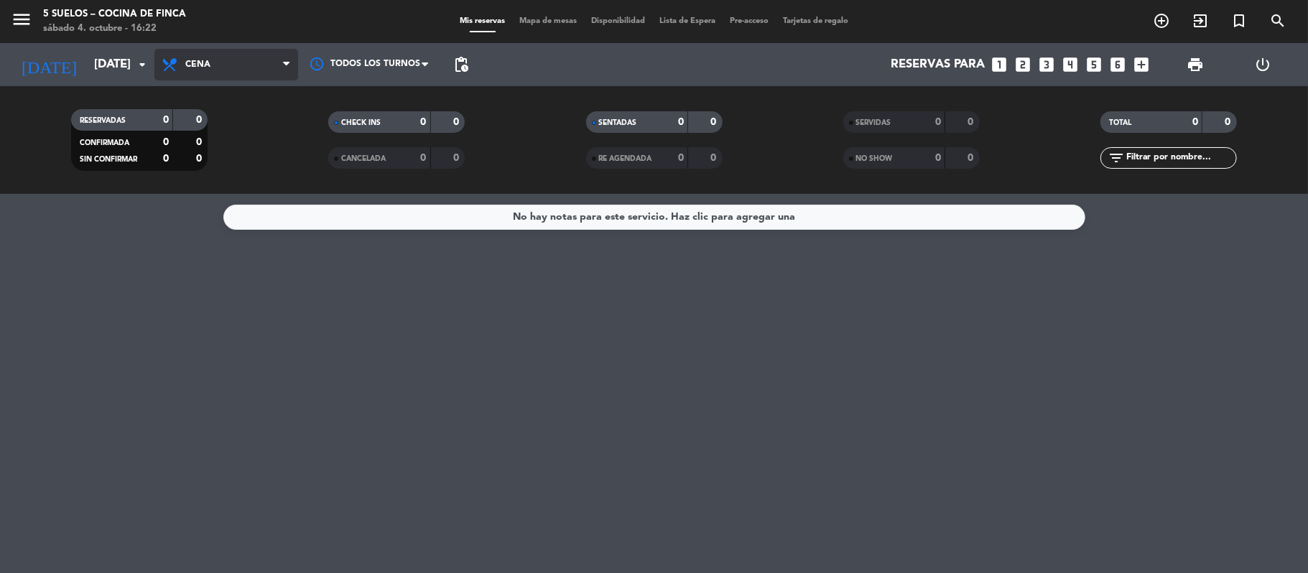
click at [171, 57] on icon at bounding box center [171, 64] width 21 height 17
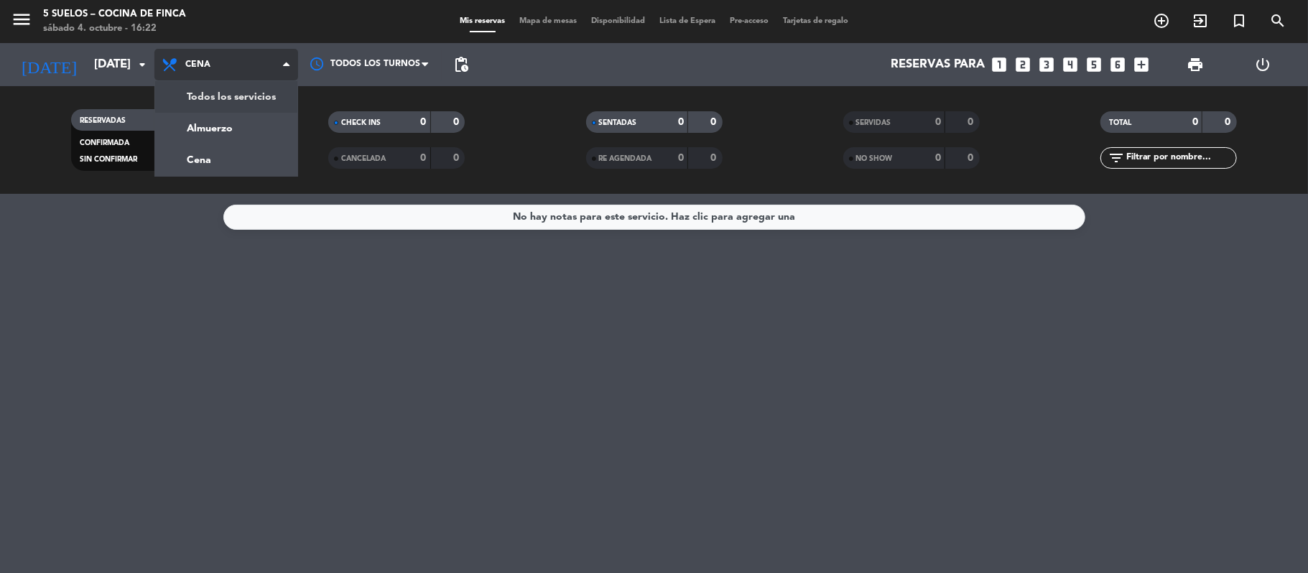
click at [198, 92] on div "menu 5 SUELOS – COCINA DE FINCA sábado 4. octubre - 16:22 Mis reservas Mapa de …" at bounding box center [654, 97] width 1308 height 194
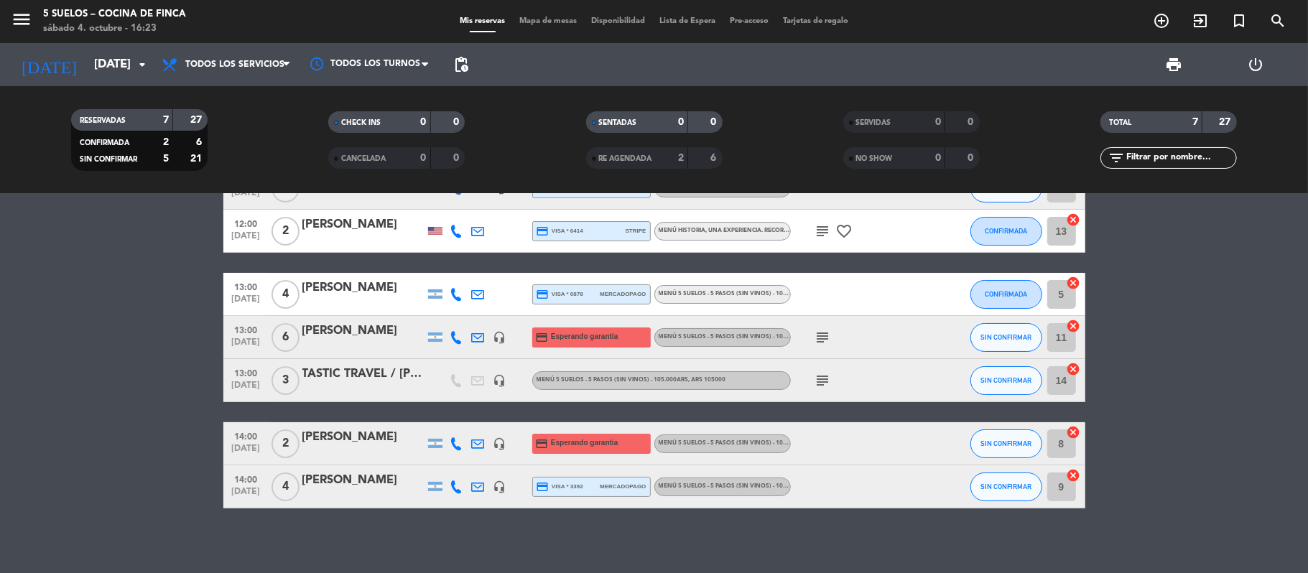
scroll to position [64, 0]
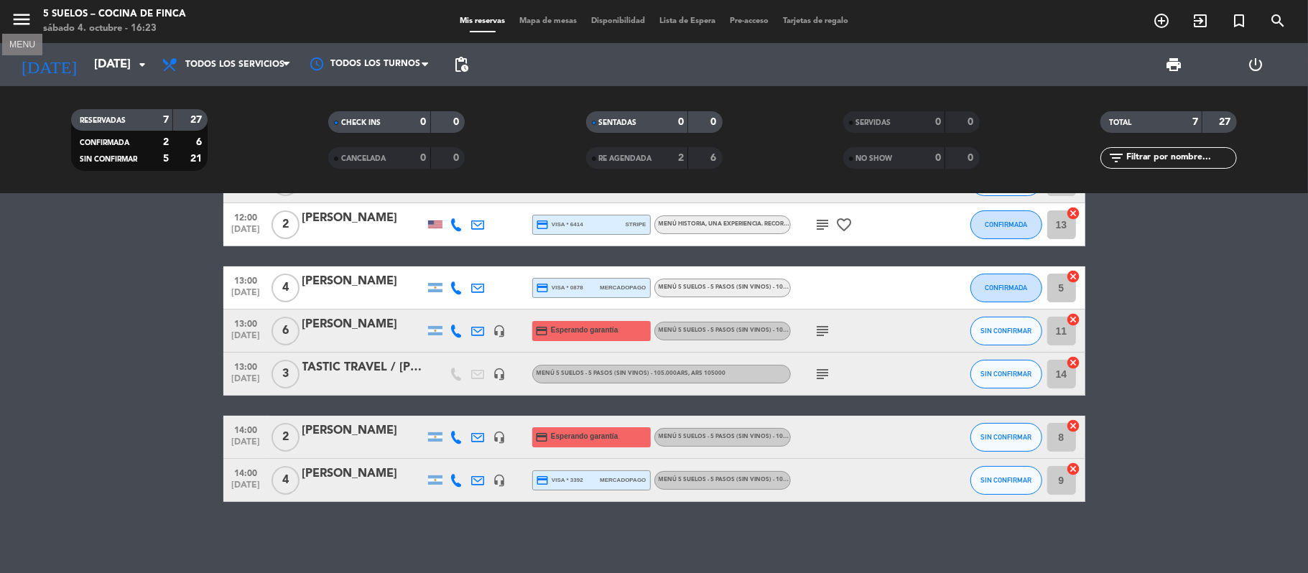
click at [26, 19] on icon "menu" at bounding box center [22, 20] width 22 height 22
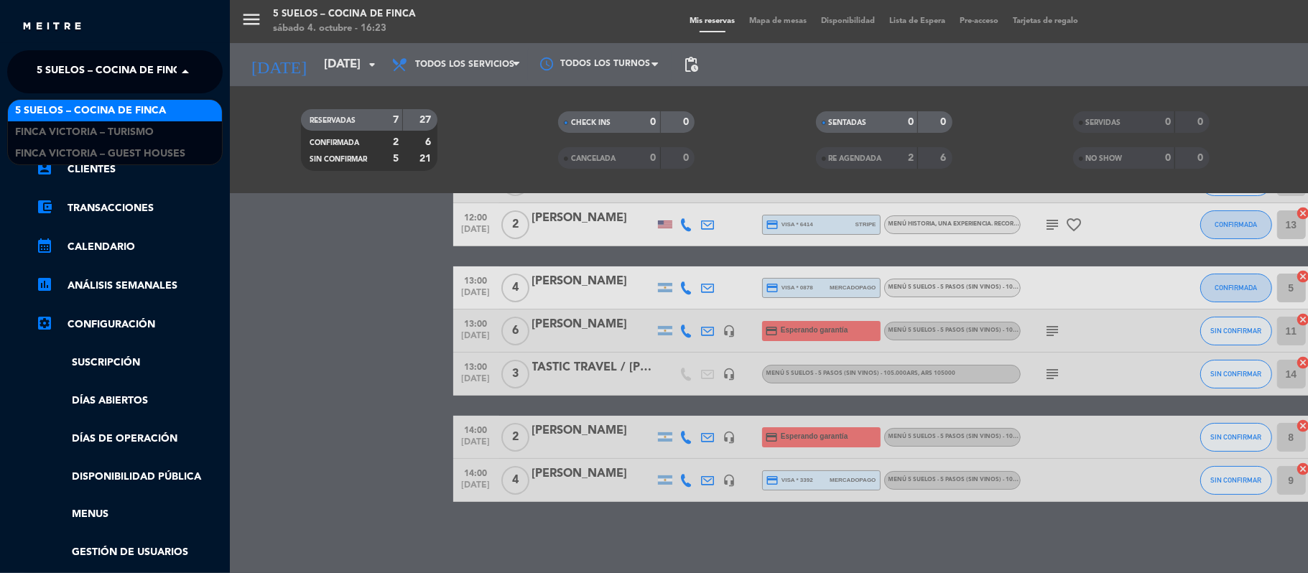
click at [35, 86] on div "× 5 SUELOS – COCINA DE FINCA" at bounding box center [104, 72] width 146 height 30
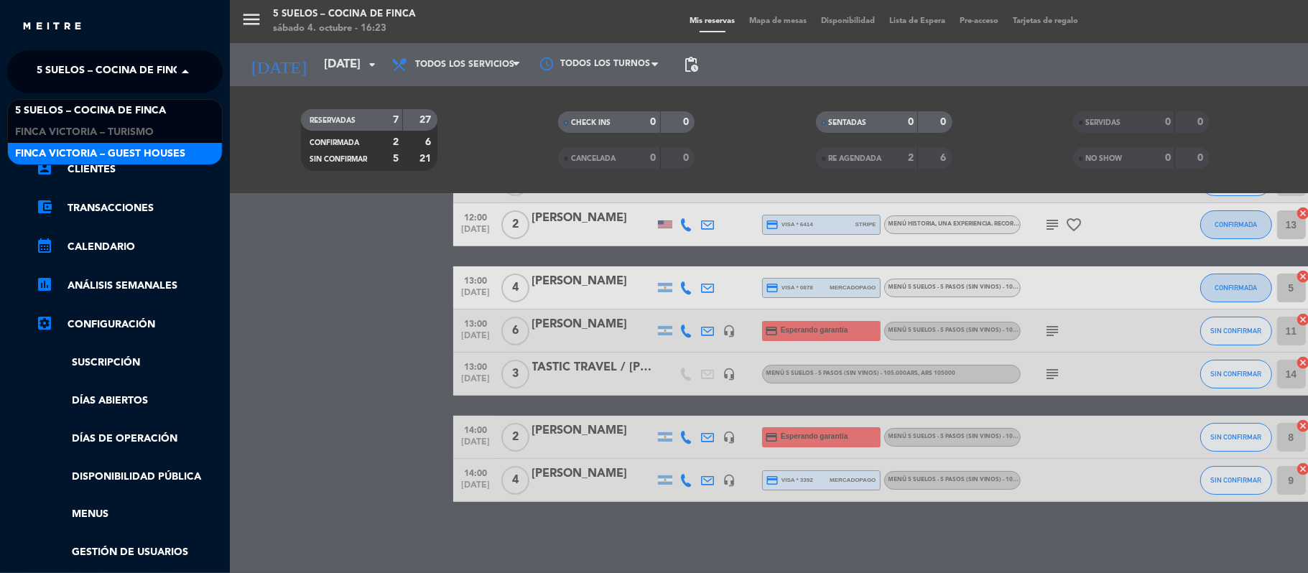
click at [47, 148] on span "FINCA VICTORIA – GUEST HOUSES" at bounding box center [100, 154] width 170 height 17
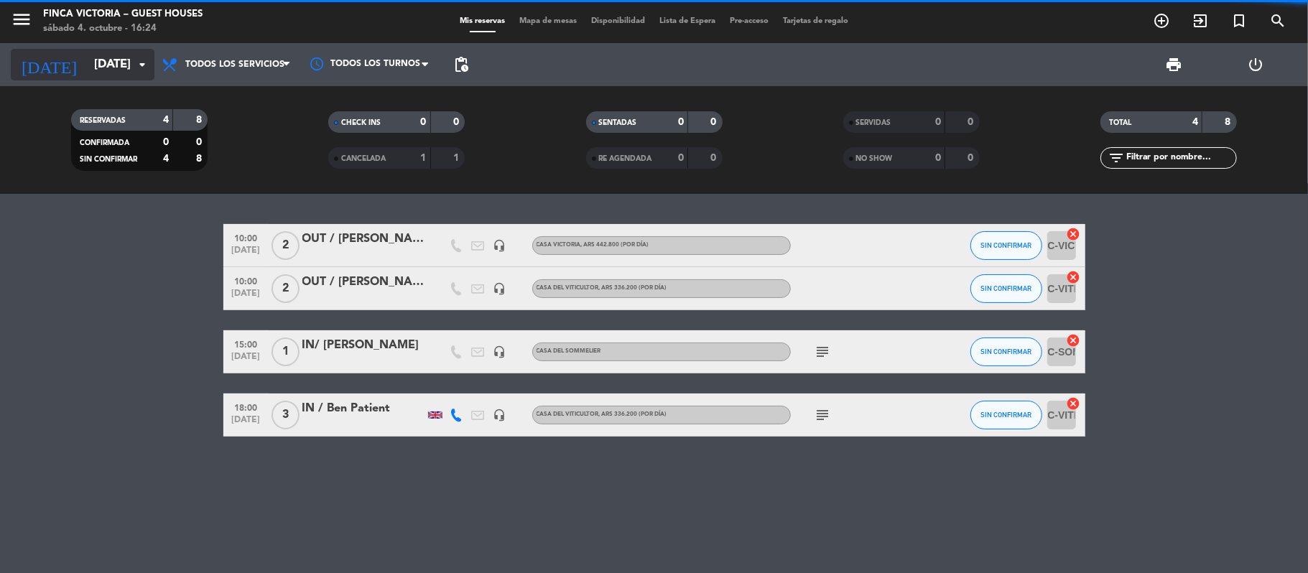
scroll to position [0, 0]
click at [87, 76] on input "[DATE]" at bounding box center [164, 65] width 155 height 28
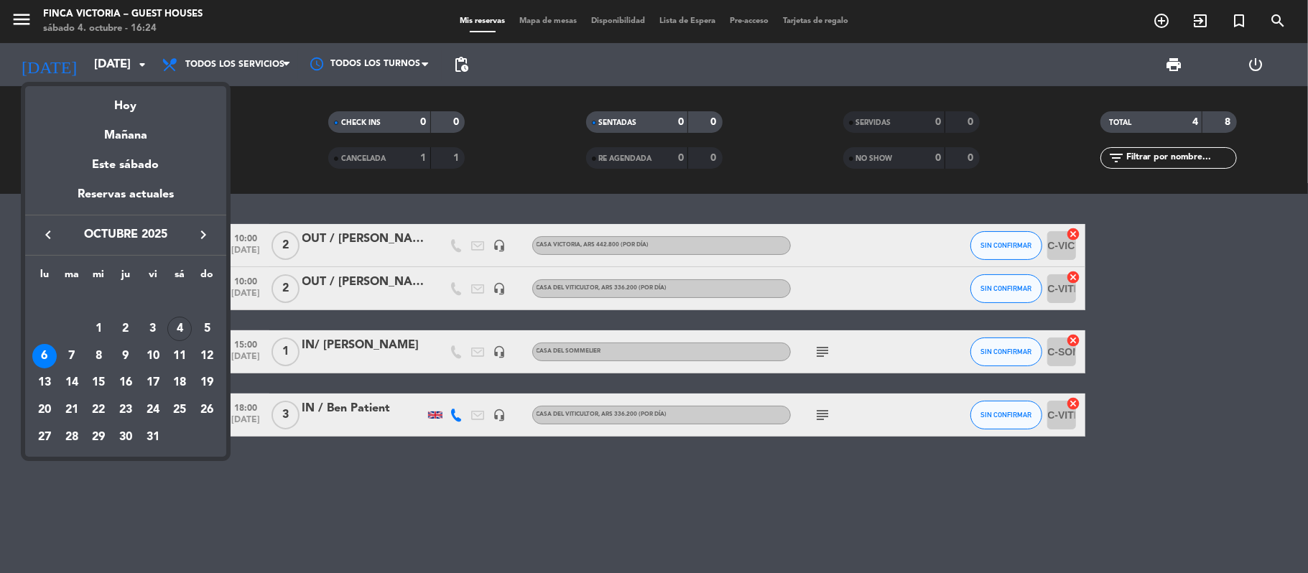
click at [204, 225] on div "keyboard_arrow_left octubre 2025 keyboard_arrow_right" at bounding box center [125, 235] width 201 height 40
click at [204, 231] on icon "keyboard_arrow_right" at bounding box center [203, 234] width 17 height 17
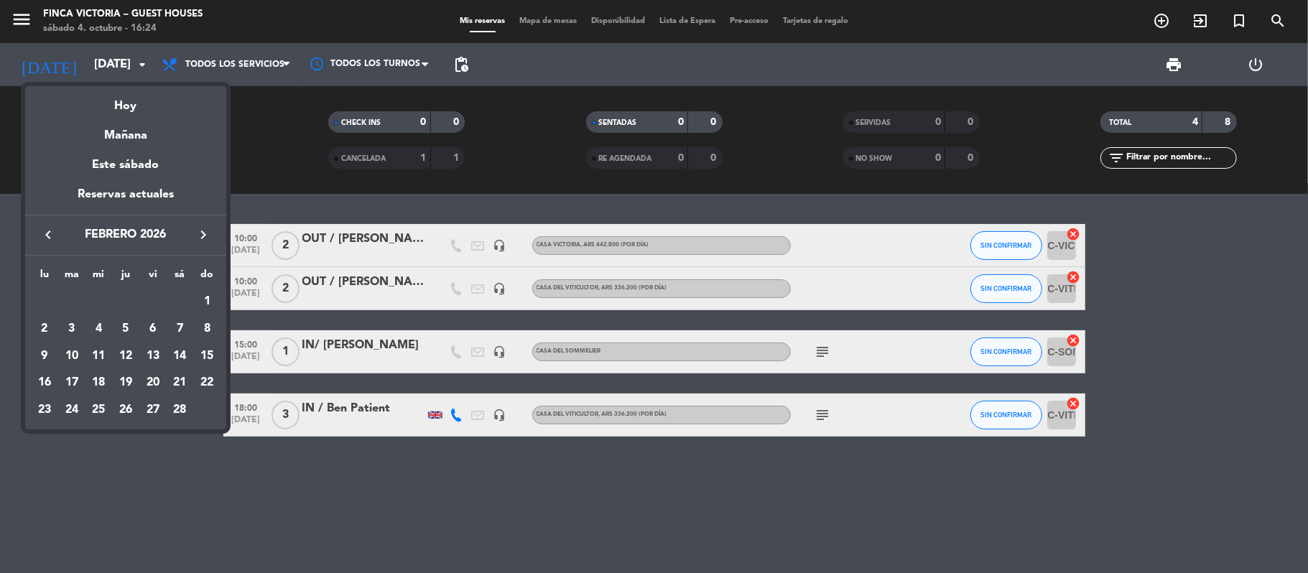
click at [204, 231] on icon "keyboard_arrow_right" at bounding box center [203, 234] width 17 height 17
click at [150, 331] on div "6" at bounding box center [153, 329] width 24 height 24
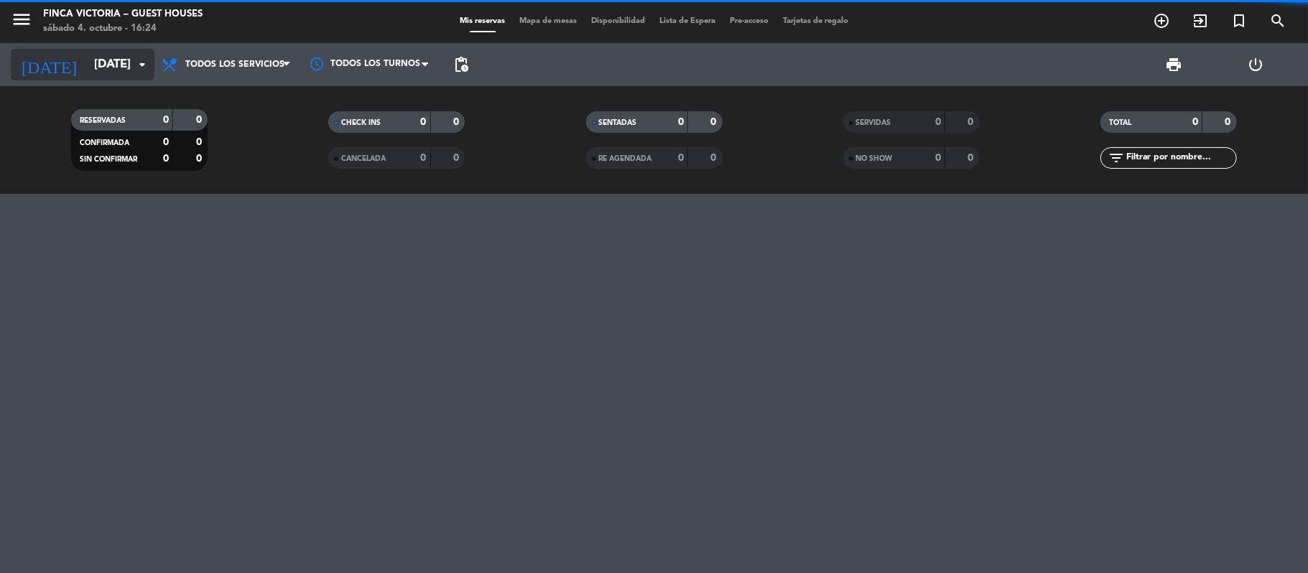
click at [95, 73] on input "[DATE]" at bounding box center [164, 65] width 155 height 28
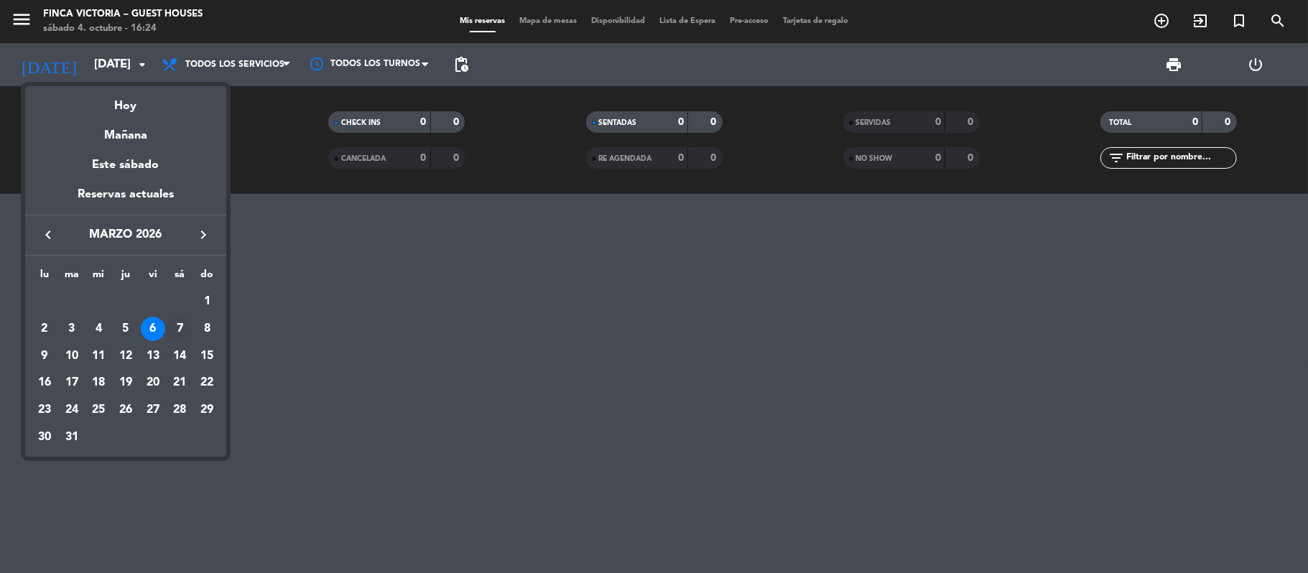
click at [188, 328] on div "7" at bounding box center [179, 329] width 24 height 24
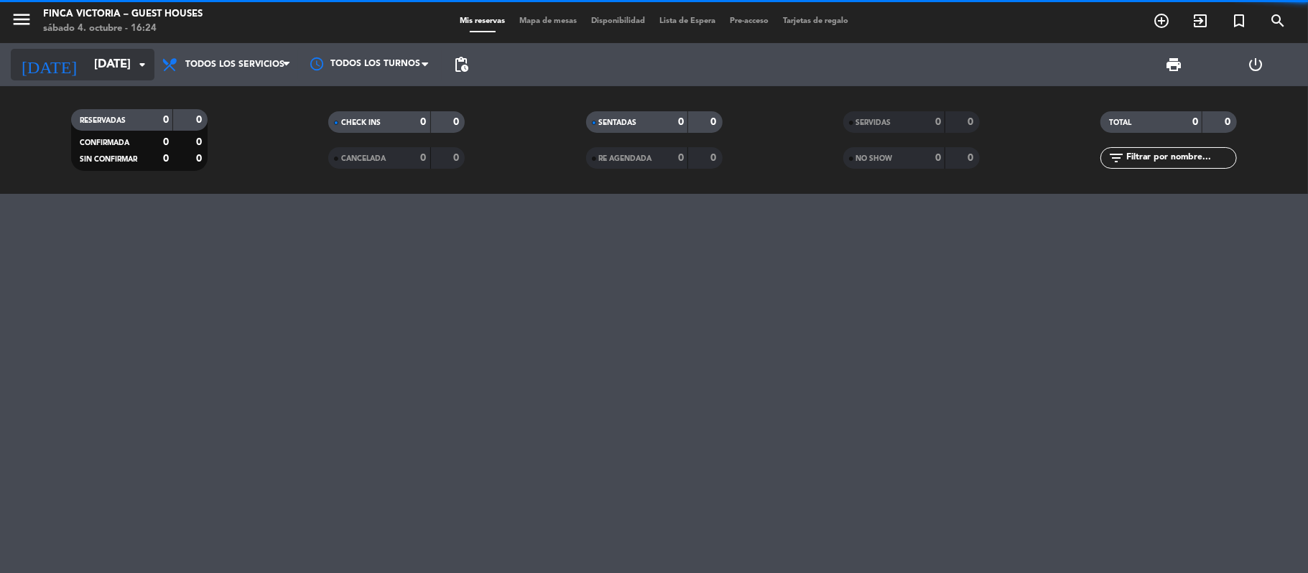
click at [93, 69] on input "[DATE]" at bounding box center [164, 65] width 155 height 28
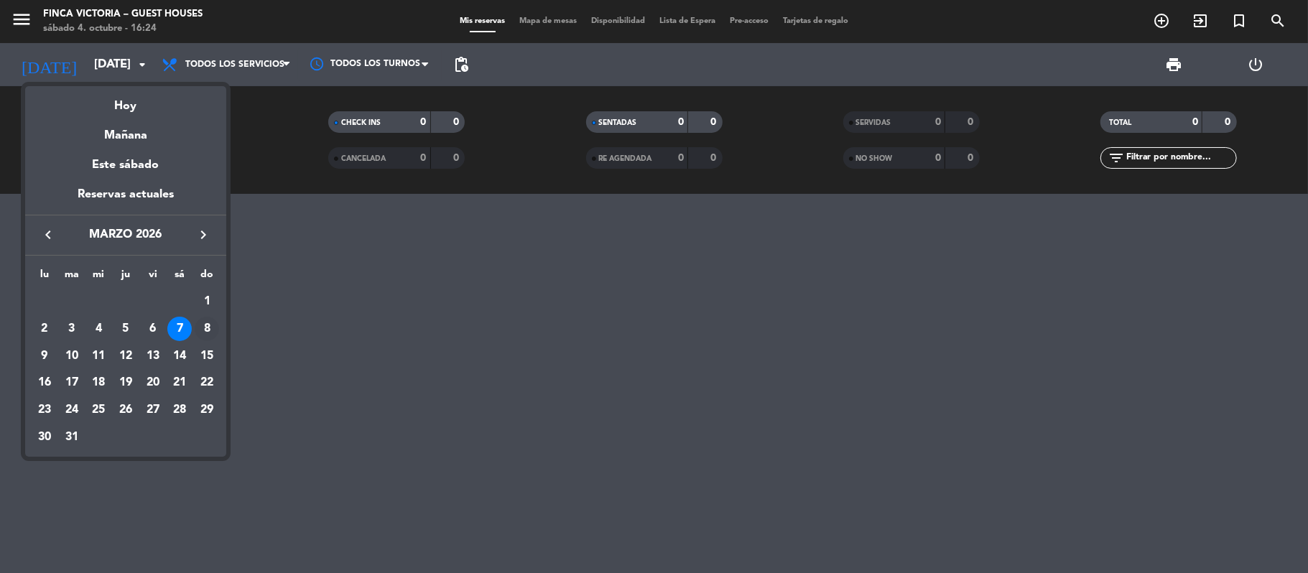
click at [201, 325] on div "8" at bounding box center [207, 329] width 24 height 24
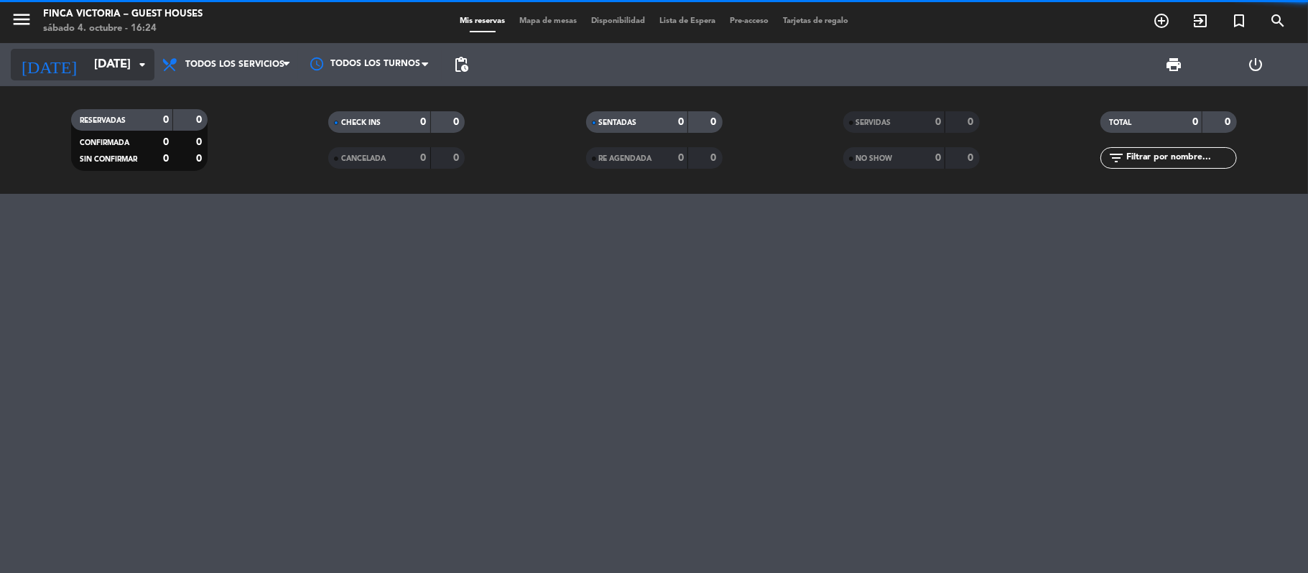
click at [105, 70] on input "[DATE]" at bounding box center [164, 65] width 155 height 28
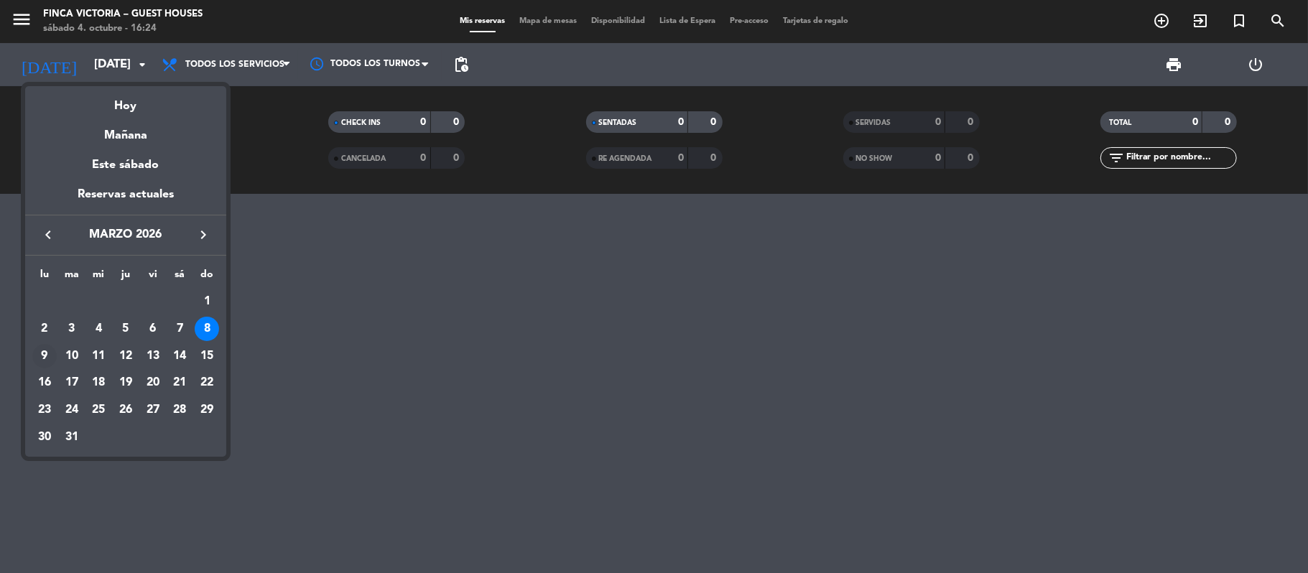
click at [45, 357] on div "9" at bounding box center [44, 356] width 24 height 24
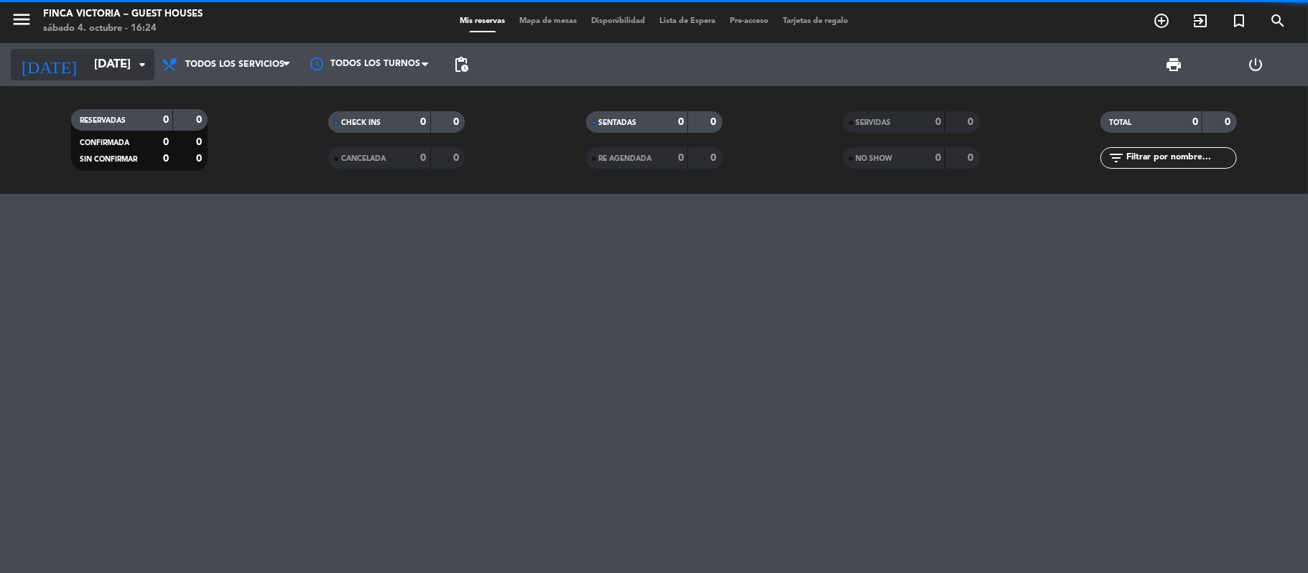
click at [87, 66] on input "[DATE]" at bounding box center [164, 65] width 155 height 28
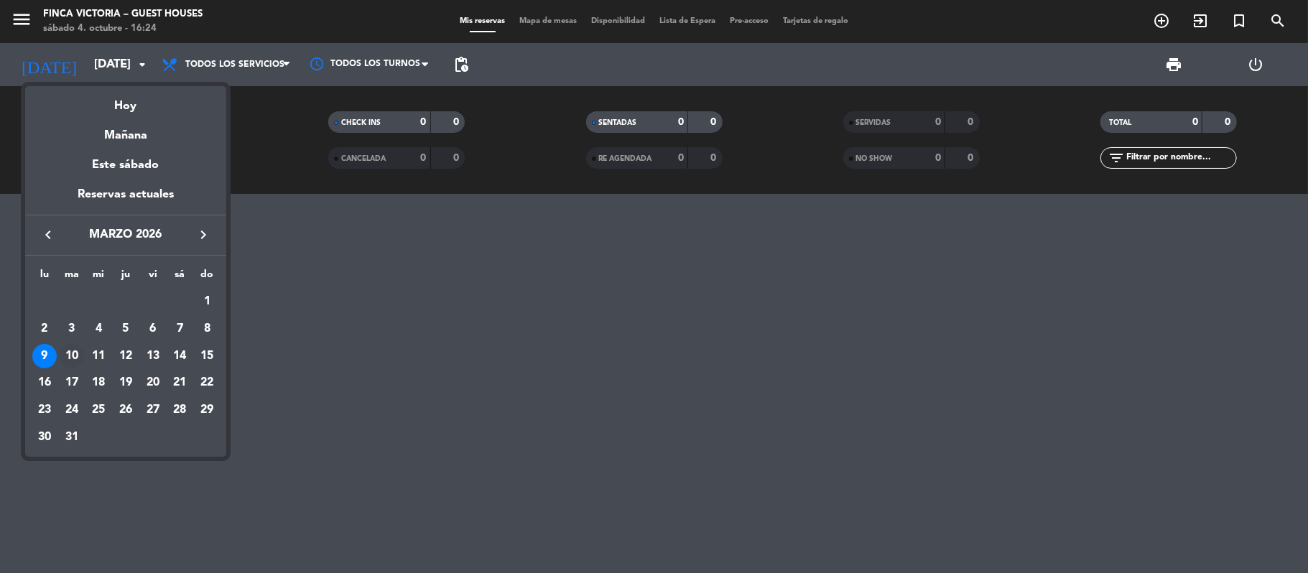
click at [75, 350] on div "10" at bounding box center [72, 356] width 24 height 24
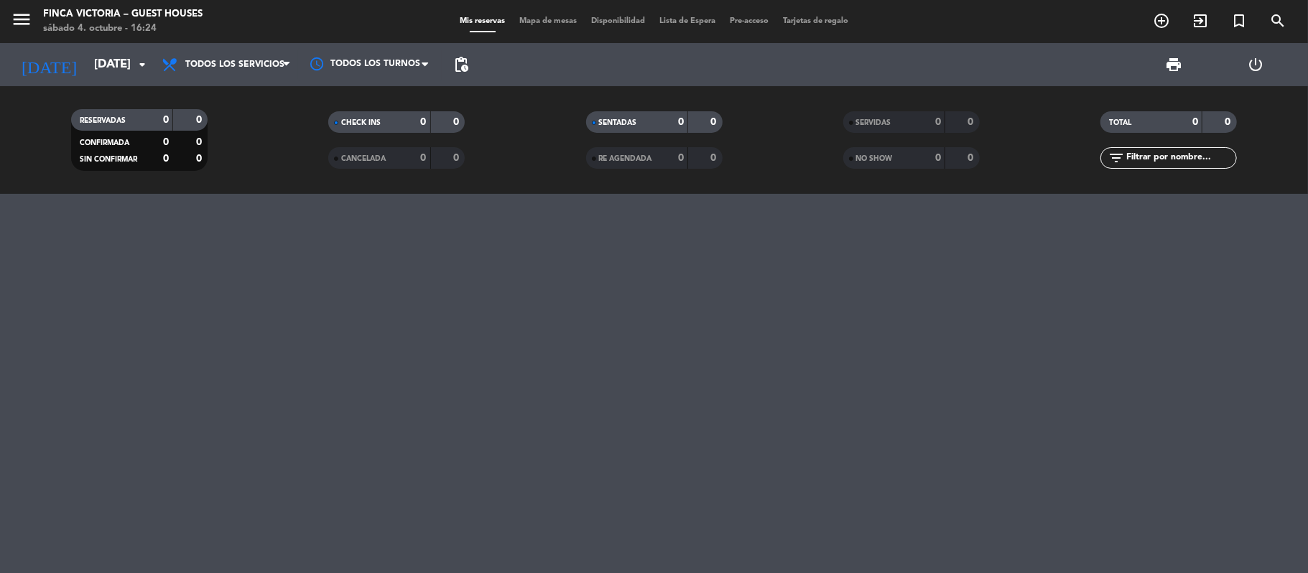
type input "[DATE]"
click at [7, 13] on div "menu FINCA VICTORIA – GUEST HOUSES sábado 4. octubre - 16:24" at bounding box center [163, 22] width 327 height 34
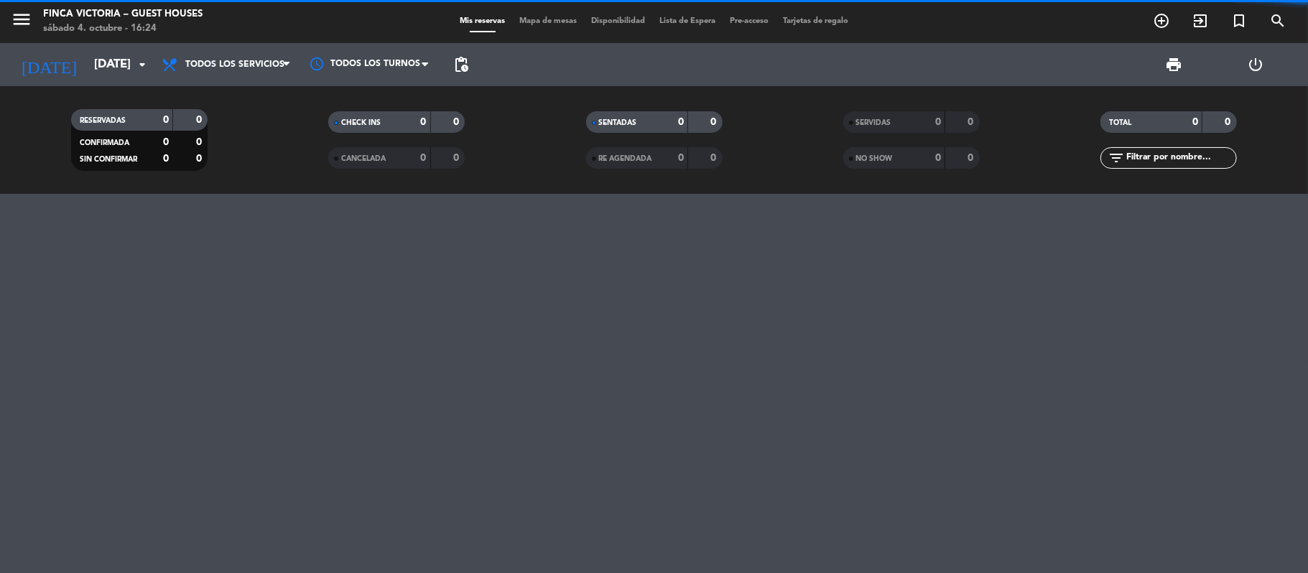
click at [37, 38] on div "menu FINCA VICTORIA – GUEST HOUSES sábado 4. octubre - 16:24 Mis reservas Mapa …" at bounding box center [654, 21] width 1308 height 43
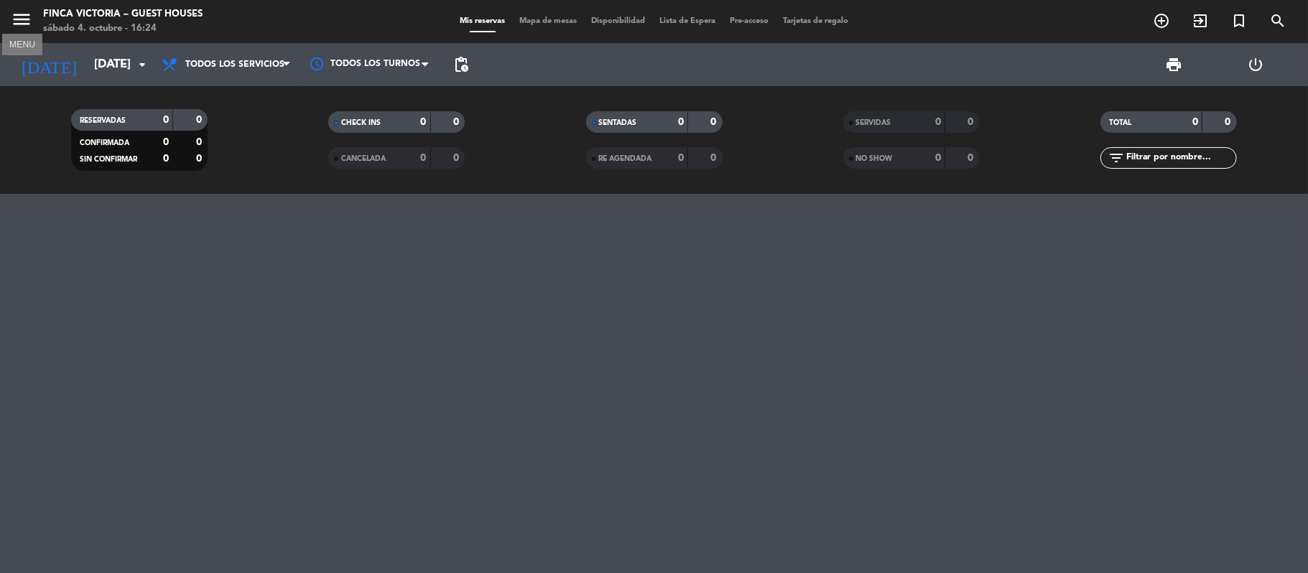
click at [29, 21] on icon "menu" at bounding box center [22, 20] width 22 height 22
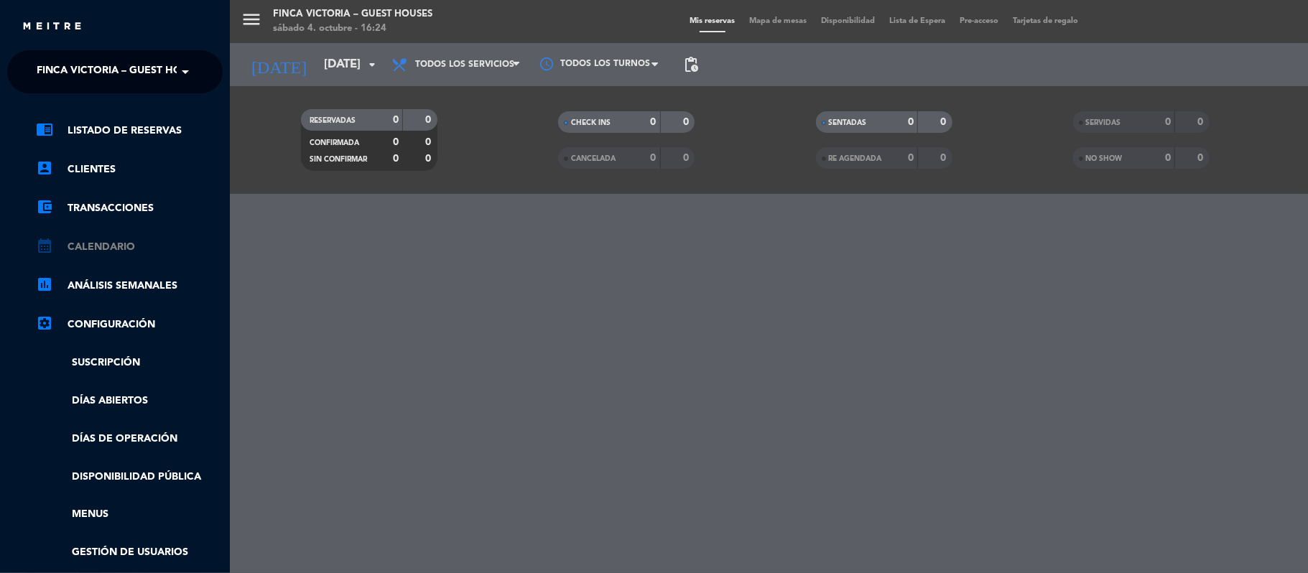
click at [69, 243] on link "calendar_month Calendario" at bounding box center [129, 246] width 187 height 17
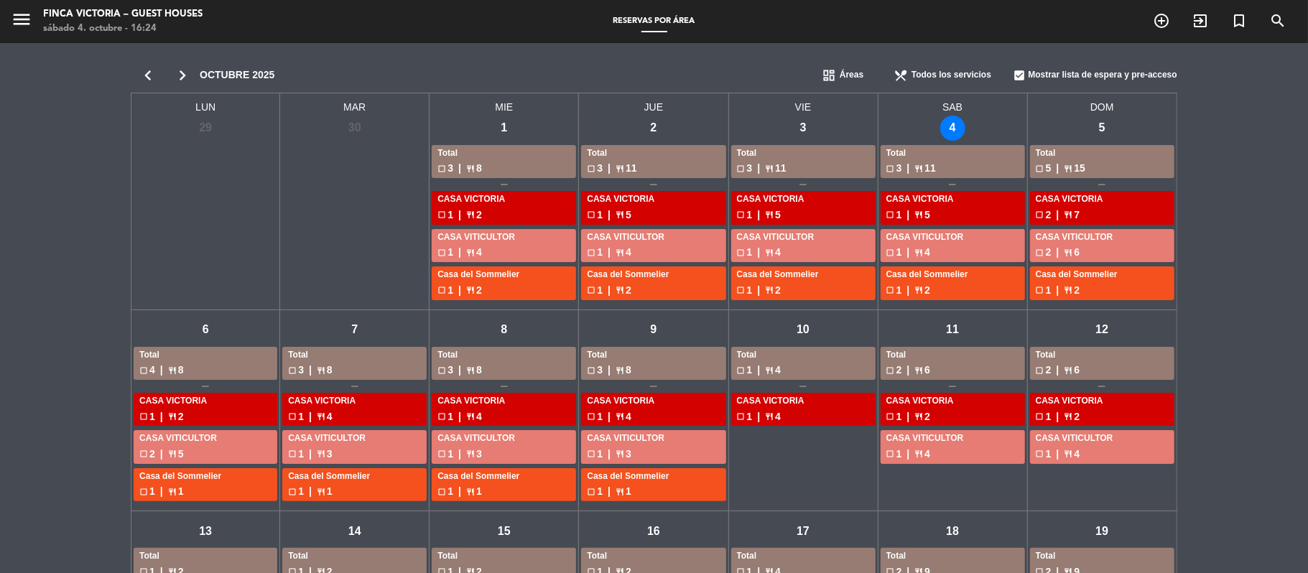
click at [185, 78] on icon "chevron_right" at bounding box center [182, 75] width 34 height 20
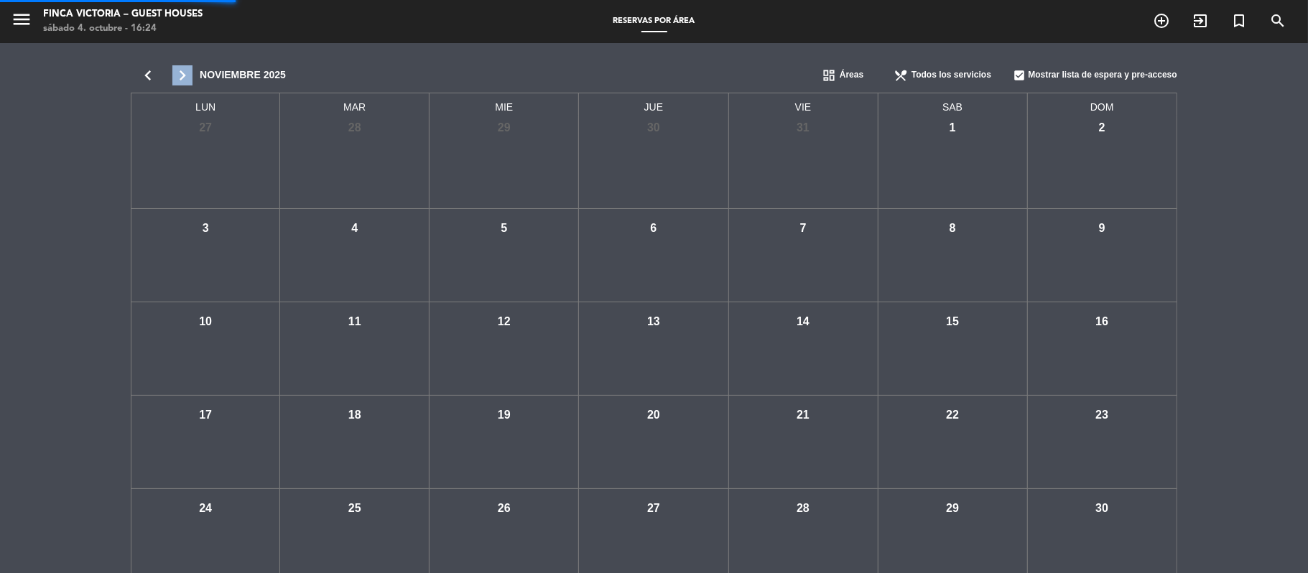
click at [185, 78] on icon "chevron_right" at bounding box center [182, 75] width 34 height 20
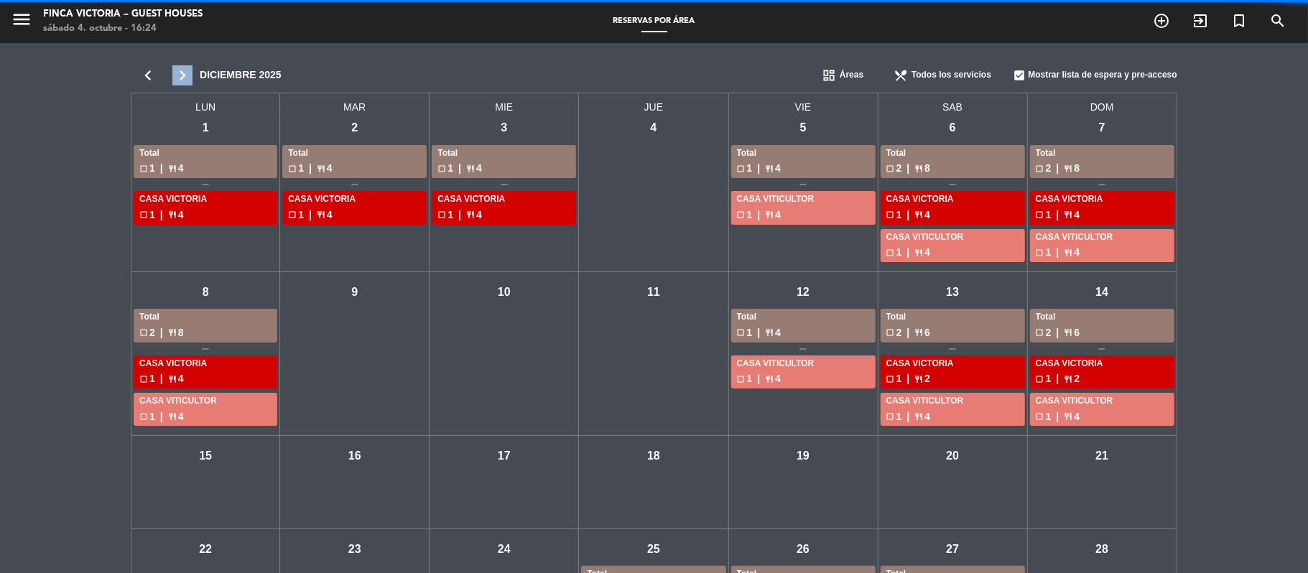
click at [185, 78] on icon "chevron_right" at bounding box center [182, 75] width 34 height 20
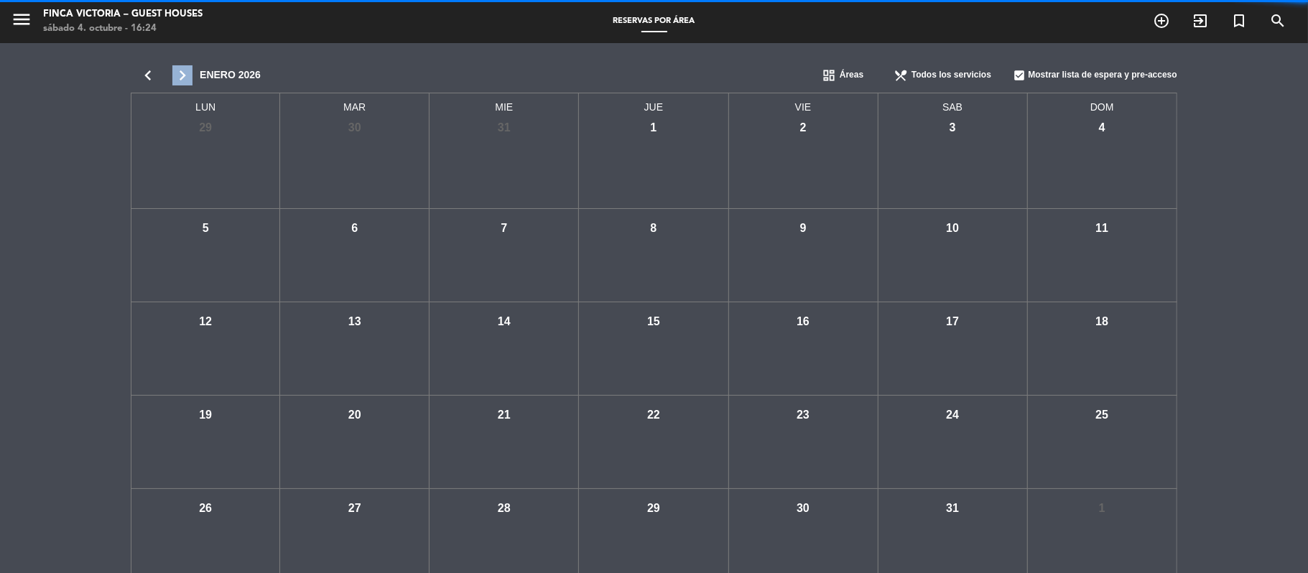
click at [185, 78] on icon "chevron_right" at bounding box center [182, 75] width 34 height 20
click at [154, 73] on icon "chevron_left" at bounding box center [148, 75] width 34 height 20
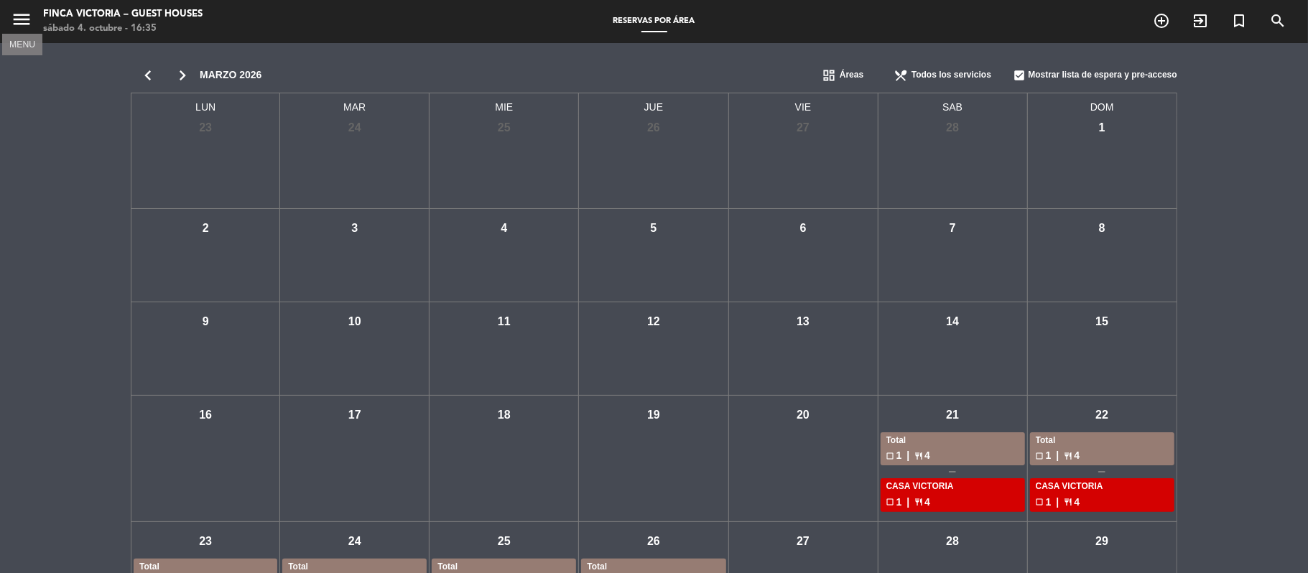
click at [16, 18] on icon "menu" at bounding box center [22, 20] width 22 height 22
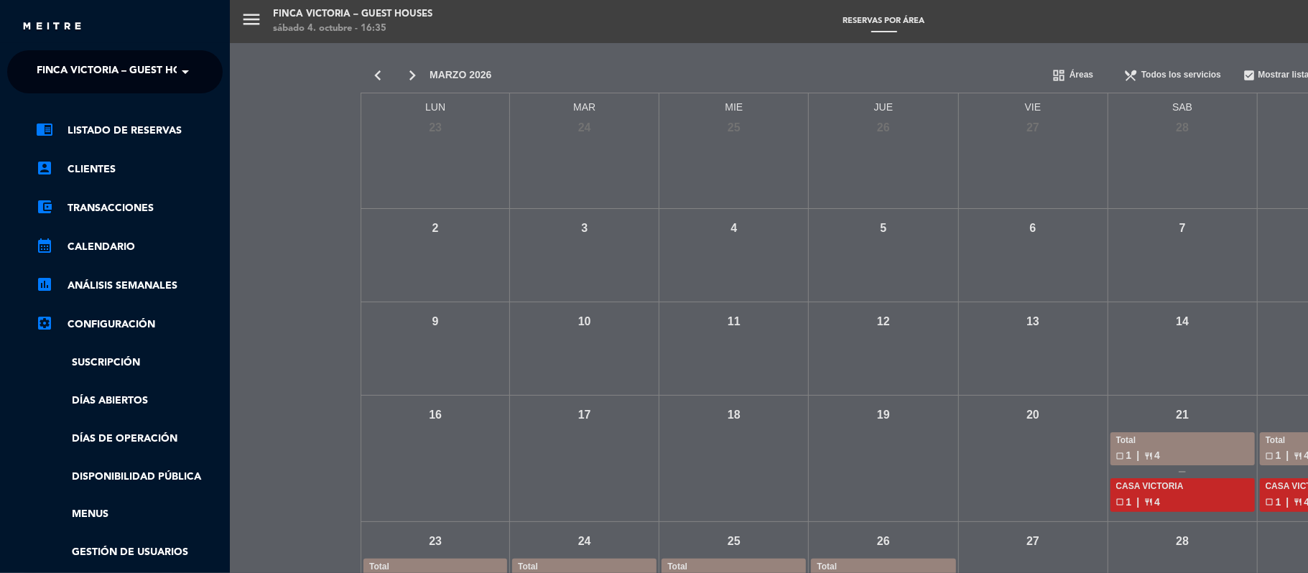
click at [55, 52] on ng-select "× FINCA VICTORIA – GUEST HOUSES ×" at bounding box center [114, 71] width 215 height 43
click at [64, 119] on div "chrome_reader_mode Listado de Reservas account_box Clientes account_balance_wal…" at bounding box center [114, 367] width 237 height 549
click at [73, 132] on link "chrome_reader_mode Listado de Reservas" at bounding box center [129, 130] width 187 height 17
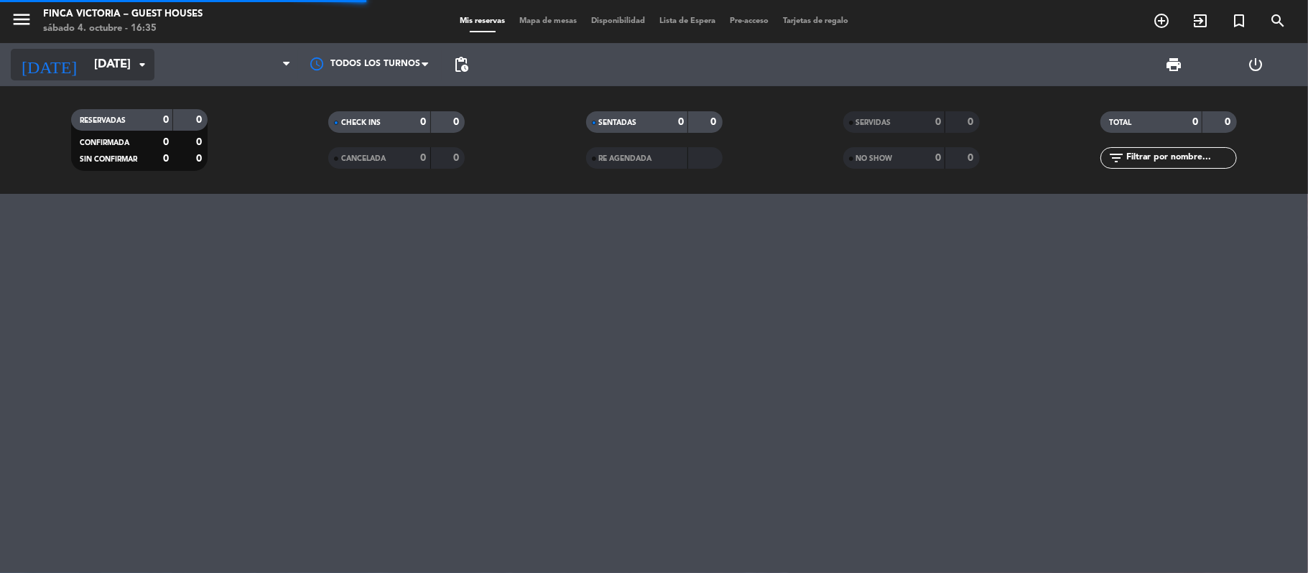
click at [87, 61] on input "[DATE]" at bounding box center [164, 65] width 155 height 28
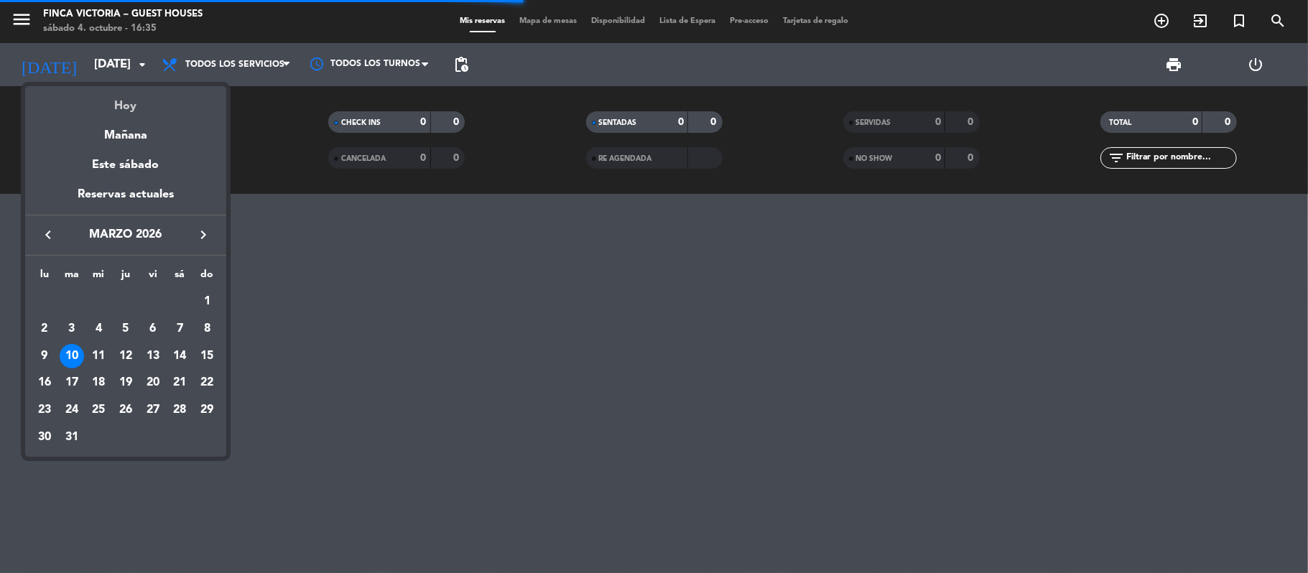
click at [122, 106] on div "Hoy" at bounding box center [125, 100] width 201 height 29
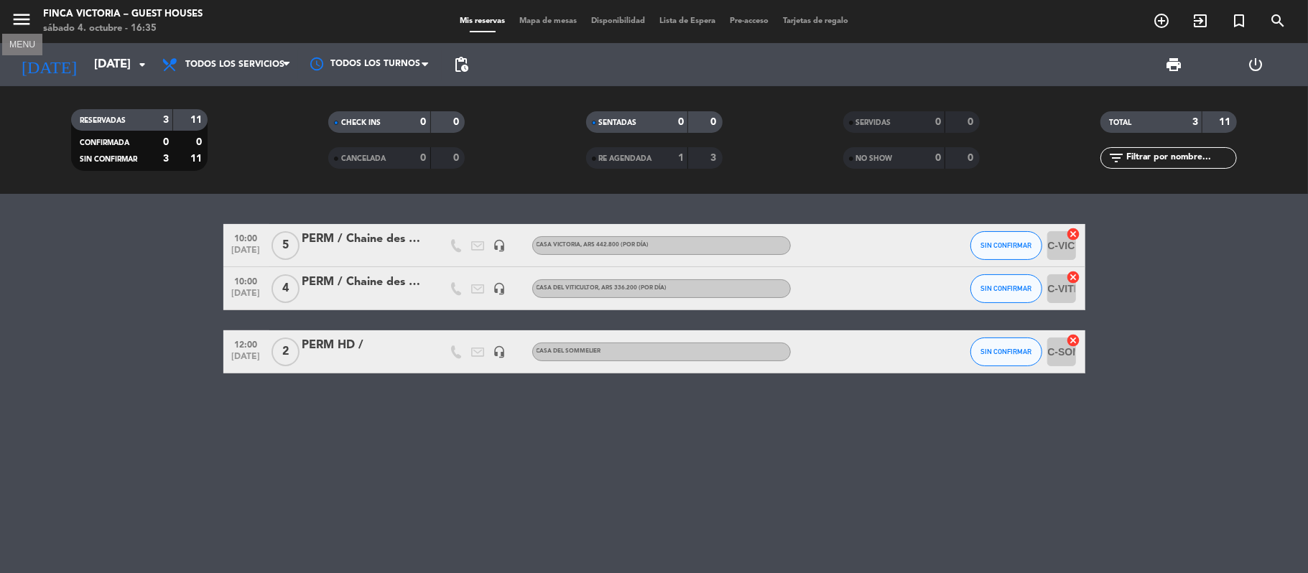
click at [11, 22] on icon "menu" at bounding box center [22, 20] width 22 height 22
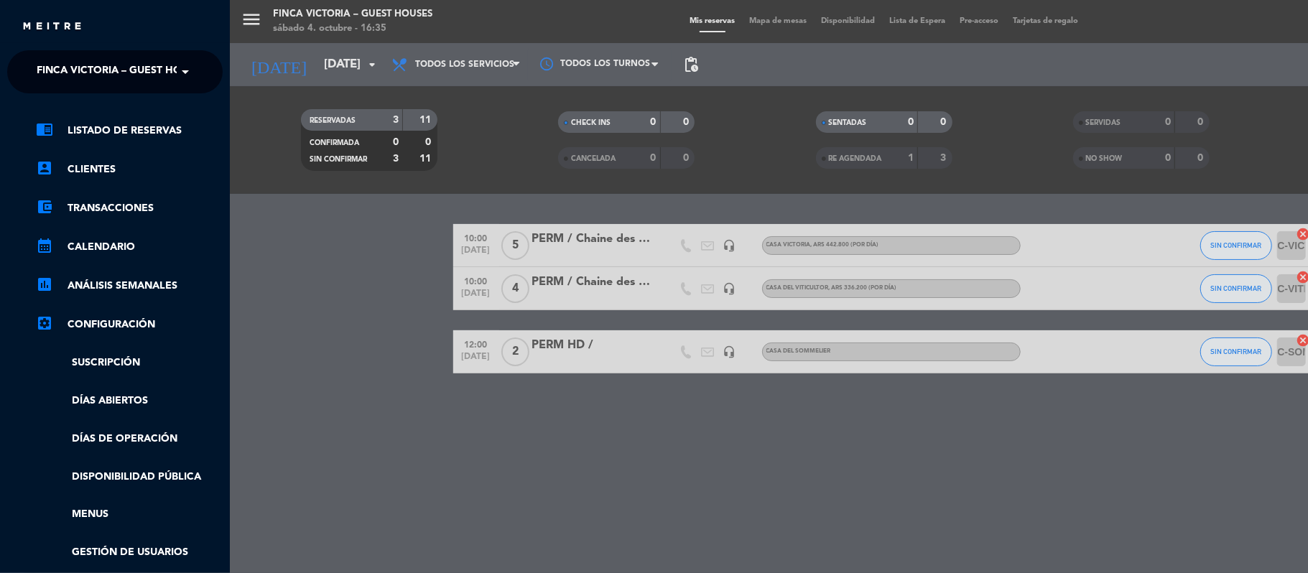
click at [70, 102] on div "chrome_reader_mode Listado de Reservas account_box Clientes account_balance_wal…" at bounding box center [114, 367] width 237 height 549
click at [70, 83] on span "FINCA VICTORIA – GUEST HOUSES" at bounding box center [122, 72] width 170 height 30
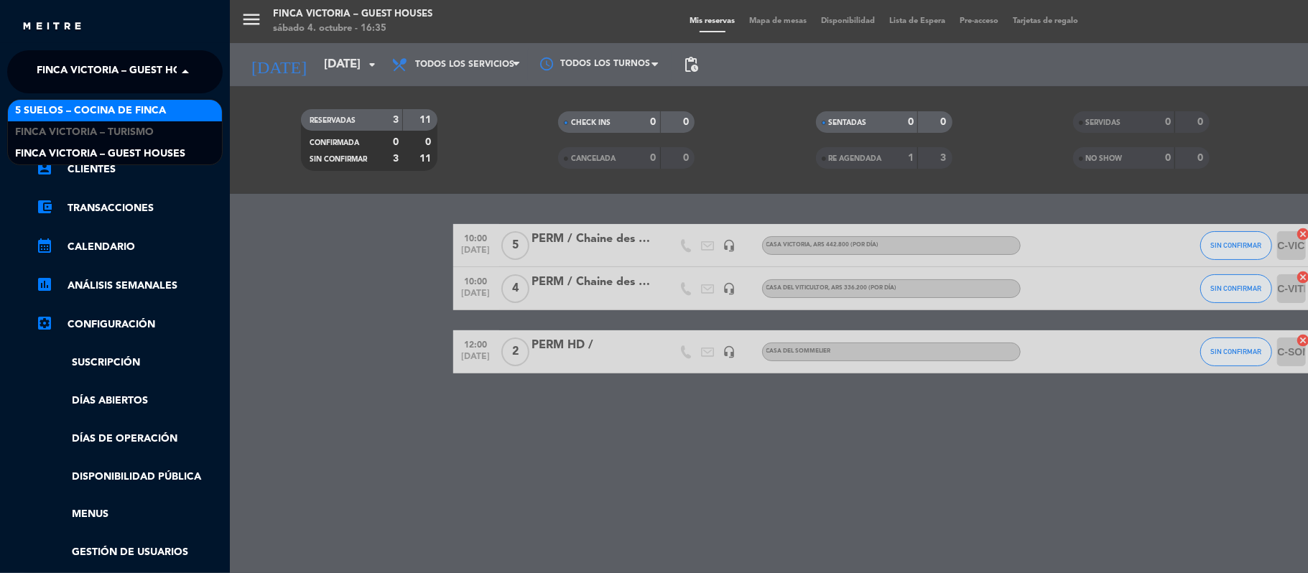
click at [78, 116] on span "5 SUELOS – COCINA DE FINCA" at bounding box center [90, 111] width 151 height 17
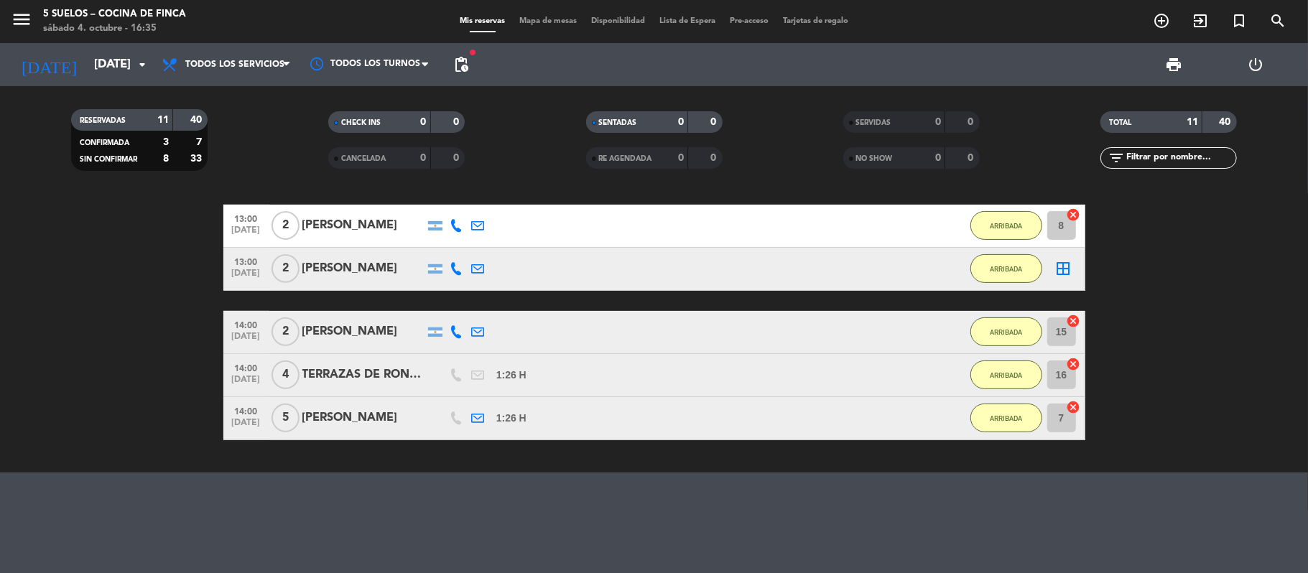
scroll to position [415, 0]
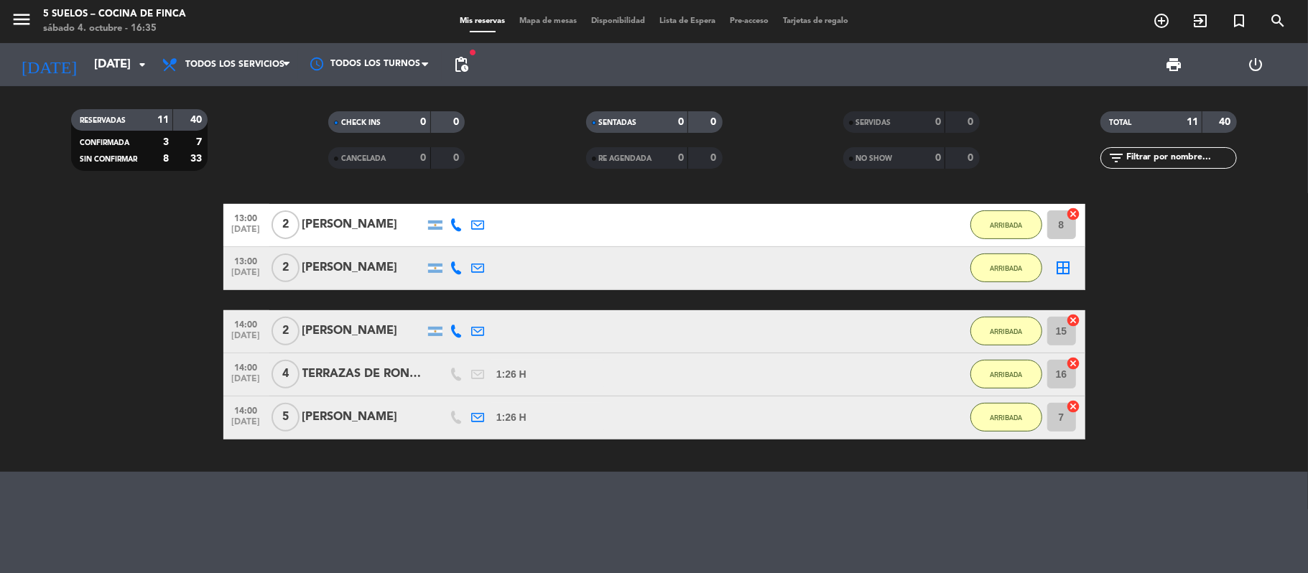
click at [348, 415] on div "[PERSON_NAME]" at bounding box center [363, 417] width 122 height 19
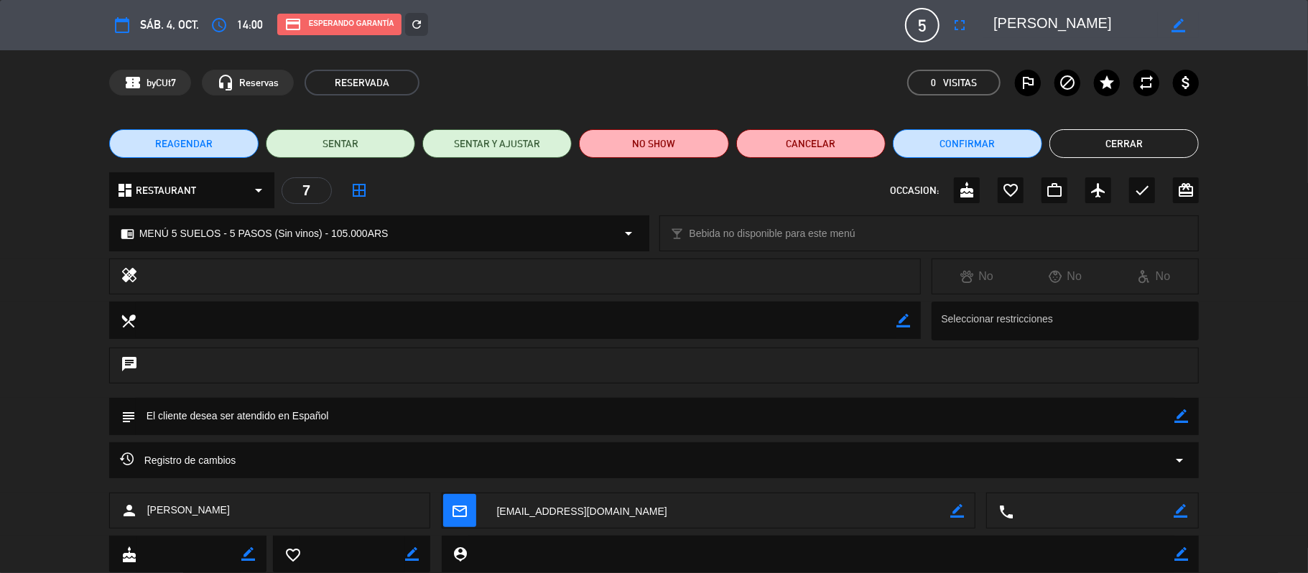
click at [543, 501] on textarea at bounding box center [718, 511] width 465 height 36
click at [702, 473] on span "content_paste Click para copiar" at bounding box center [718, 475] width 95 height 15
click at [1112, 145] on button "Cerrar" at bounding box center [1123, 143] width 149 height 29
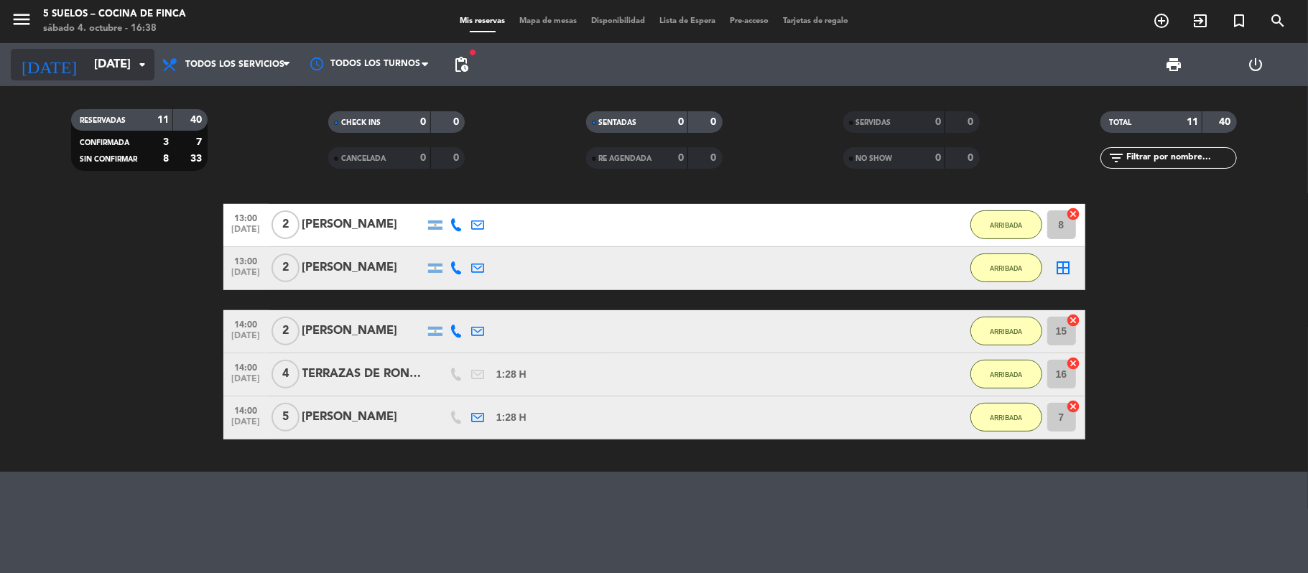
click at [87, 56] on input "[DATE]" at bounding box center [164, 65] width 155 height 28
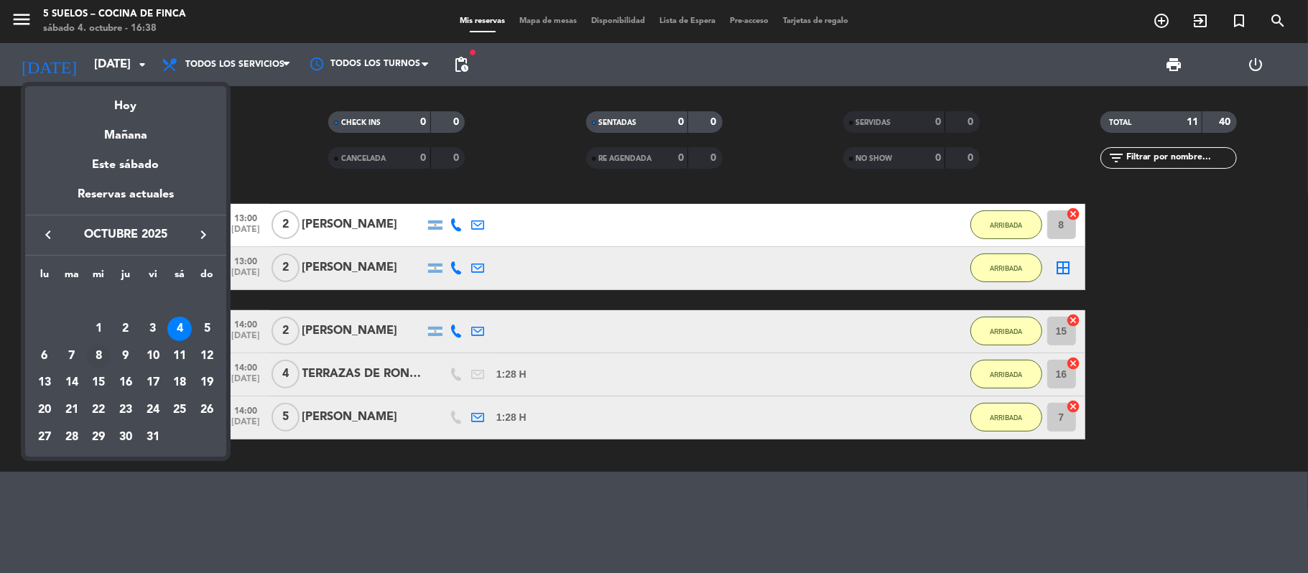
click at [96, 352] on div "8" at bounding box center [98, 356] width 24 height 24
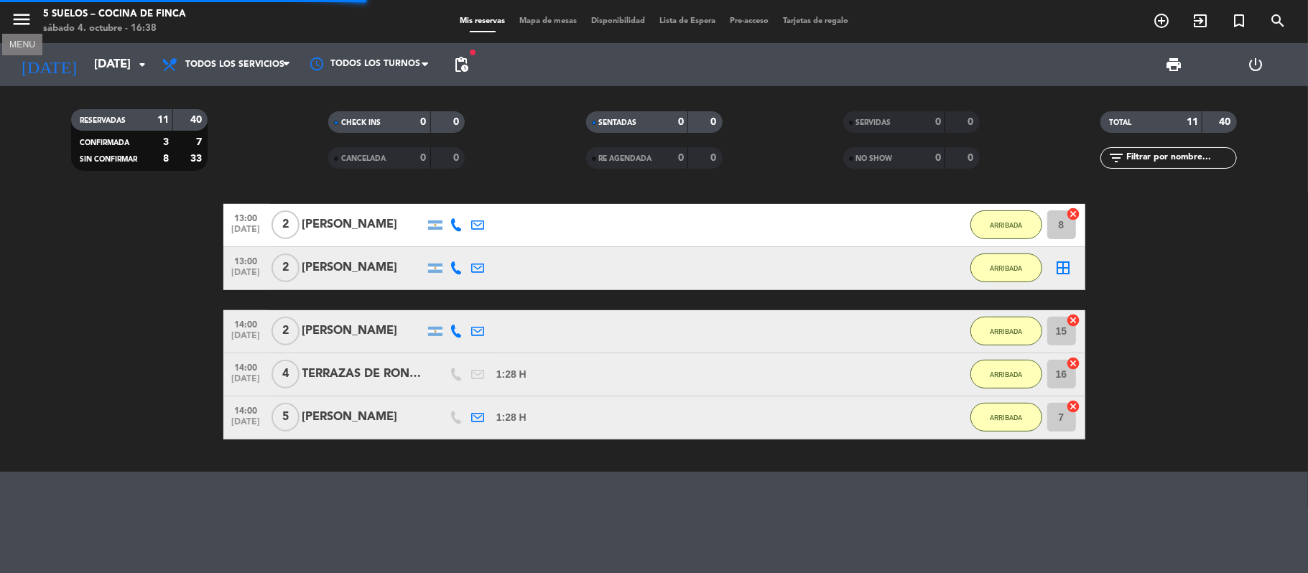
click at [17, 13] on icon "menu" at bounding box center [22, 20] width 22 height 22
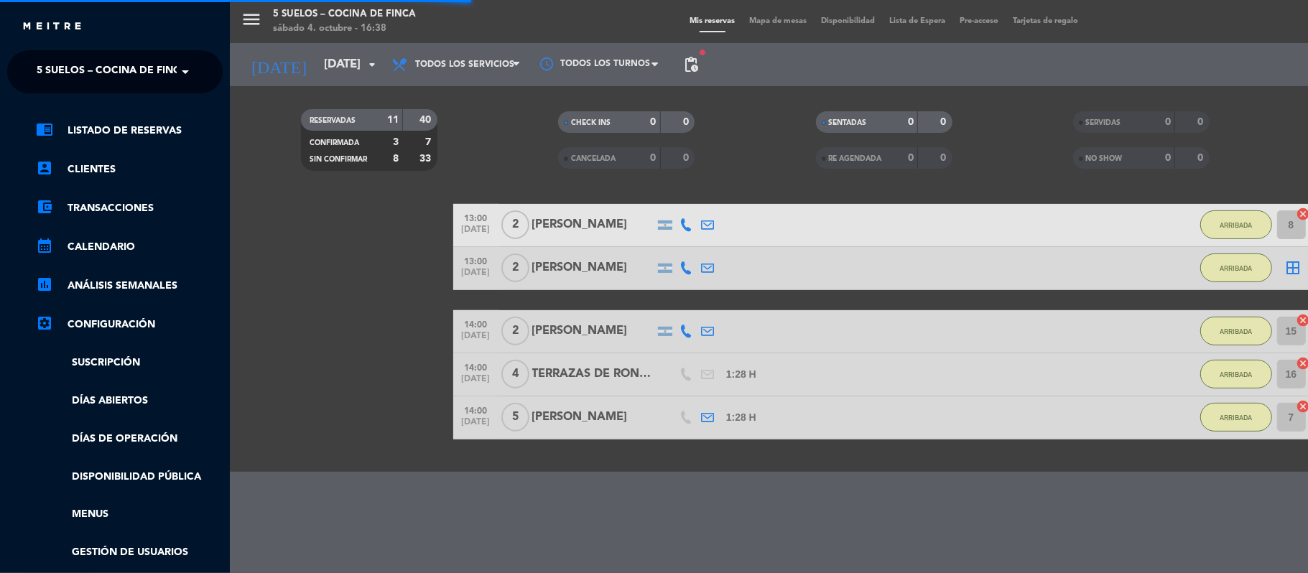
click at [27, 49] on div "close × 5 SUELOS – COCINA DE FINCA × chrome_reader_mode Listado de Reservas acc…" at bounding box center [115, 286] width 230 height 573
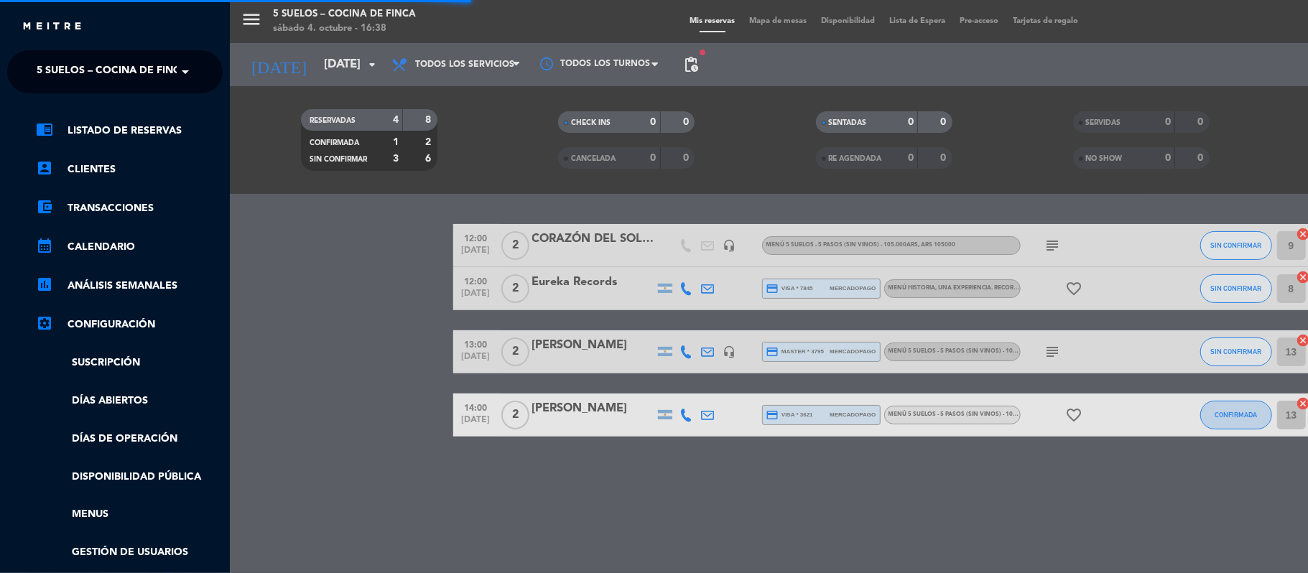
click at [32, 57] on div "× 5 SUELOS – COCINA DE FINCA" at bounding box center [104, 72] width 146 height 30
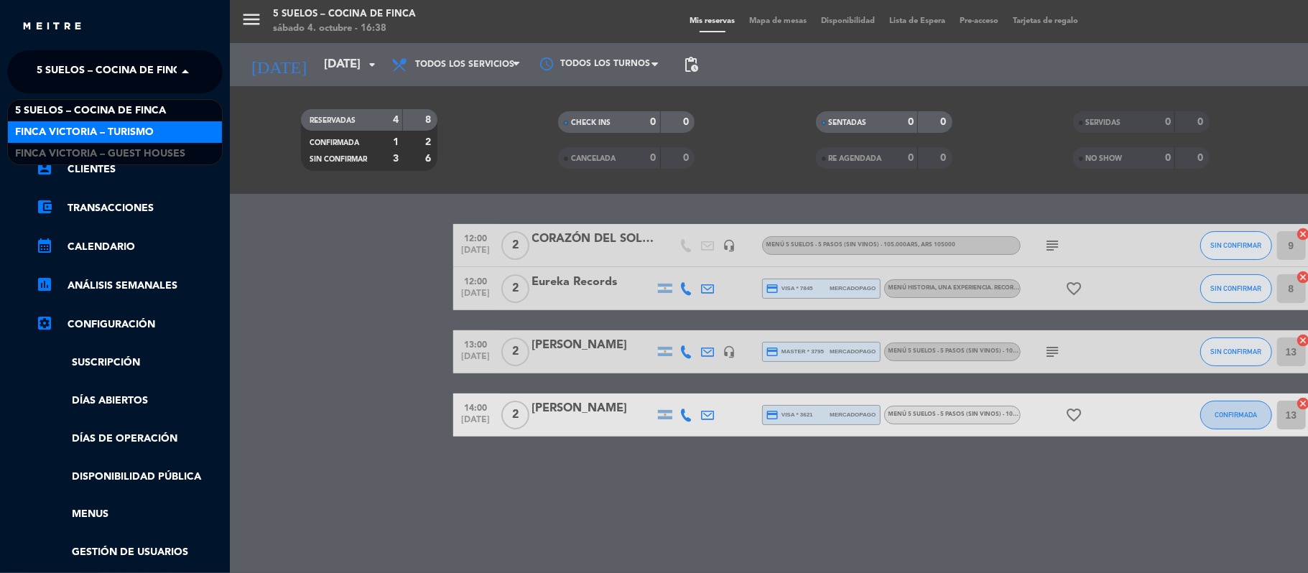
click at [44, 124] on span "FINCA VICTORIA – TURISMO" at bounding box center [84, 132] width 139 height 17
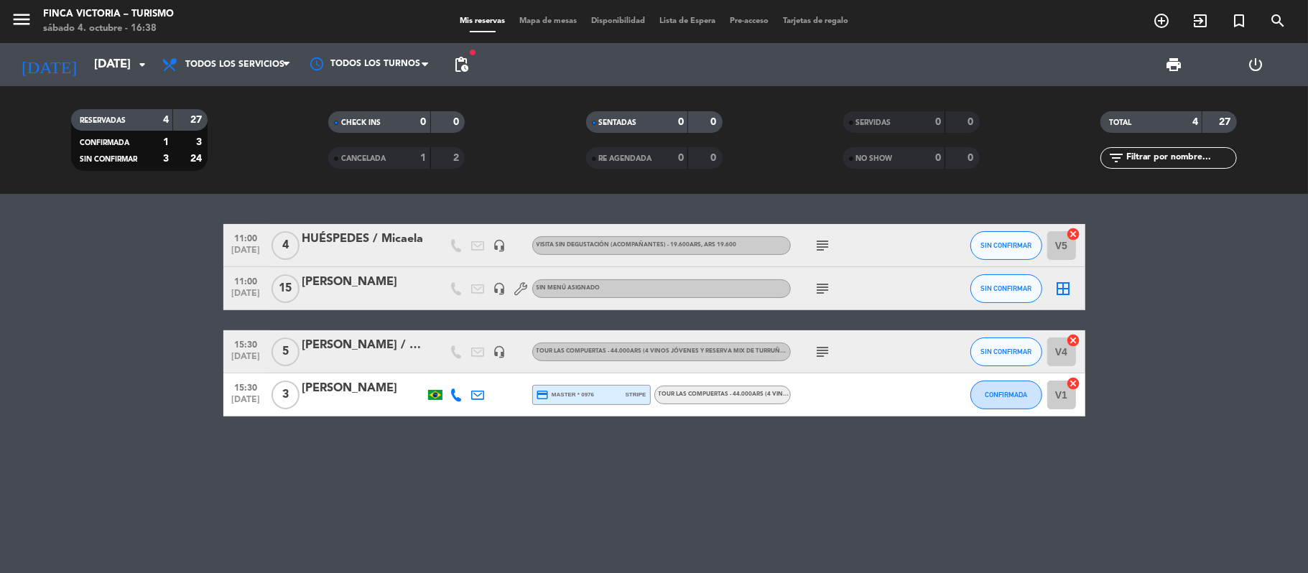
click at [465, 69] on span "pending_actions" at bounding box center [460, 64] width 17 height 17
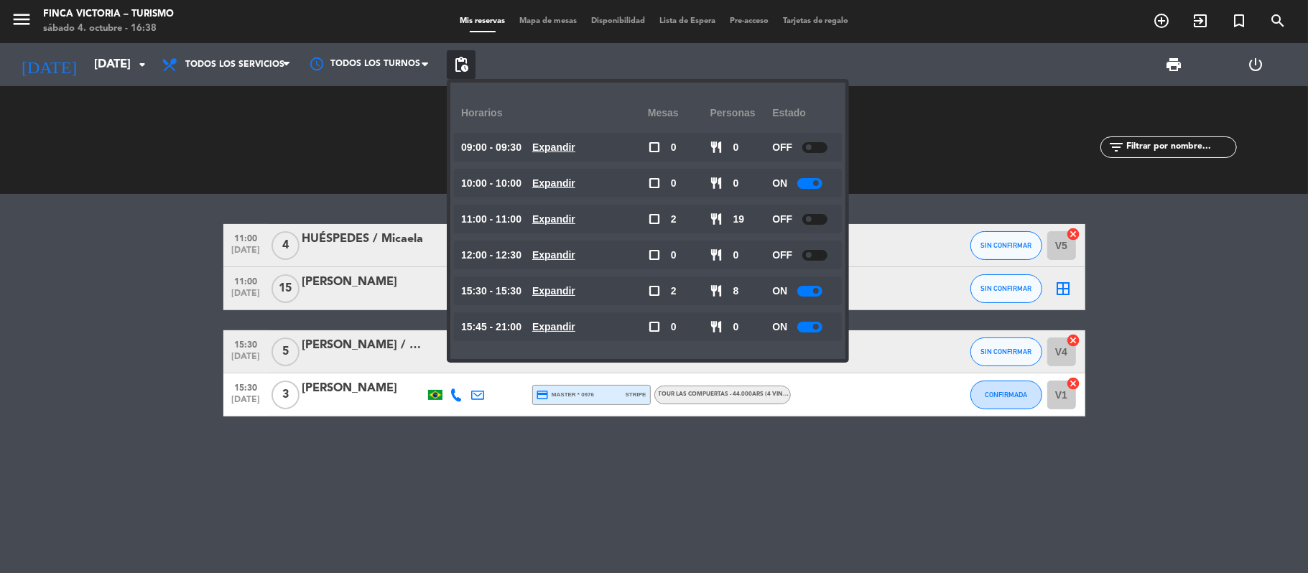
click at [83, 251] on bookings-row "11:00 [DATE] 4 HUÉSPEDES / [PERSON_NAME] headset_mic VISITA SIN DEGUSTACIÓN (AC…" at bounding box center [654, 320] width 1308 height 192
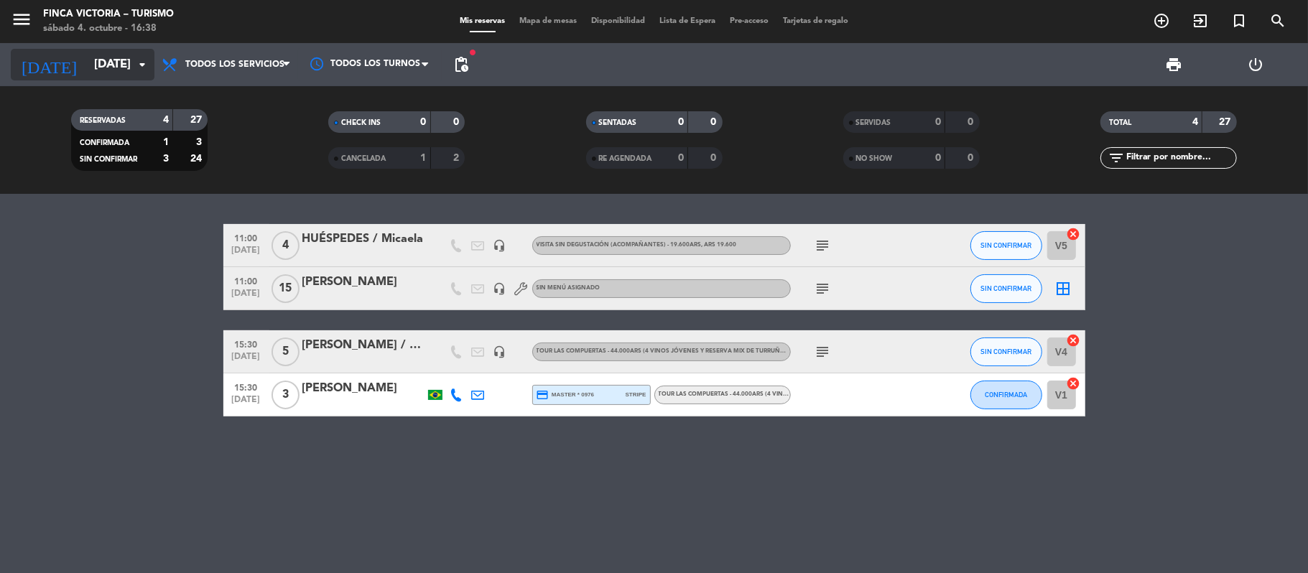
click at [87, 58] on input "[DATE]" at bounding box center [164, 65] width 155 height 28
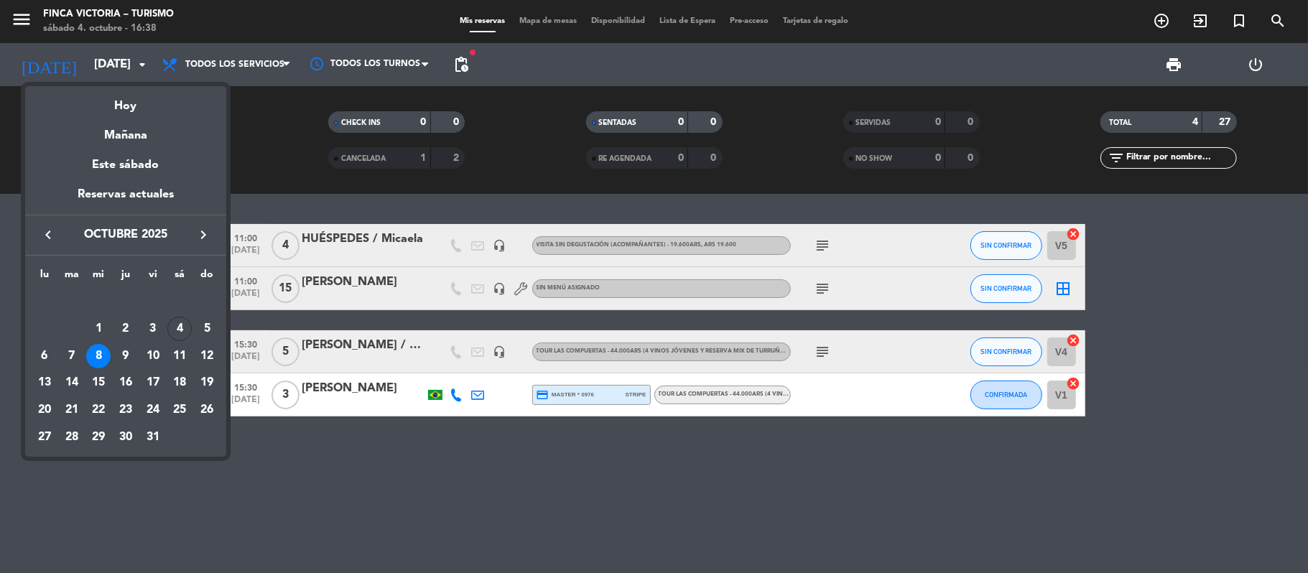
click at [360, 471] on div at bounding box center [654, 286] width 1308 height 573
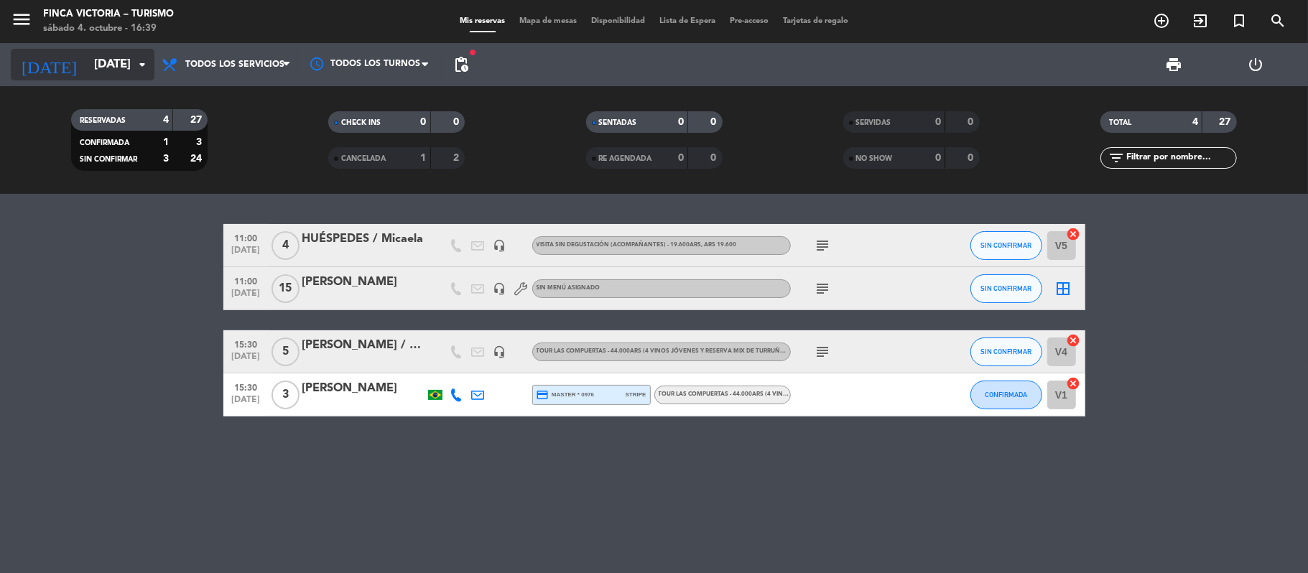
click at [87, 53] on input "[DATE]" at bounding box center [164, 65] width 155 height 28
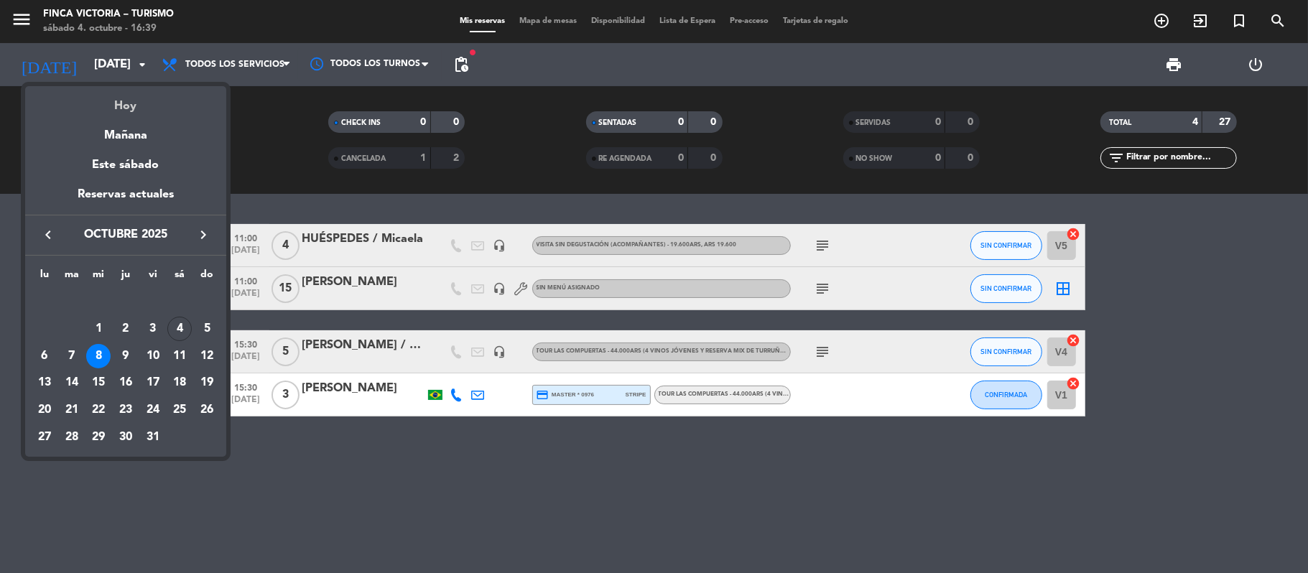
click at [121, 96] on div "Hoy" at bounding box center [125, 100] width 201 height 29
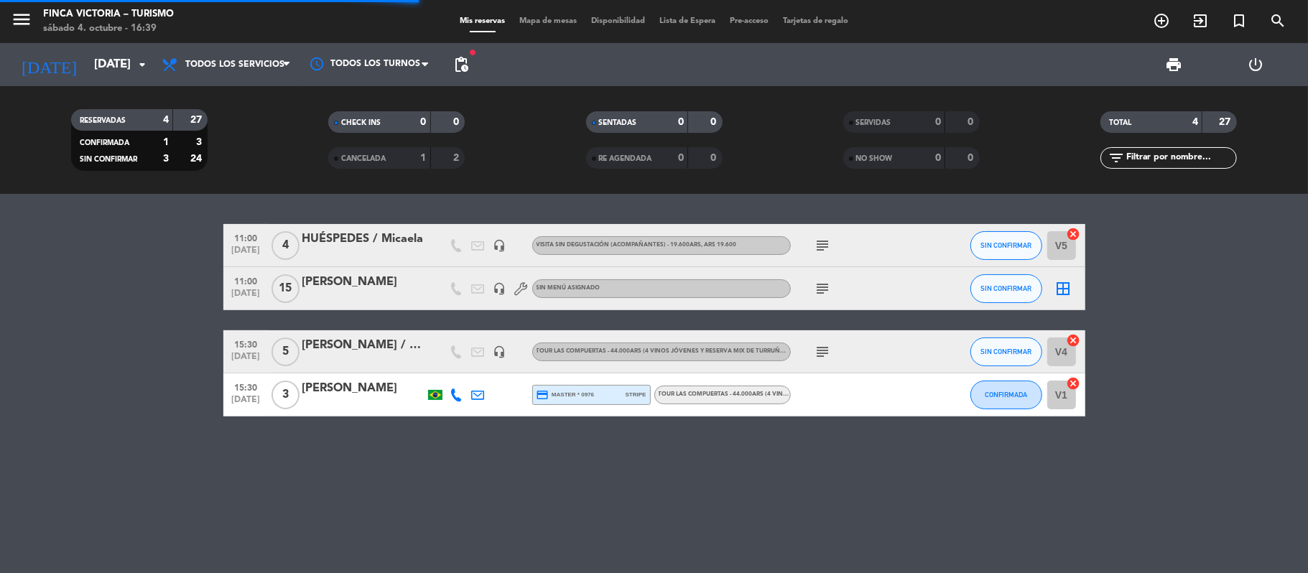
click at [30, 17] on icon "menu" at bounding box center [22, 20] width 22 height 22
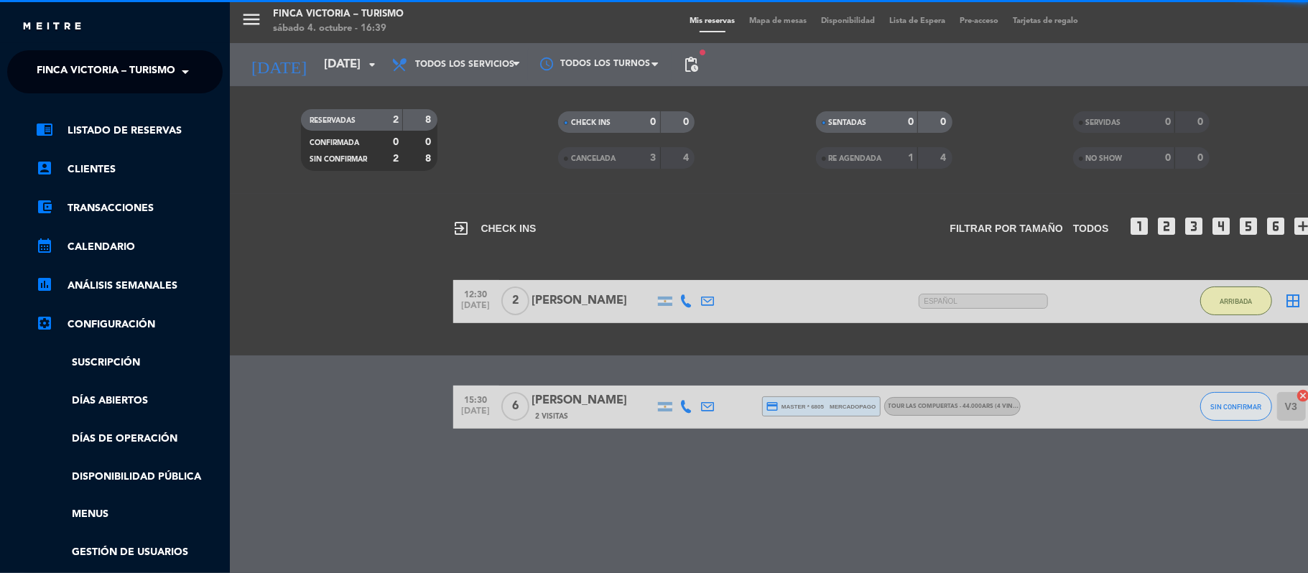
click at [55, 70] on span "FINCA VICTORIA – TURISMO" at bounding box center [106, 72] width 139 height 30
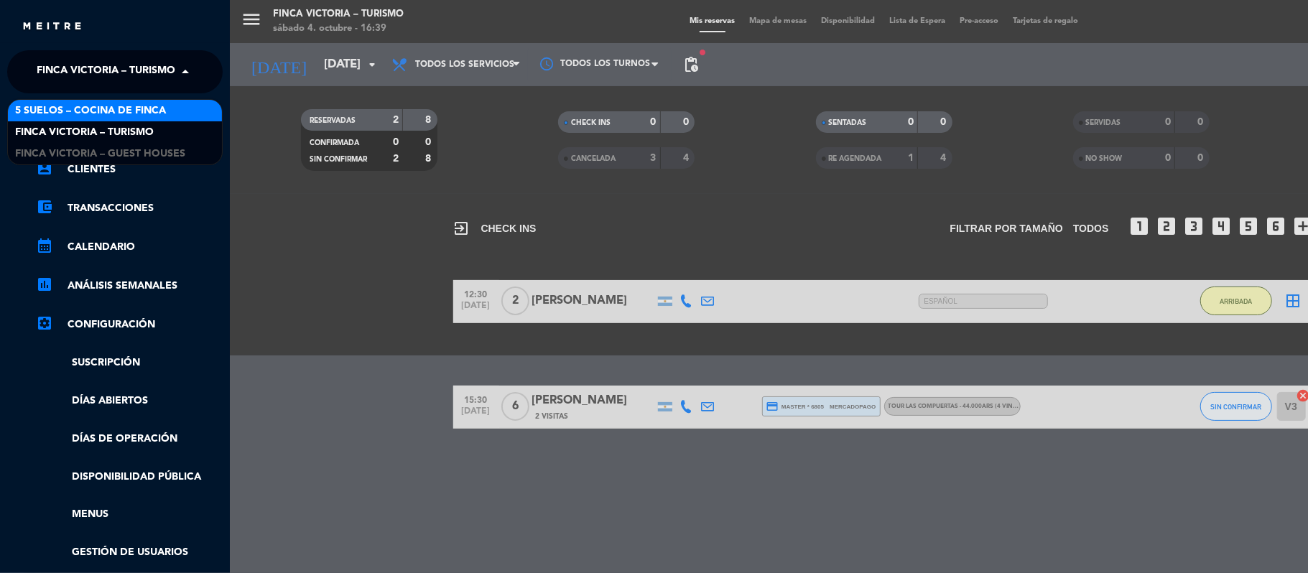
click at [63, 112] on span "5 SUELOS – COCINA DE FINCA" at bounding box center [90, 111] width 151 height 17
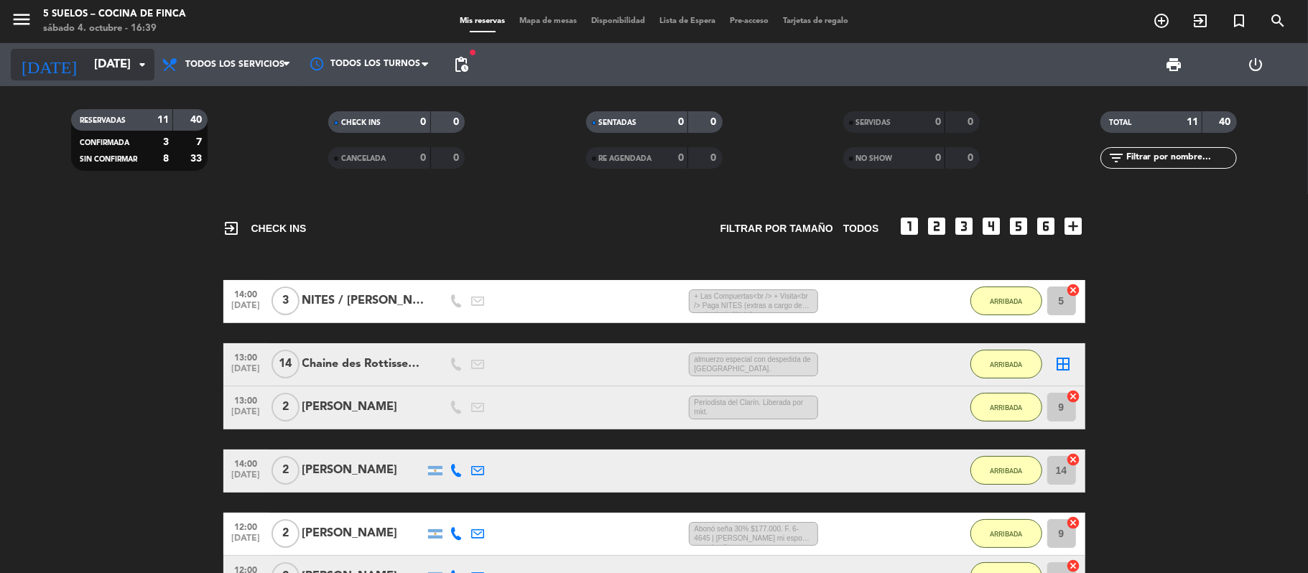
click at [99, 68] on input "[DATE]" at bounding box center [164, 65] width 155 height 28
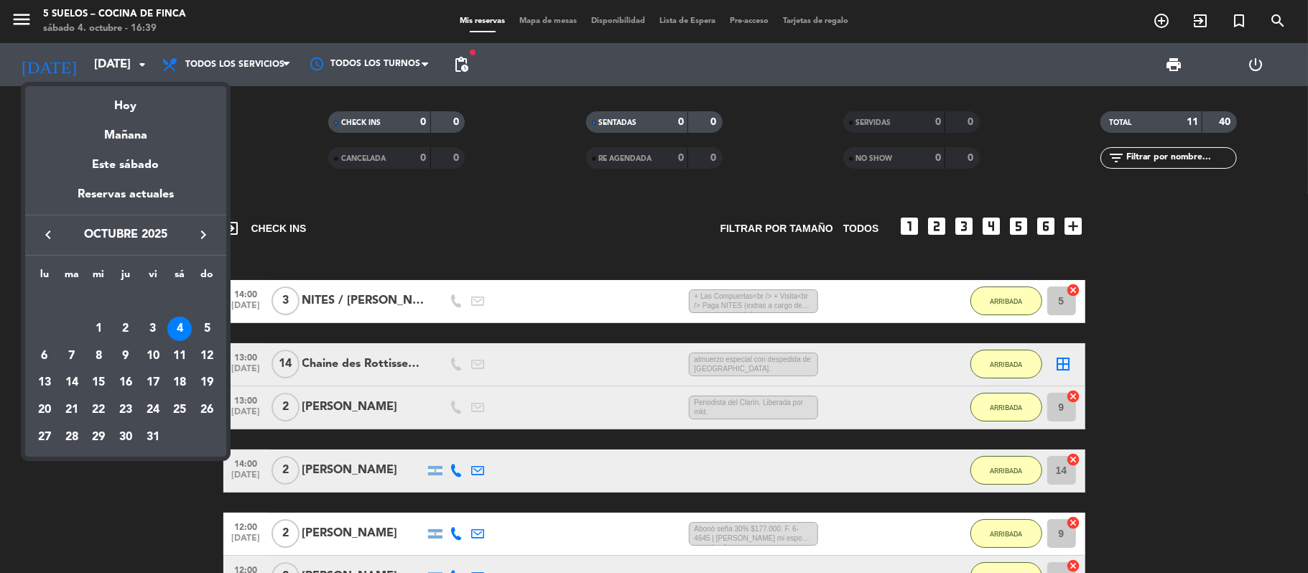
click at [90, 494] on div at bounding box center [654, 286] width 1308 height 573
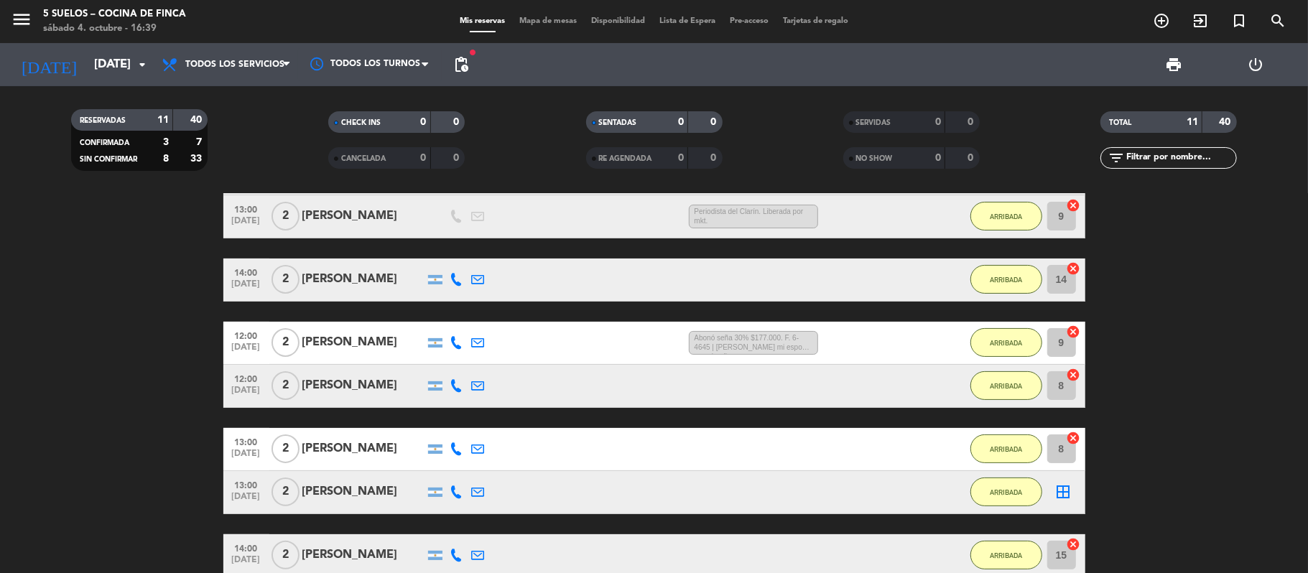
scroll to position [96, 0]
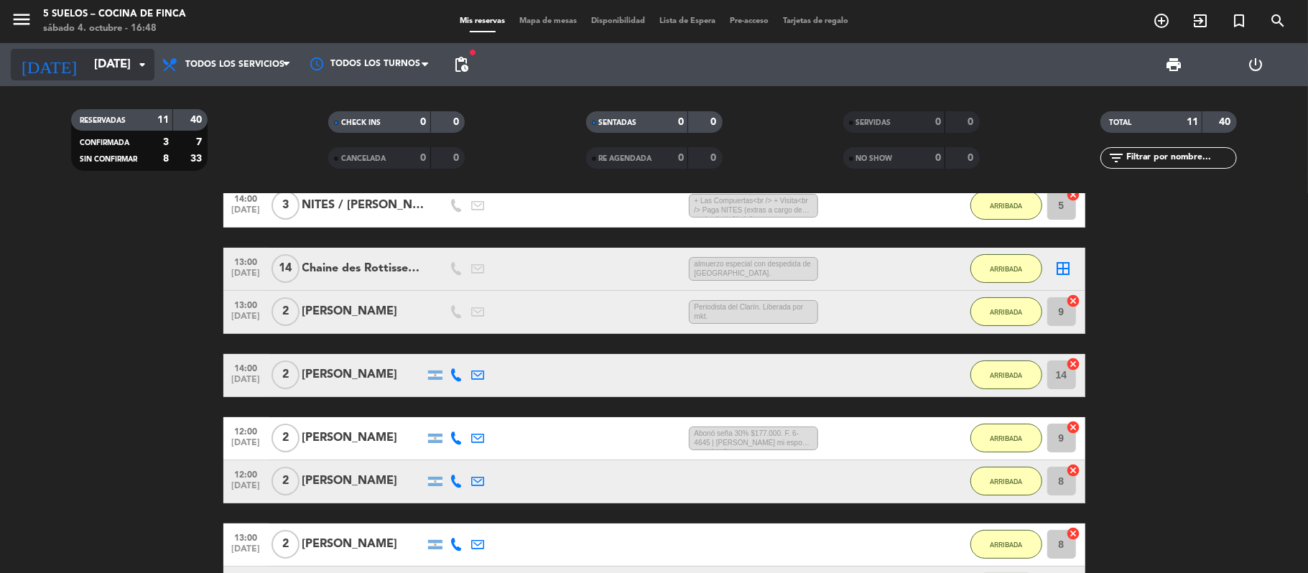
click at [87, 59] on input "[DATE]" at bounding box center [164, 65] width 155 height 28
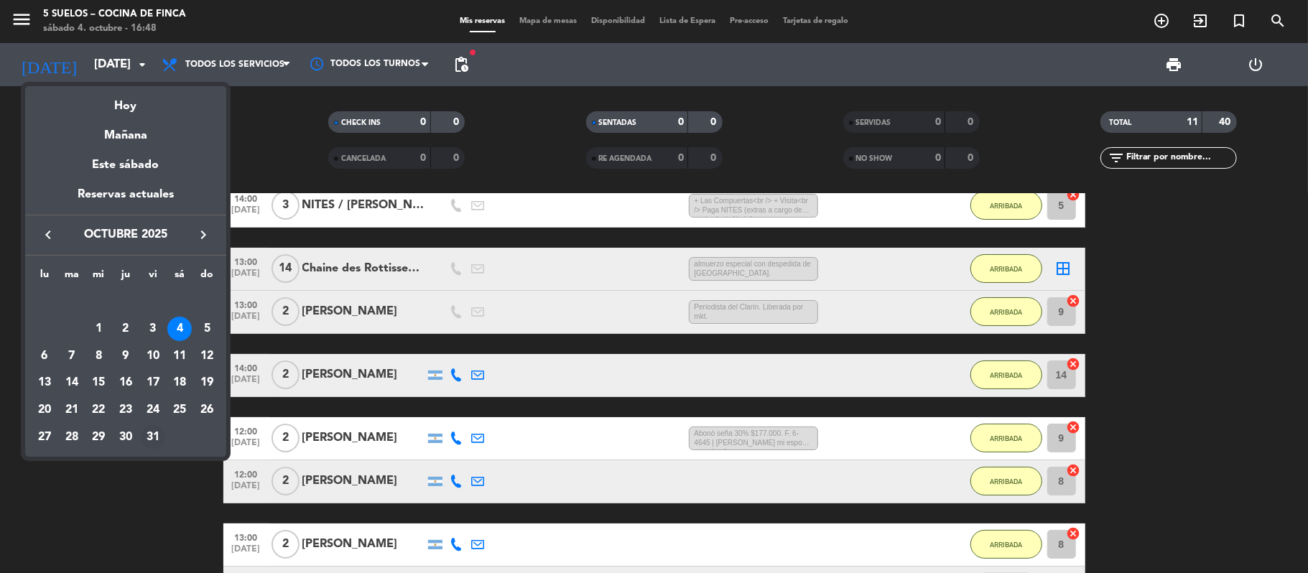
click at [144, 437] on div "31" at bounding box center [153, 437] width 24 height 24
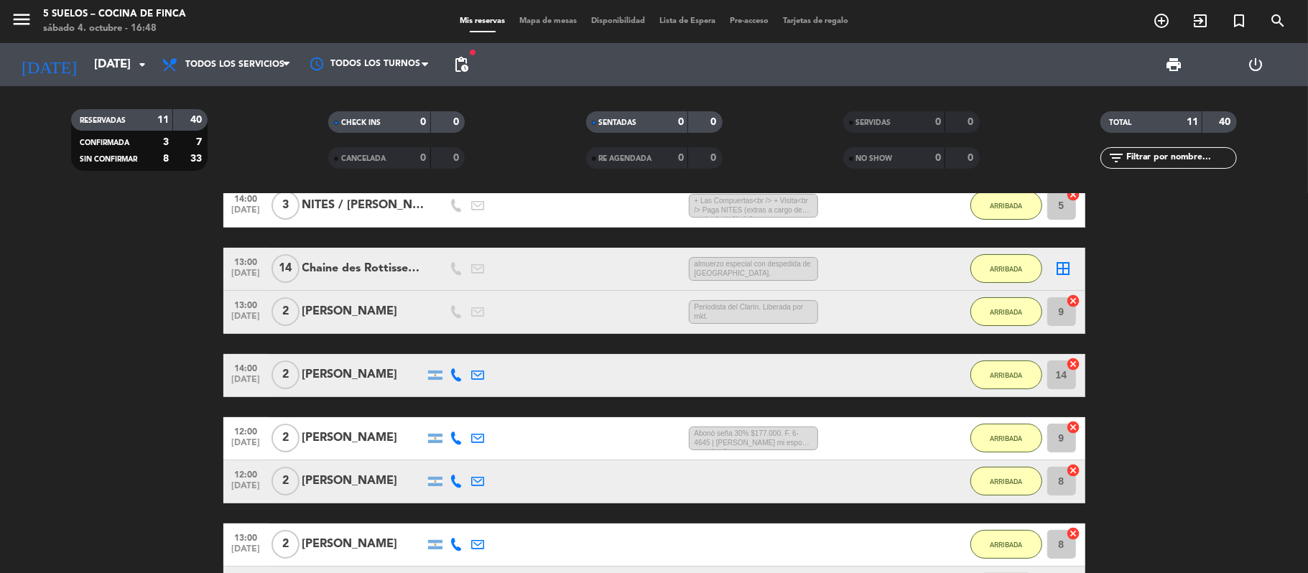
type input "[DATE]"
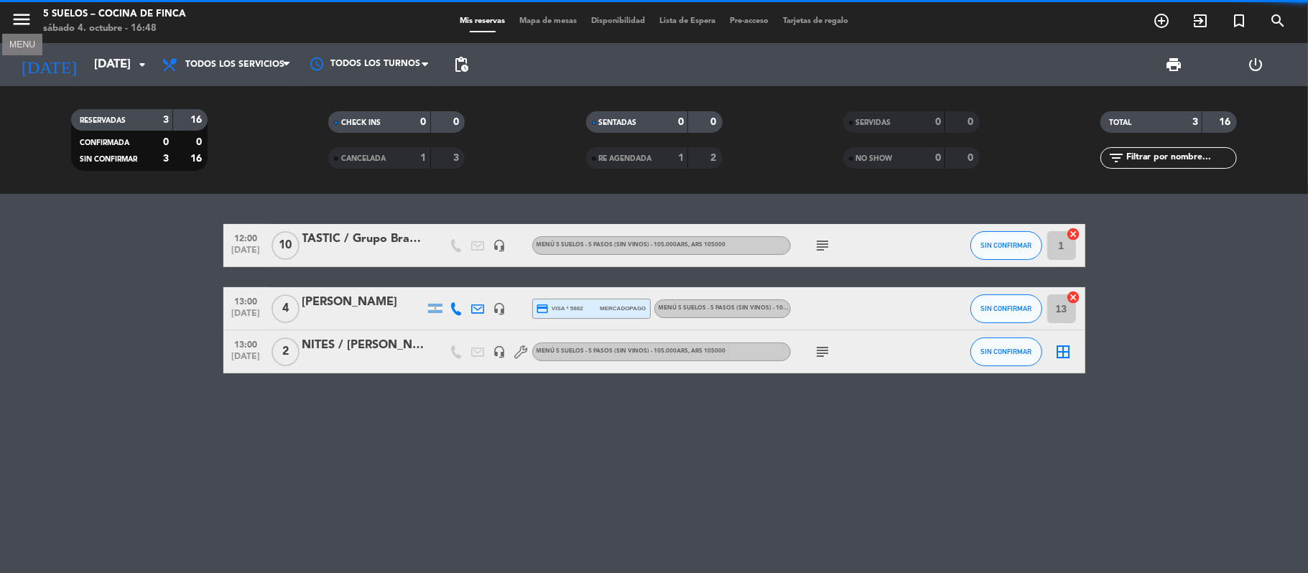
click at [29, 20] on icon "menu" at bounding box center [22, 20] width 22 height 22
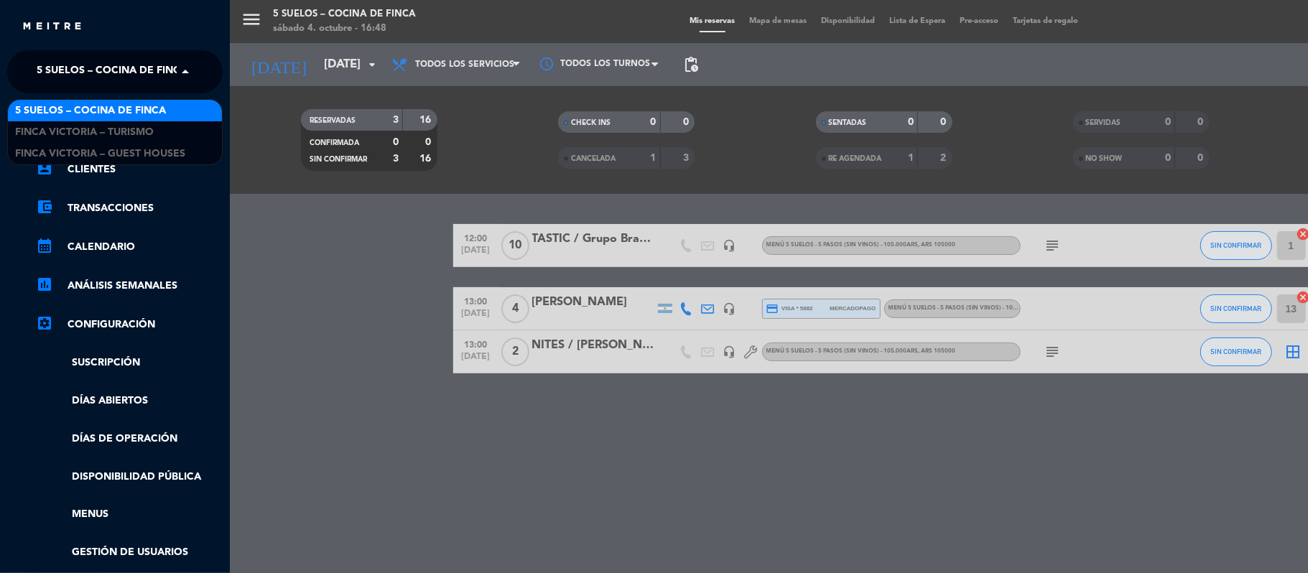
click at [66, 60] on span "5 SUELOS – COCINA DE FINCA" at bounding box center [112, 72] width 151 height 30
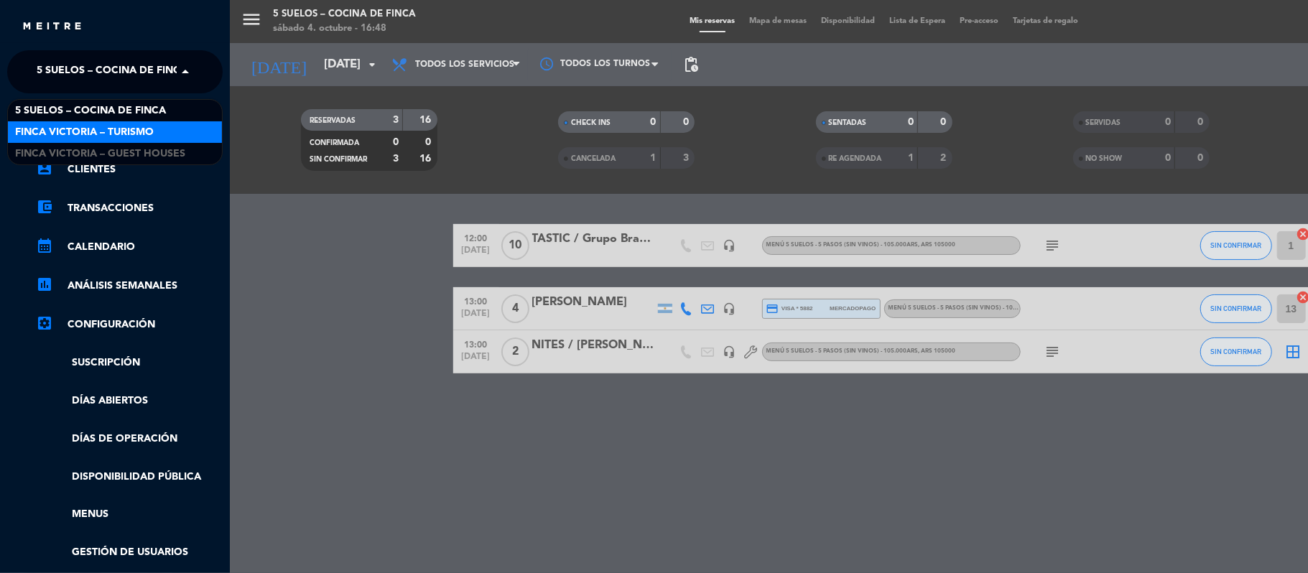
click at [81, 124] on span "FINCA VICTORIA – TURISMO" at bounding box center [84, 132] width 139 height 17
